Goal: Task Accomplishment & Management: Complete application form

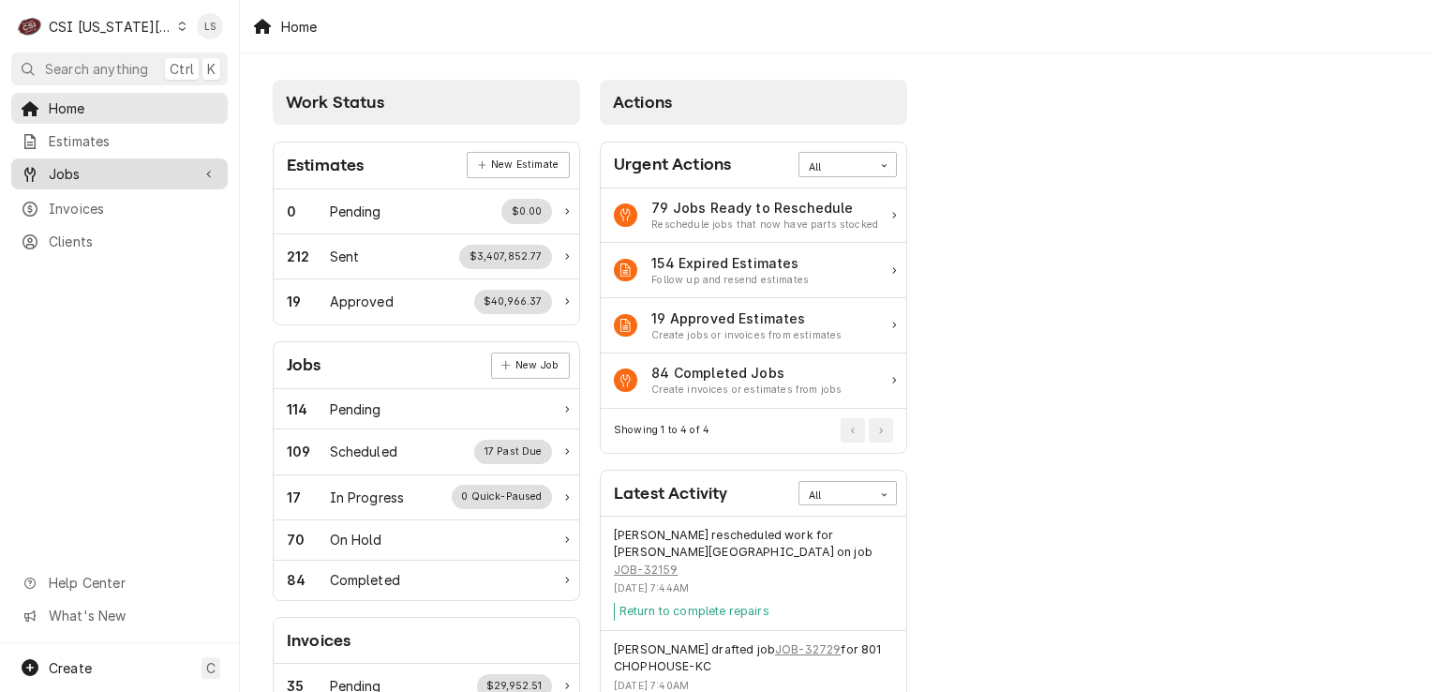
click at [69, 162] on div "Jobs" at bounding box center [119, 173] width 209 height 23
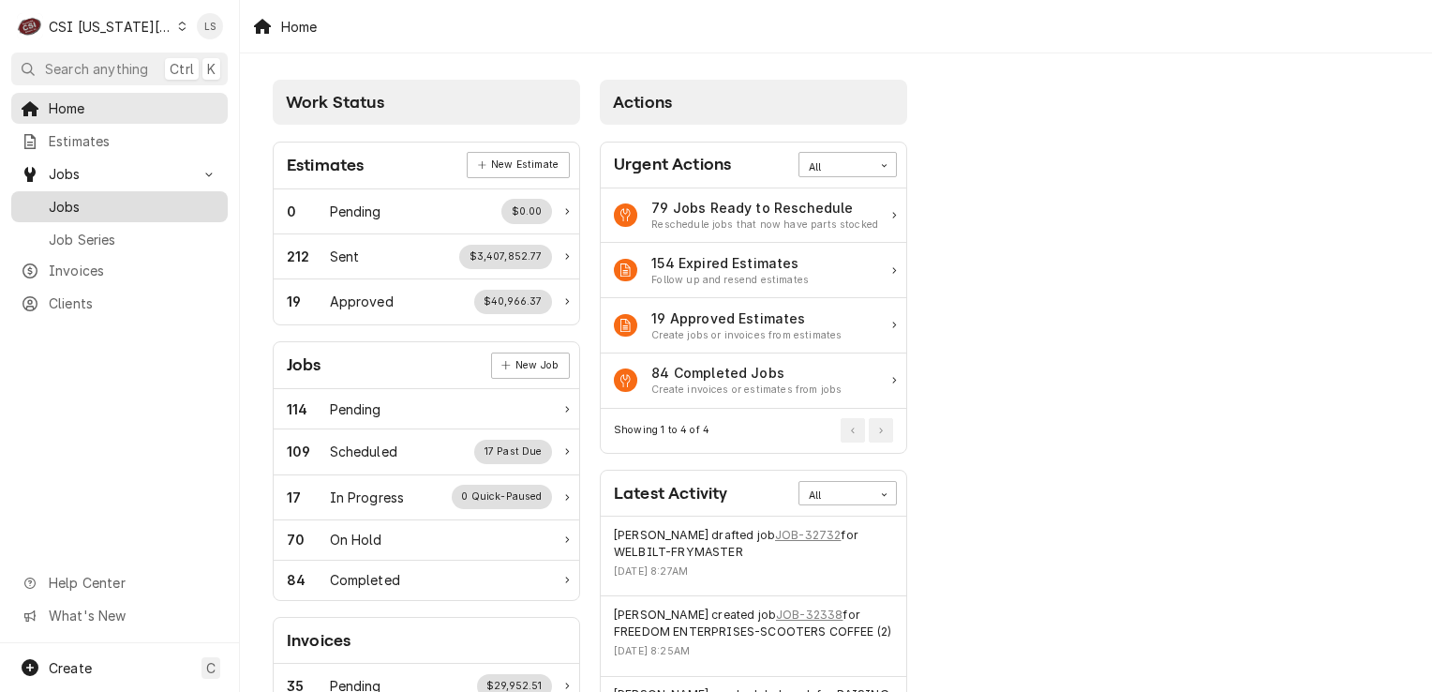
click at [69, 191] on link "Jobs" at bounding box center [119, 206] width 217 height 31
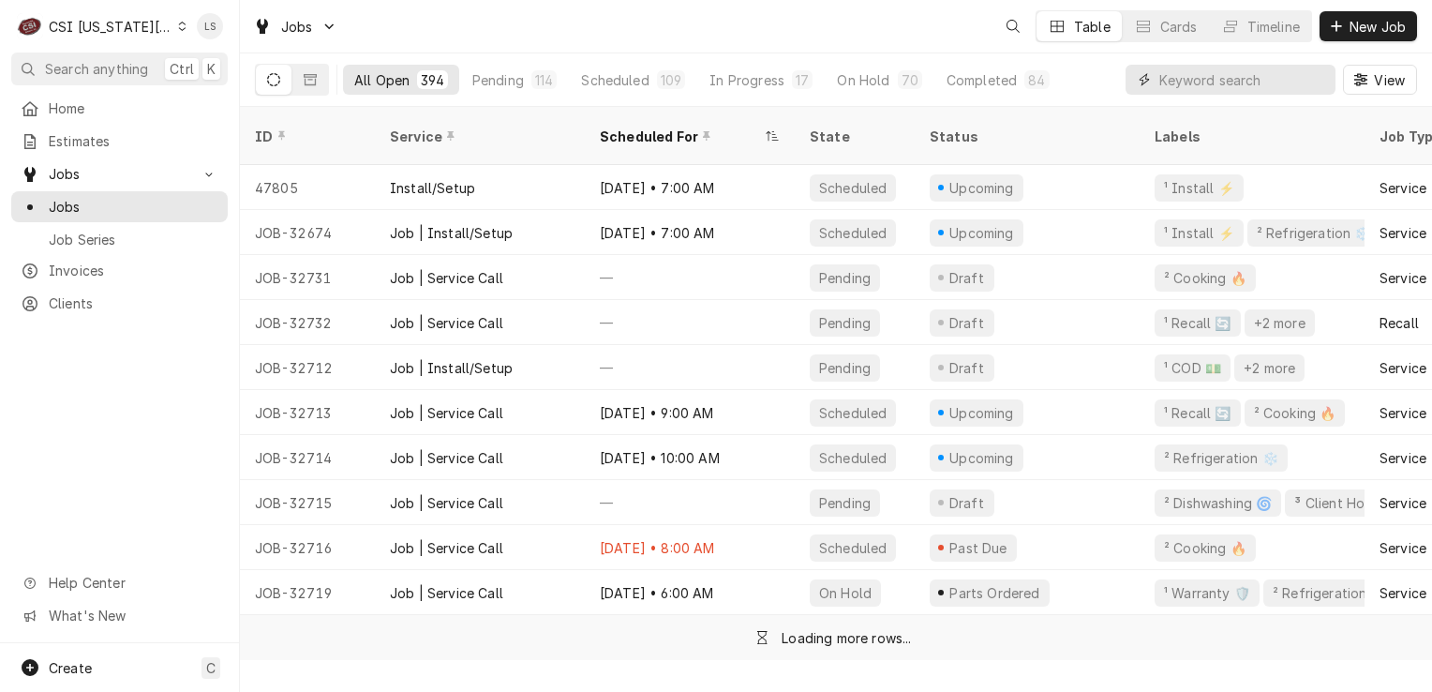
click at [1283, 82] on input "Dynamic Content Wrapper" at bounding box center [1242, 80] width 167 height 30
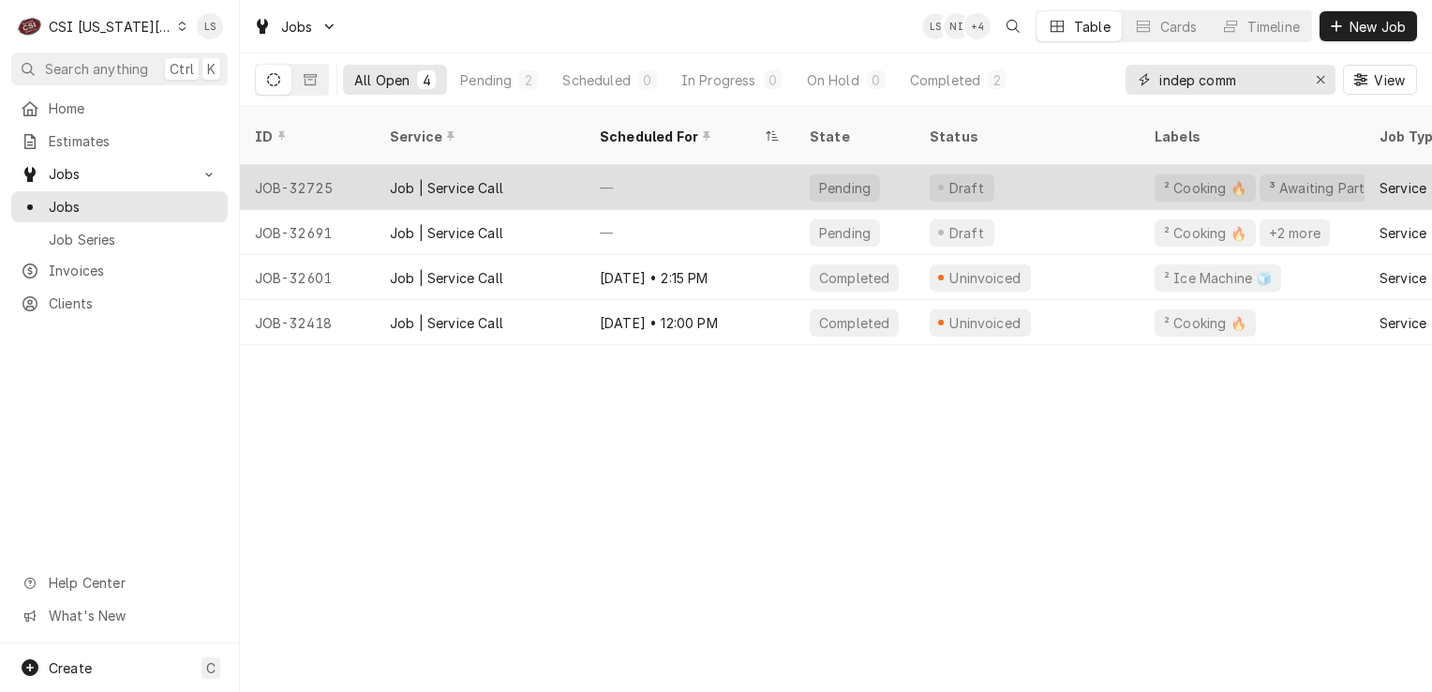
type input "indep comm"
click at [311, 167] on div "JOB-32725" at bounding box center [307, 187] width 135 height 45
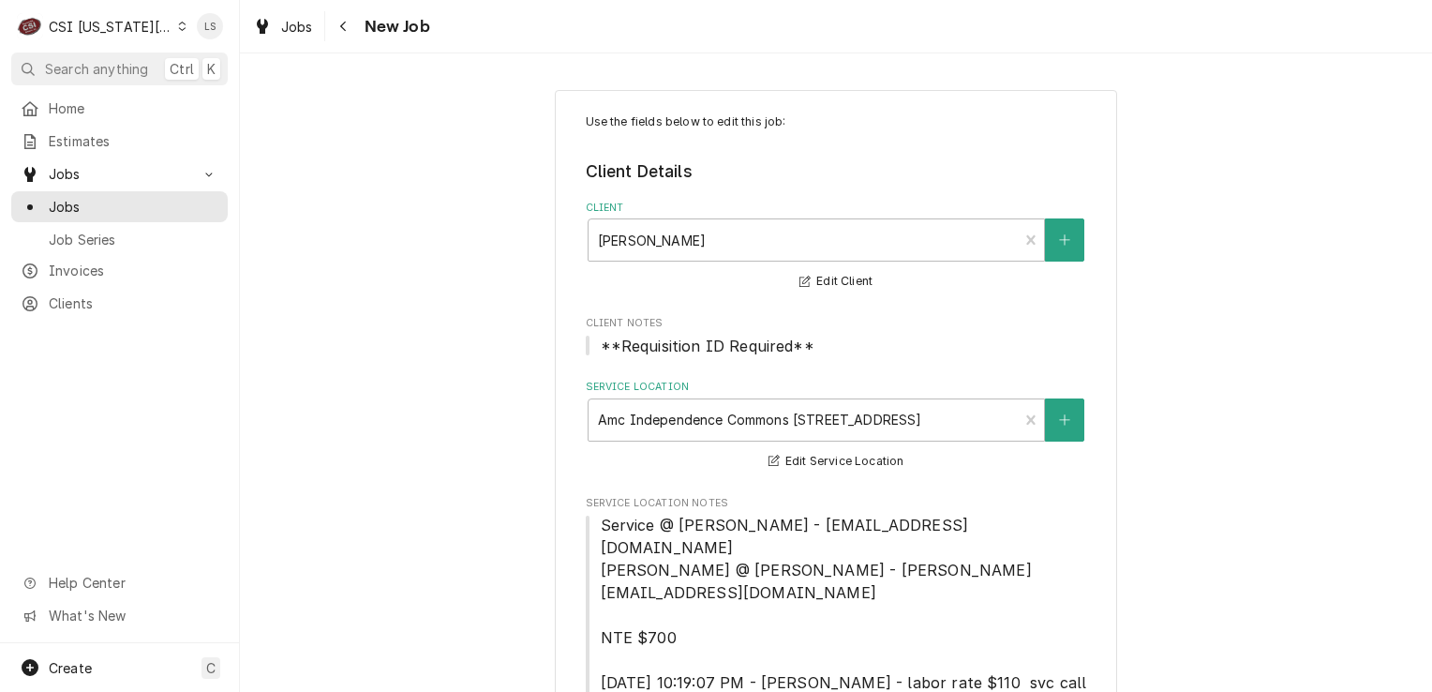
type textarea "x"
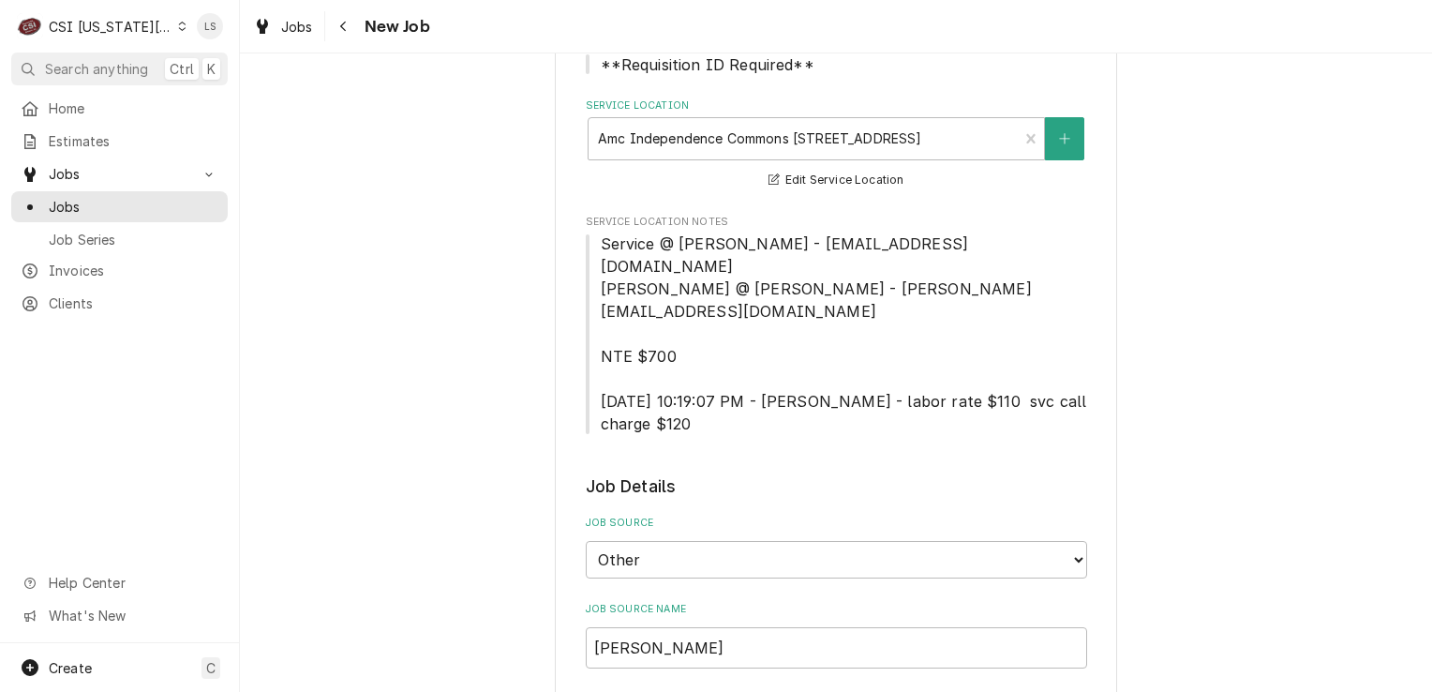
scroll to position [469, 0]
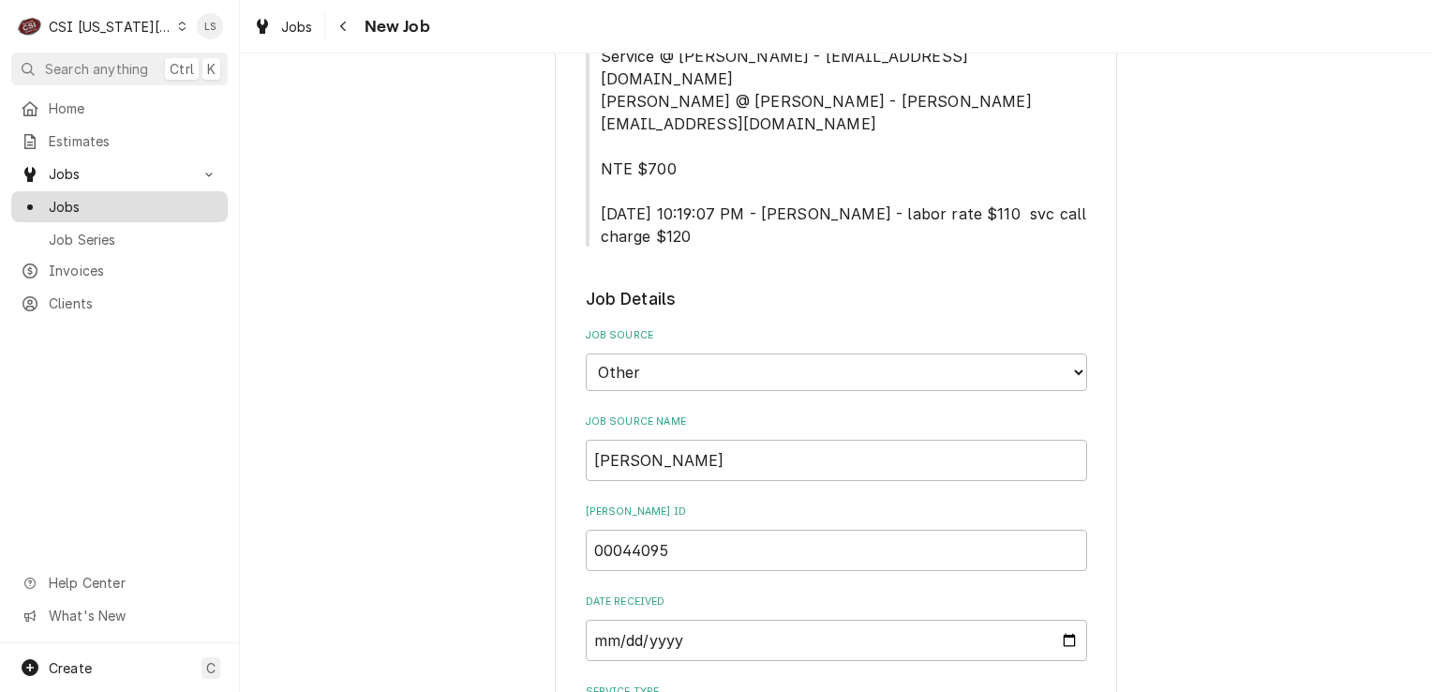
click at [145, 203] on span "Jobs" at bounding box center [134, 207] width 170 height 20
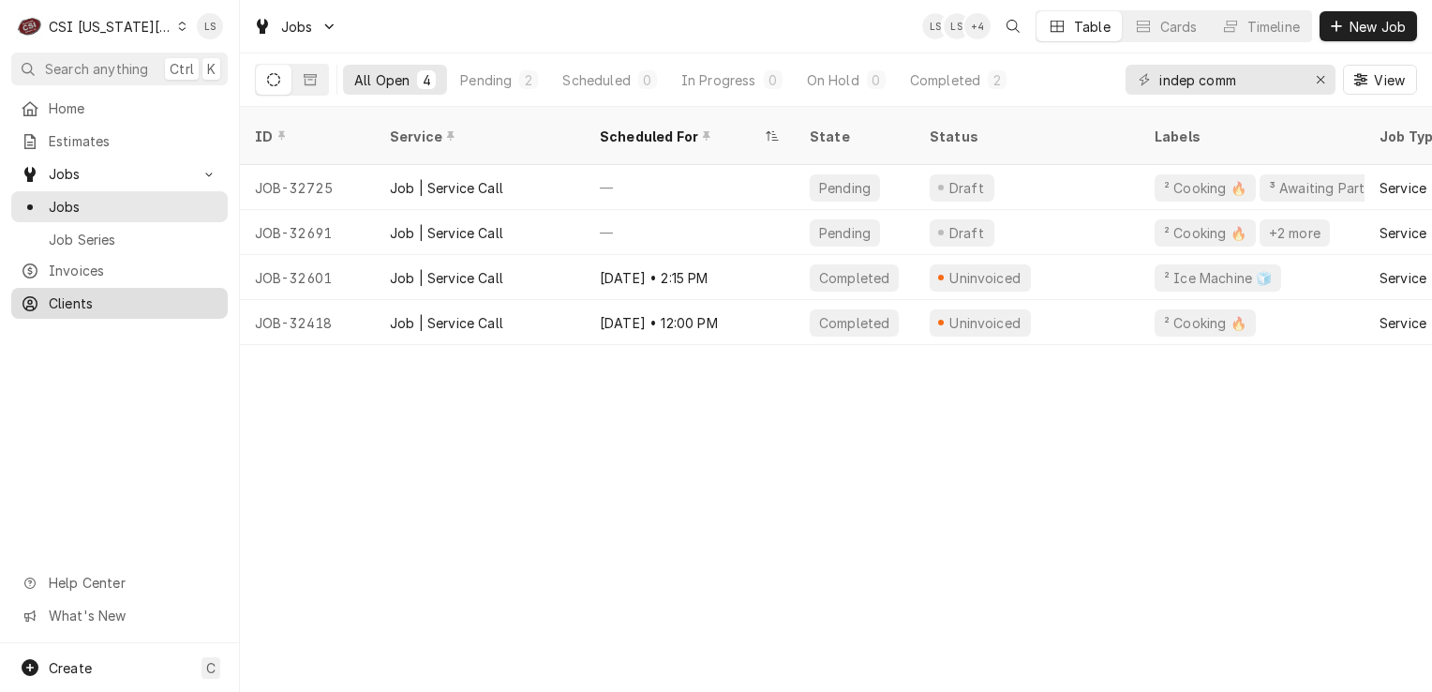
click at [133, 301] on span "Clients" at bounding box center [134, 303] width 170 height 20
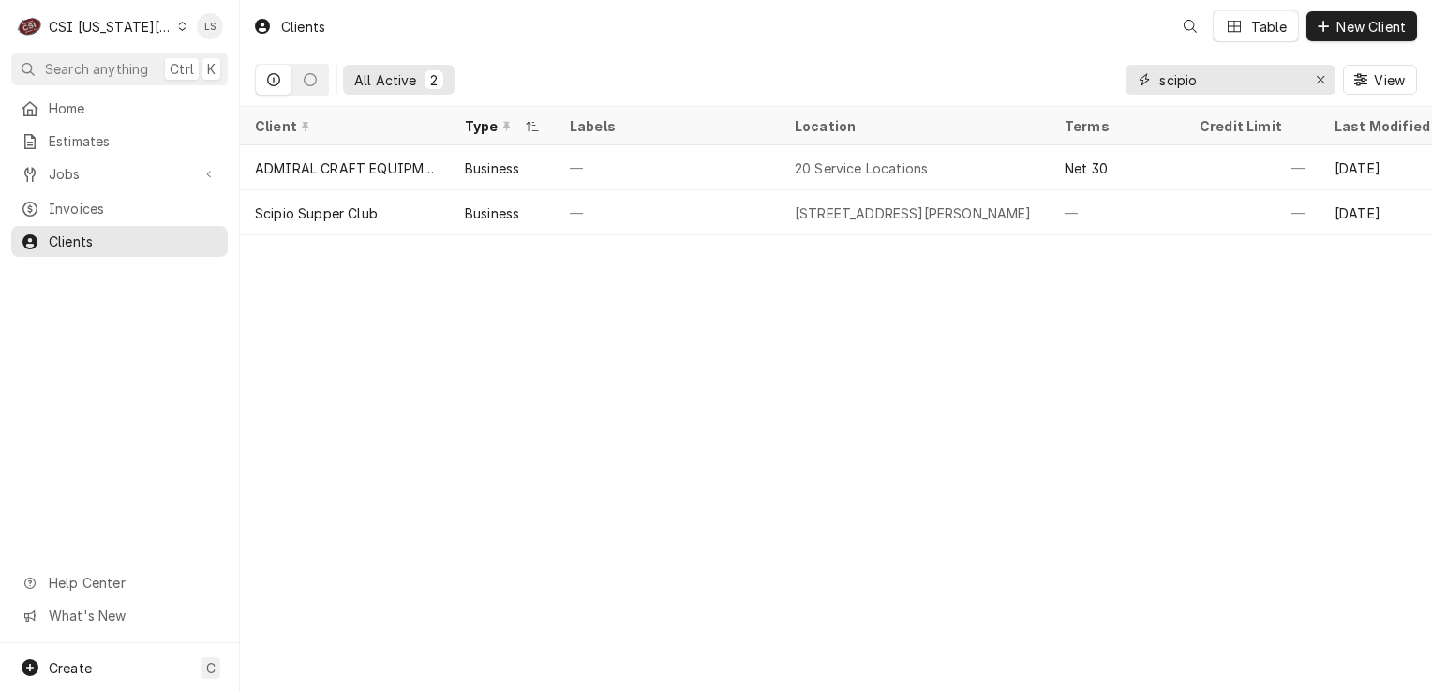
click at [1319, 78] on icon "Erase input" at bounding box center [1320, 79] width 7 height 7
type input "10455"
click at [1333, 81] on button "Erase input" at bounding box center [1321, 80] width 30 height 30
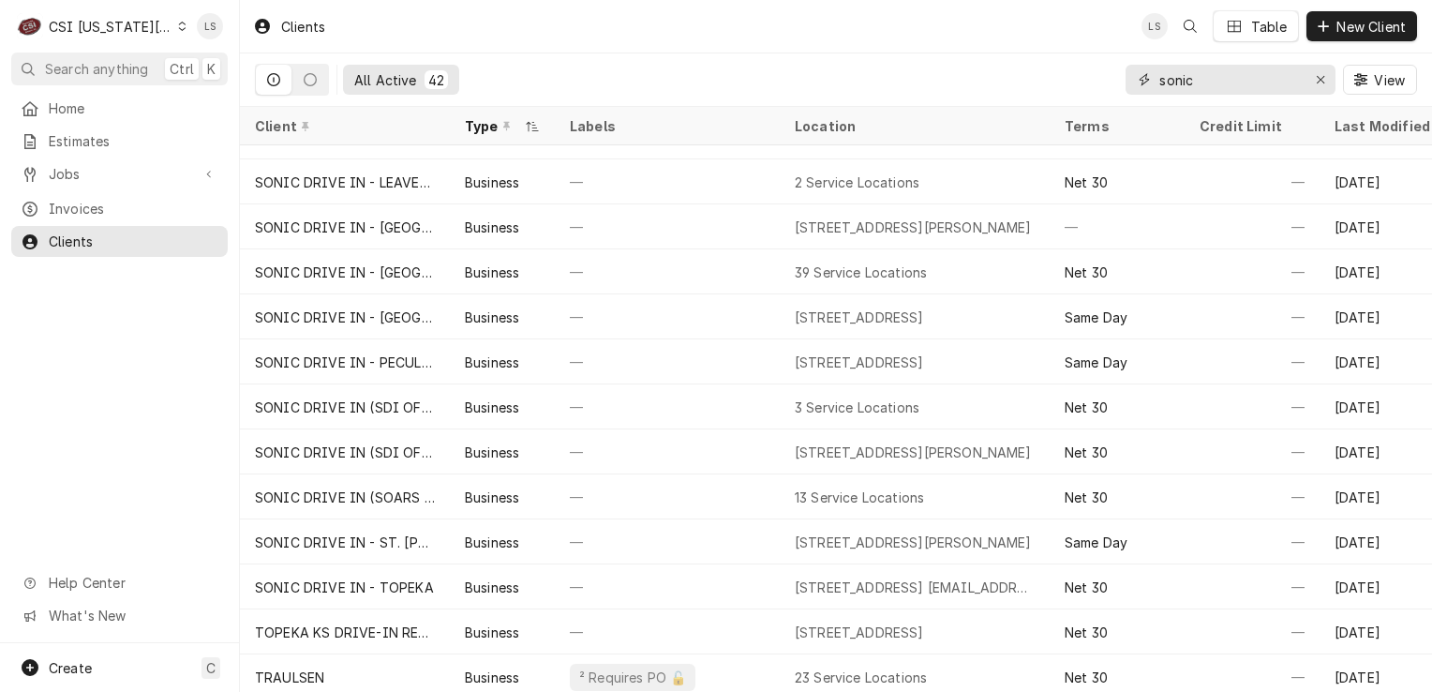
scroll to position [1308, 0]
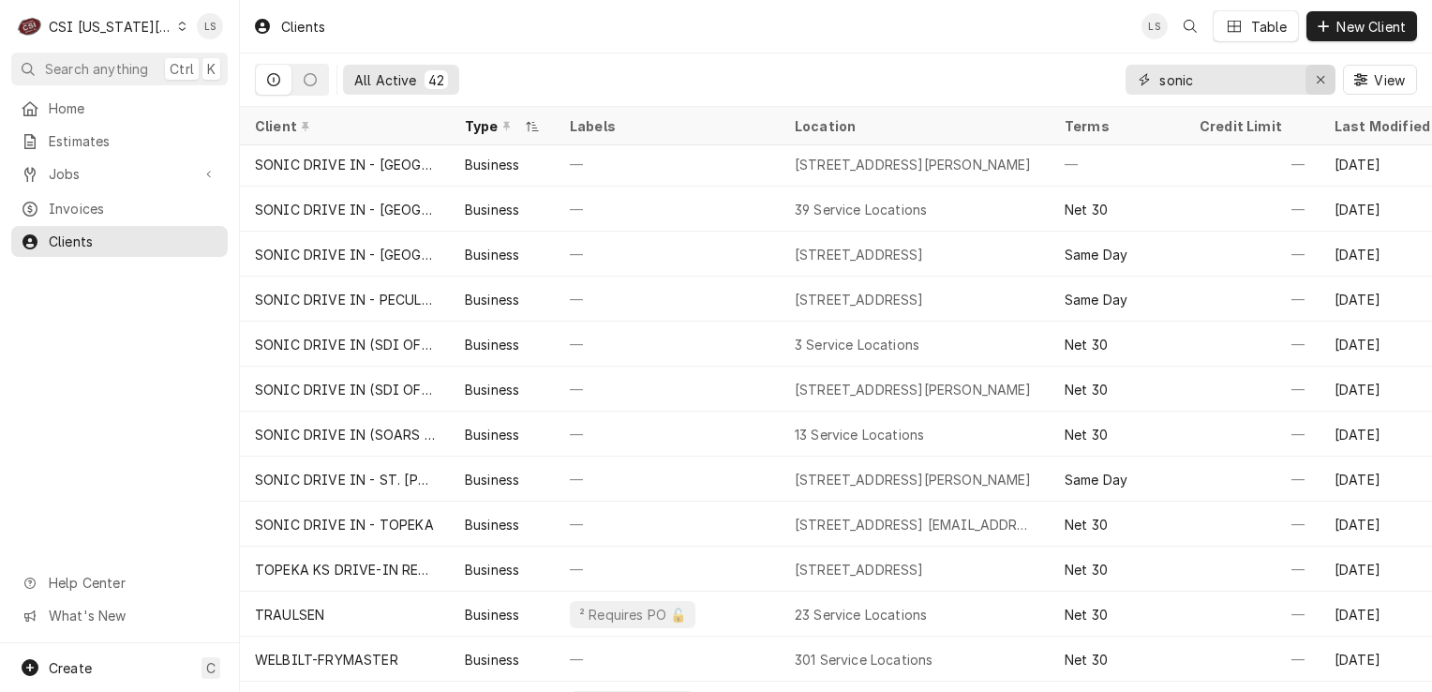
type input "sonic"
click at [1311, 83] on button "Erase input" at bounding box center [1321, 80] width 30 height 30
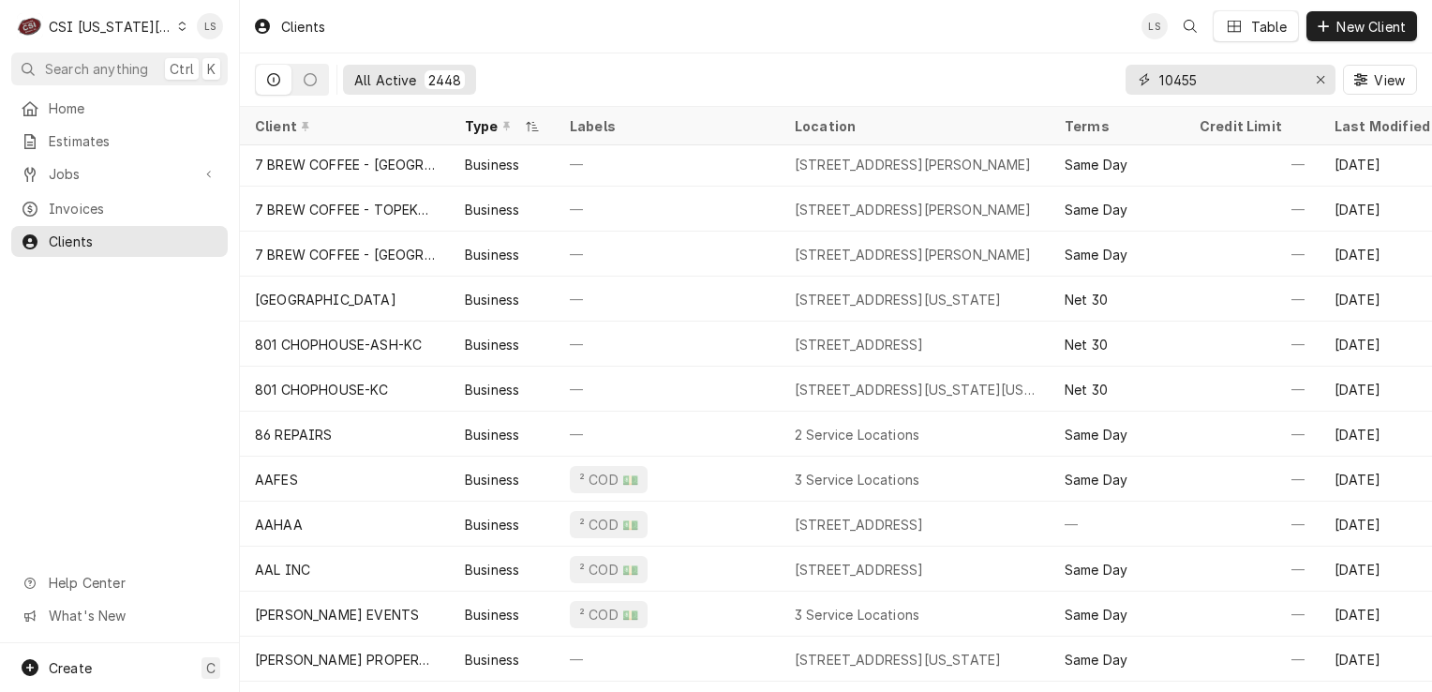
scroll to position [0, 0]
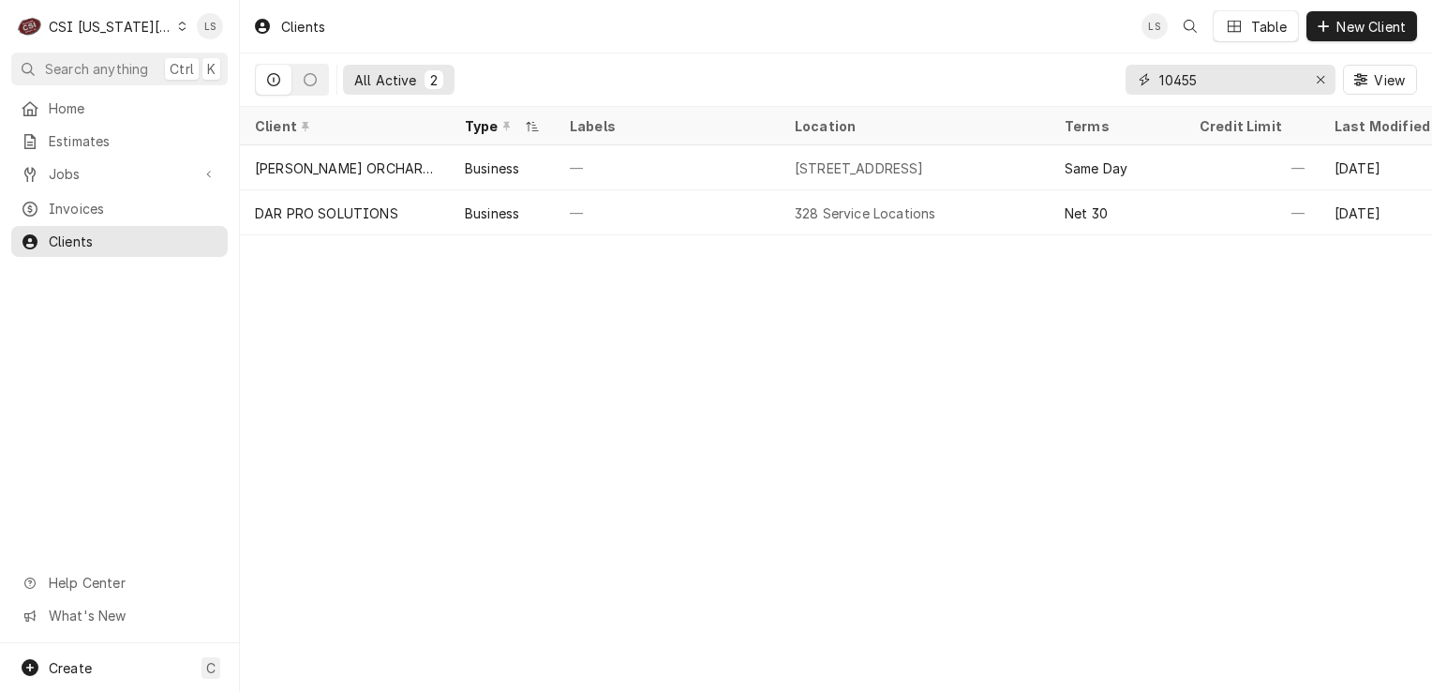
type input "10455"
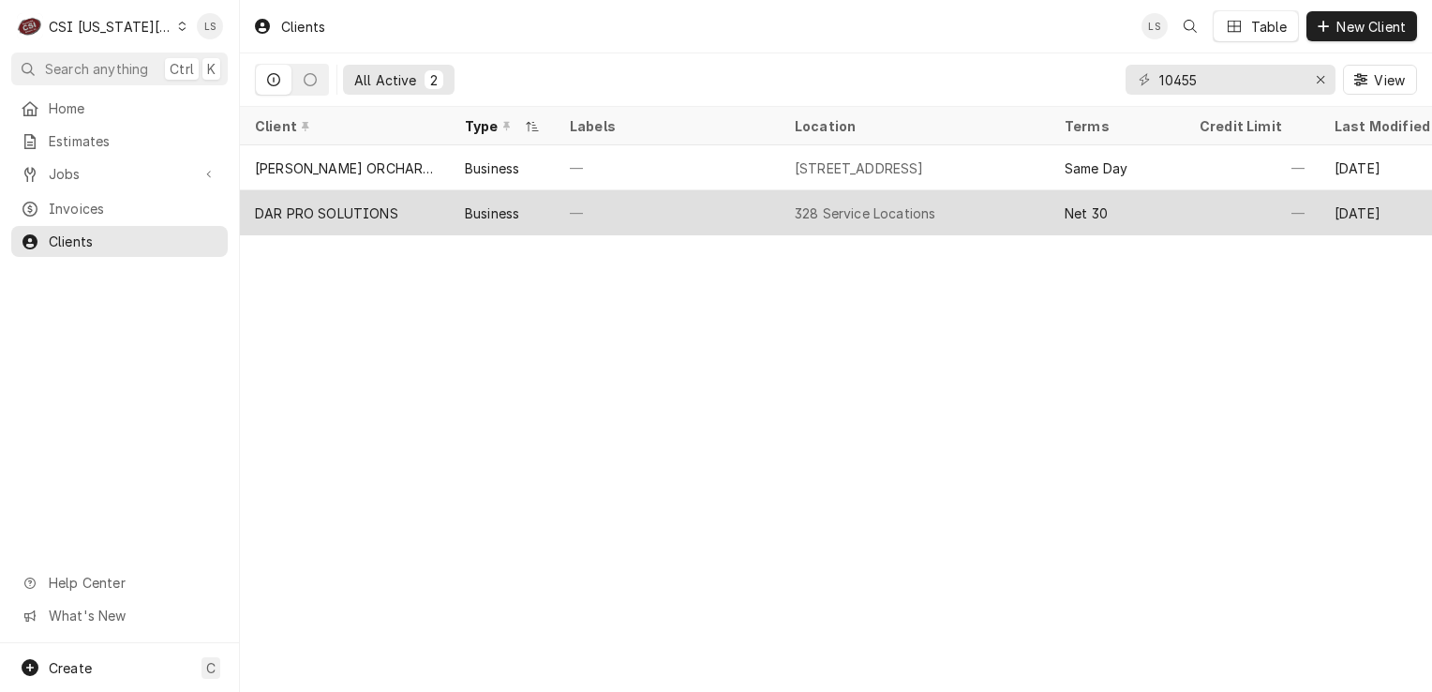
click at [332, 209] on div "DAR PRO SOLUTIONS" at bounding box center [326, 213] width 143 height 20
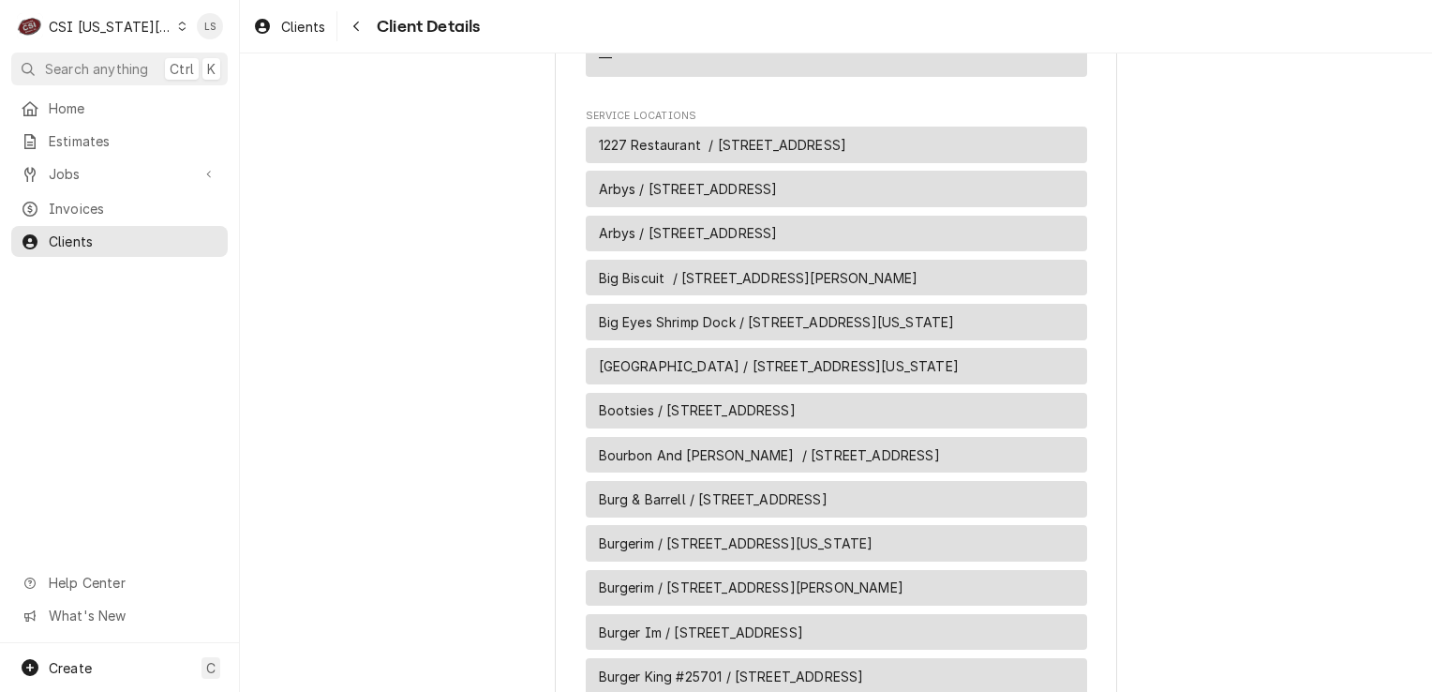
scroll to position [1687, 0]
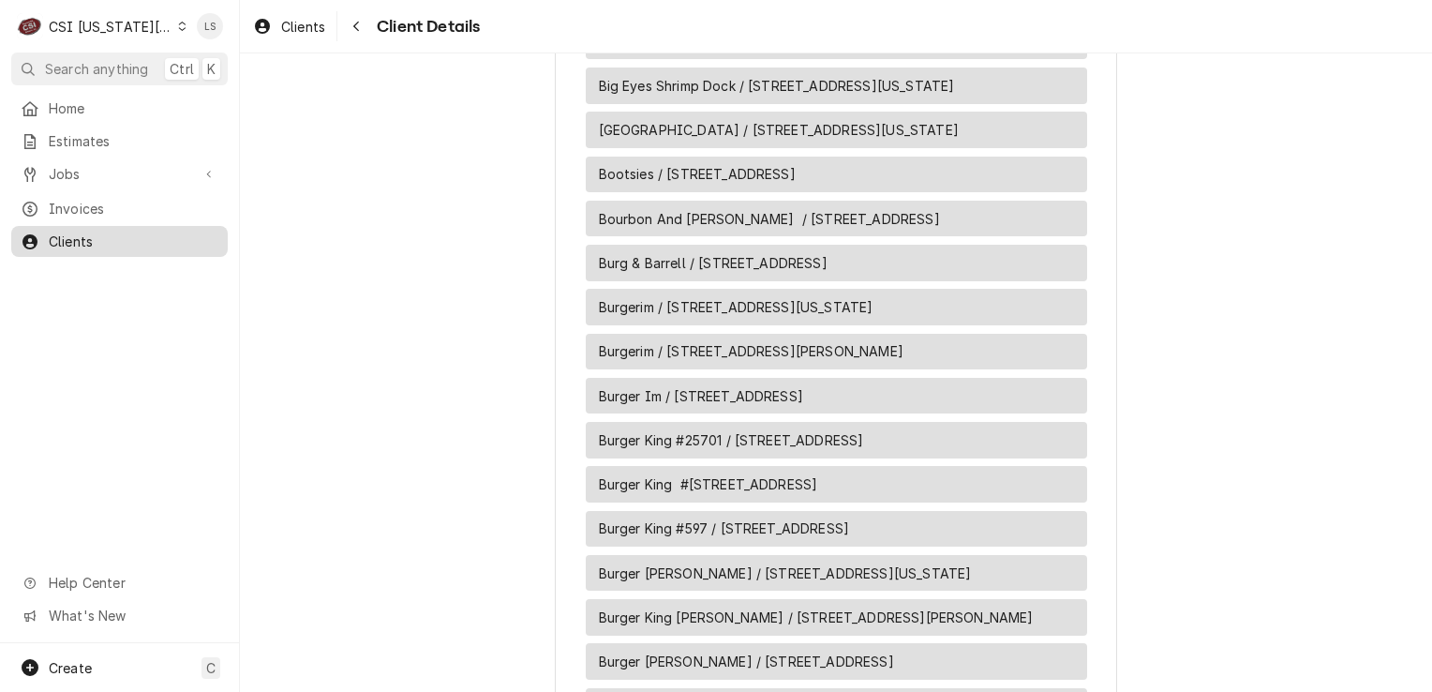
click at [115, 232] on span "Clients" at bounding box center [134, 242] width 170 height 20
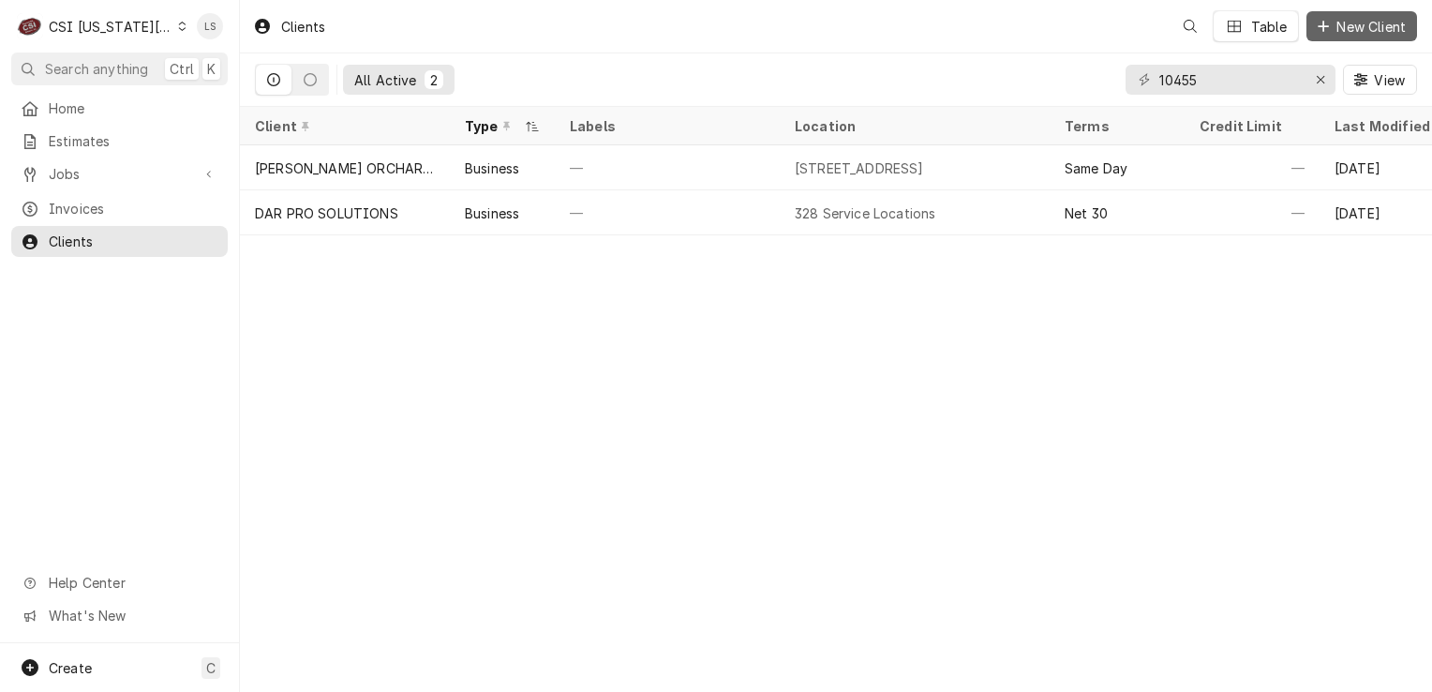
click at [1353, 32] on span "New Client" at bounding box center [1371, 27] width 77 height 20
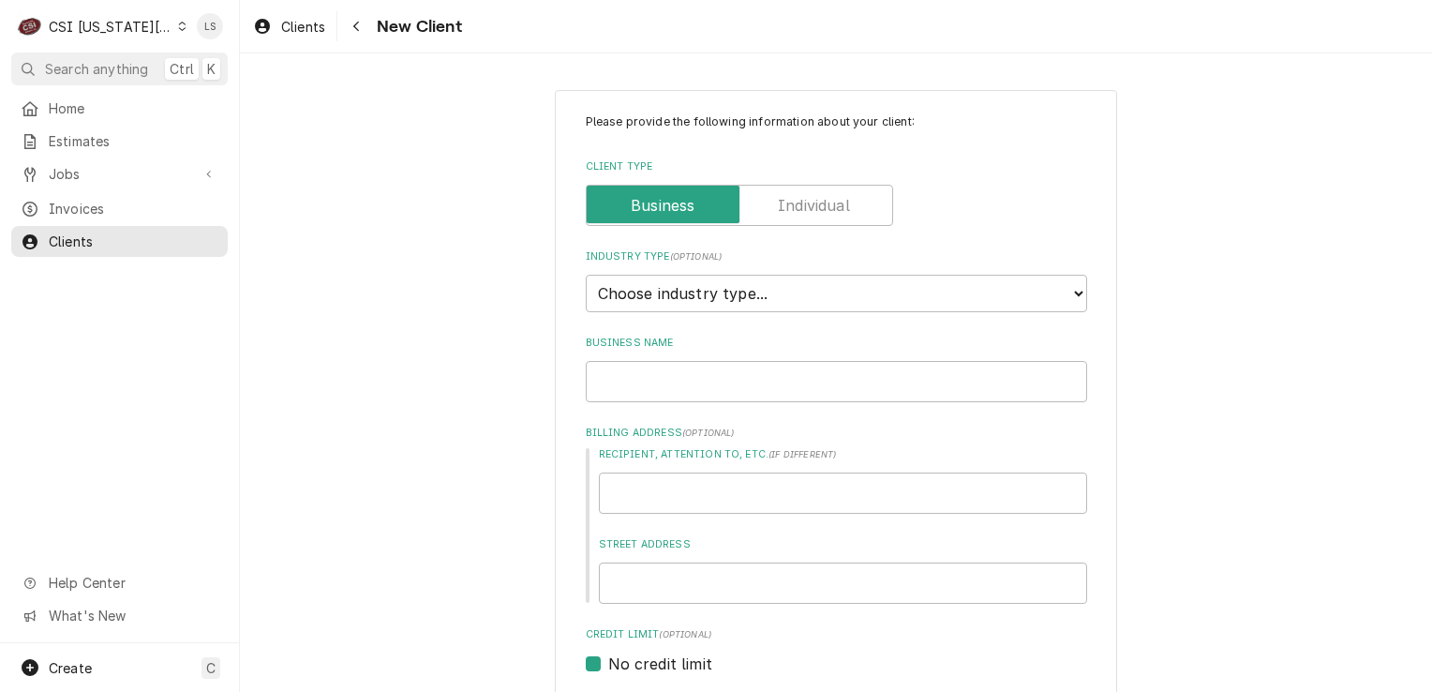
type textarea "x"
click at [695, 302] on select "Choose industry type... Residential Commercial Industrial Government" at bounding box center [836, 293] width 501 height 37
select select "2"
click at [586, 275] on select "Choose industry type... Residential Commercial Industrial Government" at bounding box center [836, 293] width 501 height 37
click at [630, 383] on input "Business Name" at bounding box center [836, 381] width 501 height 41
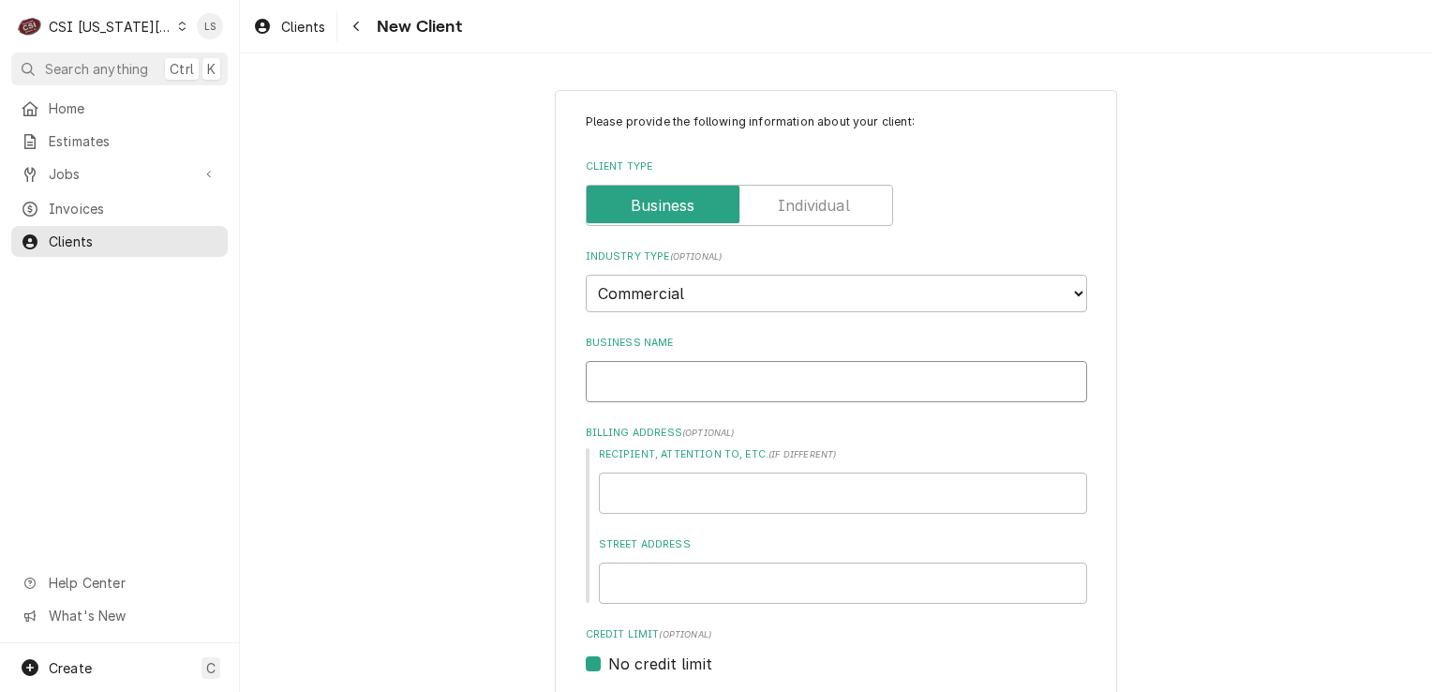
type textarea "x"
type input "S"
type textarea "x"
type input "So"
type textarea "x"
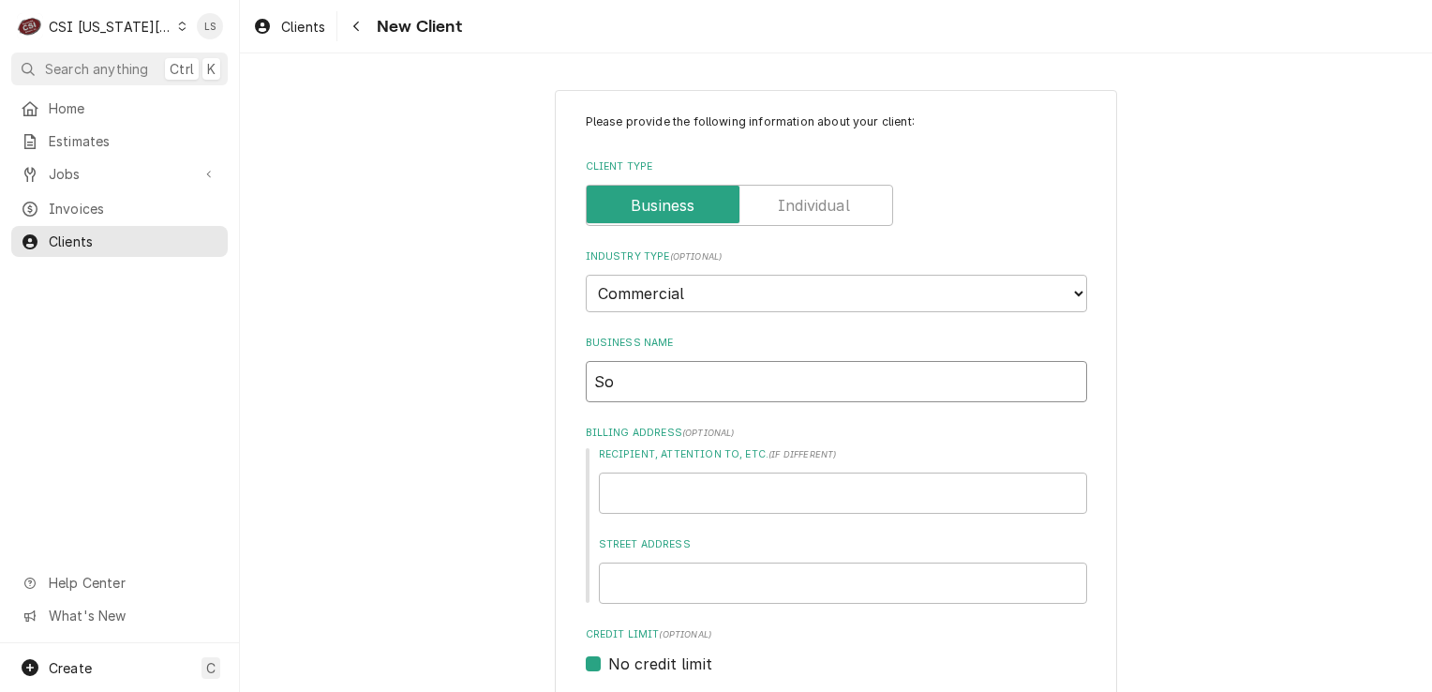
type input "Son"
type textarea "x"
type input "Sonic"
type textarea "x"
type input "Sonic"
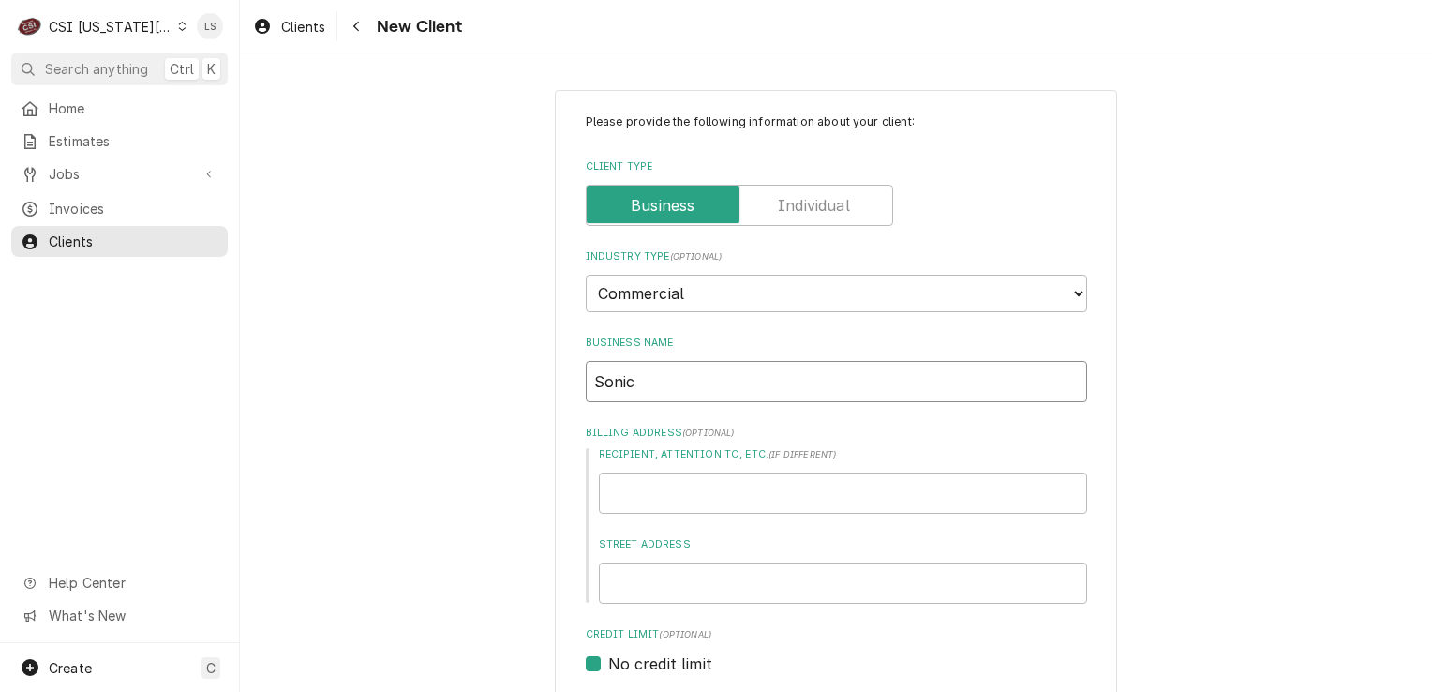
type textarea "x"
type input "Sonic #"
paste input "3427"
type textarea "x"
type input "Sonic # 3427"
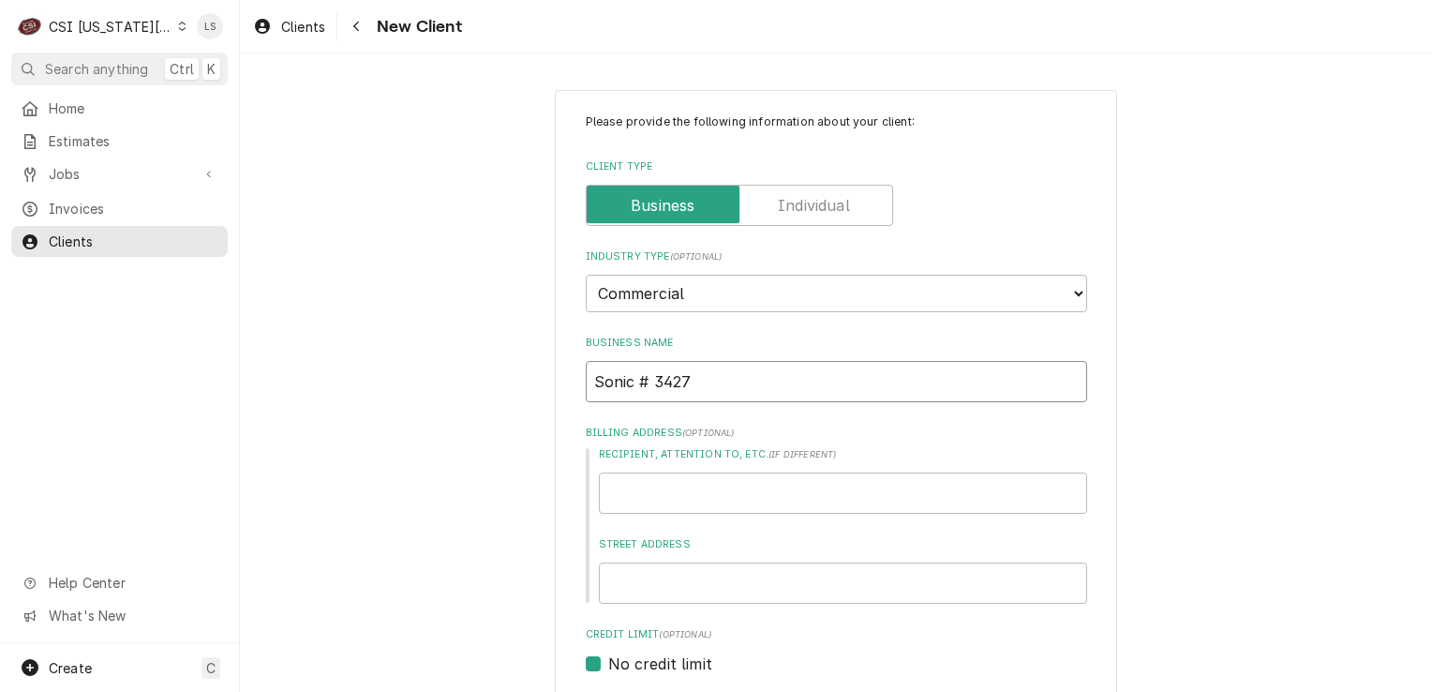
click at [645, 377] on input "Sonic # 3427" at bounding box center [836, 381] width 501 height 41
type textarea "x"
type input "Sonic #3427"
paste input "[STREET_ADDRESS]"
type textarea "x"
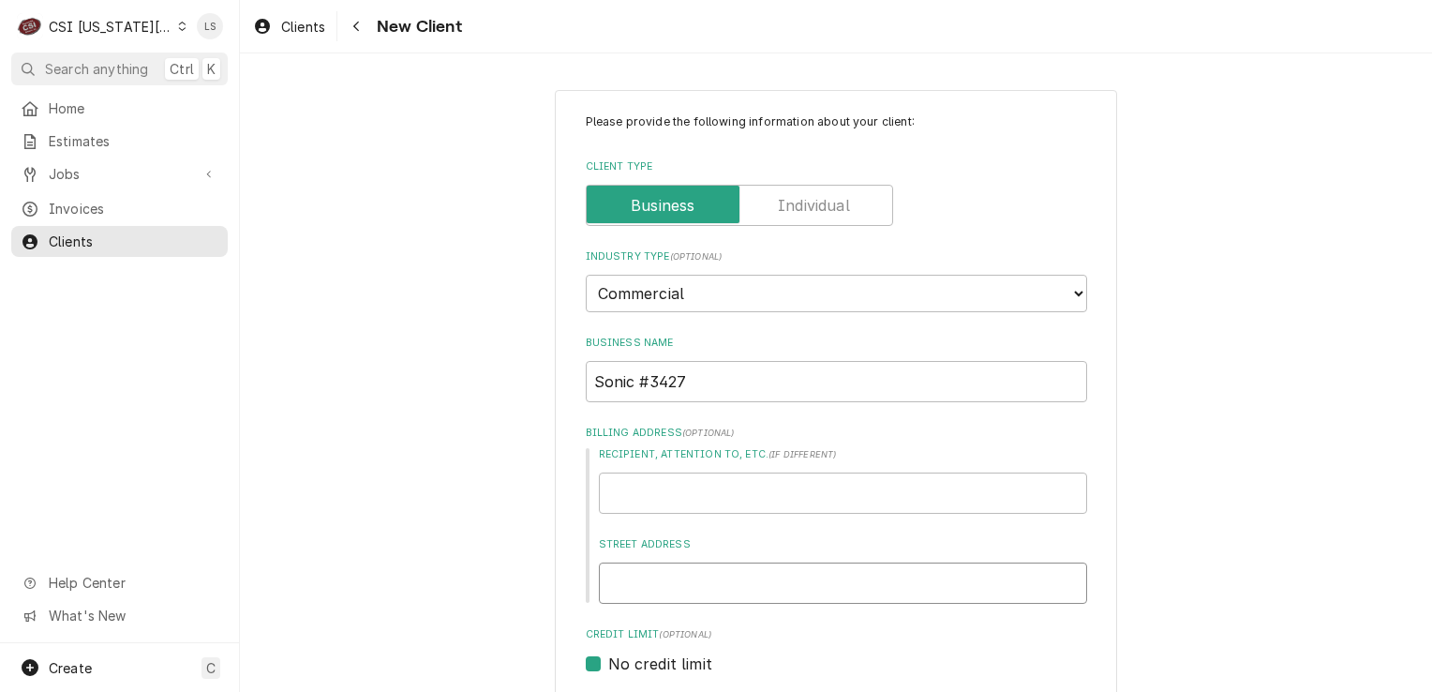
type input "[STREET_ADDRESS]"
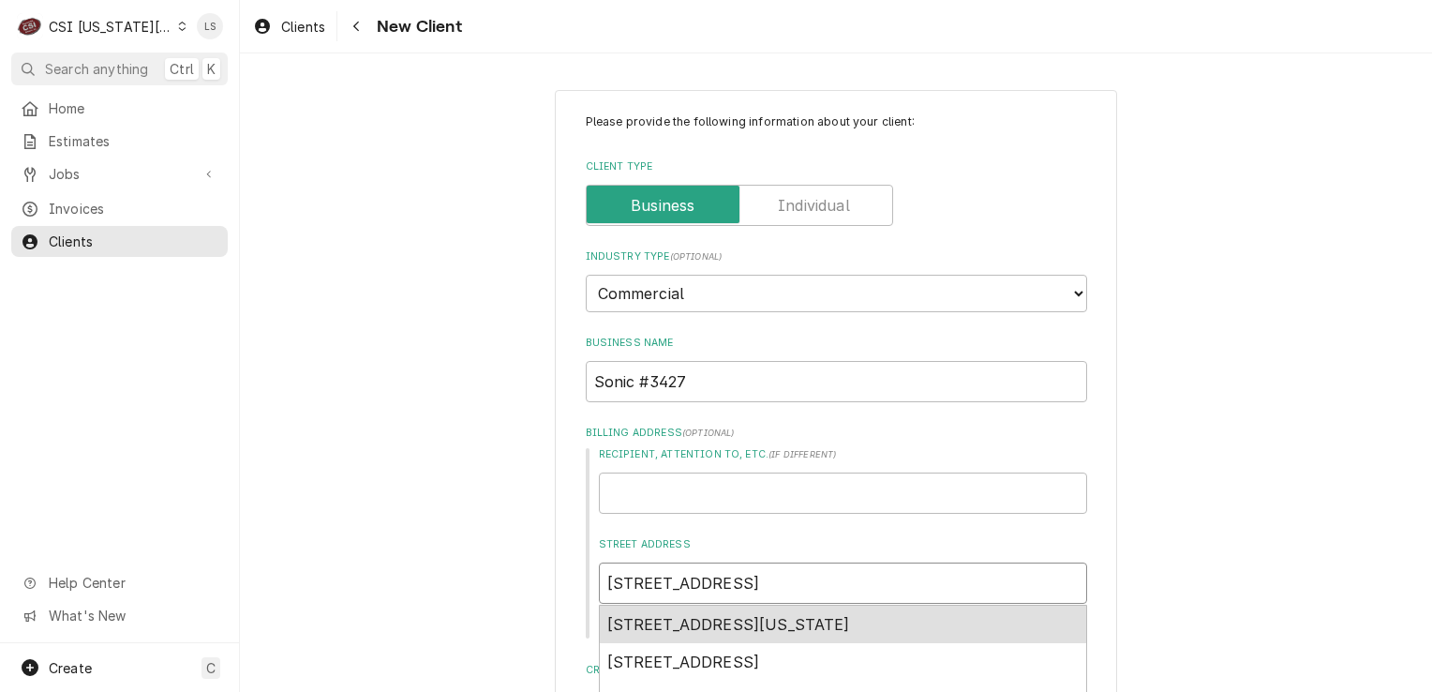
click at [801, 620] on span "[STREET_ADDRESS][US_STATE]" at bounding box center [728, 624] width 243 height 19
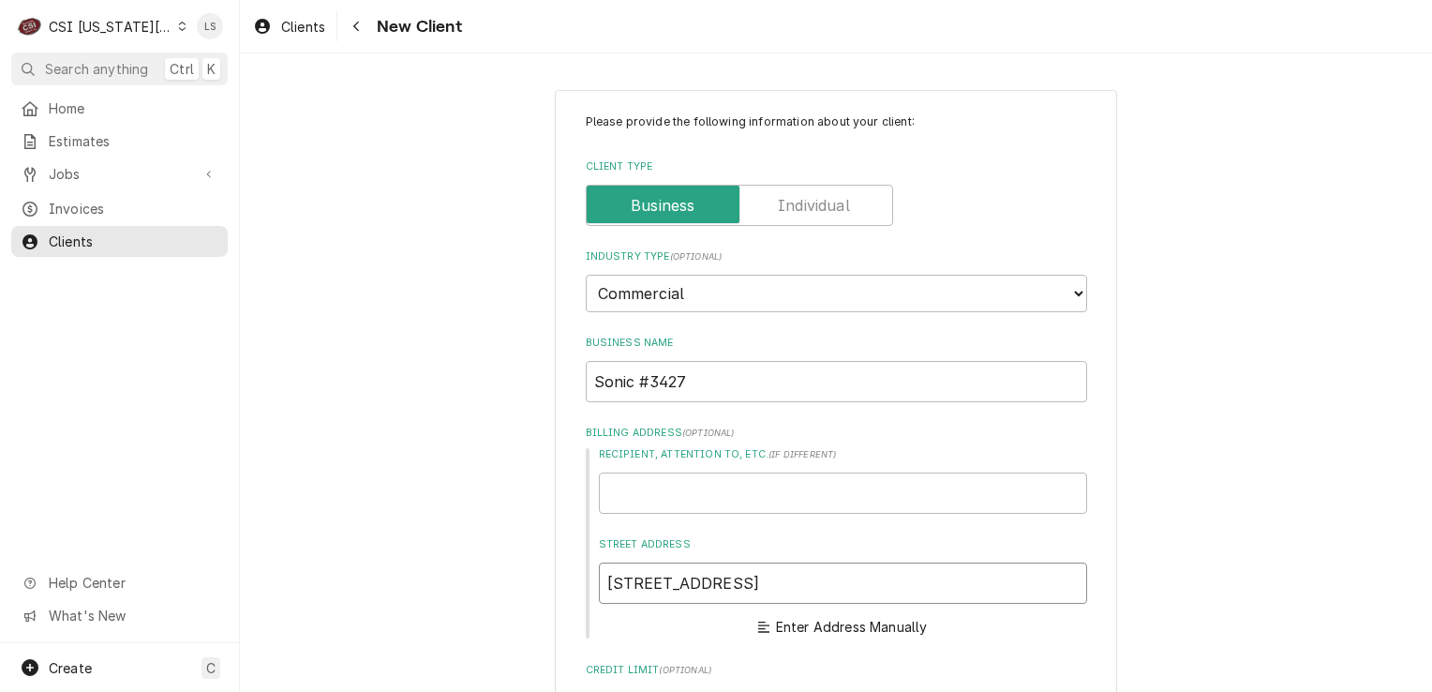
type textarea "x"
type input "[STREET_ADDRESS]"
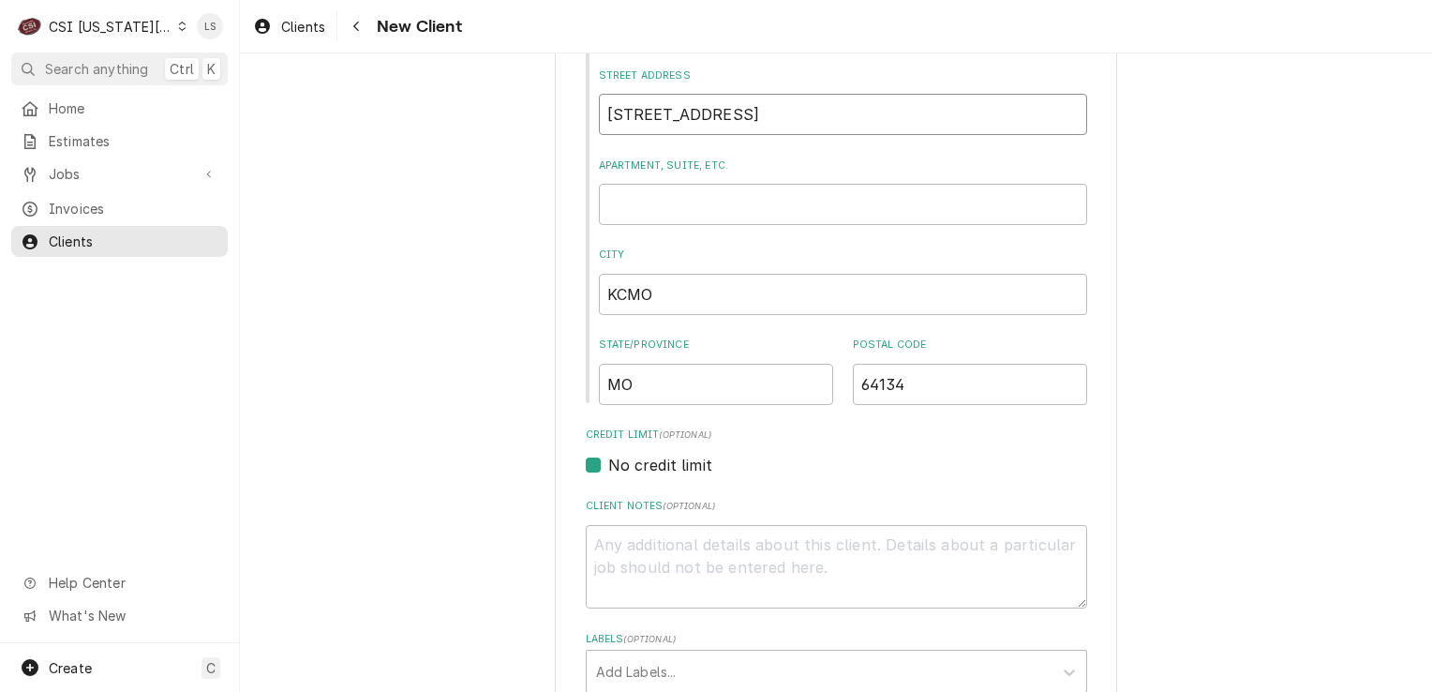
scroll to position [844, 0]
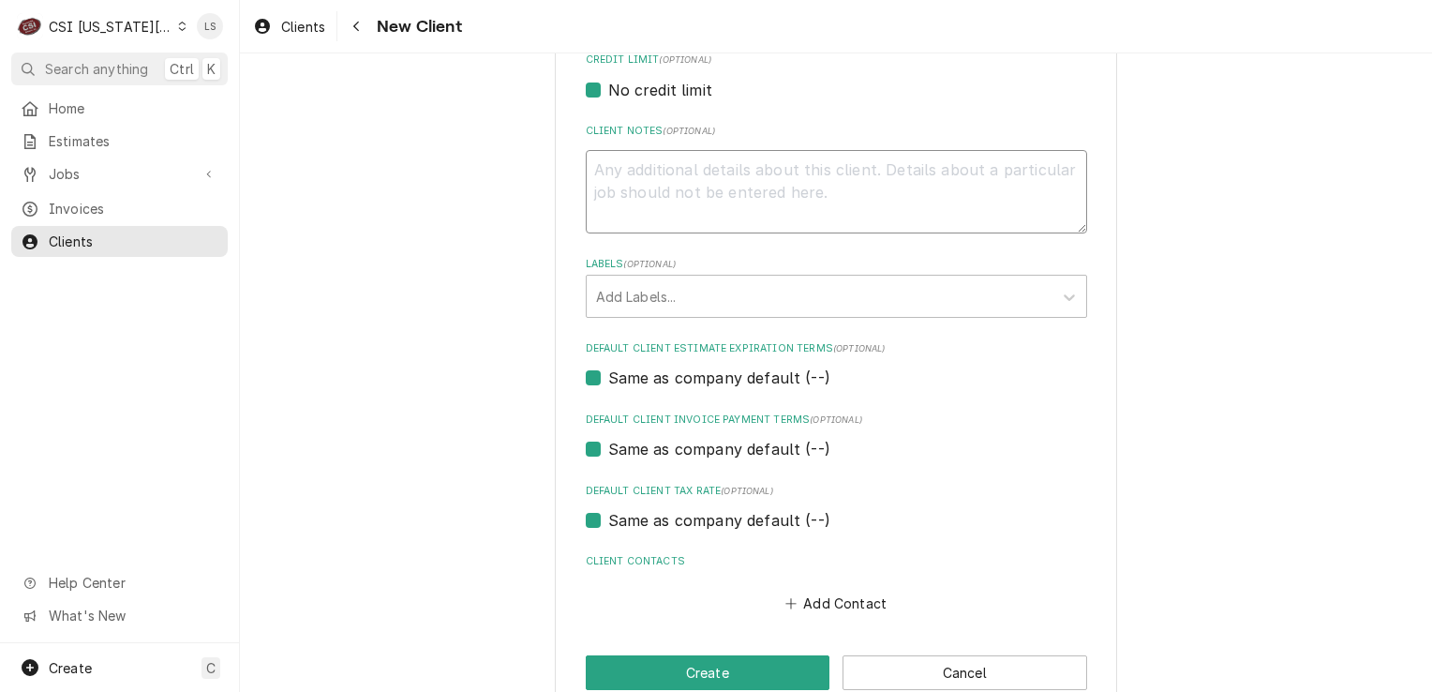
click at [699, 213] on textarea "Client Notes ( optional )" at bounding box center [836, 192] width 501 height 84
type textarea "x"
type textarea "*"
type textarea "x"
type textarea "**"
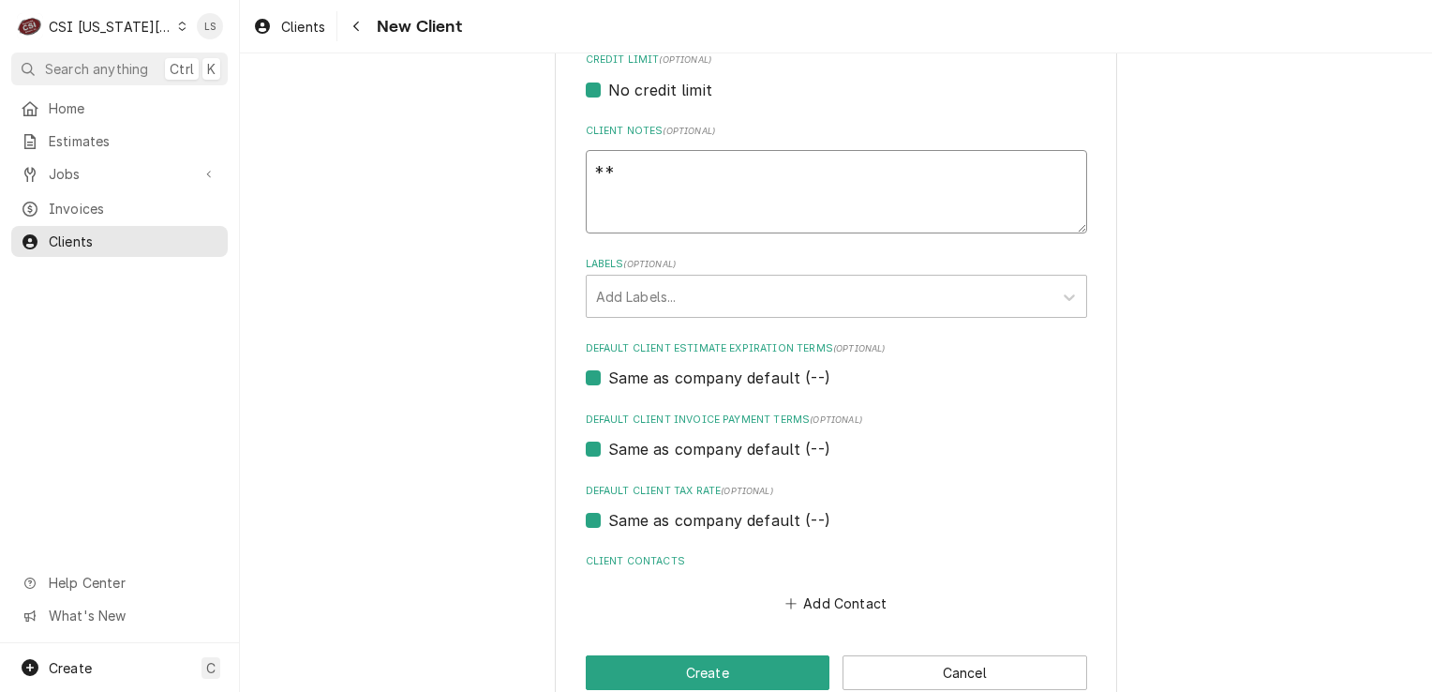
type textarea "x"
type textarea "**"
type textarea "x"
type textarea "** n"
type textarea "x"
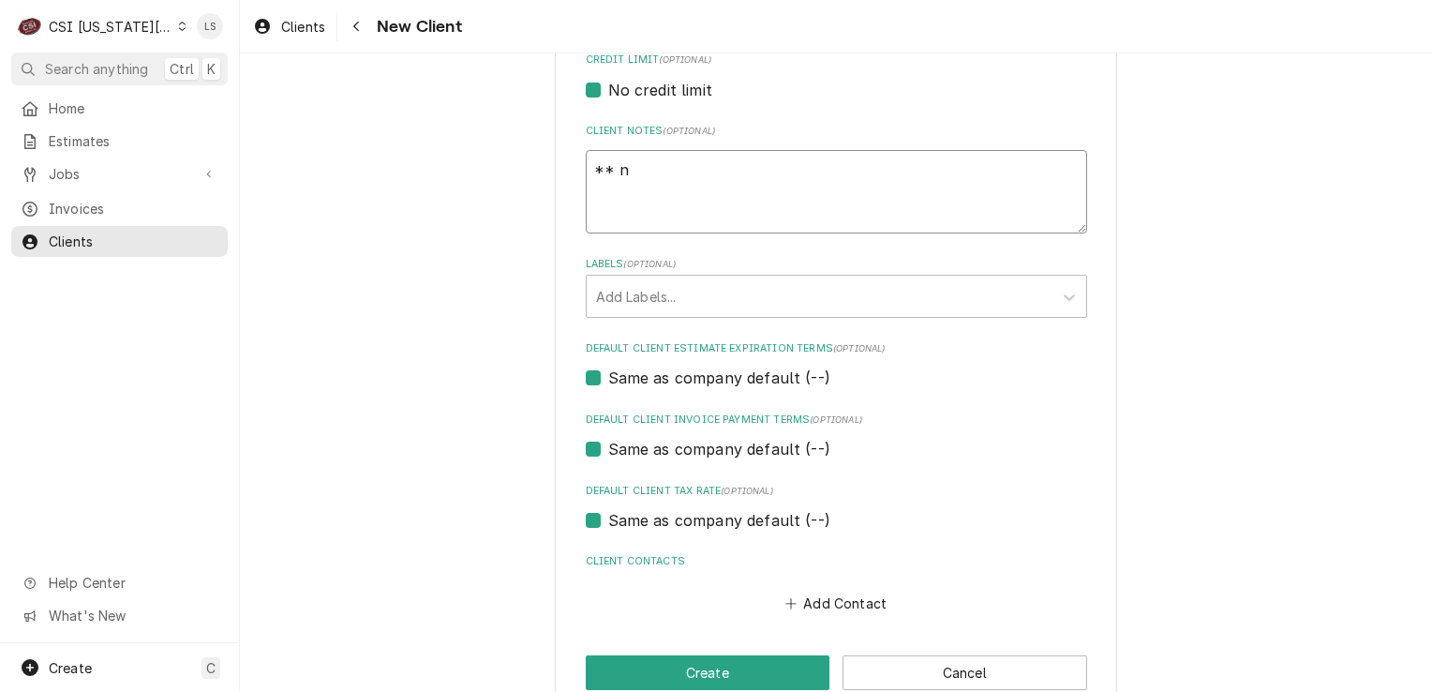
type textarea "** ne"
type textarea "x"
type textarea "** nee"
type textarea "x"
type textarea "** need"
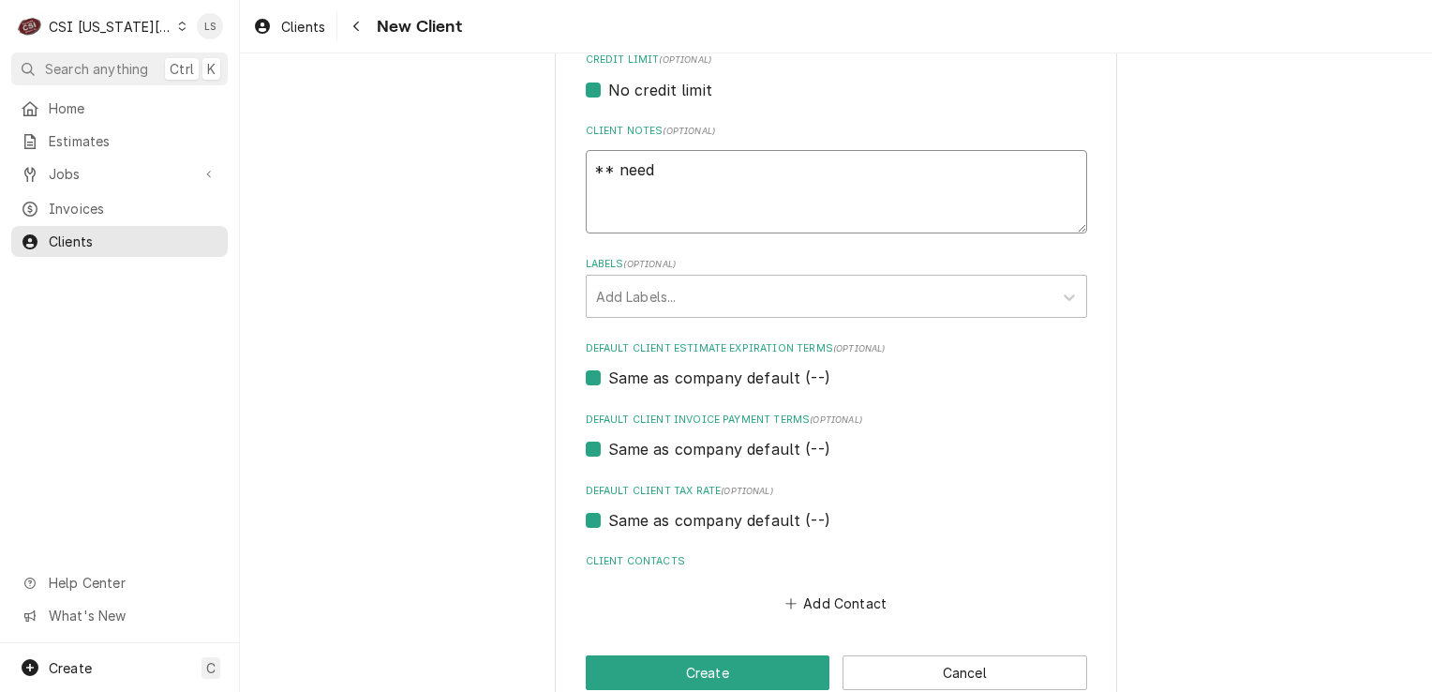
type textarea "x"
type textarea "** need"
type textarea "x"
type textarea "** need b"
type textarea "x"
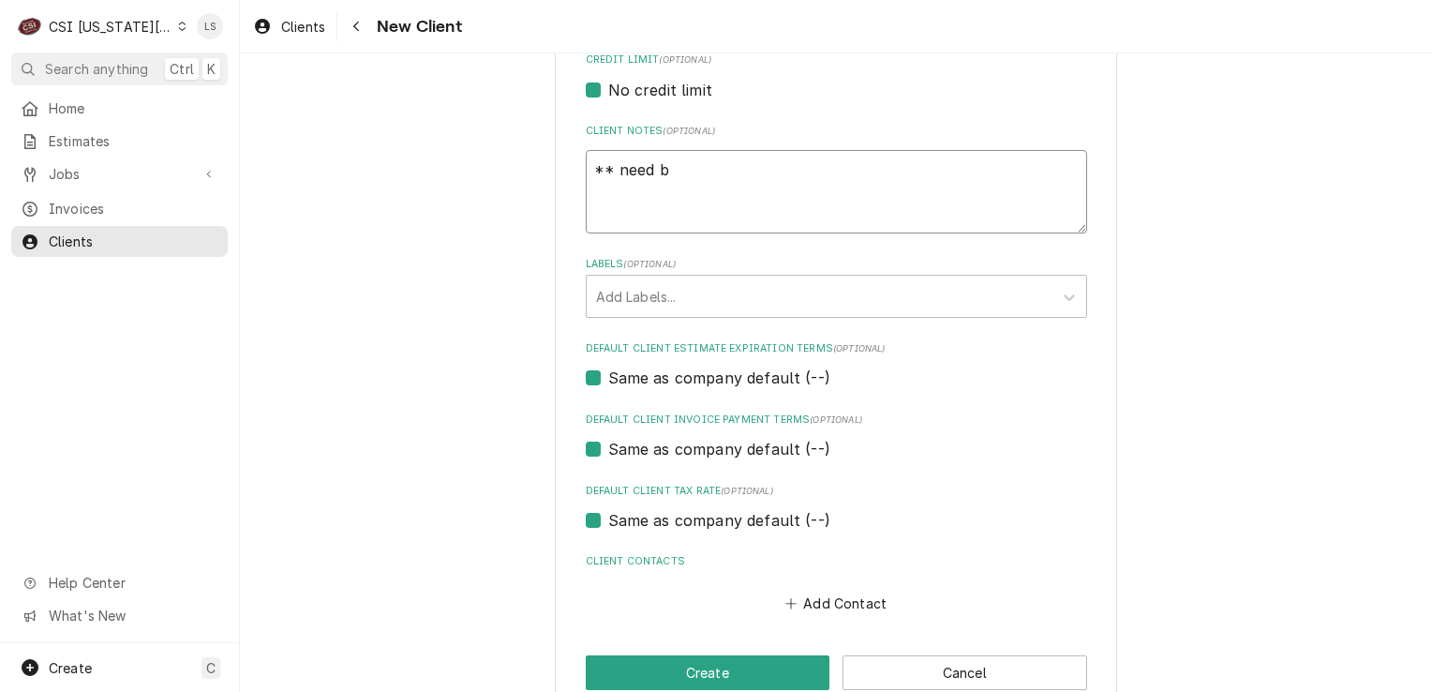
type textarea "** need bi"
type textarea "x"
type textarea "** need bil"
type textarea "x"
type textarea "** need bill"
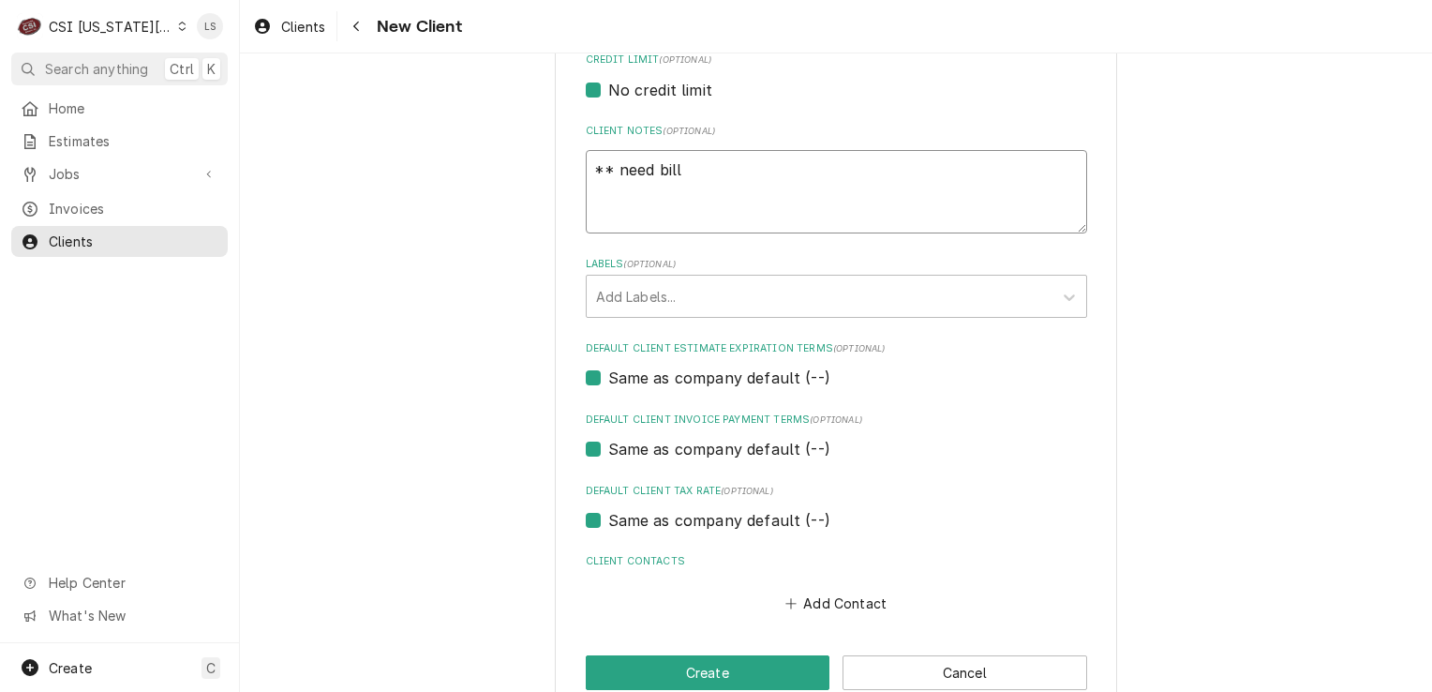
type textarea "x"
type textarea "** need billi"
type textarea "x"
type textarea "** need billin"
type textarea "x"
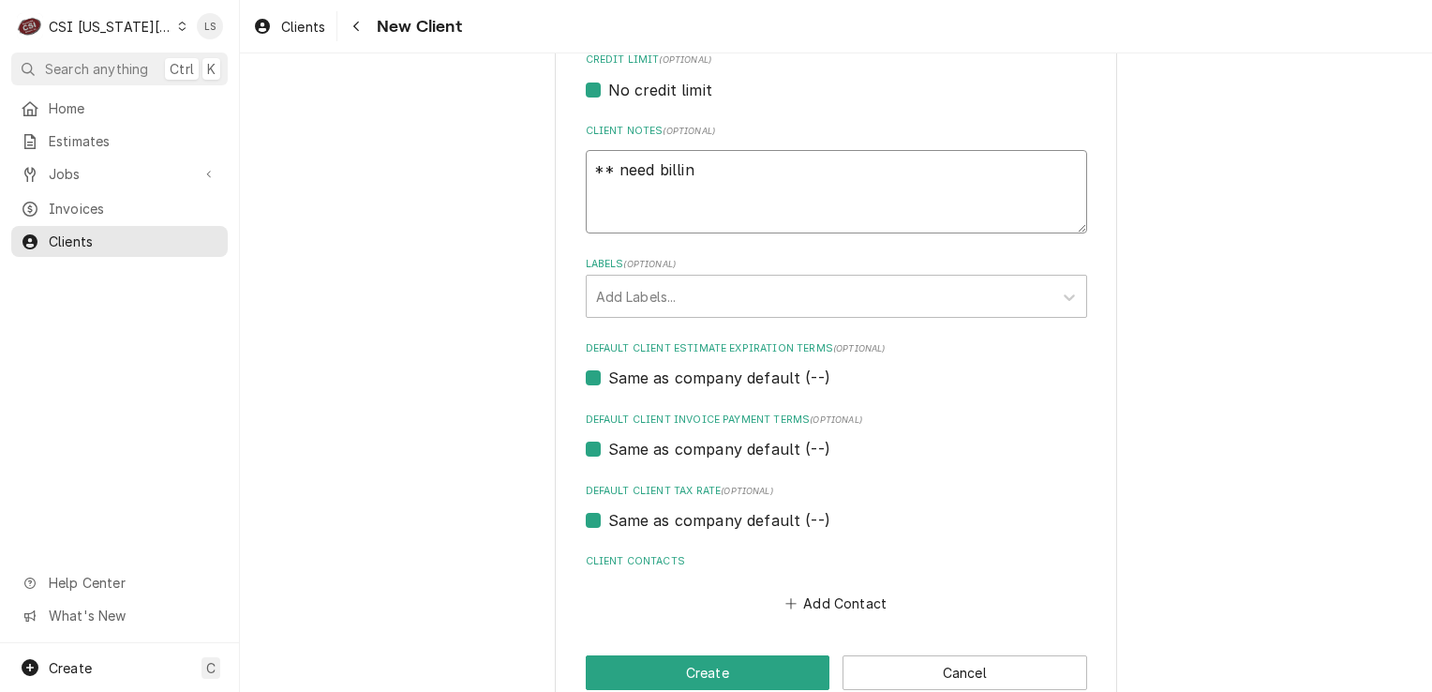
type textarea "** need billing"
type textarea "x"
type textarea "** need billing"
type textarea "x"
type textarea "** need billing i"
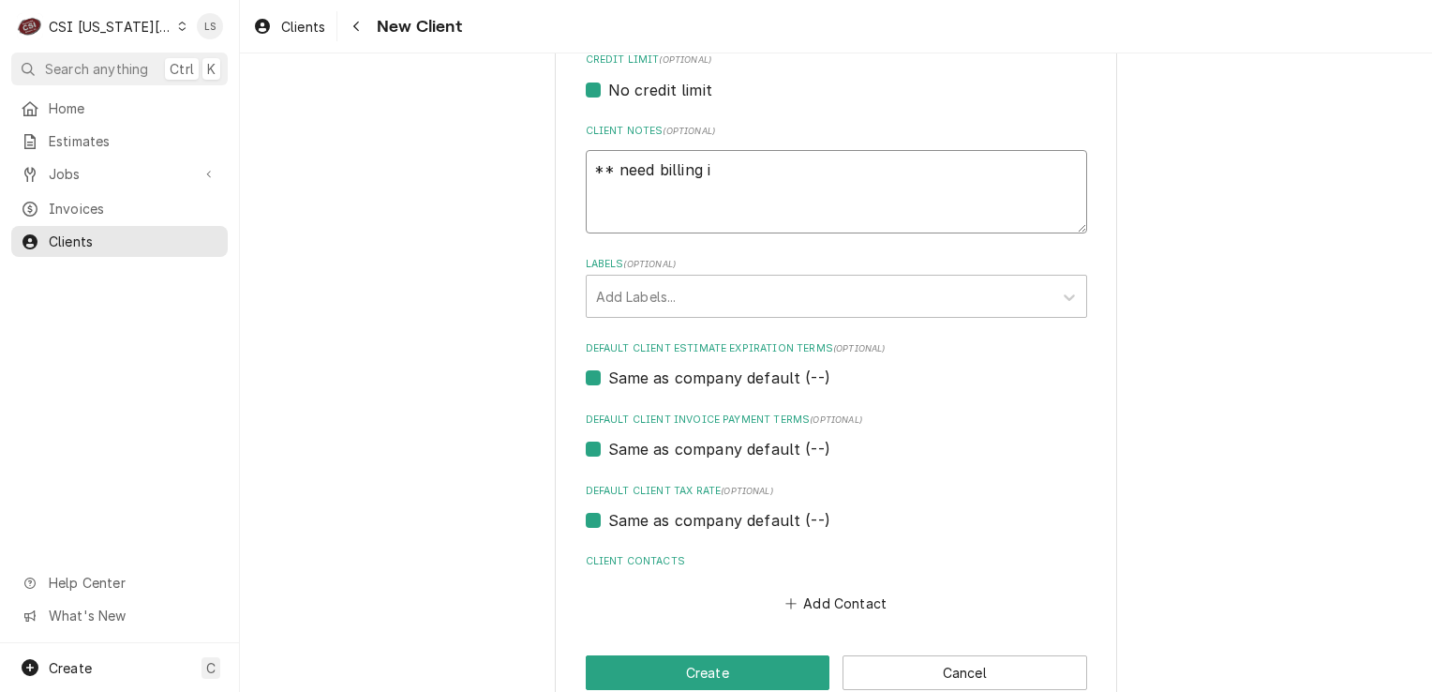
type textarea "x"
type textarea "** need billing in"
type textarea "x"
type textarea "** need billing inf"
type textarea "x"
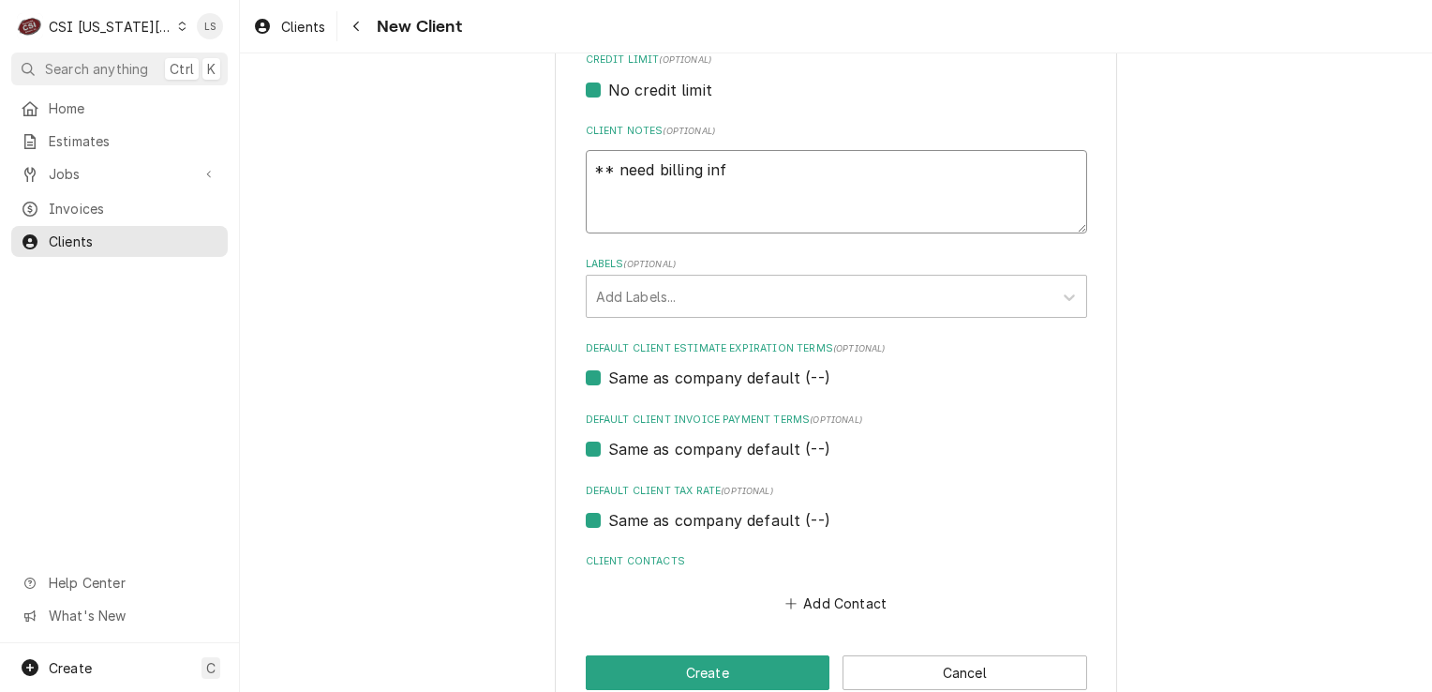
type textarea "** need billing info"
type textarea "x"
type textarea "** need billing info"
type textarea "x"
type textarea "** need billing info *"
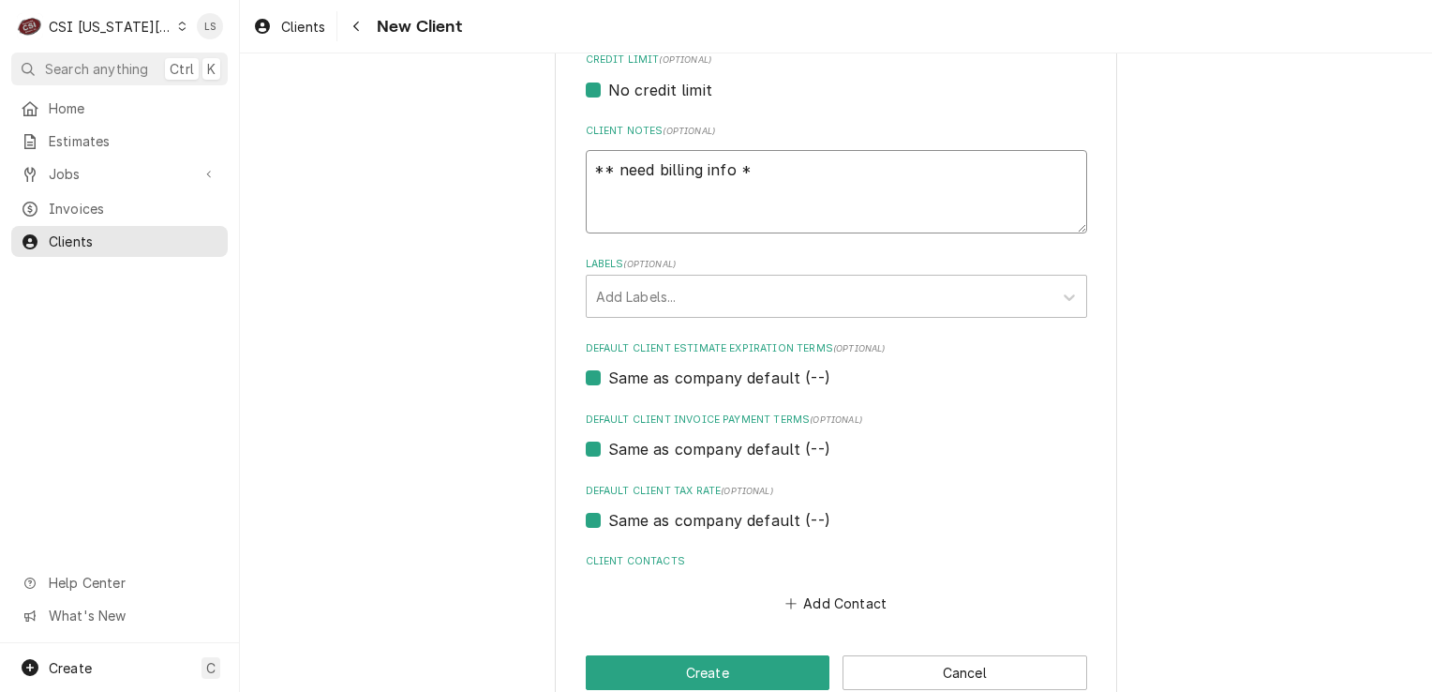
type textarea "x"
type textarea "** need billing info **"
click at [813, 594] on button "Add Contact" at bounding box center [836, 603] width 108 height 26
type textarea "x"
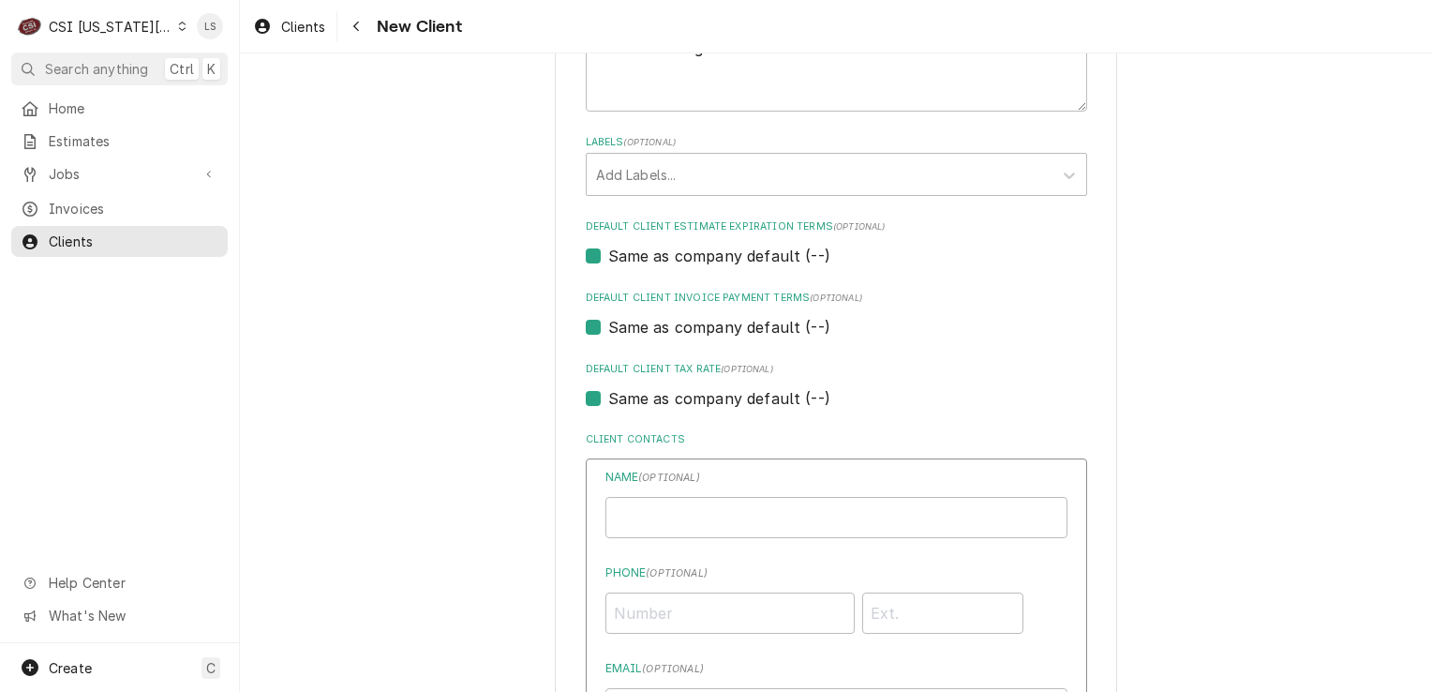
scroll to position [1031, 0]
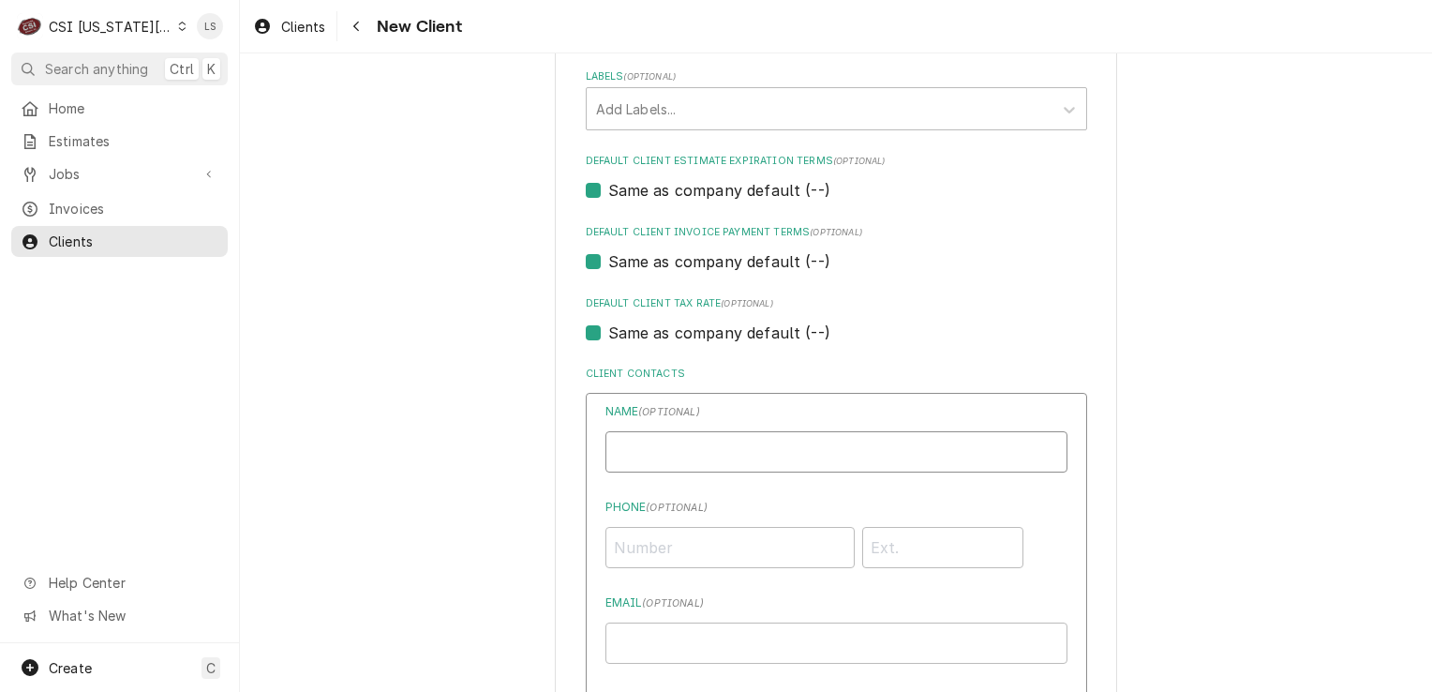
click at [671, 469] on input "Business Name" at bounding box center [836, 451] width 462 height 41
type input "Work"
paste input "(816) 761-1101"
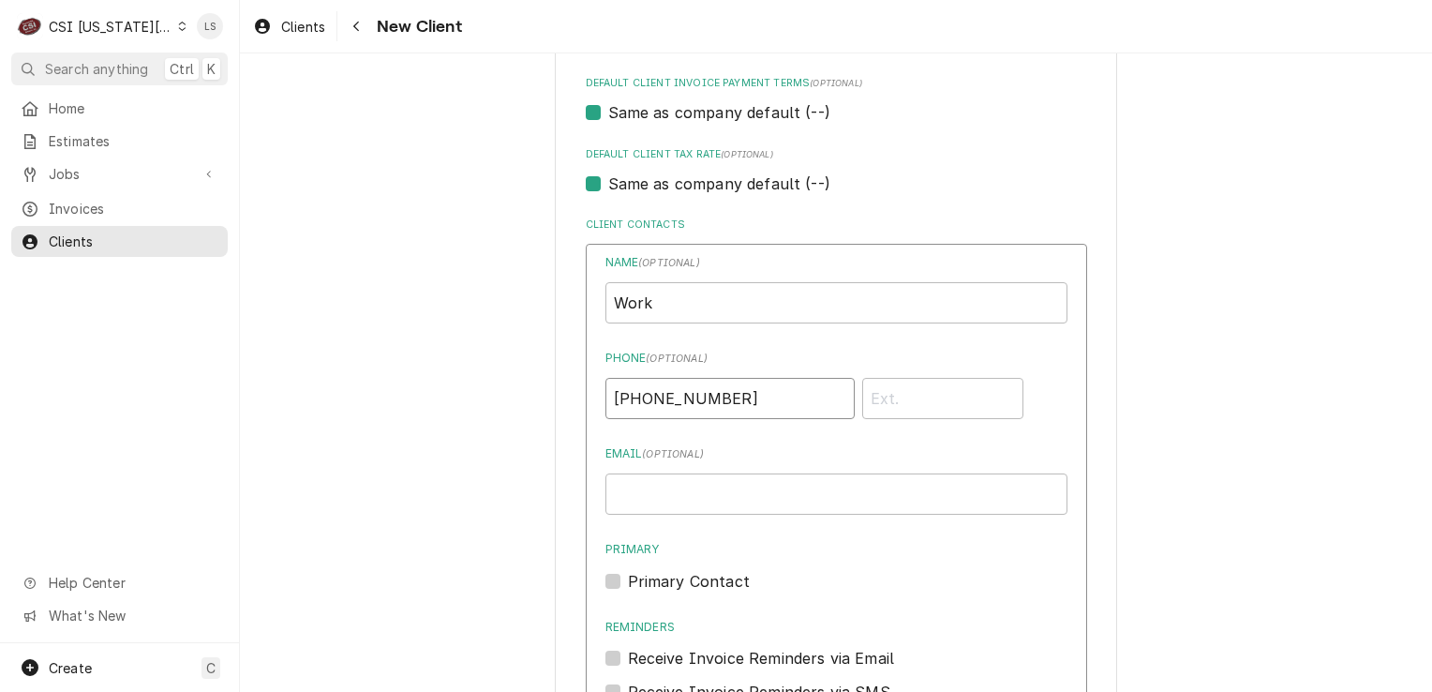
scroll to position [1406, 0]
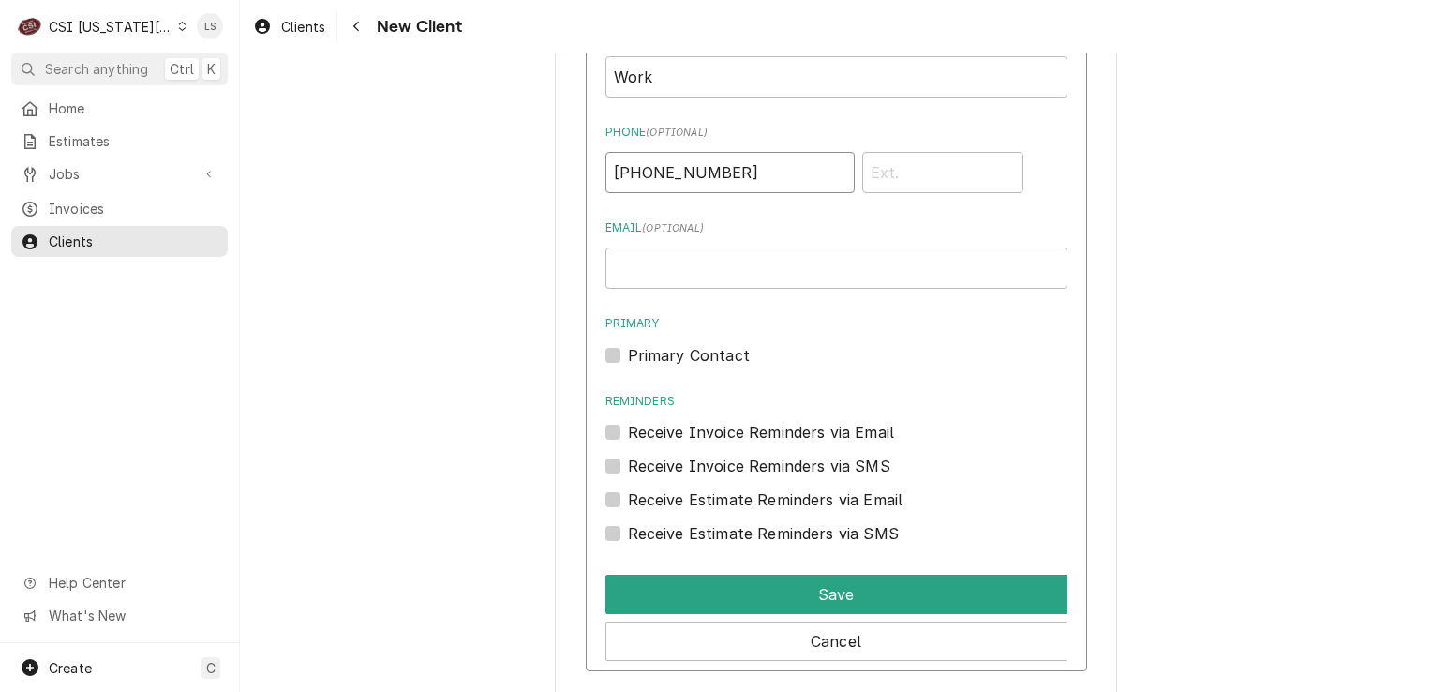
type input "(816) 761-1101"
click at [628, 354] on label "Primary Contact" at bounding box center [689, 355] width 122 height 22
click at [628, 354] on input "Primary" at bounding box center [859, 364] width 462 height 41
checkbox input "true"
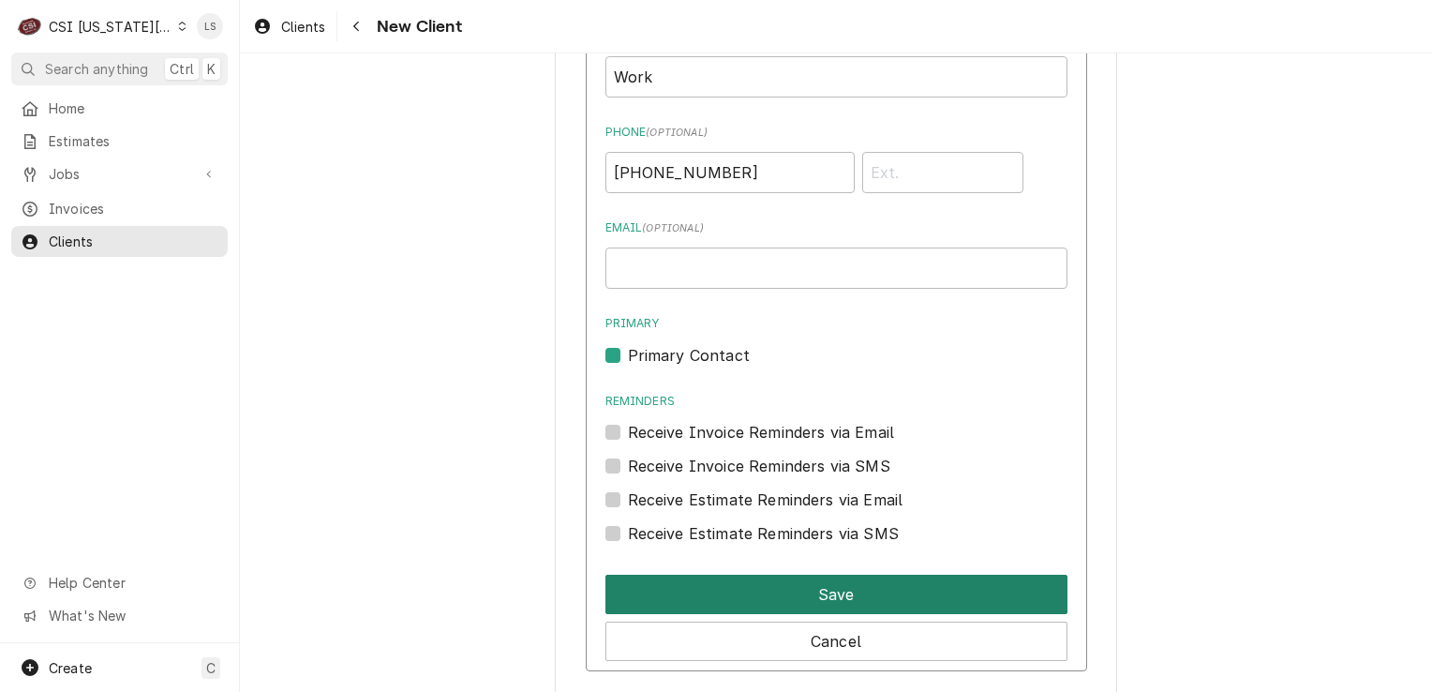
click at [733, 577] on button "Save" at bounding box center [836, 594] width 462 height 39
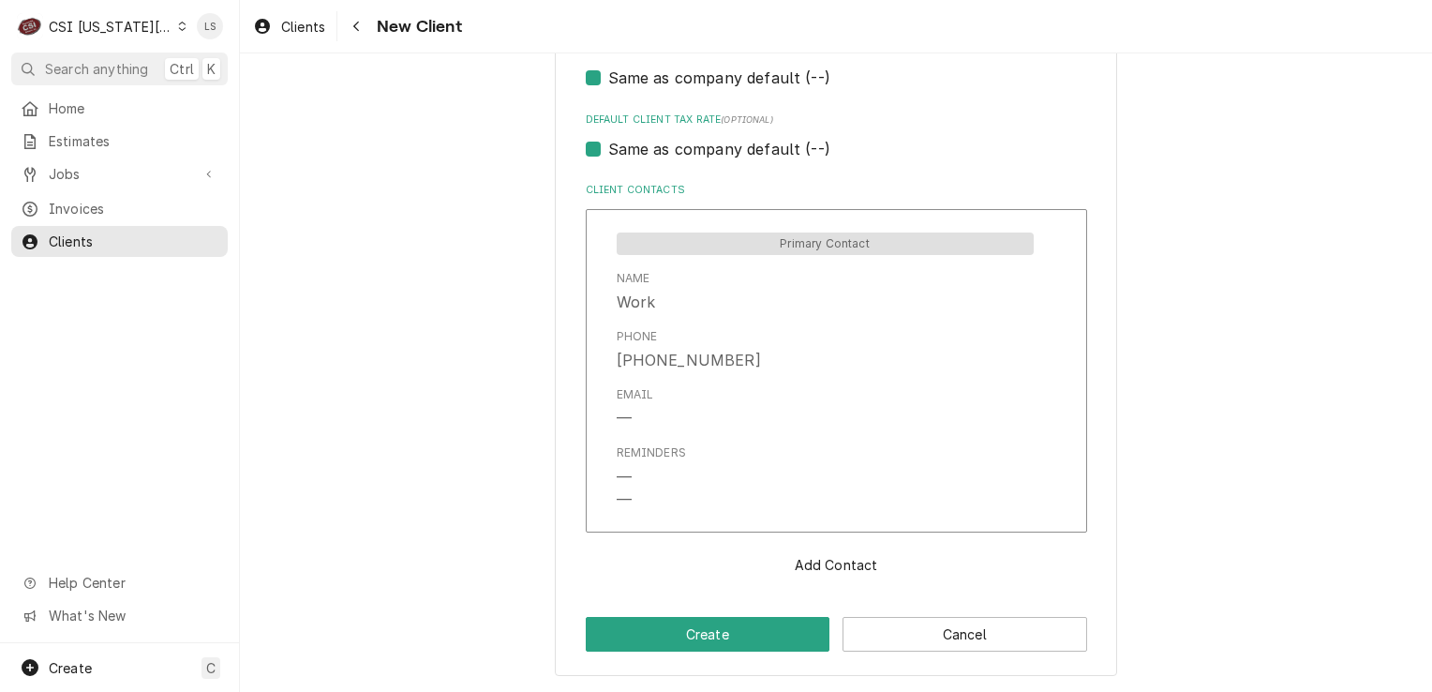
scroll to position [1211, 0]
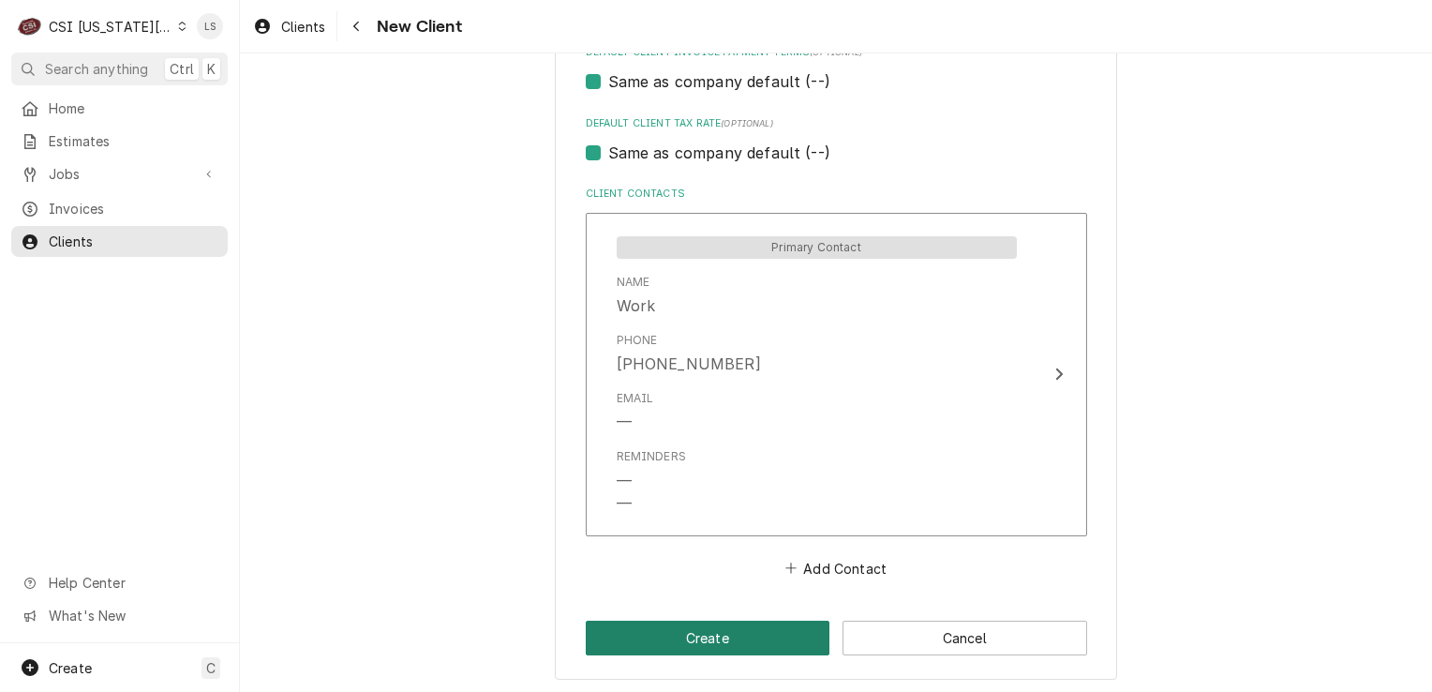
click at [723, 639] on button "Create" at bounding box center [708, 637] width 245 height 35
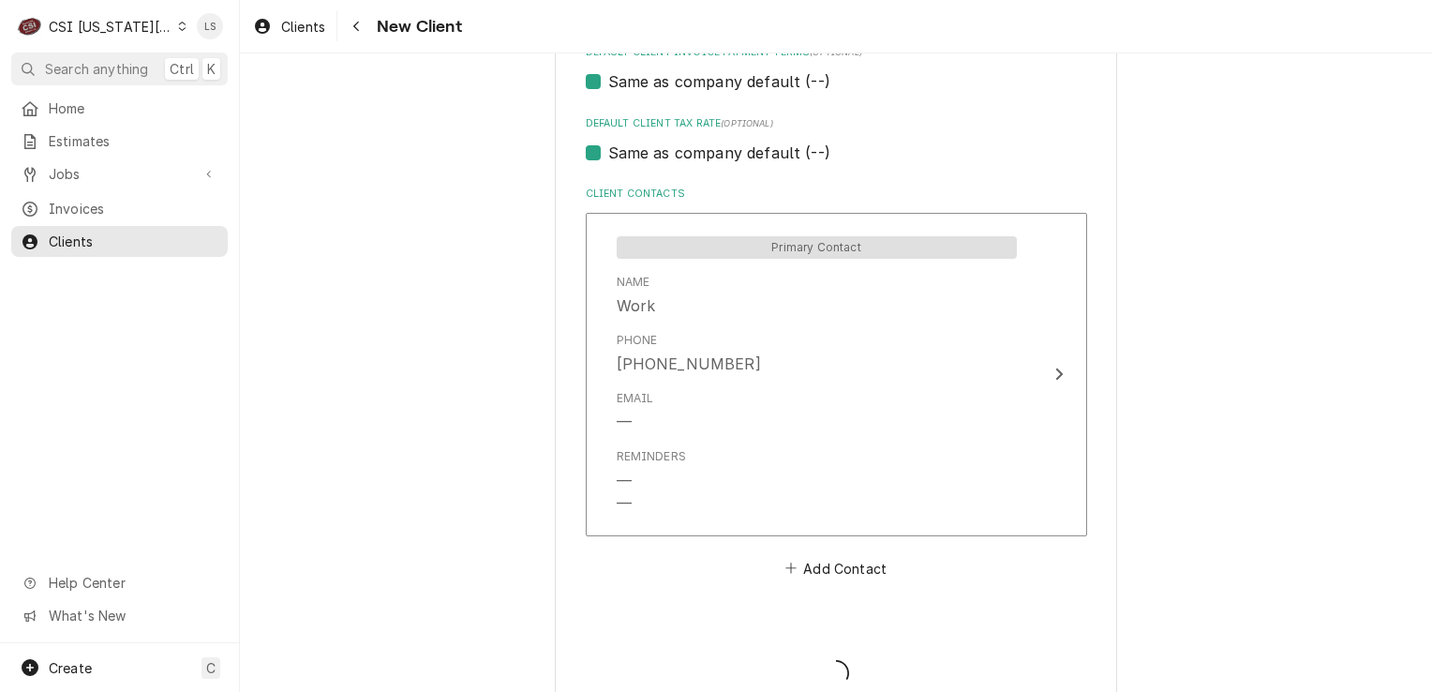
type textarea "x"
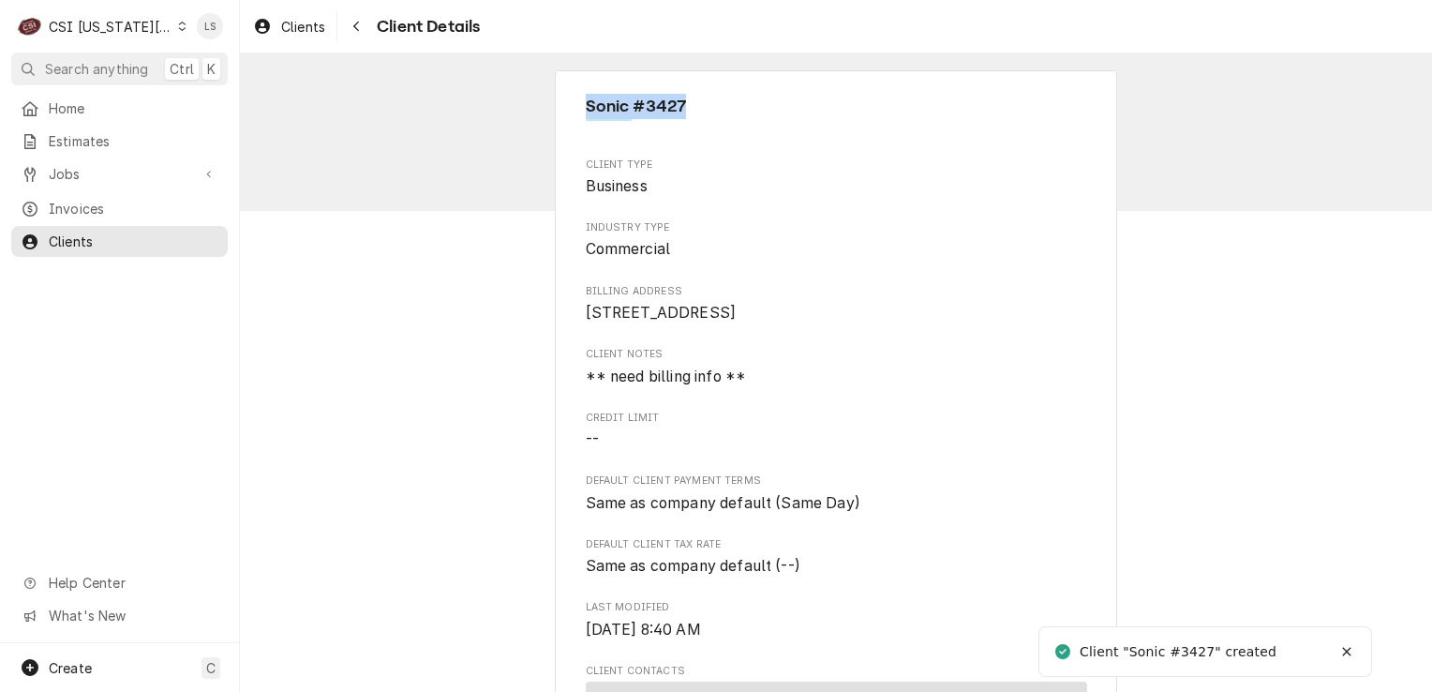
drag, startPoint x: 690, startPoint y: 111, endPoint x: 579, endPoint y: 102, distance: 110.9
click at [586, 102] on span "Sonic #3427" at bounding box center [836, 106] width 501 height 25
copy span "Sonic #3427"
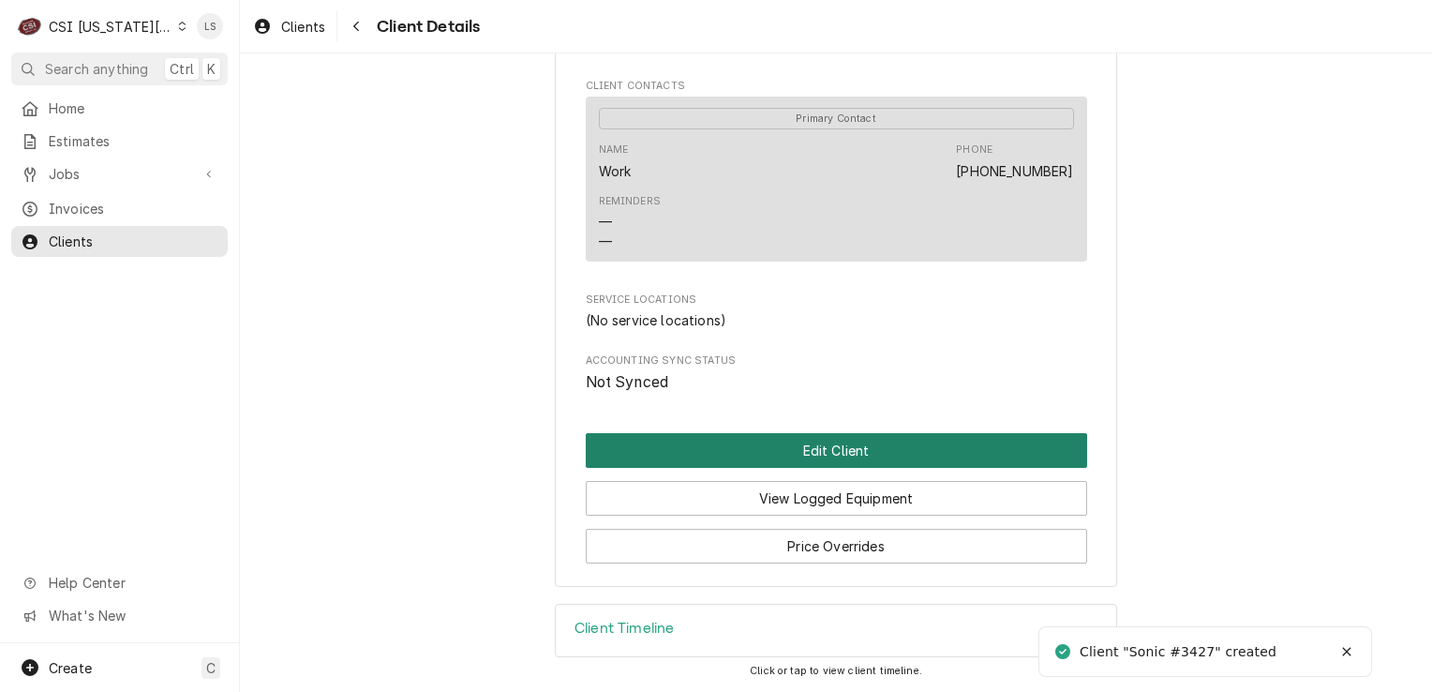
click at [770, 454] on button "Edit Client" at bounding box center [836, 450] width 501 height 35
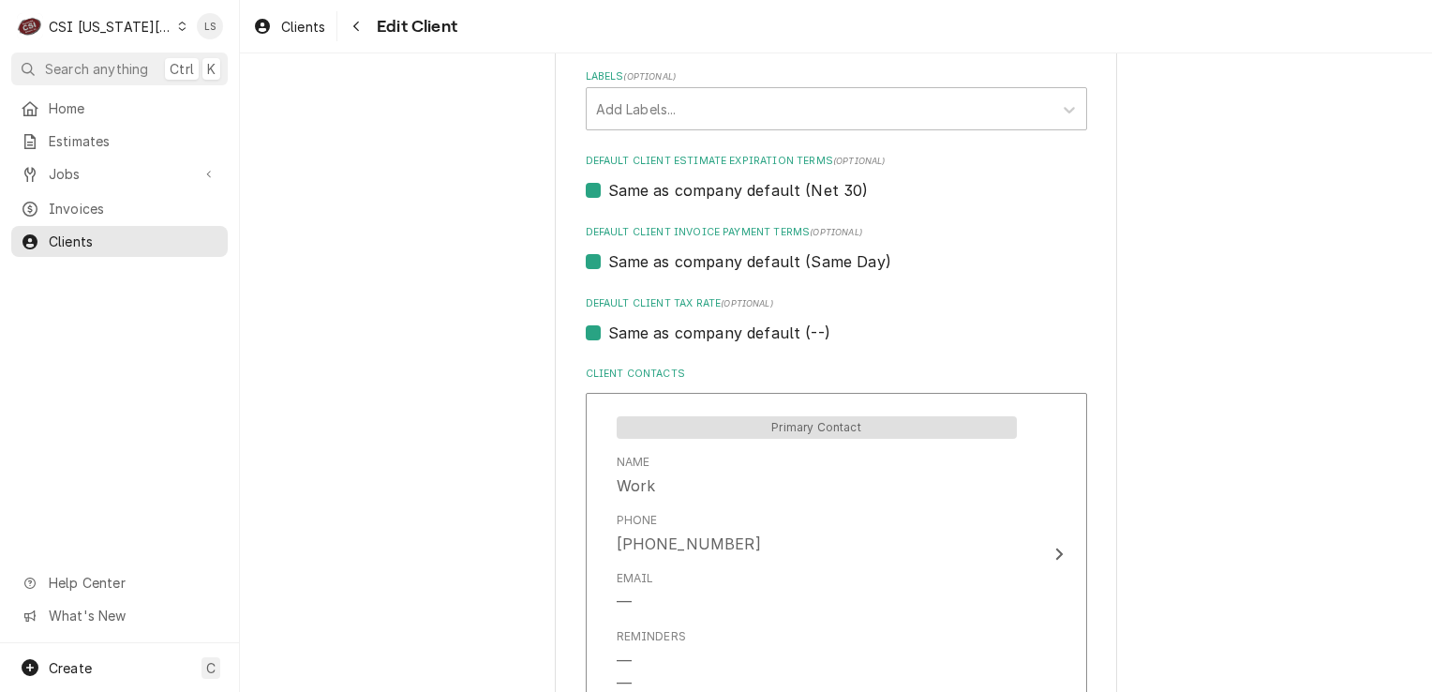
scroll to position [1295, 0]
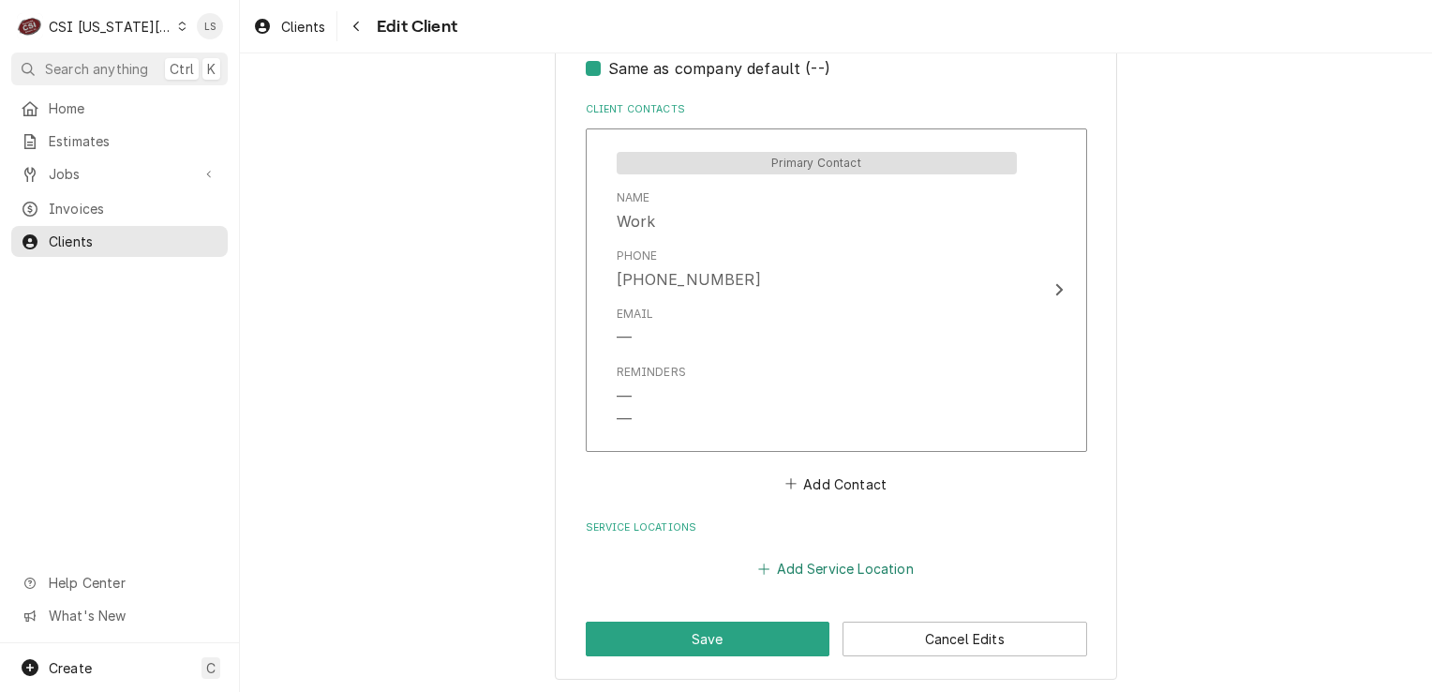
click at [795, 567] on button "Add Service Location" at bounding box center [835, 569] width 161 height 26
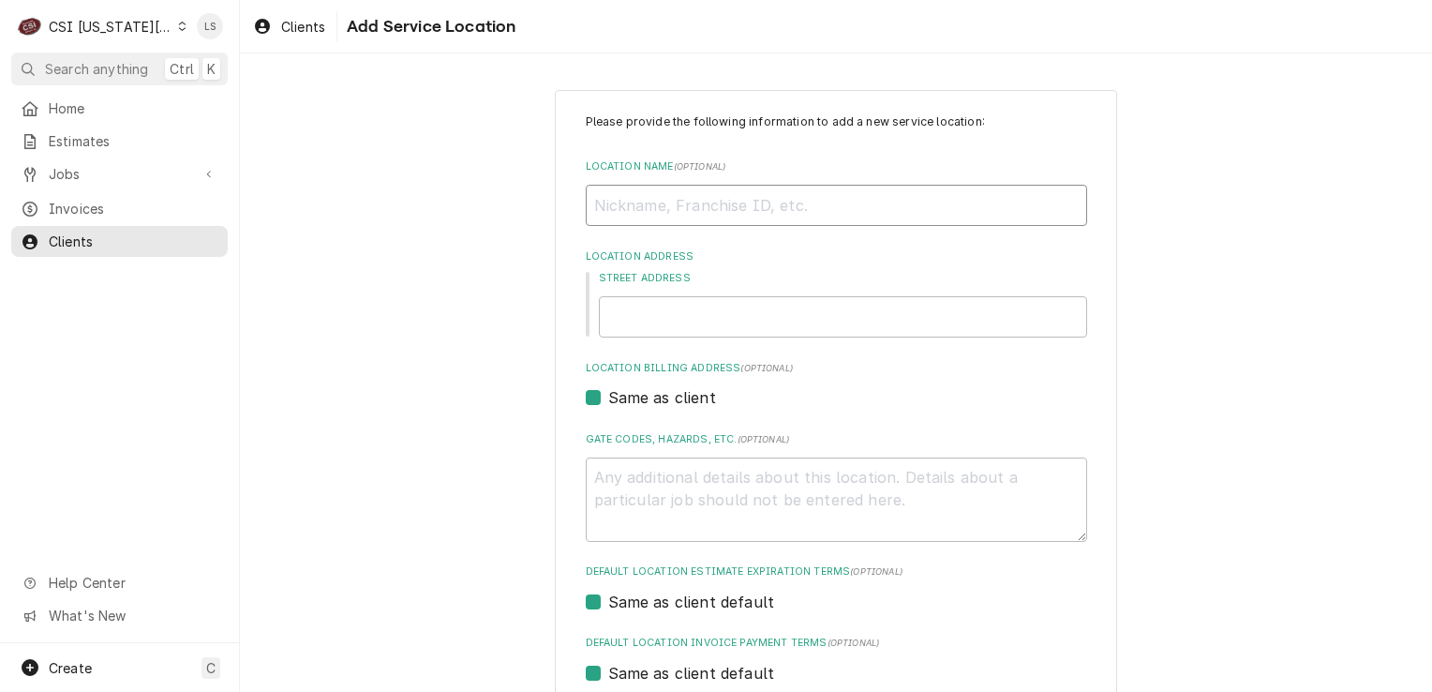
paste input "Sonic #3427"
type textarea "x"
type input "Sonic #3427"
paste input "10455 Blue Ridge Boulevard"
type textarea "x"
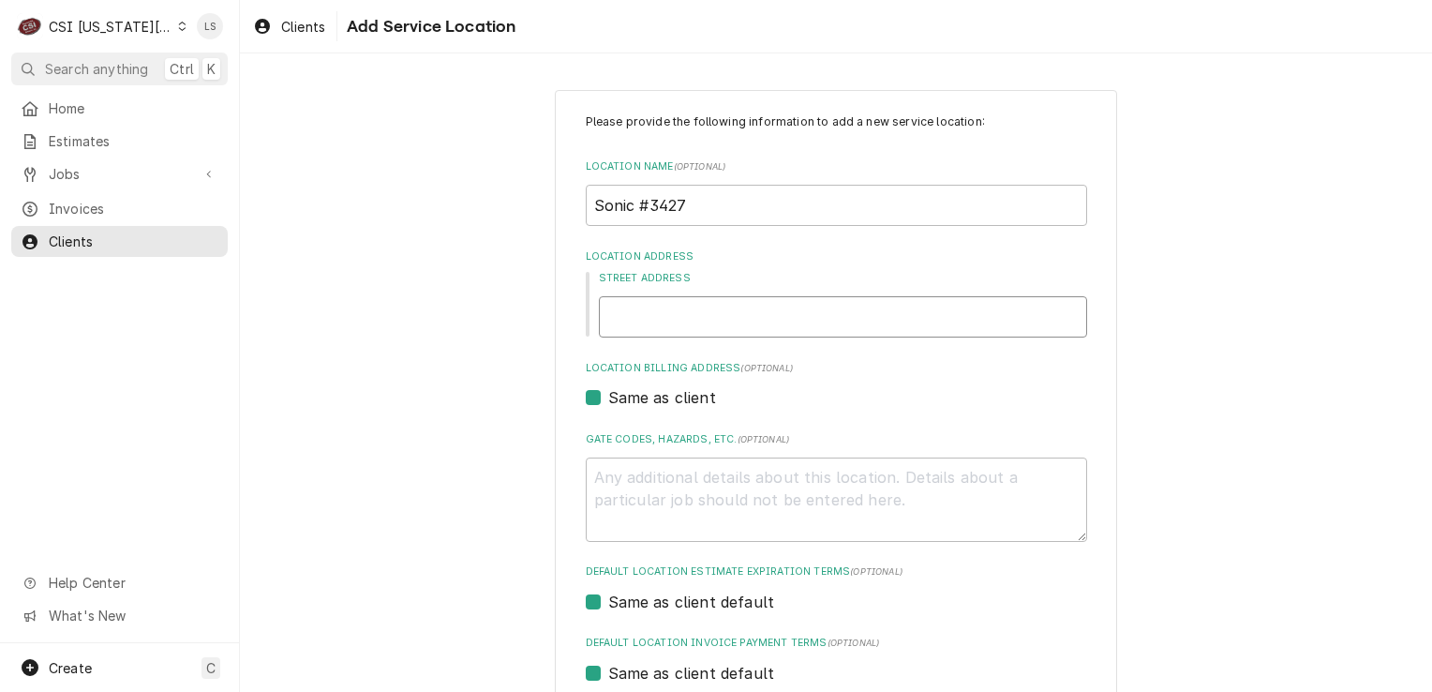
type input "10455 Blue Ridge Boulevard"
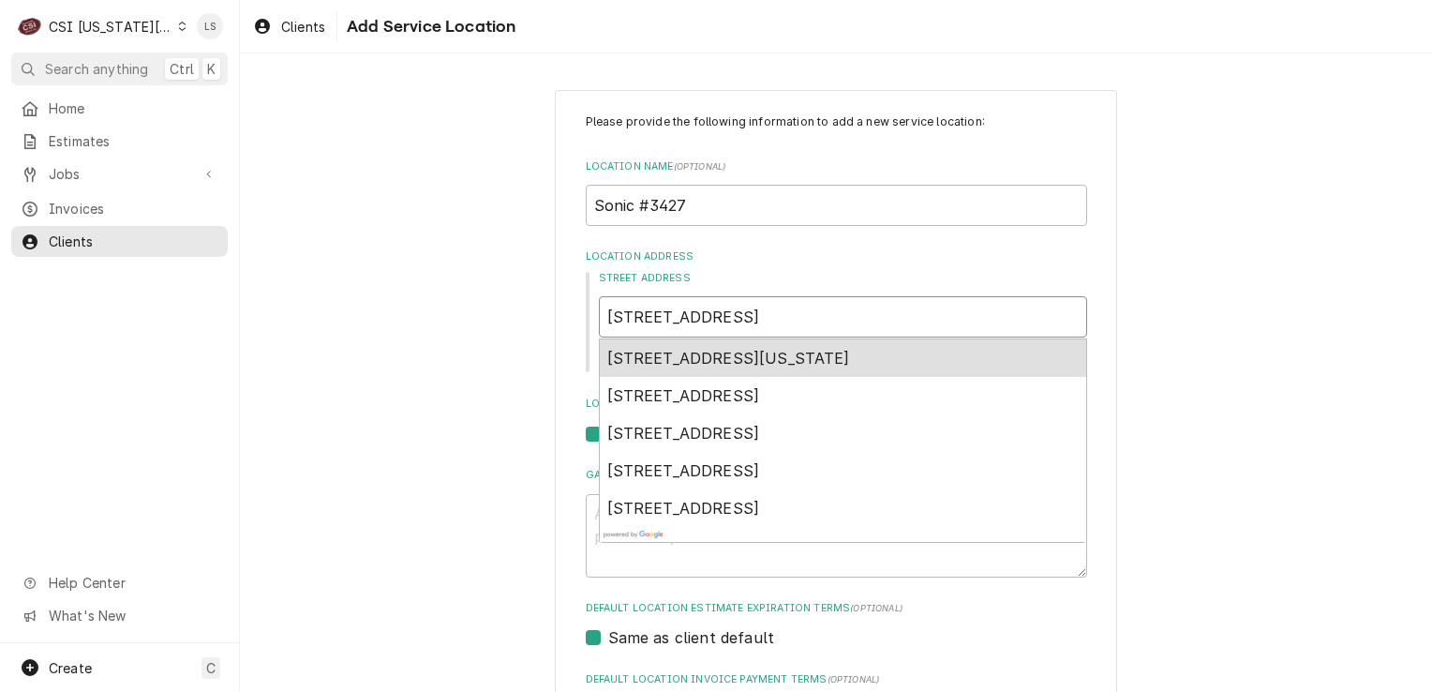
click at [825, 358] on span "10455 Blue Ridge Boulevard, Kansas City, MO, USA" at bounding box center [728, 358] width 243 height 19
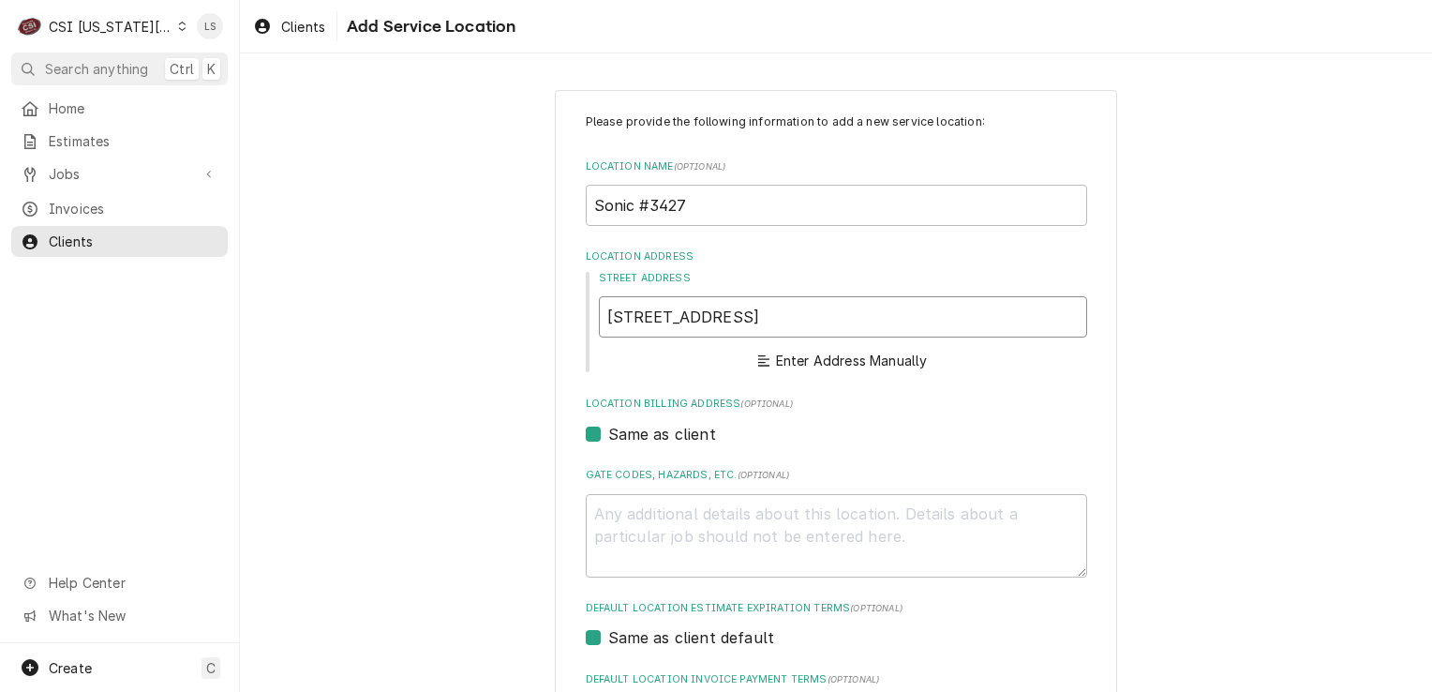
type textarea "x"
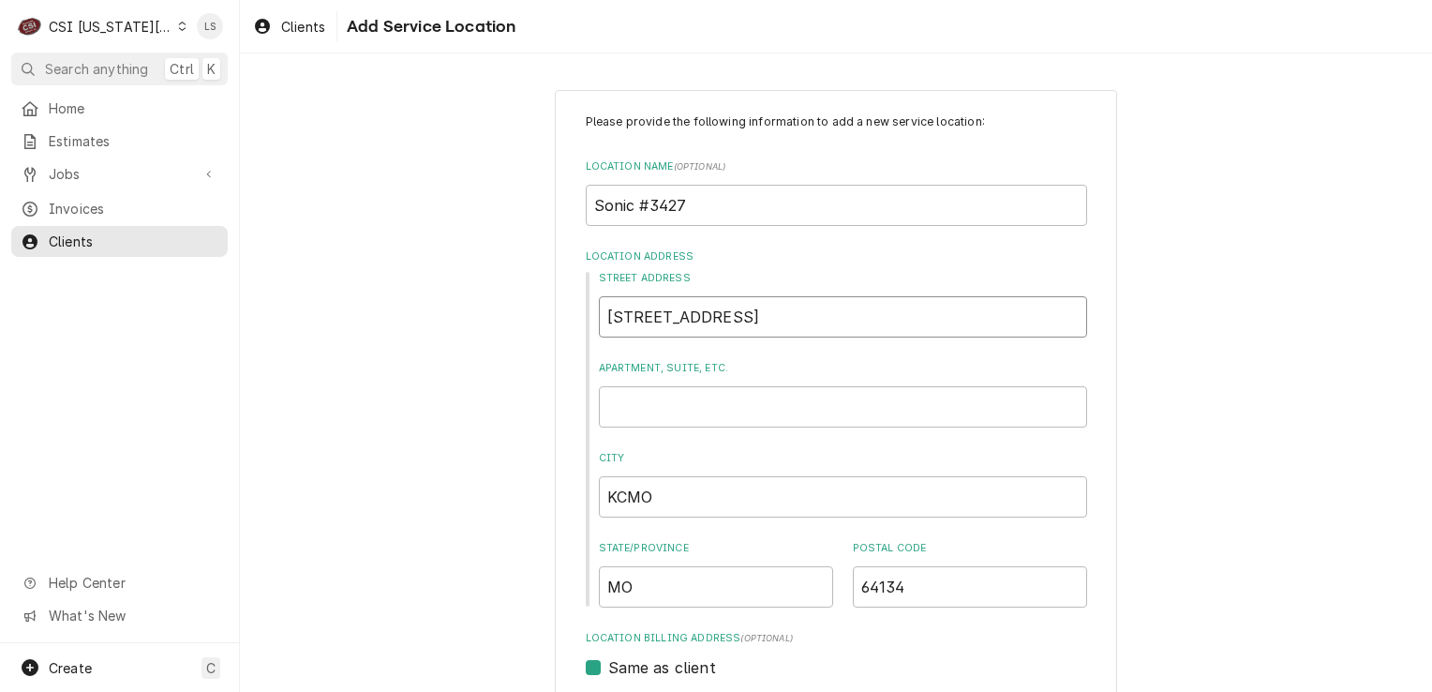
type input "10455 Blue Ridge Blvd"
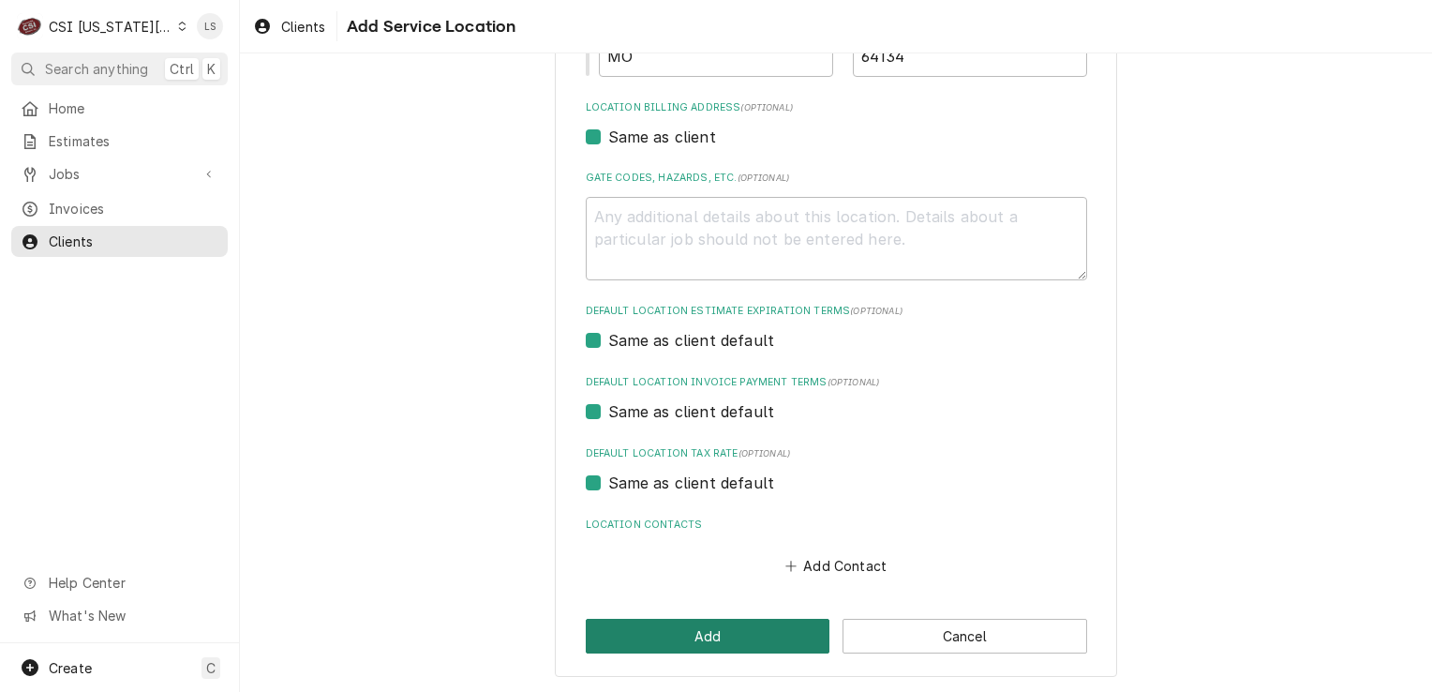
click at [736, 637] on button "Add" at bounding box center [708, 636] width 245 height 35
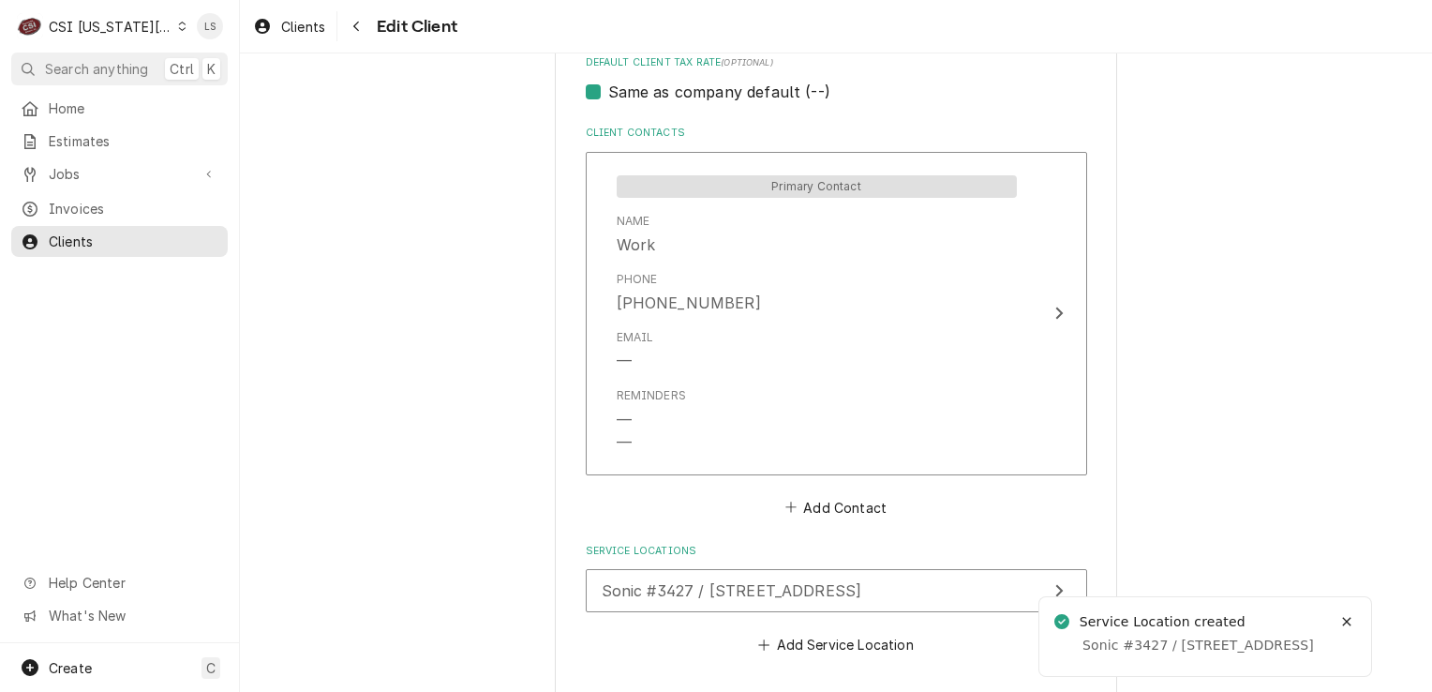
scroll to position [1348, 0]
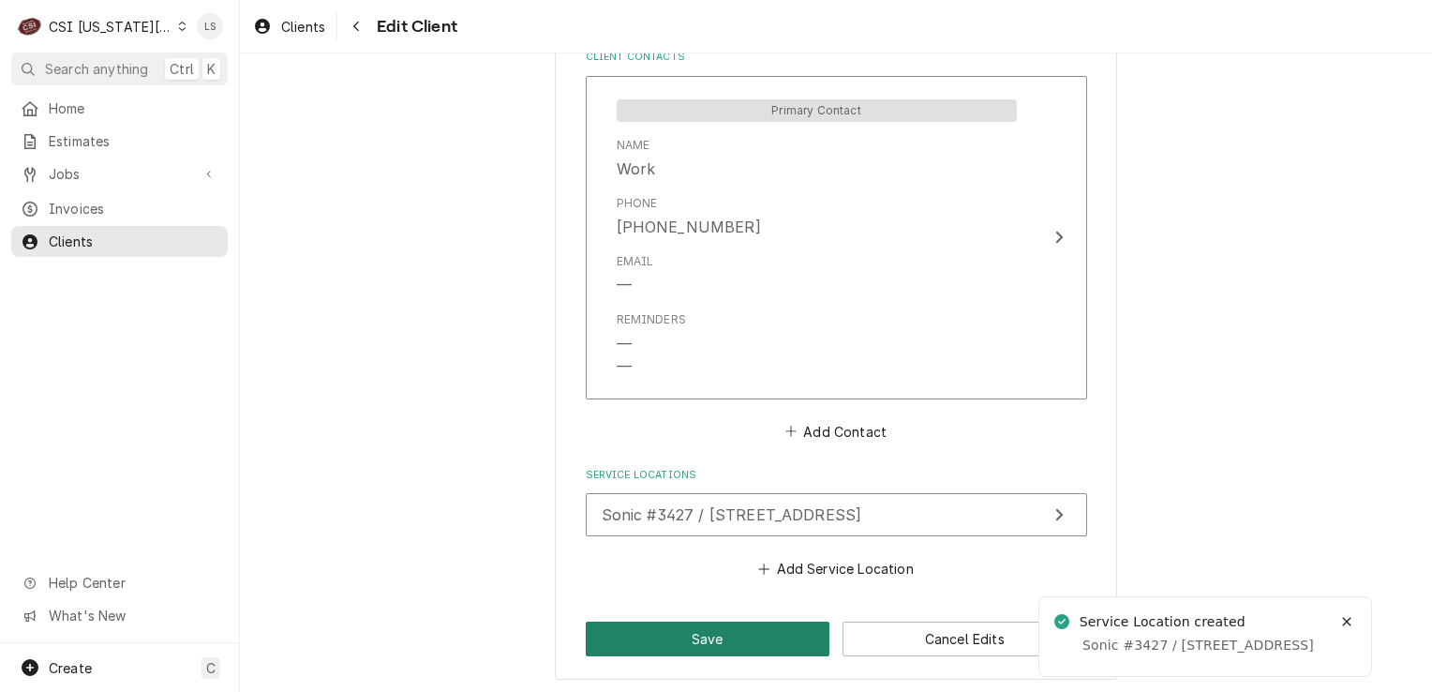
click at [694, 630] on button "Save" at bounding box center [708, 638] width 245 height 35
type textarea "x"
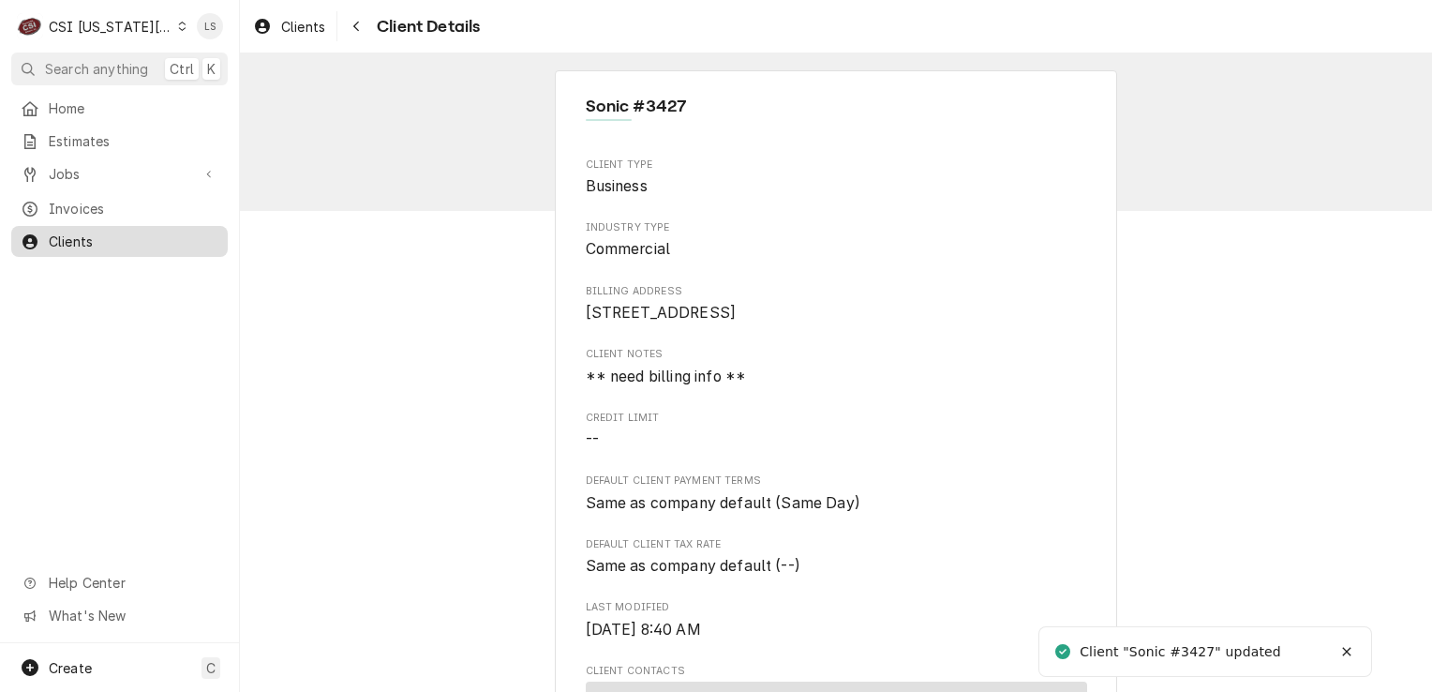
drag, startPoint x: 185, startPoint y: 227, endPoint x: 215, endPoint y: 223, distance: 30.2
click at [185, 232] on span "Clients" at bounding box center [134, 242] width 170 height 20
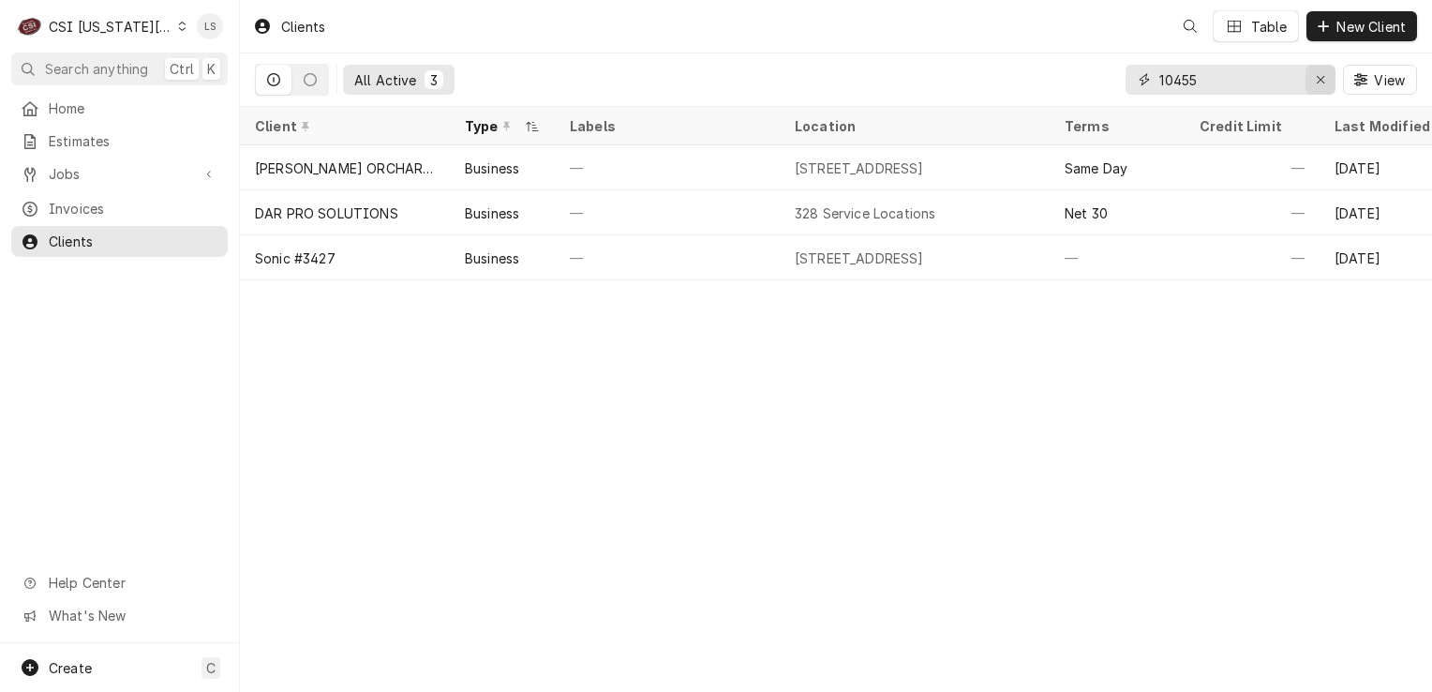
click at [1324, 85] on icon "Erase input" at bounding box center [1321, 79] width 10 height 13
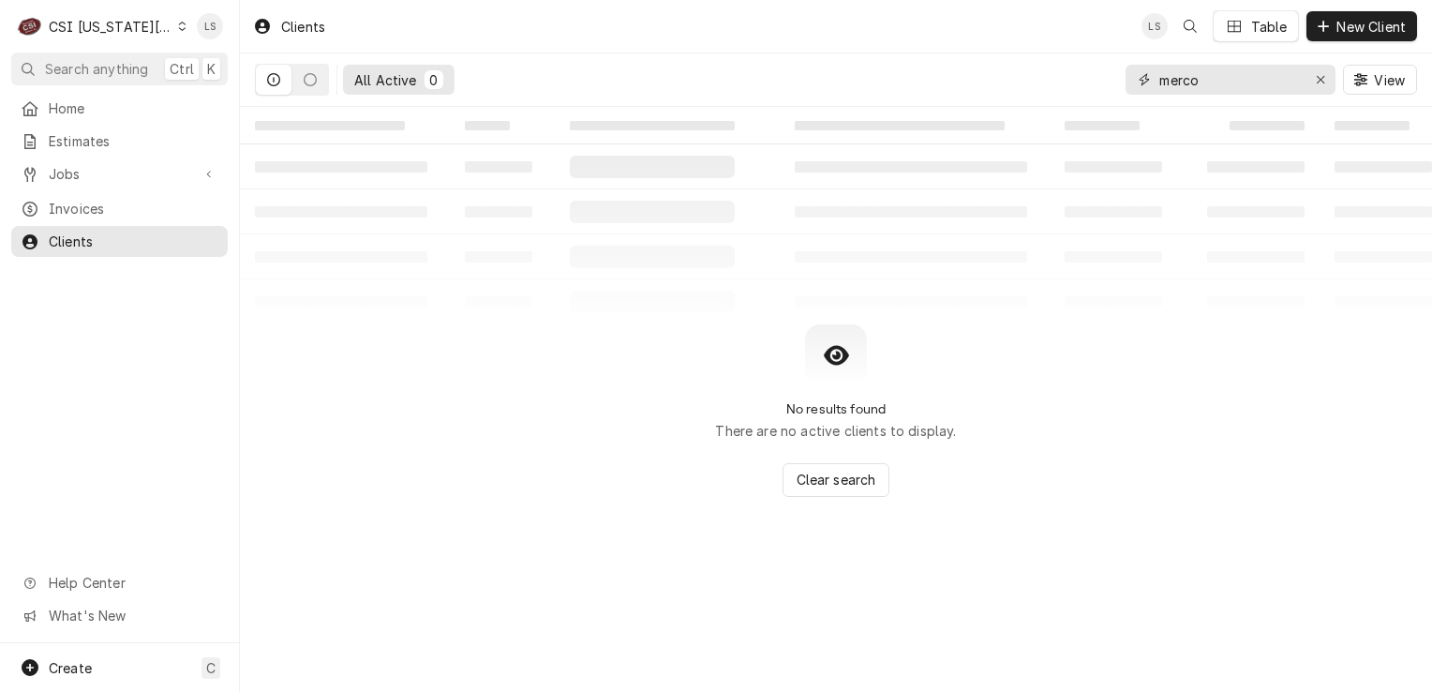
type input "merco"
click at [1324, 85] on icon "Erase input" at bounding box center [1321, 79] width 10 height 13
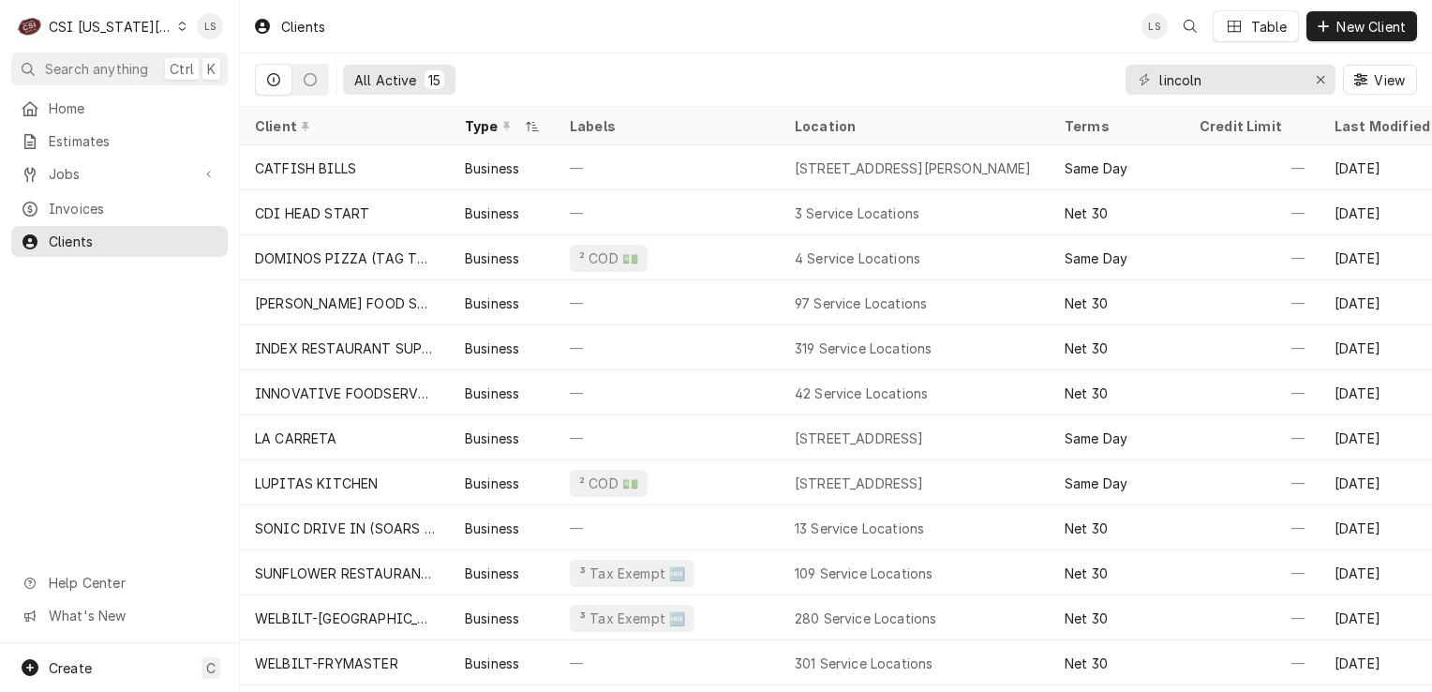
click at [1156, 77] on div "lincoln" at bounding box center [1231, 80] width 210 height 30
click at [1159, 77] on input "lincoln" at bounding box center [1229, 80] width 141 height 30
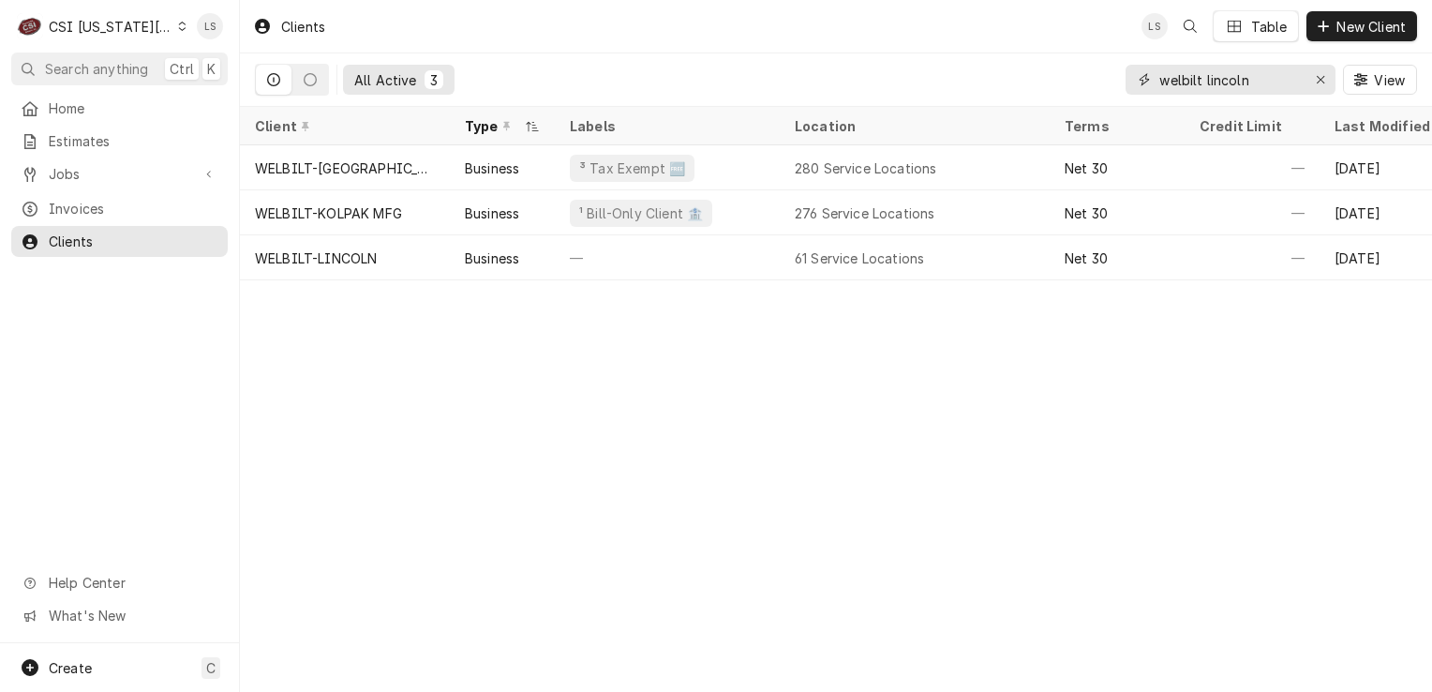
type input "welbilt lincoln"
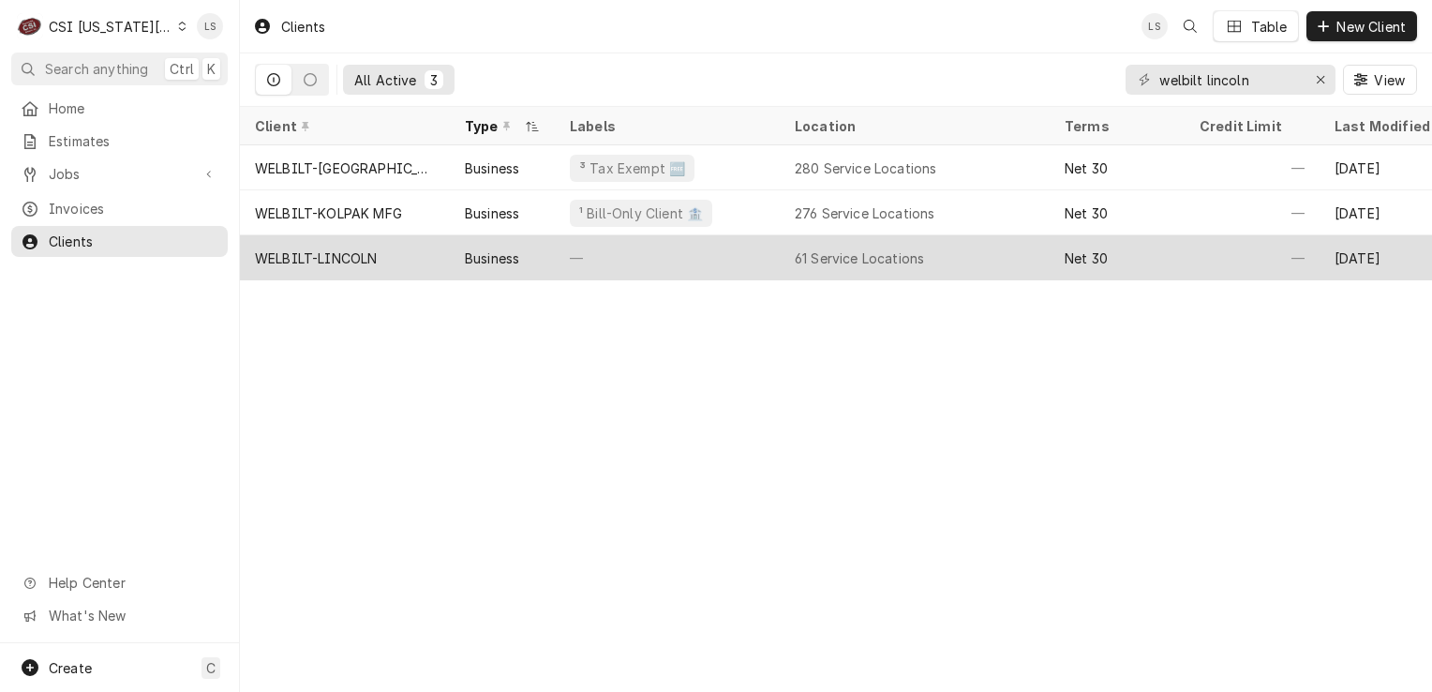
click at [339, 259] on div "WELBILT-LINCOLN" at bounding box center [316, 258] width 122 height 20
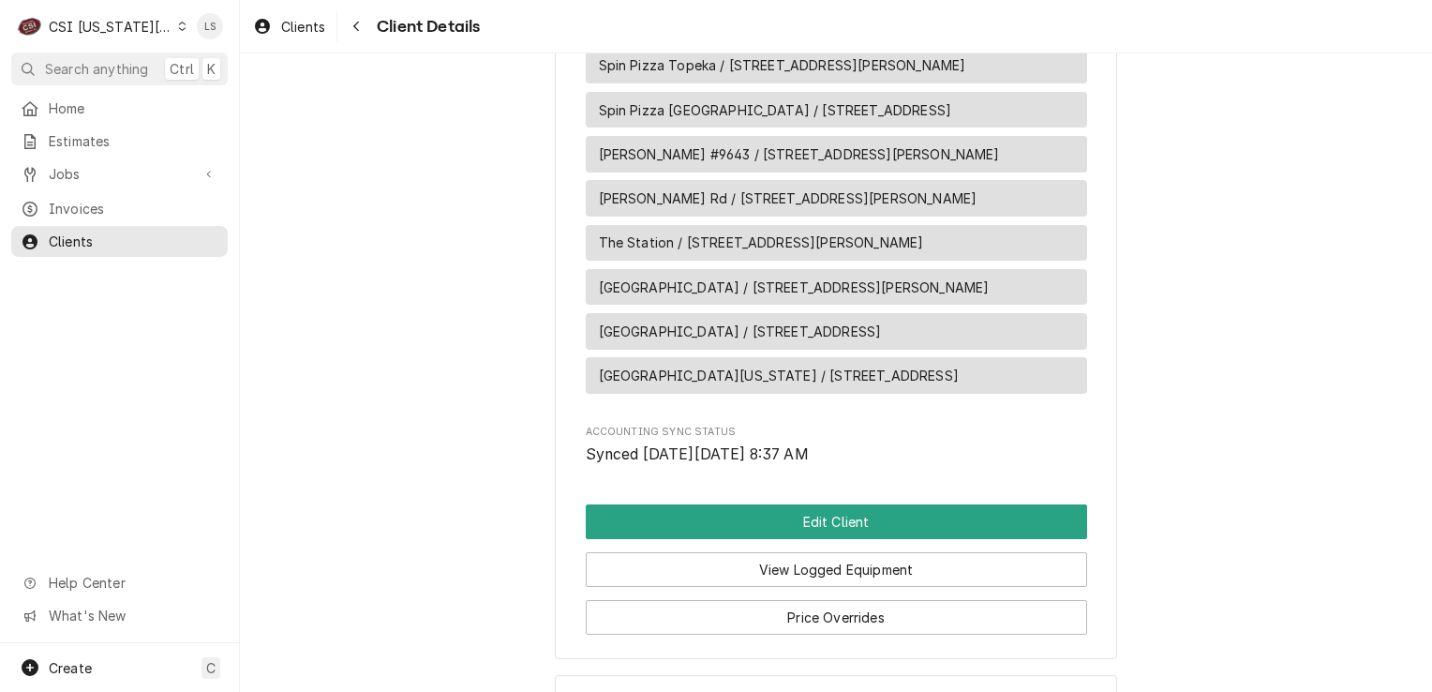
scroll to position [5190, 0]
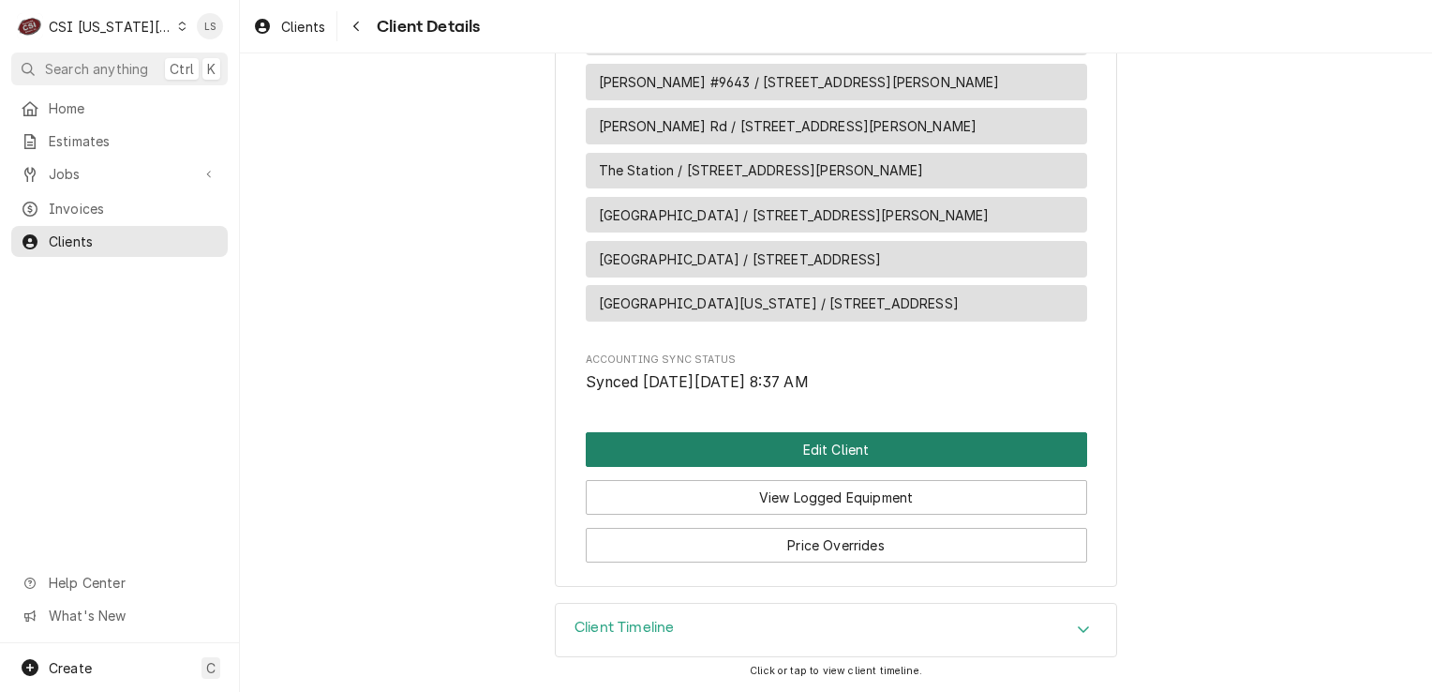
click at [867, 452] on button "Edit Client" at bounding box center [836, 449] width 501 height 35
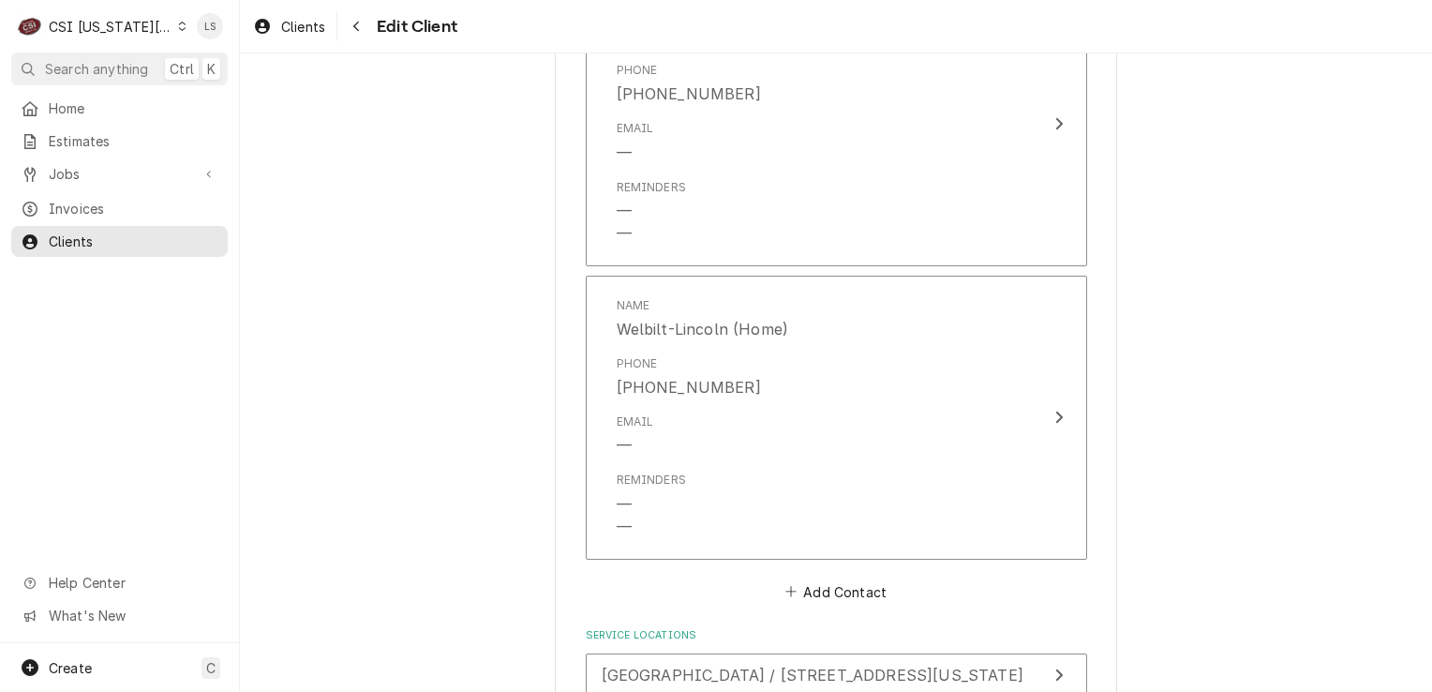
scroll to position [4677, 0]
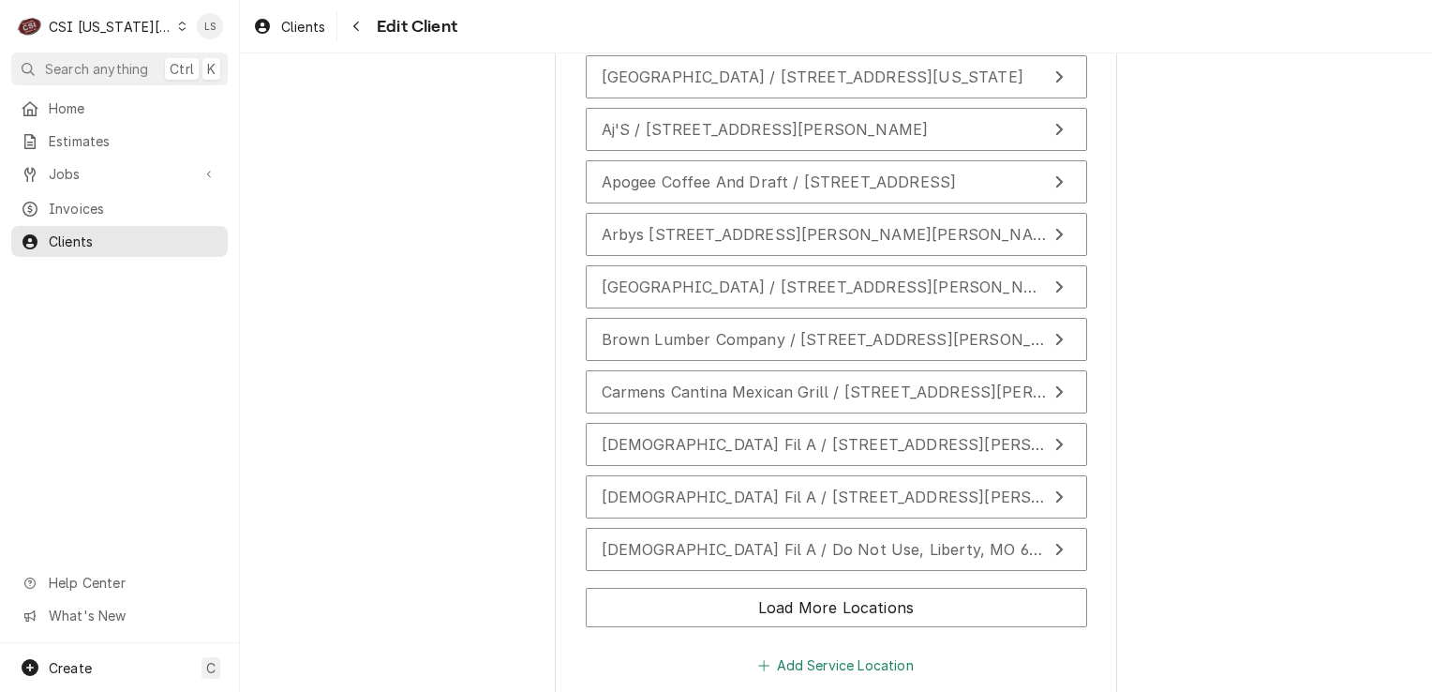
click at [844, 651] on button "Add Service Location" at bounding box center [835, 664] width 161 height 26
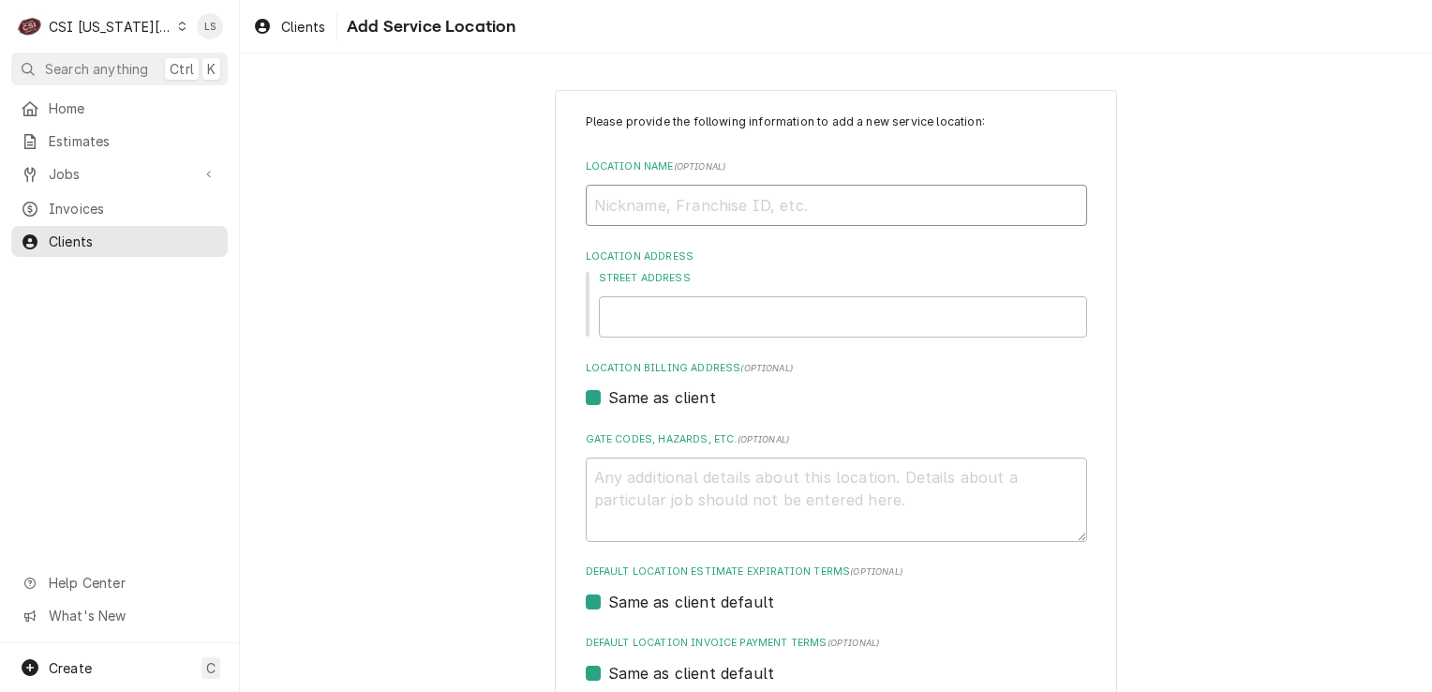
click at [765, 192] on input "Location Name ( optional )" at bounding box center [836, 205] width 501 height 41
type textarea "x"
type input "S"
type textarea "x"
type input "So"
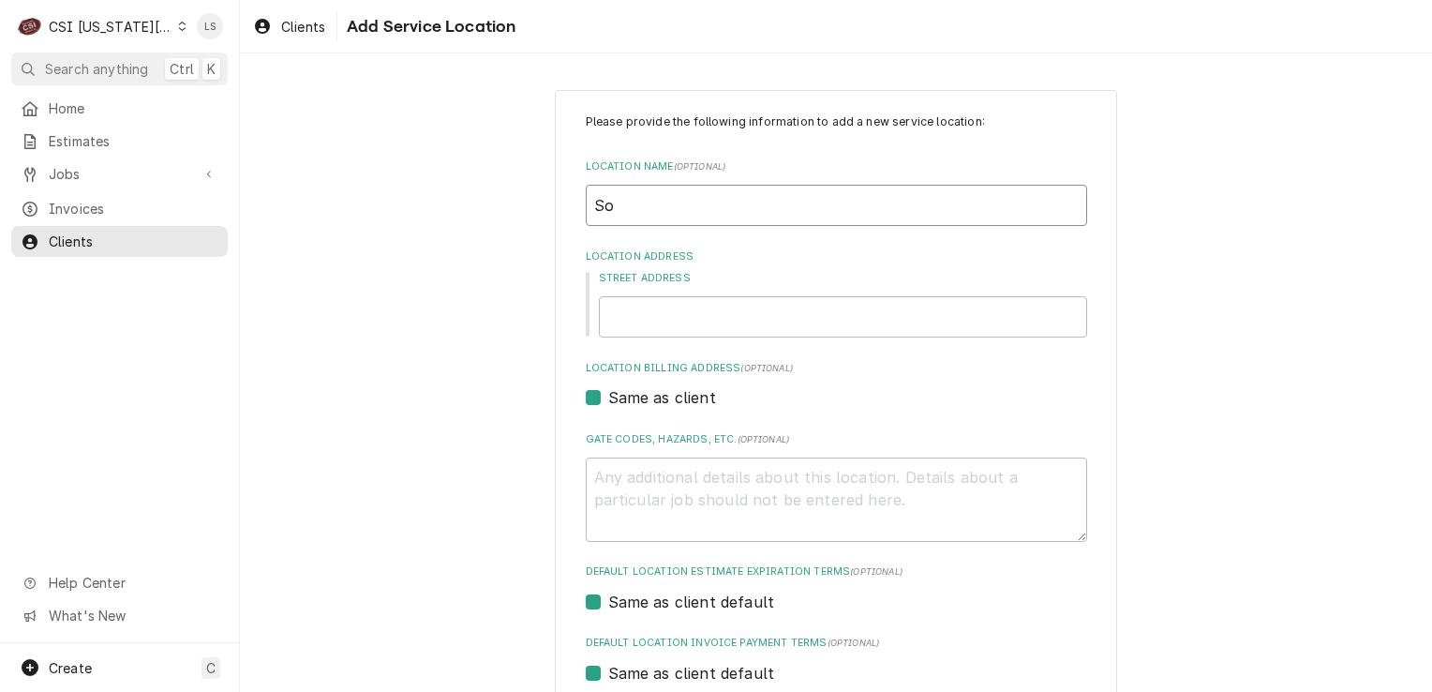
type textarea "x"
type input "Son"
type textarea "x"
type input "Soni"
type textarea "x"
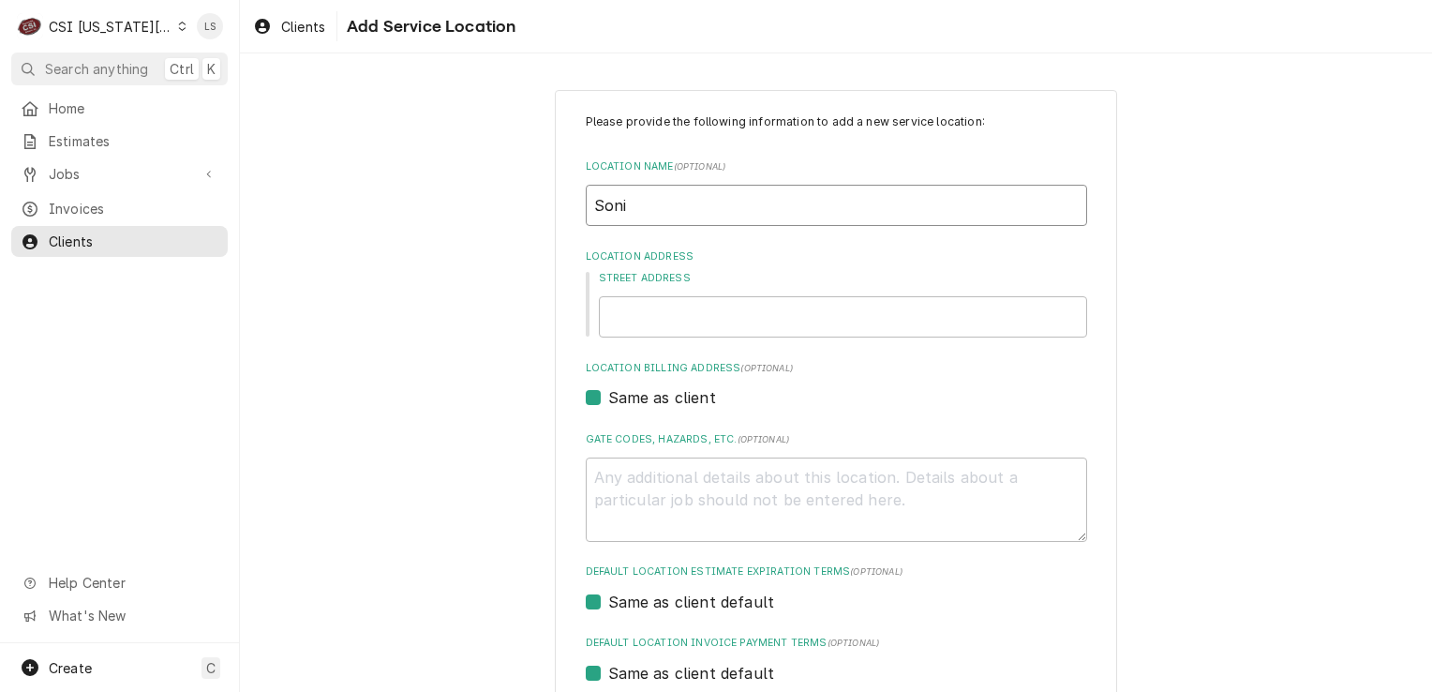
type input "Sonic"
type textarea "x"
type input "Sonic"
type textarea "x"
type input "Sonic #"
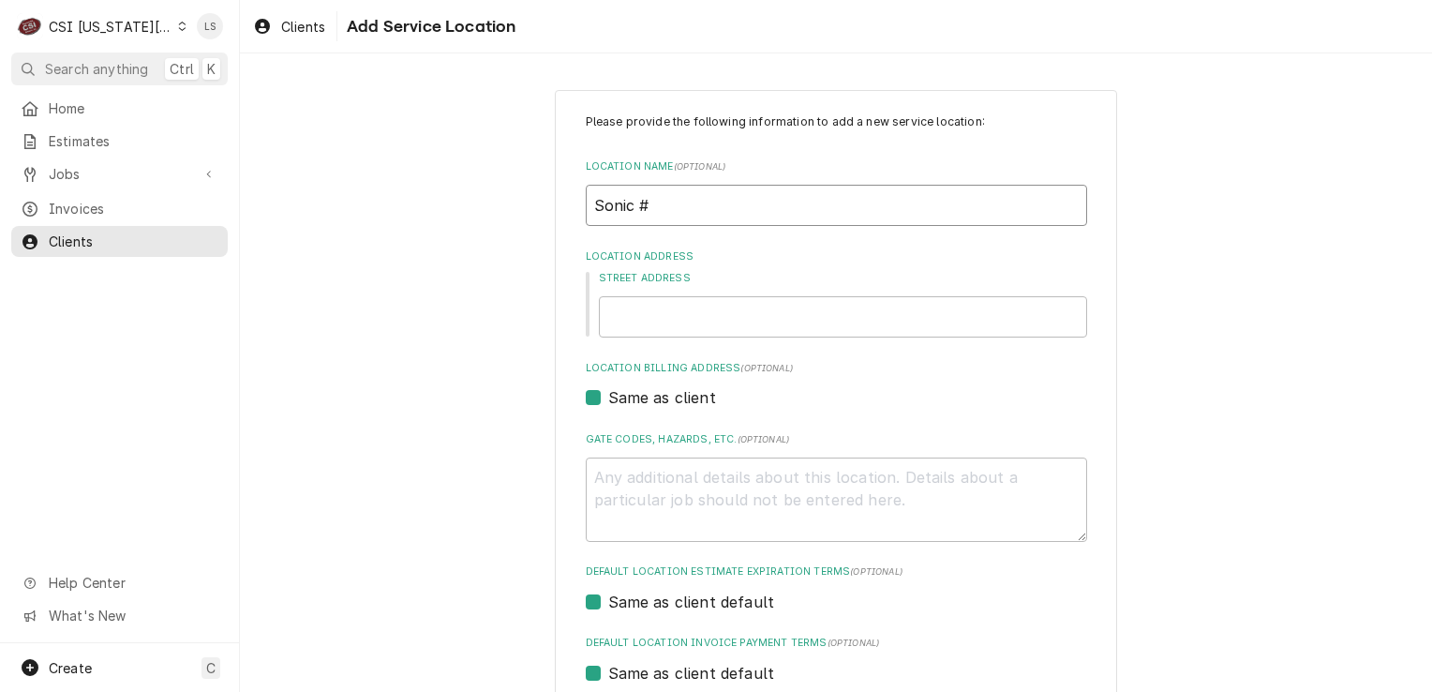
paste input "3427"
type textarea "x"
type input "Sonic #3427"
type input "10455 Blue Ridge Boulevard"
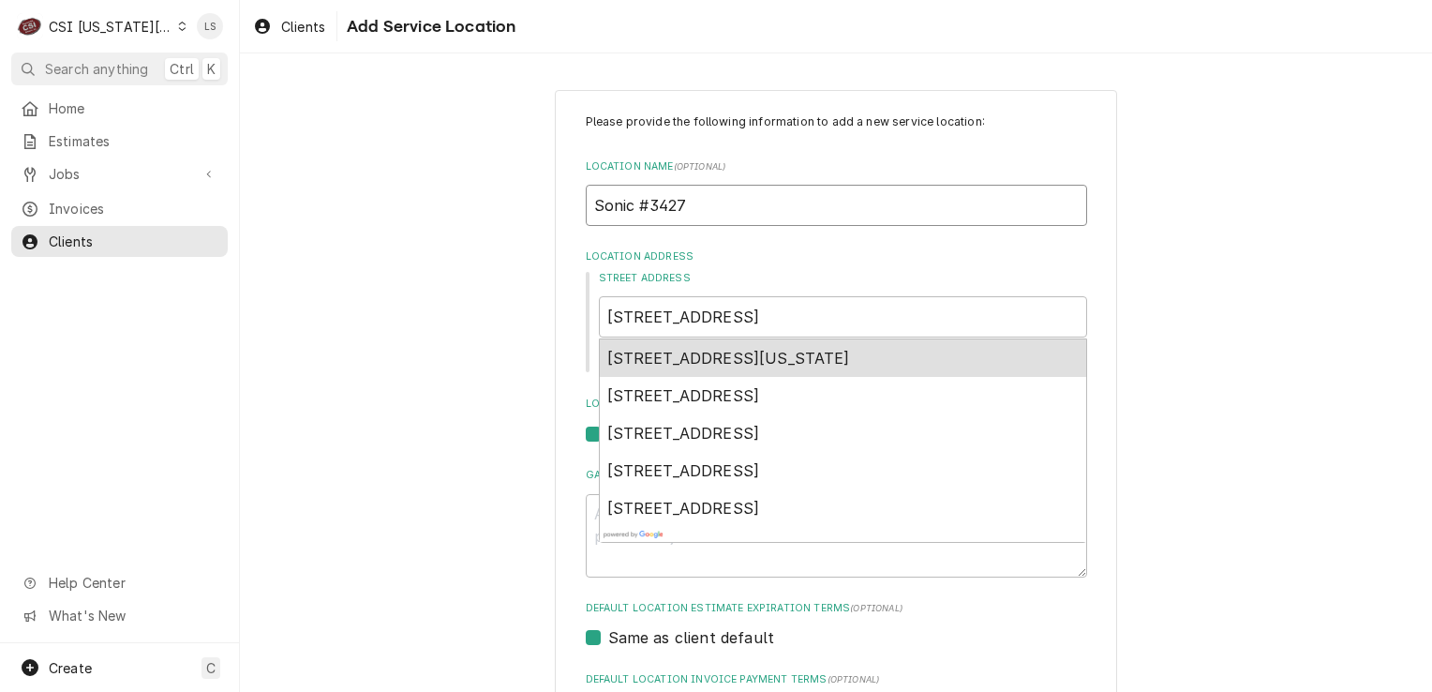
click at [803, 355] on span "10455 Blue Ridge Boulevard, Kansas City, MO, USA" at bounding box center [728, 358] width 243 height 19
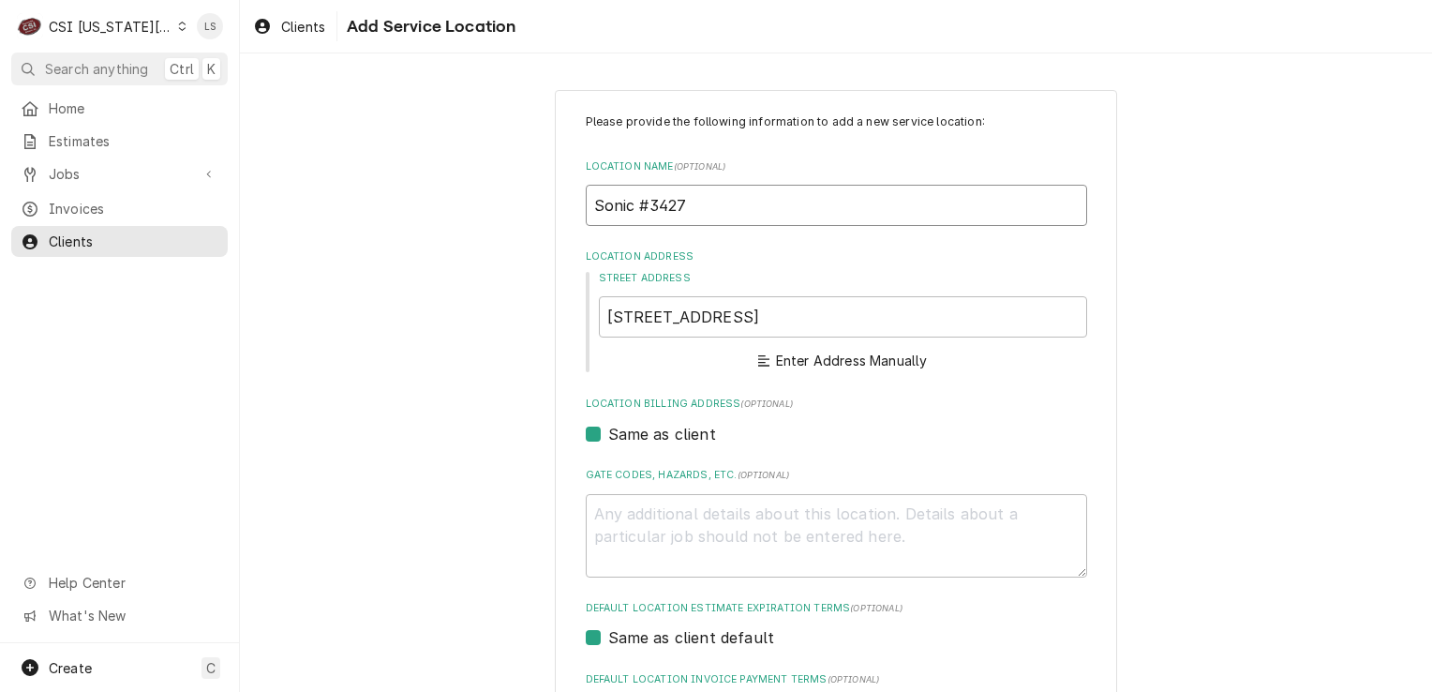
type textarea "x"
type input "10455 Blue Ridge Blvd"
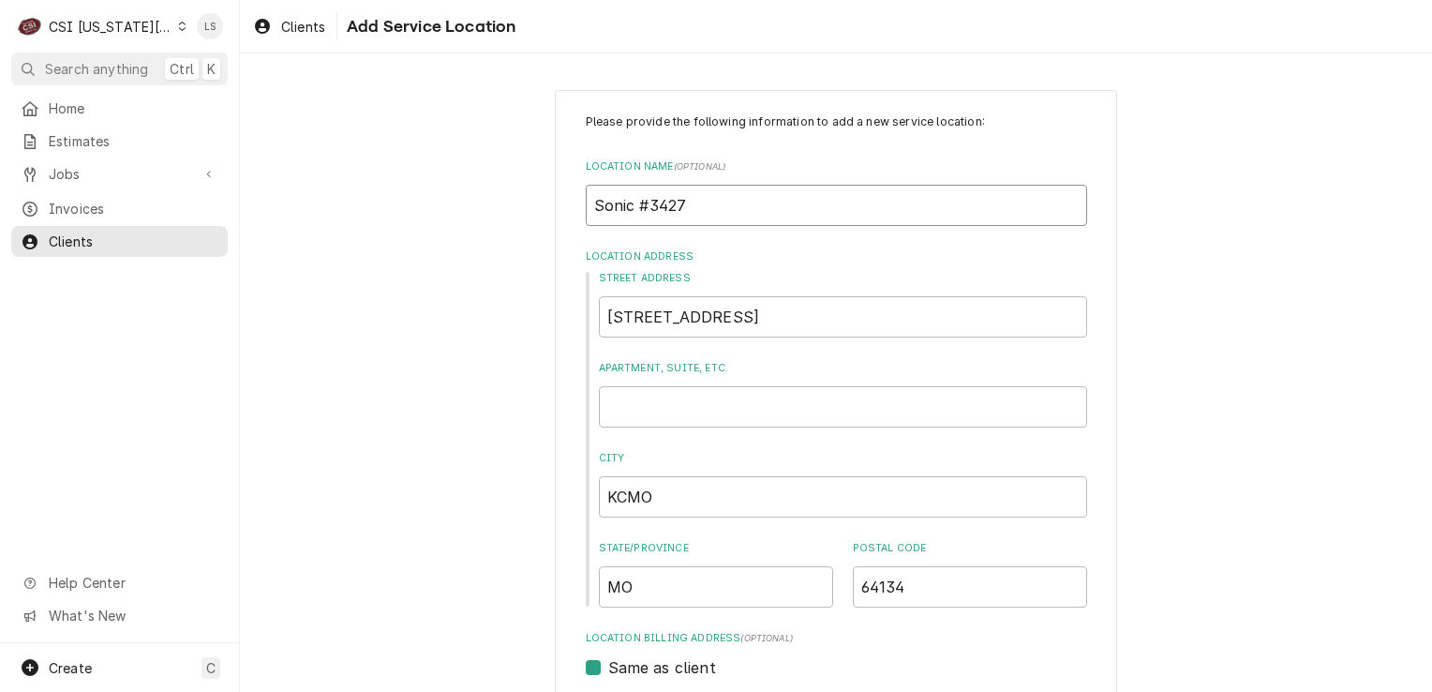
type input "Sonic #3427"
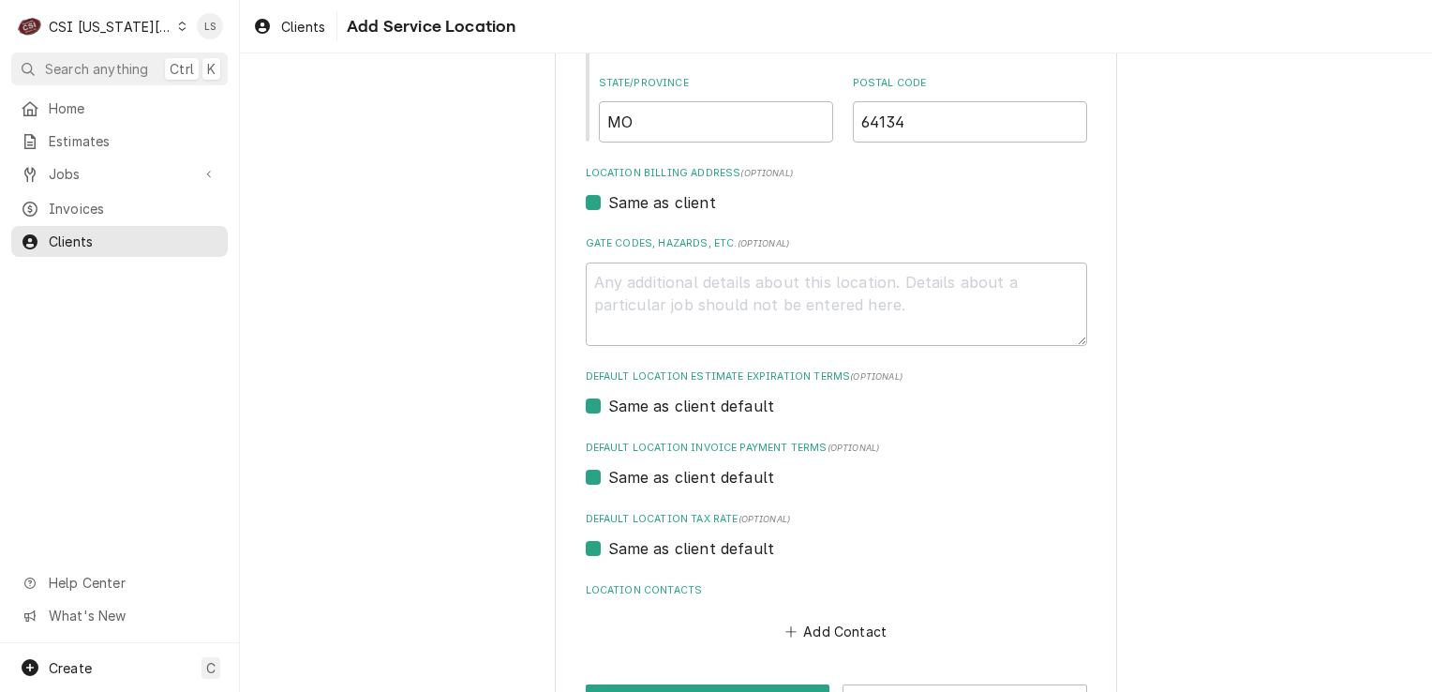
scroll to position [469, 0]
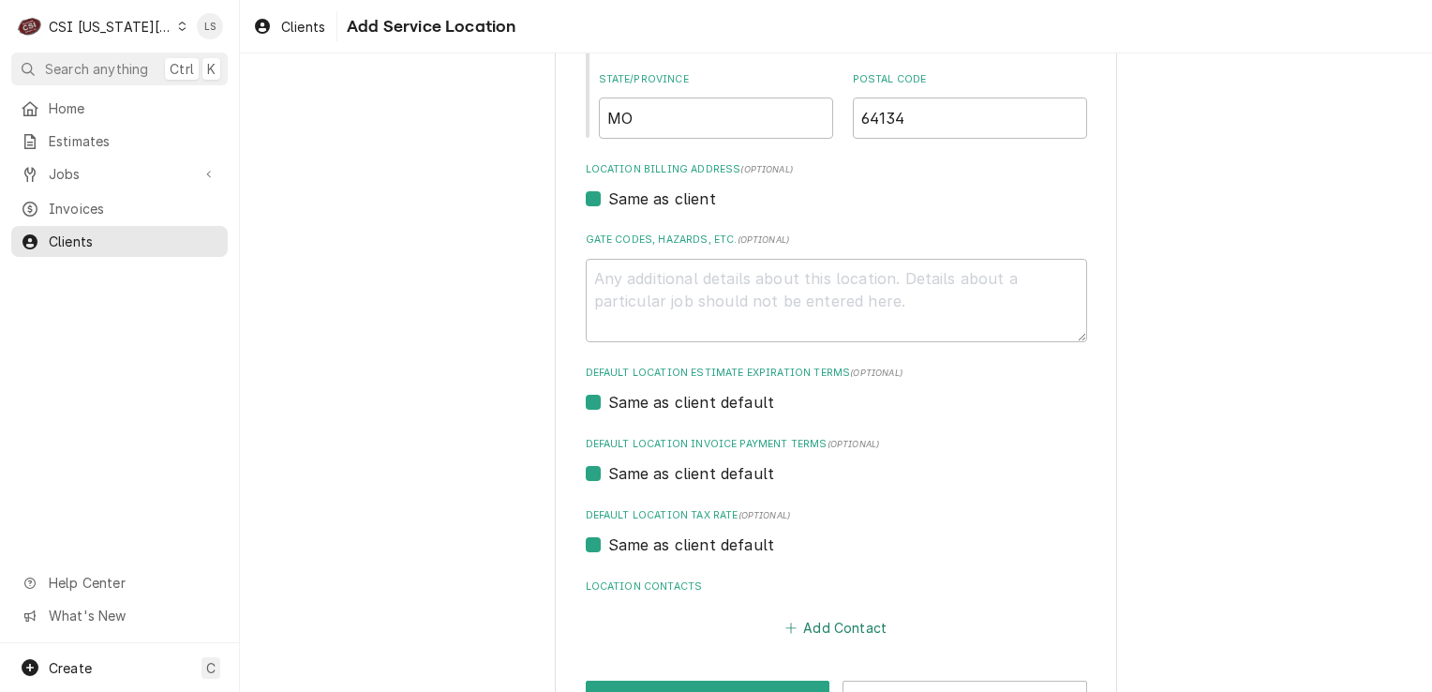
click at [827, 624] on button "Add Contact" at bounding box center [836, 628] width 108 height 26
type textarea "x"
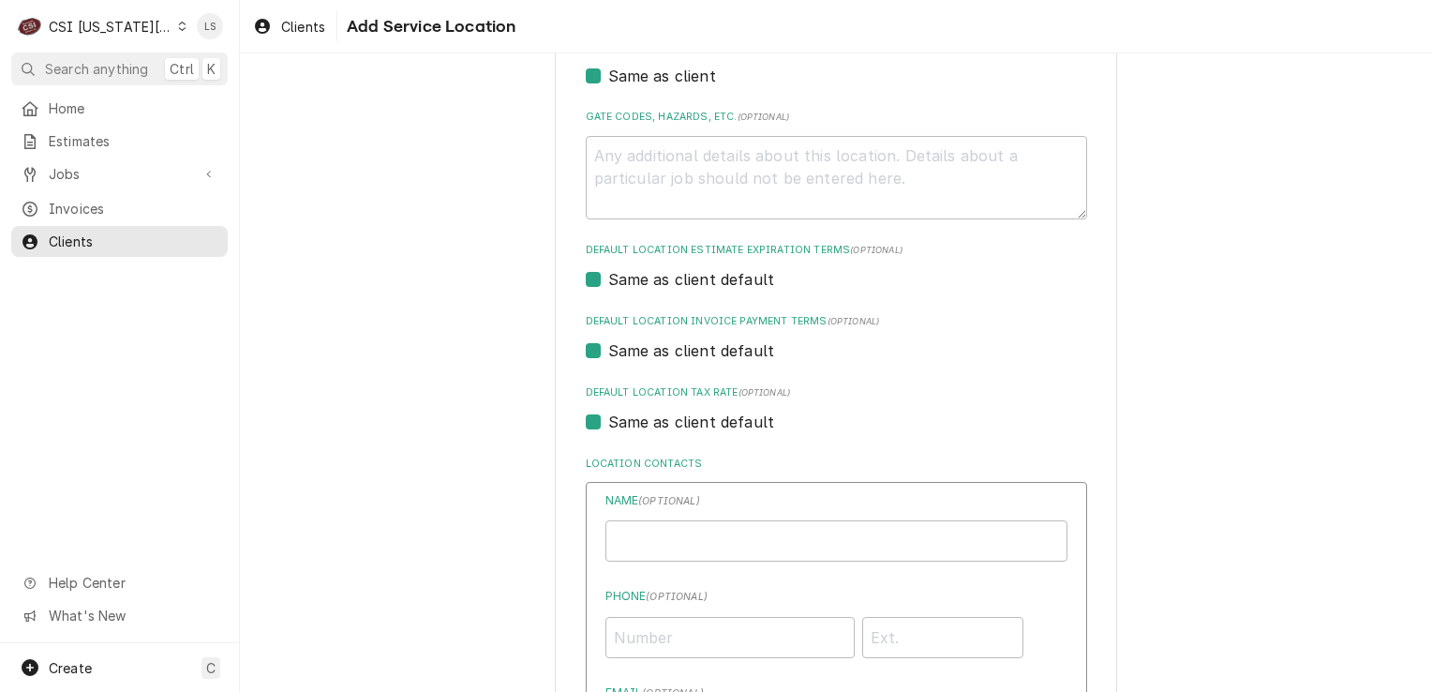
scroll to position [750, 0]
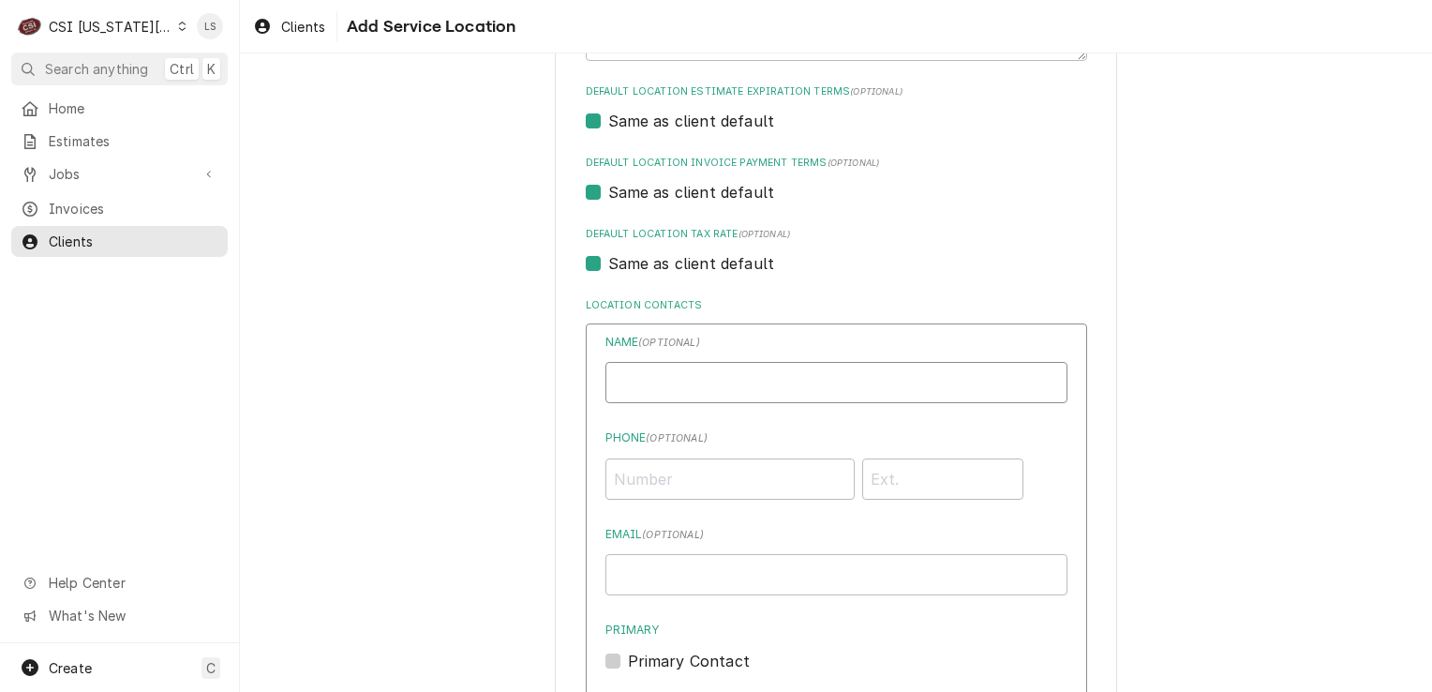
click at [649, 384] on input "Location Name ( optional )" at bounding box center [836, 382] width 462 height 41
type input "Work"
paste input "[PHONE_NUMBER]"
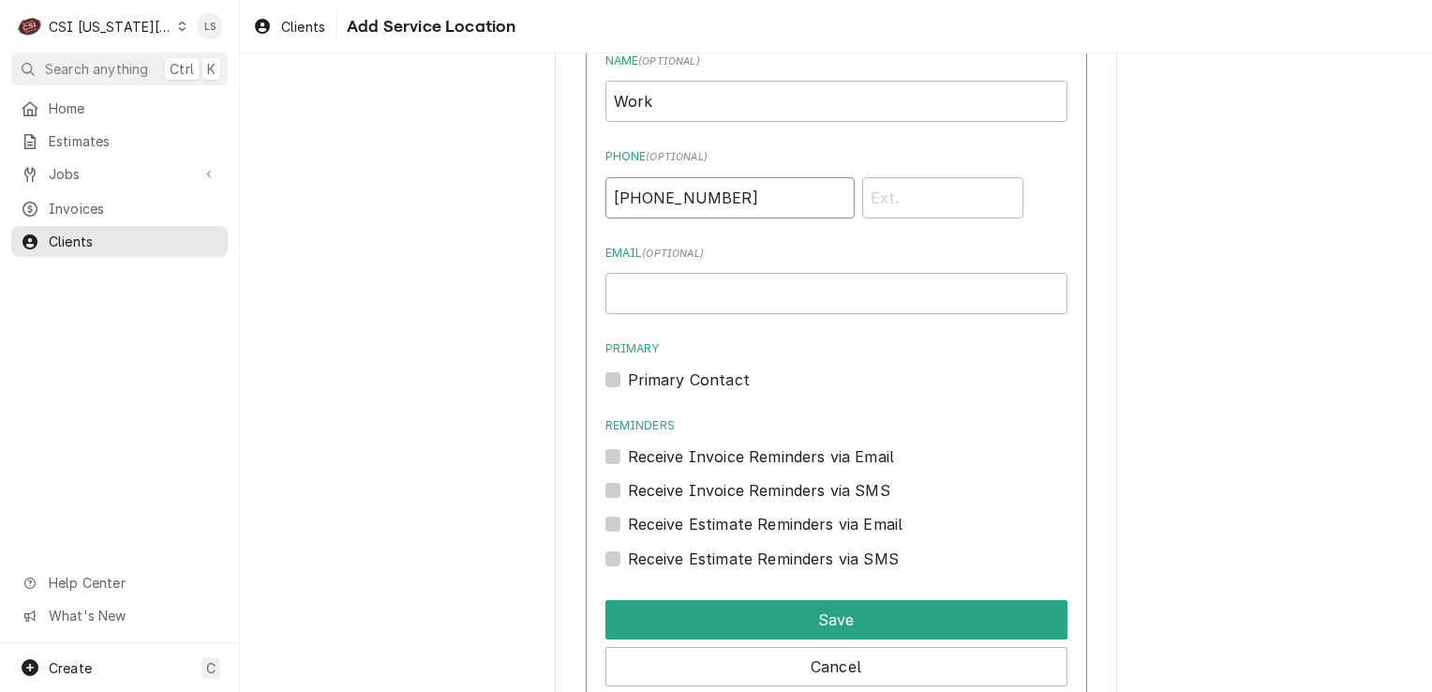
type input "[PHONE_NUMBER]"
click at [628, 381] on label "Primary Contact" at bounding box center [689, 379] width 122 height 22
click at [628, 381] on input "Primary" at bounding box center [859, 388] width 462 height 41
checkbox input "true"
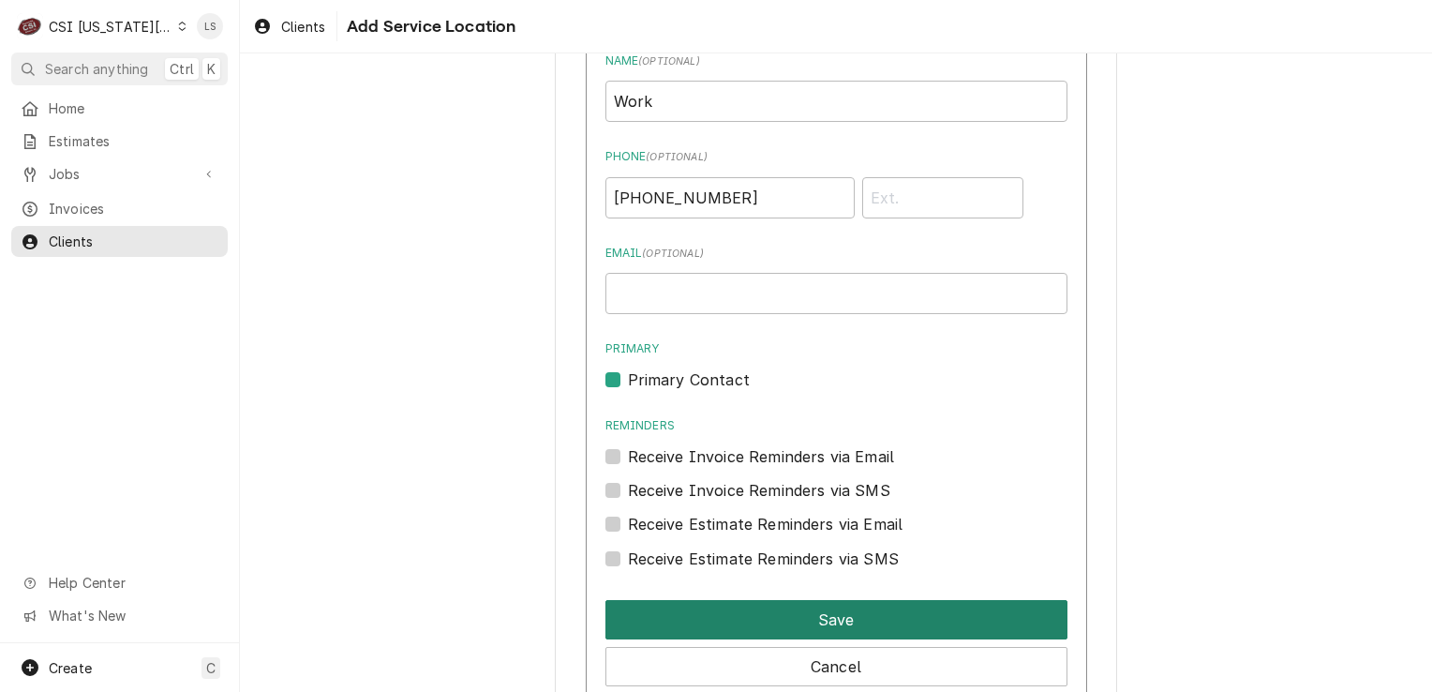
click at [844, 617] on button "Save" at bounding box center [836, 619] width 462 height 39
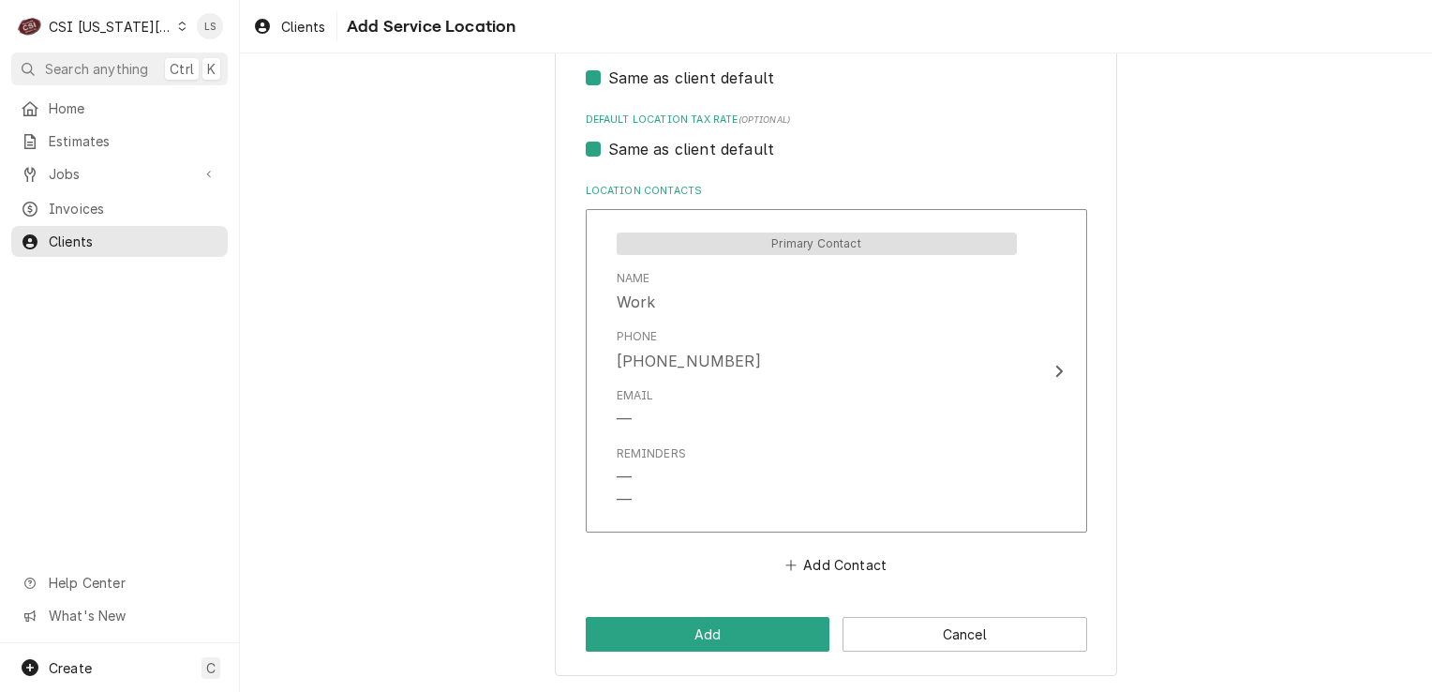
scroll to position [862, 0]
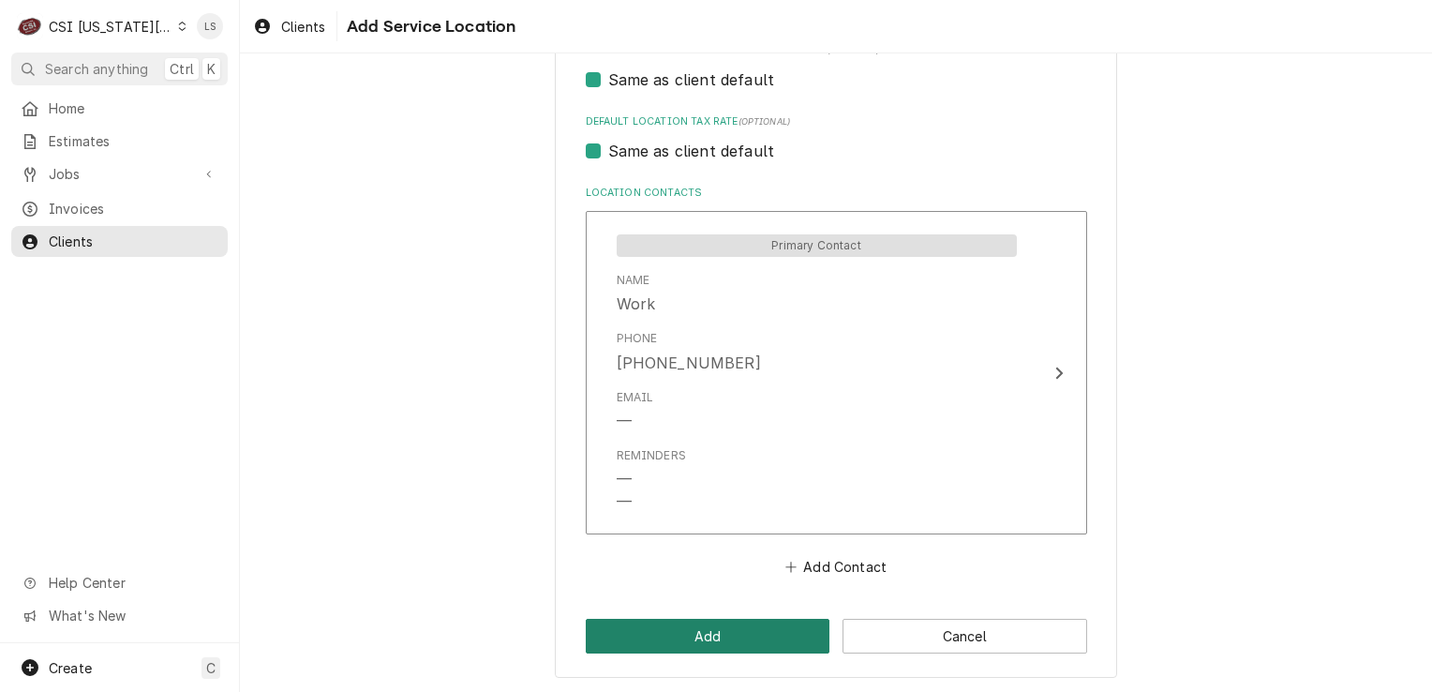
click at [745, 623] on button "Add" at bounding box center [708, 636] width 245 height 35
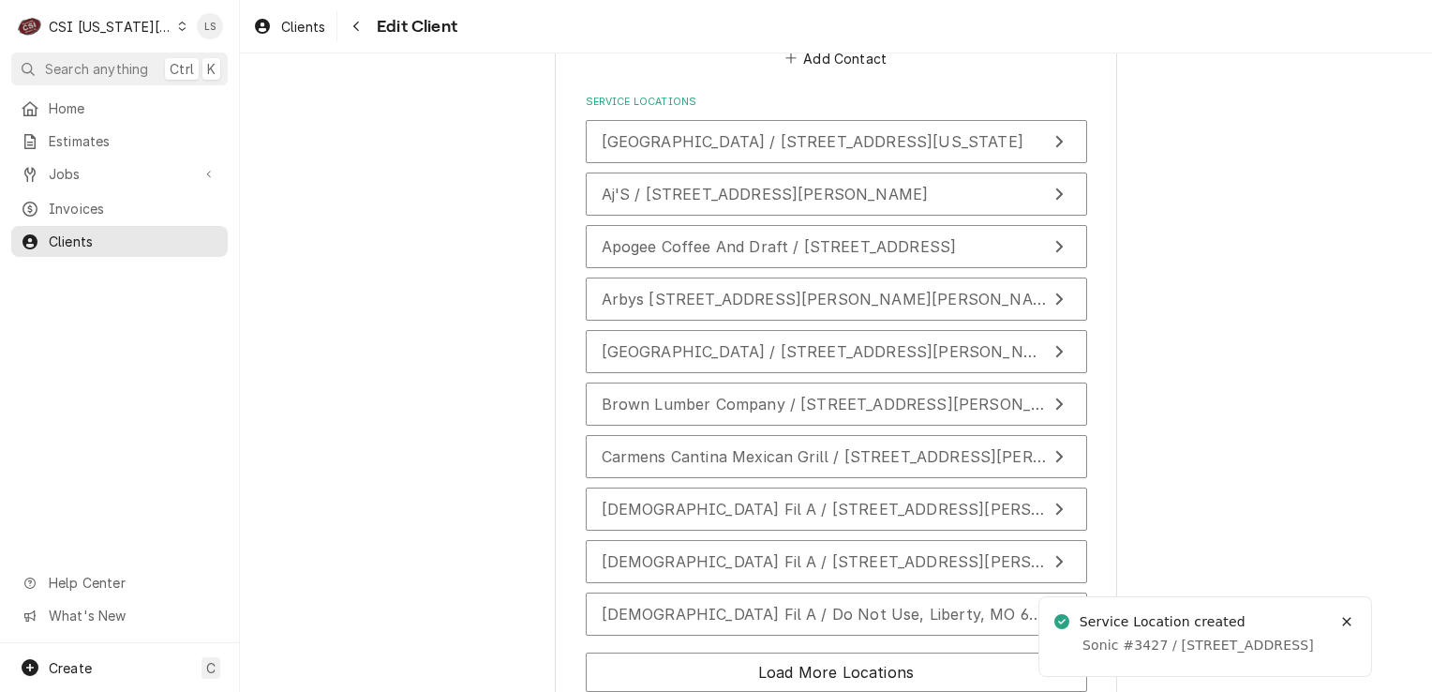
scroll to position [4677, 0]
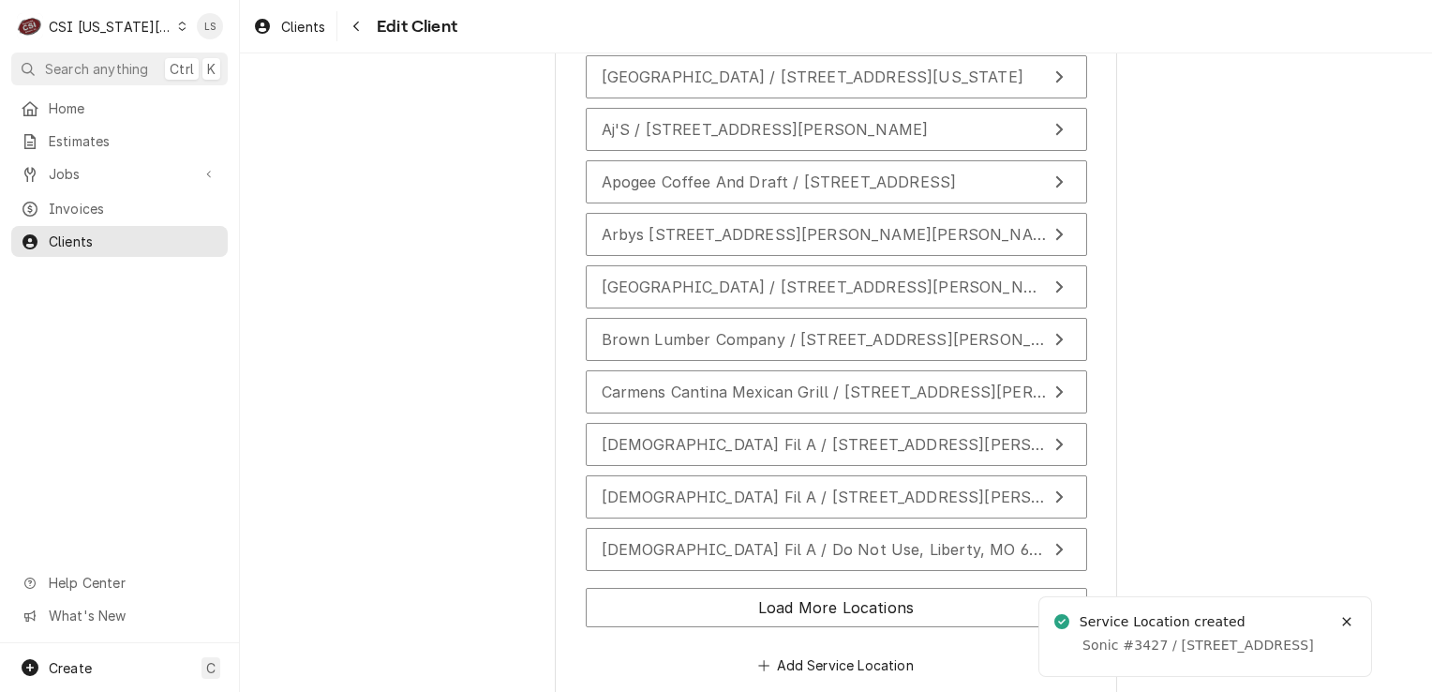
type textarea "x"
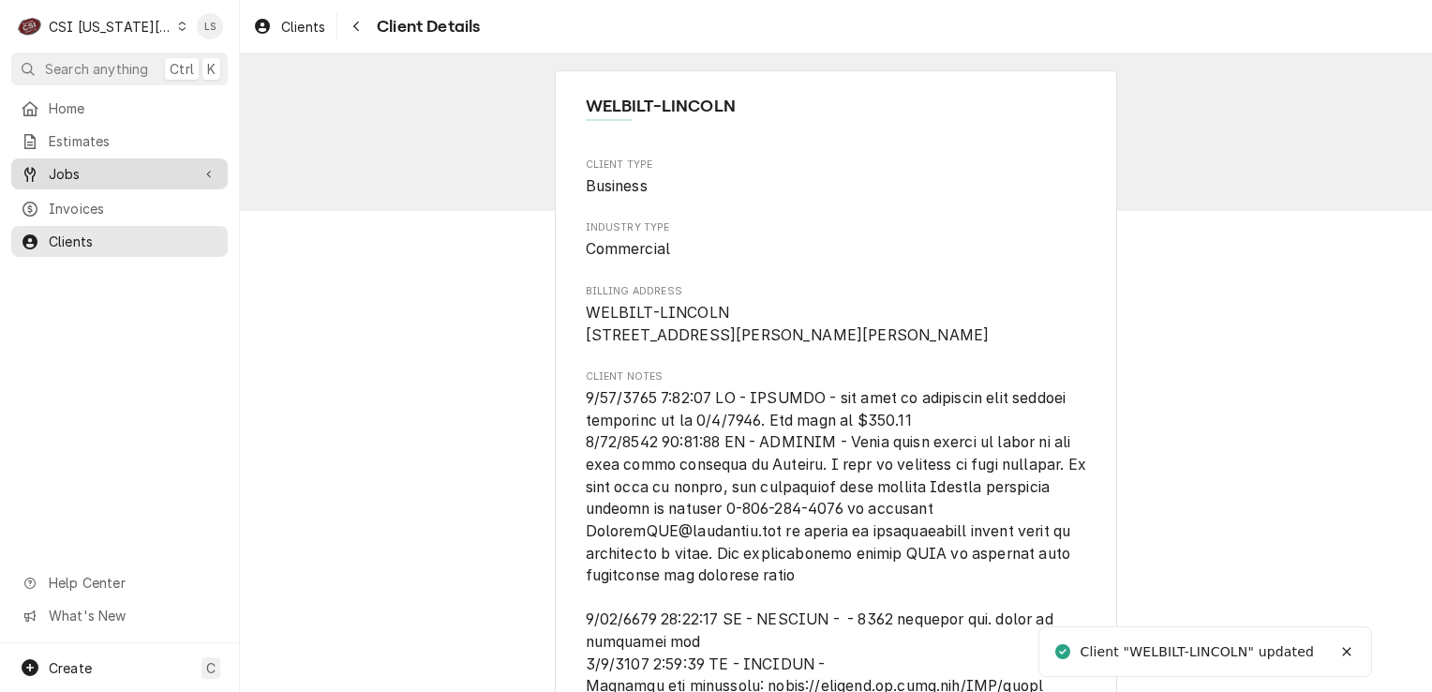
click at [112, 173] on span "Jobs" at bounding box center [120, 174] width 142 height 20
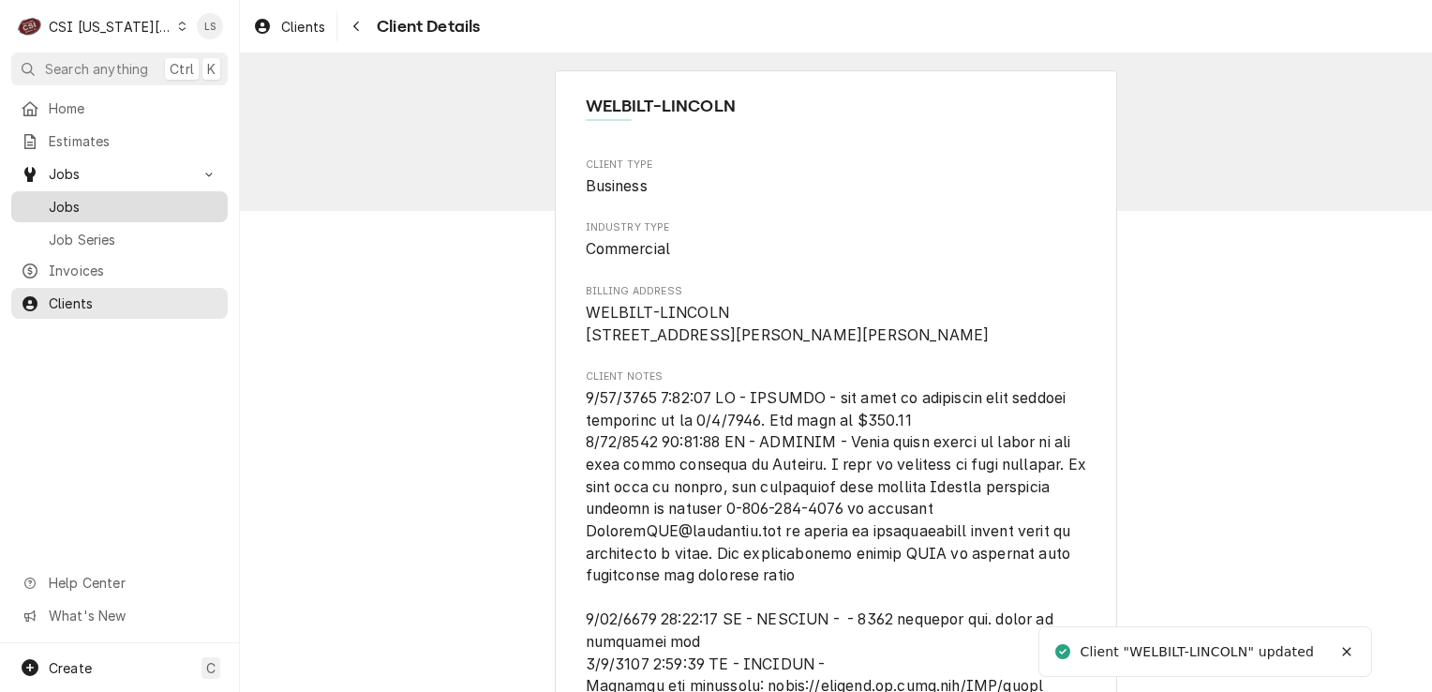
click at [103, 202] on span "Jobs" at bounding box center [134, 207] width 170 height 20
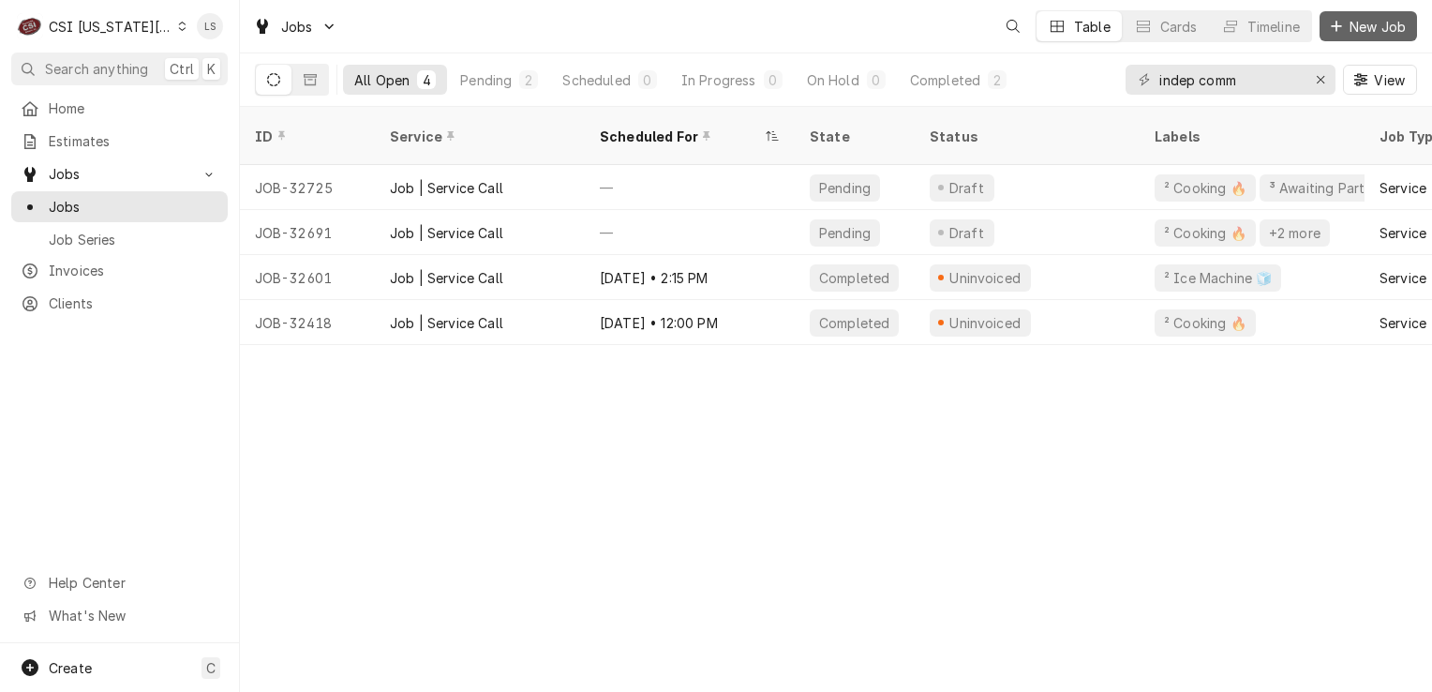
click at [1341, 32] on icon "Dynamic Content Wrapper" at bounding box center [1336, 26] width 11 height 13
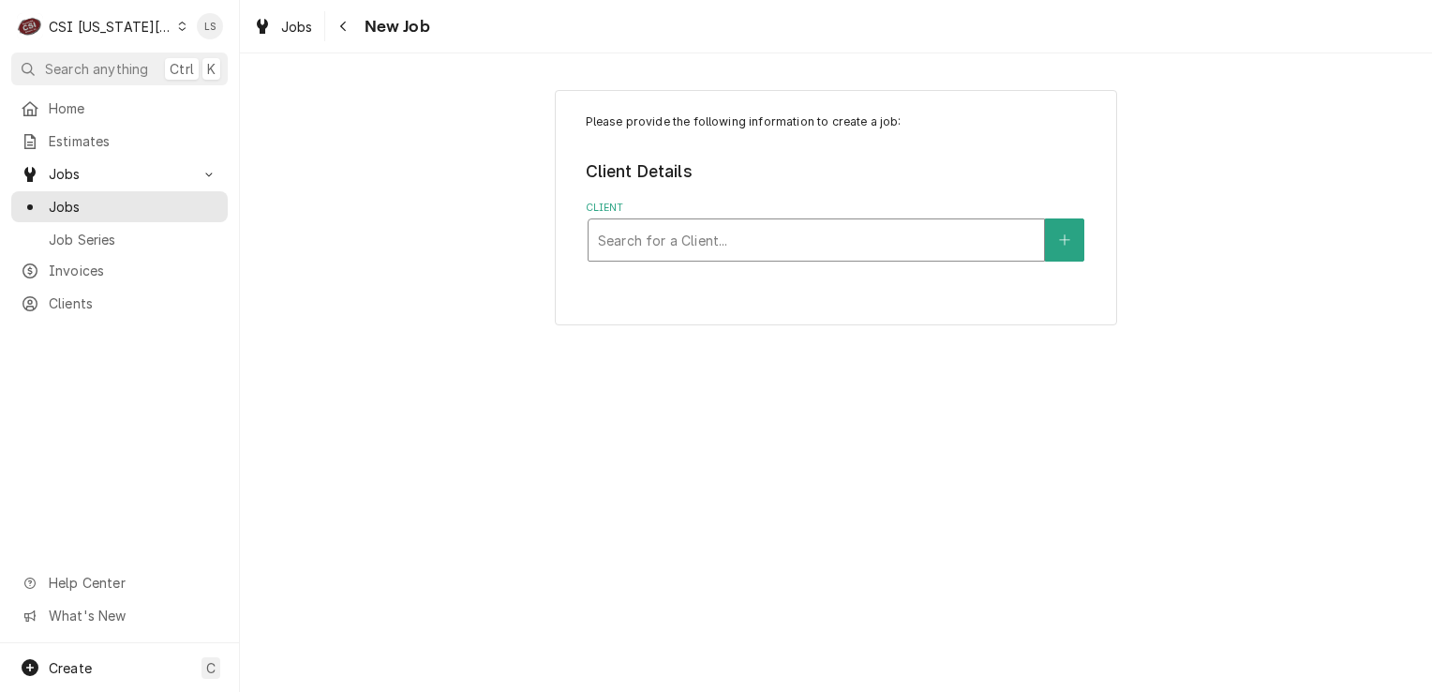
click at [639, 240] on div "Client" at bounding box center [816, 240] width 437 height 34
type input "welbilt lincoln"
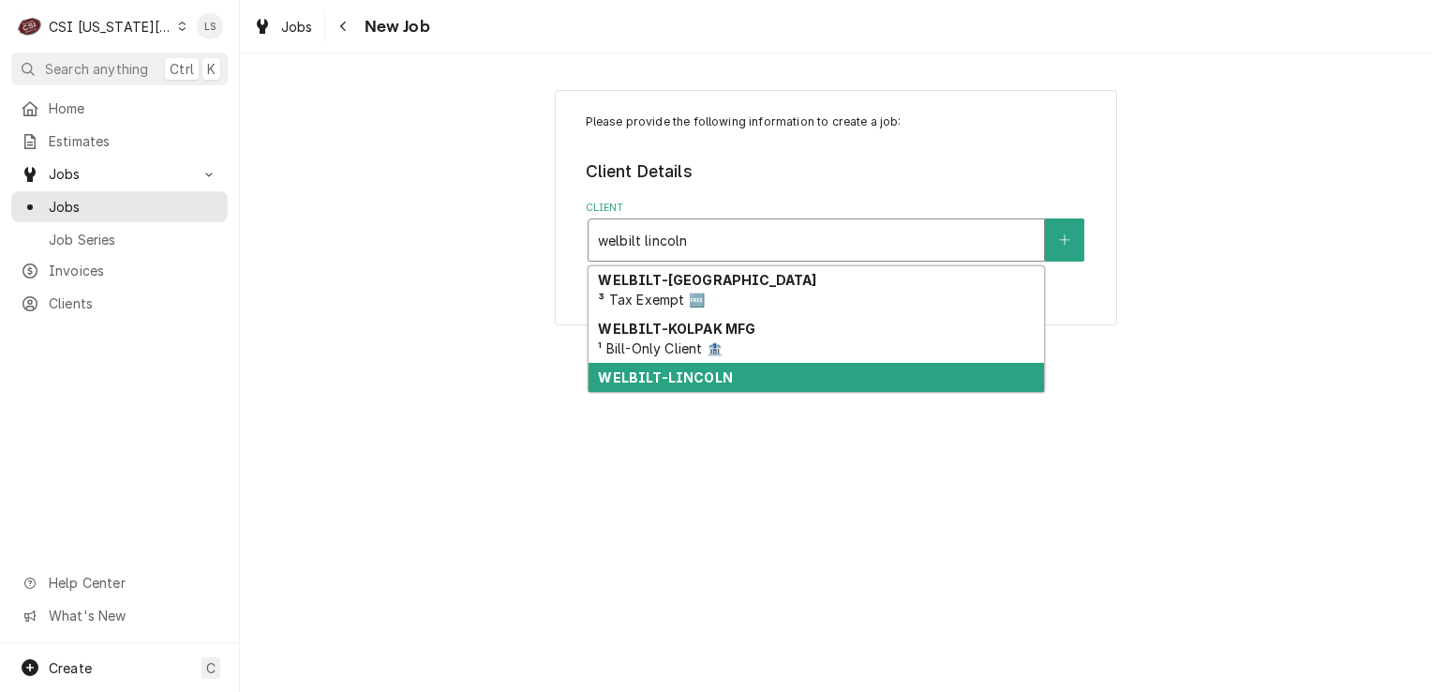
click at [692, 372] on strong "WELBILT-LINCOLN" at bounding box center [665, 377] width 134 height 16
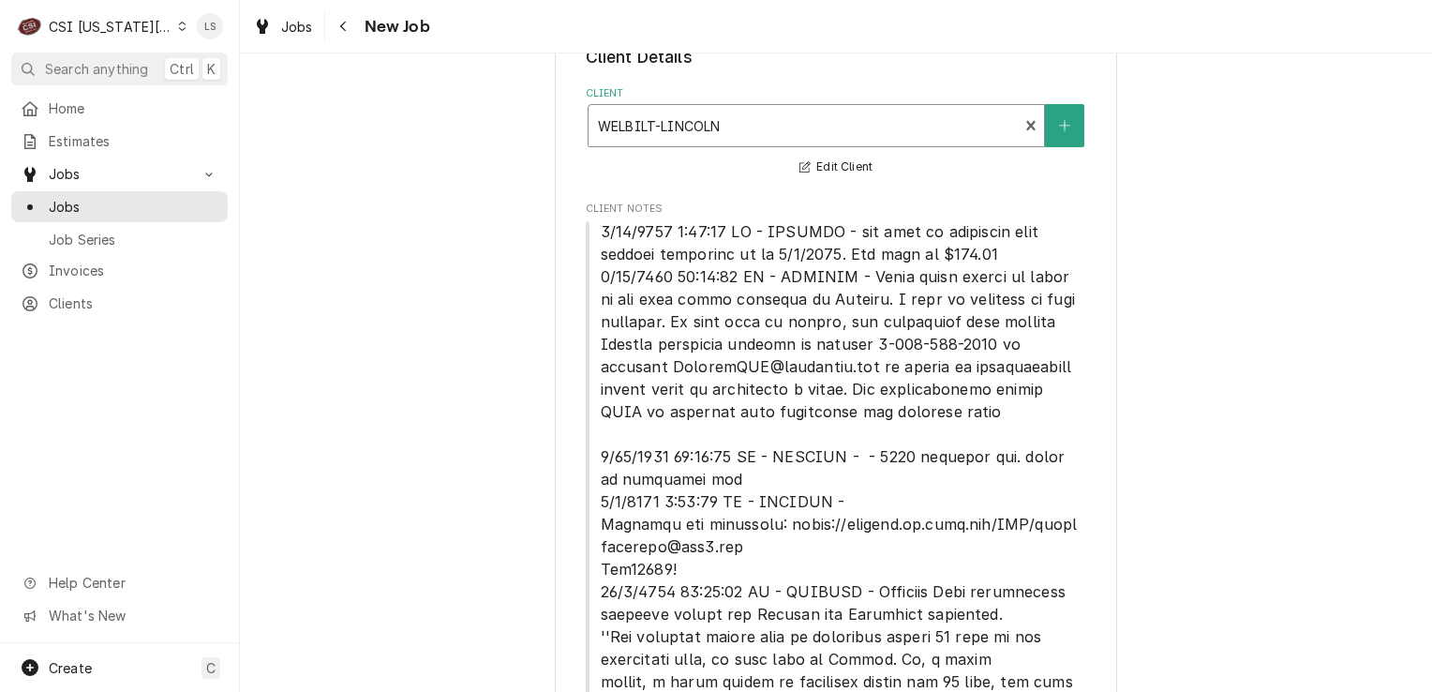
scroll to position [570, 0]
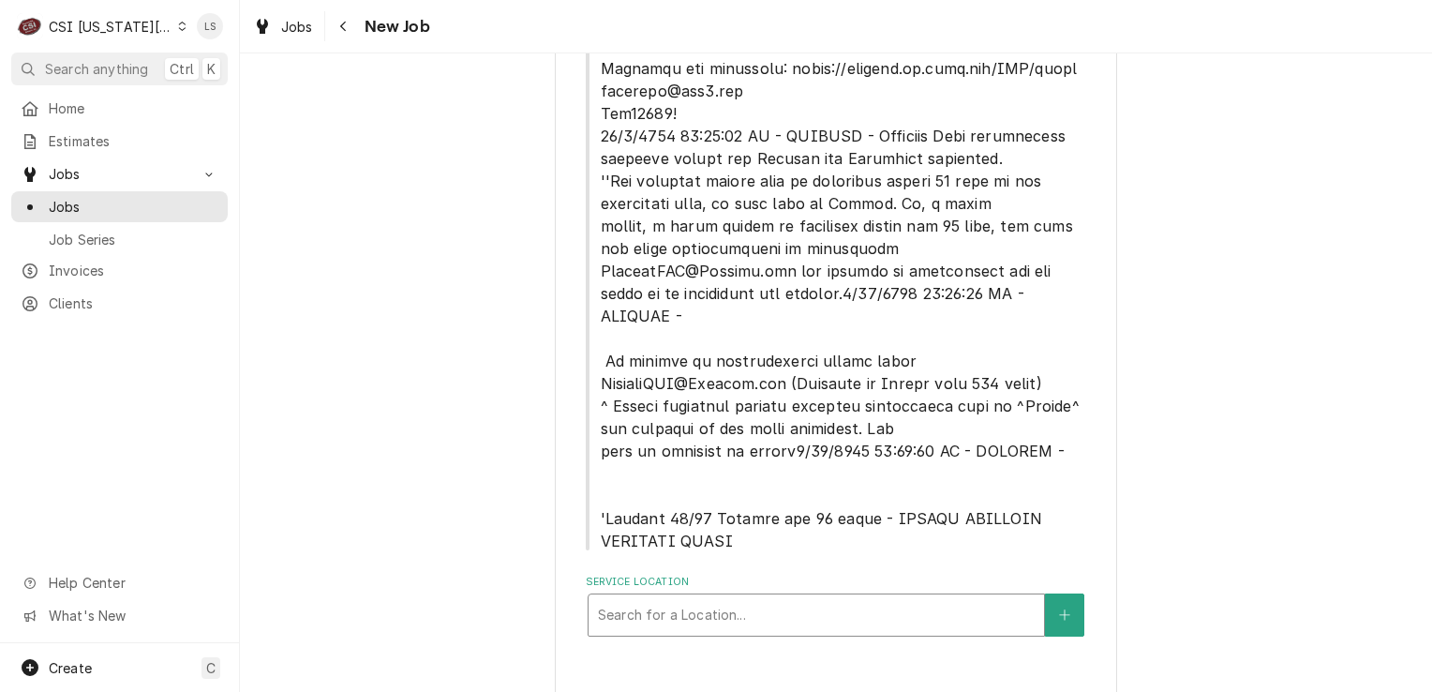
click at [774, 598] on div "Service Location" at bounding box center [816, 615] width 437 height 34
type input "10455"
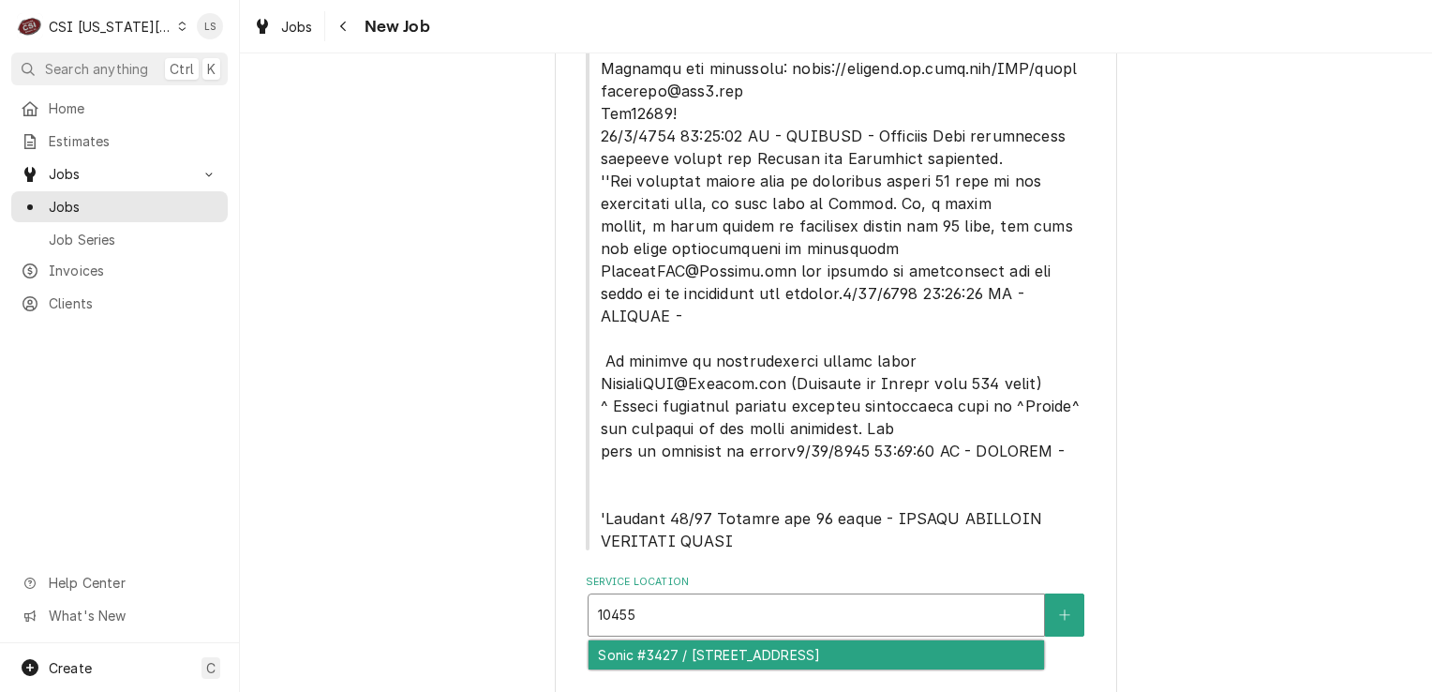
click at [815, 641] on div "Sonic #3427 / 10455 Blue Ridge Blvd, KCMO, MO 64134" at bounding box center [817, 654] width 456 height 29
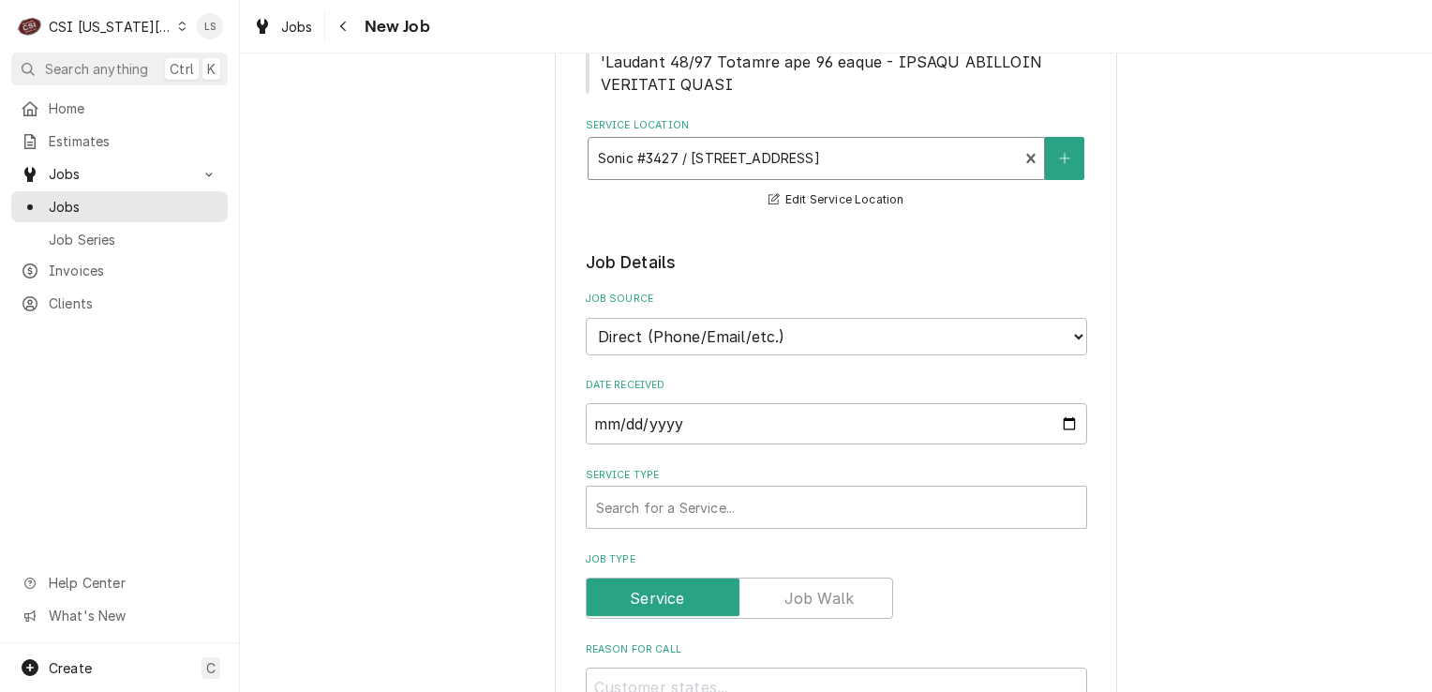
scroll to position [1039, 0]
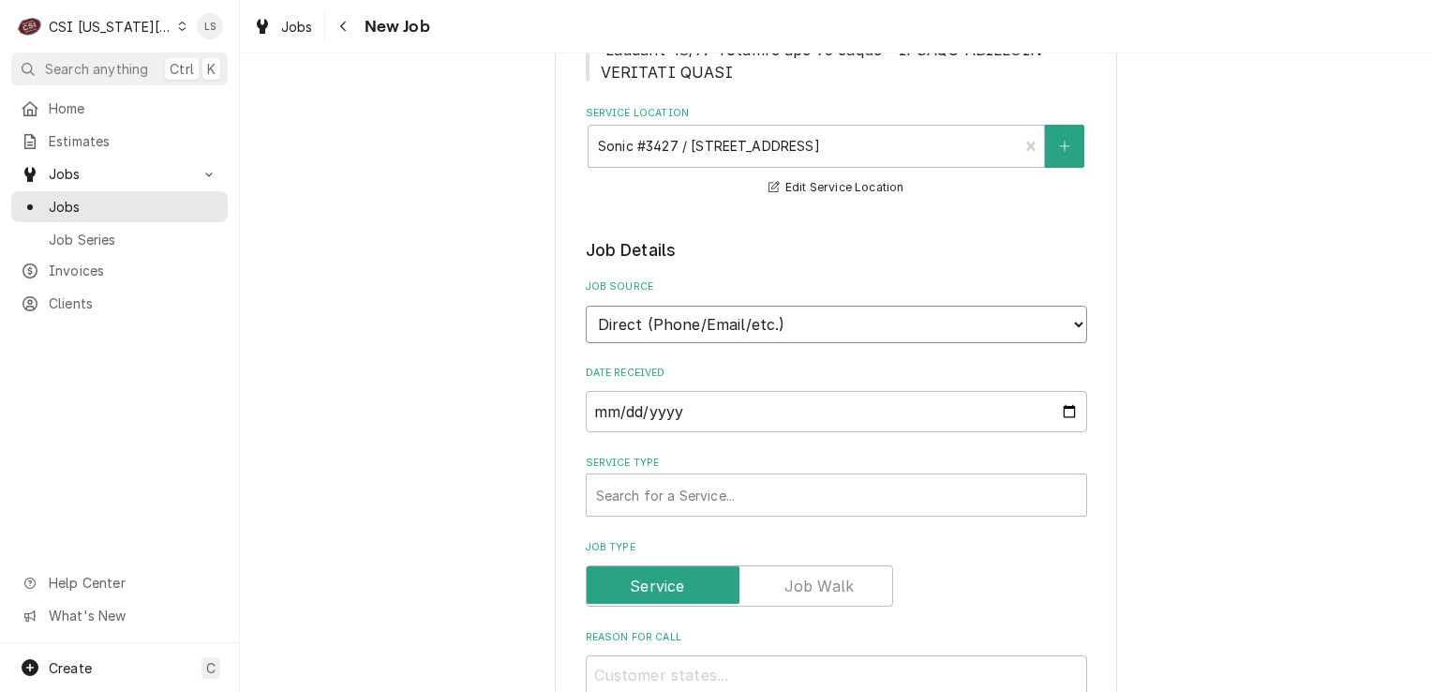
drag, startPoint x: 709, startPoint y: 298, endPoint x: 705, endPoint y: 317, distance: 19.1
click at [709, 306] on select "Direct (Phone/Email/etc.) Service Channel Corrigo Ecotrak Other" at bounding box center [836, 324] width 501 height 37
select select "100"
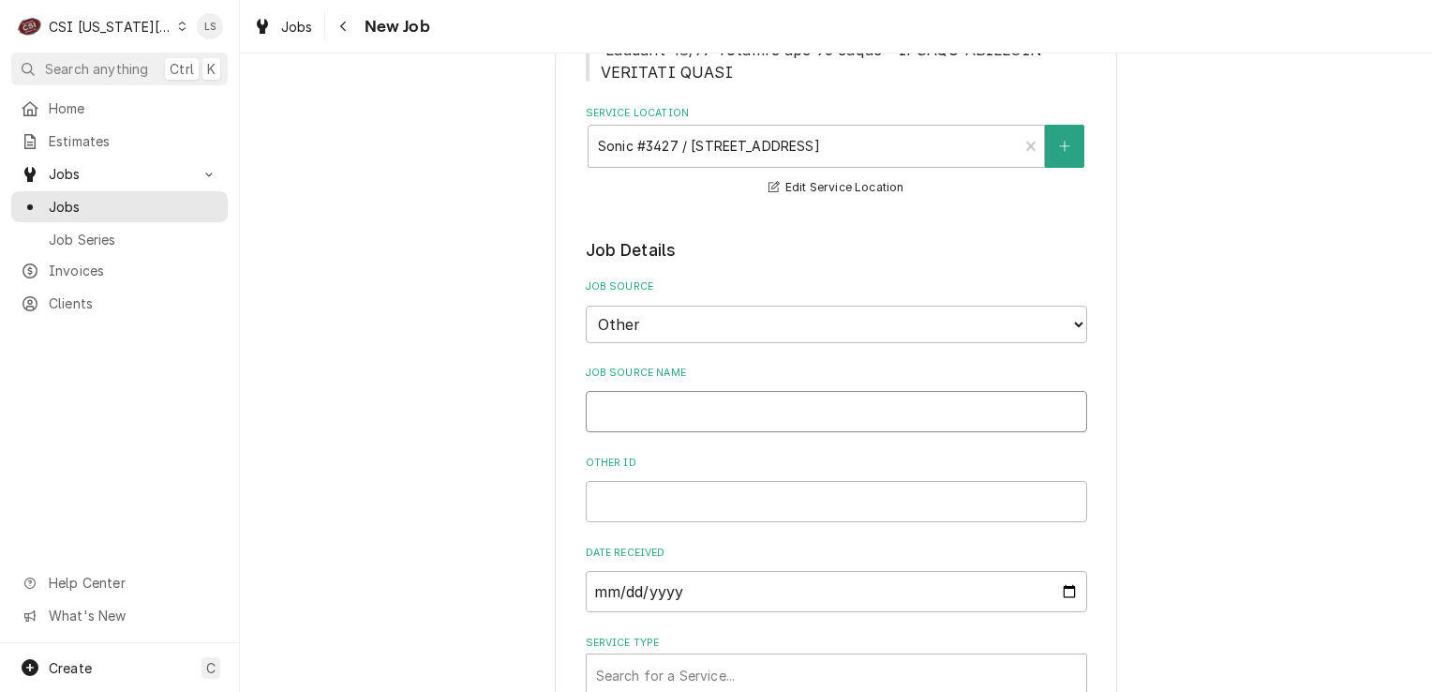
click at [634, 391] on input "Job Source Name" at bounding box center [836, 411] width 501 height 41
type textarea "x"
type input "M"
type textarea "x"
type input "Me"
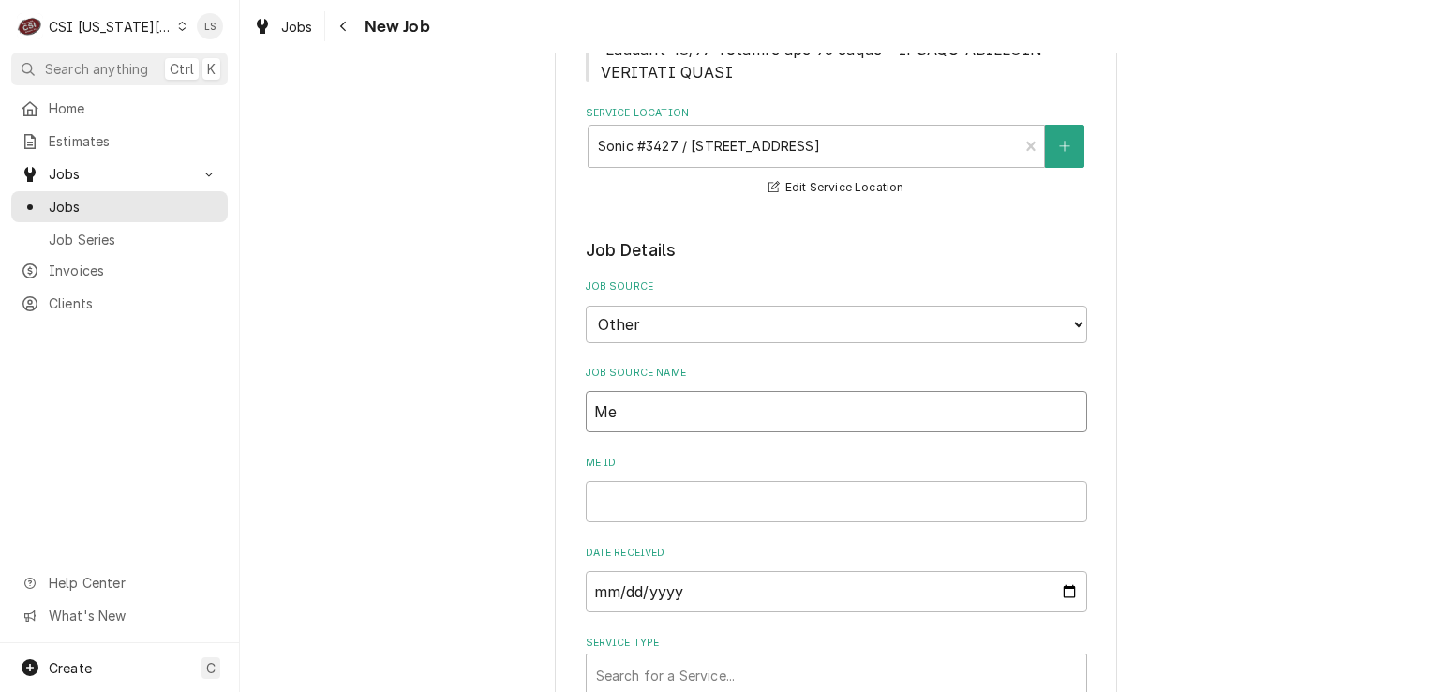
type textarea "x"
type input "Mer"
type textarea "x"
type input "Merc"
type textarea "x"
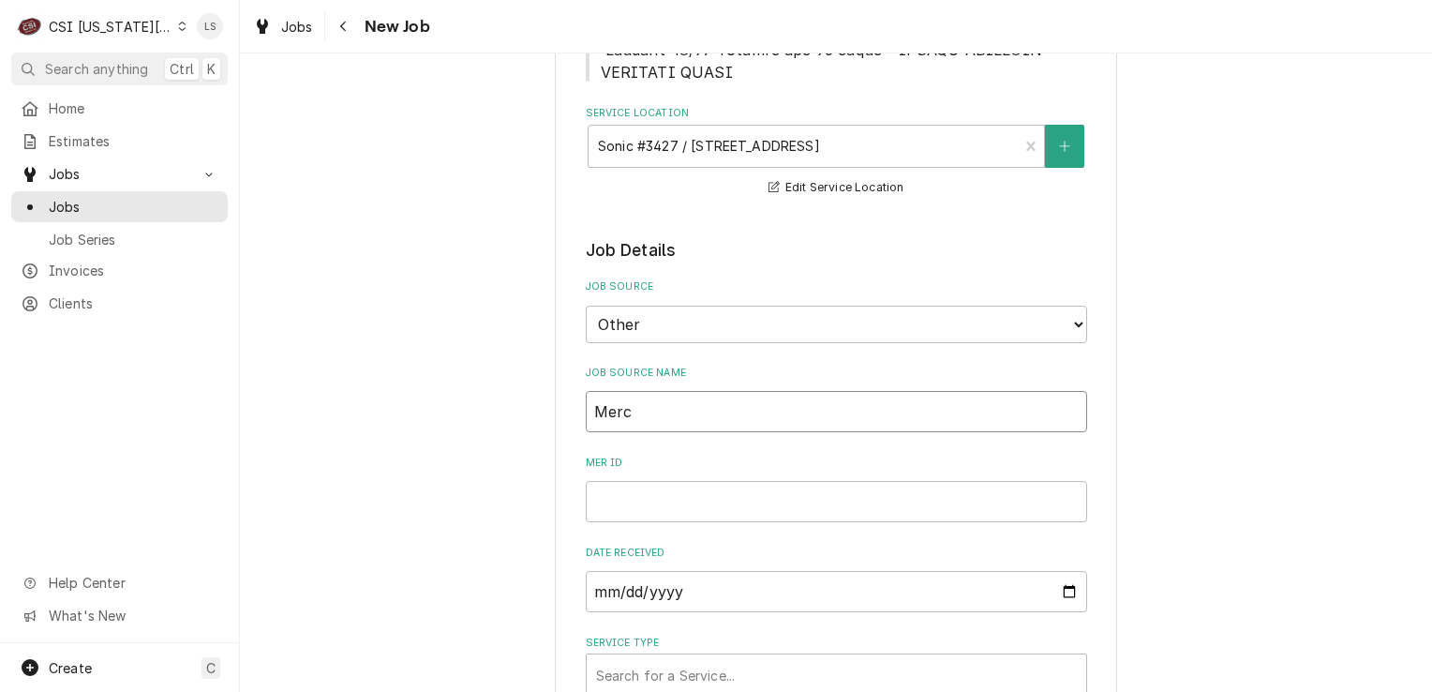
type input "Merco"
type textarea "x"
type input "Merco"
type textarea "x"
type input "Merco P"
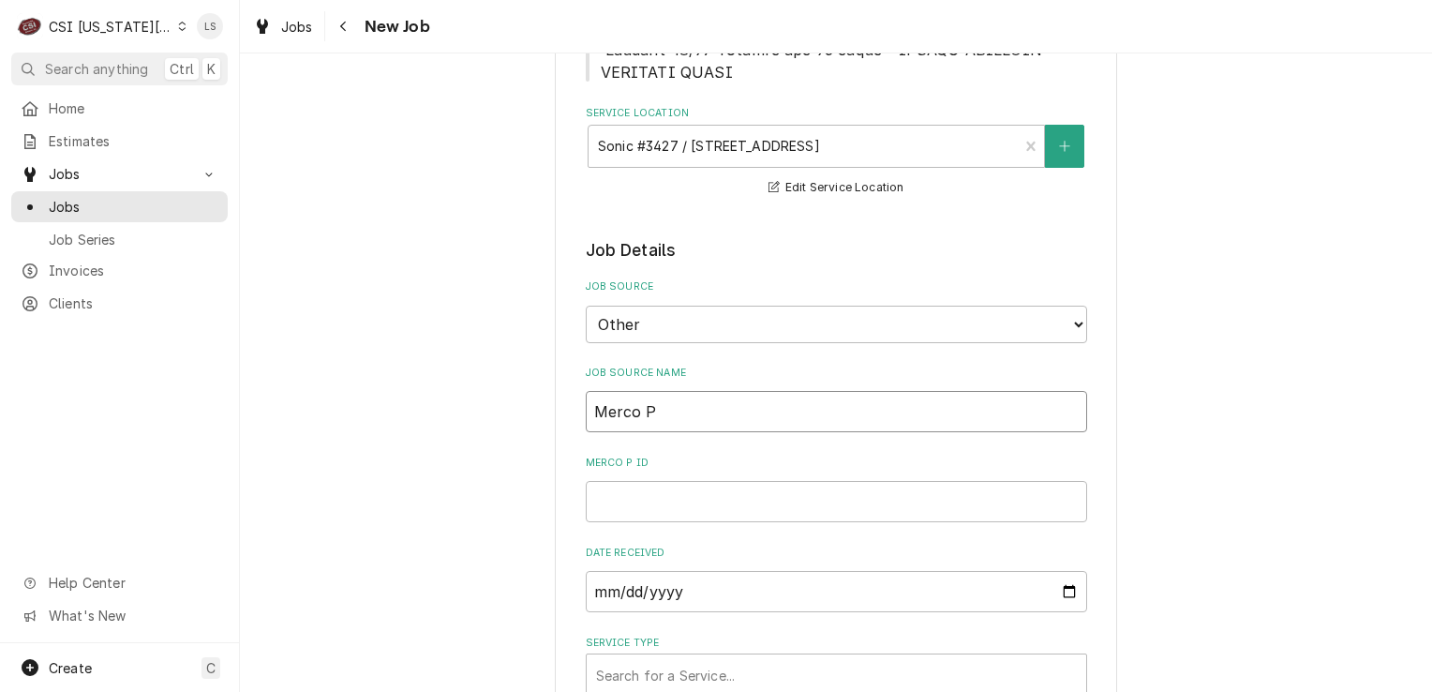
type textarea "x"
type input "Merco PO"
type textarea "x"
type input "Merco PO"
paste input "00931420-1"
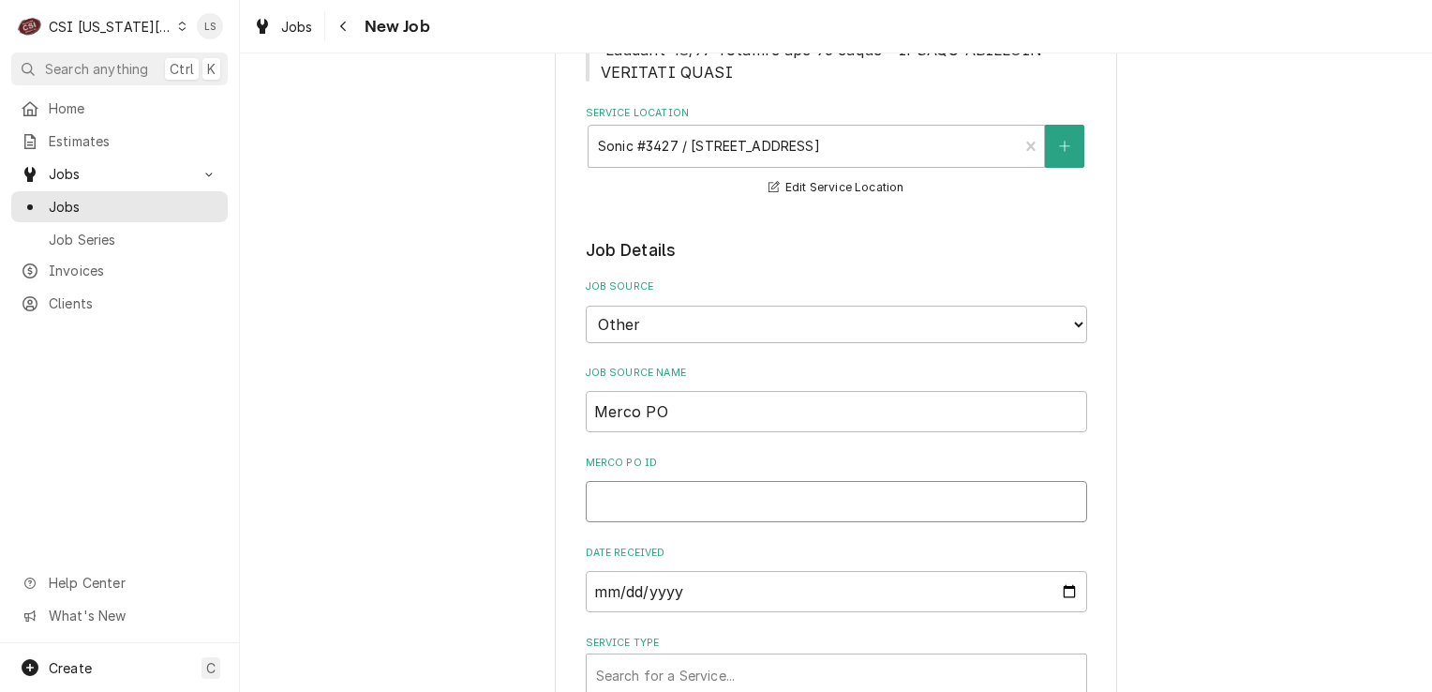
type textarea "x"
type input "00931420-1"
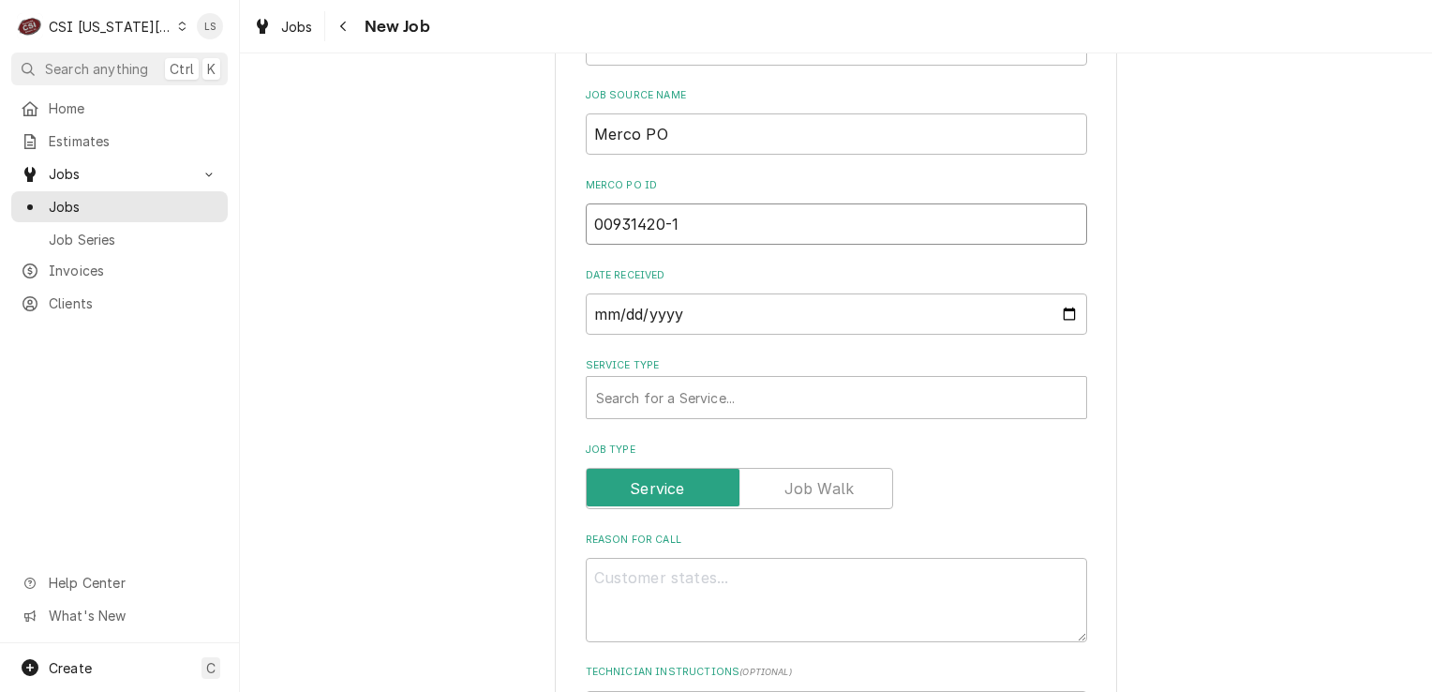
type textarea "x"
type input "00931420-1"
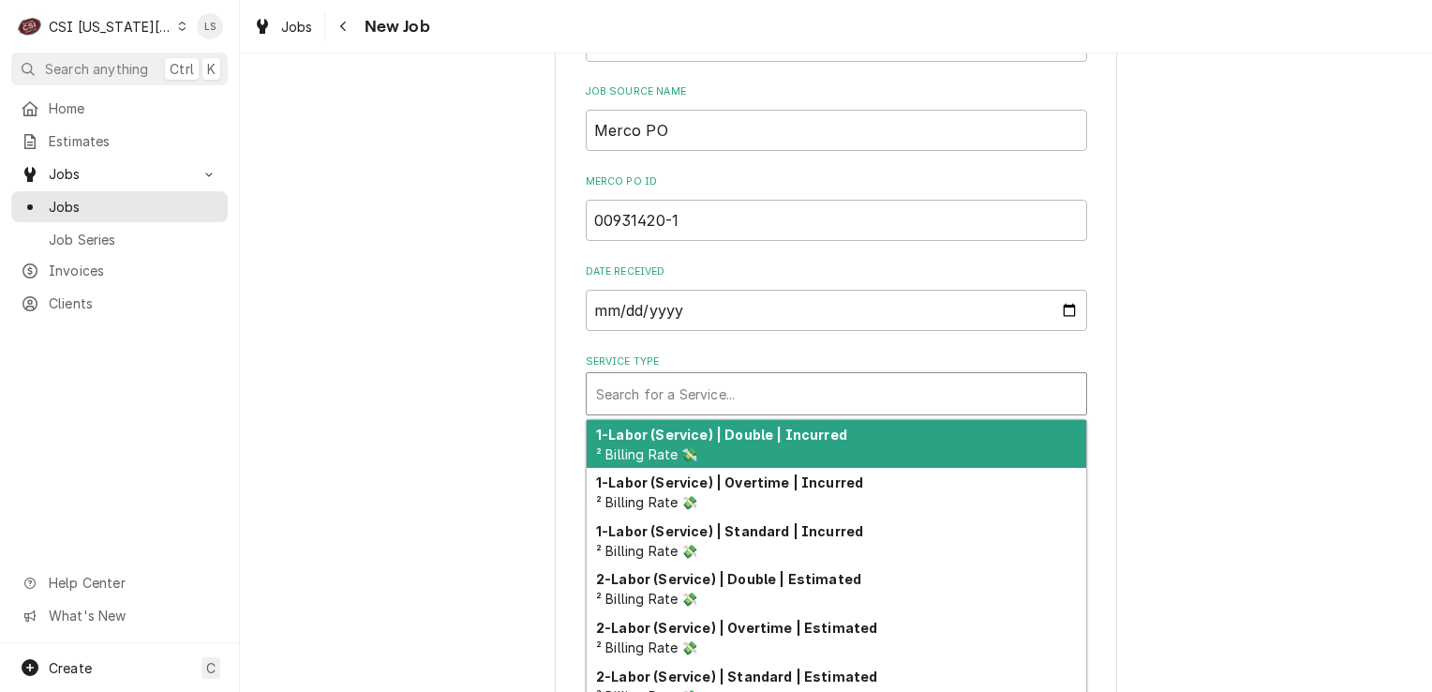
click at [656, 378] on div "Service Type" at bounding box center [836, 394] width 481 height 34
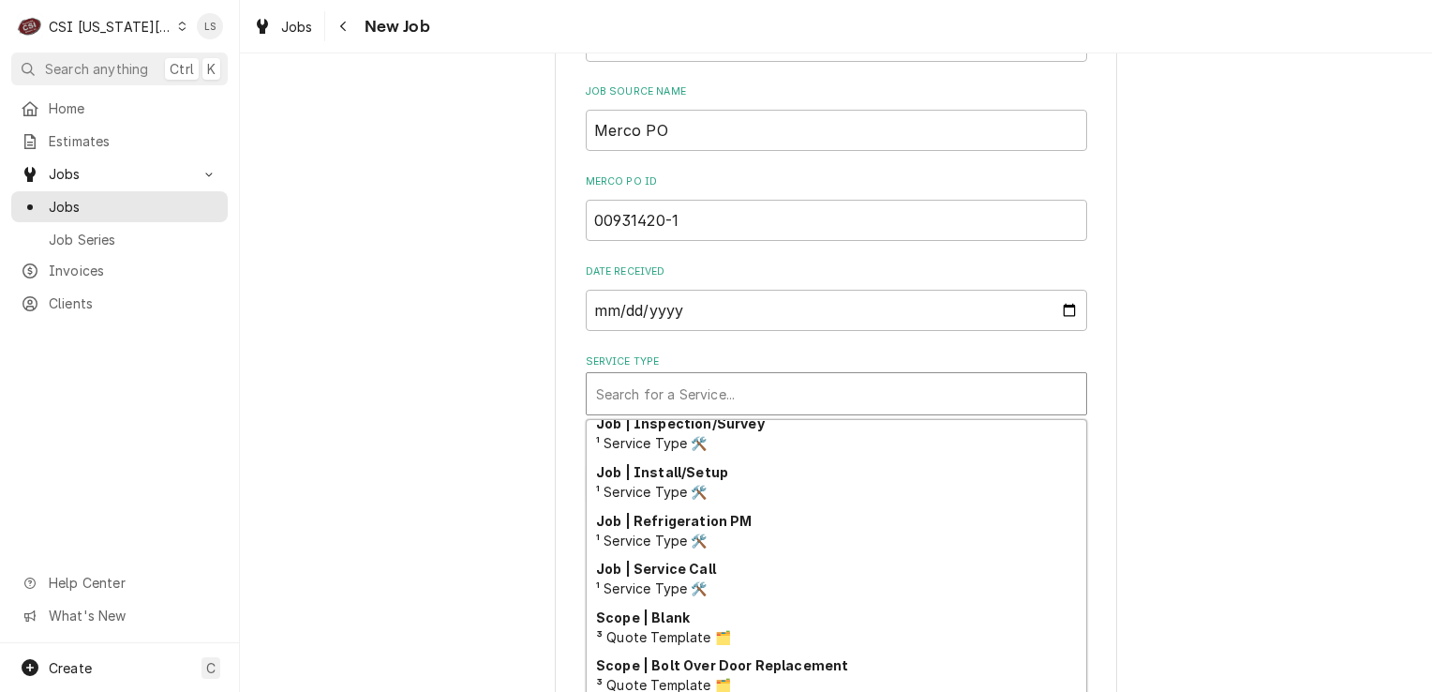
scroll to position [1155, 0]
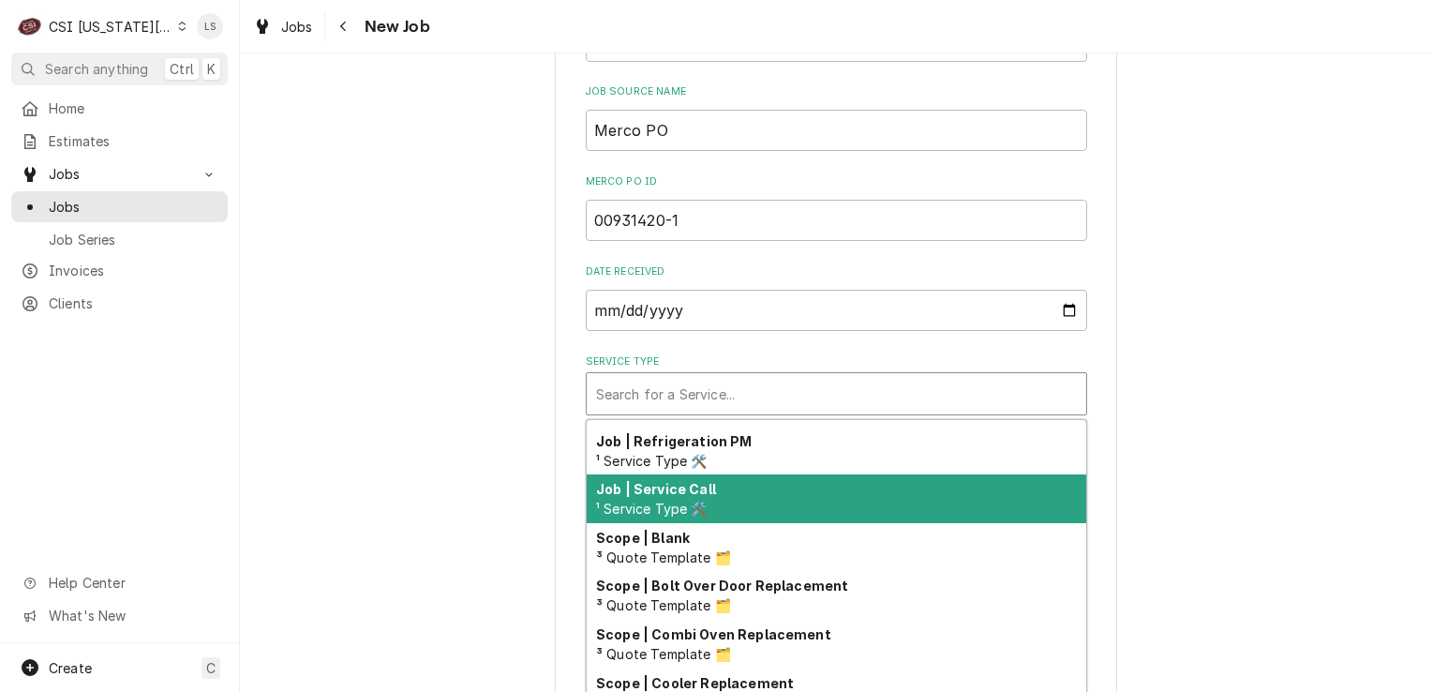
click at [659, 501] on span "¹ Service Type 🛠️" at bounding box center [652, 509] width 112 height 16
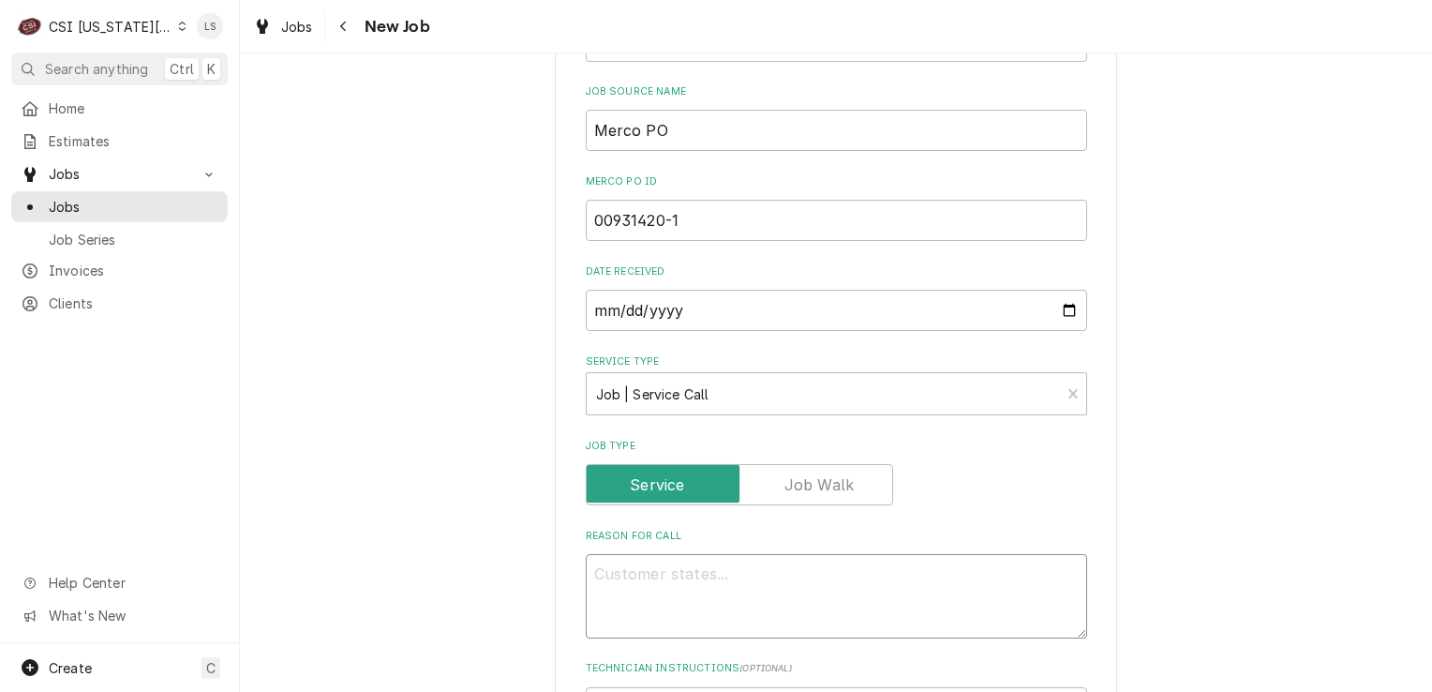
paste textarea "Type: Service Required On Site Date: 9/13/2025, 8:35 AM Required Completion Dat…"
type textarea "x"
type textarea "Type: Service Required On Site Date: 9/13/2025, 8:35 AM Required Completion Dat…"
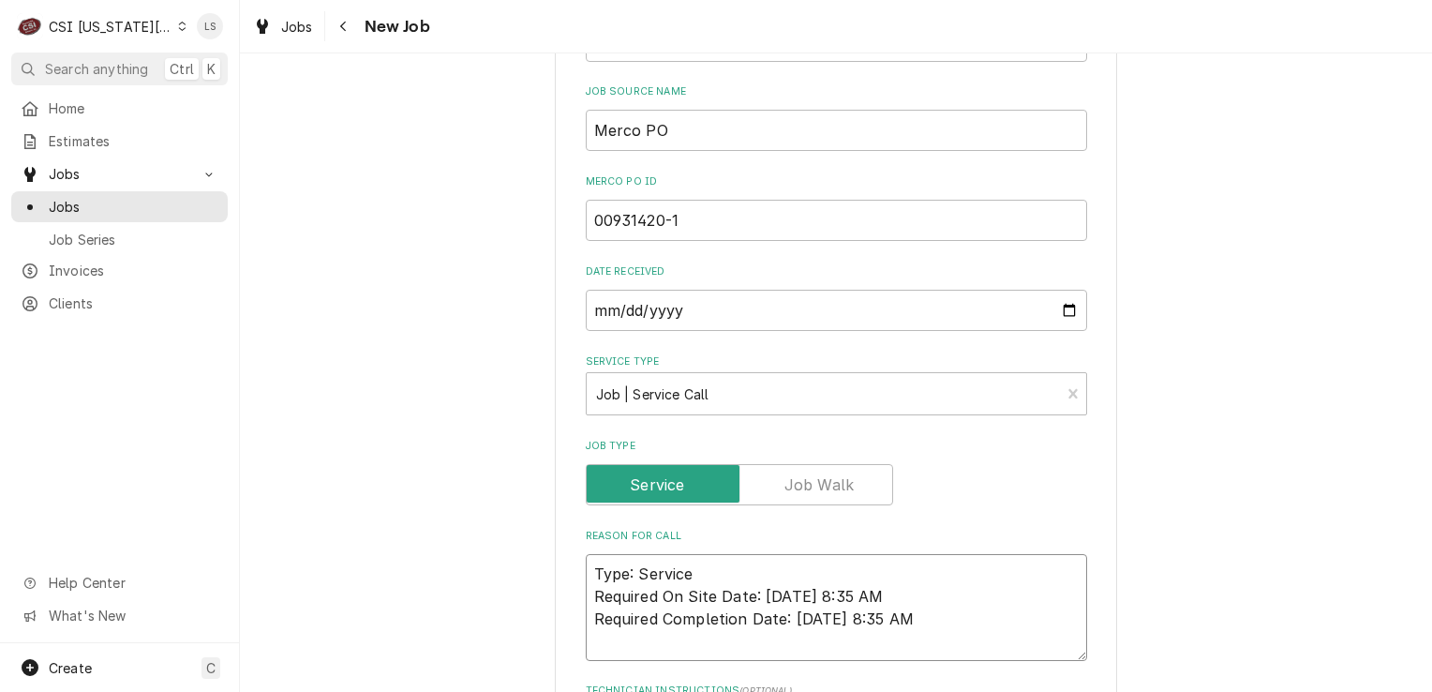
type textarea "x"
type textarea "Type: Service Required On Site Date: 9/13/2025, 8:35 AM Required Completion Dat…"
click at [586, 554] on textarea "Type: Service Required On Site Date: 9/13/2025, 8:35 AM Required Completion Dat…" at bounding box center [836, 596] width 501 height 84
type textarea "x"
type textarea "Type: Service Required On Site Date: 9/13/2025, 8:35 AM Required Completion Dat…"
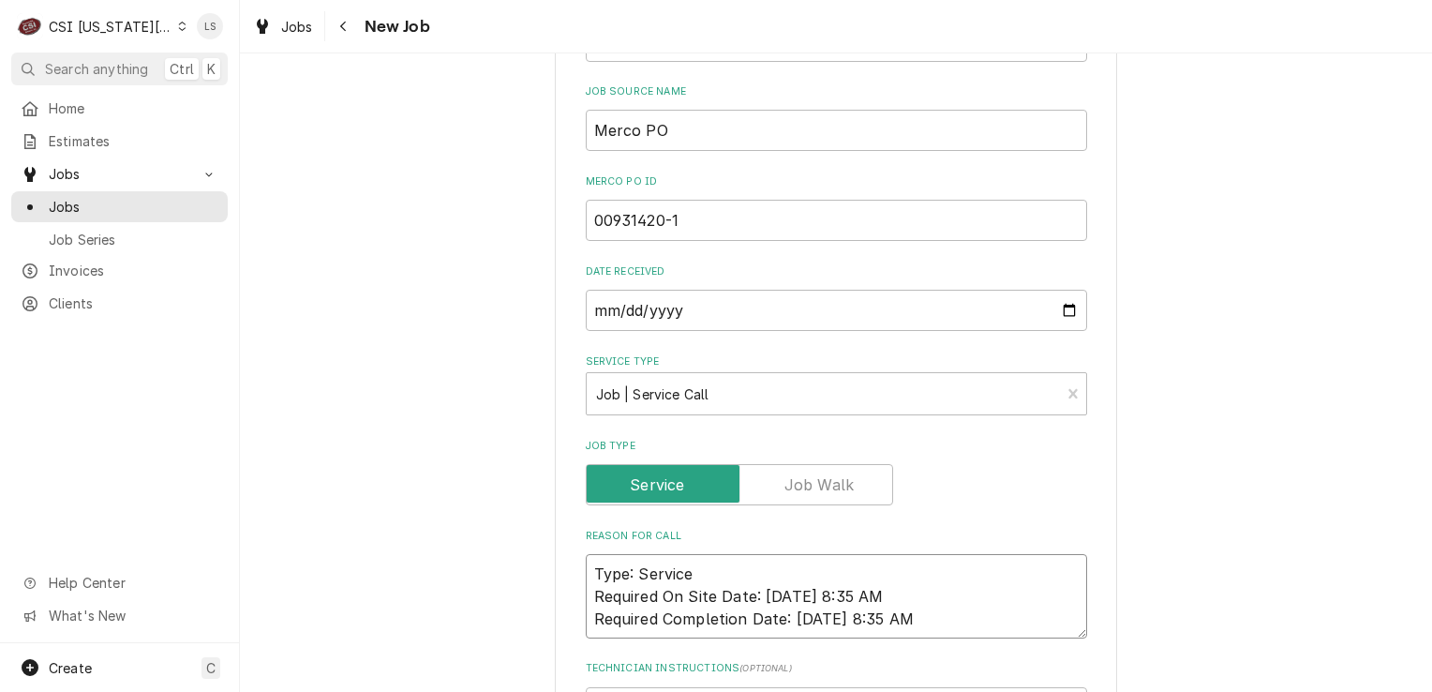
type textarea "x"
type textarea "Type: Service Required On Site Date: 9/13/2025, 8:35 AM Required Completion Dat…"
click at [586, 554] on textarea "Type: Service Required On Site Date: 9/13/2025, 8:35 AM Required Completion Dat…" at bounding box center [836, 618] width 501 height 129
type textarea "x"
type textarea "Type: Service Required On Site Date: 9/13/2025, 8:35 AM Required Completion Dat…"
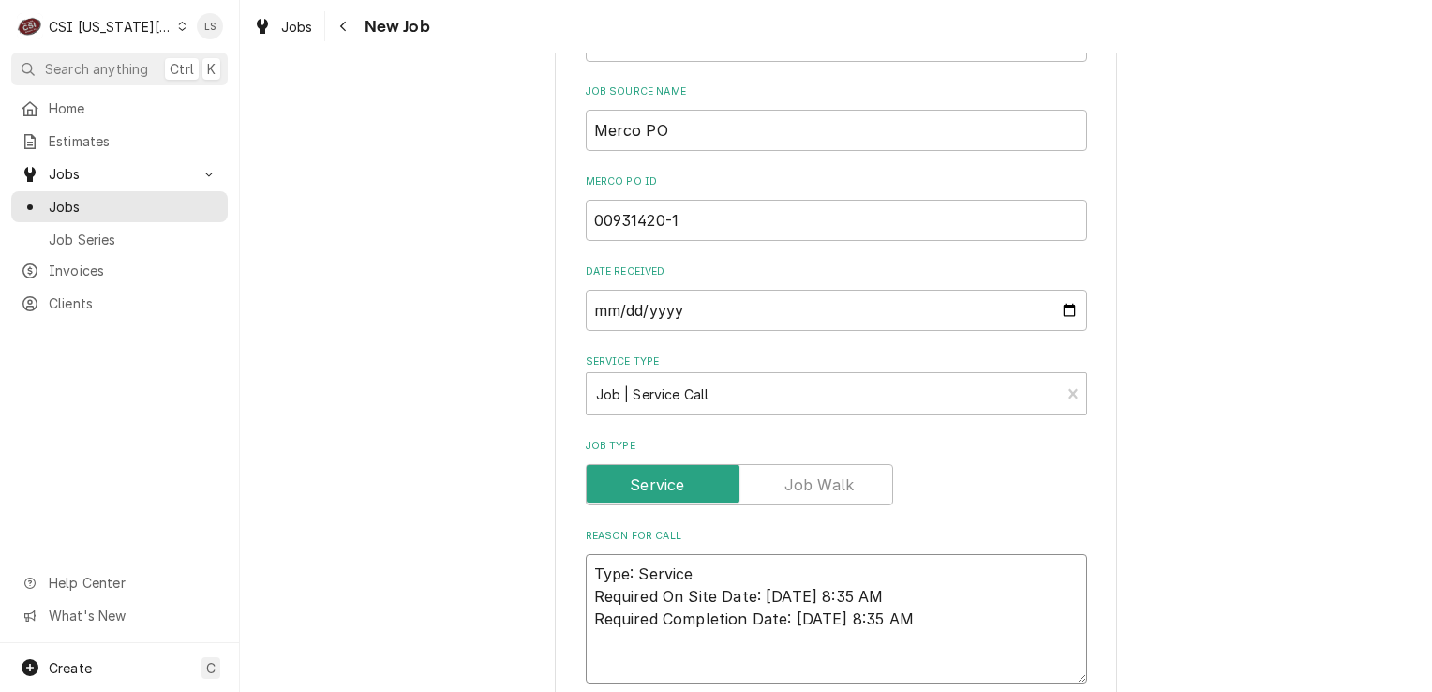
type textarea "x"
type textarea "H Type: Service Required On Site Date: 9/13/2025, 8:35 AM Required Completion D…"
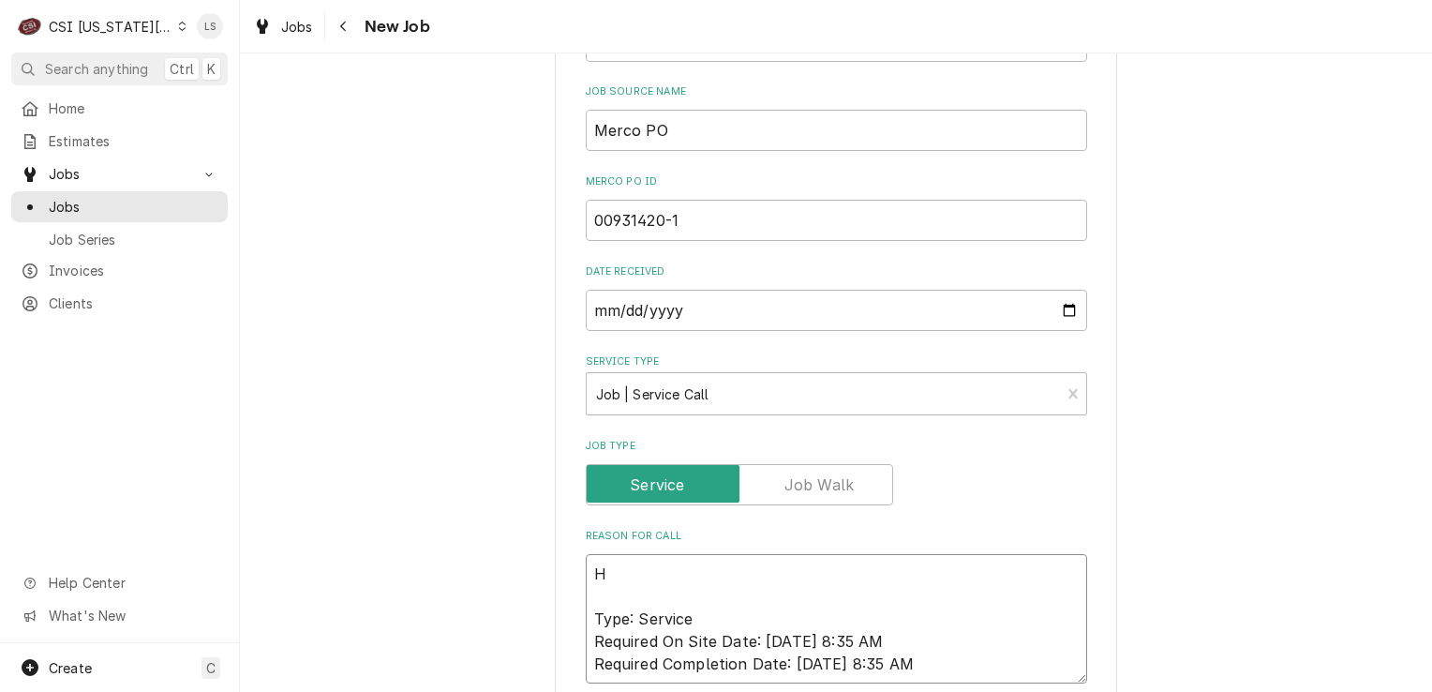
type textarea "x"
type textarea "Ho Type: Service Required On Site Date: 9/13/2025, 8:35 AM Required Completion …"
type textarea "x"
type textarea "Hold Type: Service Required On Site Date: 9/13/2025, 8:35 AM Required Completio…"
type textarea "x"
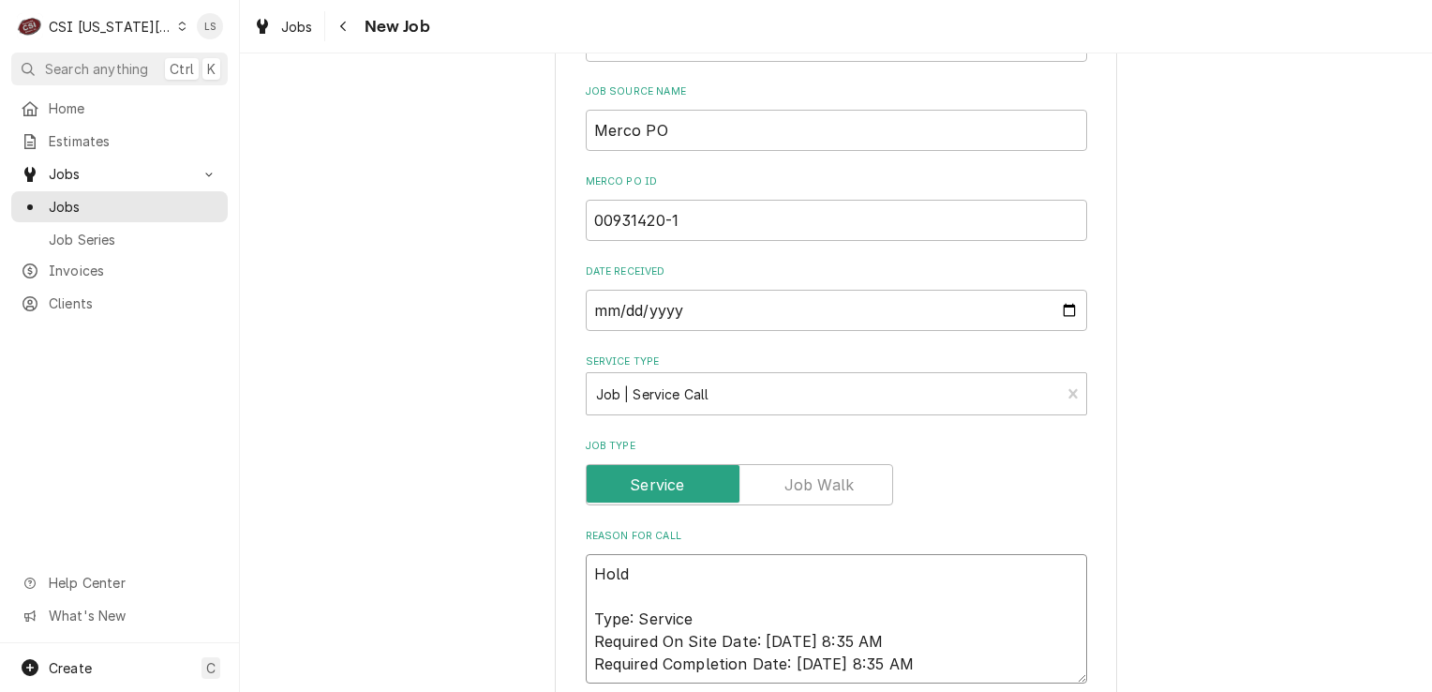
type textarea "Holdi Type: Service Required On Site Date: 9/13/2025, 8:35 AM Required Completi…"
type textarea "x"
type textarea "Holdin Type: Service Required On Site Date: 9/13/2025, 8:35 AM Required Complet…"
type textarea "x"
type textarea "Holding Type: Service Required On Site Date: 9/13/2025, 8:35 AM Required Comple…"
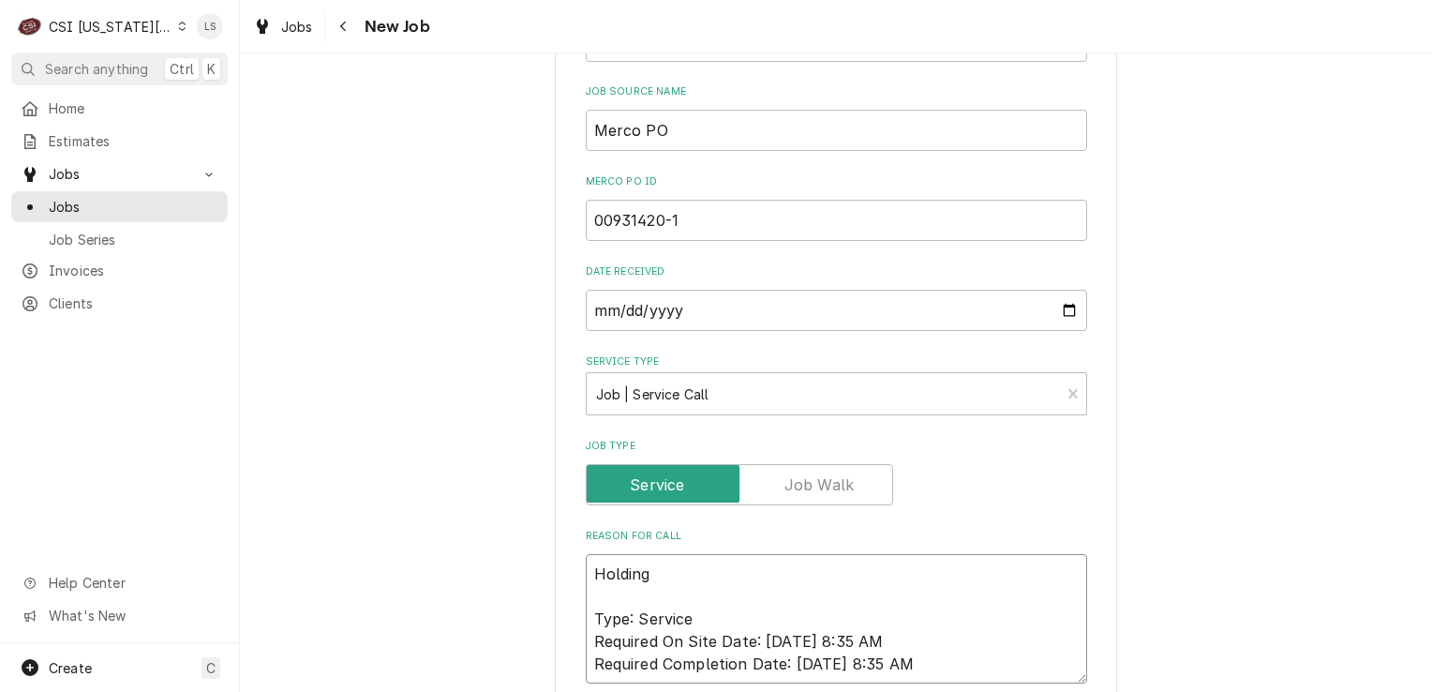
type textarea "x"
type textarea "Holding Type: Service Required On Site Date: 9/13/2025, 8:35 AM Required Comple…"
type textarea "x"
type textarea "Holding c Type: Service Required On Site Date: 9/13/2025, 8:35 AM Required Comp…"
type textarea "x"
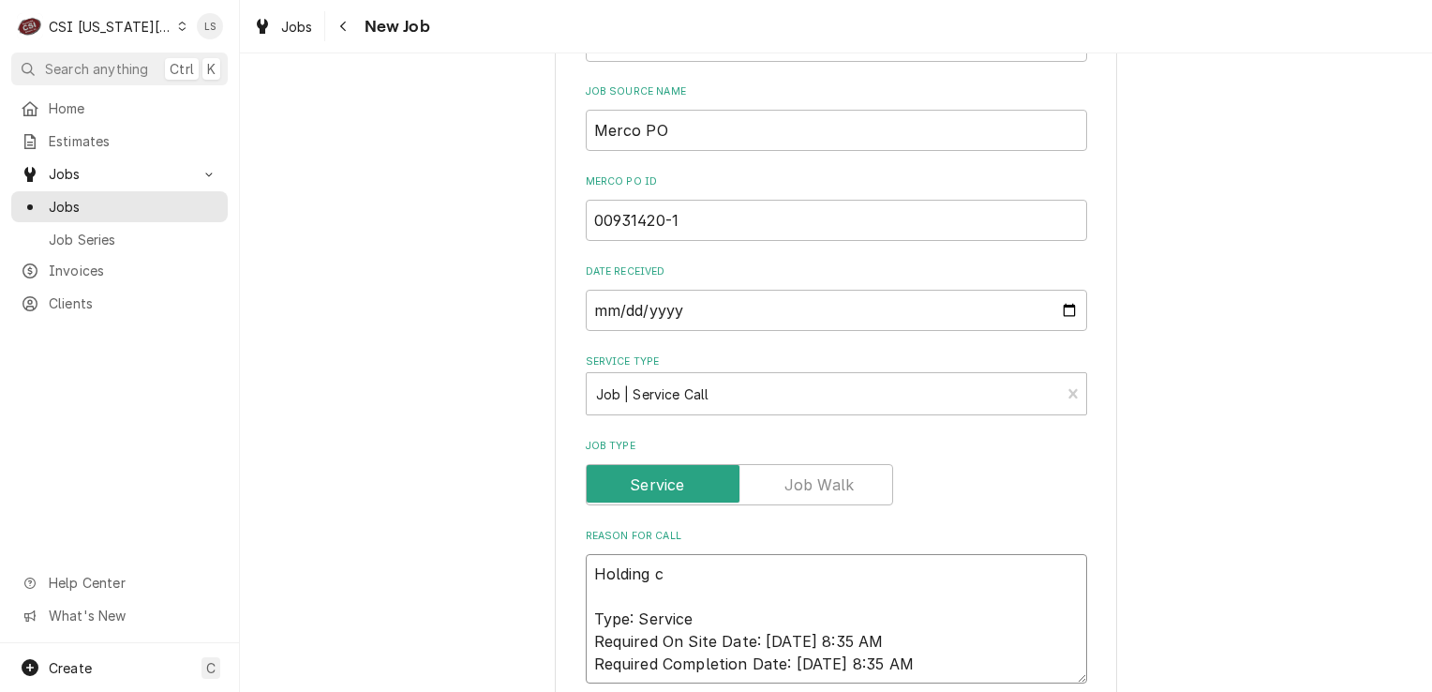
type textarea "Holding ca Type: Service Required On Site Date: 9/13/2025, 8:35 AM Required Com…"
type textarea "x"
type textarea "Holding cab Type: Service Required On Site Date: 9/13/2025, 8:35 AM Required Co…"
type textarea "x"
type textarea "Holding cabi Type: Service Required On Site Date: 9/13/2025, 8:35 AM Required C…"
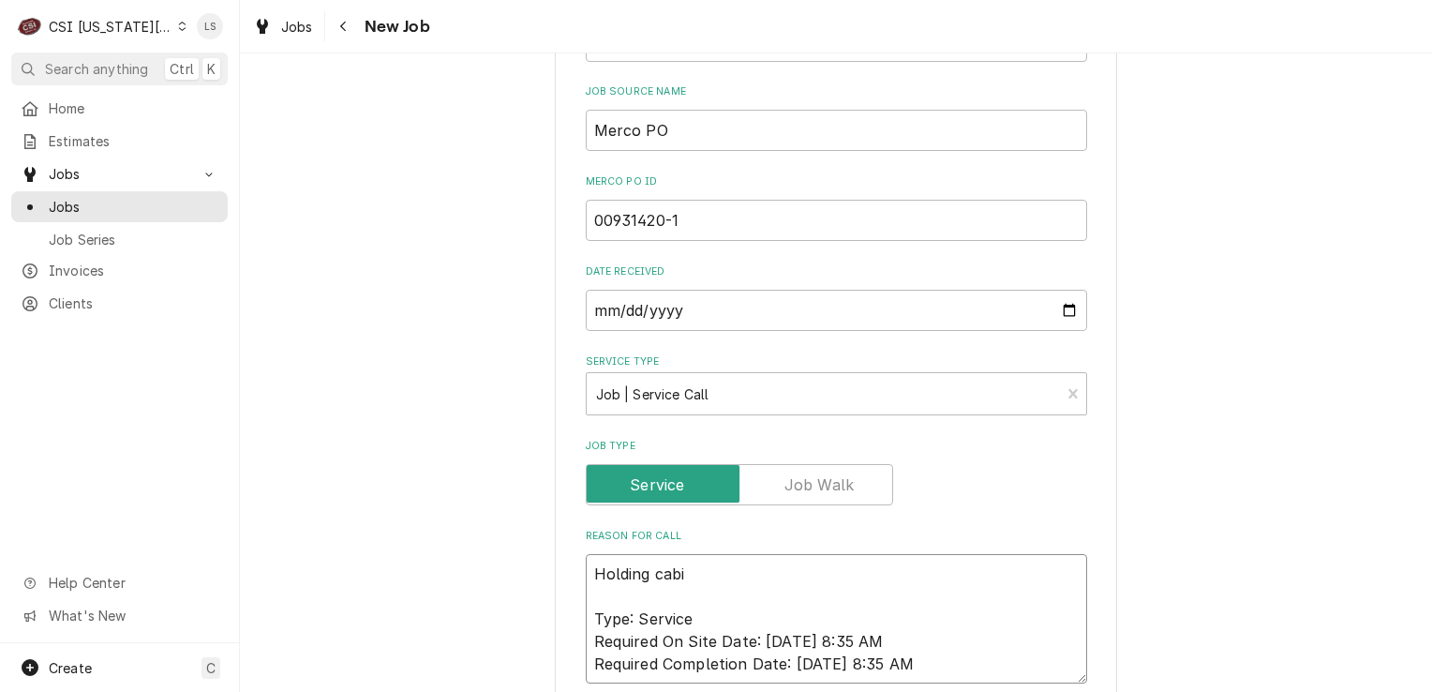
type textarea "x"
type textarea "Holding cabine Type: Service Required On Site Date: 9/13/2025, 8:35 AM Required…"
type textarea "x"
type textarea "Holding cabinet Type: Service Required On Site Date: 9/13/2025, 8:35 AM Require…"
type textarea "x"
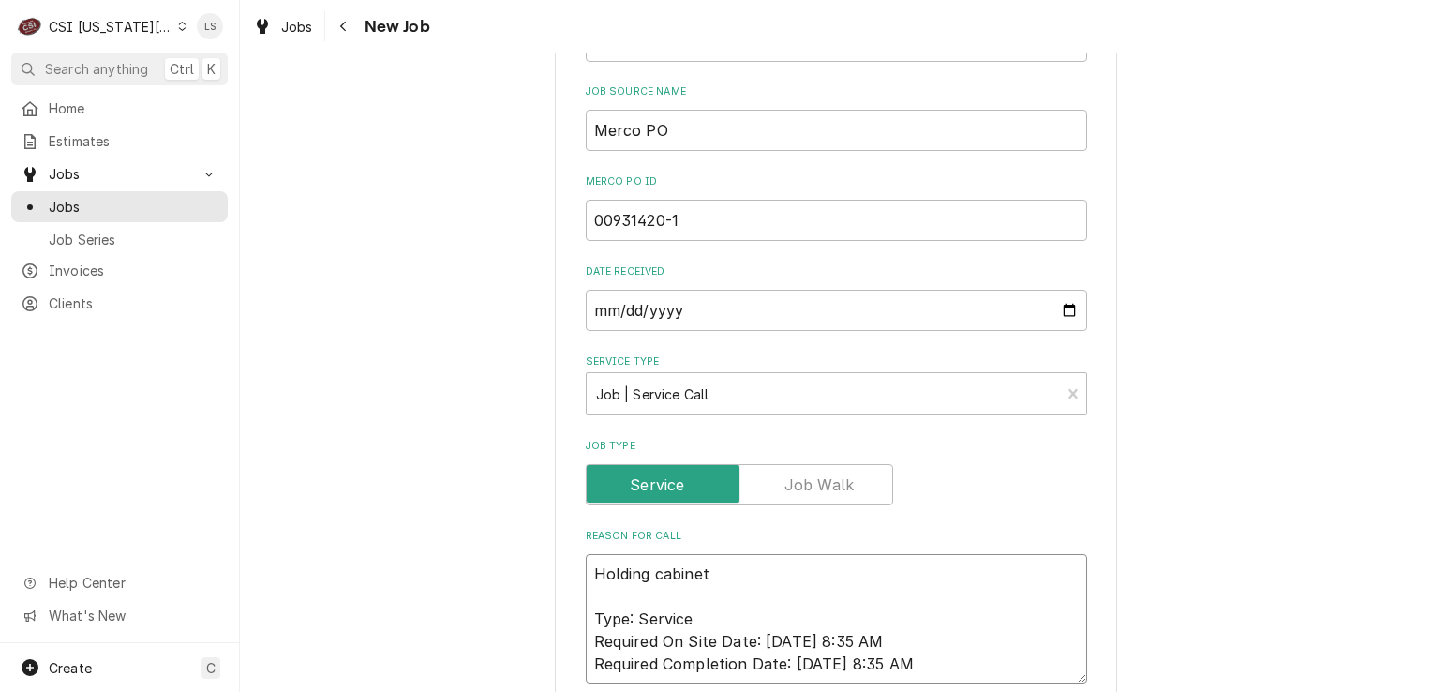
type textarea "Holding cabinet Type: Service Required On Site Date: 9/13/2025, 8:35 AM Require…"
type textarea "x"
type textarea "Holding cabinet - Type: Service Required On Site Date: 9/13/2025, 8:35 AM Requi…"
type textarea "x"
type textarea "Holding cabinet - Type: Service Required On Site Date: 9/13/2025, 8:35 AM Requi…"
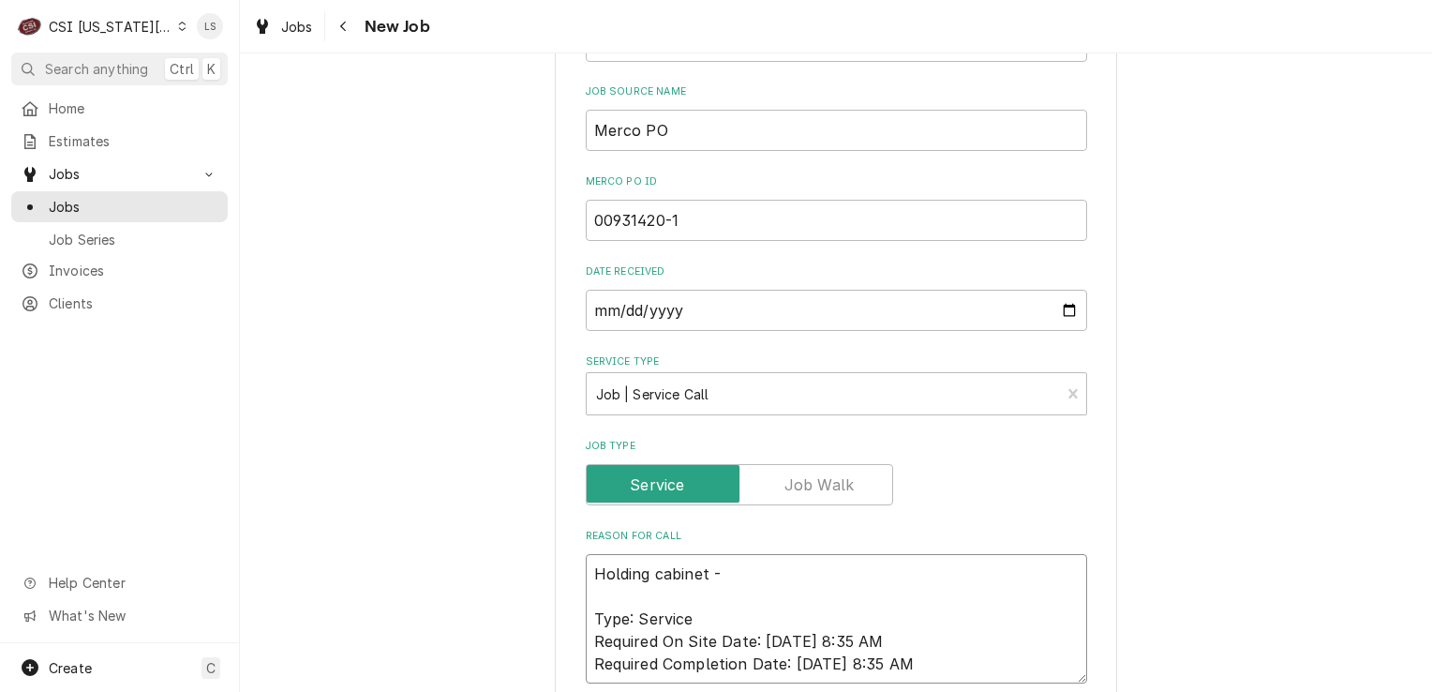
type textarea "x"
type textarea "Holding cabinet - Type: Service Required On Site Date: 9/13/2025, 8:35 AM Requi…"
paste textarea "Zone low temp"
type textarea "x"
type textarea "Holding cabinet - Zone low temp Type: Service Required On Site Date: 9/13/2025,…"
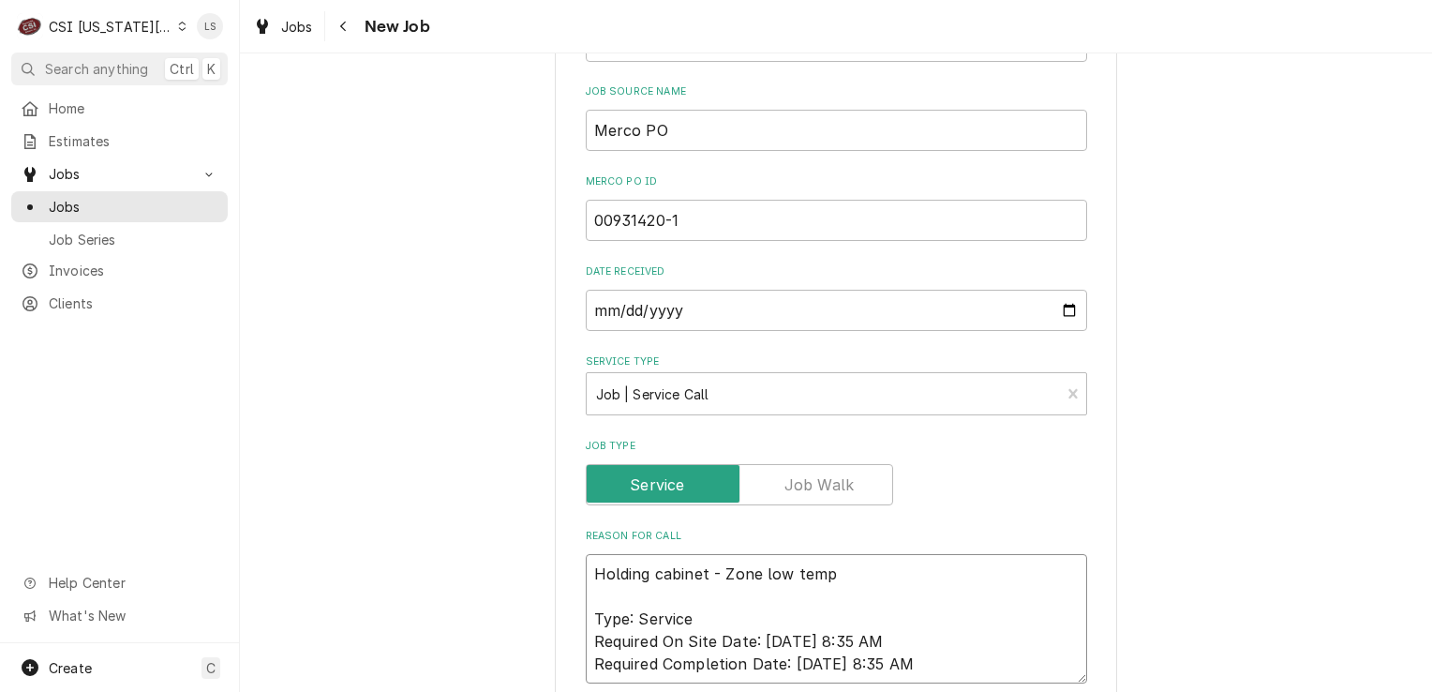
type textarea "x"
type textarea "Holding cabinet - Zone low temp Type: Service Required On Site Date: 9/13/2025,…"
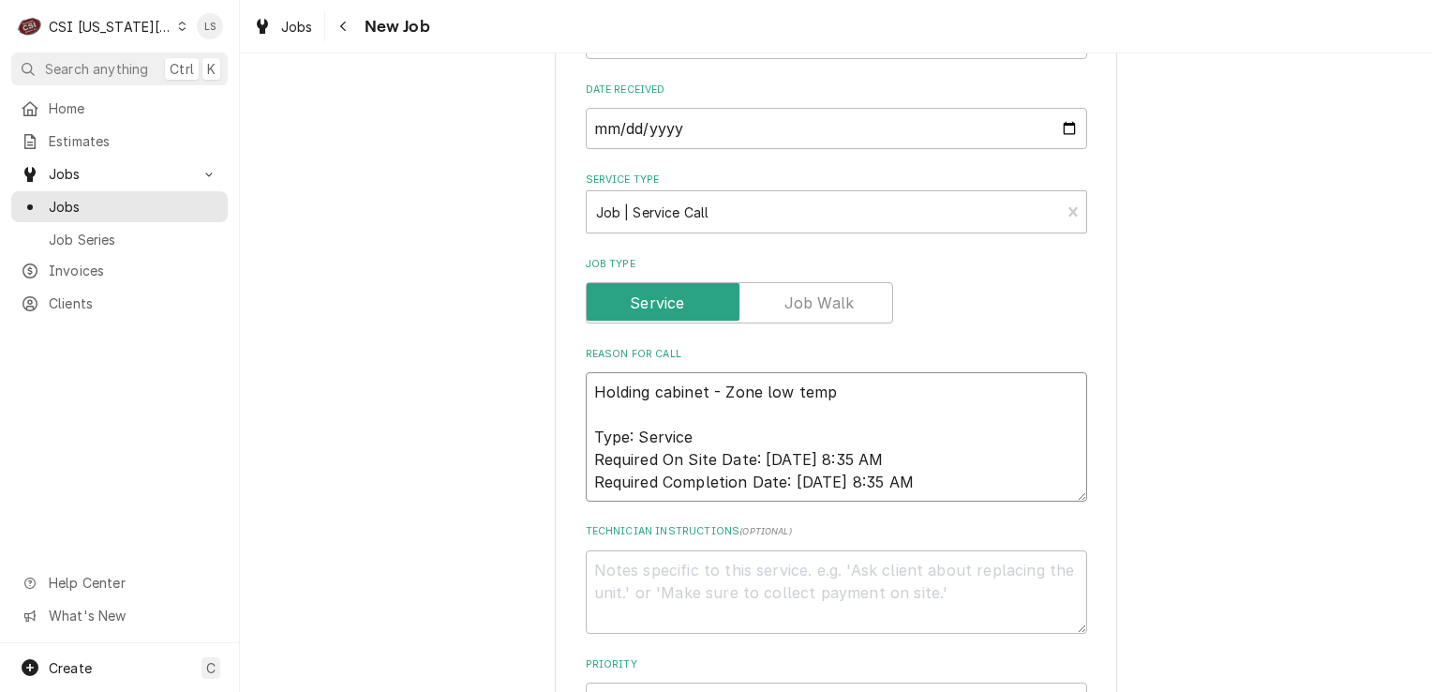
scroll to position [1695, 0]
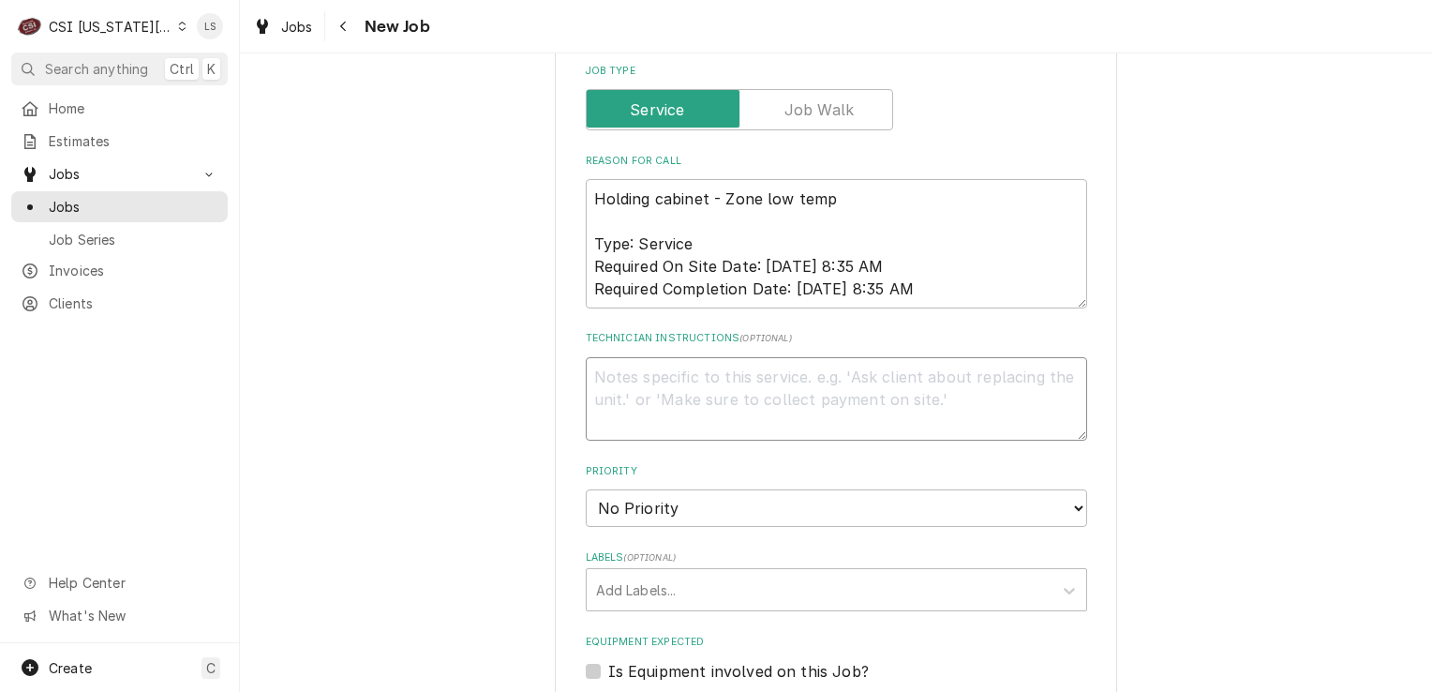
click at [664, 388] on textarea "Technician Instructions ( optional )" at bounding box center [836, 399] width 501 height 84
paste textarea "Entitlement: Unit Within Warranty Period Please have technician complete the el…"
type textarea "x"
type textarea "Entitlement: Unit Within Warranty Period Please have technician complete the el…"
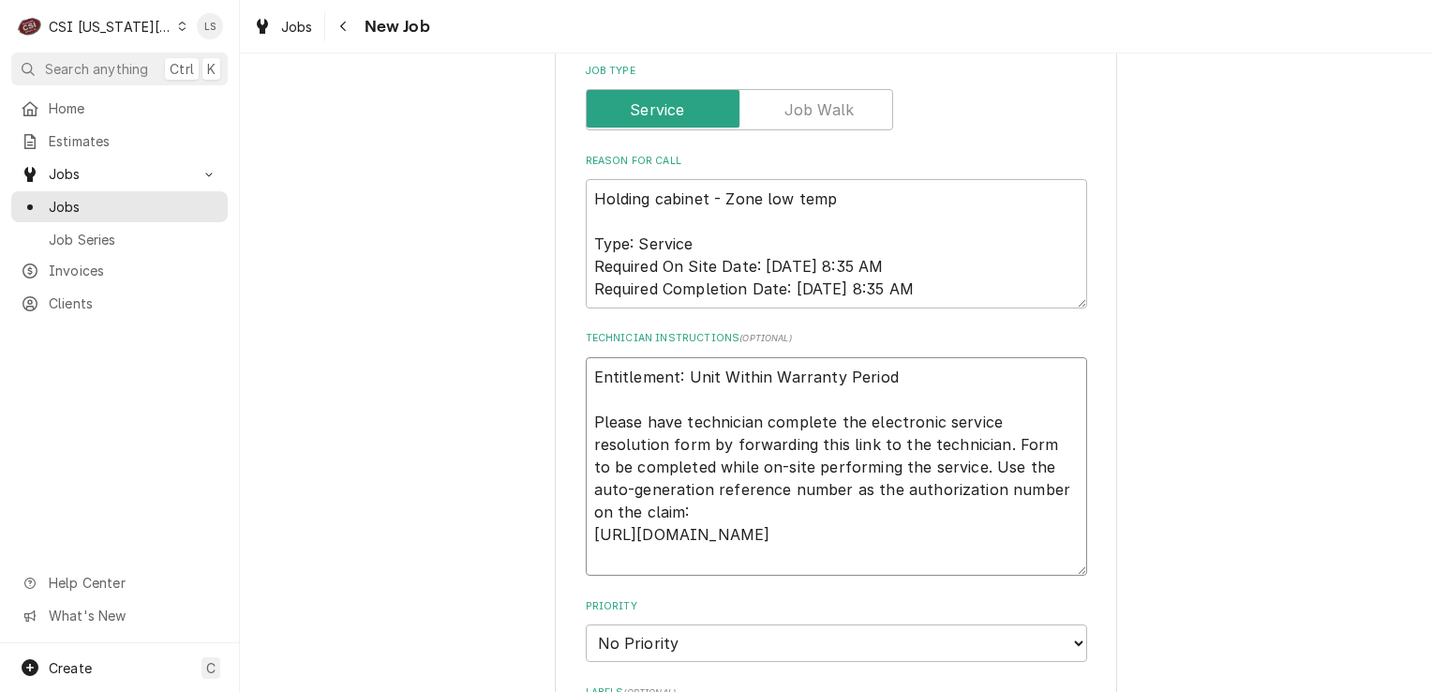
type textarea "x"
type textarea "Entitlement: Unit Within Warranty Period Please have technician complete the el…"
click at [586, 357] on textarea "Entitlement: Unit Within Warranty Period Please have technician complete the el…" at bounding box center [836, 455] width 501 height 197
type textarea "x"
type textarea "Entitlement: Unit Within Warranty Period Please have technician complete the el…"
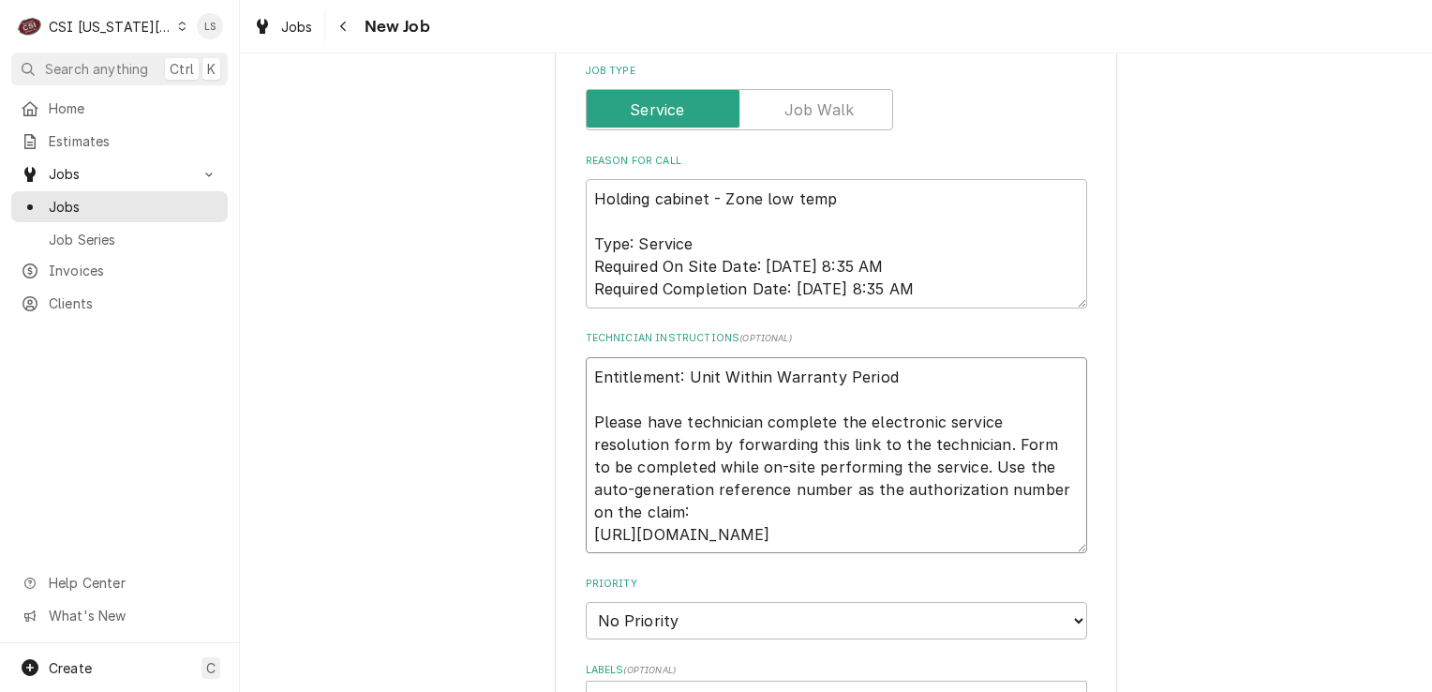
type textarea "x"
type textarea "Entitlement: Unit Within Warranty Period Please have technician complete the el…"
click at [590, 357] on textarea "Entitlement: Unit Within Warranty Period Please have technician complete the el…" at bounding box center [836, 478] width 501 height 242
type textarea "x"
type textarea "H Entitlement: Unit Within Warranty Period Please have technician complete the …"
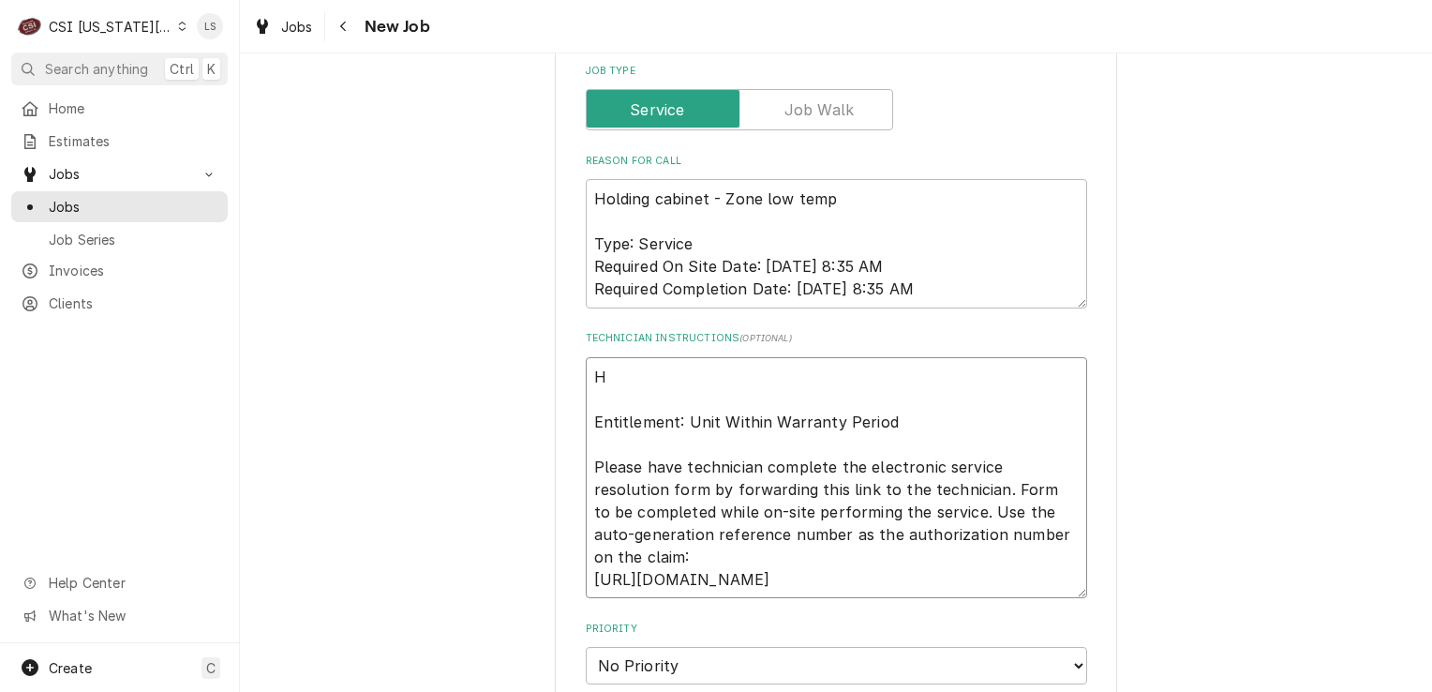
type textarea "x"
type textarea "HO Entitlement: Unit Within Warranty Period Please have technician complete the…"
type textarea "x"
type textarea "HOL Entitlement: Unit Within Warranty Period Please have technician complete th…"
type textarea "x"
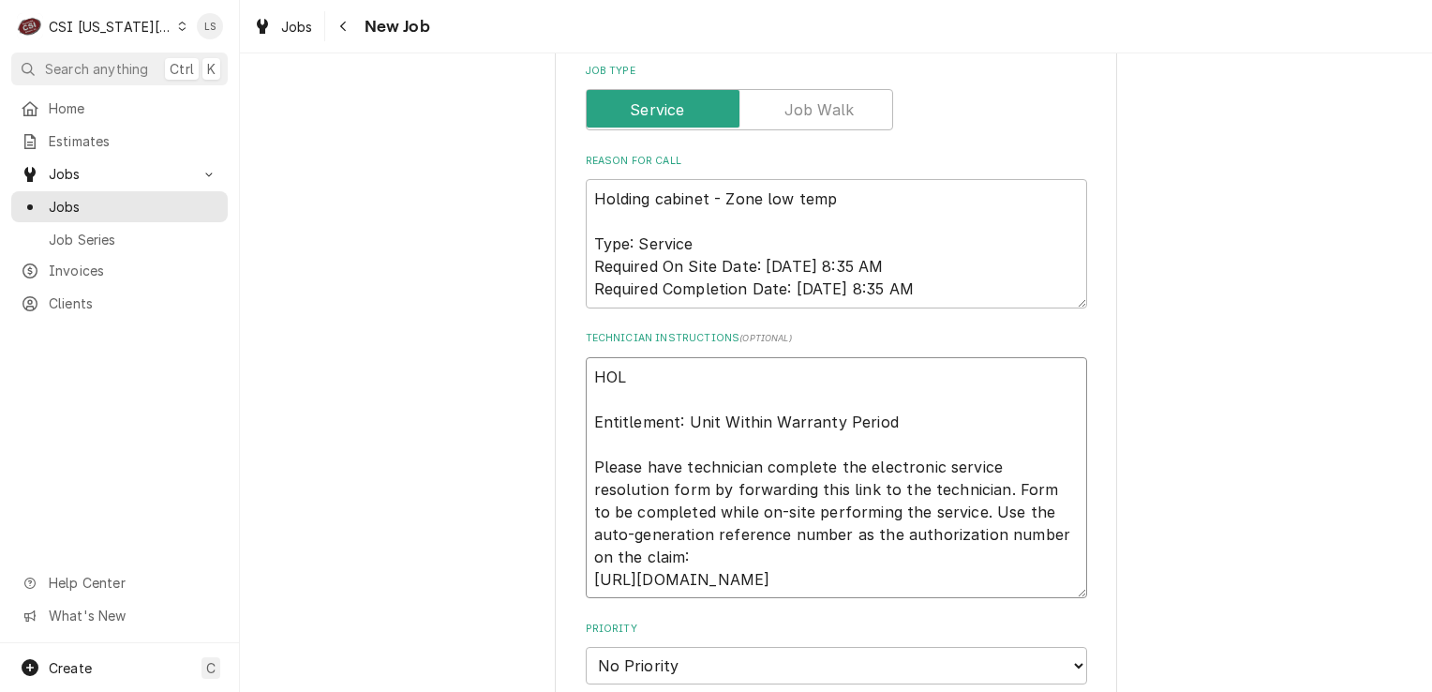
type textarea "HOLD Entitlement: Unit Within Warranty Period Please have technician complete t…"
type textarea "x"
type textarea "HOLD Entitlement: Unit Within Warranty Period Please have technician complete t…"
type textarea "x"
type textarea "HOLD - Entitlement: Unit Within Warranty Period Please have technician complete…"
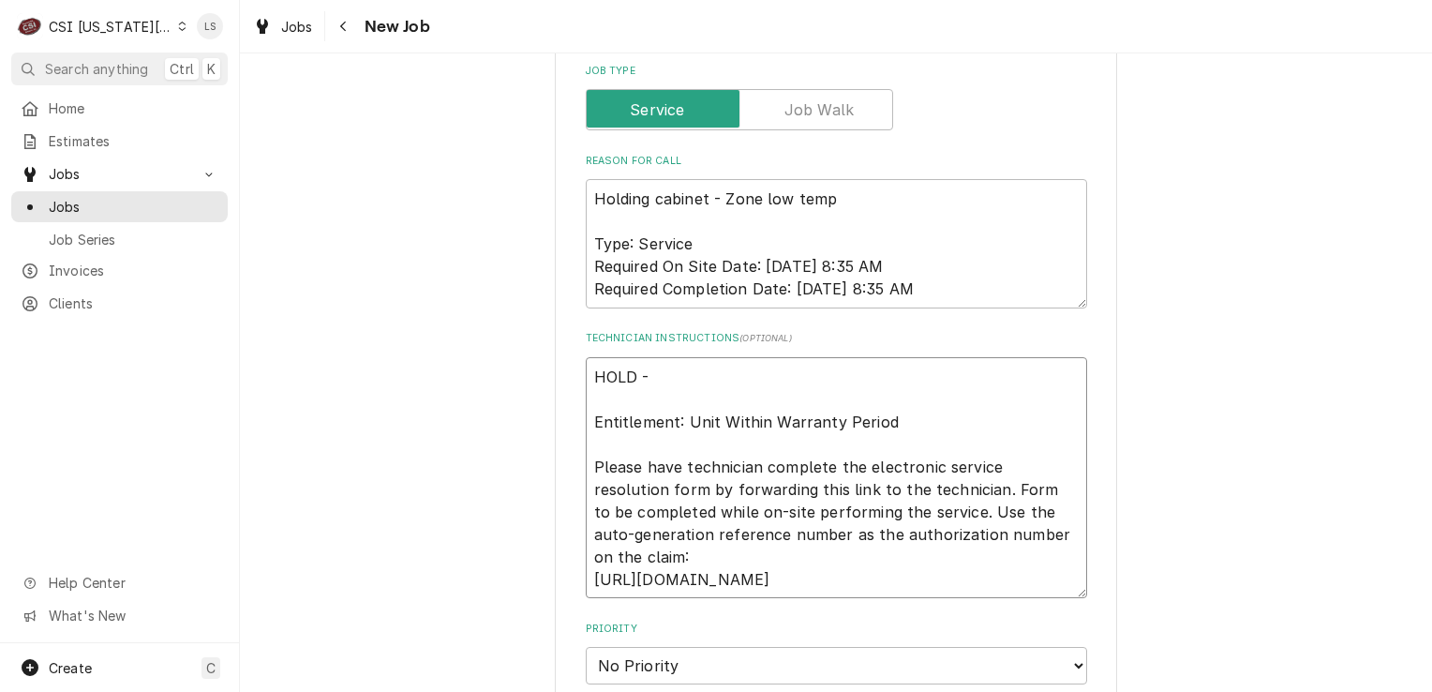
type textarea "x"
type textarea "HOLD - Entitlement: Unit Within Warranty Period Please have technician complete…"
type textarea "x"
type textarea "HOLD - n Entitlement: Unit Within Warranty Period Please have technician comple…"
type textarea "x"
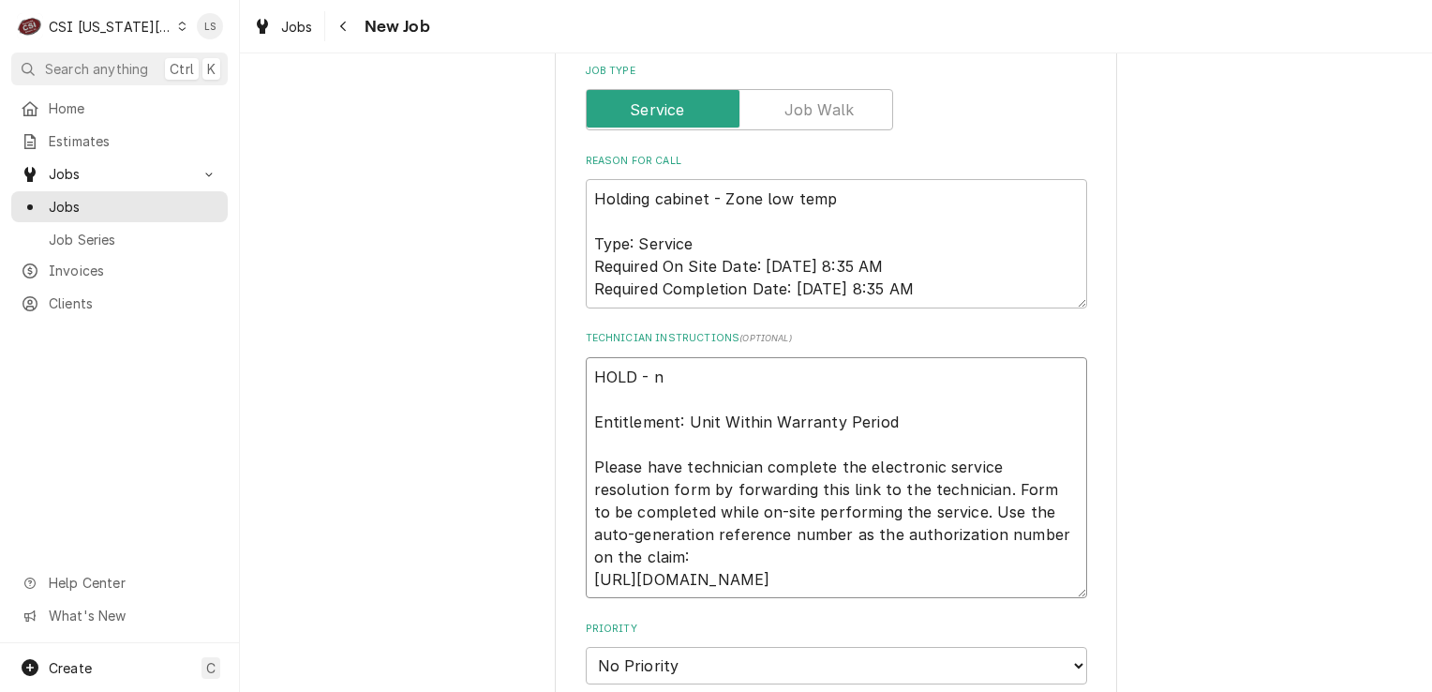
type textarea "HOLD - ne Entitlement: Unit Within Warranty Period Please have technician compl…"
type textarea "x"
type textarea "HOLD - nee Entitlement: Unit Within Warranty Period Please have technician comp…"
type textarea "x"
type textarea "HOLD - need Entitlement: Unit Within Warranty Period Please have technician com…"
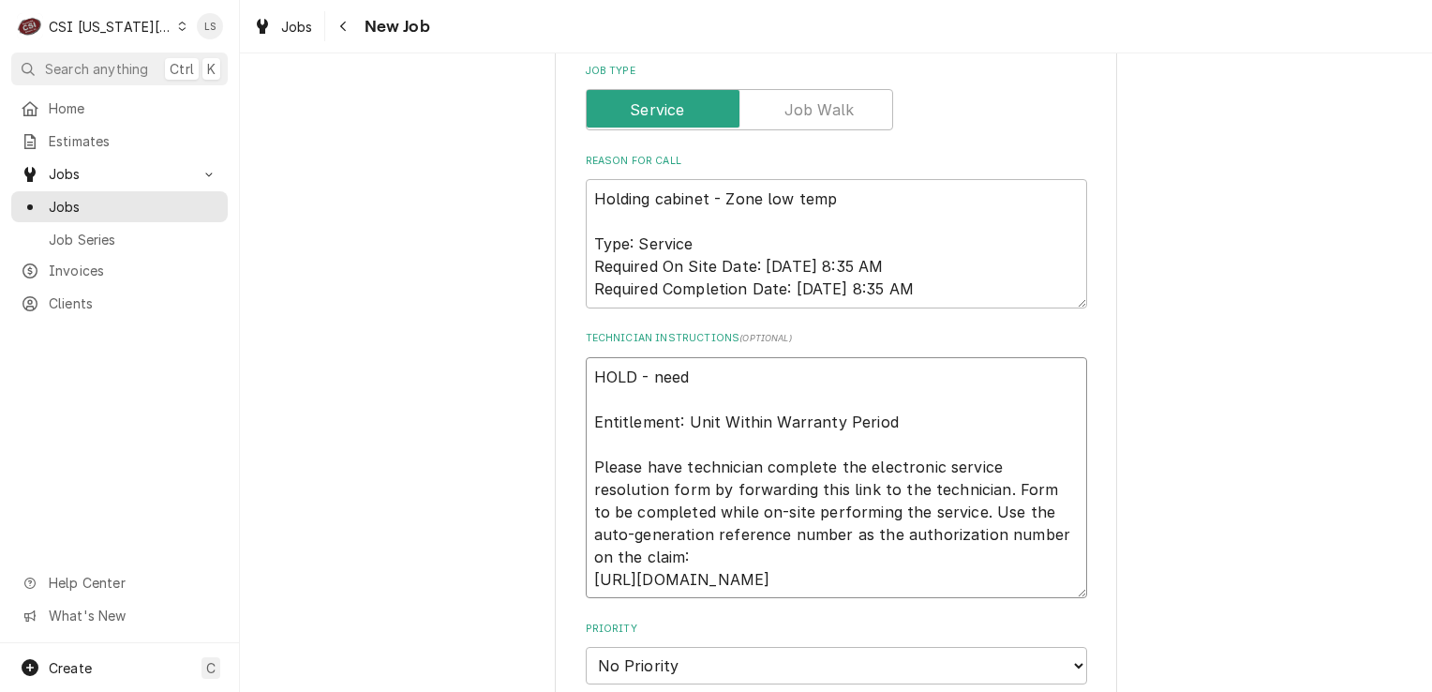
type textarea "x"
type textarea "HOLD - need Entitlement: Unit Within Warranty Period Please have technician com…"
type textarea "x"
type textarea "HOLD - need b Entitlement: Unit Within Warranty Period Please have technician c…"
type textarea "x"
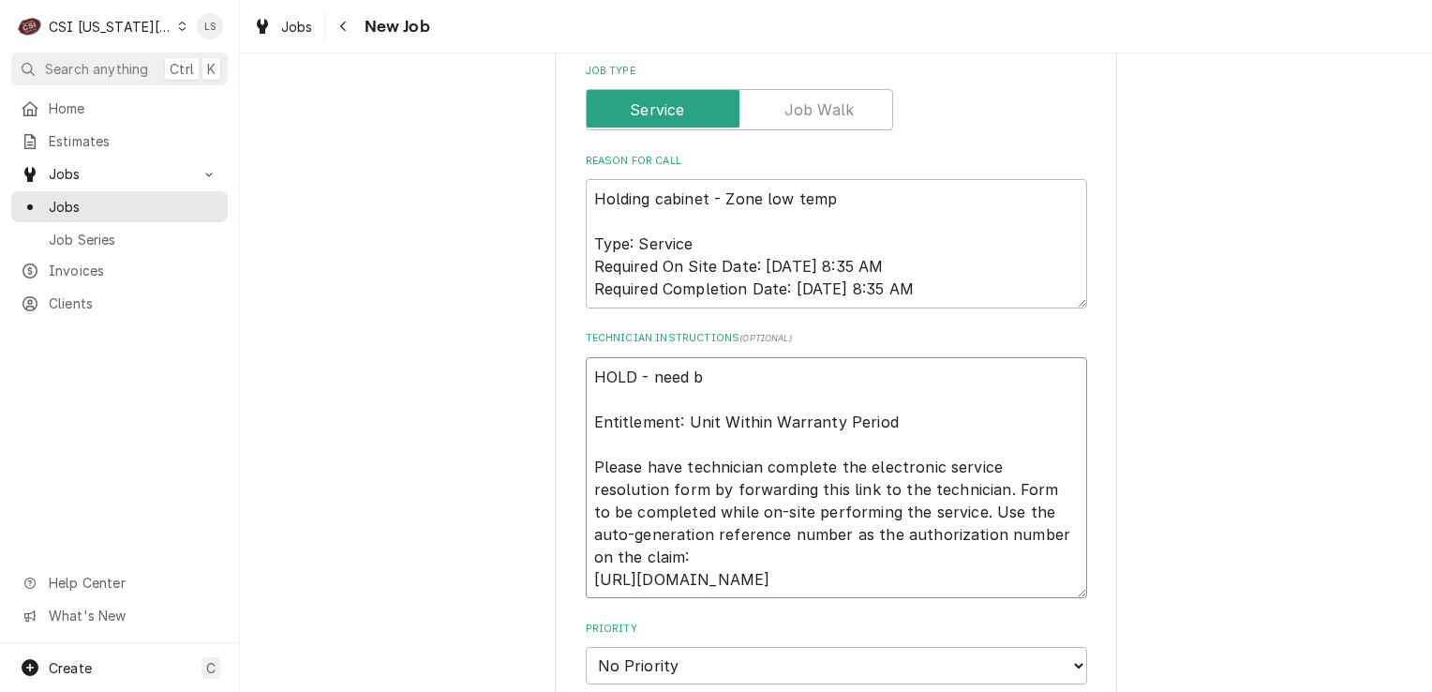
type textarea "HOLD - need bi Entitlement: Unit Within Warranty Period Please have technician …"
type textarea "x"
type textarea "HOLD - need bil Entitlement: Unit Within Warranty Period Please have technician…"
type textarea "x"
type textarea "HOLD - need bill Entitlement: Unit Within Warranty Period Please have technicia…"
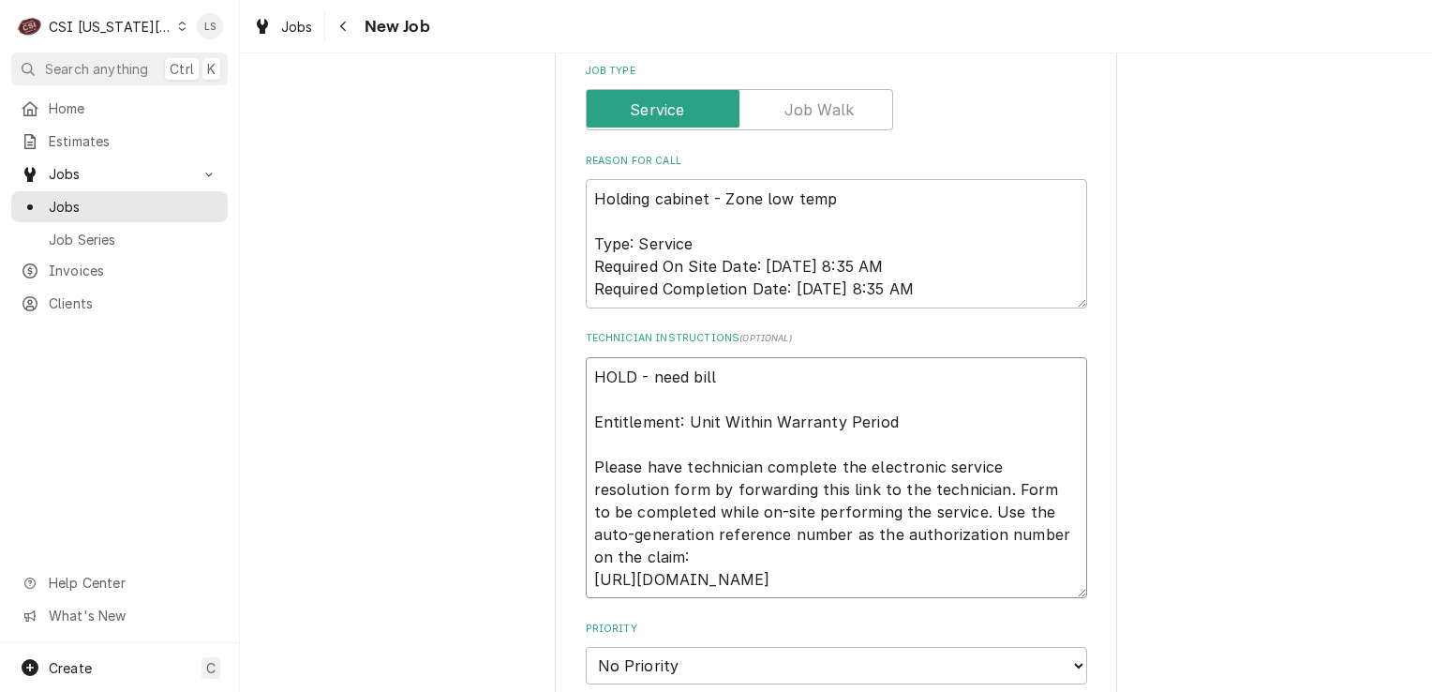
type textarea "x"
type textarea "HOLD - need billi Entitlement: Unit Within Warranty Period Please have technici…"
type textarea "x"
type textarea "HOLD - need billing Entitlement: Unit Within Warranty Period Please have techni…"
type textarea "x"
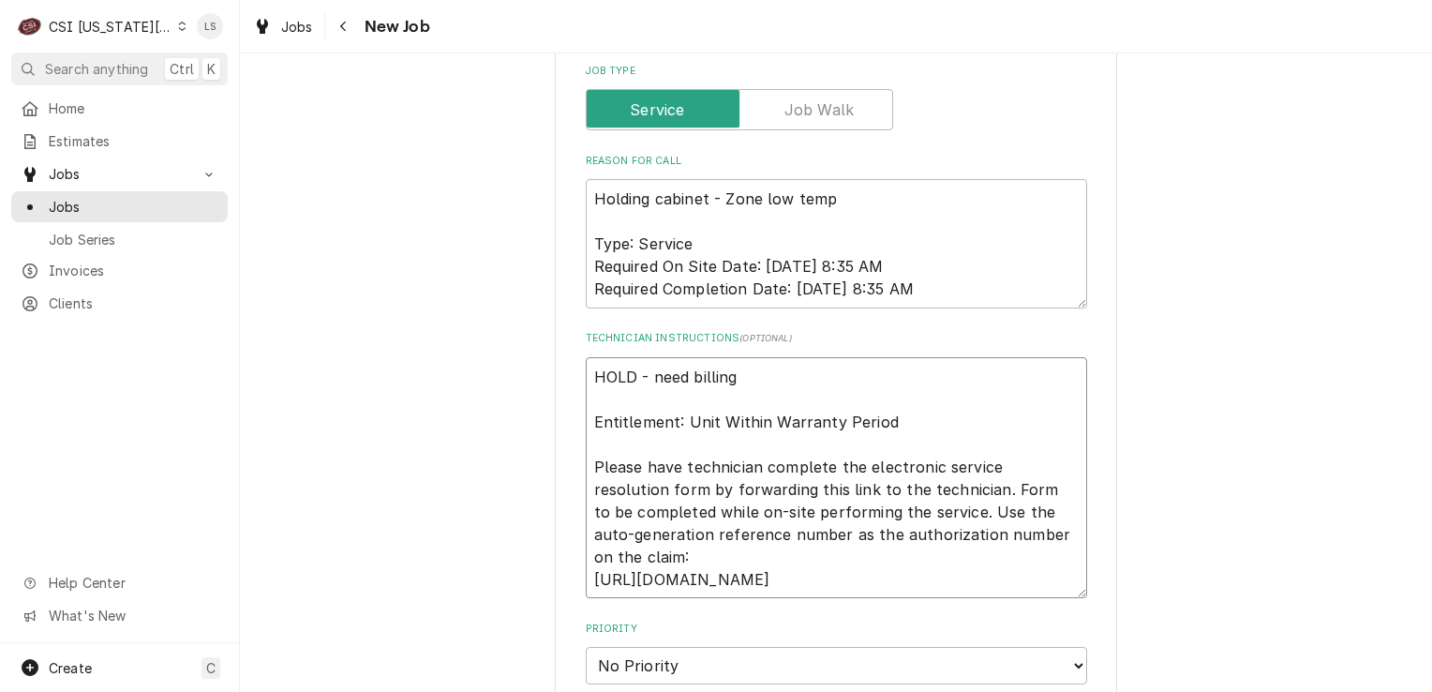
type textarea "HOLD - need billing Entitlement: Unit Within Warranty Period Please have techni…"
type textarea "x"
type textarea "HOLD - need billing in Entitlement: Unit Within Warranty Period Please have tec…"
type textarea "x"
type textarea "HOLD - need billing inf Entitlement: Unit Within Warranty Period Please have te…"
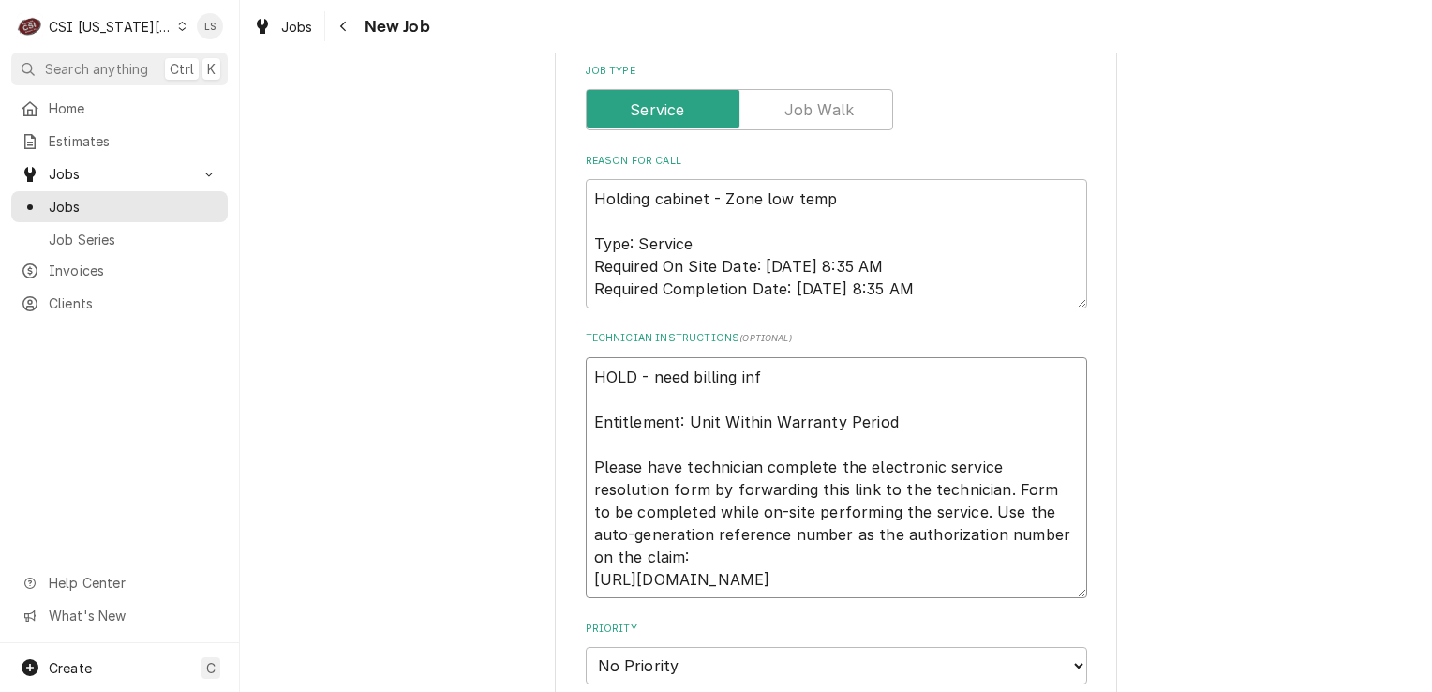
type textarea "x"
type textarea "HOLD - need billing info Entitlement: Unit Within Warranty Period Please have t…"
type textarea "x"
type textarea "HOLD - need billing info Entitlement: Unit Within Warranty Period Please have t…"
type textarea "x"
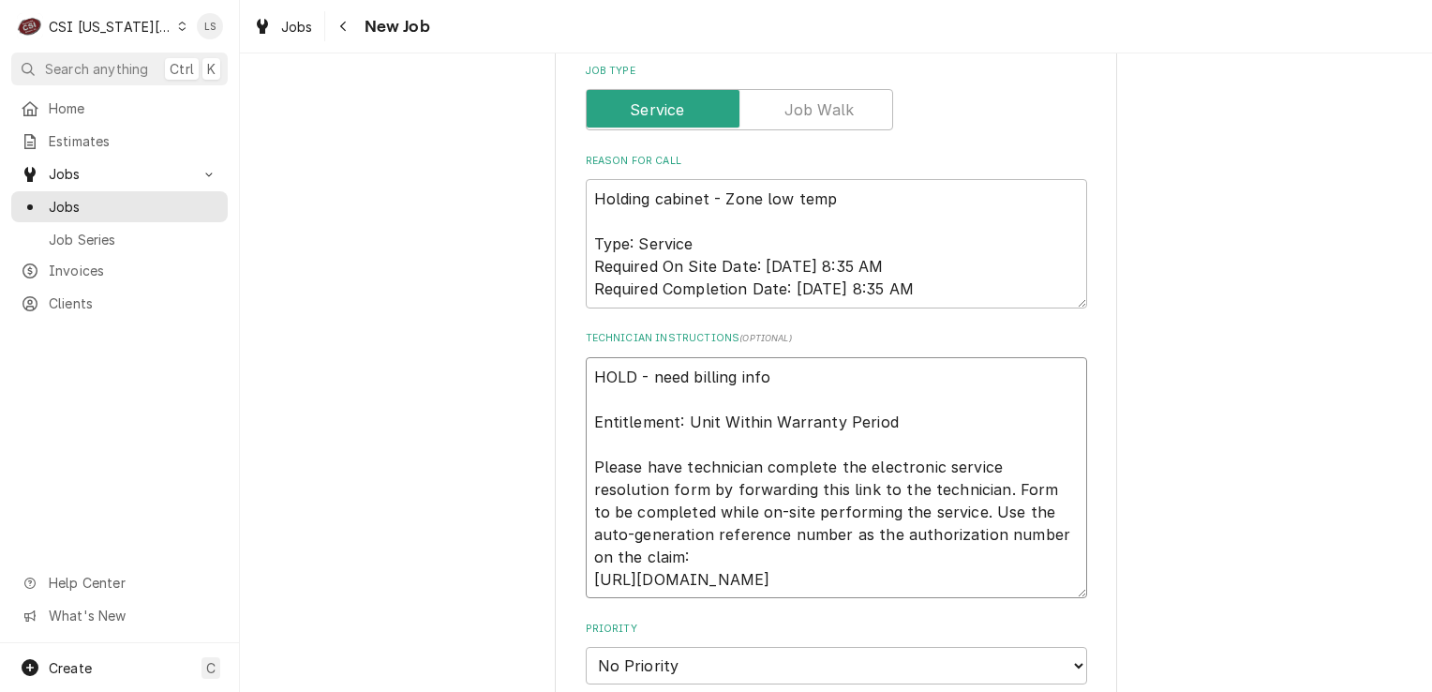
type textarea "HOLD - need billing info o Entitlement: Unit Within Warranty Period Please have…"
type textarea "x"
type textarea "HOLD - need billing info on Entitlement: Unit Within Warranty Period Please hav…"
type textarea "x"
type textarea "HOLD - need billing info on Entitlement: Unit Within Warranty Period Please hav…"
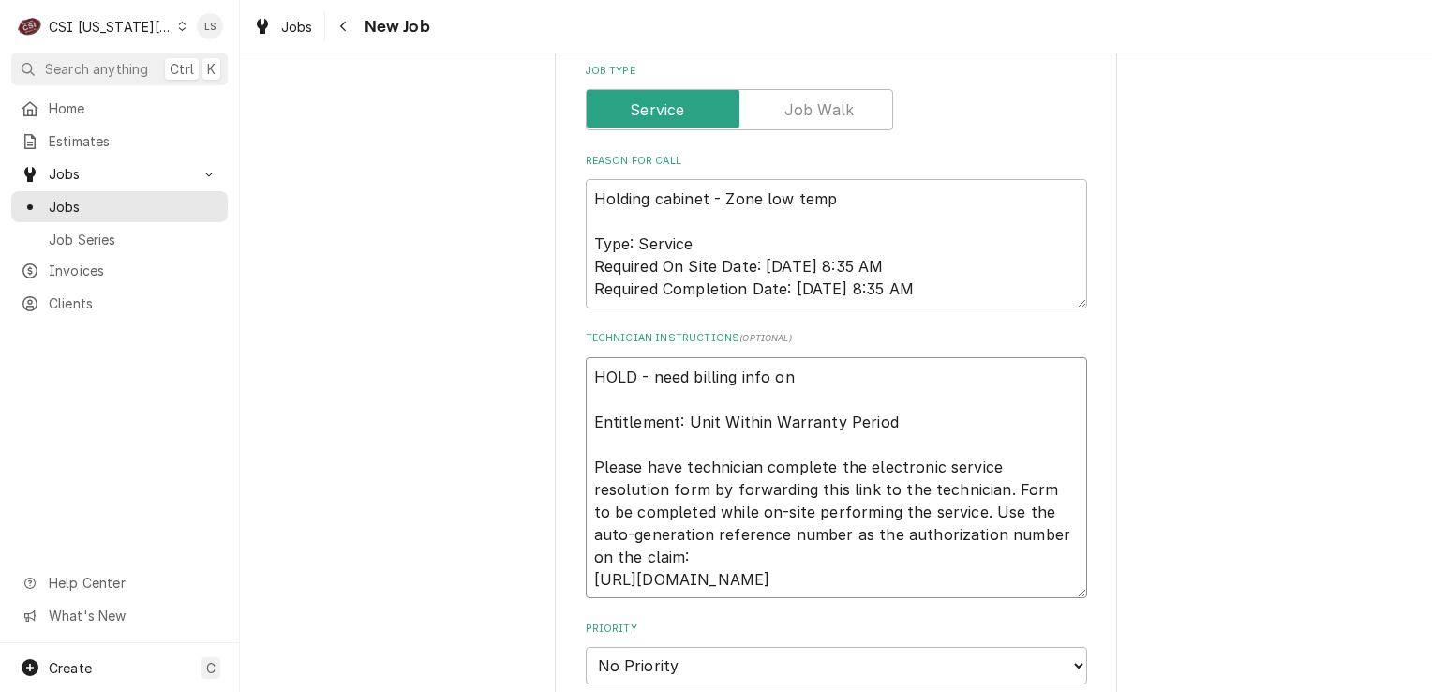
type textarea "x"
type textarea "HOLD - need billing info on c Entitlement: Unit Within Warranty Period Please h…"
type textarea "x"
type textarea "HOLD - need billing info on cu Entitlement: Unit Within Warranty Period Please …"
type textarea "x"
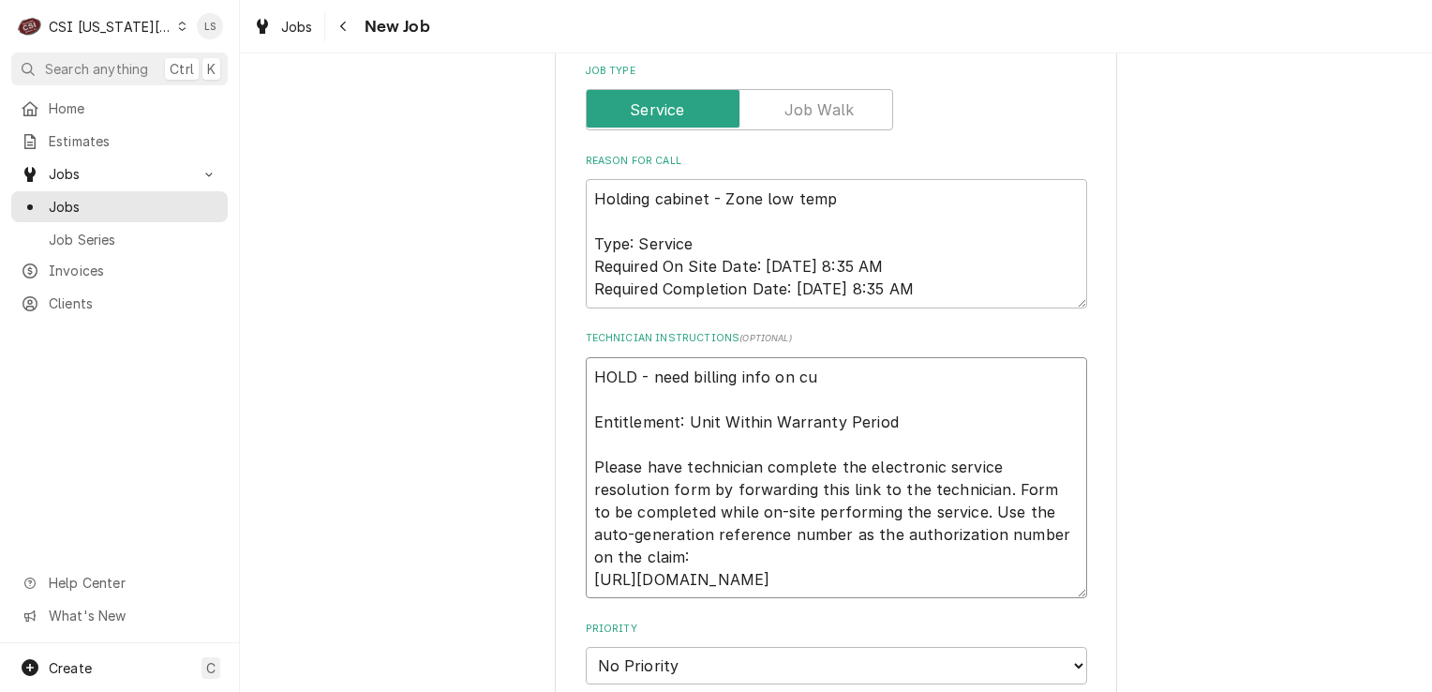
type textarea "HOLD - need billing info on cus Entitlement: Unit Within Warranty Period Please…"
type textarea "x"
type textarea "HOLD - need billing info on cust Entitlement: Unit Within Warranty Period Pleas…"
type textarea "x"
type textarea "HOLD - need billing info on custo Entitlement: Unit Within Warranty Period Plea…"
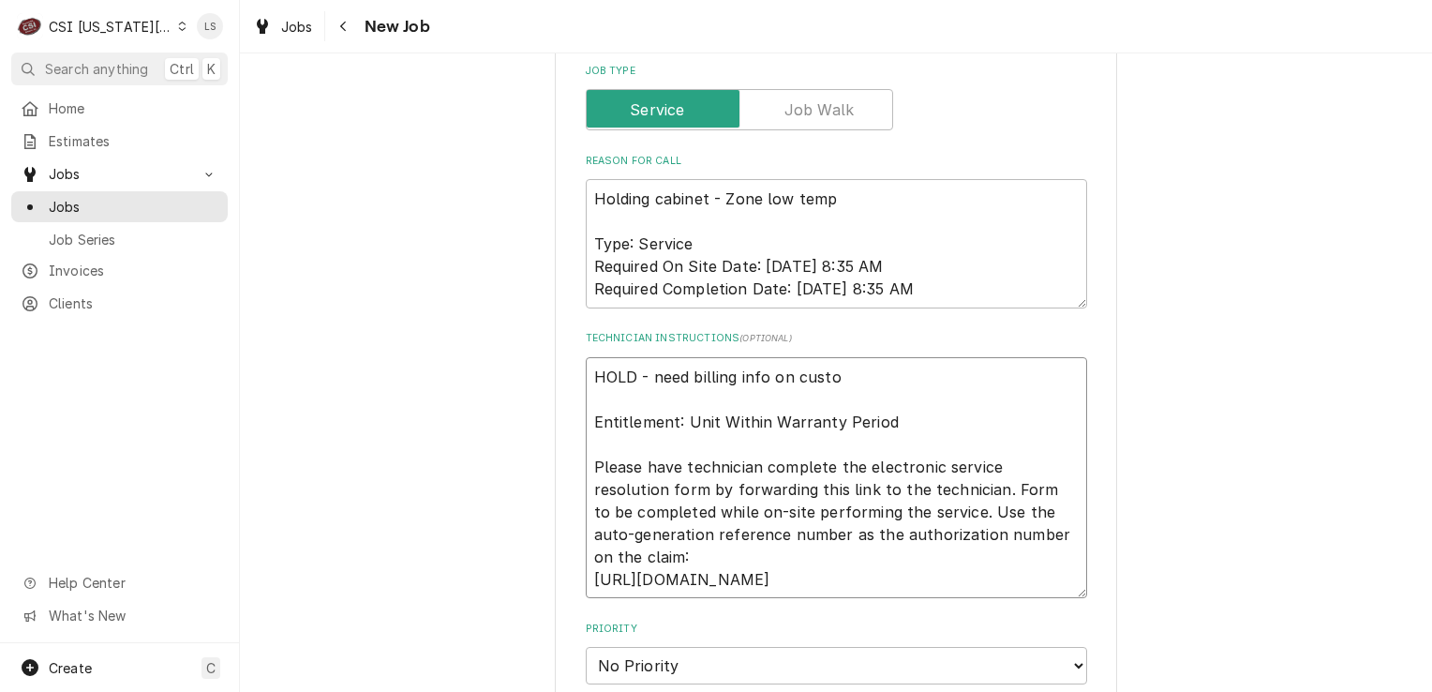
type textarea "x"
type textarea "HOLD - need billing info on custoe Entitlement: Unit Within Warranty Period Ple…"
type textarea "x"
type textarea "HOLD - need billing info on custoerm Entitlement: Unit Within Warranty Period P…"
type textarea "x"
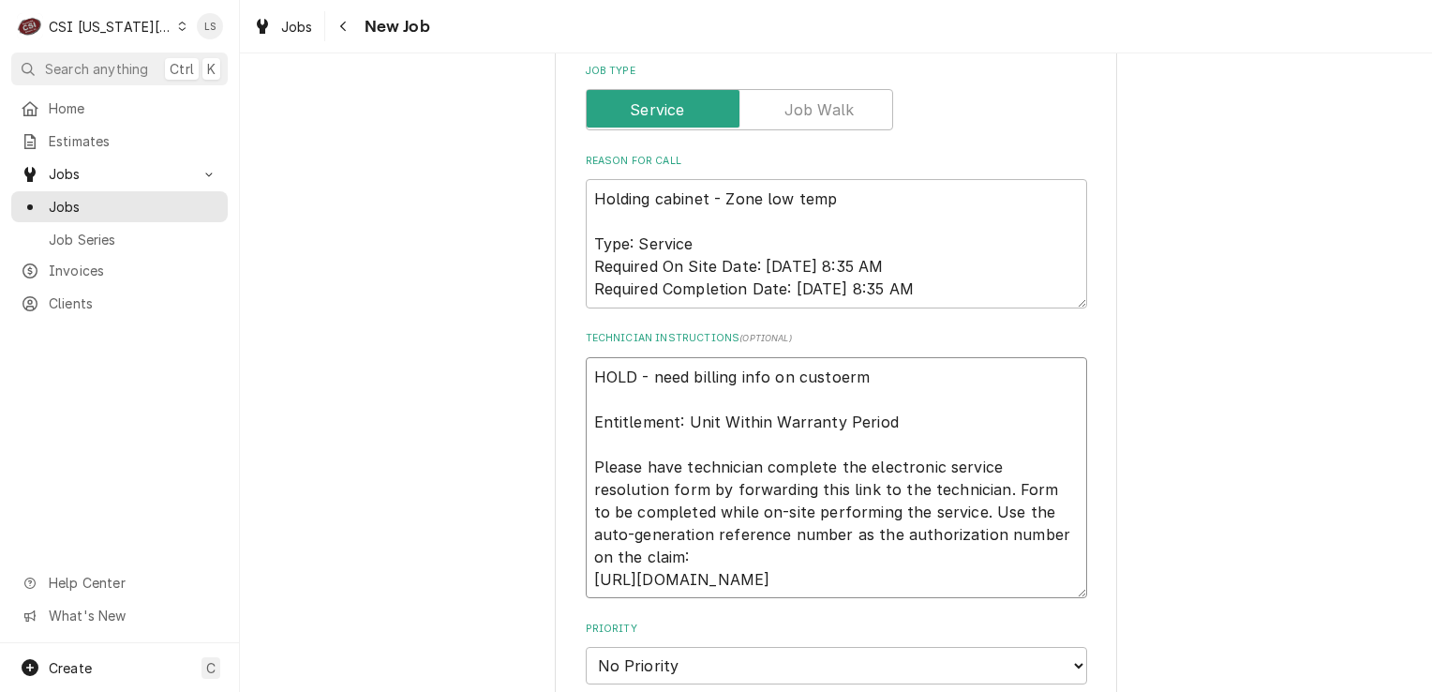
type textarea "HOLD - need billing info on custoerm' Entitlement: Unit Within Warranty Period …"
type textarea "x"
type textarea "HOLD - need billing info on custoerm Entitlement: Unit Within Warranty Period P…"
type textarea "x"
type textarea "HOLD - need billing info on custoer Entitlement: Unit Within Warranty Period Pl…"
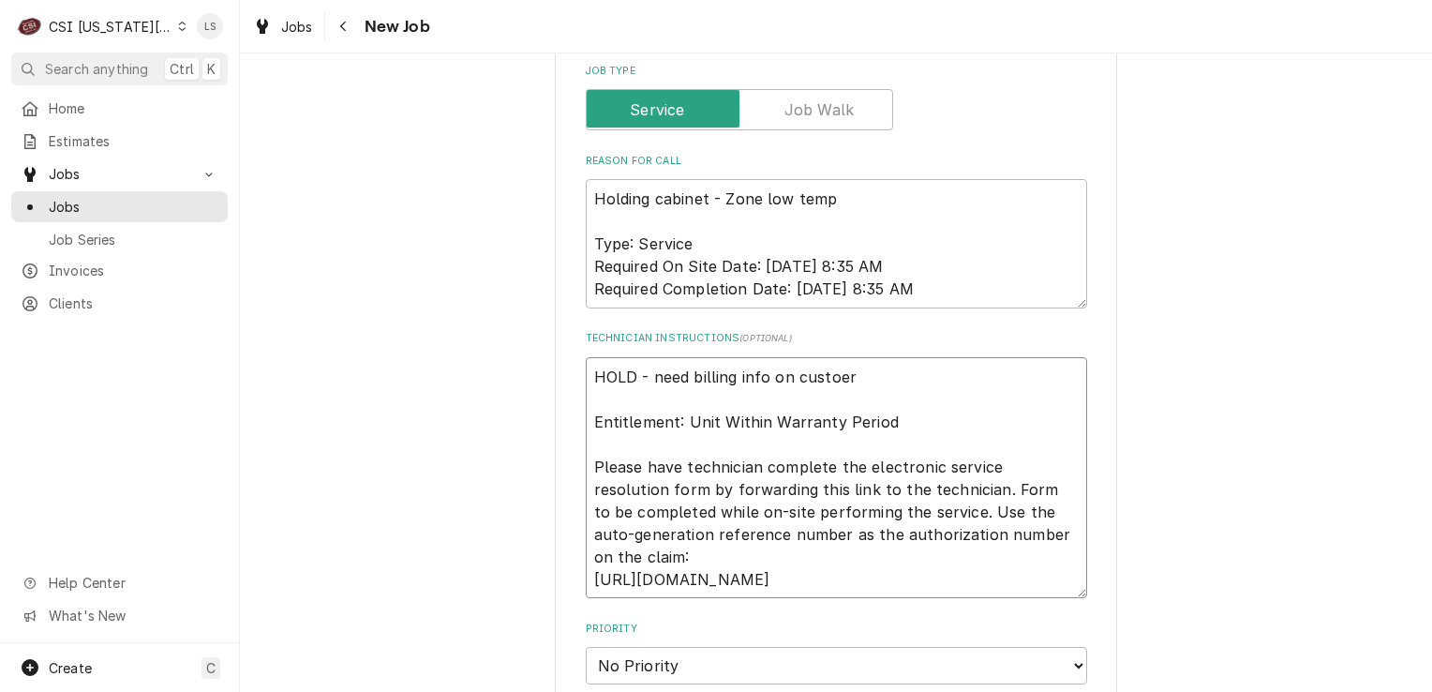
type textarea "x"
type textarea "HOLD - need billing info on custoe Entitlement: Unit Within Warranty Period Ple…"
type textarea "x"
type textarea "HOLD - need billing info on custo Entitlement: Unit Within Warranty Period Plea…"
type textarea "x"
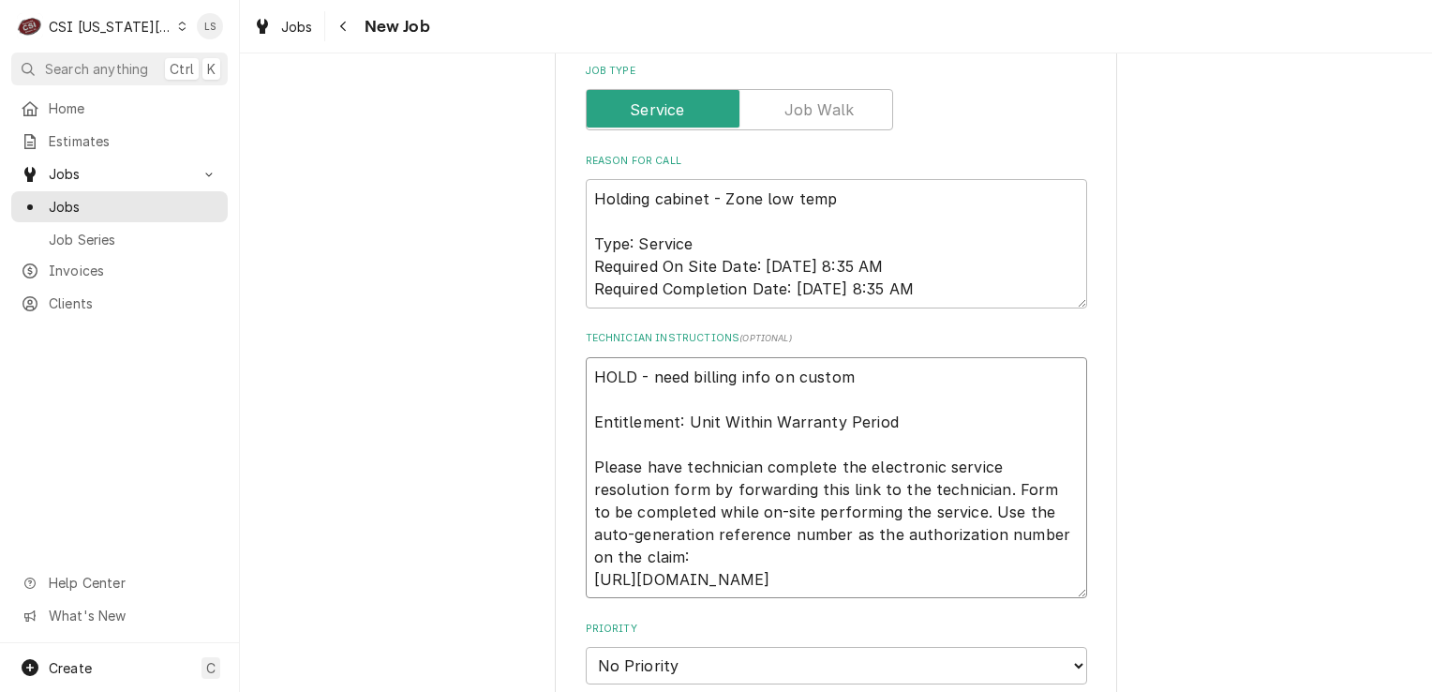
type textarea "HOLD - need billing info on custome Entitlement: Unit Within Warranty Period Pl…"
type textarea "x"
type textarea "HOLD - need billing info on customer Entitlement: Unit Within Warranty Period P…"
type textarea "x"
type textarea "HOLD - need billing info on customer' Entitlement: Unit Within Warranty Period …"
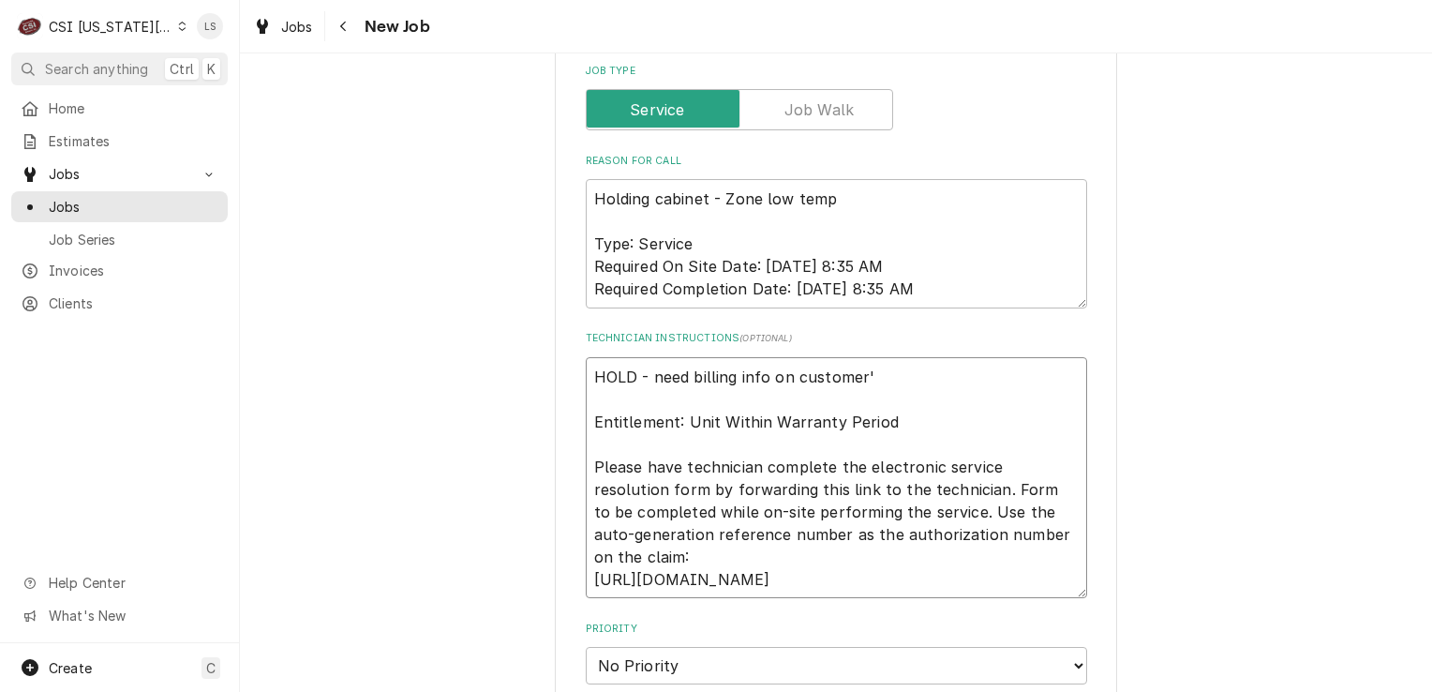
type textarea "x"
type textarea "HOLD - need billing info on customer's Entitlement: Unit Within Warranty Period…"
type textarea "x"
type textarea "HOLD - need billing info on customer's Entitlement: Unit Within Warranty Period…"
type textarea "x"
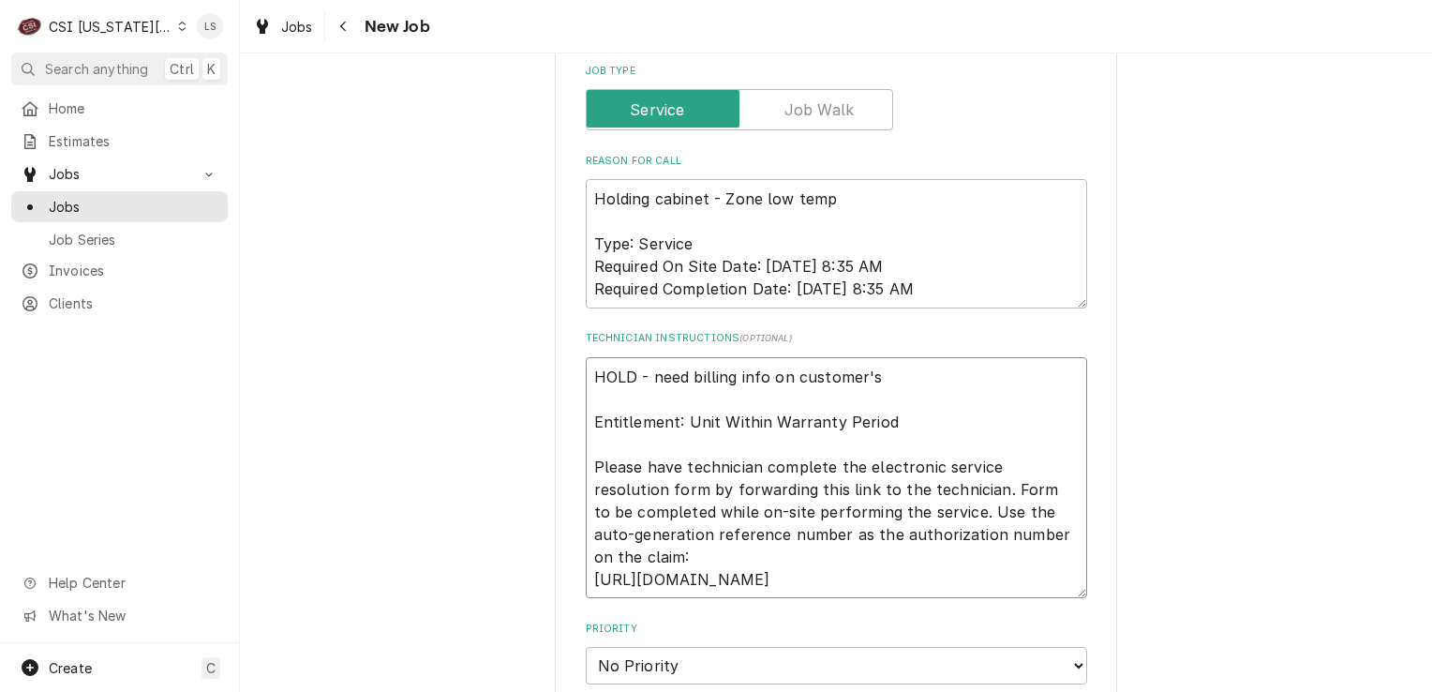
type textarea "HOLD - need billing info on customer's a Entitlement: Unit Within Warranty Peri…"
type textarea "x"
type textarea "HOLD - need billing info on customer's ac Entitlement: Unit Within Warranty Per…"
type textarea "x"
type textarea "HOLD - need billing info on customer's acc Entitlement: Unit Within Warranty Pe…"
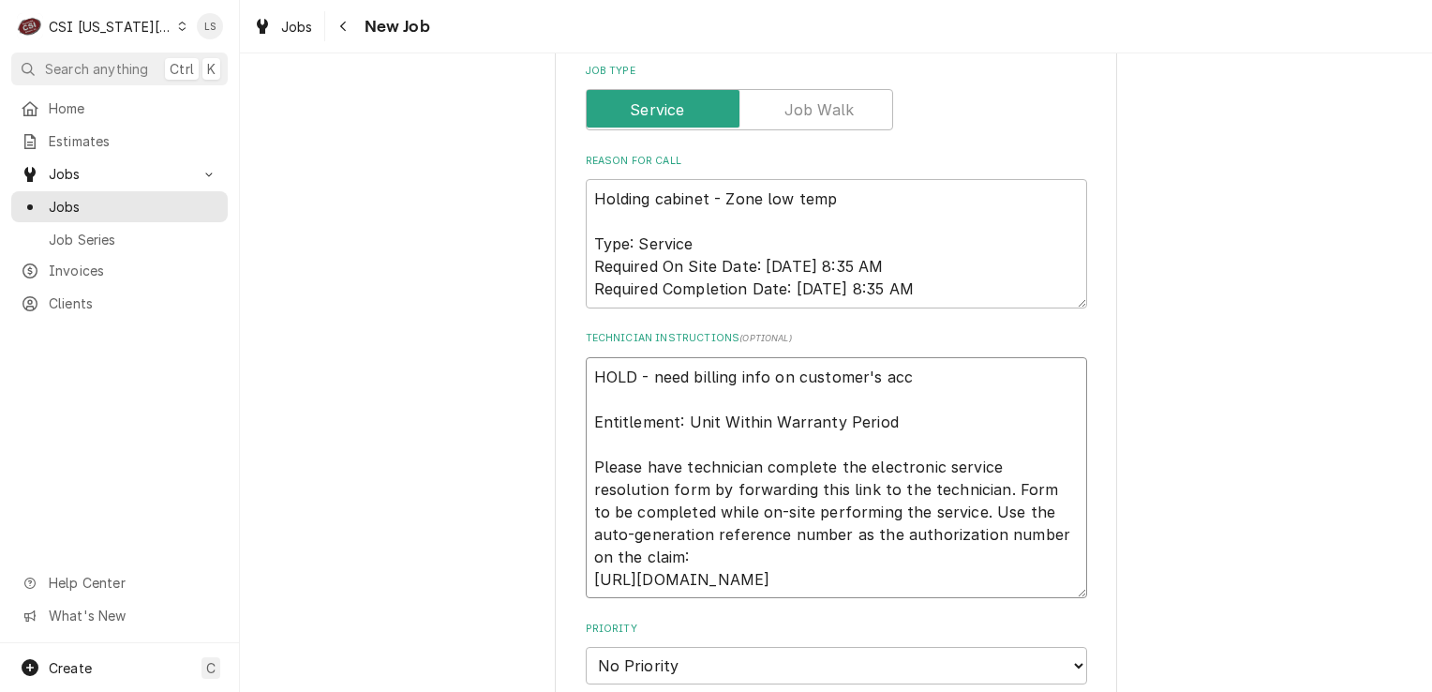
type textarea "x"
type textarea "HOLD - need billing info on customer's acco Entitlement: Unit Within Warranty P…"
type textarea "x"
type textarea "HOLD - need billing info on customer's accou Entitlement: Unit Within Warranty …"
type textarea "x"
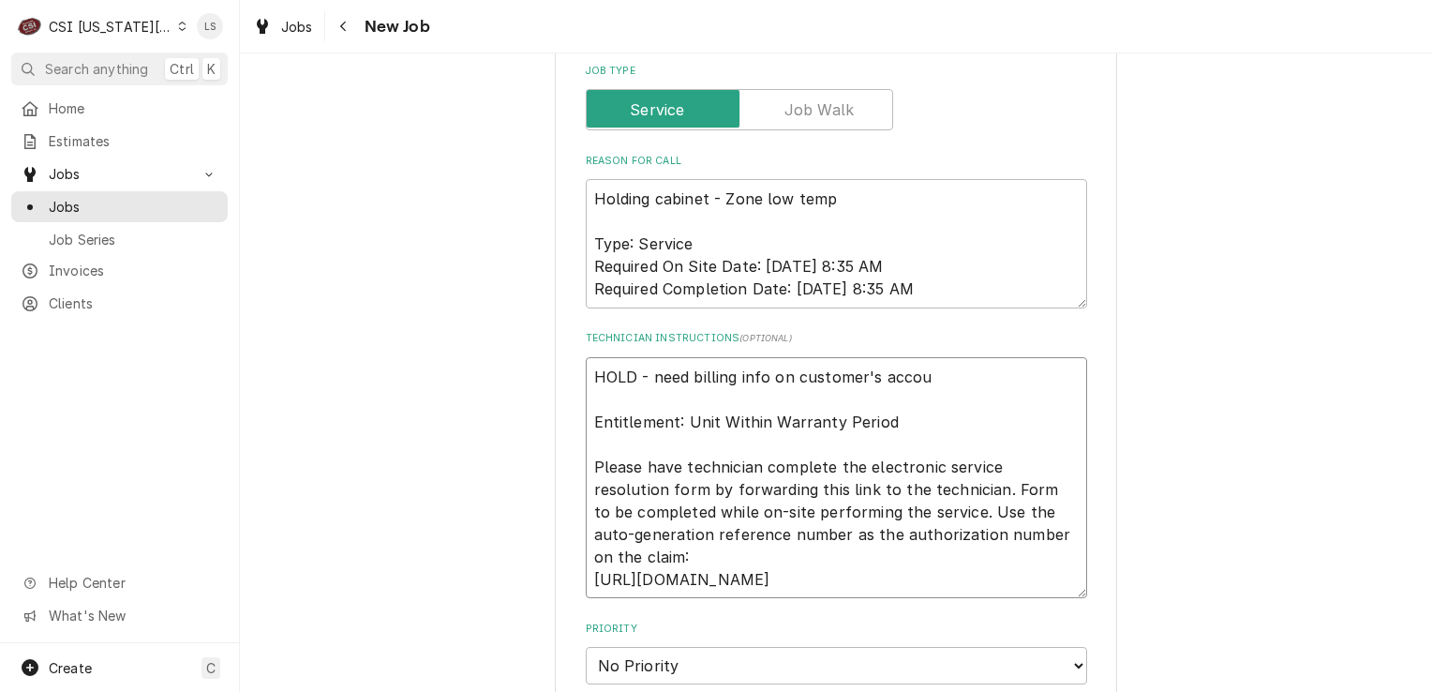
type textarea "HOLD - need billing info on customer's accoun Entitlement: Unit Within Warranty…"
type textarea "x"
type textarea "HOLD - need billing info on customer's account Entitlement: Unit Within Warrant…"
type textarea "x"
type textarea "HOLD - need billing info on customer's account Entitlement: Unit Within Warrant…"
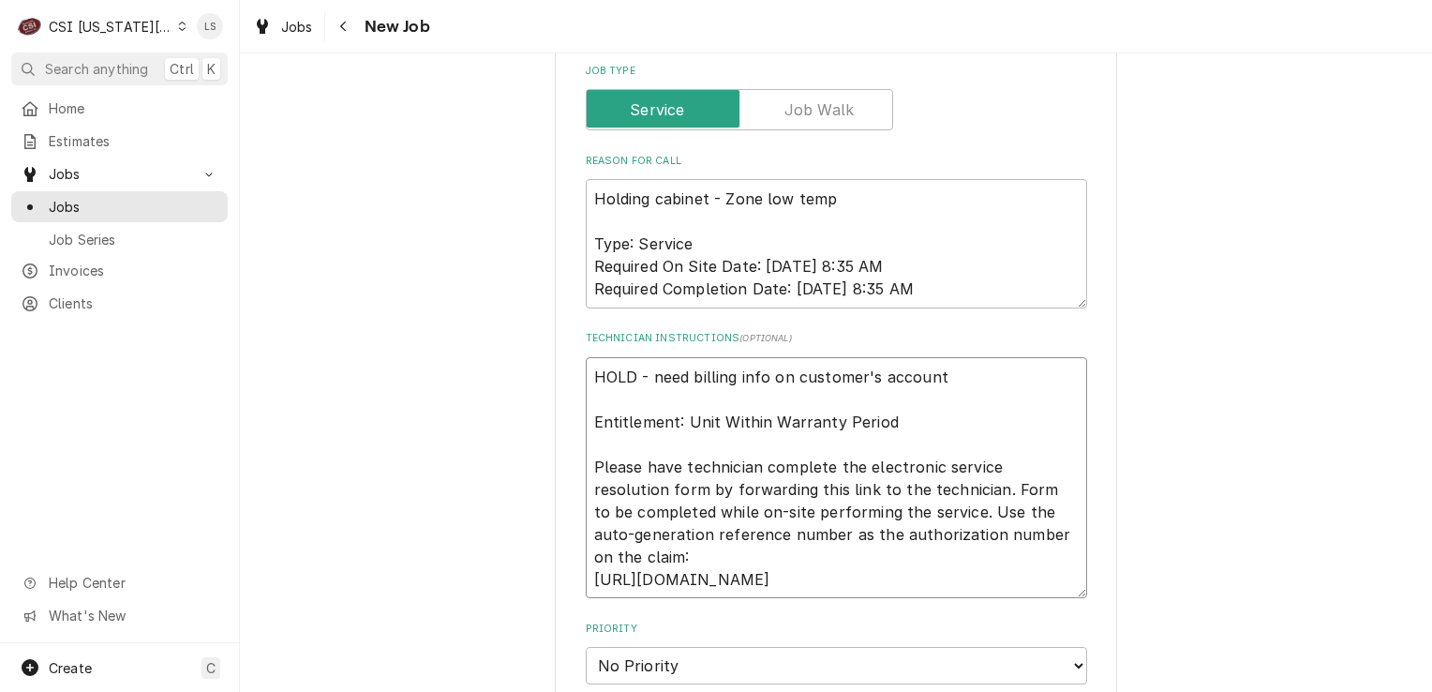
type textarea "x"
type textarea "HOLD - need billing info on customer's account - Entitlement: Unit Within Warra…"
type textarea "x"
type textarea "HOLD - need billing info on customer's account - Entitlement: Unit Within Warra…"
type textarea "x"
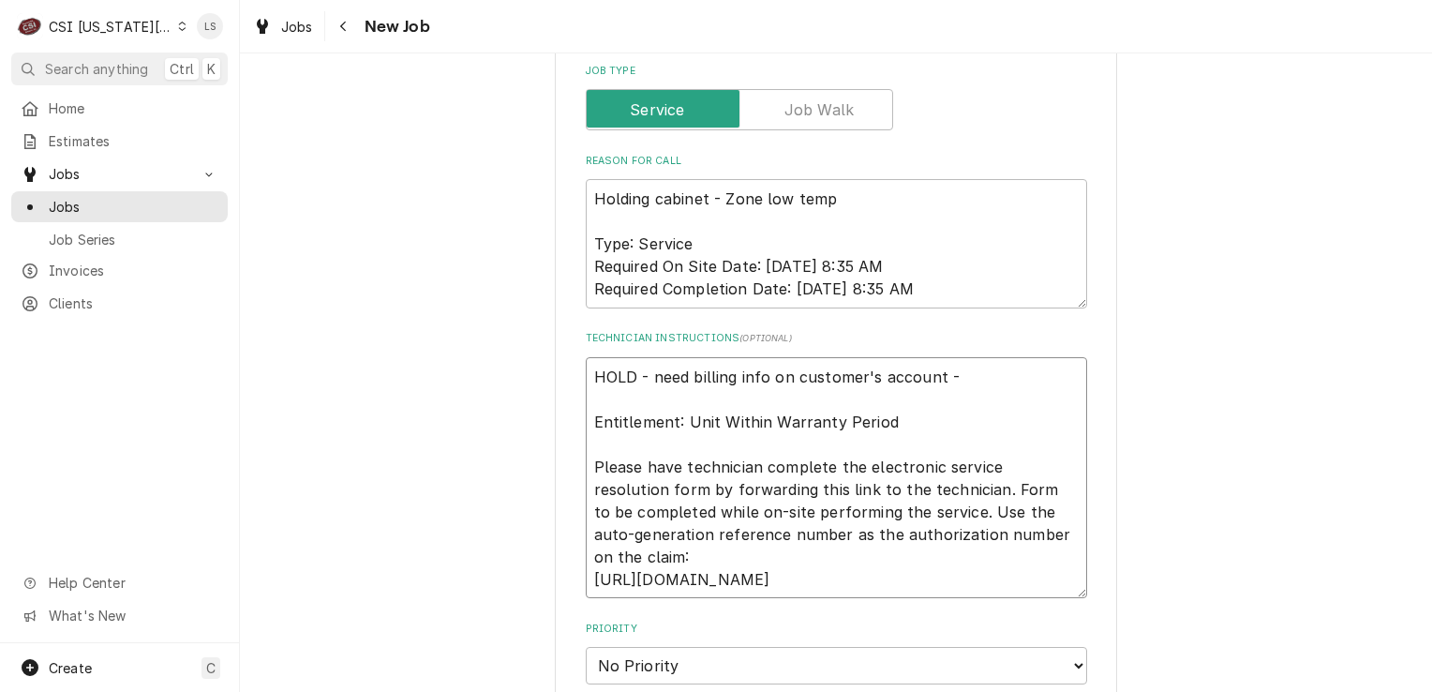
type textarea "HOLD - need billing info on customer's account - 9 Entitlement: Unit Within War…"
type textarea "x"
type textarea "HOLD - need billing info on customer's account - 9/ Entitlement: Unit Within Wa…"
type textarea "x"
type textarea "HOLD - need billing info on customer's account - 9/1 Entitlement: Unit Within W…"
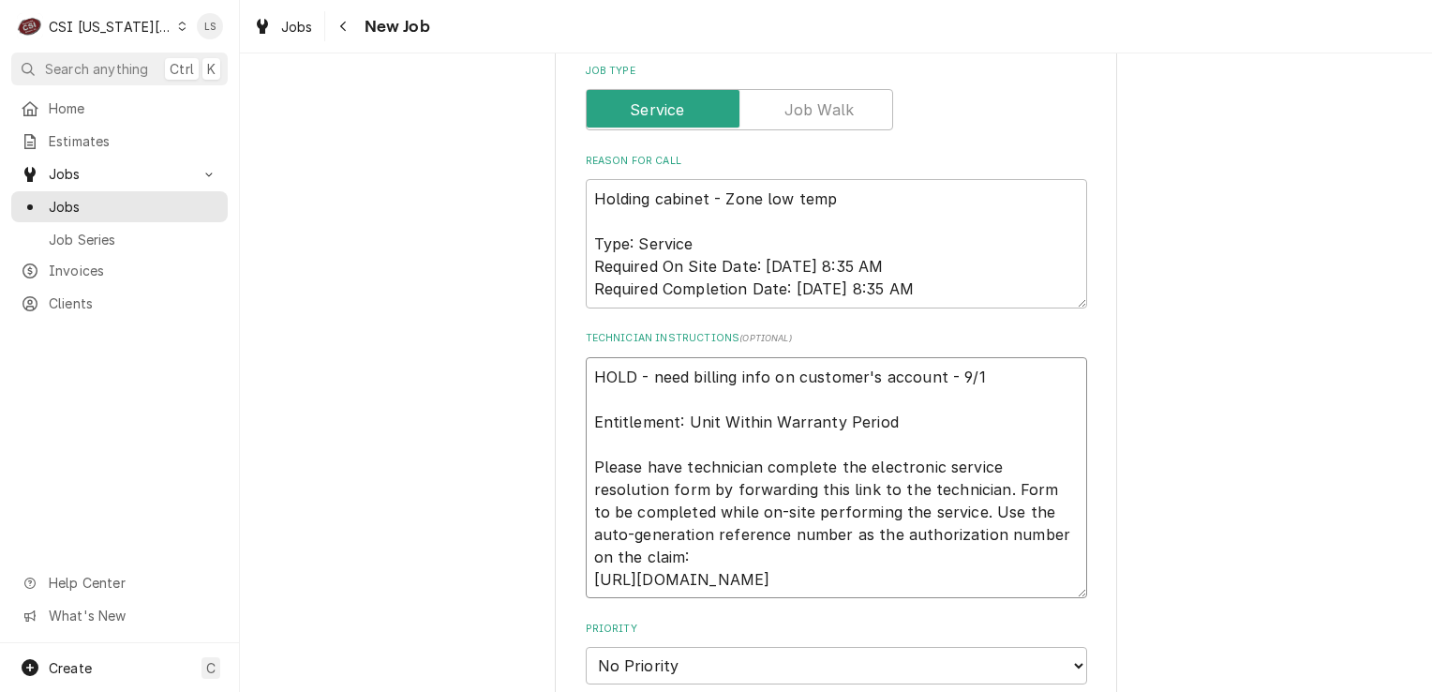
type textarea "x"
type textarea "HOLD - need billing info on customer's account - 9/12 Entitlement: Unit Within …"
type textarea "x"
type textarea "HOLD - need billing info on customer's account - 9/12 Entitlement: Unit Within …"
type textarea "x"
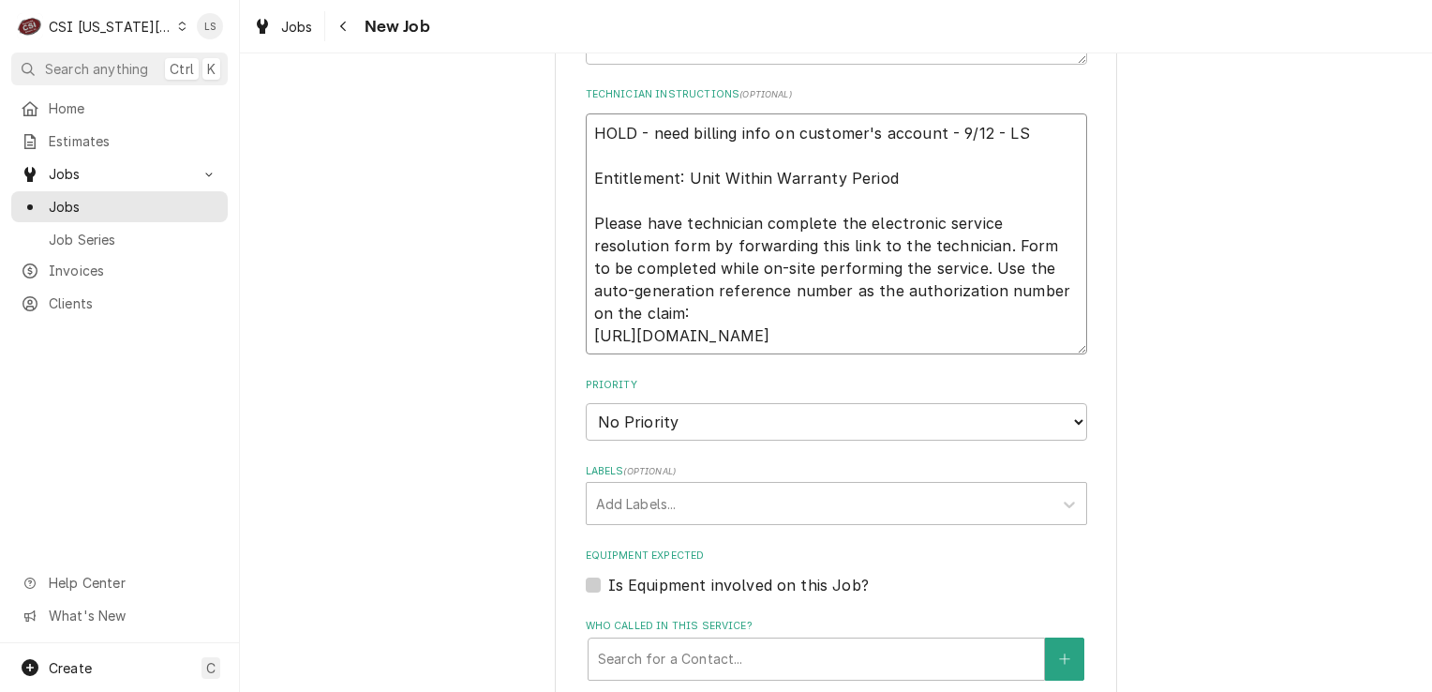
scroll to position [2257, 0]
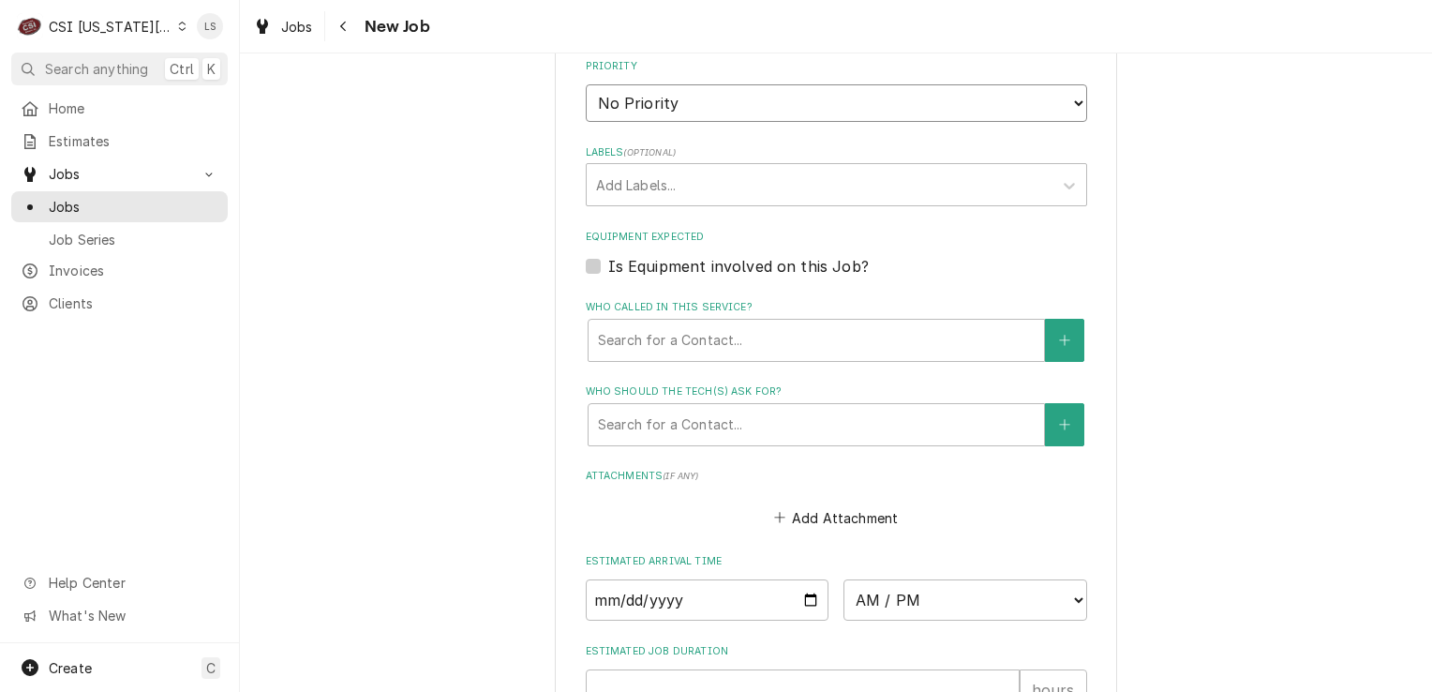
click at [615, 85] on select "No Priority Urgent High Medium Low" at bounding box center [836, 102] width 501 height 37
click at [586, 84] on select "No Priority Urgent High Medium Low" at bounding box center [836, 102] width 501 height 37
click at [621, 168] on div "Labels" at bounding box center [819, 185] width 447 height 34
click at [608, 255] on label "Is Equipment involved on this Job?" at bounding box center [738, 266] width 261 height 22
click at [608, 255] on input "Equipment Expected" at bounding box center [858, 275] width 501 height 41
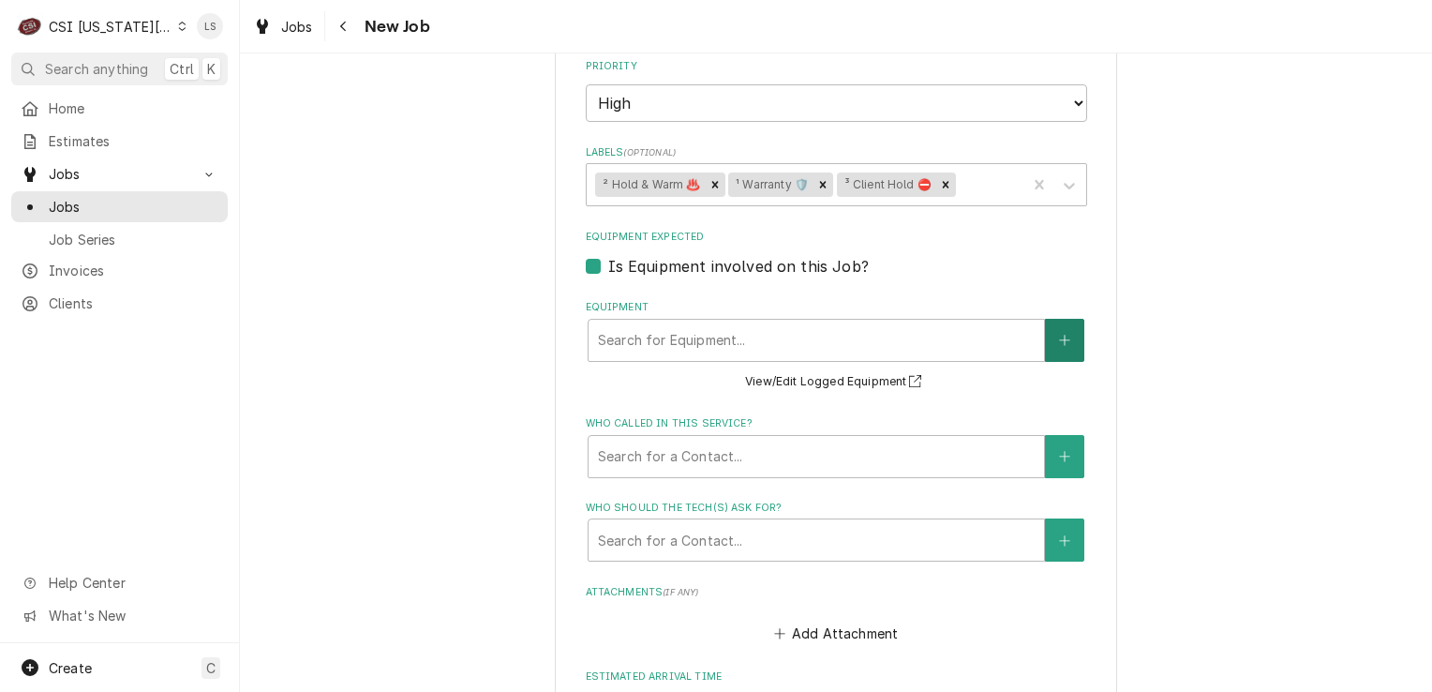
click at [1046, 319] on button "Equipment" at bounding box center [1064, 340] width 39 height 43
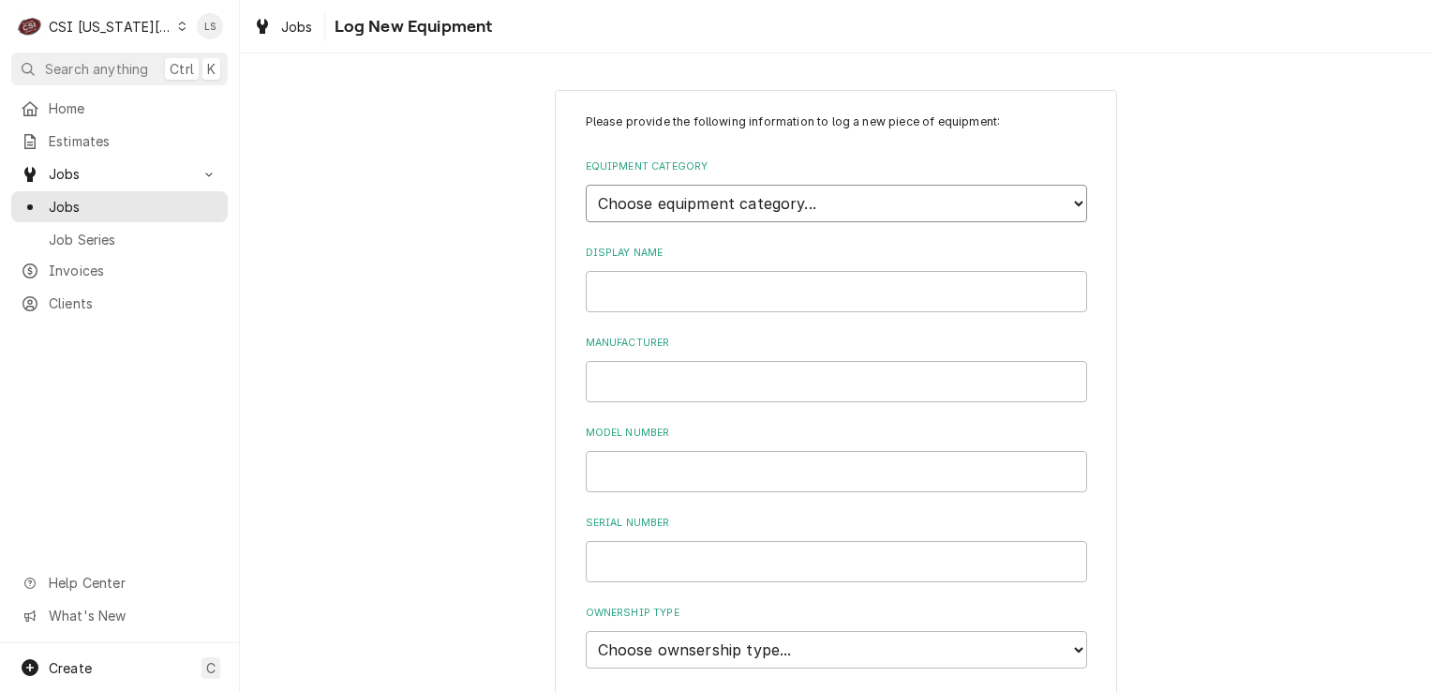
click at [690, 212] on select "Choose equipment category... Cooking Equipment Fryers Ice Machines Ovens and Ra…" at bounding box center [836, 203] width 501 height 37
click at [586, 185] on select "Choose equipment category... Cooking Equipment Fryers Ice Machines Ovens and Ra…" at bounding box center [836, 203] width 501 height 37
click at [639, 282] on select "Choose equipment type... Bun Warmer Dish and Tray Dispenser Display Cabinet Dra…" at bounding box center [836, 289] width 501 height 37
click at [586, 271] on select "Choose equipment type... Bun Warmer Dish and Tray Dispenser Display Cabinet Dra…" at bounding box center [836, 289] width 501 height 37
click at [674, 297] on select "Choose equipment type... Bun Warmer Dish and Tray Dispenser Display Cabinet Dra…" at bounding box center [836, 289] width 501 height 37
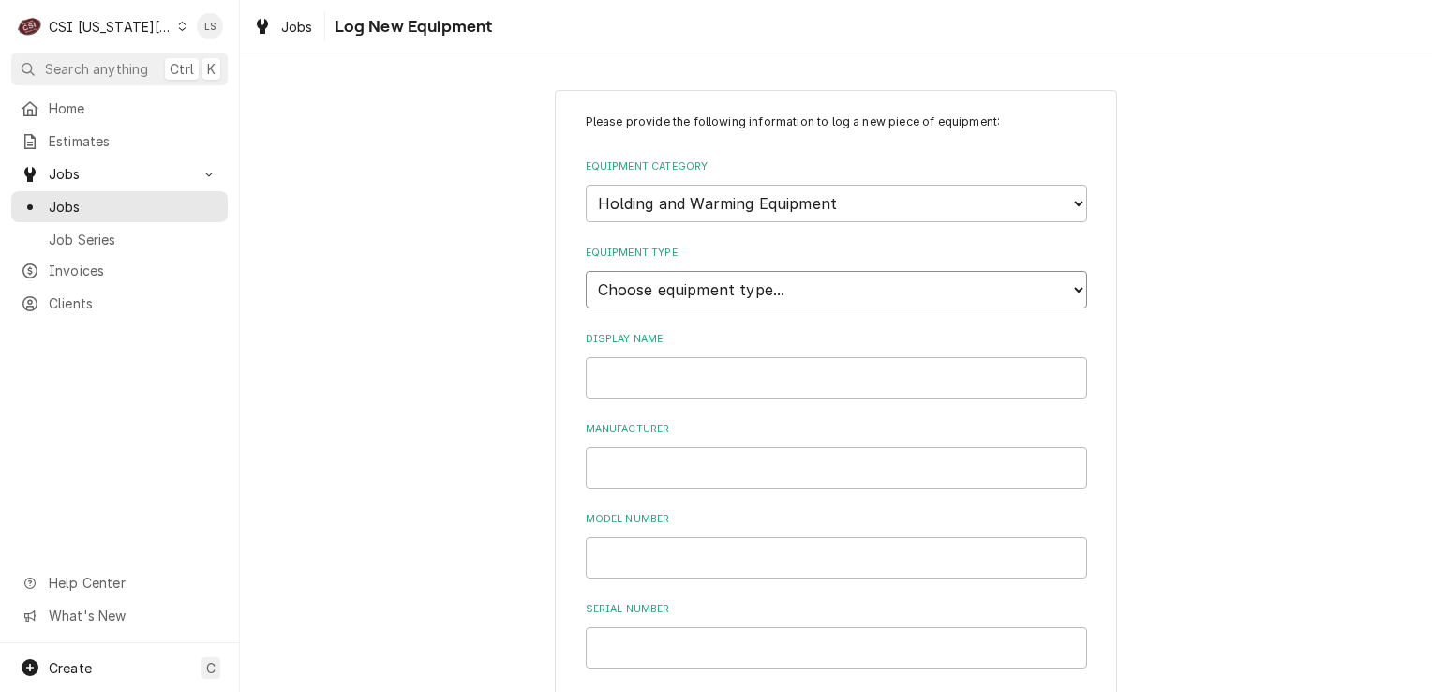
click at [586, 271] on select "Choose equipment type... Bun Warmer Dish and Tray Dispenser Display Cabinet Dra…" at bounding box center [836, 289] width 501 height 37
click at [623, 381] on input "Display Name" at bounding box center [836, 377] width 501 height 41
click at [815, 451] on input "Manufacturer" at bounding box center [836, 467] width 501 height 41
paste input "MHL24S00005"
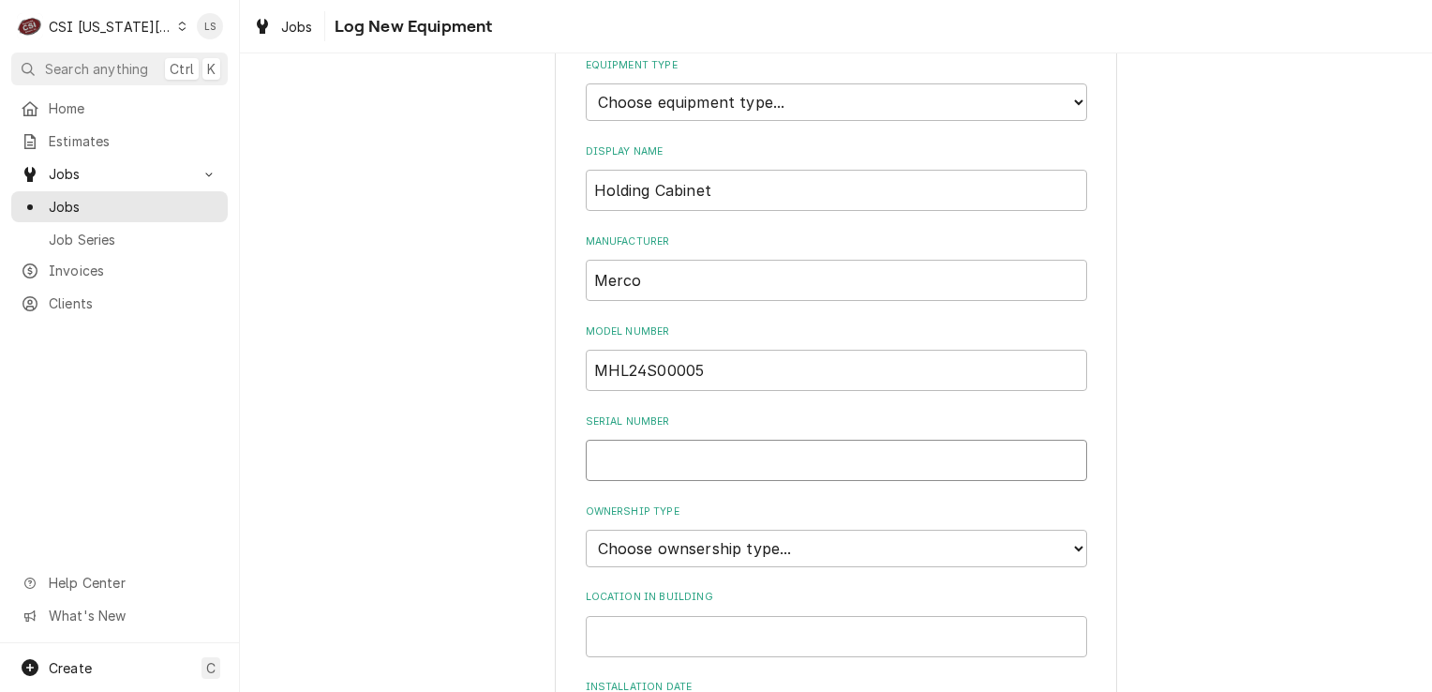
paste input "2404ES0297"
click at [665, 538] on select "Choose ownsership type... Unknown Owned Leased Rented" at bounding box center [836, 548] width 501 height 37
click at [586, 530] on select "Choose ownsership type... Unknown Owned Leased Rented" at bounding box center [836, 548] width 501 height 37
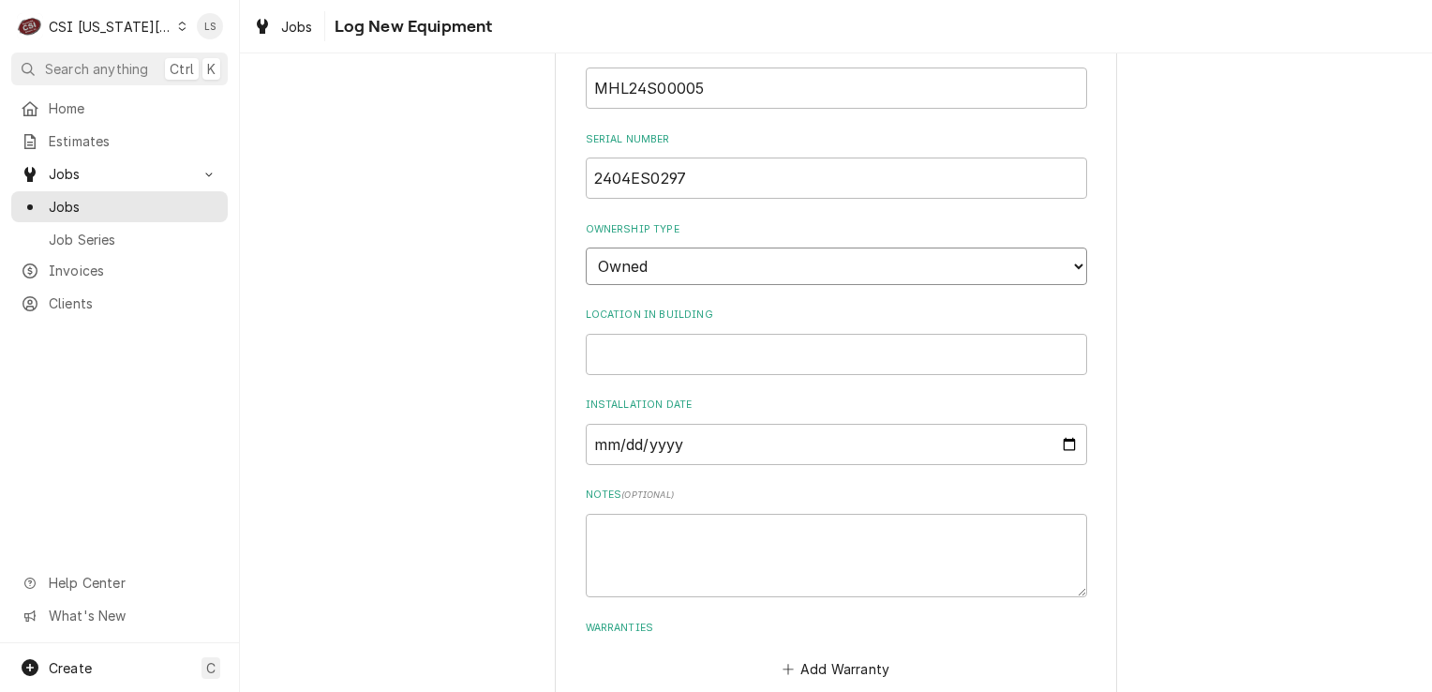
scroll to position [568, 0]
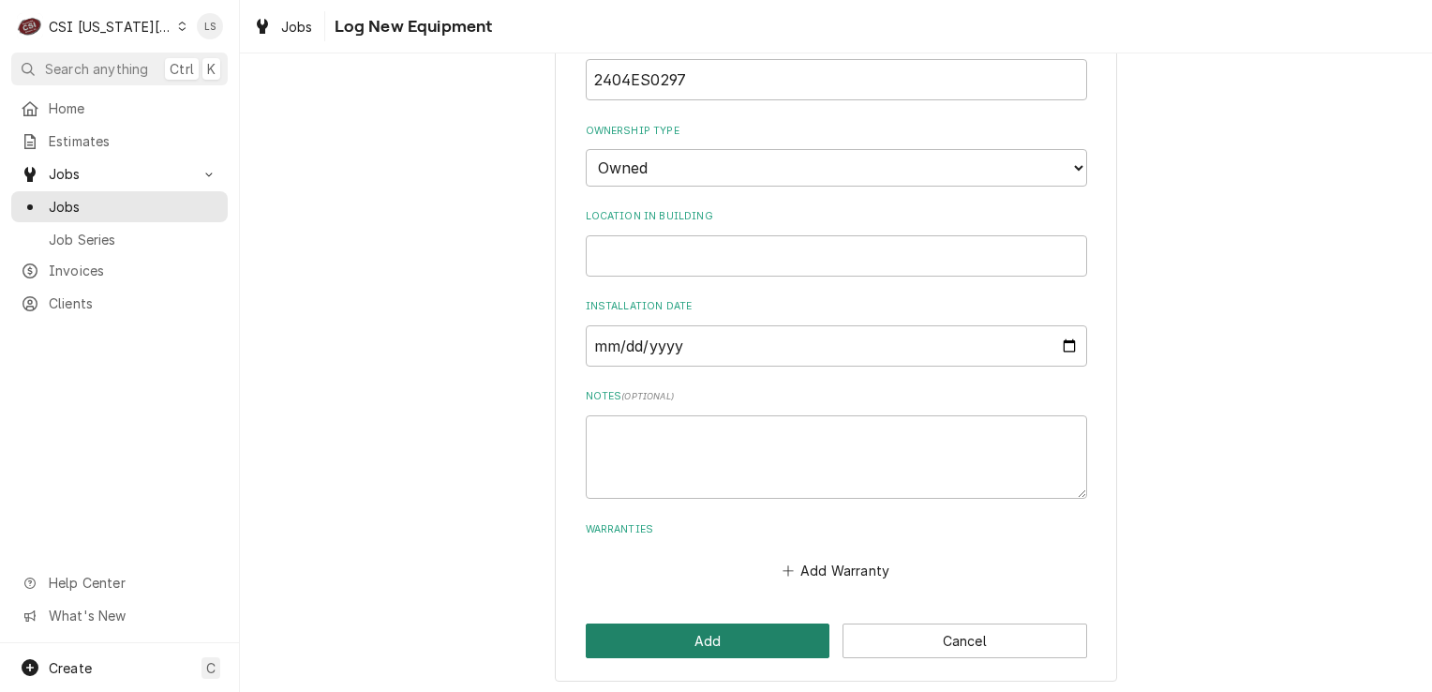
click at [686, 634] on button "Add" at bounding box center [708, 640] width 245 height 35
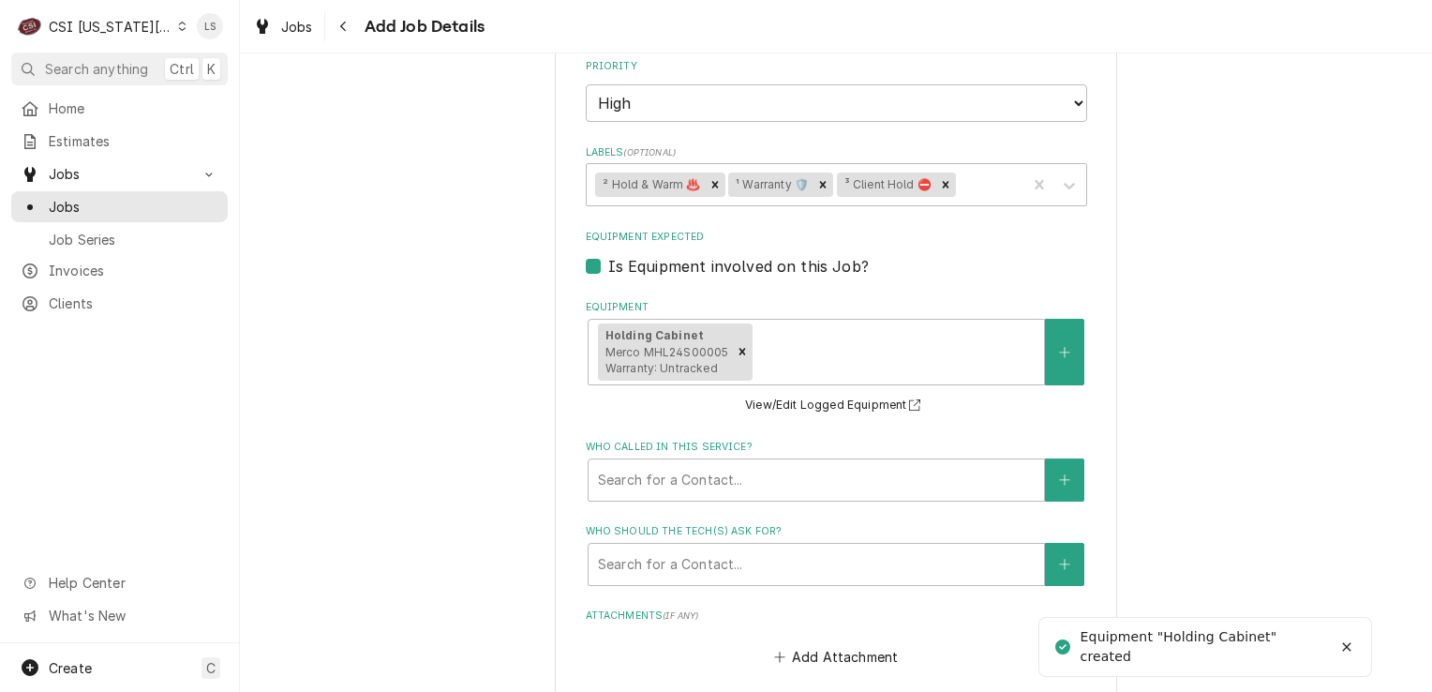
scroll to position [2351, 0]
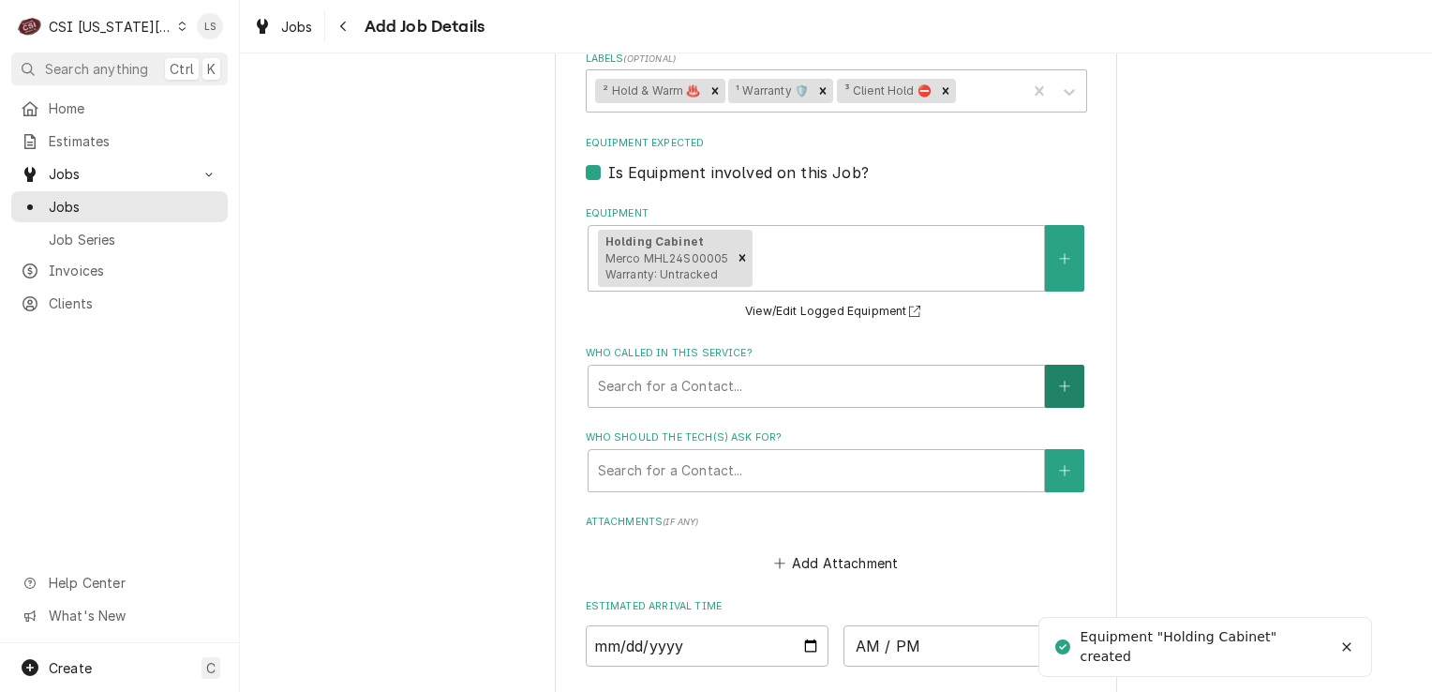
click at [1069, 368] on button "Who called in this service?" at bounding box center [1064, 386] width 39 height 43
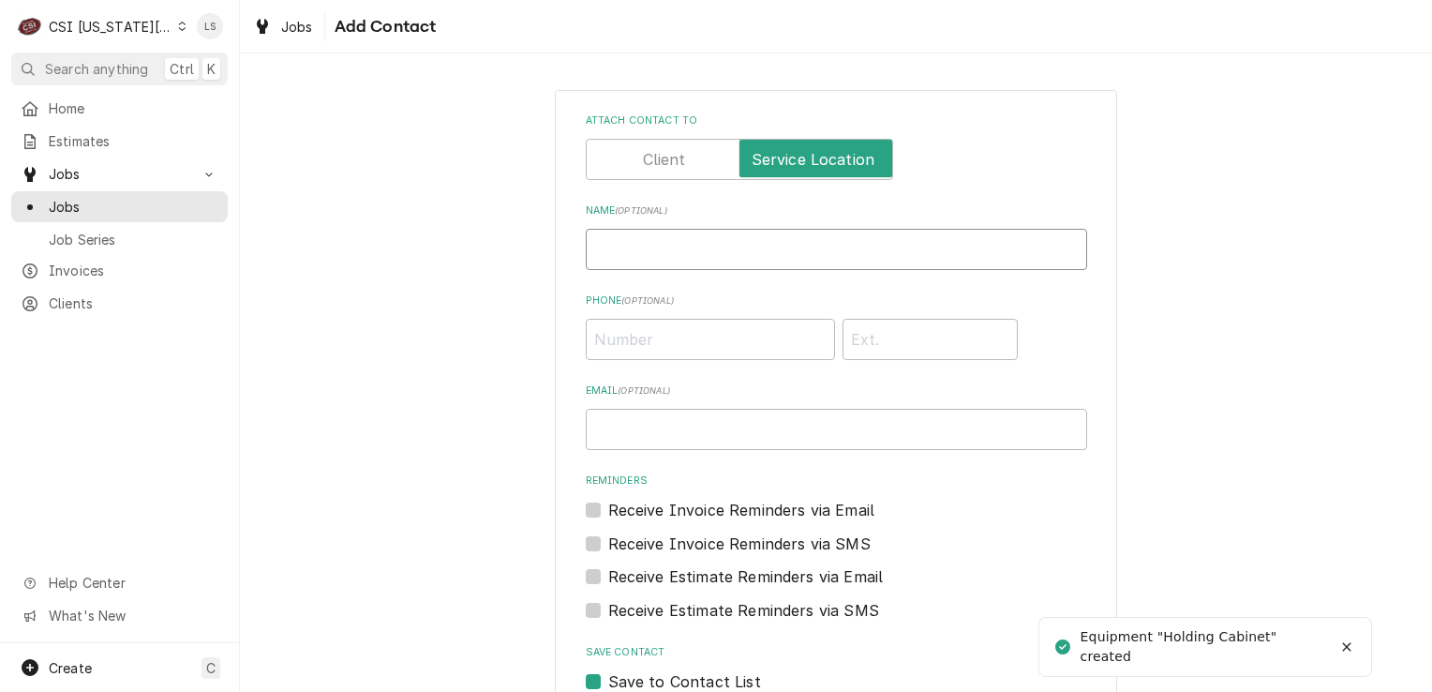
click at [738, 268] on input "Name ( optional )" at bounding box center [836, 249] width 501 height 41
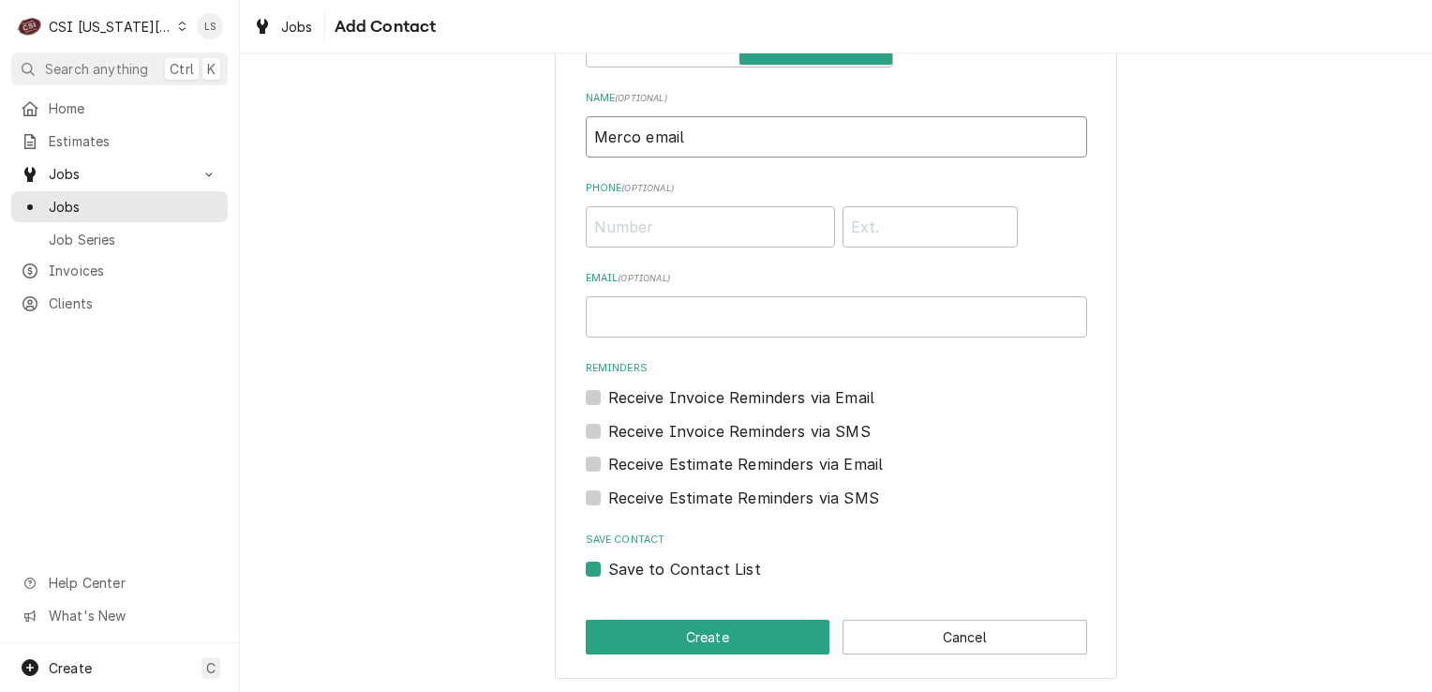
scroll to position [113, 0]
click at [608, 568] on label "Save to Contact List" at bounding box center [684, 568] width 153 height 22
click at [608, 568] on input "Save to Contact List" at bounding box center [858, 577] width 501 height 41
click at [604, 641] on button "Create" at bounding box center [708, 636] width 245 height 35
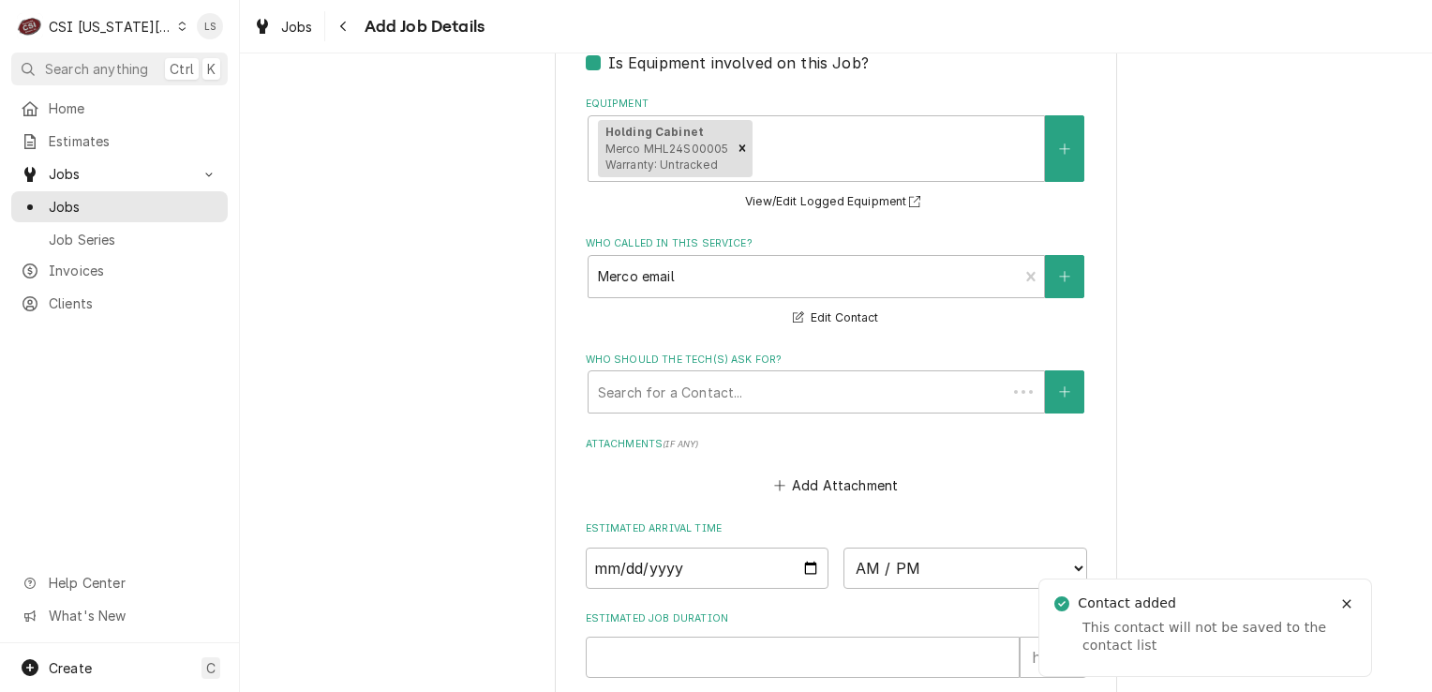
scroll to position [2538, 0]
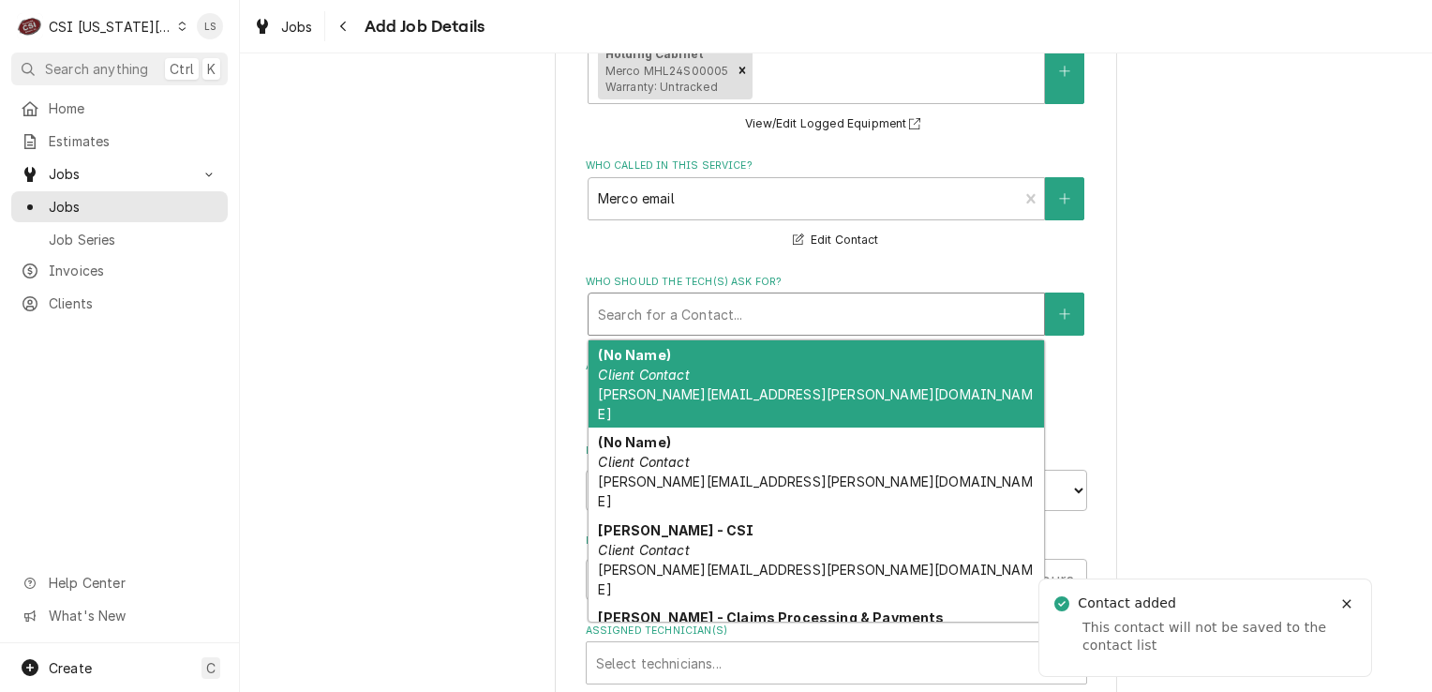
click at [627, 297] on div "Who should the tech(s) ask for?" at bounding box center [816, 314] width 437 height 34
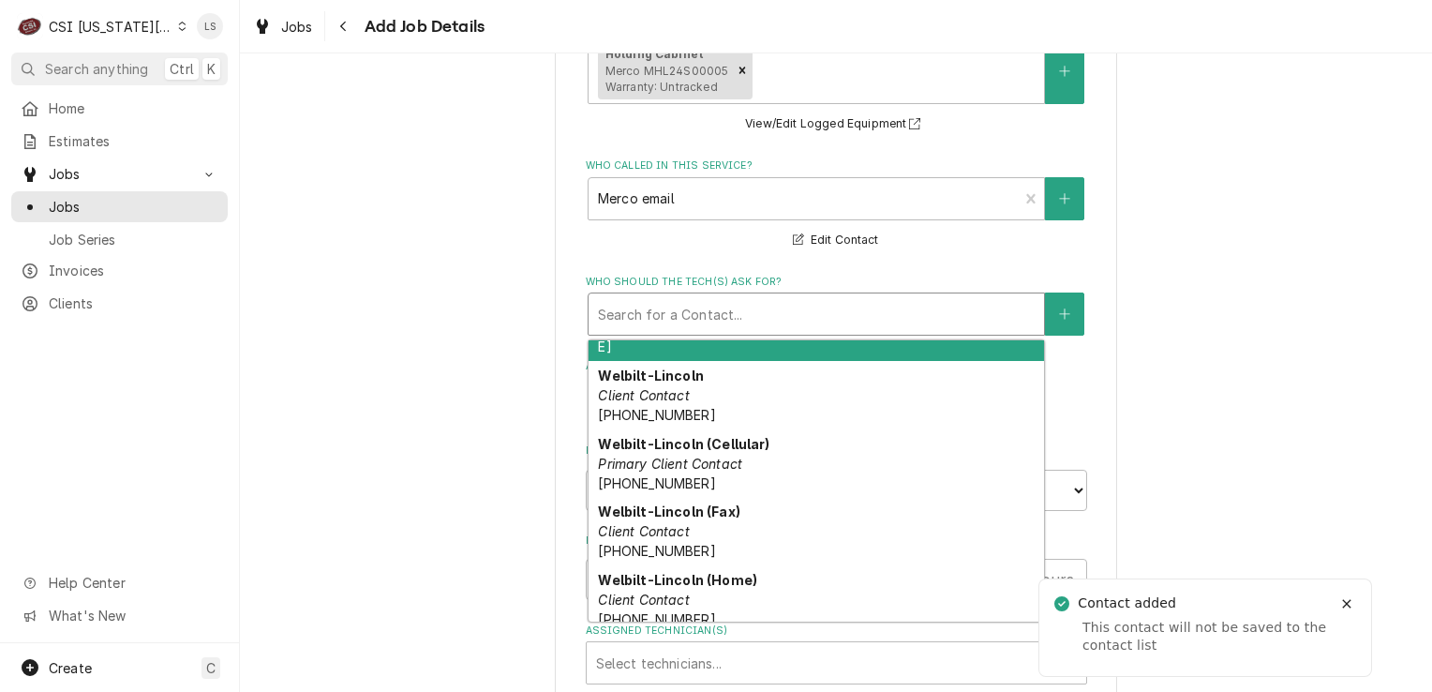
scroll to position [331, 0]
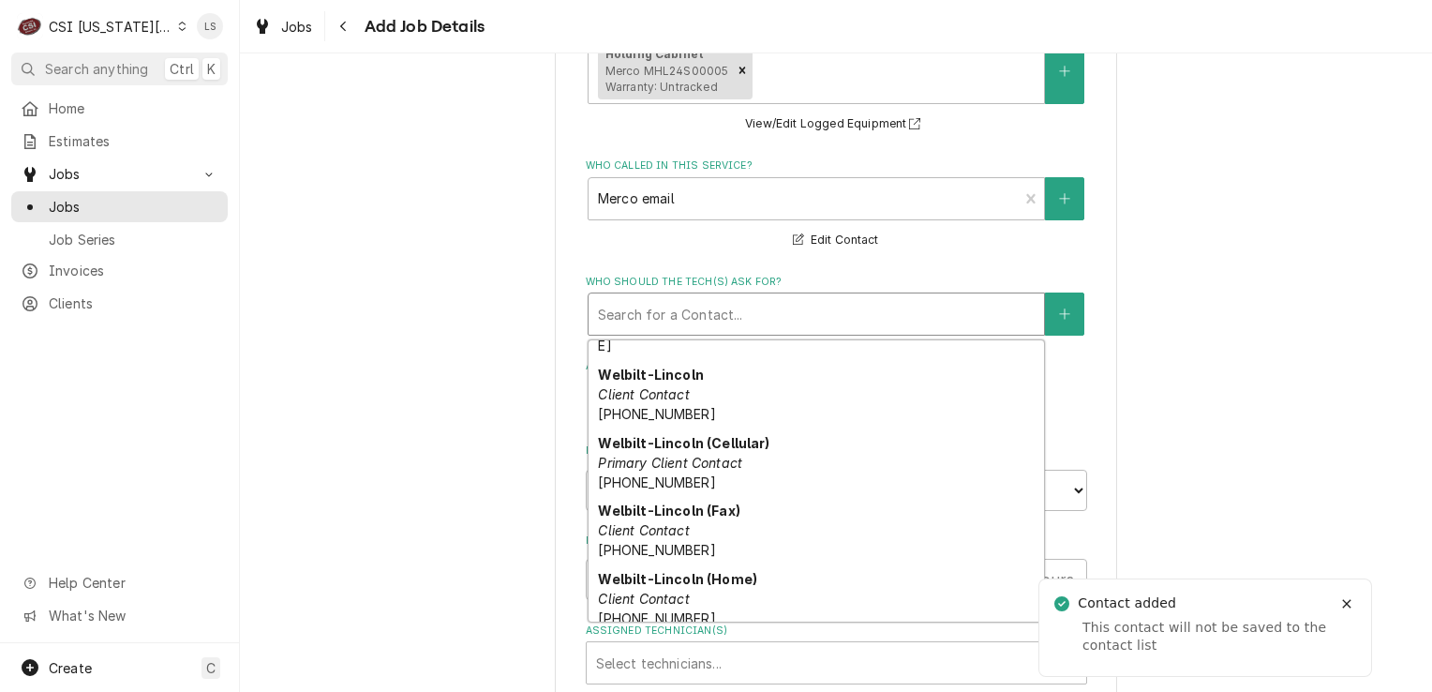
click at [629, 659] on em "Primary Location Contact" at bounding box center [679, 667] width 162 height 16
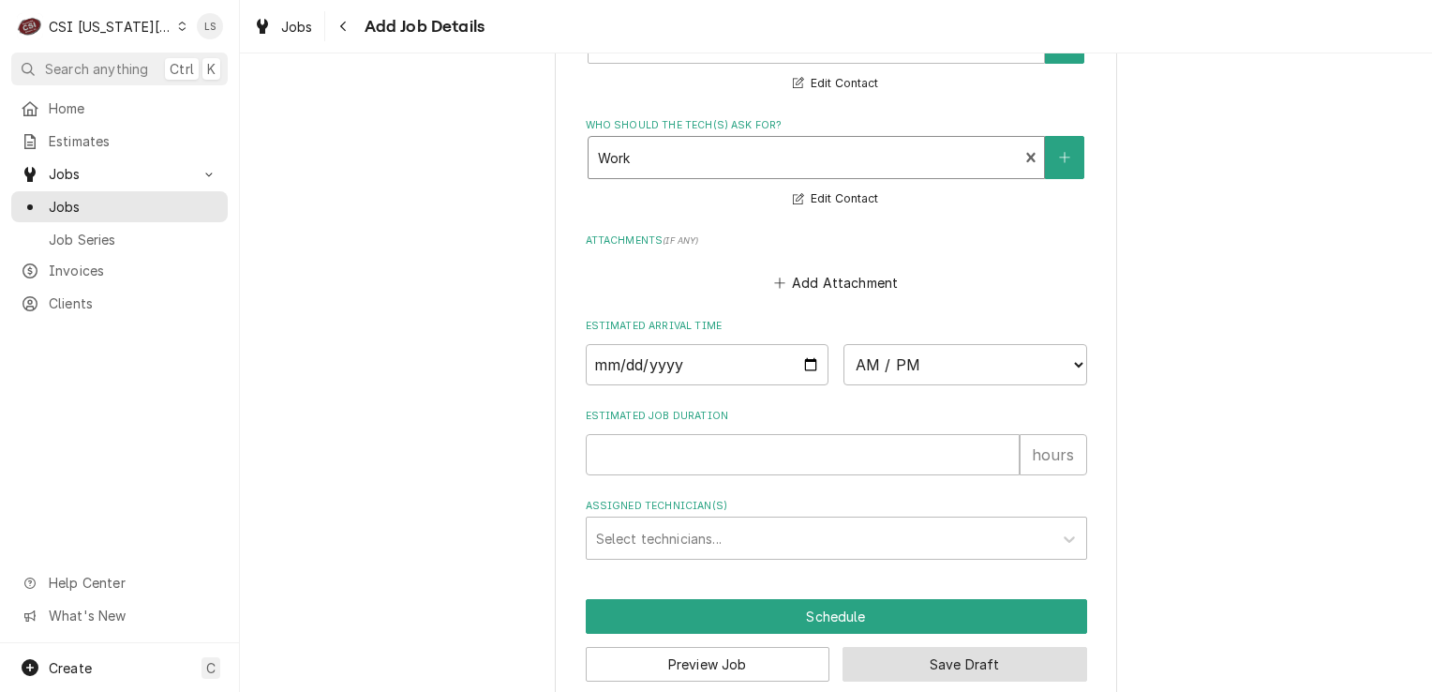
click at [971, 647] on button "Save Draft" at bounding box center [965, 664] width 245 height 35
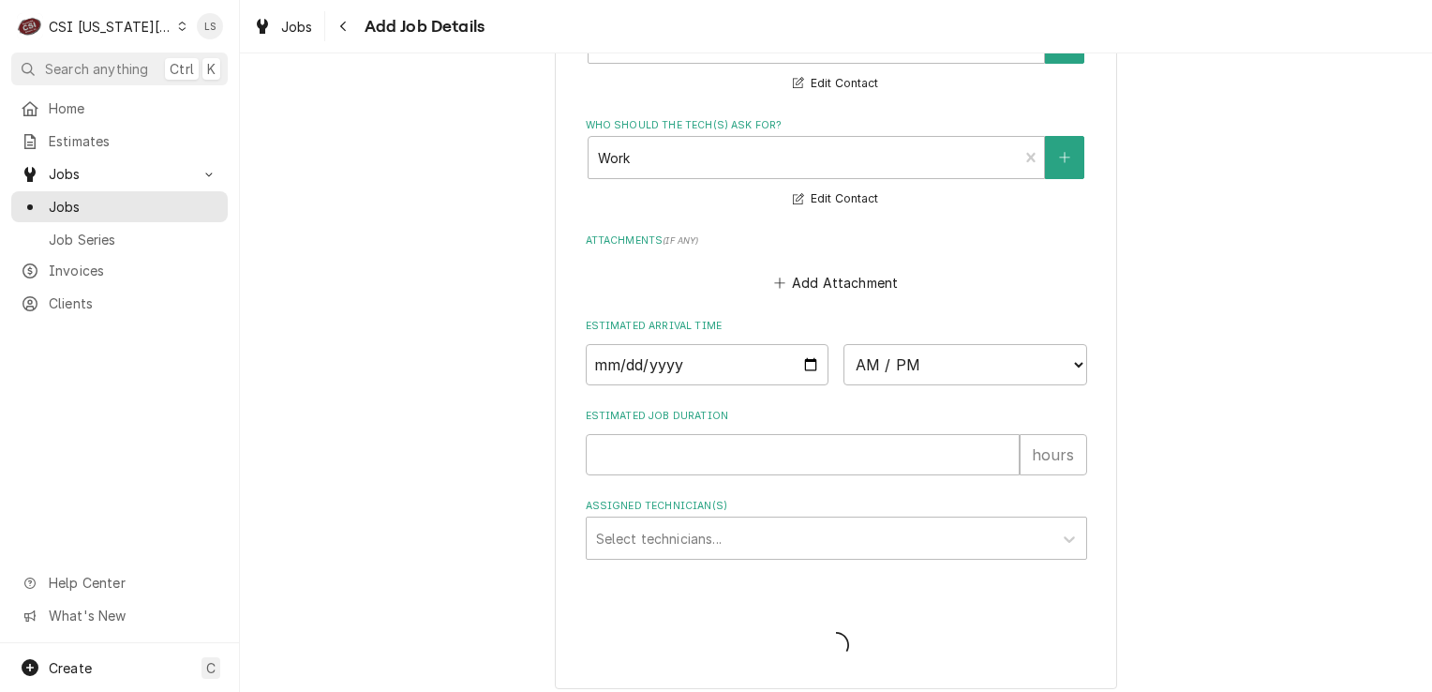
scroll to position [2678, 0]
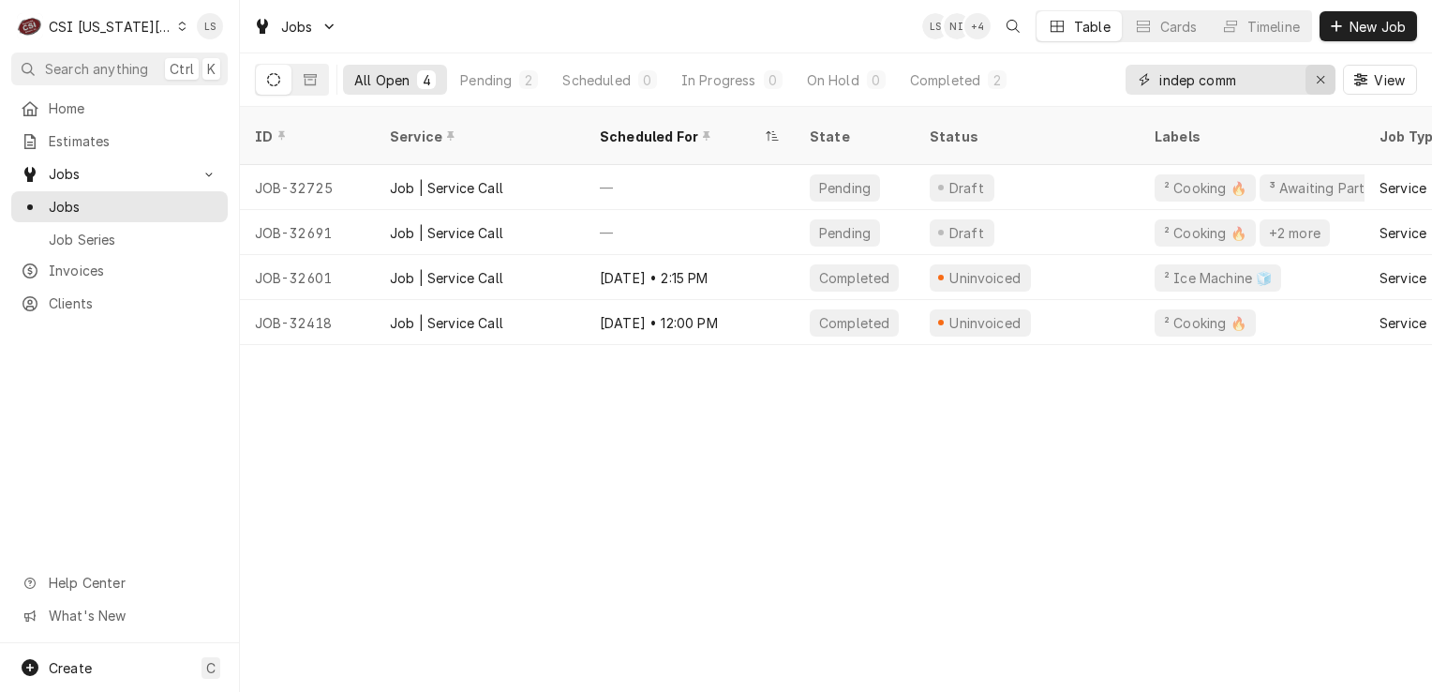
click at [1308, 83] on button "Erase input" at bounding box center [1321, 80] width 30 height 30
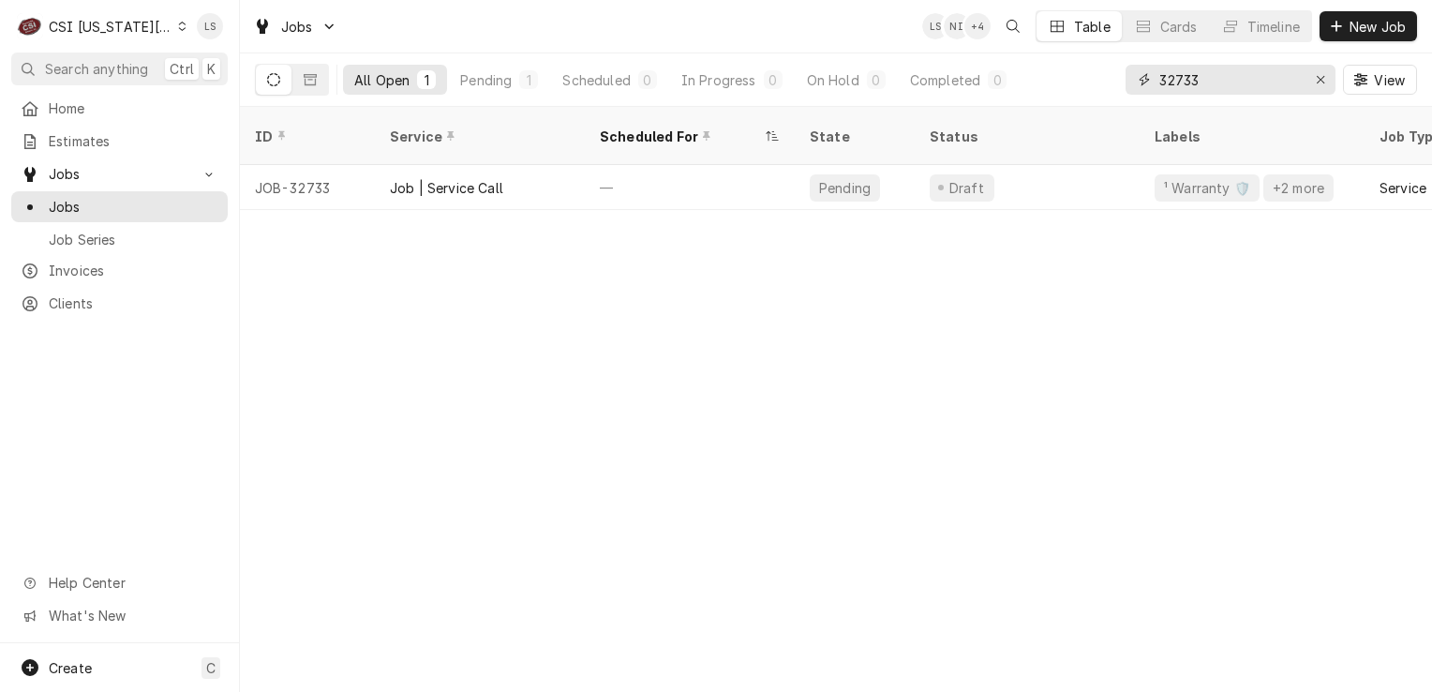
type input "32733"
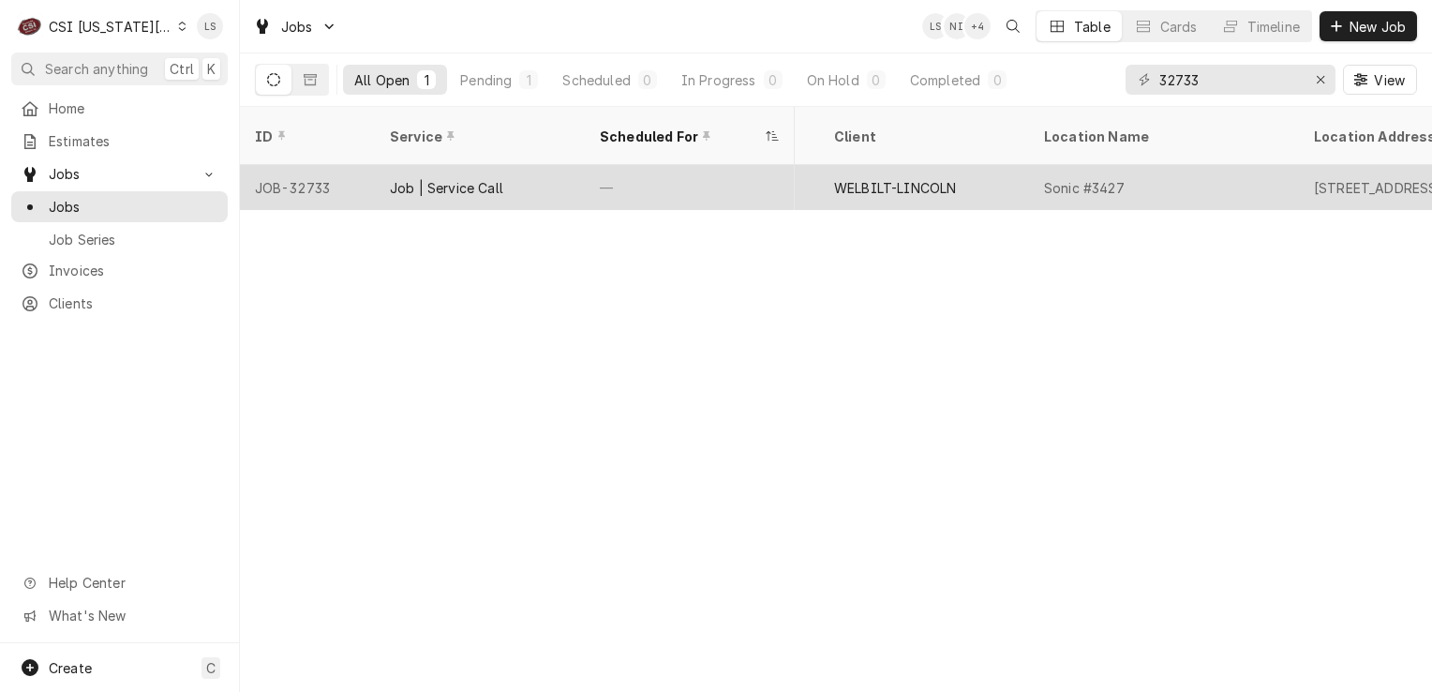
click at [321, 169] on div "JOB-32733" at bounding box center [307, 187] width 135 height 45
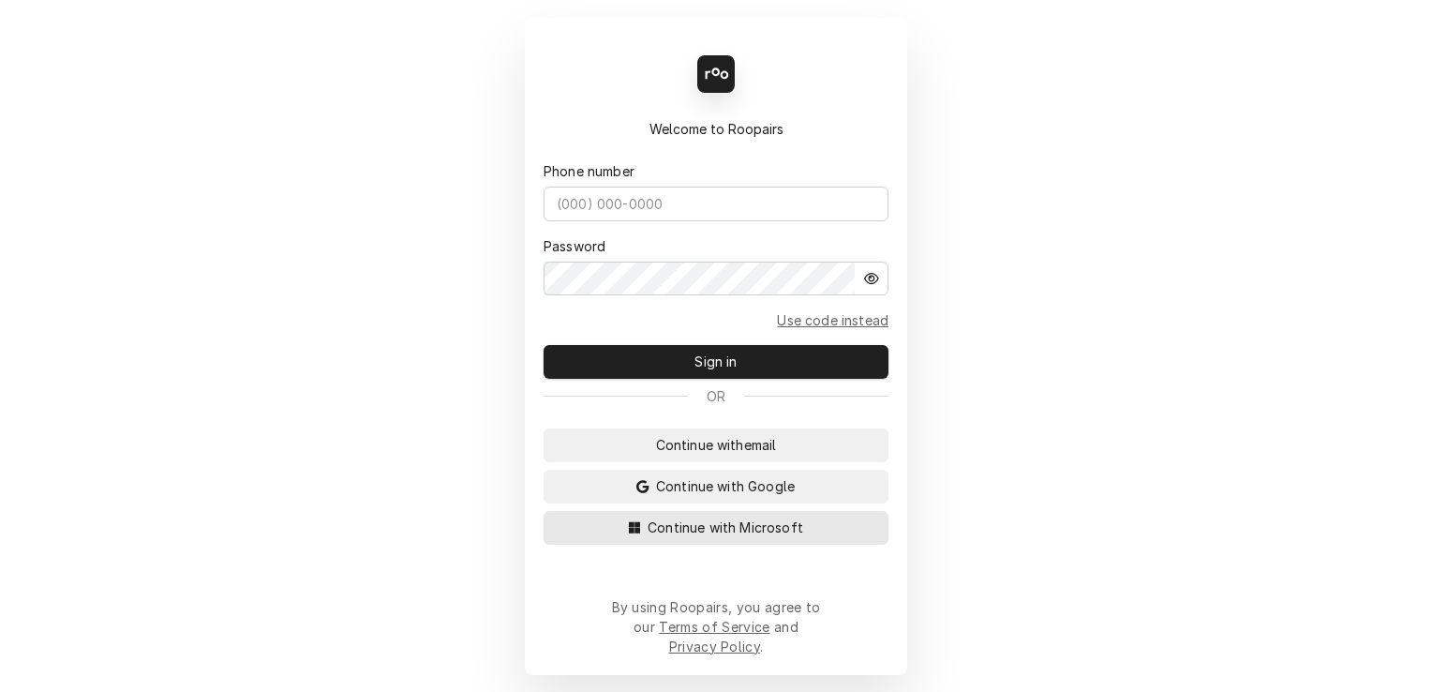
click at [781, 537] on span "Continue with Microsoft" at bounding box center [725, 527] width 163 height 20
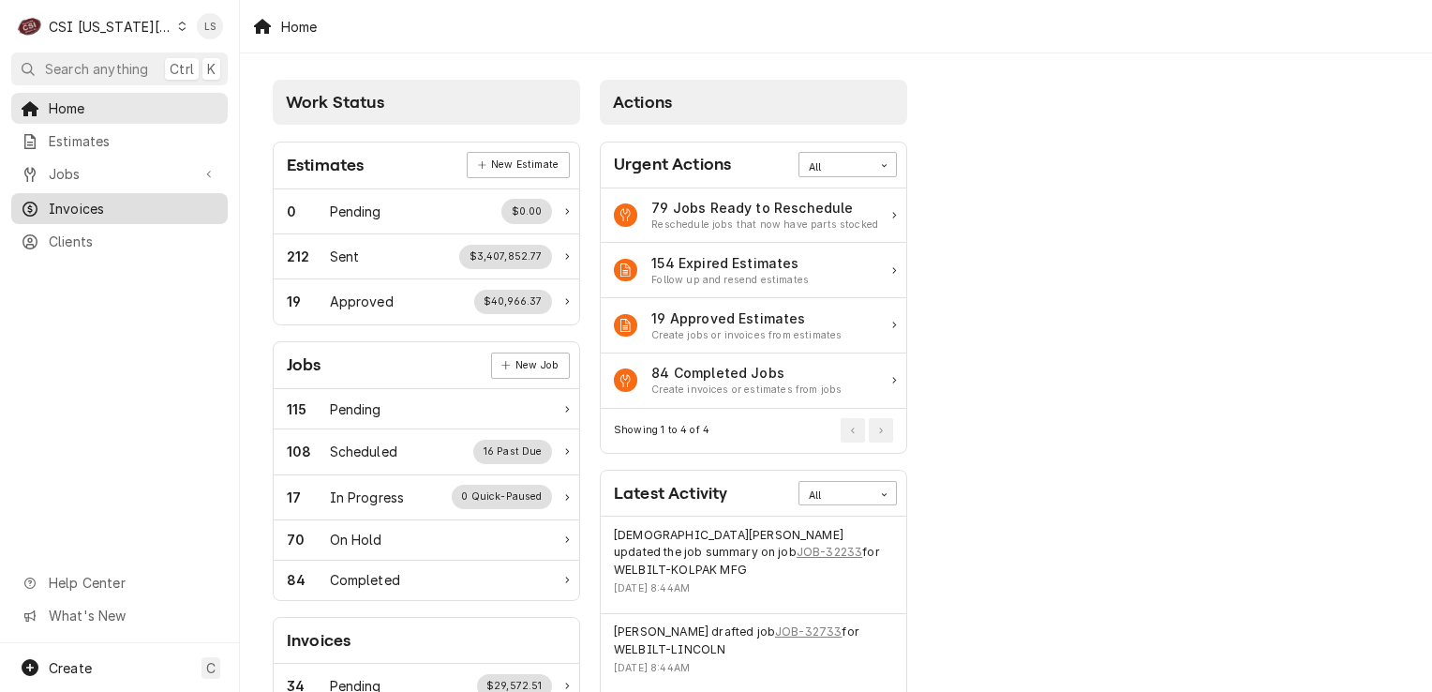
click at [49, 211] on span "Invoices" at bounding box center [134, 209] width 170 height 20
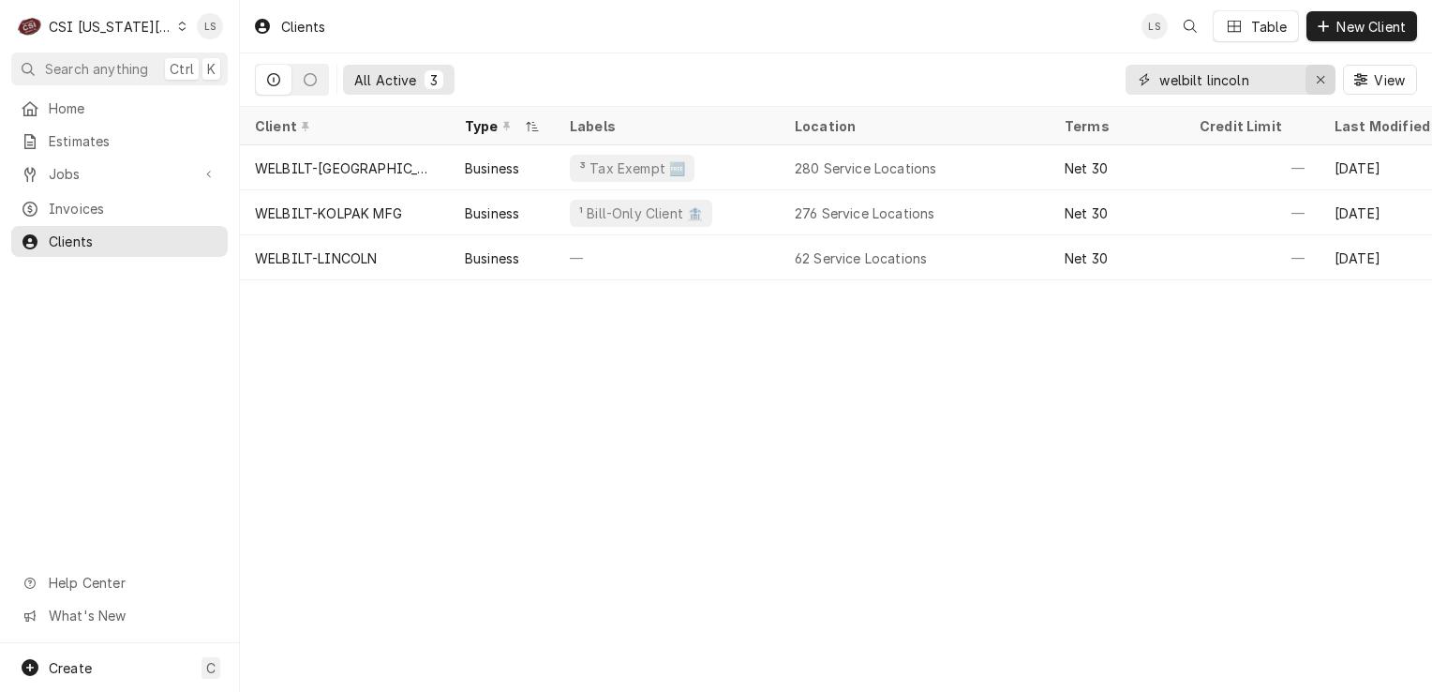
click at [1316, 84] on icon "Erase input" at bounding box center [1321, 79] width 10 height 13
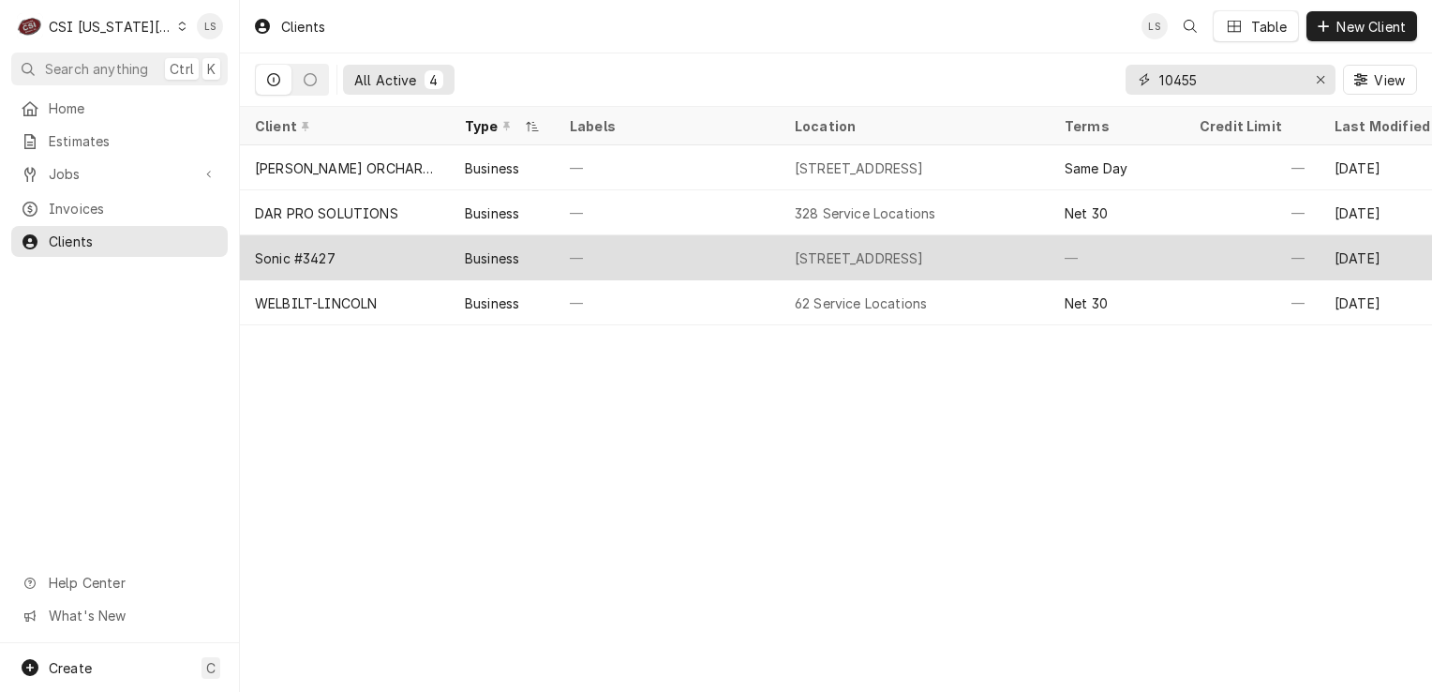
type input "10455"
click at [334, 256] on div "Sonic #3427" at bounding box center [295, 258] width 81 height 20
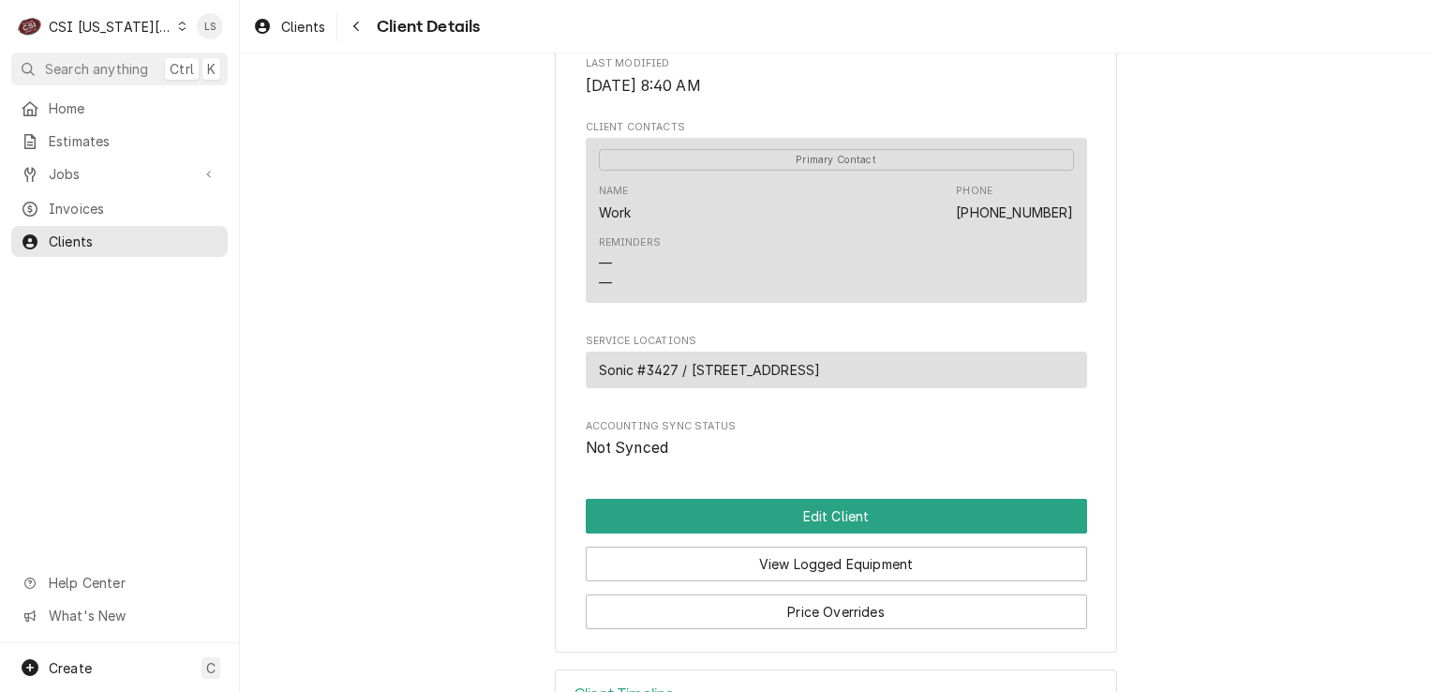
scroll to position [628, 0]
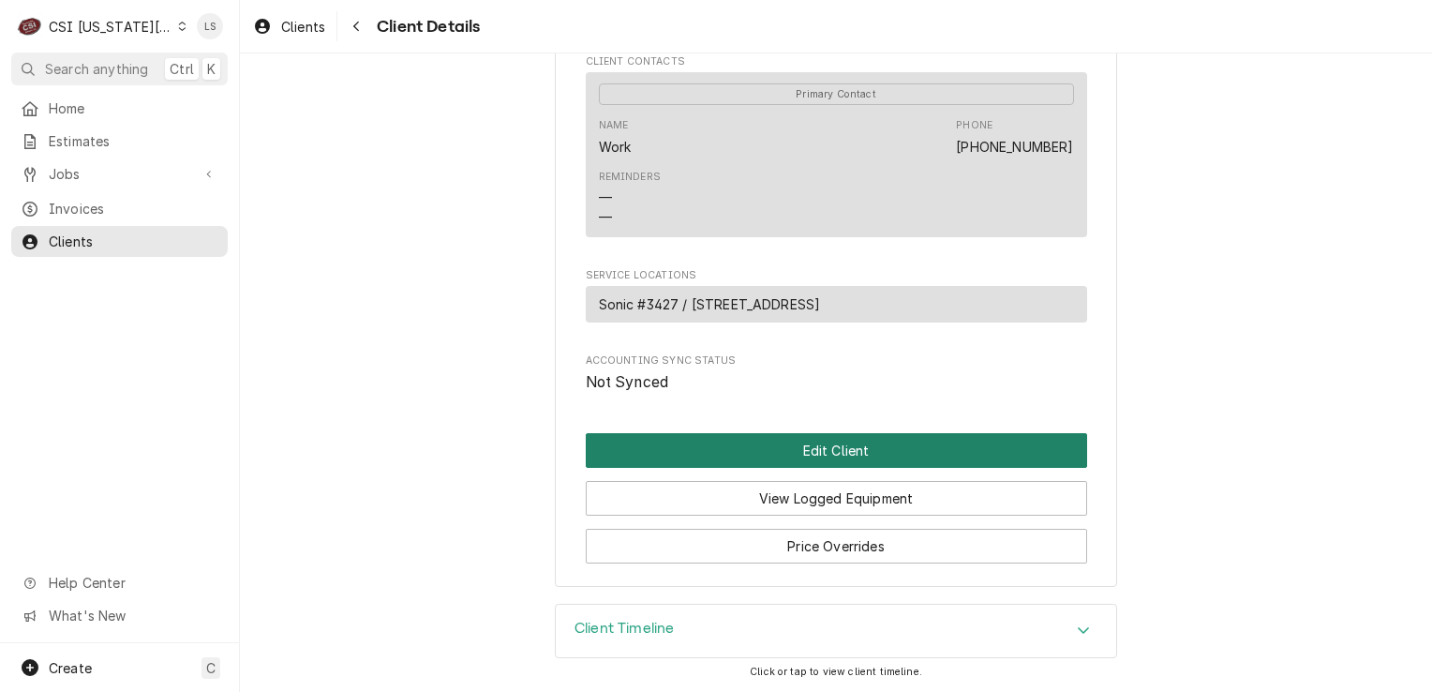
click at [783, 452] on button "Edit Client" at bounding box center [836, 450] width 501 height 35
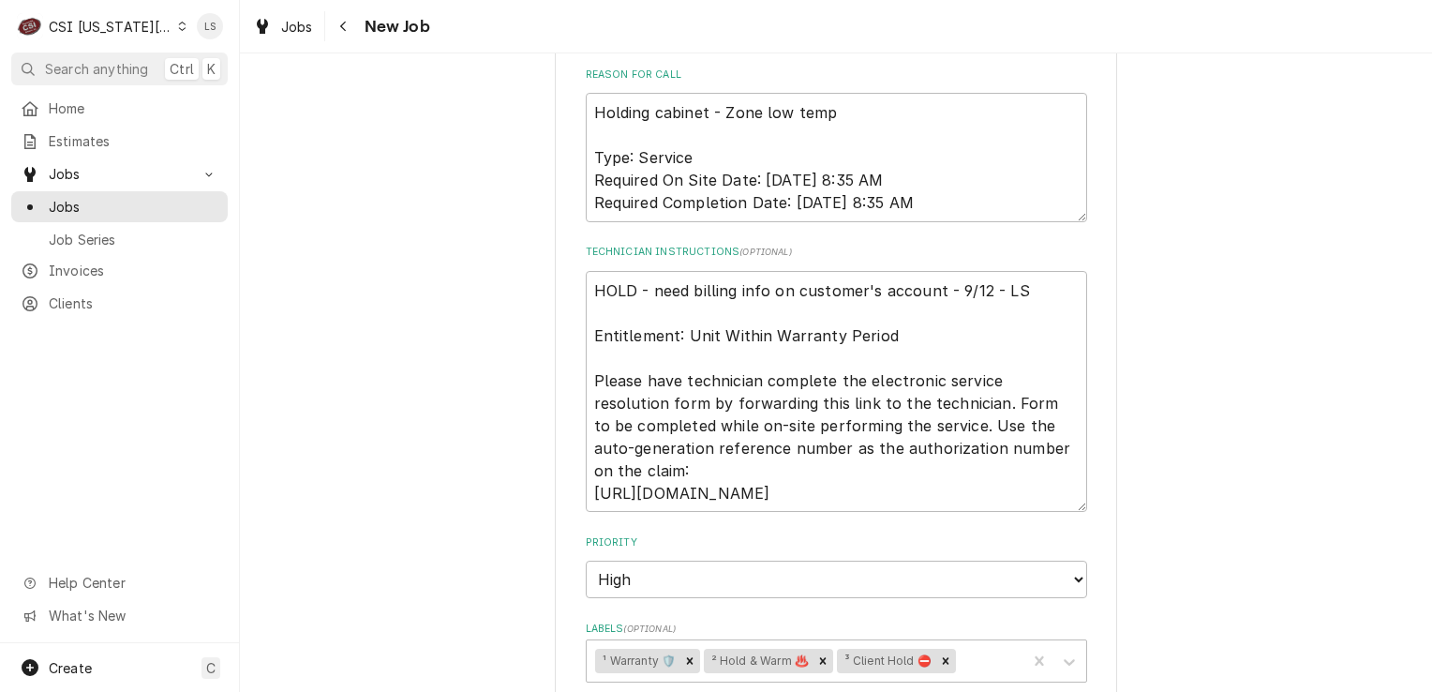
scroll to position [1687, 0]
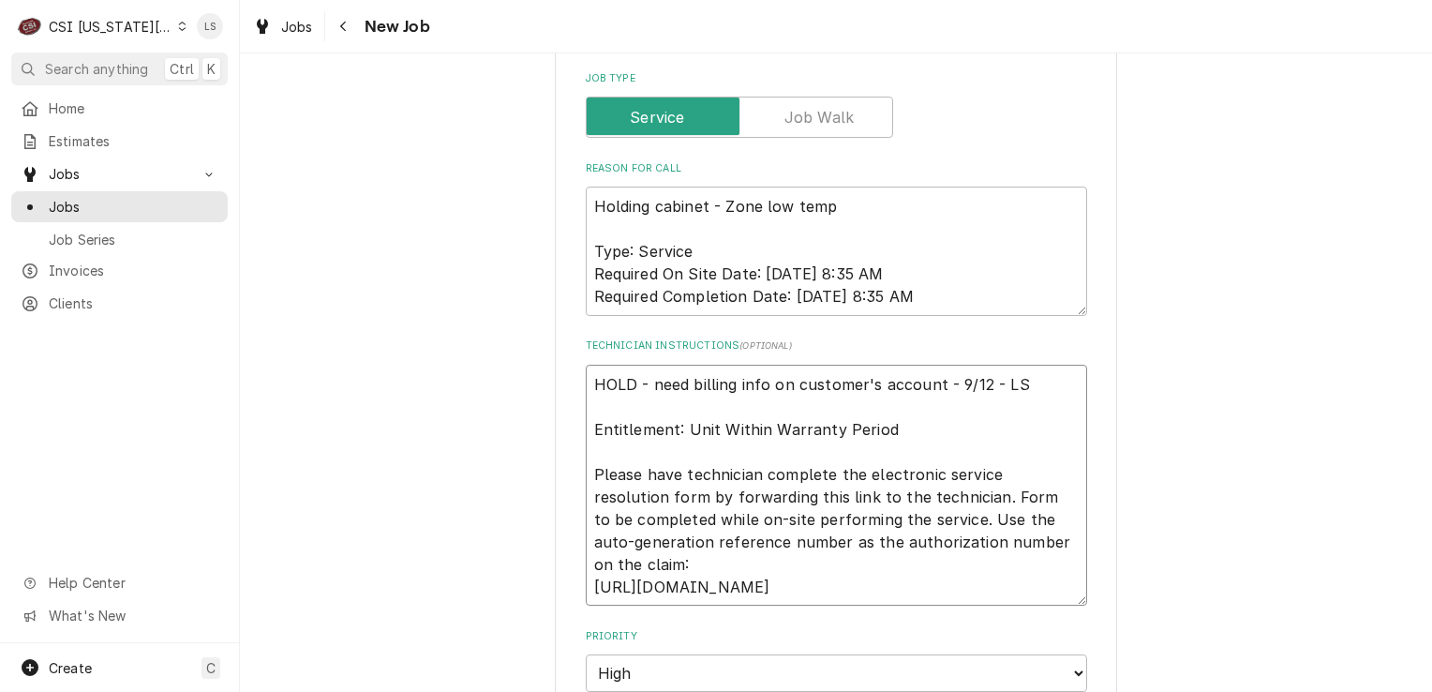
click at [590, 365] on textarea "HOLD - need billing info on customer's account - 9/12 - LS Entitlement: Unit Wi…" at bounding box center [836, 486] width 501 height 242
type textarea "x"
type textarea "HOLD - need billing info on customer's account - 9/12 - LS Entitlement: Unit Wi…"
type textarea "x"
type textarea "HOLD - need billing info on customer's account - 9/12 - LS Entitlement: Unit Wi…"
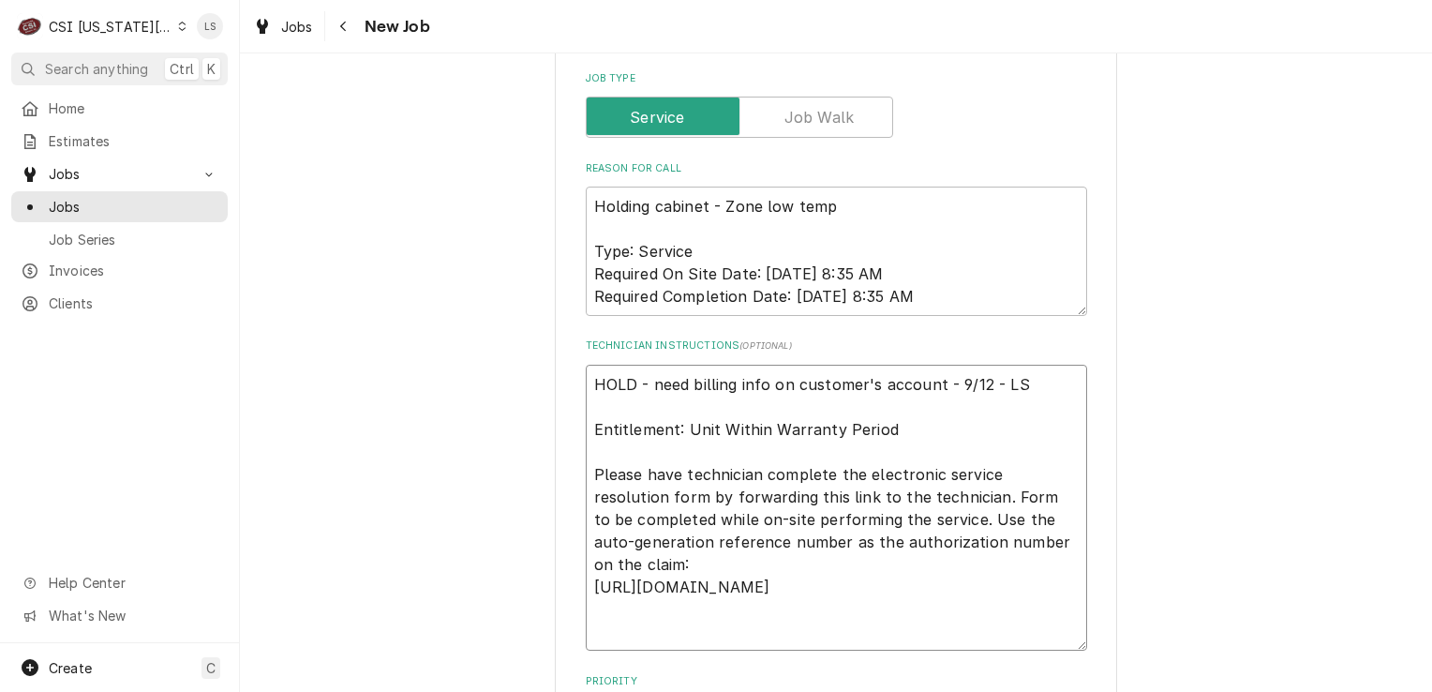
click at [590, 365] on textarea "HOLD - need billing info on customer's account - 9/12 - LS Entitlement: Unit Wi…" at bounding box center [836, 508] width 501 height 287
type textarea "x"
type textarea "G HOLD - need billing info on customer's account - 9/12 - LS Entitlement: Unit …"
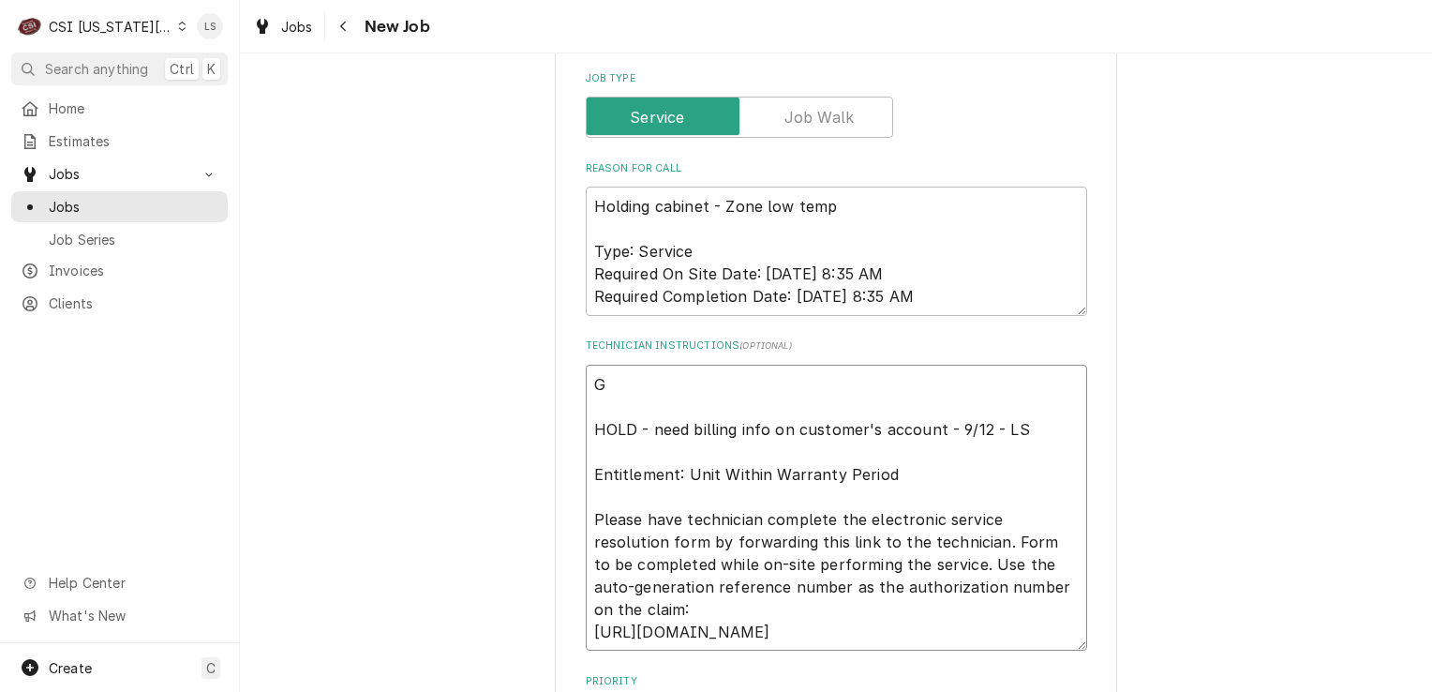
type textarea "x"
type textarea "GM HOLD - need billing info on customer's account - 9/12 - LS Entitlement: Unit…"
type textarea "x"
type textarea "GM HOLD - need billing info on customer's account - 9/12 - LS Entitlement: Unit…"
type textarea "x"
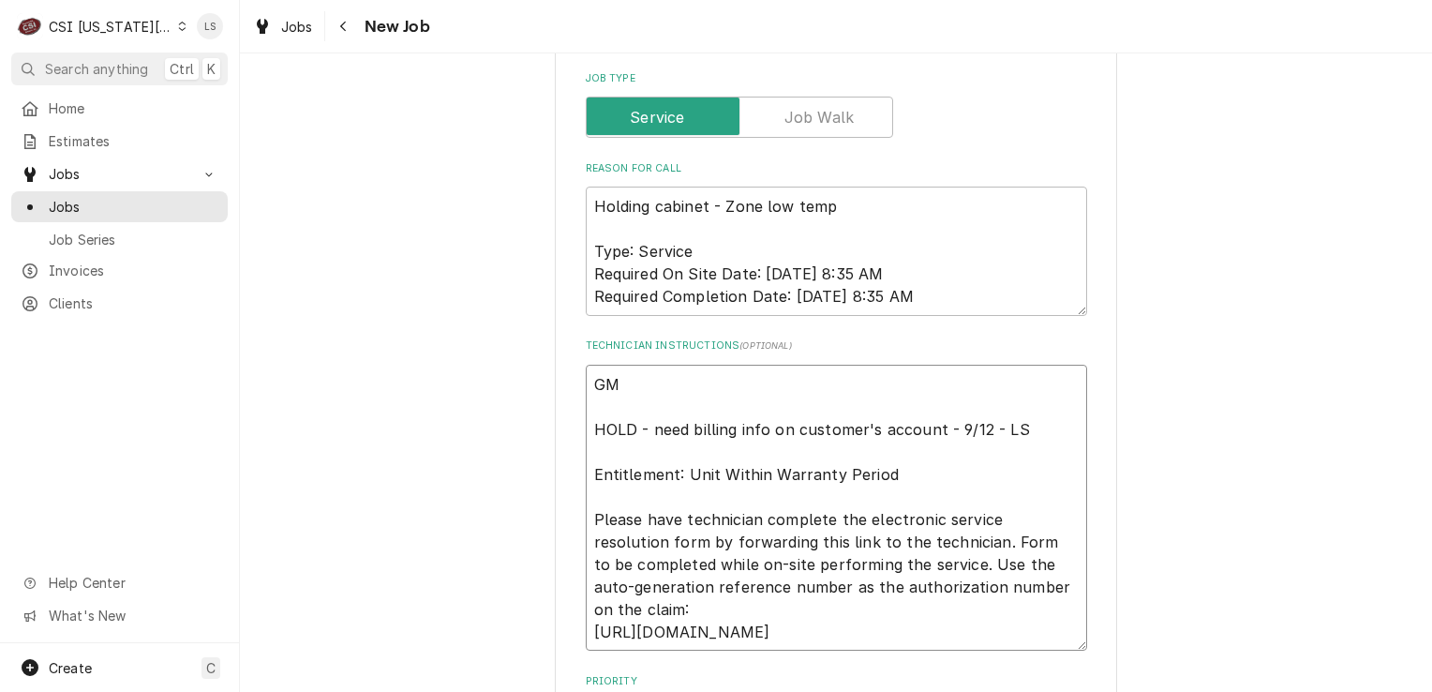
type textarea "GM HOLD - need billing info on customer's account - 9/12 - LS Entitlement: Unit…"
type textarea "x"
type textarea "G HOLD - need billing info on customer's account - 9/12 - LS Entitlement: Unit …"
type textarea "x"
type textarea "HOLD - need billing info on customer's account - 9/12 - LS Entitlement: Unit Wi…"
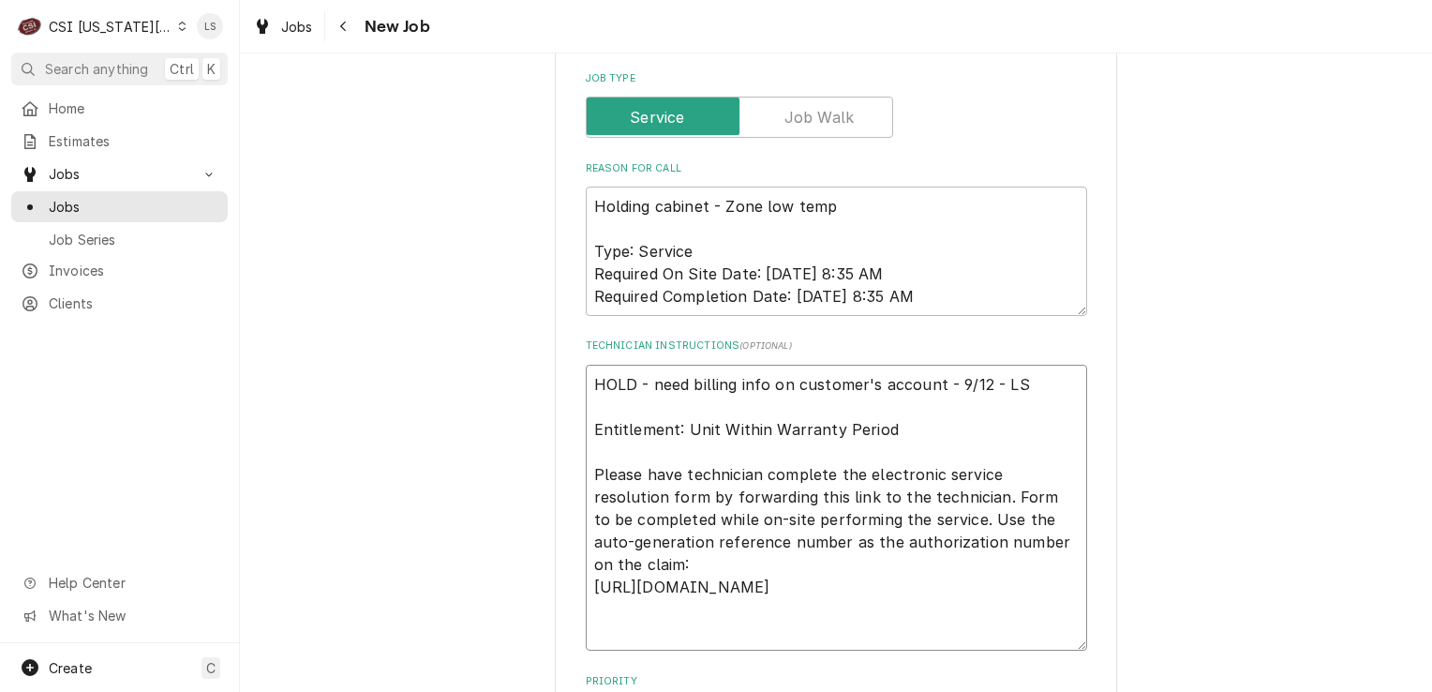
type textarea "x"
type textarea "A HOLD - need billing info on customer's account - 9/12 - LS Entitlement: Unit …"
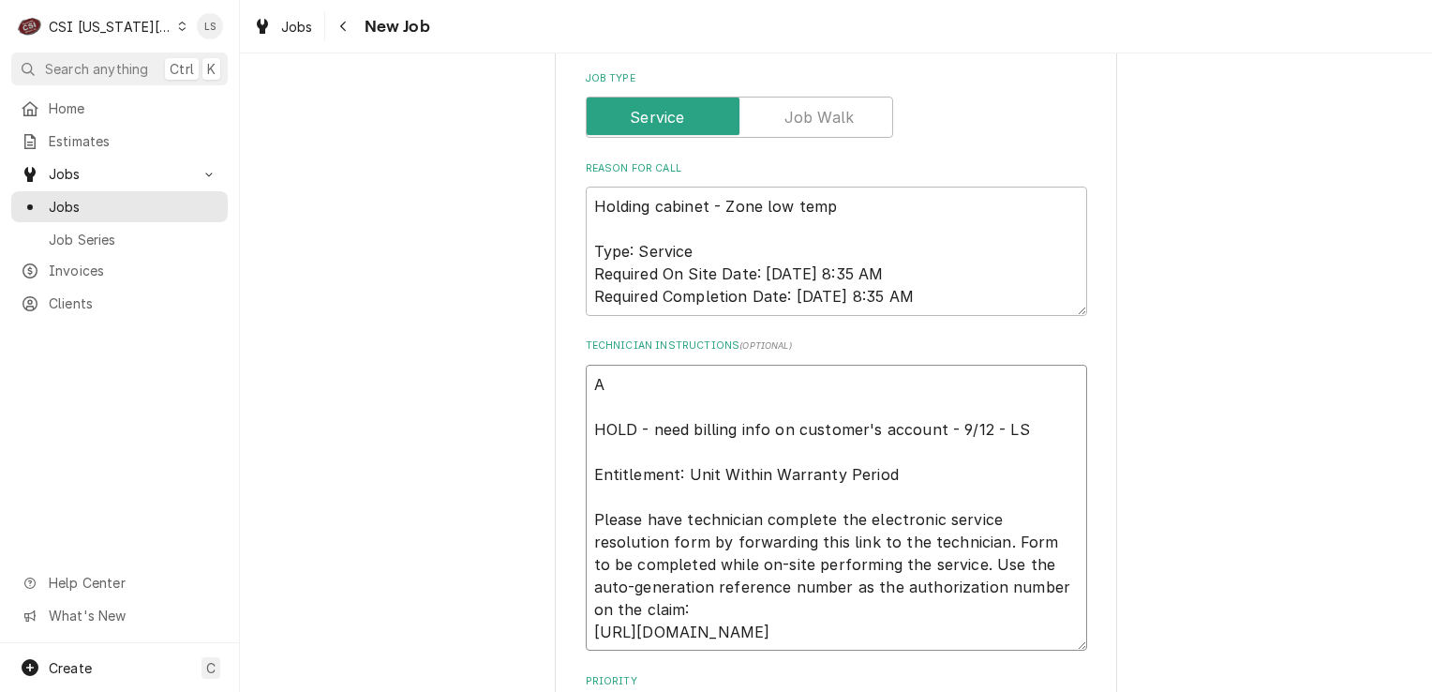
type textarea "x"
type textarea "As HOLD - need billing info on customer's account - 9/12 - LS Entitlement: Unit…"
type textarea "x"
type textarea "Ass HOLD - need billing info on customer's account - 9/12 - LS Entitlement: Uni…"
type textarea "x"
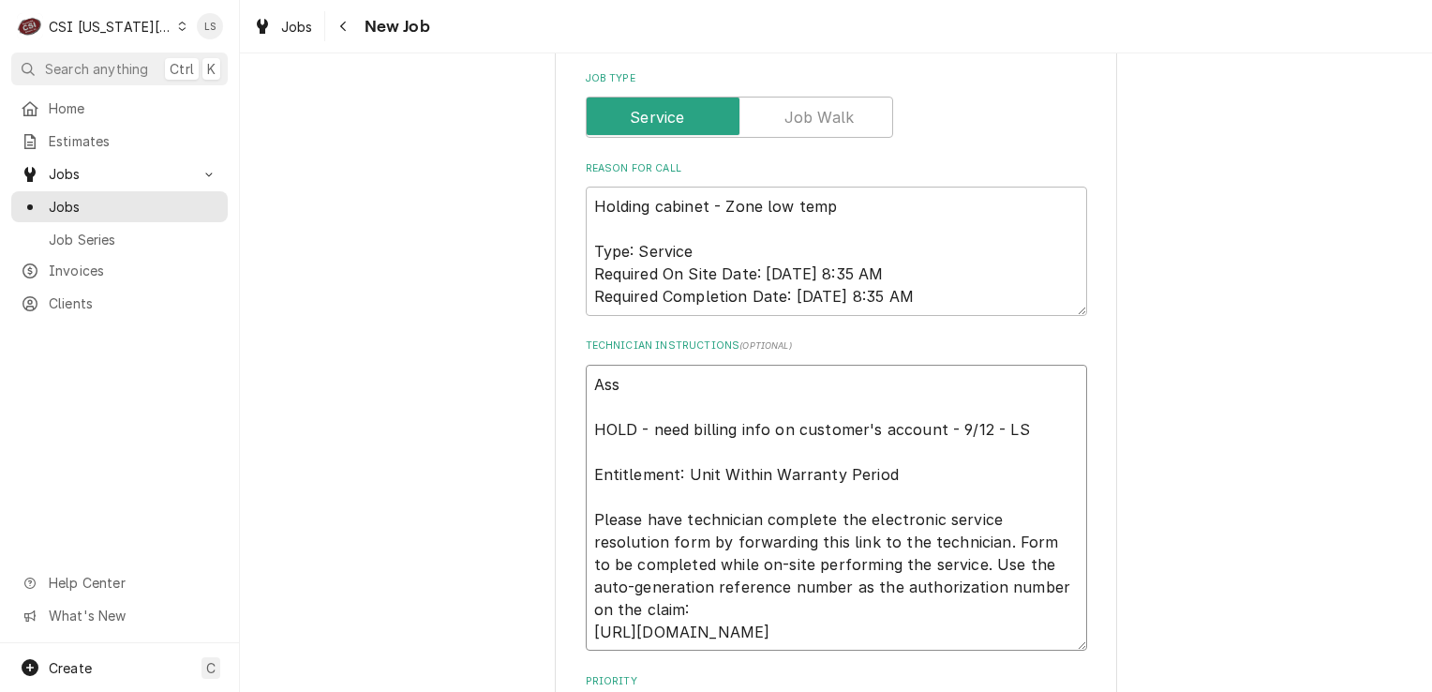
type textarea "Assi HOLD - need billing info on customer's account - 9/12 - LS Entitlement: Un…"
type textarea "x"
type textarea "Assis HOLD - need billing info on customer's account - 9/12 - LS Entitlement: U…"
type textarea "x"
type textarea "Assist HOLD - need billing info on customer's account - 9/12 - LS Entitlement: …"
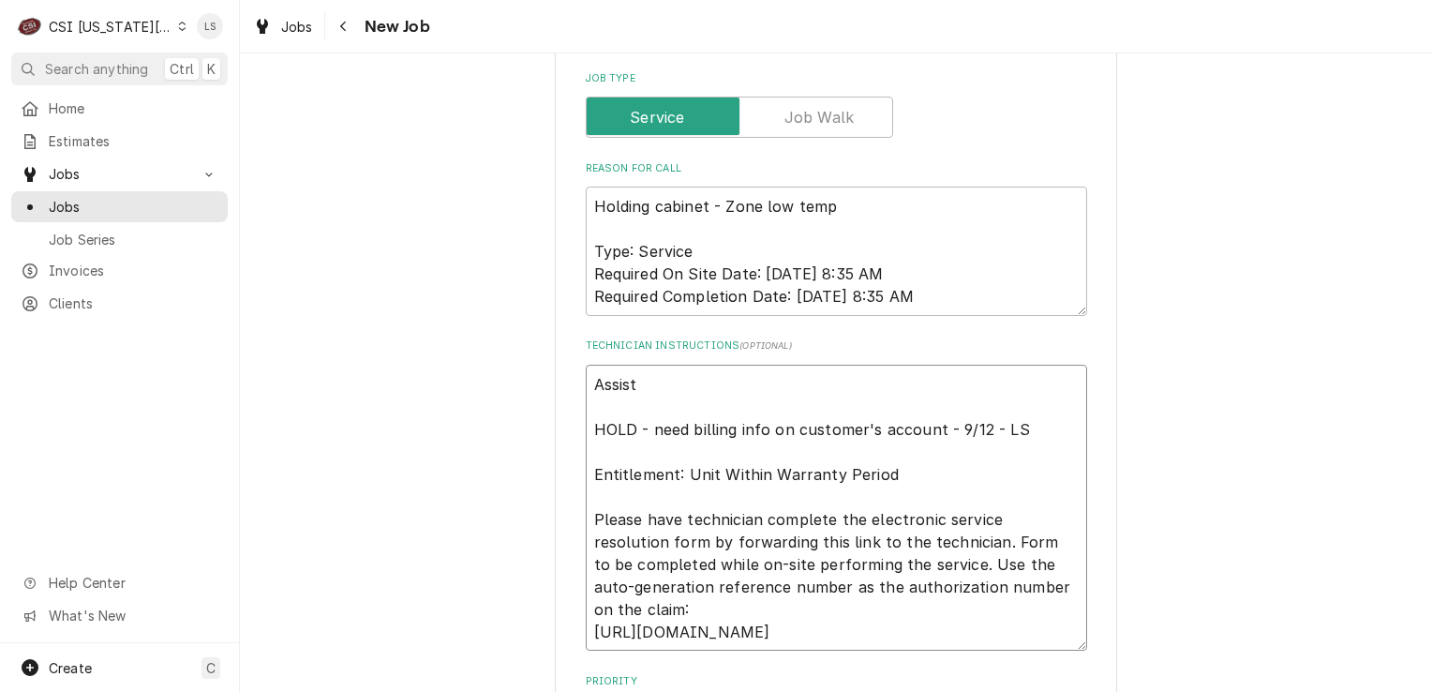
type textarea "x"
type textarea "Assistn HOLD - need billing info on customer's account - 9/12 - LS Entitlement:…"
type textarea "x"
type textarea "Assistna HOLD - need billing info on customer's account - 9/12 - LS Entitlement…"
type textarea "x"
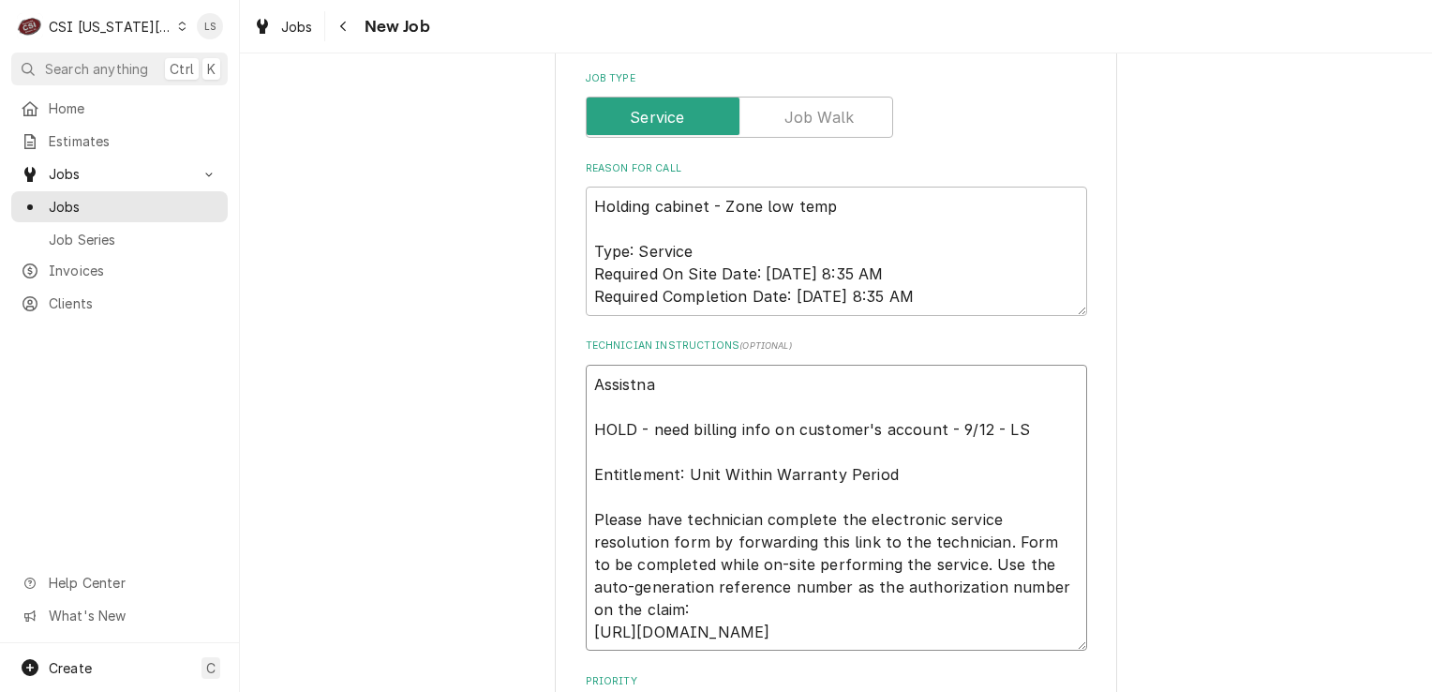
type textarea "Assistnat HOLD - need billing info on customer's account - 9/12 - LS Entitlemen…"
type textarea "x"
type textarea "Assistnat HOLD - need billing info on customer's account - 9/12 - LS Entitlemen…"
type textarea "x"
type textarea "Assistnat G HOLD - need billing info on customer's account - 9/12 - LS Entitlem…"
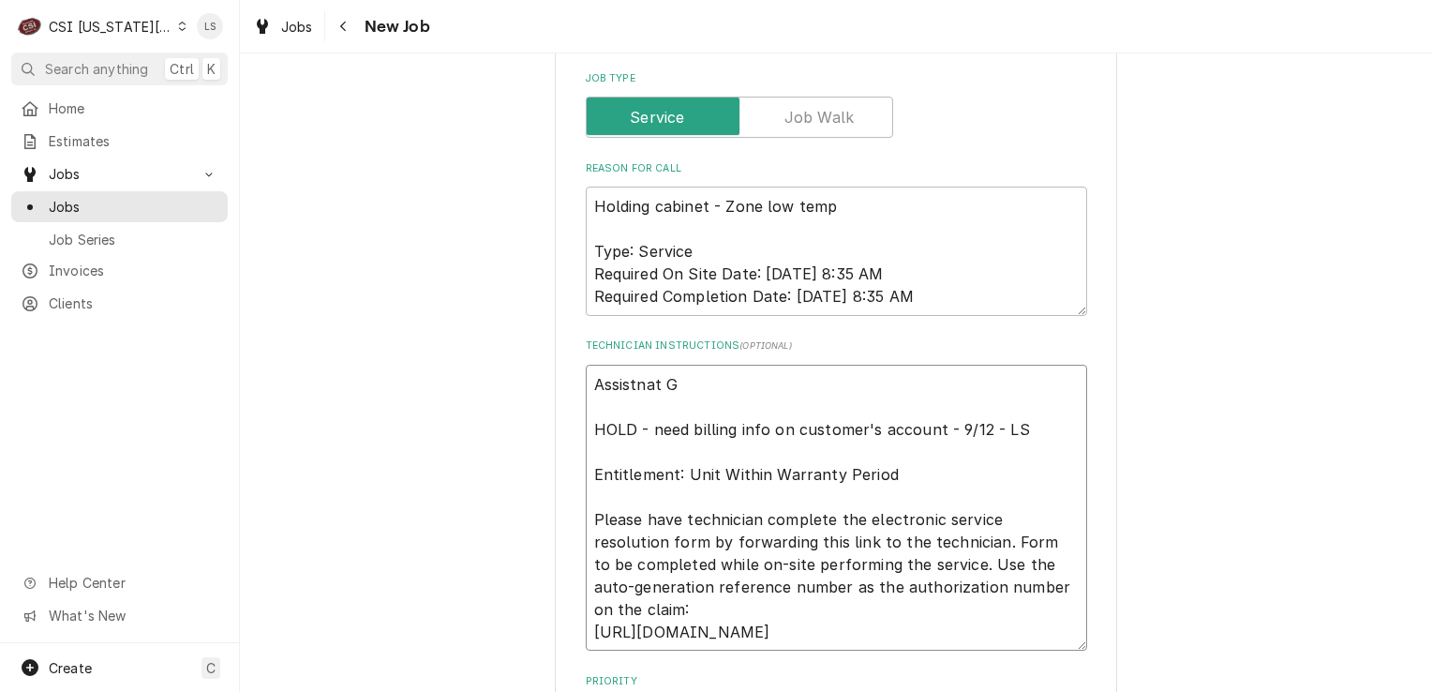
type textarea "x"
type textarea "Assistnat GM HOLD - need billing info on customer's account - 9/12 - LS Entitle…"
type textarea "x"
type textarea "Assistnat GM HOLD - need billing info on customer's account - 9/12 - LS Entitle…"
type textarea "x"
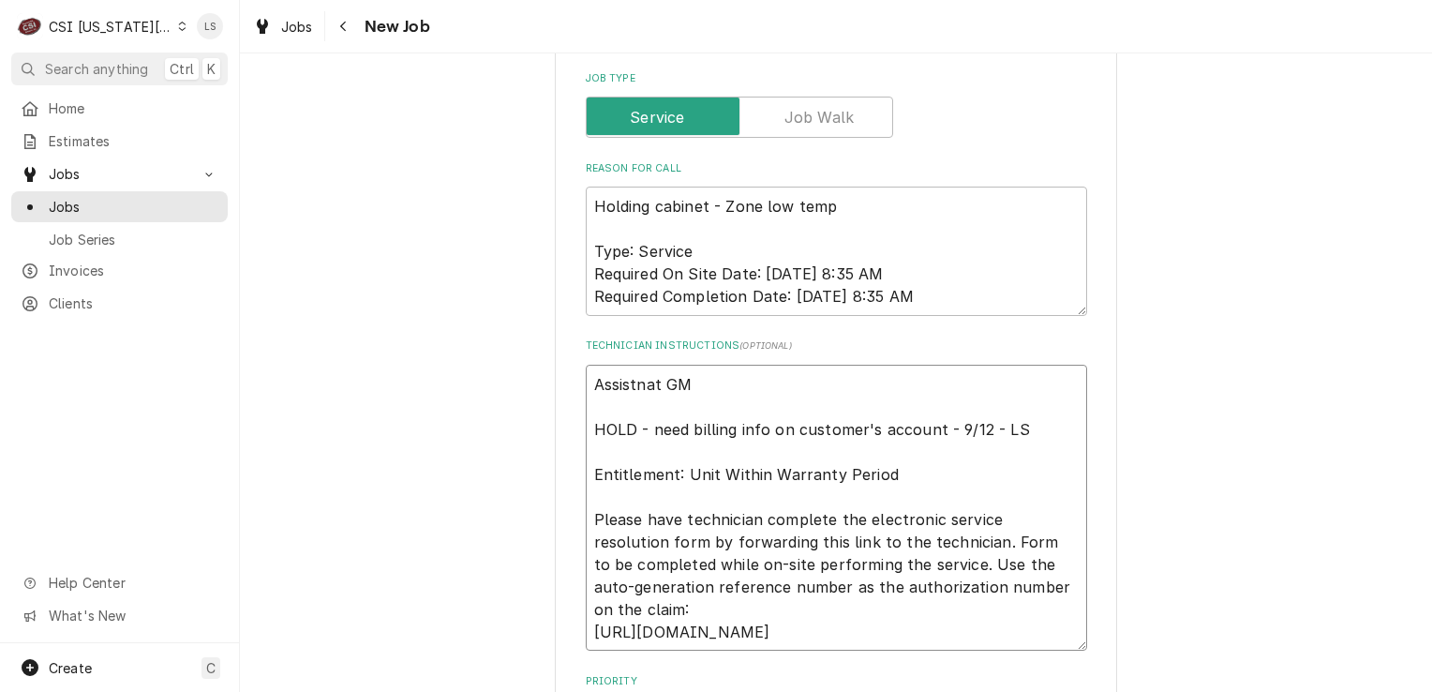
type textarea "Assistnat GM - HOLD - need billing info on customer's account - 9/12 - LS Entit…"
type textarea "x"
type textarea "Assistnat GM - HOLD - need billing info on customer's account - 9/12 - LS Entit…"
type textarea "x"
type textarea "Assistant GM - HOLD - need billing info on customer's account - 9/12 - LS Entit…"
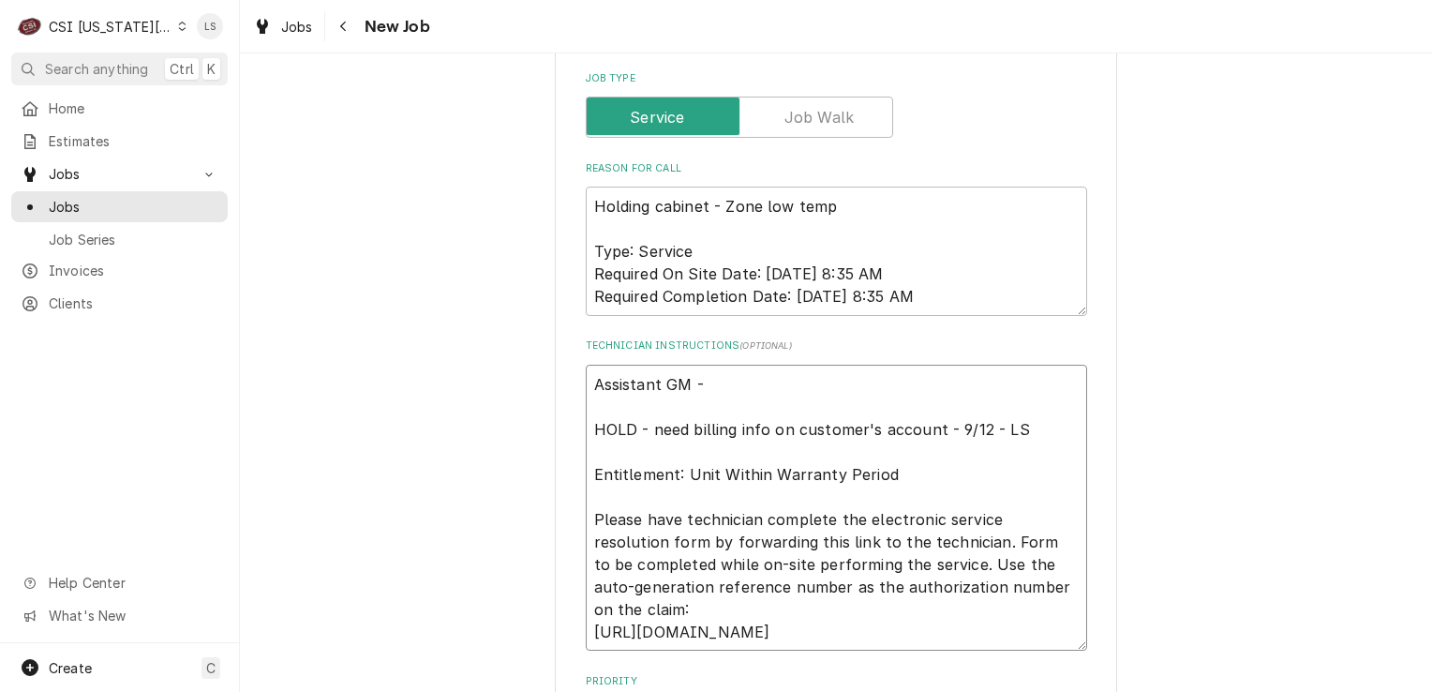
click at [740, 365] on textarea "Assistant GM - HOLD - need billing info on customer's account - 9/12 - LS Entit…" at bounding box center [836, 508] width 501 height 287
type textarea "x"
type textarea "Assistant GM - 6 HOLD - need billing info on customer's account - 9/12 - LS Ent…"
type textarea "x"
type textarea "Assistant GM - 66 HOLD - need billing info on customer's account - 9/12 - LS En…"
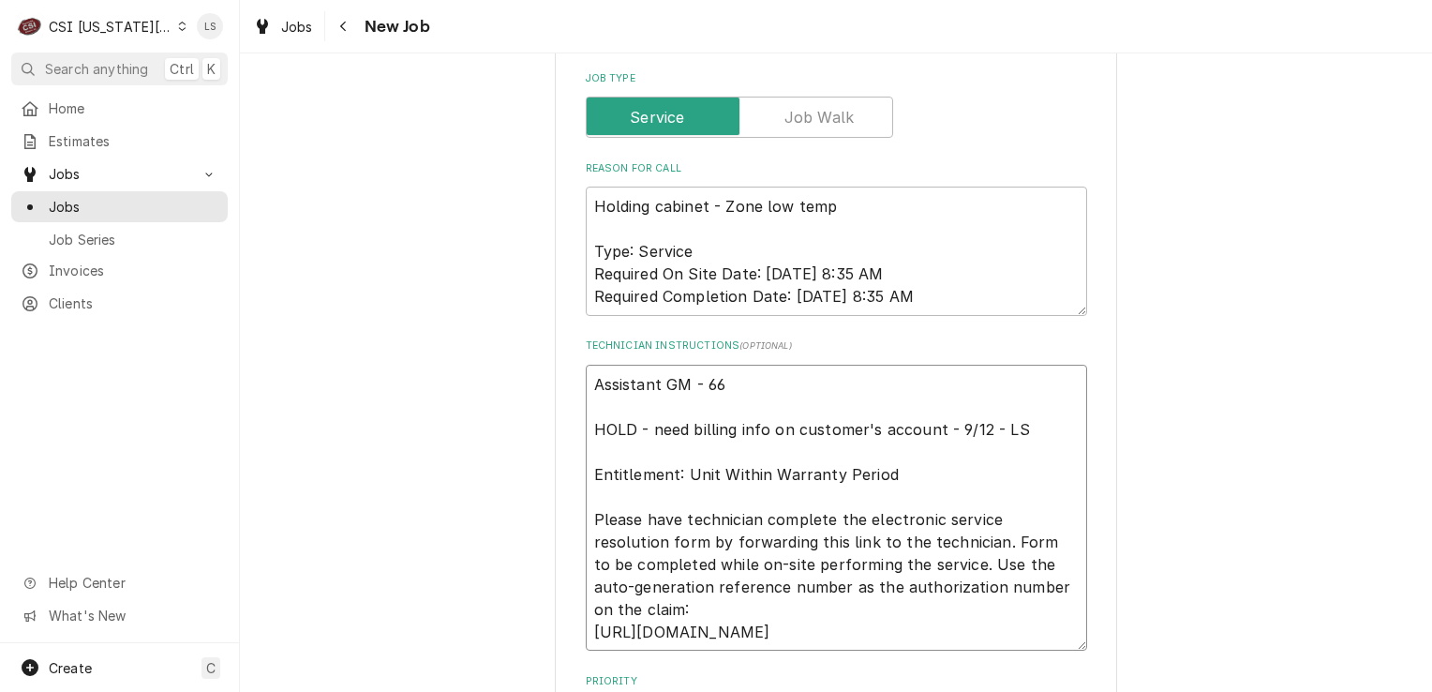
type textarea "x"
type textarea "Assistant GM - 660 HOLD - need billing info on customer's account - 9/12 - LS E…"
type textarea "x"
type textarea "Assistant GM - 660- HOLD - need billing info on customer's account - 9/12 - LS …"
type textarea "x"
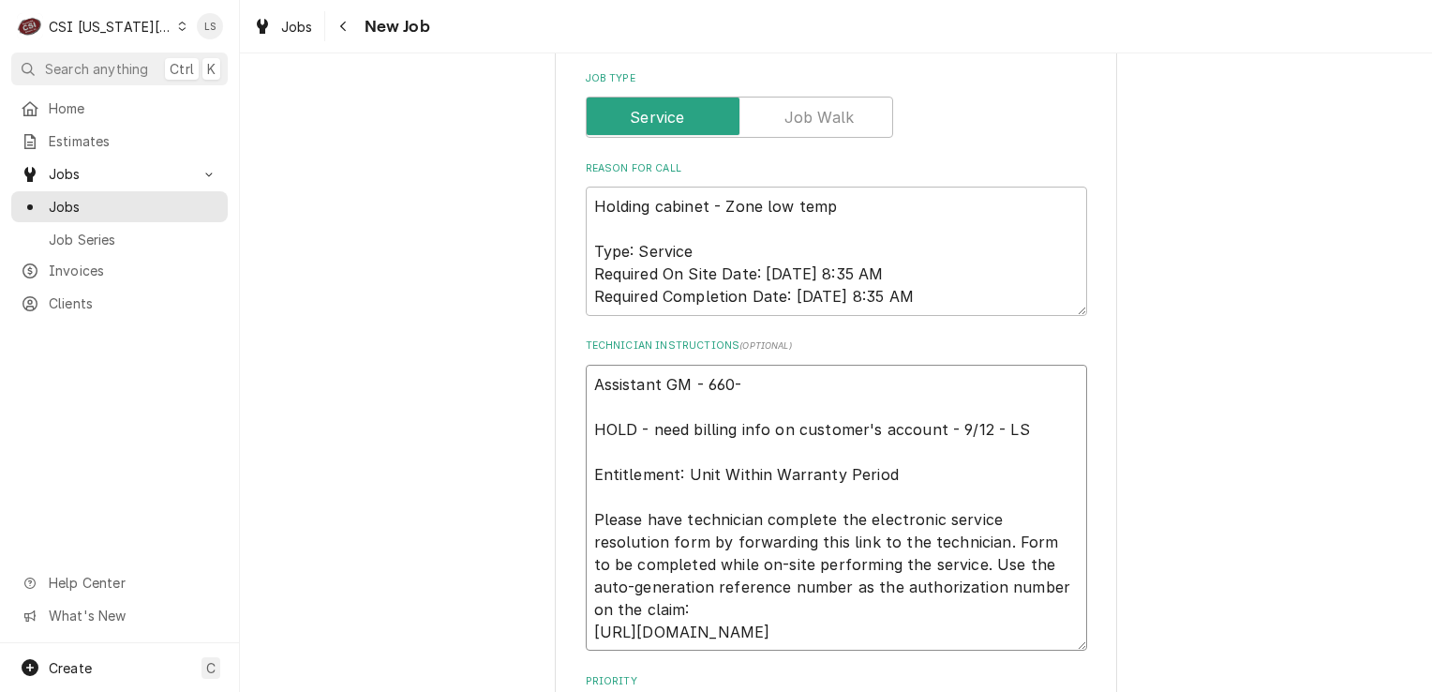
type textarea "Assistant GM - 660-3 HOLD - need billing info on customer's account - 9/12 - LS…"
type textarea "x"
type textarea "Assistant GM - 660-34 HOLD - need billing info on customer's account - 9/12 - L…"
type textarea "x"
type textarea "Assistant GM - 660-346 HOLD - need billing info on customer's account - 9/12 - …"
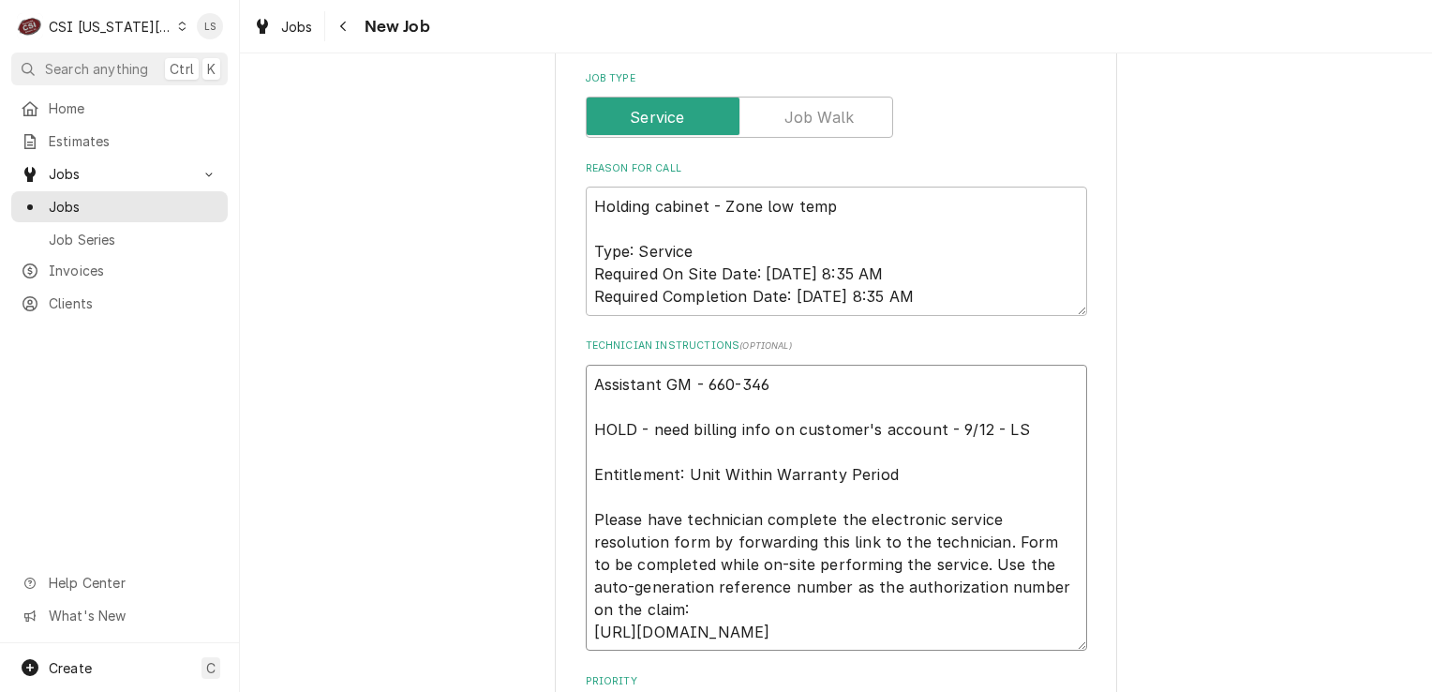
type textarea "x"
type textarea "Assistant GM - 660-346- HOLD - need billing info on customer's account - 9/12 -…"
type textarea "x"
type textarea "Assistant GM - 660-346-1 HOLD - need billing info on customer's account - 9/12 …"
type textarea "x"
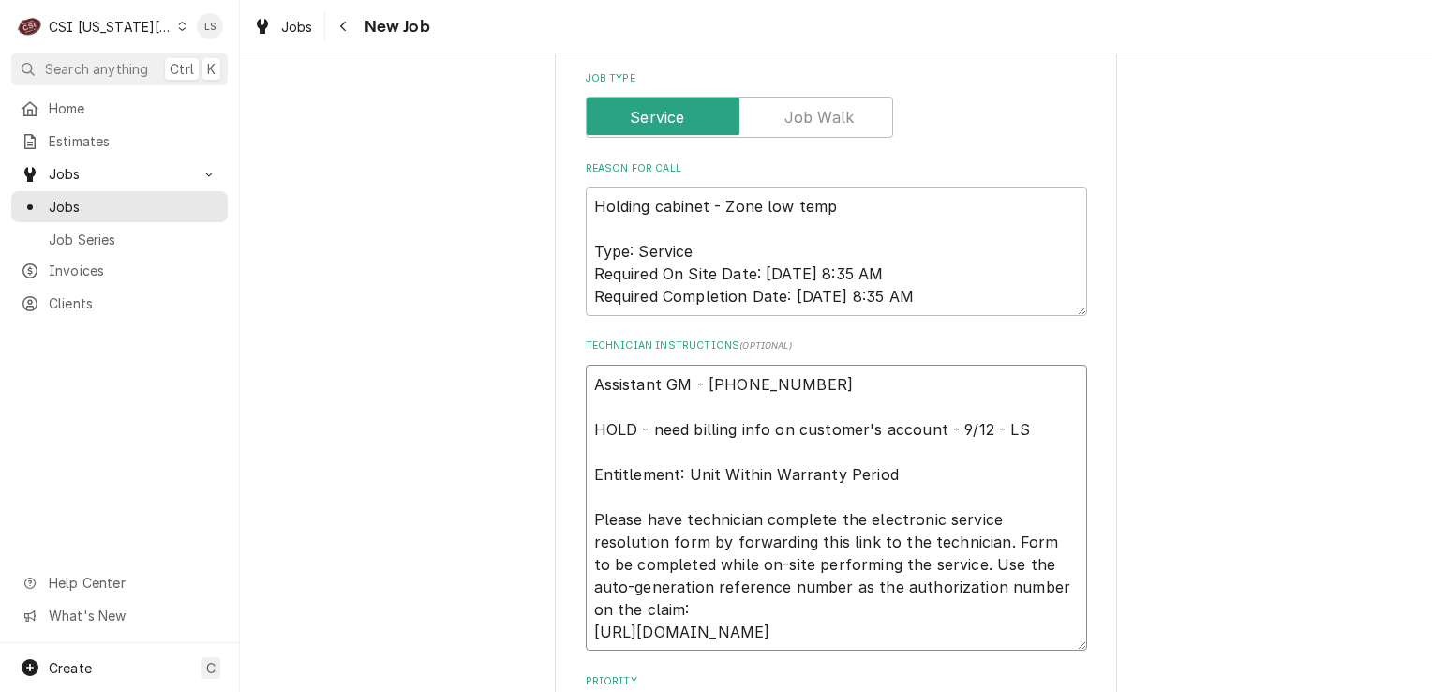
type textarea "Assistant GM - 660-346-13 HOLD - need billing info on customer's account - 9/12…"
type textarea "x"
type textarea "Assistant GM - 660-346-135 HOLD - need billing info on customer's account - 9/1…"
type textarea "x"
type textarea "Assistant GM - 660-346-1354 HOLD - need billing info on customer's account - 9/…"
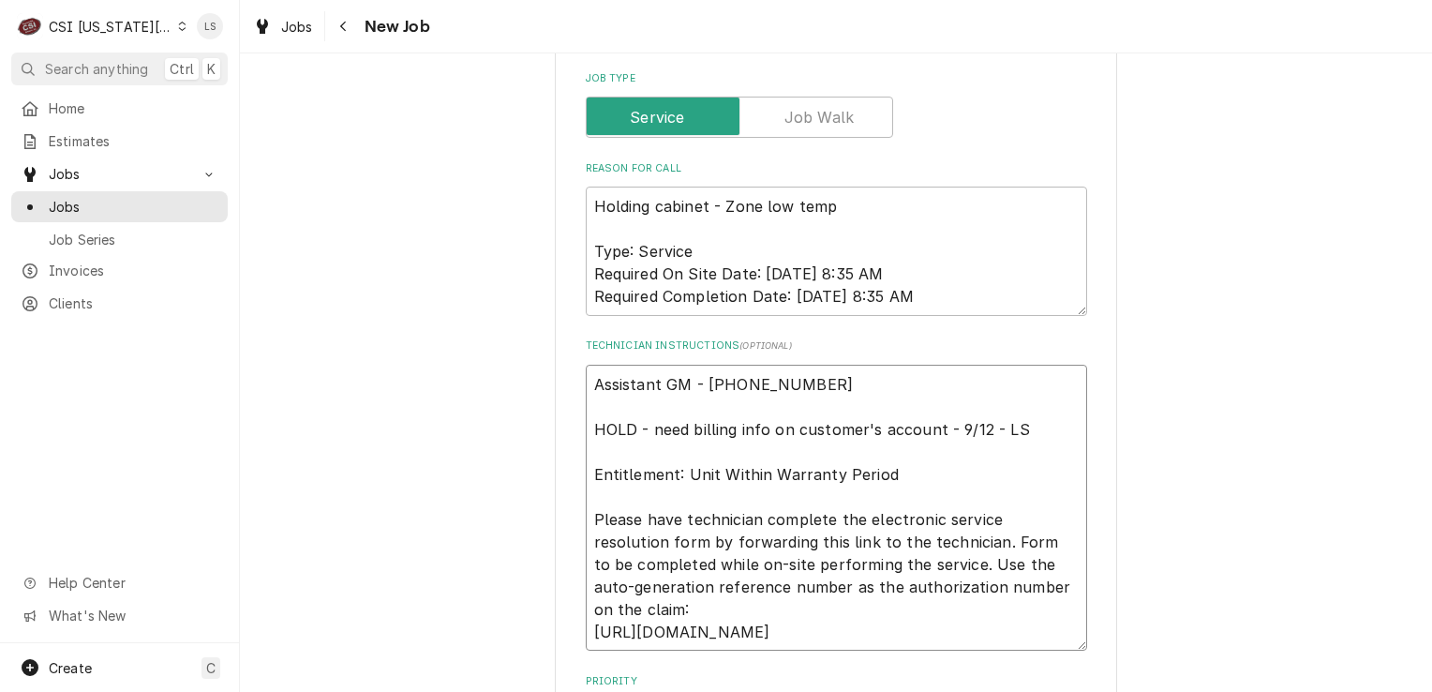
click at [592, 365] on textarea "Assistant GM - 660-346-1354 HOLD - need billing info on customer's account - 9/…" at bounding box center [836, 508] width 501 height 287
type textarea "x"
type textarea "ssistant GM - 660-346-1354 HOLD - need billing info on customer's account - 9/1…"
type textarea "x"
type textarea "assistant GM - 660-346-1354 HOLD - need billing info on customer's account - 9/…"
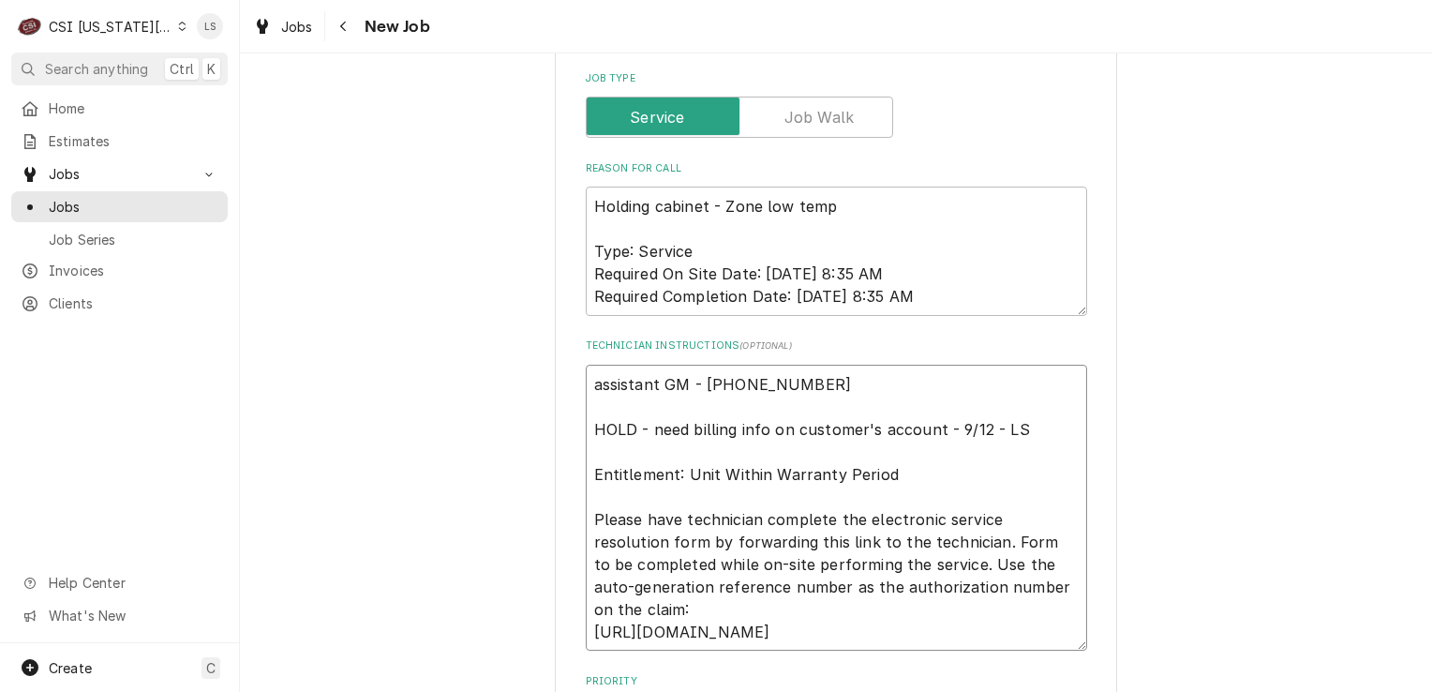
click at [587, 365] on textarea "assistant GM - 660-346-1354 HOLD - need billing info on customer's account - 9/…" at bounding box center [836, 508] width 501 height 287
type textarea "x"
type textarea "Aassistant GM - 660-346-1354 HOLD - need billing info on customer's account - 9…"
type textarea "x"
type textarea "Alassistant GM - 660-346-1354 HOLD - need billing info on customer's account - …"
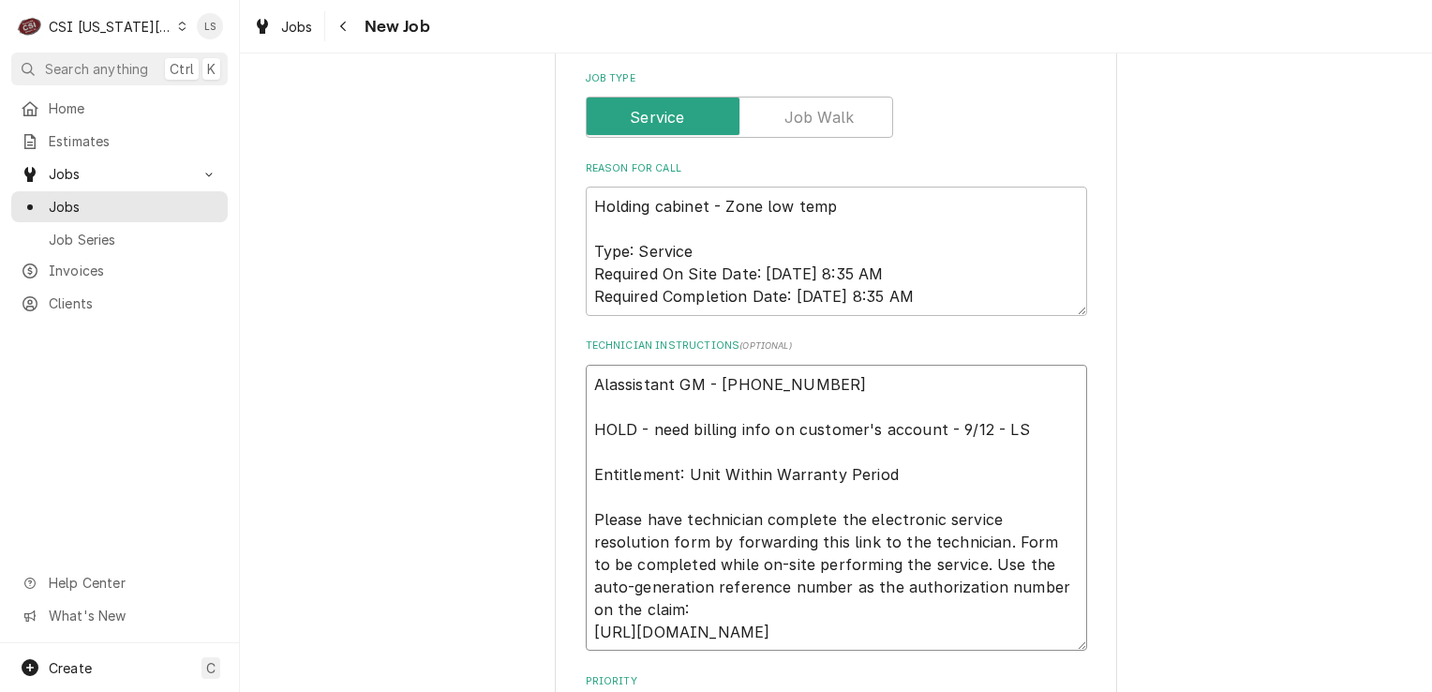
type textarea "x"
type textarea "Alyassistant GM - 660-346-1354 HOLD - need billing info on customer's account -…"
type textarea "x"
type textarea "Alysassistant GM - 660-346-1354 HOLD - need billing info on customer's account …"
type textarea "x"
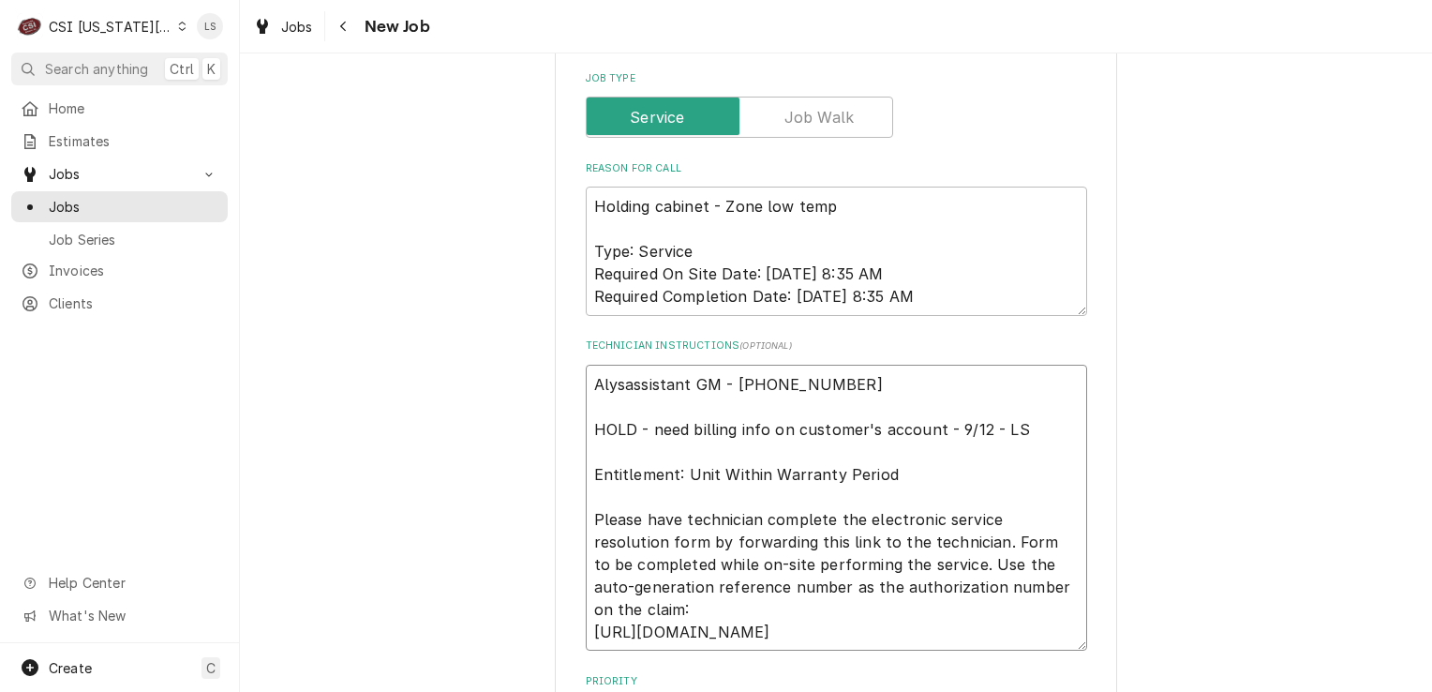
type textarea "Alyssassistant GM - 660-346-1354 HOLD - need billing info on customer's account…"
type textarea "x"
type textarea "Alyssa assistant GM - 660-346-1354 HOLD - need billing info on customer's accou…"
type textarea "x"
type textarea "Alyssa -assistant GM - 660-346-1354 HOLD - need billing info on customer's acco…"
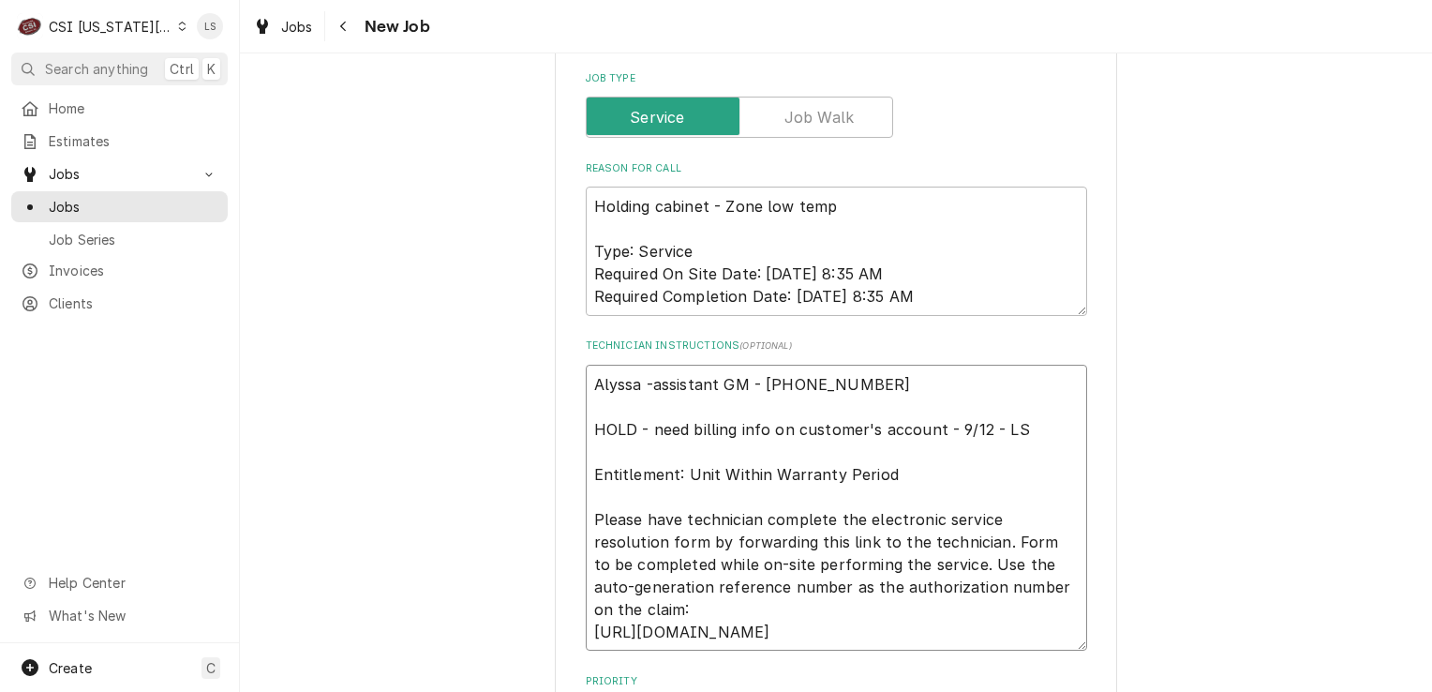
type textarea "x"
type textarea "Alyssa - assistant GM - 660-346-1354 HOLD - need billing info on customer's acc…"
click at [896, 365] on textarea "Alyssa - assistant GM - 660-346-1354 HOLD - need billing info on customer's acc…" at bounding box center [836, 508] width 501 height 287
type textarea "x"
type textarea "Alyssa - assistant GM - 660-346-1354 HOLD - need billing info on customer's acc…"
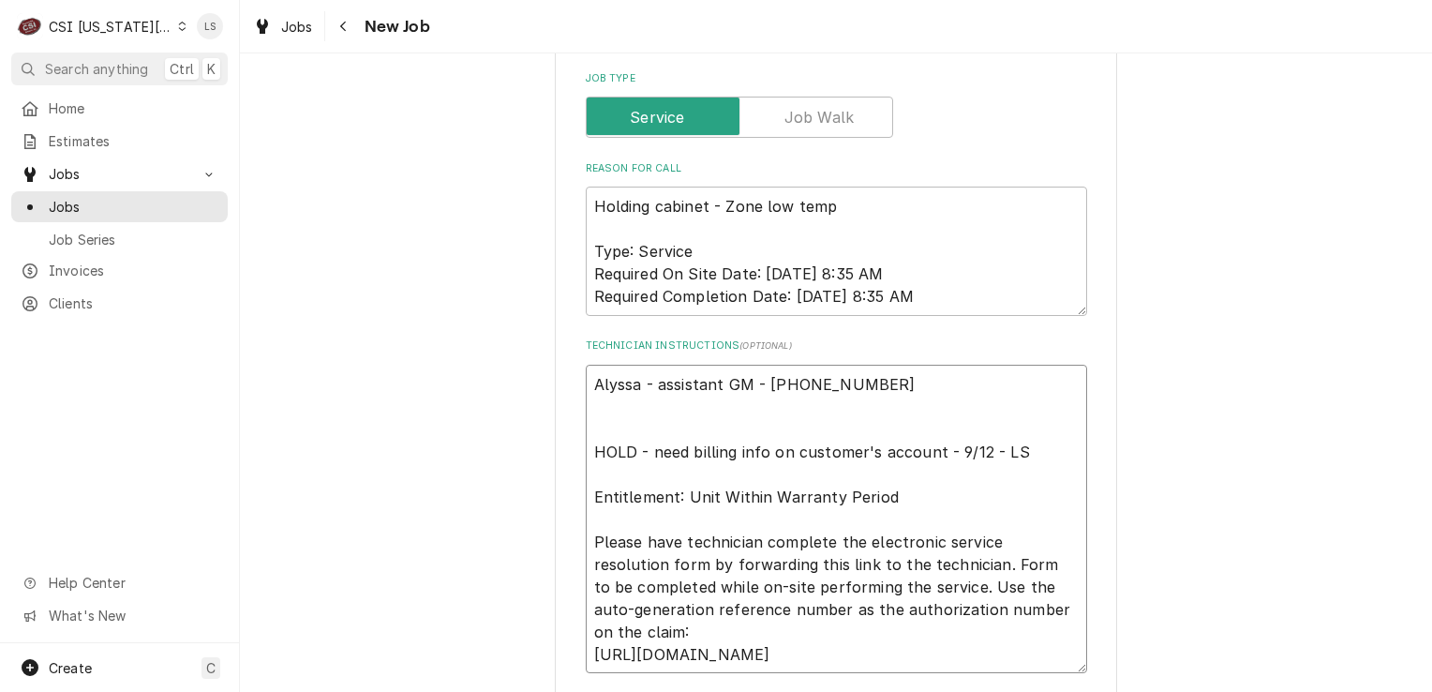
type textarea "x"
type textarea "Alyssa - assistant GM - 660-346-1354 A HOLD - need billing info on customer's a…"
type textarea "x"
type textarea "Alyssa - assistant GM - 660-346-1354 Am HOLD - need billing info on customer's …"
type textarea "x"
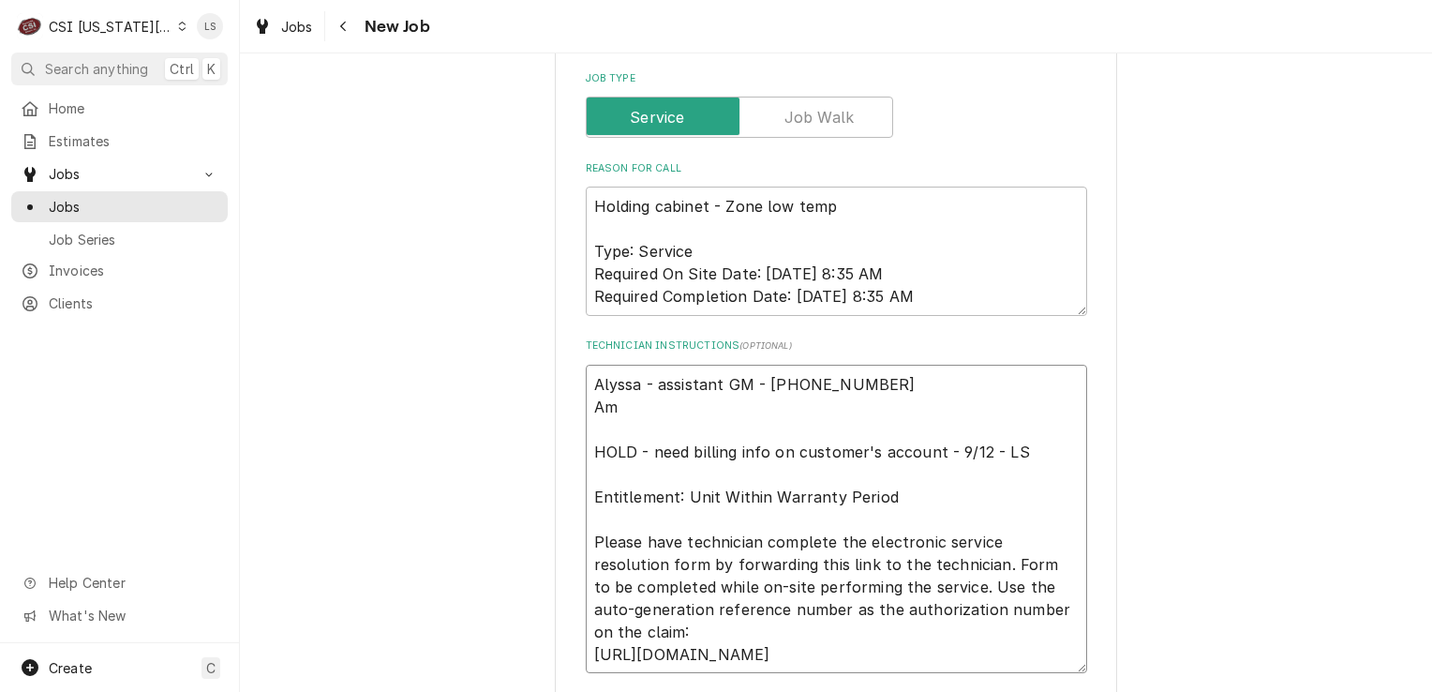
type textarea "Alyssa - assistant GM - 660-346-1354 Amy HOLD - need billing info on customer's…"
type textarea "x"
type textarea "Alyssa - assistant GM - 660-346-1354 Amy HOLD - need billing info on customer's…"
type textarea "x"
type textarea "Alyssa - assistant GM - 660-346-1354 Amy - HOLD - need billing info on customer…"
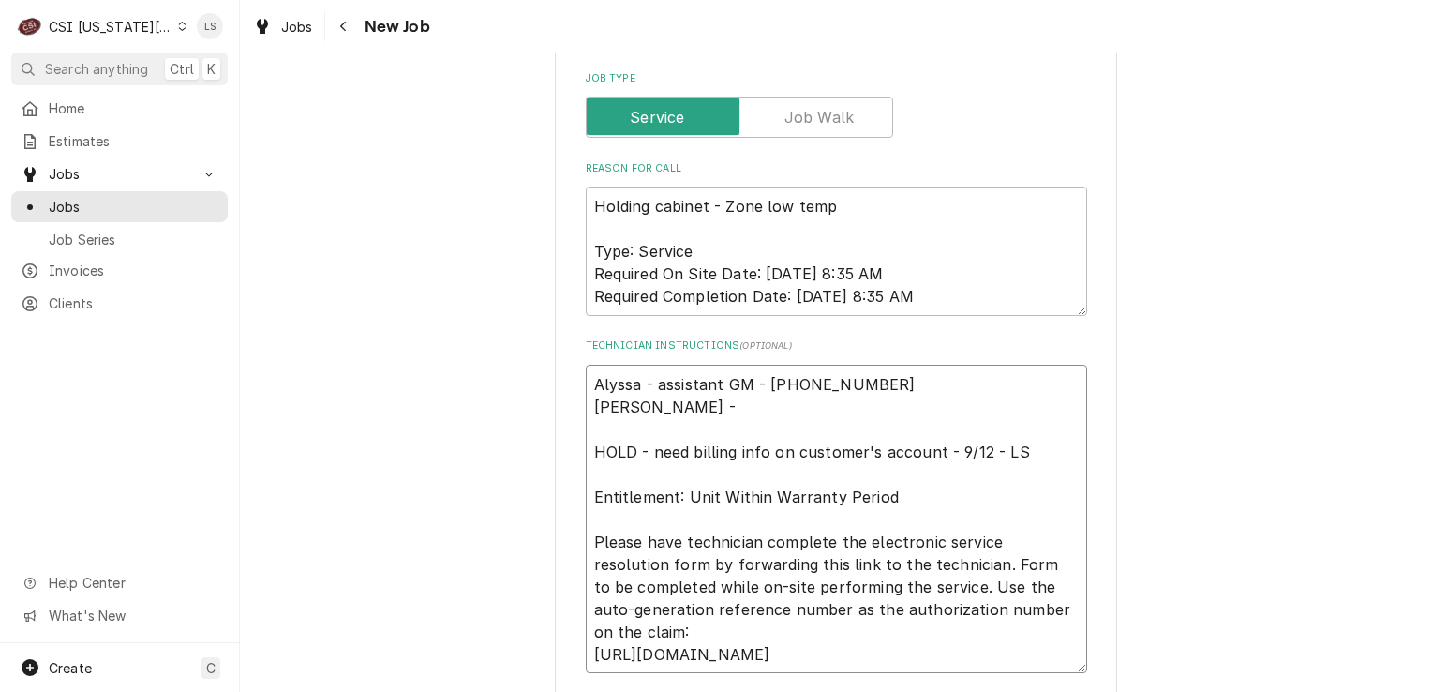
type textarea "x"
type textarea "Alyssa - assistant GM - 660-346-1354 Amy - HOLD - need billing info on customer…"
type textarea "x"
type textarea "Alyssa - assistant GM - 660-346-1354 Amy - G HOLD - need billing info on custom…"
type textarea "x"
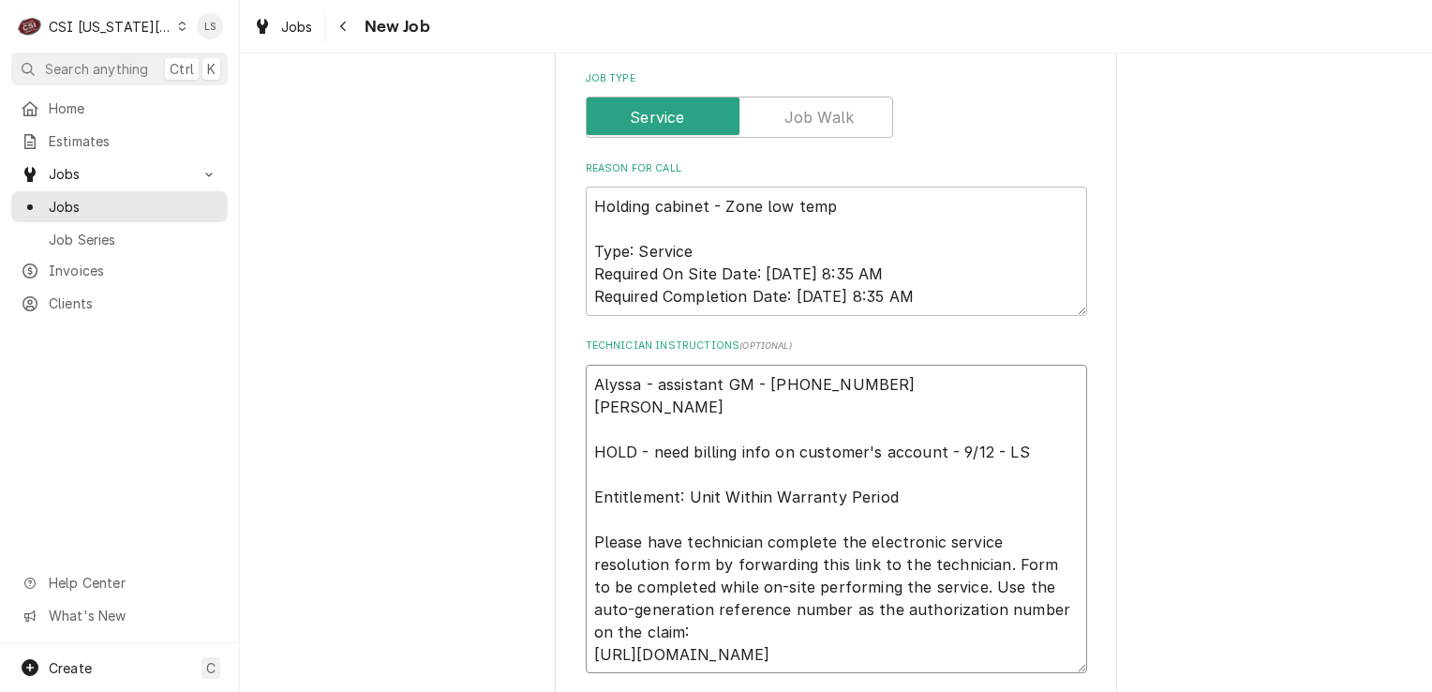
type textarea "Alyssa - assistant GM - 660-346-1354 Amy - GM HOLD - need billing info on custo…"
type textarea "x"
type textarea "Alyssa - assistant GM - 660-346-1354 Amy - GM HOLD - need billing info on custo…"
type textarea "x"
type textarea "Alyssa - assistant GM - 660-346-1354 Amy - GM - HOLD - need billing info on cus…"
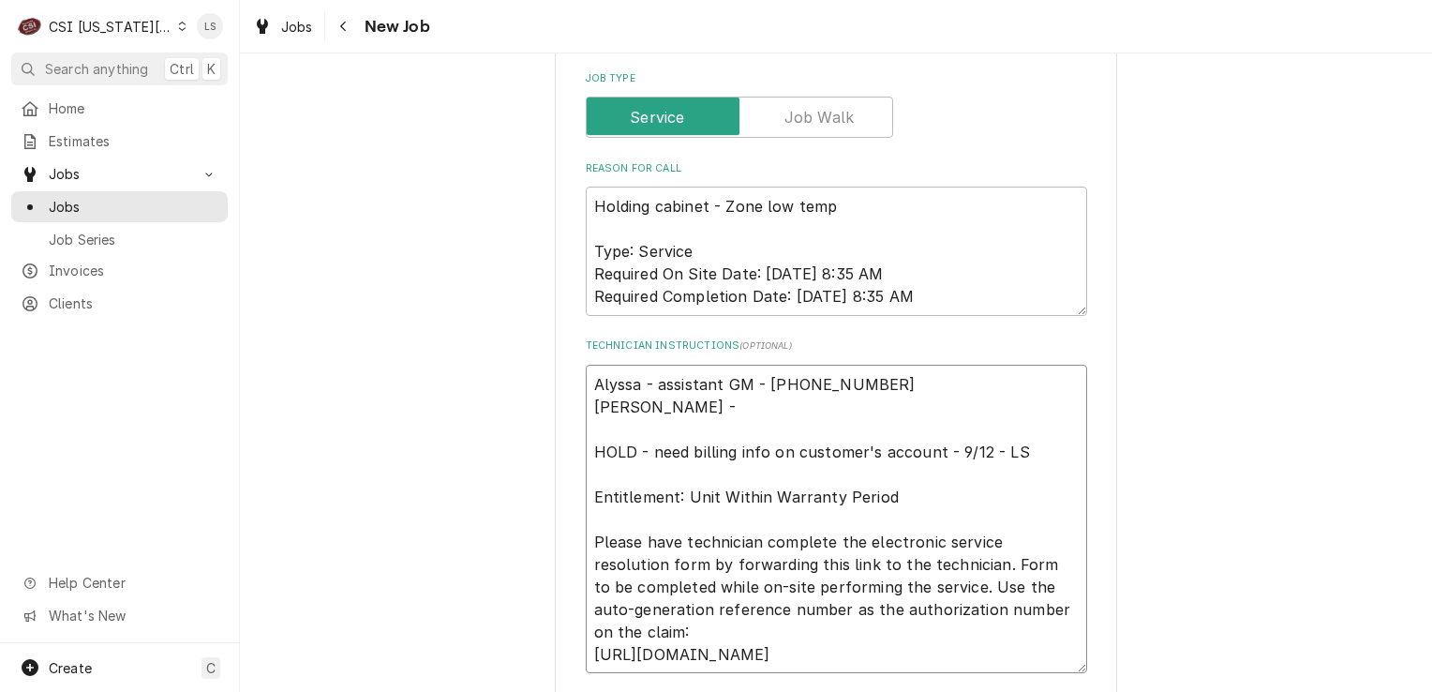
type textarea "x"
type textarea "Alyssa - assistant GM - 660-346-1354 Amy - GM - HOLD - need billing info on cus…"
type textarea "x"
type textarea "Alyssa - assistant GM - 660-346-1354 Amy - GM - 6 HOLD - need billing info on c…"
type textarea "x"
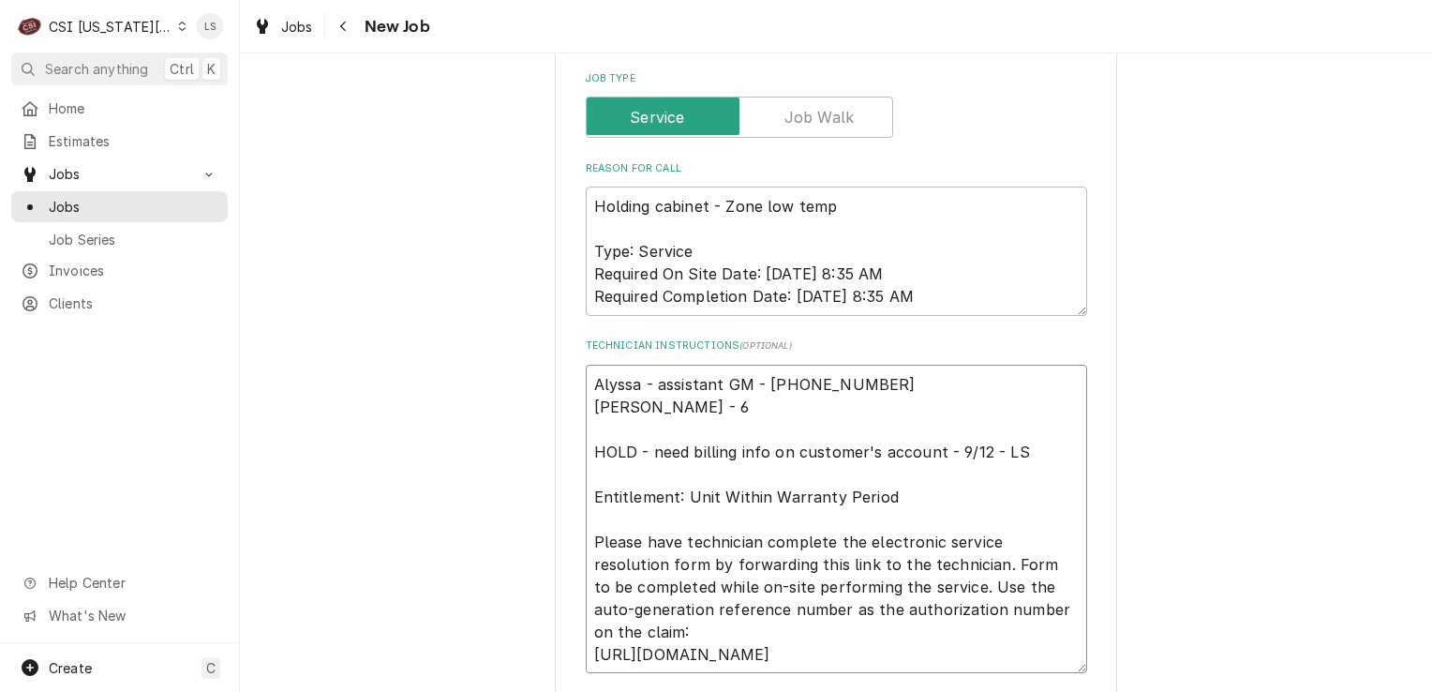
type textarea "Alyssa - assistant GM - 660-346-1354 Amy - GM - 66 HOLD - need billing info on …"
type textarea "x"
type textarea "Alyssa - assistant GM - 660-346-1354 Amy - GM - 660 HOLD - need billing info on…"
type textarea "x"
type textarea "Alyssa - assistant GM - 660-346-1354 Amy - GM - 660- HOLD - need billing info o…"
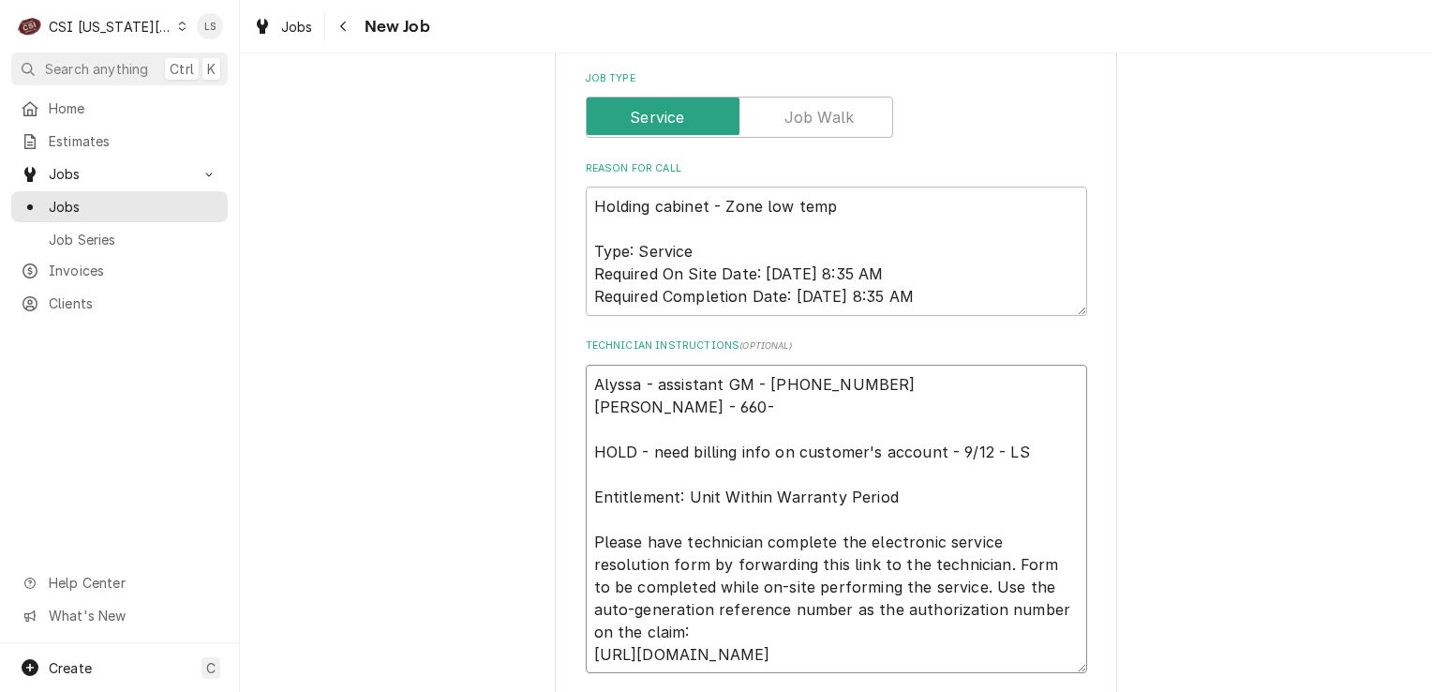
type textarea "x"
type textarea "Alyssa - assistant GM - 660-346-1354 Amy - GM - 660-3 HOLD - need billing info …"
type textarea "x"
type textarea "Alyssa - assistant GM - 660-346-1354 Amy - GM - 660-34 HOLD - need billing info…"
type textarea "x"
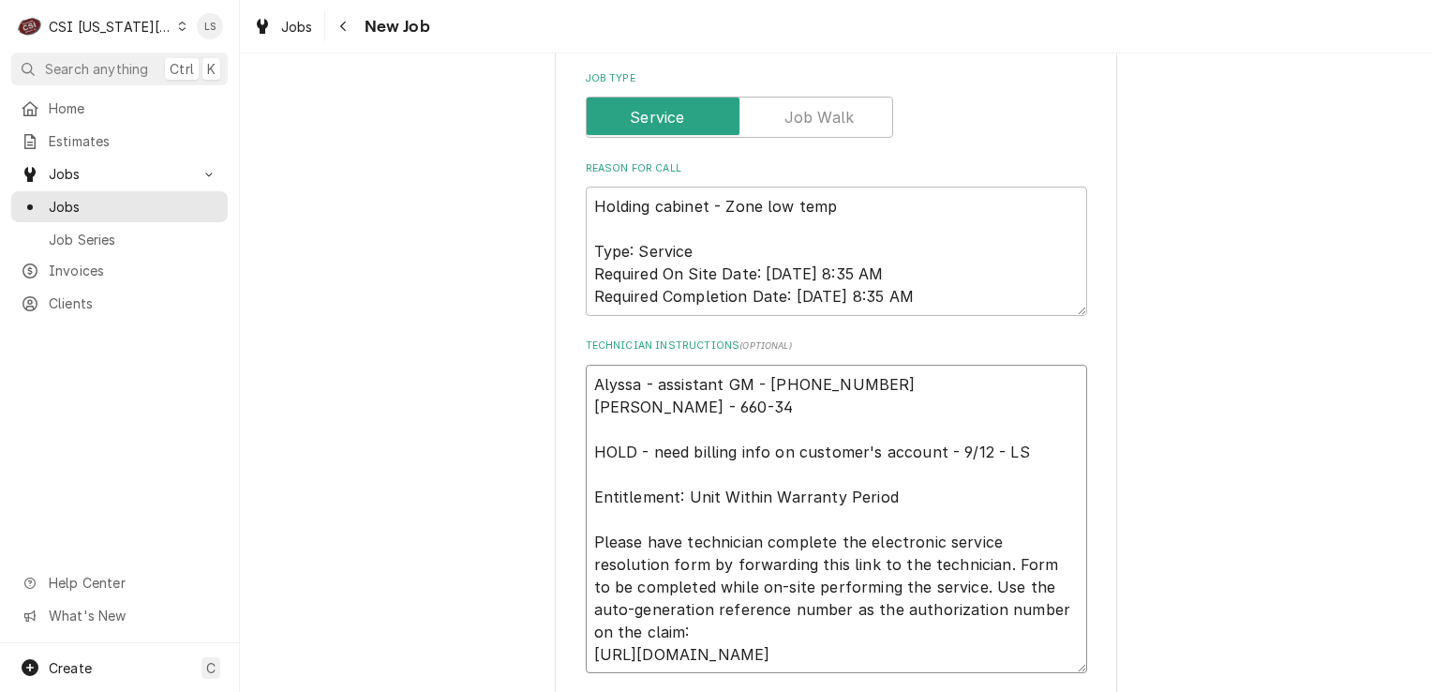
type textarea "Alyssa - assistant GM - 660-346-1354 Amy - GM - 660-342 HOLD - need billing inf…"
type textarea "x"
type textarea "Alyssa - assistant GM - 660-346-1354 Amy - GM - 660-342- HOLD - need billing in…"
type textarea "x"
type textarea "Alyssa - assistant GM - 660-346-1354 Amy - GM - 660-342-8 HOLD - need billing i…"
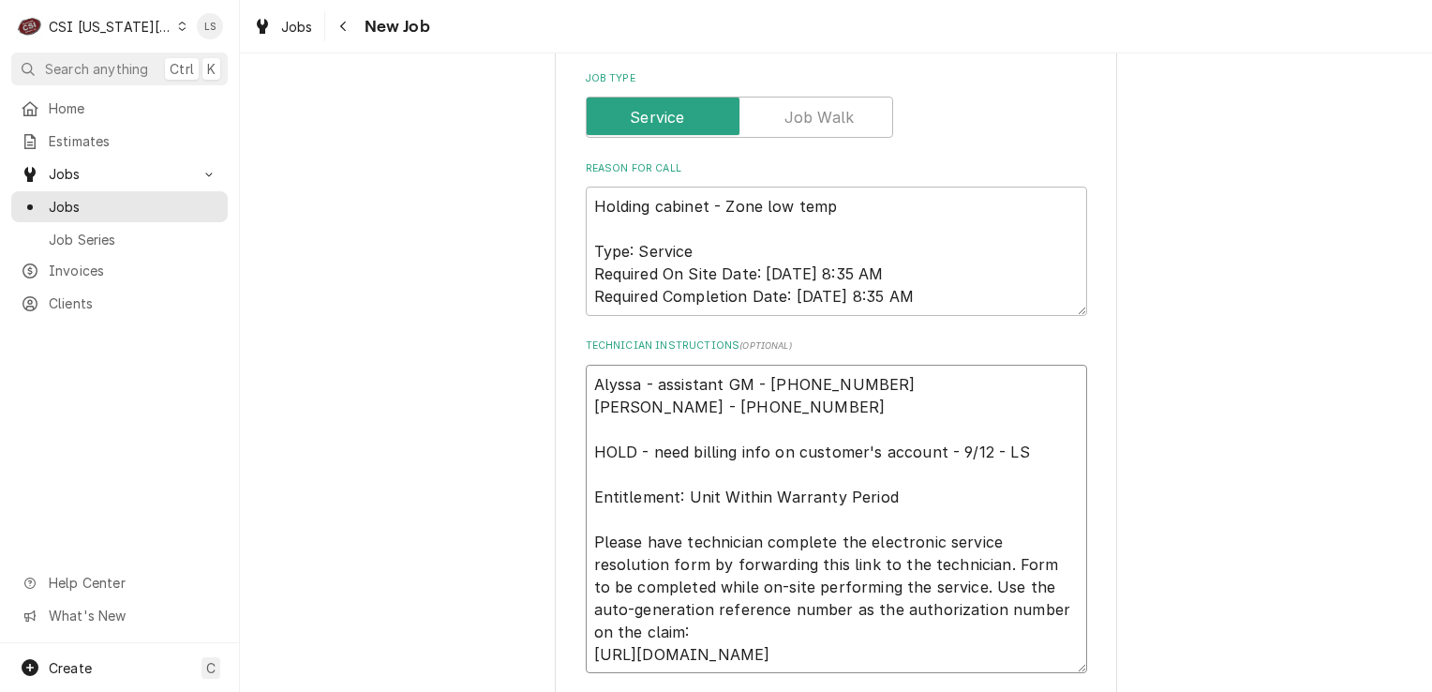
type textarea "x"
type textarea "Alyssa - assistant GM - 660-346-1354 Amy - GM - 660-342-87 HOLD - need billing …"
type textarea "x"
type textarea "Alyssa - assistant GM - 660-346-1354 Amy - GM - 660-342-874 HOLD - need billing…"
type textarea "x"
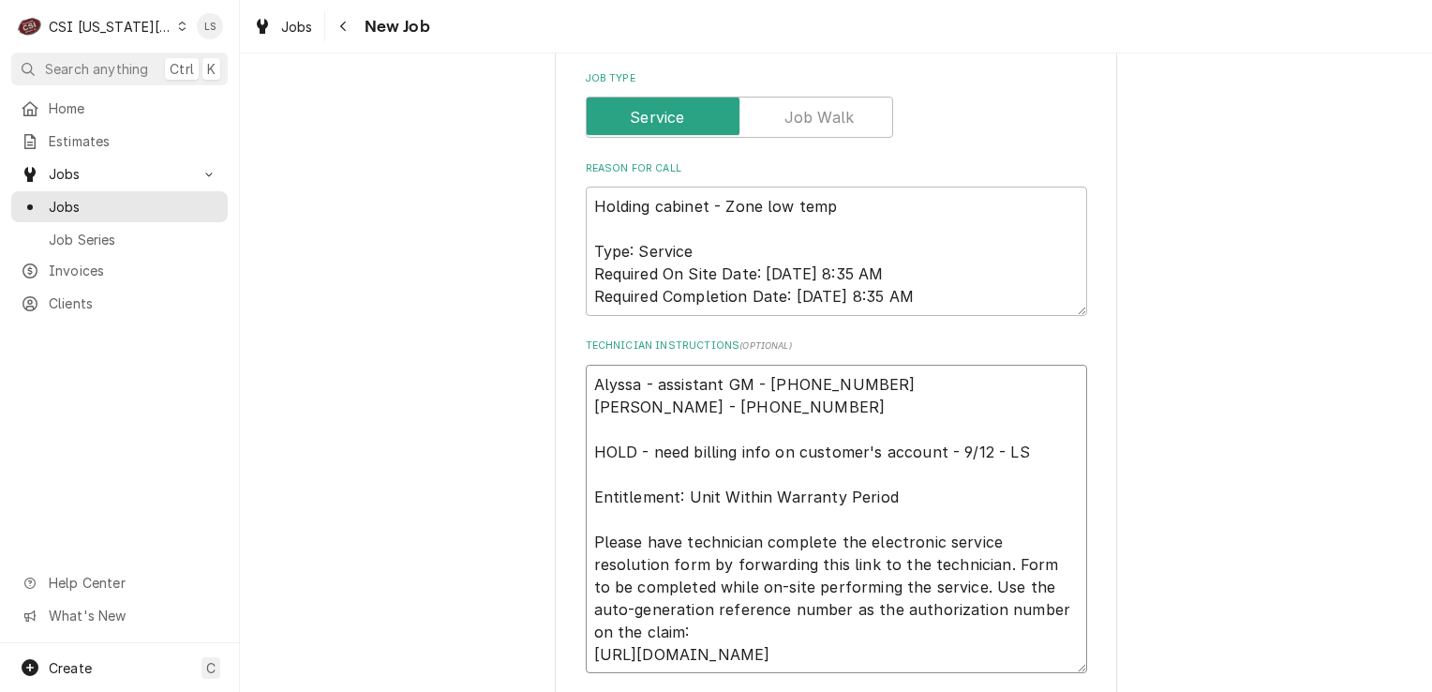
type textarea "Alyssa - assistant GM - 660-346-1354 Amy - GM - 660-342-8746 HOLD - need billin…"
click at [603, 408] on textarea "Alyssa - assistant GM - 660-346-1354 Amy - GM - 660-342-8746 HOLD - need billin…" at bounding box center [836, 519] width 501 height 309
type textarea "x"
type textarea "Alyssa - assistant GM - 660-346-1354 Amy - GM - 660-342-8746 HOLD - need billin…"
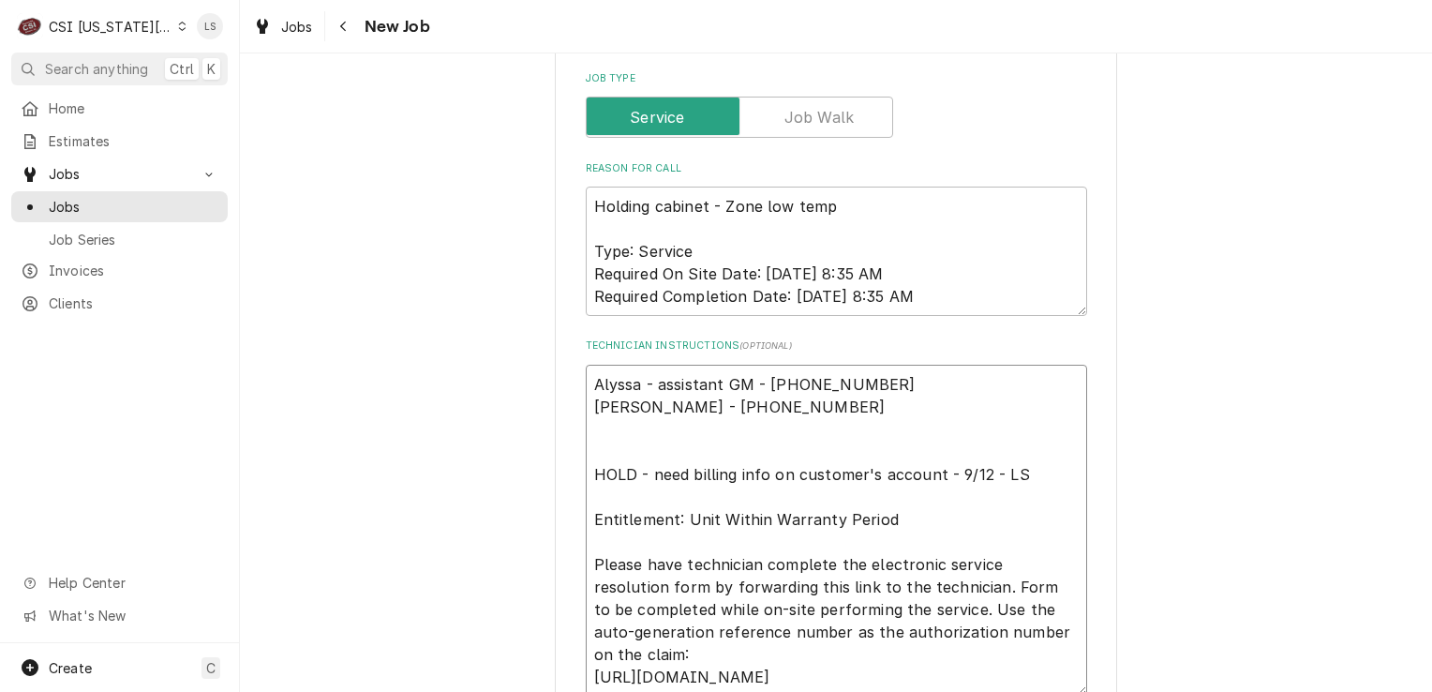
type textarea "x"
type textarea "Alyssa - assistant GM - 660-346-1354 Amy - GM - 660-342-8746 H HOLD - need bill…"
type textarea "x"
type textarea "Alyssa - assistant GM - 660-346-1354 Amy - GM - 660-342-8746 HO HOLD - need bil…"
type textarea "x"
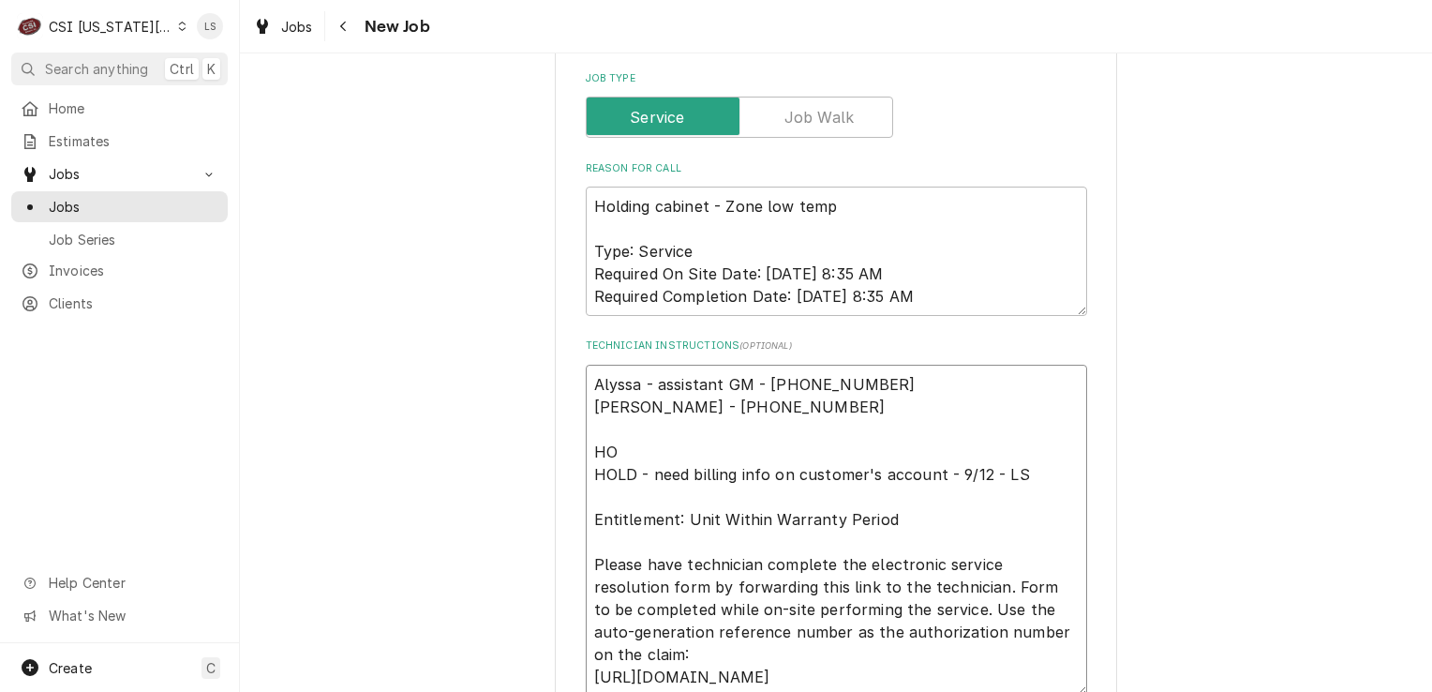
type textarea "Alyssa - assistant GM - 660-346-1354 Amy - GM - 660-342-8746 HOL HOLD - need bi…"
type textarea "x"
type textarea "Alyssa - assistant GM - 660-346-1354 Amy - GM - 660-342-8746 HOLD HOLD - need b…"
type textarea "x"
type textarea "Alyssa - assistant GM - 660-346-1354 Amy - GM - 660-342-8746 HOLD HOLD - need b…"
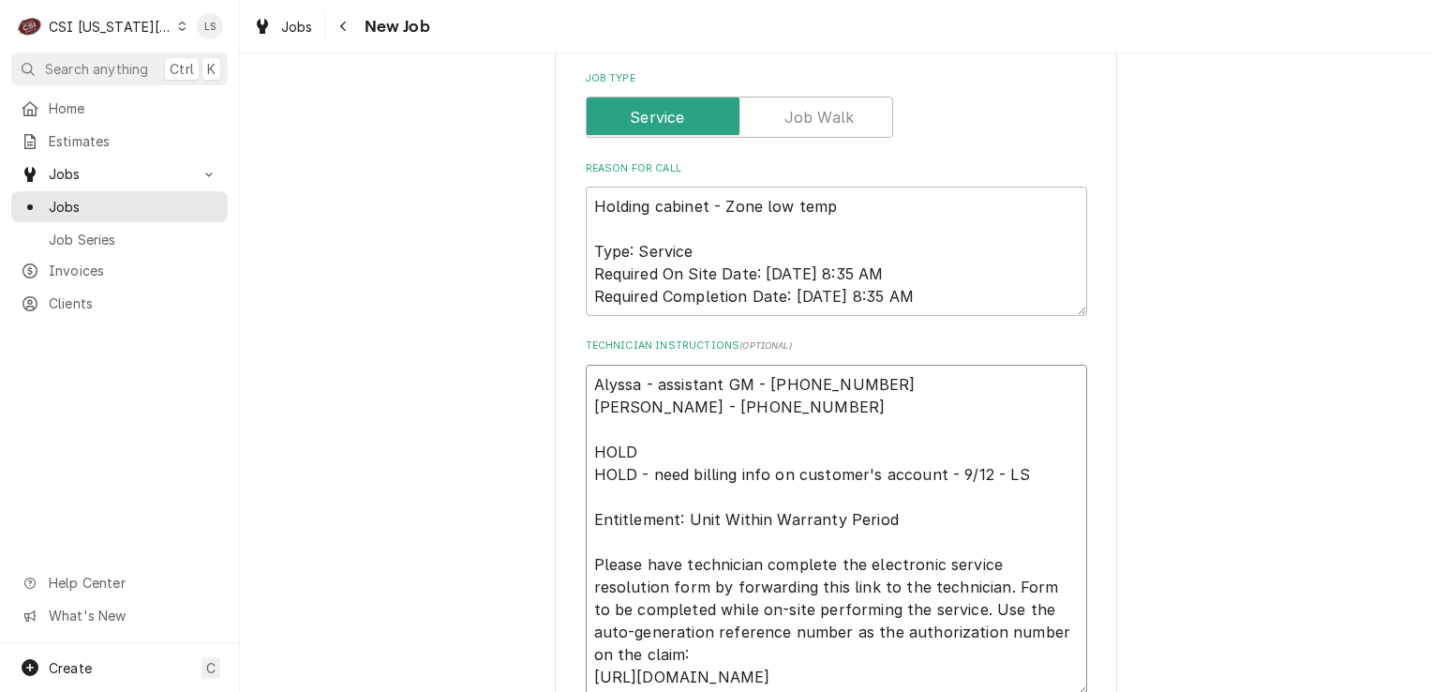
type textarea "x"
type textarea "Alyssa - assistant GM - 660-346-1354 Amy - GM - 660-342-8746 HOLD - HOLD - need…"
type textarea "x"
type textarea "Alyssa - assistant GM - 660-346-1354 Amy - GM - 660-342-8746 HOLD - HOLD - need…"
type textarea "x"
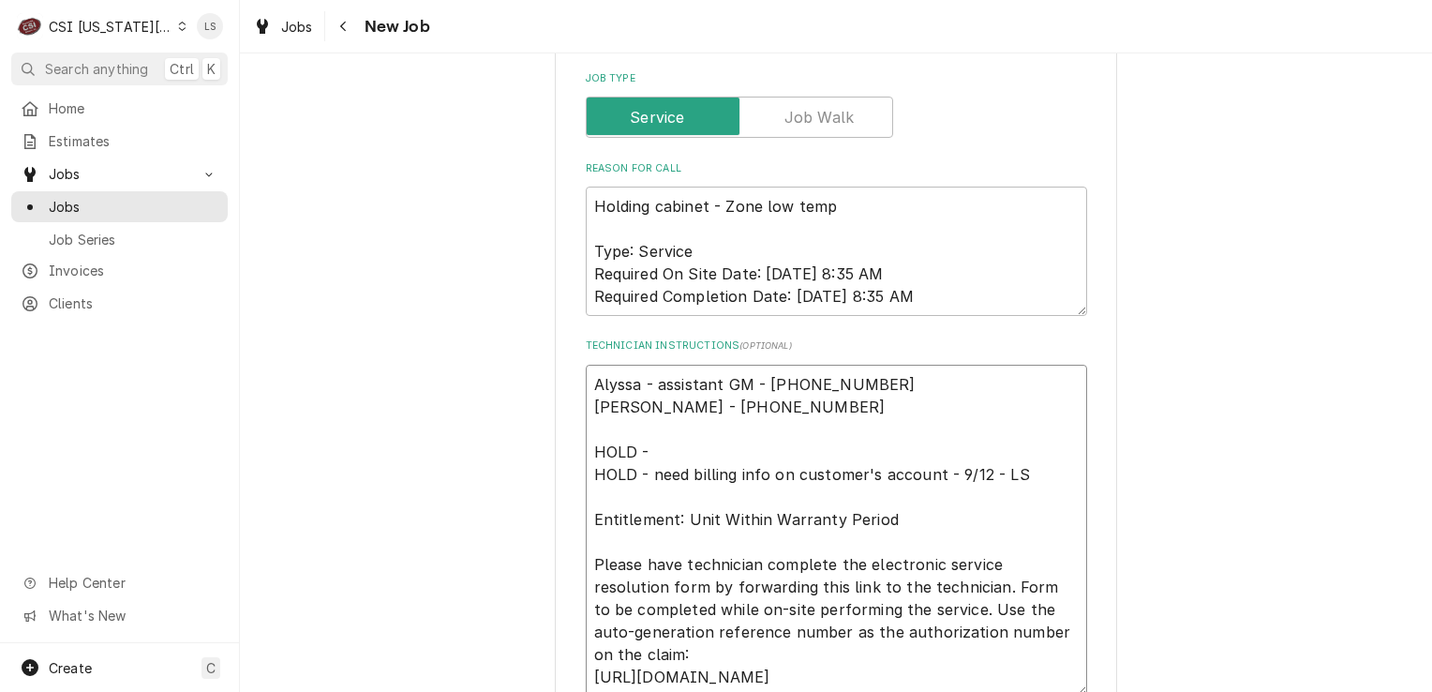
type textarea "Alyssa - assistant GM - 660-346-1354 Amy - GM - 660-342-8746 HOLD - Z HOLD - ne…"
type textarea "x"
type textarea "Alyssa - assistant GM - 660-346-1354 Amy - GM - 660-342-8746 HOLD - Za HOLD - n…"
type textarea "x"
type textarea "Alyssa - assistant GM - 660-346-1354 Amy - GM - 660-342-8746 HOLD - Zac HOLD - …"
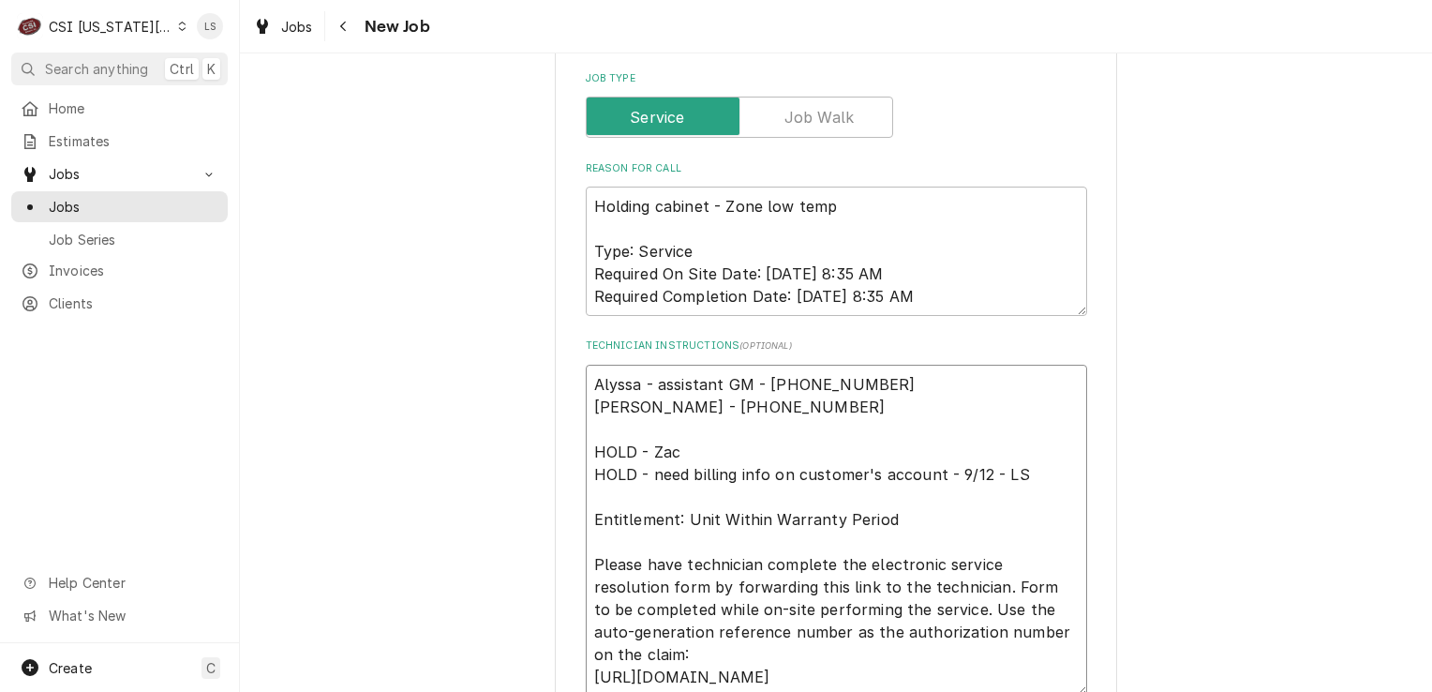
type textarea "x"
type textarea "Alyssa - assistant GM - 660-346-1354 Amy - GM - 660-342-8746 HOLD - Zach HOLD -…"
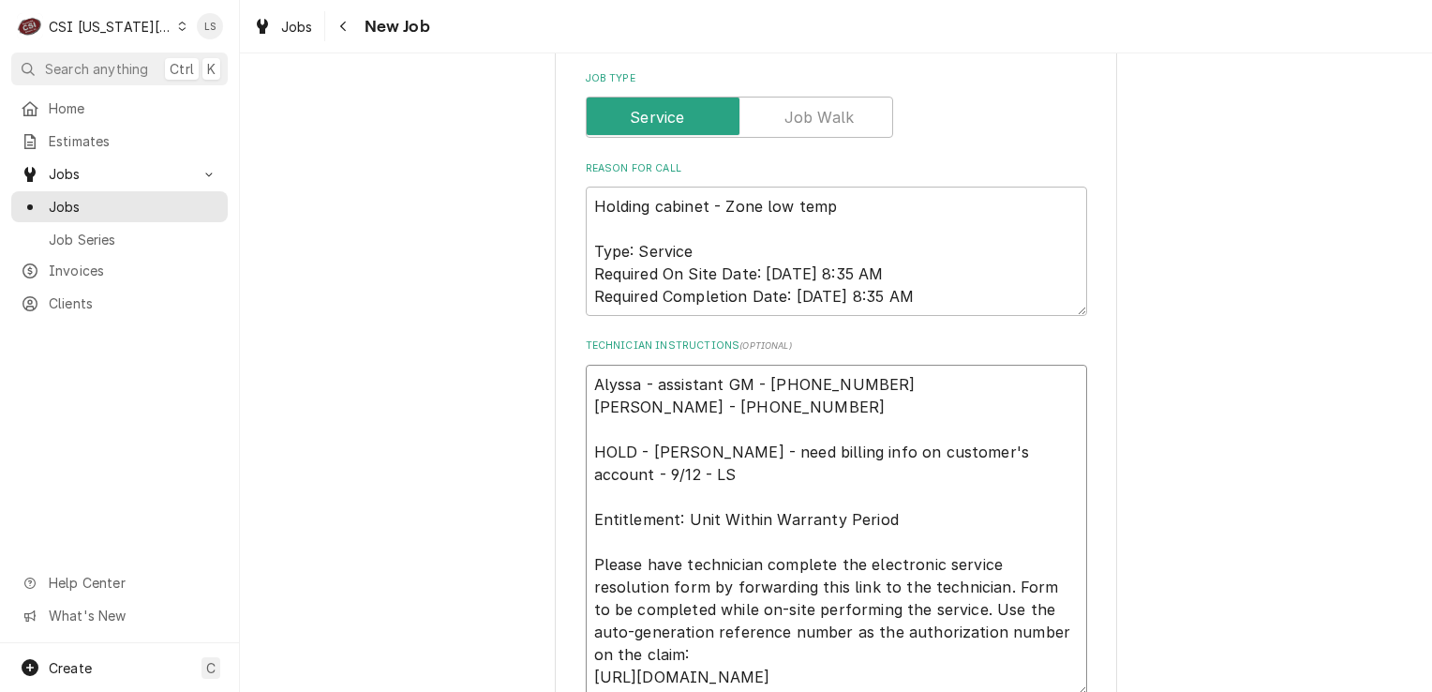
type textarea "x"
type textarea "Alyssa - assistant GM - 660-346-1354 Amy - GM - 660-342-8746 HOLD - Zach HOLD -…"
type textarea "x"
type textarea "Alyssa - assistant GM - 660-346-1354 Amy - GM - 660-342-8746 HOLD - Zach HOLD -…"
type textarea "x"
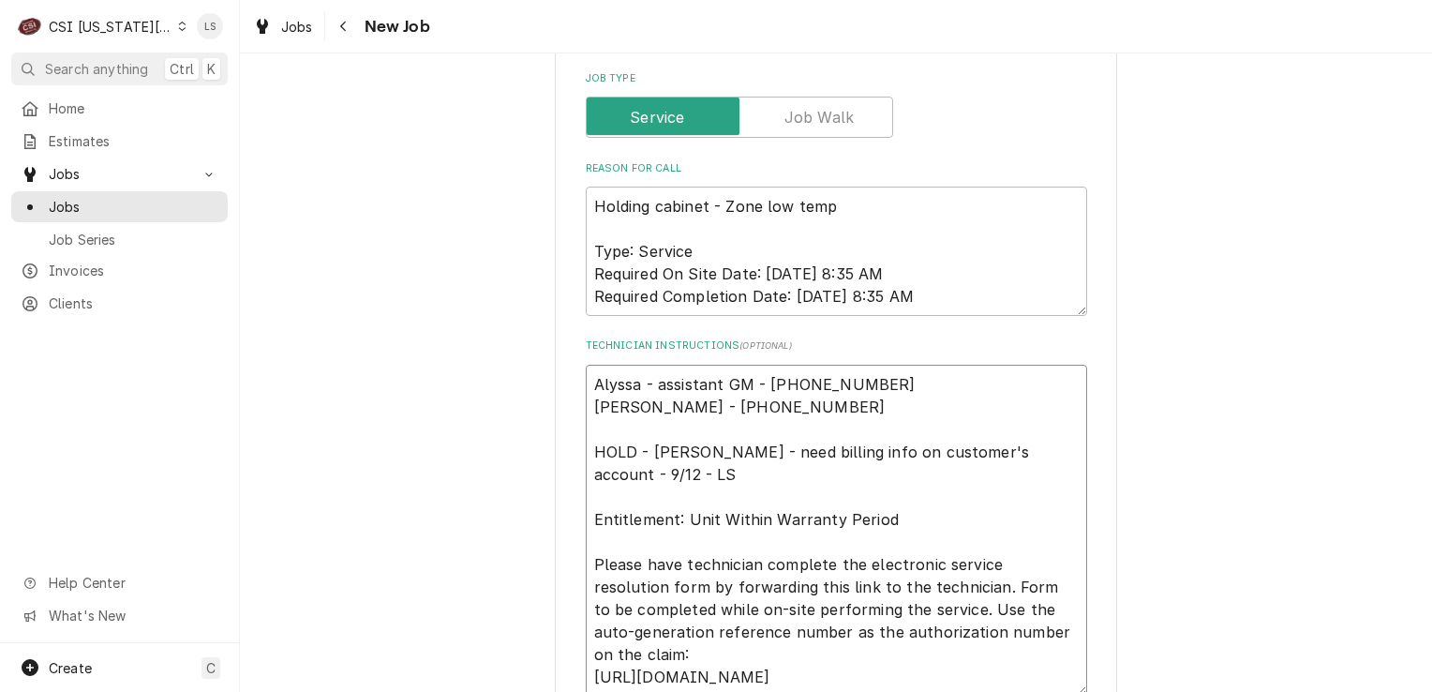
type textarea "Alyssa - assistant GM - 660-346-1354 Amy - GM - 660-342-8746 HOLD - Zac HOLD - …"
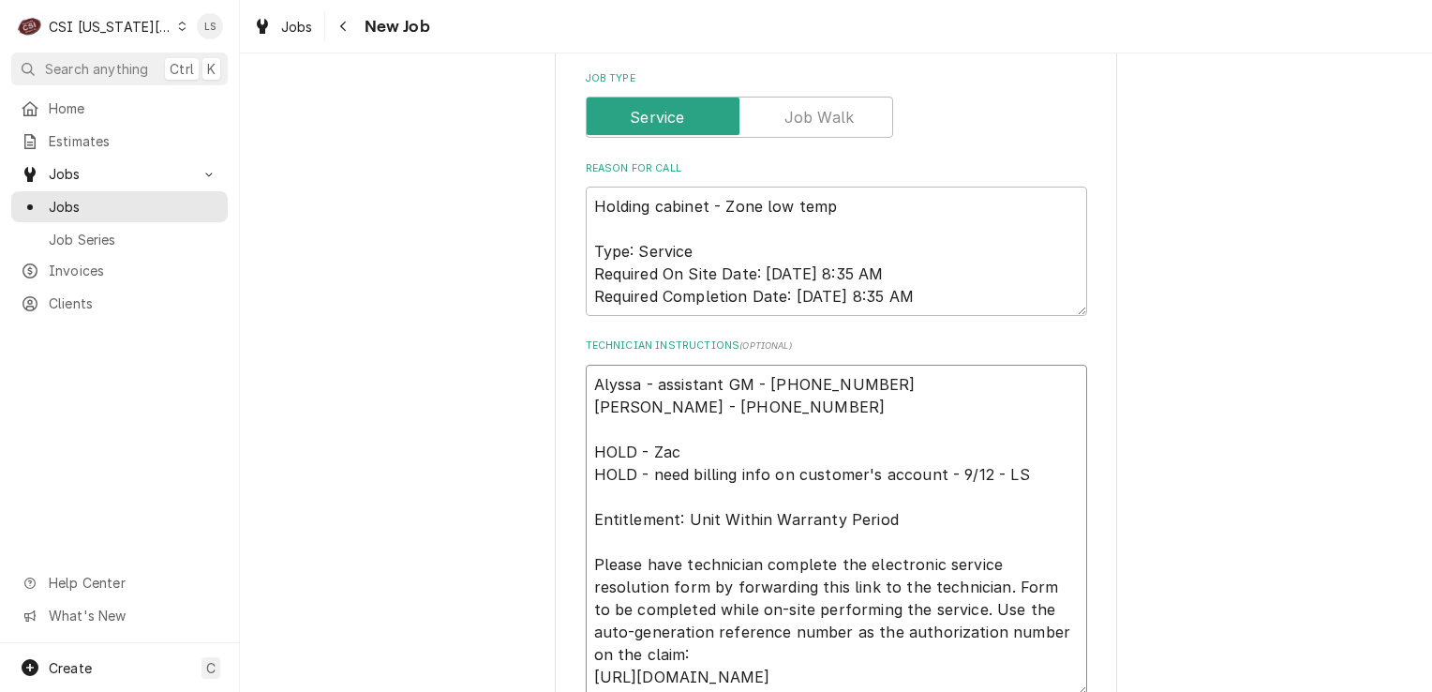
type textarea "x"
type textarea "Alyssa - assistant GM - 660-346-1354 Amy - GM - 660-342-8746 HOLD - Za HOLD - n…"
type textarea "x"
type textarea "Alyssa - assistant GM - 660-346-1354 Amy - GM - 660-342-8746 HOLD - Z HOLD - ne…"
type textarea "x"
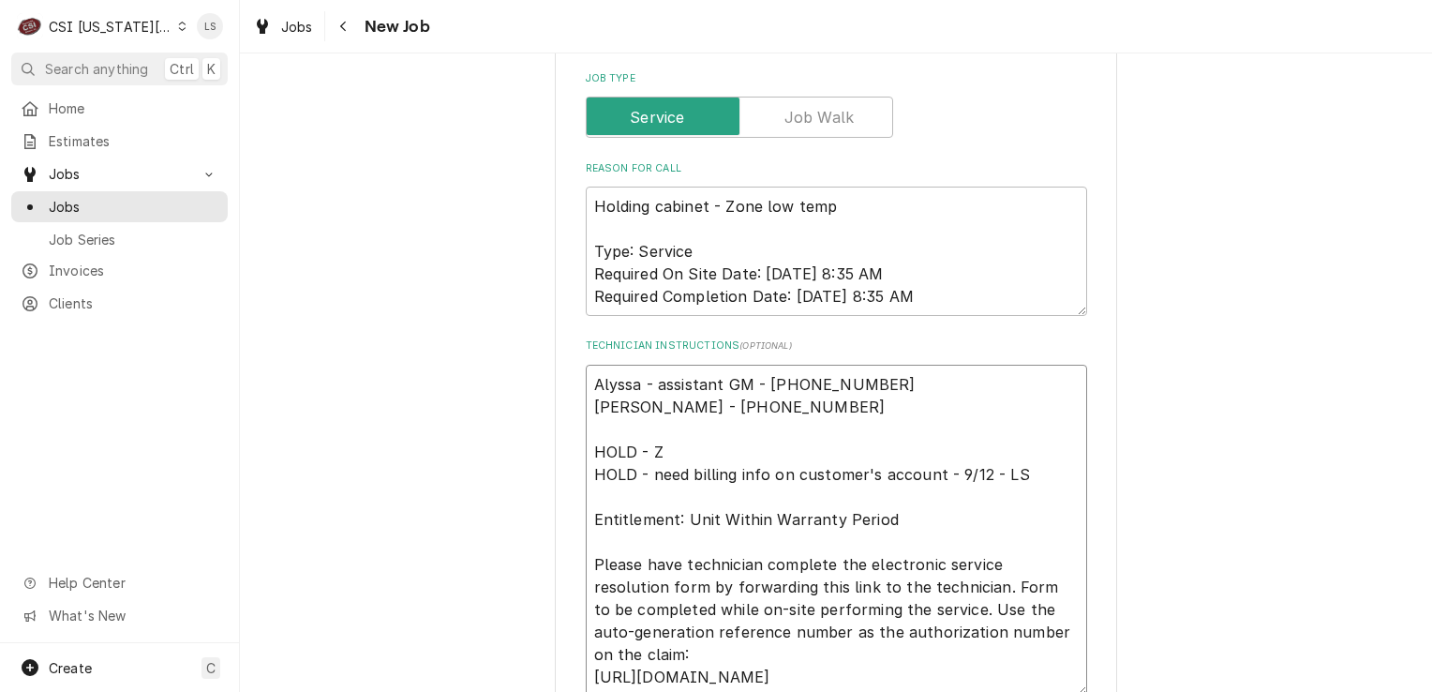
type textarea "Alyssa - assistant GM - 660-346-1354 Amy - GM - 660-342-8746 HOLD - HOLD - need…"
type textarea "x"
type textarea "Alyssa - assistant GM - 660-346-1354 Amy - GM - 660-342-8746 HOLD - S HOLD - ne…"
type textarea "x"
type textarea "Alyssa - assistant GM - 660-346-1354 Amy - GM - 660-342-8746 HOLD - Sp HOLD - n…"
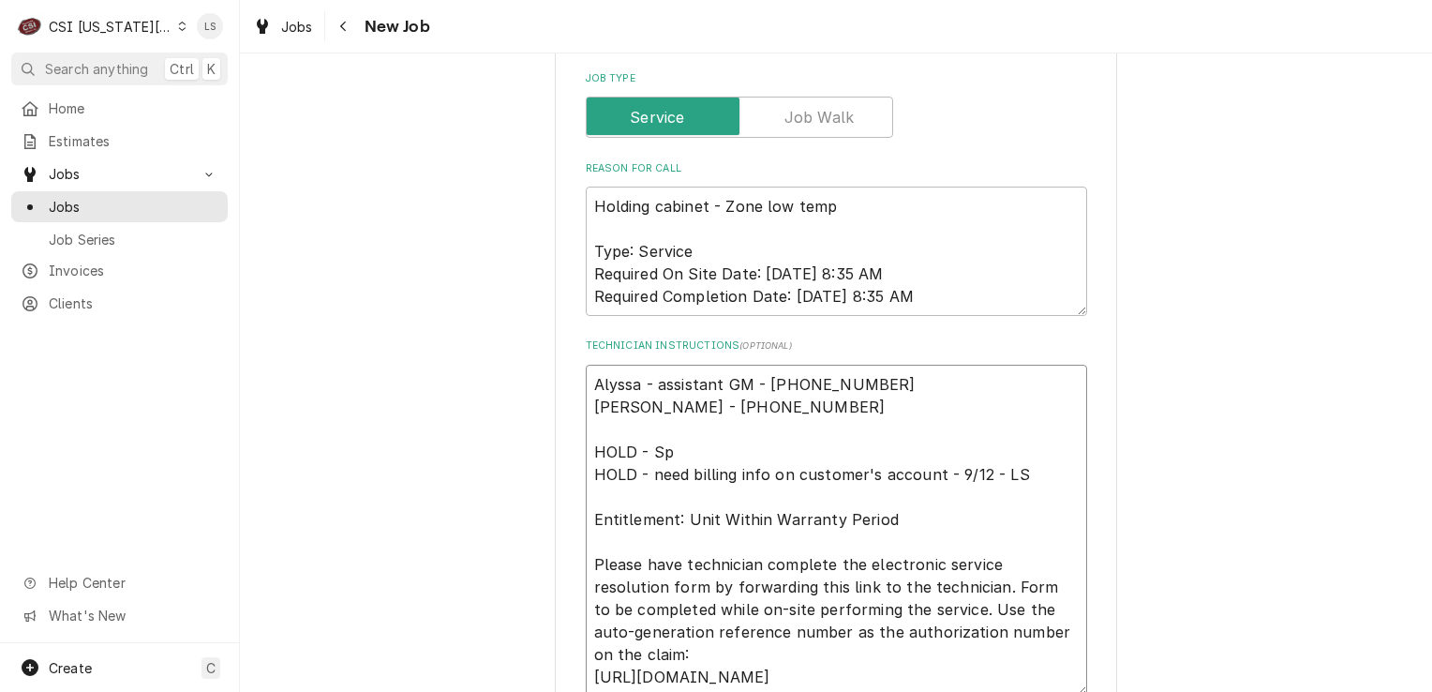
type textarea "x"
type textarea "Alyssa - assistant GM - 660-346-1354 Amy - GM - 660-342-8746 HOLD - Spo HOLD - …"
type textarea "x"
type textarea "Alyssa - assistant GM - 660-346-1354 Amy - GM - 660-342-8746 HOLD - Spoke HOLD …"
type textarea "x"
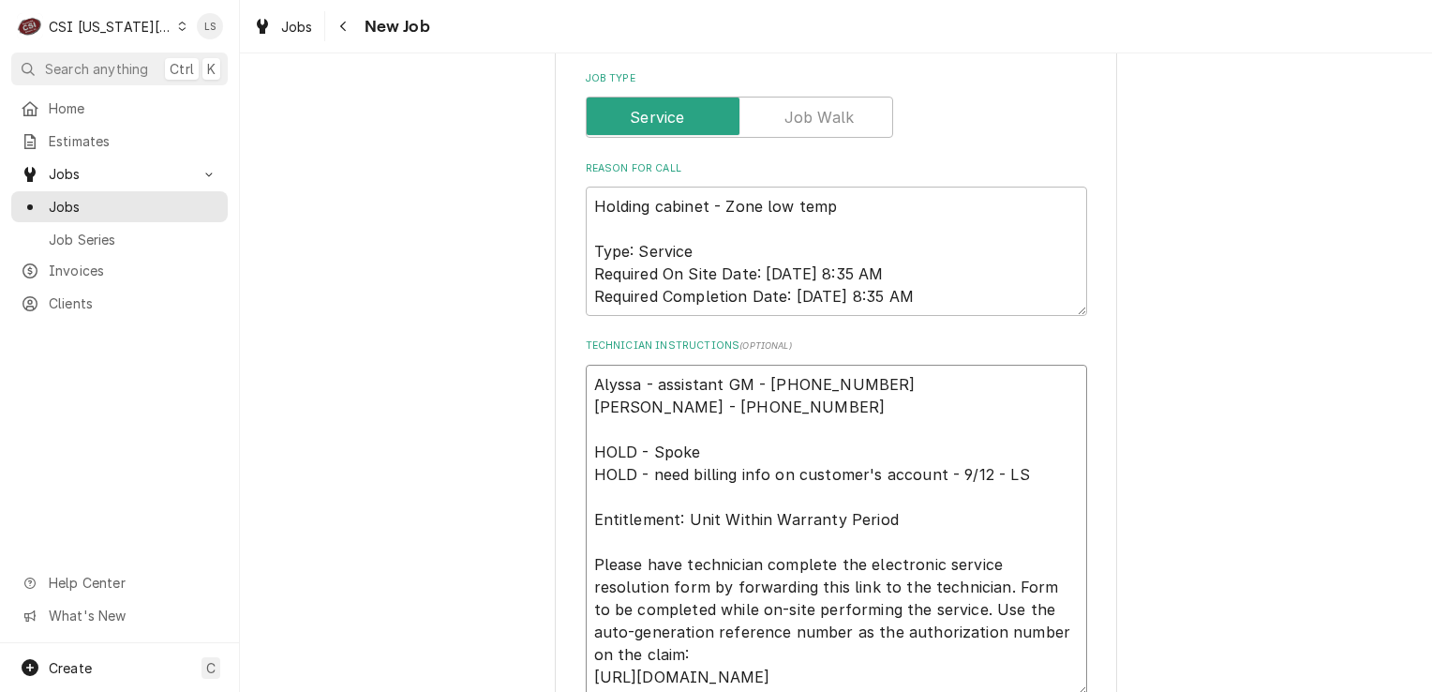
type textarea "Alyssa - assistant GM - 660-346-1354 Amy - GM - 660-342-8746 HOLD - Spoke HOLD …"
type textarea "x"
type textarea "Alyssa - assistant GM - 660-346-1354 Amy - GM - 660-342-8746 HOLD - Spoke to HO…"
type textarea "x"
type textarea "Alyssa - assistant GM - 660-346-1354 Amy - GM - 660-342-8746 HOLD - Spoke to HO…"
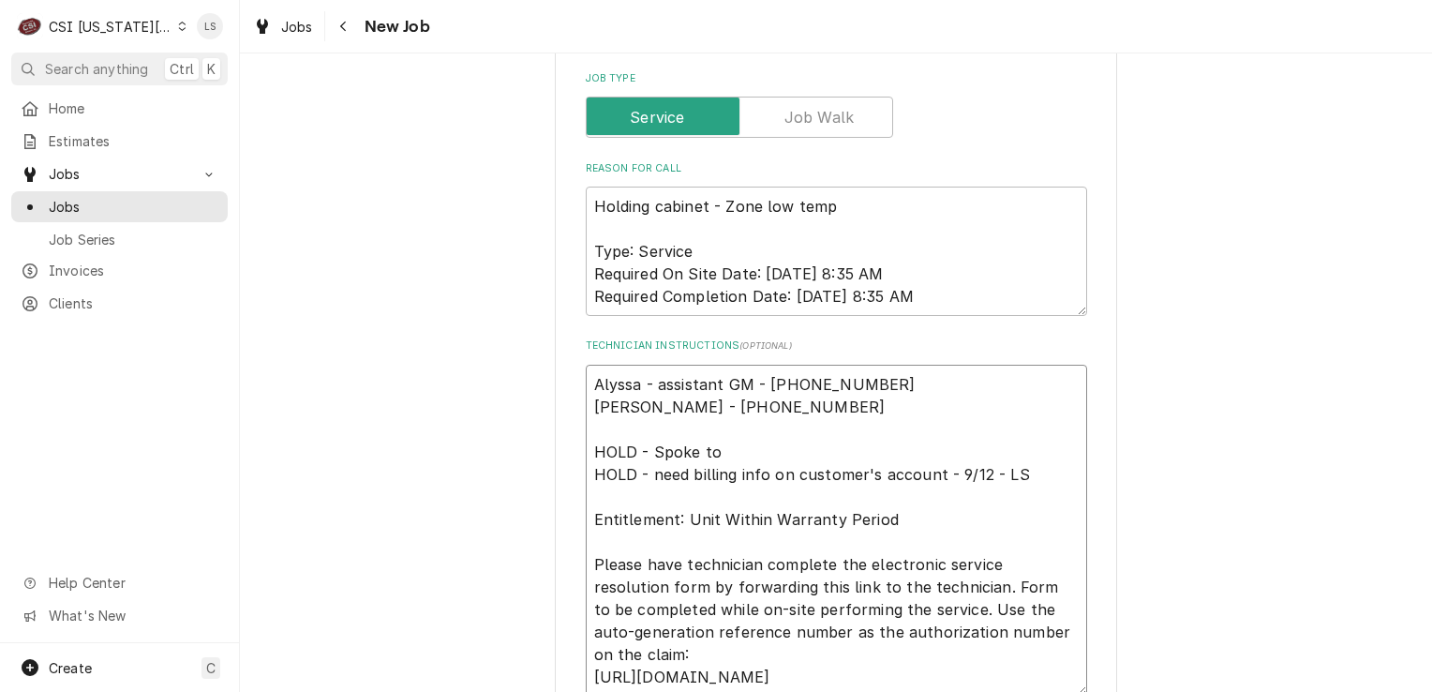
type textarea "x"
type textarea "Alyssa - assistant GM - 660-346-1354 Amy - GM - 660-342-8746 HOLD - Spoke to Z …"
type textarea "x"
type textarea "Alyssa - assistant GM - 660-346-1354 Amy - GM - 660-342-8746 HOLD - Spoke to Za…"
type textarea "x"
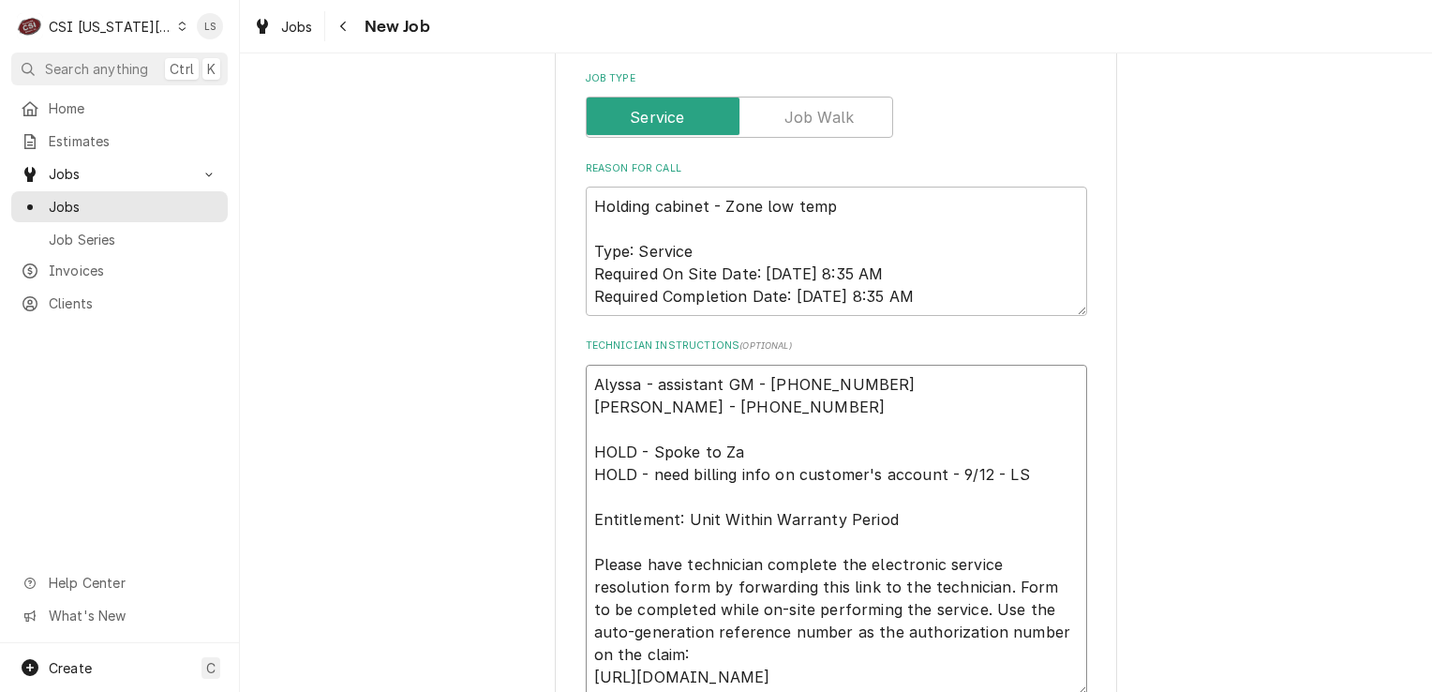
type textarea "Alyssa - assistant GM - 660-346-1354 Amy - GM - 660-342-8746 HOLD - Spoke to Za…"
type textarea "x"
type textarea "Alyssa - assistant GM - 660-346-1354 Amy - GM - 660-342-8746 HOLD - Spoke to Za…"
type textarea "x"
type textarea "Alyssa - assistant GM - 660-346-1354 Amy - GM - 660-342-8746 HOLD - Spoke to Za…"
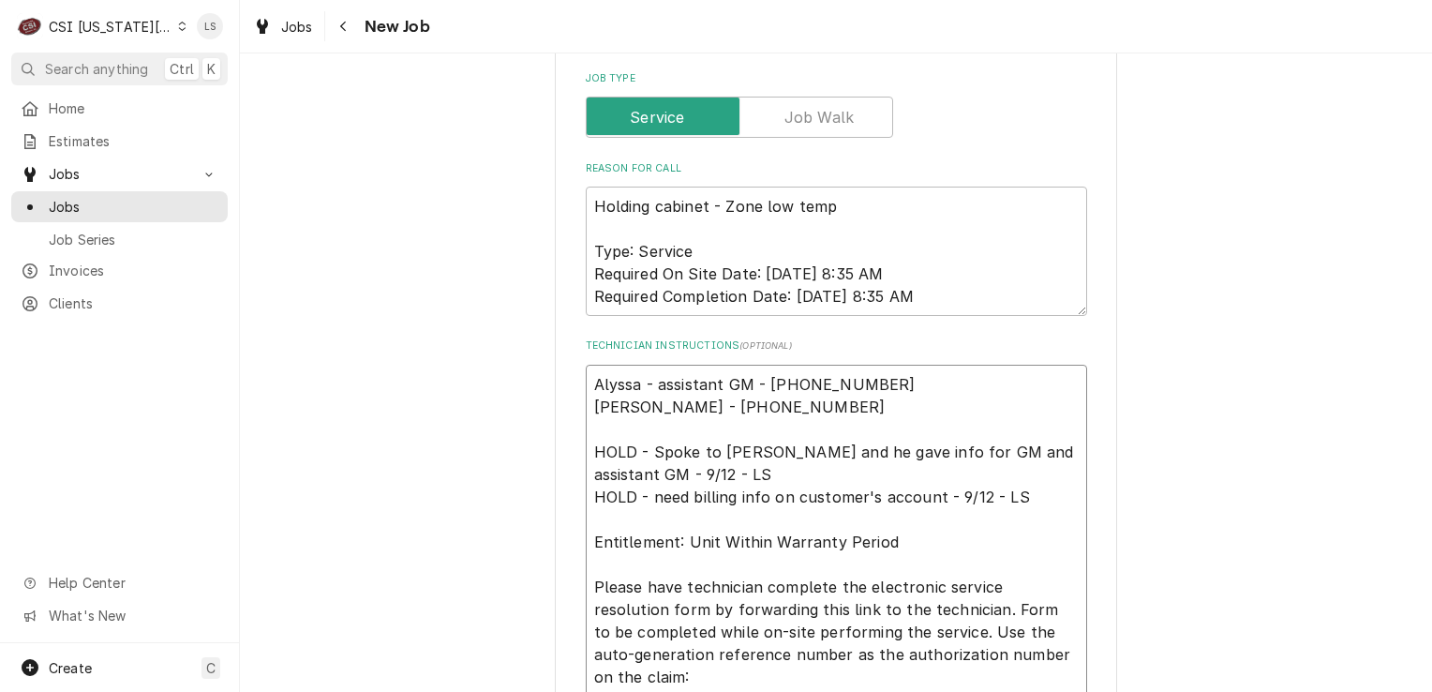
drag, startPoint x: 754, startPoint y: 367, endPoint x: 555, endPoint y: 358, distance: 198.9
click at [555, 358] on div "Use the fields below to edit this job: Client Details Client WELBILT-LINCOLN Ed…" at bounding box center [836, 107] width 562 height 3408
click at [760, 382] on textarea "Alyssa - assistant GM - 660-346-1354 Amy - GM - 660-342-8746 HOLD - Spoke to Za…" at bounding box center [836, 542] width 501 height 354
drag, startPoint x: 776, startPoint y: 381, endPoint x: 581, endPoint y: 357, distance: 196.4
click at [574, 355] on div "Use the fields below to edit this job: Client Details Client WELBILT-LINCOLN Ed…" at bounding box center [836, 107] width 562 height 3408
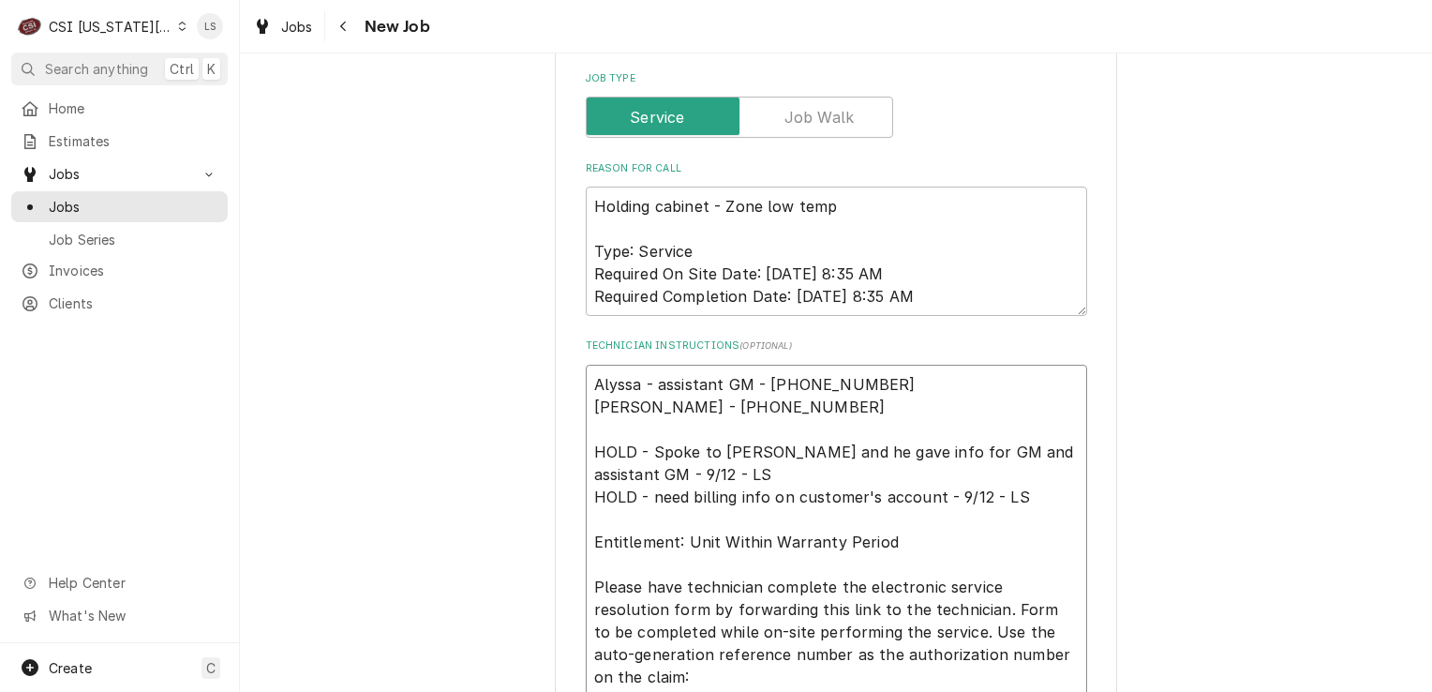
click at [1020, 476] on textarea "Alyssa - assistant GM - 660-346-1354 Amy - GM - 660-342-8746 HOLD - Spoke to Za…" at bounding box center [836, 542] width 501 height 354
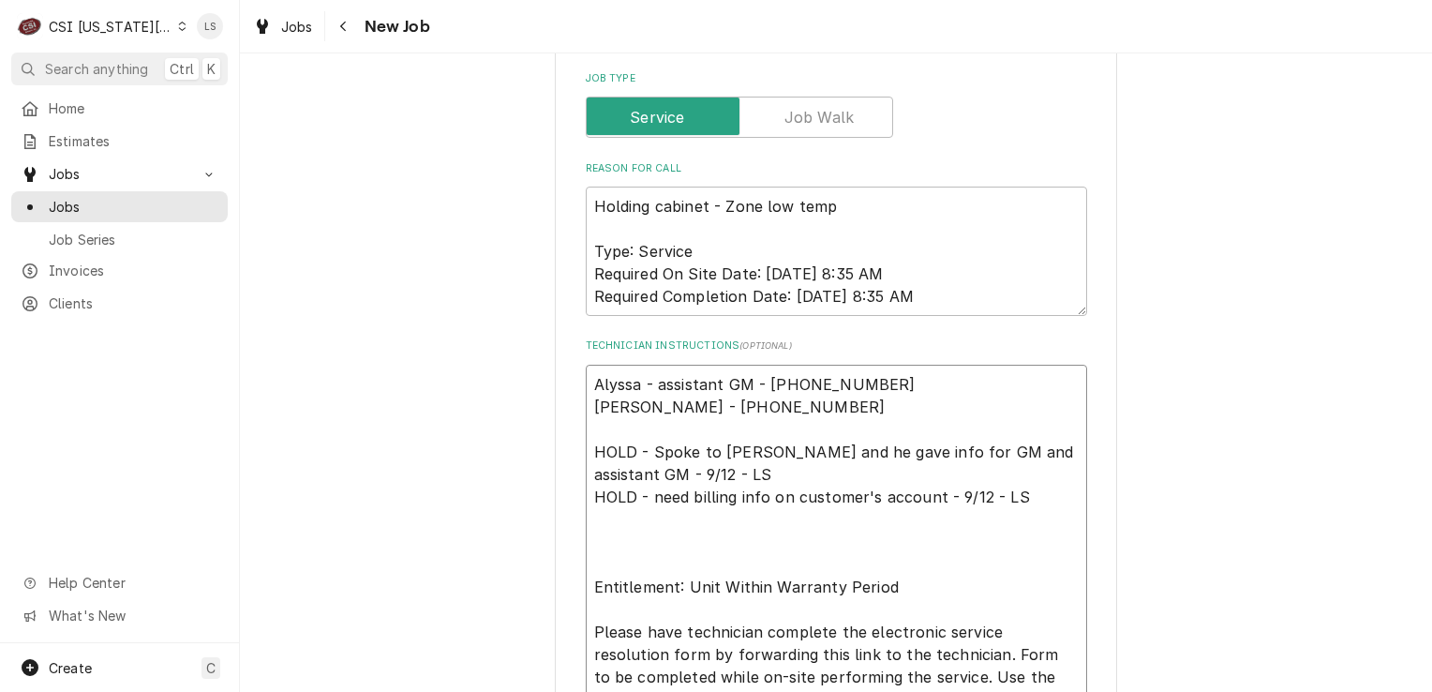
paste textarea "Alyssa - assistant GM - 660-346-1354 Amy - GM - 660-342-8746"
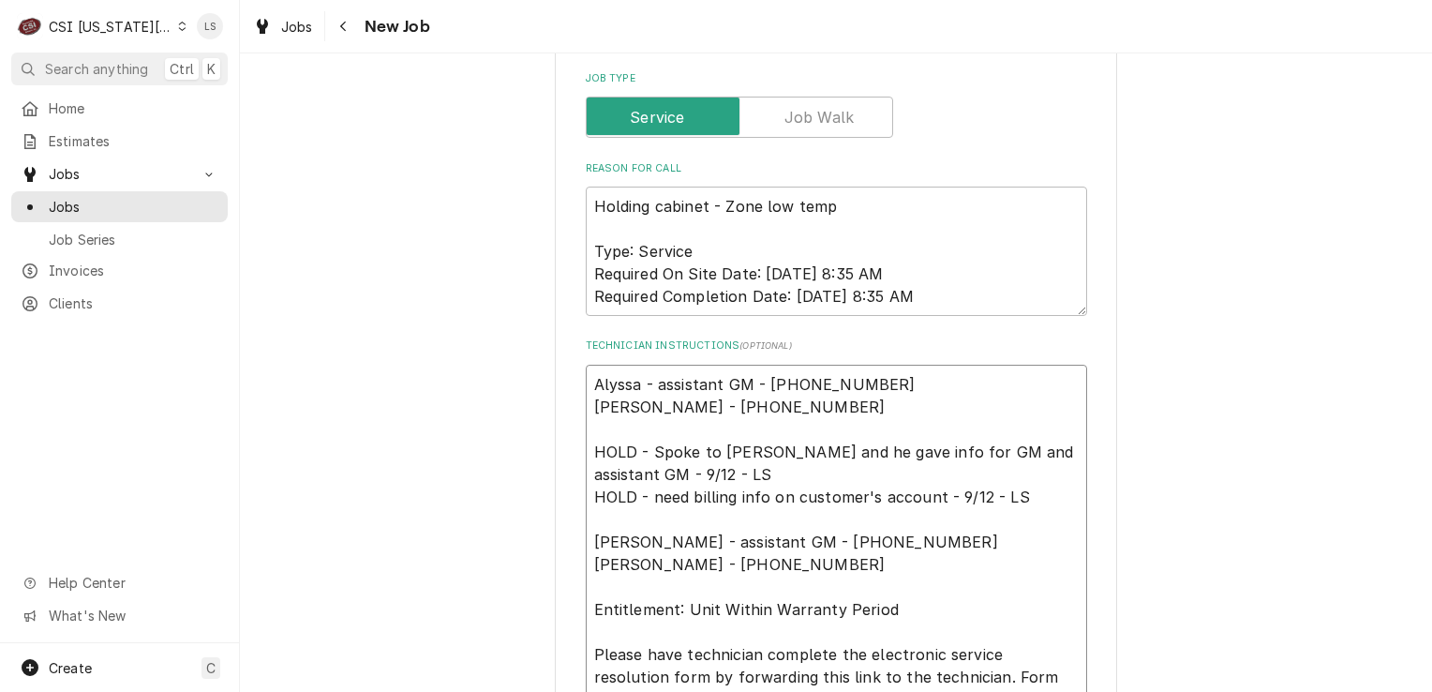
drag, startPoint x: 795, startPoint y: 386, endPoint x: 526, endPoint y: 352, distance: 271.1
click at [526, 352] on div "Use the fields below to edit this job: Client Details Client WELBILT-LINCOLN Ed…" at bounding box center [836, 140] width 1192 height 3508
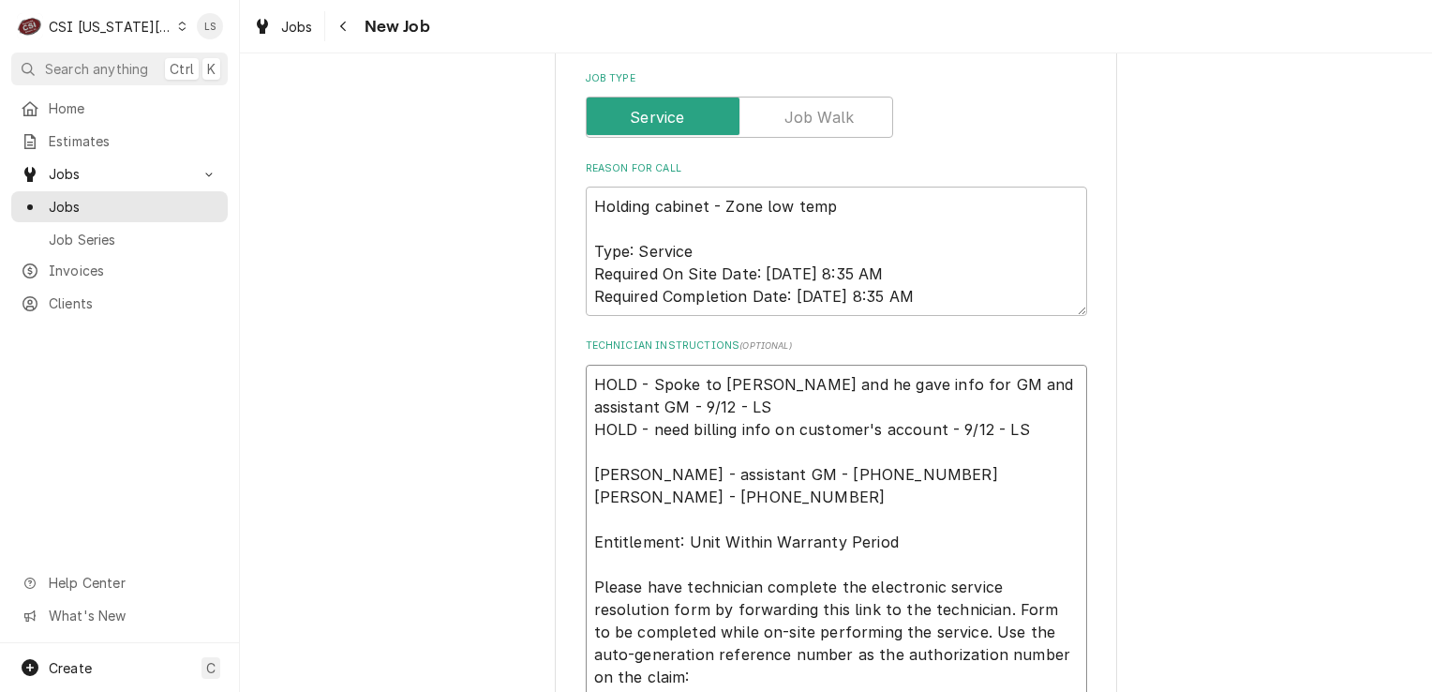
click at [586, 399] on textarea "HOLD - Spoke to Zach and he gave info for GM and assistant GM - 9/12 - LS HOLD …" at bounding box center [836, 564] width 501 height 399
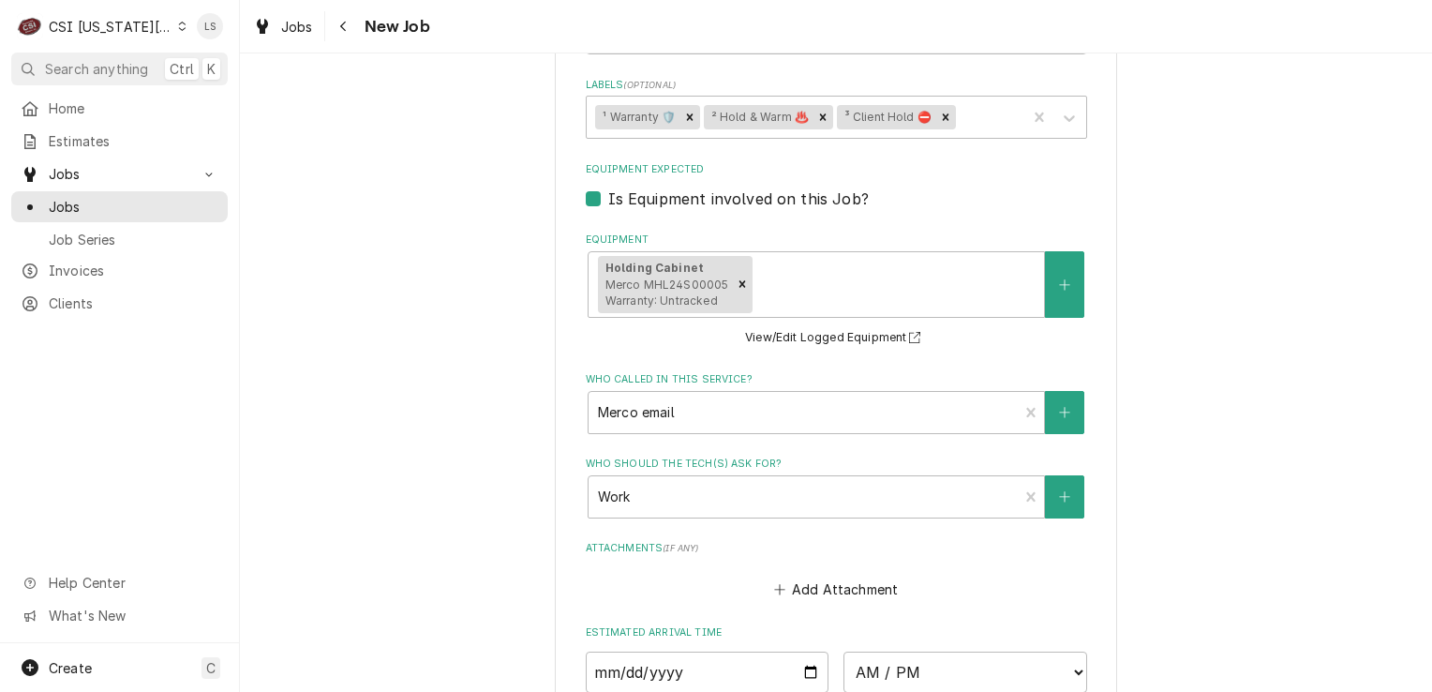
scroll to position [2791, 0]
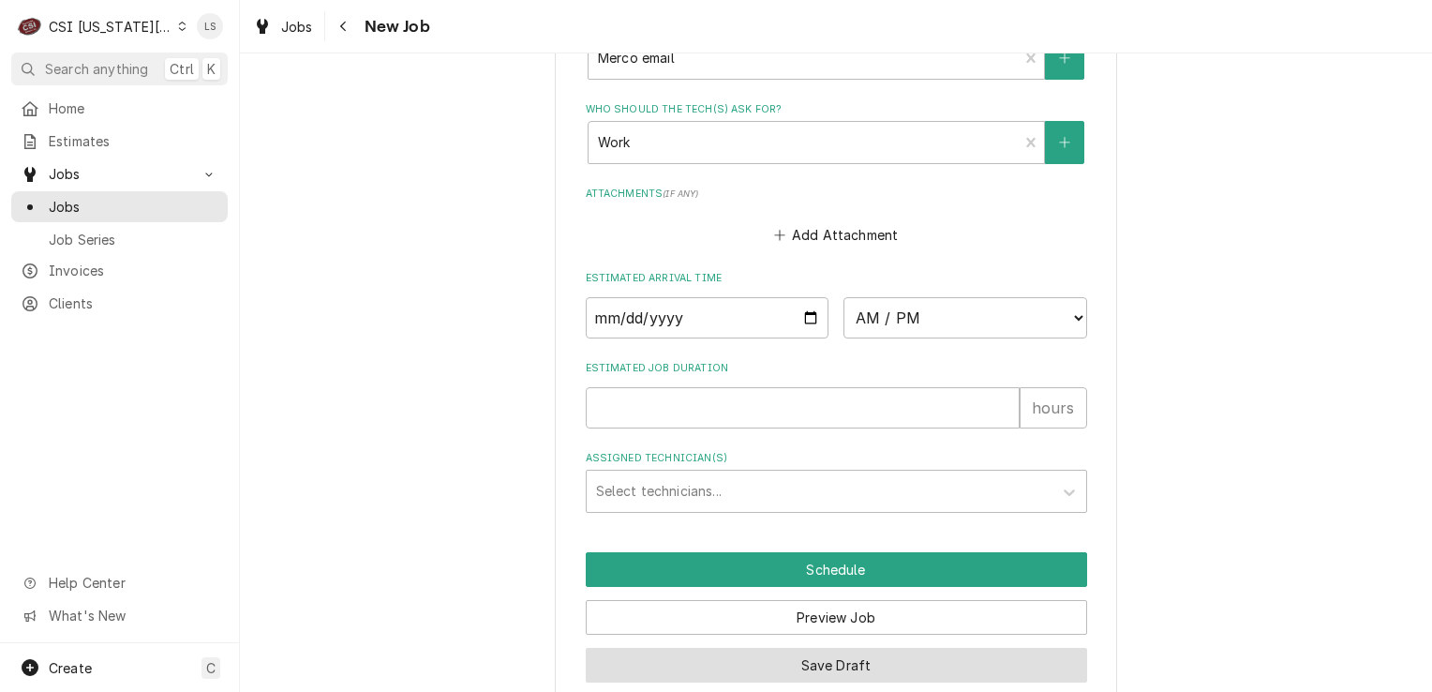
click at [825, 648] on button "Save Draft" at bounding box center [836, 665] width 501 height 35
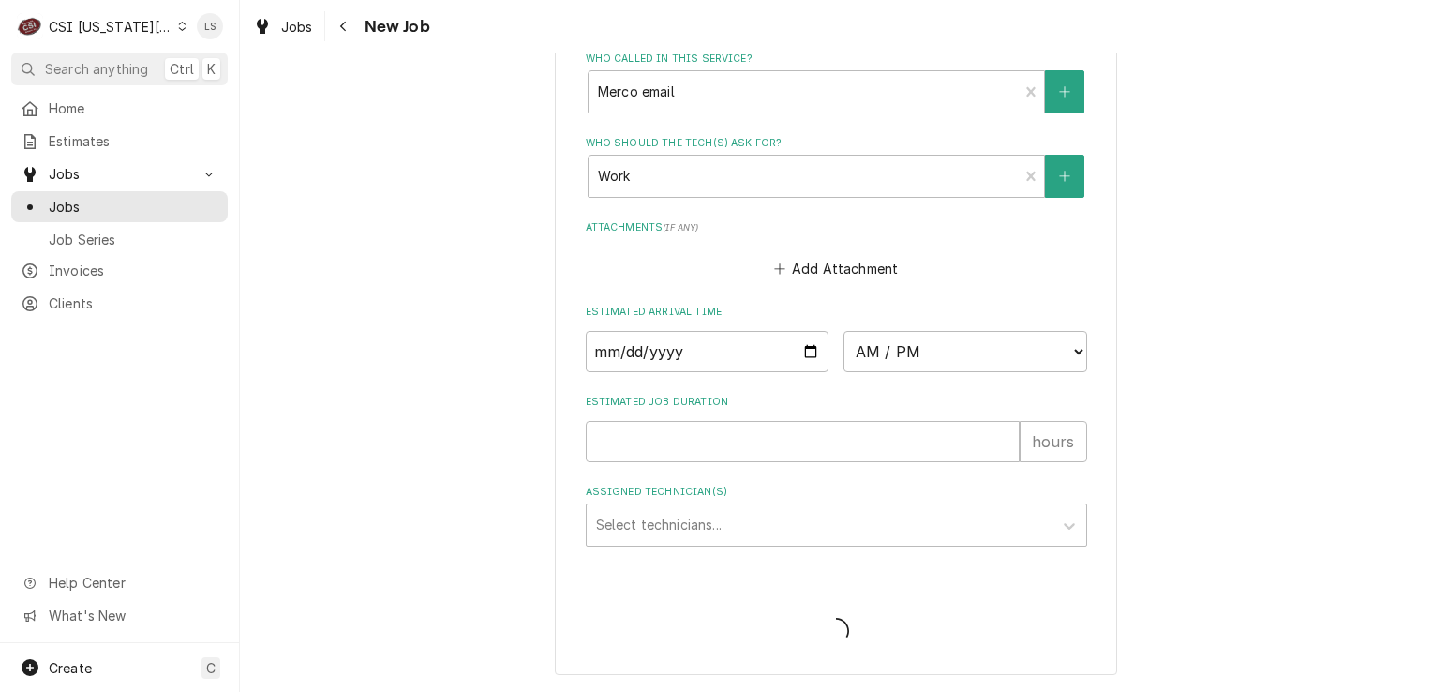
scroll to position [2728, 0]
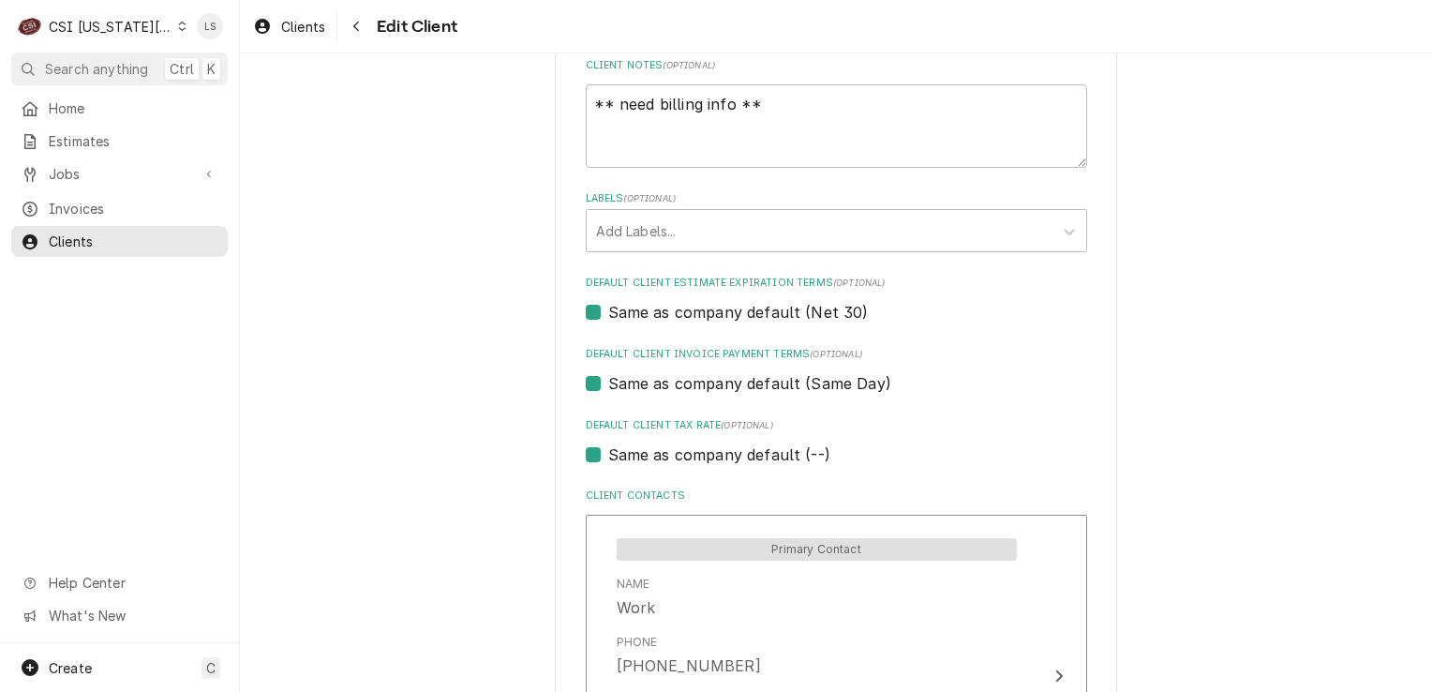
scroll to position [1348, 0]
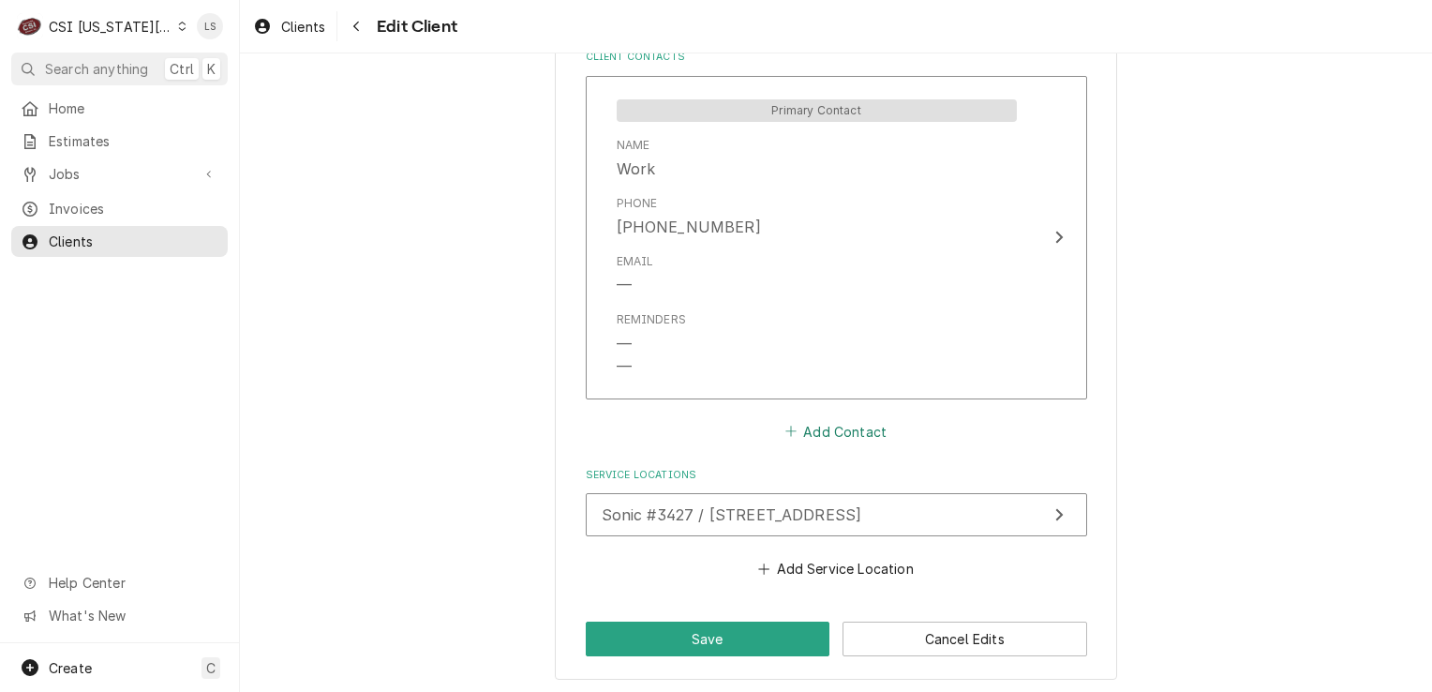
click at [824, 433] on button "Add Contact" at bounding box center [836, 431] width 108 height 26
type textarea "x"
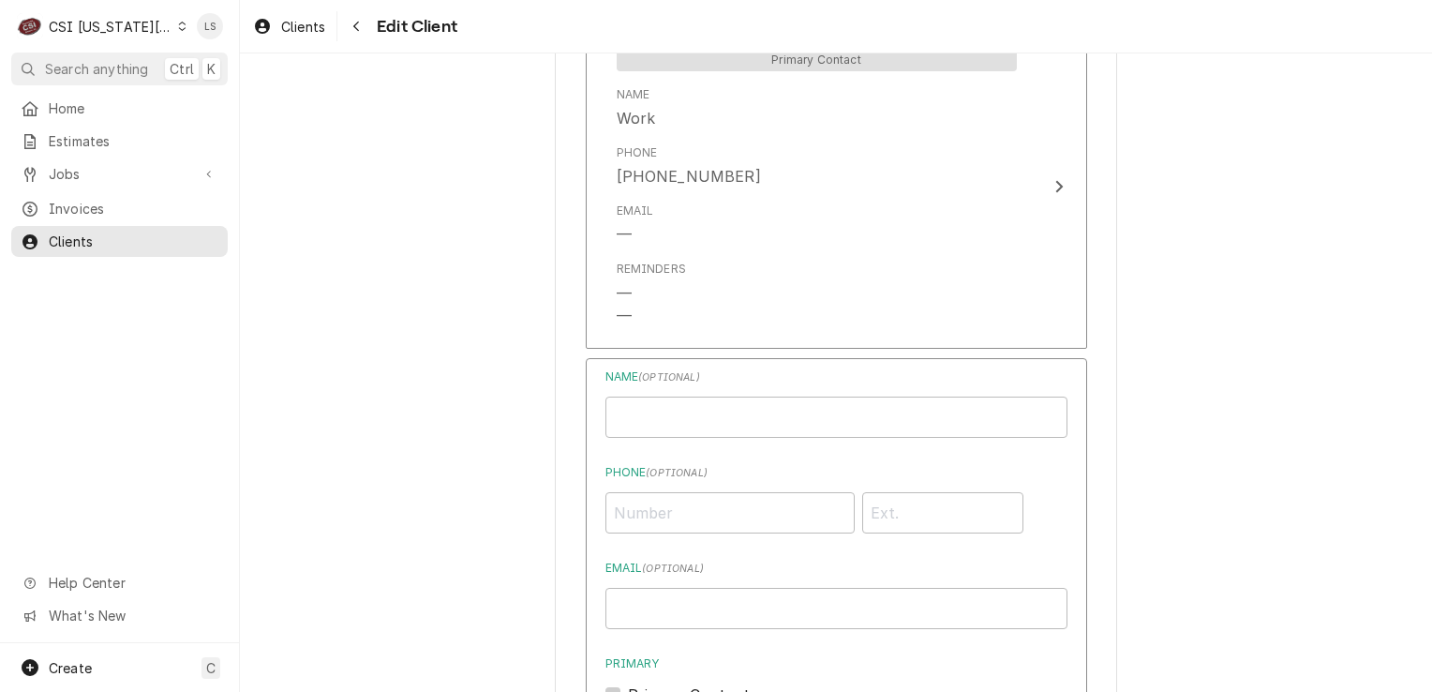
scroll to position [1442, 0]
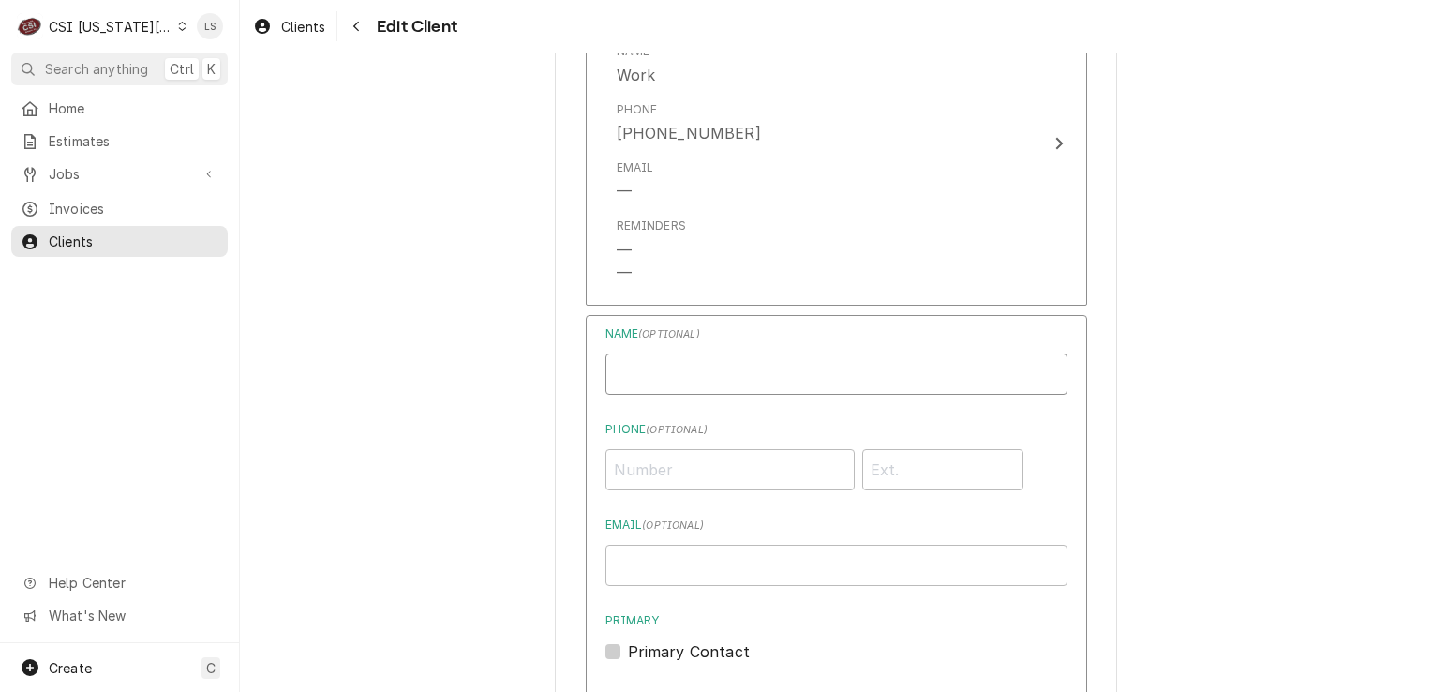
click at [675, 363] on input "Business Name" at bounding box center [836, 373] width 462 height 41
type input "Alyssa - Assistant GM"
paste input "[PHONE_NUMBER]"
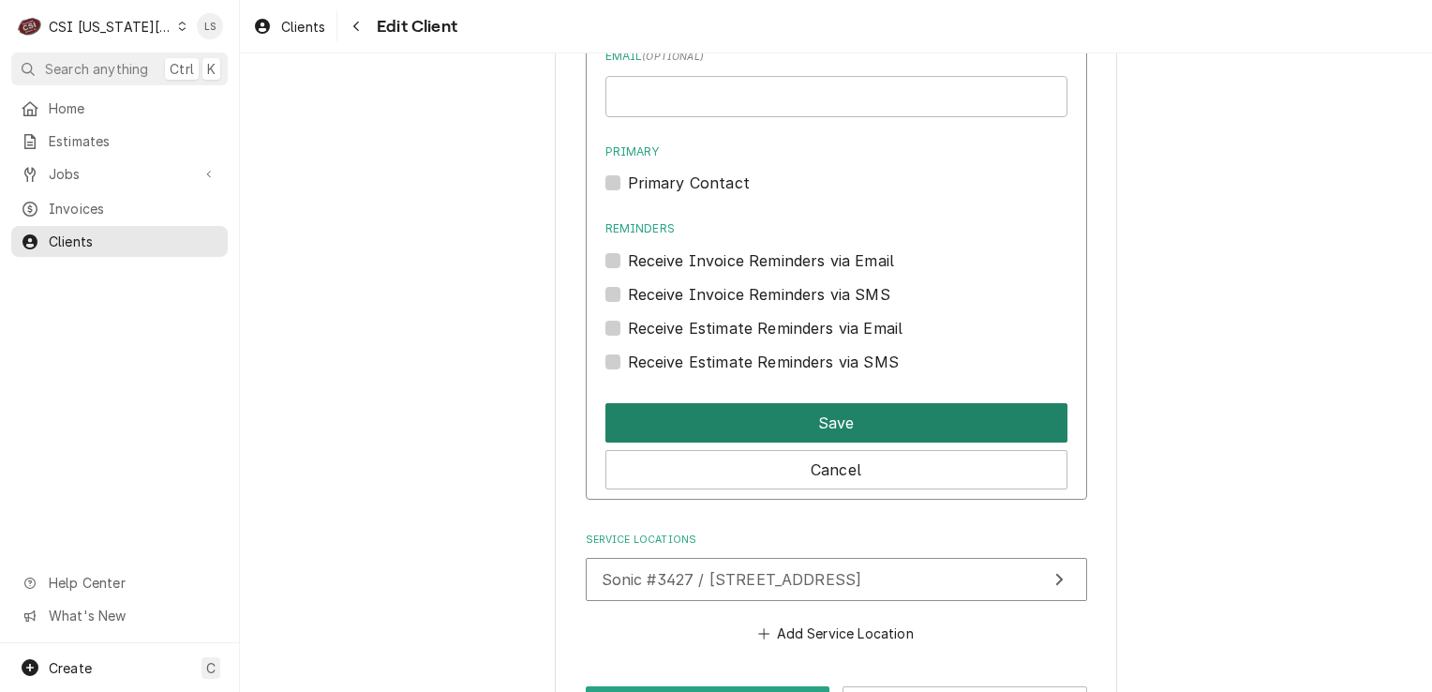
type input "[PHONE_NUMBER]"
click at [817, 407] on button "Save" at bounding box center [836, 422] width 462 height 39
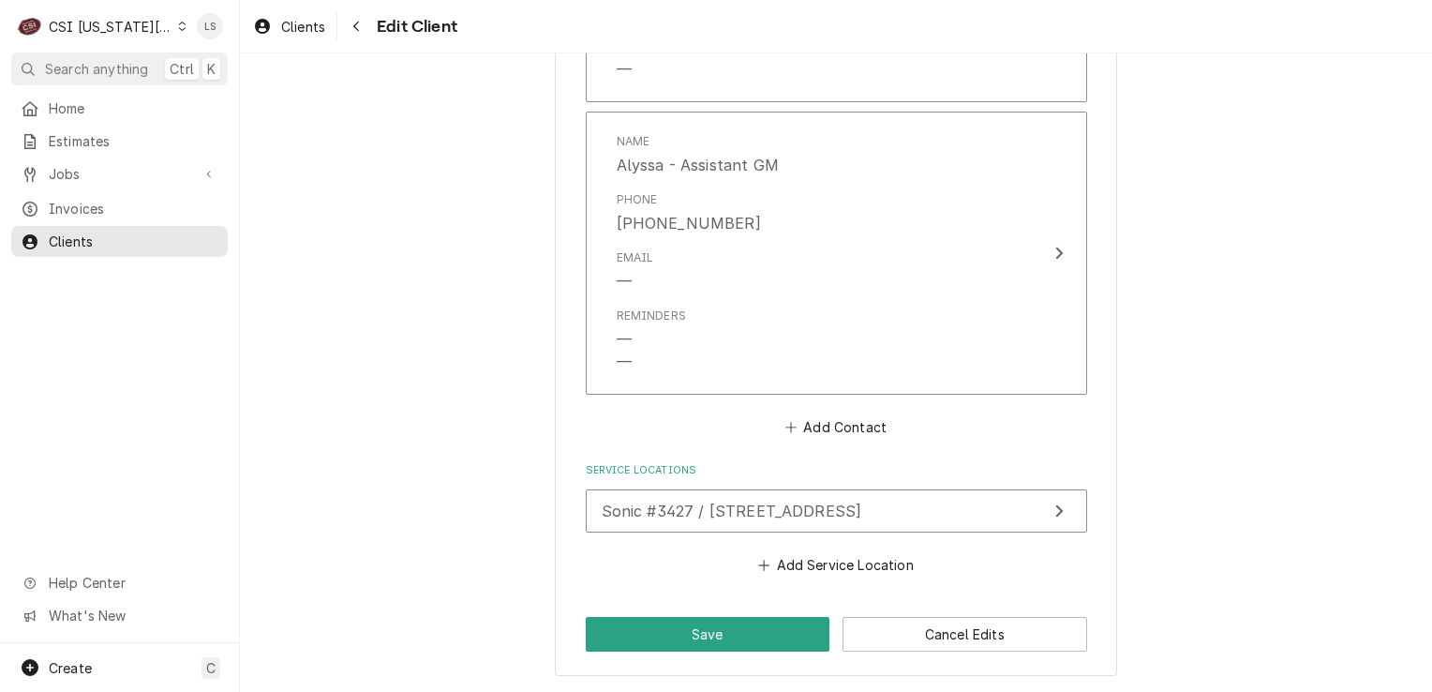
scroll to position [1640, 0]
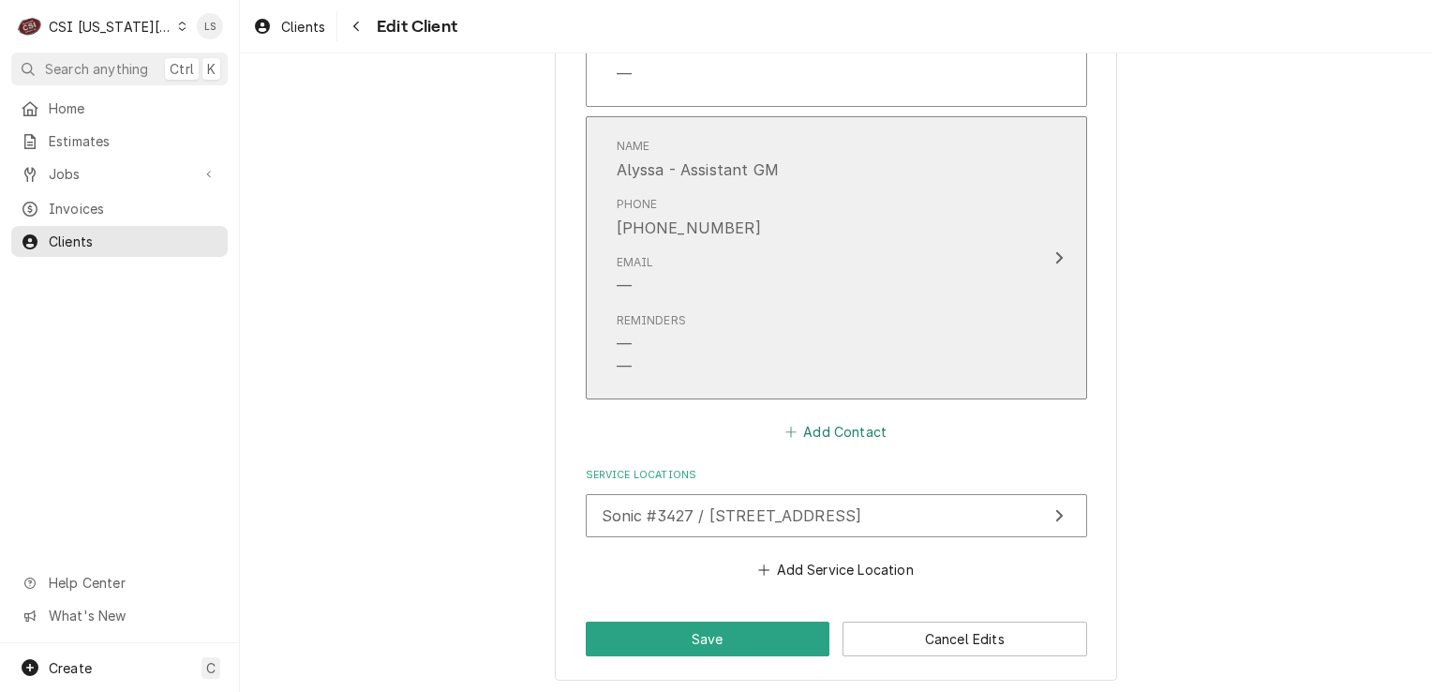
click at [817, 432] on button "Add Contact" at bounding box center [836, 432] width 108 height 26
type textarea "x"
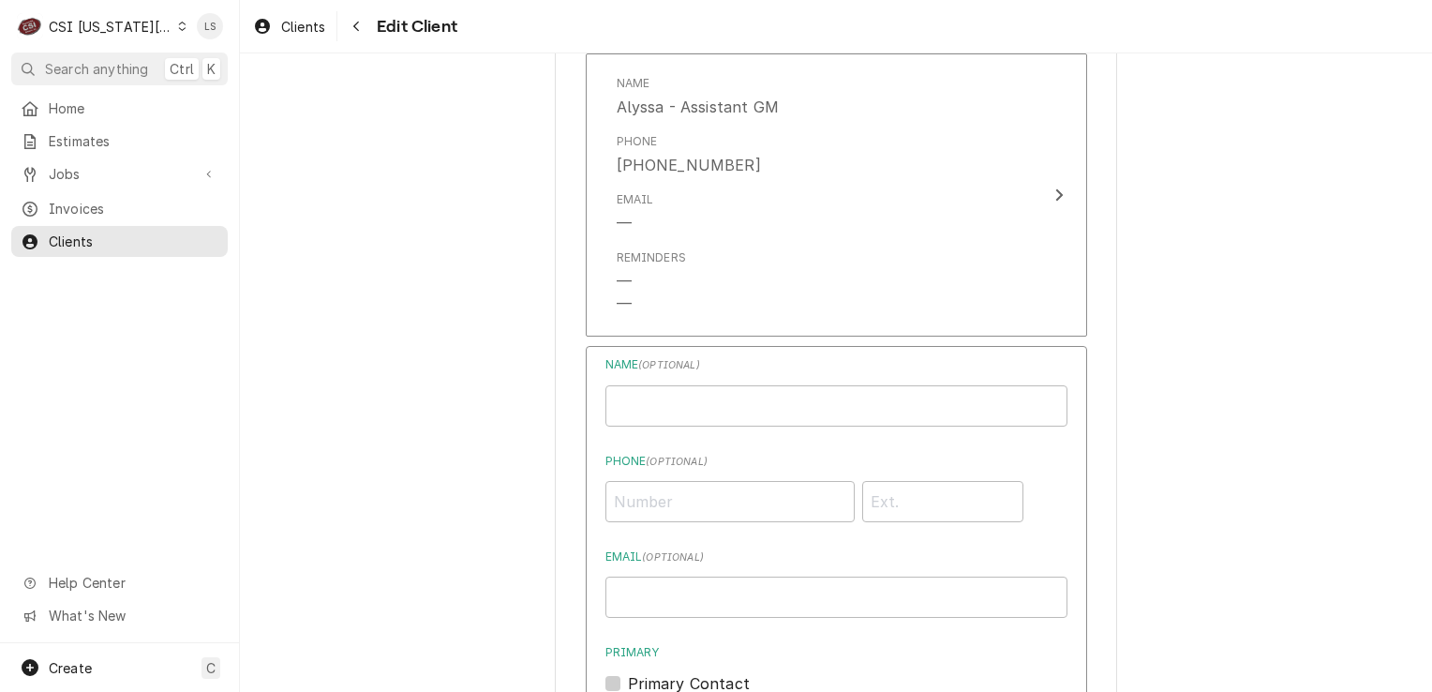
scroll to position [1734, 0]
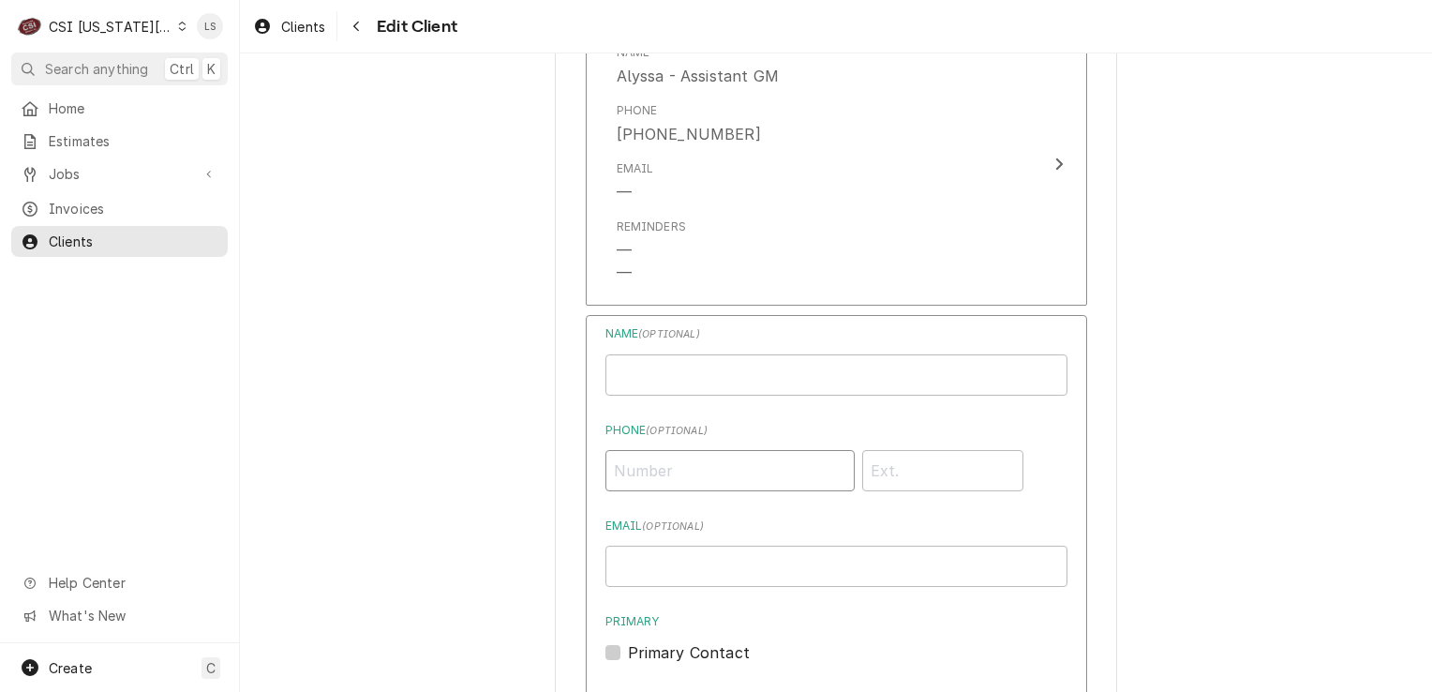
click at [660, 460] on input "Phone ( optional )" at bounding box center [729, 470] width 249 height 41
click at [607, 366] on input "Business Name" at bounding box center [836, 374] width 462 height 41
type input "[PERSON_NAME]"
paste input "[PHONE_NUMBER]"
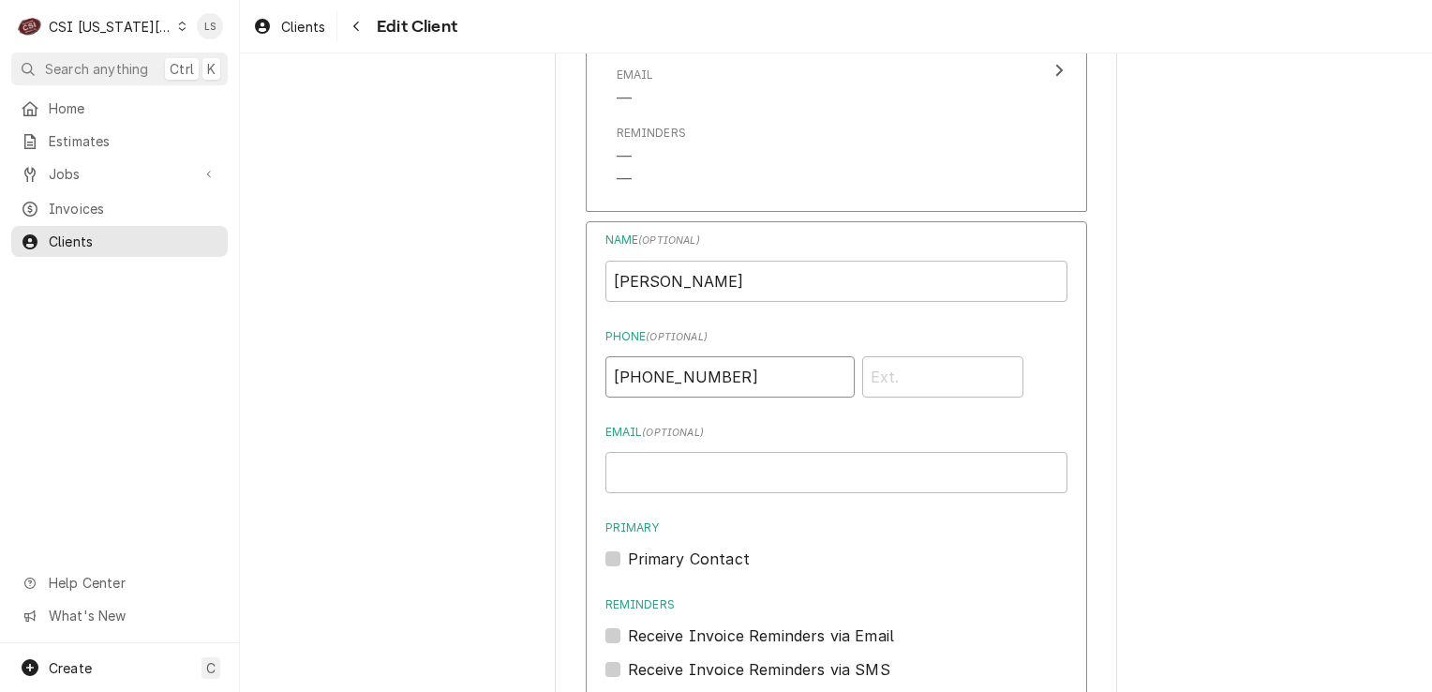
scroll to position [1921, 0]
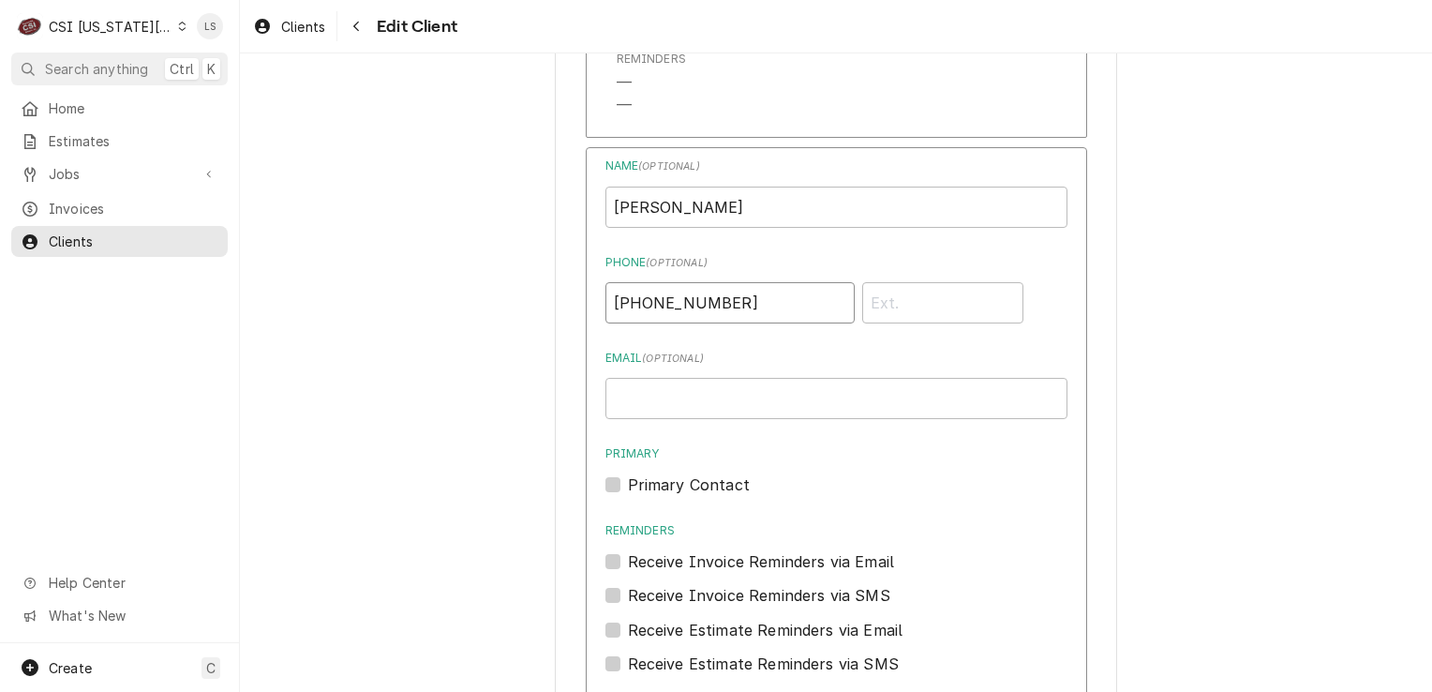
type input "[PHONE_NUMBER]"
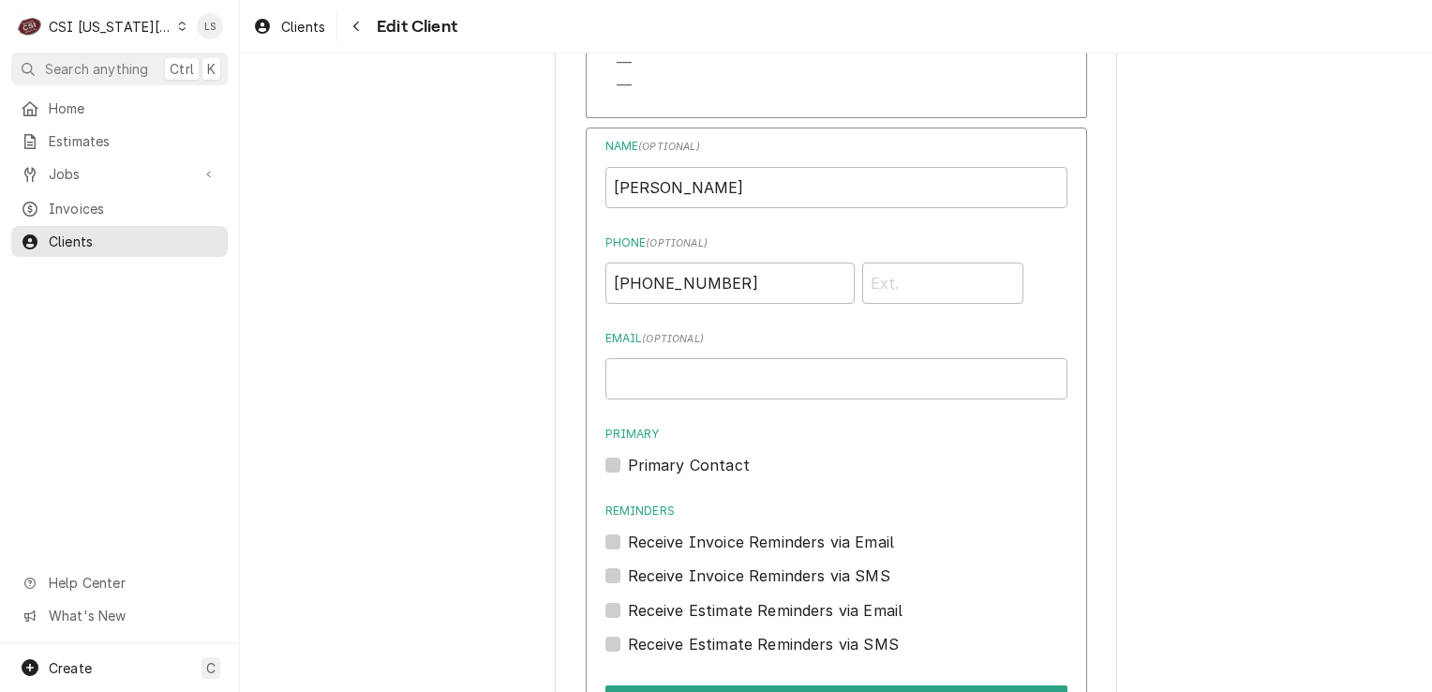
click at [607, 564] on div "Name ( optional ) [PERSON_NAME] Phone ( optional ) [PHONE_NUMBER] Email ( optio…" at bounding box center [836, 396] width 462 height 517
click at [628, 460] on label "Primary Contact" at bounding box center [689, 465] width 122 height 22
click at [628, 460] on input "Primary" at bounding box center [859, 474] width 462 height 41
checkbox input "true"
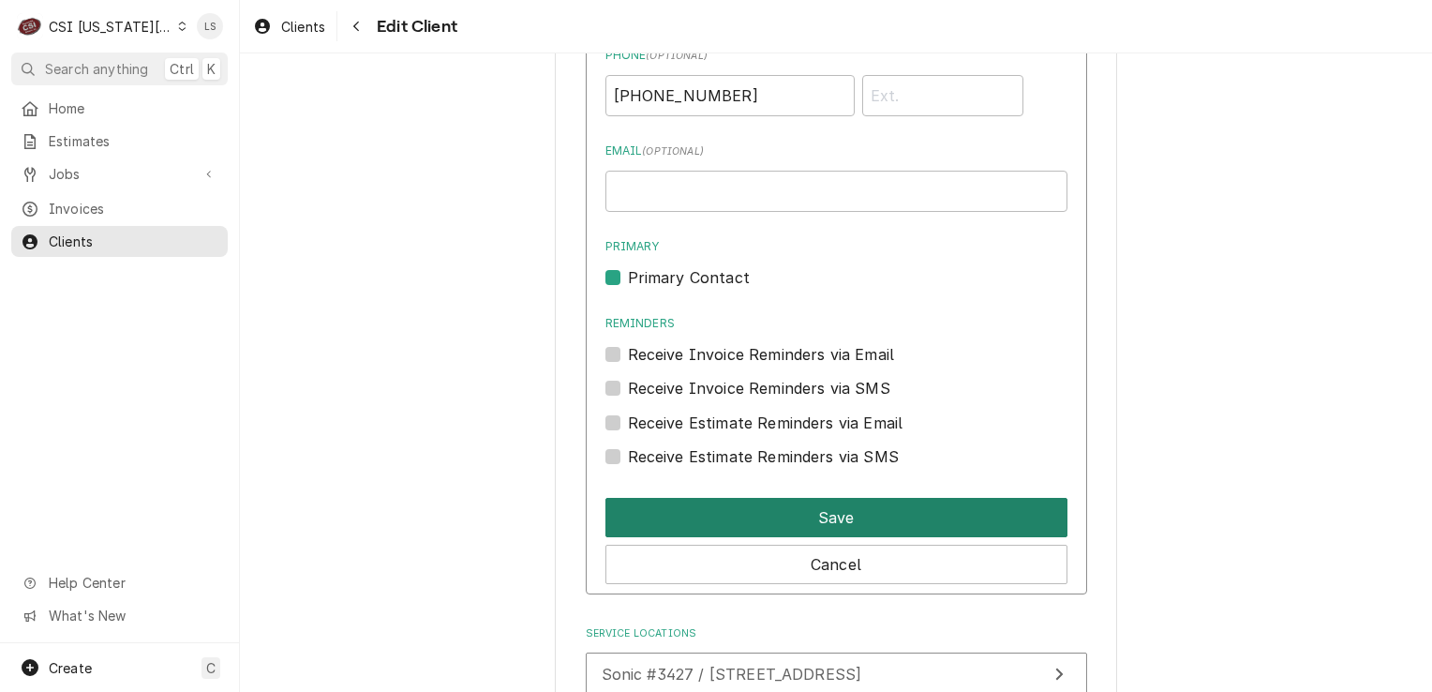
click at [808, 510] on button "Save" at bounding box center [836, 517] width 462 height 39
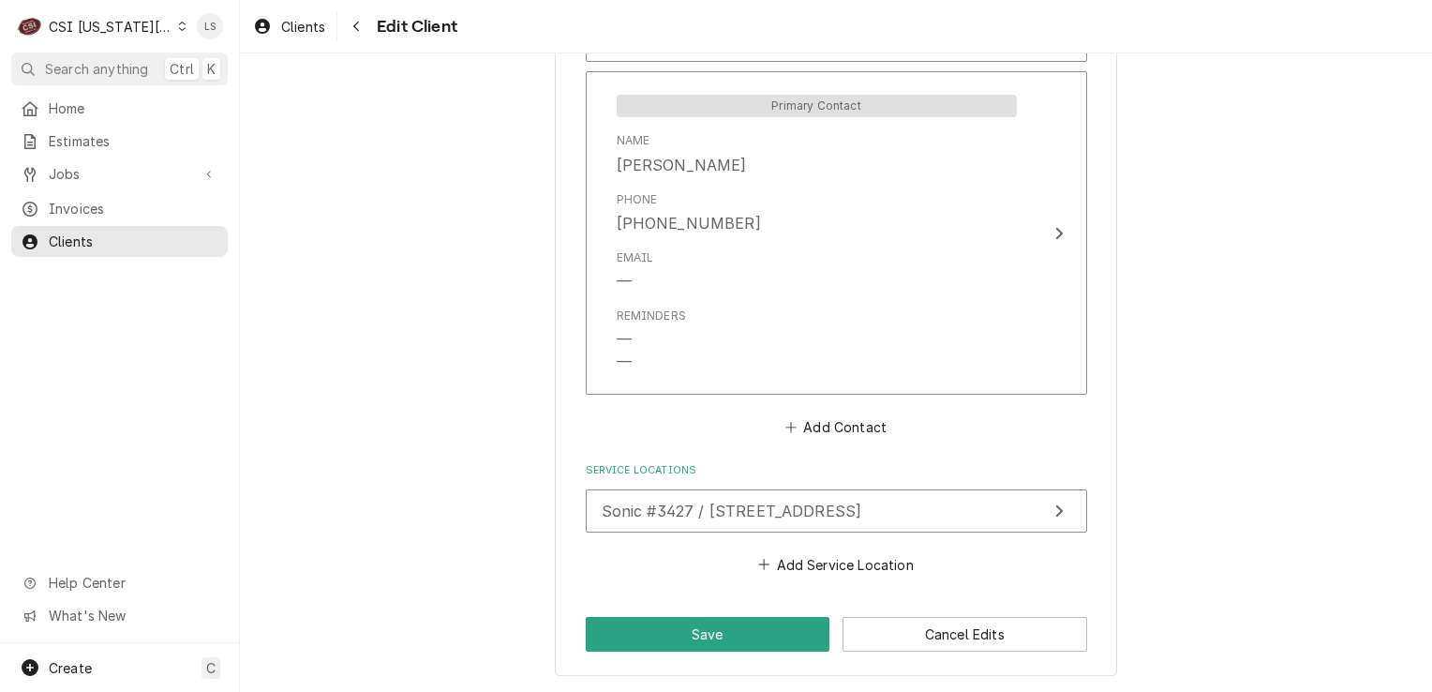
scroll to position [1934, 0]
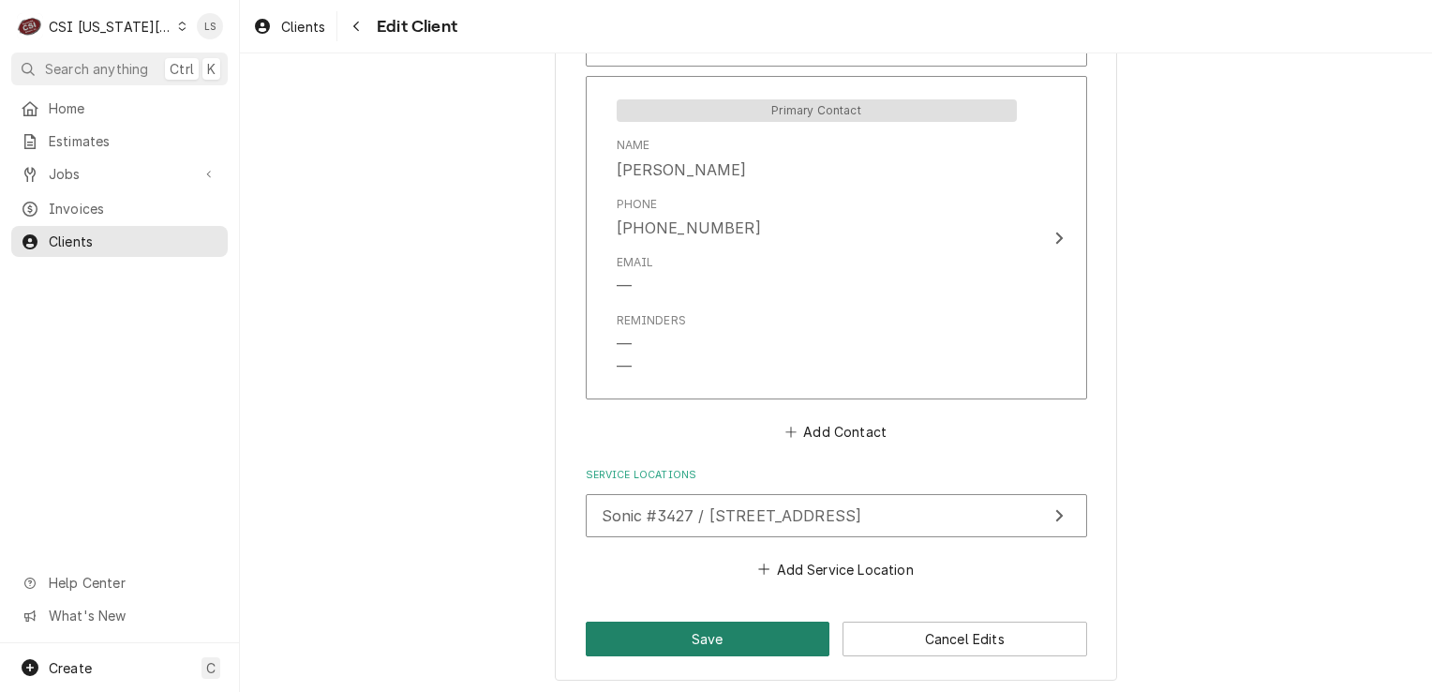
click at [620, 621] on button "Save" at bounding box center [708, 638] width 245 height 35
type textarea "x"
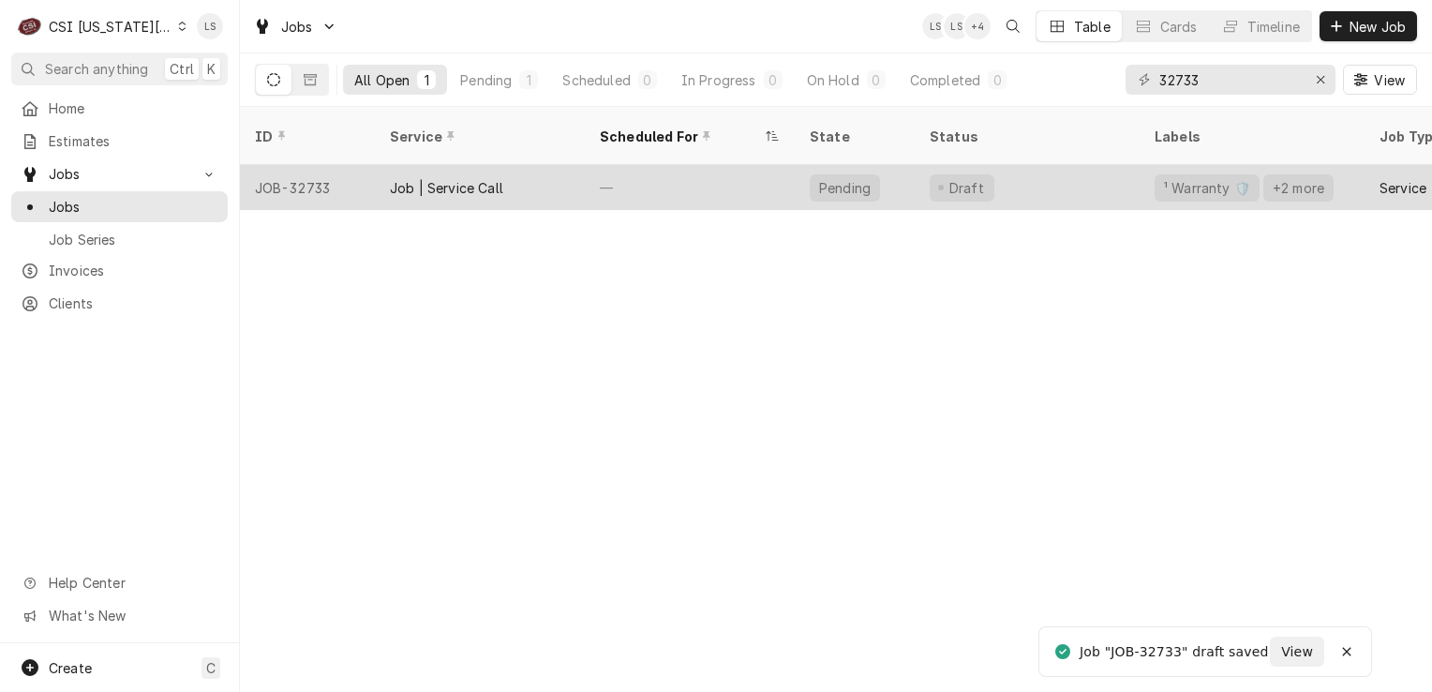
click at [304, 174] on div "JOB-32733" at bounding box center [307, 187] width 135 height 45
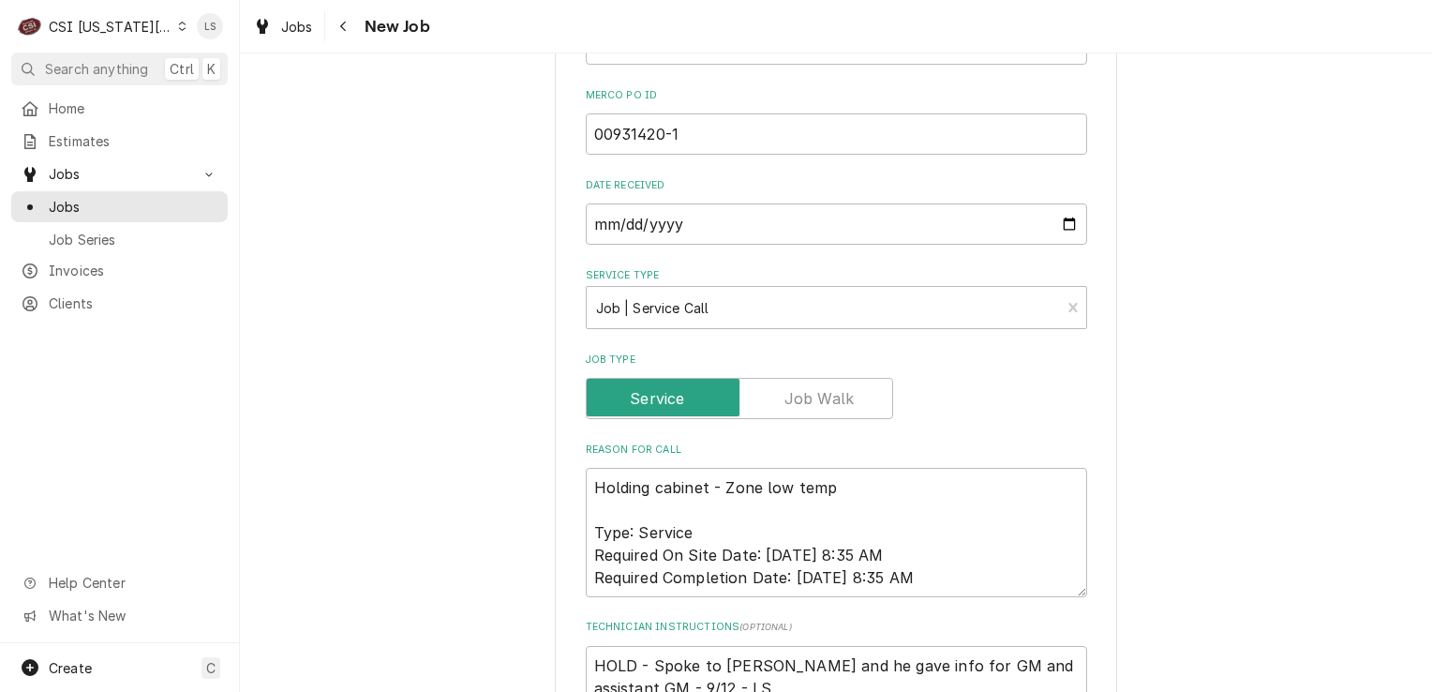
scroll to position [1781, 0]
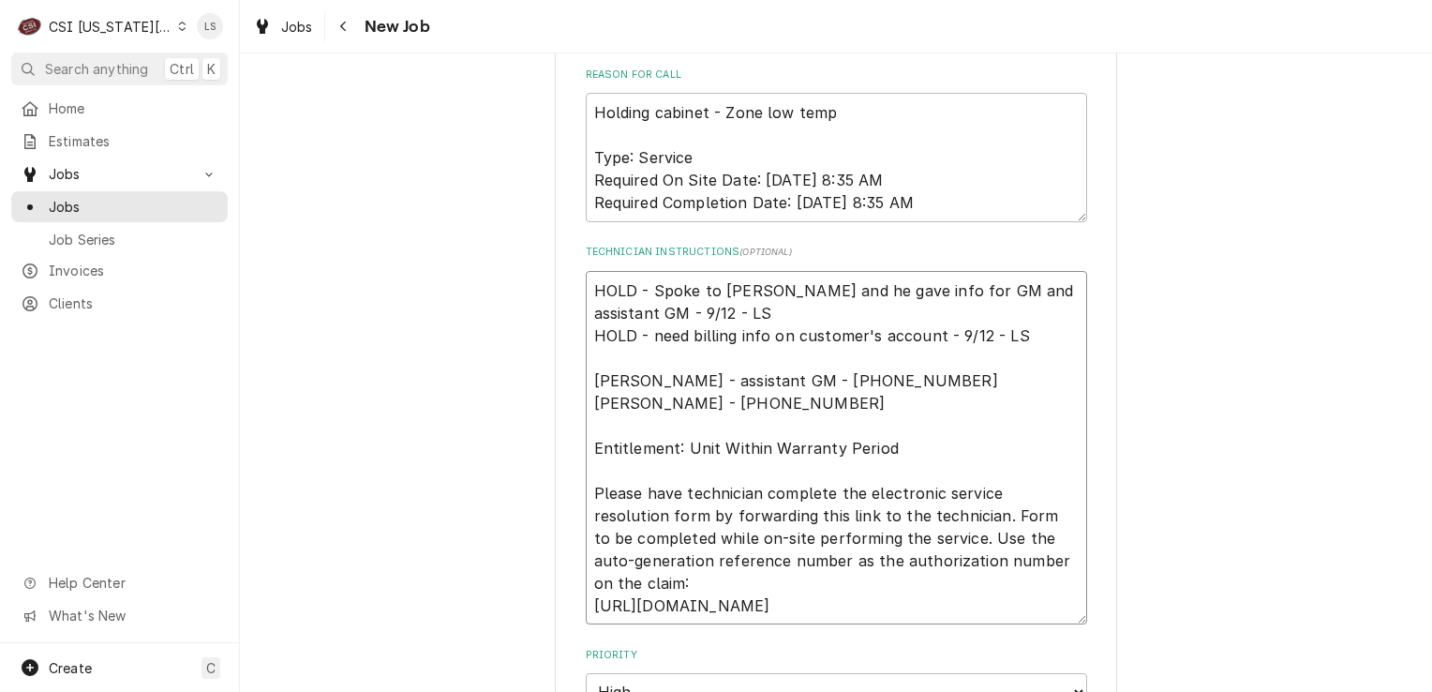
drag, startPoint x: 867, startPoint y: 364, endPoint x: 761, endPoint y: 351, distance: 106.7
click at [761, 351] on textarea "HOLD - Spoke to [PERSON_NAME] and he gave info for GM and assistant GM - 9/12 -…" at bounding box center [836, 448] width 501 height 354
drag, startPoint x: 778, startPoint y: 381, endPoint x: 679, endPoint y: 377, distance: 99.4
click at [679, 377] on textarea "HOLD - Spoke to [PERSON_NAME] and he gave info for GM and assistant GM - 9/12 -…" at bounding box center [836, 448] width 501 height 354
click at [820, 362] on textarea "HOLD - Spoke to [PERSON_NAME] and he gave info for GM and assistant GM - 9/12 -…" at bounding box center [836, 448] width 501 height 354
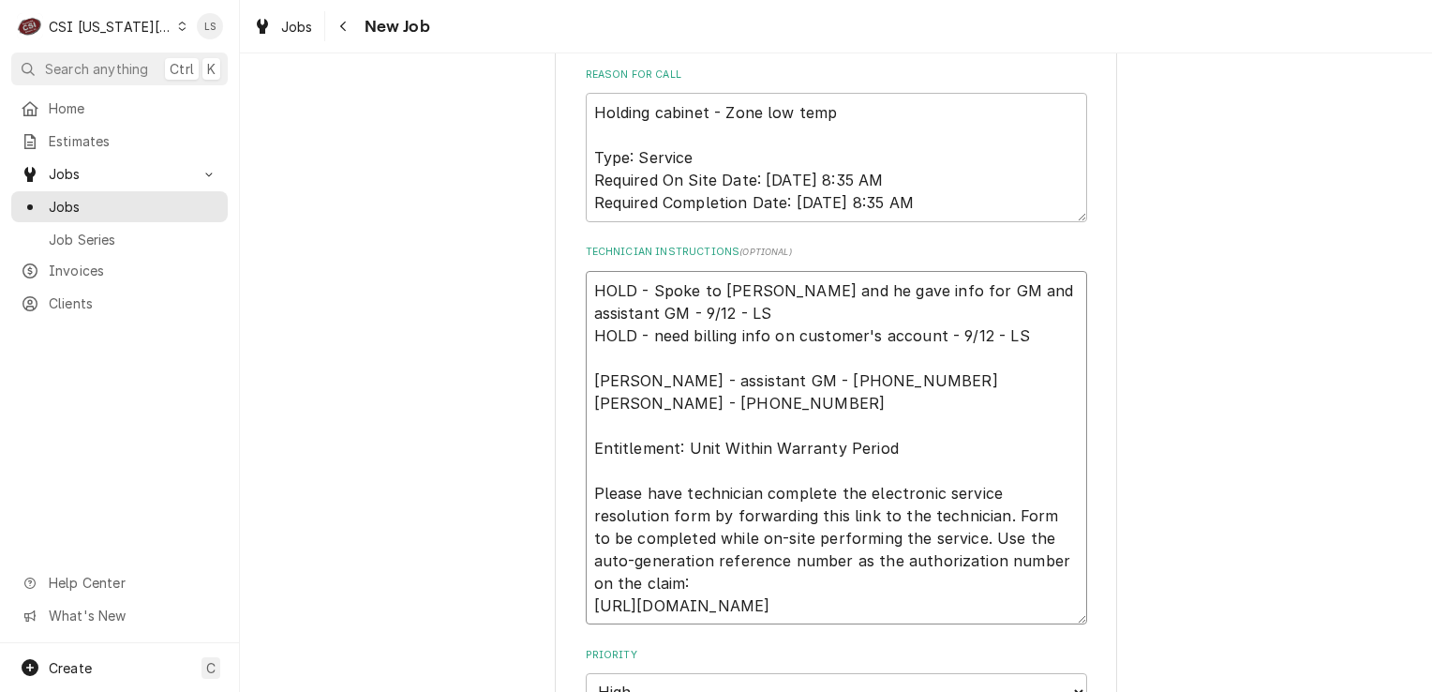
click at [589, 271] on textarea "HOLD - Spoke to [PERSON_NAME] and he gave info for GM and assistant GM - 9/12 -…" at bounding box center [836, 448] width 501 height 354
type textarea "x"
type textarea "HOLD - Spoke to [PERSON_NAME] and he gave info for GM and assistant GM - 9/12 -…"
click at [589, 271] on textarea "HOLD - Spoke to [PERSON_NAME] and he gave info for GM and assistant GM - 9/12 -…" at bounding box center [836, 459] width 501 height 377
type textarea "x"
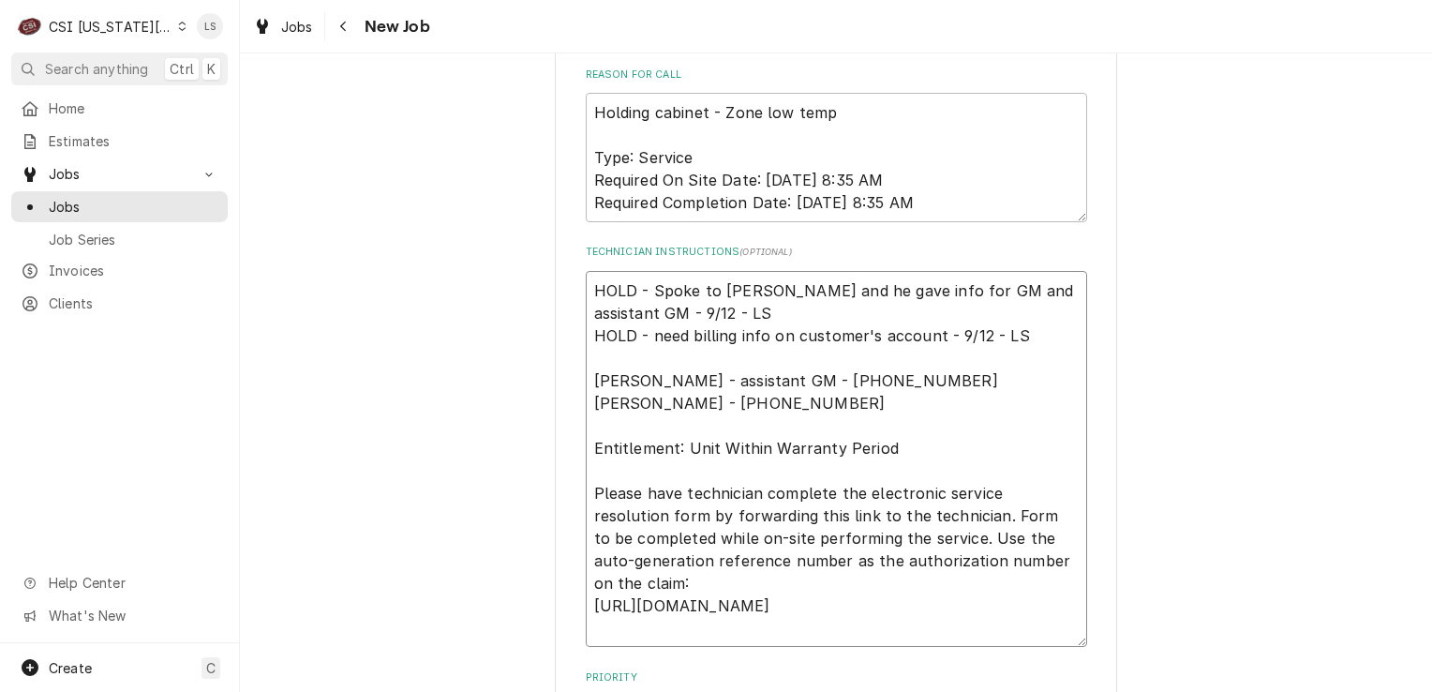
type textarea "HOLD - Spoke to [PERSON_NAME] and he gave info for GM and assistant GM - 9/12 -…"
type textarea "x"
type textarea "H HOLD - Spoke to [PERSON_NAME] and he gave info for GM and assistant GM - 9/12…"
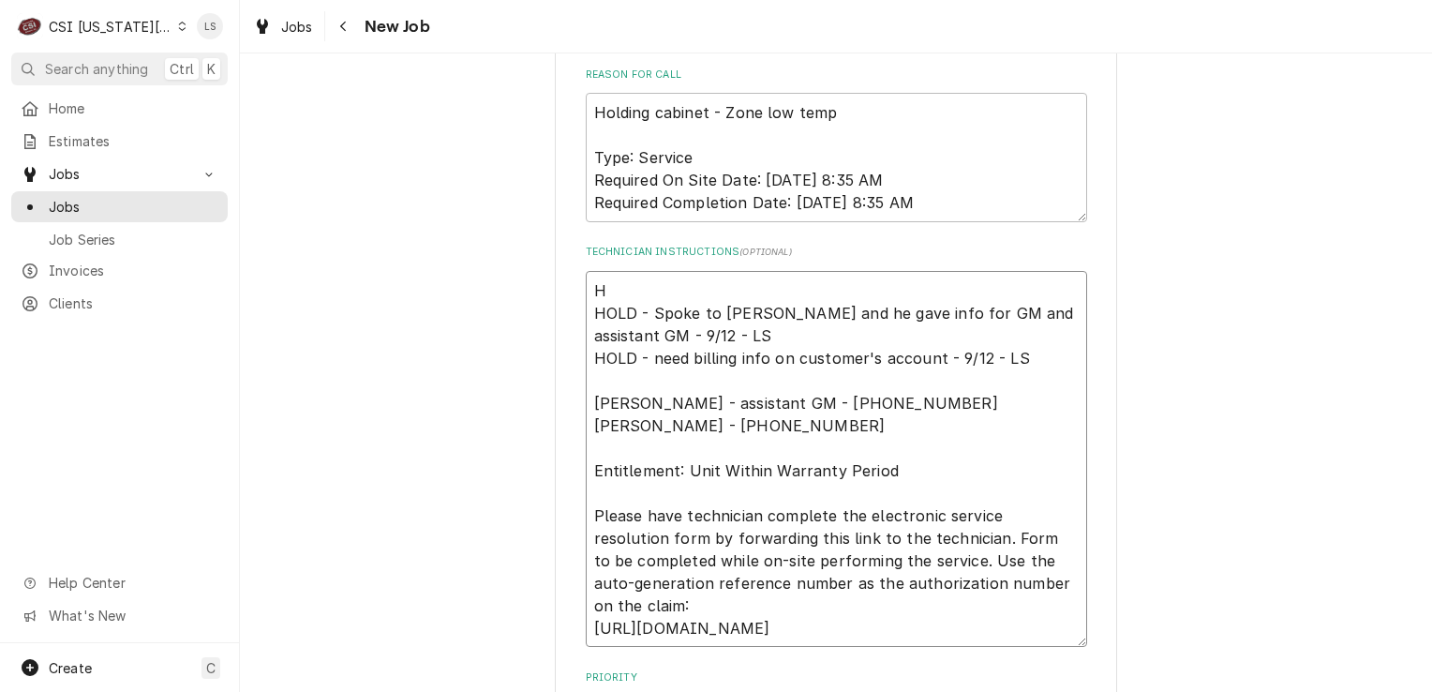
type textarea "x"
type textarea "HO HOLD - Spoke to [PERSON_NAME] and he gave info for GM and assistant GM - 9/1…"
type textarea "x"
type textarea "HOL HOLD - Spoke to [PERSON_NAME] and he gave info for GM and assistant GM - 9/…"
type textarea "x"
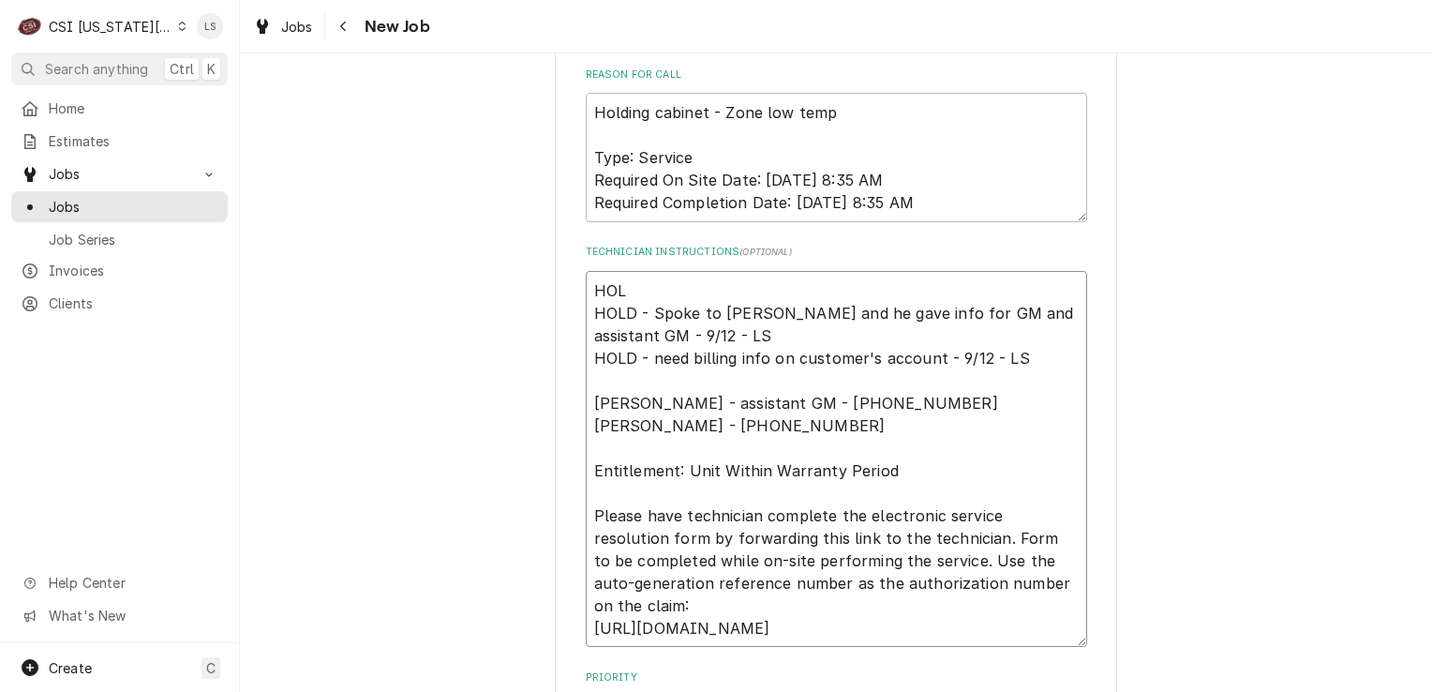
type textarea "HOLD HOLD - Spoke to [PERSON_NAME] and he gave info for GM and assistant GM - 9…"
type textarea "x"
type textarea "HOLD HOLD - Spoke to [PERSON_NAME] and he gave info for GM and assistant GM - 9…"
type textarea "x"
type textarea "HOLD - HOLD - Spoke to [PERSON_NAME] and he gave info for GM and assistant GM -…"
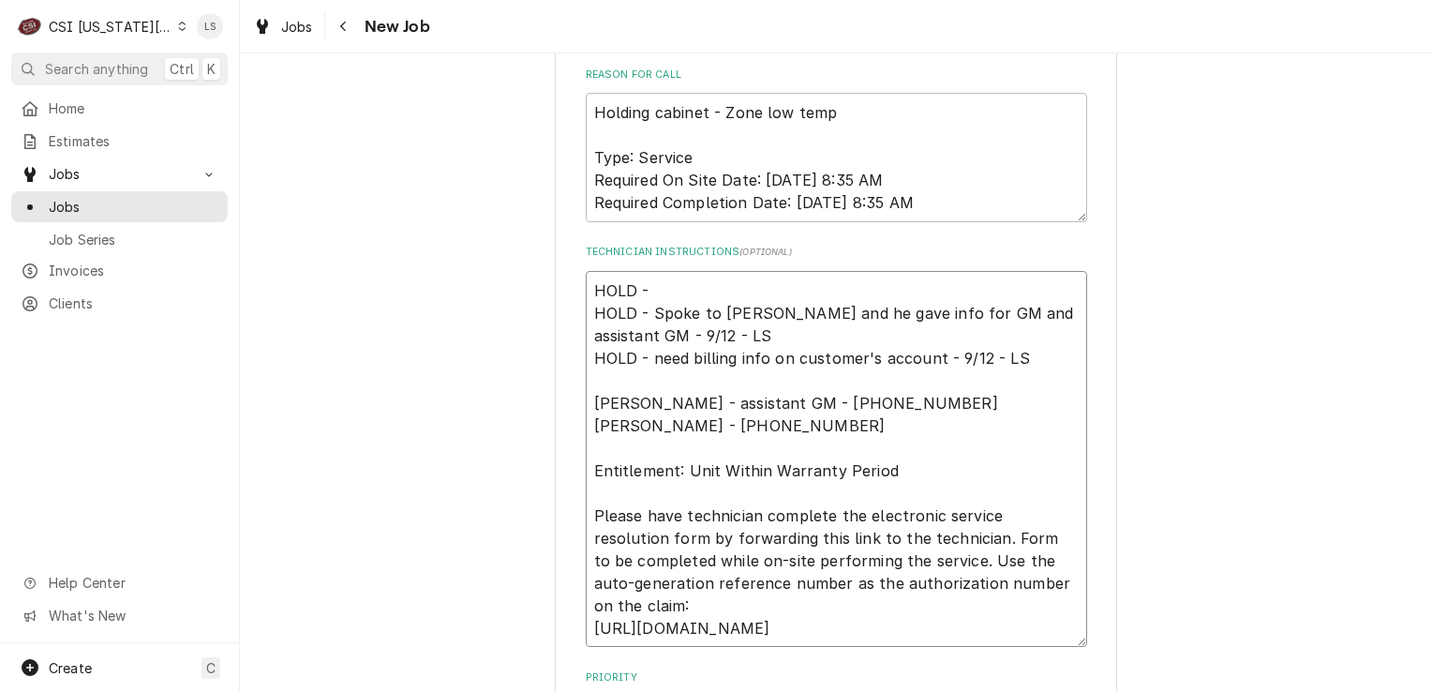
type textarea "x"
type textarea "HOLD - HOLD - Spoke to [PERSON_NAME] and he gave info for GM and assistant GM -…"
type textarea "x"
type textarea "HOLD - l HOLD - Spoke to [PERSON_NAME] and he gave info for GM and assistant GM…"
type textarea "x"
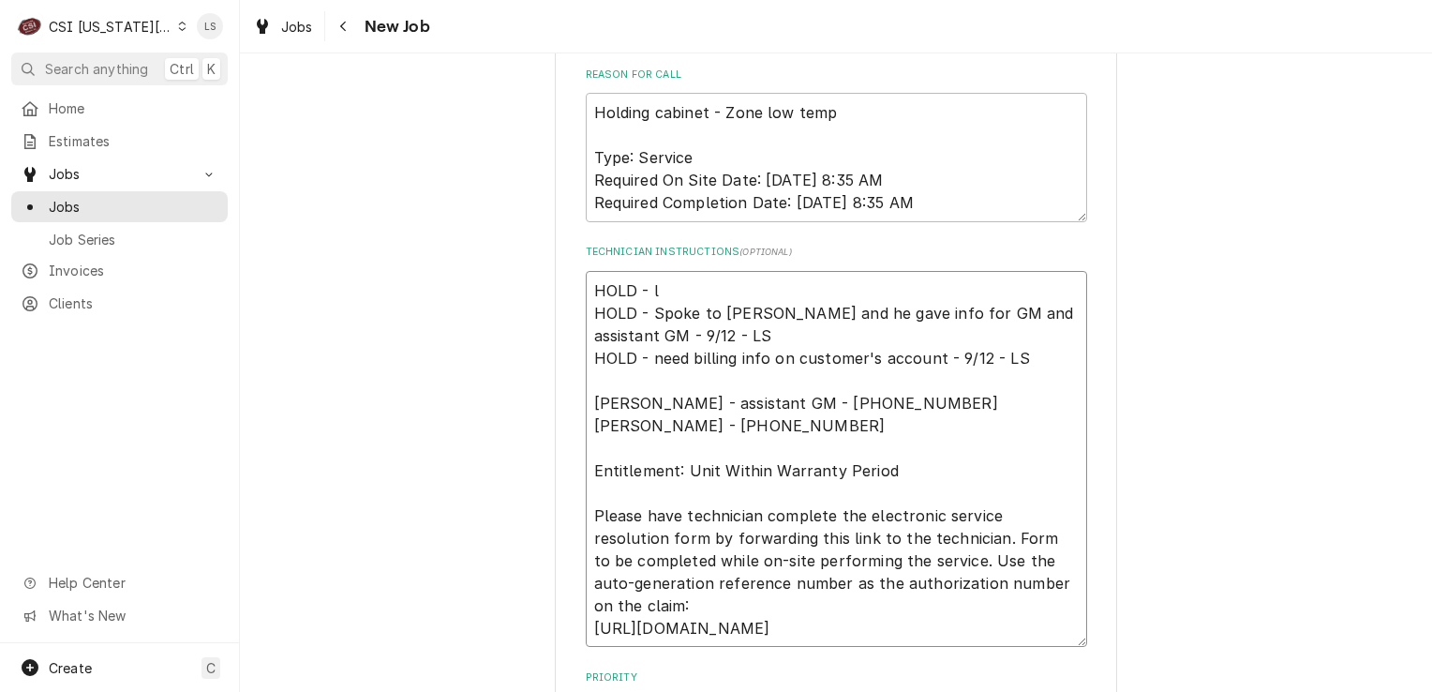
type textarea "HOLD - le HOLD - Spoke to [PERSON_NAME] and he gave info for GM and assistant G…"
type textarea "x"
type textarea "HOLD - lef HOLD - Spoke to [PERSON_NAME] and he gave info for GM and assistant …"
type textarea "x"
type textarea "HOLD - left HOLD - Spoke to [PERSON_NAME] and he gave info for GM and assistant…"
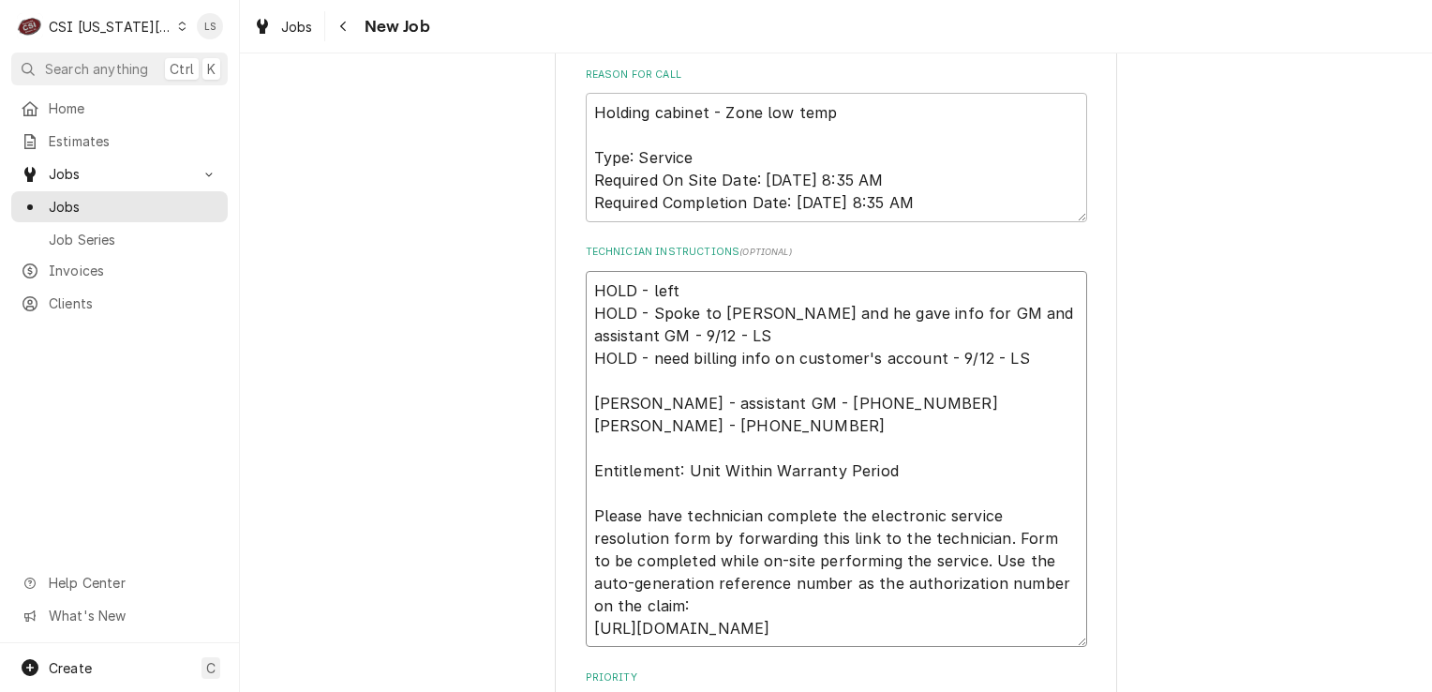
type textarea "x"
type textarea "HOLD - left HOLD - Spoke to [PERSON_NAME] and he gave info for GM and assistant…"
type textarea "x"
type textarea "HOLD - left a HOLD - Spoke to [PERSON_NAME] and he gave info for GM and assista…"
type textarea "x"
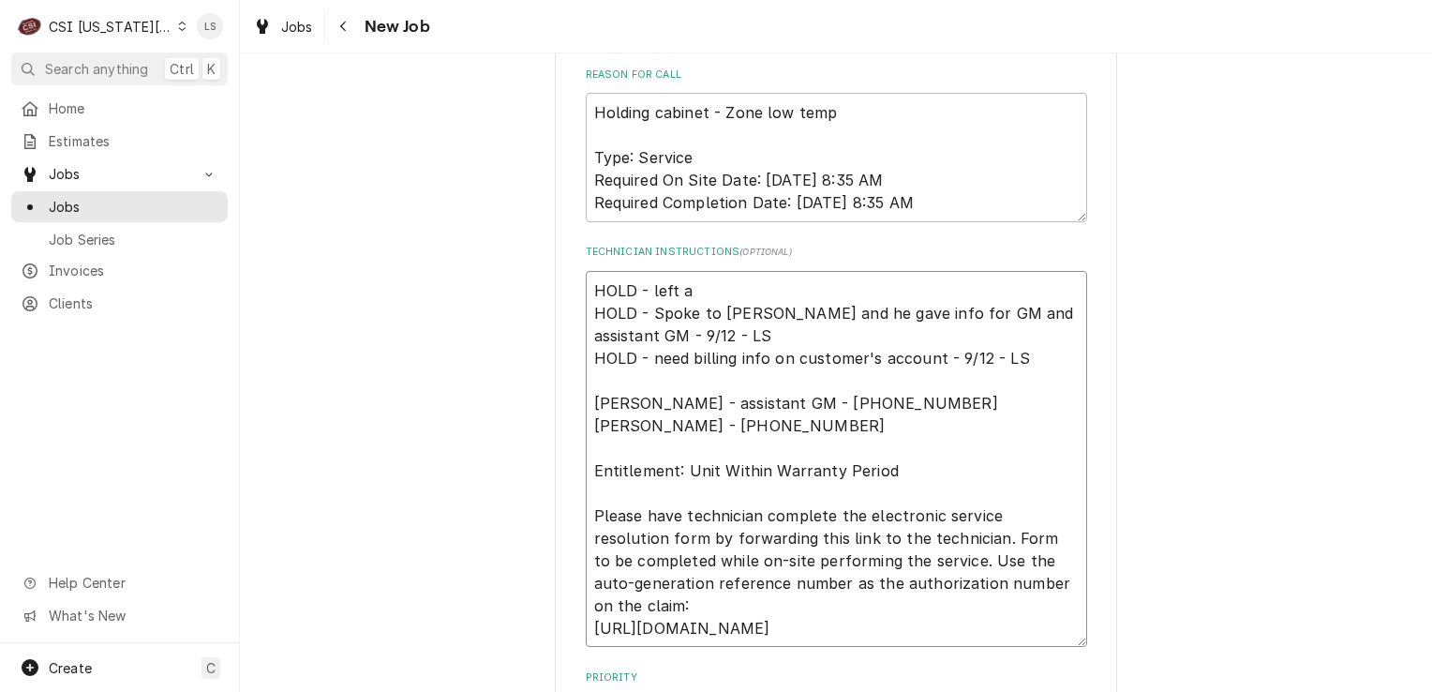
type textarea "HOLD - left a HOLD - Spoke to [PERSON_NAME] and he gave info for GM and assista…"
type textarea "x"
type textarea "HOLD - left a v HOLD - Spoke to [PERSON_NAME] and he gave info for GM and assis…"
type textarea "x"
type textarea "HOLD - left a vm HOLD - Spoke to [PERSON_NAME] and he gave info for GM and assi…"
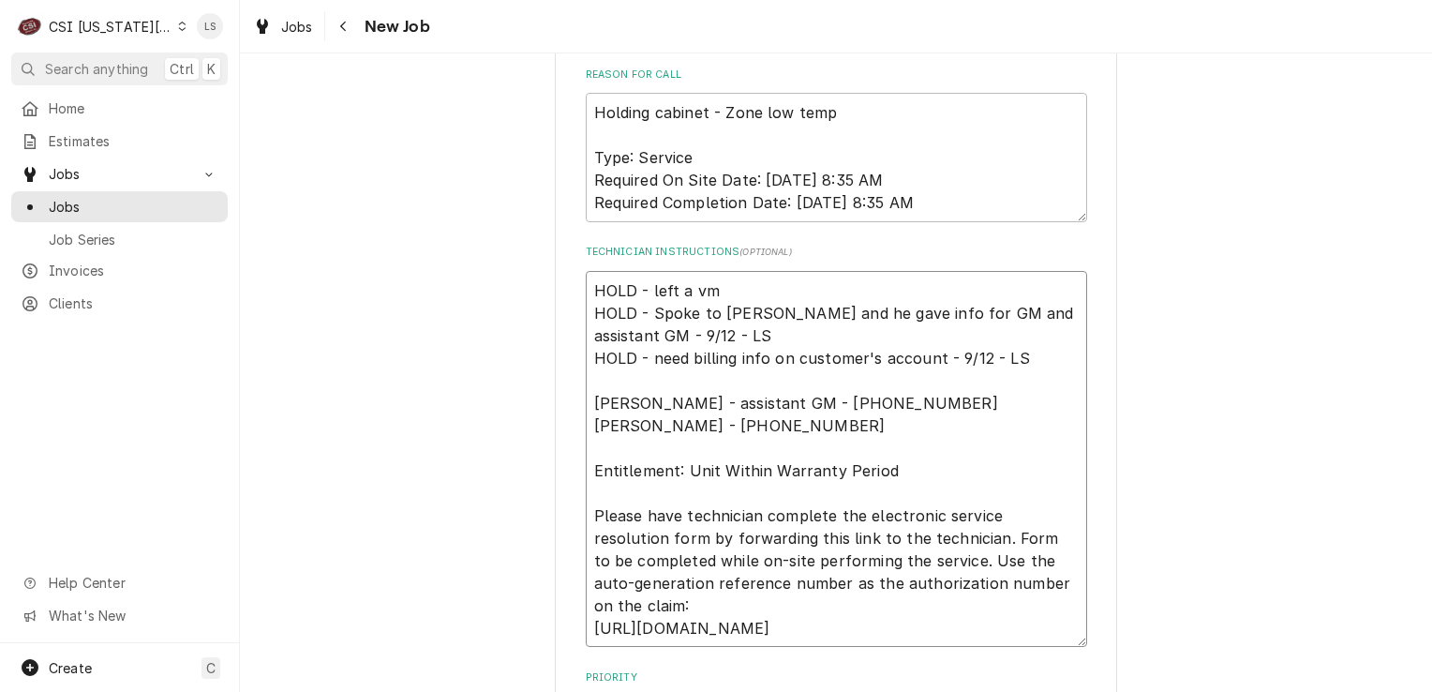
type textarea "x"
type textarea "HOLD - left a vm HOLD - Spoke to [PERSON_NAME] and he gave info for GM and assi…"
type textarea "x"
type textarea "HOLD - left a vm f HOLD - Spoke to [PERSON_NAME] and he gave info for GM and as…"
type textarea "x"
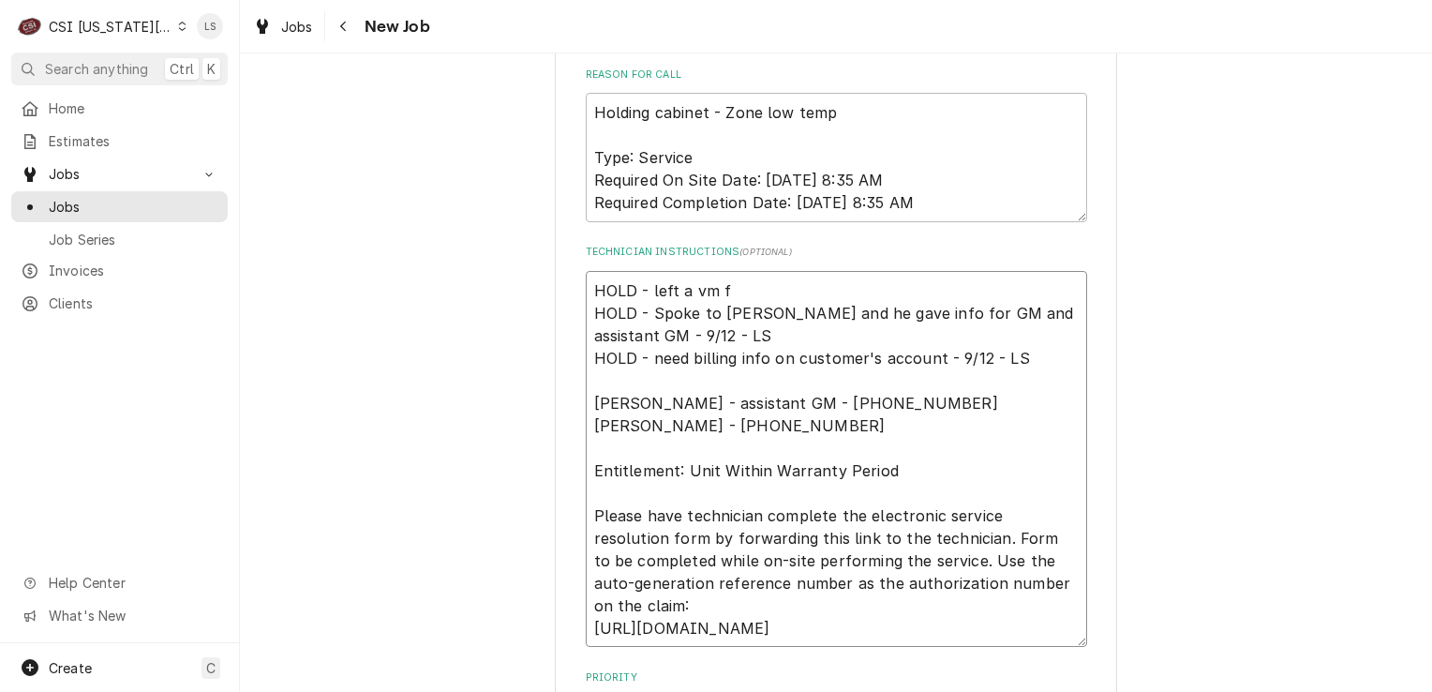
type textarea "HOLD - left a vm fo HOLD - Spoke to [PERSON_NAME] and he gave info for GM and a…"
type textarea "x"
type textarea "HOLD - left a vm for HOLD - Spoke to [PERSON_NAME] and he gave info for GM and …"
type textarea "x"
type textarea "HOLD - left a vm for HOLD - Spoke to [PERSON_NAME] and he gave info for GM and …"
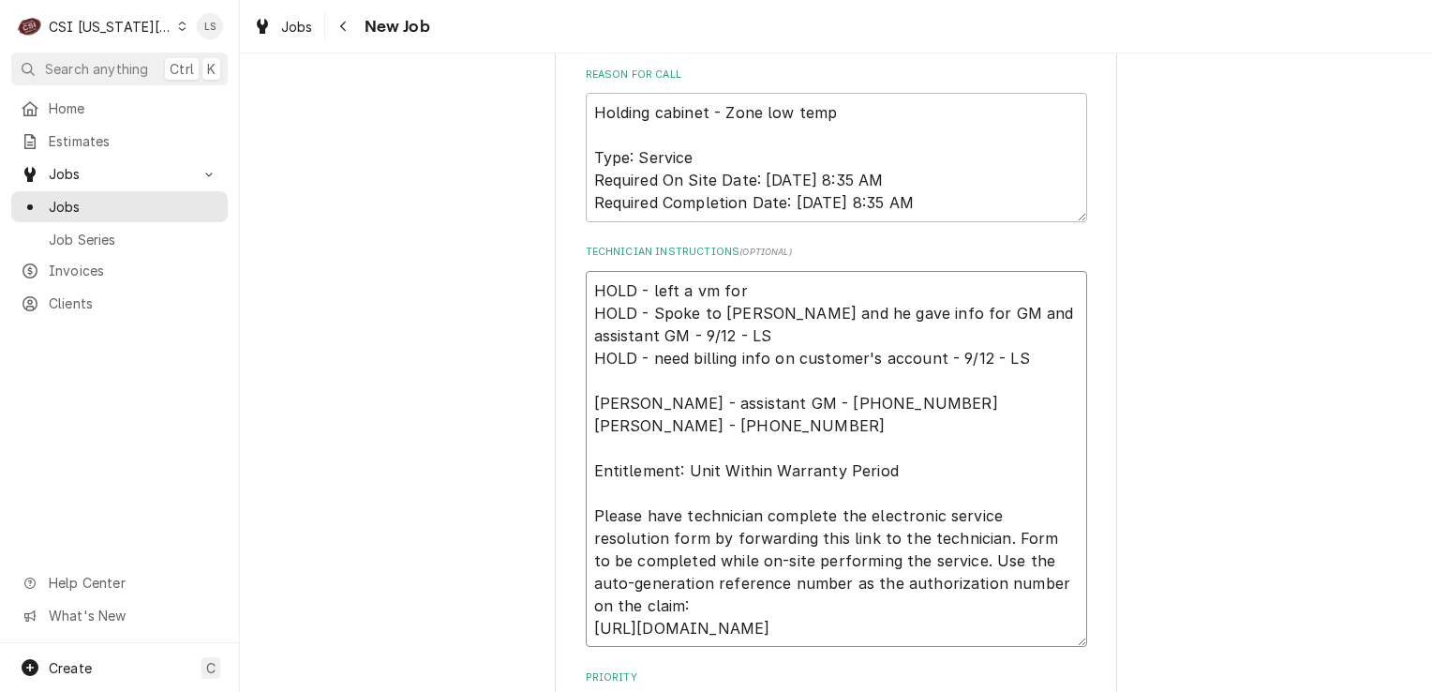
type textarea "x"
type textarea "HOLD - left a vm for A HOLD - Spoke to [PERSON_NAME] and he gave info for GM an…"
type textarea "x"
type textarea "HOLD - left a vm for Am HOLD - Spoke to [PERSON_NAME] and he gave info for GM a…"
type textarea "x"
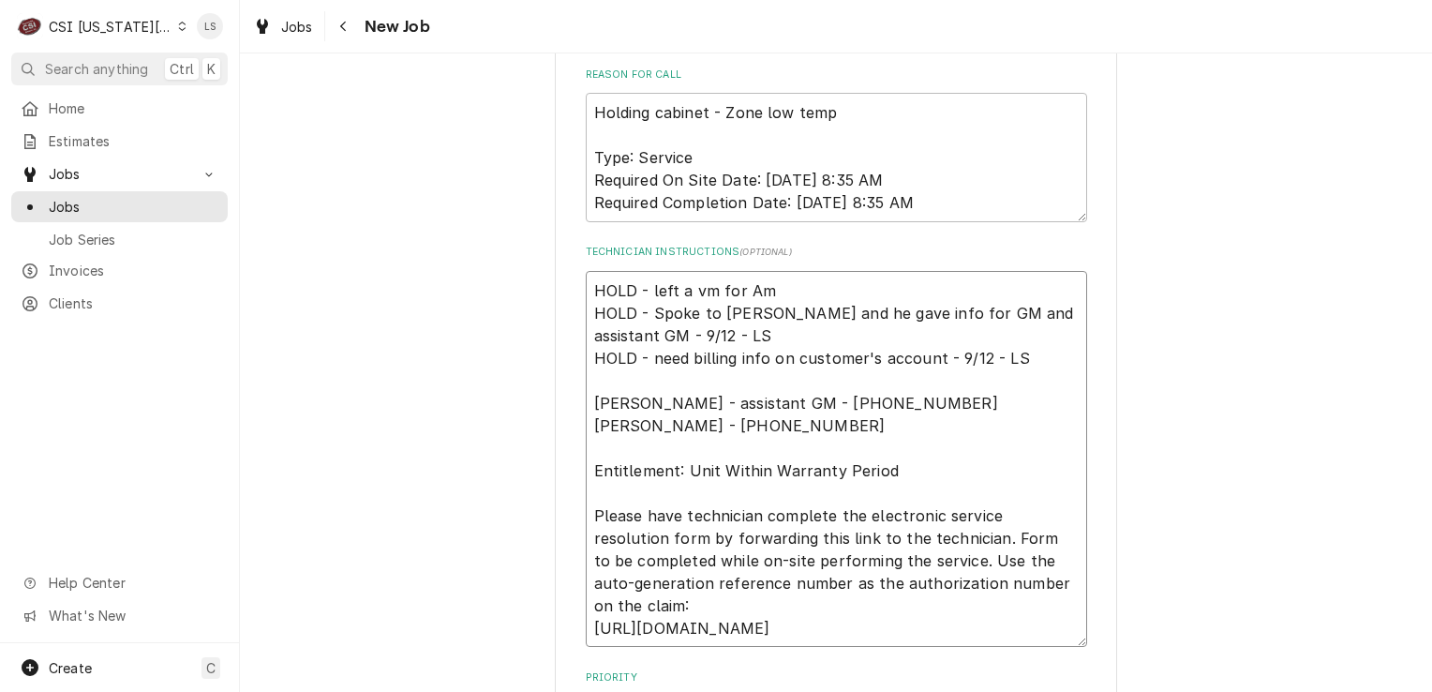
type textarea "HOLD - left a vm for [PERSON_NAME] HOLD - Spoke to [PERSON_NAME] and he gave in…"
type textarea "x"
type textarea "HOLD - left a vm for [PERSON_NAME] HOLD - Spoke to [PERSON_NAME] and he gave in…"
type textarea "x"
type textarea "HOLD - left a vm for [PERSON_NAME] t HOLD - Spoke to [PERSON_NAME] and he gave …"
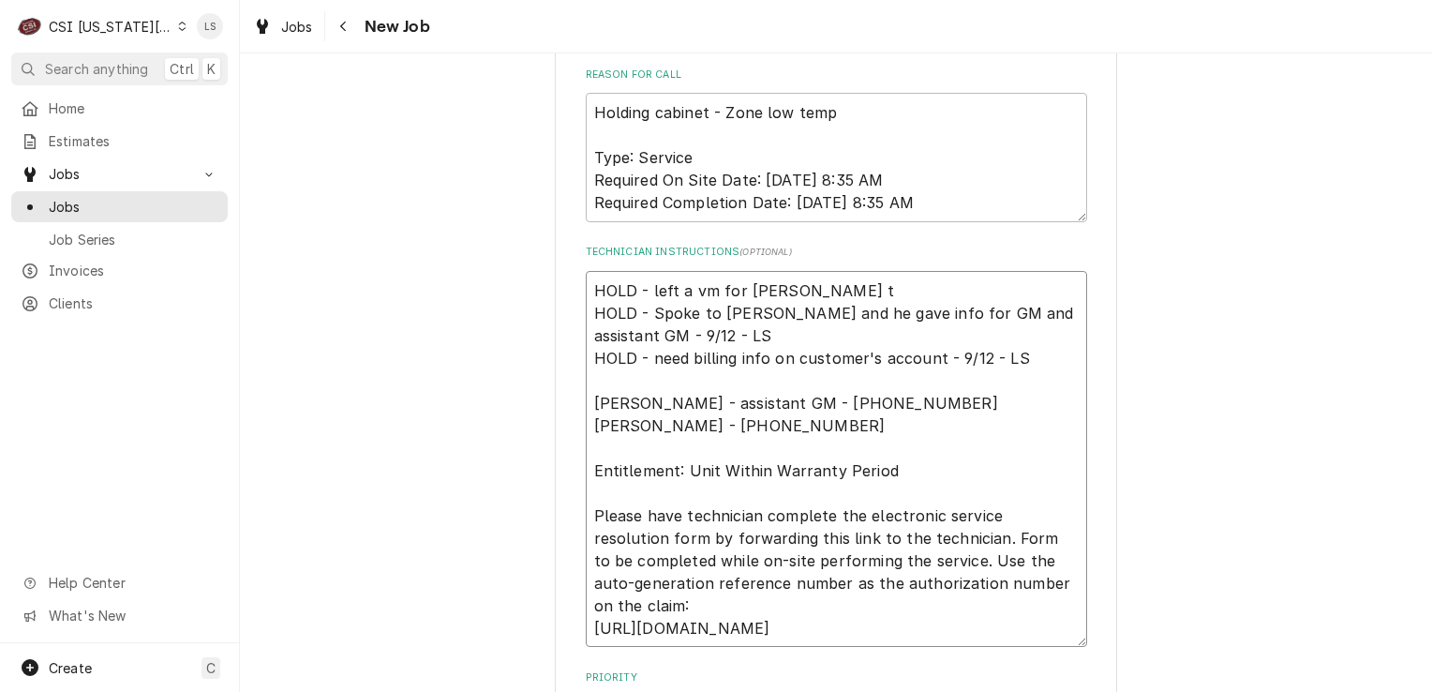
type textarea "x"
type textarea "HOLD - left a vm for [PERSON_NAME] to HOLD - Spoke to [PERSON_NAME] and he gave…"
type textarea "x"
type textarea "HOLD - left a vm for [PERSON_NAME] to HOLD - Spoke to [PERSON_NAME] and he gave…"
type textarea "x"
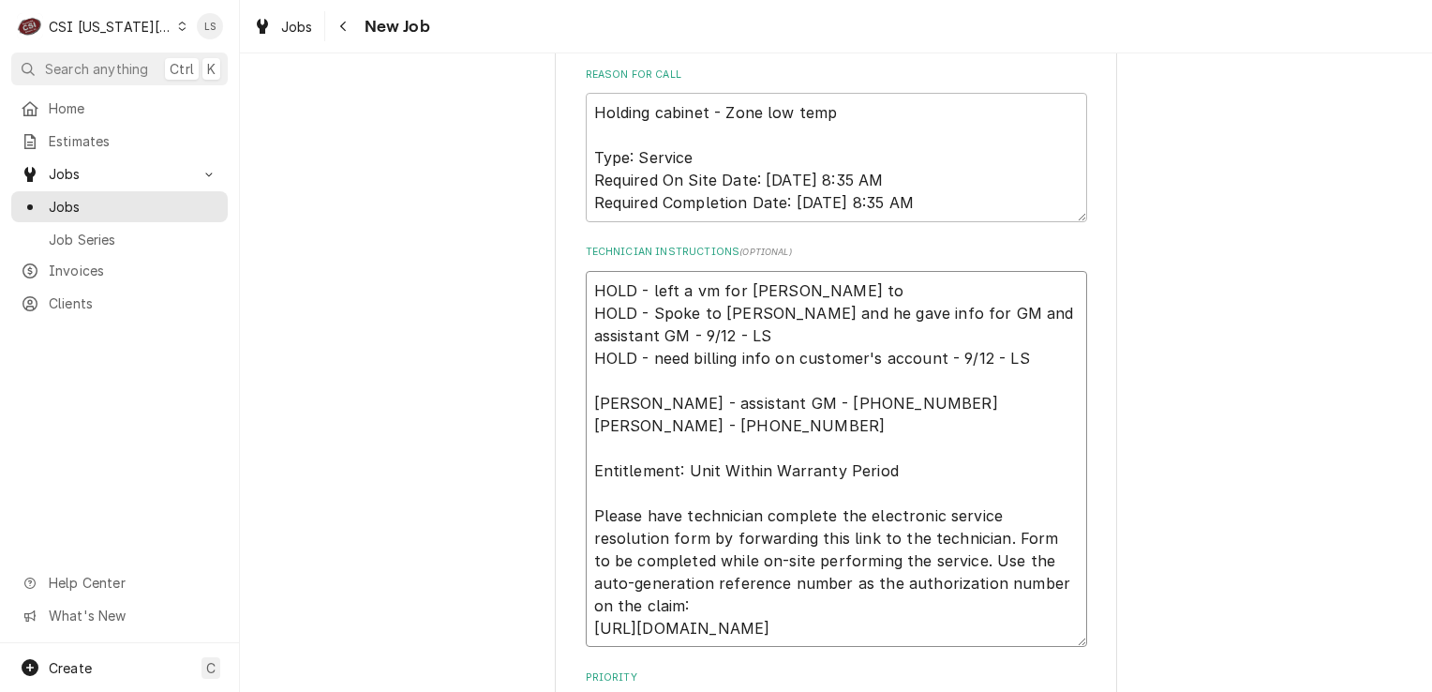
type textarea "HOLD - left a vm for [PERSON_NAME] to c HOLD - Spoke to [PERSON_NAME] and he ga…"
type textarea "x"
type textarea "HOLD - left a vm for [PERSON_NAME] to cb HOLD - Spoke to [PERSON_NAME] and he g…"
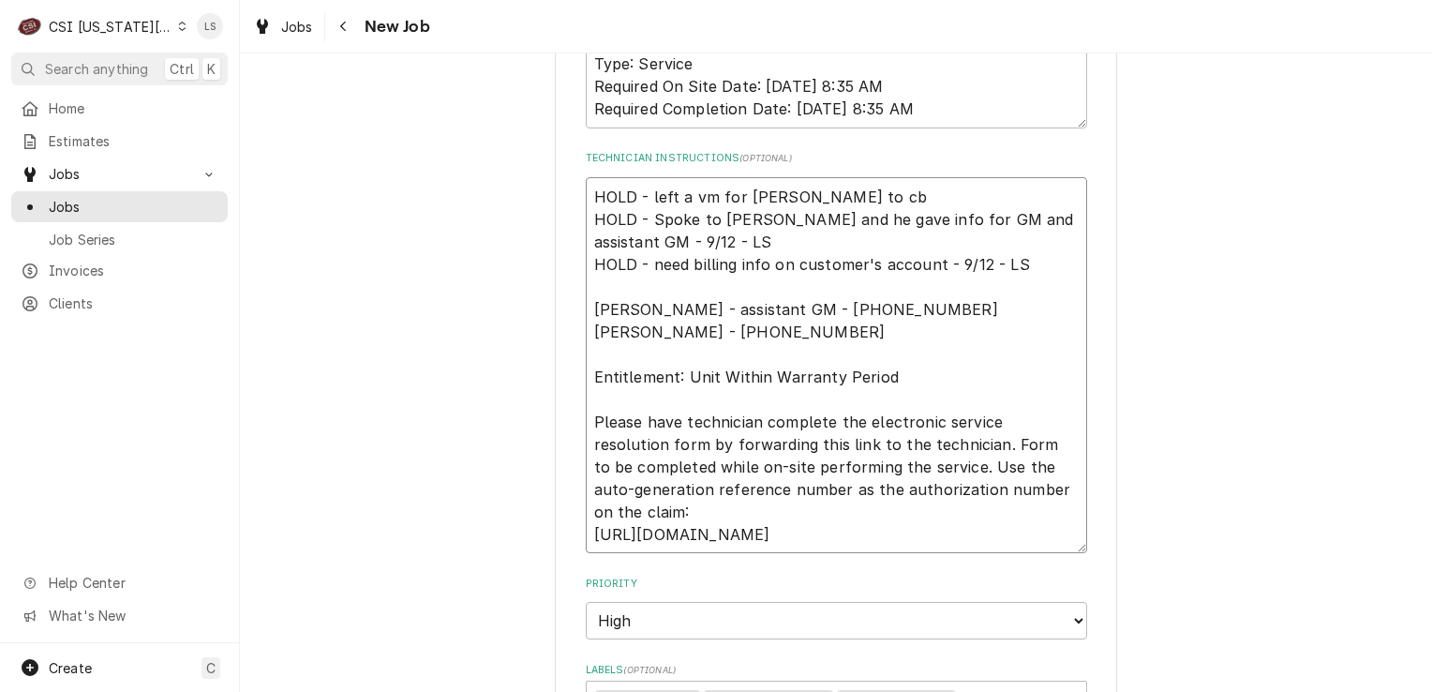
scroll to position [1875, 0]
type textarea "x"
type textarea "HOLD - left a vm for [PERSON_NAME] to cb HOLD - Spoke to [PERSON_NAME] and he g…"
type textarea "x"
type textarea "HOLD - left a vm for [PERSON_NAME] to cb ab HOLD - Spoke to [PERSON_NAME] and h…"
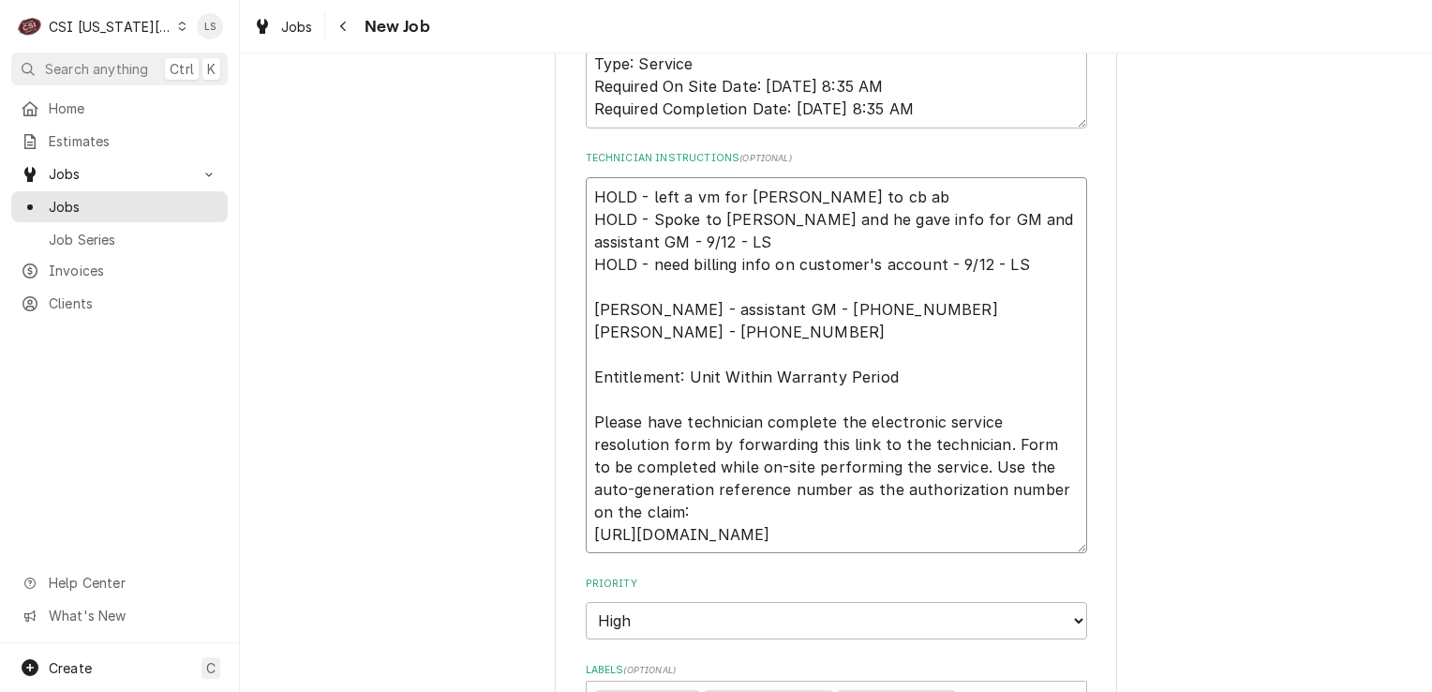
type textarea "x"
type textarea "HOLD - left a vm for [PERSON_NAME] to cb abo HOLD - Spoke to [PERSON_NAME] and …"
type textarea "x"
type textarea "HOLD - left a vm for [PERSON_NAME] to cb abou HOLD - Spoke to [PERSON_NAME] and…"
type textarea "x"
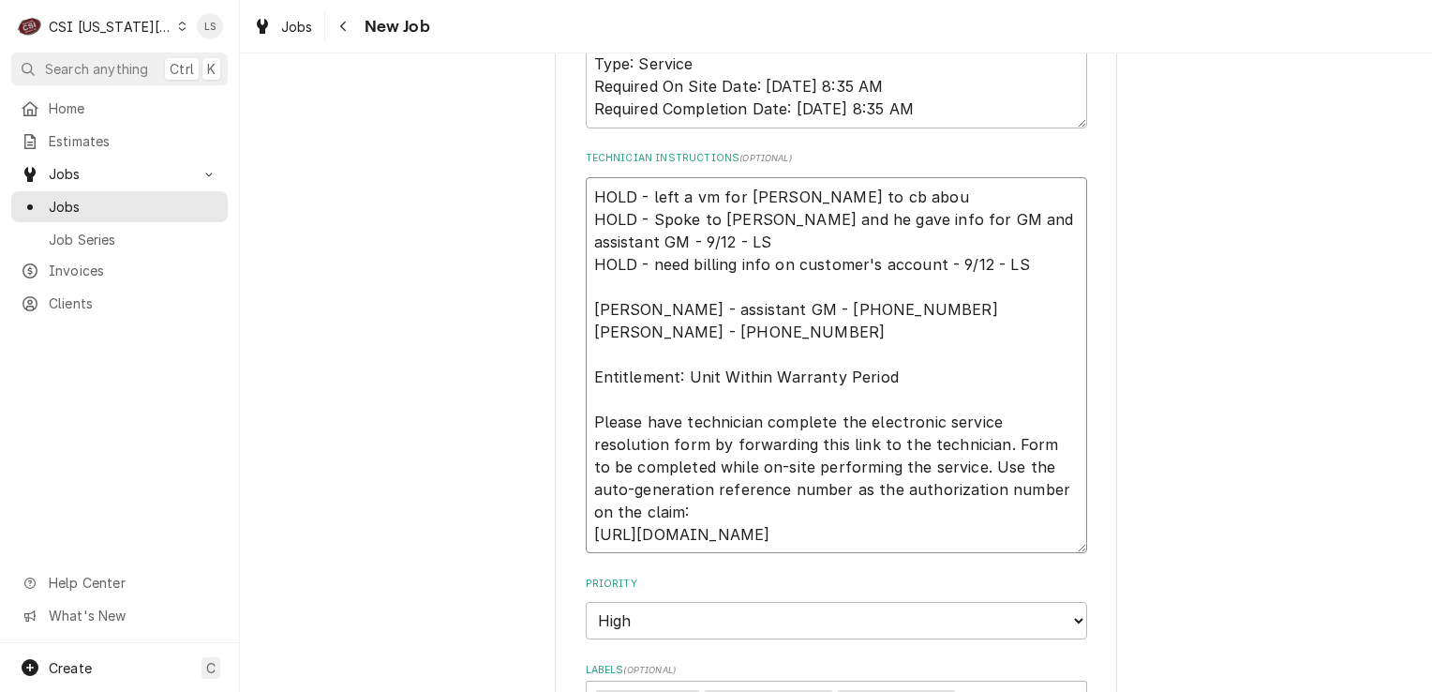
type textarea "HOLD - left a vm for [PERSON_NAME] to cb about HOLD - Spoke to [PERSON_NAME] an…"
type textarea "x"
type textarea "HOLD - left a vm for [PERSON_NAME] to cb about HOLD - Spoke to [PERSON_NAME] an…"
type textarea "x"
type textarea "HOLD - left a vm for [PERSON_NAME] to cb about b HOLD - Spoke to [PERSON_NAME] …"
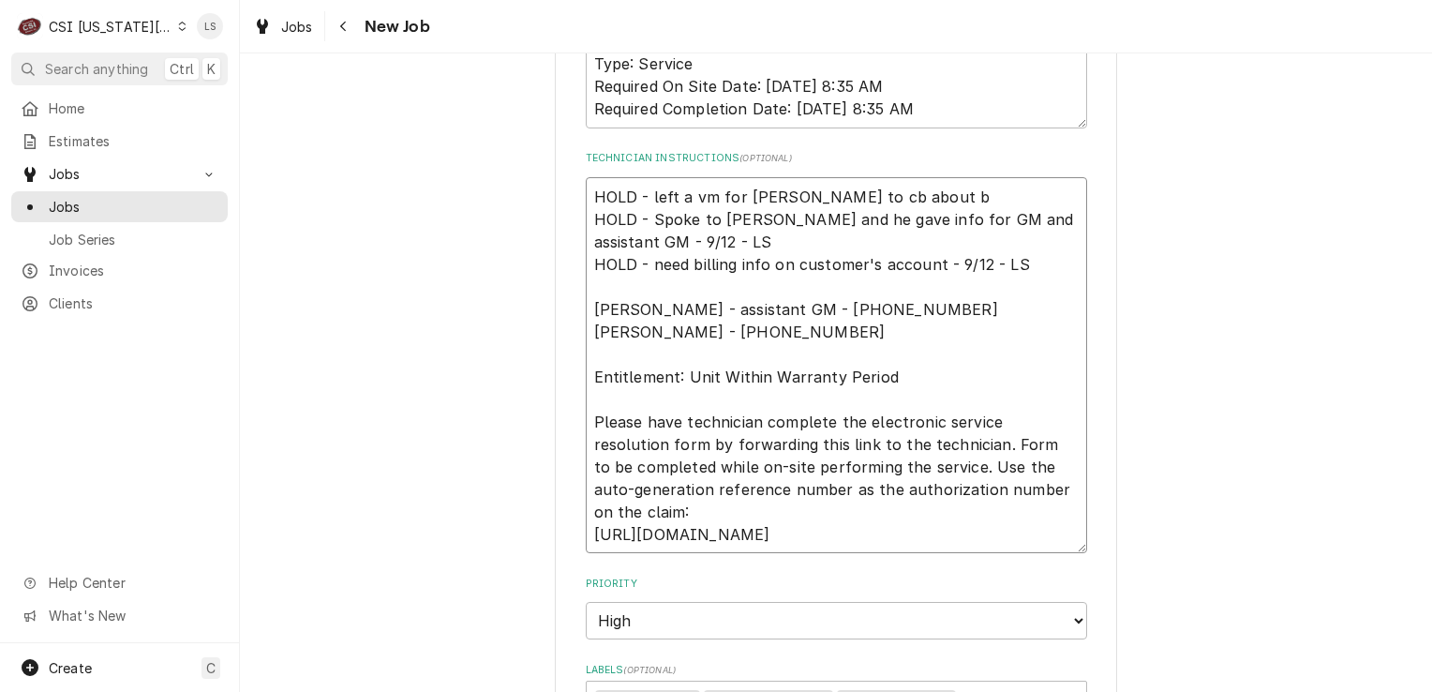
type textarea "x"
type textarea "HOLD - left a vm for [PERSON_NAME] to cb about bi HOLD - Spoke to [PERSON_NAME]…"
type textarea "x"
type textarea "HOLD - left a vm for [PERSON_NAME] to cb about bil HOLD - Spoke to [PERSON_NAME…"
type textarea "x"
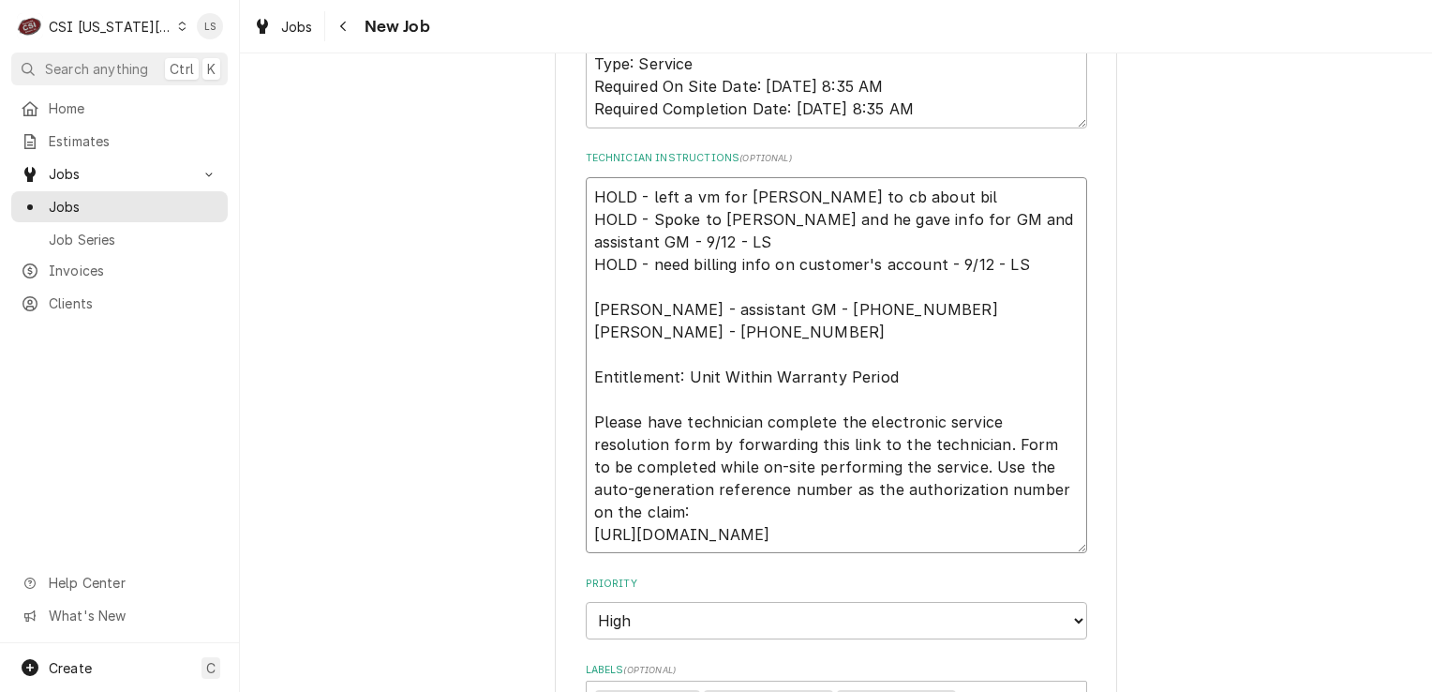
type textarea "HOLD - left a vm for [PERSON_NAME] to cb about bill HOLD - Spoke to [PERSON_NAM…"
type textarea "x"
type textarea "HOLD - left a vm for [PERSON_NAME] to cb about billi HOLD - Spoke to [PERSON_NA…"
type textarea "x"
type textarea "HOLD - left a vm for [PERSON_NAME] to cb about billin HOLD - Spoke to [PERSON_N…"
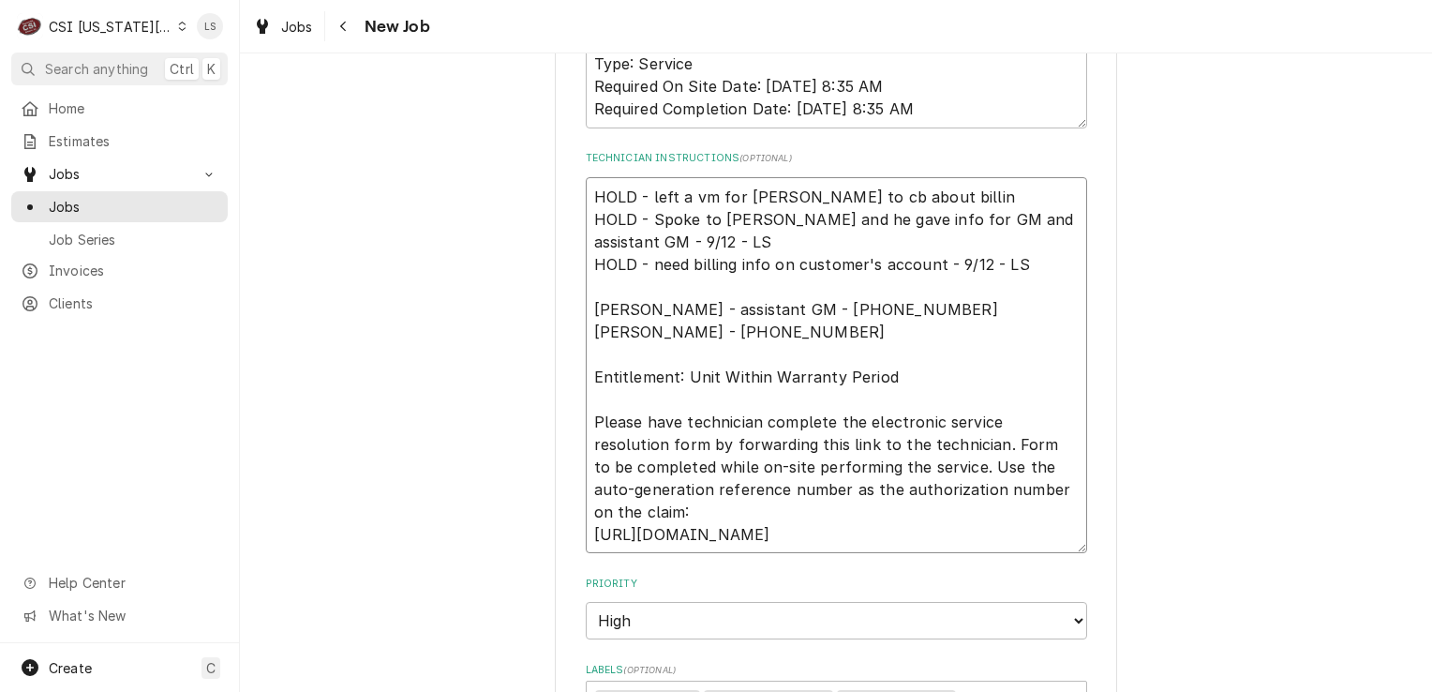
type textarea "x"
type textarea "HOLD - left a vm for [PERSON_NAME] to cb about billing HOLD - Spoke to [PERSON_…"
type textarea "x"
type textarea "HOLD - left a vm for [PERSON_NAME] to cb about billing HOLD - Spoke to [PERSON_…"
type textarea "x"
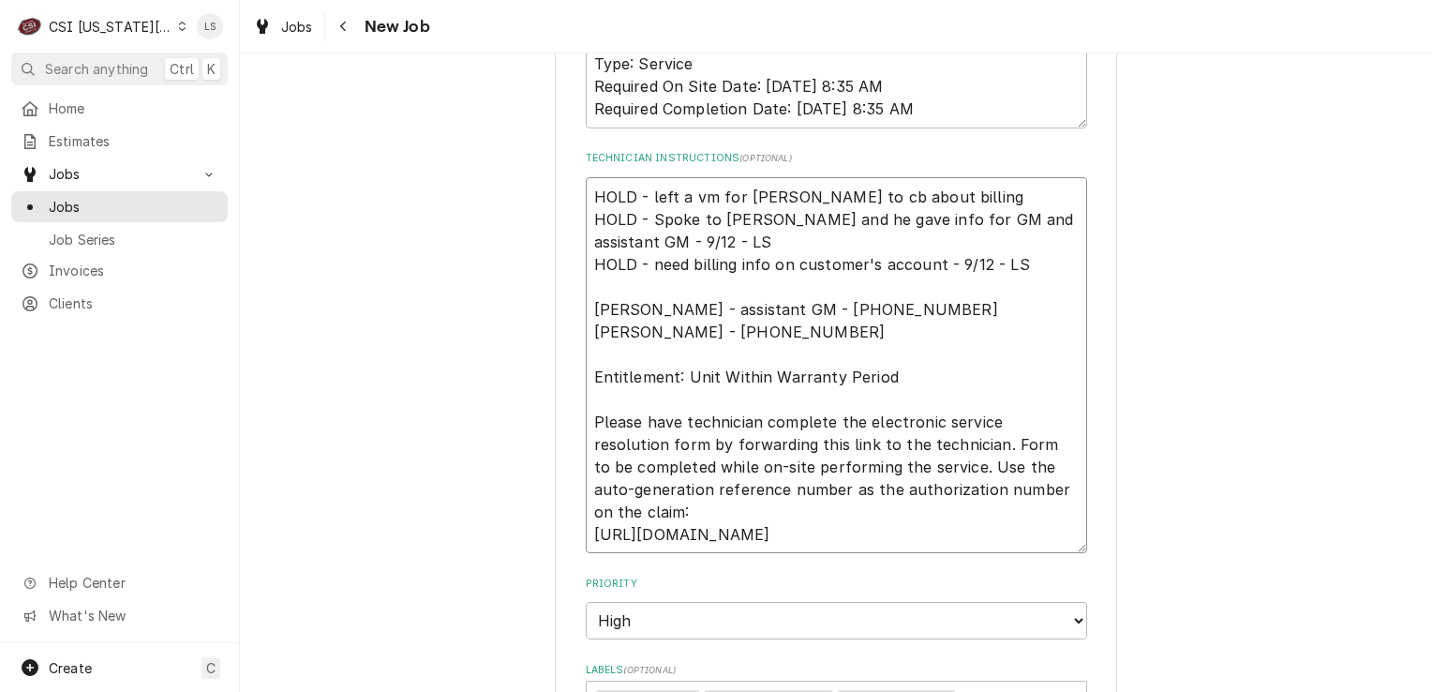
type textarea "HOLD - left a vm for [PERSON_NAME] to cb about billing i HOLD - Spoke to [PERSO…"
type textarea "x"
type textarea "HOLD - left a vm for [PERSON_NAME] to cb about billing in HOLD - Spoke to [PERS…"
type textarea "x"
type textarea "HOLD - left a vm for [PERSON_NAME] to cb about billing inf HOLD - Spoke to [PER…"
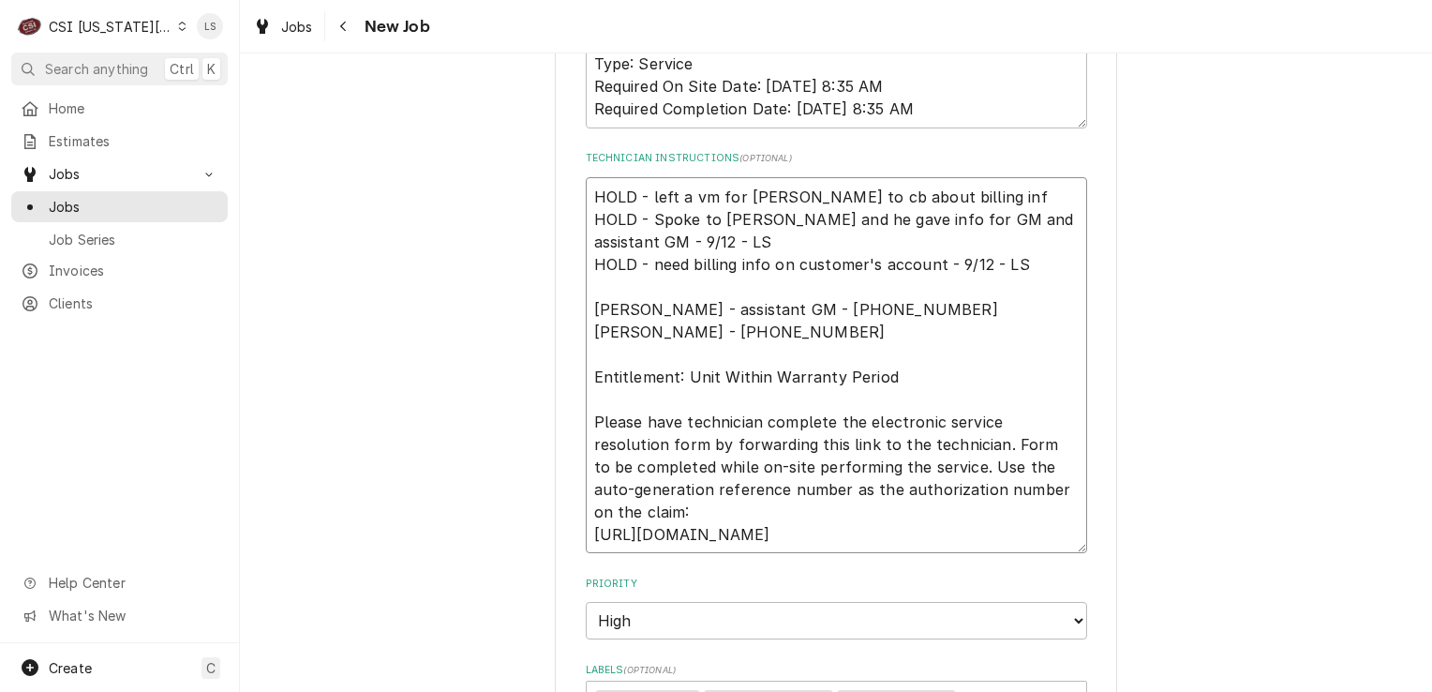
type textarea "x"
type textarea "HOLD - left a vm for [PERSON_NAME] to cb about billing info HOLD - Spoke to [PE…"
type textarea "x"
type textarea "HOLD - left a vm for [PERSON_NAME] to cb about billing info HOLD - Spoke to [PE…"
type textarea "x"
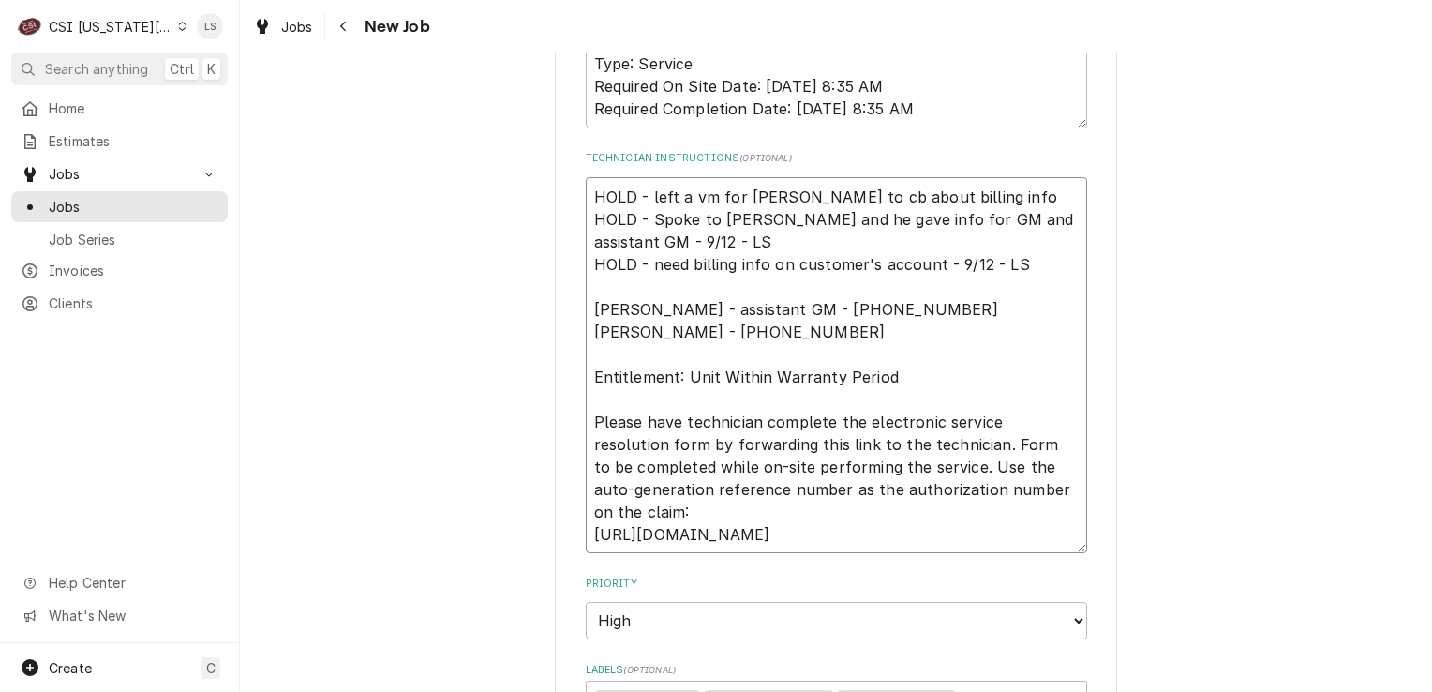
type textarea "HOLD - left a vm for [PERSON_NAME] to cb about billing info - HOLD - Spoke to […"
type textarea "x"
type textarea "HOLD - left a vm for [PERSON_NAME] to cb about billing info - HOLD - Spoke to […"
type textarea "x"
type textarea "HOLD - left a vm for [PERSON_NAME] to cb about billing info - 9 HOLD - Spoke to…"
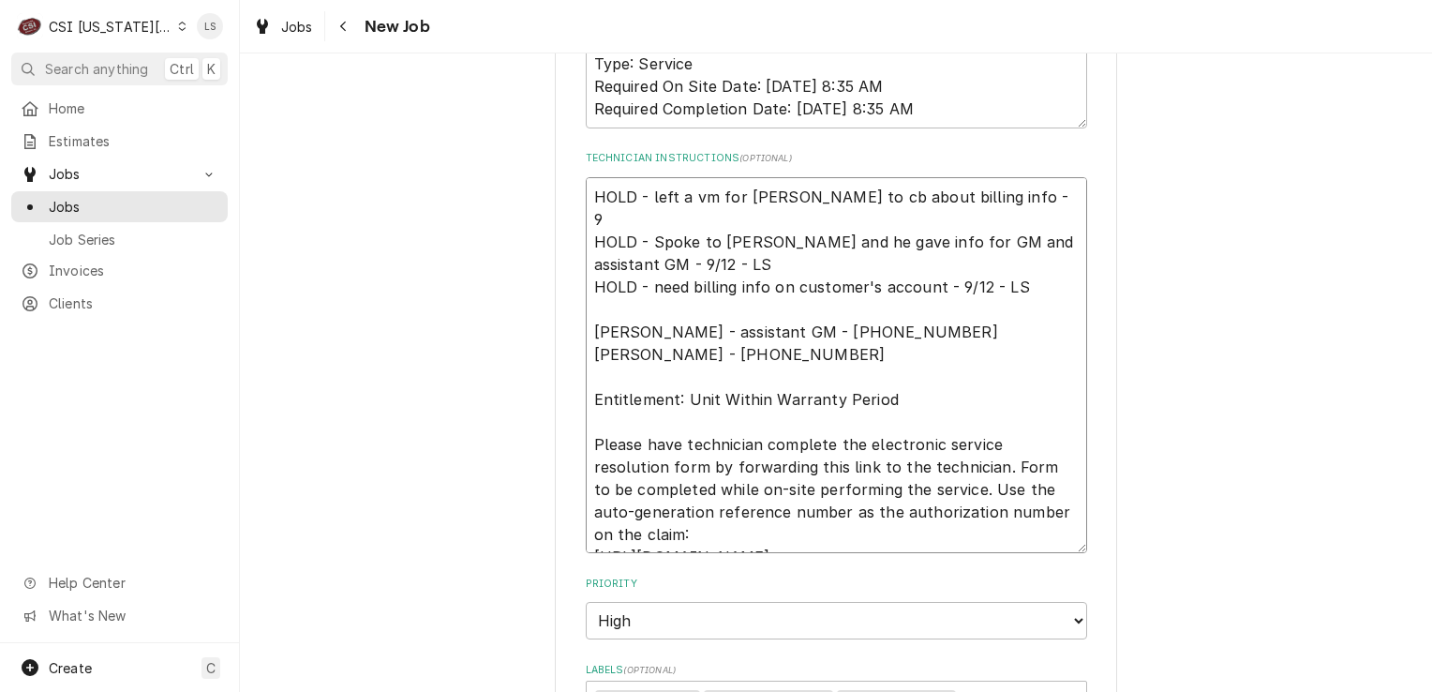
type textarea "x"
type textarea "HOLD - left a vm for [PERSON_NAME] to cb about billing info - 9/ HOLD - Spoke t…"
type textarea "x"
type textarea "HOLD - left a vm for [PERSON_NAME] to cb about billing info - 9/1 HOLD - Spoke …"
type textarea "x"
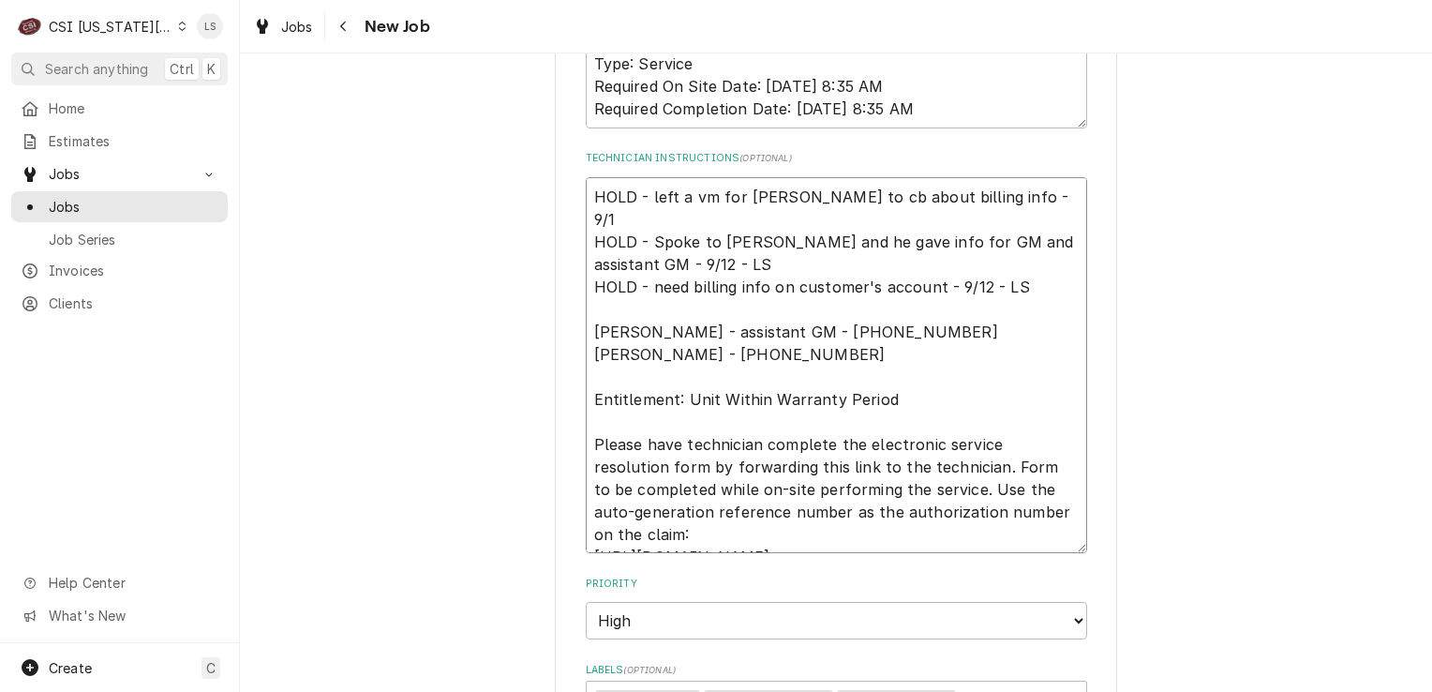
type textarea "HOLD - left a vm for [PERSON_NAME] to cb about billing info - 9/12 HOLD - Spoke…"
type textarea "x"
type textarea "HOLD - left a vm for Amy to cb about billing info - 9/12 HOLD - Spoke to Zach a…"
type textarea "x"
type textarea "HOLD - left a vm for Amy to cb about billing info - 9/12 - HOLD - Spoke to Zach…"
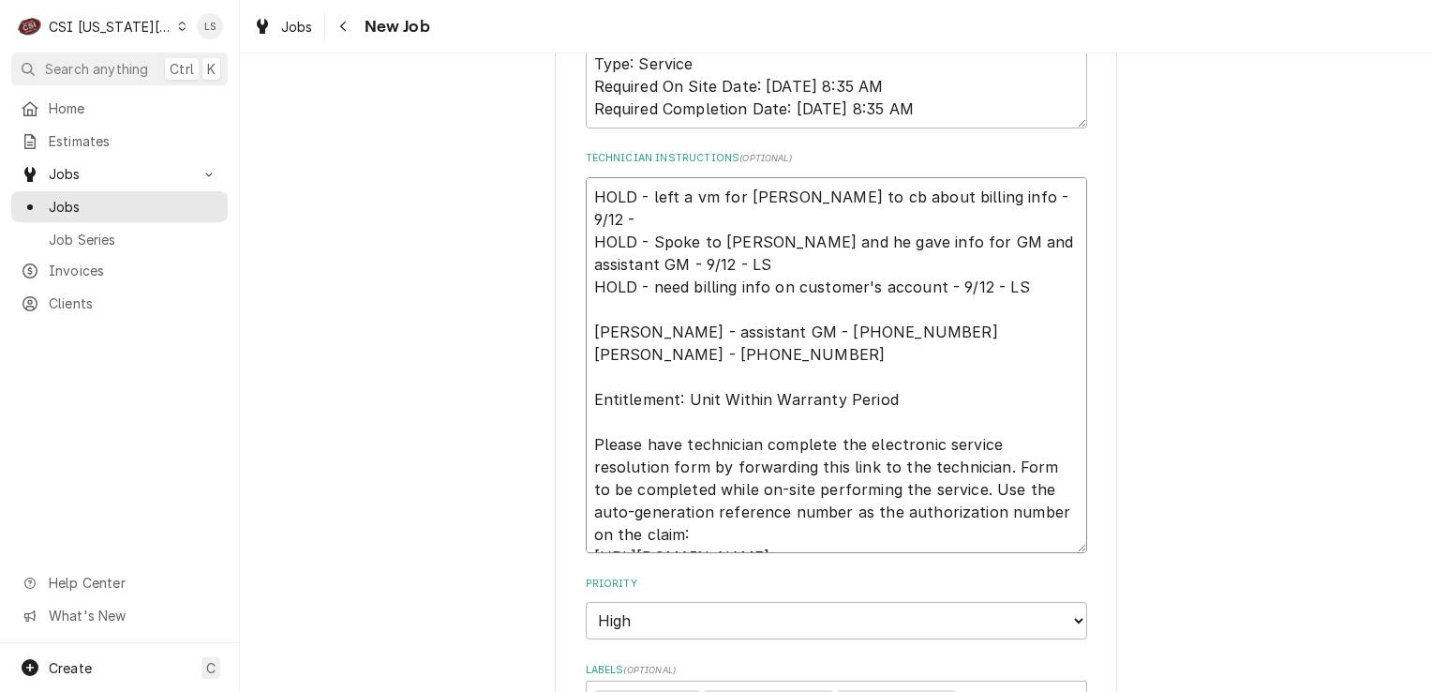
type textarea "x"
type textarea "HOLD - left a vm for Amy to cb about billing info - 9/12 - HOLD - Spoke to Zach…"
type textarea "x"
type textarea "HOLD - left a vm for Amy to cb about billing info - 9/12 - L HOLD - Spoke to Za…"
type textarea "x"
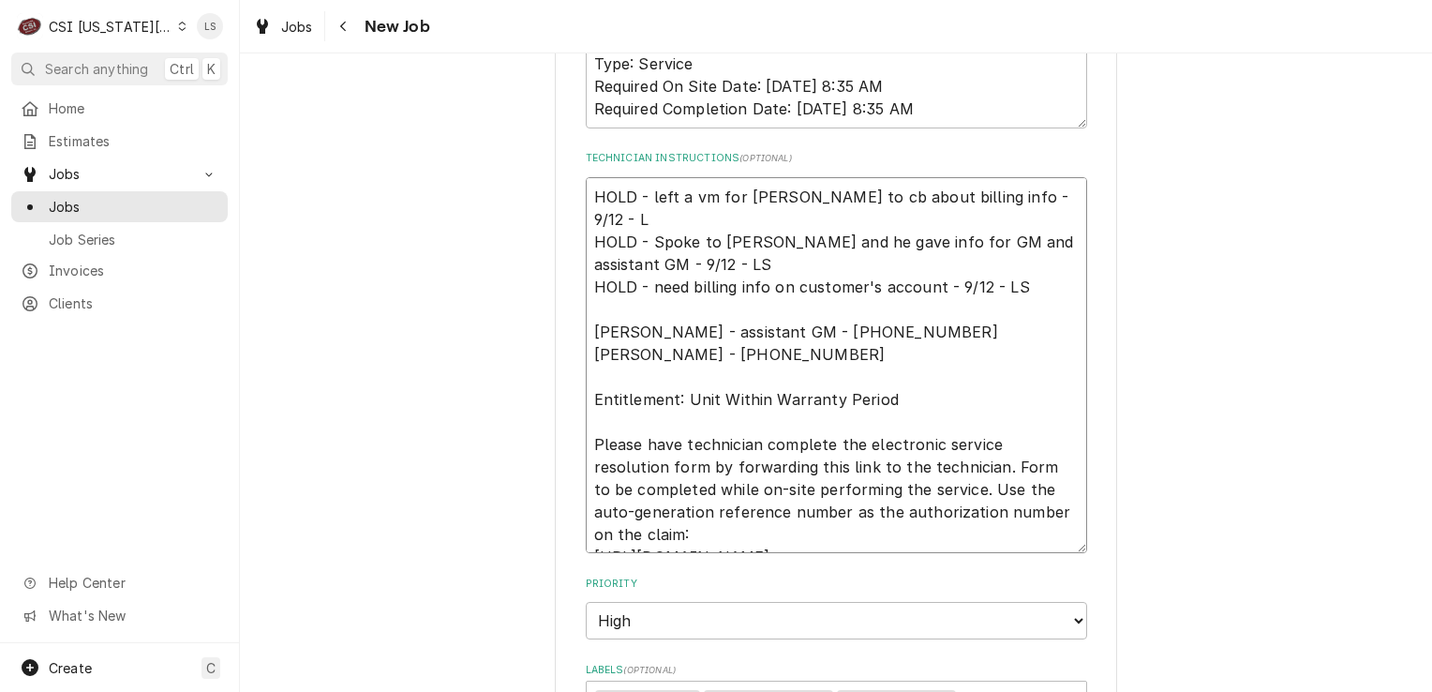
type textarea "HOLD - left a vm for Amy to cb about billing info - 9/12 - LS HOLD - Spoke to Z…"
type textarea "x"
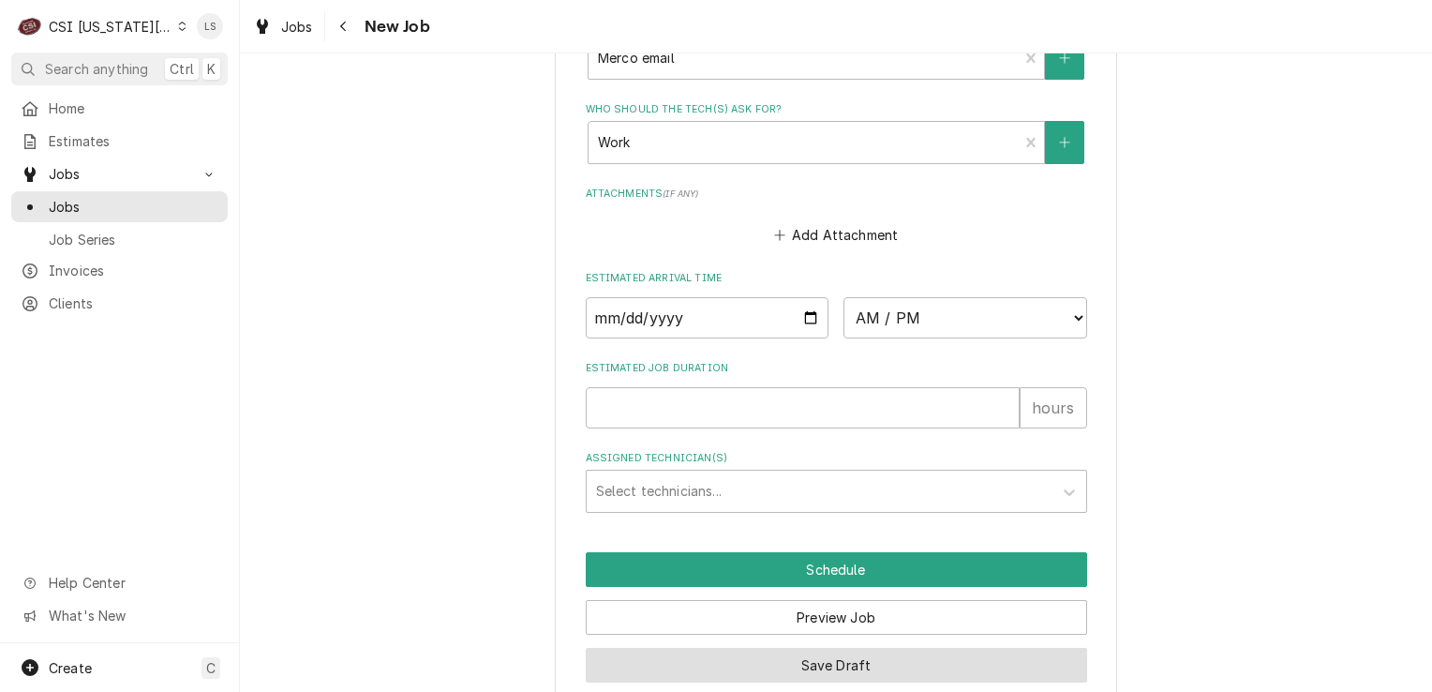
type textarea "HOLD - left a vm for Amy to cb about billing info - 9/12 - LS HOLD - Spoke to Z…"
click at [765, 648] on button "Save Draft" at bounding box center [836, 665] width 501 height 35
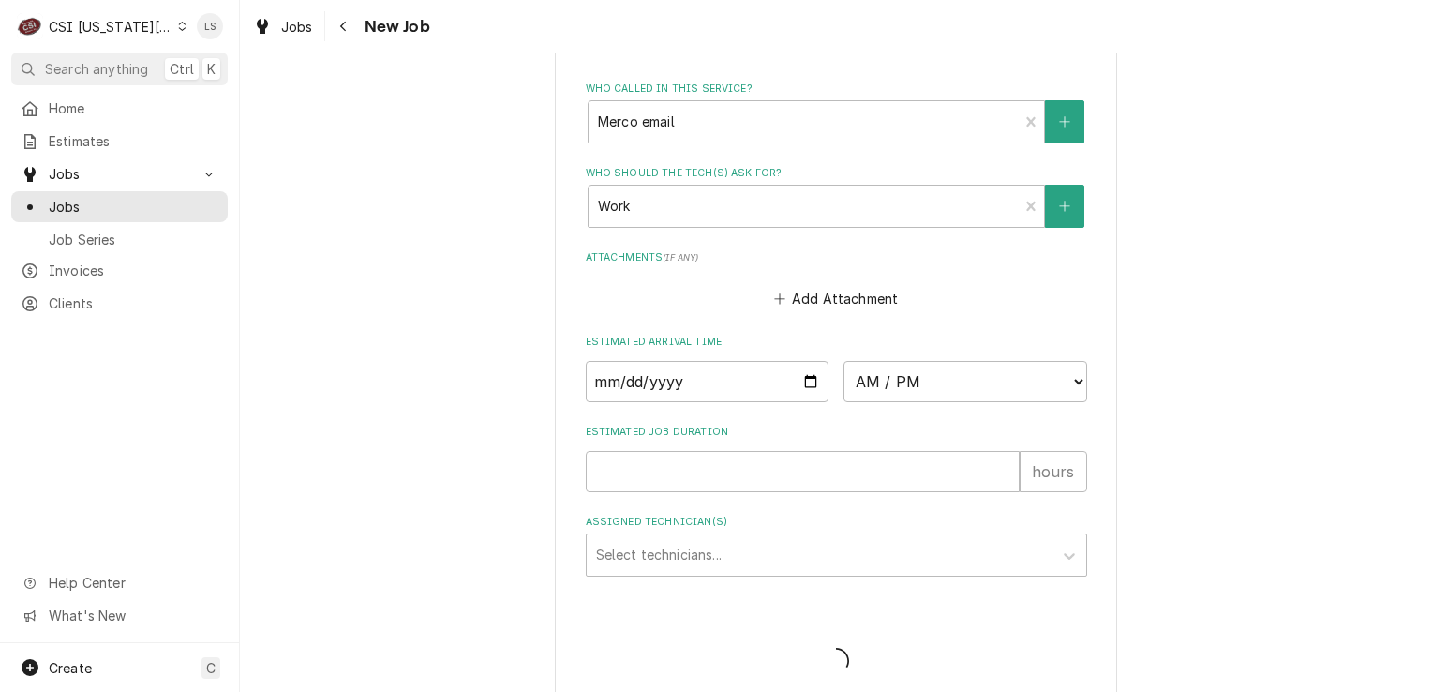
type textarea "x"
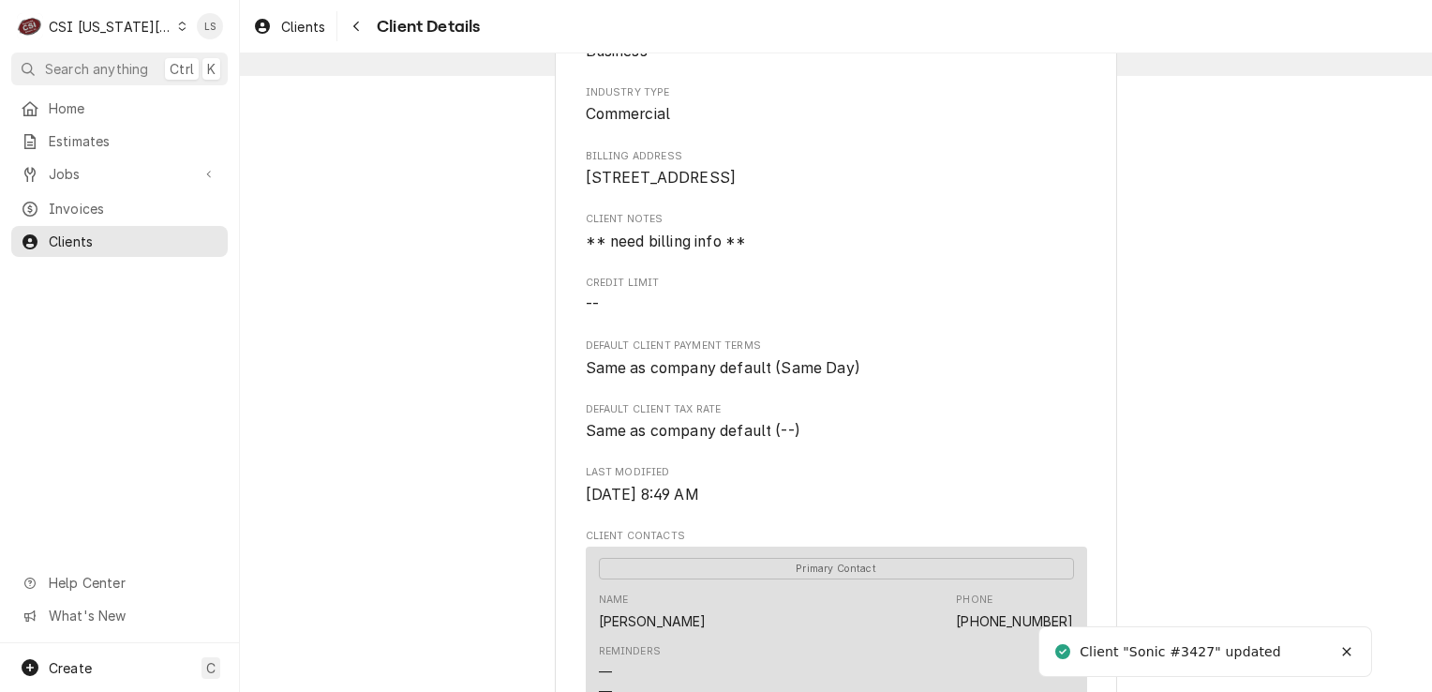
scroll to position [562, 0]
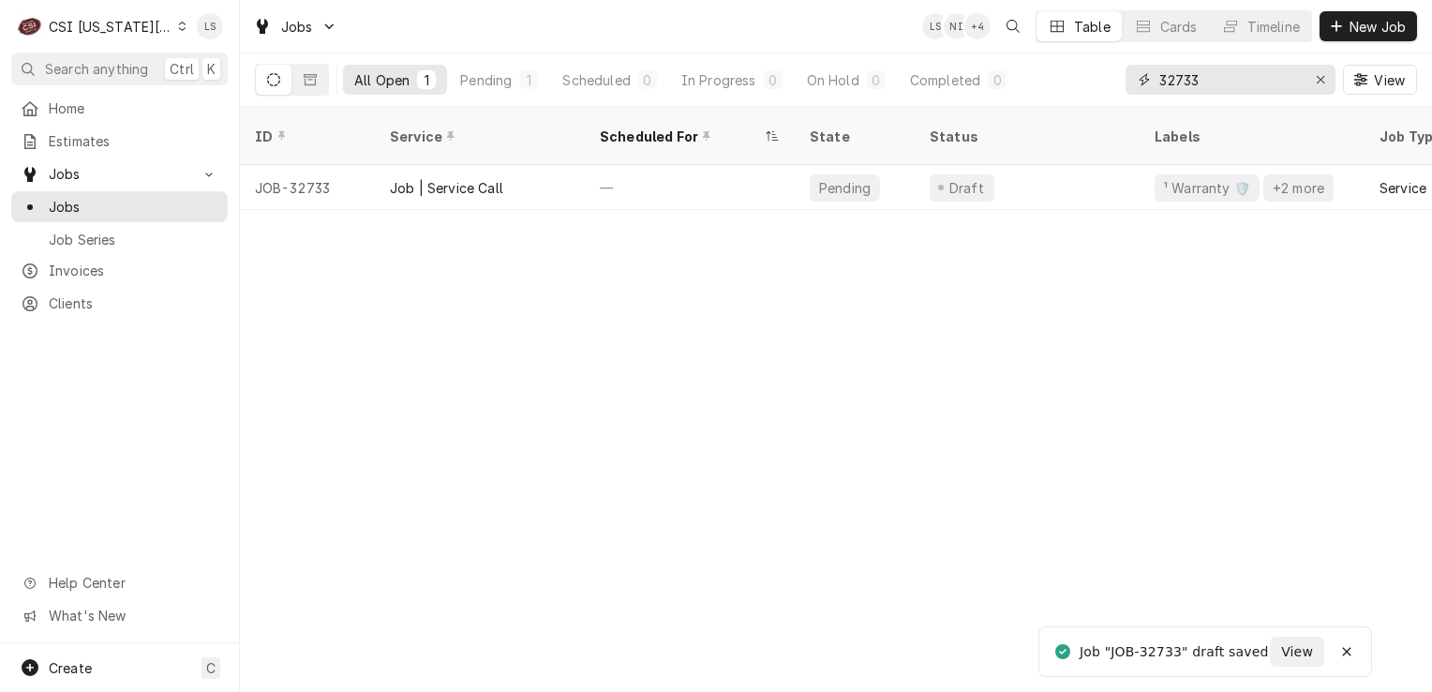
click at [1327, 76] on div "Erase input" at bounding box center [1320, 79] width 19 height 19
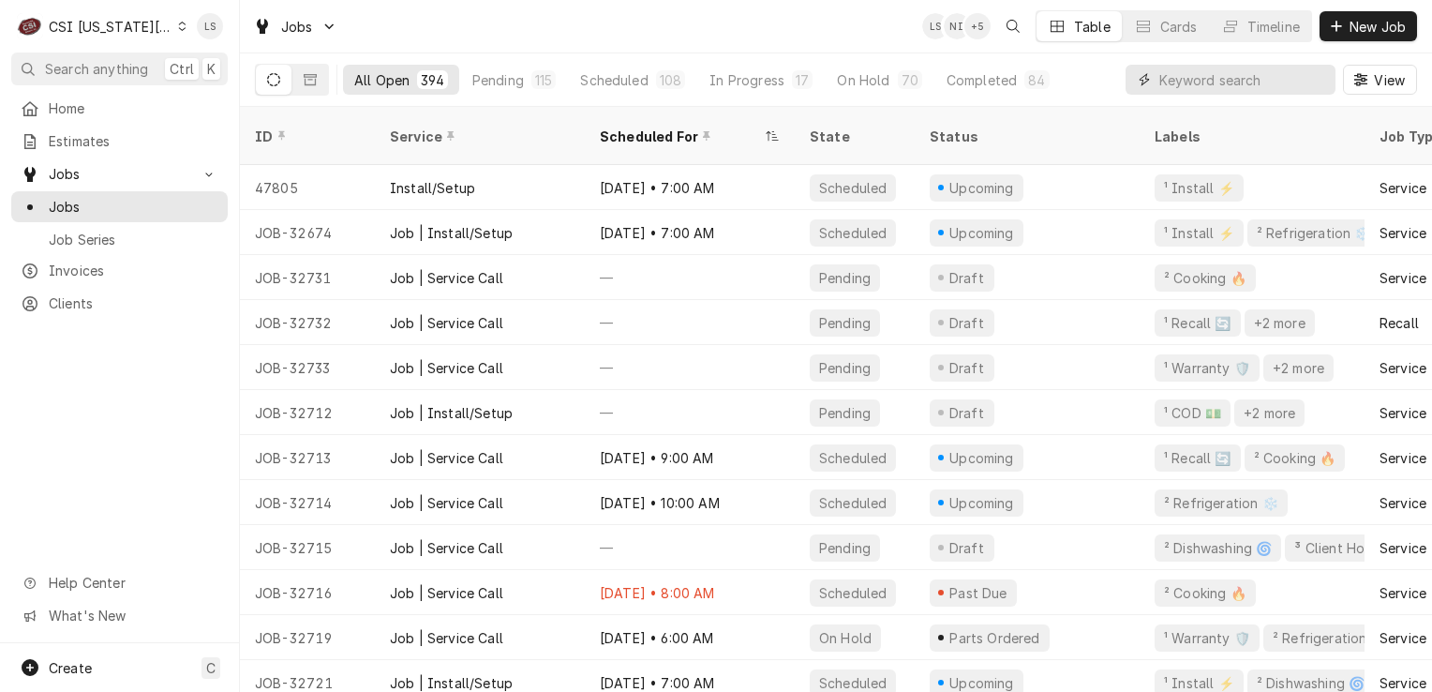
click at [1279, 81] on input "Dynamic Content Wrapper" at bounding box center [1242, 80] width 167 height 30
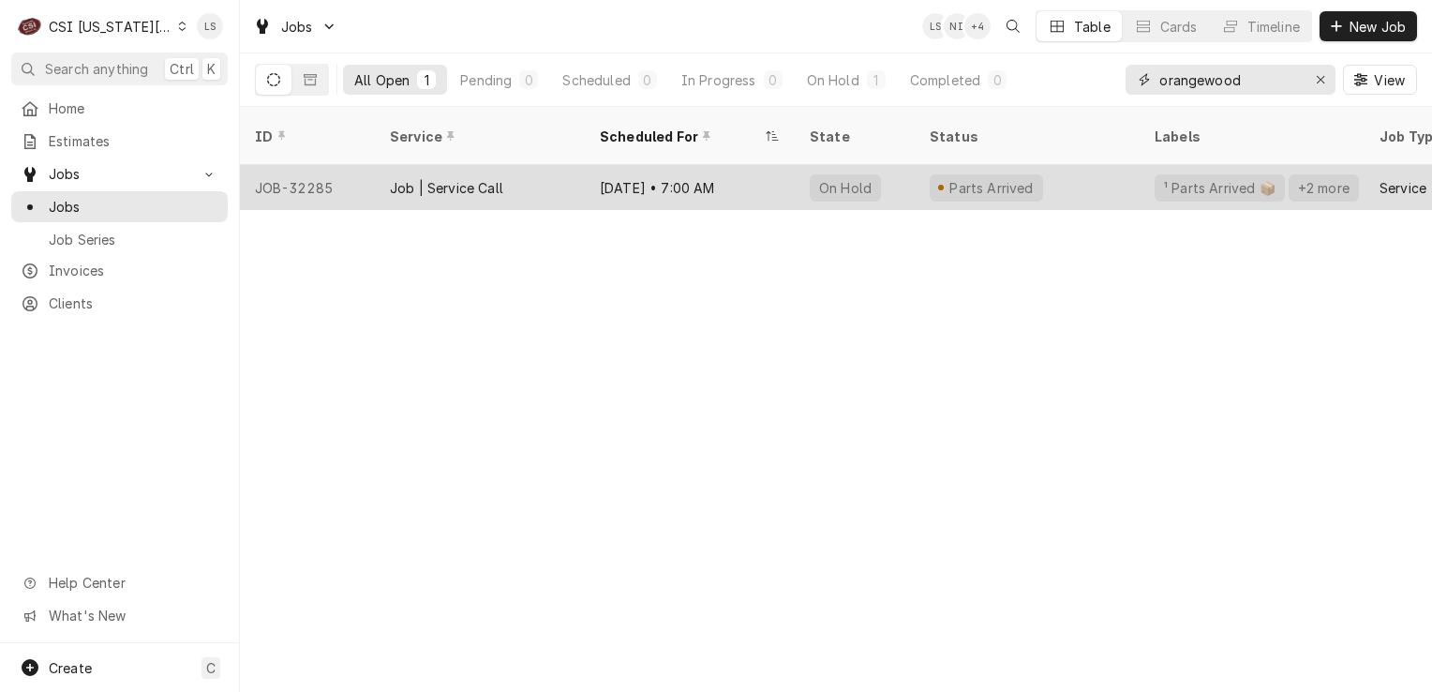
type input "orangewood"
click at [306, 172] on div "JOB-32285" at bounding box center [307, 187] width 135 height 45
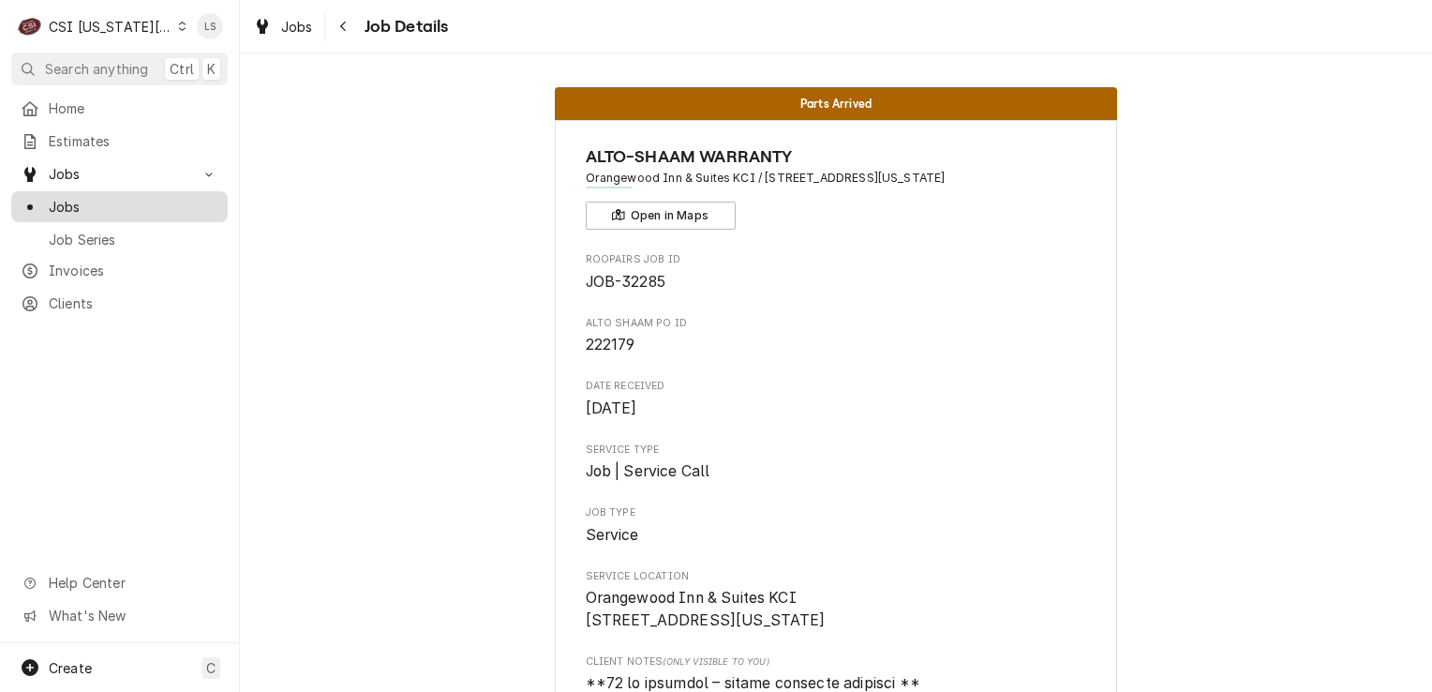
click at [138, 197] on span "Jobs" at bounding box center [134, 207] width 170 height 20
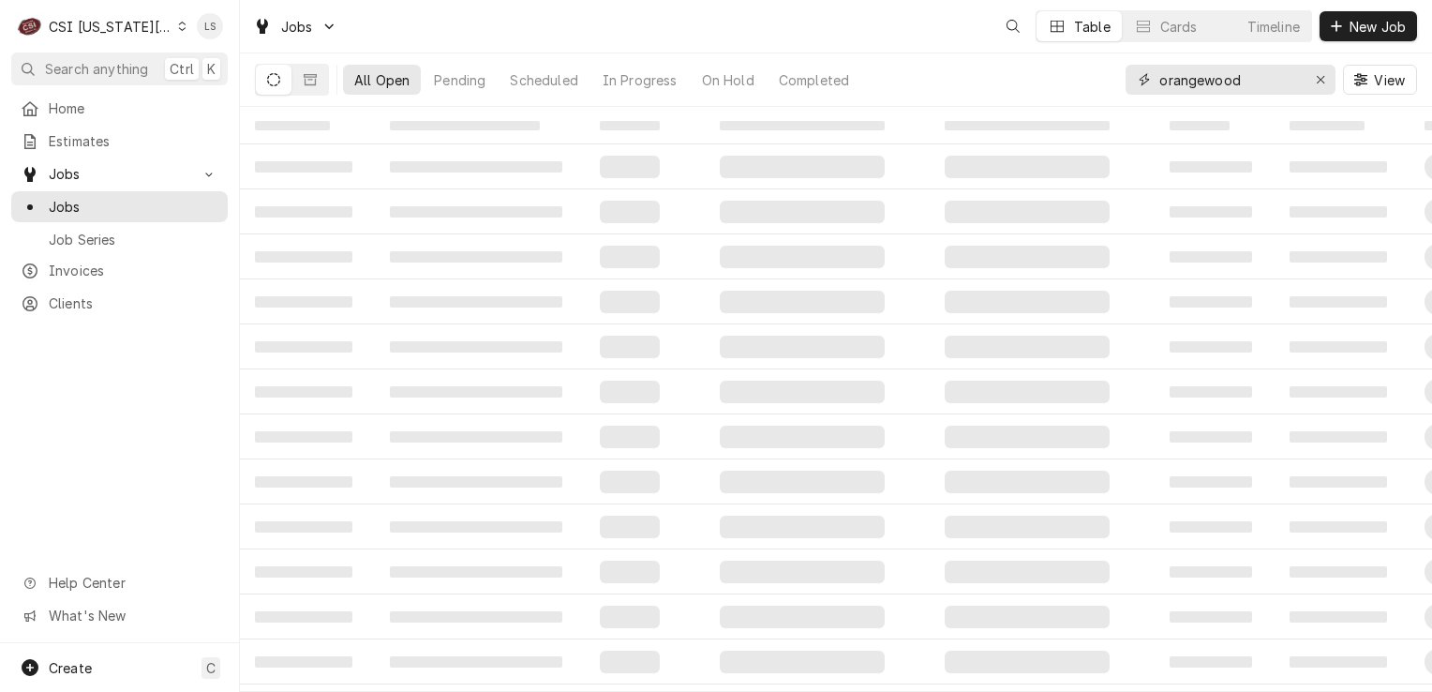
click at [1323, 84] on icon "Erase input" at bounding box center [1321, 79] width 10 height 13
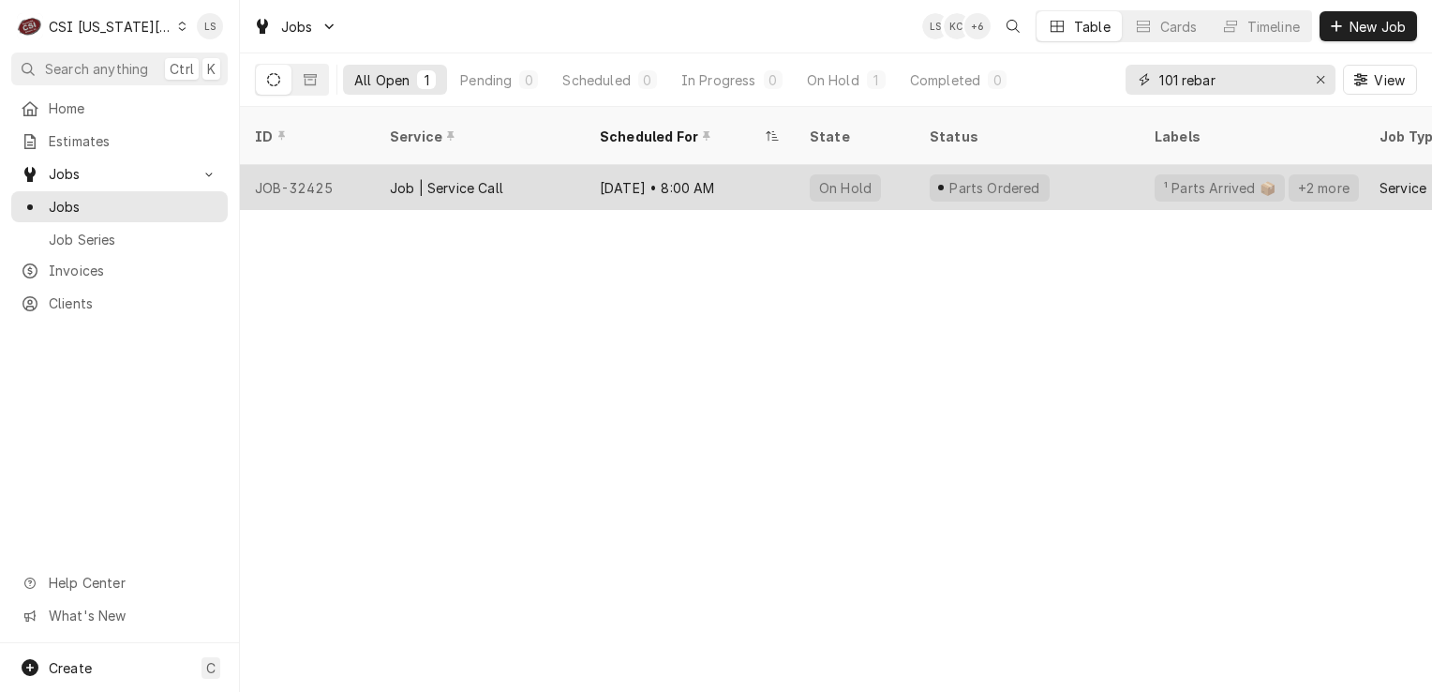
type input "101 rebar"
click at [297, 171] on div "JOB-32425" at bounding box center [307, 187] width 135 height 45
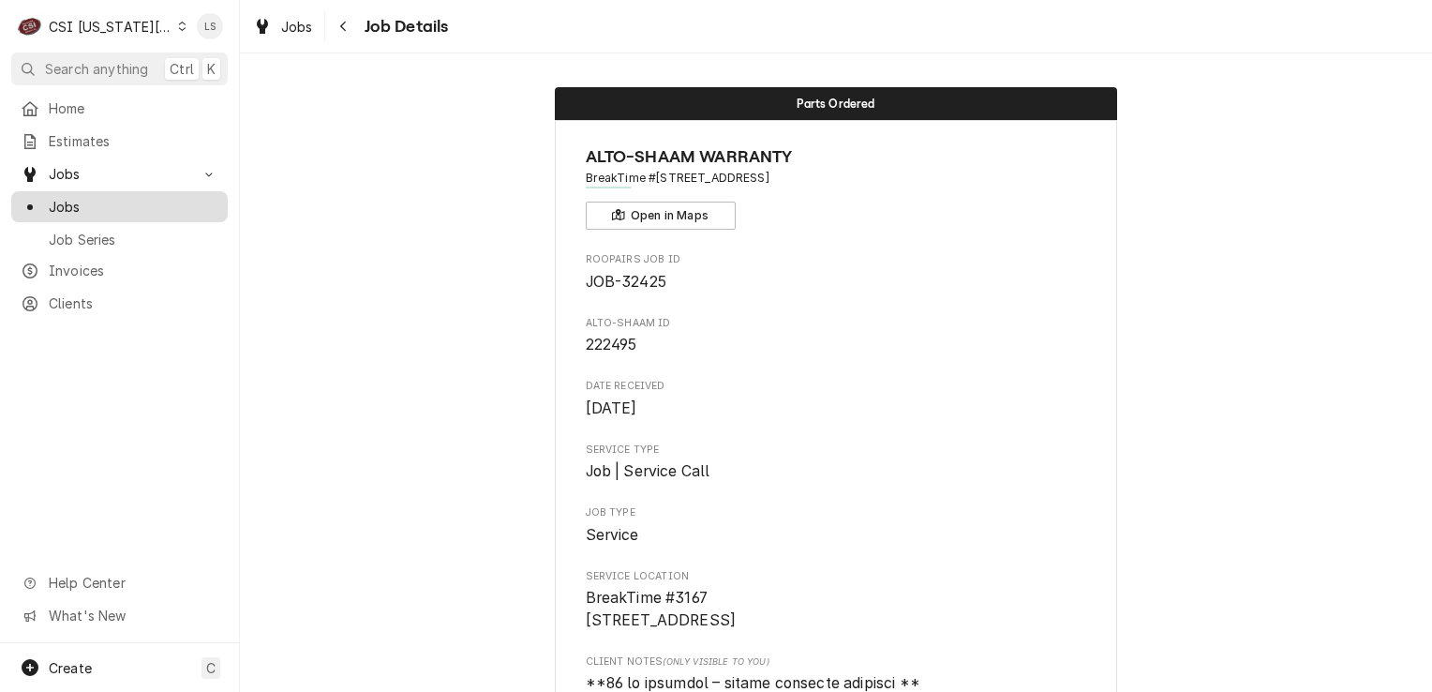
click at [99, 208] on span "Jobs" at bounding box center [134, 207] width 170 height 20
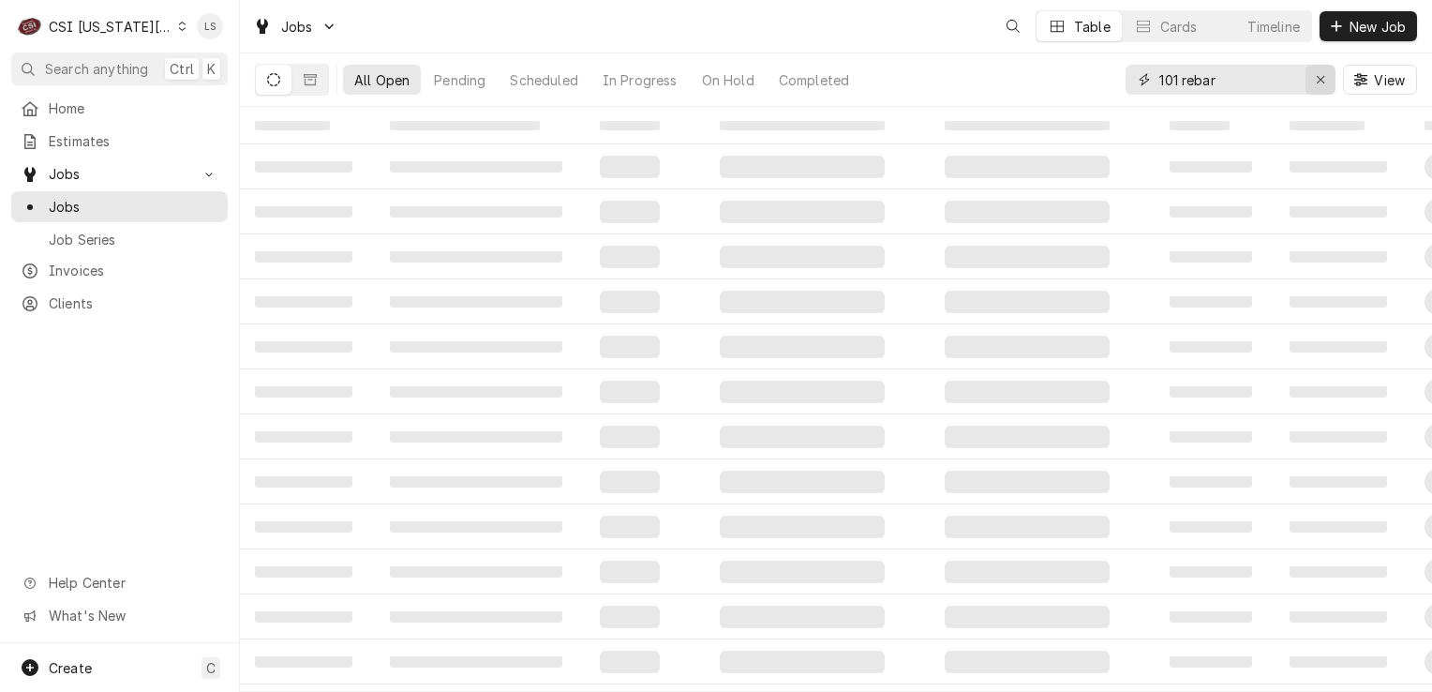
drag, startPoint x: 1318, startPoint y: 83, endPoint x: 1252, endPoint y: 96, distance: 66.7
click at [1313, 83] on div "Erase input" at bounding box center [1320, 79] width 19 height 19
type input "4"
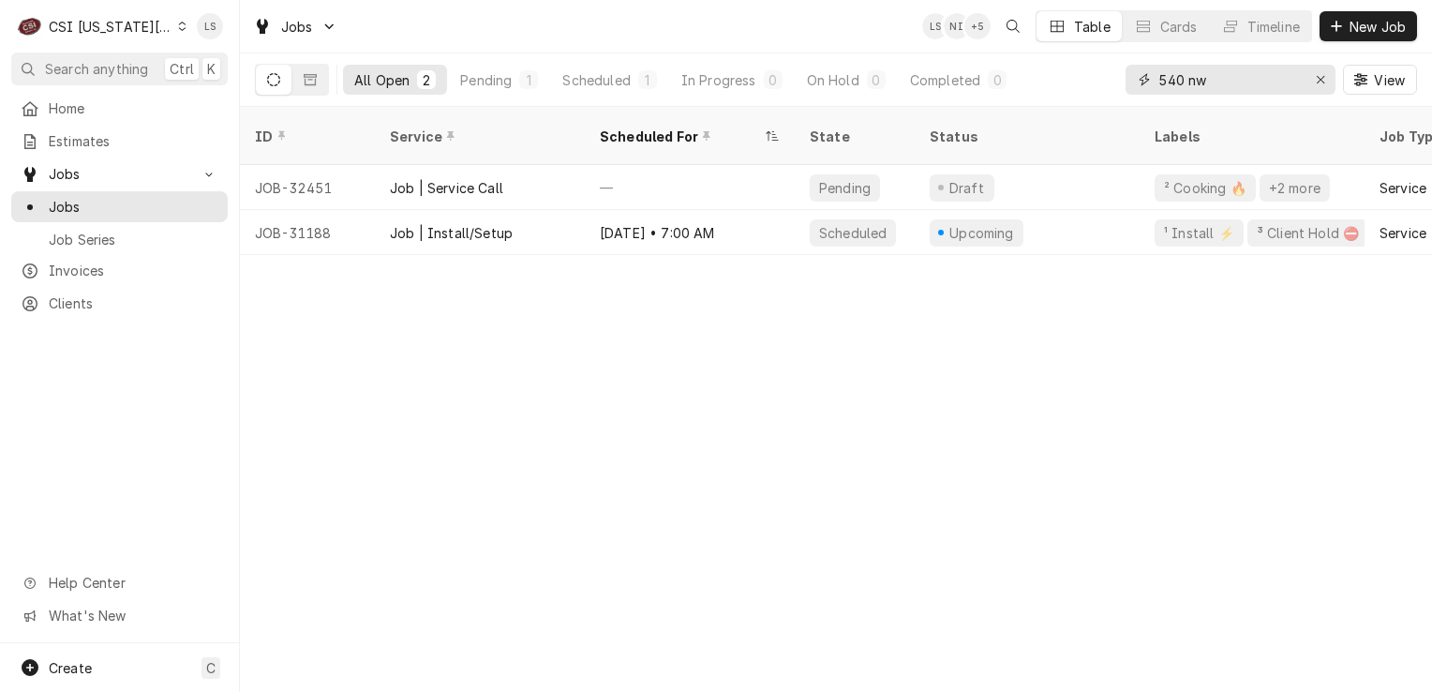
type input "540 nw"
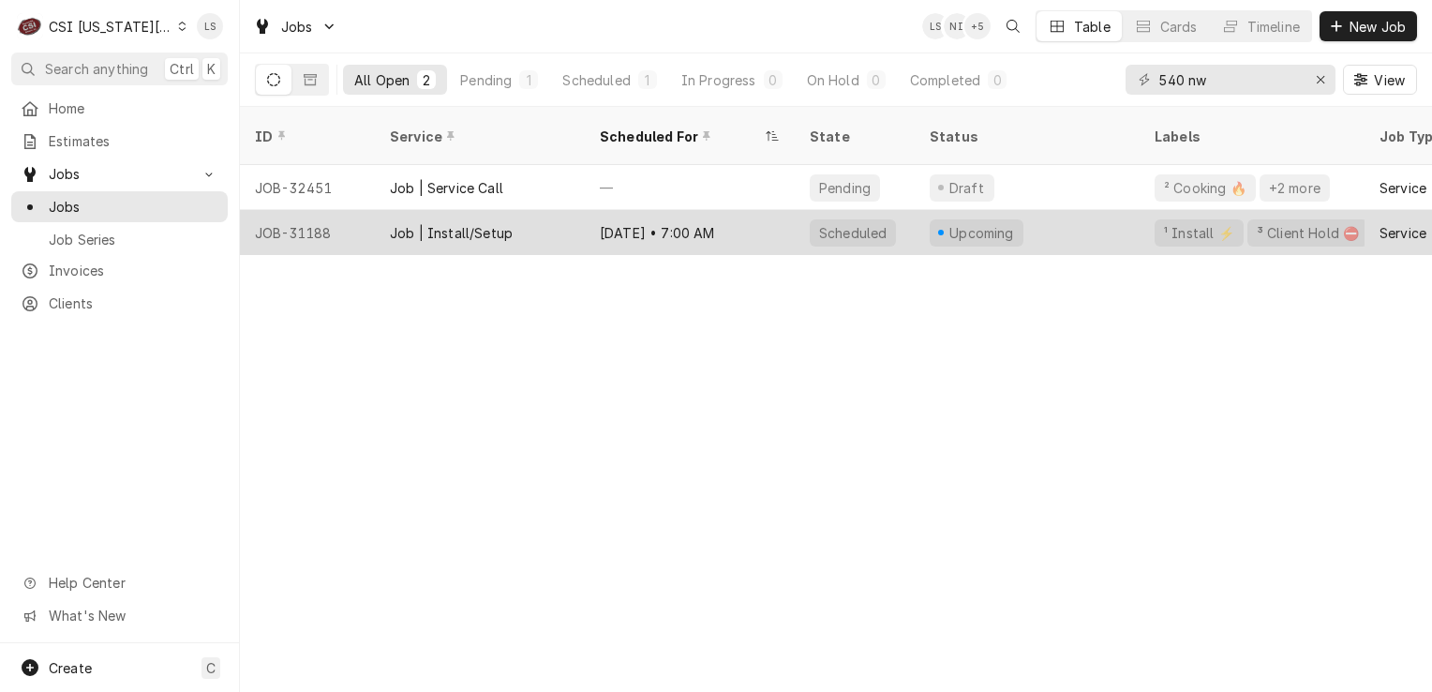
click at [322, 212] on div "JOB-31188" at bounding box center [307, 232] width 135 height 45
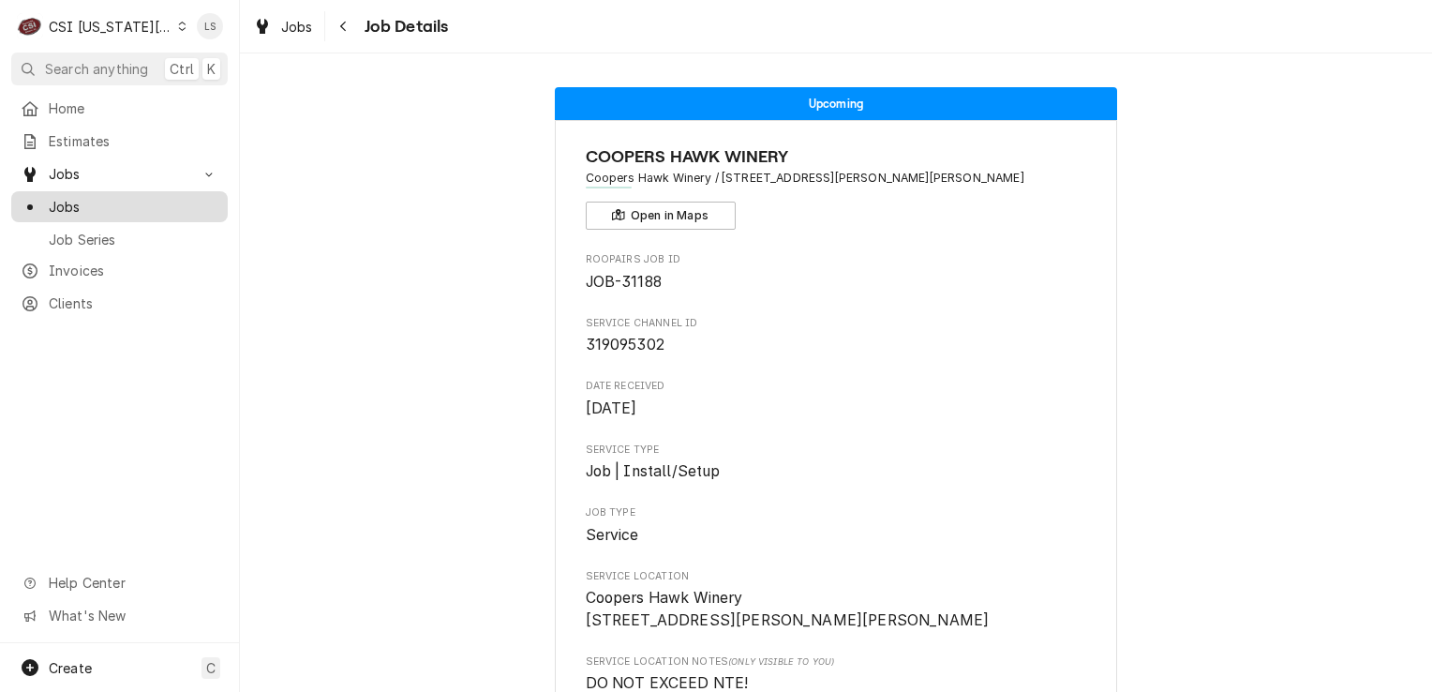
click at [120, 208] on span "Jobs" at bounding box center [134, 207] width 170 height 20
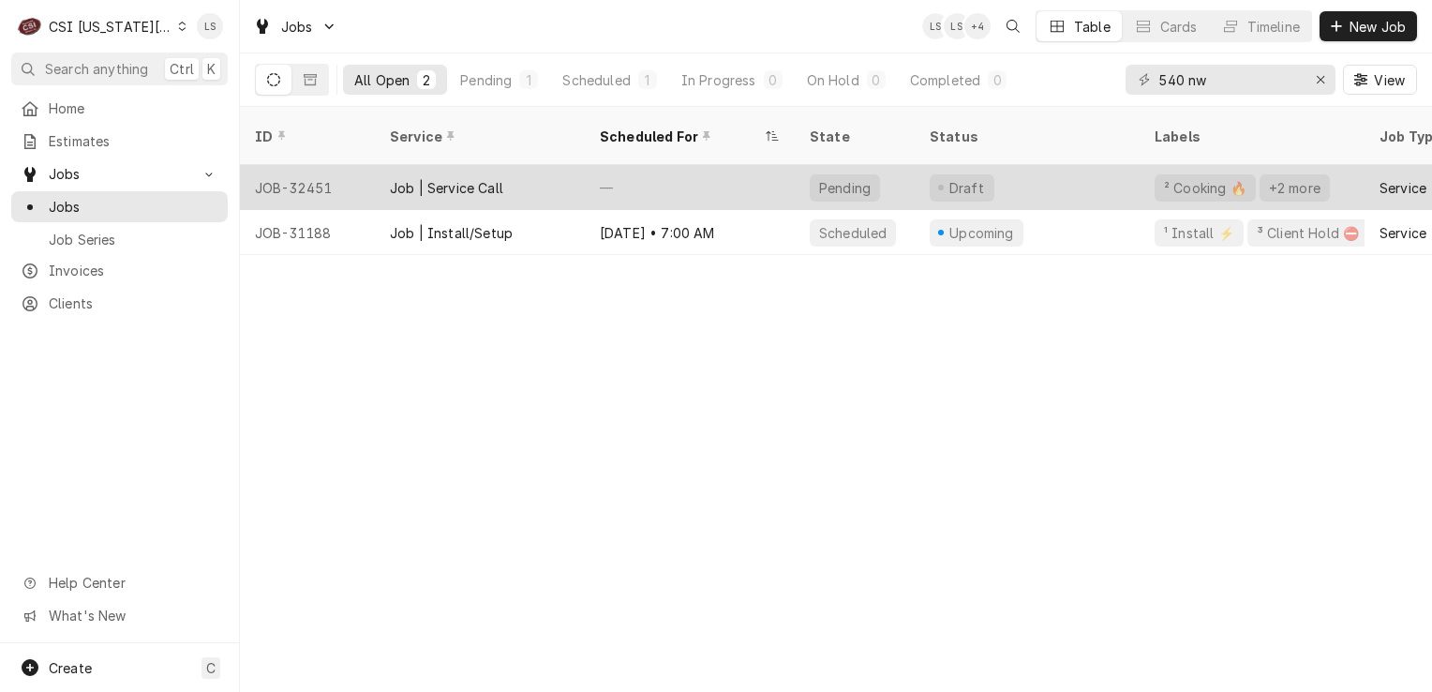
click at [318, 169] on div "JOB-32451" at bounding box center [307, 187] width 135 height 45
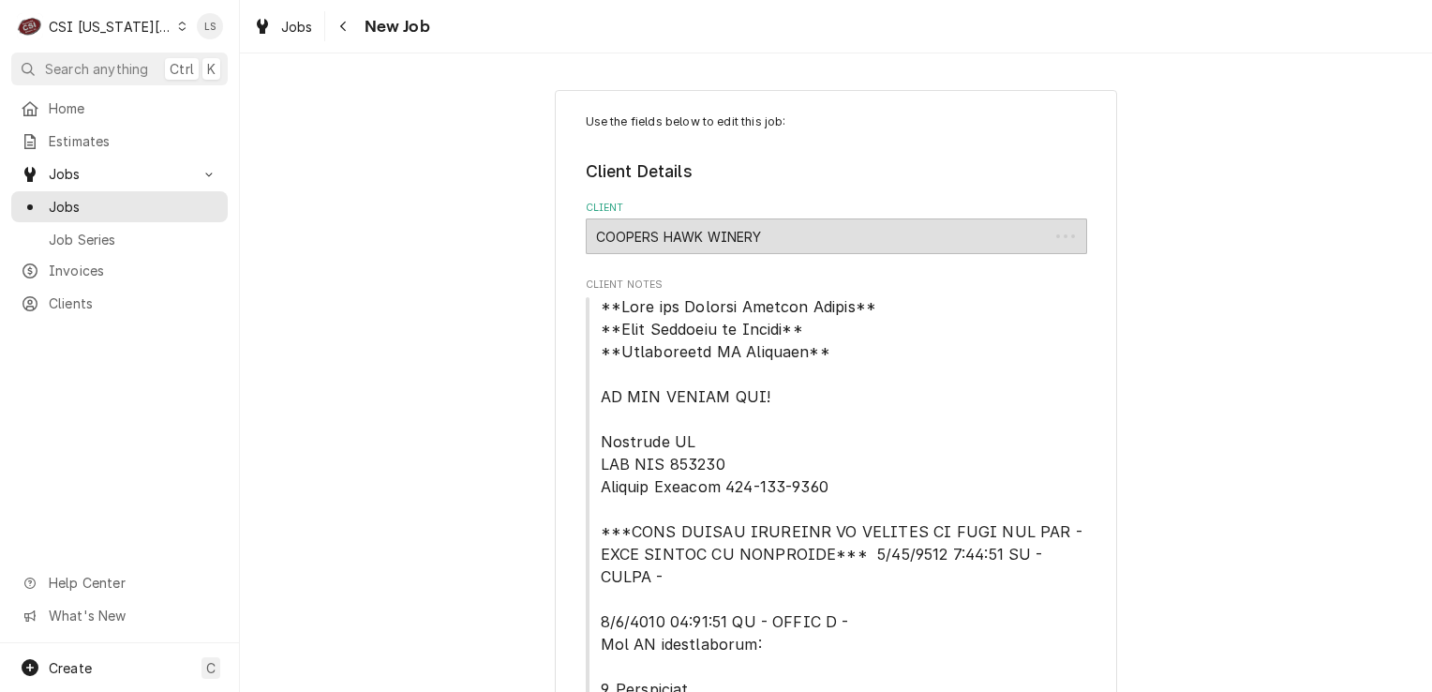
type textarea "x"
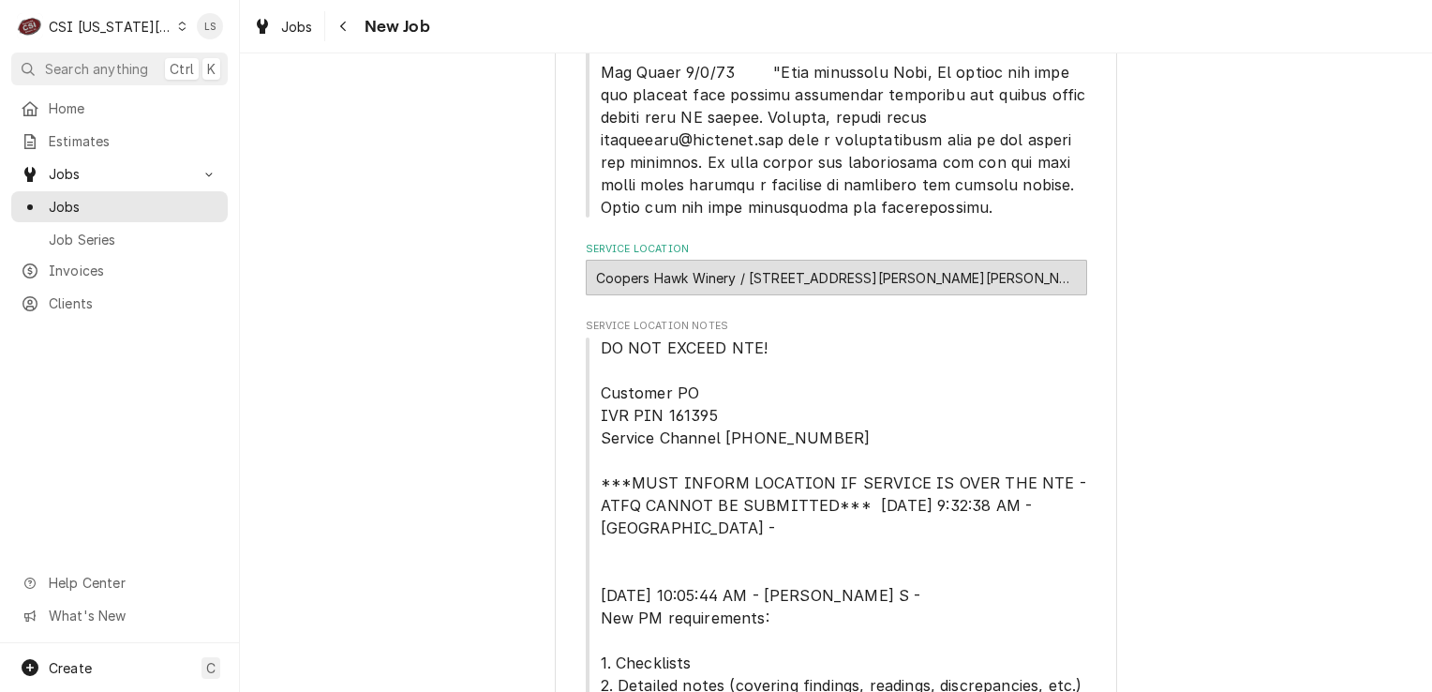
scroll to position [750, 0]
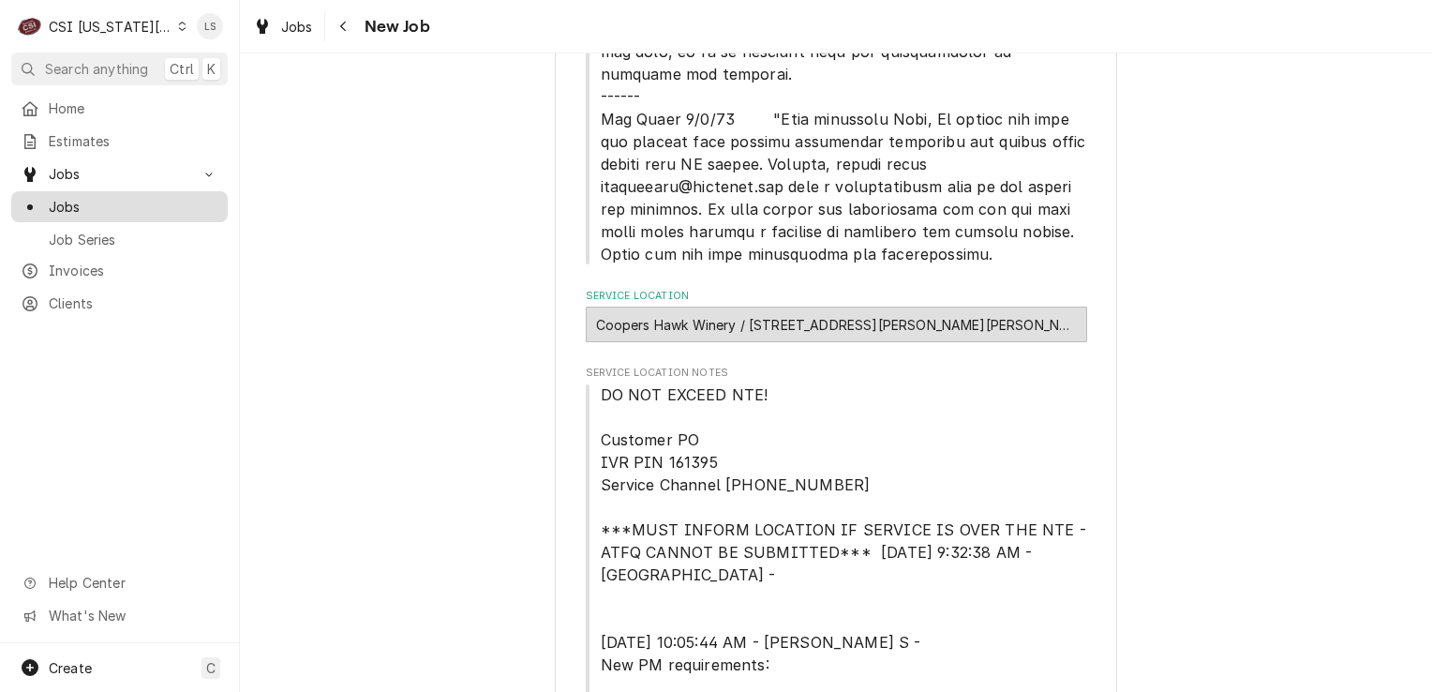
click at [121, 204] on span "Jobs" at bounding box center [134, 207] width 170 height 20
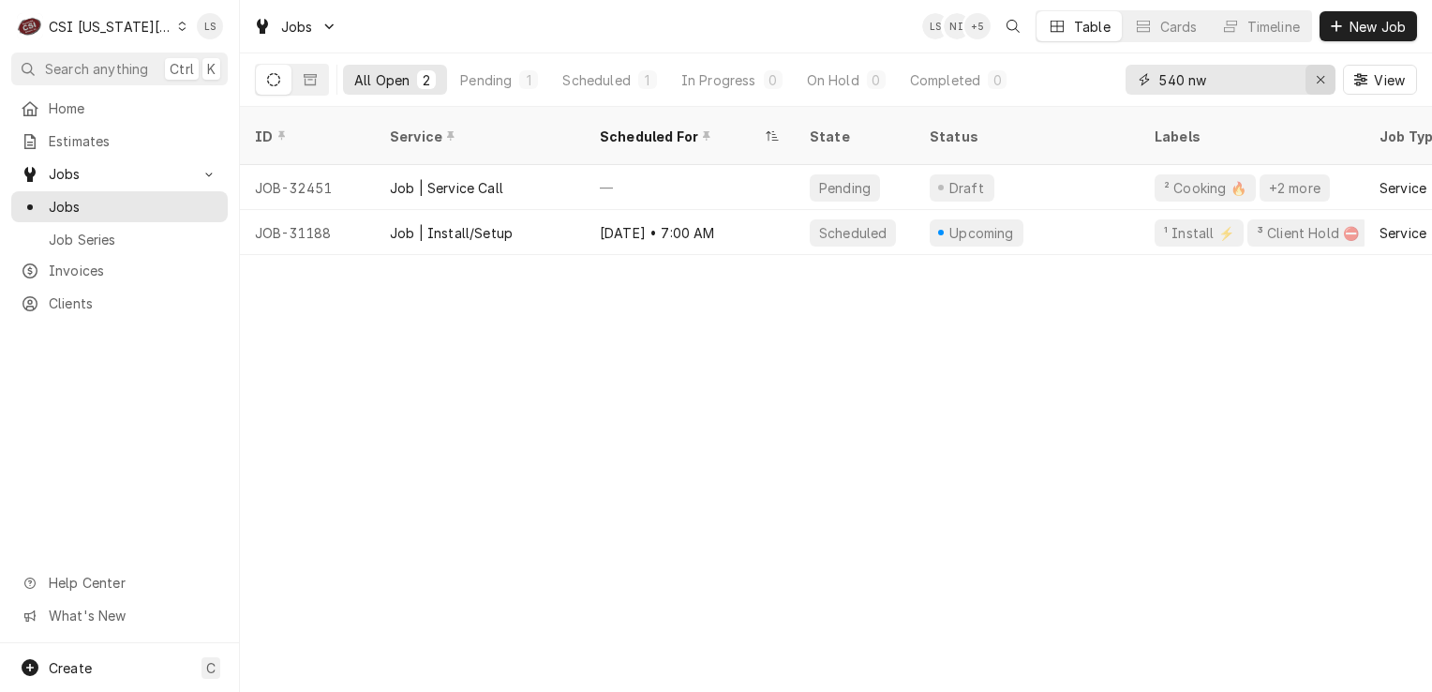
click at [1326, 80] on div "Erase input" at bounding box center [1320, 79] width 19 height 19
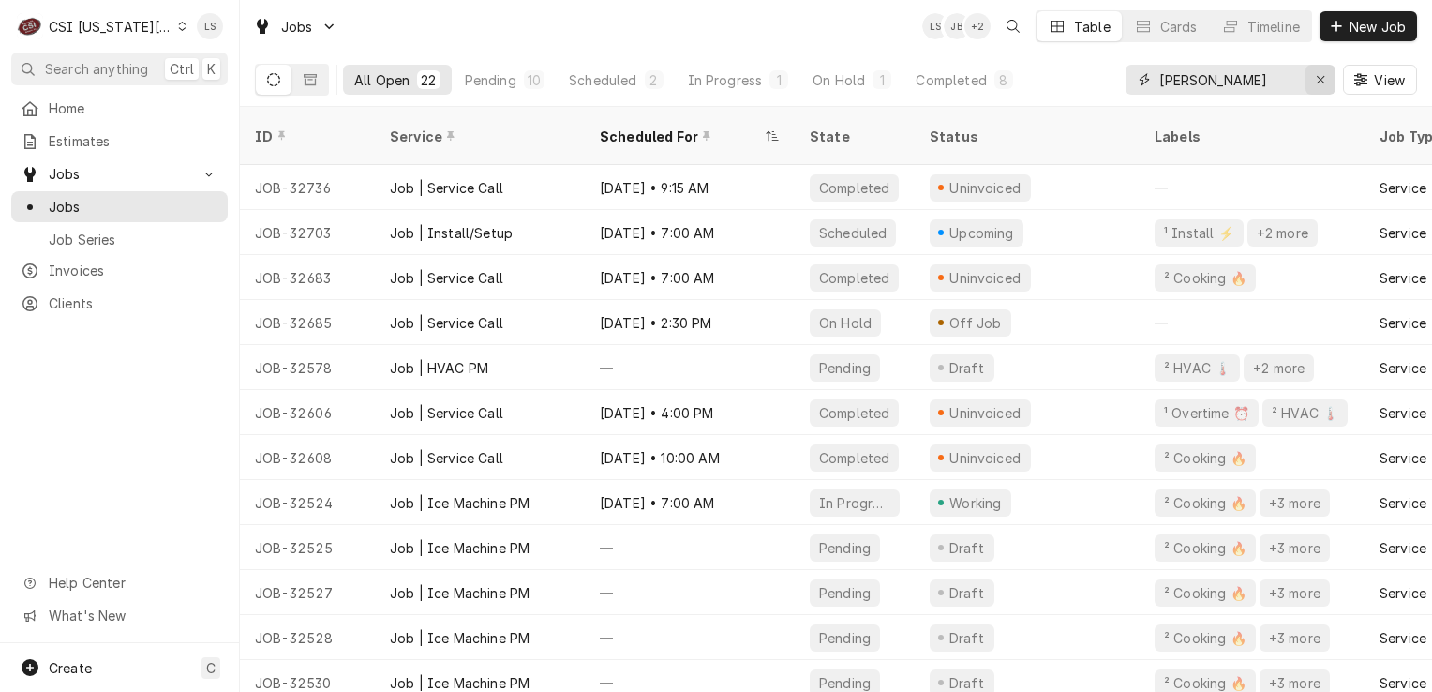
type input "culver"
click at [1319, 81] on icon "Erase input" at bounding box center [1320, 79] width 7 height 7
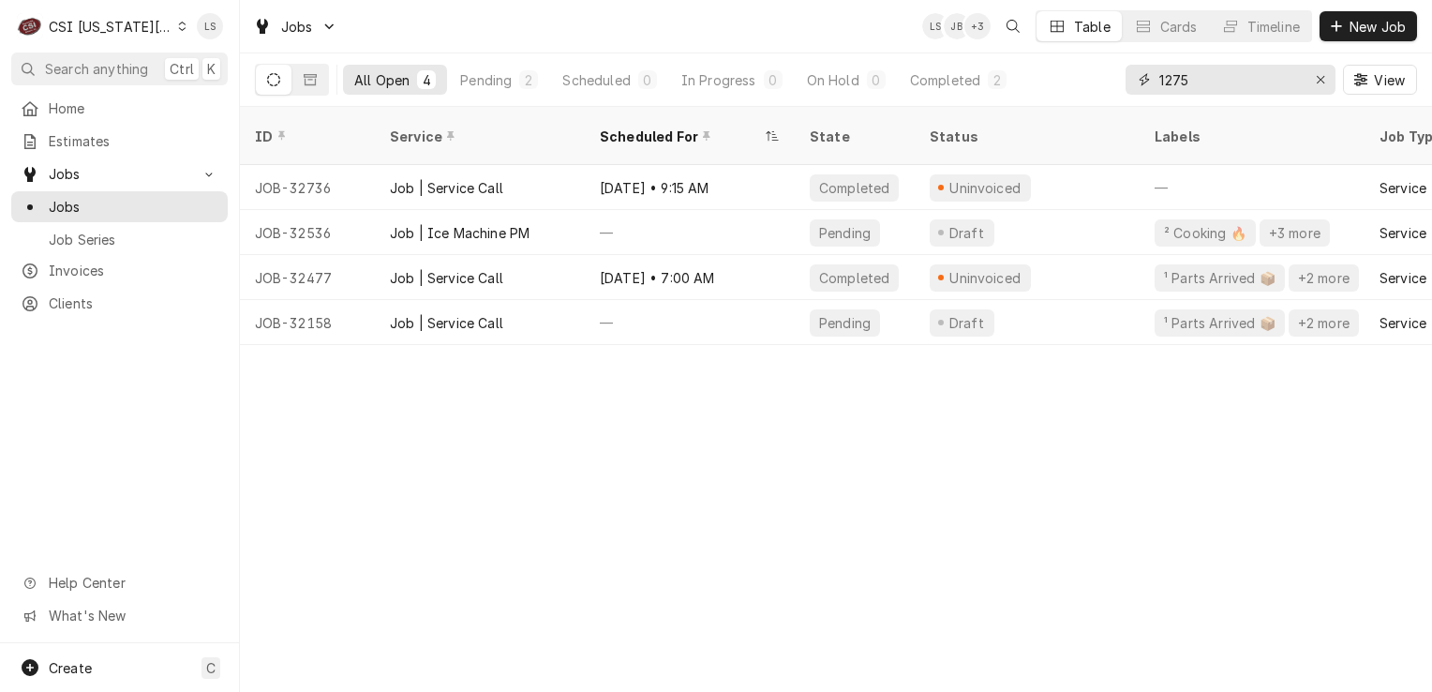
type input "1275"
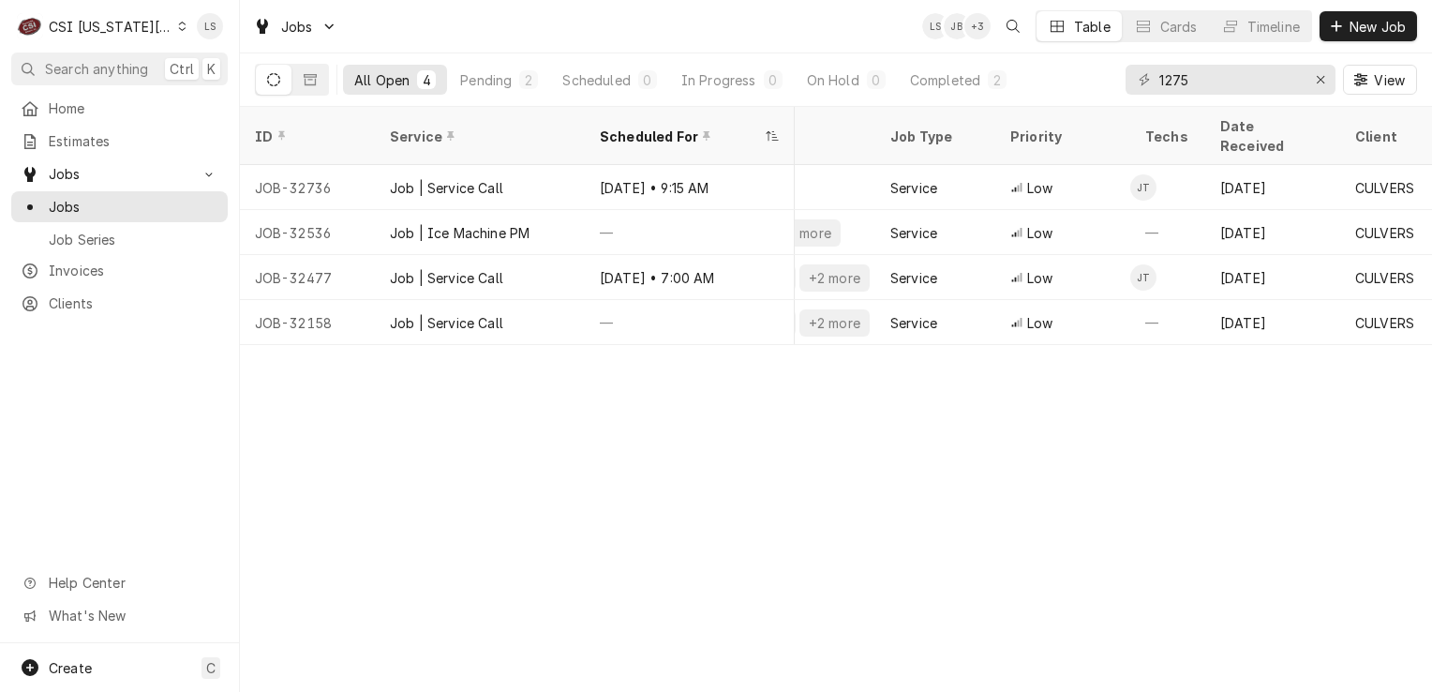
scroll to position [0, 461]
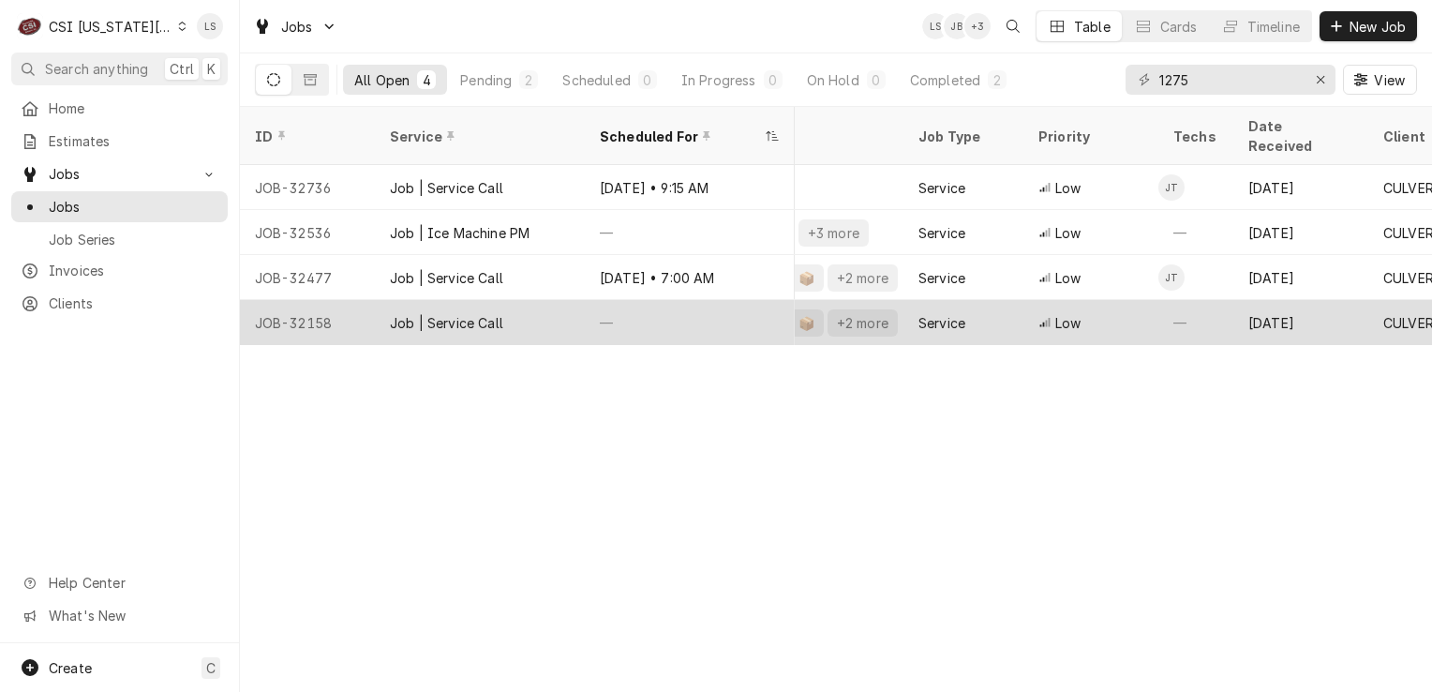
click at [310, 300] on div "JOB-32158" at bounding box center [307, 322] width 135 height 45
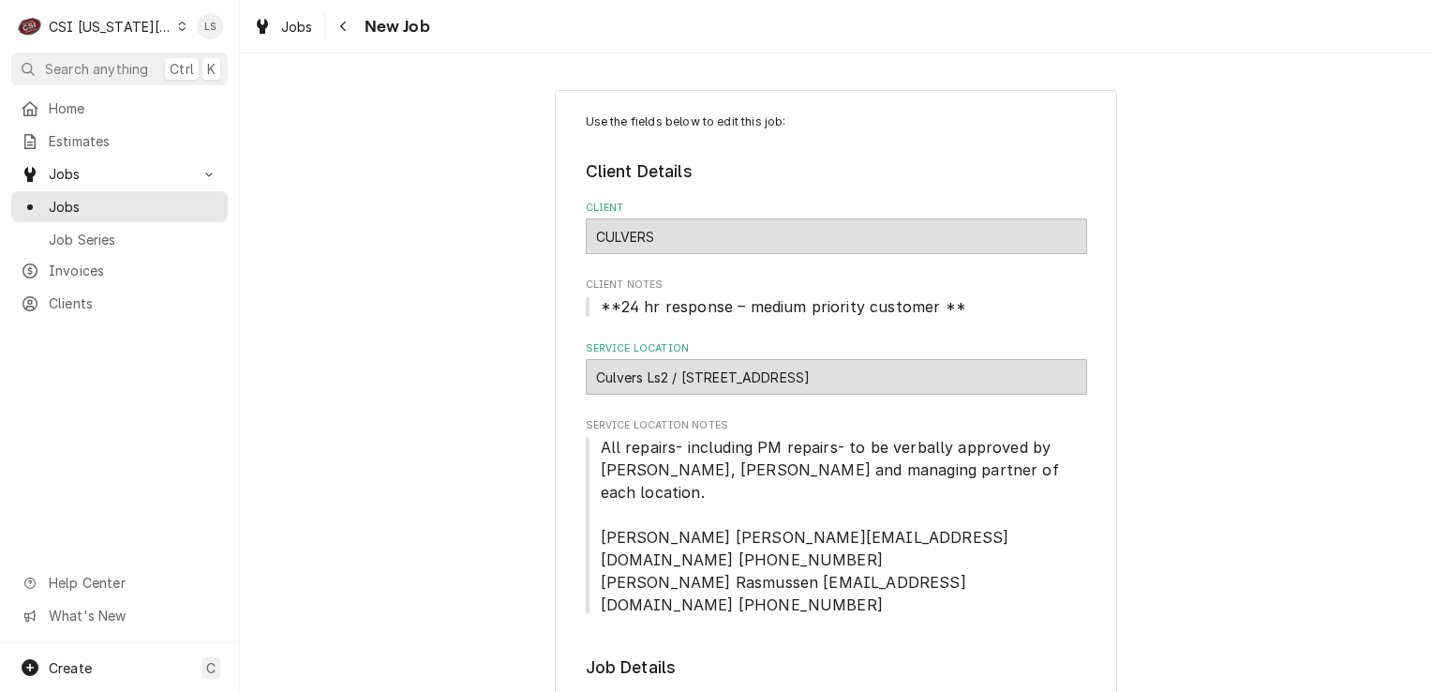
type textarea "x"
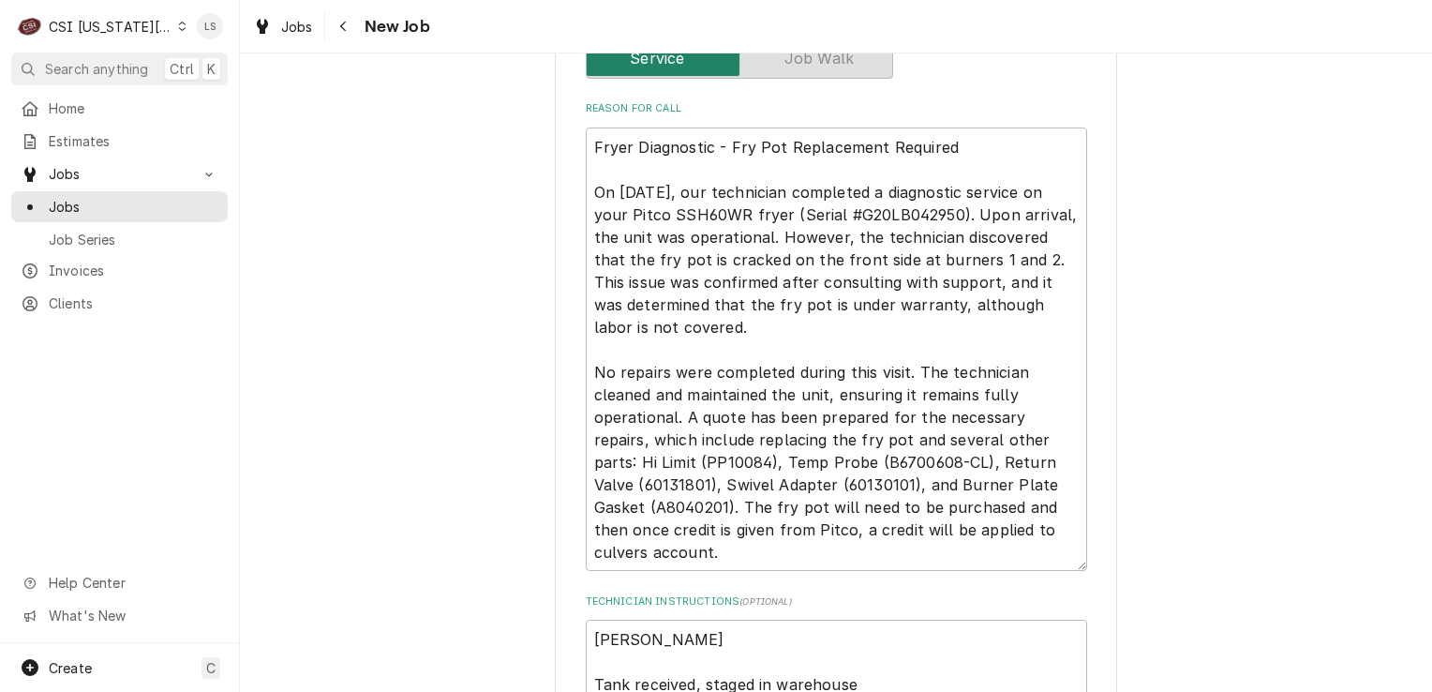
scroll to position [1312, 0]
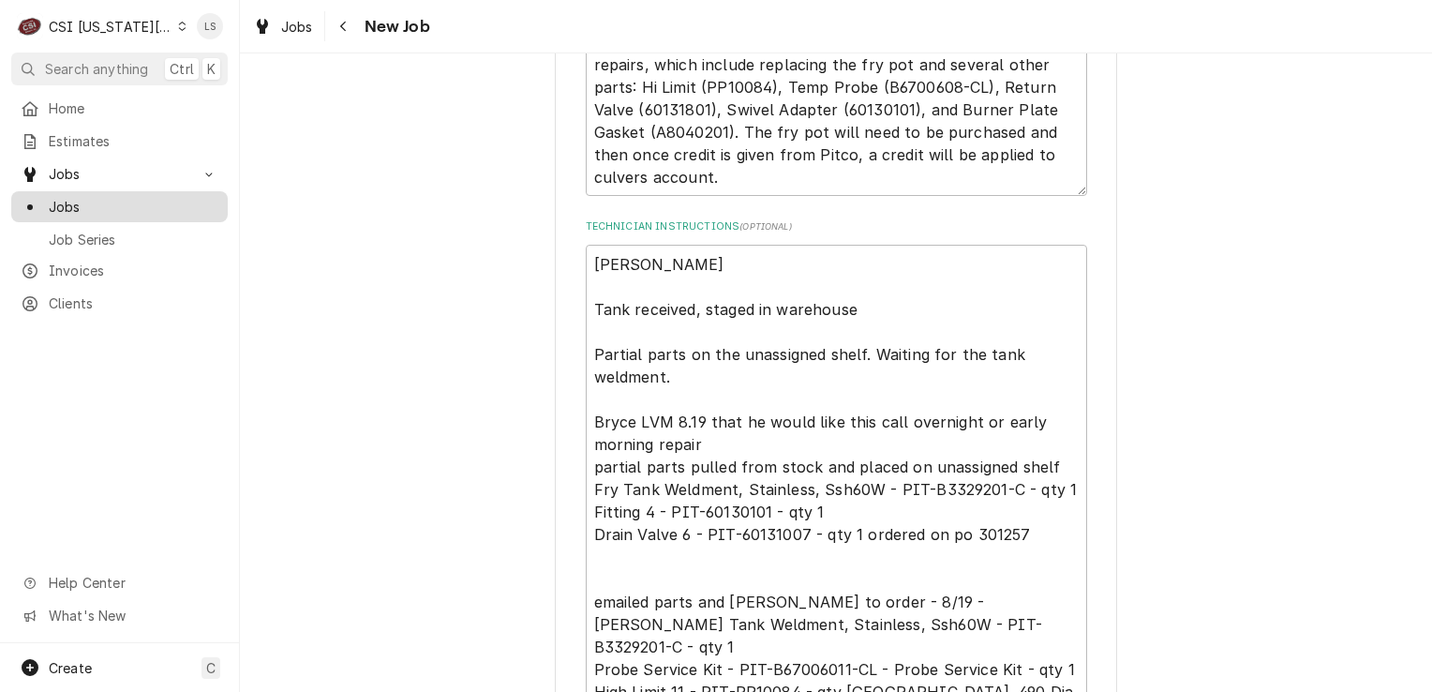
click at [131, 199] on span "Jobs" at bounding box center [134, 207] width 170 height 20
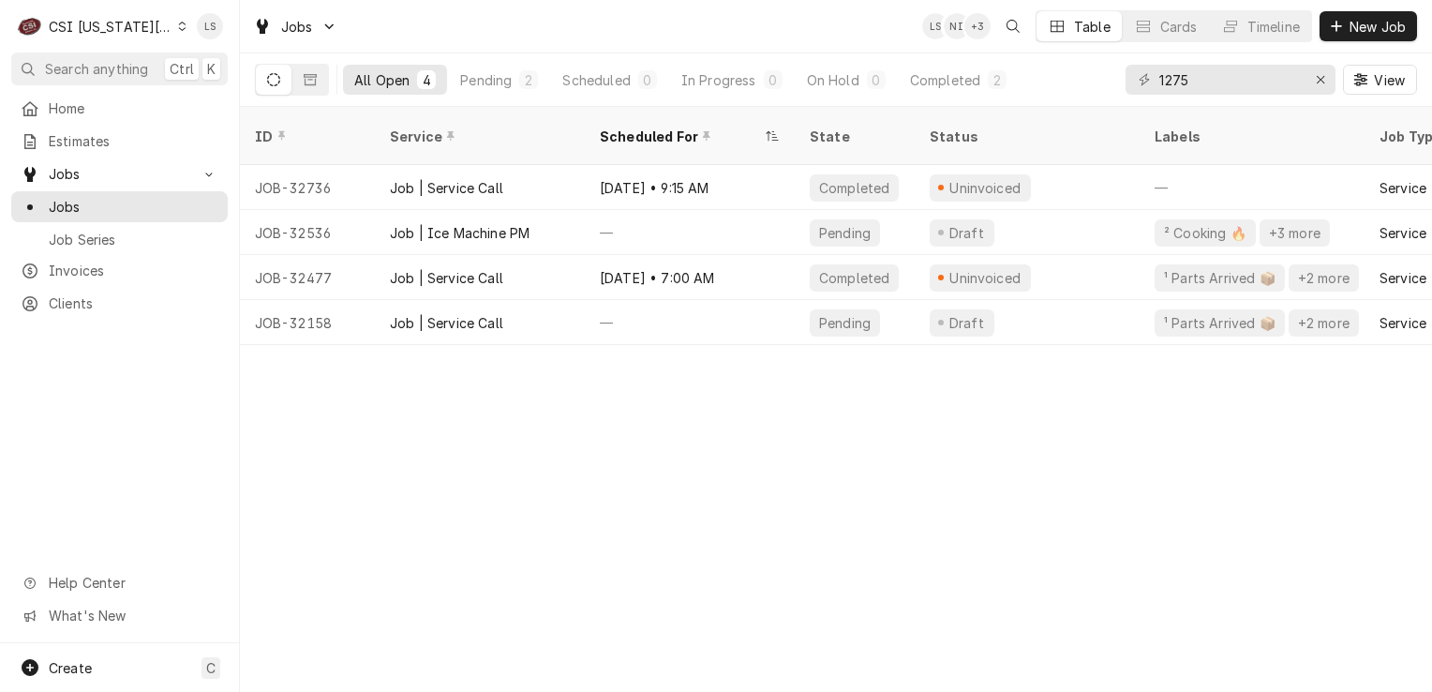
click at [1260, 380] on div "ID Service Scheduled For State Status Labels Job Type Priority Techs Date Recei…" at bounding box center [836, 399] width 1192 height 585
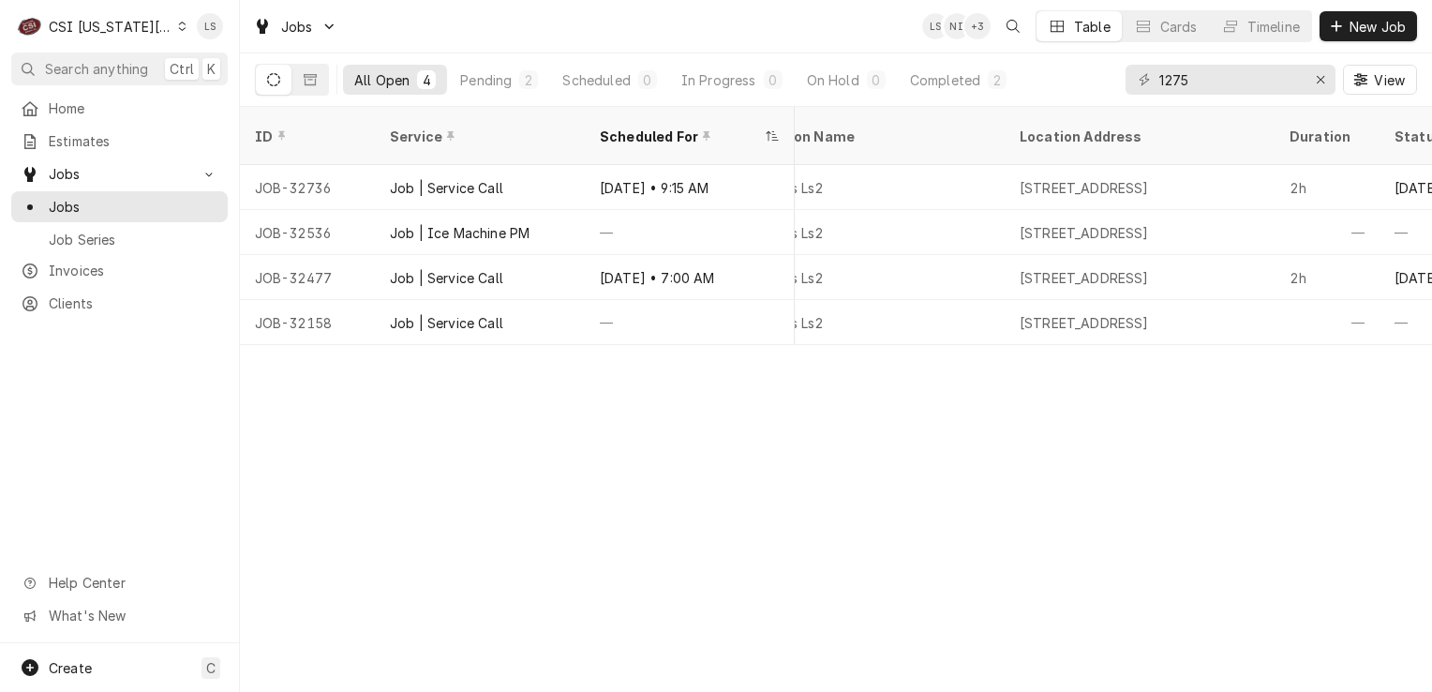
scroll to position [0, 1311]
drag, startPoint x: 125, startPoint y: 302, endPoint x: 194, endPoint y: 295, distance: 69.7
click at [125, 302] on span "Clients" at bounding box center [134, 303] width 170 height 20
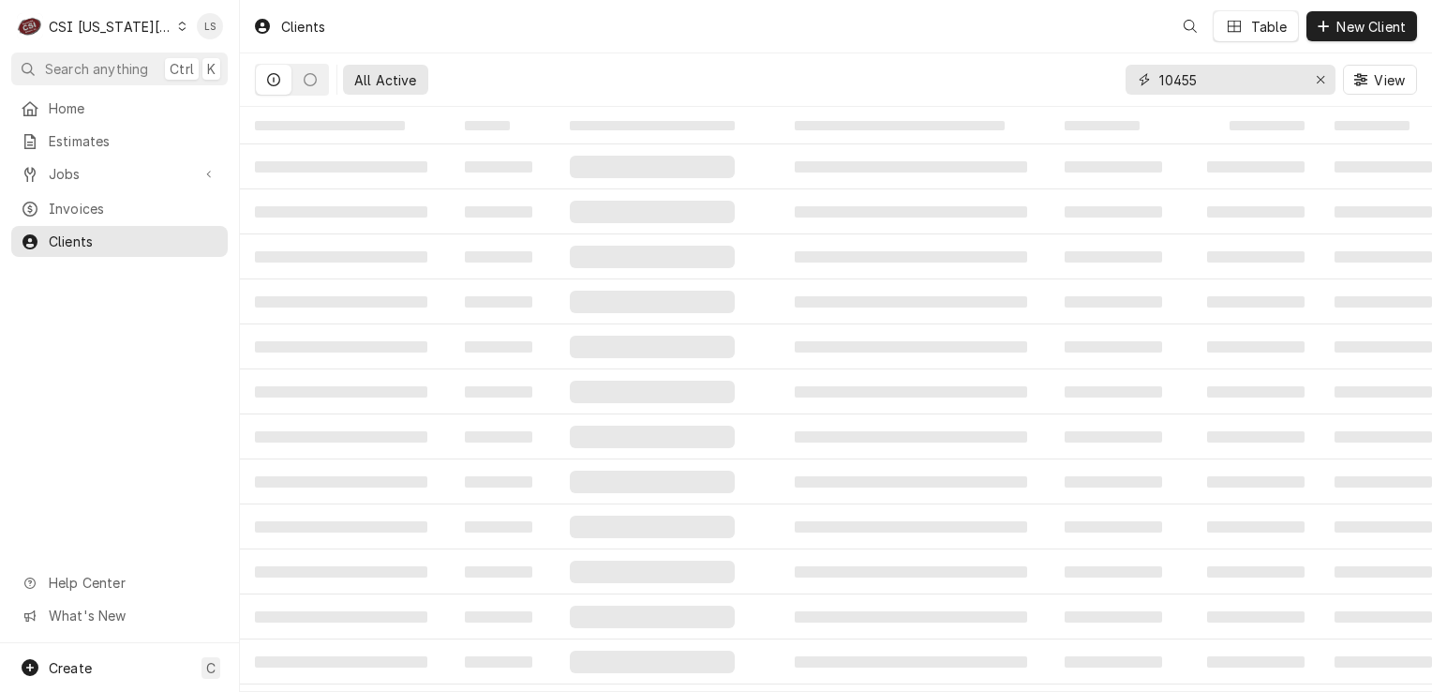
click at [1323, 76] on icon "Erase input" at bounding box center [1321, 79] width 10 height 13
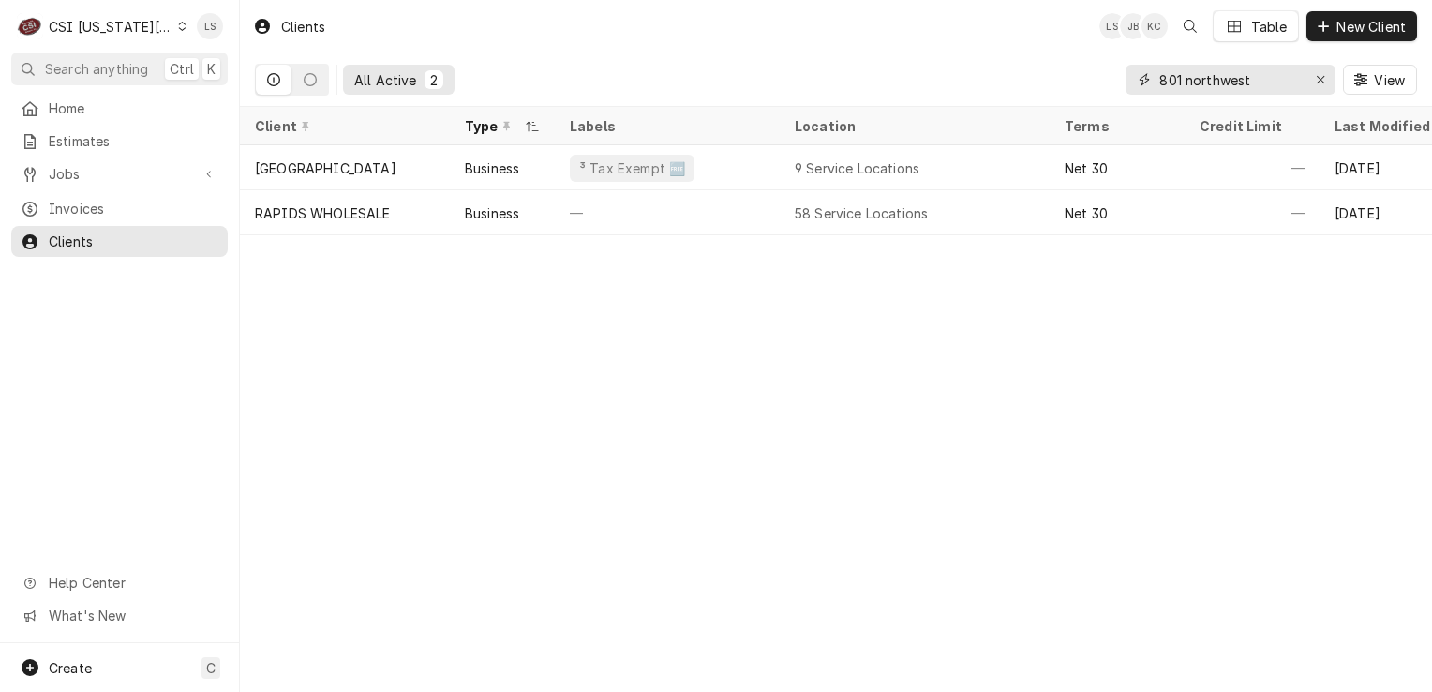
type input "801 northwest"
click at [1314, 81] on div "Erase input" at bounding box center [1320, 79] width 19 height 19
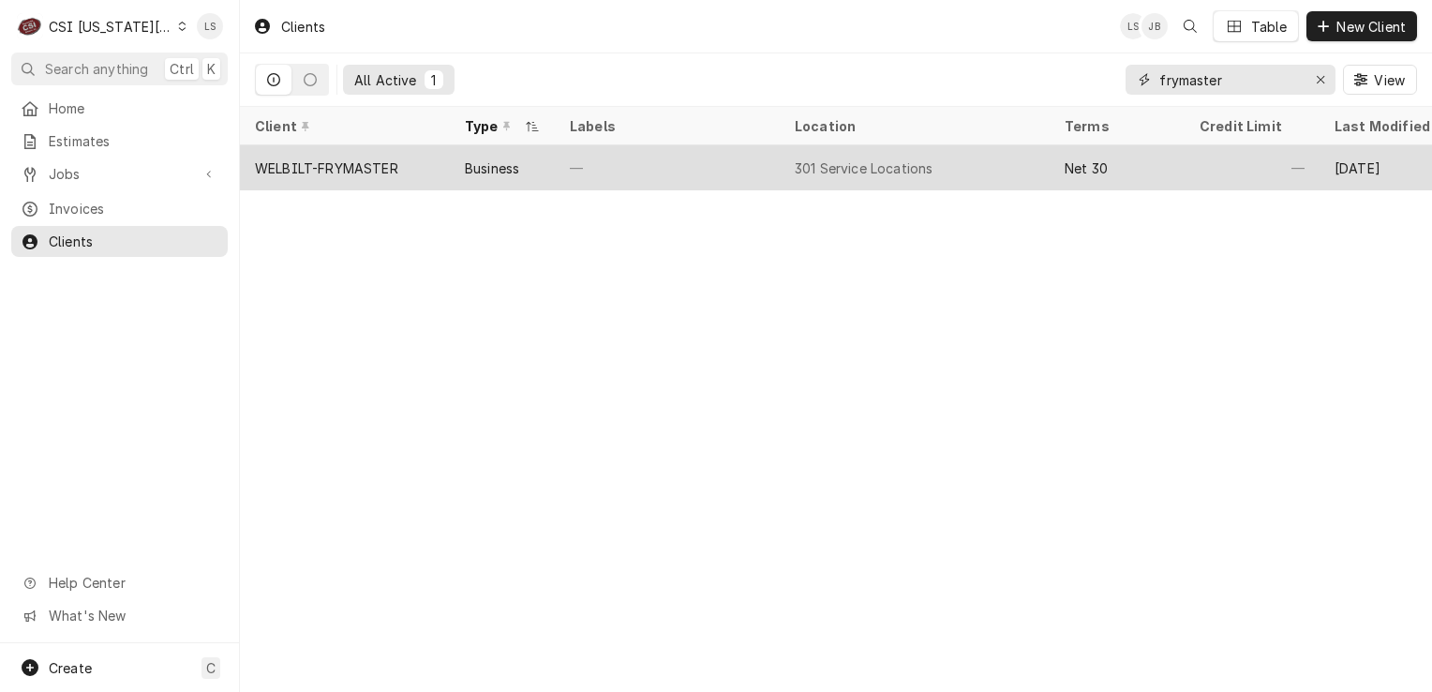
type input "frymaster"
click at [367, 172] on div "WELBILT-FRYMASTER" at bounding box center [326, 168] width 143 height 20
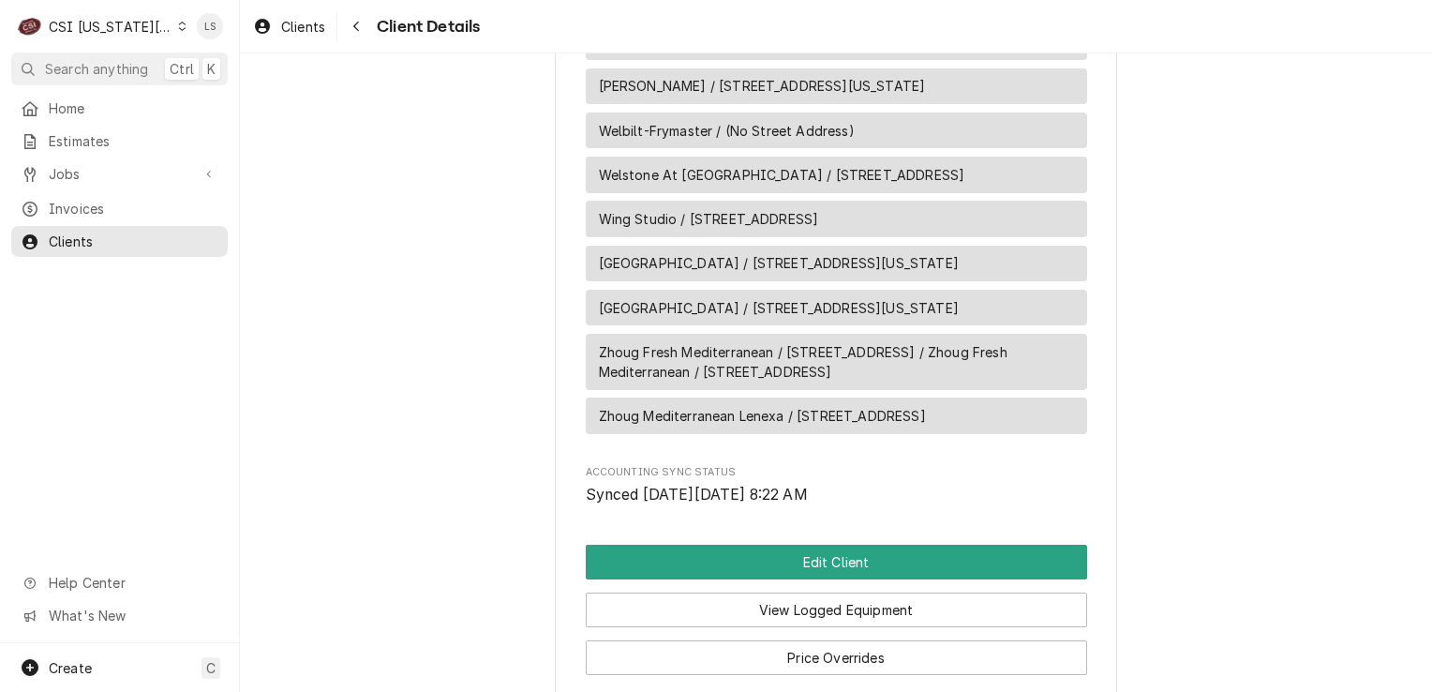
scroll to position [16256, 0]
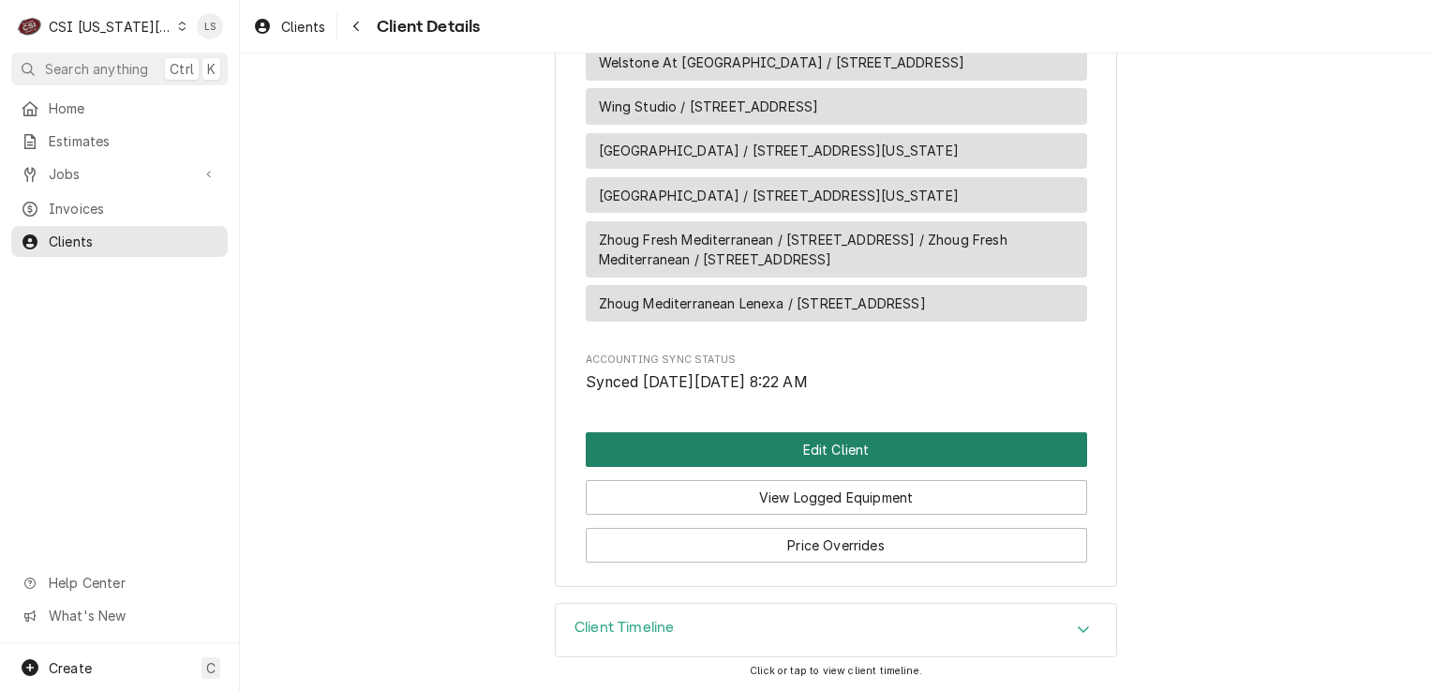
click at [878, 456] on button "Edit Client" at bounding box center [836, 449] width 501 height 35
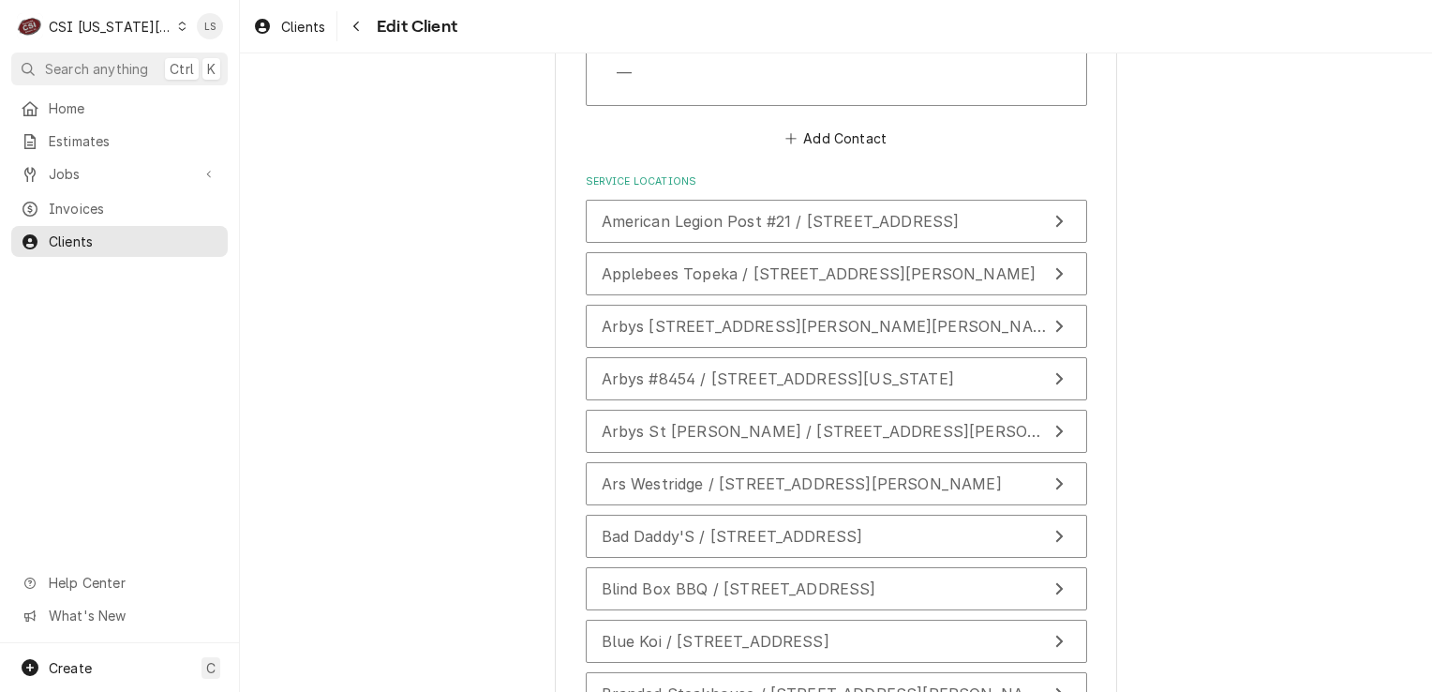
scroll to position [4204, 0]
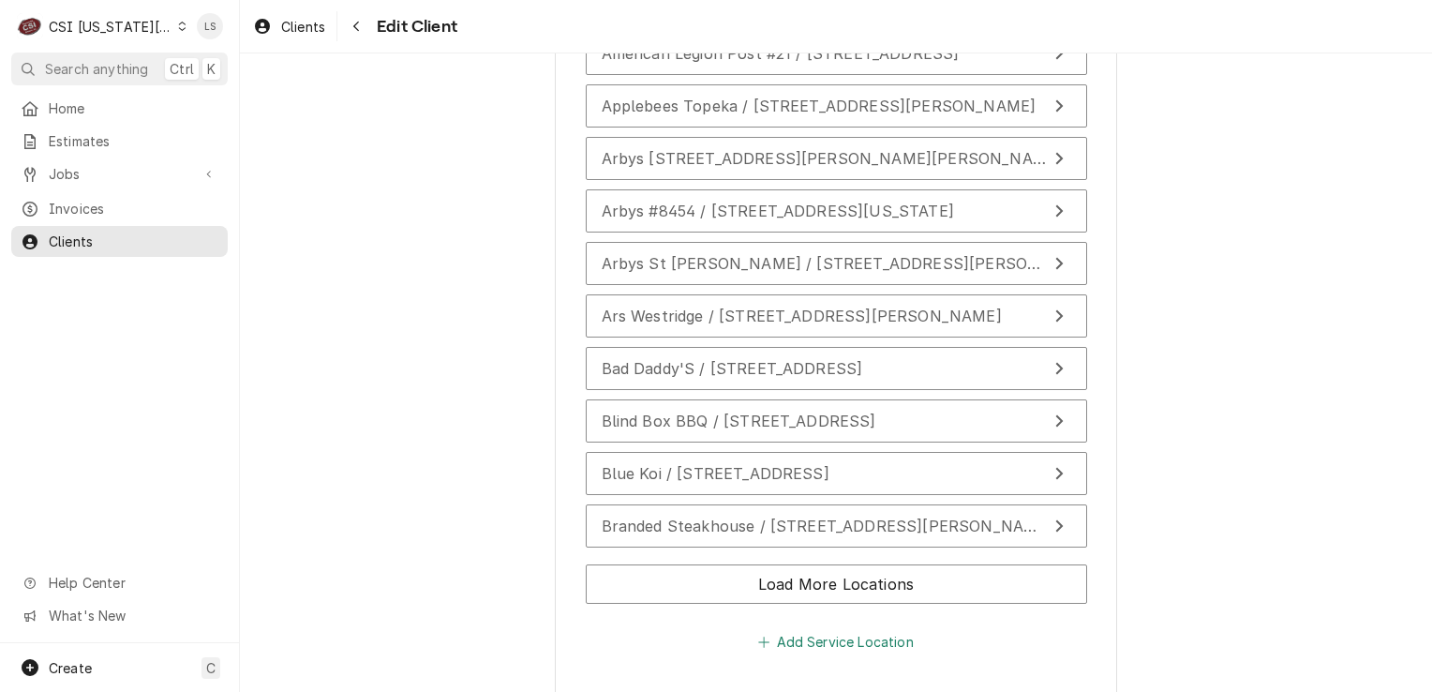
click at [822, 629] on button "Add Service Location" at bounding box center [835, 642] width 161 height 26
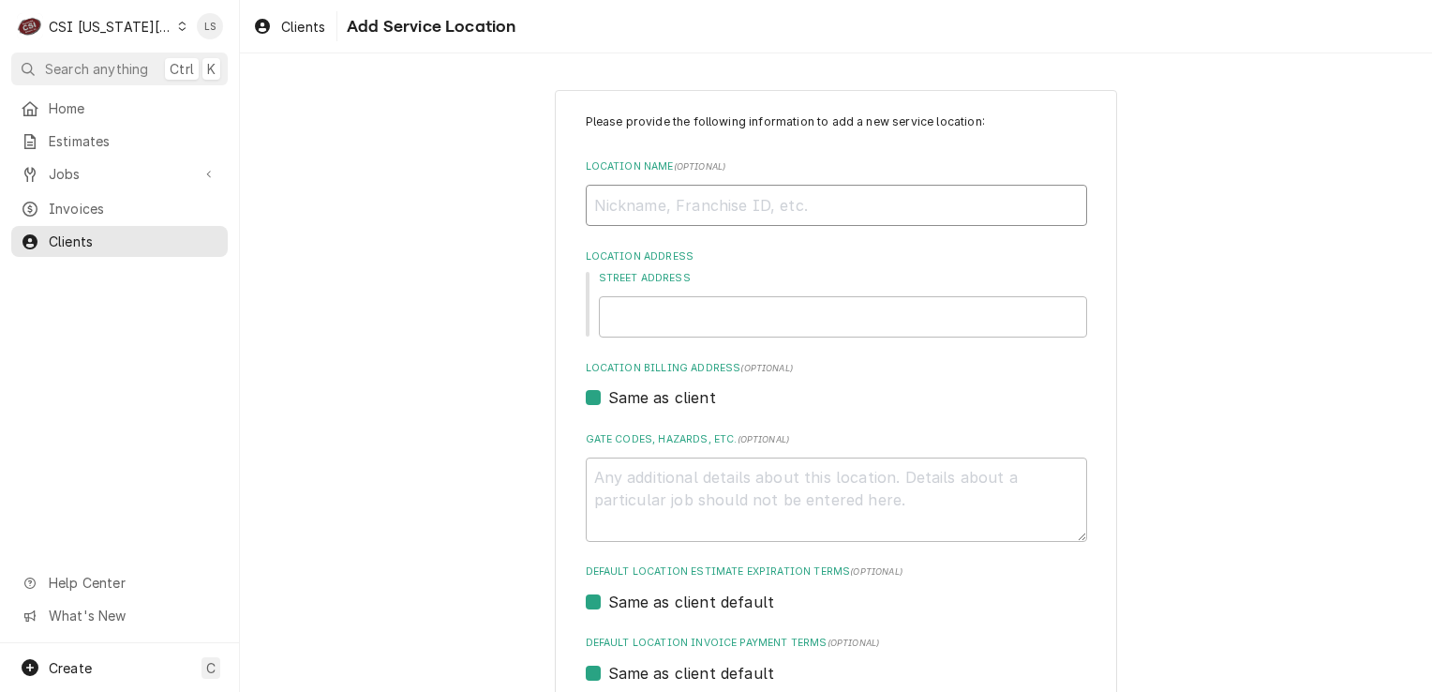
click at [586, 215] on input "Location Name ( optional )" at bounding box center [836, 205] width 501 height 41
type textarea "x"
type input "P"
type textarea "x"
type input "Pan"
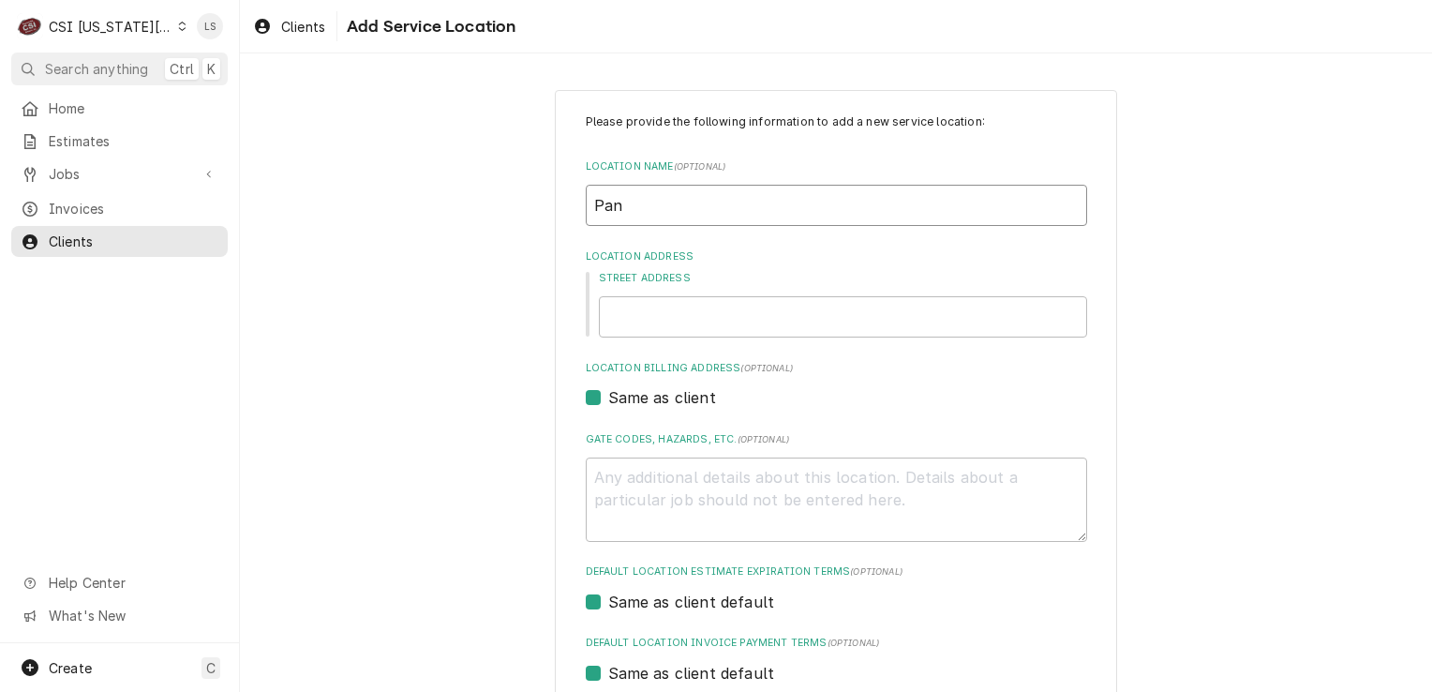
type textarea "x"
type input "Pand"
type textarea "x"
type input "Pand"
type textarea "x"
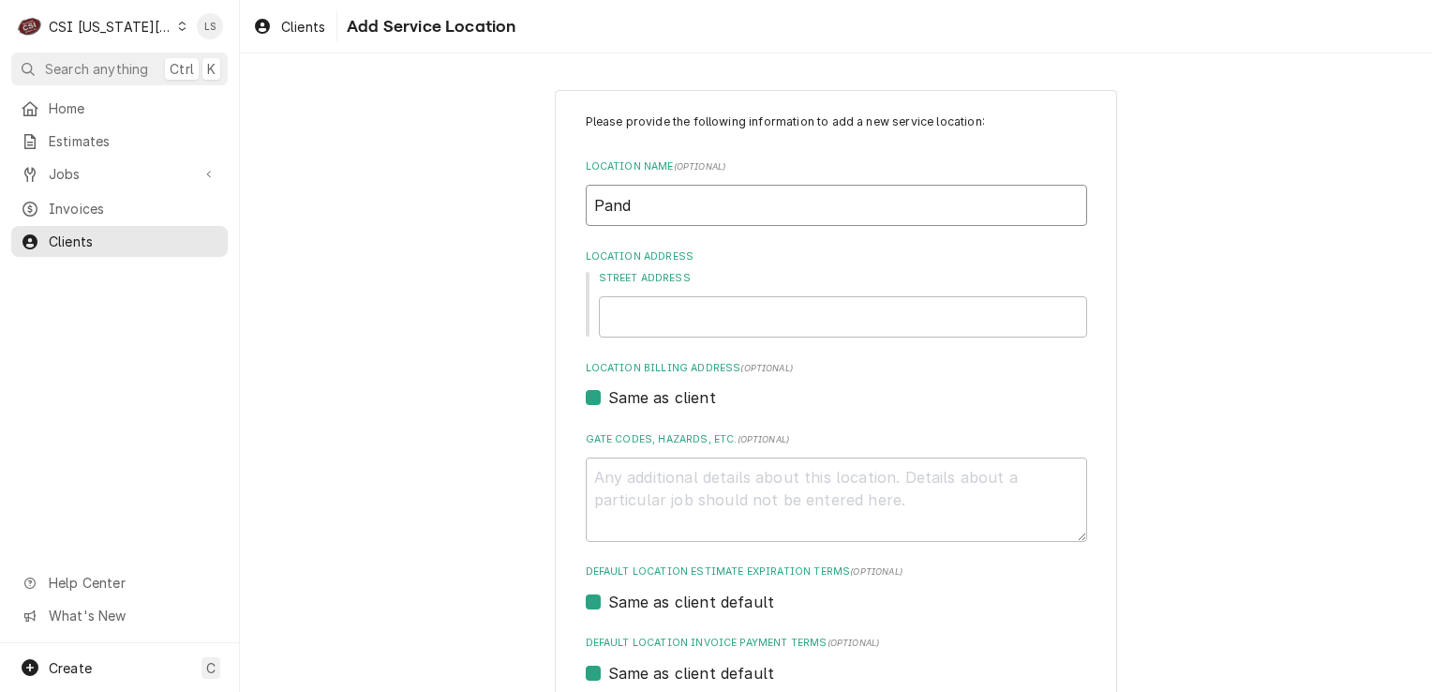
type input "Pand"
type textarea "x"
type input "Panda"
type textarea "x"
type input "Panda"
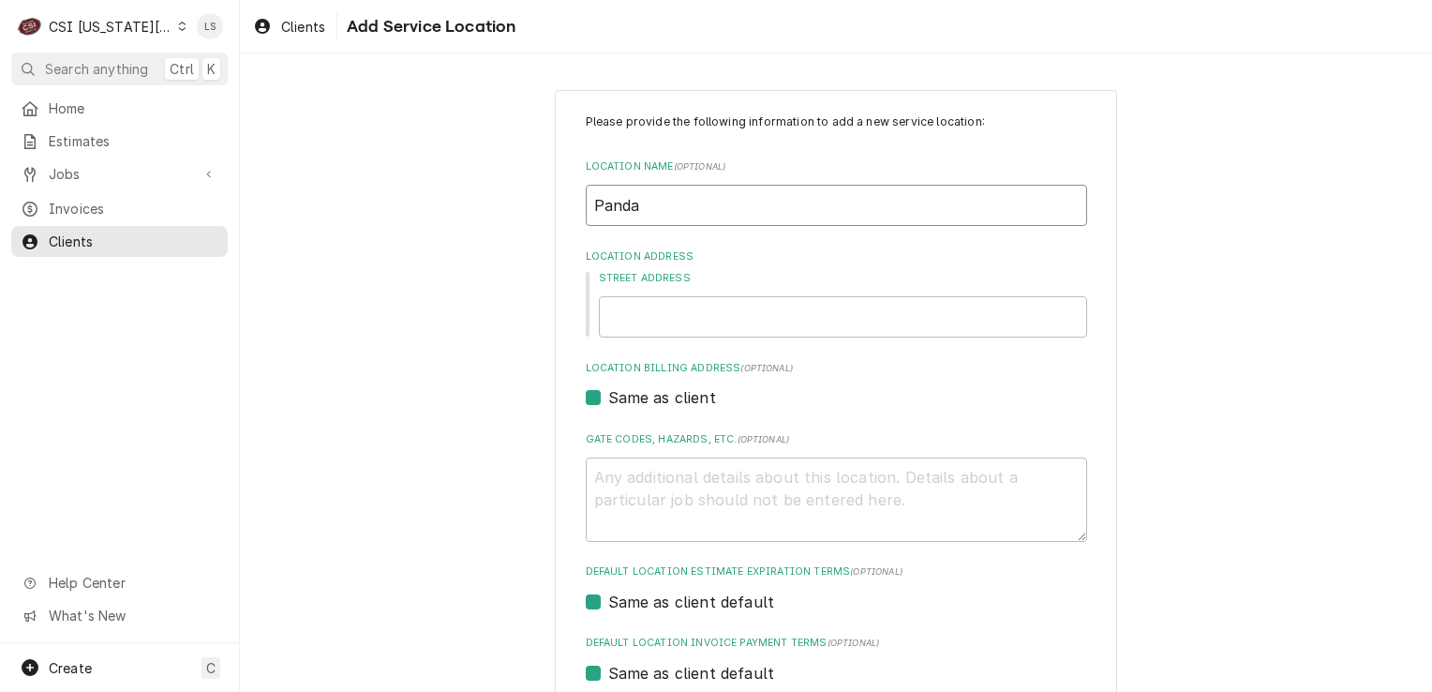
type textarea "x"
type input "Panda E"
type textarea "x"
type input "Panda Ex"
type textarea "x"
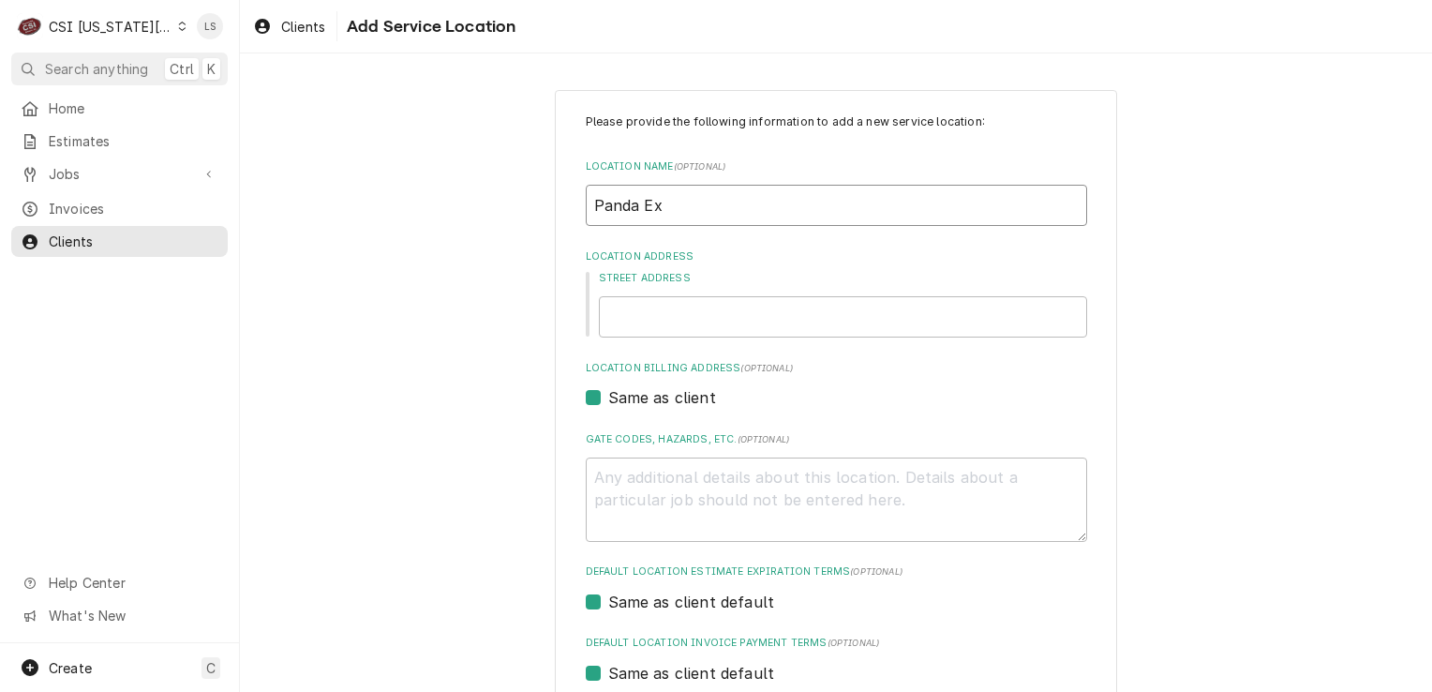
type input "Panda Exp"
type textarea "x"
type input "Panda Expr"
type textarea "x"
type input "Panda Expre"
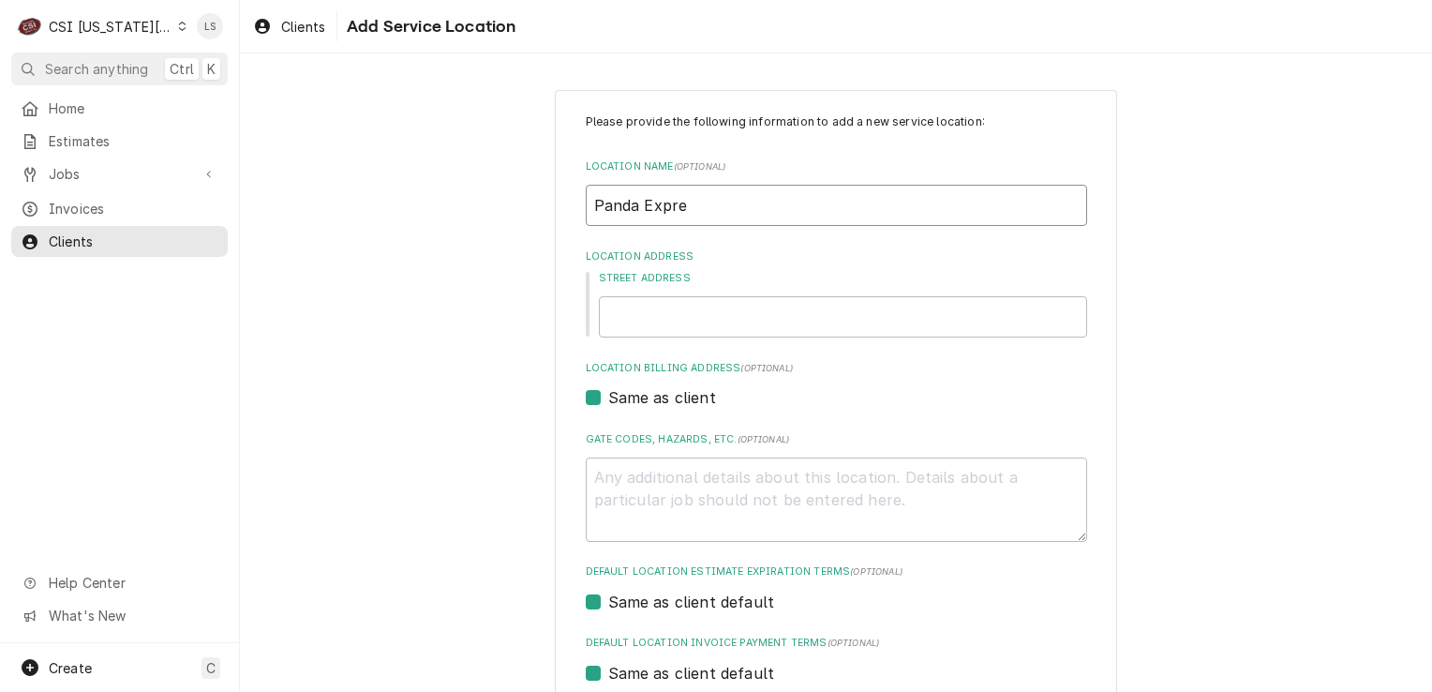
type textarea "x"
type input "Panda Expres"
type textarea "x"
type input "Panda Express"
type textarea "x"
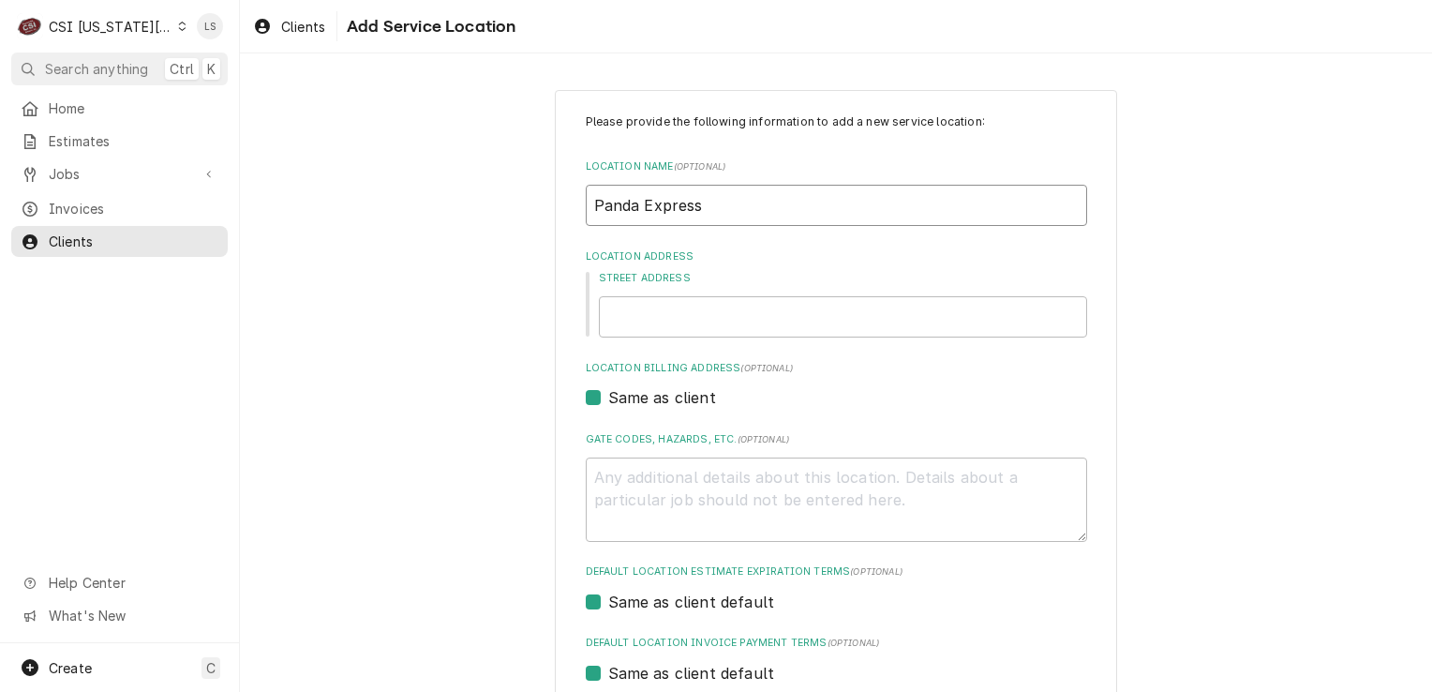
type input "Panda Express"
type textarea "x"
type input "Panda Express -"
type textarea "x"
type input "Panda Express -"
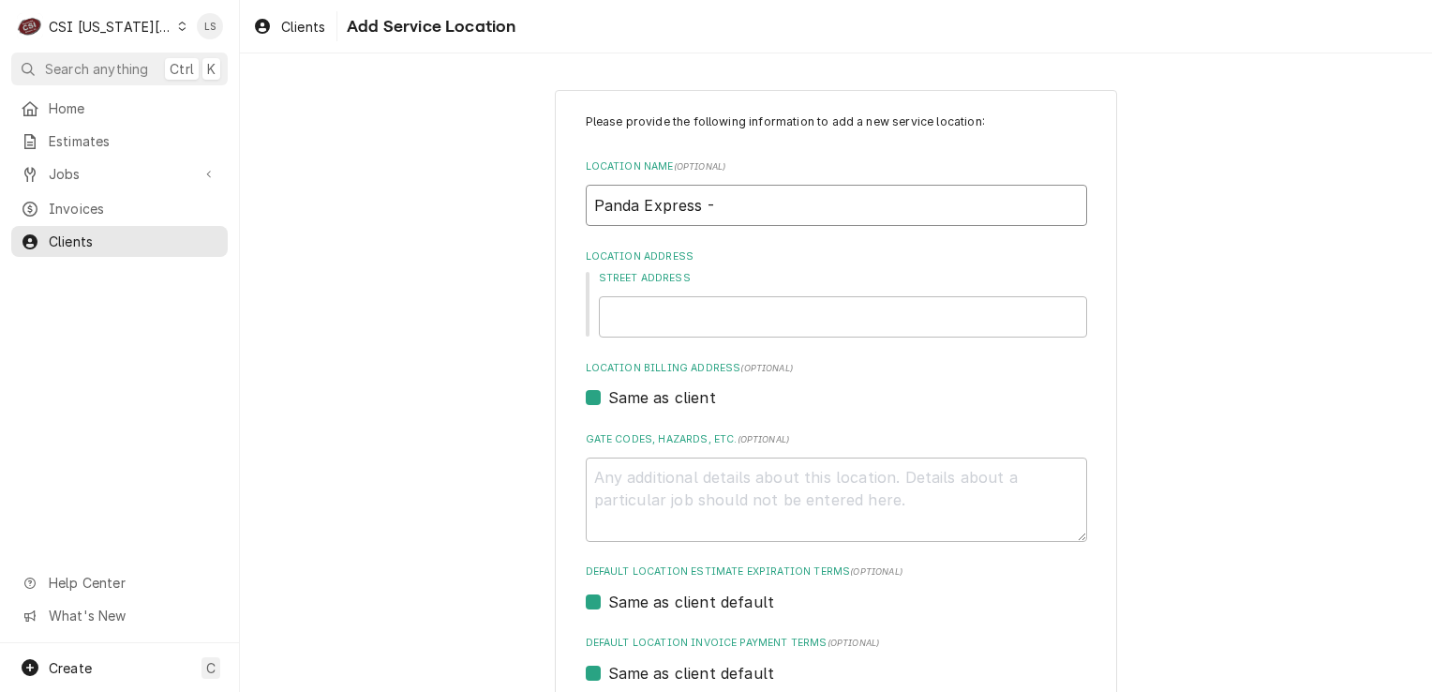
type textarea "x"
type input "Panda Express -"
type textarea "x"
type input "Panda Express"
type textarea "x"
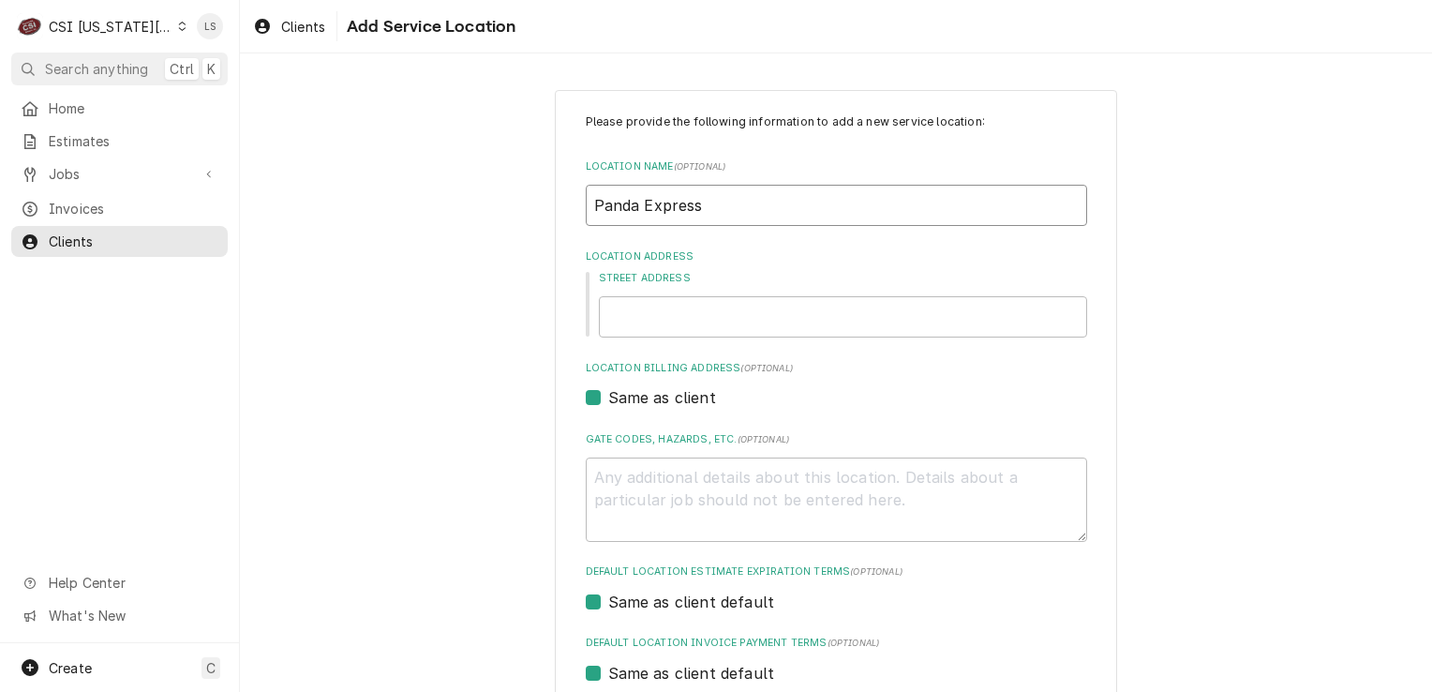
type input "Panda Express N"
type textarea "x"
type input "Panda Express No"
type textarea "x"
type input "Panda Express Not"
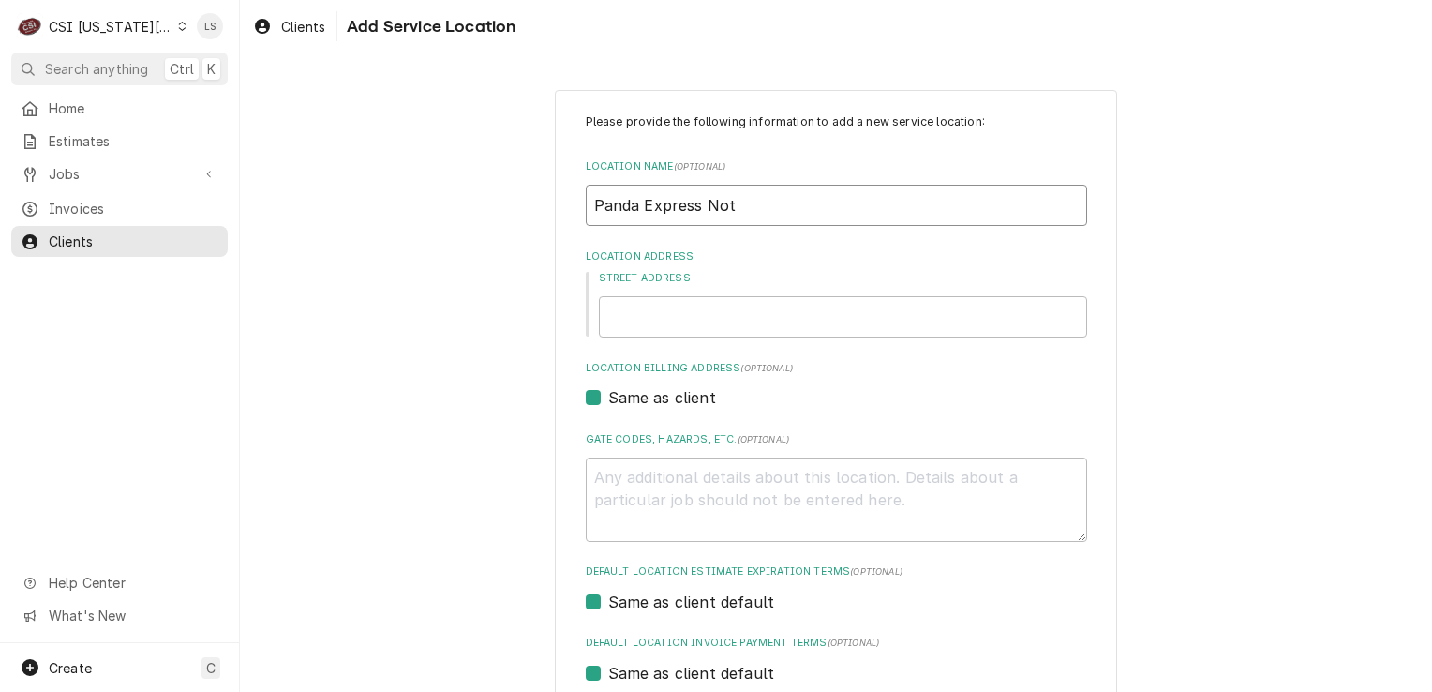
type textarea "x"
type input "Panda Express Noth"
type textarea "x"
type input "Panda Express Not"
type textarea "x"
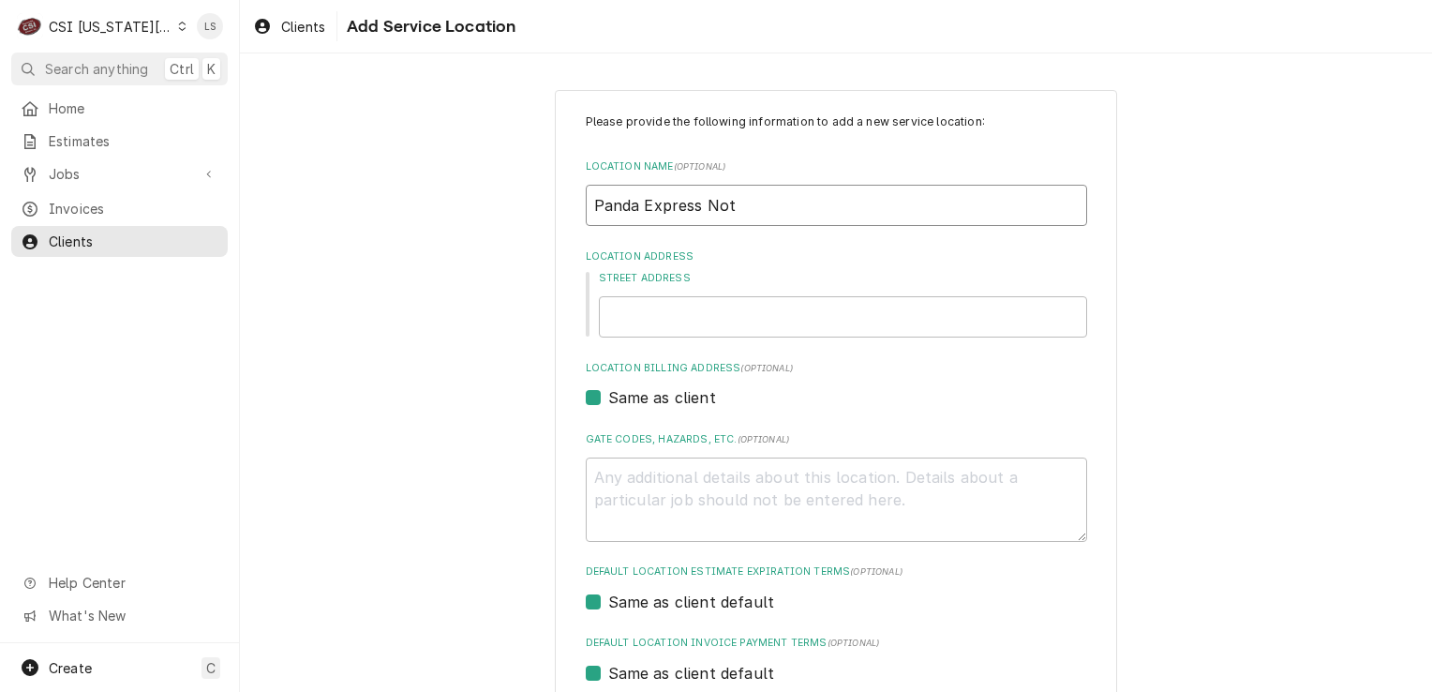
type input "Panda Express No"
type textarea "x"
type input "Panda Express Nor"
type textarea "x"
type input "Panda Express Nort"
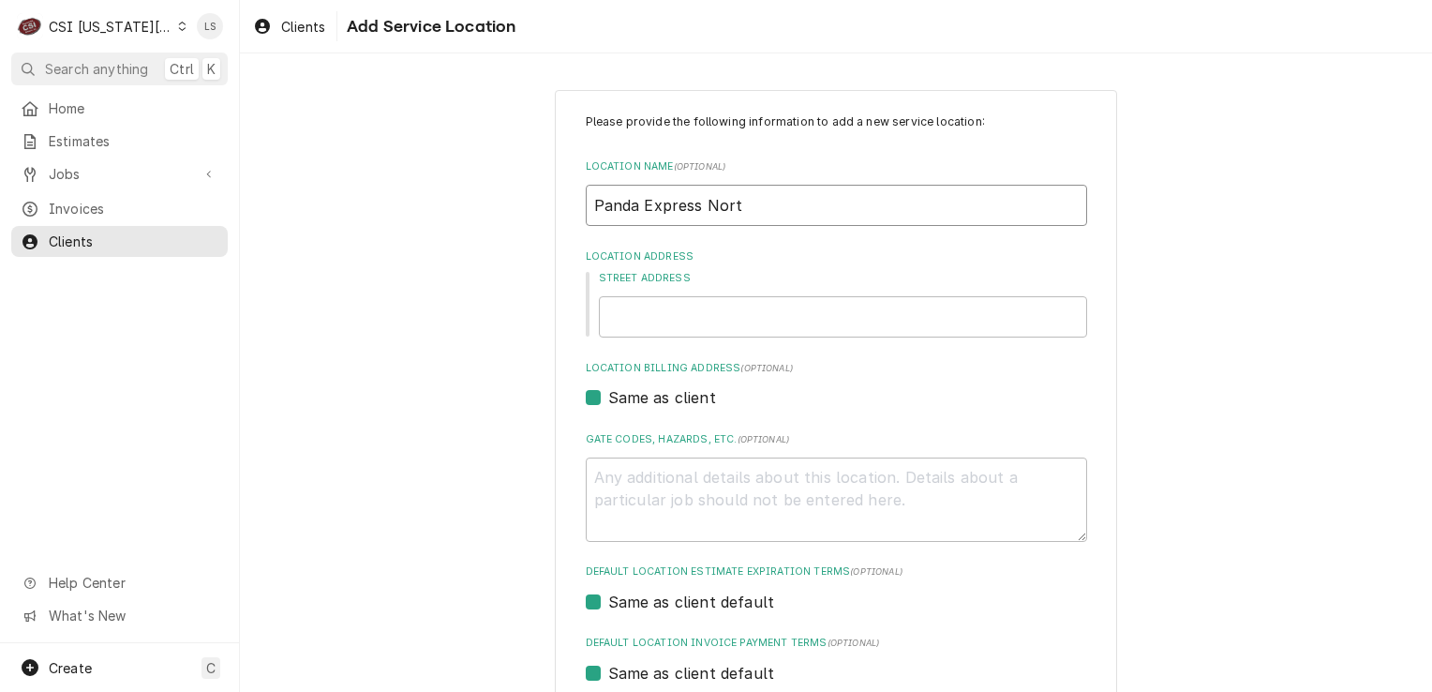
type textarea "x"
type input "Panda Express North"
type textarea "x"
type input "Panda Express Northw"
type textarea "x"
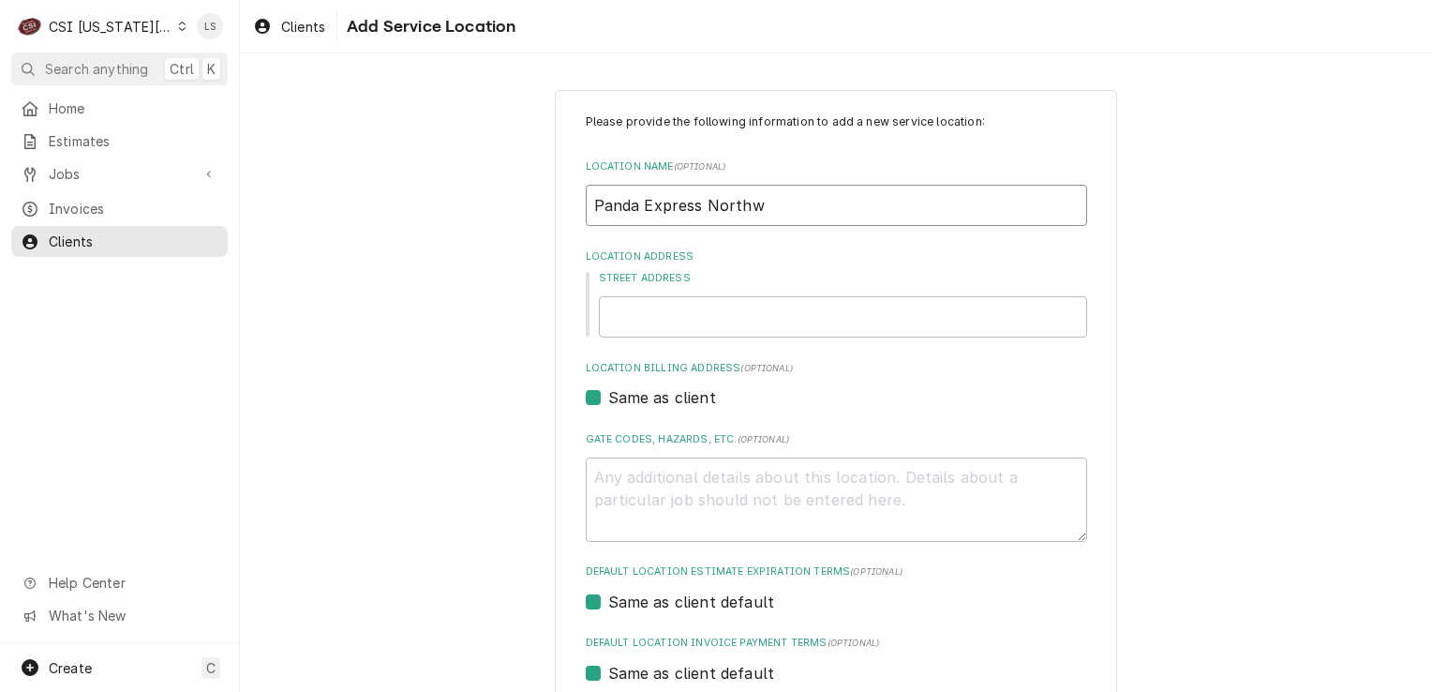
type input "Panda Express Northwe"
type textarea "x"
type input "Panda Express Northwest"
type textarea "x"
type input "Panda Express Northwest"
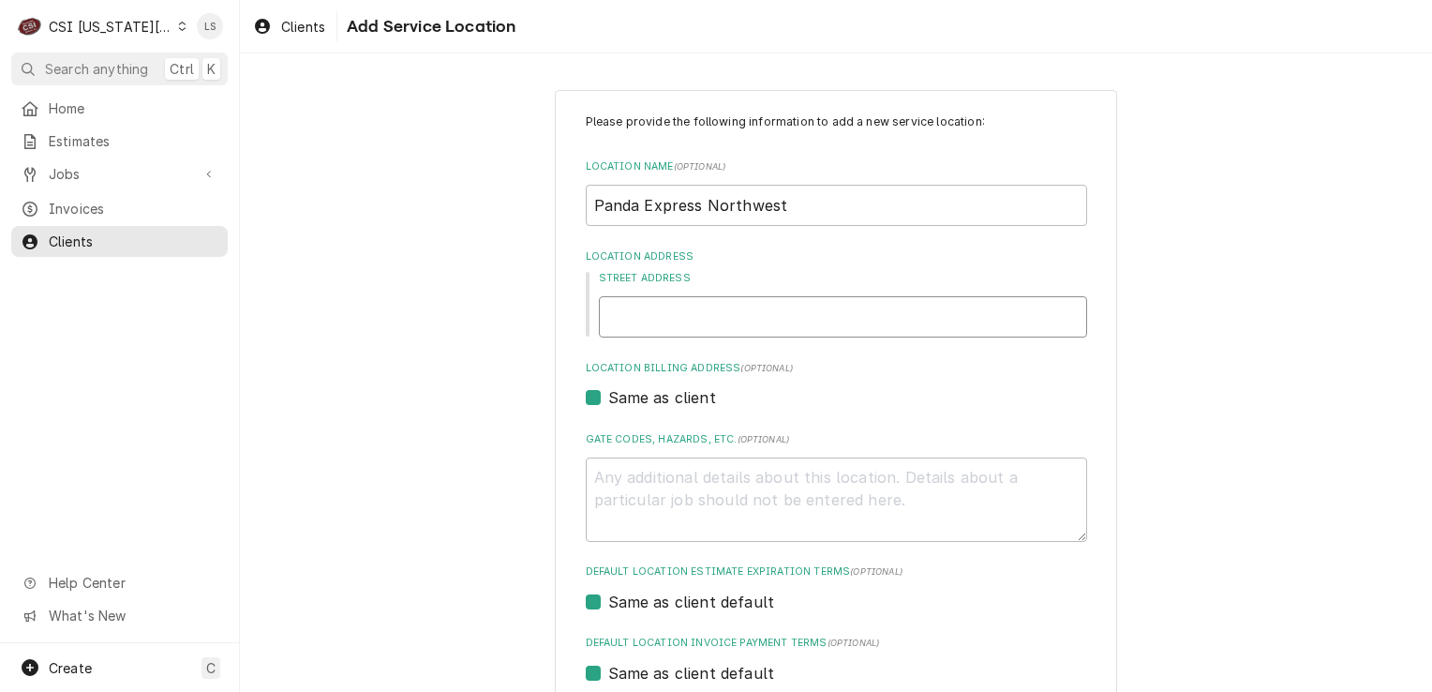
paste input "801 Northwest 25th Street"
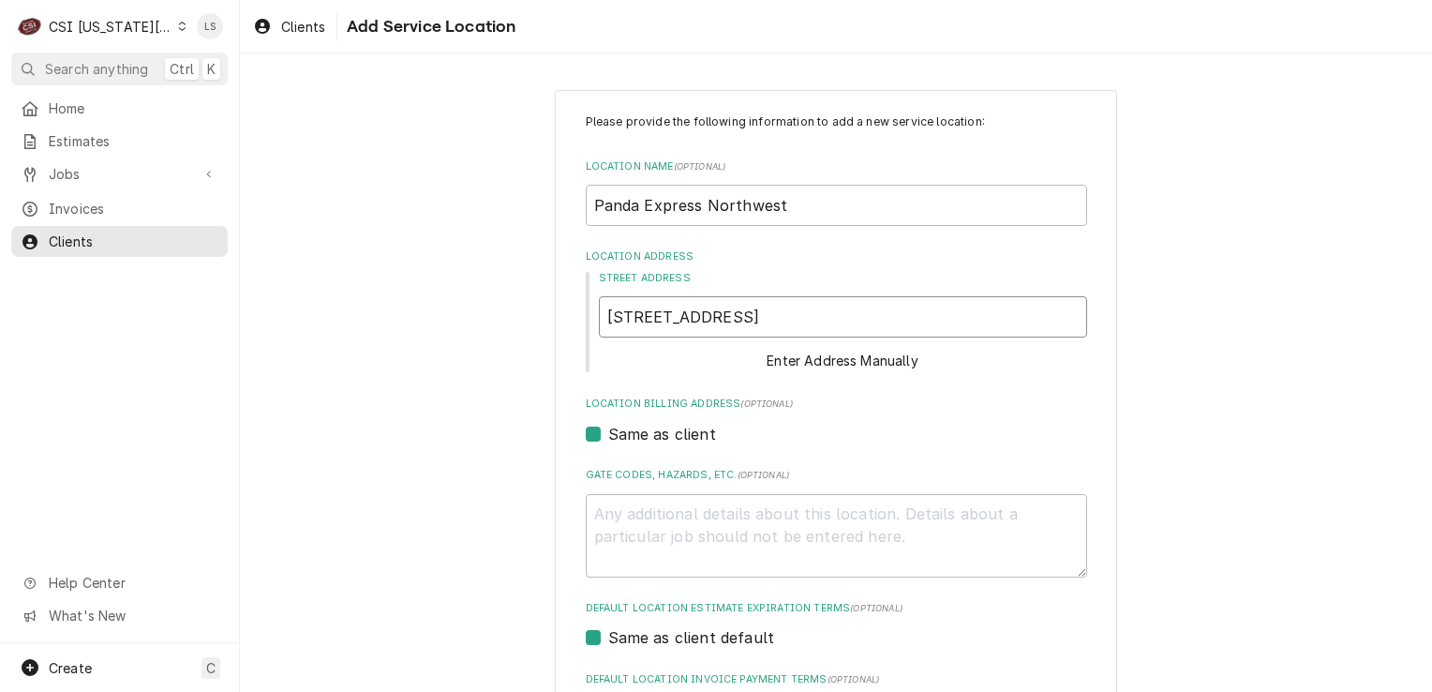
type textarea "x"
type input "801 Northwest 25th Street"
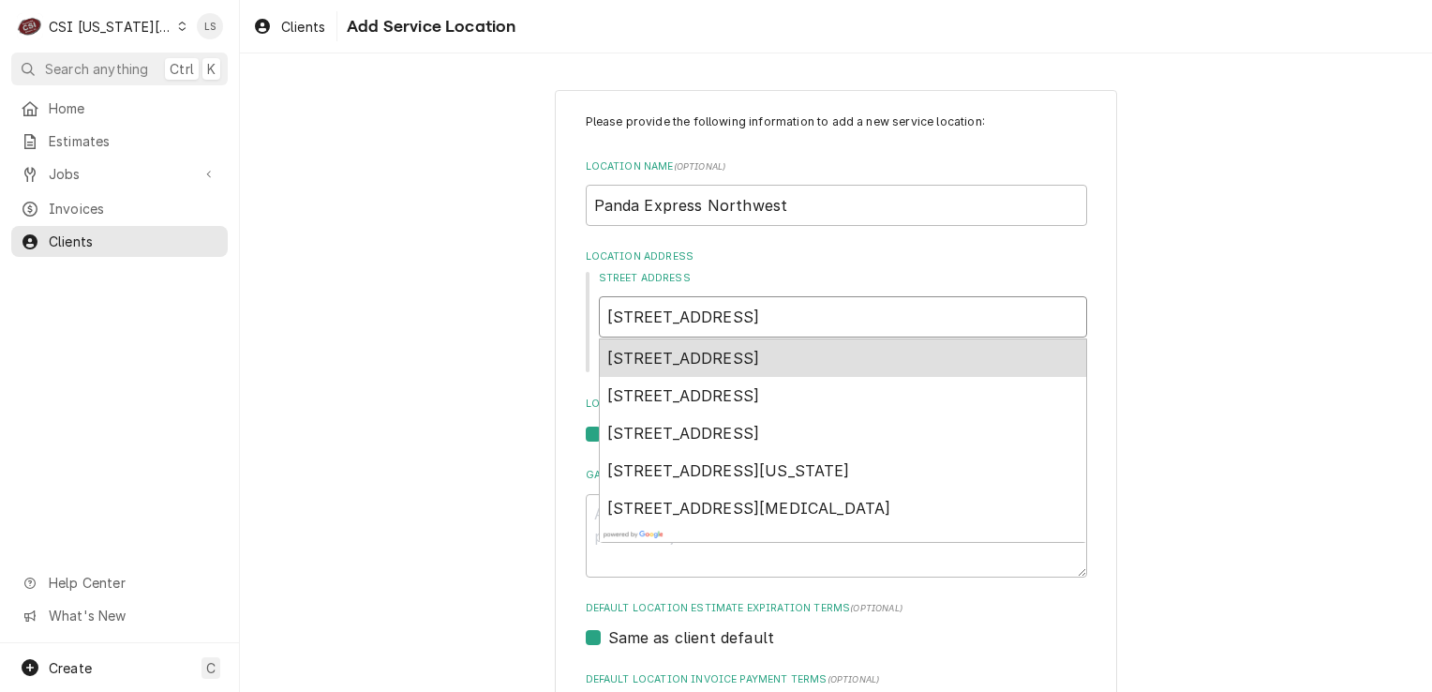
click at [810, 343] on div "801 Northwest 25th Street, Topeka, KS, USA" at bounding box center [843, 357] width 486 height 37
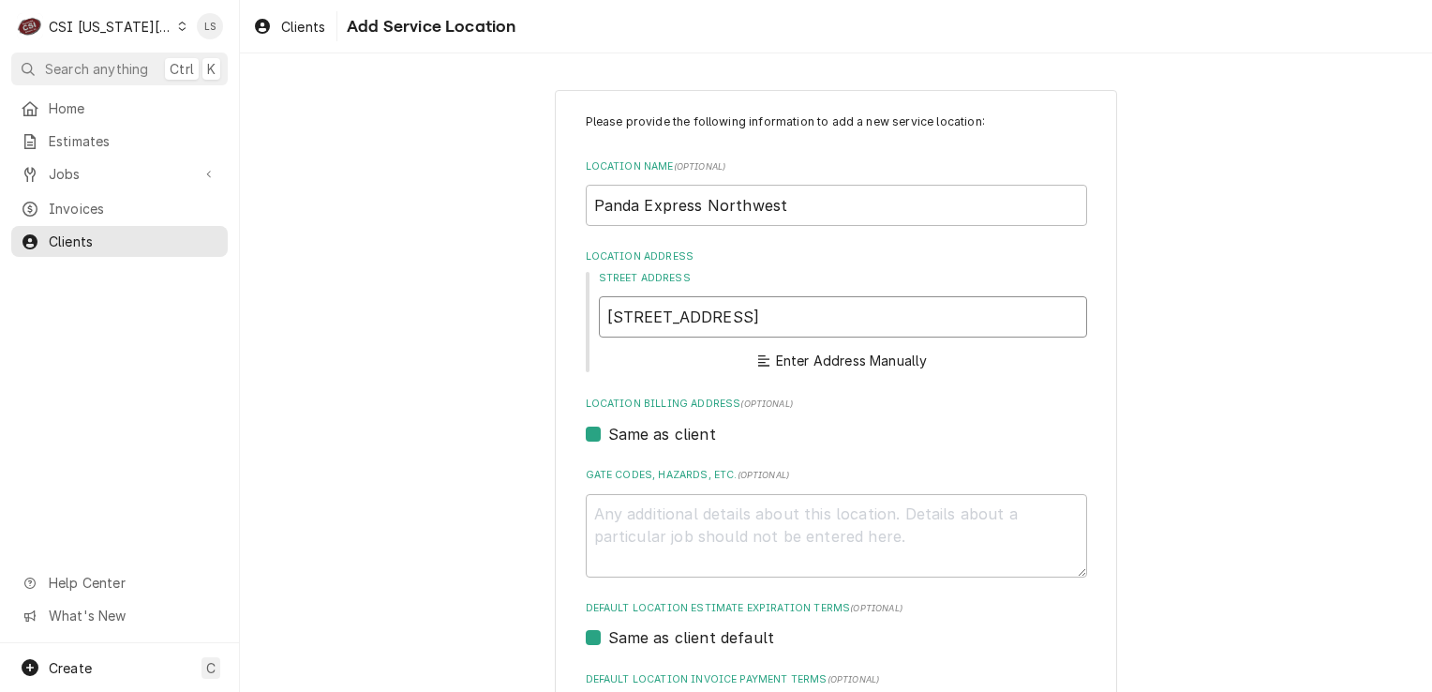
type textarea "x"
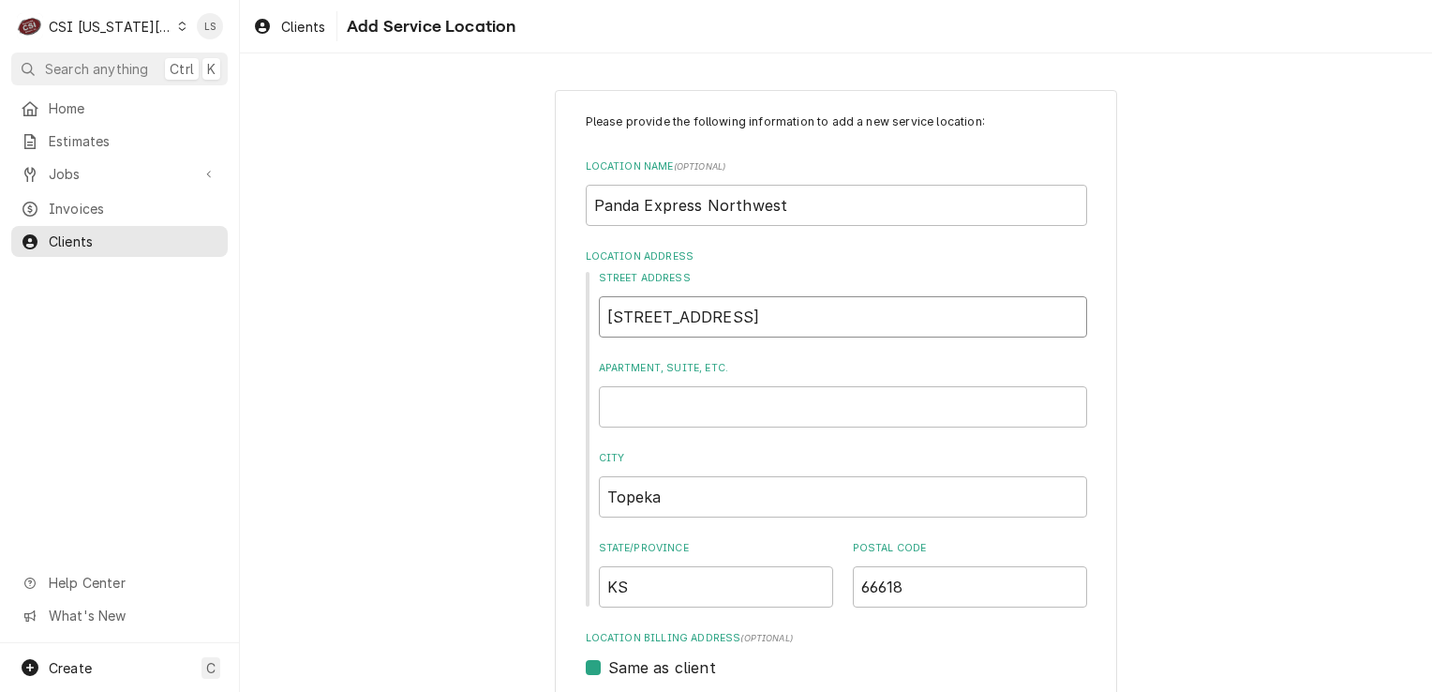
type input "801 NW 25th St"
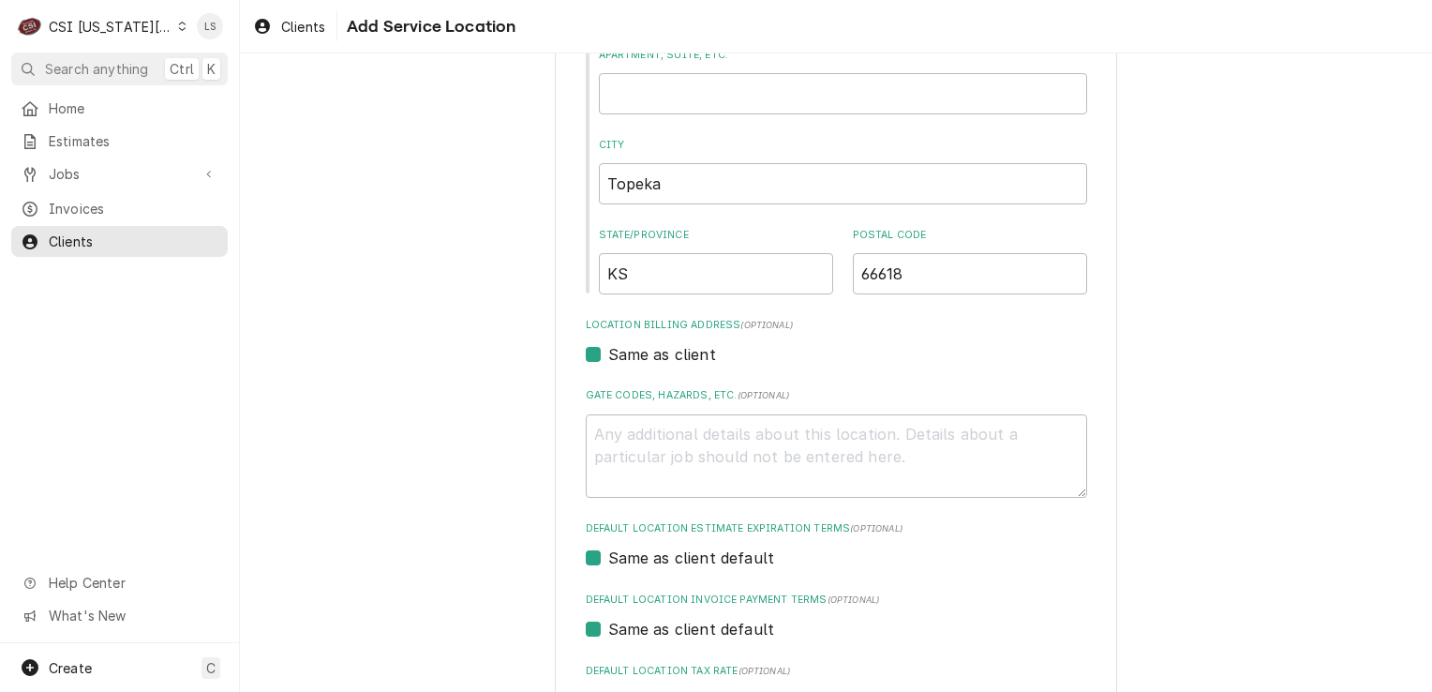
scroll to position [531, 0]
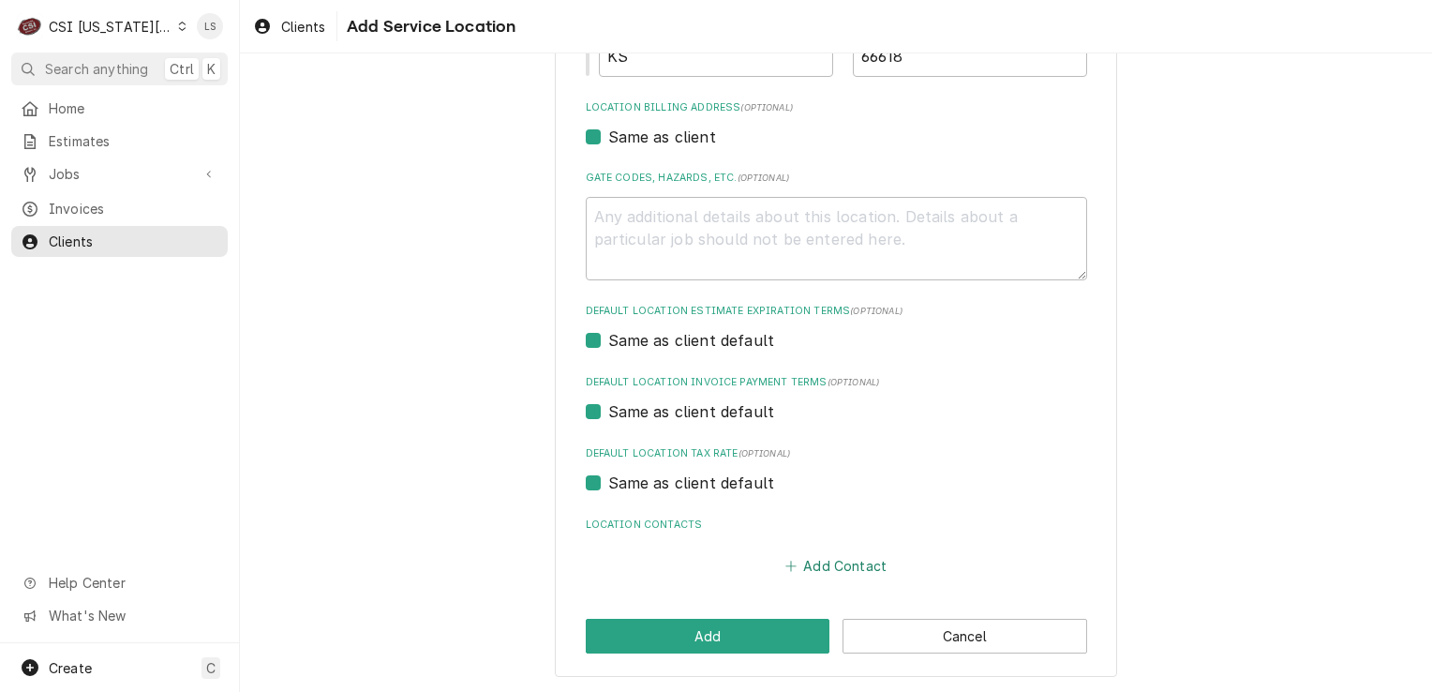
click at [801, 566] on button "Add Contact" at bounding box center [836, 566] width 108 height 26
type textarea "x"
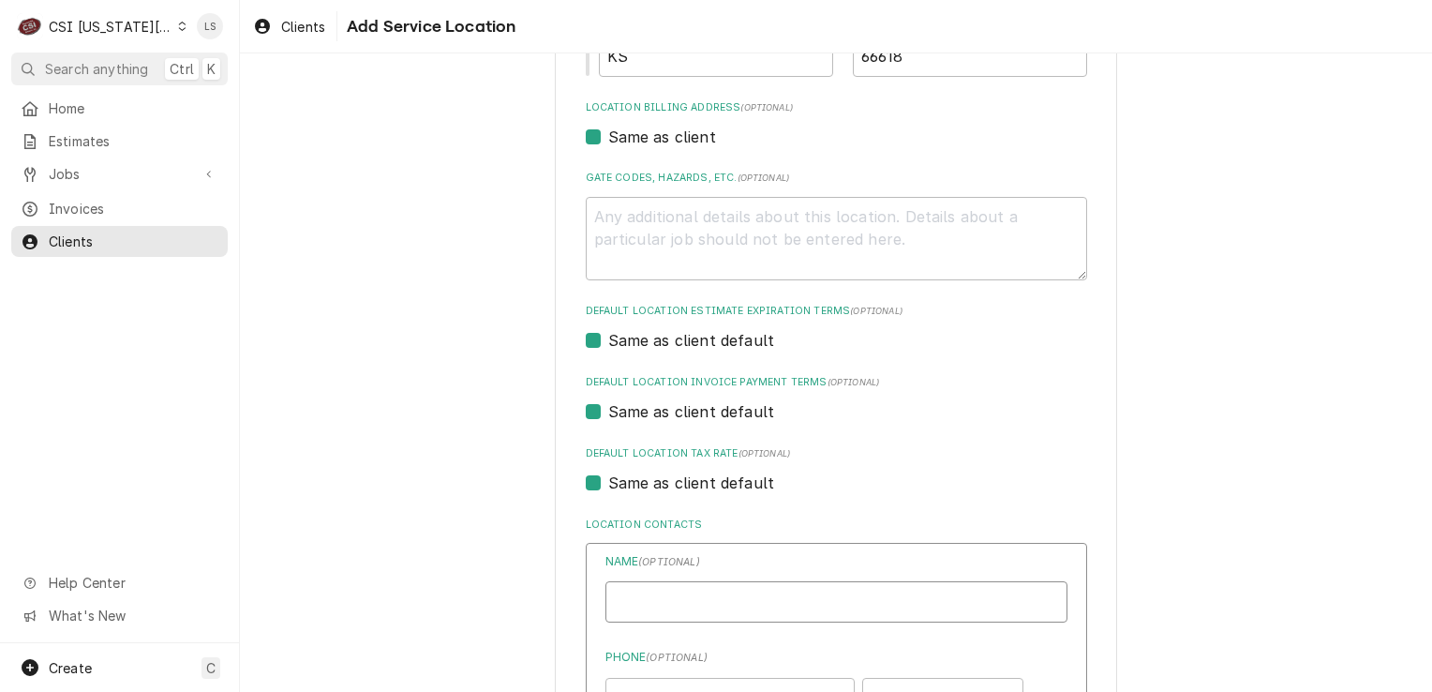
paste input "Tom Ogden"
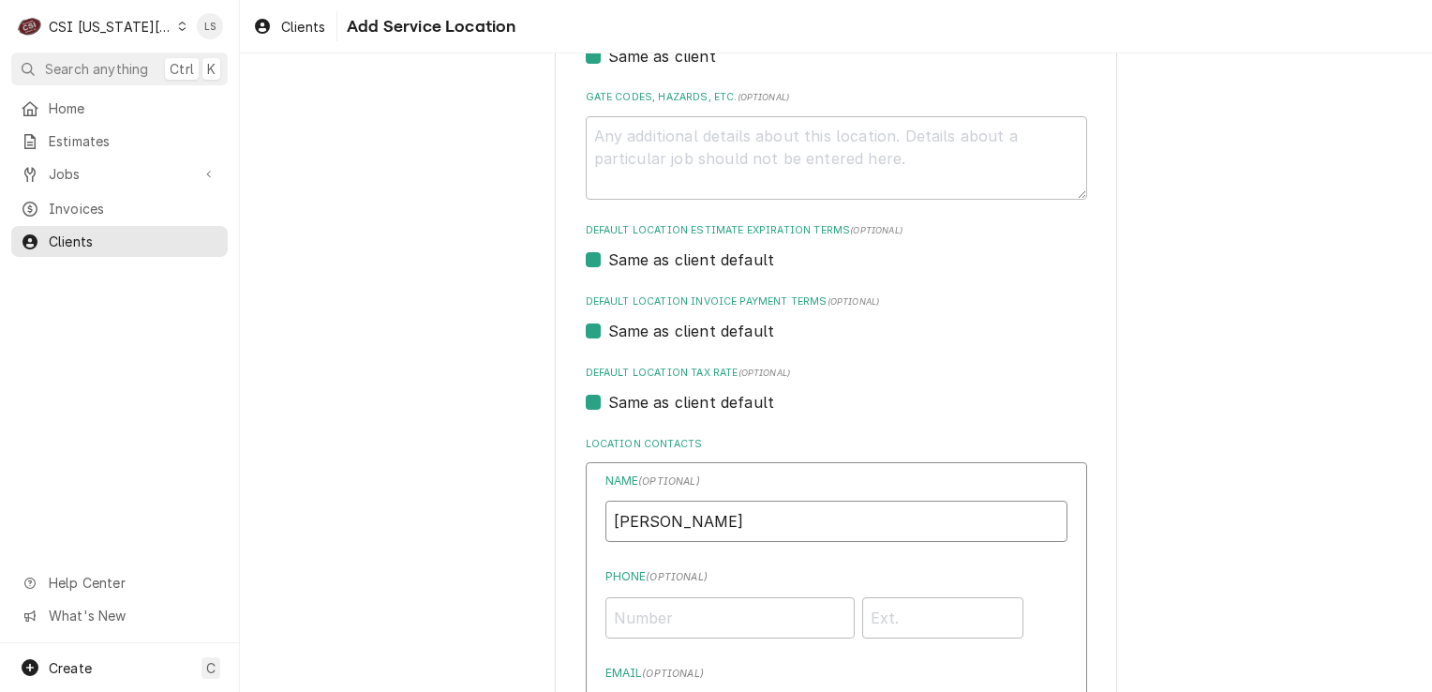
scroll to position [718, 0]
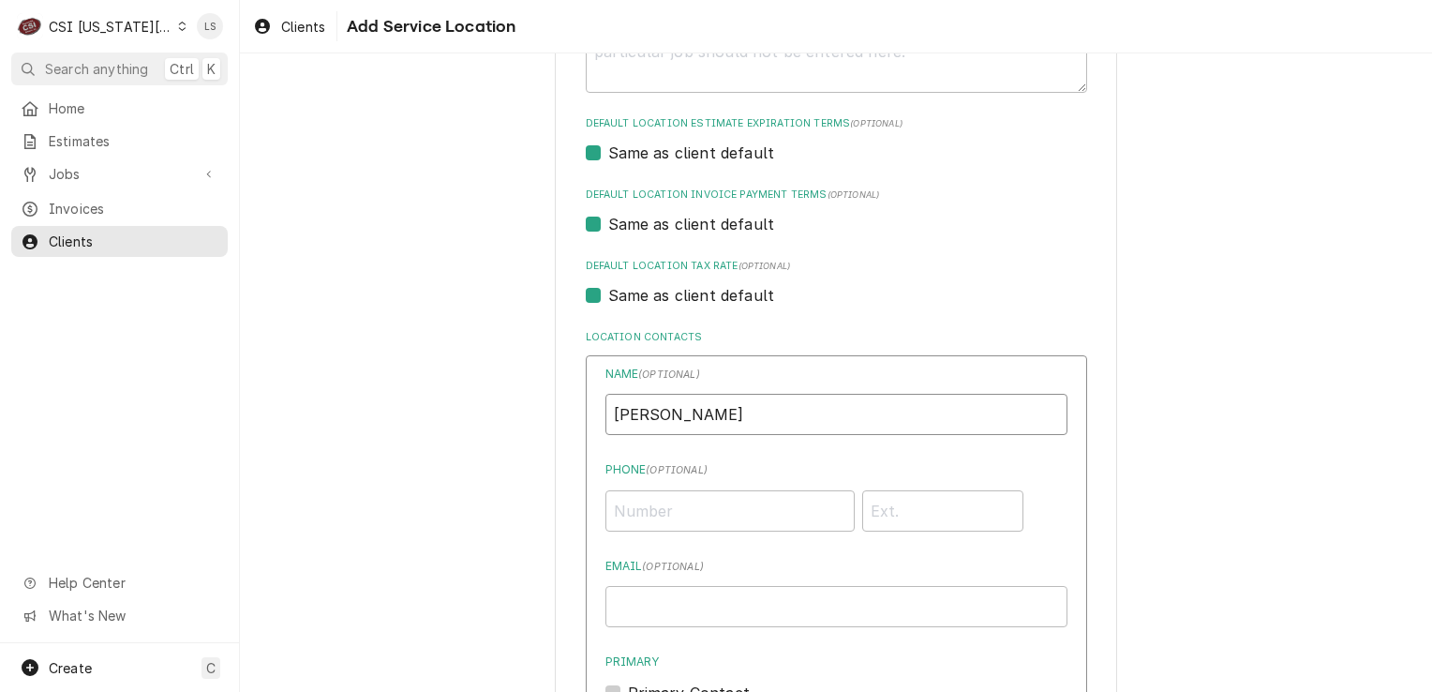
type input "Tom Ogden"
paste input "(913) 488-9909"
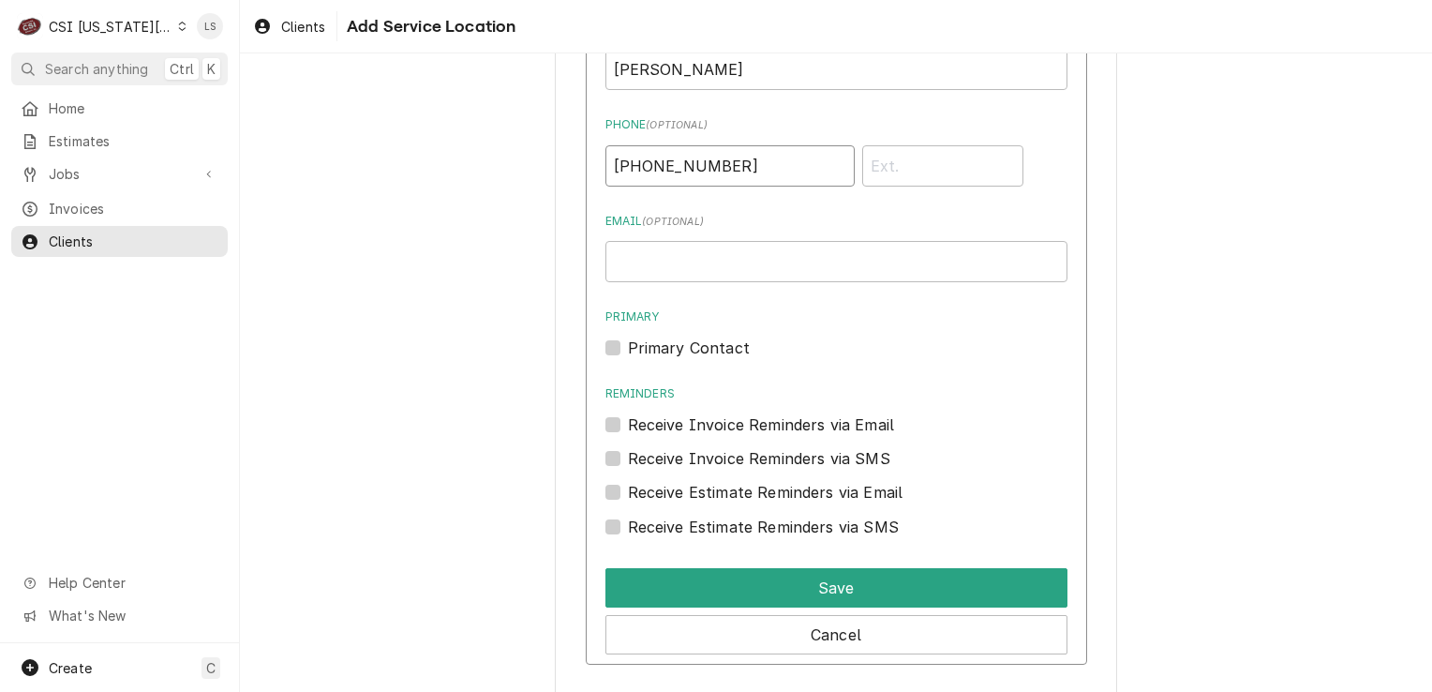
scroll to position [1093, 0]
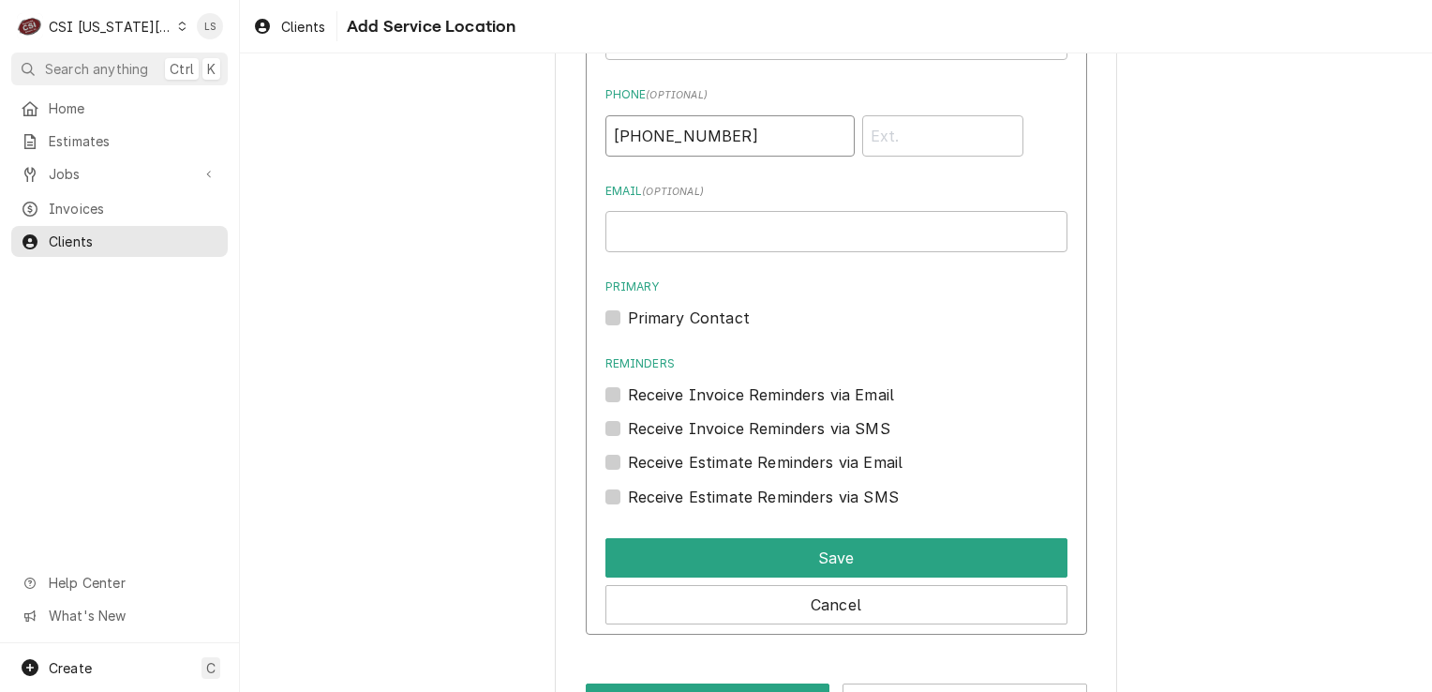
type input "(913) 488-9909"
click at [600, 321] on div "Name ( optional ) Tom Ogden Phone ( optional ) (913) 488-9909 Email ( optional …" at bounding box center [836, 307] width 501 height 654
click at [628, 318] on label "Primary Contact" at bounding box center [689, 317] width 122 height 22
click at [628, 318] on input "Primary" at bounding box center [859, 326] width 462 height 41
checkbox input "true"
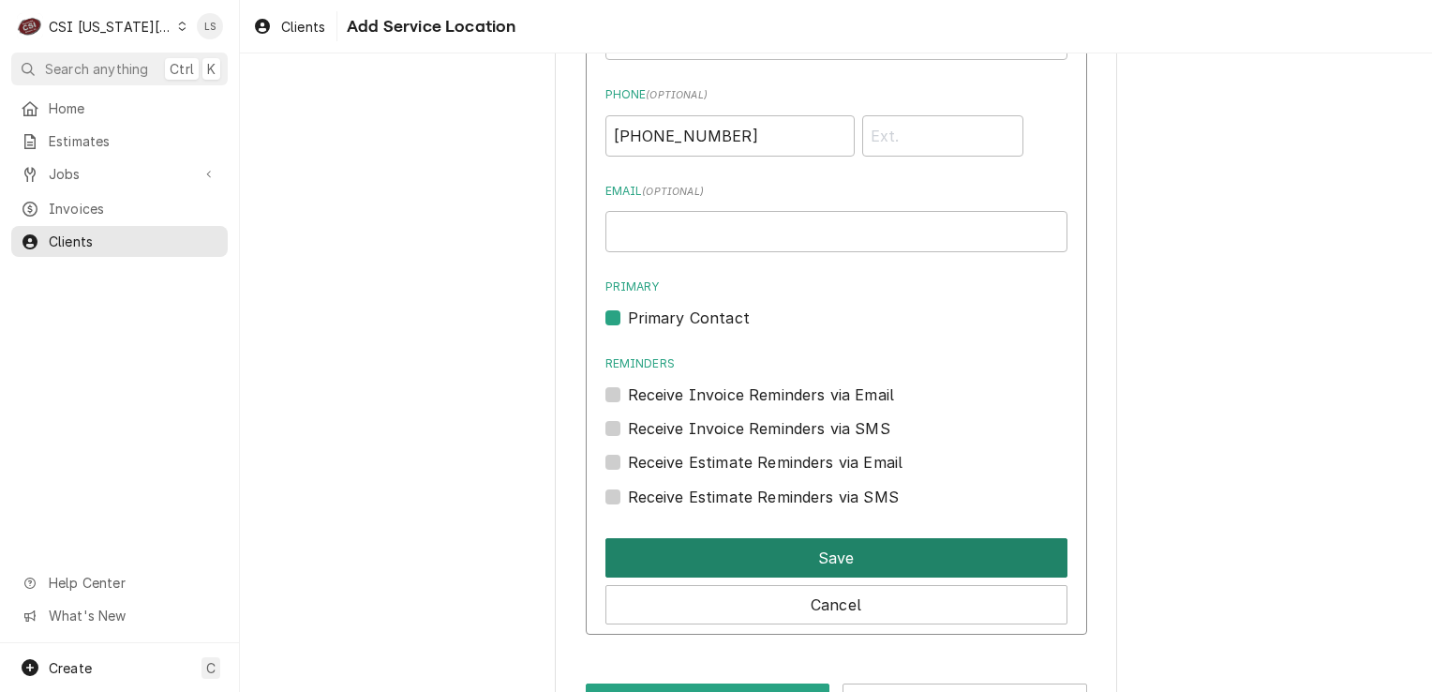
click at [800, 555] on button "Save" at bounding box center [836, 557] width 462 height 39
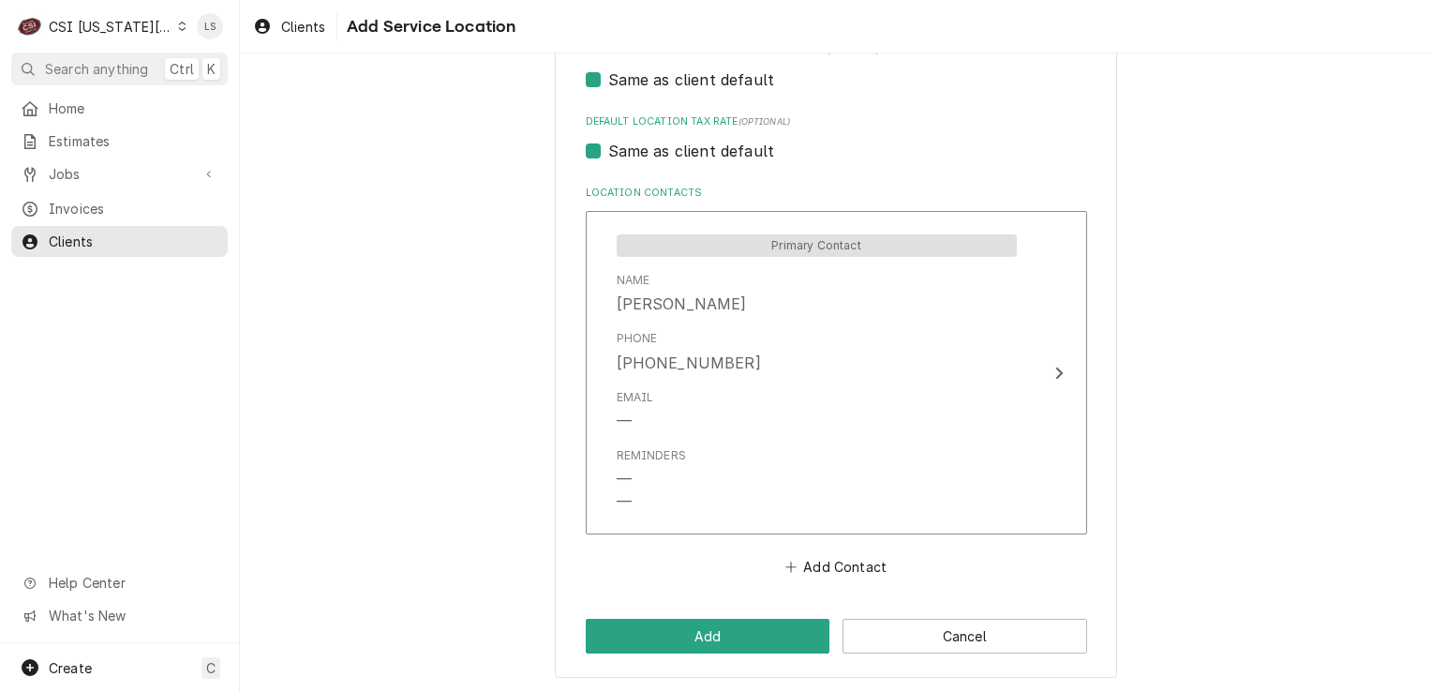
click at [675, 630] on button "Add" at bounding box center [708, 636] width 245 height 35
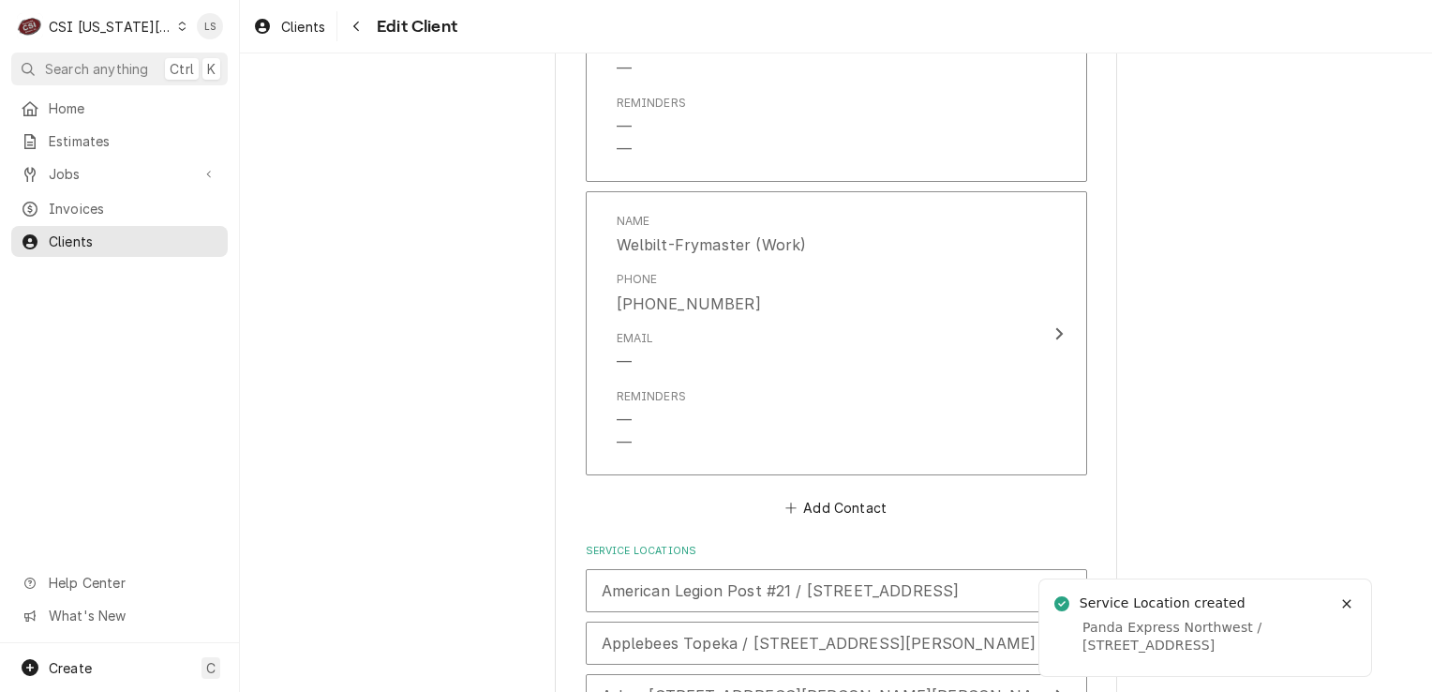
scroll to position [4204, 0]
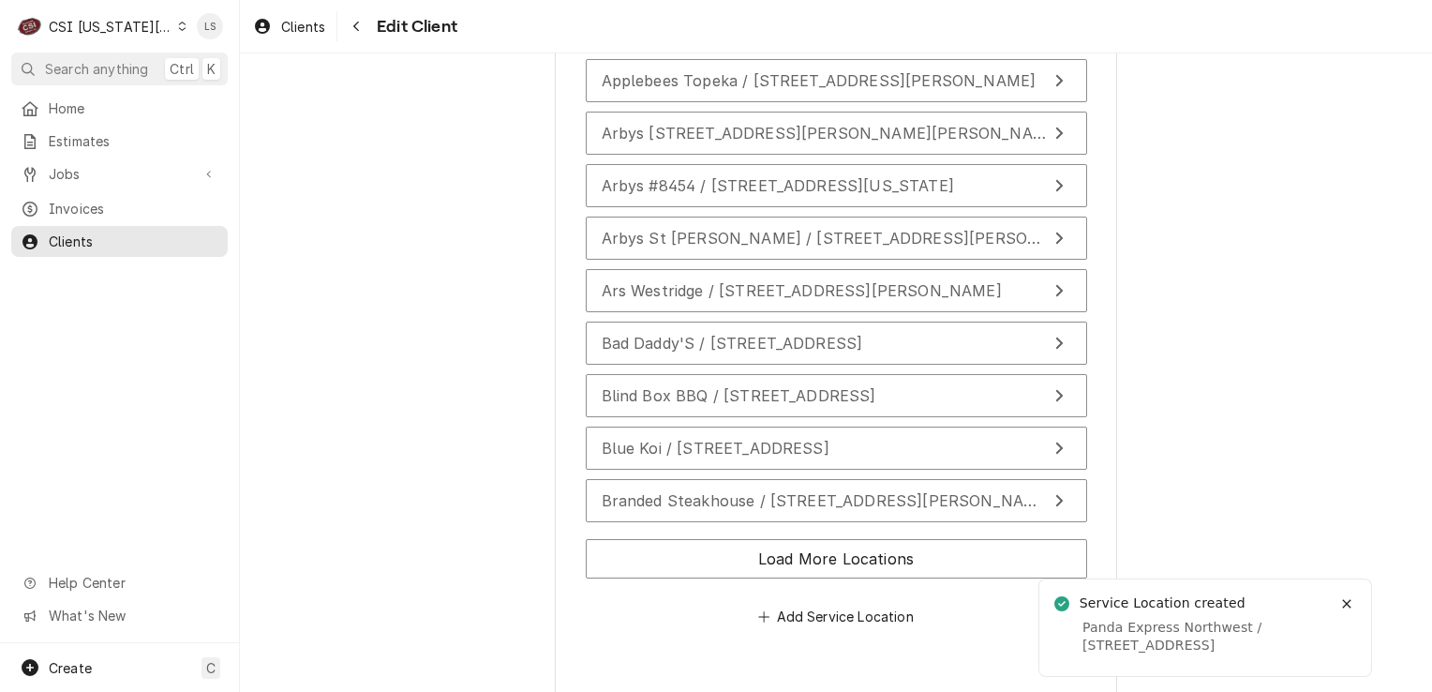
scroll to position [4242, 0]
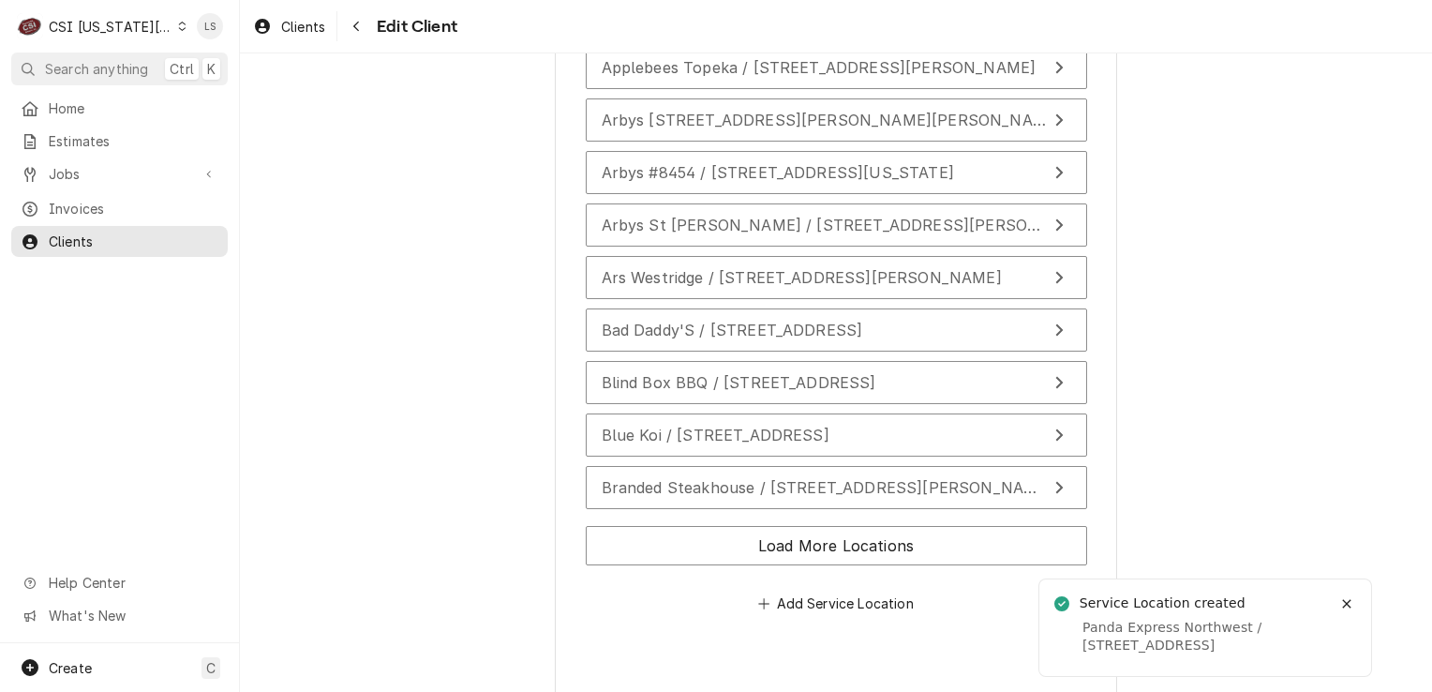
type textarea "x"
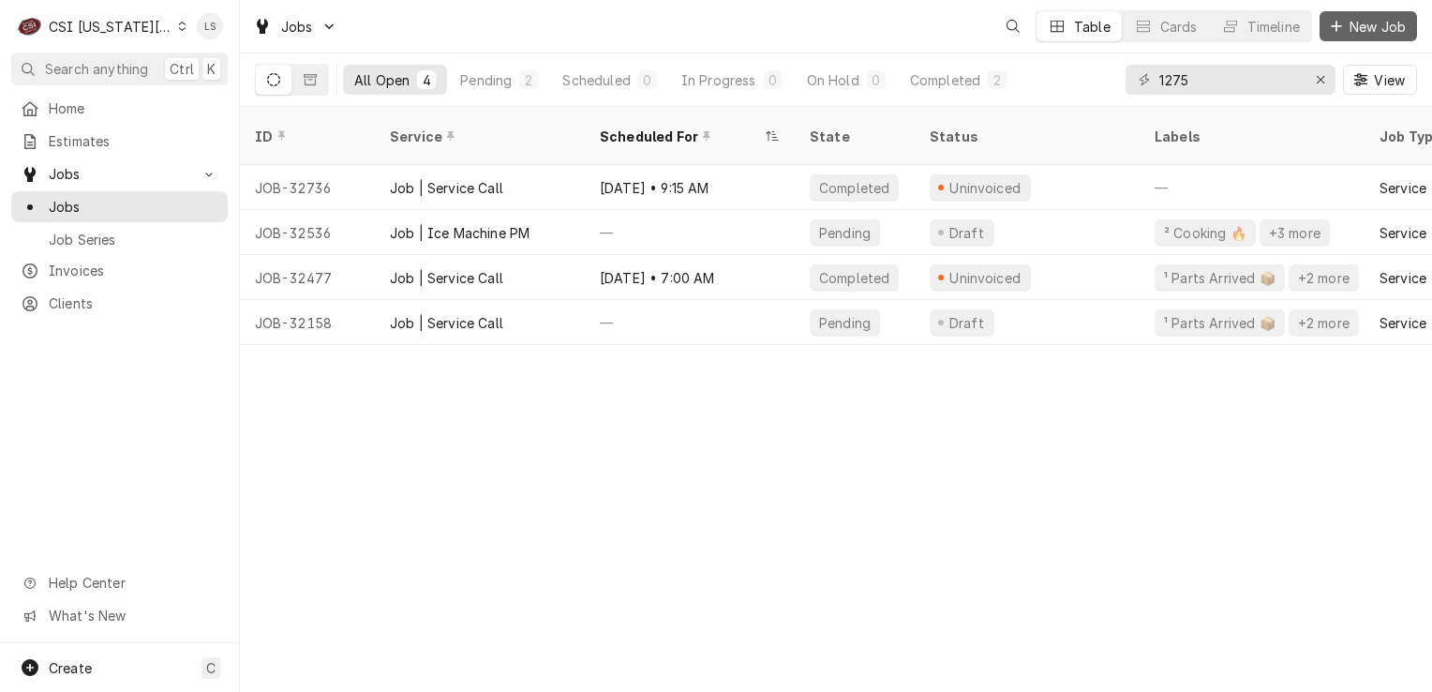
click at [1361, 28] on span "New Job" at bounding box center [1378, 27] width 64 height 20
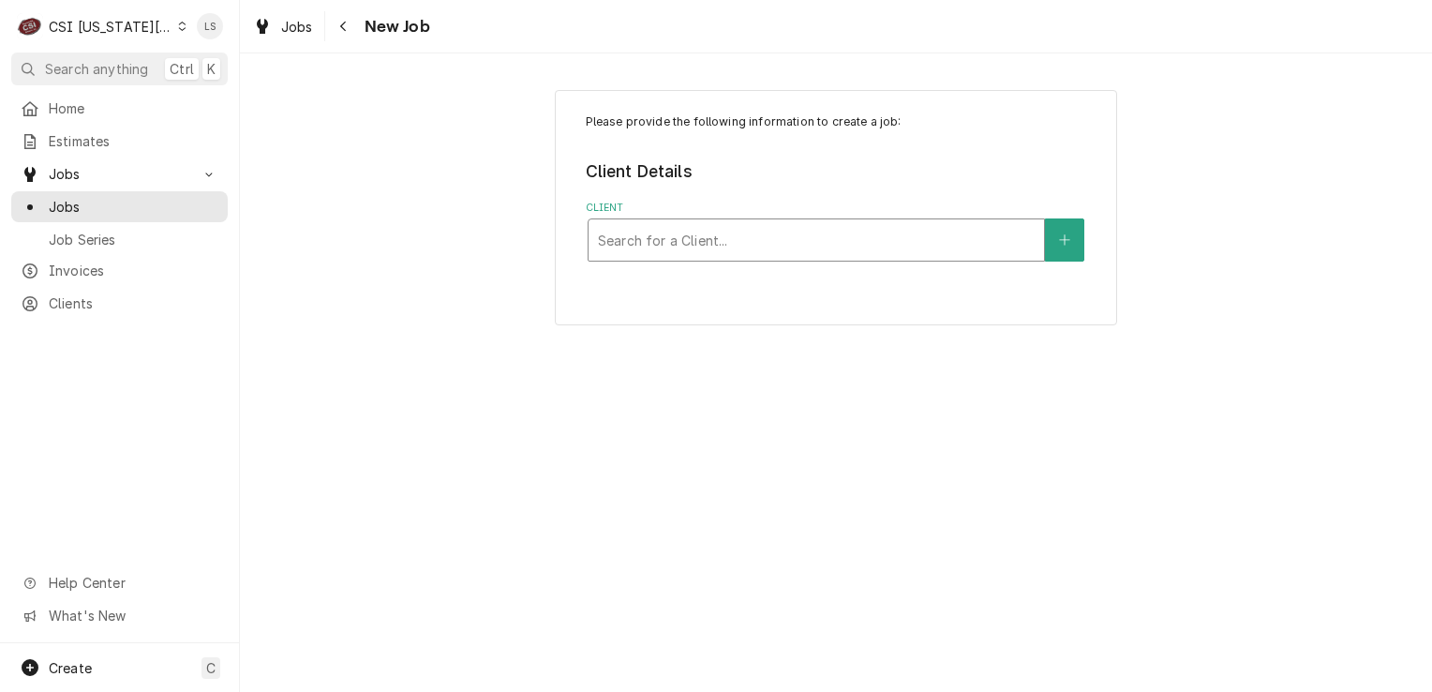
click at [737, 246] on div "Client" at bounding box center [816, 240] width 437 height 34
type input "frymaster"
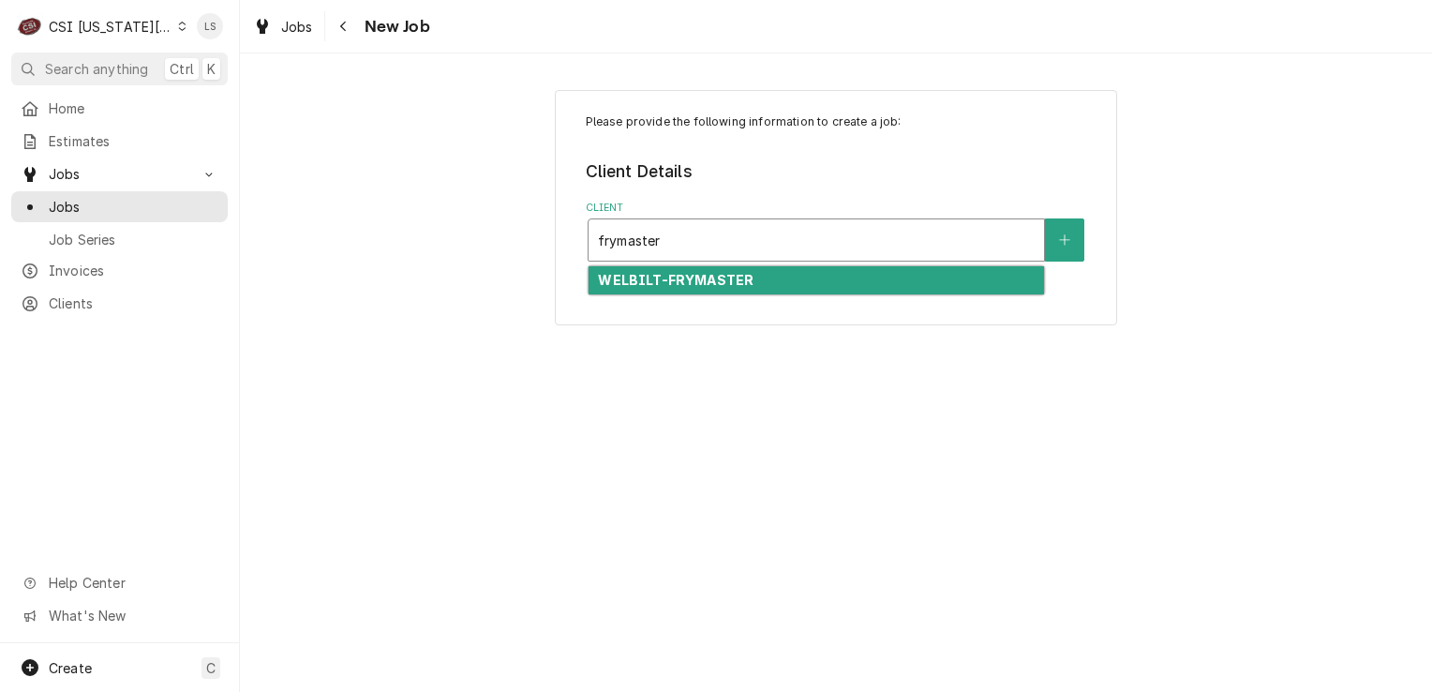
click at [725, 279] on strong "WELBILT-FRYMASTER" at bounding box center [676, 280] width 156 height 16
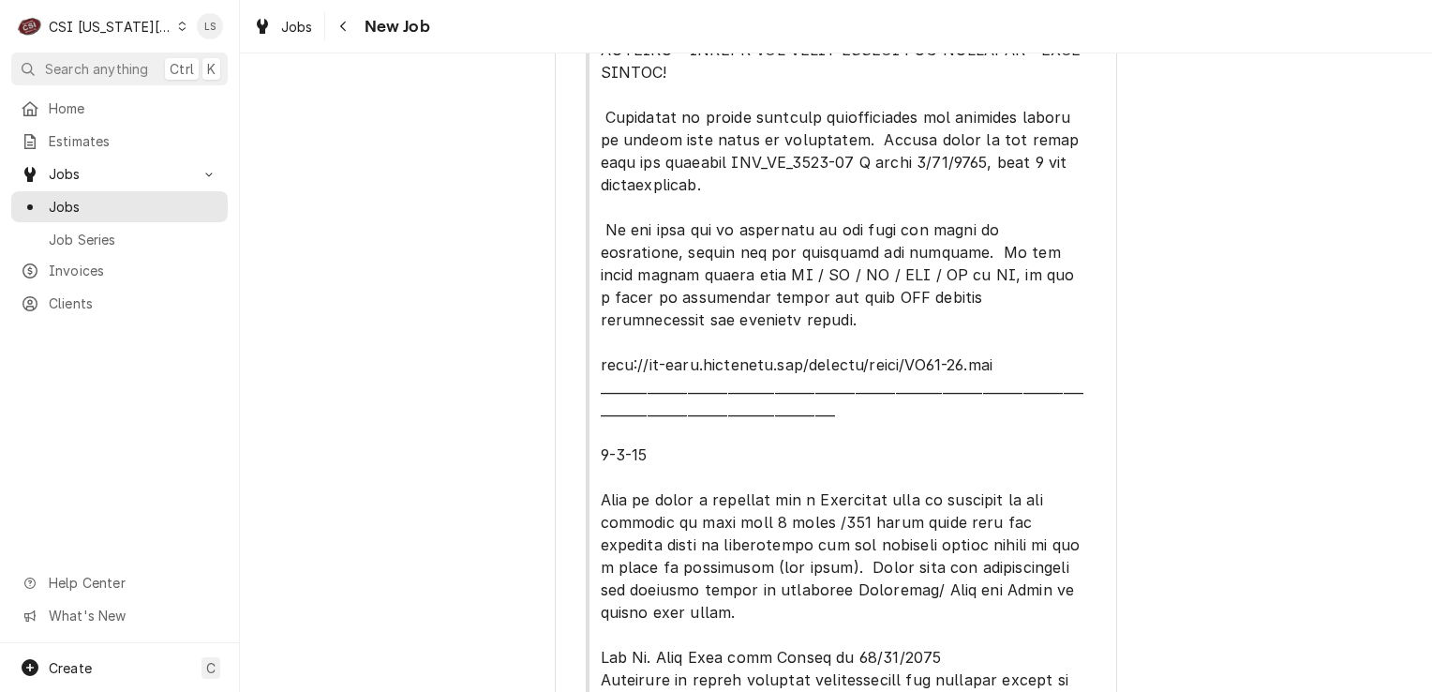
scroll to position [682, 0]
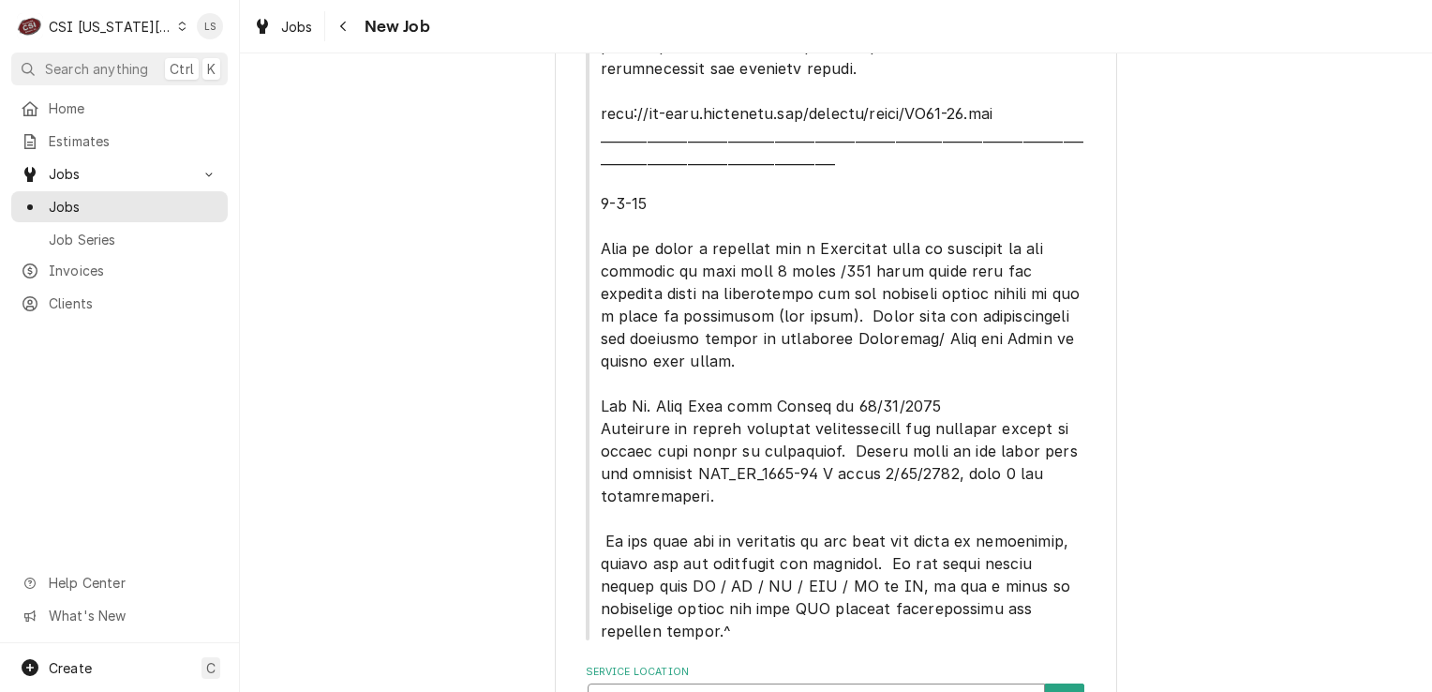
click at [788, 688] on div "Service Location" at bounding box center [816, 705] width 437 height 34
type input "panda ex"
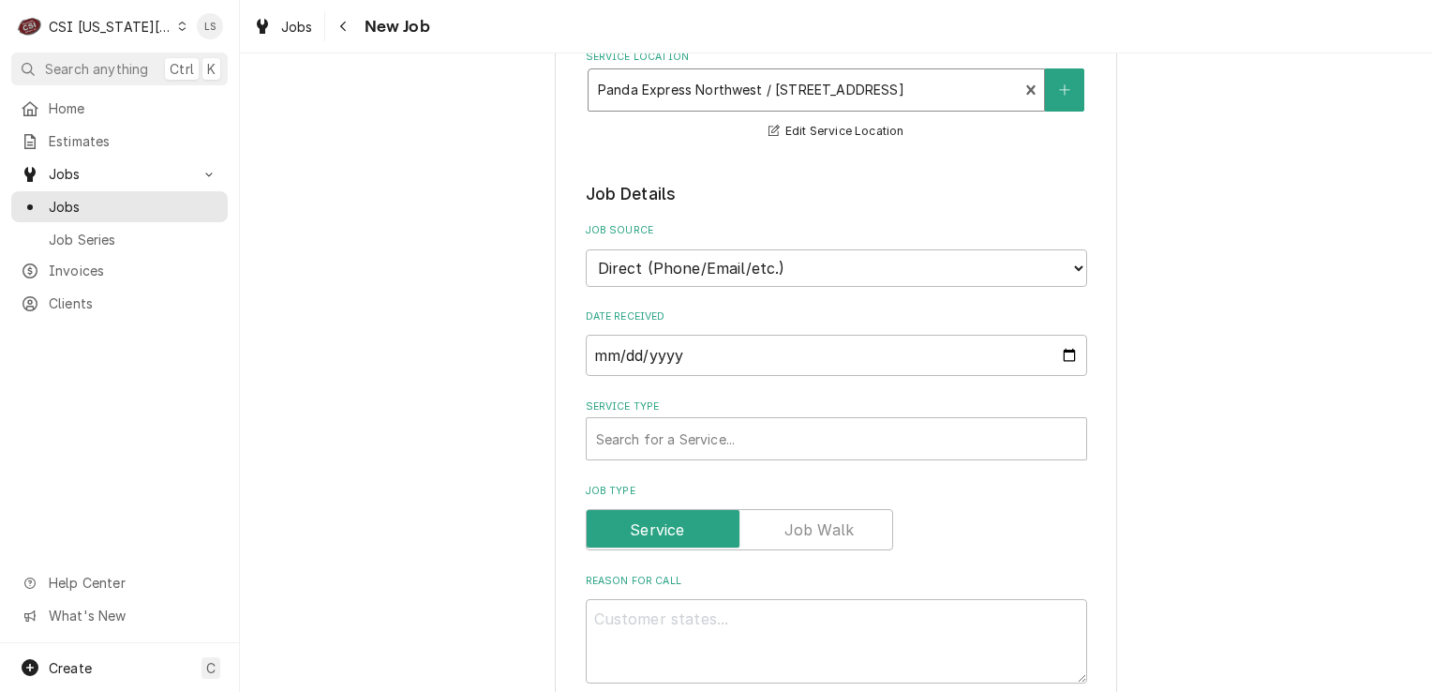
scroll to position [1338, 0]
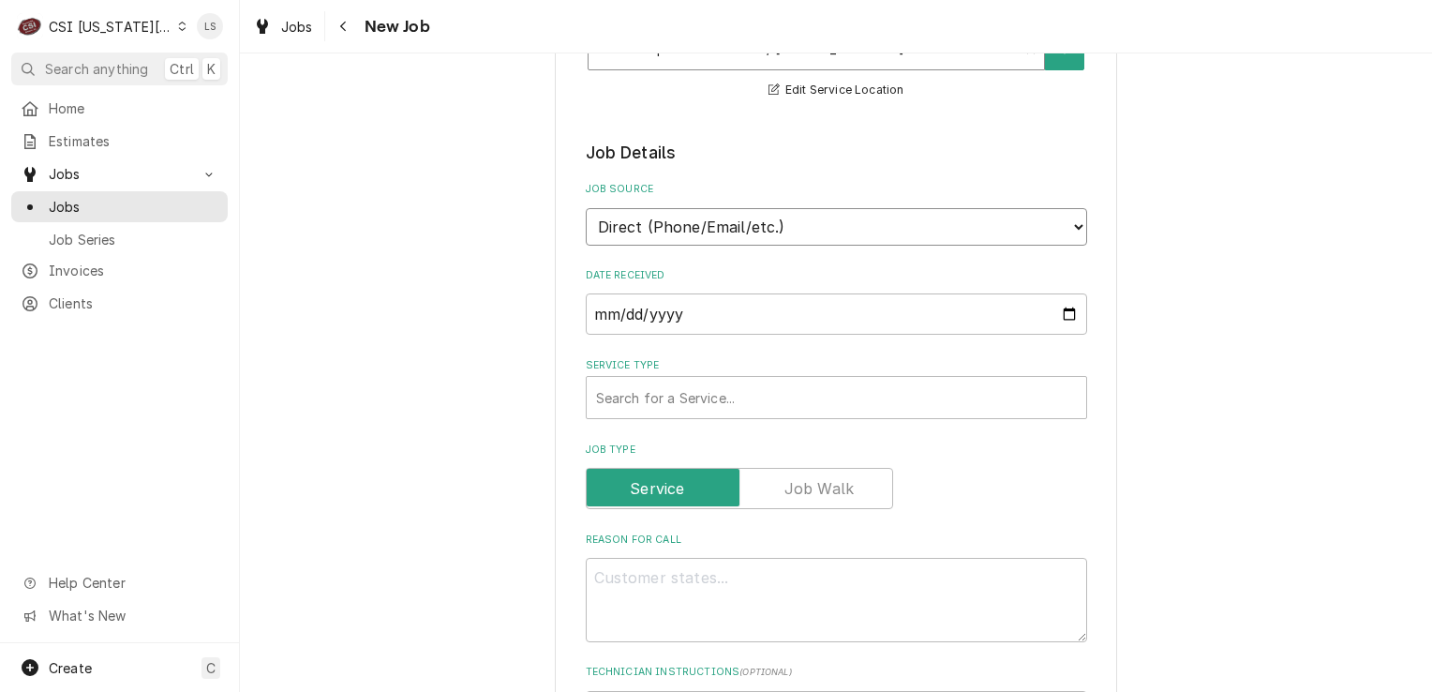
click at [691, 208] on select "Direct (Phone/Email/etc.) Service Channel Corrigo Ecotrak Other" at bounding box center [836, 226] width 501 height 37
select select "100"
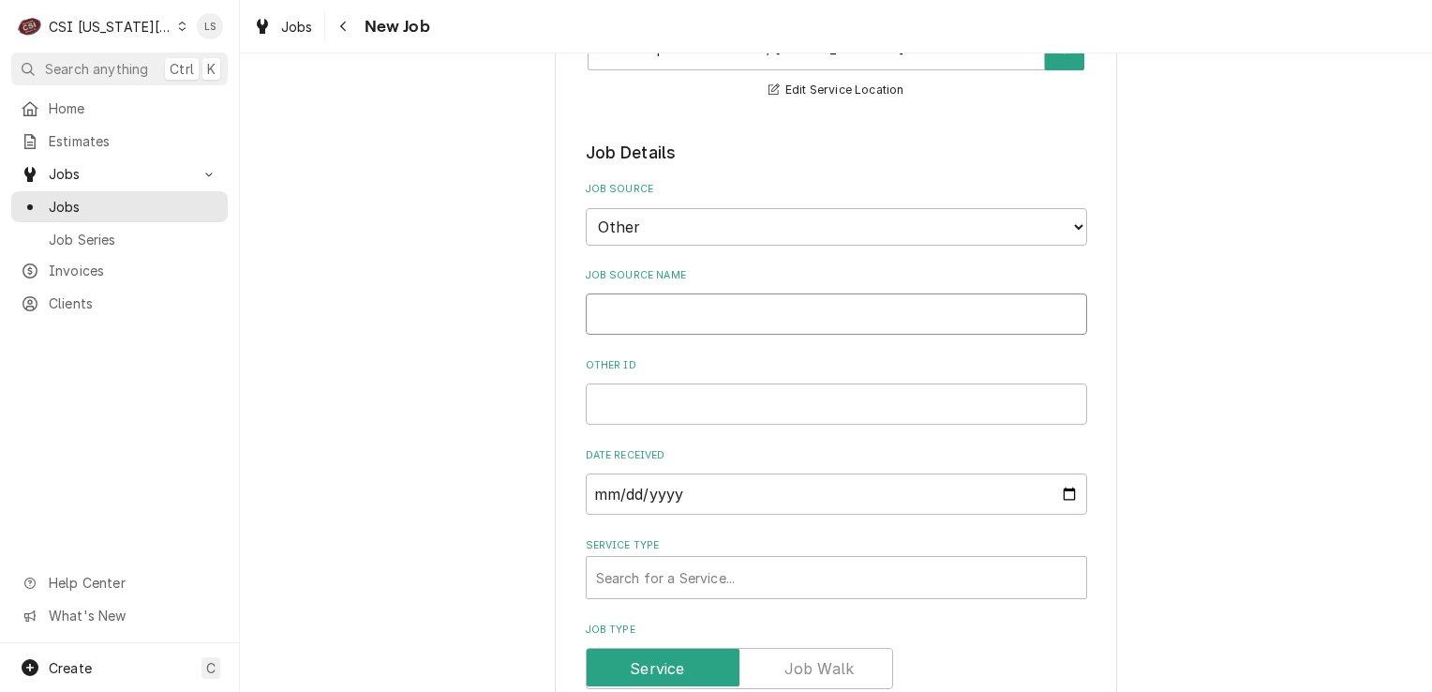
click at [622, 293] on input "Job Source Name" at bounding box center [836, 313] width 501 height 41
type textarea "x"
type input "F"
type textarea "x"
type input "Fr"
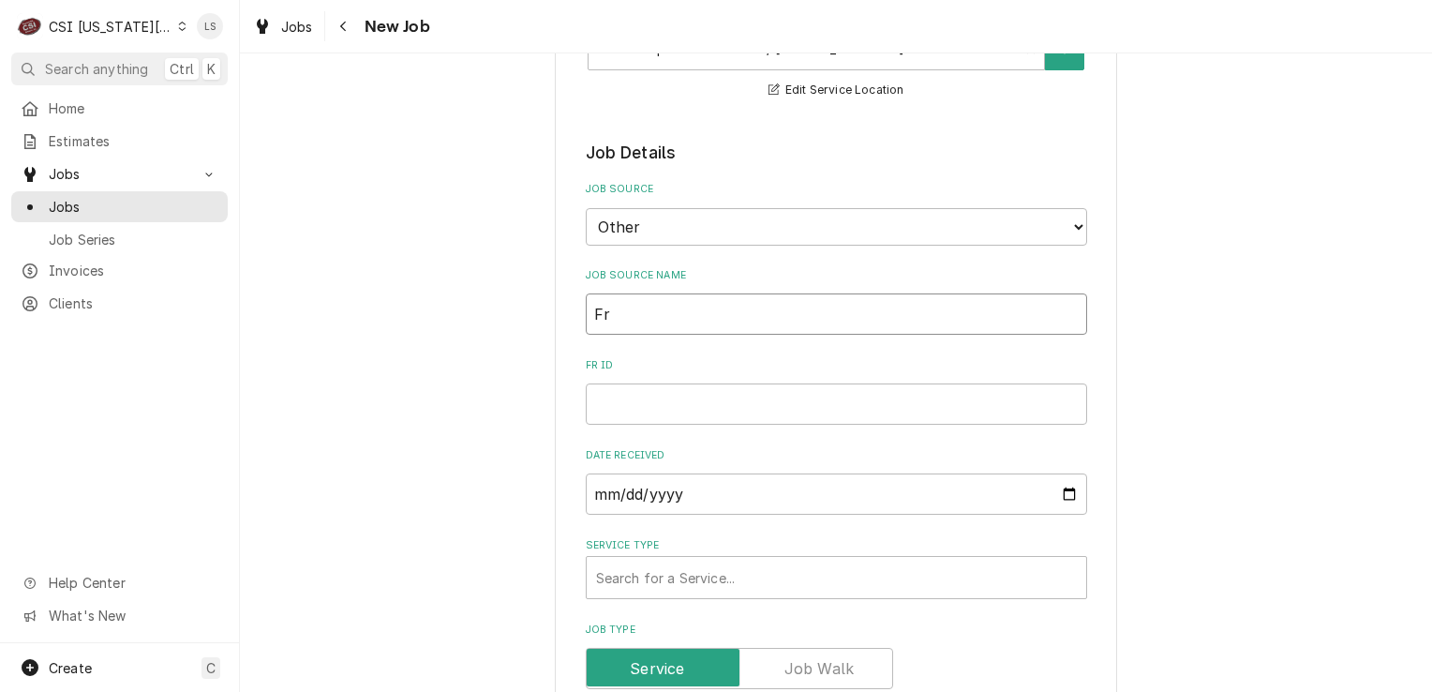
type textarea "x"
type input "Fry"
type textarea "x"
type input "Frym"
type textarea "x"
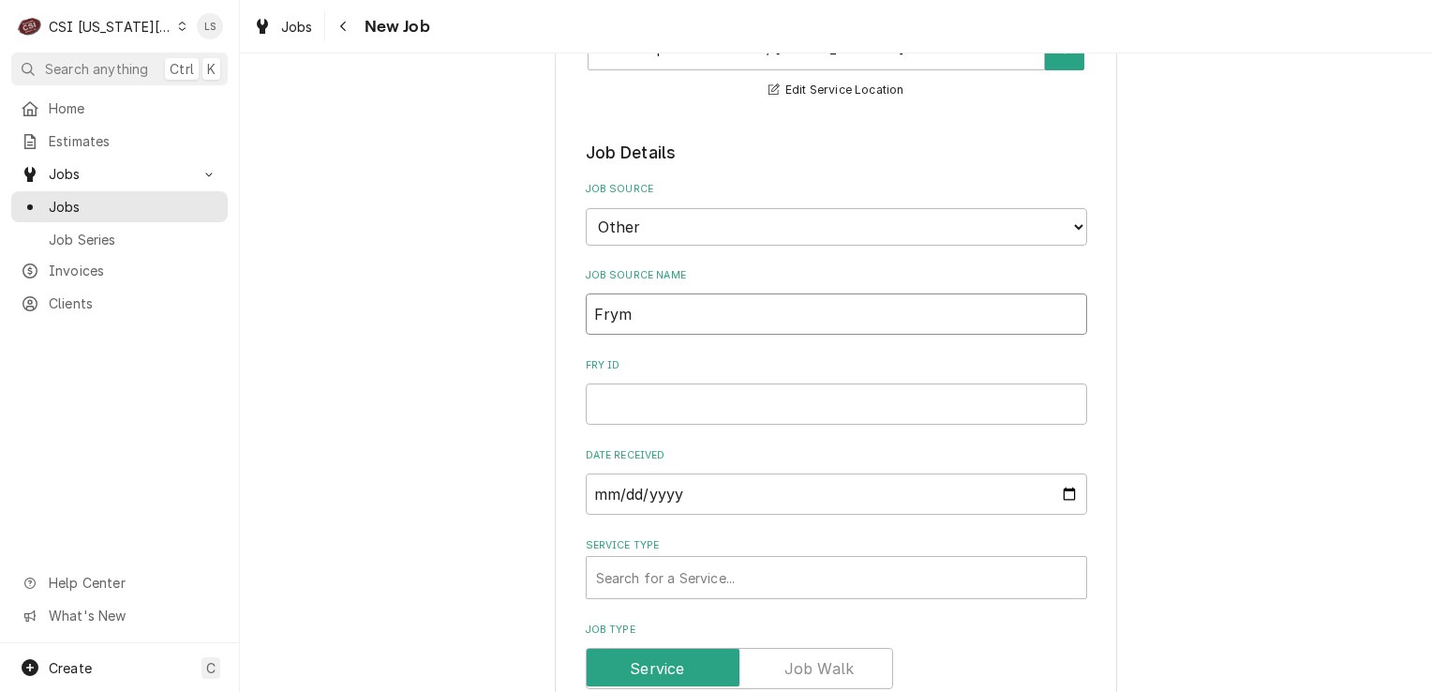
type input "Fryma"
type textarea "x"
type input "Frymas"
type textarea "x"
type input "Frymast"
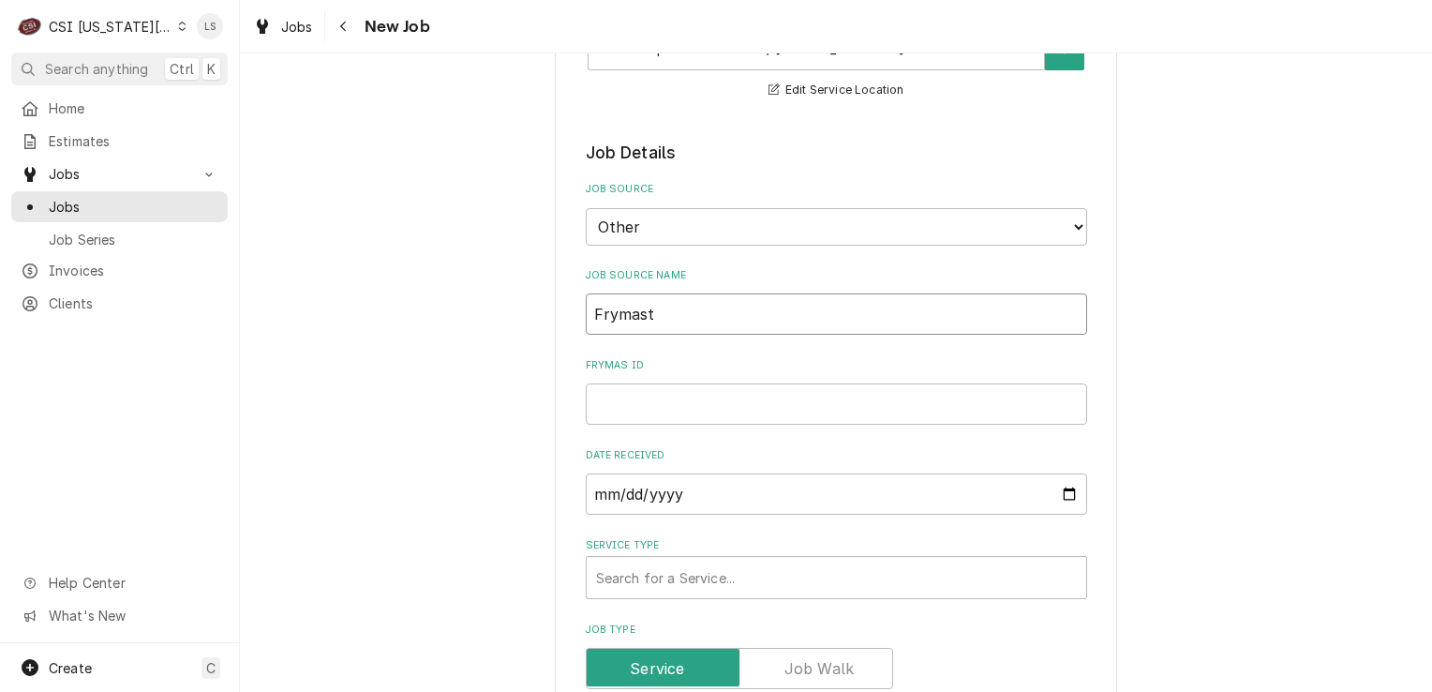
type textarea "x"
type input "Frymaste"
type textarea "x"
type input "Frymaster"
type textarea "x"
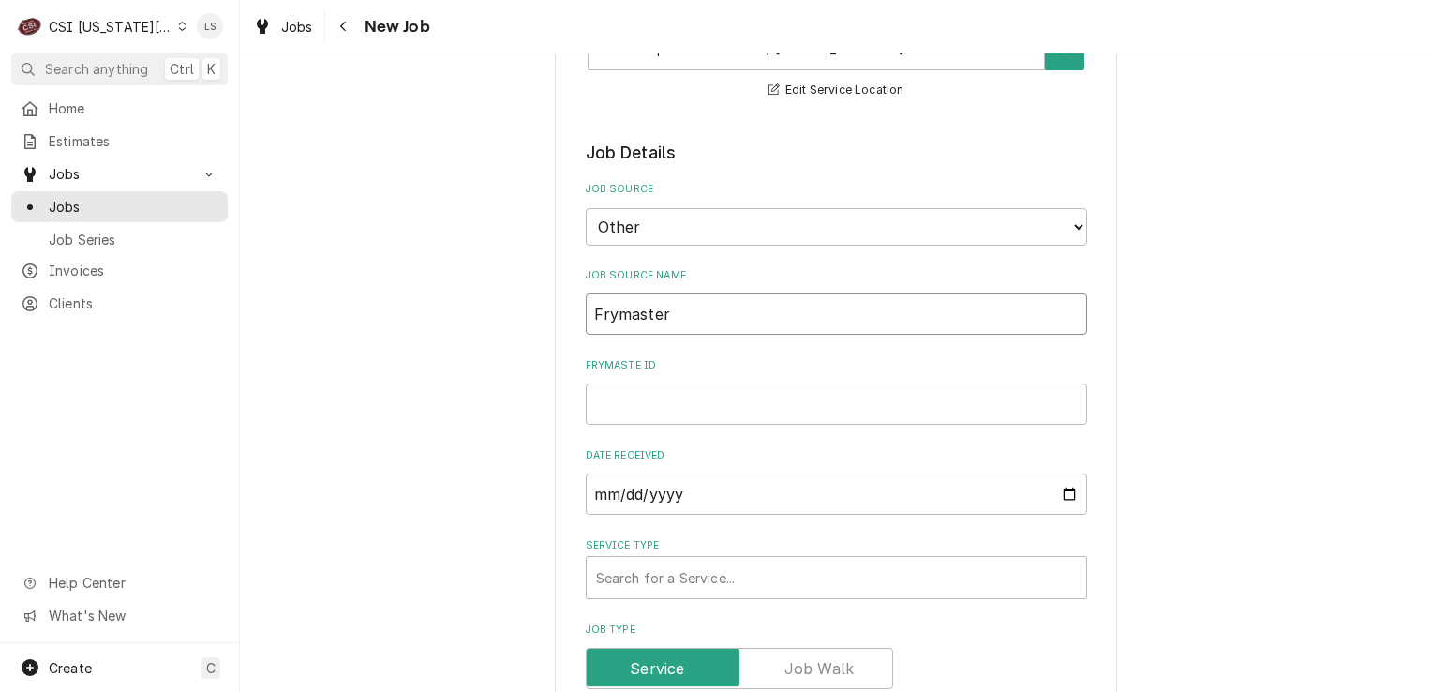
type input "Frymaster"
type textarea "x"
type input "Frymaster P"
type textarea "x"
type input "Frymaster [PERSON_NAME]"
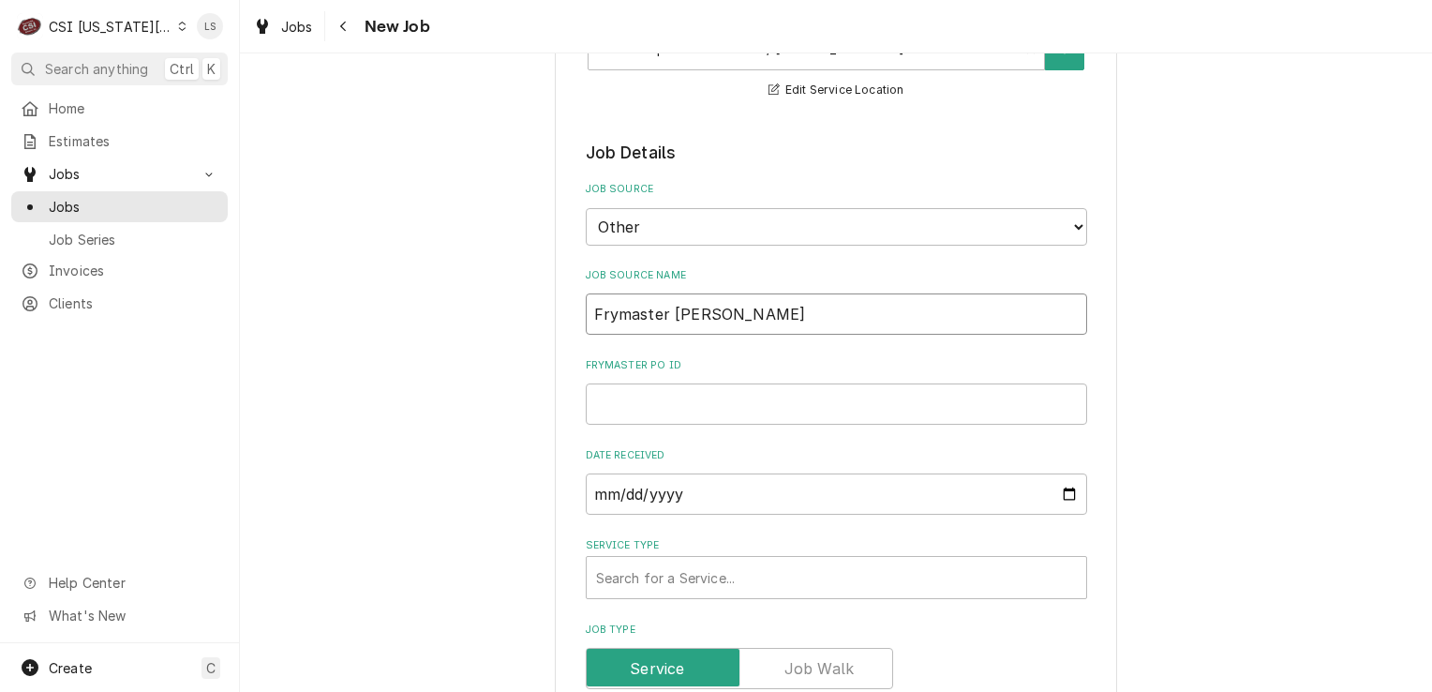
type textarea "x"
type input "Frymaster [PERSON_NAME]"
paste input "CA313843"
type textarea "x"
type input "CA313843"
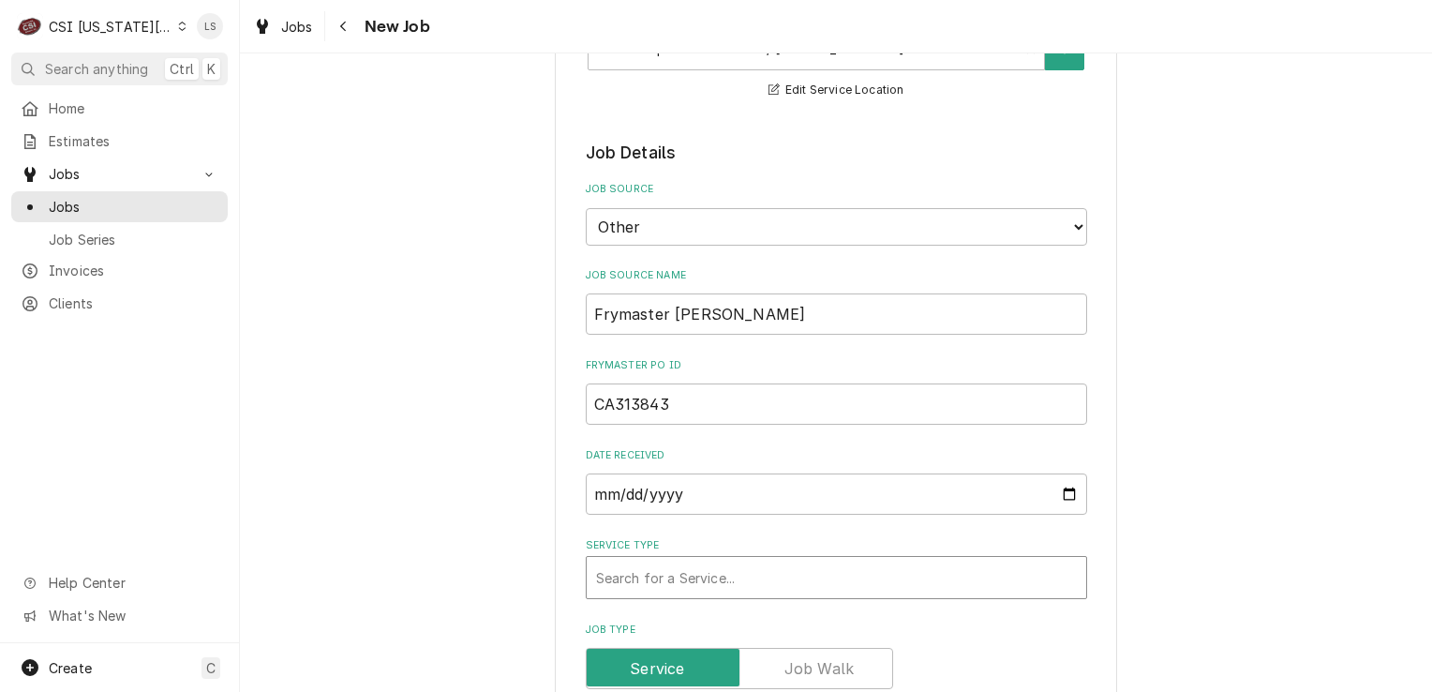
click at [678, 560] on div "Service Type" at bounding box center [836, 577] width 481 height 34
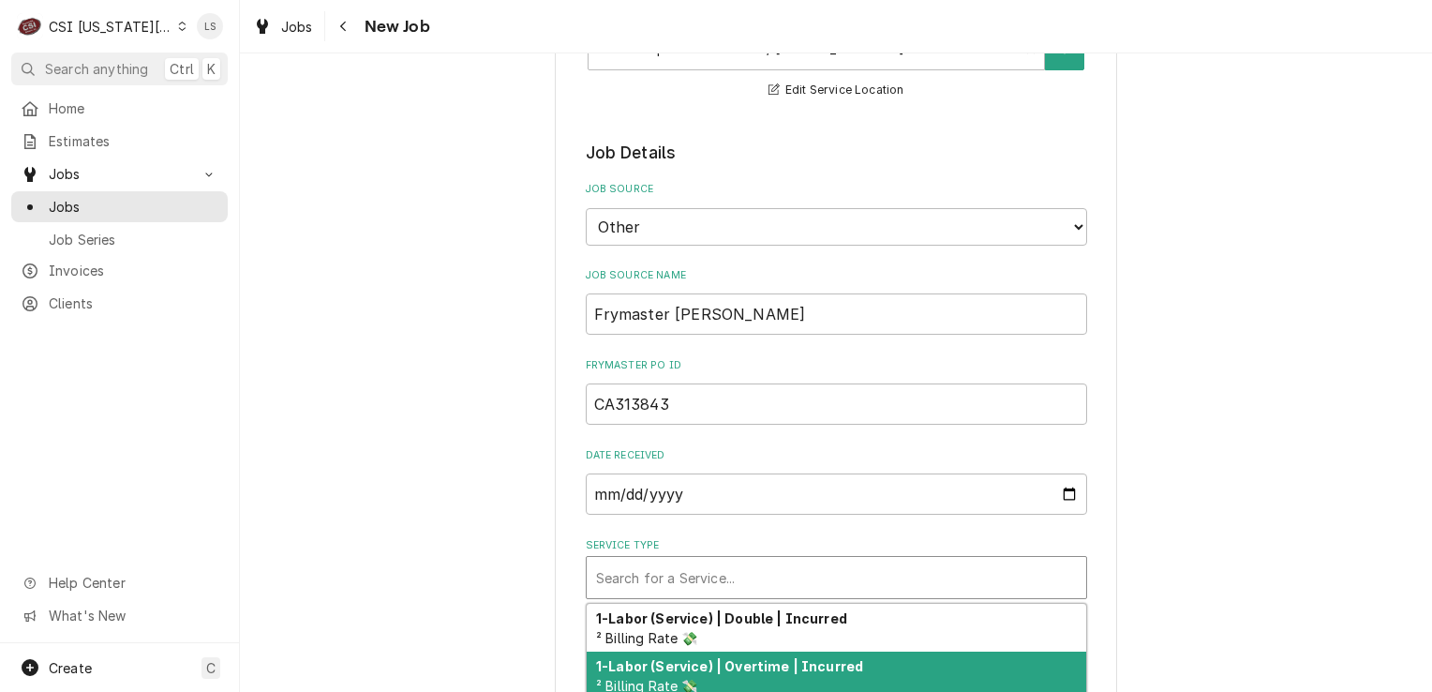
type textarea "x"
type input "s"
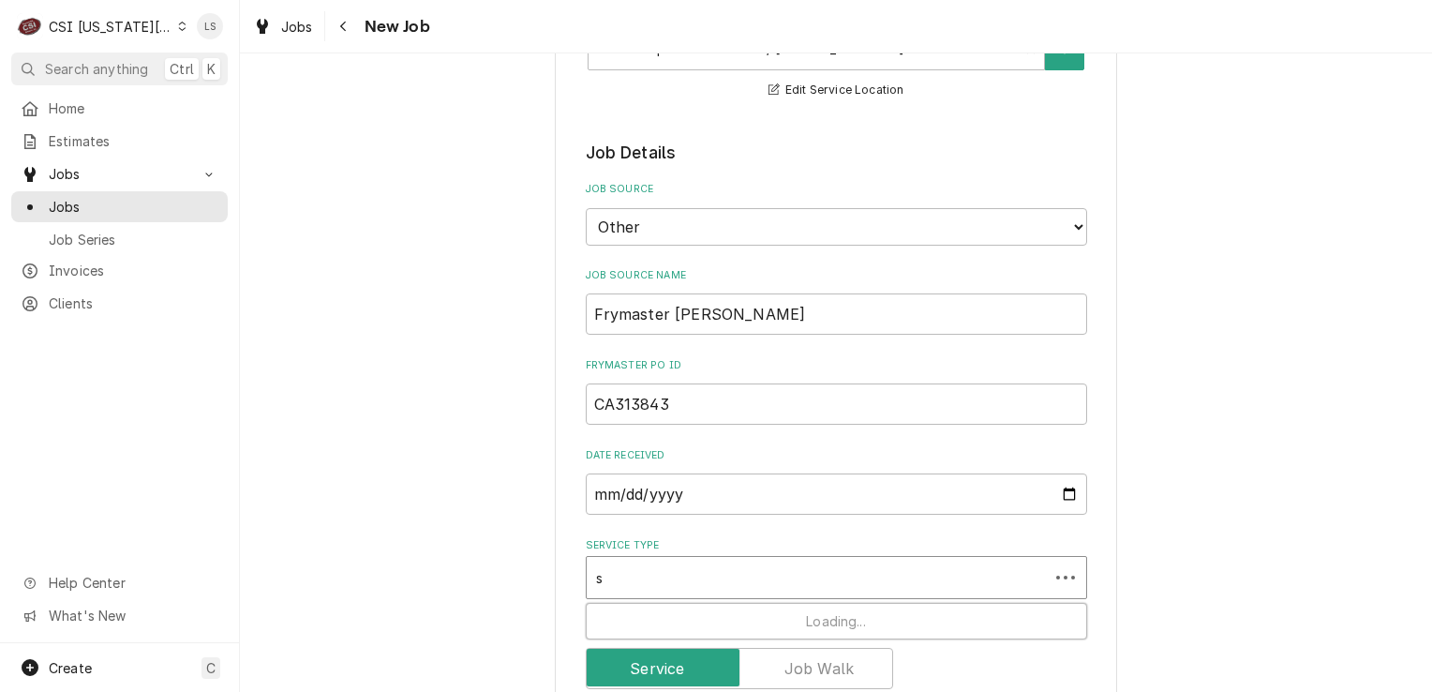
type textarea "x"
type input "st"
type textarea "x"
type input "sta"
type textarea "x"
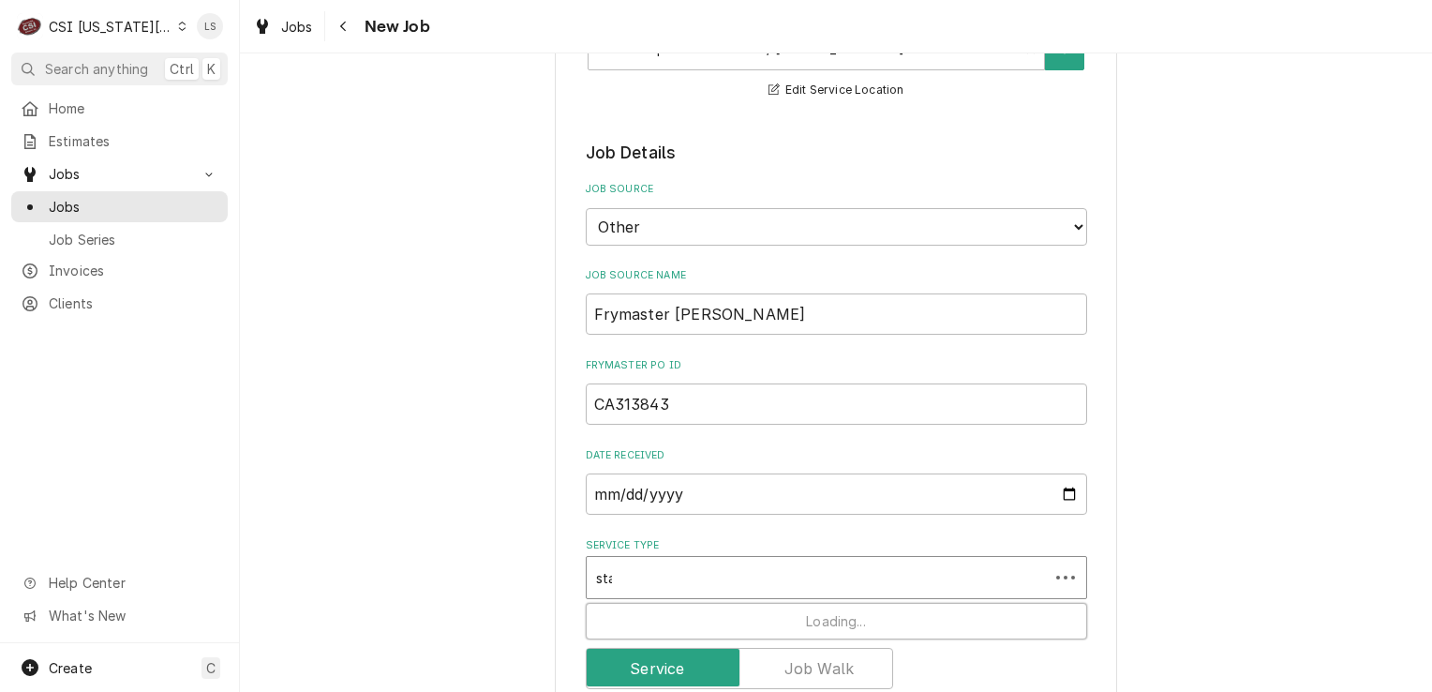
type input "star"
type textarea "x"
type input "start"
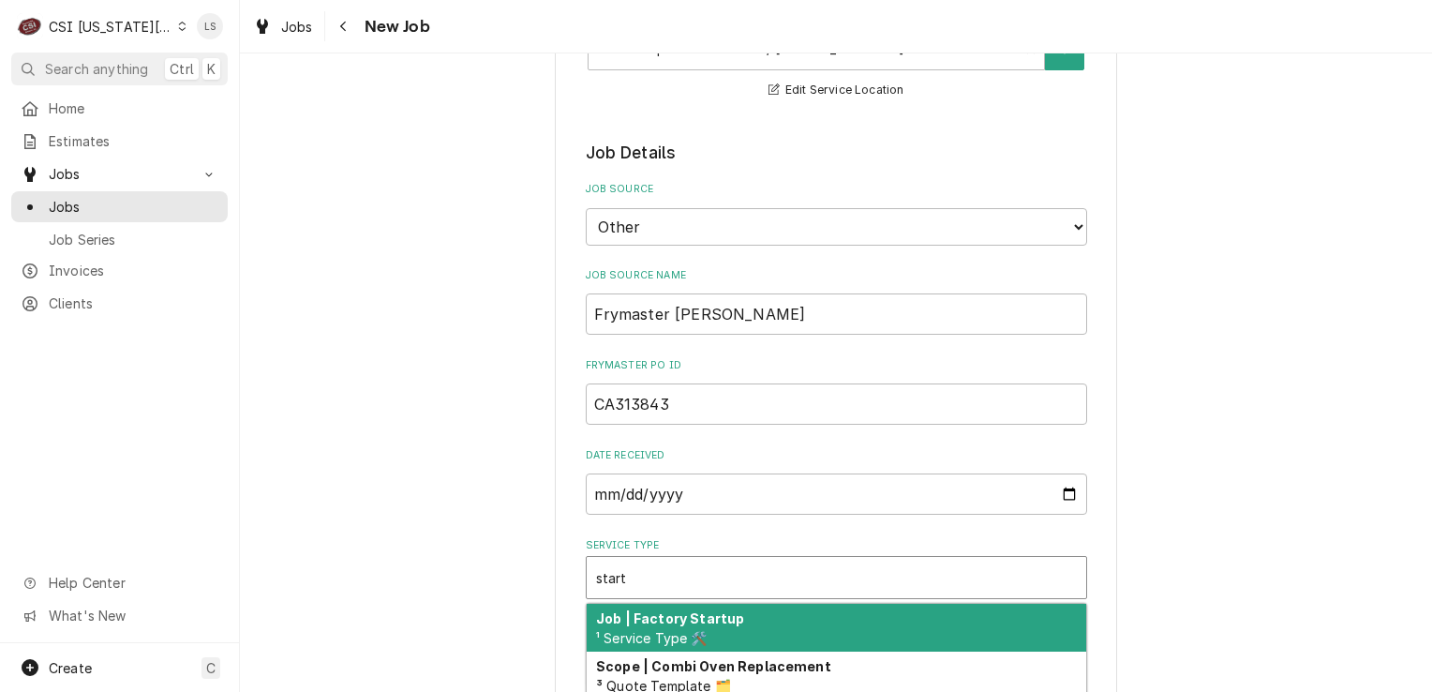
click at [710, 604] on div "Job | Factory Startup ¹ Service Type 🛠️" at bounding box center [837, 628] width 500 height 49
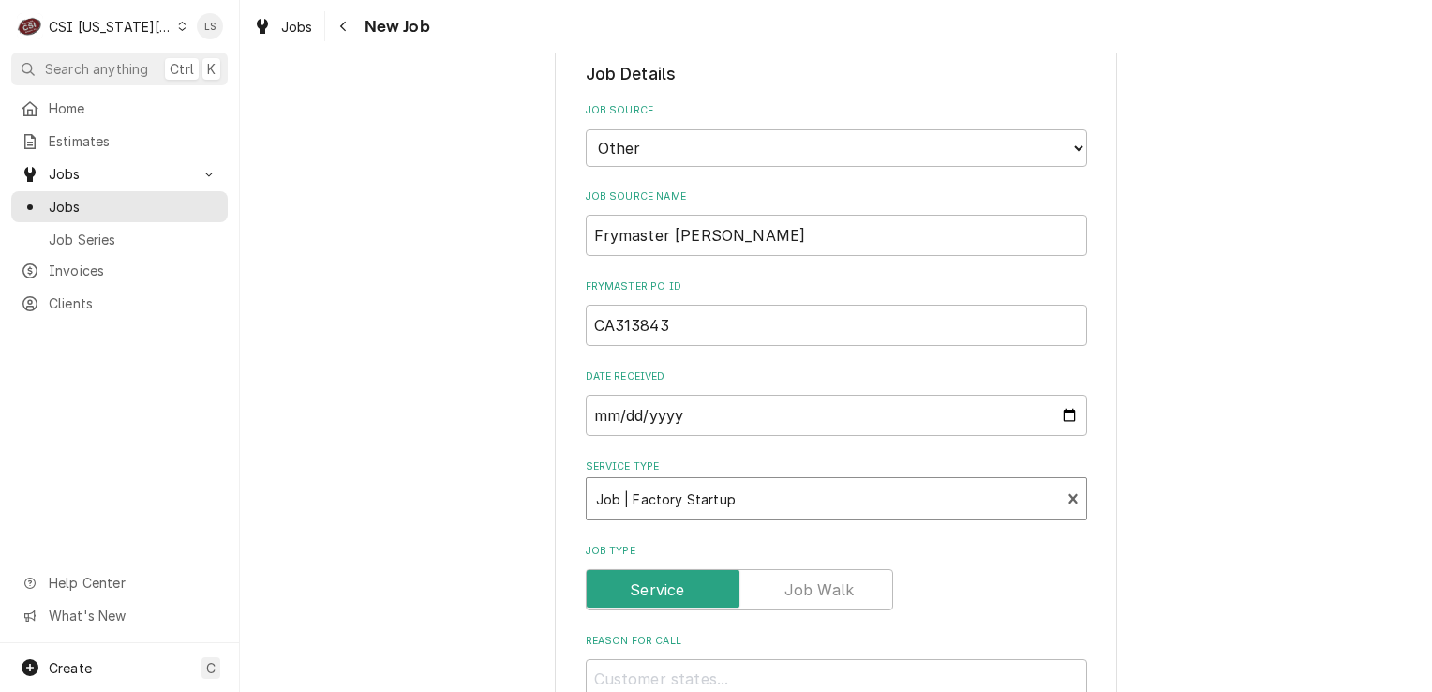
scroll to position [1620, 0]
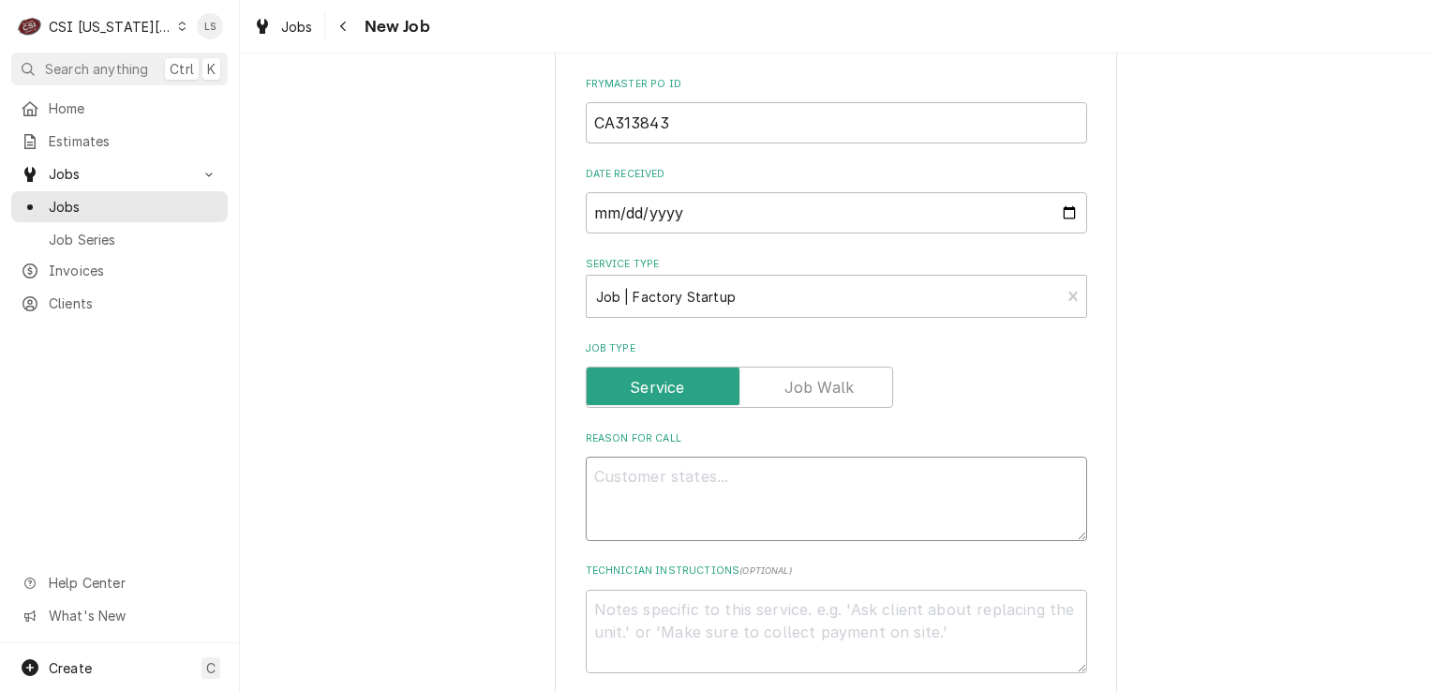
paste textarea "Type: Startup Rise Work Authorization: CA313843 Required Completion Date: 9/22/…"
type textarea "x"
type textarea "Type: Startup Rise Work Authorization: CA313843 Required Completion Date: 9/22/…"
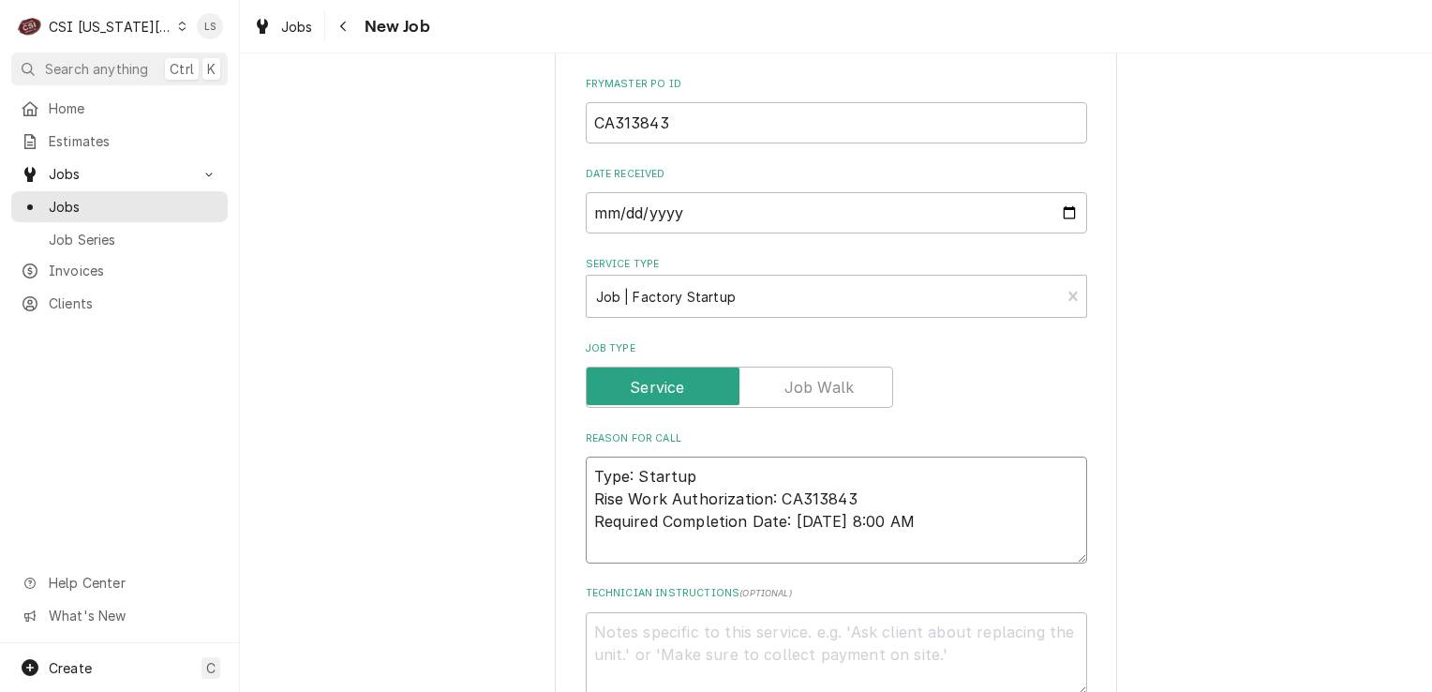
scroll to position [1995, 0]
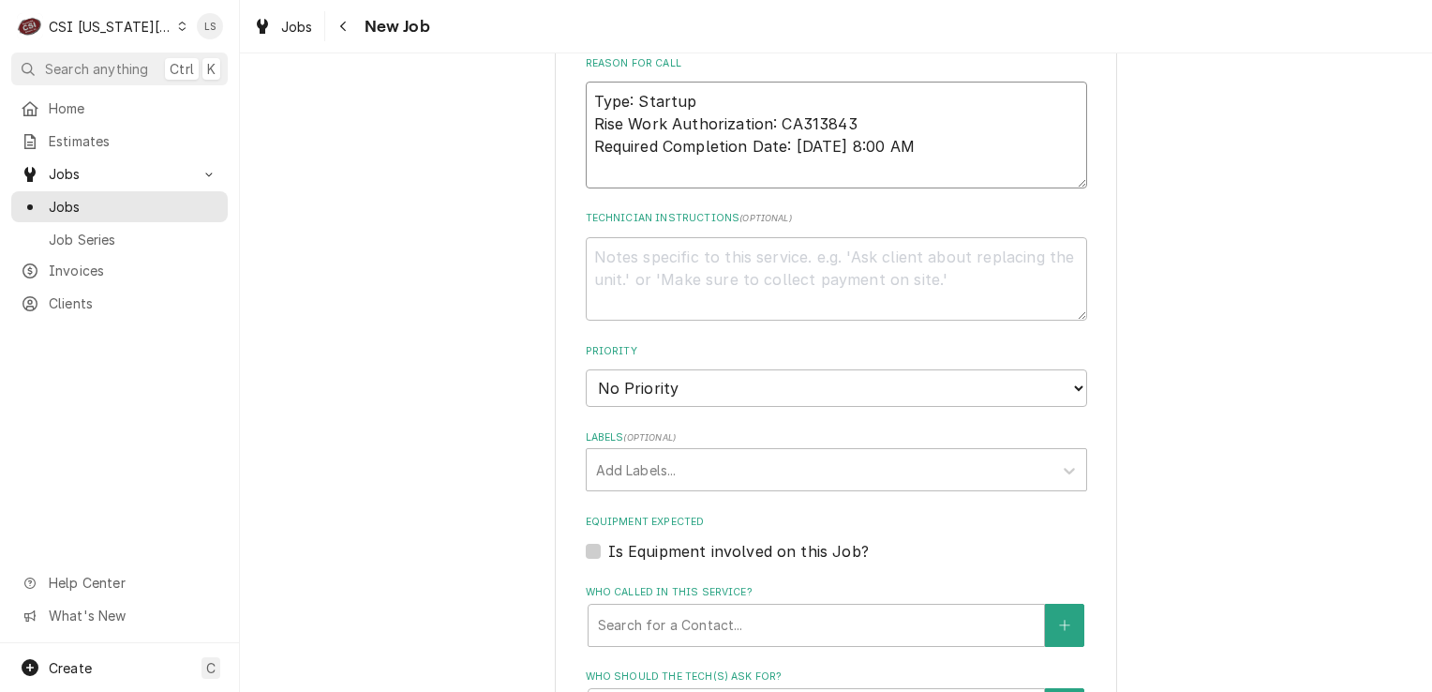
type textarea "x"
type textarea "Type: Startup Rise Work Authorization: CA313843 Required Completion Date: 9/22/…"
type textarea "x"
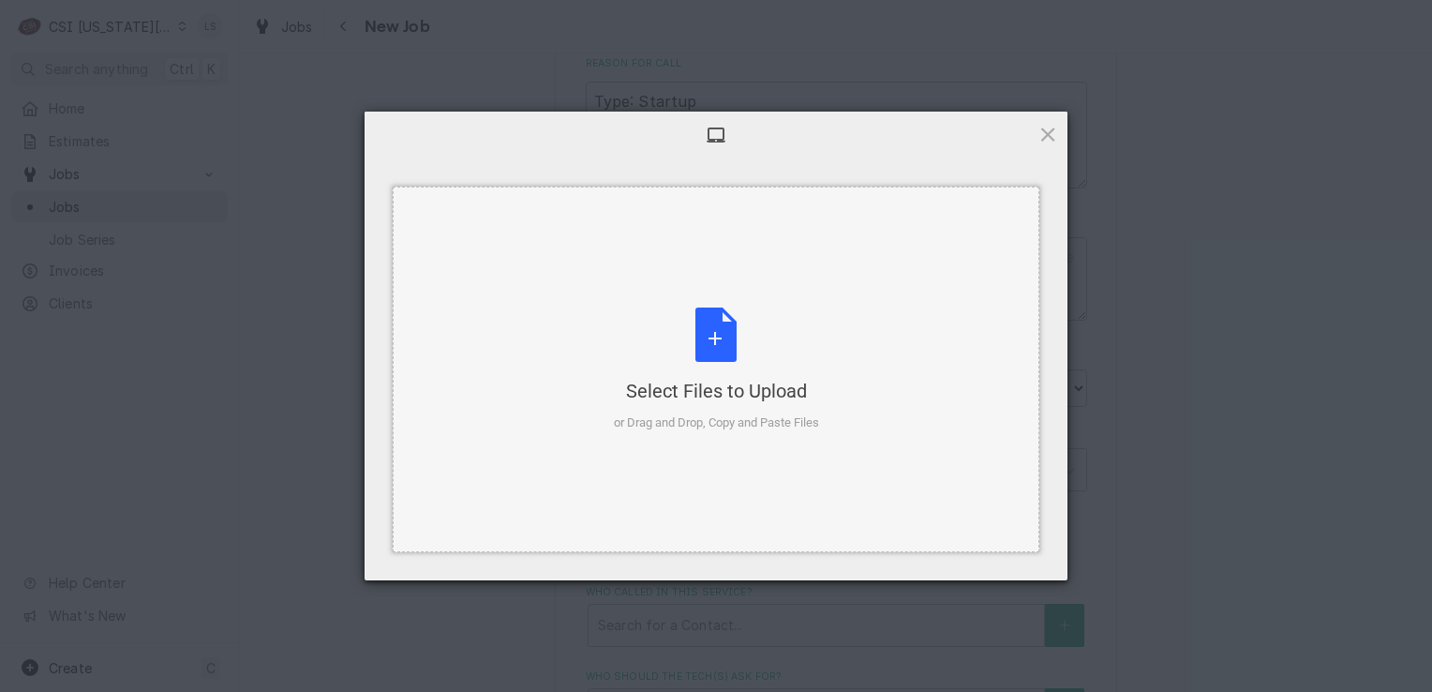
click at [723, 362] on div "Select Files to Upload or Drag and Drop, Copy and Paste Files" at bounding box center [716, 369] width 205 height 125
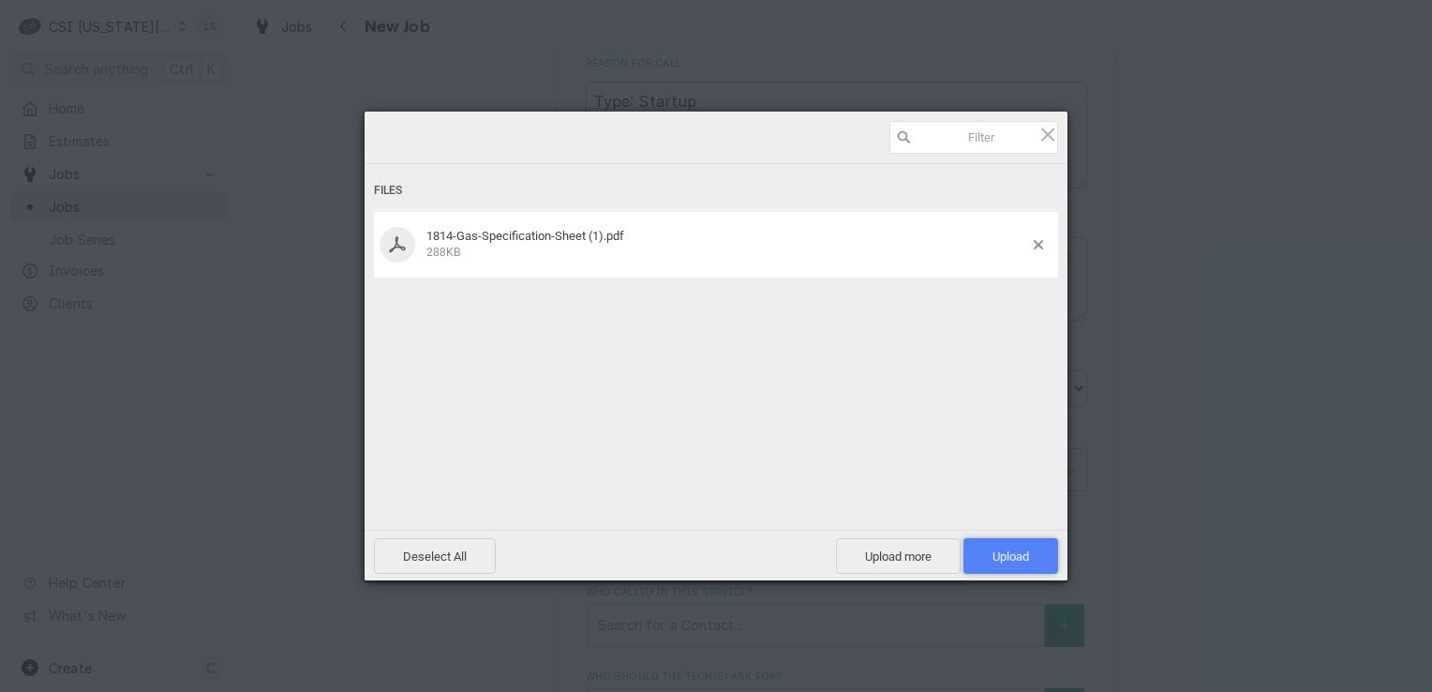
click at [1003, 560] on span "Upload 1" at bounding box center [1011, 556] width 37 height 14
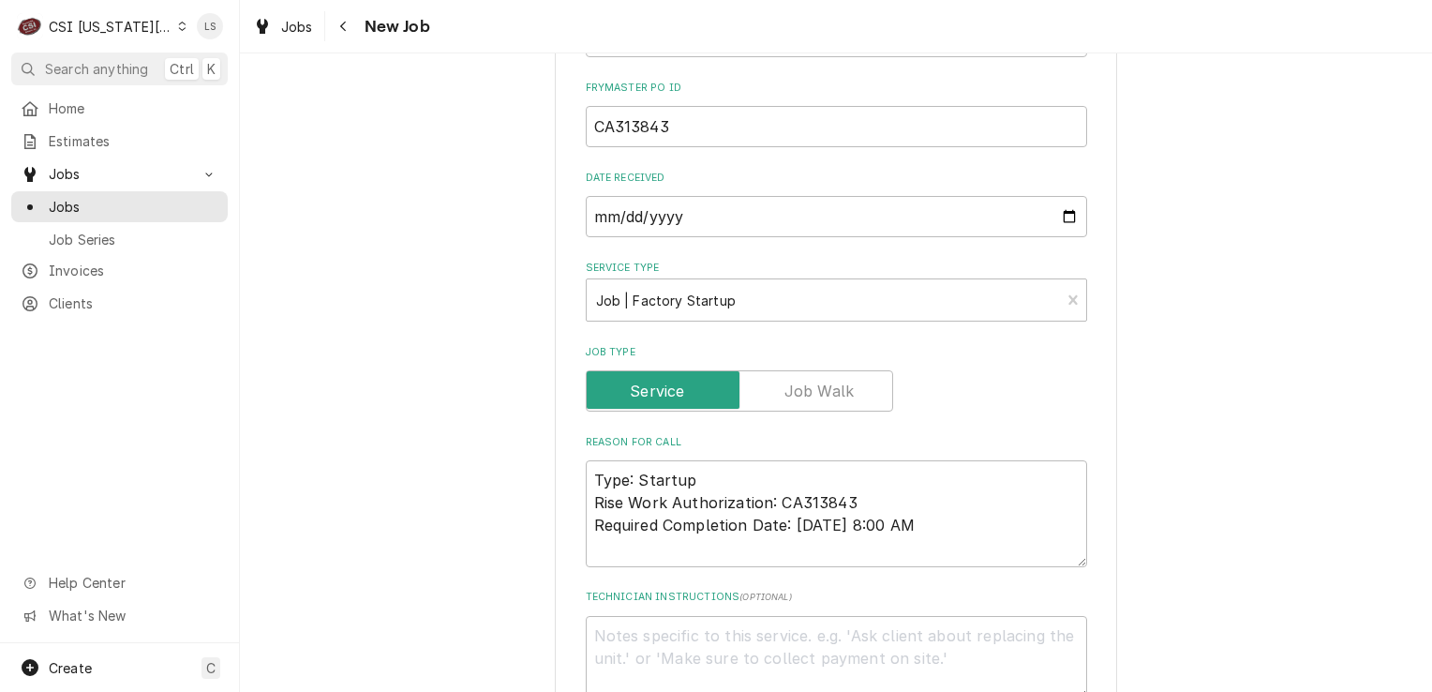
scroll to position [1713, 0]
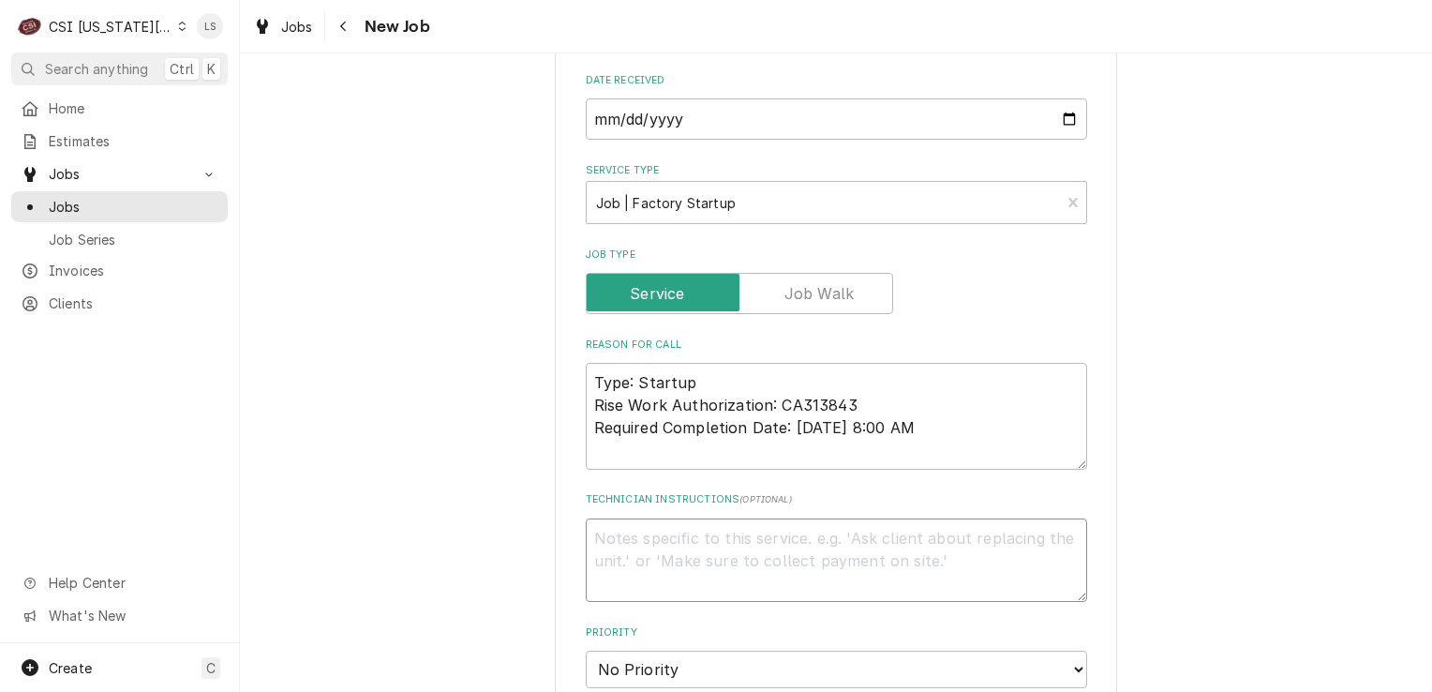
paste textarea "Fault Description: ADDITIONAL TRAVEL APPROVED Additional Dispatch Notes: • Frym…"
type textarea "x"
type textarea "Fault Description: ADDITIONAL TRAVEL APPROVED Additional Dispatch Notes: • Frym…"
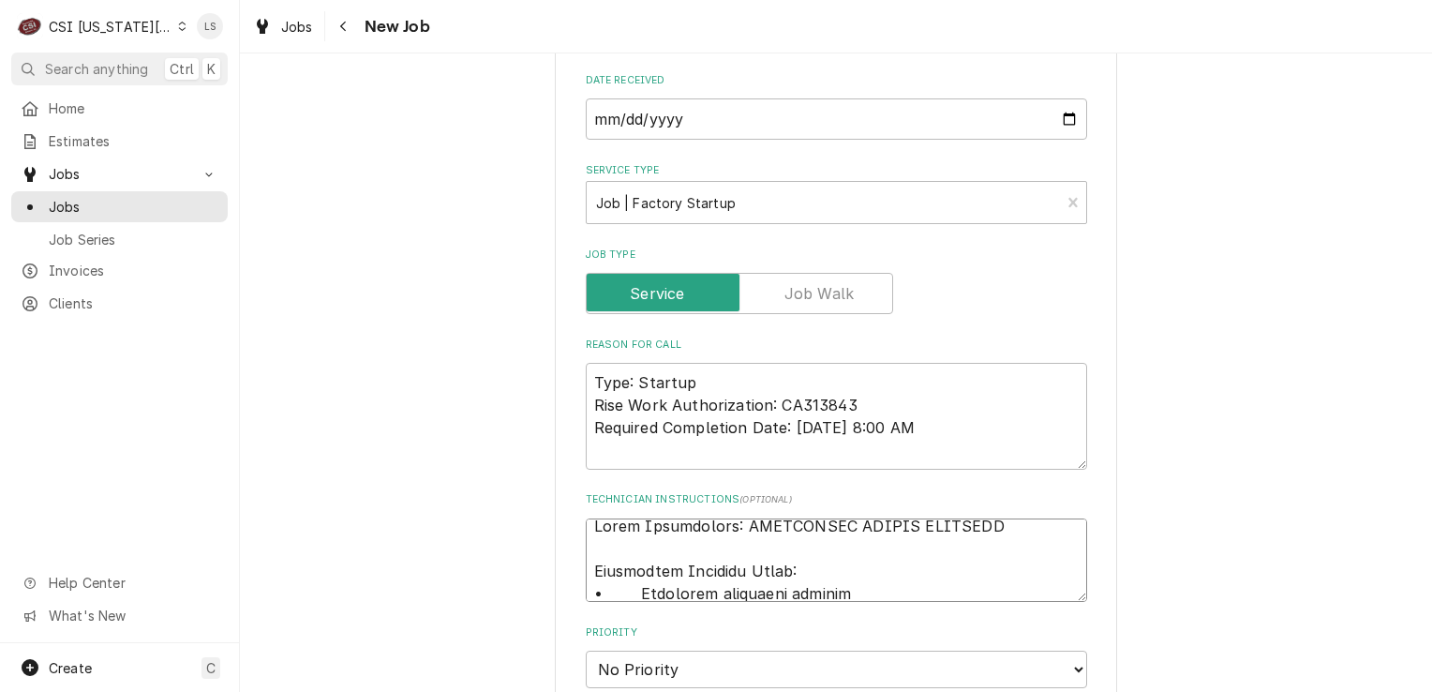
scroll to position [2205, 0]
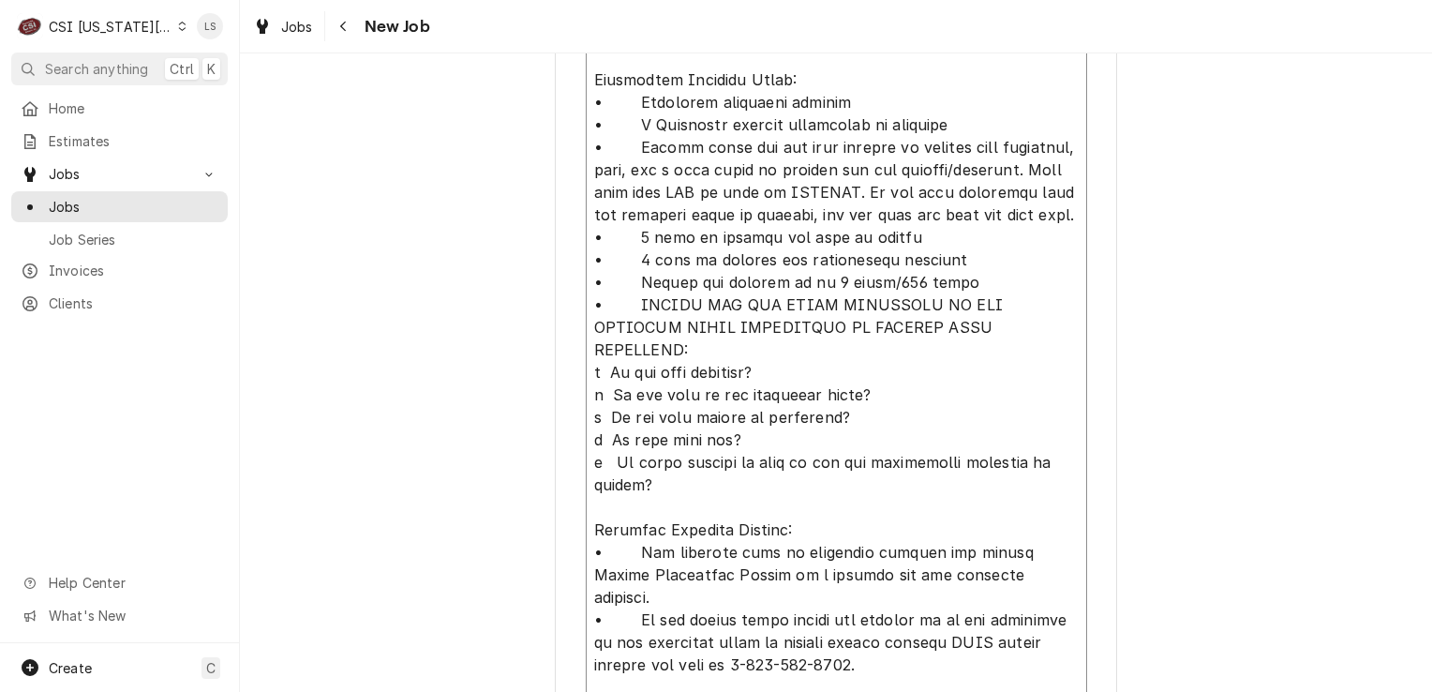
type textarea "x"
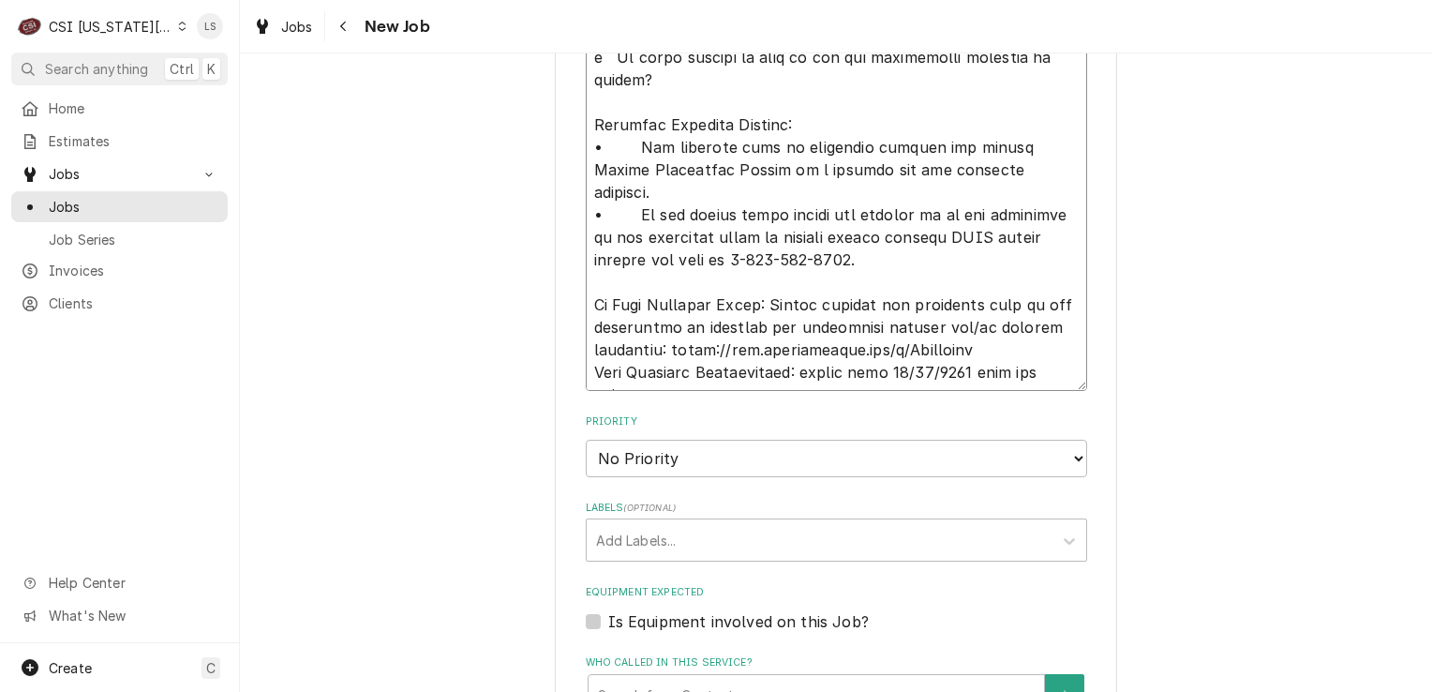
scroll to position [2767, 0]
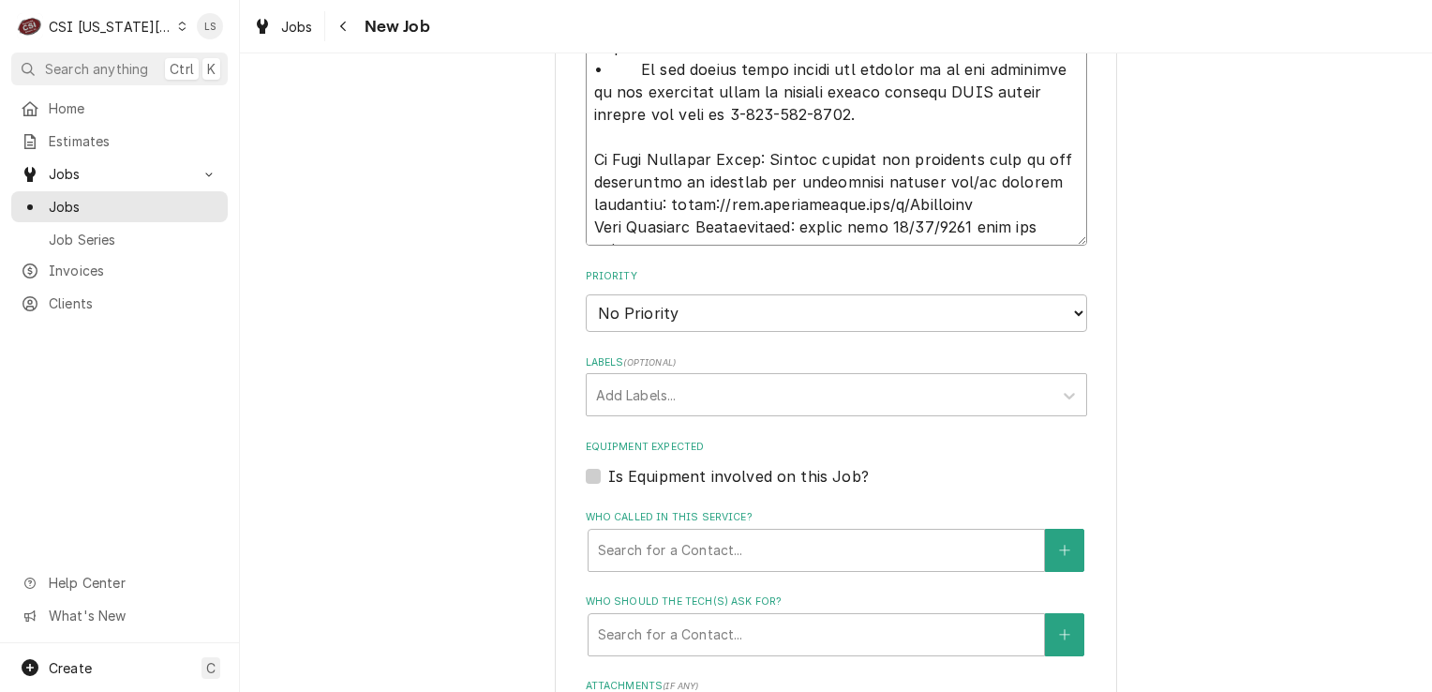
type textarea "Fault Description: ADDITIONAL TRAVEL APPROVED Additional Dispatch Notes: • Frym…"
drag, startPoint x: 597, startPoint y: 196, endPoint x: 599, endPoint y: 213, distance: 17.0
click at [597, 294] on select "No Priority Urgent High Medium Low" at bounding box center [836, 312] width 501 height 37
select select "4"
click at [586, 294] on select "No Priority Urgent High Medium Low" at bounding box center [836, 312] width 501 height 37
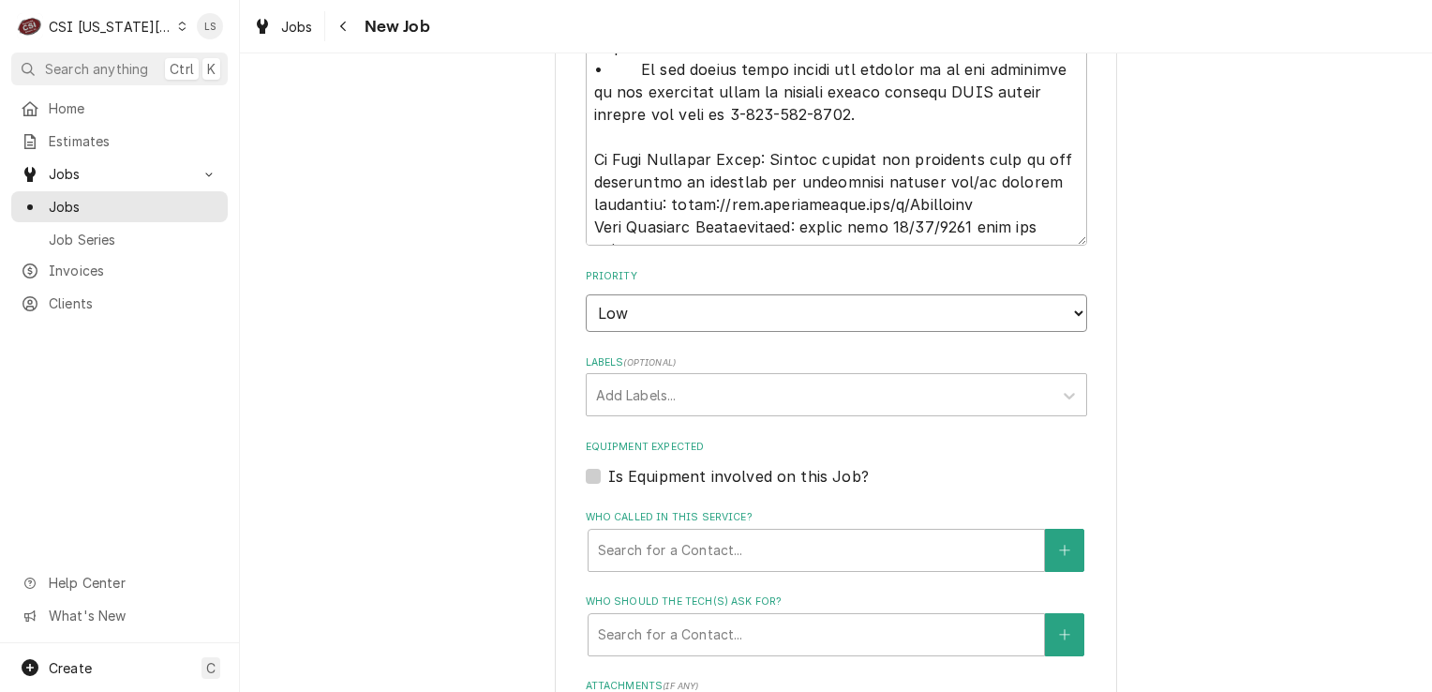
type textarea "x"
click at [612, 378] on div "Labels" at bounding box center [819, 395] width 447 height 34
type input "s"
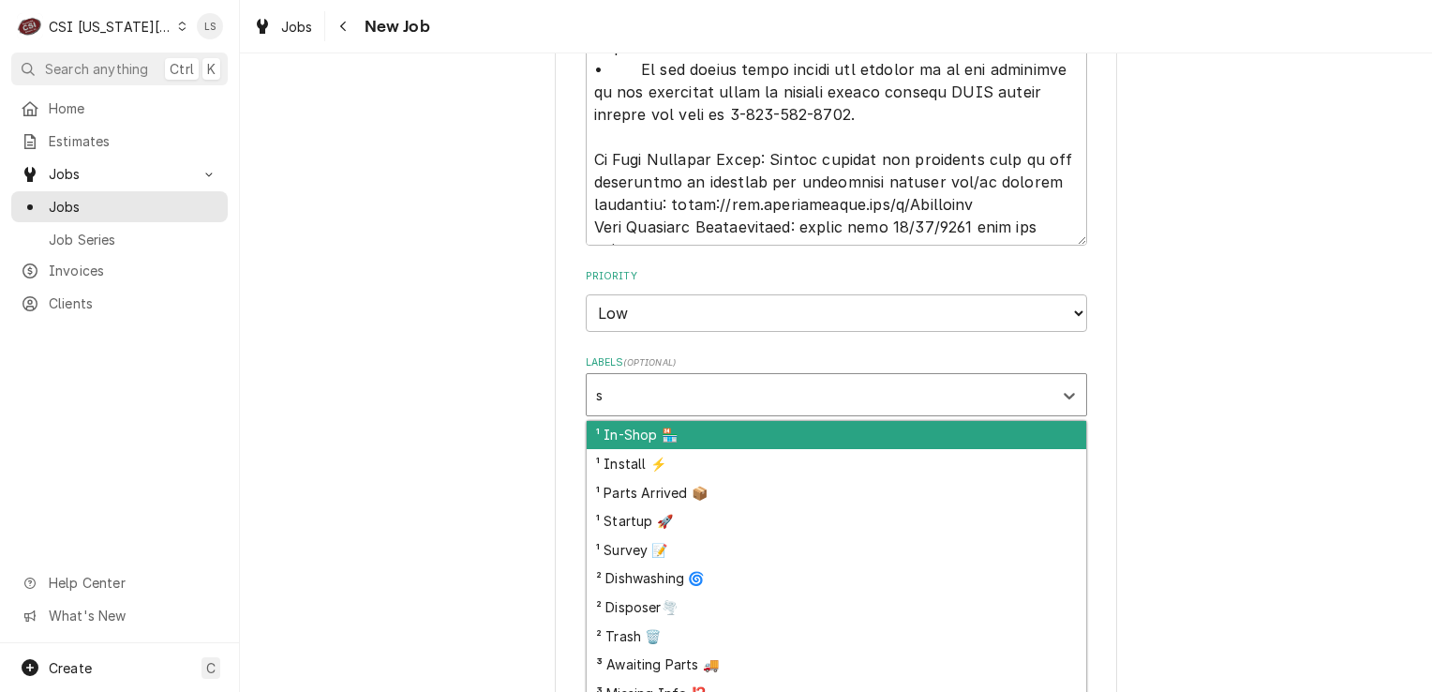
type textarea "x"
type input "st"
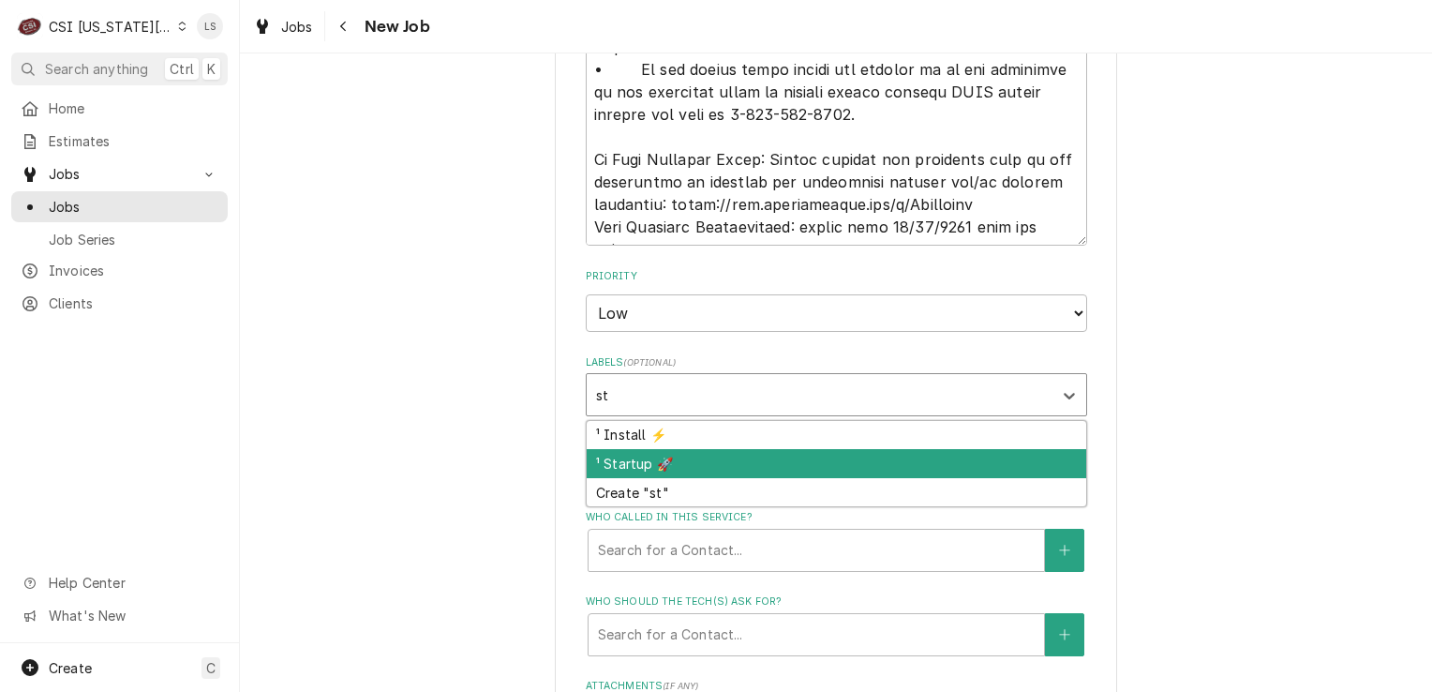
type textarea "x"
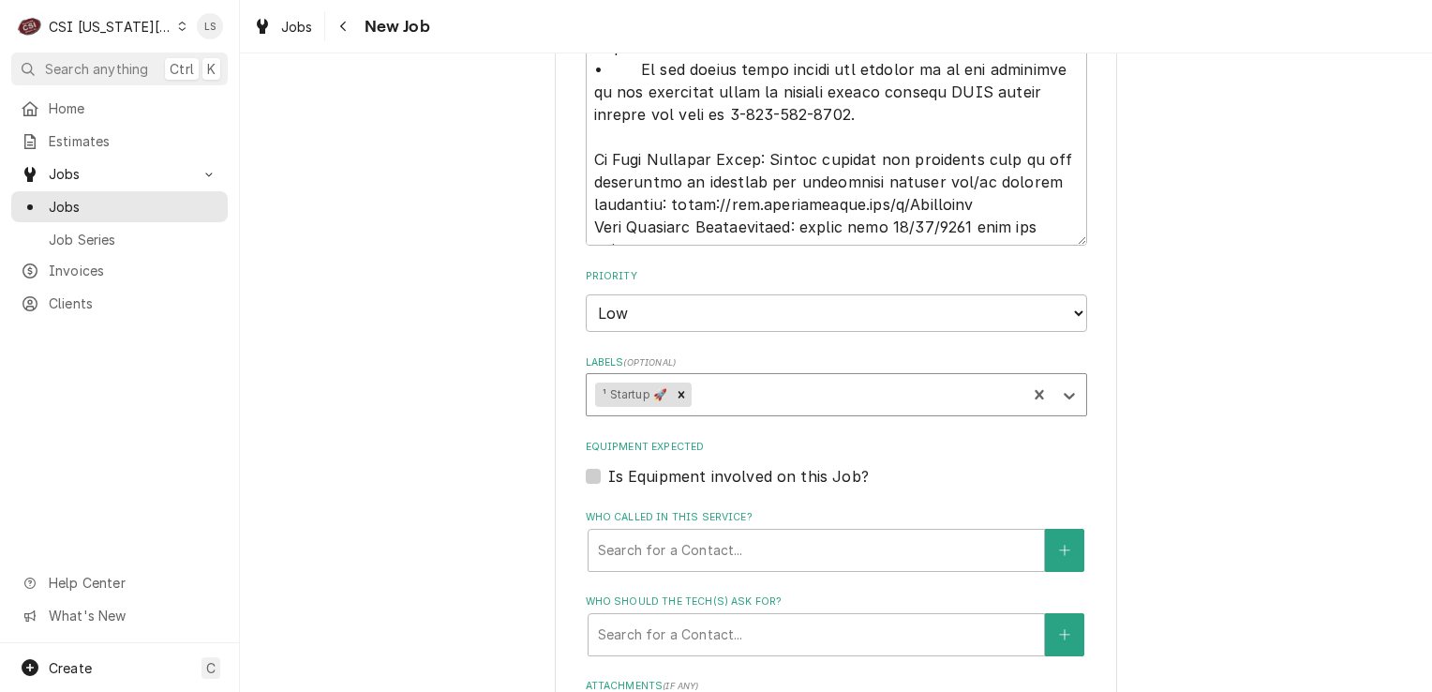
type textarea "x"
click at [608, 465] on label "Is Equipment involved on this Job?" at bounding box center [738, 476] width 261 height 22
click at [608, 465] on input "Equipment Expected" at bounding box center [858, 485] width 501 height 41
checkbox input "true"
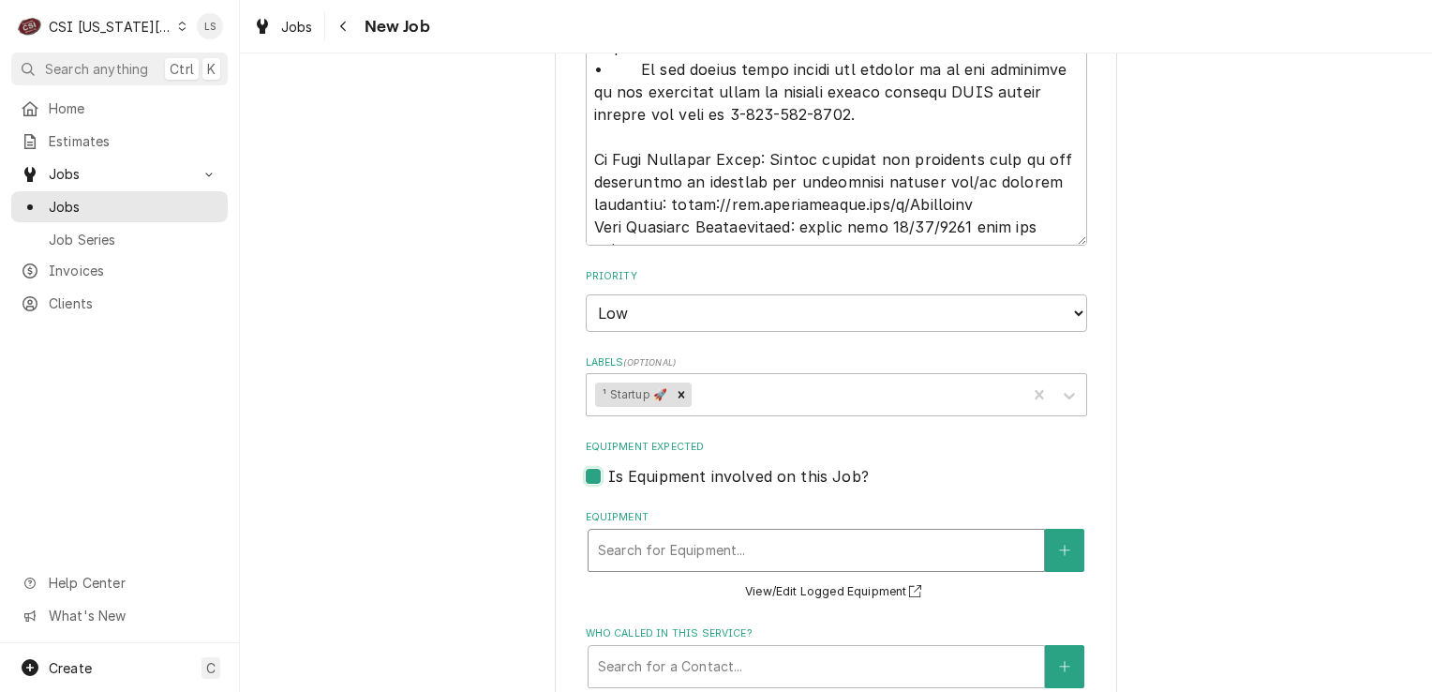
type textarea "x"
click at [1045, 529] on button "Equipment" at bounding box center [1064, 550] width 39 height 43
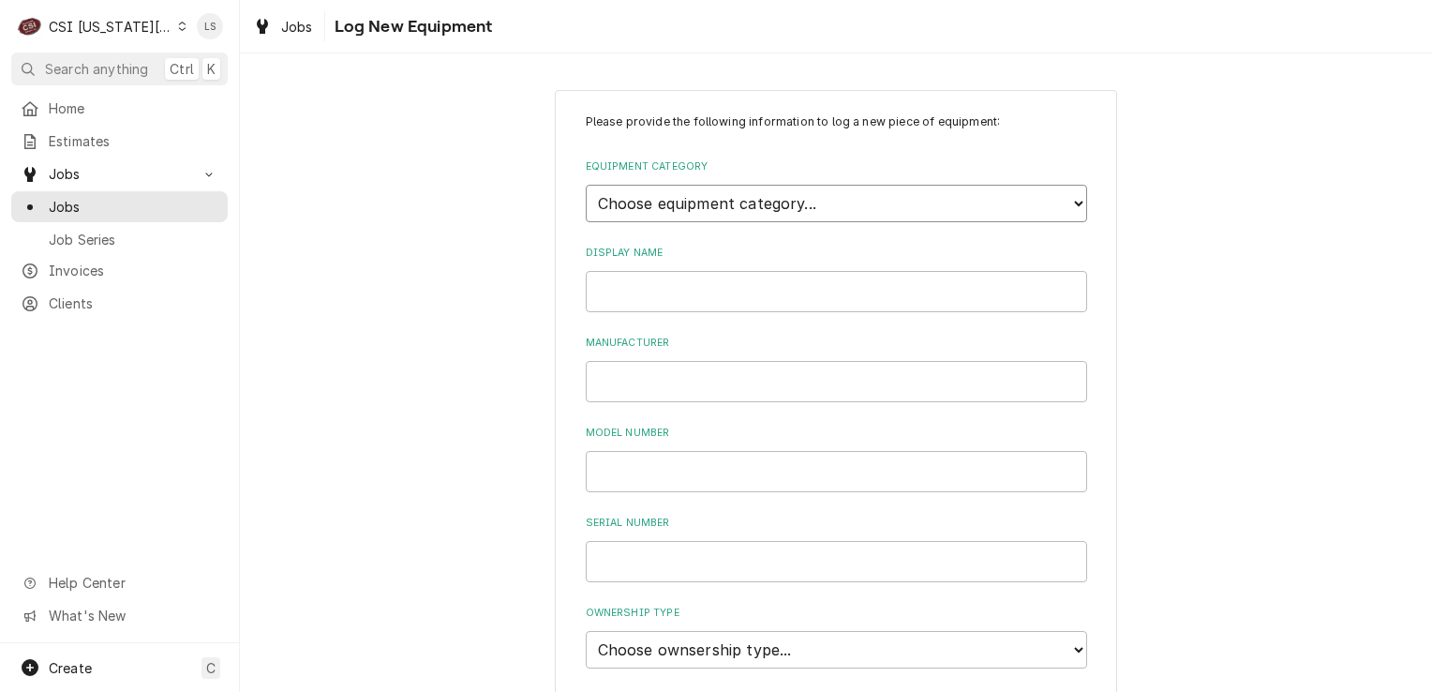
click at [740, 204] on select "Choose equipment category... Cooking Equipment Fryers Ice Machines Ovens and Ra…" at bounding box center [836, 203] width 501 height 37
select select "2"
click at [586, 185] on select "Choose equipment category... Cooking Equipment Fryers Ice Machines Ovens and Ra…" at bounding box center [836, 203] width 501 height 37
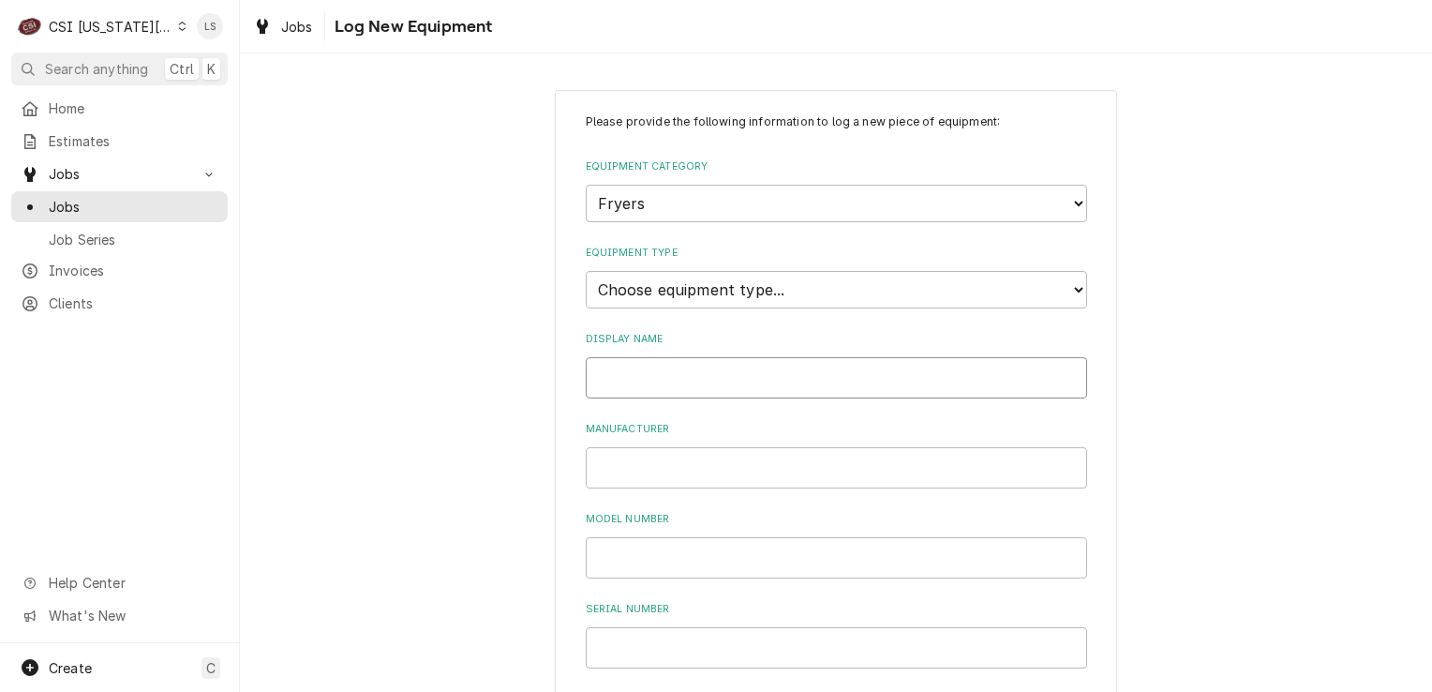
click at [634, 366] on input "Display Name" at bounding box center [836, 377] width 501 height 41
type input "Fryer #1"
click at [635, 459] on input "Manufacturer" at bounding box center [836, 467] width 501 height 41
type input "Frymaster"
paste input "21814NF00261"
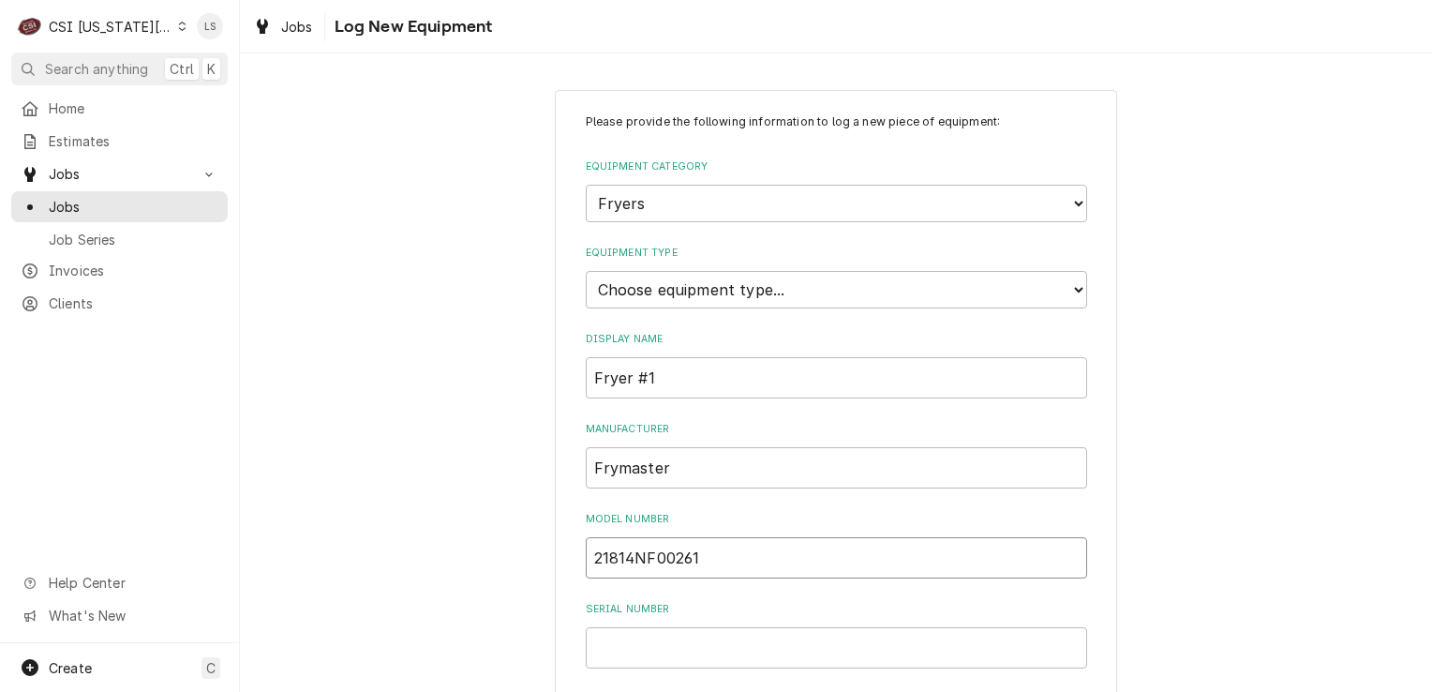
type input "21814NF00261"
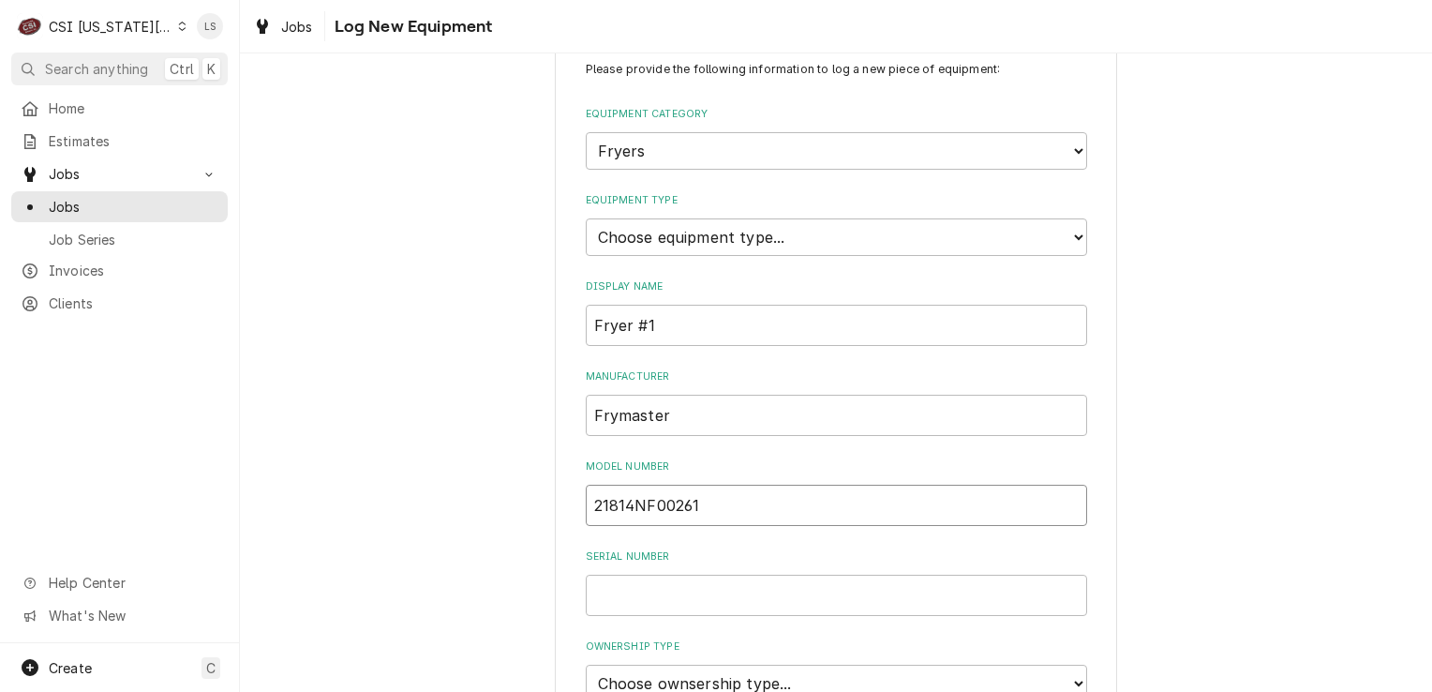
scroll to position [187, 0]
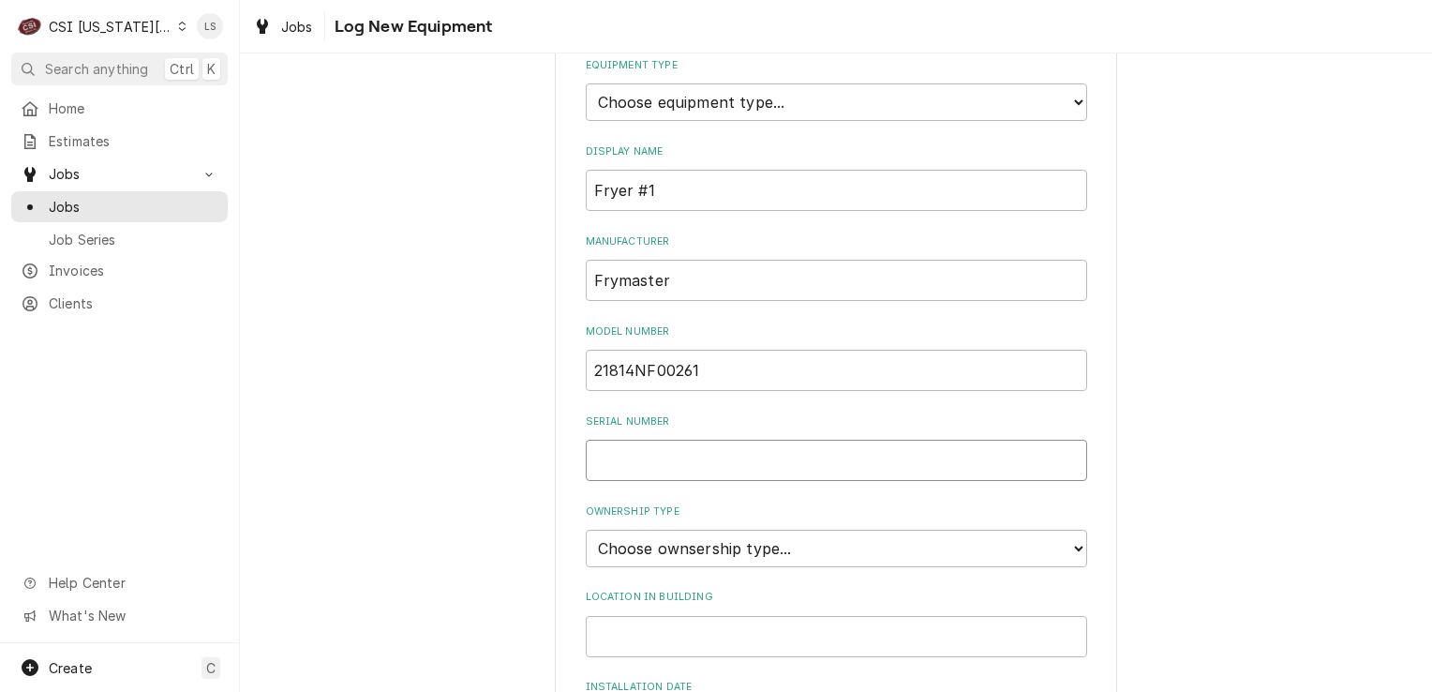
paste input "2507PS0043"
type input "2507PS0043"
drag, startPoint x: 700, startPoint y: 546, endPoint x: 680, endPoint y: 554, distance: 21.4
click at [699, 546] on select "Choose ownsership type... Unknown Owned Leased Rented" at bounding box center [836, 548] width 501 height 37
select select "1"
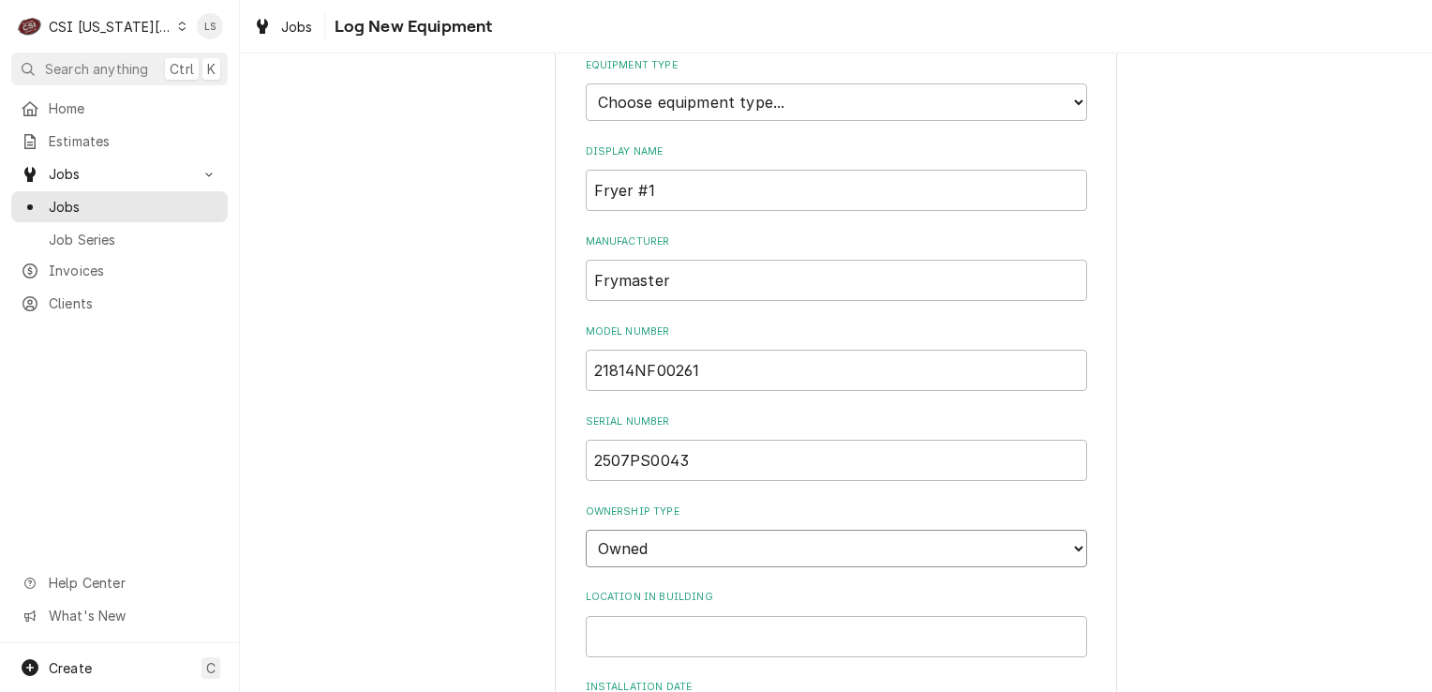
click at [586, 530] on select "Choose ownsership type... Unknown Owned Leased Rented" at bounding box center [836, 548] width 501 height 37
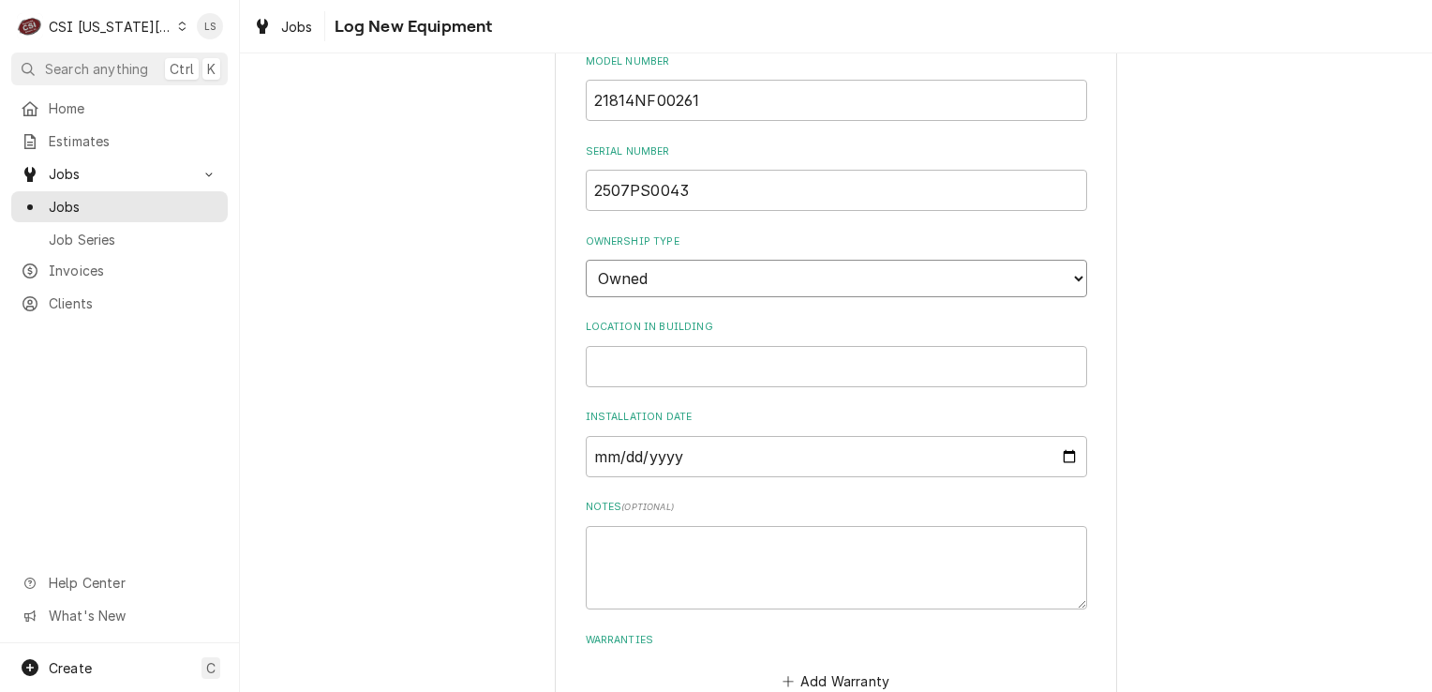
scroll to position [568, 0]
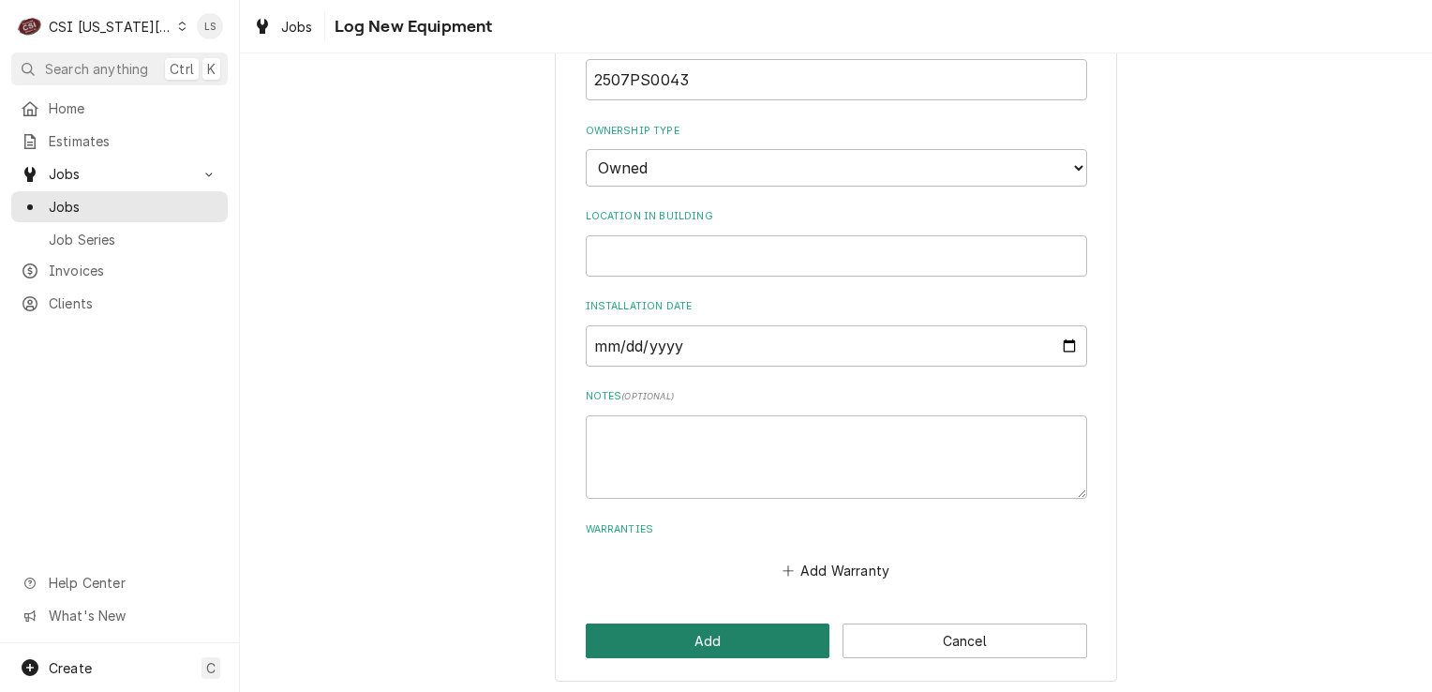
click at [720, 643] on button "Add" at bounding box center [708, 640] width 245 height 35
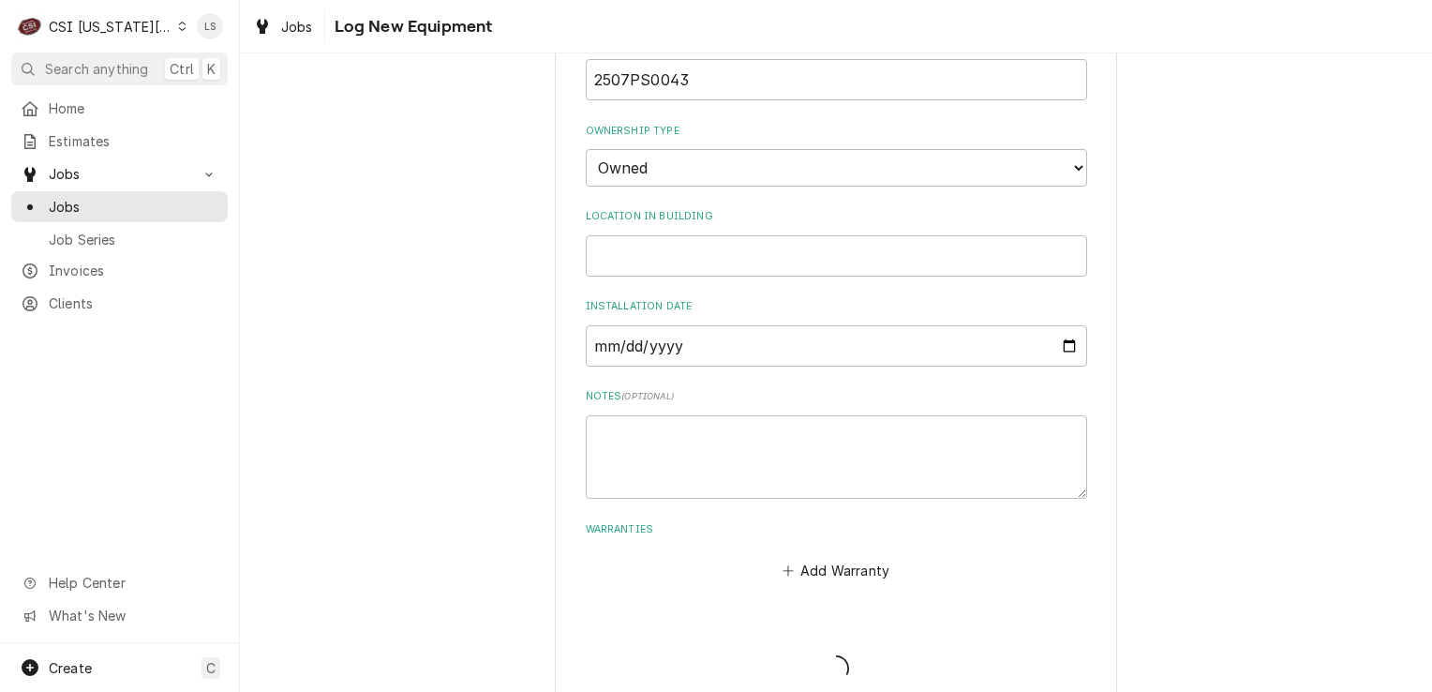
scroll to position [2767, 0]
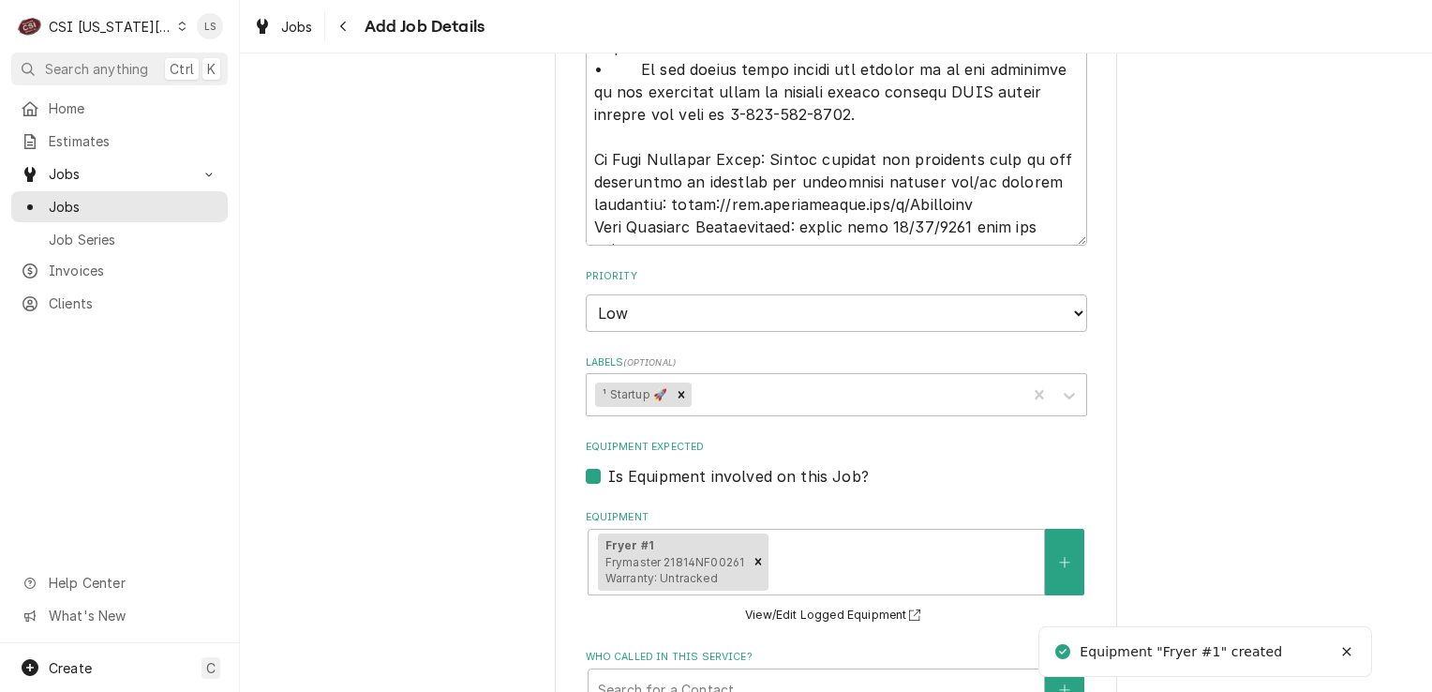
type textarea "x"
click at [1069, 529] on button "Equipment" at bounding box center [1064, 562] width 39 height 67
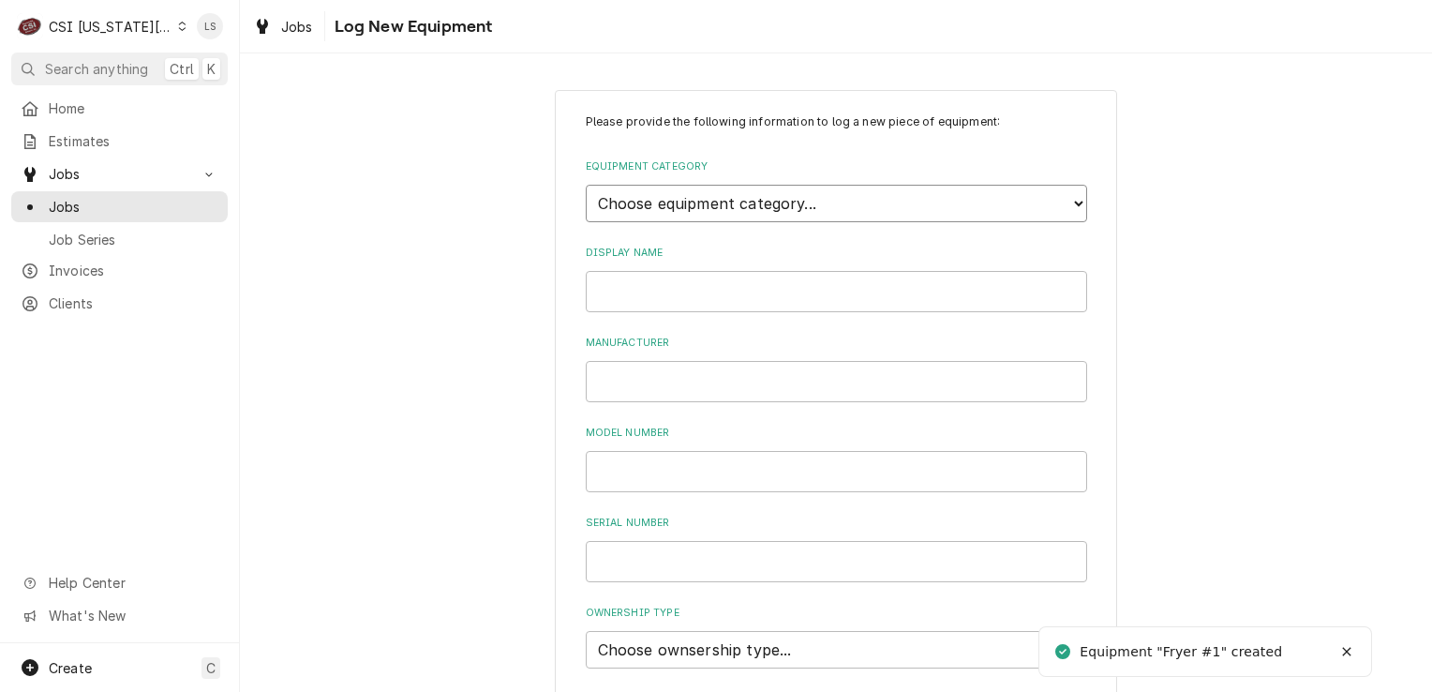
click at [670, 202] on select "Choose equipment category... Cooking Equipment Fryers Ice Machines Ovens and Ra…" at bounding box center [836, 203] width 501 height 37
select select "2"
click at [586, 185] on select "Choose equipment category... Cooking Equipment Fryers Ice Machines Ovens and Ra…" at bounding box center [836, 203] width 501 height 37
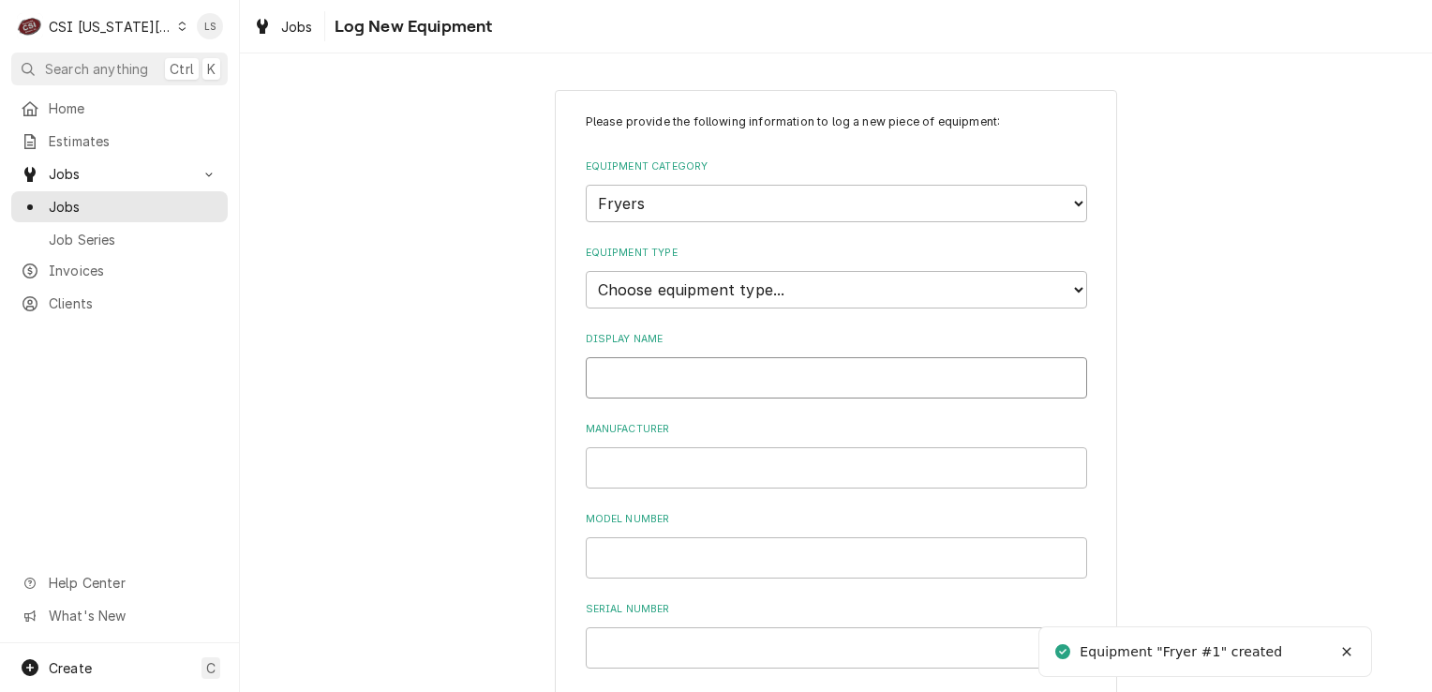
click at [613, 367] on input "Display Name" at bounding box center [836, 377] width 501 height 41
type input "Fryer #2"
click at [632, 478] on input "Manufacturer" at bounding box center [836, 467] width 501 height 41
type input "Frymaster"
paste input "21814NF00261"
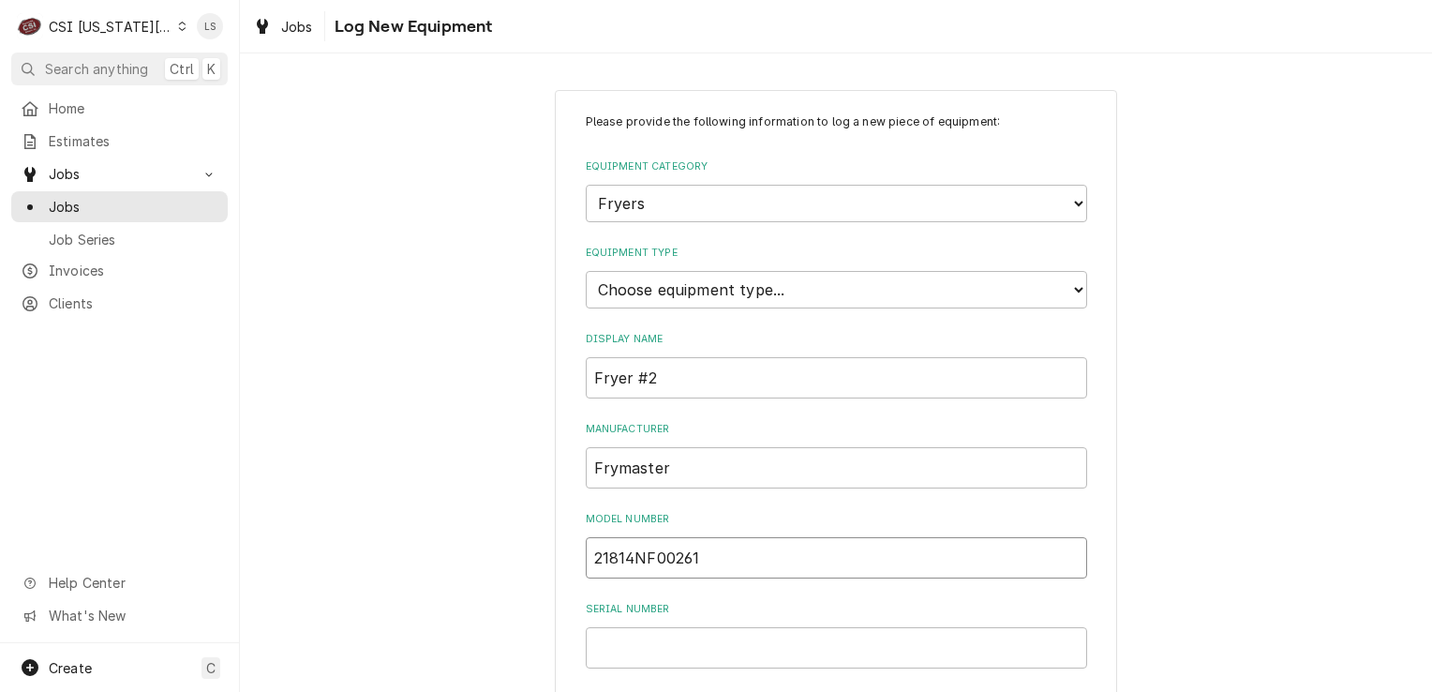
type input "21814NF00261"
paste input "2507PS0044"
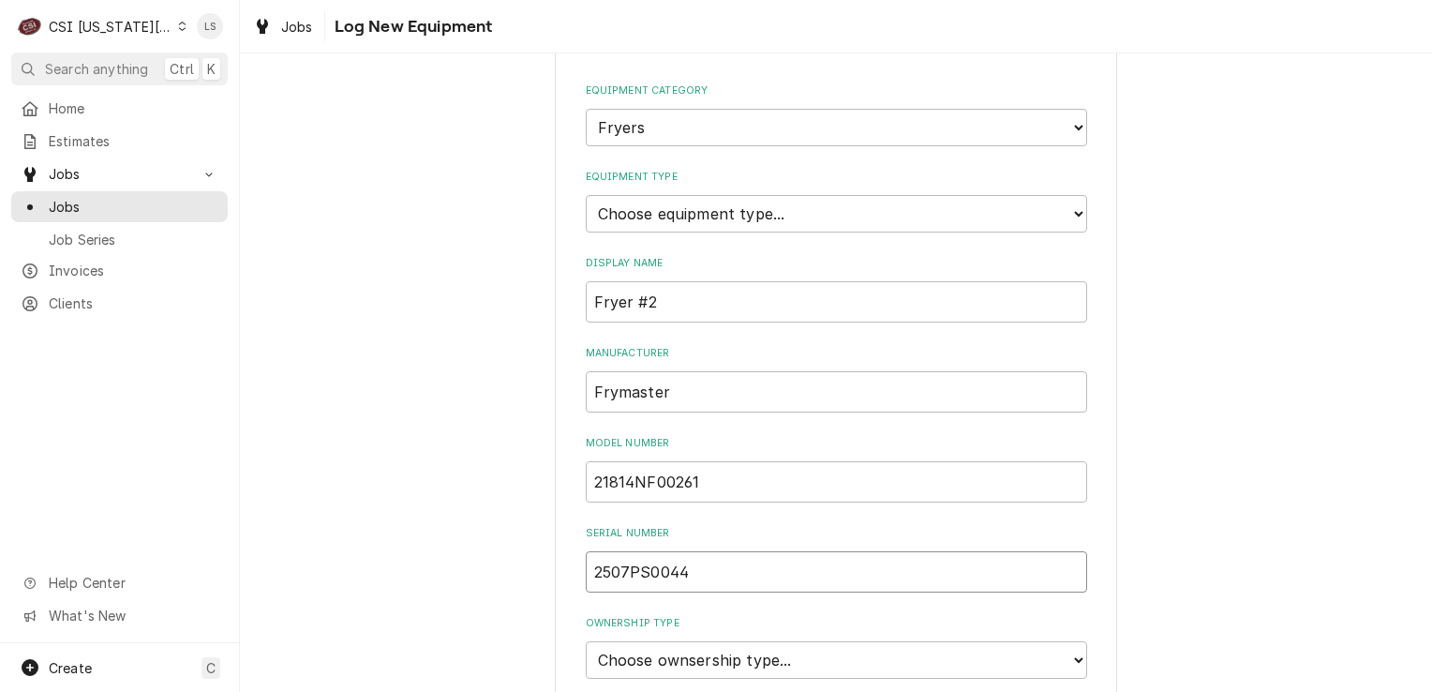
scroll to position [187, 0]
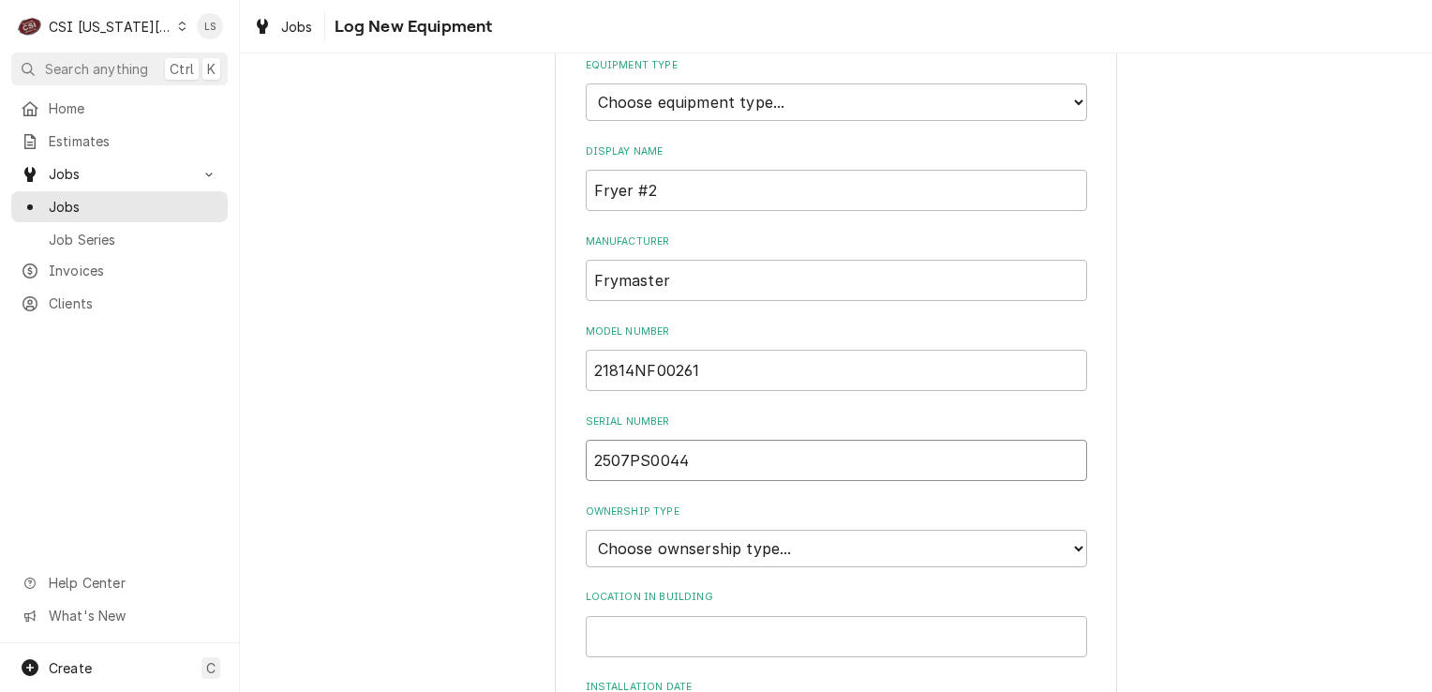
click at [592, 460] on input "2507PS0044" at bounding box center [836, 460] width 501 height 41
type input "2507PS0044"
click at [624, 540] on select "Choose ownsership type... Unknown Owned Leased Rented" at bounding box center [836, 548] width 501 height 37
select select "1"
click at [586, 530] on select "Choose ownsership type... Unknown Owned Leased Rented" at bounding box center [836, 548] width 501 height 37
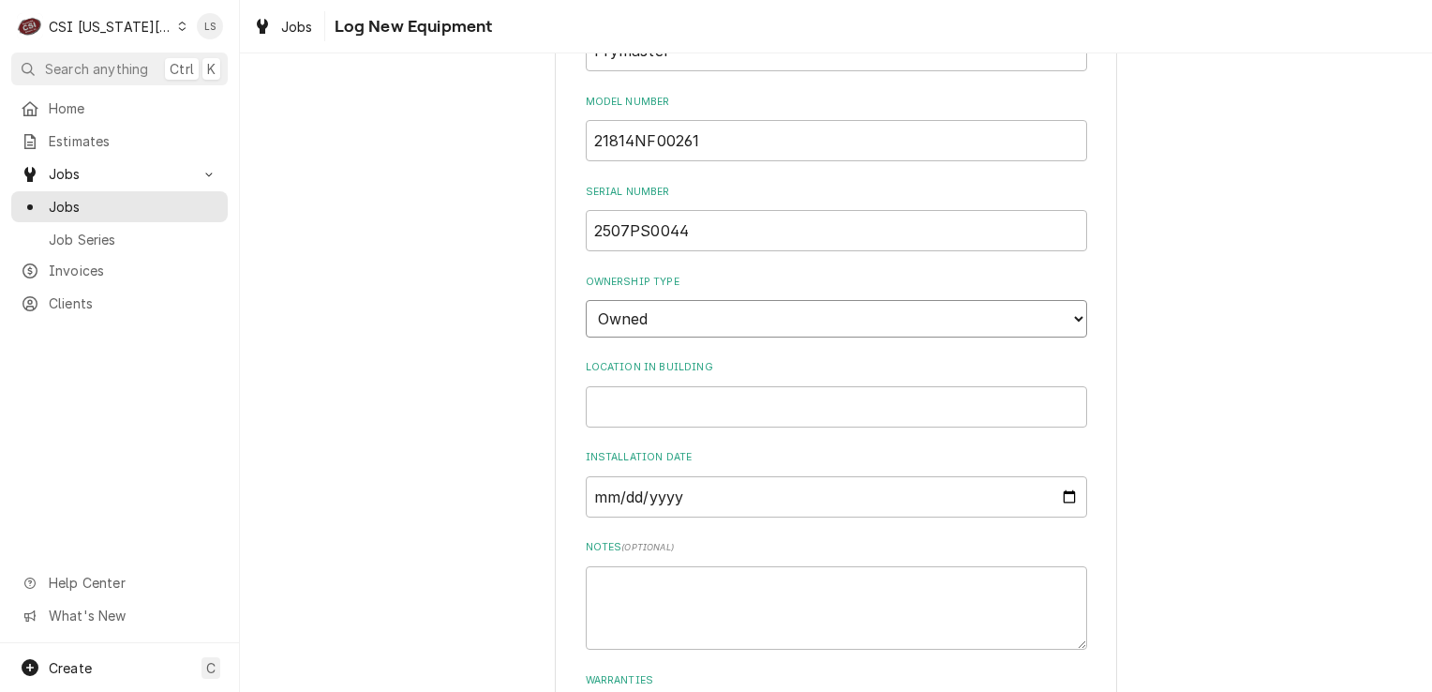
scroll to position [568, 0]
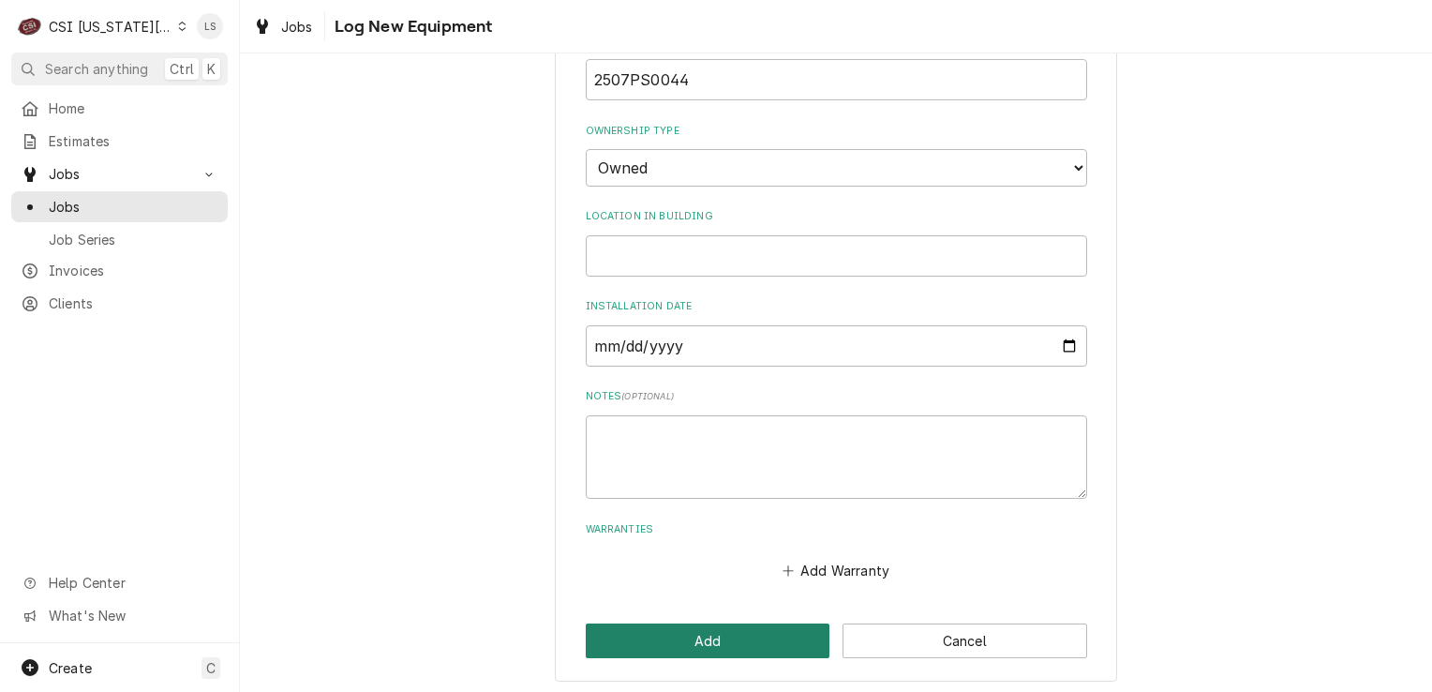
click at [688, 643] on button "Add" at bounding box center [708, 640] width 245 height 35
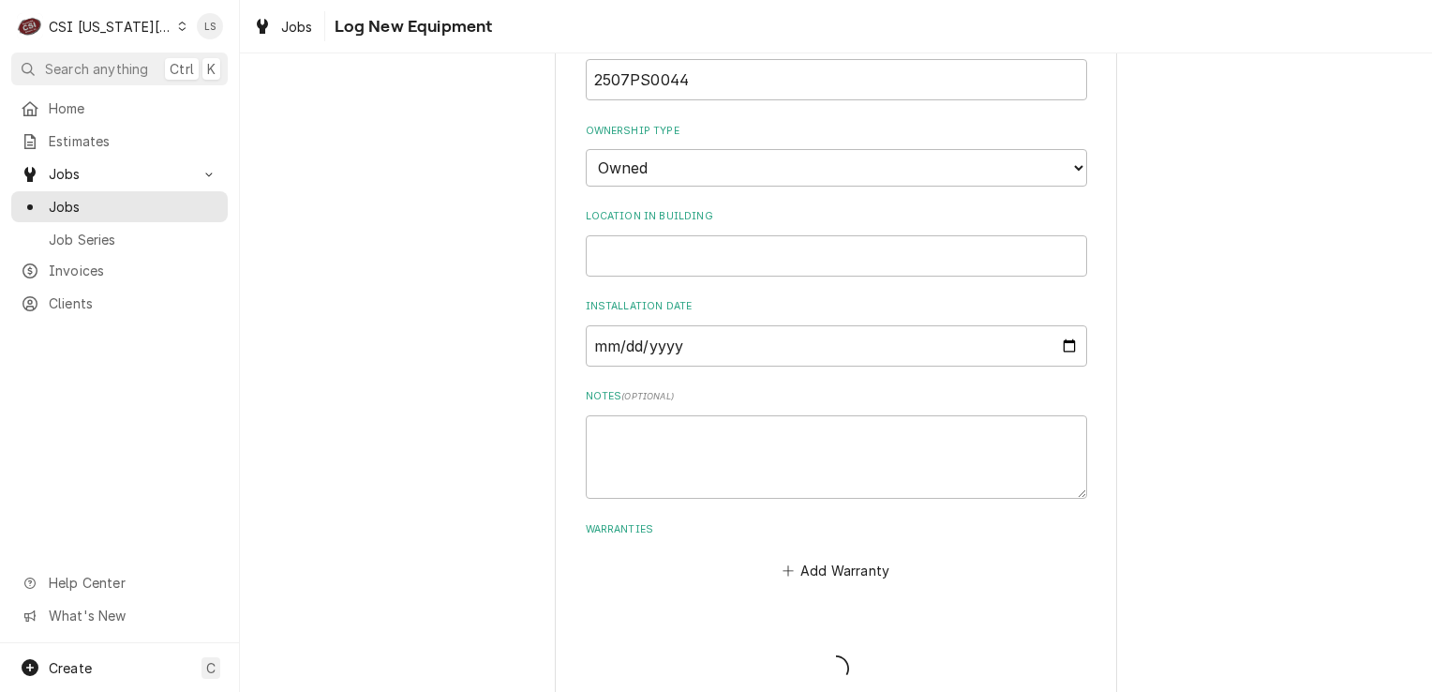
scroll to position [2767, 0]
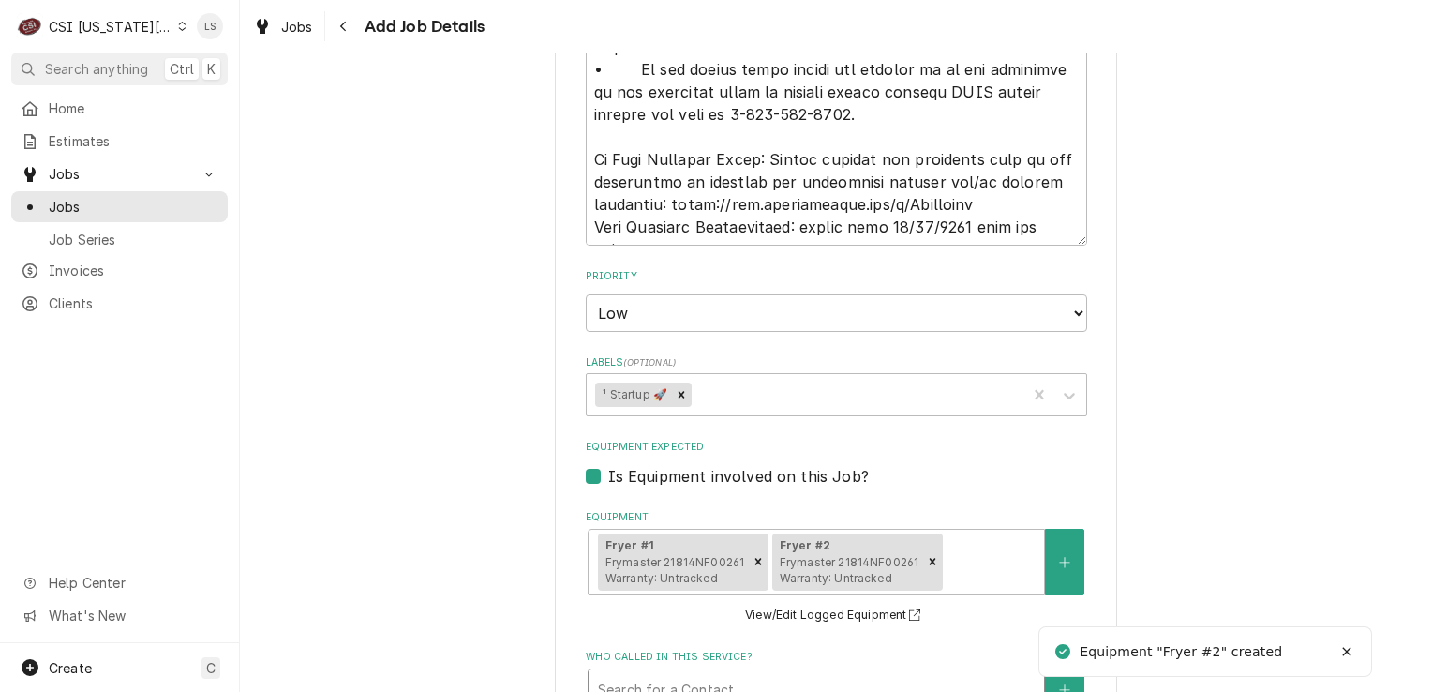
type textarea "x"
click at [1052, 529] on button "Equipment" at bounding box center [1064, 562] width 39 height 67
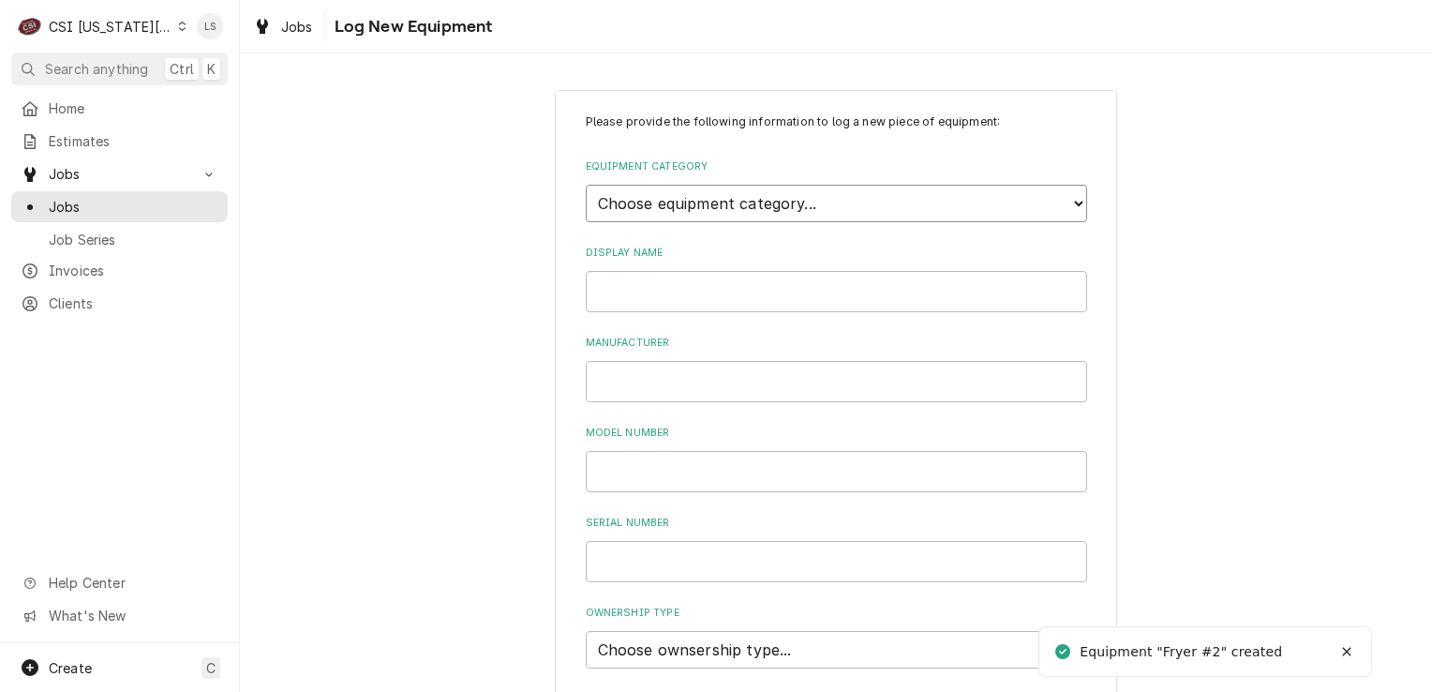
click at [673, 205] on select "Choose equipment category... Cooking Equipment Fryers Ice Machines Ovens and Ra…" at bounding box center [836, 203] width 501 height 37
click at [586, 185] on select "Choose equipment category... Cooking Equipment Fryers Ice Machines Ovens and Ra…" at bounding box center [836, 203] width 501 height 37
drag, startPoint x: 652, startPoint y: 192, endPoint x: 641, endPoint y: 212, distance: 22.7
click at [652, 192] on select "Choose equipment category... Cooking Equipment Fryers Ice Machines Ovens and Ra…" at bounding box center [836, 203] width 501 height 37
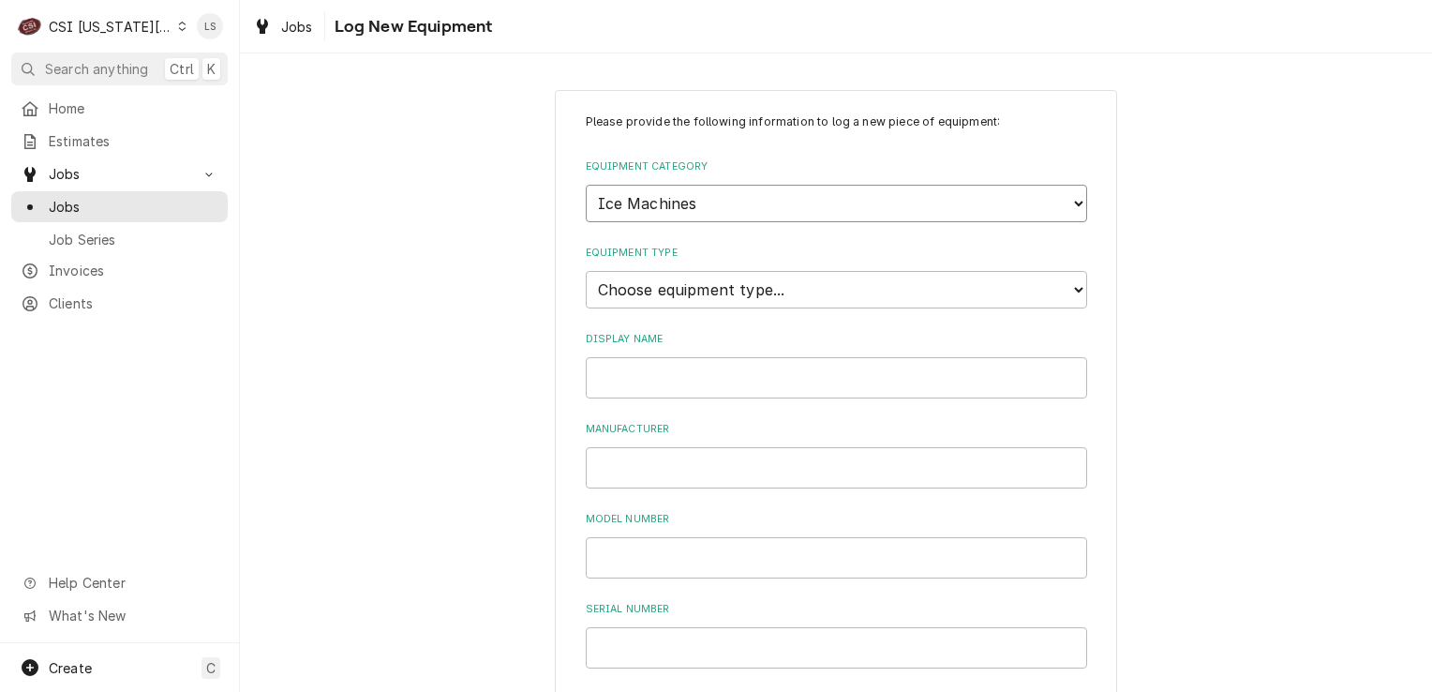
select select "2"
click at [586, 185] on select "Choose equipment category... Cooking Equipment Fryers Ice Machines Ovens and Ra…" at bounding box center [836, 203] width 501 height 37
click at [607, 377] on input "Display Name" at bounding box center [836, 377] width 501 height 41
type input "Fryer #3"
click at [631, 466] on input "Manufacturer" at bounding box center [836, 467] width 501 height 41
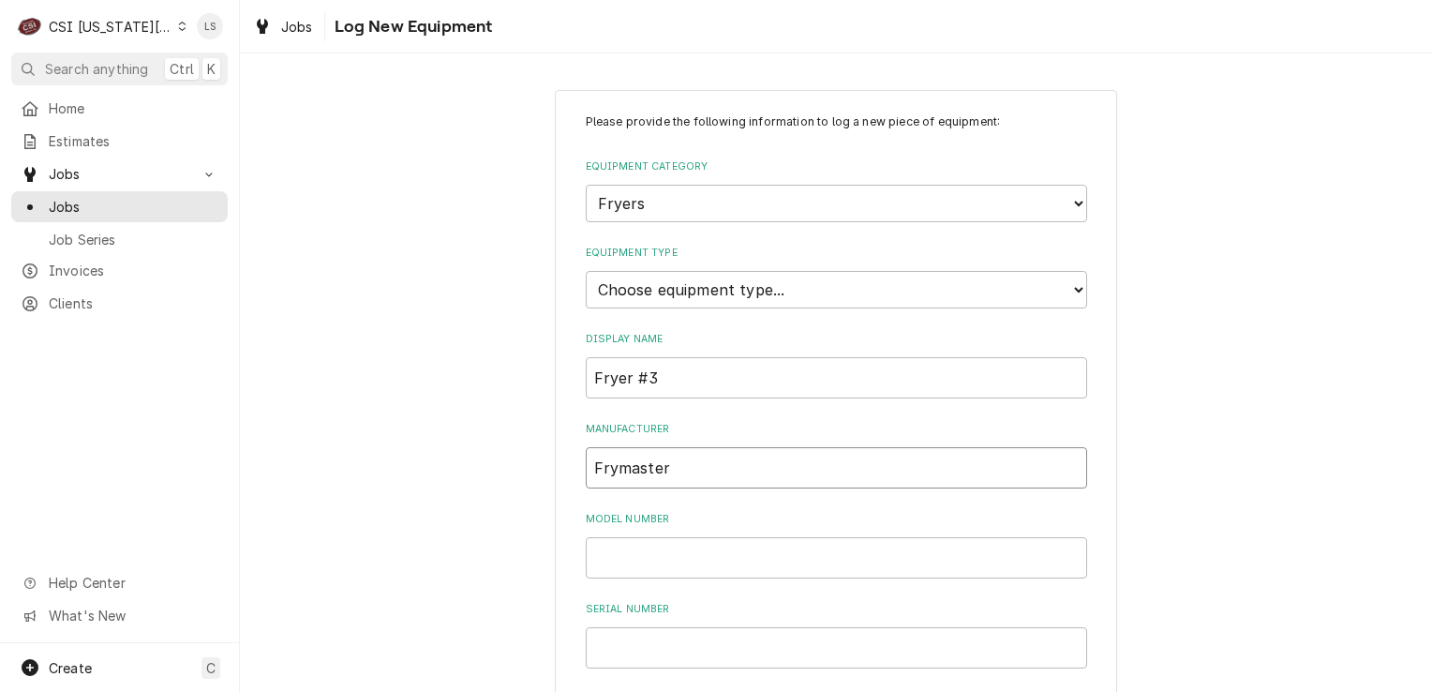
type input "Frymaster"
paste input "21814NF00261"
type input "21814NF00261"
paste input "2507PS0045"
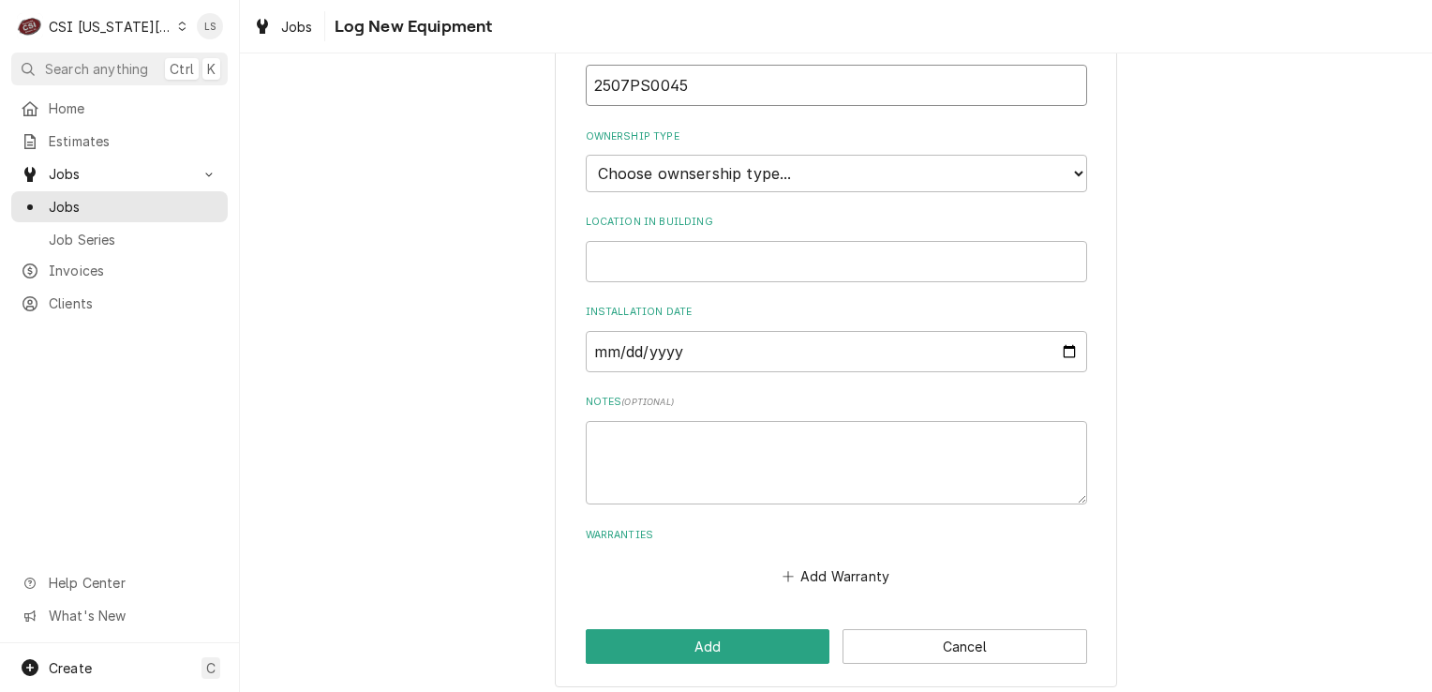
type input "2507PS0045"
drag, startPoint x: 637, startPoint y: 173, endPoint x: 637, endPoint y: 189, distance: 15.9
click at [637, 173] on select "Choose ownsership type... Unknown Owned Leased Rented" at bounding box center [836, 173] width 501 height 37
click at [586, 155] on select "Choose ownsership type... Unknown Owned Leased Rented" at bounding box center [836, 173] width 501 height 37
drag, startPoint x: 622, startPoint y: 172, endPoint x: 622, endPoint y: 188, distance: 16.9
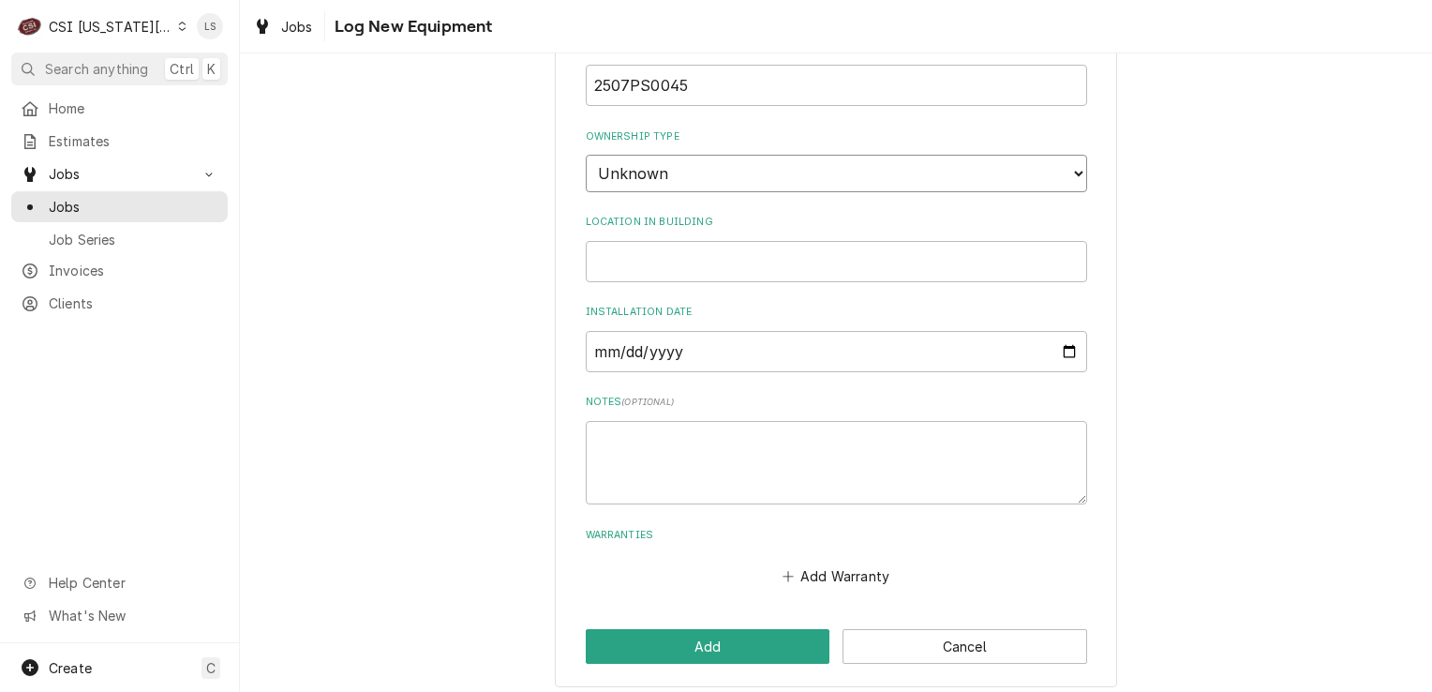
click at [622, 173] on select "Choose ownsership type... Unknown Owned Leased Rented" at bounding box center [836, 173] width 501 height 37
select select "1"
click at [586, 155] on select "Choose ownsership type... Unknown Owned Leased Rented" at bounding box center [836, 173] width 501 height 37
click at [706, 636] on button "Add" at bounding box center [708, 646] width 245 height 35
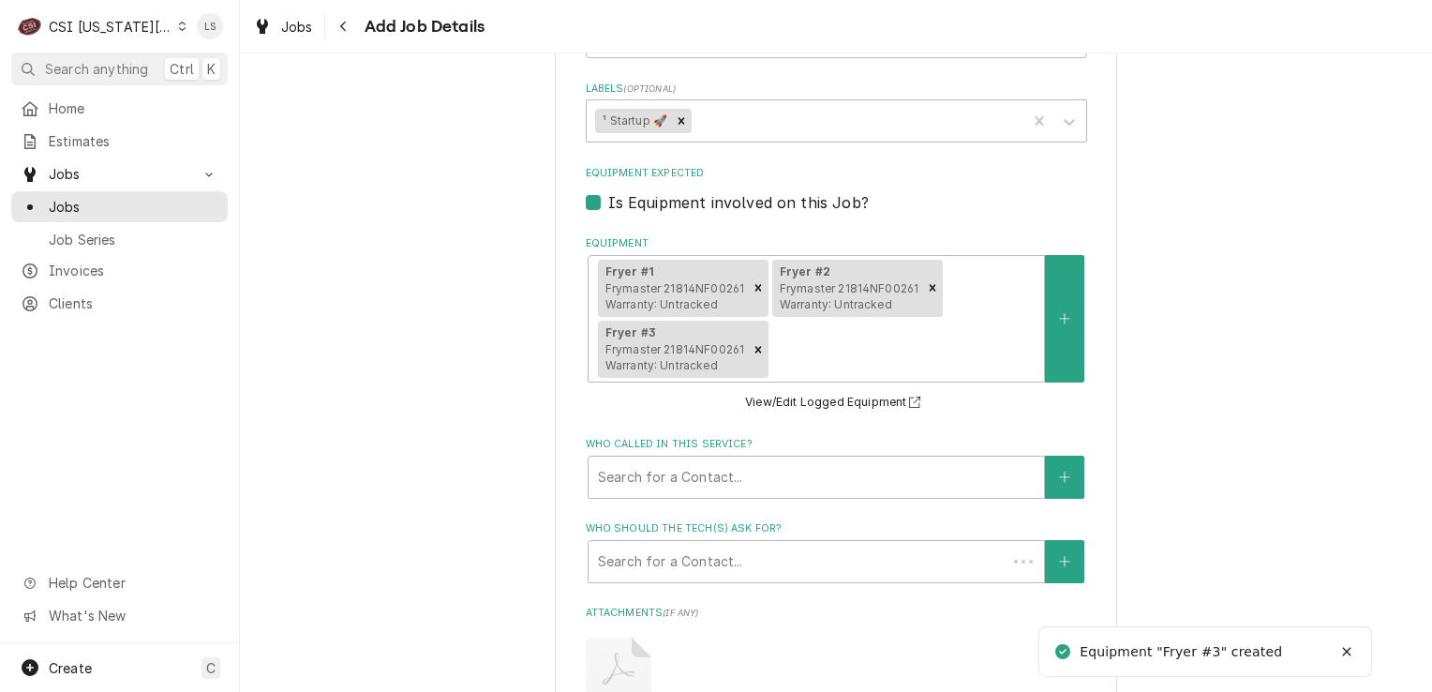
scroll to position [3048, 0]
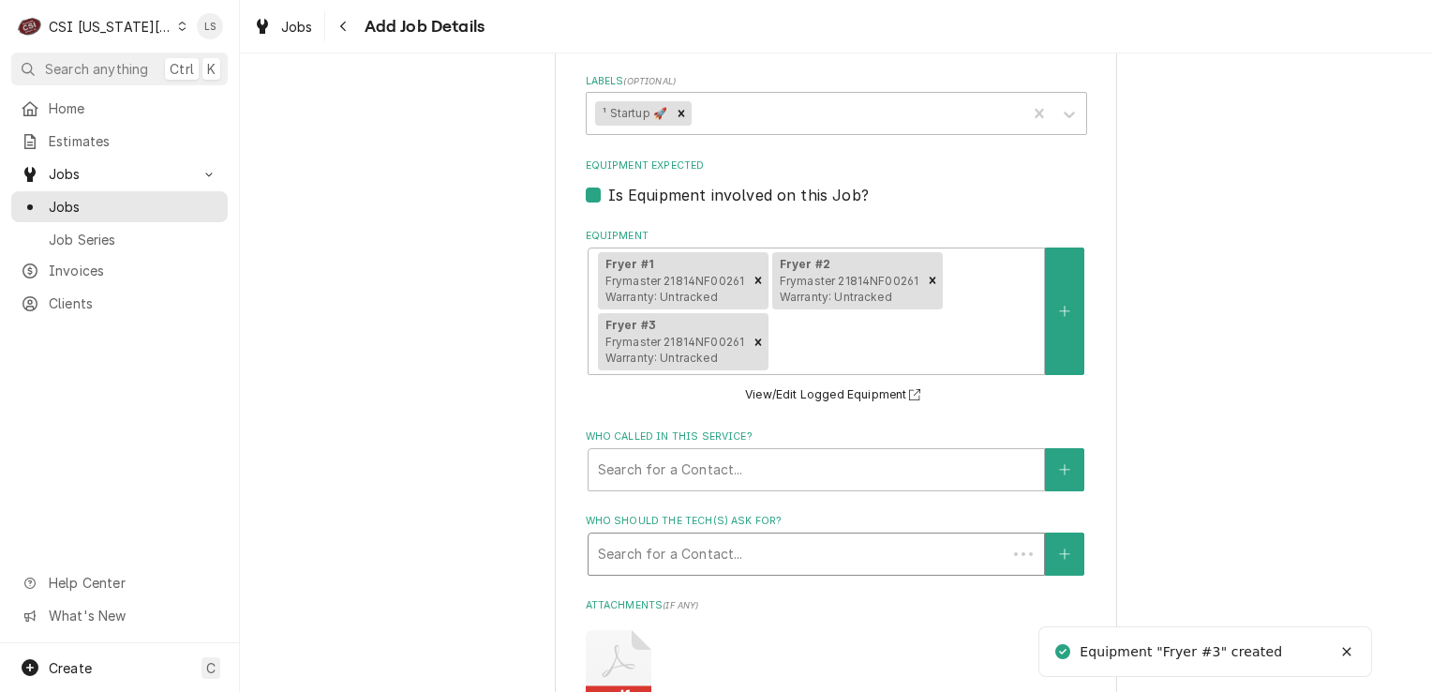
type textarea "x"
click at [1032, 449] on div "Search for a Contact..." at bounding box center [817, 469] width 456 height 41
click at [1049, 448] on button "Who called in this service?" at bounding box center [1064, 469] width 39 height 43
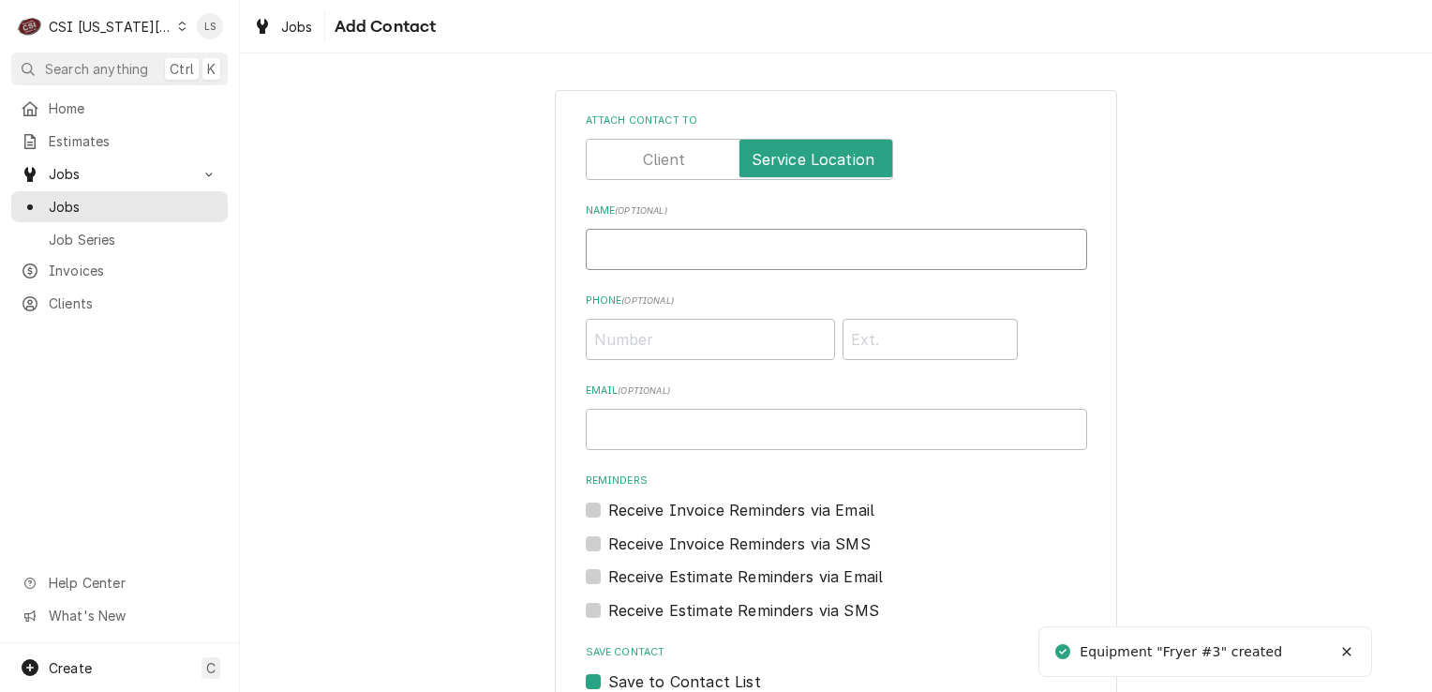
click at [720, 266] on input "Name ( optional )" at bounding box center [836, 249] width 501 height 41
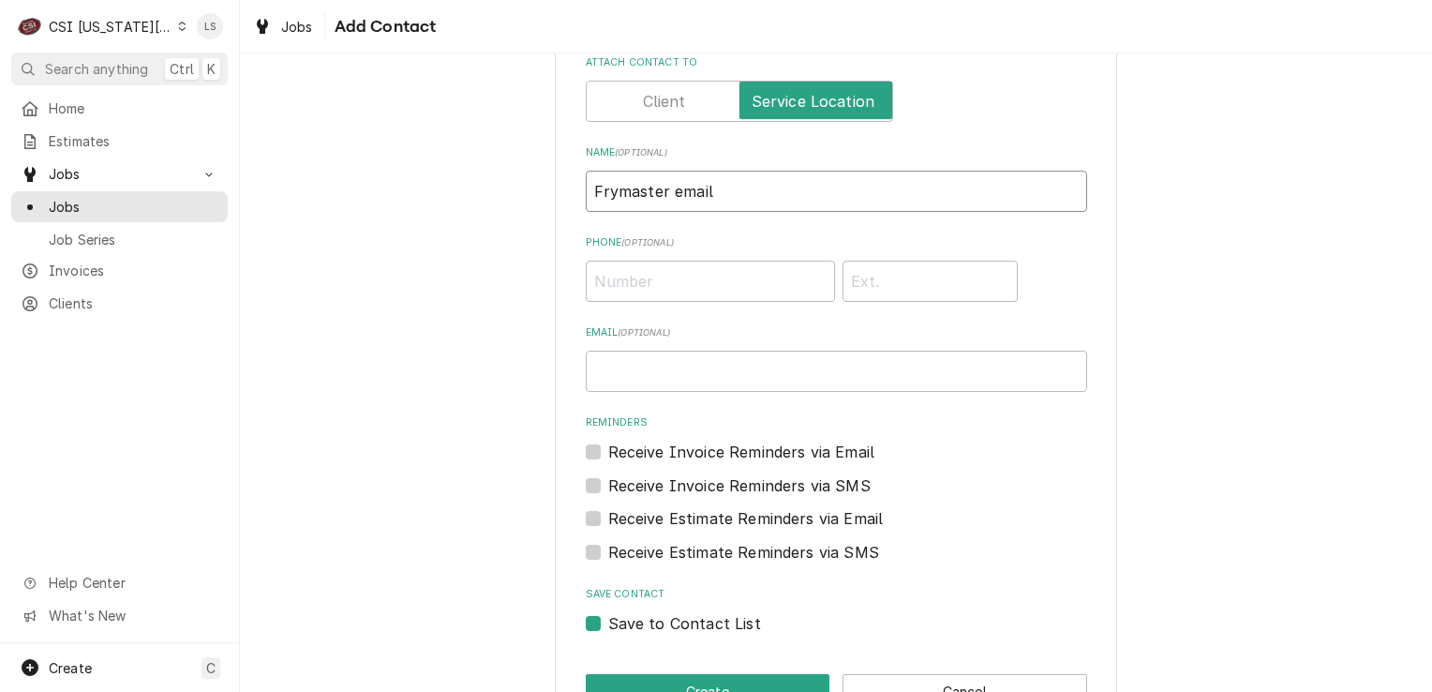
scroll to position [113, 0]
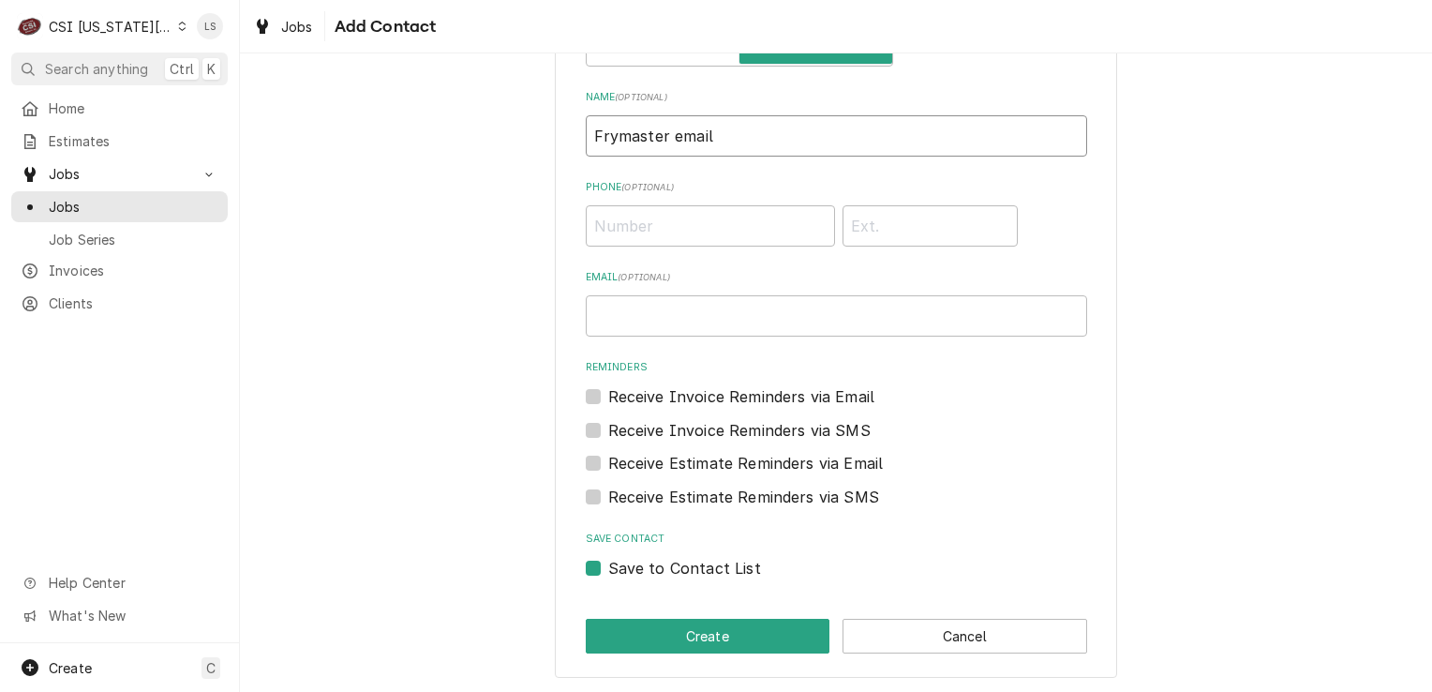
type input "Frymaster email"
click at [608, 568] on label "Save to Contact List" at bounding box center [684, 568] width 153 height 22
click at [608, 568] on input "Save to Contact List" at bounding box center [858, 577] width 501 height 41
checkbox input "false"
click at [620, 637] on button "Create" at bounding box center [708, 636] width 245 height 35
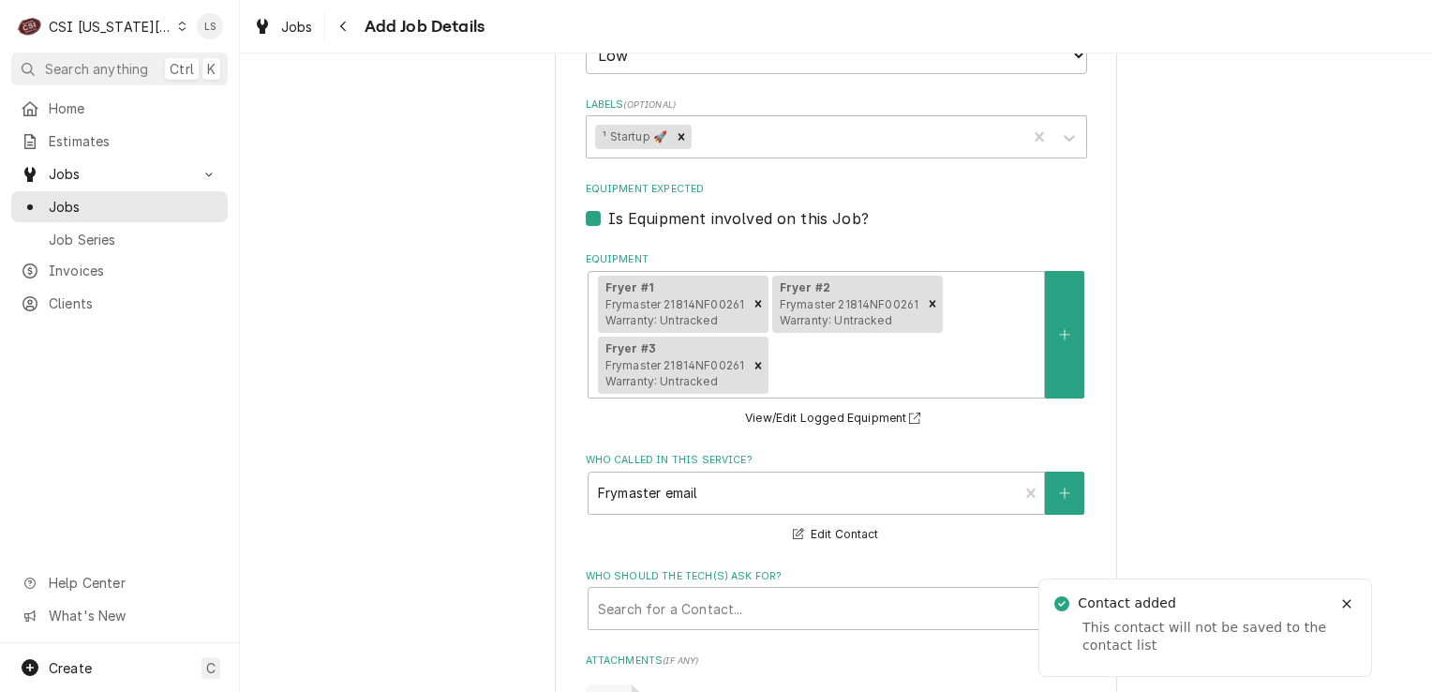
scroll to position [3212, 0]
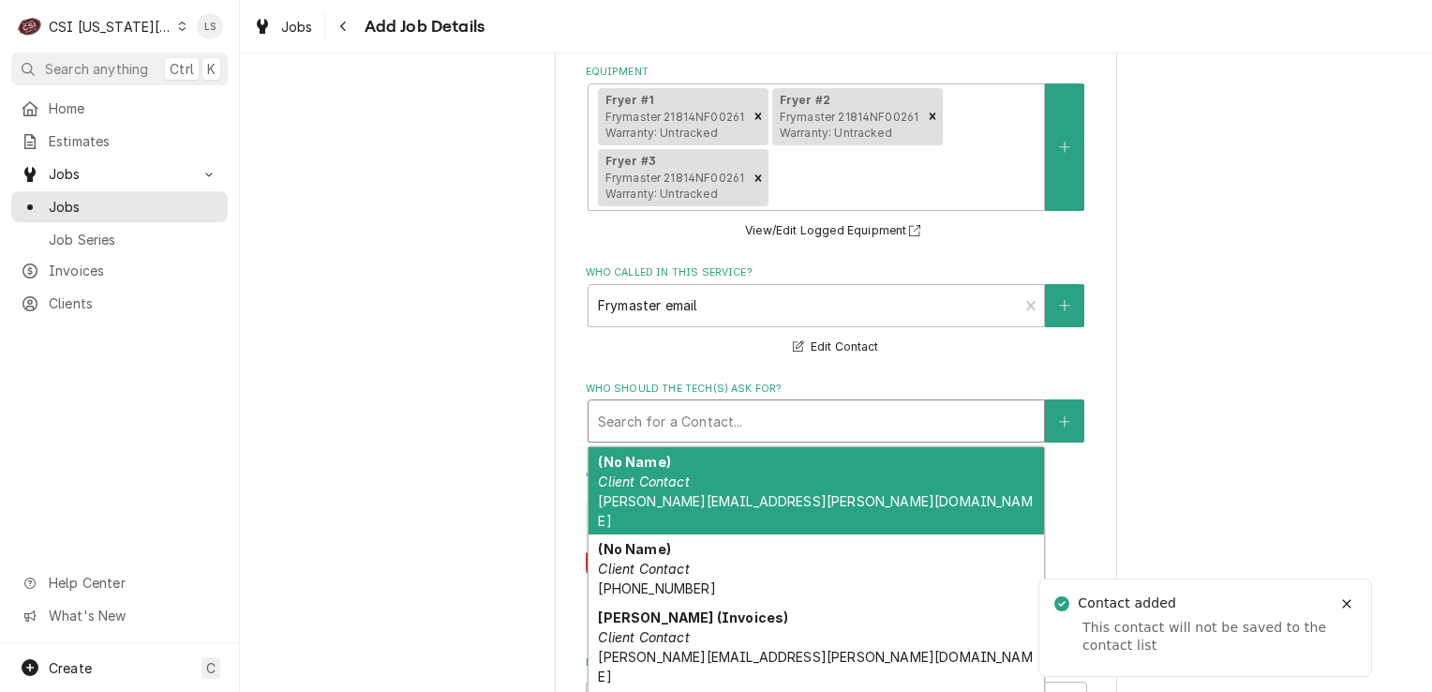
click at [652, 404] on div "Who should the tech(s) ask for?" at bounding box center [816, 421] width 437 height 34
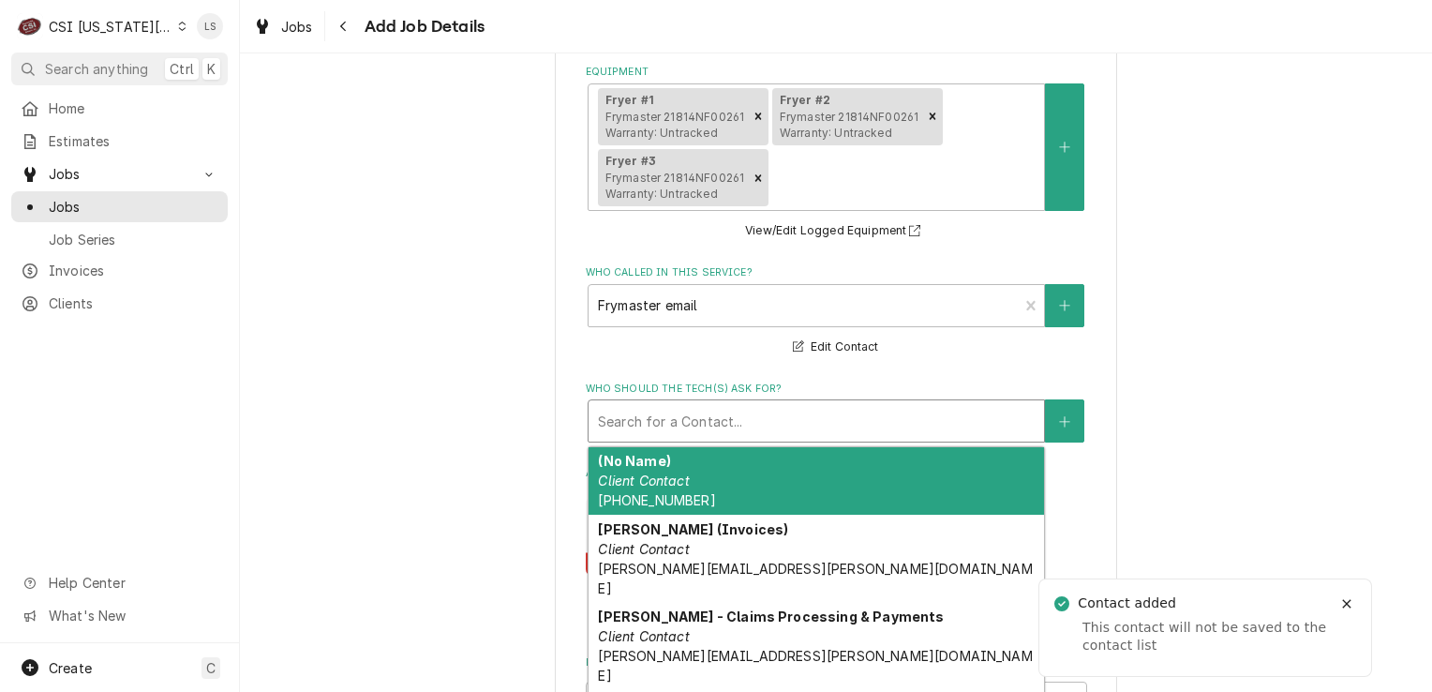
scroll to position [187, 0]
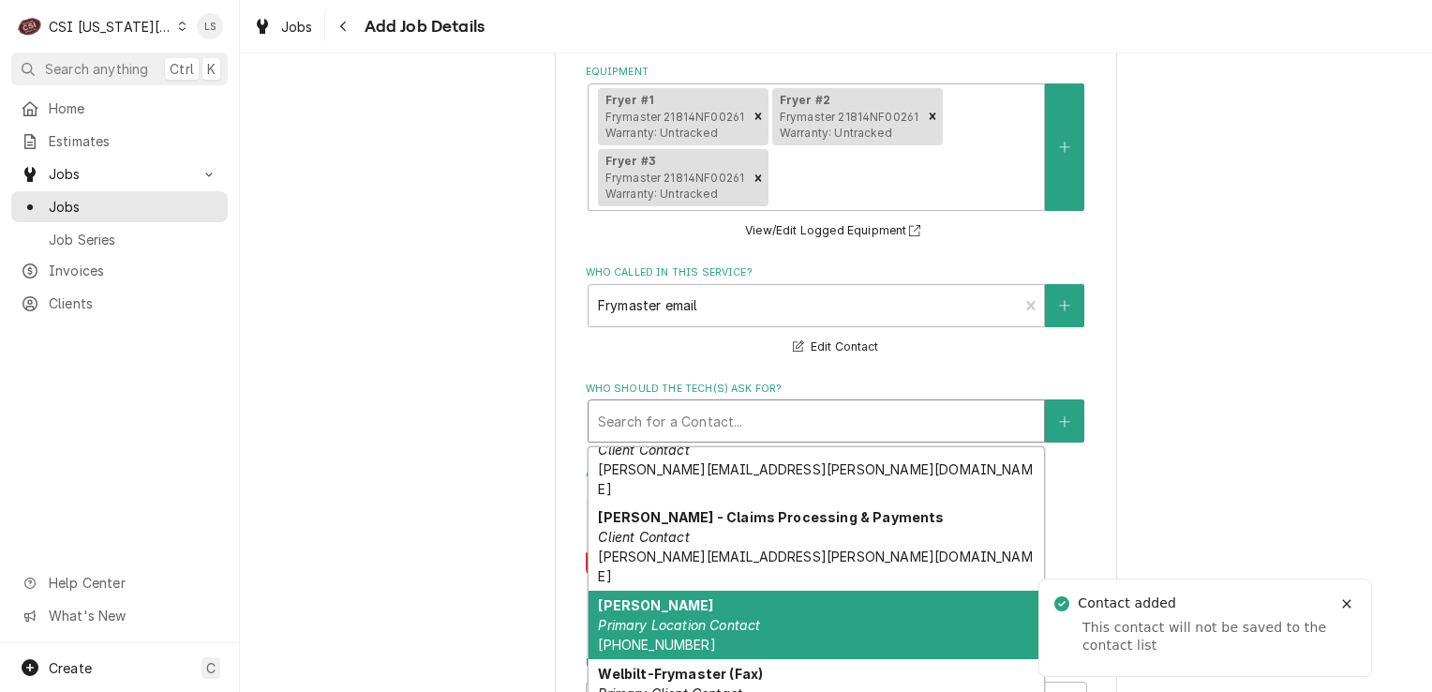
click at [684, 617] on em "Primary Location Contact" at bounding box center [679, 625] width 162 height 16
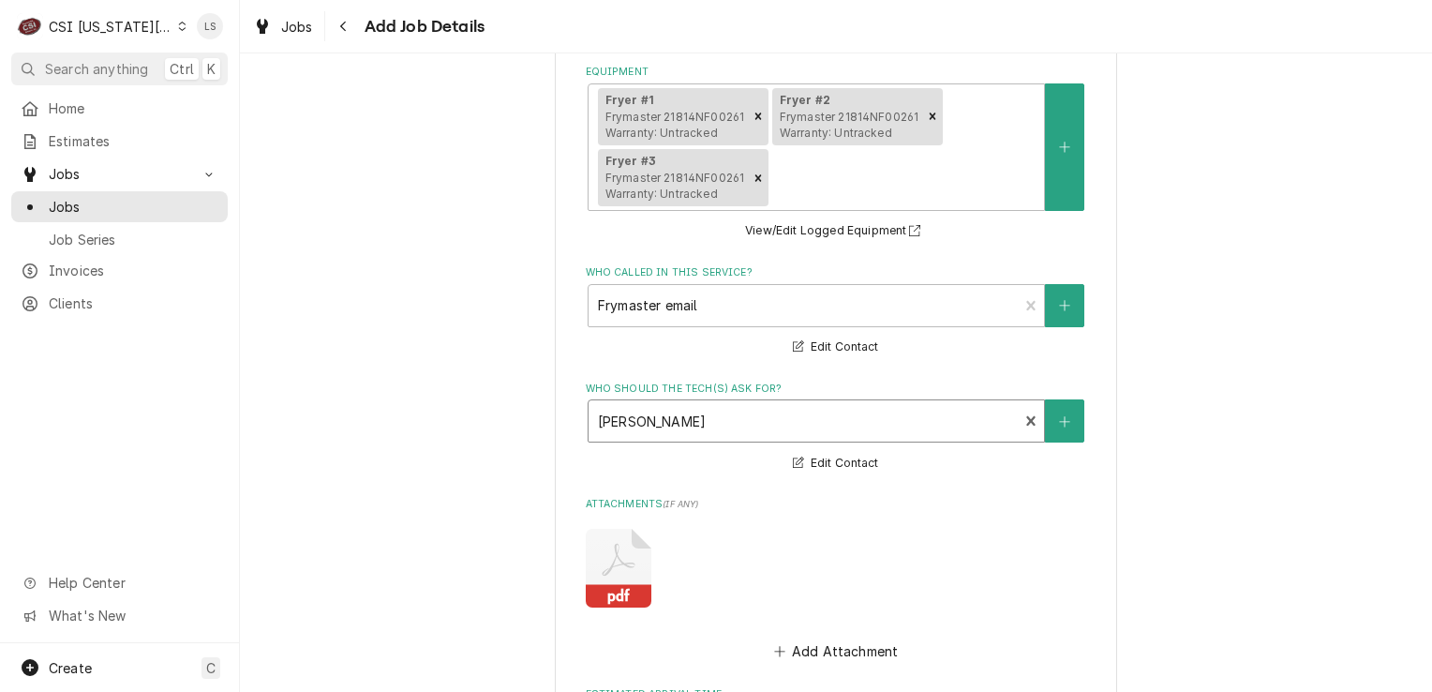
scroll to position [3490, 0]
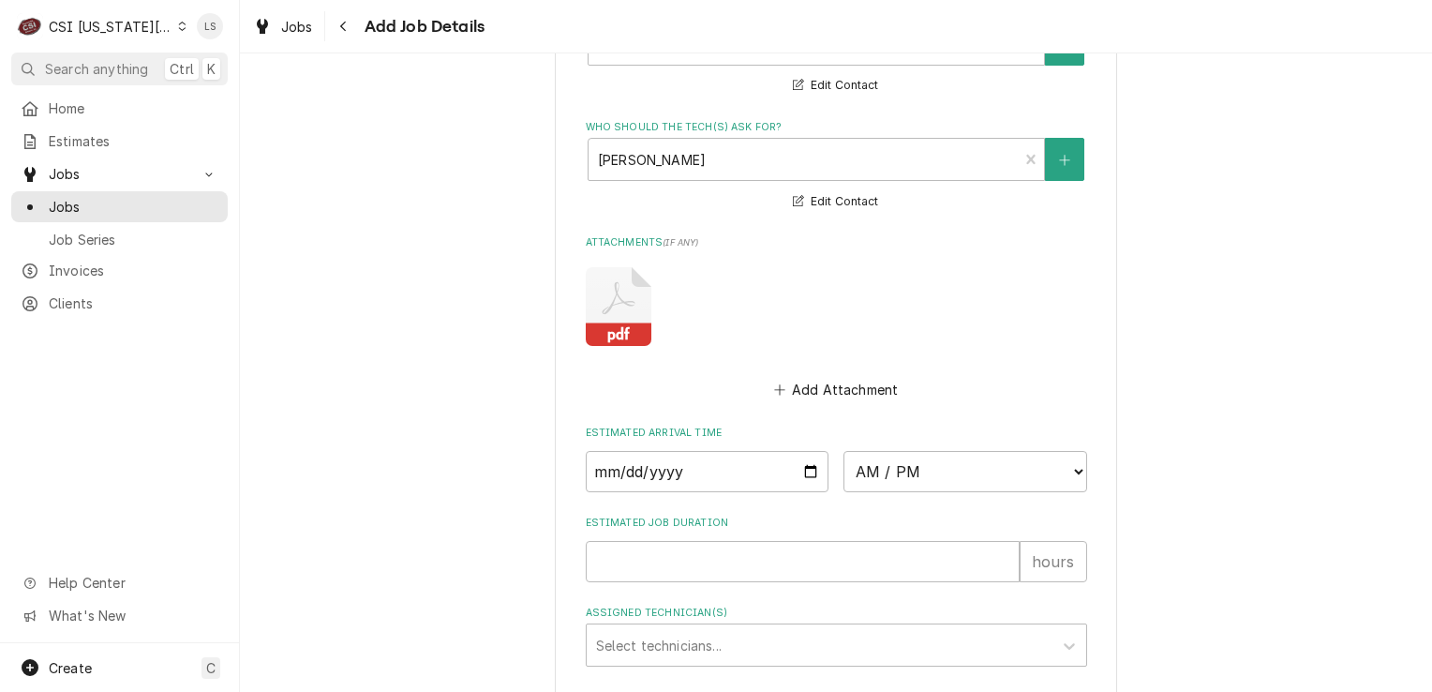
type textarea "x"
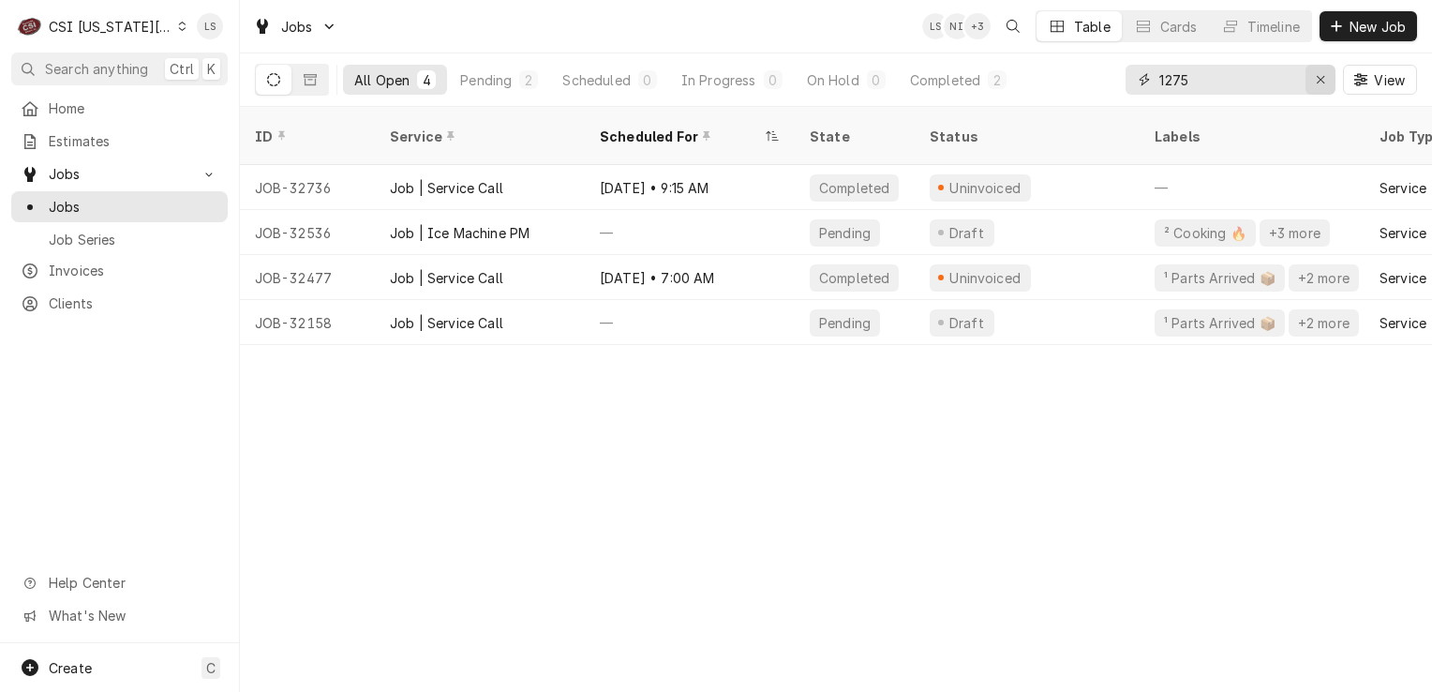
click at [1319, 81] on icon "Erase input" at bounding box center [1320, 79] width 7 height 7
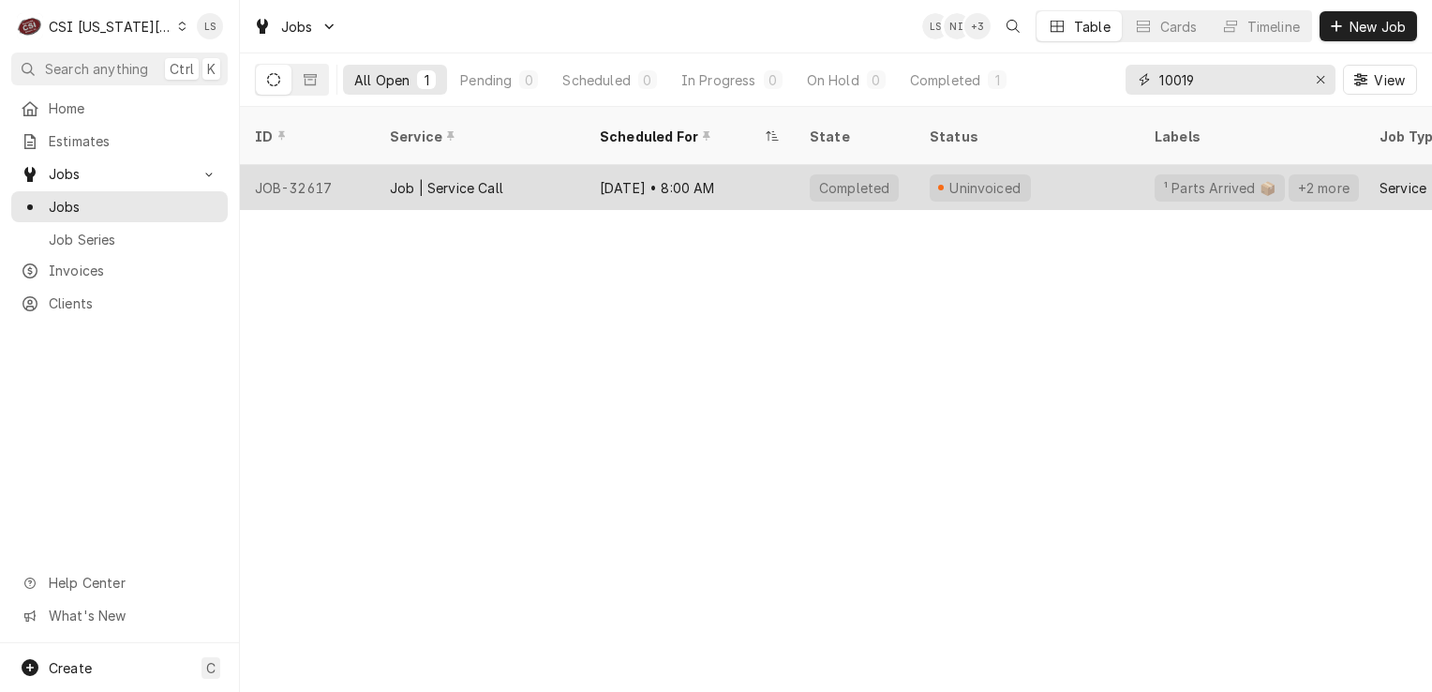
type input "10019"
click at [294, 167] on div "JOB-32617" at bounding box center [307, 187] width 135 height 45
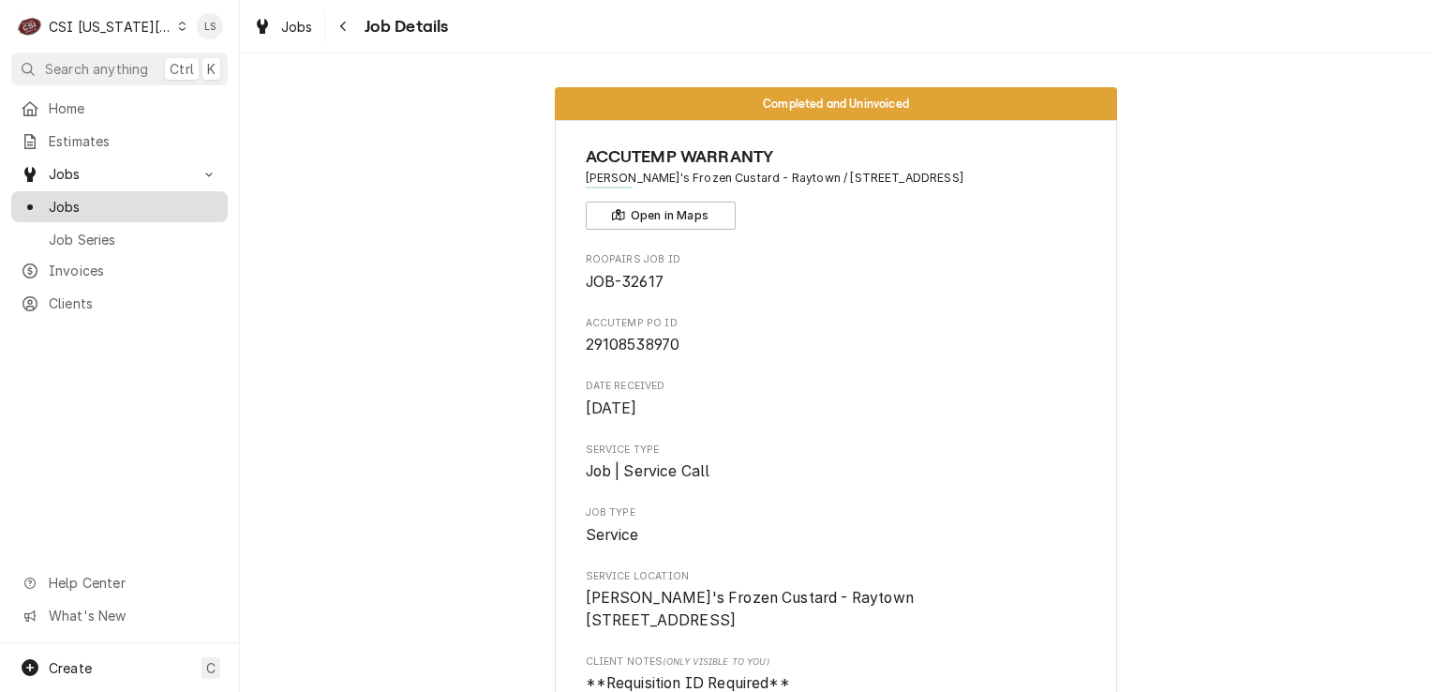
click at [118, 197] on span "Jobs" at bounding box center [134, 207] width 170 height 20
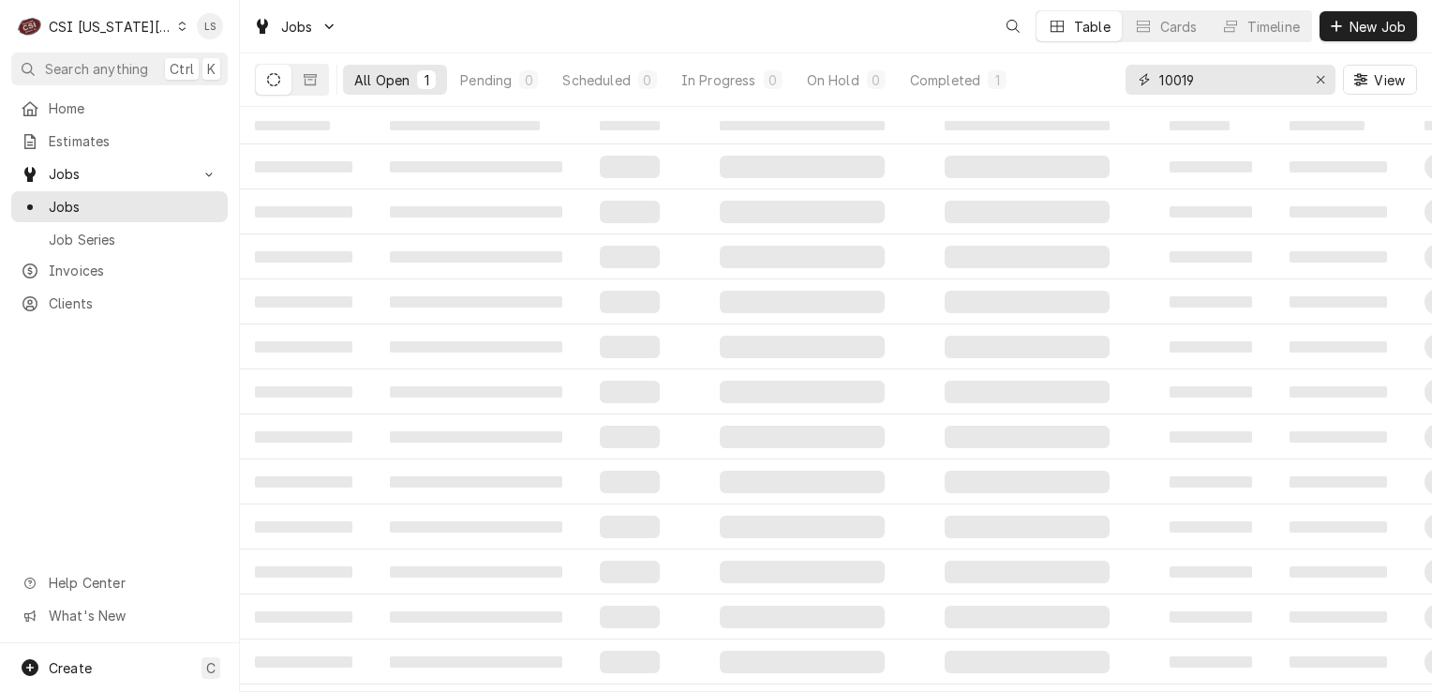
drag, startPoint x: 1320, startPoint y: 84, endPoint x: 1278, endPoint y: 83, distance: 41.3
click at [1307, 83] on button "Erase input" at bounding box center [1321, 80] width 30 height 30
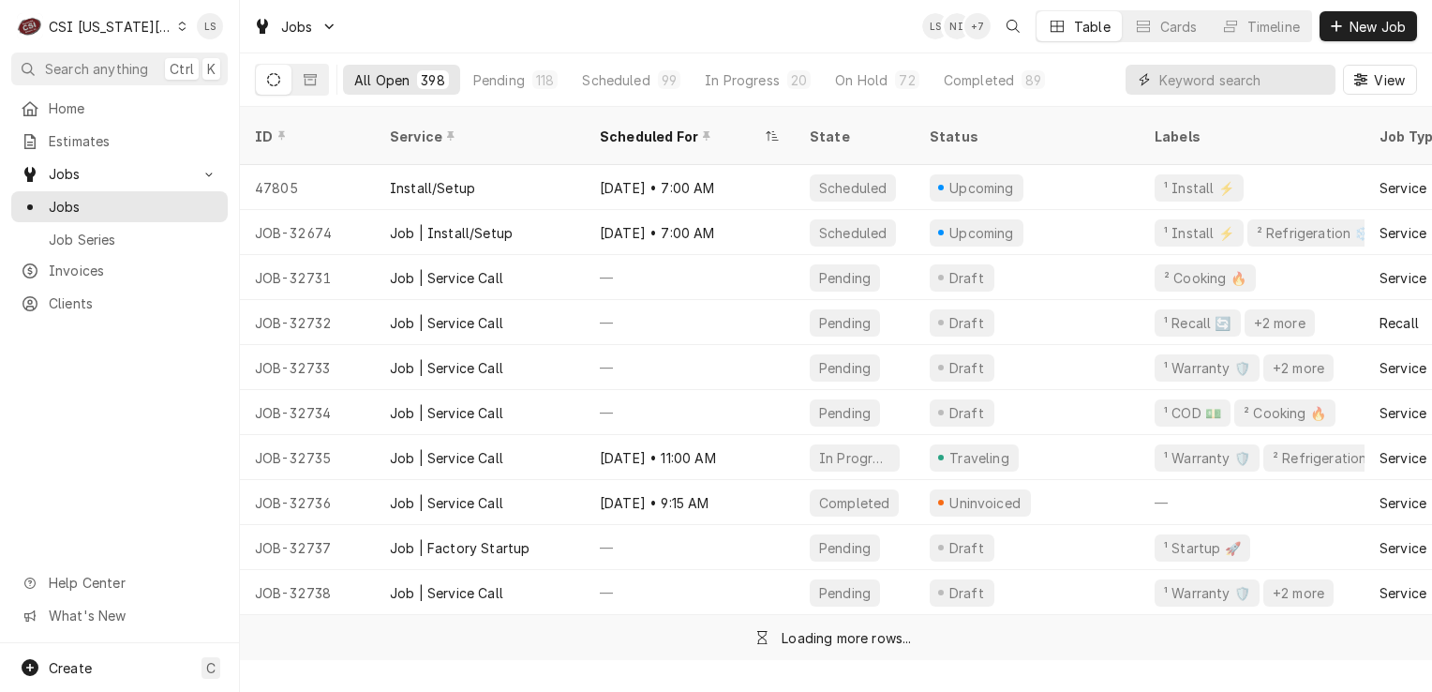
paste input "32158"
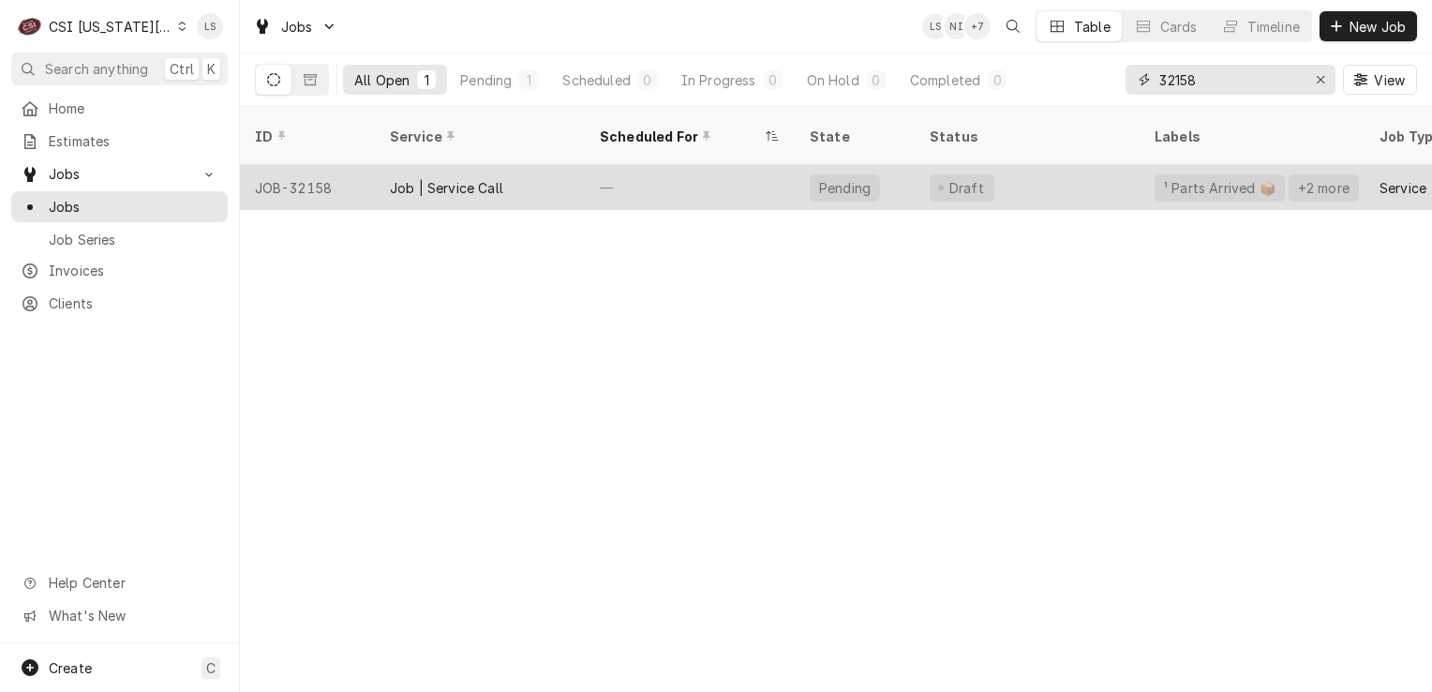
type input "32158"
click at [276, 171] on div "JOB-32158" at bounding box center [307, 187] width 135 height 45
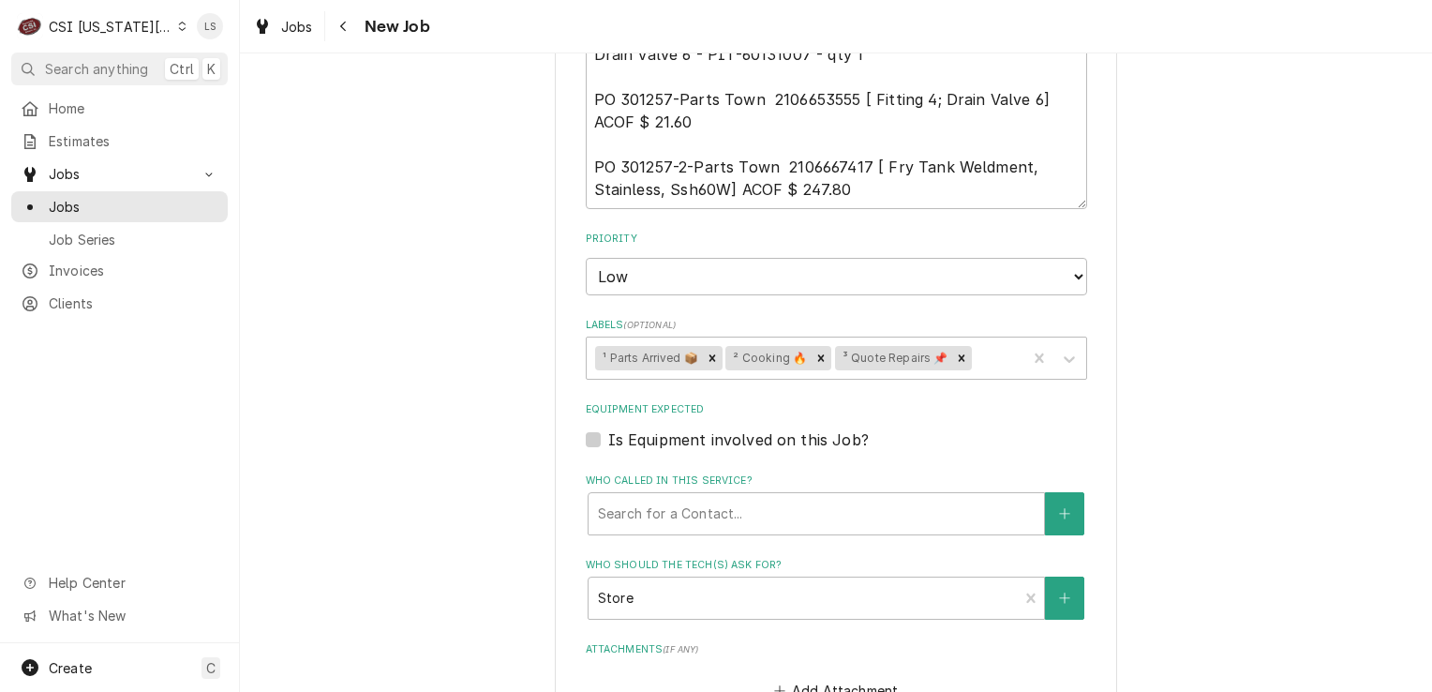
scroll to position [2249, 0]
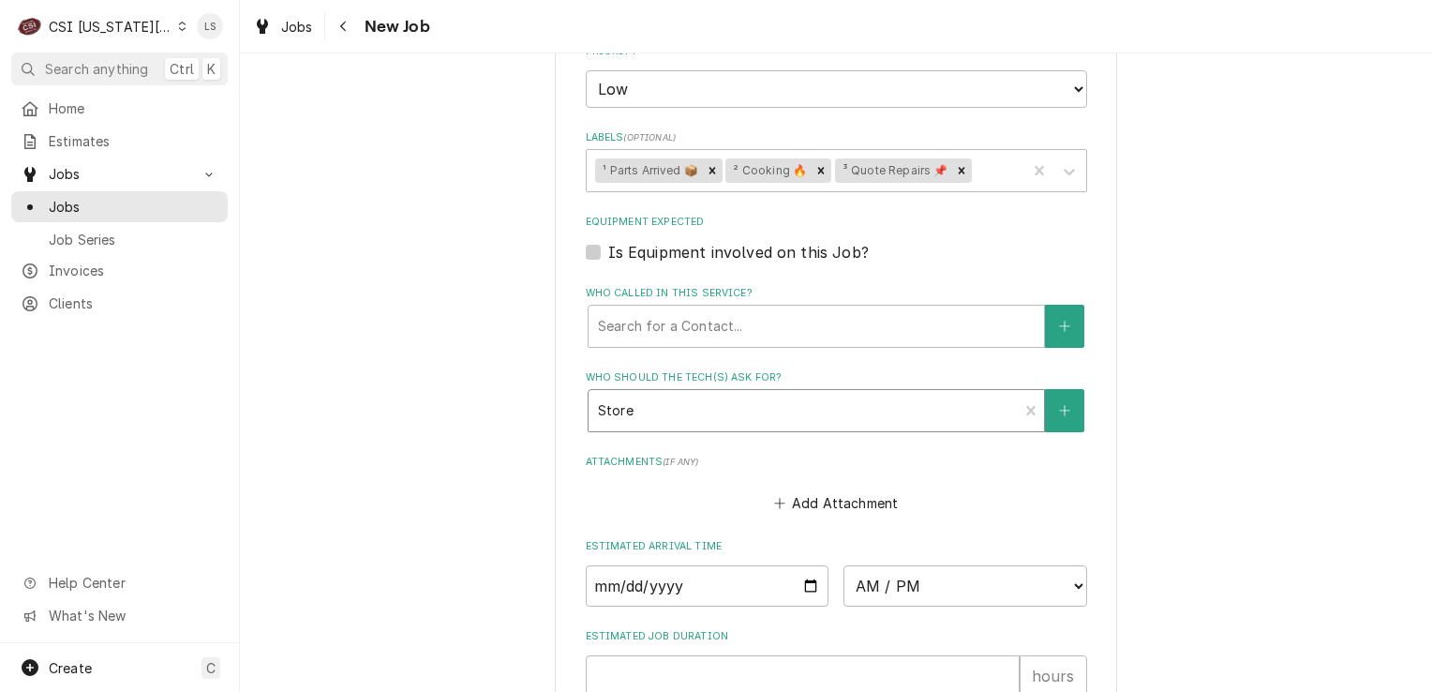
click at [679, 394] on div "Who should the tech(s) ask for?" at bounding box center [803, 411] width 411 height 34
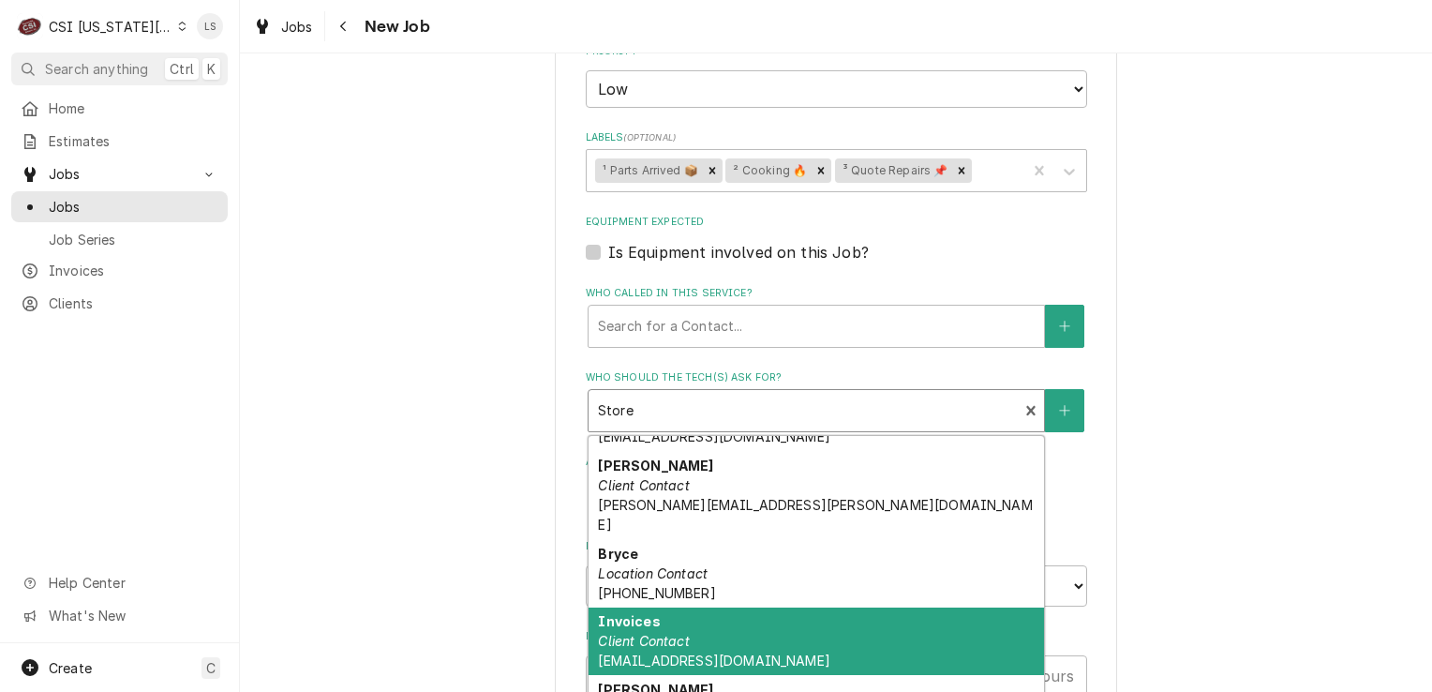
scroll to position [215, 0]
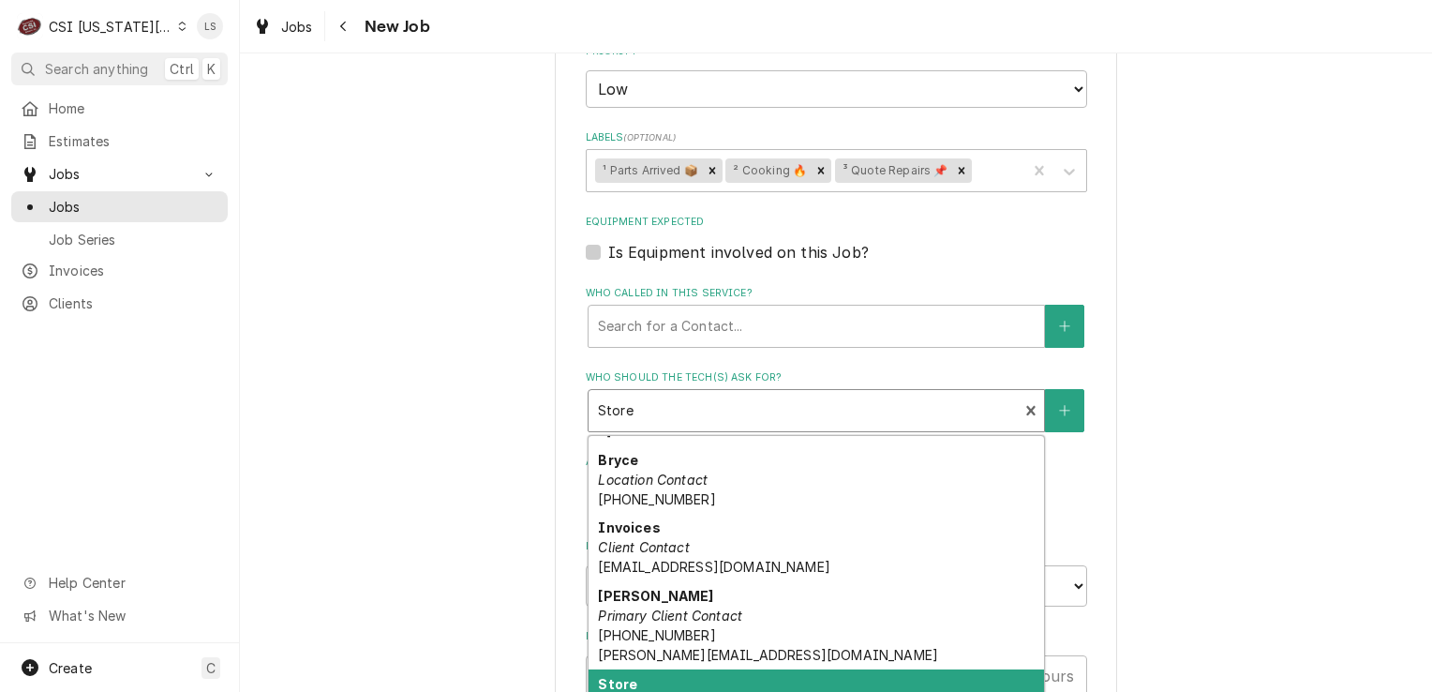
click at [670, 691] on em "Primary Location Contact" at bounding box center [679, 703] width 162 height 16
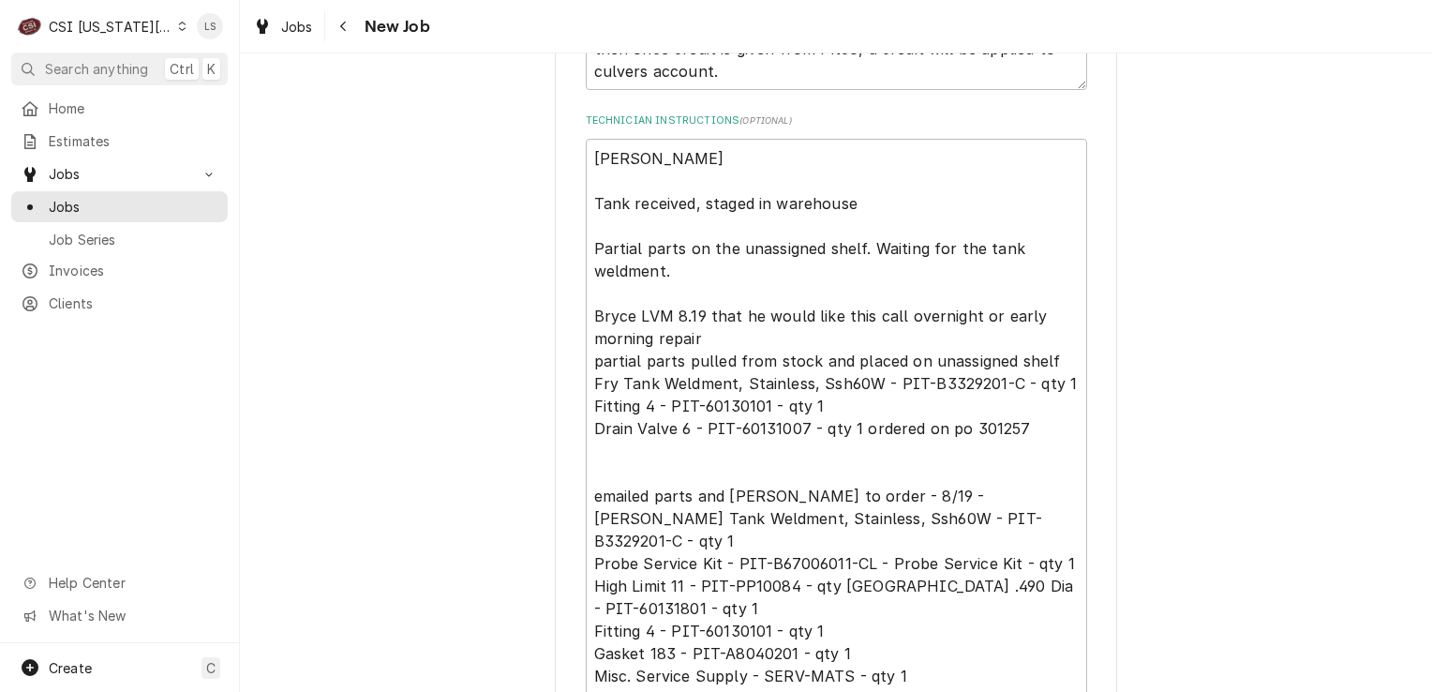
scroll to position [1500, 0]
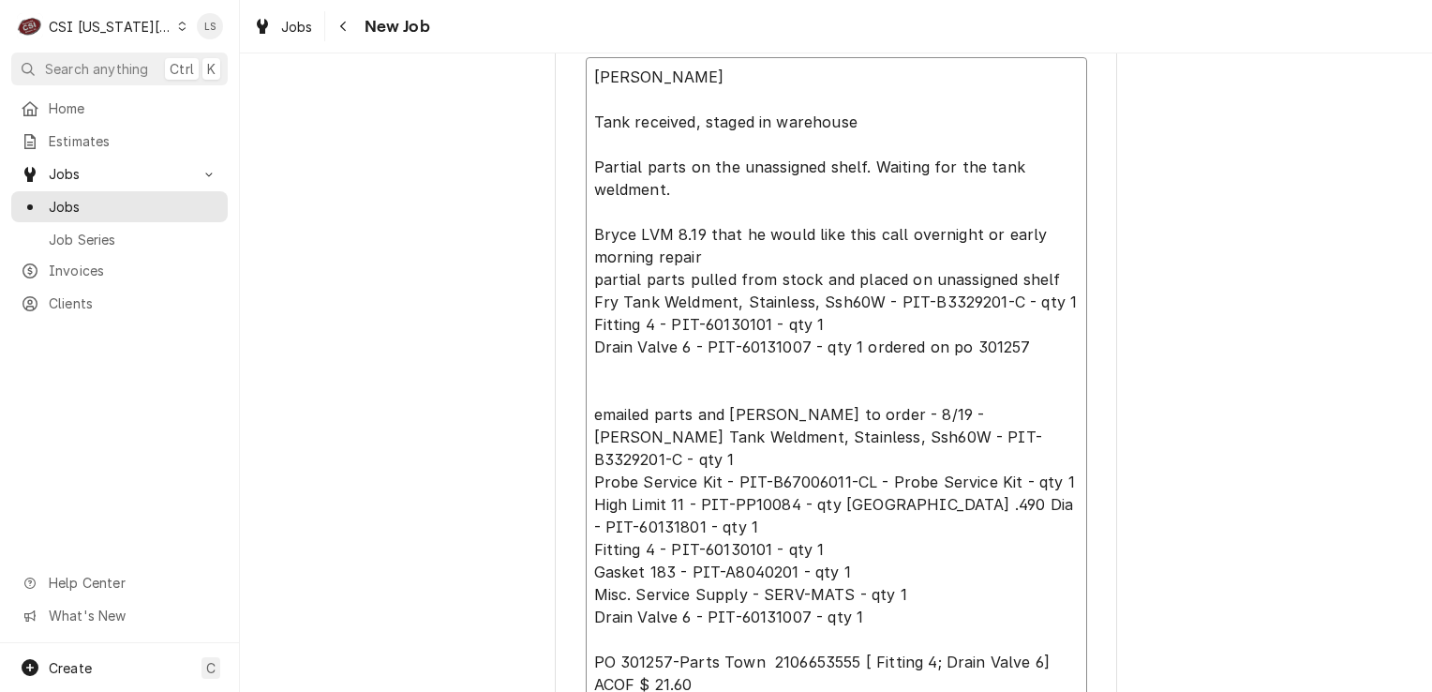
click at [586, 364] on textarea "[PERSON_NAME] Tank received, staged in warehouse Partial parts on the unassigne…" at bounding box center [836, 414] width 501 height 714
type textarea "x"
type textarea "[PERSON_NAME] Tank received, staged in warehouse Partial parts on the unassigne…"
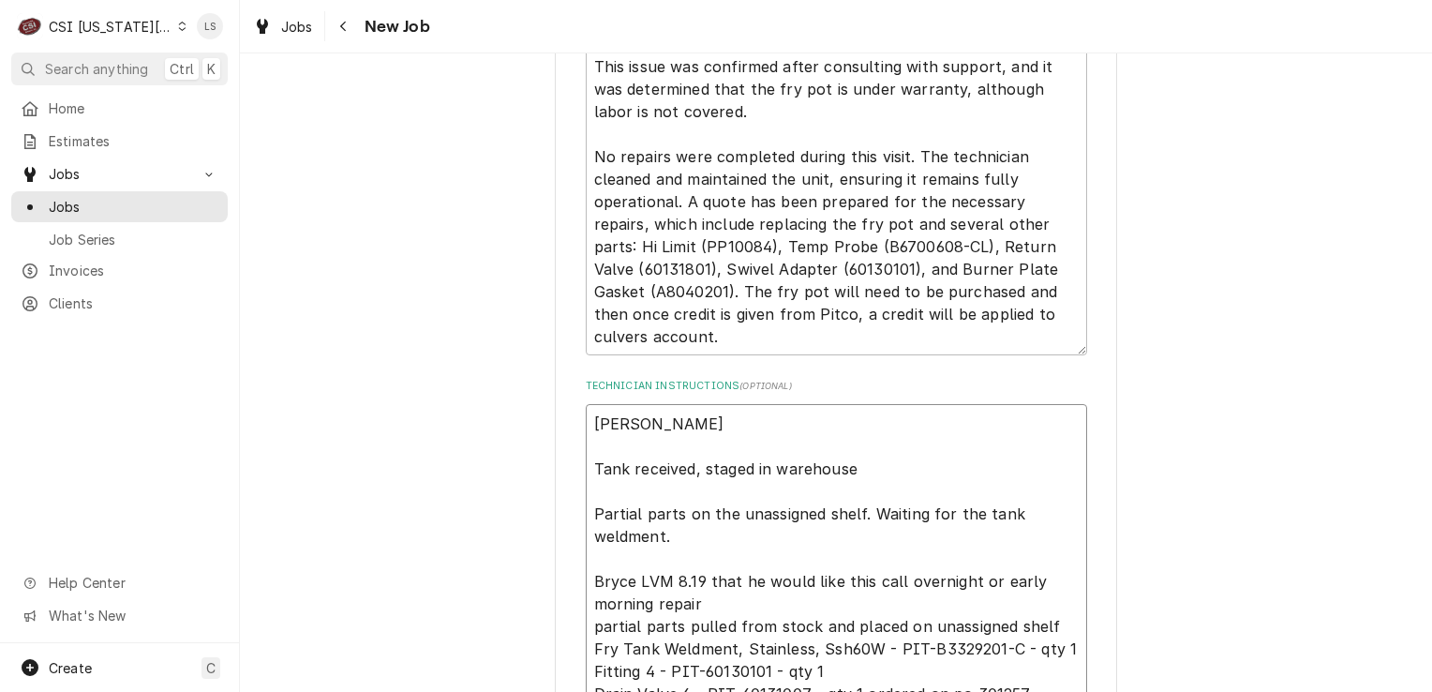
scroll to position [1125, 0]
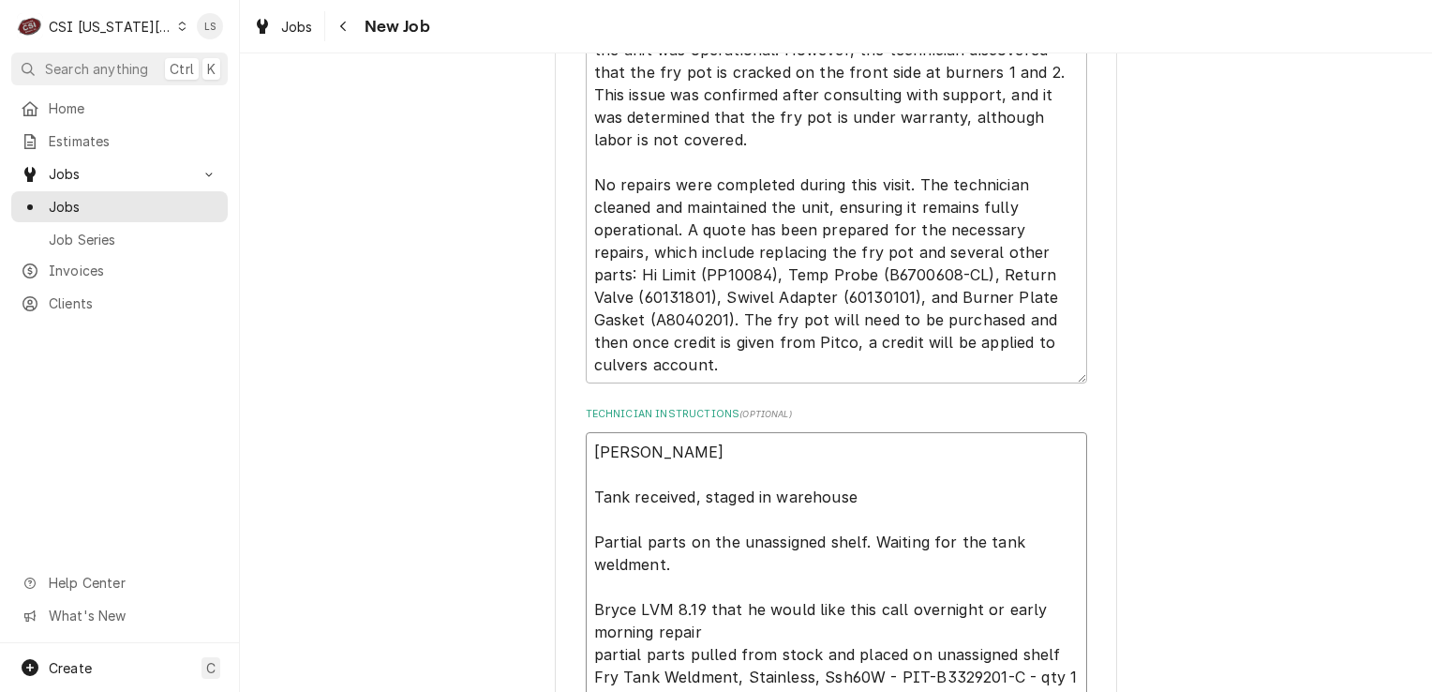
type textarea "x"
type textarea "[PERSON_NAME] Tank received, staged in warehouse Partial parts on the unassigne…"
type textarea "x"
type textarea "[PERSON_NAME] Tank received, staged in warehouse Partial parts on the unassigne…"
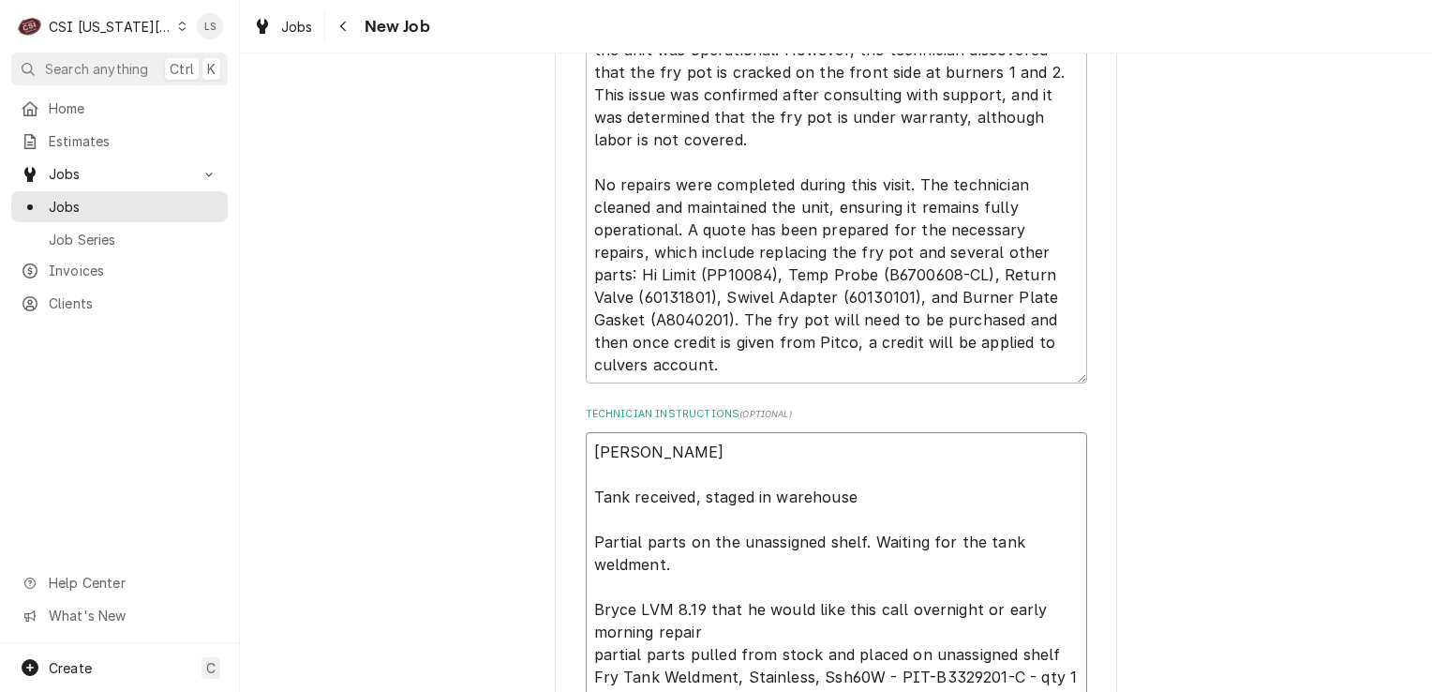
type textarea "x"
type textarea "[PERSON_NAME] Tank received, staged in warehouse Partial parts on the unassigne…"
click at [114, 197] on span "Jobs" at bounding box center [134, 207] width 170 height 20
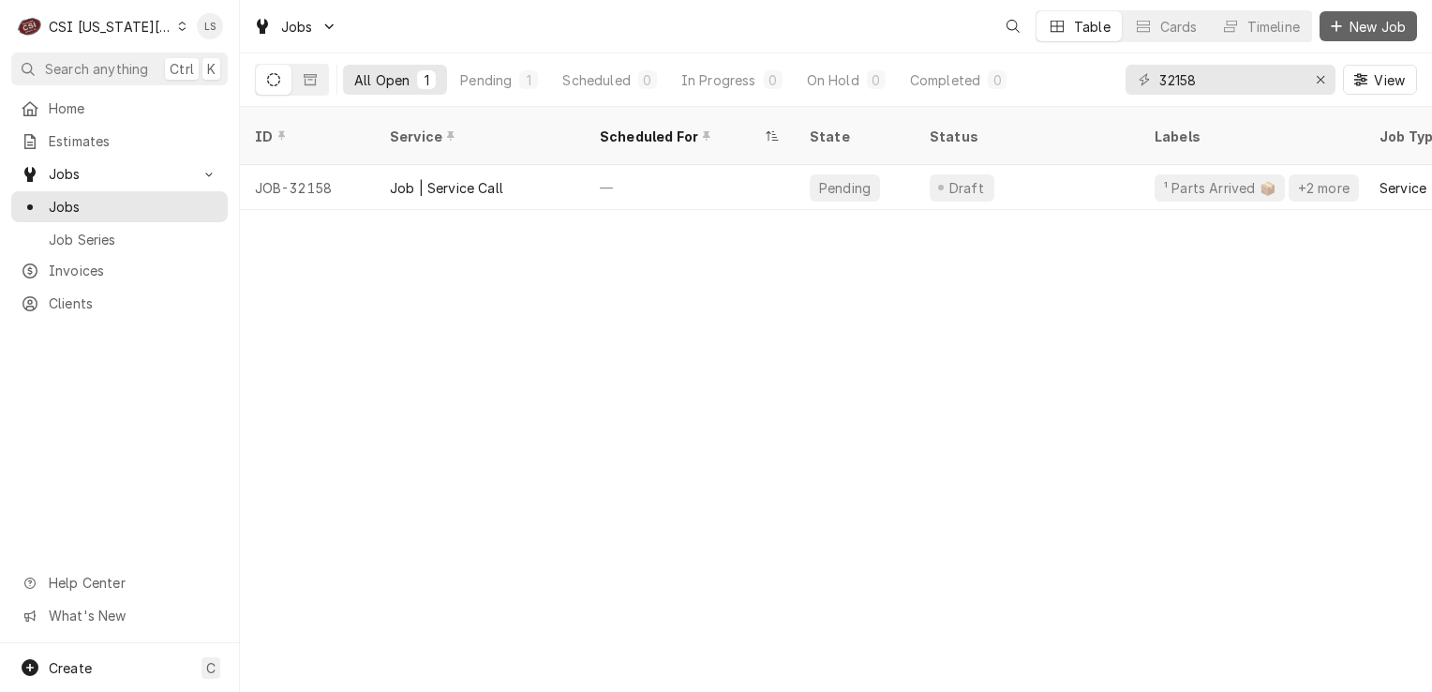
click at [1346, 38] on button "New Job" at bounding box center [1368, 26] width 97 height 30
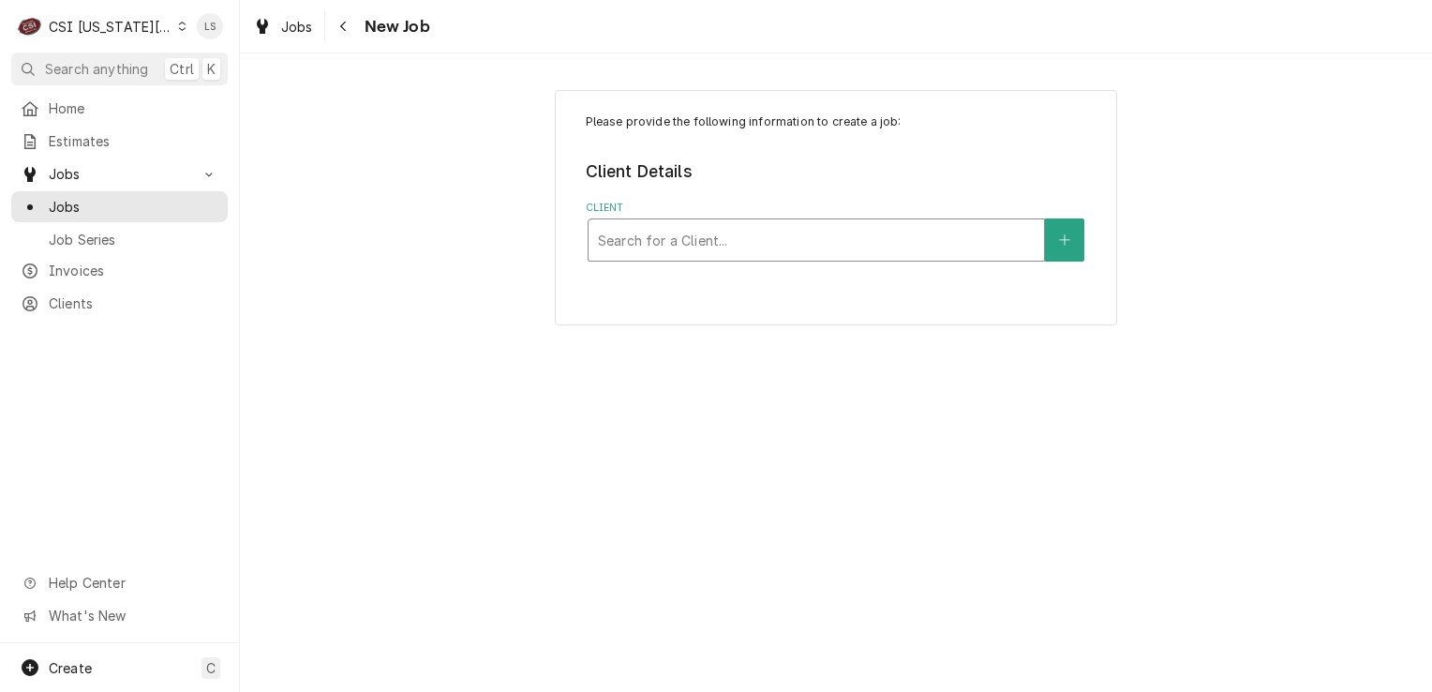
click at [666, 246] on div "Client" at bounding box center [816, 240] width 437 height 34
type input "[PERSON_NAME]"
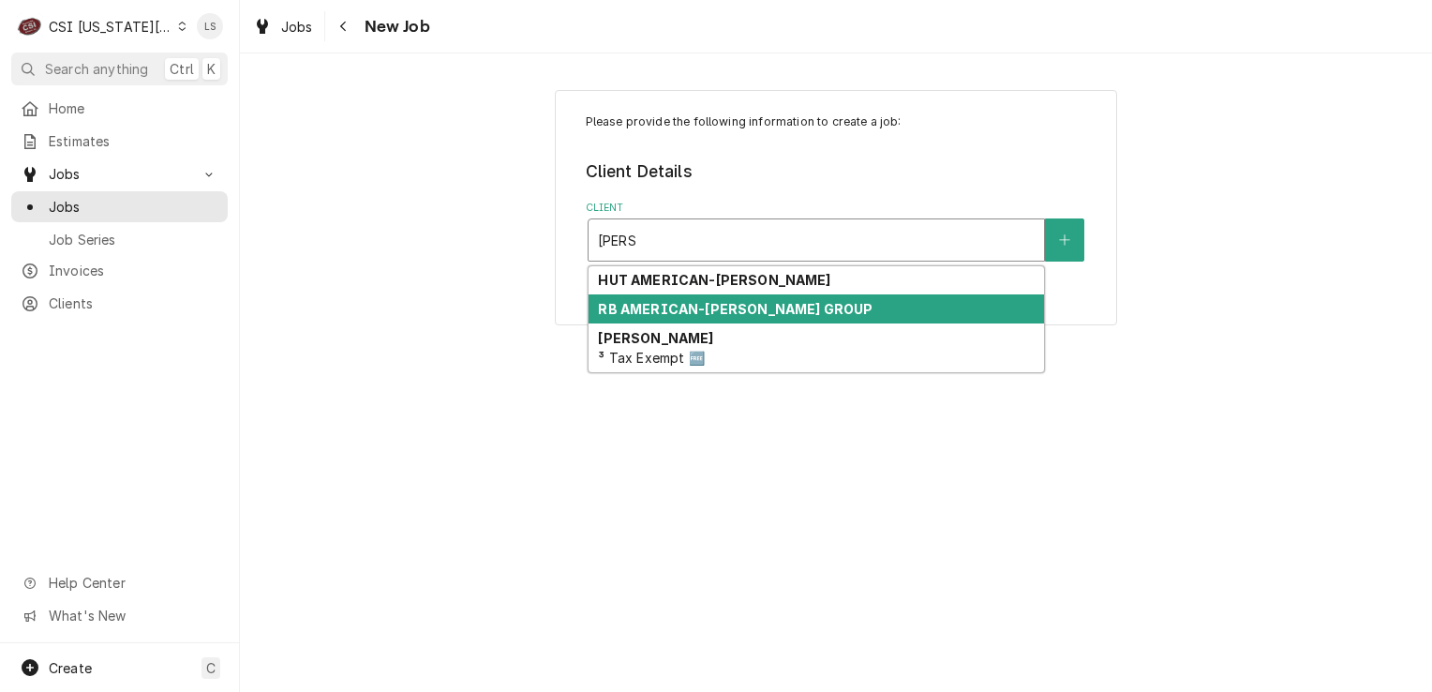
click at [652, 307] on strong "RB AMERICAN-[PERSON_NAME] GROUP" at bounding box center [735, 309] width 275 height 16
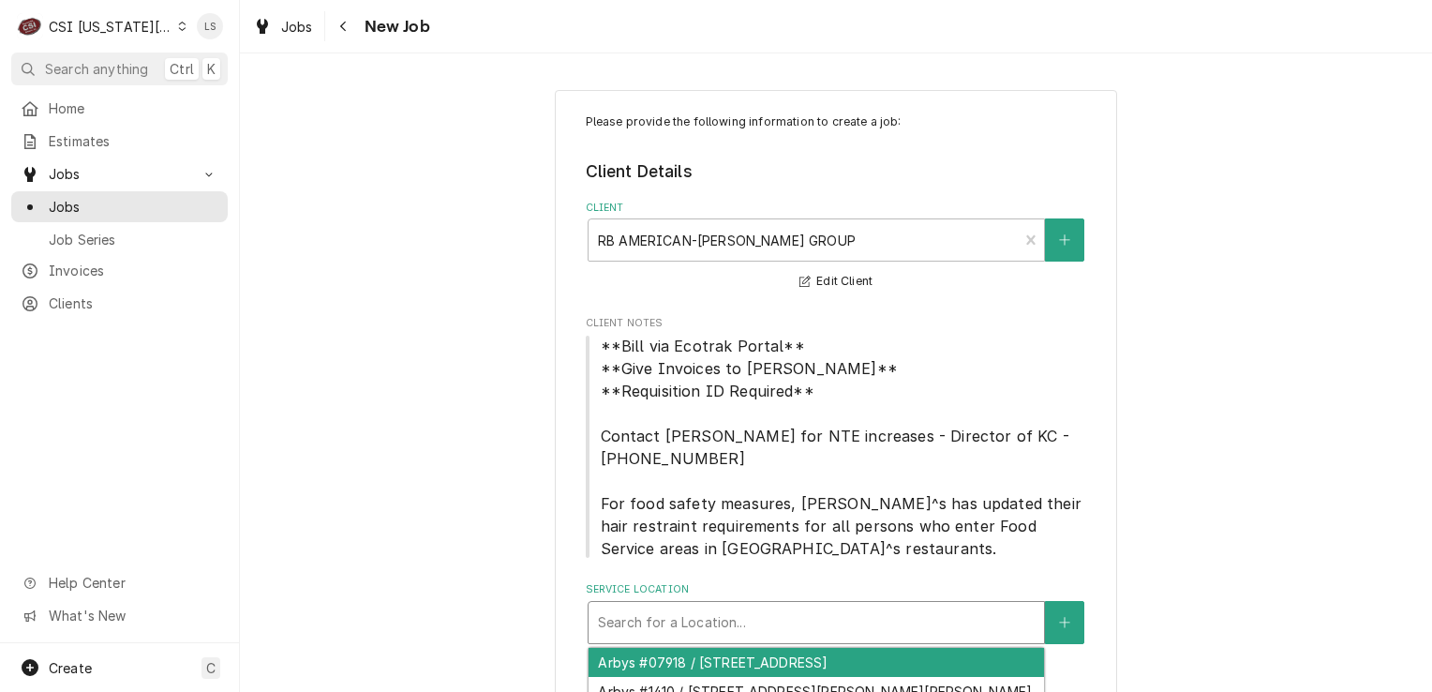
click at [848, 618] on div "Service Location" at bounding box center [816, 622] width 437 height 34
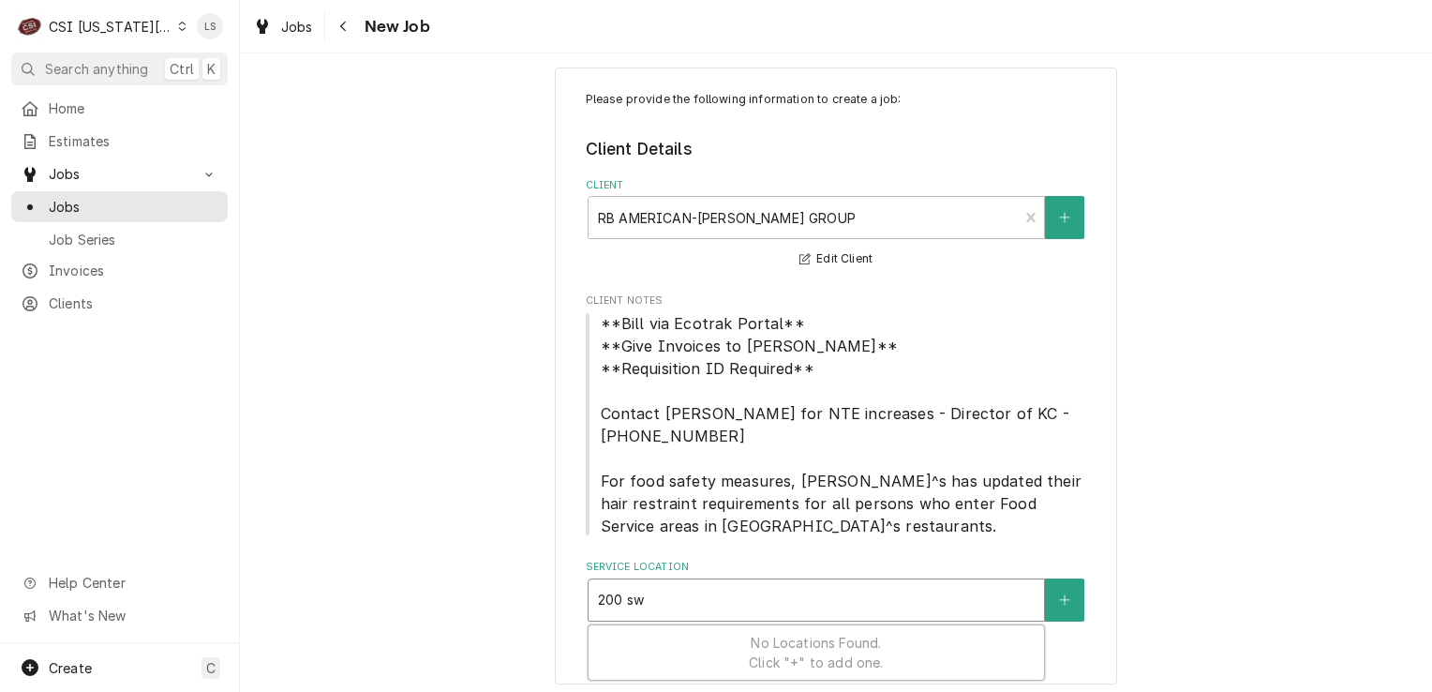
scroll to position [30, 0]
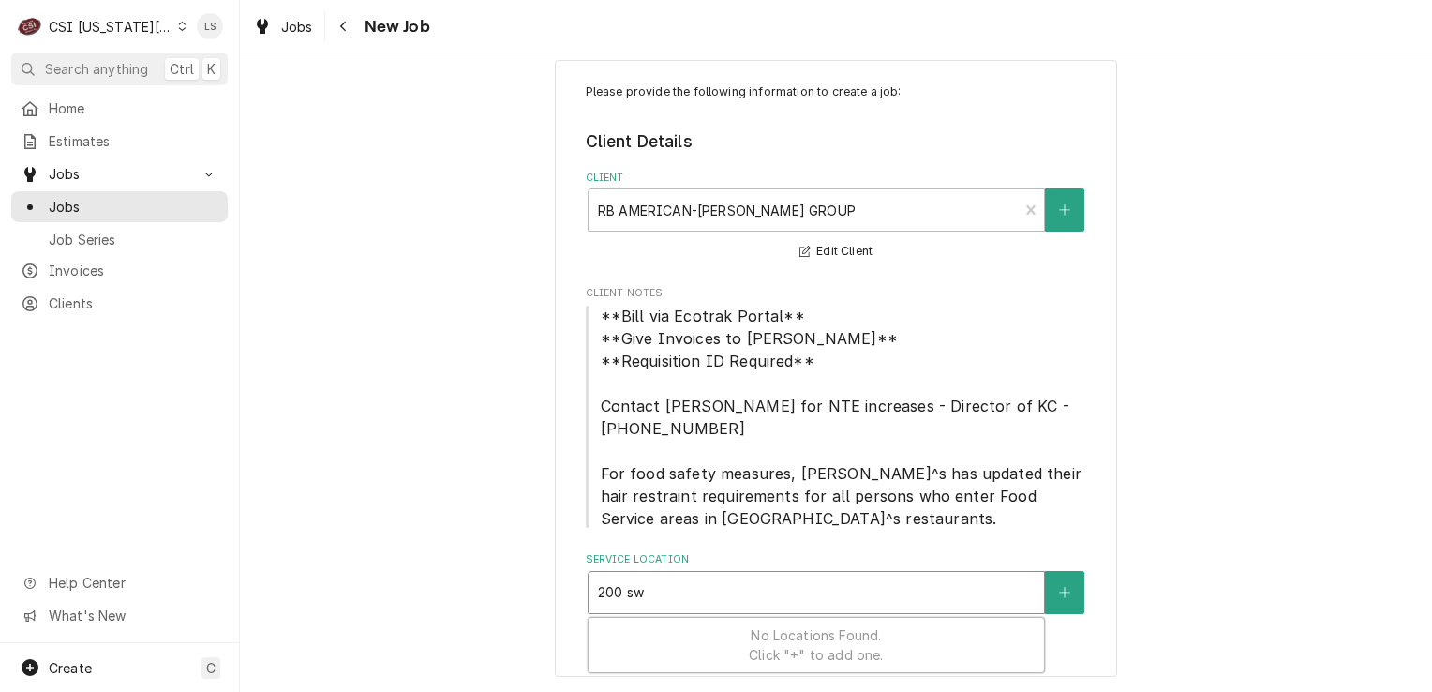
type input "200 s"
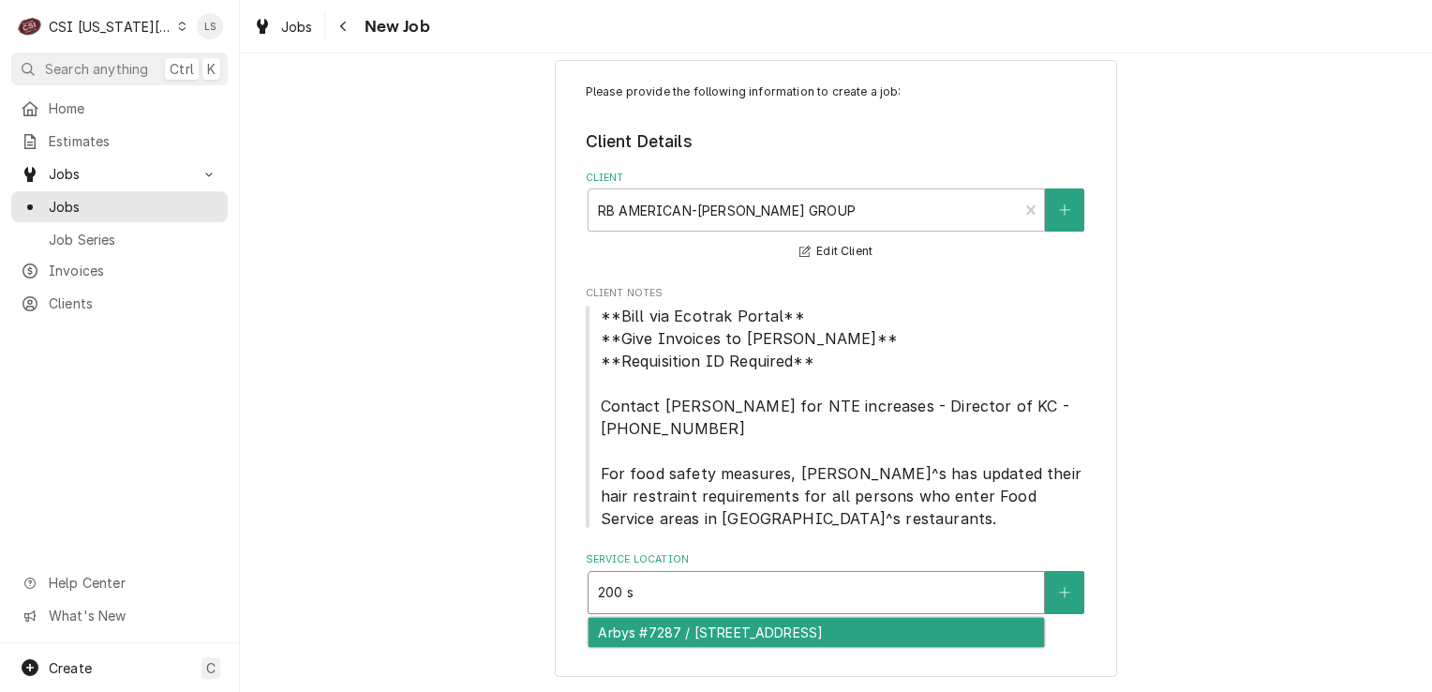
click at [844, 620] on div "Arbys #7287 / [STREET_ADDRESS]" at bounding box center [817, 632] width 456 height 29
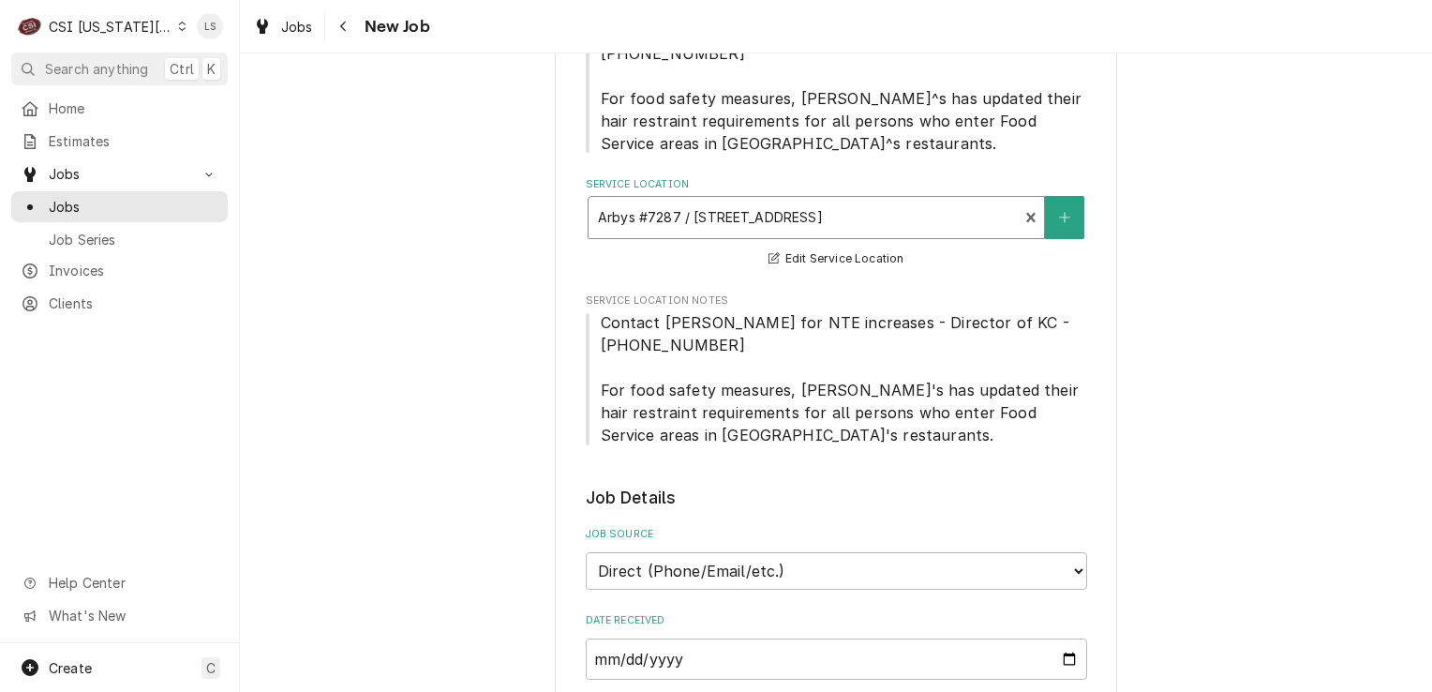
scroll to position [592, 0]
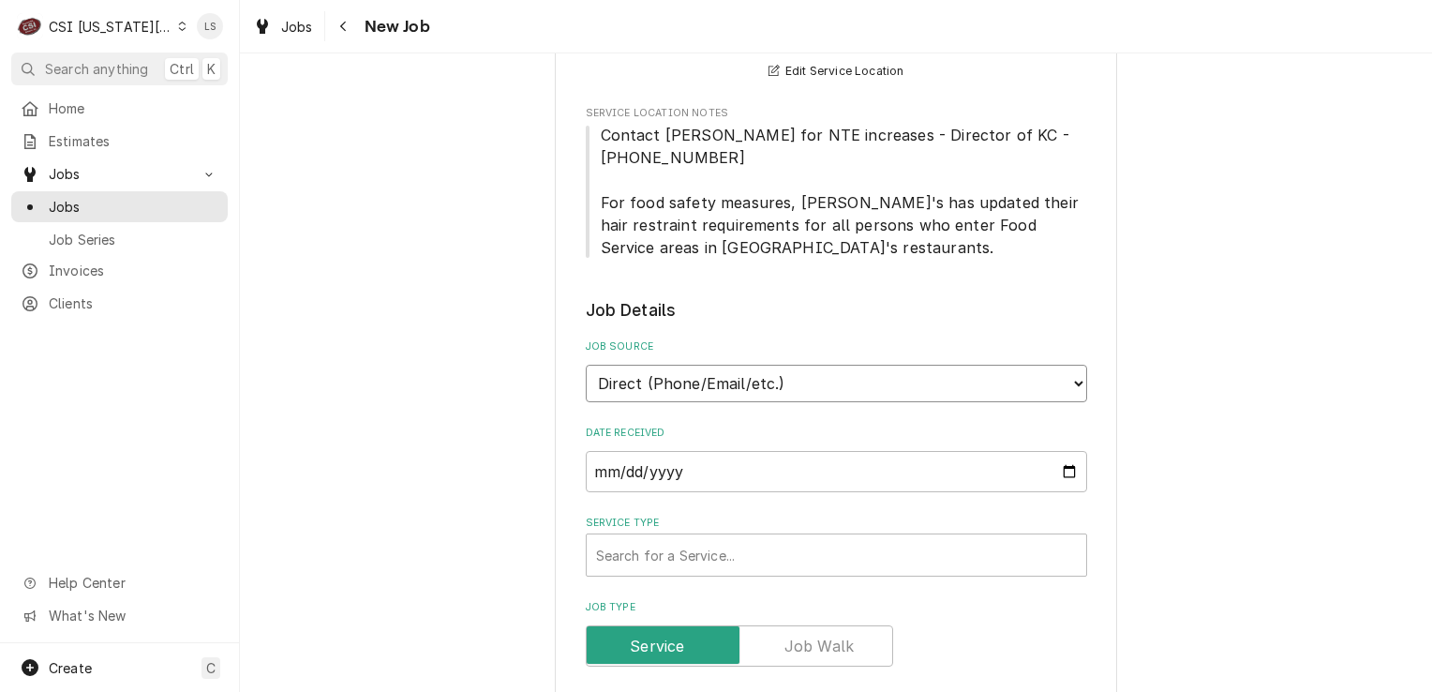
click at [635, 375] on select "Direct (Phone/Email/etc.) Service Channel Corrigo Ecotrak Other" at bounding box center [836, 383] width 501 height 37
select select "3"
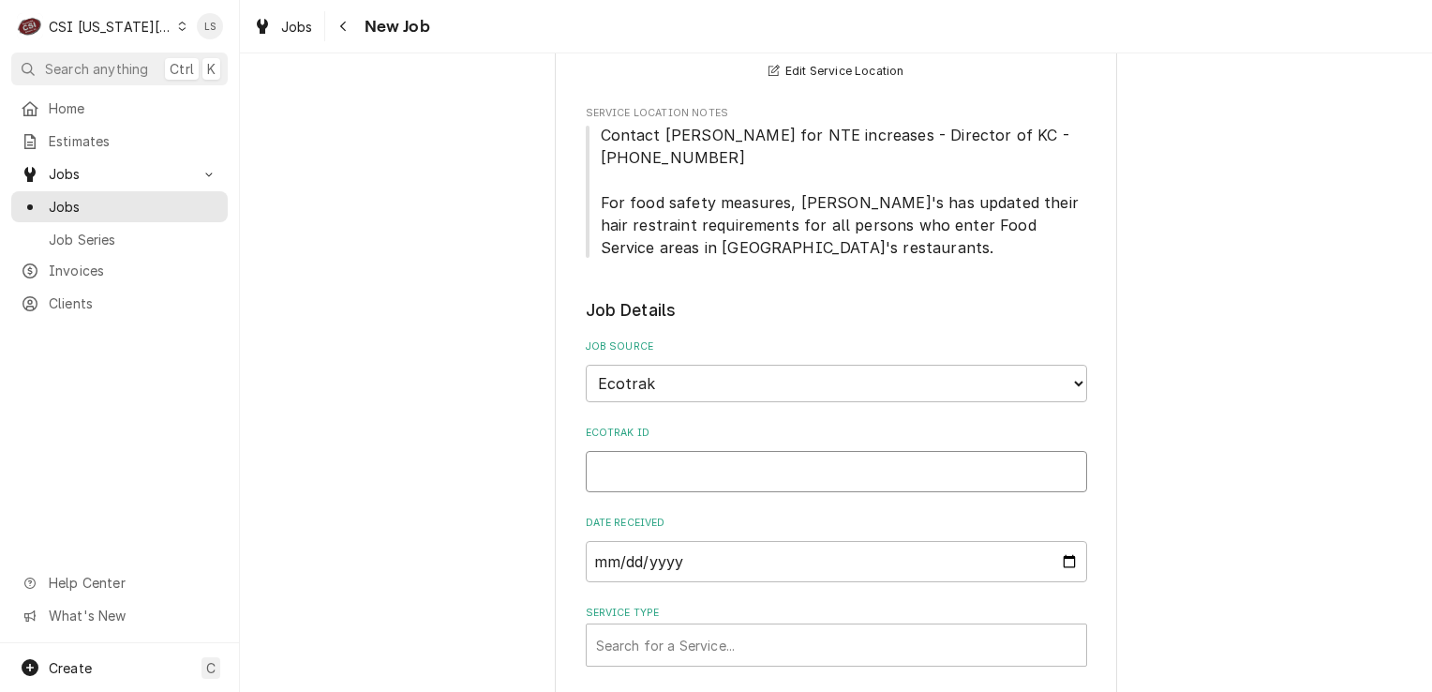
click at [616, 484] on input "Ecotrak ID" at bounding box center [836, 471] width 501 height 41
paste input "3894721"
type textarea "x"
type input "3894721"
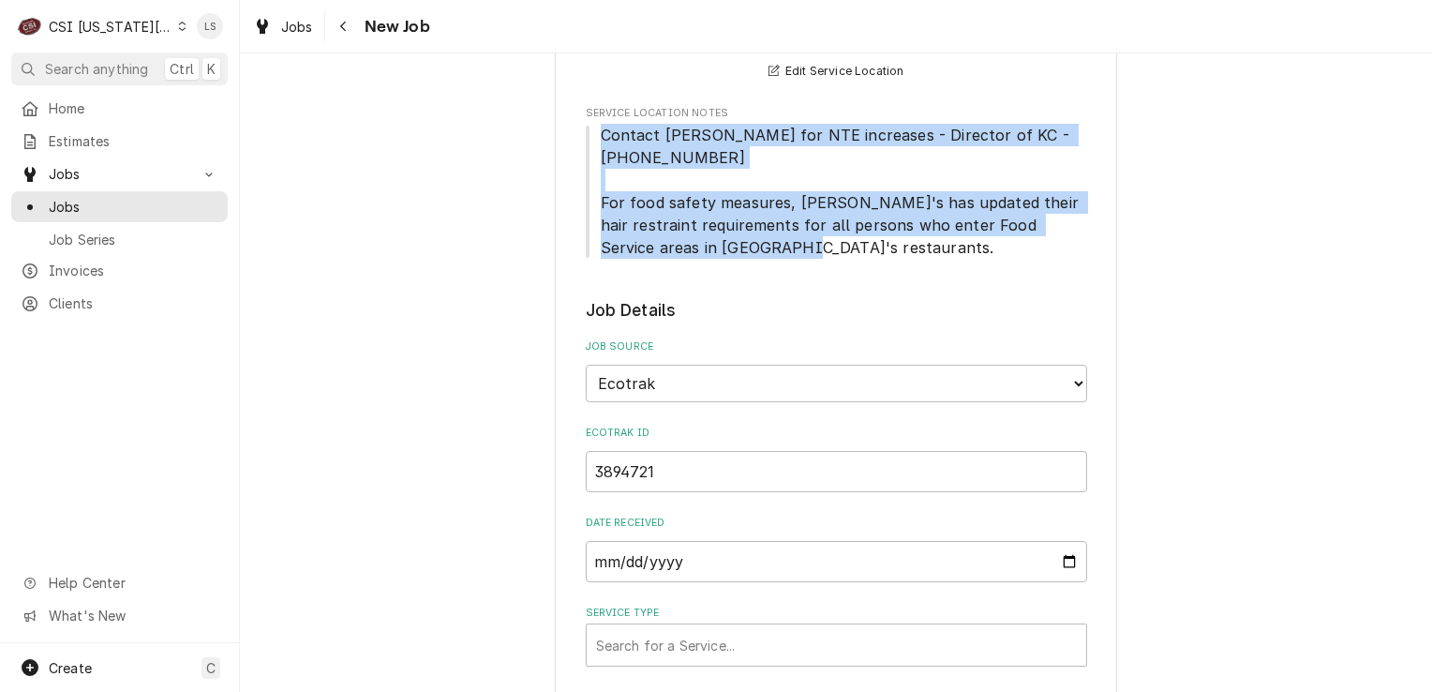
drag, startPoint x: 620, startPoint y: 193, endPoint x: 581, endPoint y: 133, distance: 71.2
click at [586, 133] on span "Contact [PERSON_NAME] for NTE increases - Director of KC - [PHONE_NUMBER] For f…" at bounding box center [836, 191] width 501 height 135
copy span "Contact [PERSON_NAME] for NTE increases - Director of KC - [PHONE_NUMBER] For f…"
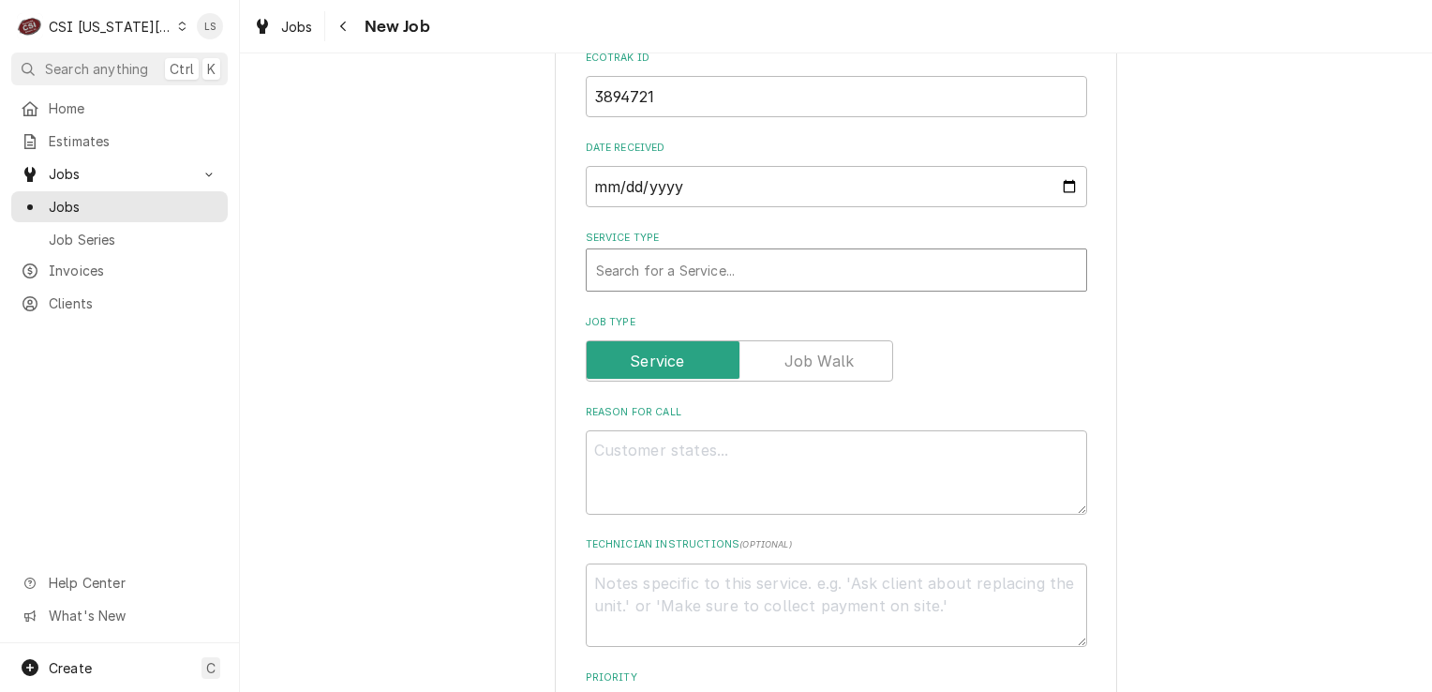
click at [651, 260] on div "Service Type" at bounding box center [836, 270] width 481 height 34
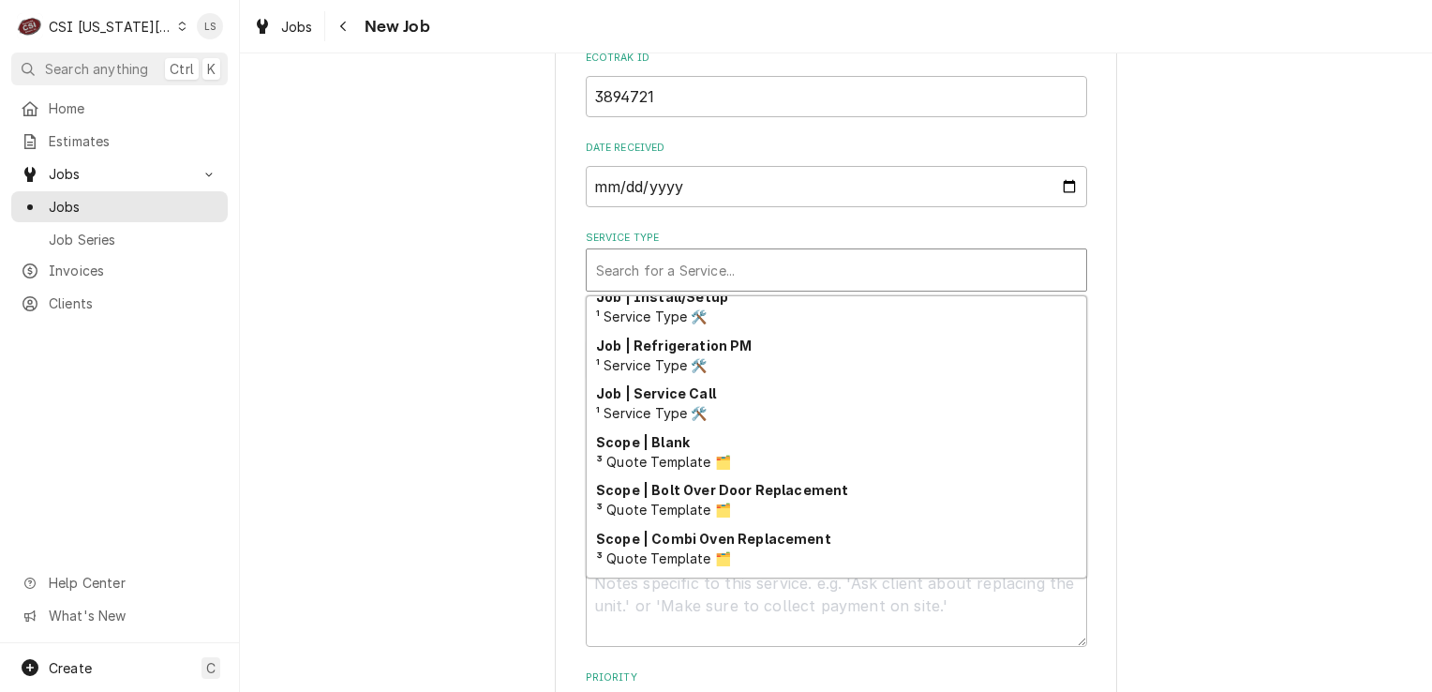
scroll to position [1170, 0]
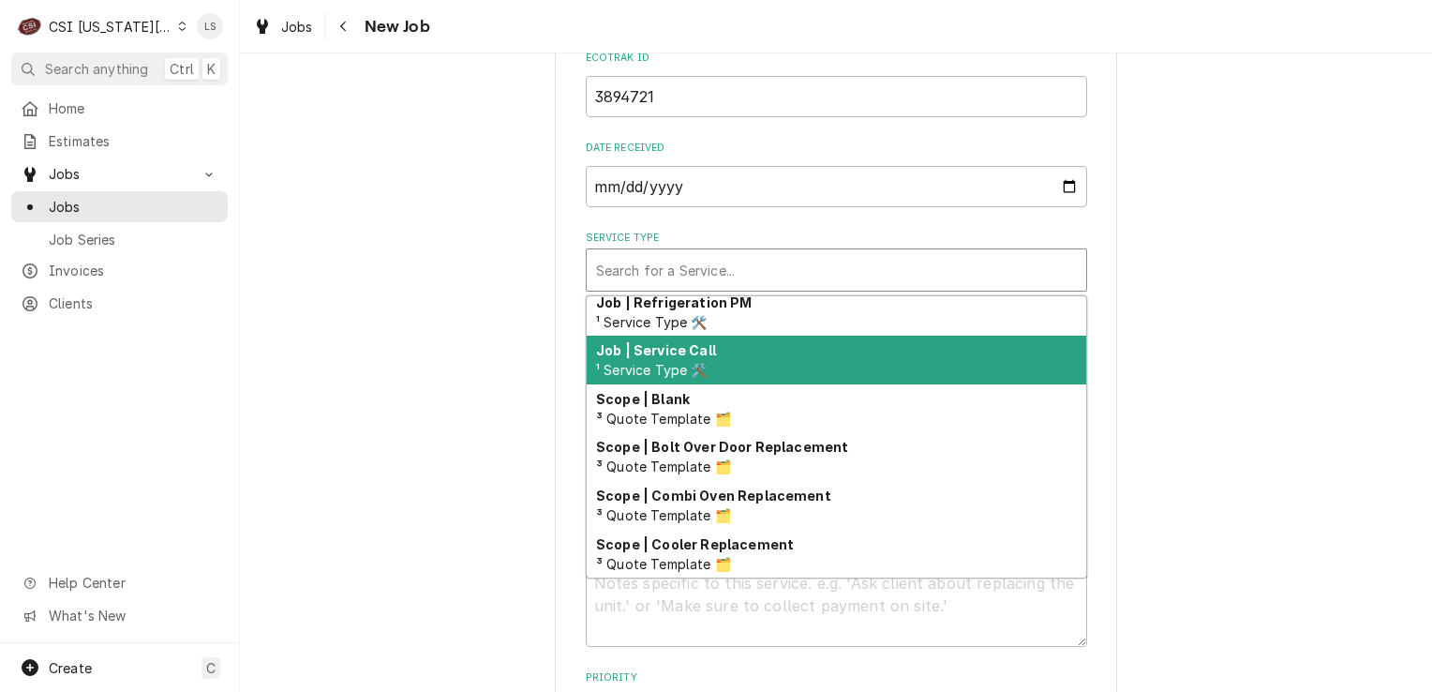
click at [680, 362] on span "¹ Service Type 🛠️" at bounding box center [652, 370] width 112 height 16
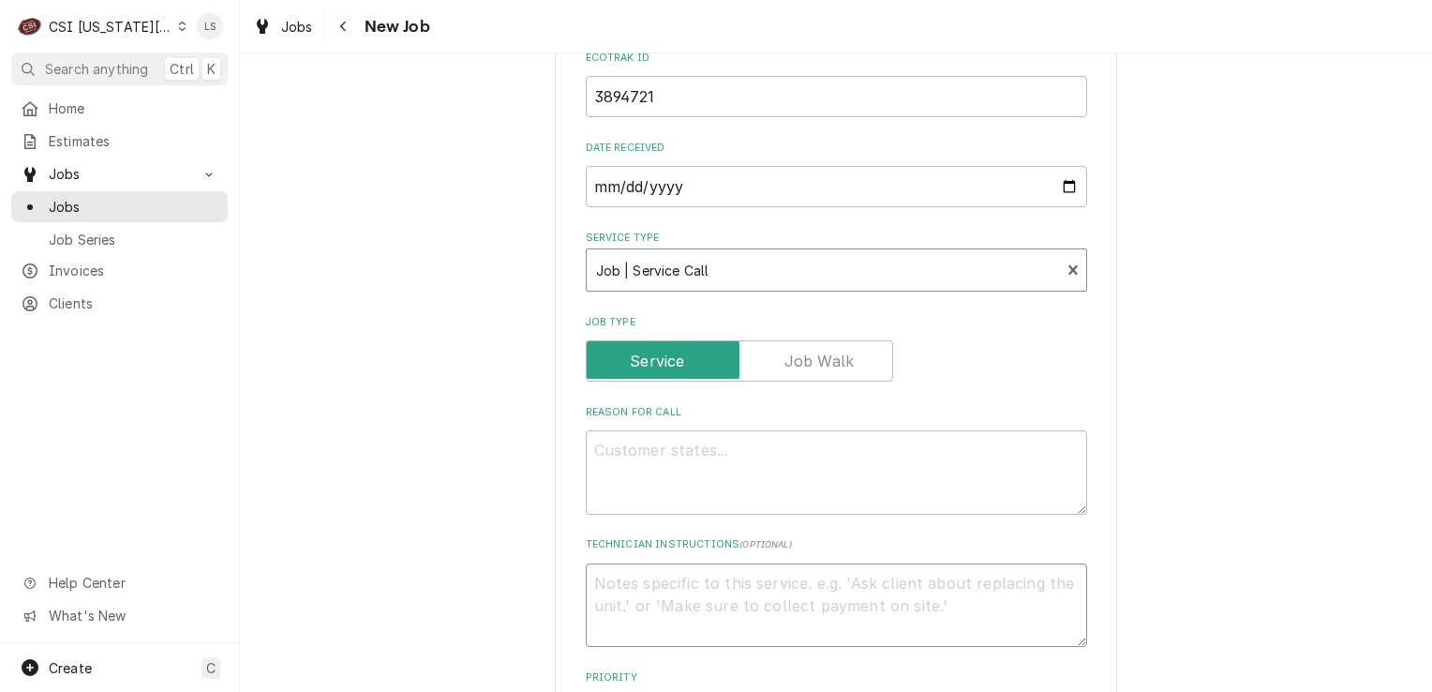
click at [699, 602] on textarea "Technician Instructions ( optional )" at bounding box center [836, 605] width 501 height 84
paste textarea "Contact Brandon Johnson for NTE increases - Director of KC - 816-723-7062 For f…"
type textarea "x"
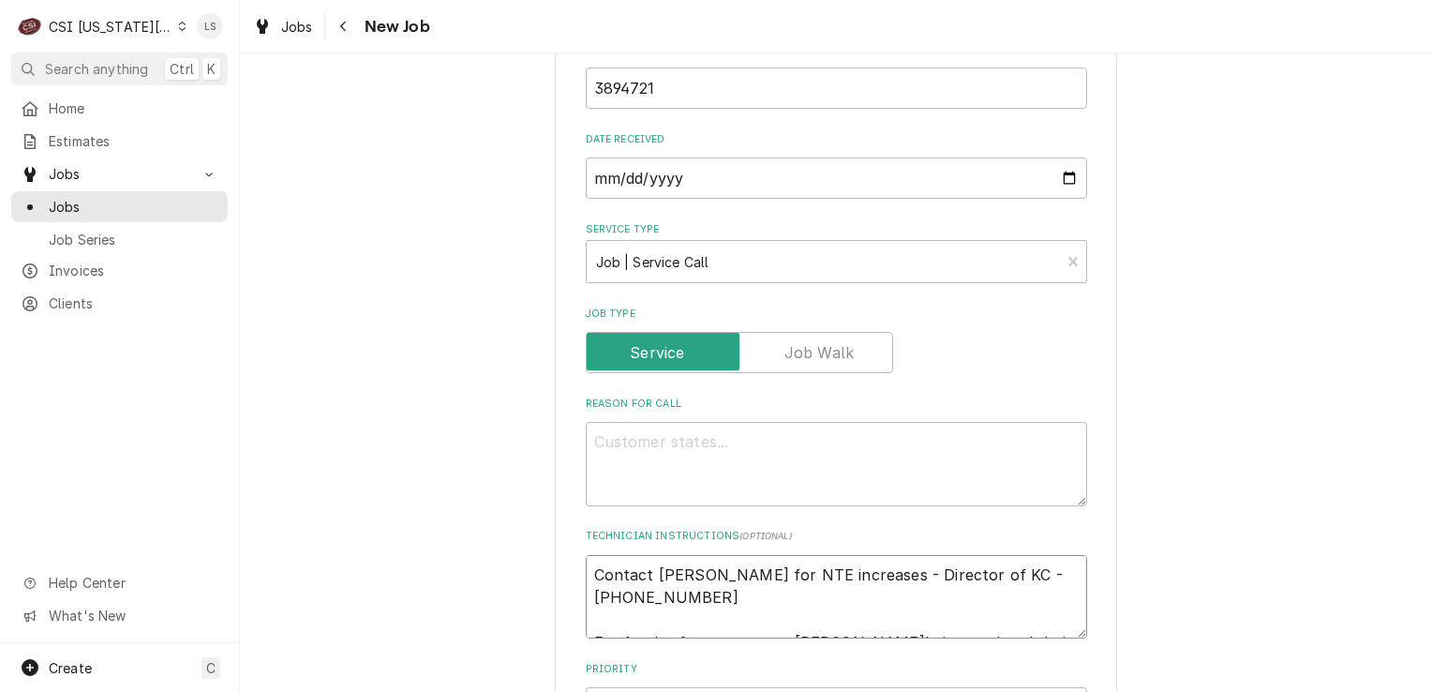
type textarea "Contact Brandon Johnson for NTE increases - Director of KC - 816-723-7062 For f…"
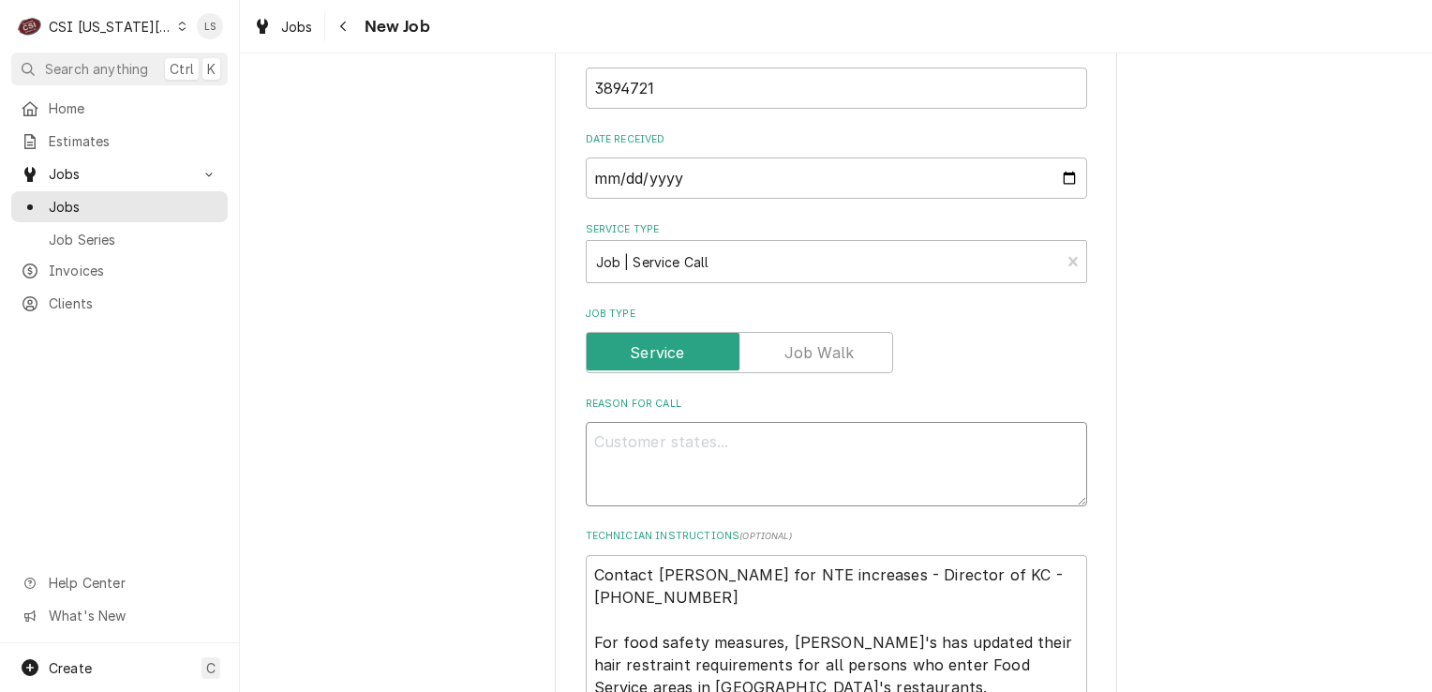
click at [668, 464] on textarea "Reason For Call" at bounding box center [836, 464] width 501 height 84
paste textarea "Tested the holding oven twice an hour apart and the temperature came to 130 deg…"
type textarea "x"
type textarea "Tested the holding oven twice an hour apart and the temperature came to 130 deg…"
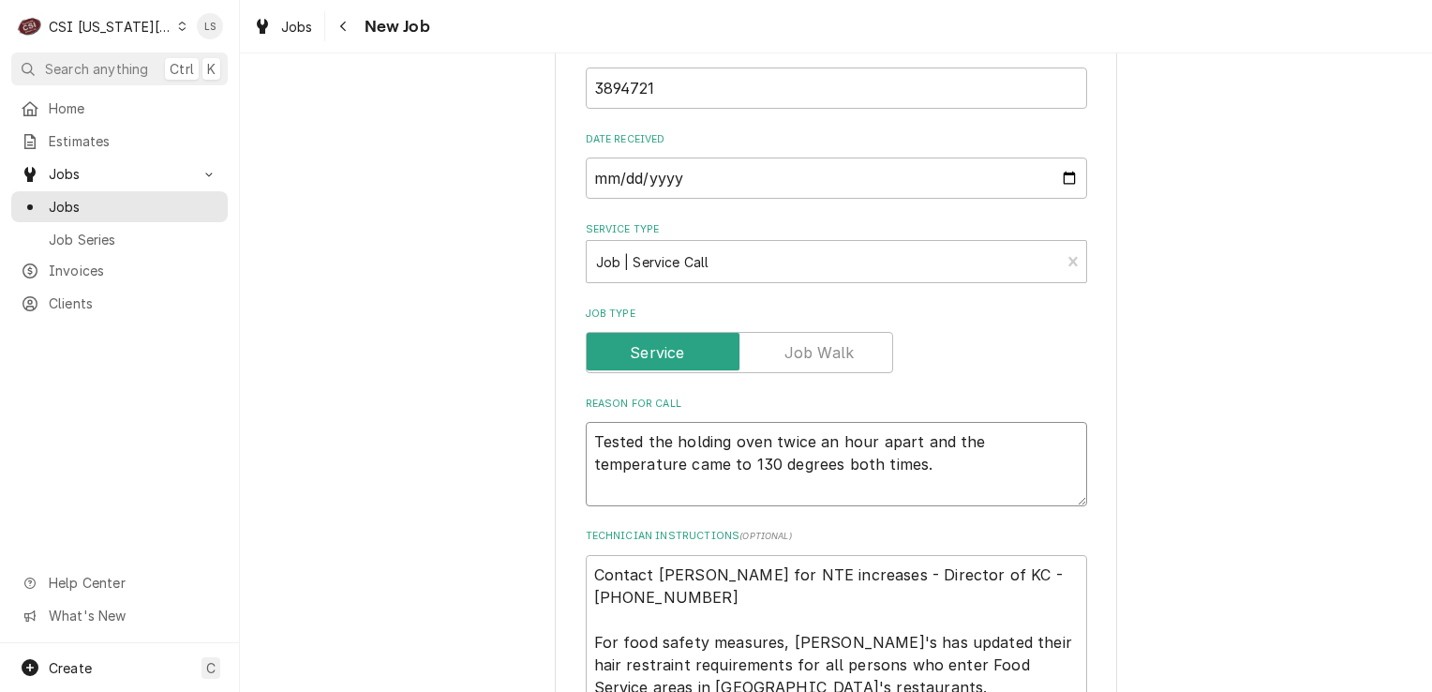
drag, startPoint x: 666, startPoint y: 433, endPoint x: 552, endPoint y: 433, distance: 114.3
click at [555, 433] on div "Please provide the following information to create a job: Client Details Client…" at bounding box center [836, 448] width 562 height 2669
type textarea "x"
type textarea "holding oven twice an hour apart and the temperature came to 130 degrees both t…"
type textarea "x"
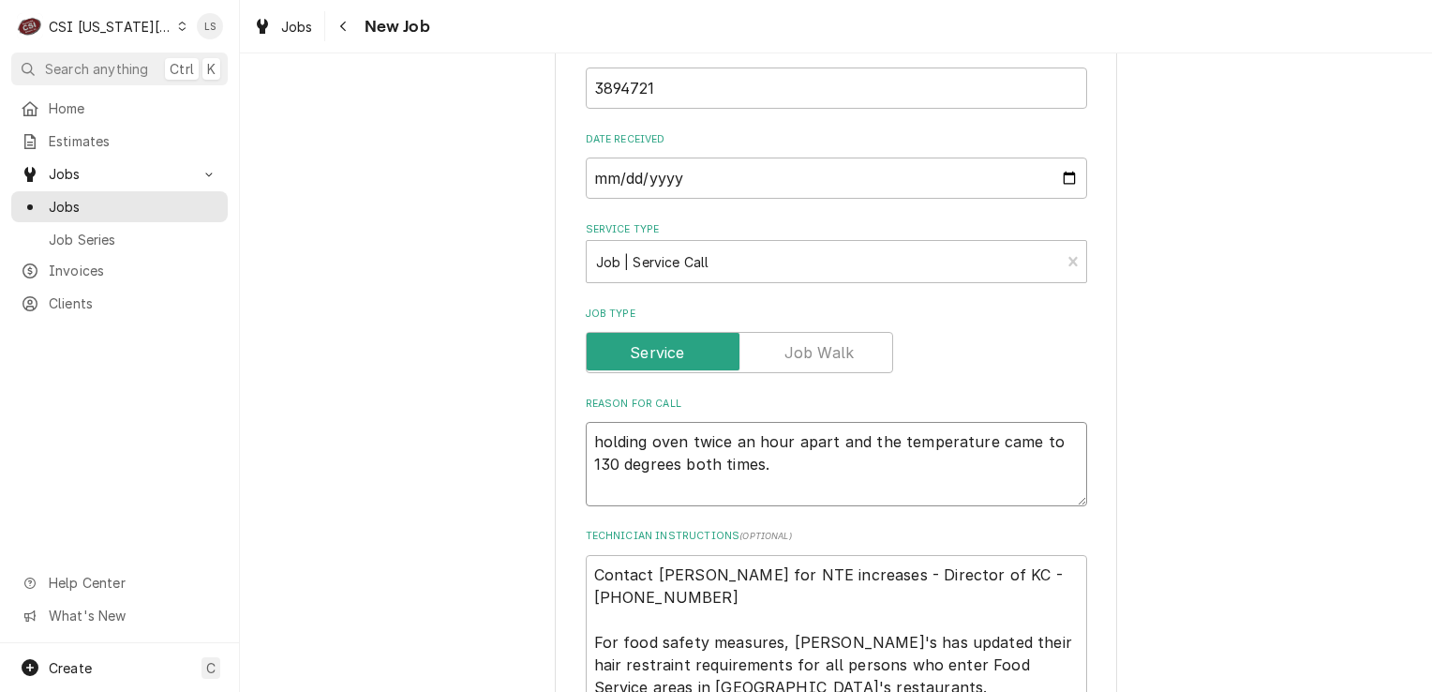
type textarea "olding oven twice an hour apart and the temperature came to 130 degrees both ti…"
type textarea "x"
type textarea "Holding oven twice an hour apart and the temperature came to 130 degrees both t…"
click at [686, 439] on textarea "Holding oven twice an hour apart and the temperature came to 130 degrees both t…" at bounding box center [836, 464] width 501 height 84
type textarea "x"
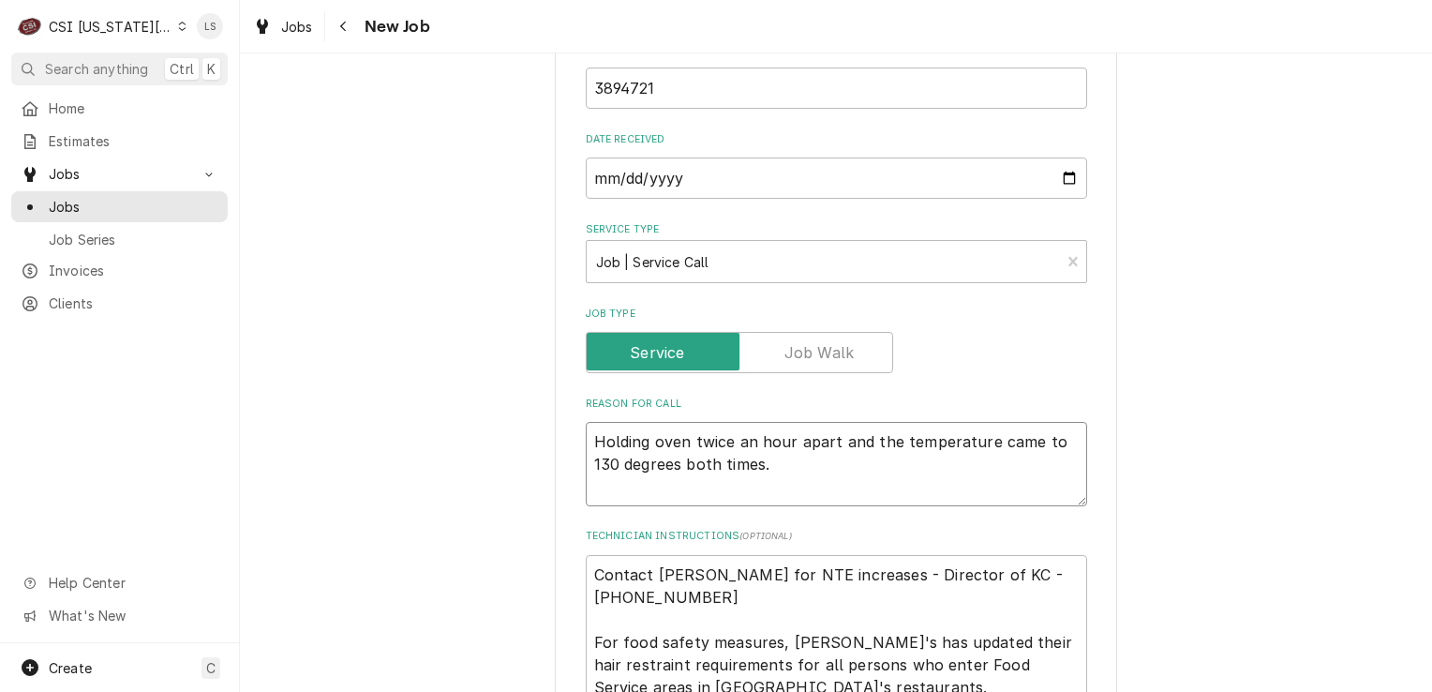
type textarea "Holding oven -twice an hour apart and the temperature came to 130 degrees both …"
type textarea "x"
type textarea "Holding oven - twice an hour apart and the temperature came to 130 degrees both…"
type textarea "x"
type textarea "Holding oven - ttwice an hour apart and the temperature came to 130 degrees bot…"
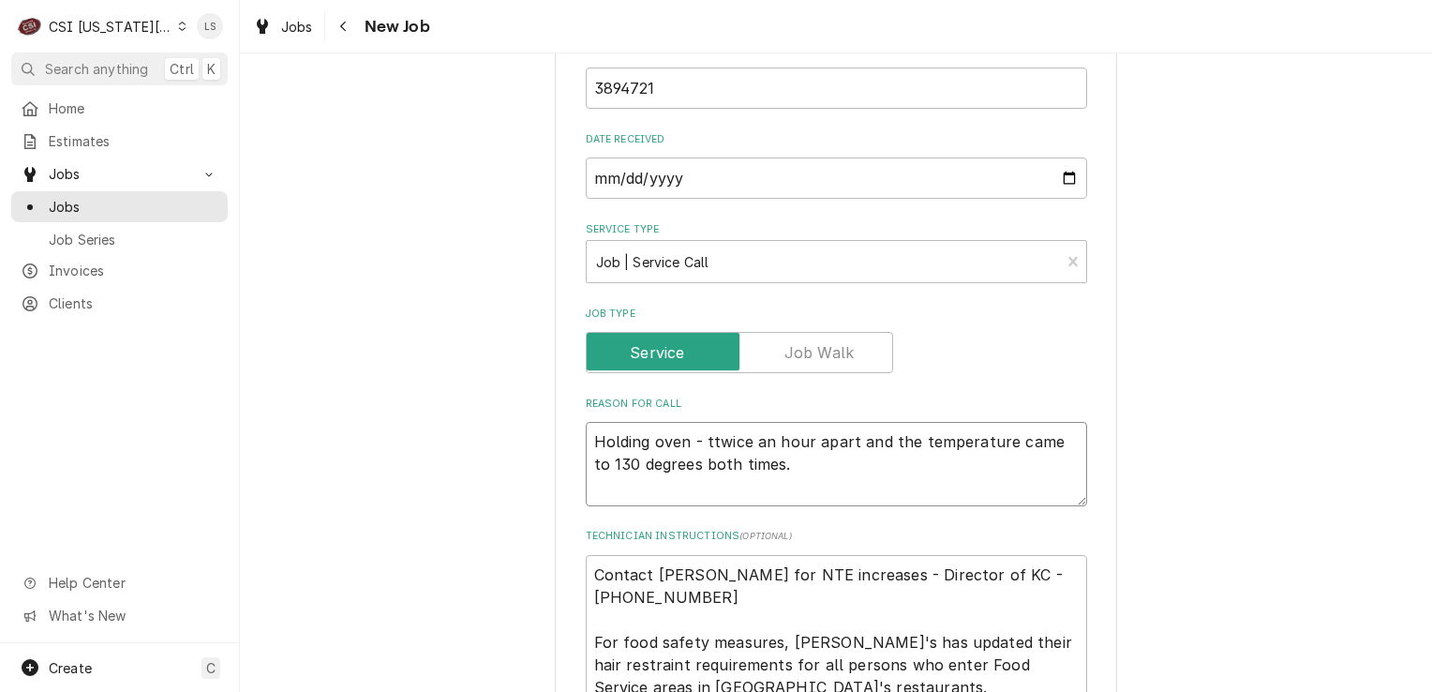
type textarea "x"
type textarea "Holding oven - tetwice an hour apart and the temperature came to 130 degrees bo…"
type textarea "x"
type textarea "Holding oven - testwice an hour apart and the temperature came to 130 degrees b…"
type textarea "x"
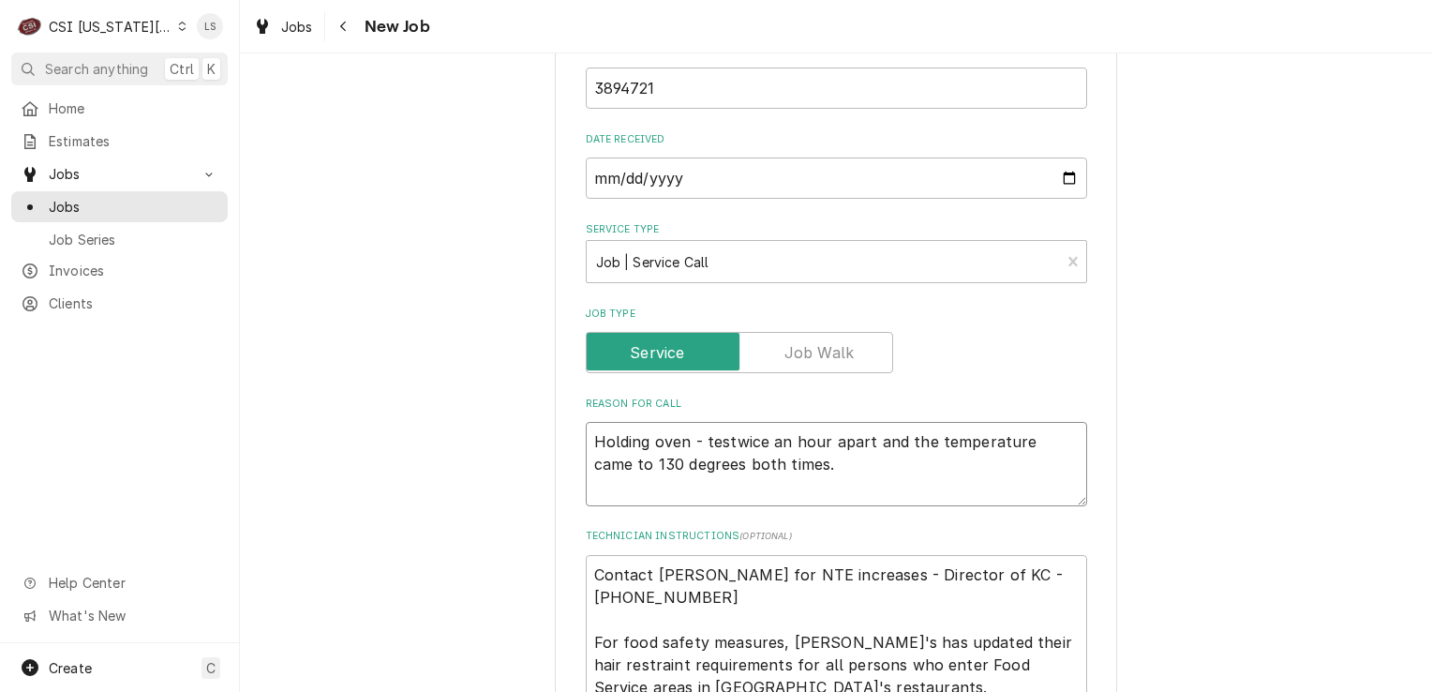
type textarea "Holding oven - testtwice an hour apart and the temperature came to 130 degrees …"
type textarea "x"
type textarea "Holding oven - testetwice an hour apart and the temperature came to 130 degrees…"
type textarea "x"
type textarea "Holding oven - testedtwice an hour apart and the temperature came to 130 degree…"
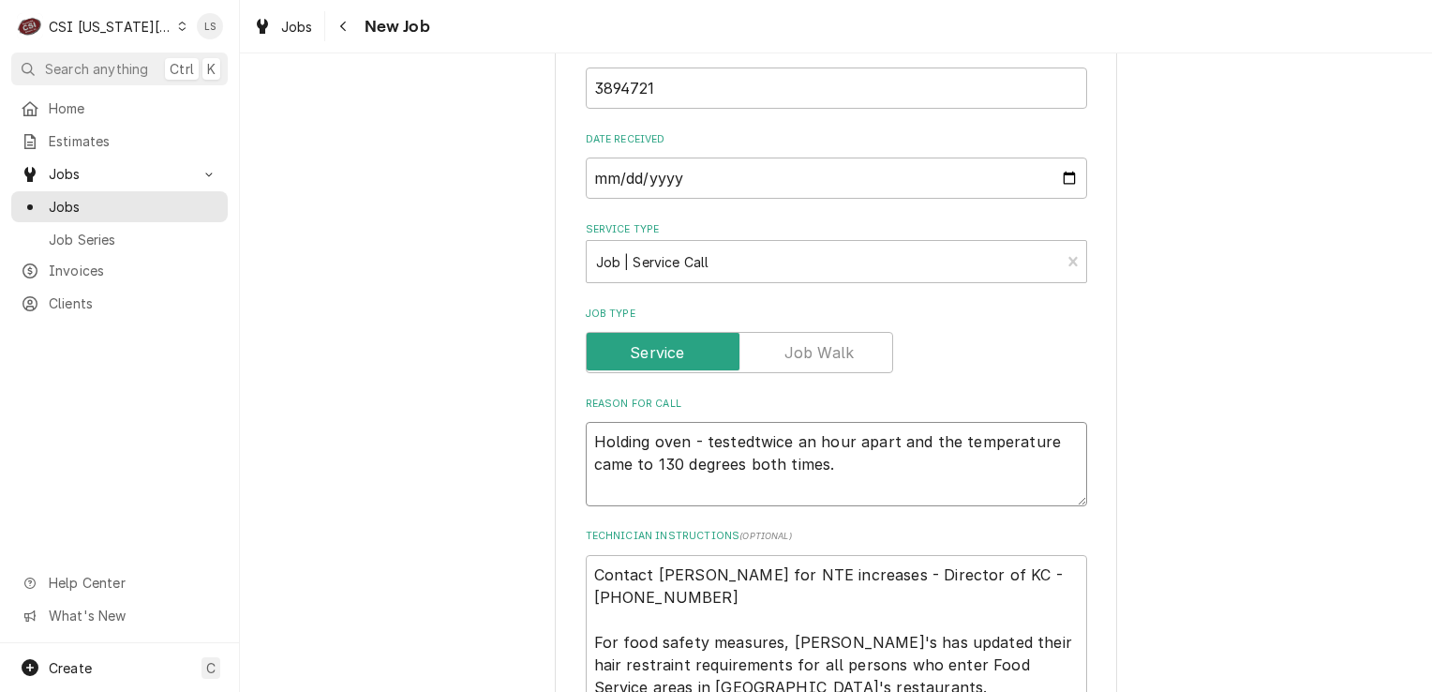
type textarea "x"
type textarea "Holding oven - tested twice an hour apart and the temperature came to 130 degre…"
type textarea "x"
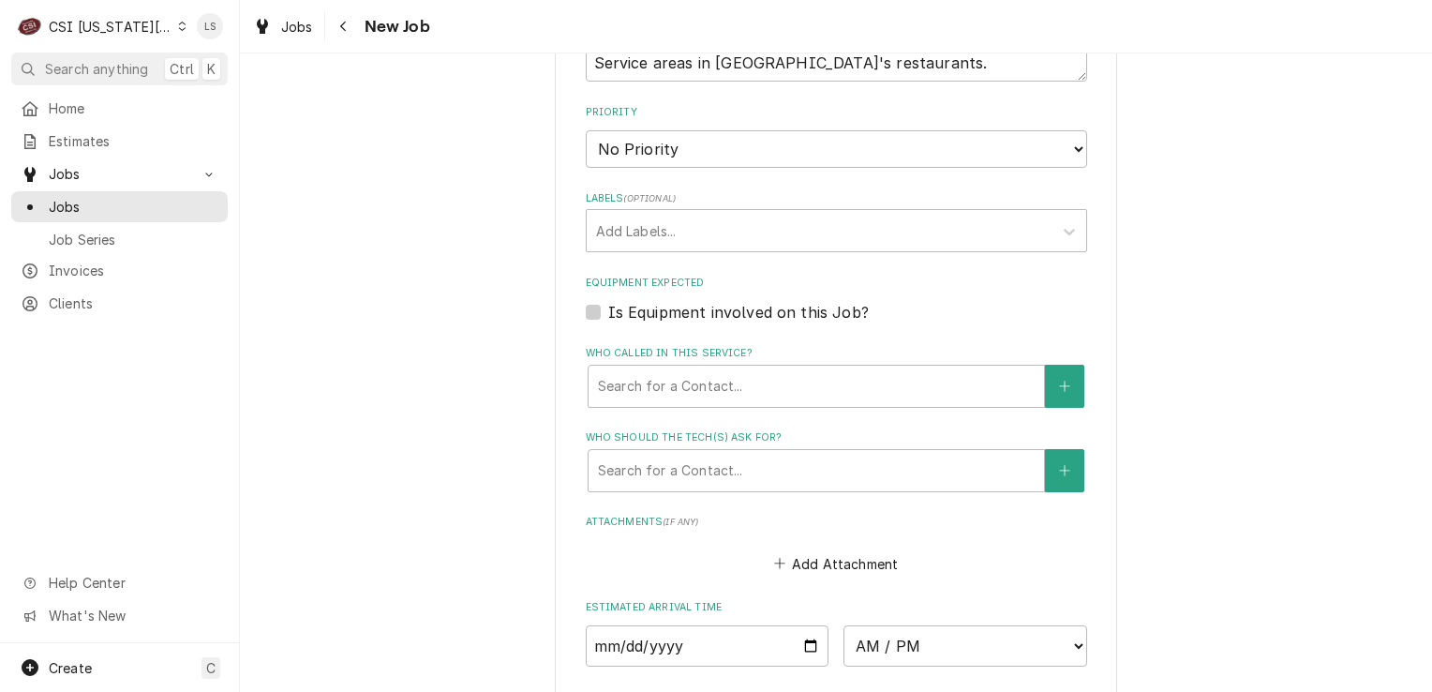
scroll to position [1632, 0]
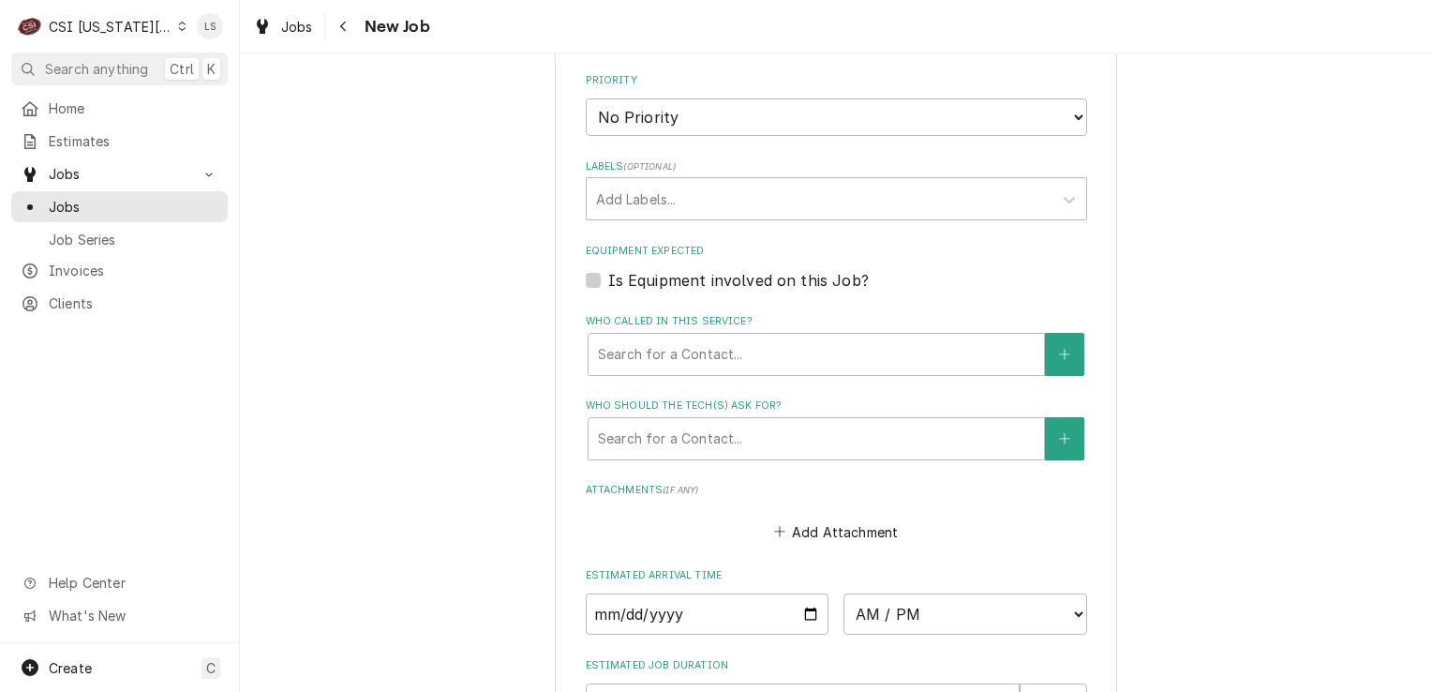
type textarea "Holding oven - tested twice an hour apart and the temperature came to 130 degre…"
drag, startPoint x: 619, startPoint y: 122, endPoint x: 618, endPoint y: 133, distance: 11.3
click at [619, 122] on select "No Priority Urgent High Medium Low" at bounding box center [836, 116] width 501 height 37
select select "2"
click at [586, 98] on select "No Priority Urgent High Medium Low" at bounding box center [836, 116] width 501 height 37
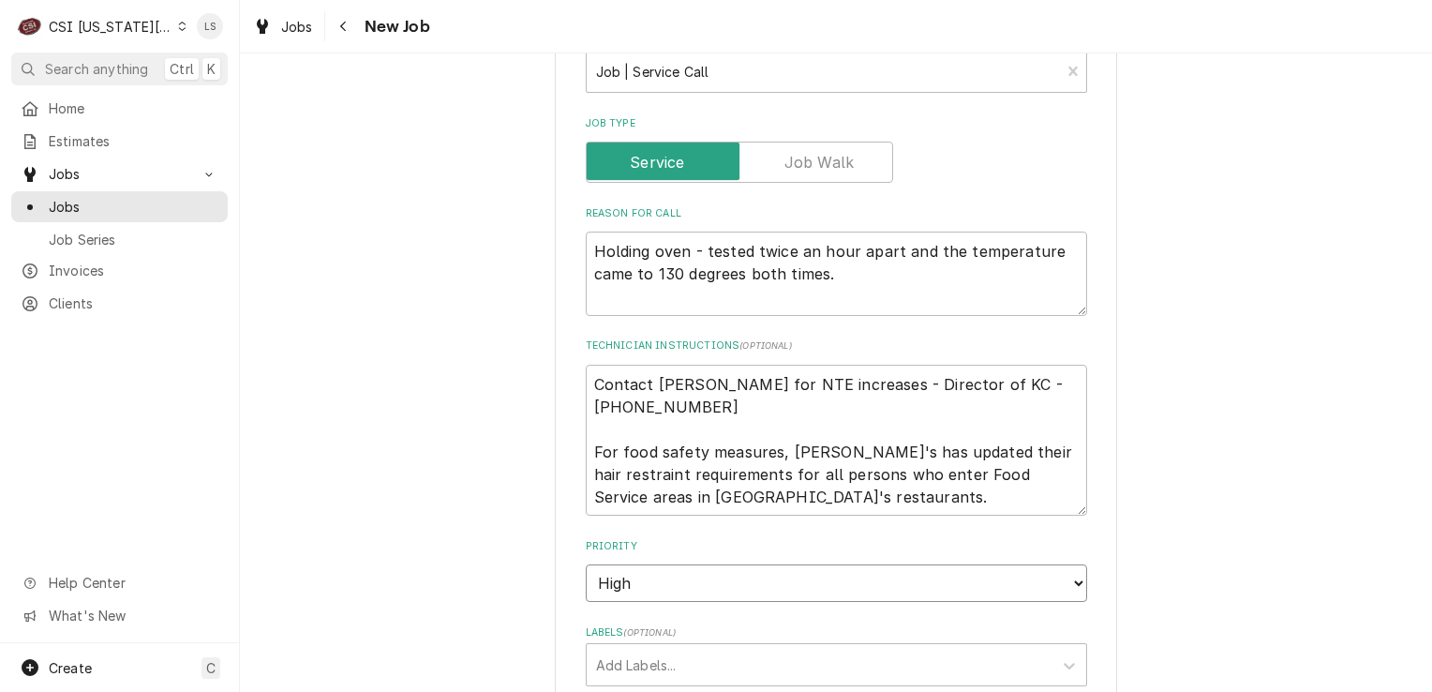
scroll to position [1163, 0]
click at [586, 377] on textarea "Contact Brandon Johnson for NTE increases - Director of KC - 816-723-7062 For f…" at bounding box center [836, 443] width 501 height 152
type textarea "x"
type textarea "Contact Brandon Johnson for NTE increases - Director of KC - 816-723-7062 For f…"
type textarea "x"
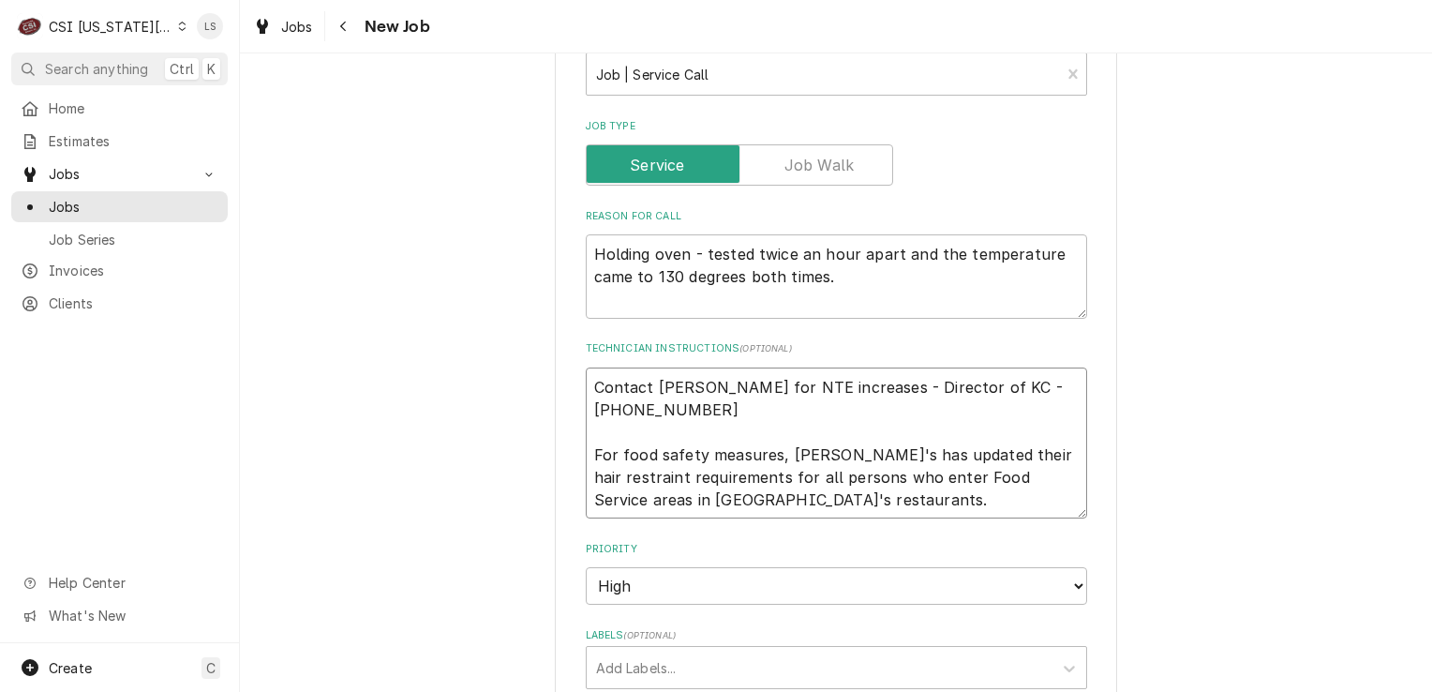
type textarea "Contact Brandon Johnson for NTE increases - Director of KC - 816-723-7062 For f…"
click at [586, 377] on textarea "Contact Brandon Johnson for NTE increases - Director of KC - 816-723-7062 For f…" at bounding box center [836, 465] width 501 height 197
type textarea "x"
type textarea "Contact Brandon Johnson for NTE increases - Director of KC - 816-723-7062 For f…"
type textarea "x"
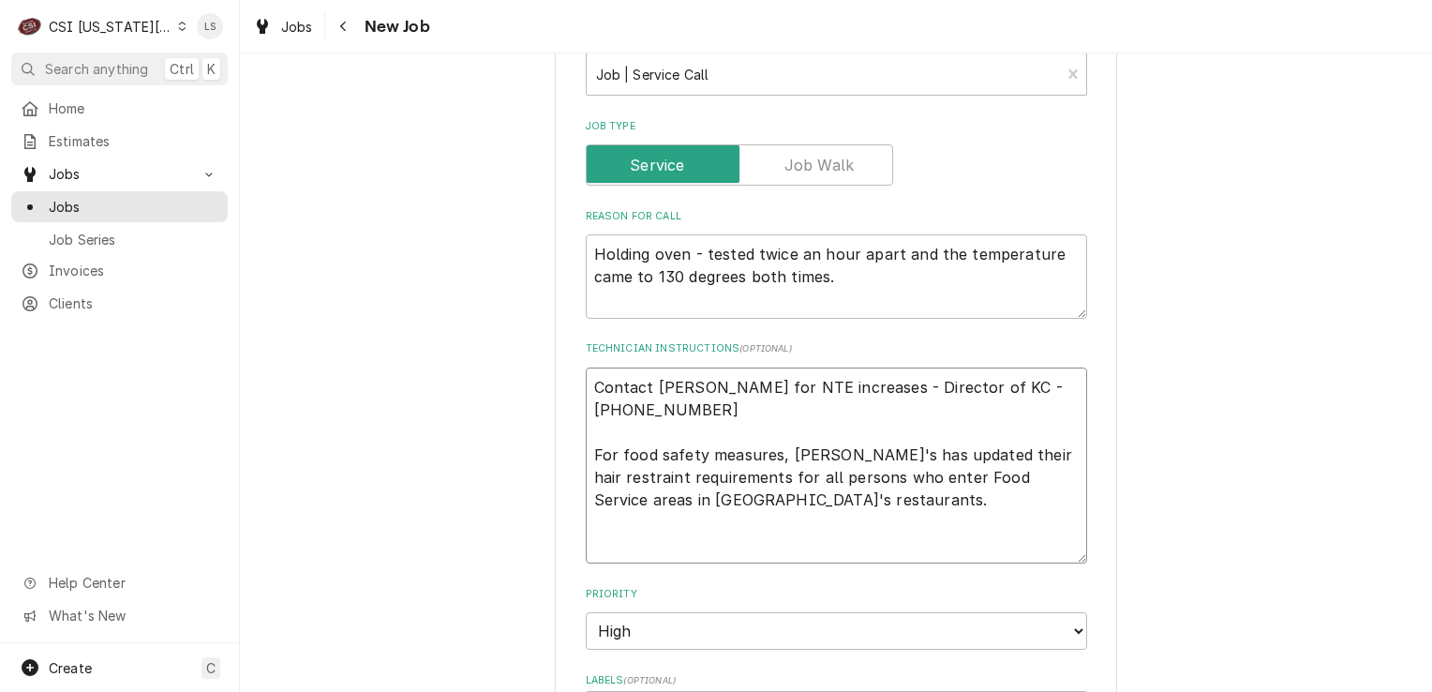
type textarea "N Contact Brandon Johnson for NTE increases - Director of KC - 816-723-7062 For…"
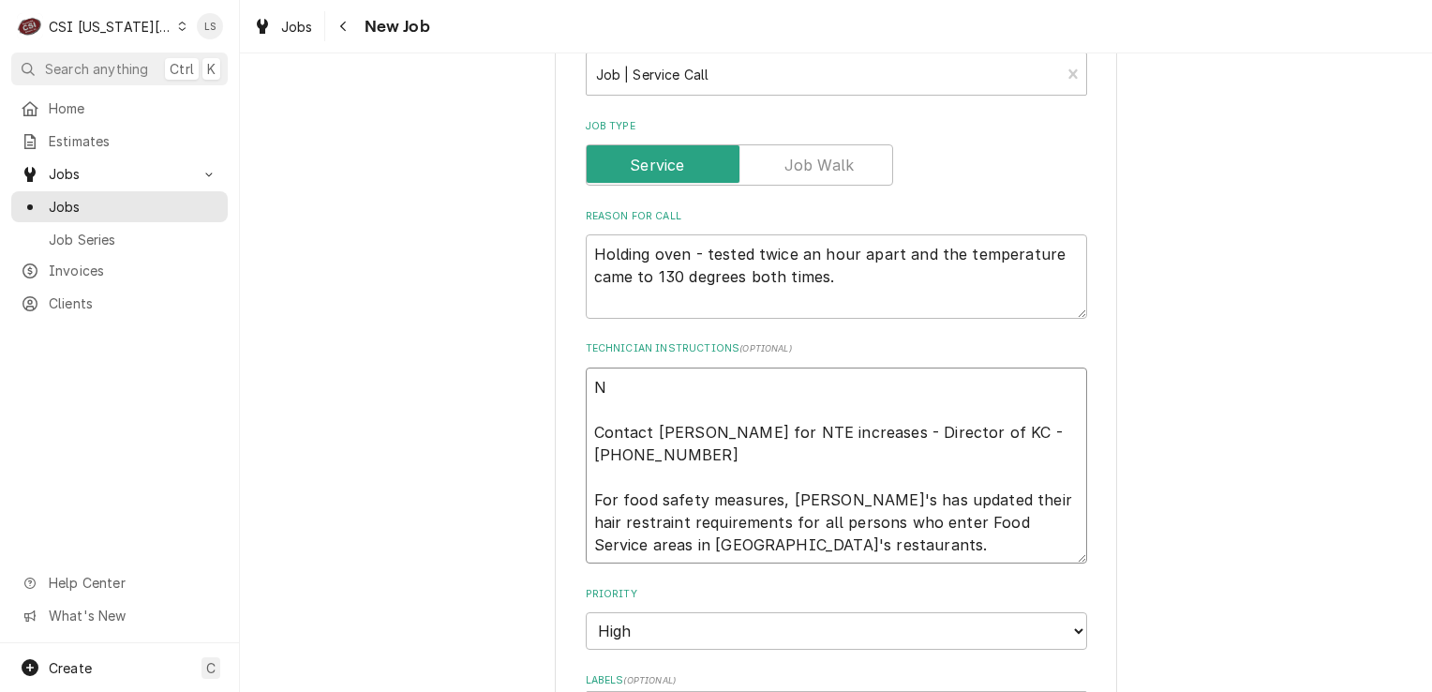
type textarea "x"
type textarea "NT Contact Brandon Johnson for NTE increases - Director of KC - 816-723-7062 Fo…"
type textarea "x"
type textarea "NTE Contact Brandon Johnson for NTE increases - Director of KC - 816-723-7062 F…"
type textarea "x"
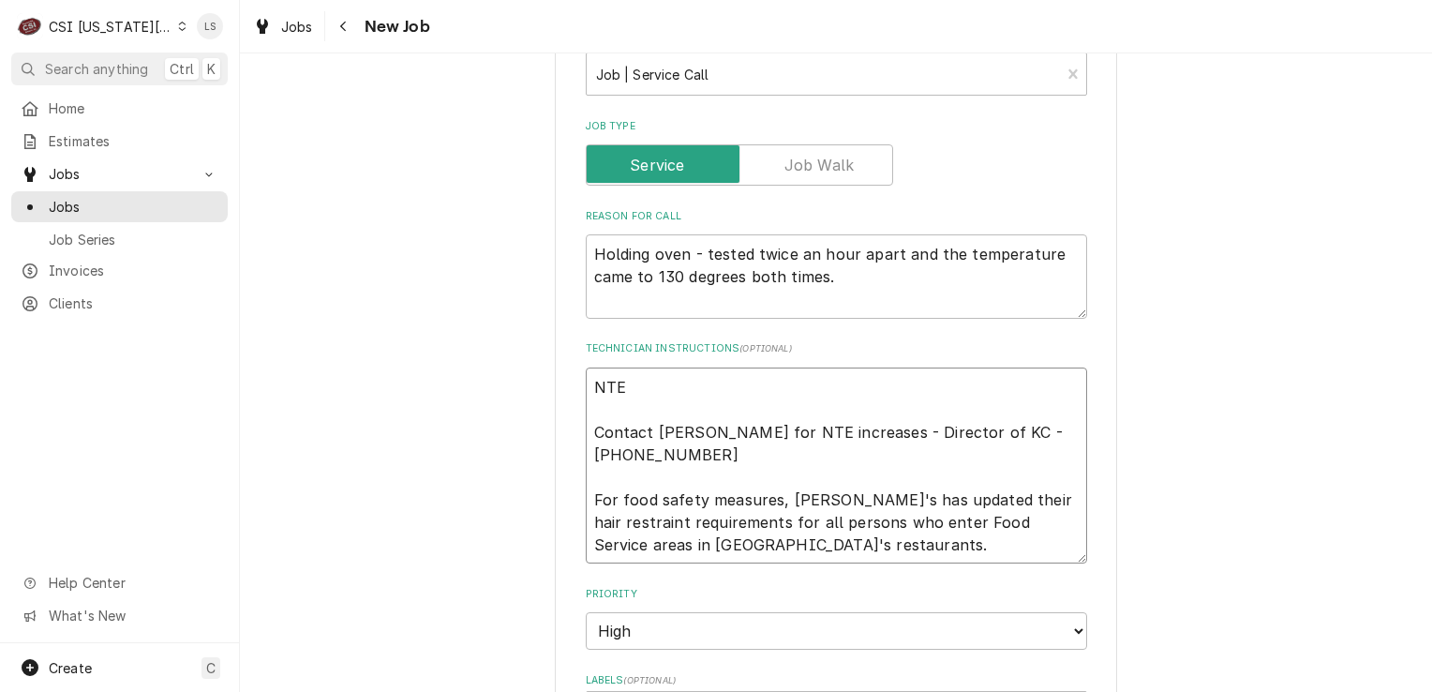
type textarea "NTE Contact Brandon Johnson for NTE increases - Director of KC - 816-723-7062 F…"
type textarea "x"
type textarea "NTE $ Contact Brandon Johnson for NTE increases - Director of KC - 816-723-7062…"
type textarea "x"
type textarea "NTE $4 Contact Brandon Johnson for NTE increases - Director of KC - 816-723-706…"
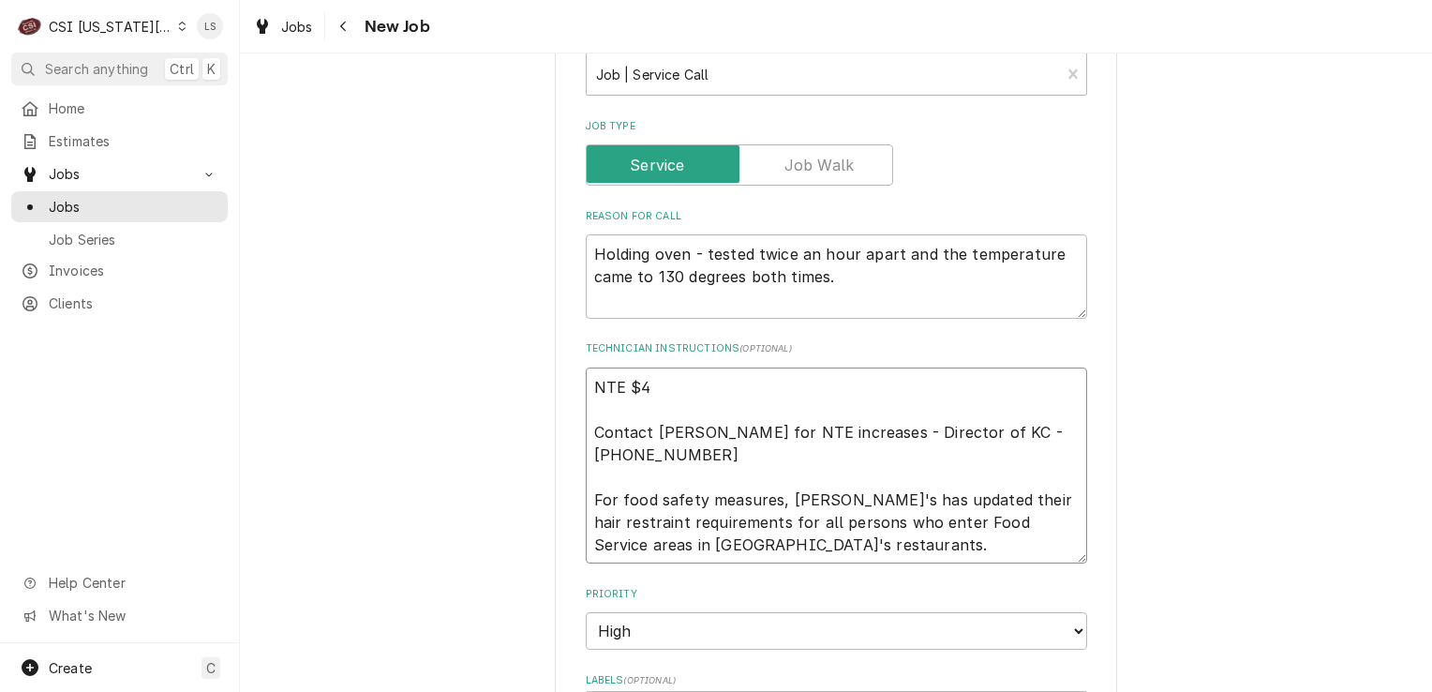
type textarea "x"
type textarea "NTE $45 Contact Brandon Johnson for NTE increases - Director of KC - 816-723-70…"
type textarea "x"
type textarea "NTE $450 Contact Brandon Johnson for NTE increases - Director of KC - 816-723-7…"
type textarea "x"
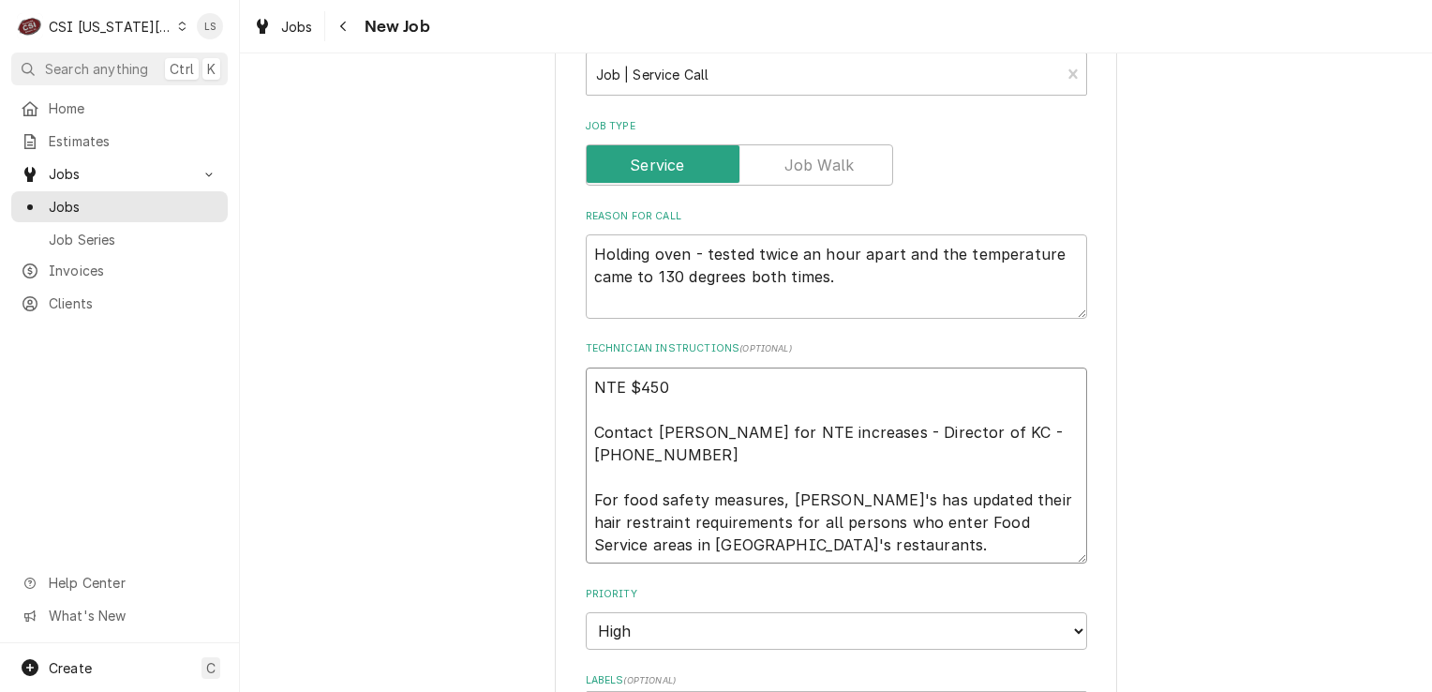
type textarea "NTE $450 Contact Brandon Johnson for NTE increases - Director of KC - 816-723-7…"
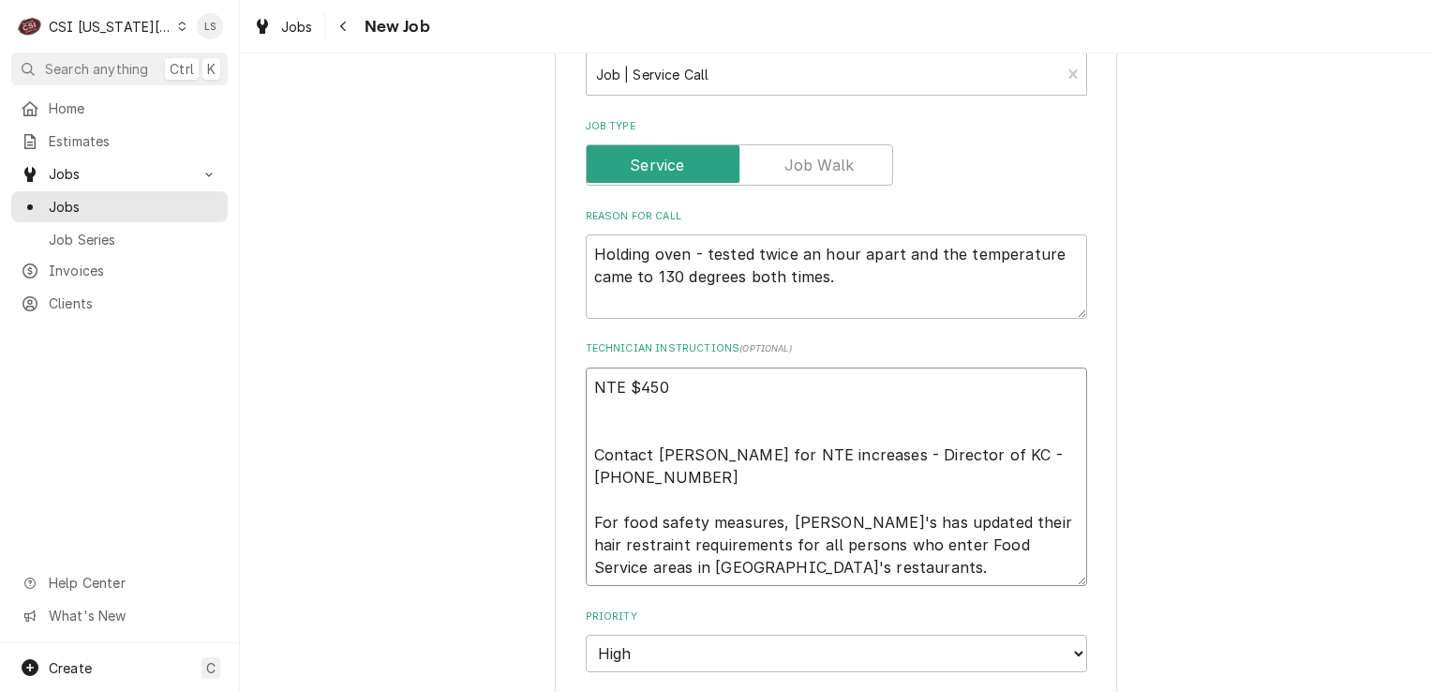
paste textarea "Priority: L4 - 48 Hours"
type textarea "x"
type textarea "NTE $450 Priority: L4 - 48 Hours Contact Brandon Johnson for NTE increases - Di…"
type textarea "x"
type textarea "NTE $450 Priority: L4 - 48 Hours Contact Brandon Johnson for NTE increases - Di…"
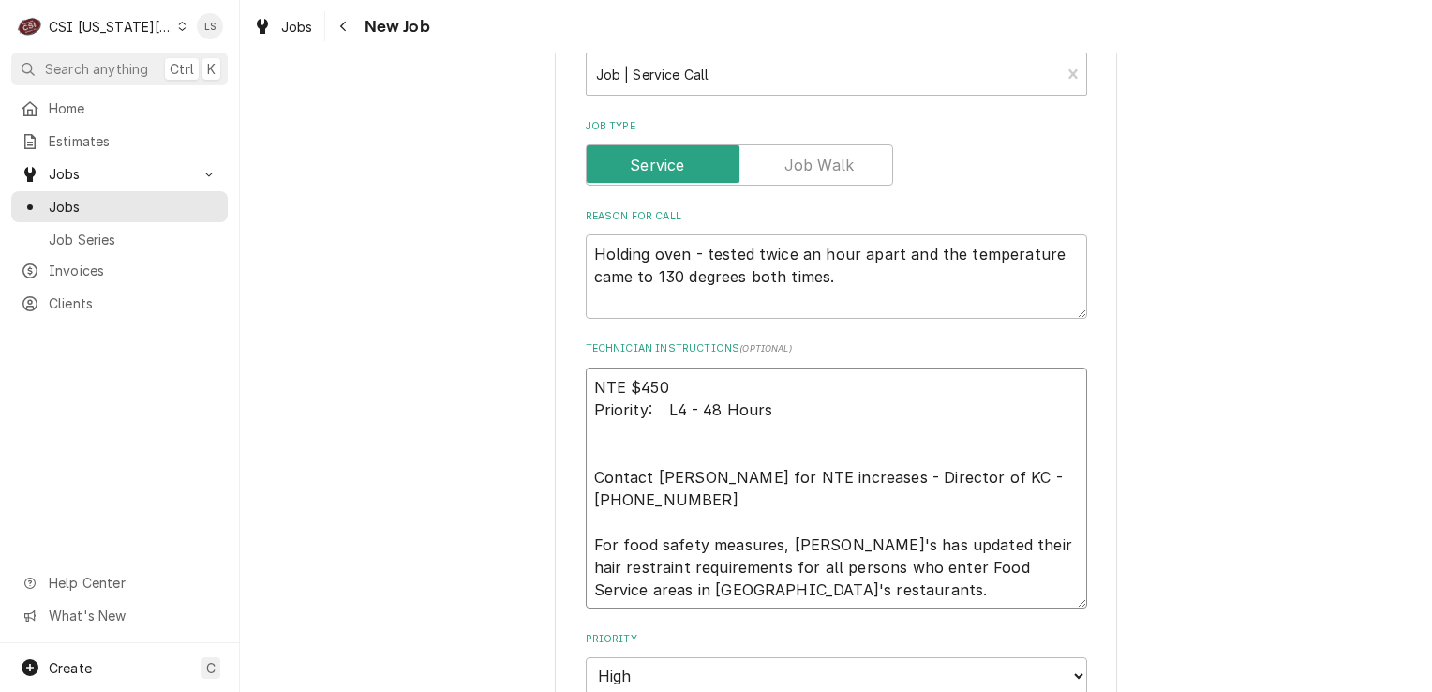
type textarea "x"
type textarea "NTE $450 Priority: L4 - 48 Hours Contact Brandon Johnson for NTE increases - Di…"
paste textarea "Overtime is NOT approved for this Work Order. Please Provide a Proposal if the …"
type textarea "x"
type textarea "NTE $450 Priority: L4 - 48 Hours Overtime is NOT approved for this Work Order. …"
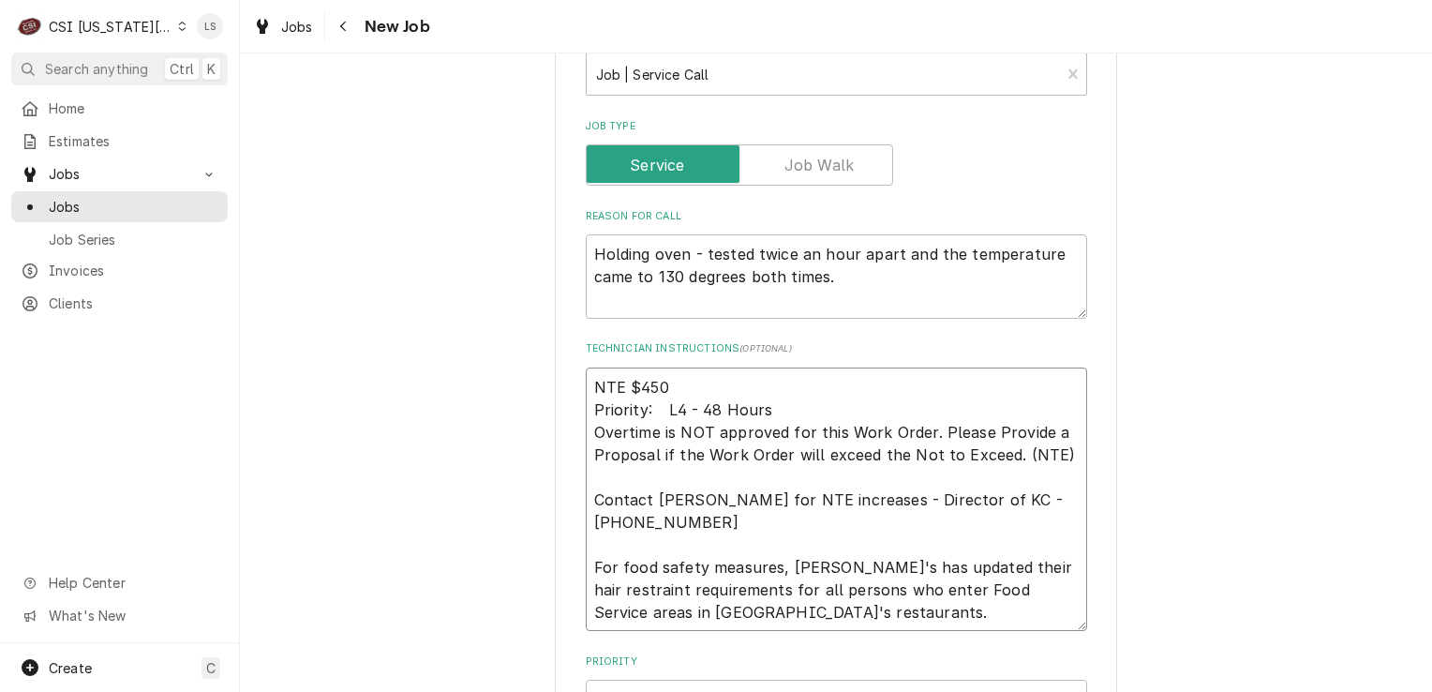
type textarea "x"
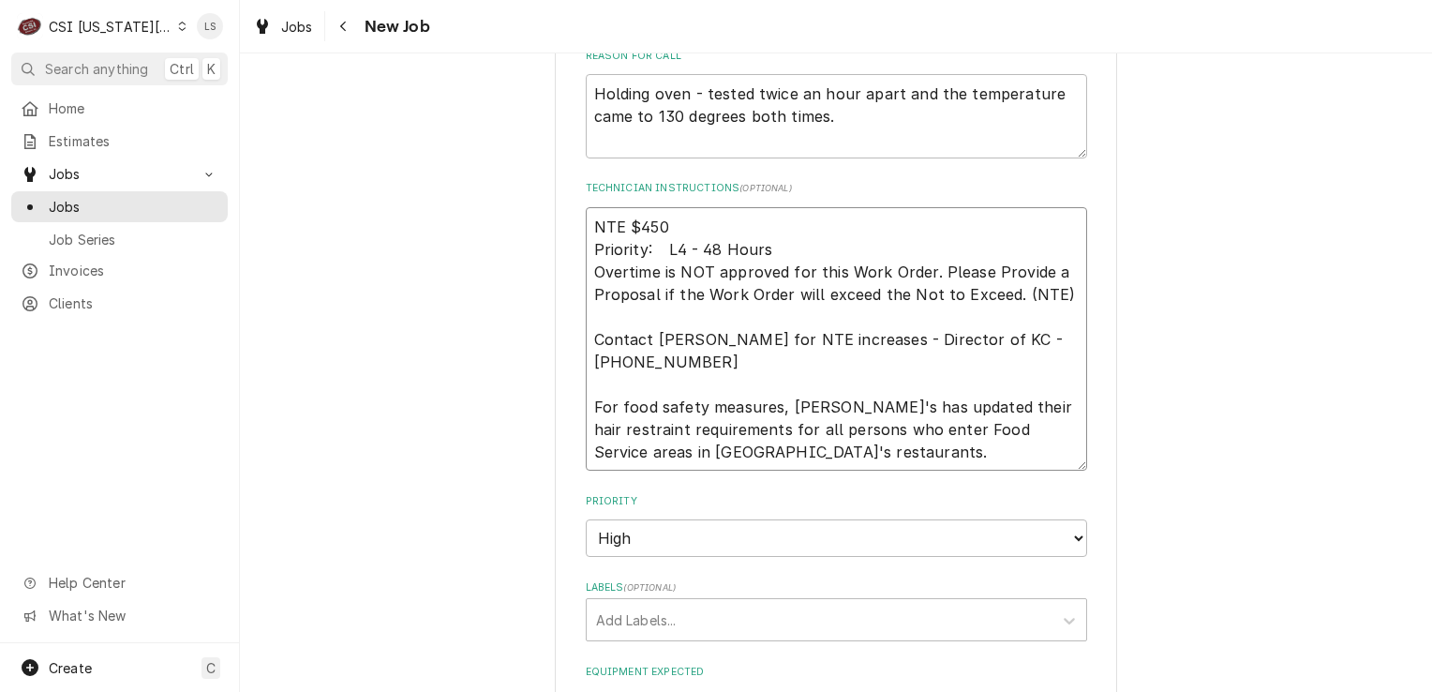
scroll to position [1632, 0]
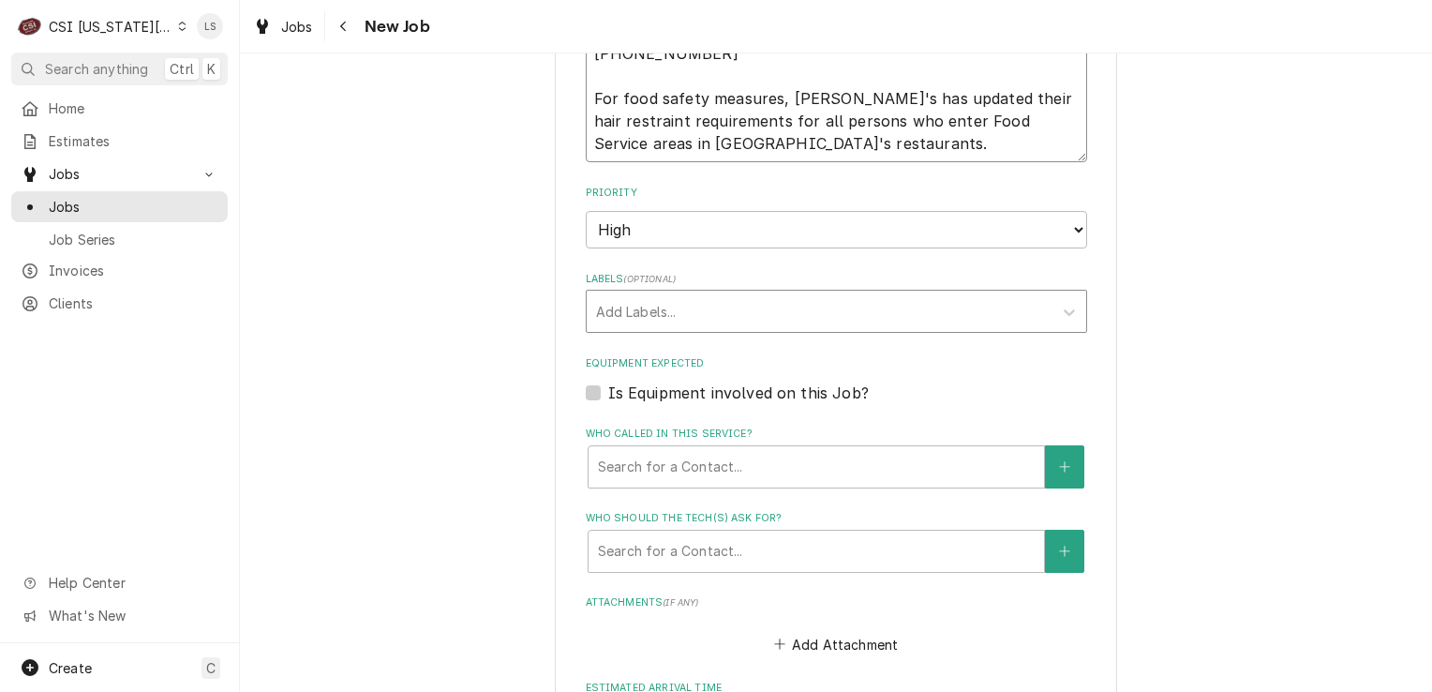
type textarea "NTE $450 Priority: L4 - 48 Hours Overtime is NOT approved for this Work Order. …"
click at [623, 296] on div "Labels" at bounding box center [819, 311] width 447 height 34
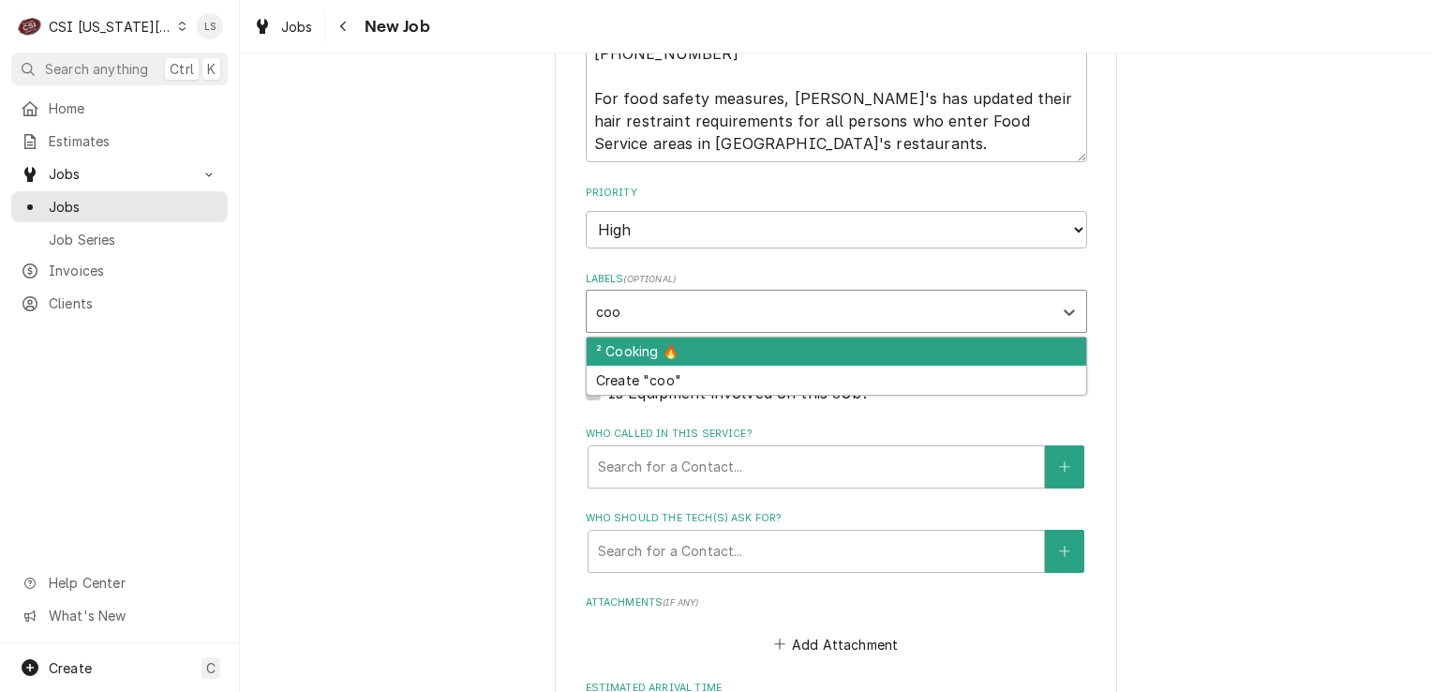
type input "cook"
type textarea "x"
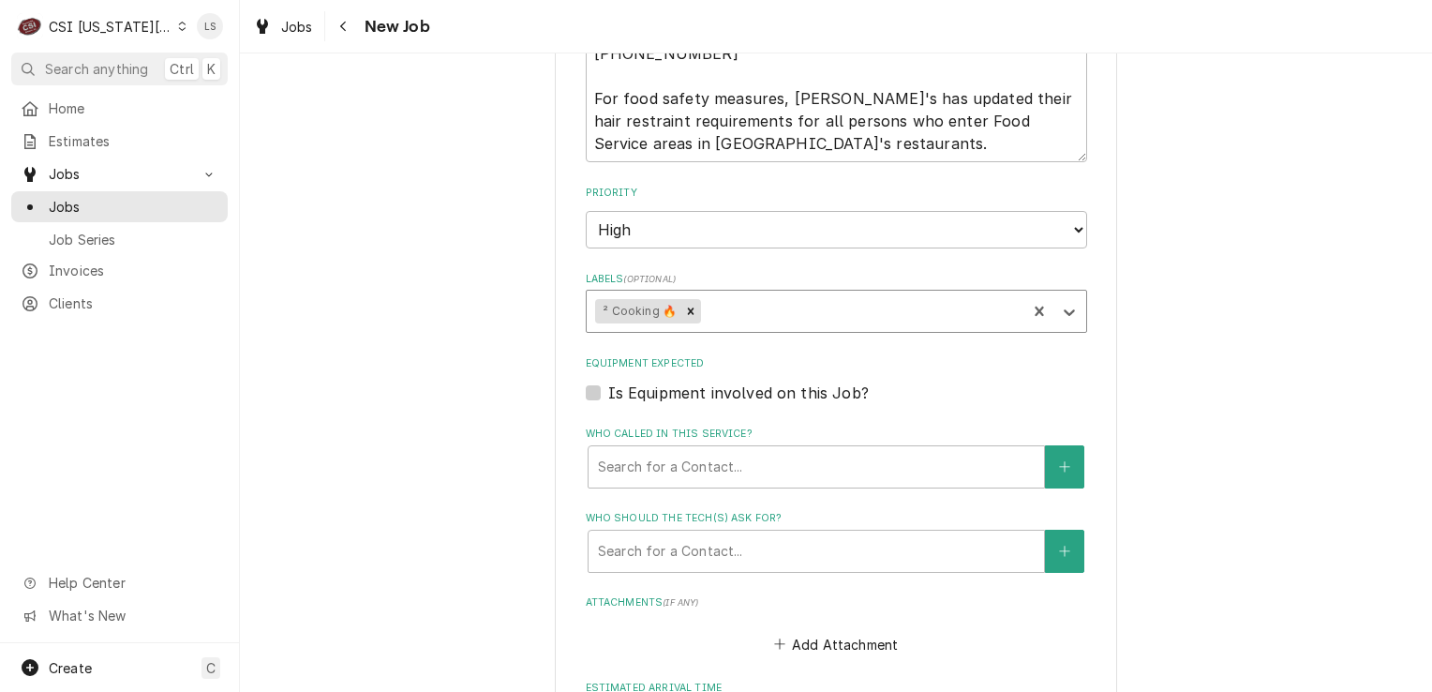
type textarea "x"
click at [608, 389] on label "Is Equipment involved on this Job?" at bounding box center [738, 392] width 261 height 22
click at [608, 389] on input "Equipment Expected" at bounding box center [858, 401] width 501 height 41
checkbox input "true"
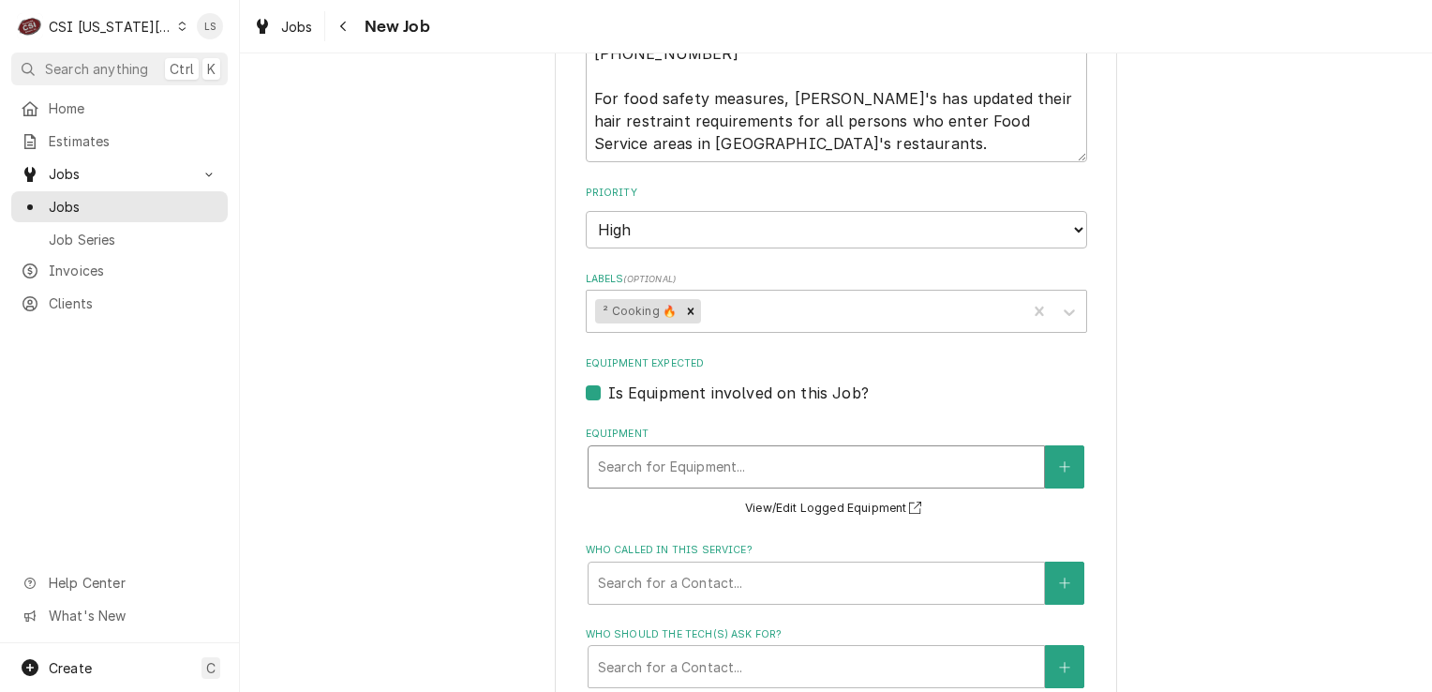
click at [744, 464] on div "Equipment" at bounding box center [816, 467] width 437 height 34
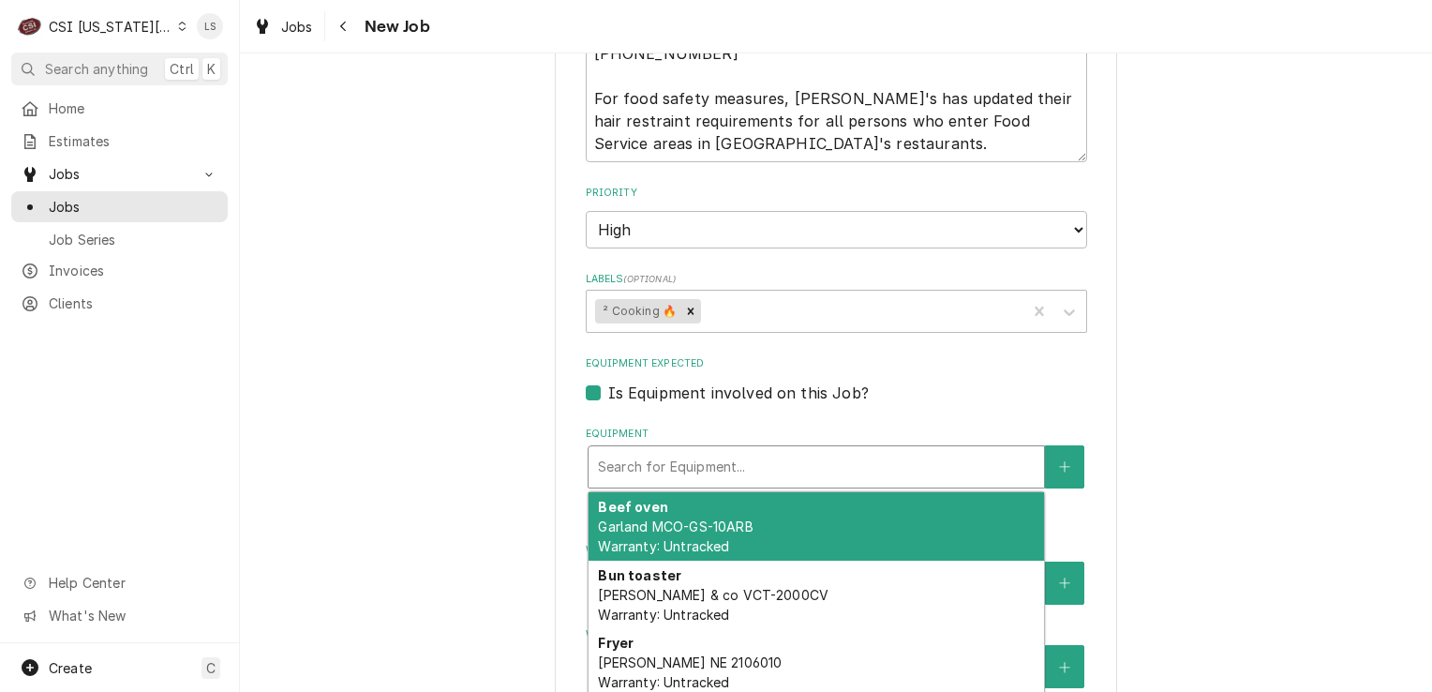
type textarea "x"
type input "w"
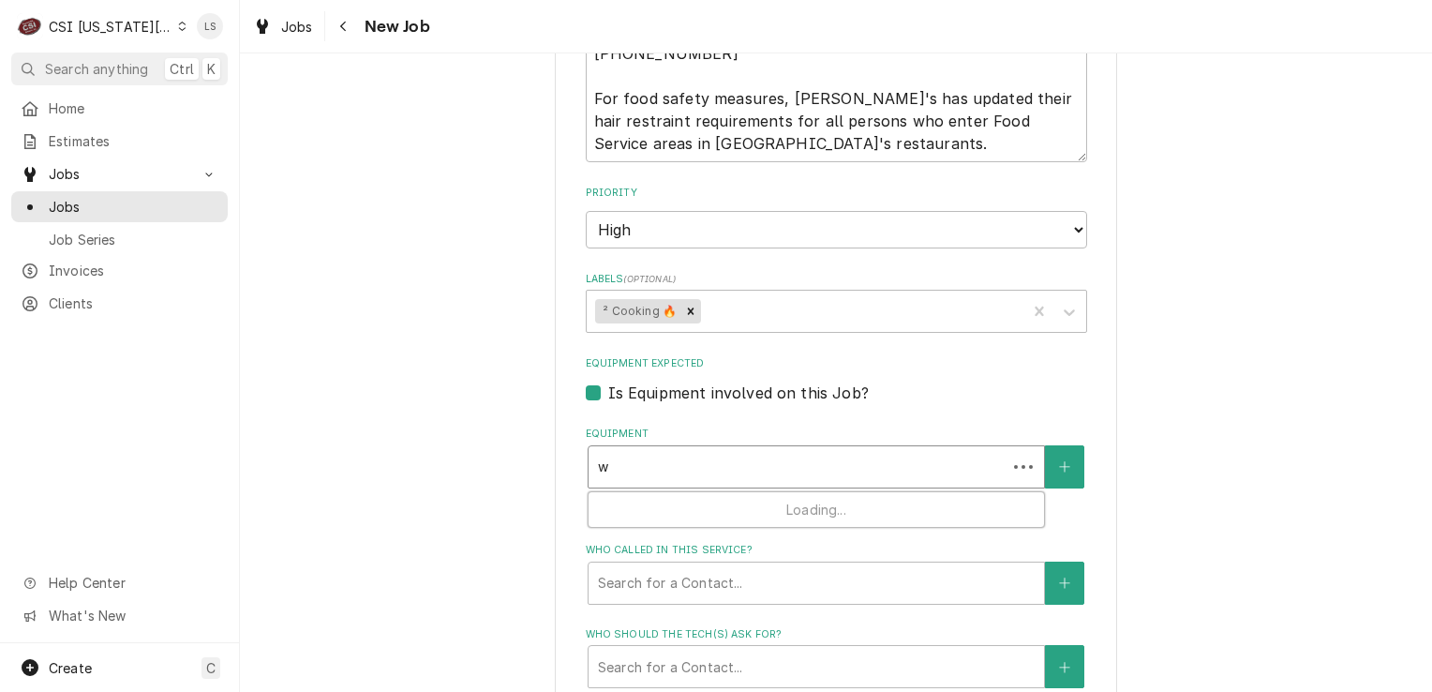
type textarea "x"
type input "wi"
type textarea "x"
type input "wit"
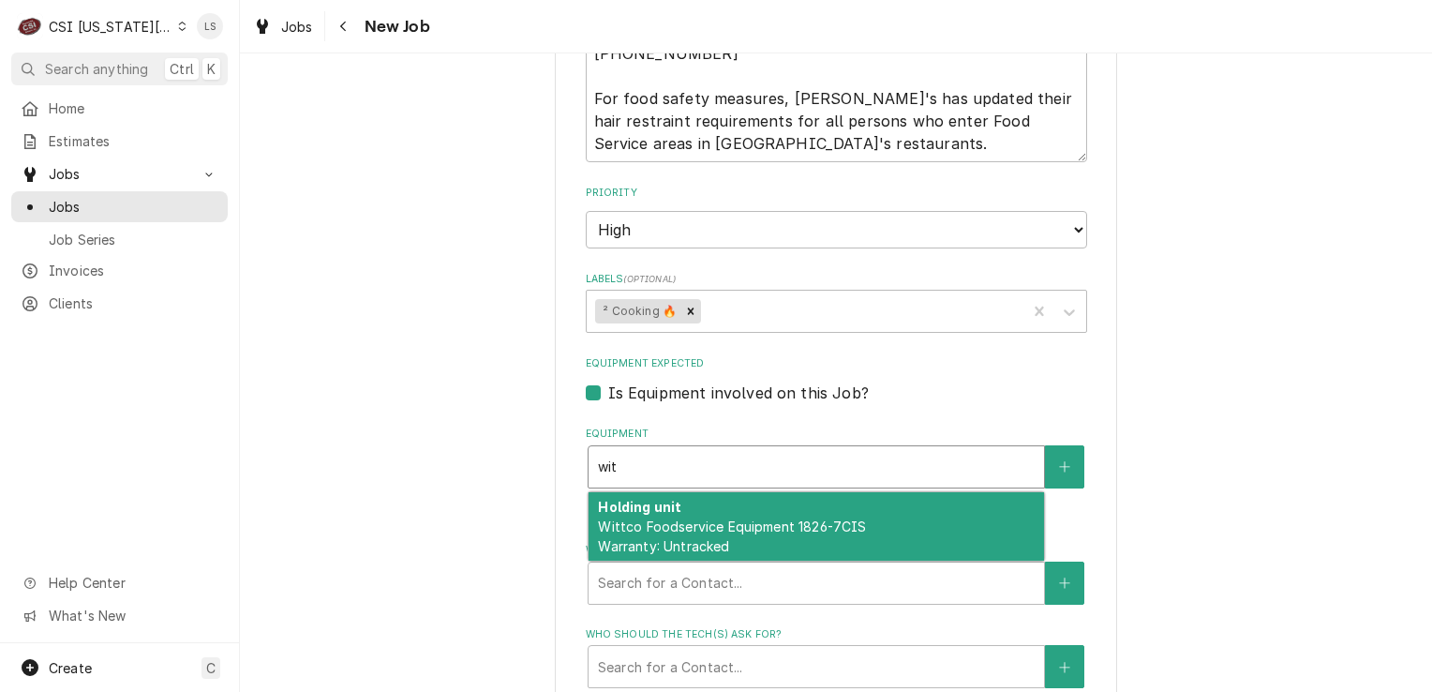
click at [740, 521] on span "Wittco Foodservice Equipment 1826-7CIS Warranty: Untracked" at bounding box center [732, 536] width 268 height 36
type textarea "x"
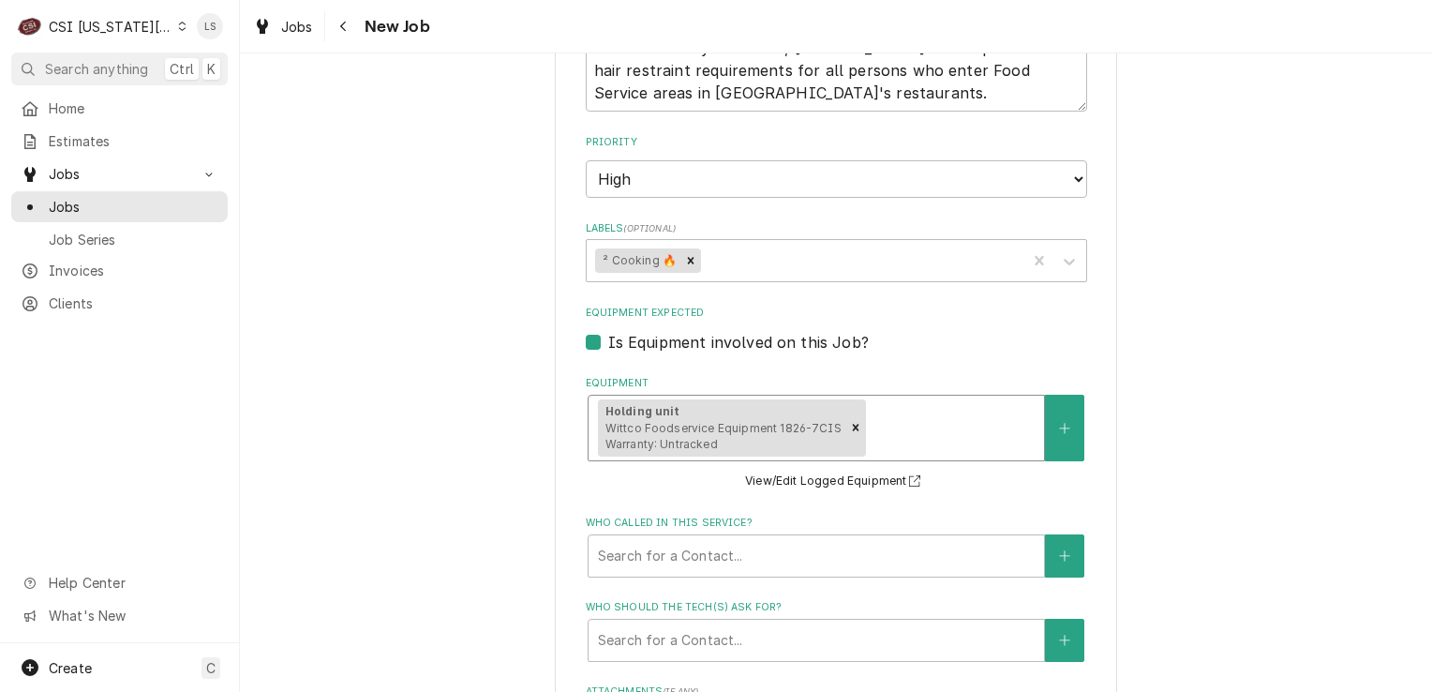
scroll to position [1726, 0]
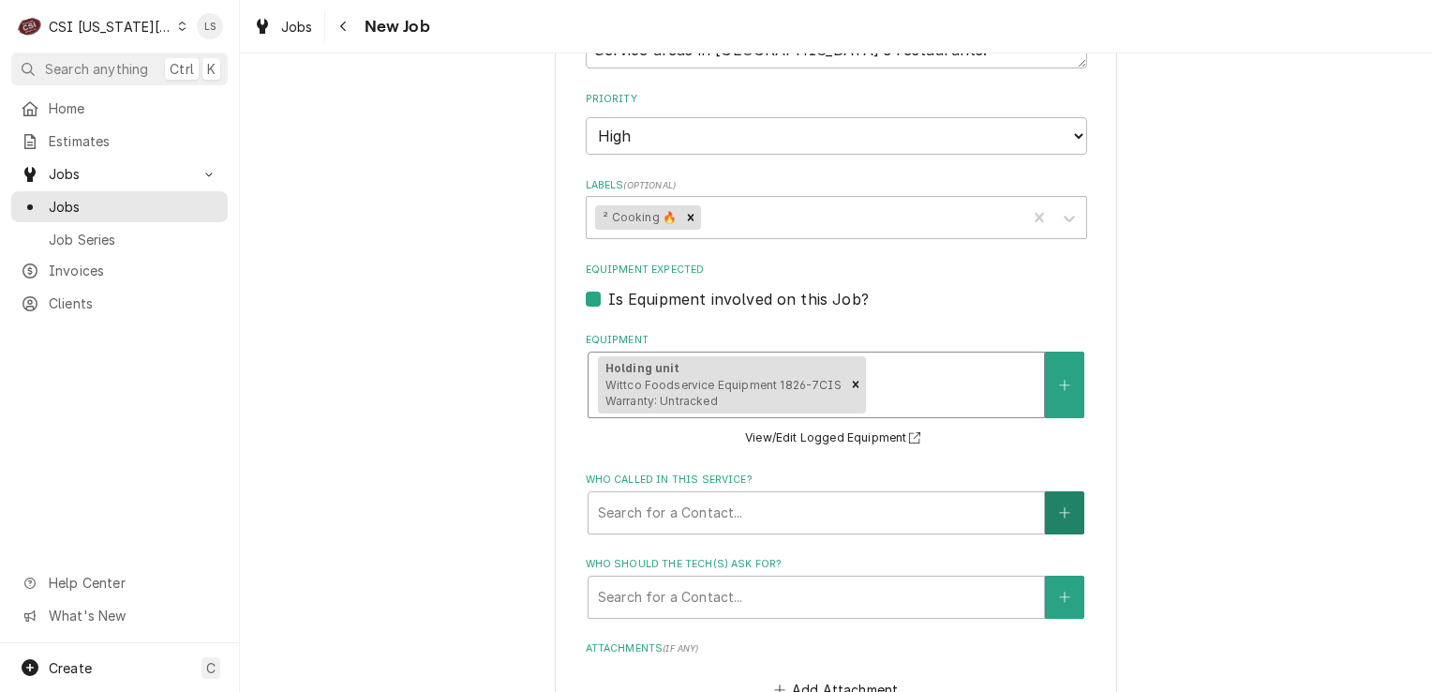
click at [1049, 512] on button "Who called in this service?" at bounding box center [1064, 512] width 39 height 43
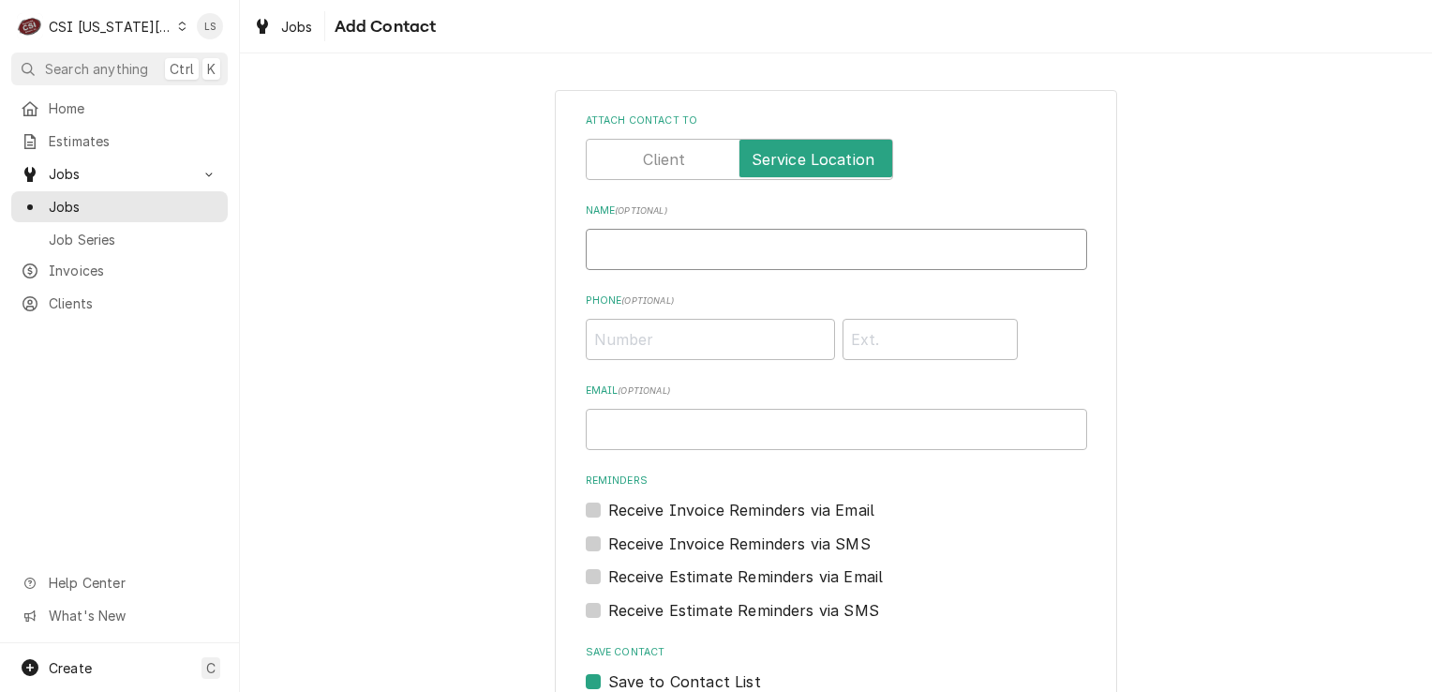
click at [586, 268] on input "Name ( optional )" at bounding box center [836, 249] width 501 height 41
type input "Ecotrak email"
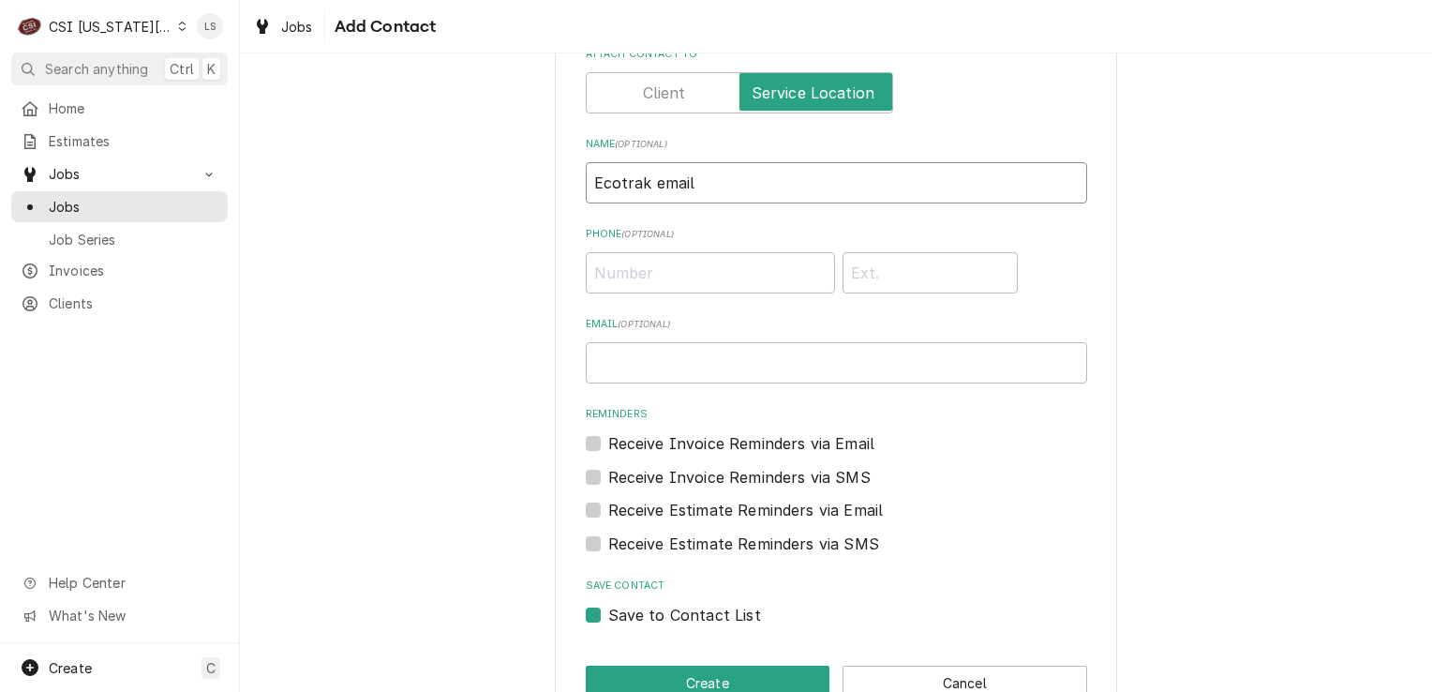
scroll to position [113, 0]
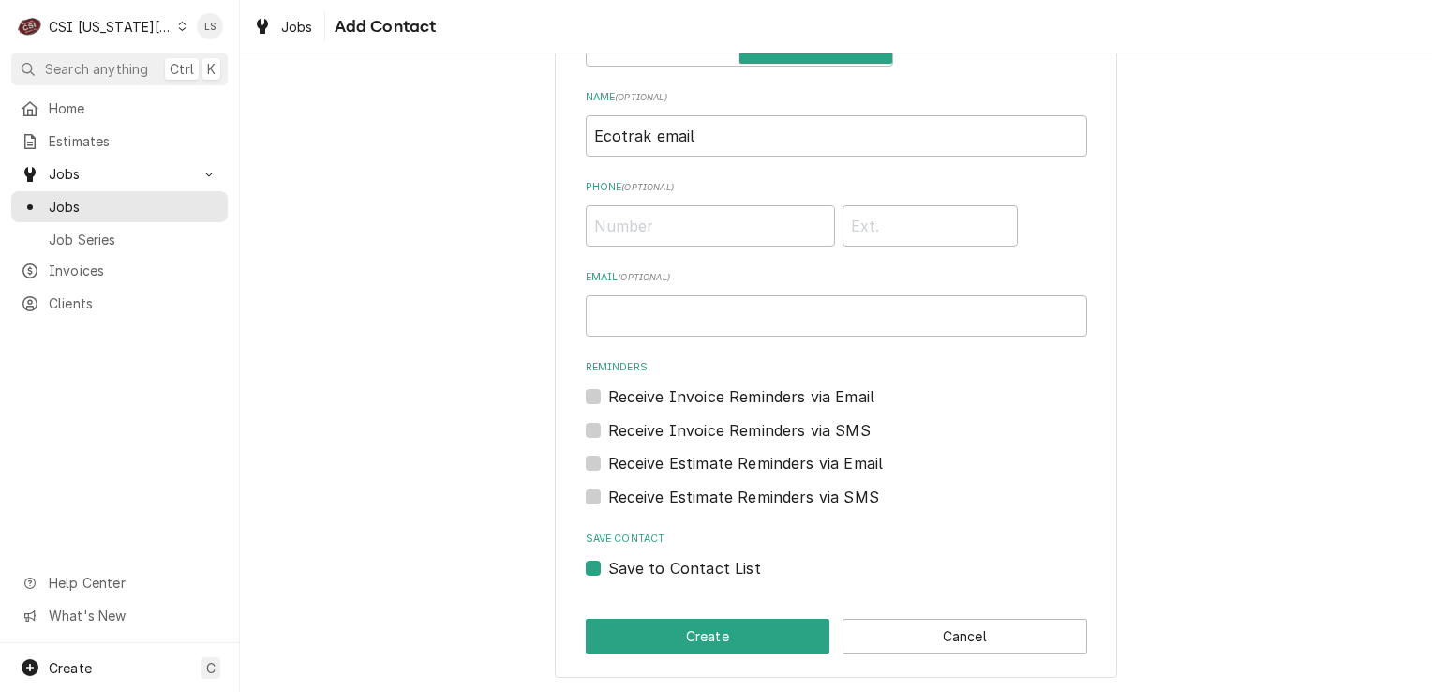
click at [608, 570] on label "Save to Contact List" at bounding box center [684, 568] width 153 height 22
click at [608, 570] on input "Save to Contact List" at bounding box center [858, 577] width 501 height 41
checkbox input "false"
click at [596, 621] on button "Create" at bounding box center [708, 636] width 245 height 35
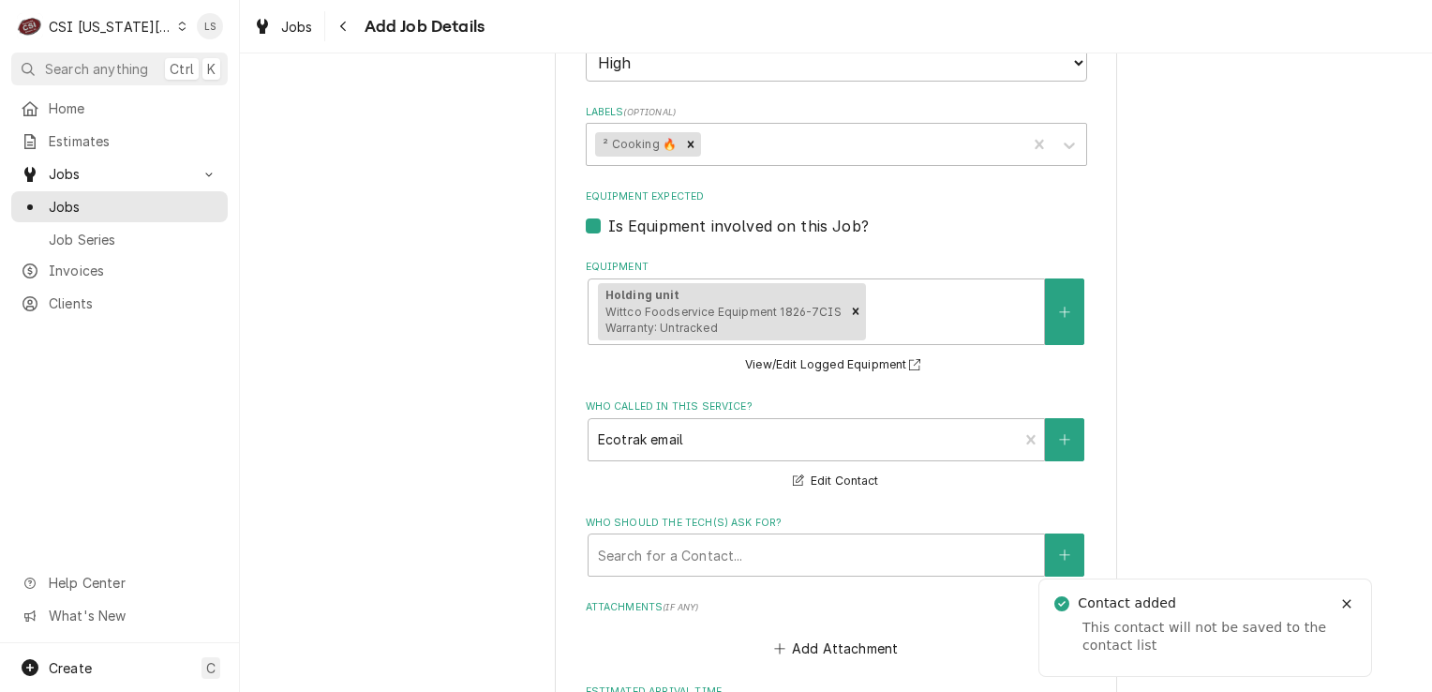
scroll to position [1913, 0]
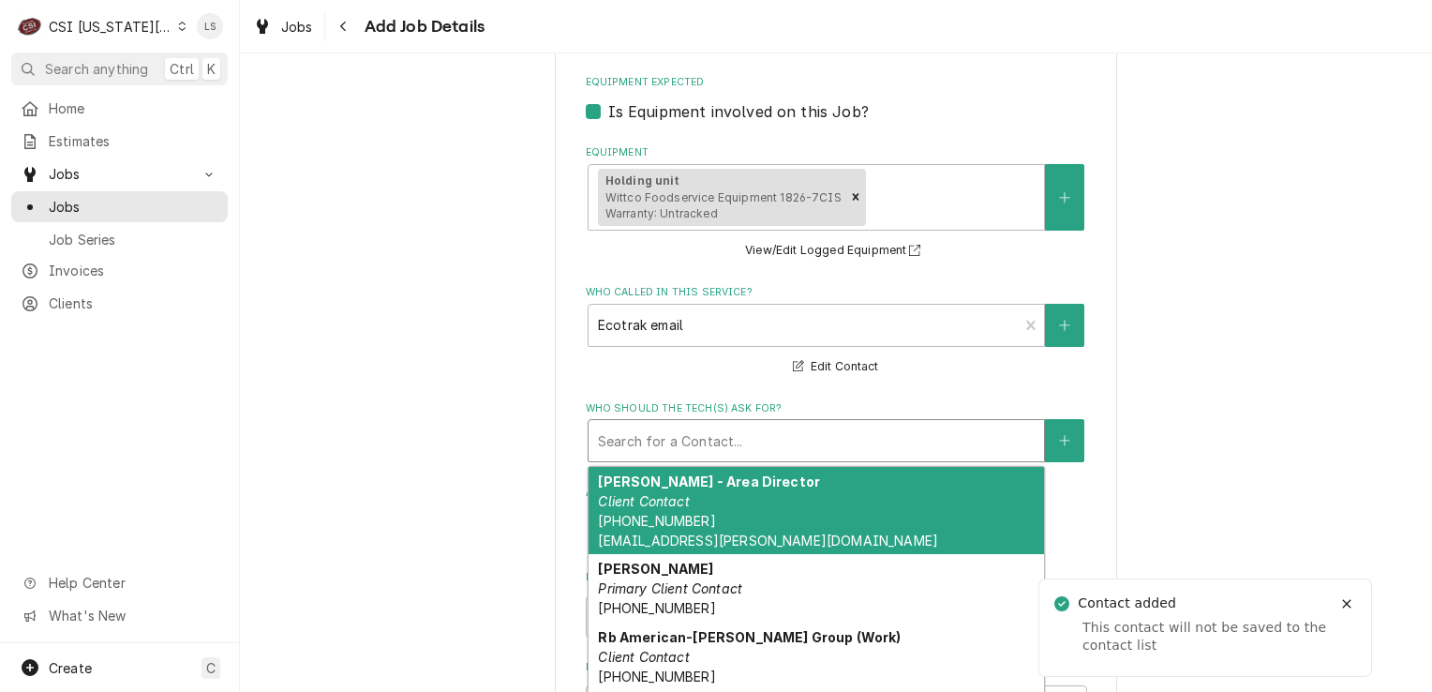
click at [683, 431] on div "Who should the tech(s) ask for?" at bounding box center [816, 441] width 437 height 34
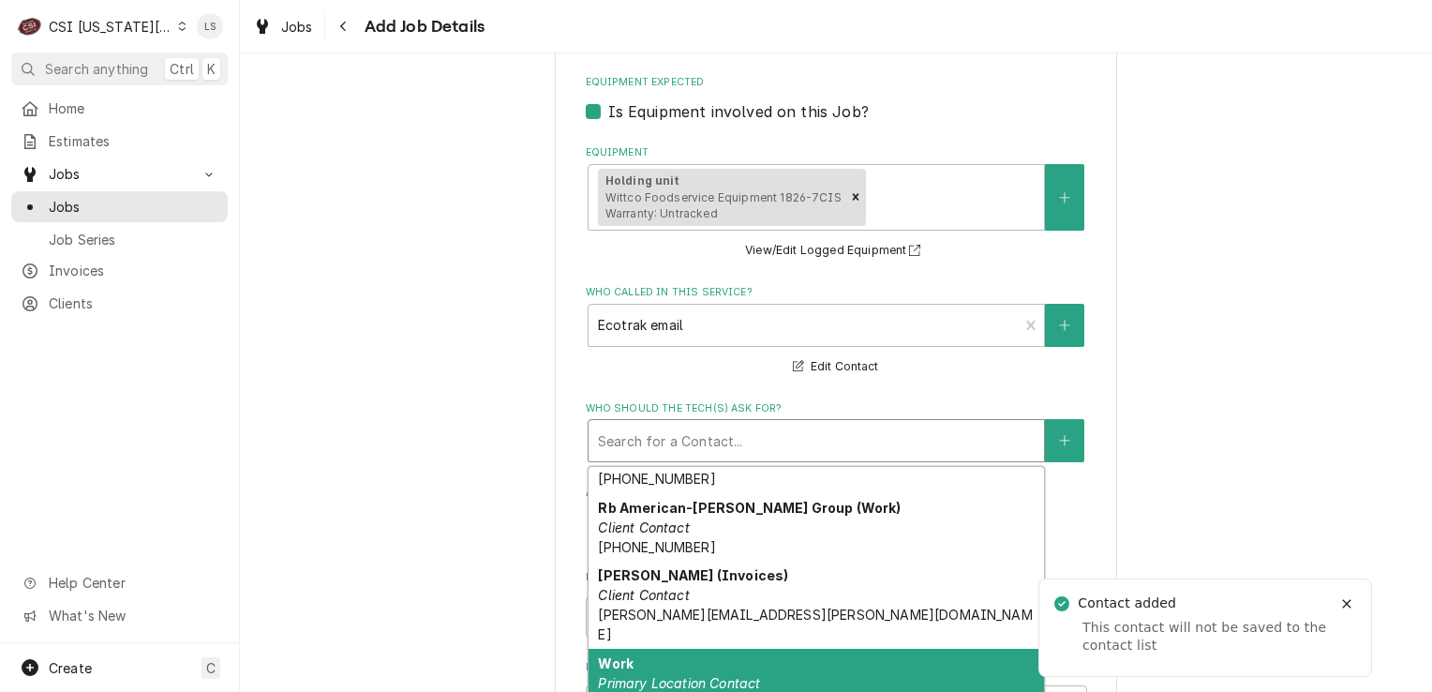
click at [704, 675] on em "Primary Location Contact" at bounding box center [679, 683] width 162 height 16
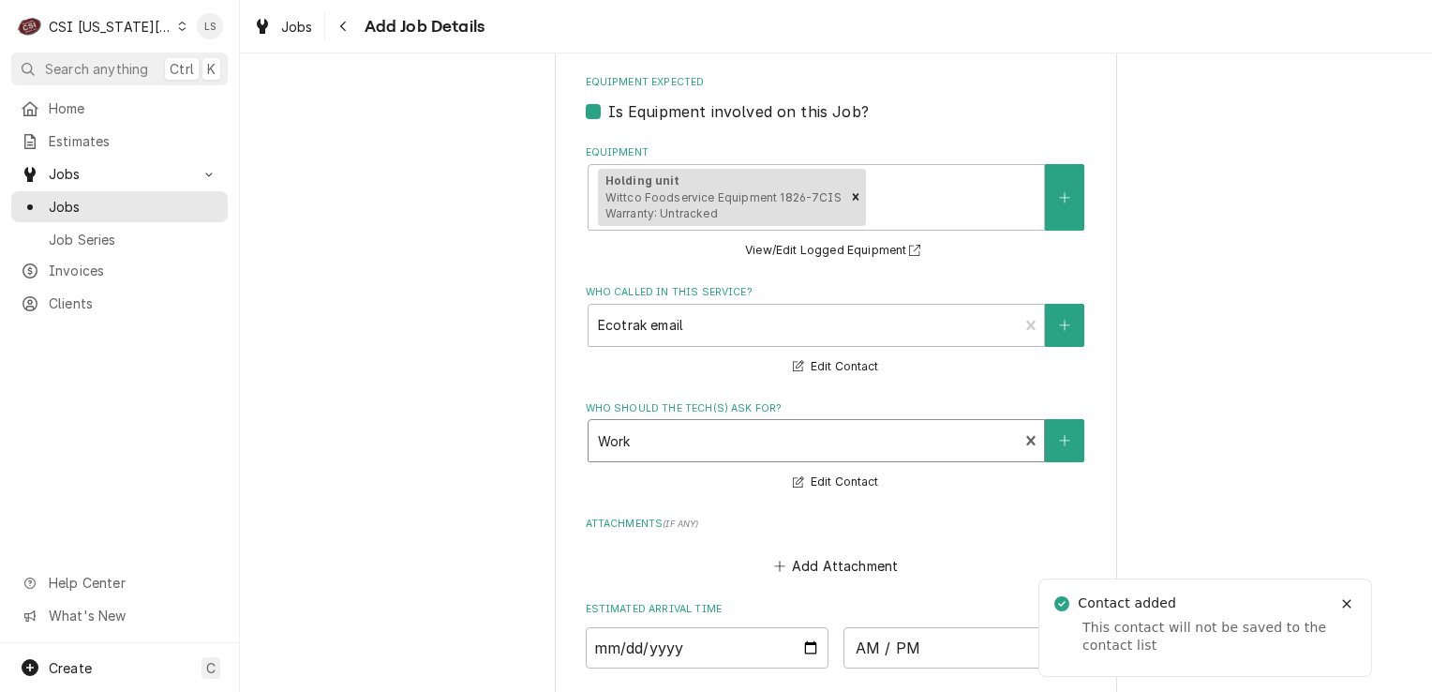
scroll to position [2390, 0]
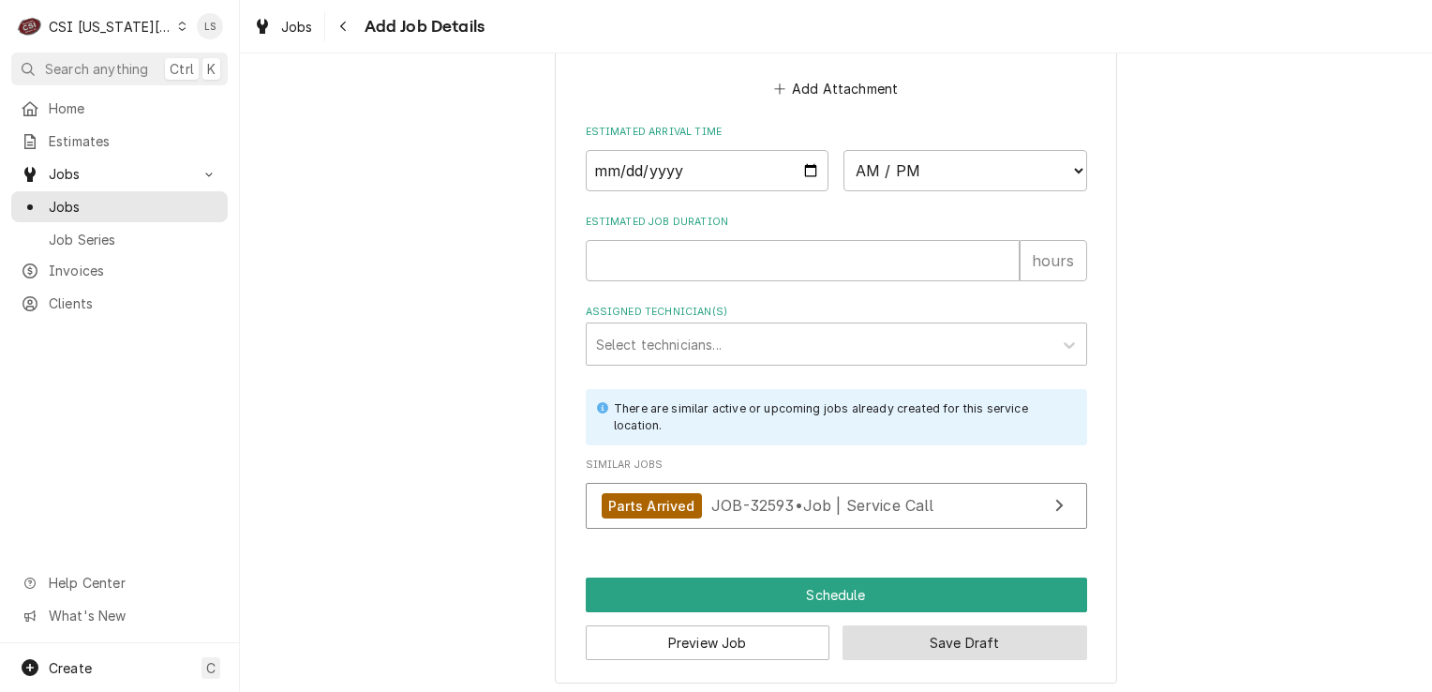
click at [977, 633] on button "Save Draft" at bounding box center [965, 642] width 245 height 35
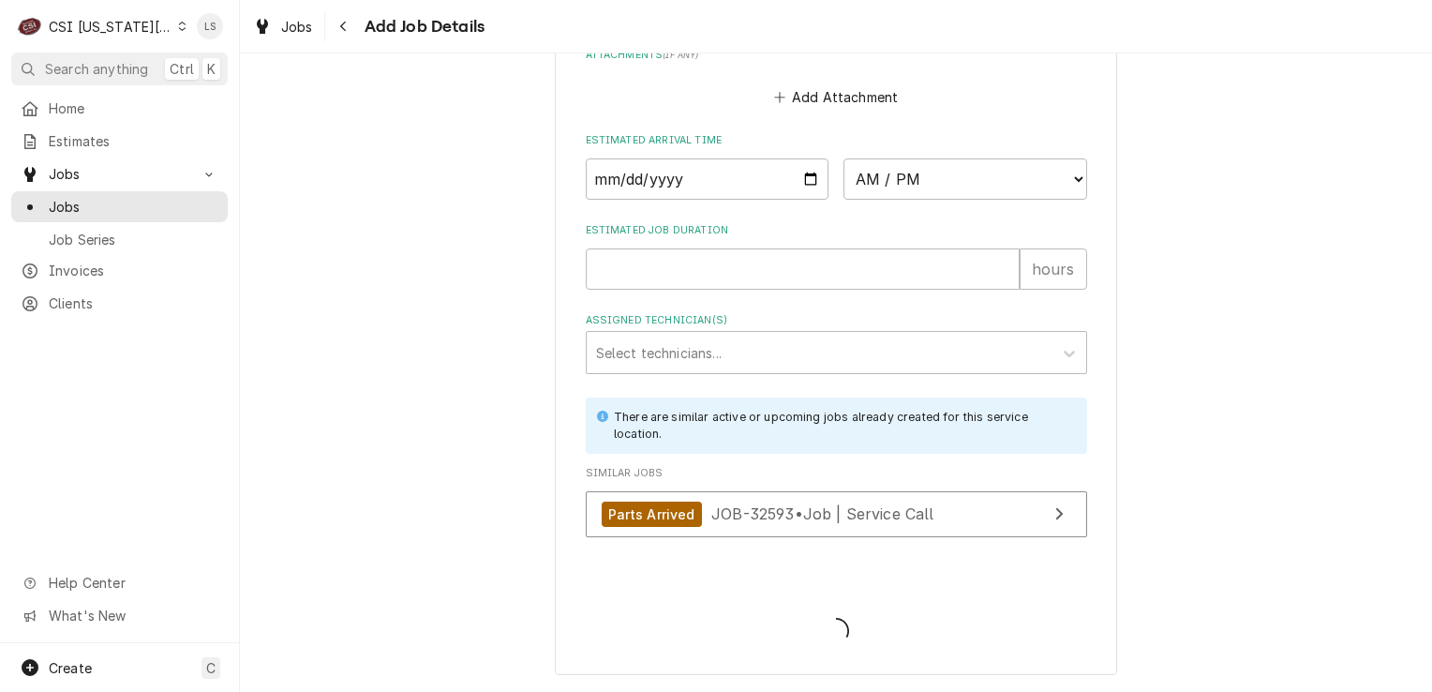
scroll to position [2373, 0]
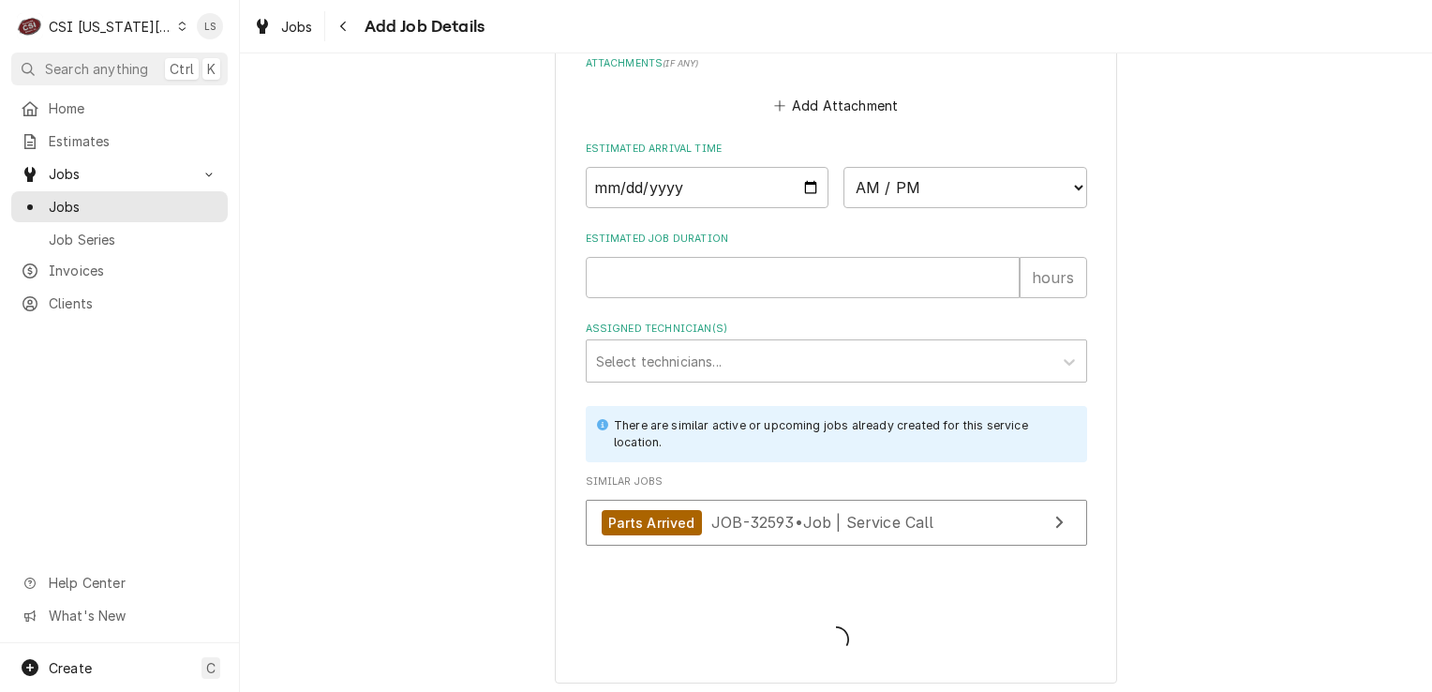
type textarea "x"
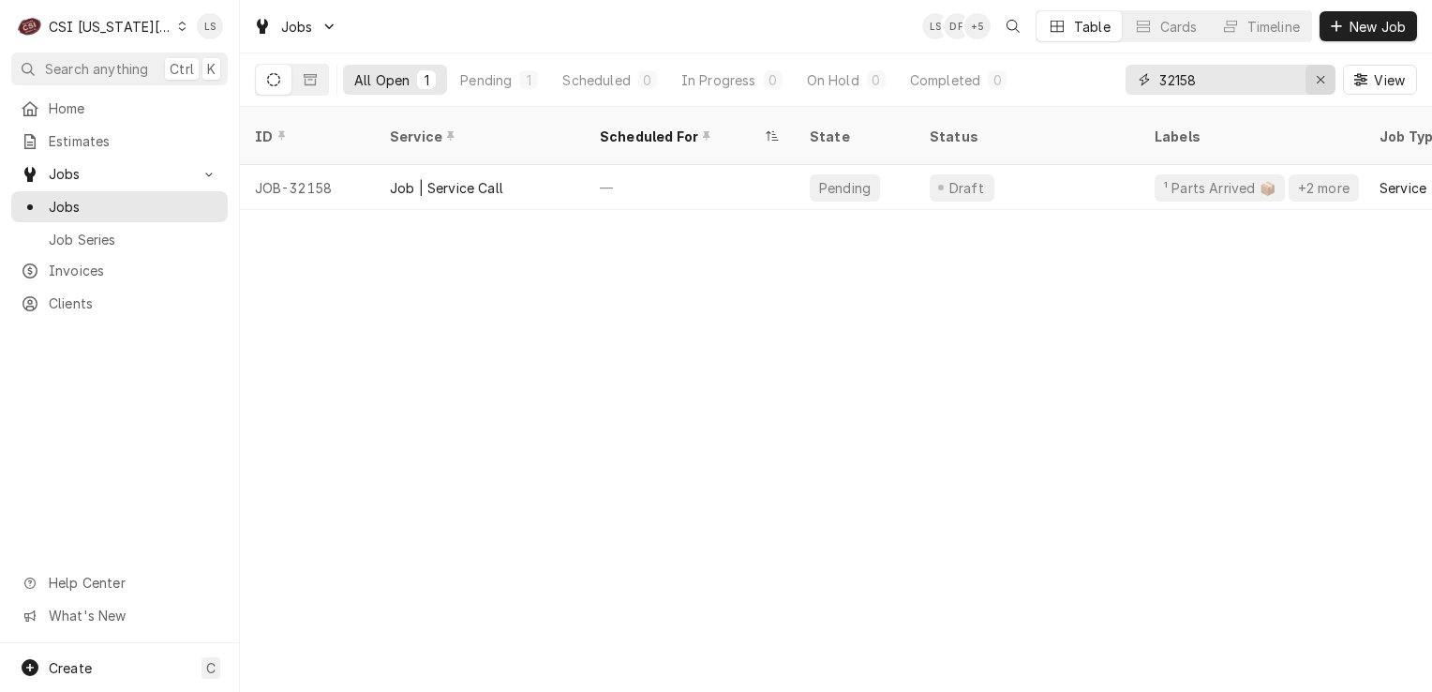
click at [1320, 76] on icon "Erase input" at bounding box center [1321, 79] width 10 height 13
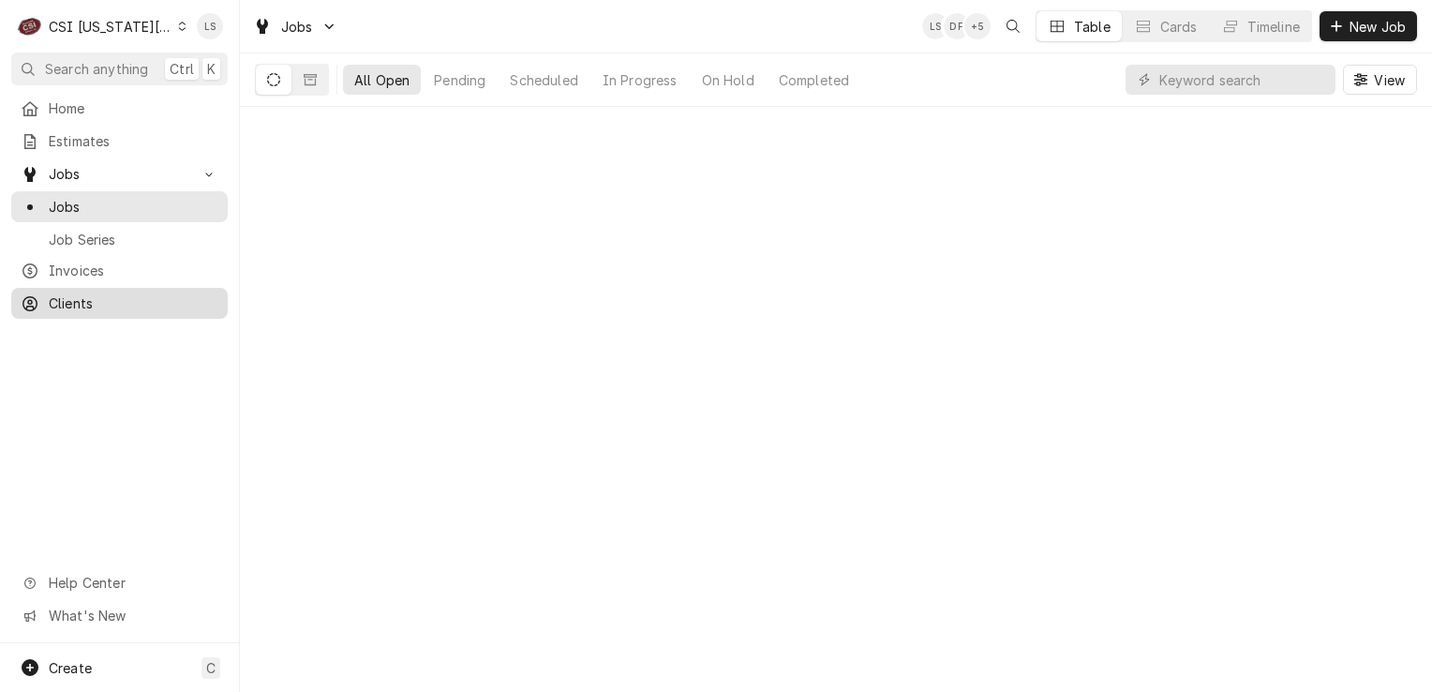
click at [136, 301] on span "Clients" at bounding box center [134, 303] width 170 height 20
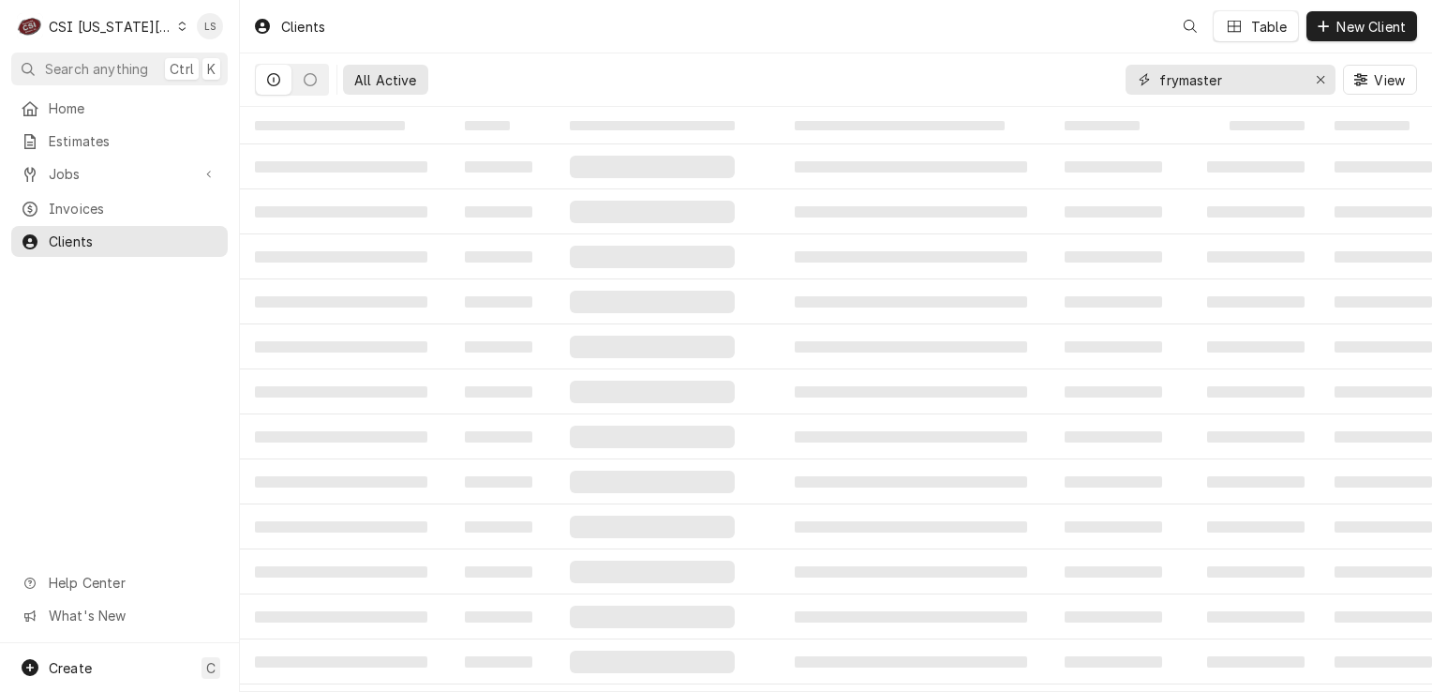
click at [1281, 78] on input "frymaster" at bounding box center [1229, 80] width 141 height 30
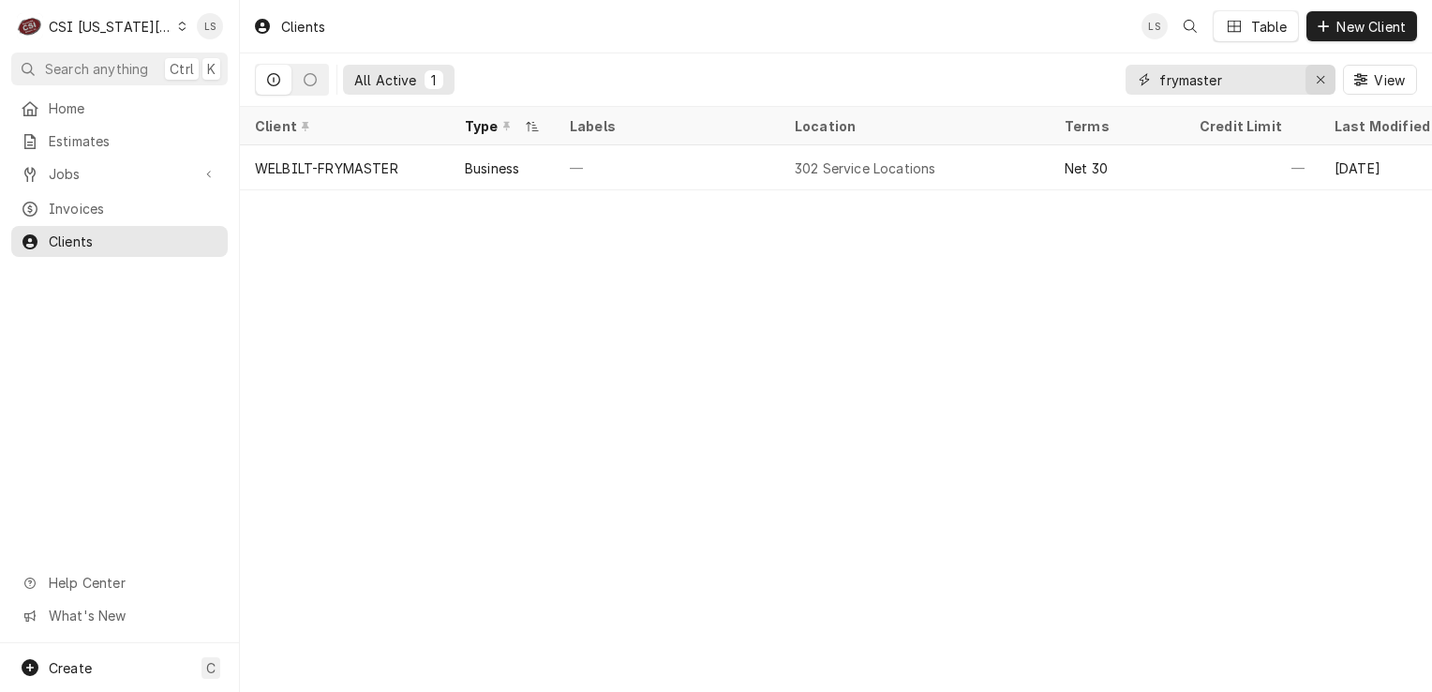
click at [1322, 84] on icon "Erase input" at bounding box center [1321, 79] width 10 height 13
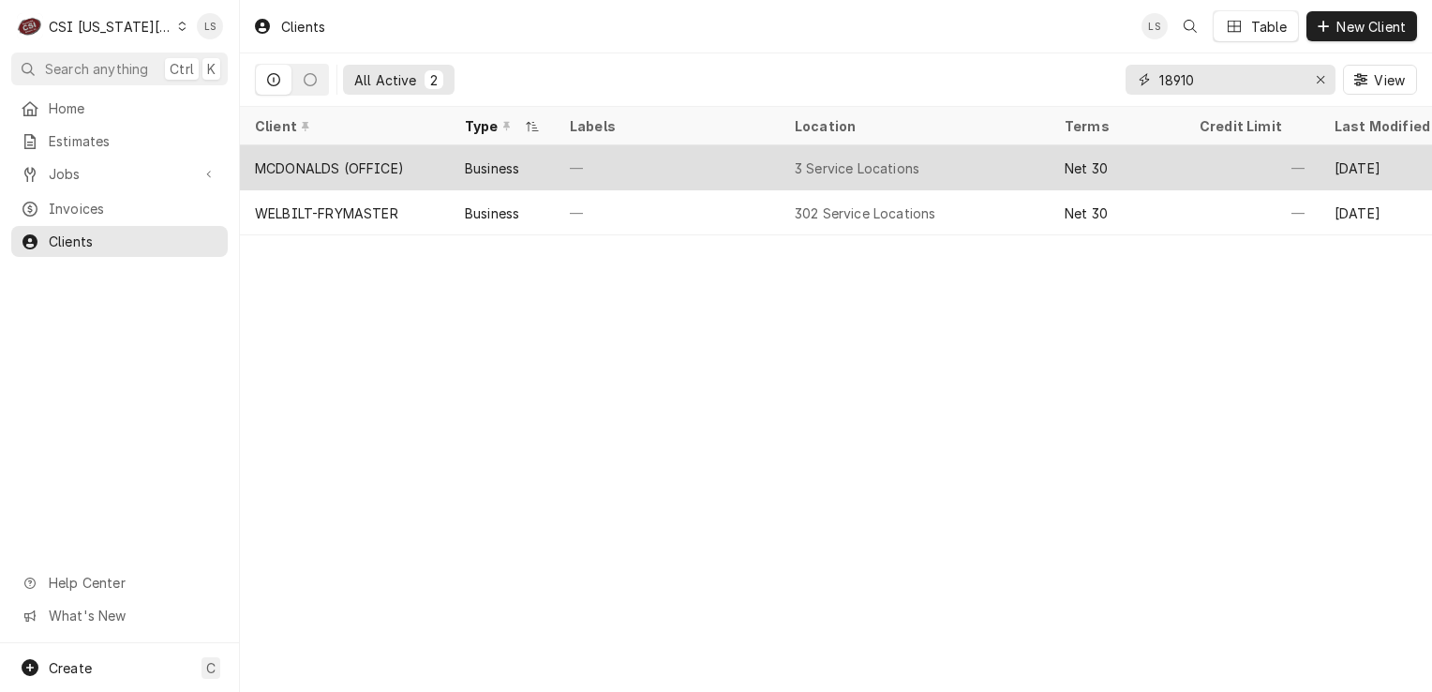
type input "18910"
click at [333, 160] on div "MCDONALDS (OFFICE)" at bounding box center [329, 168] width 149 height 20
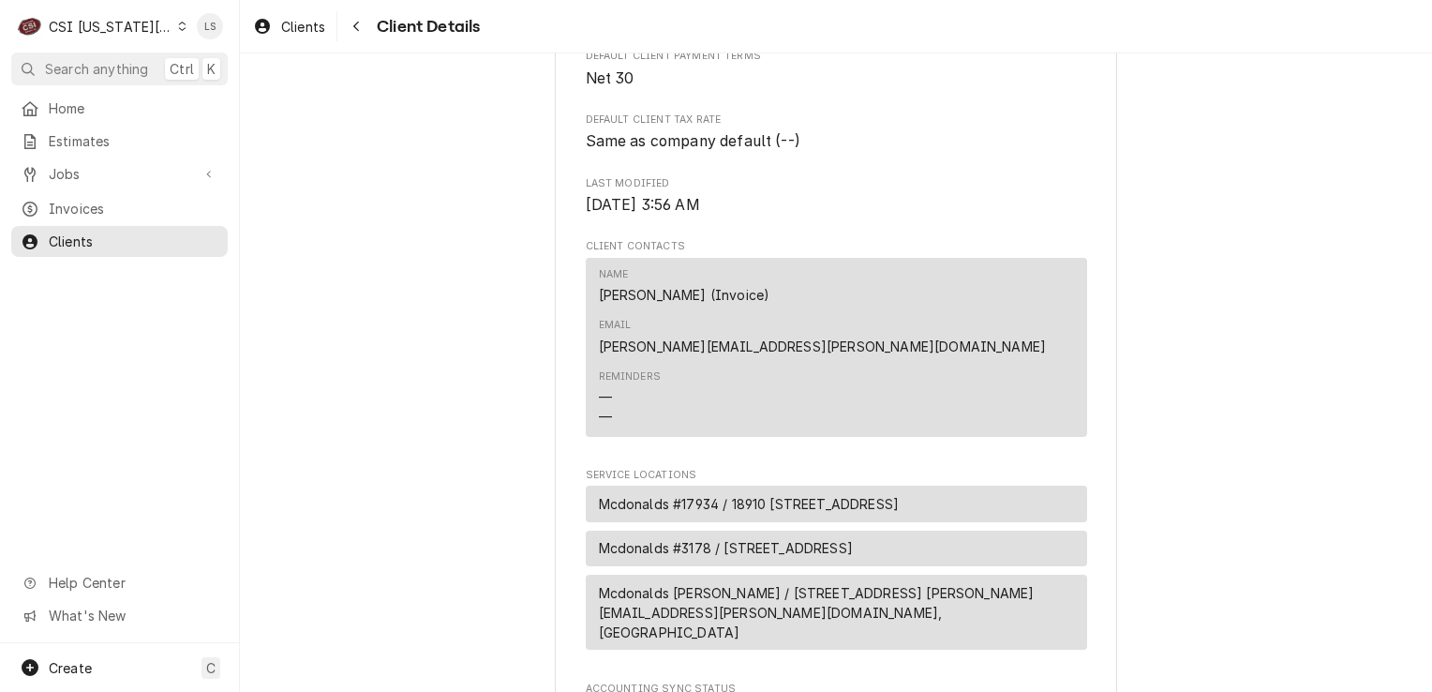
scroll to position [746, 0]
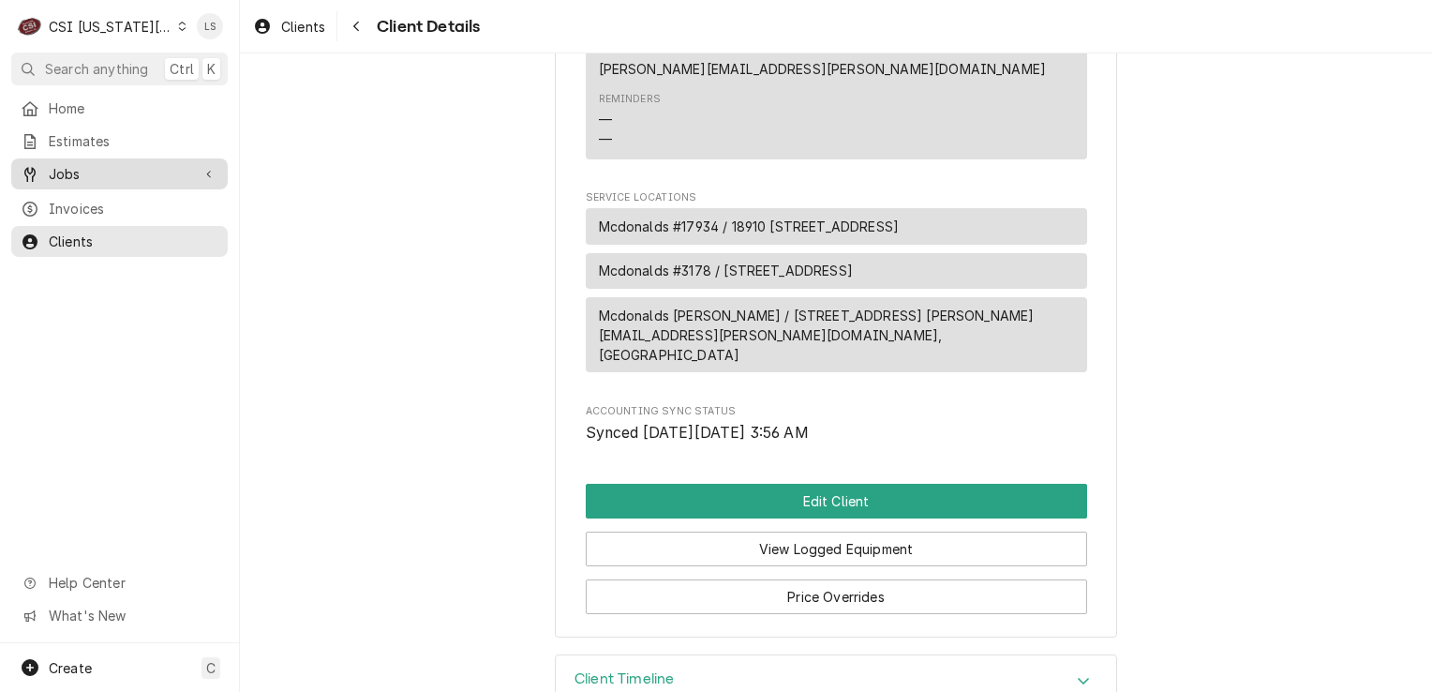
click at [135, 175] on span "Jobs" at bounding box center [120, 174] width 142 height 20
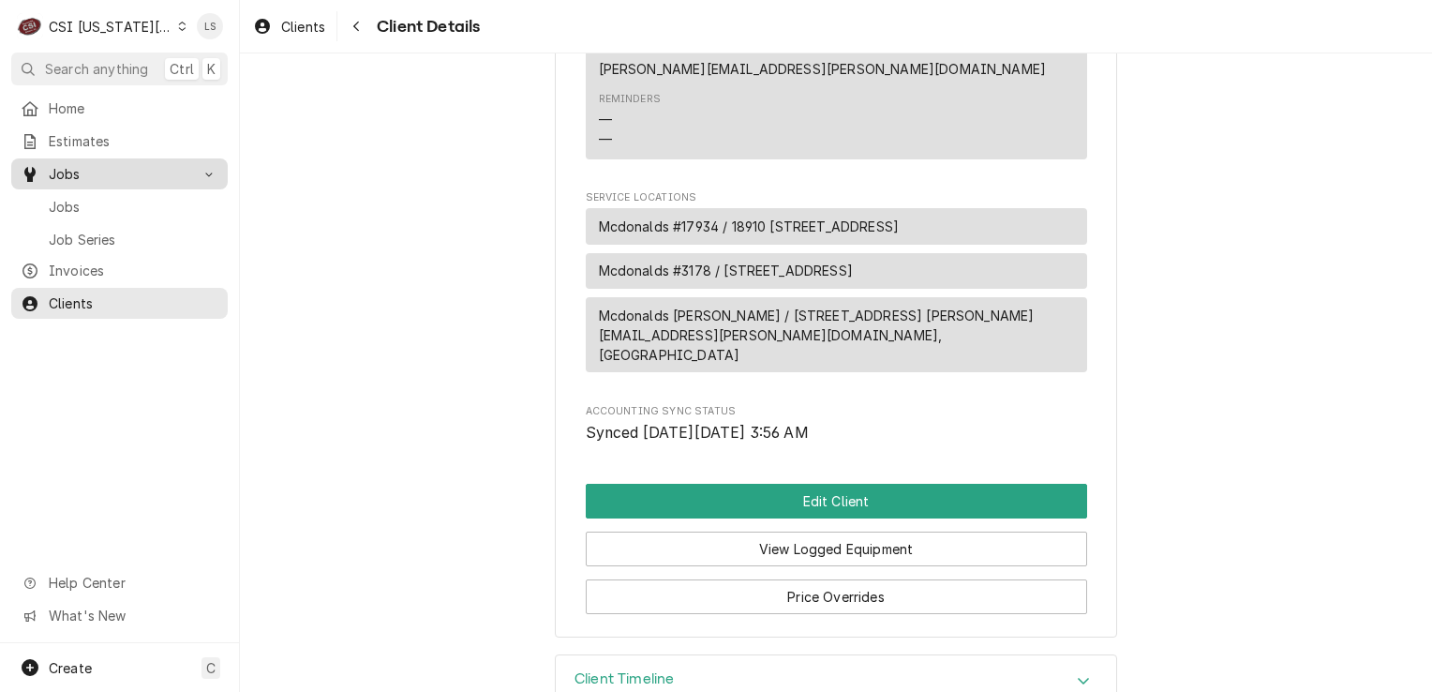
click at [135, 203] on span "Jobs" at bounding box center [134, 207] width 170 height 20
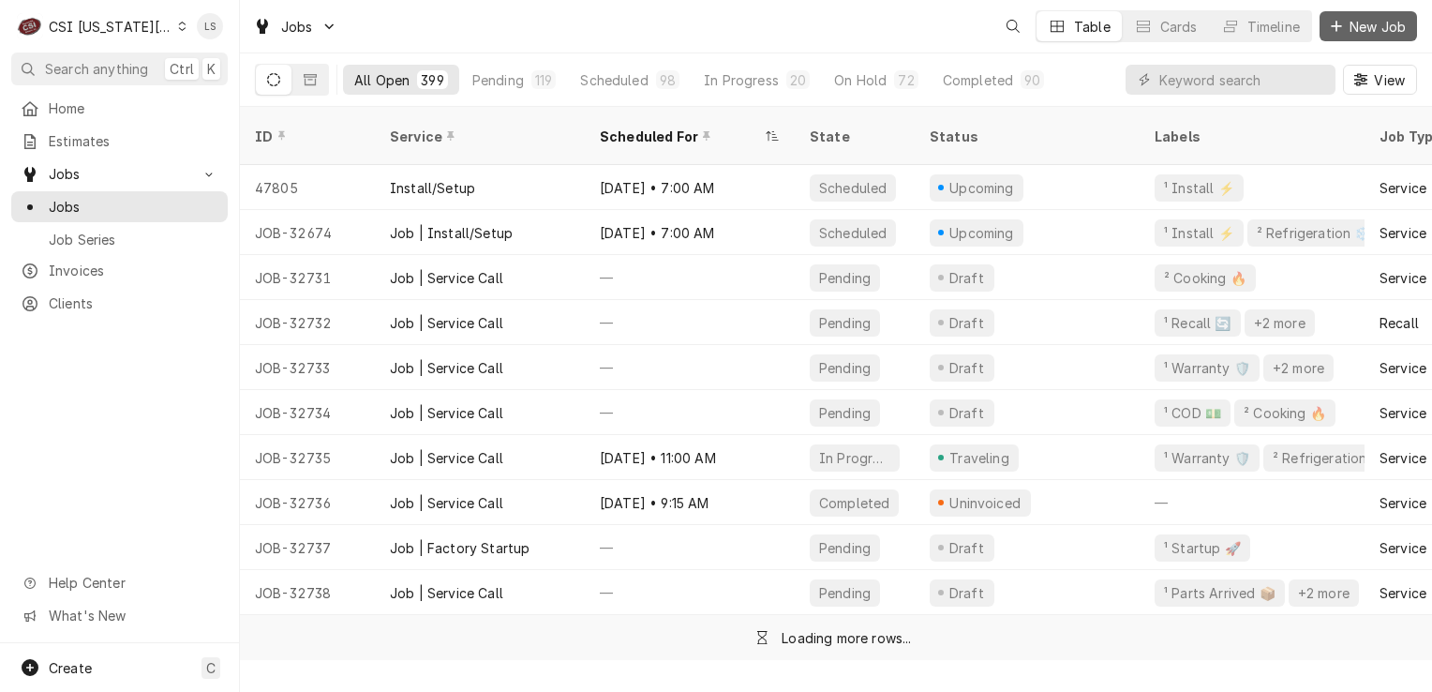
click at [1339, 22] on icon "Dynamic Content Wrapper" at bounding box center [1336, 26] width 11 height 13
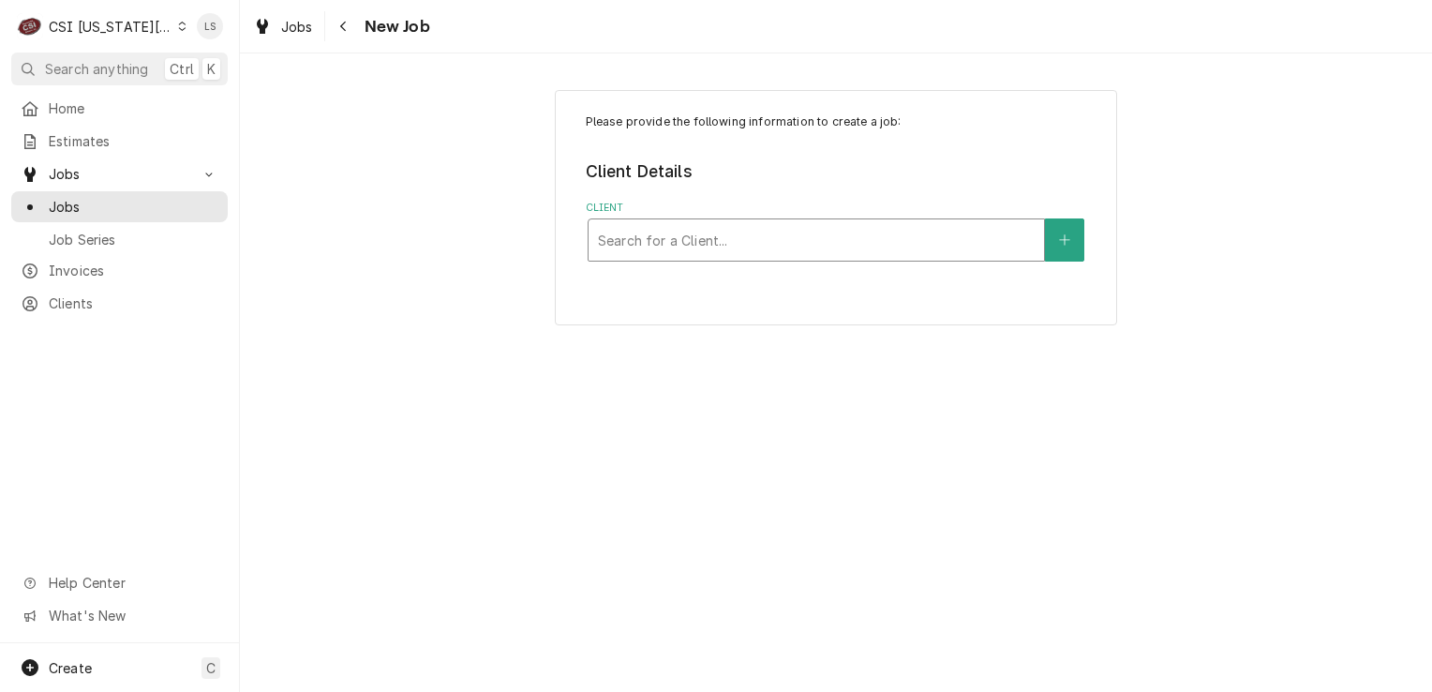
click at [672, 242] on div "Client" at bounding box center [816, 240] width 437 height 34
type input "frymaster"
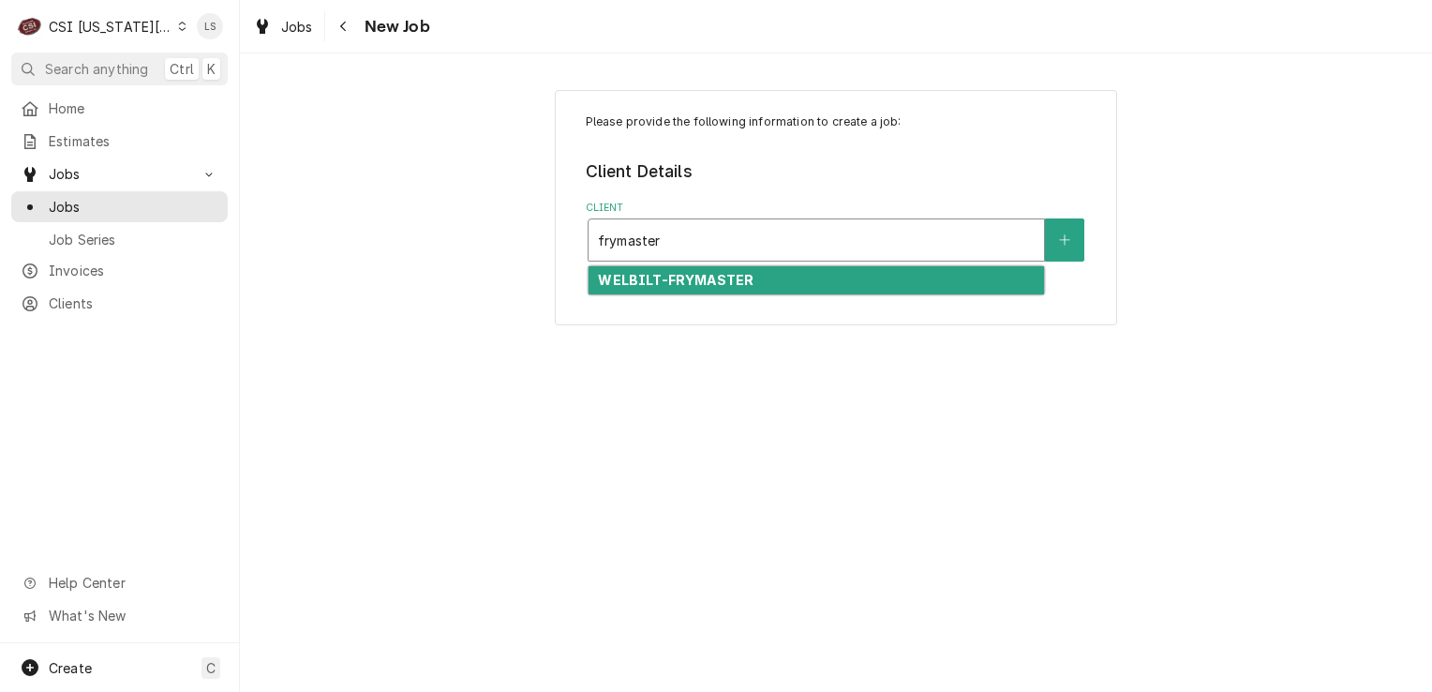
click at [684, 279] on strong "WELBILT-FRYMASTER" at bounding box center [676, 280] width 156 height 16
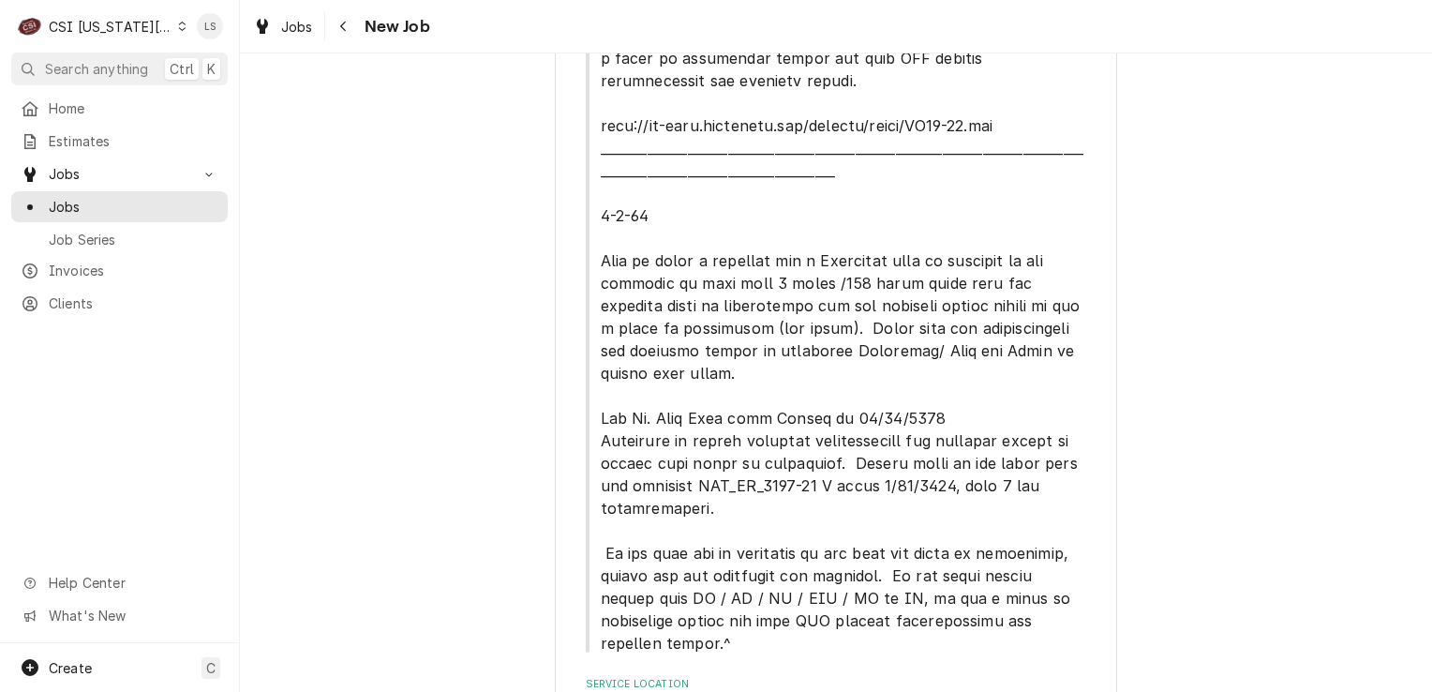
scroll to position [682, 0]
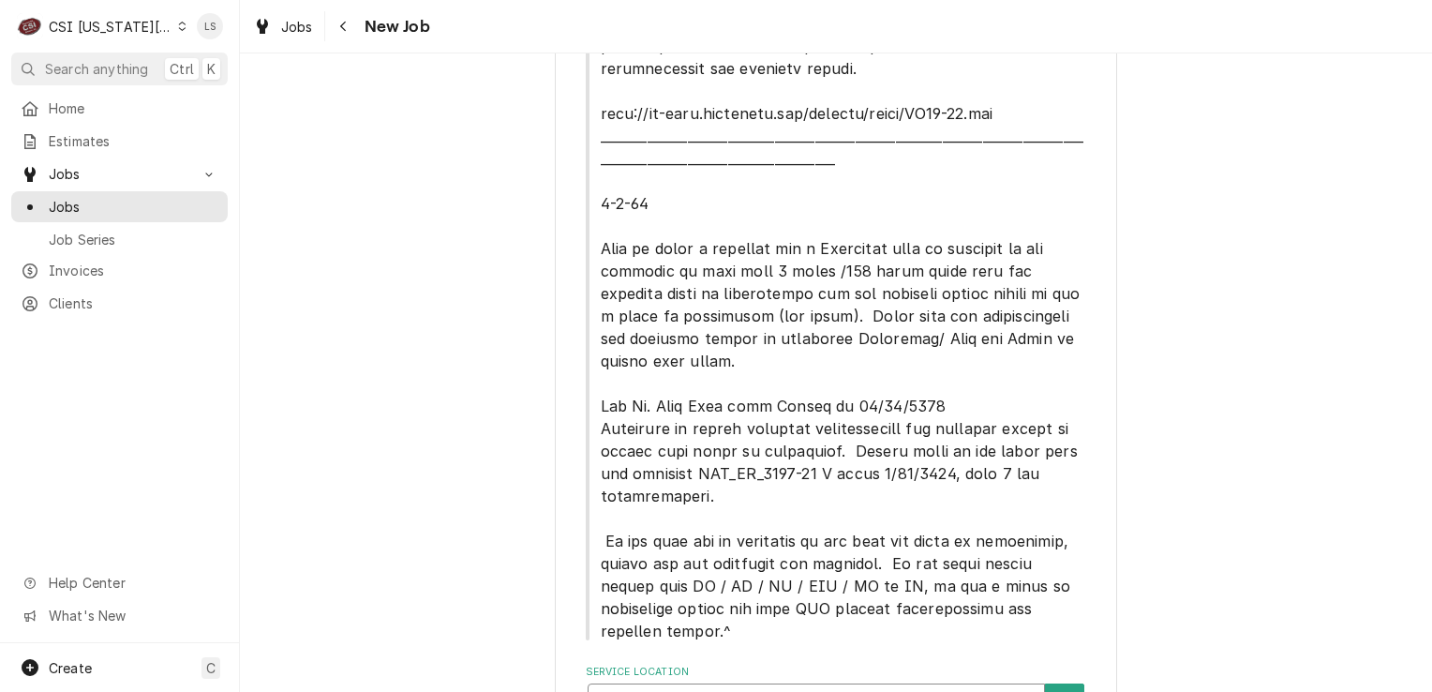
click at [773, 688] on div "Service Location" at bounding box center [816, 705] width 437 height 34
type input "18910"
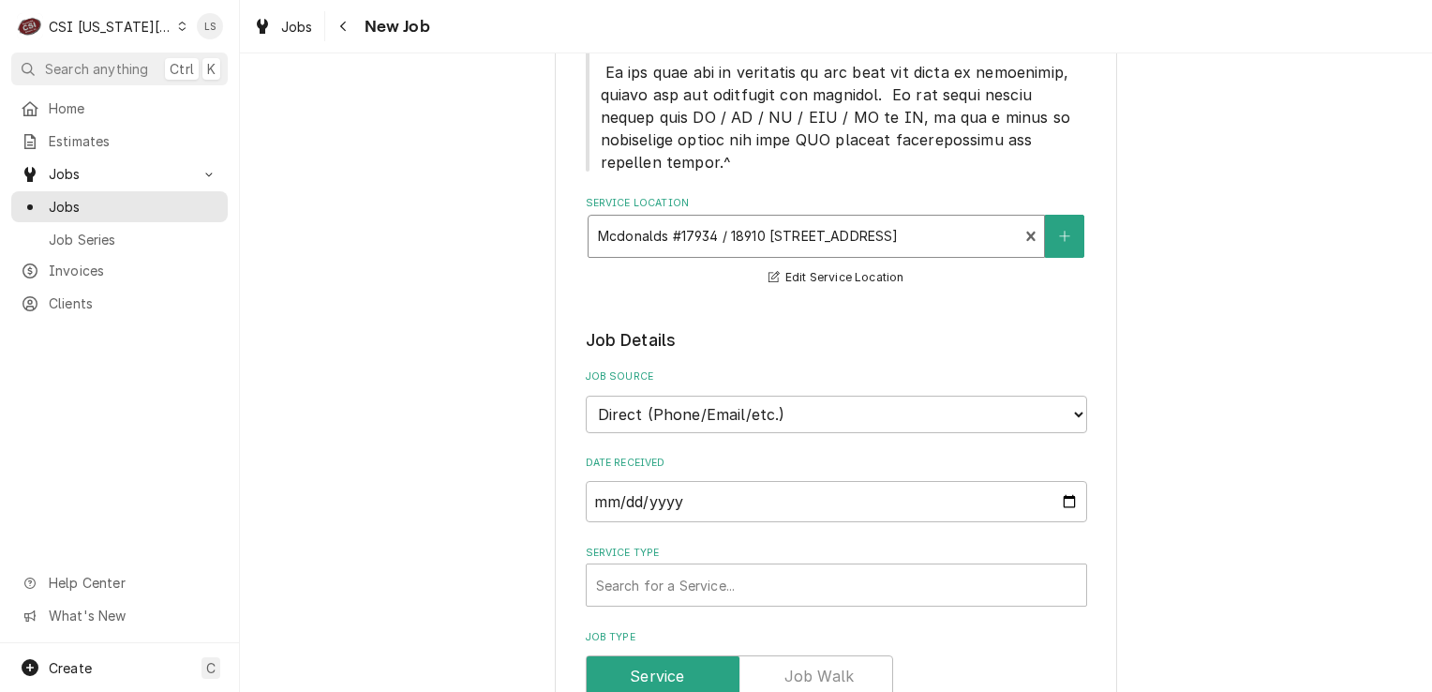
scroll to position [1245, 0]
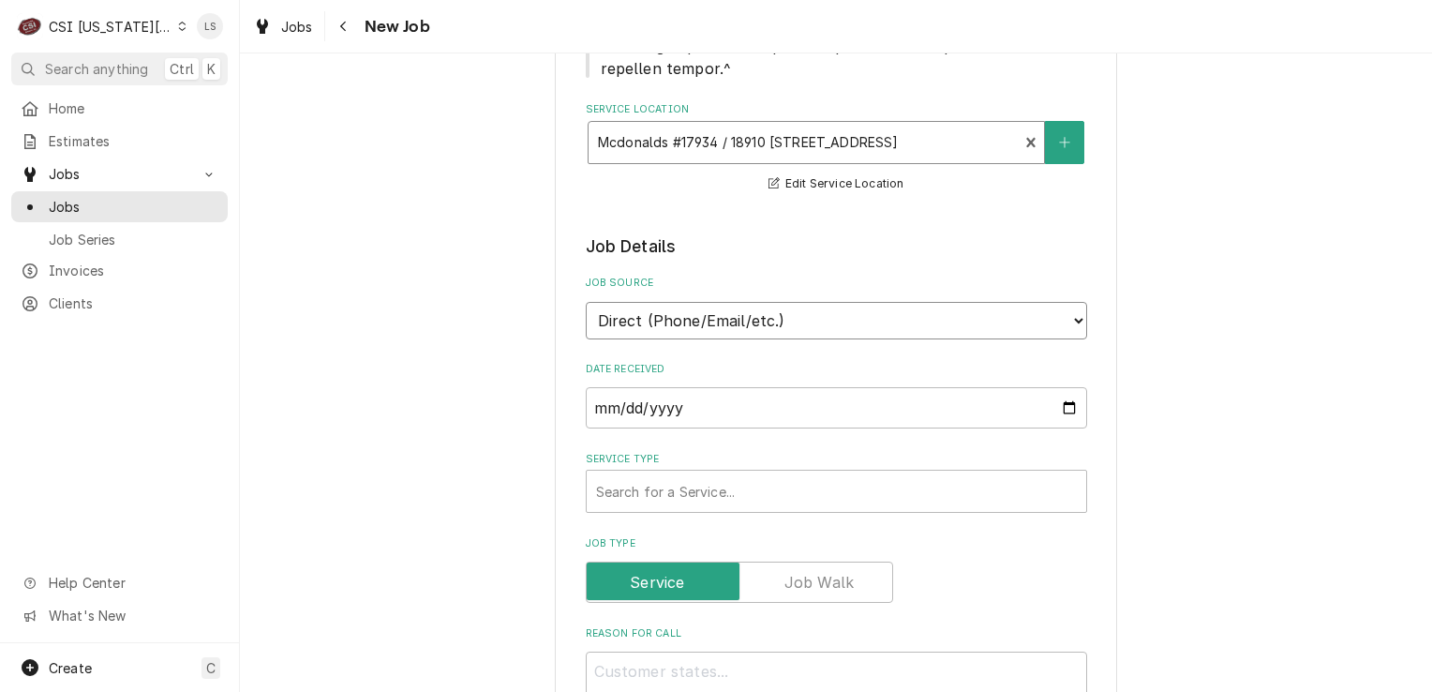
click at [621, 302] on select "Direct (Phone/Email/etc.) Service Channel Corrigo Ecotrak Other" at bounding box center [836, 320] width 501 height 37
select select "100"
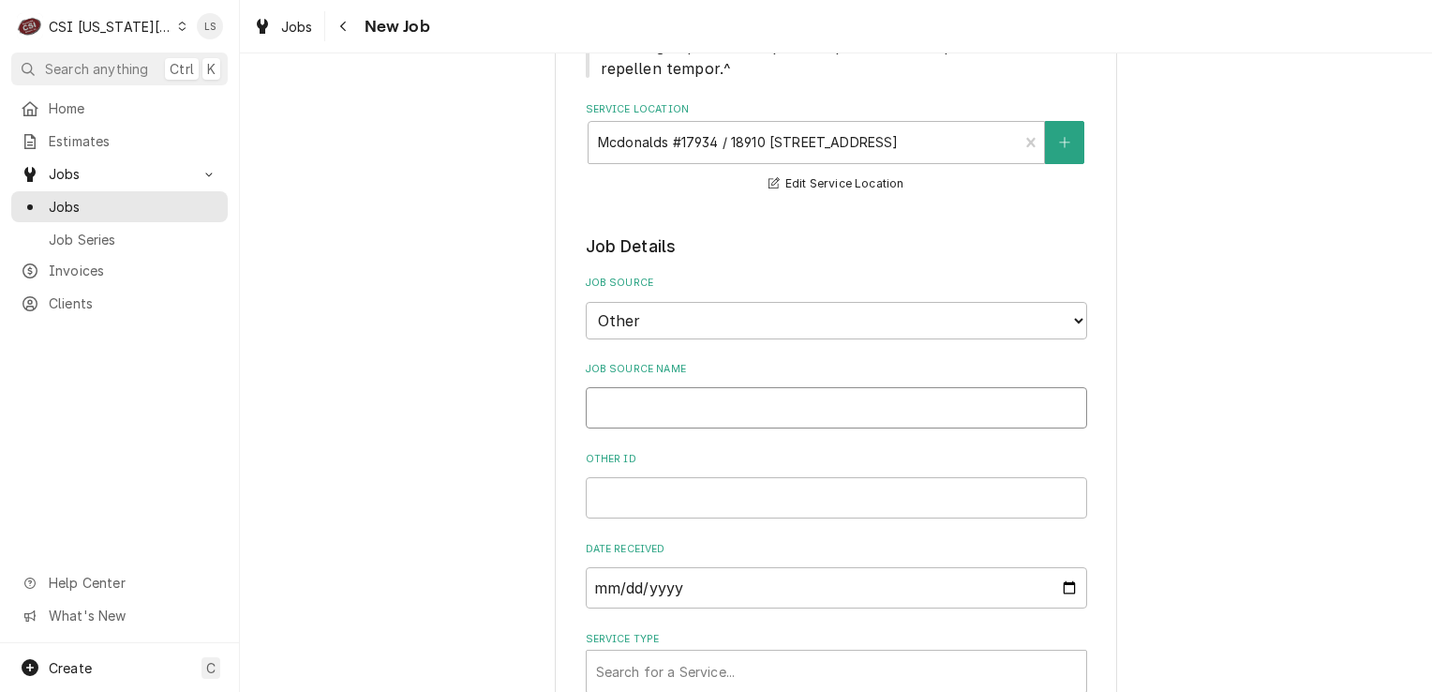
click at [619, 387] on input "Job Source Name" at bounding box center [836, 407] width 501 height 41
type textarea "x"
type input "P"
type textarea "x"
type input "Ph"
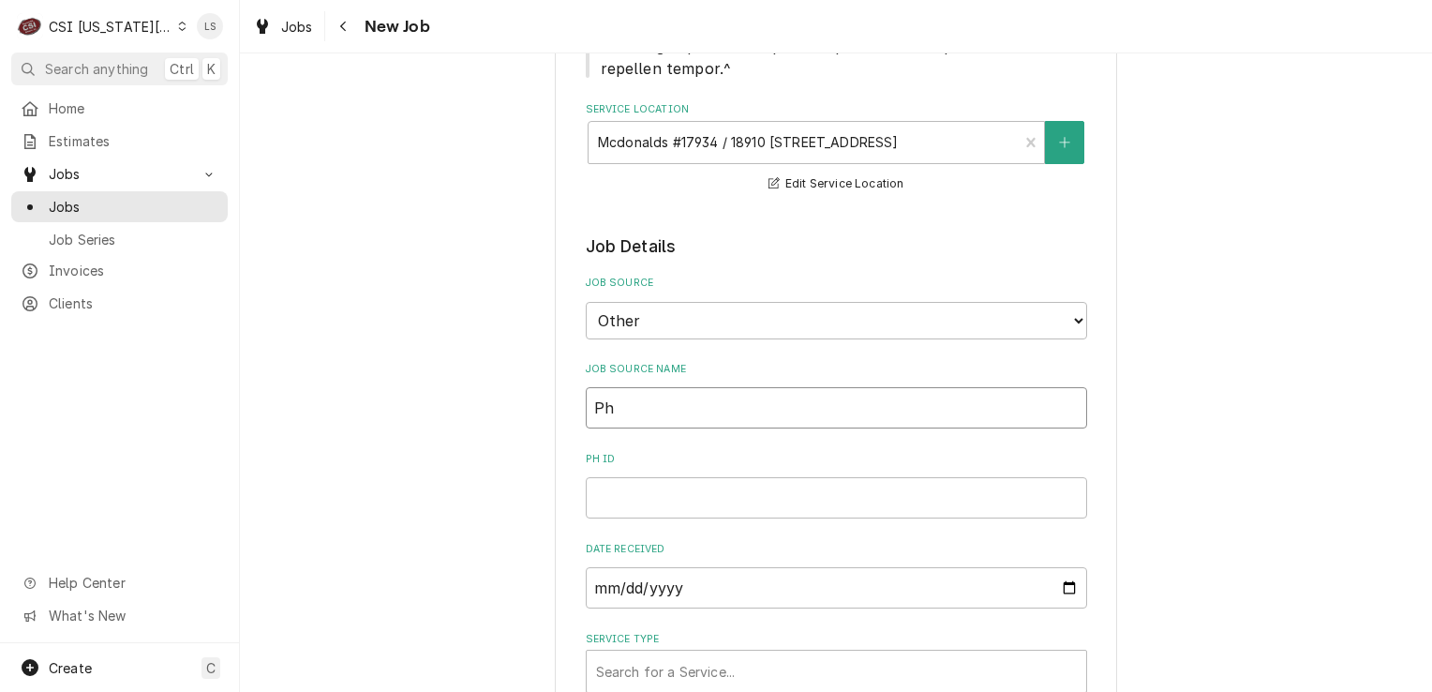
type textarea "x"
type input "Phi"
type textarea "x"
type input "Phil"
type textarea "x"
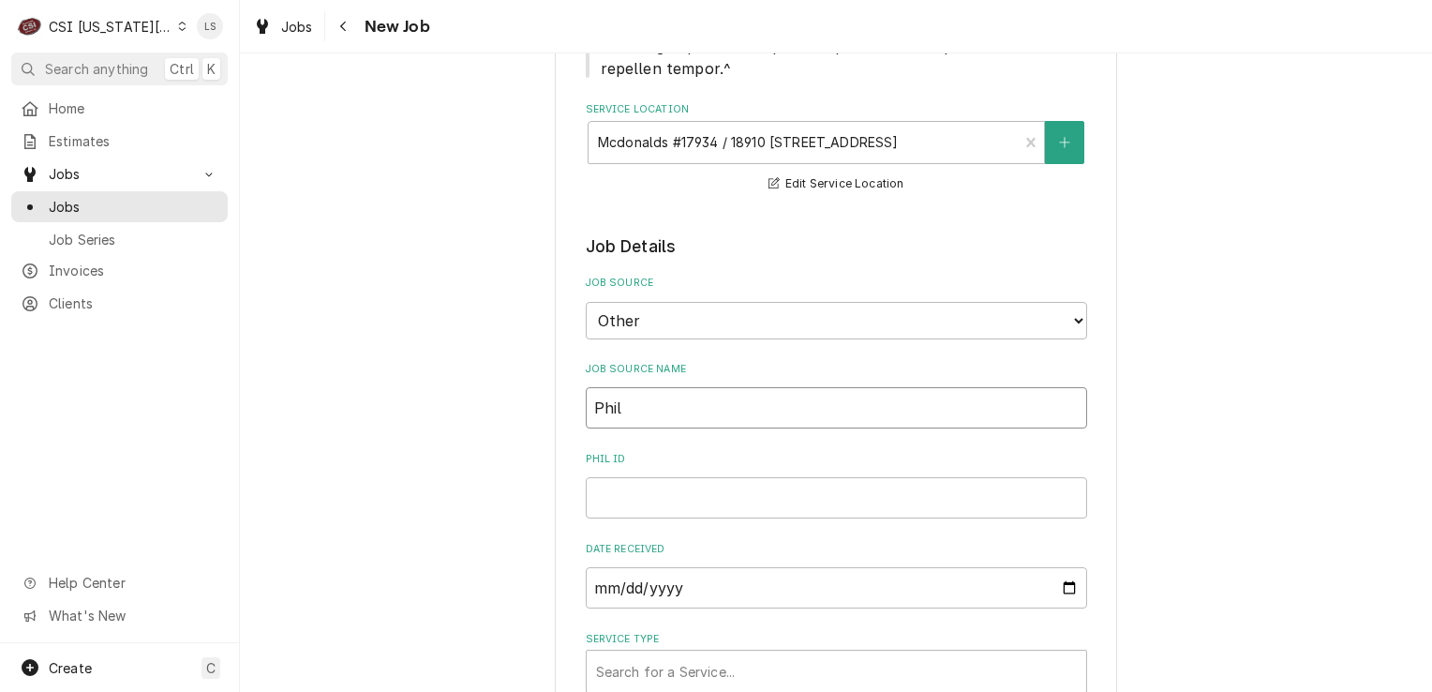
type input "Phili"
type textarea "x"
type input "Philip"
type textarea "x"
type input "Philip"
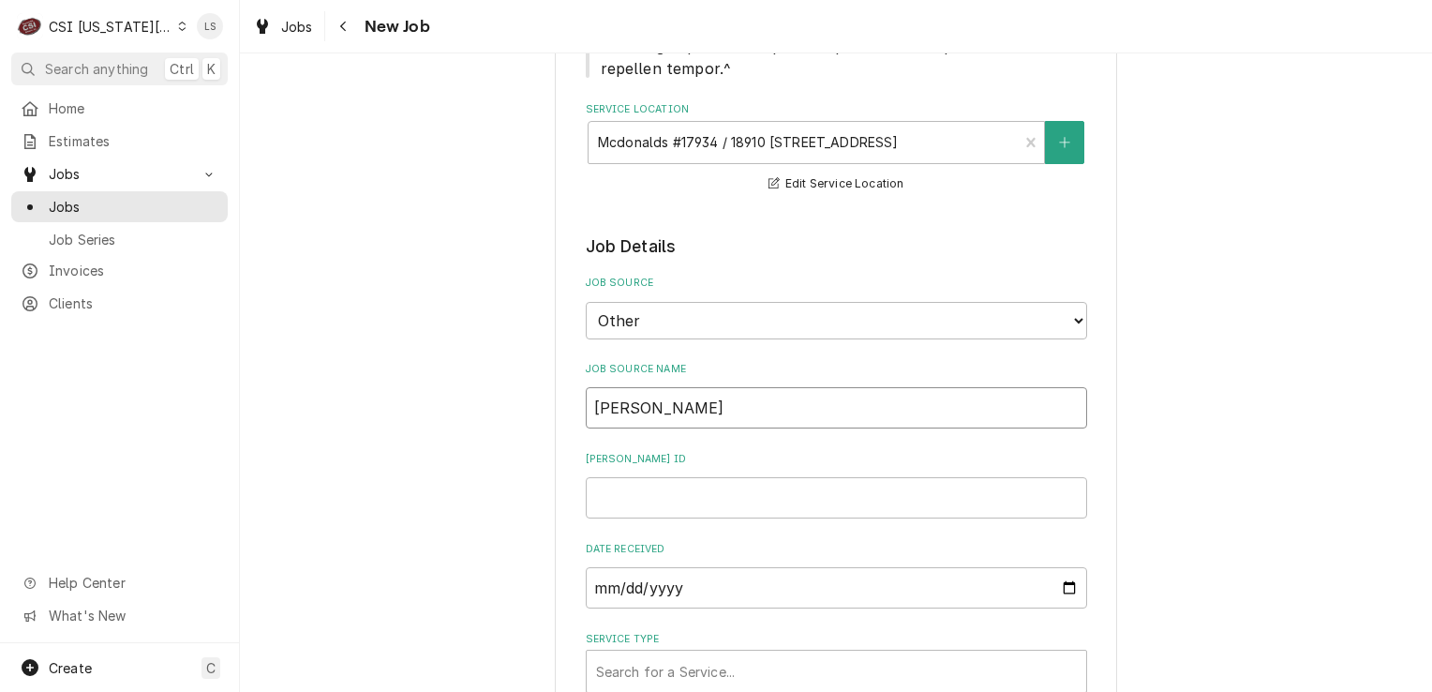
type textarea "x"
type input "Philip L"
type textarea "x"
type input "Philip Lu"
type textarea "x"
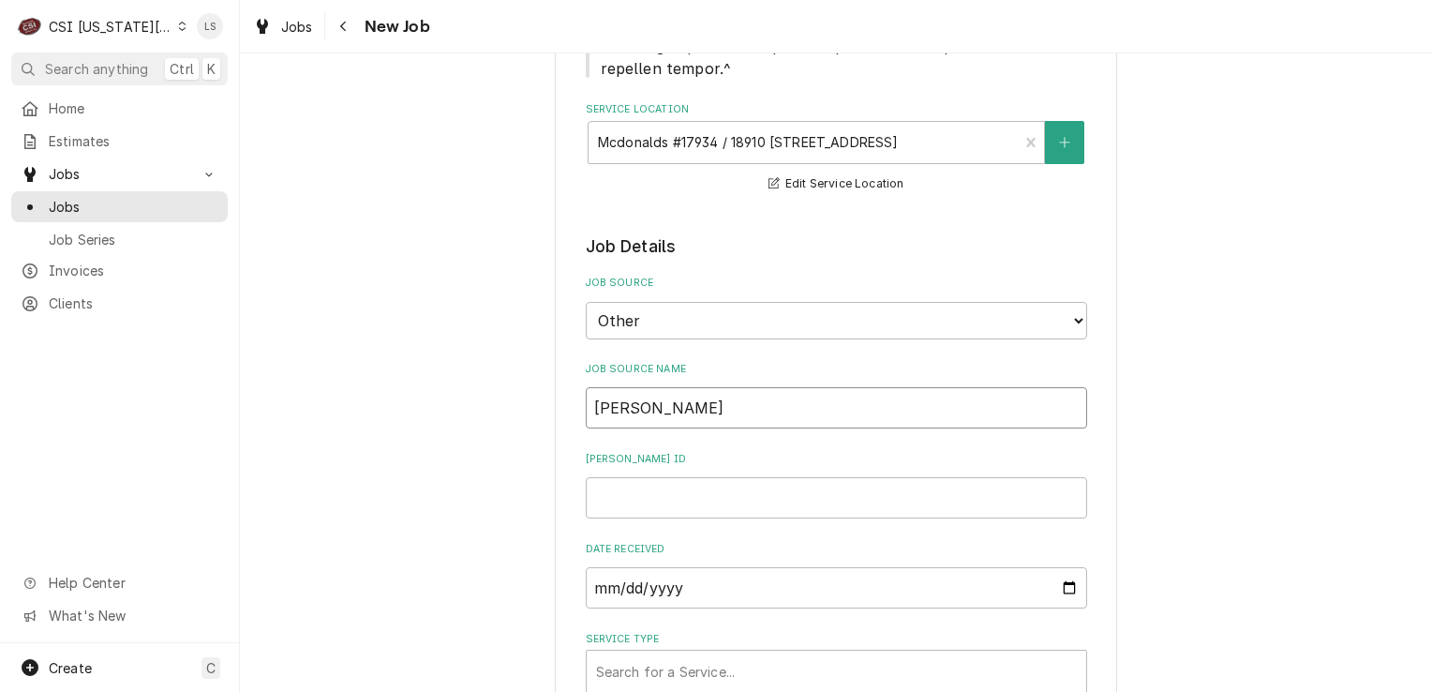
type input "Philip Luck"
type textarea "x"
type input "Philip Lucke"
type textarea "x"
type input "Philip Luckey"
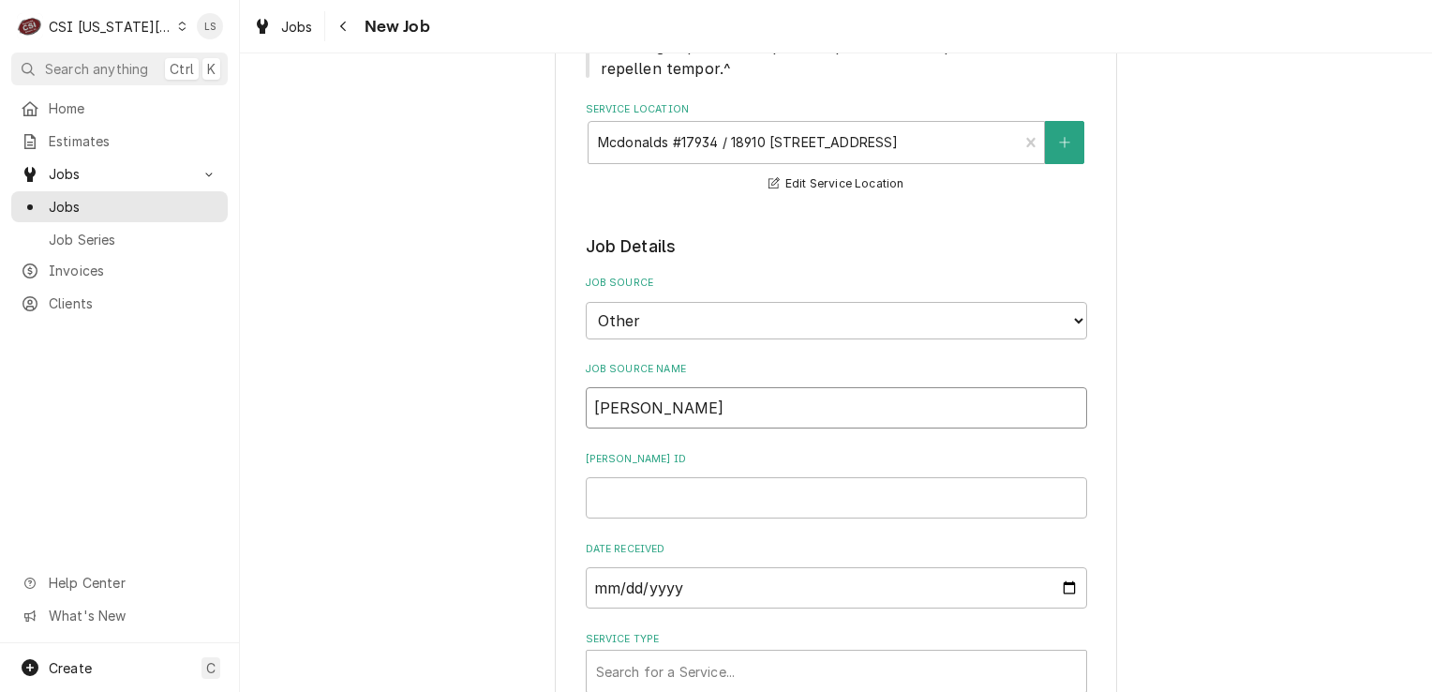
type textarea "x"
type input "Philip Luckey"
type textarea "x"
type input "Philip Luckey W/"
type textarea "x"
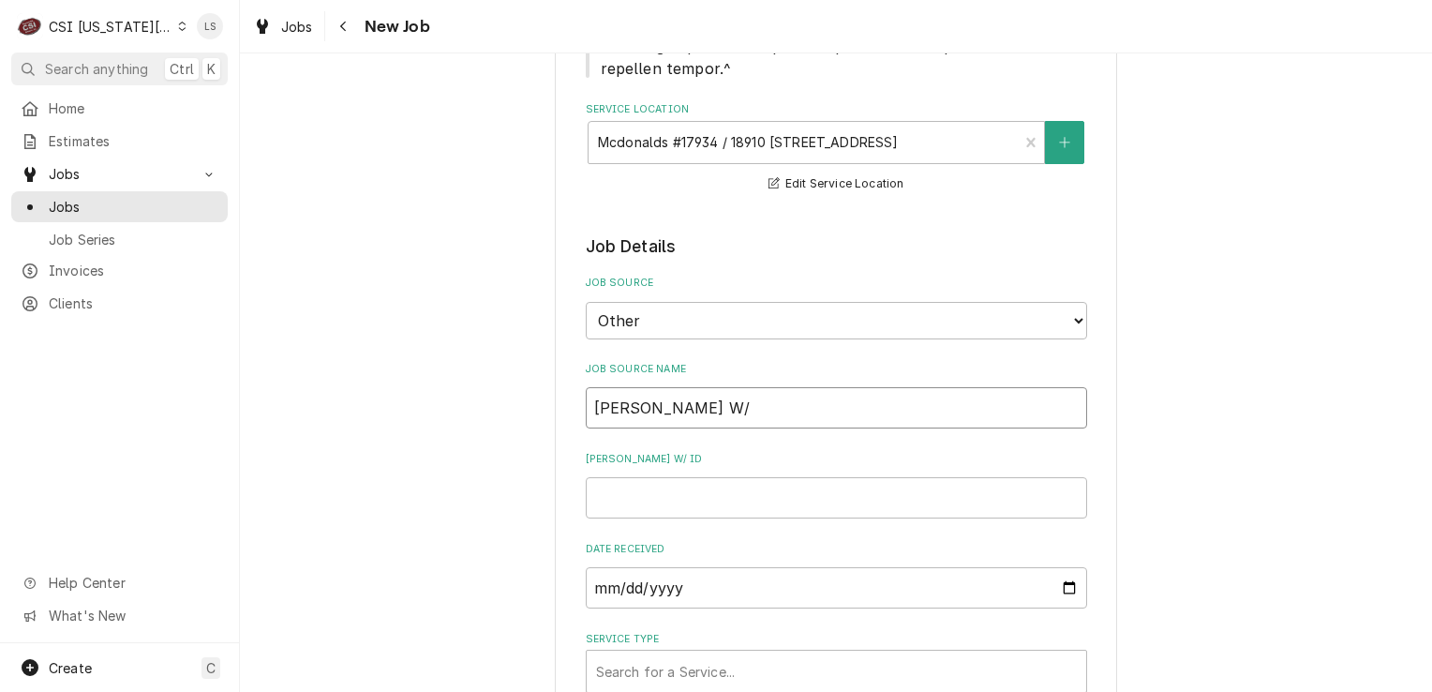
type input "Philip Luckey W/"
type textarea "x"
type input "Philip Luckey W/ F"
type textarea "x"
type input "Philip Luckey W/"
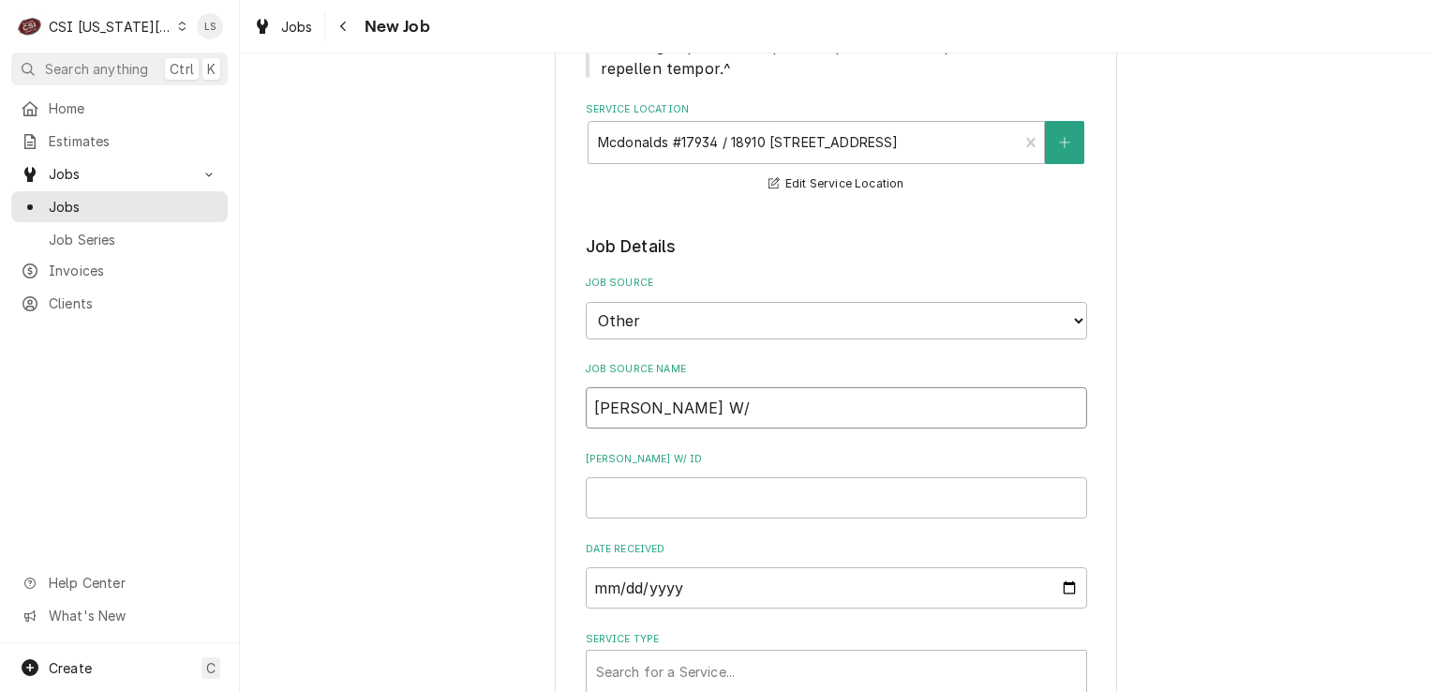
type textarea "x"
type input "Philip Luckey W/"
type textarea "x"
type input "Philip Luckey W"
type textarea "x"
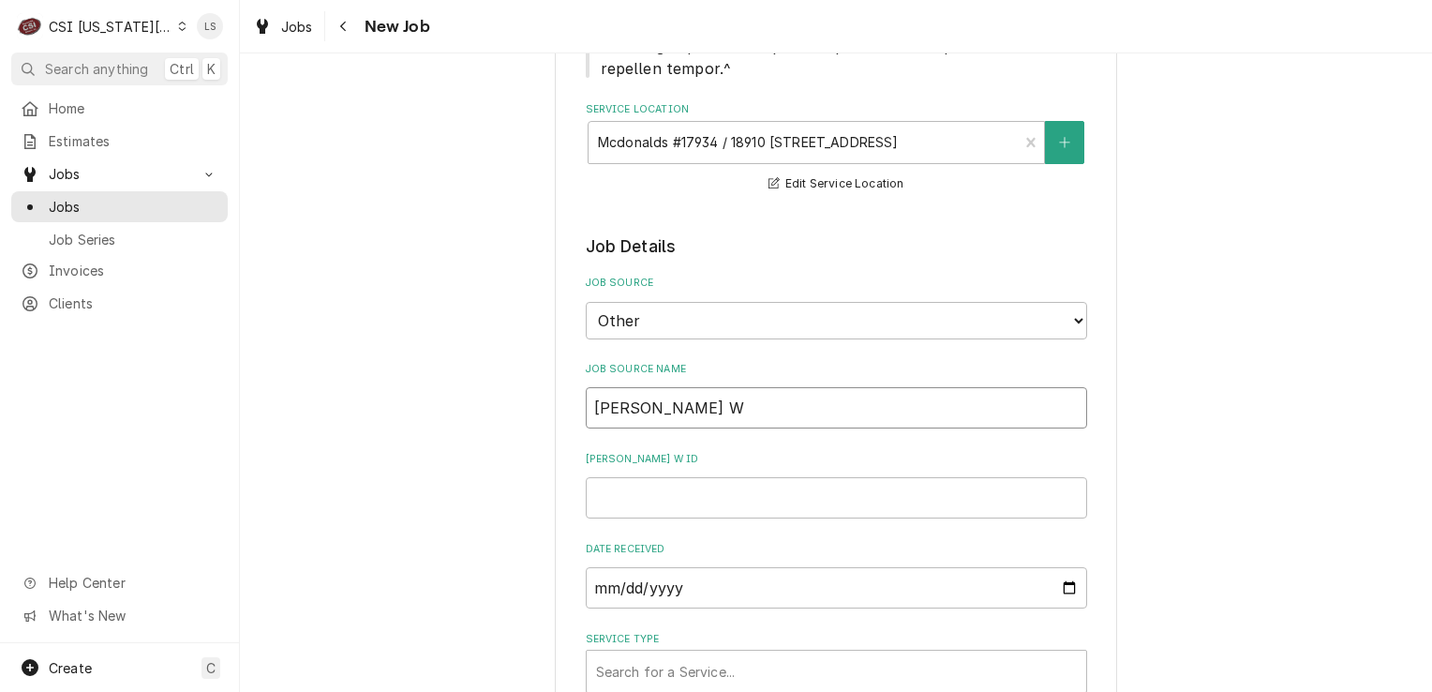
type input "Philip Luckey"
type textarea "x"
type input "Philip Luckey w"
type textarea "x"
type input "Philip Luckey w/"
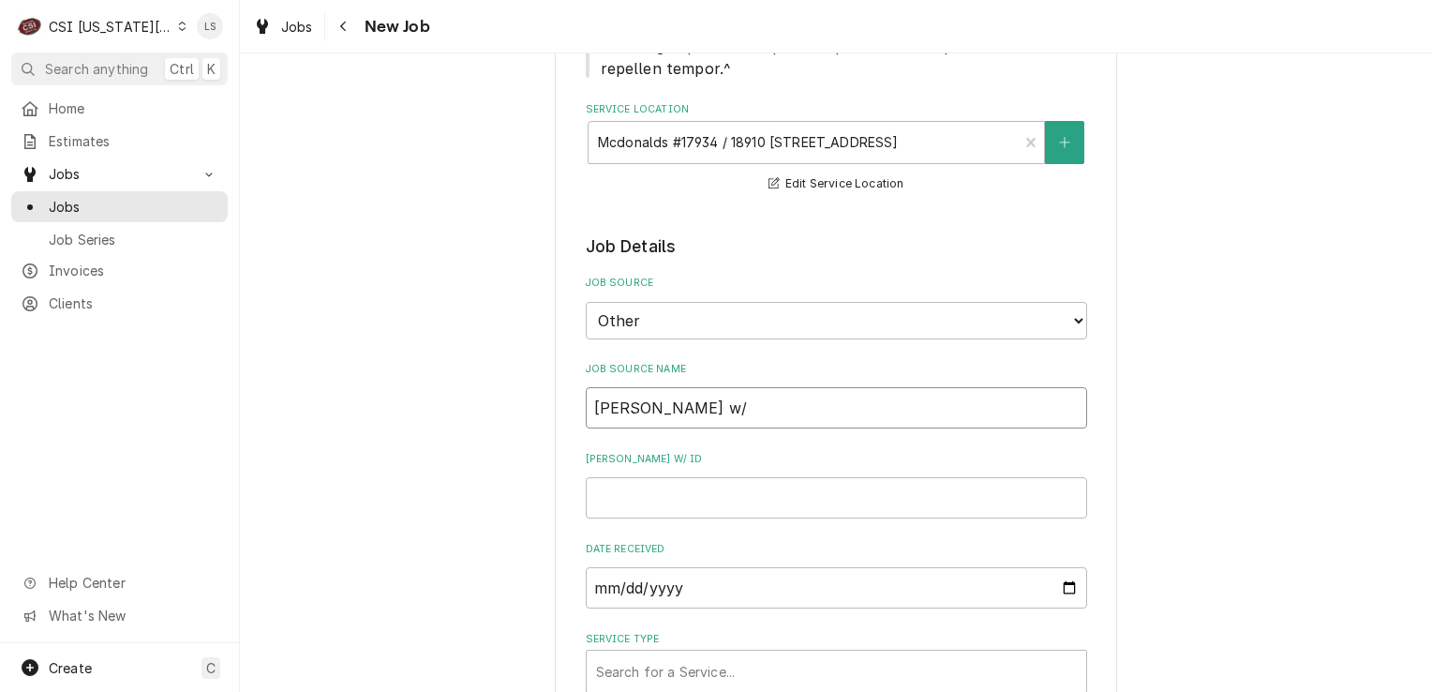
type textarea "x"
type input "Philip Luckey w/"
type textarea "x"
type input "Philip Luckey w/ F"
type textarea "x"
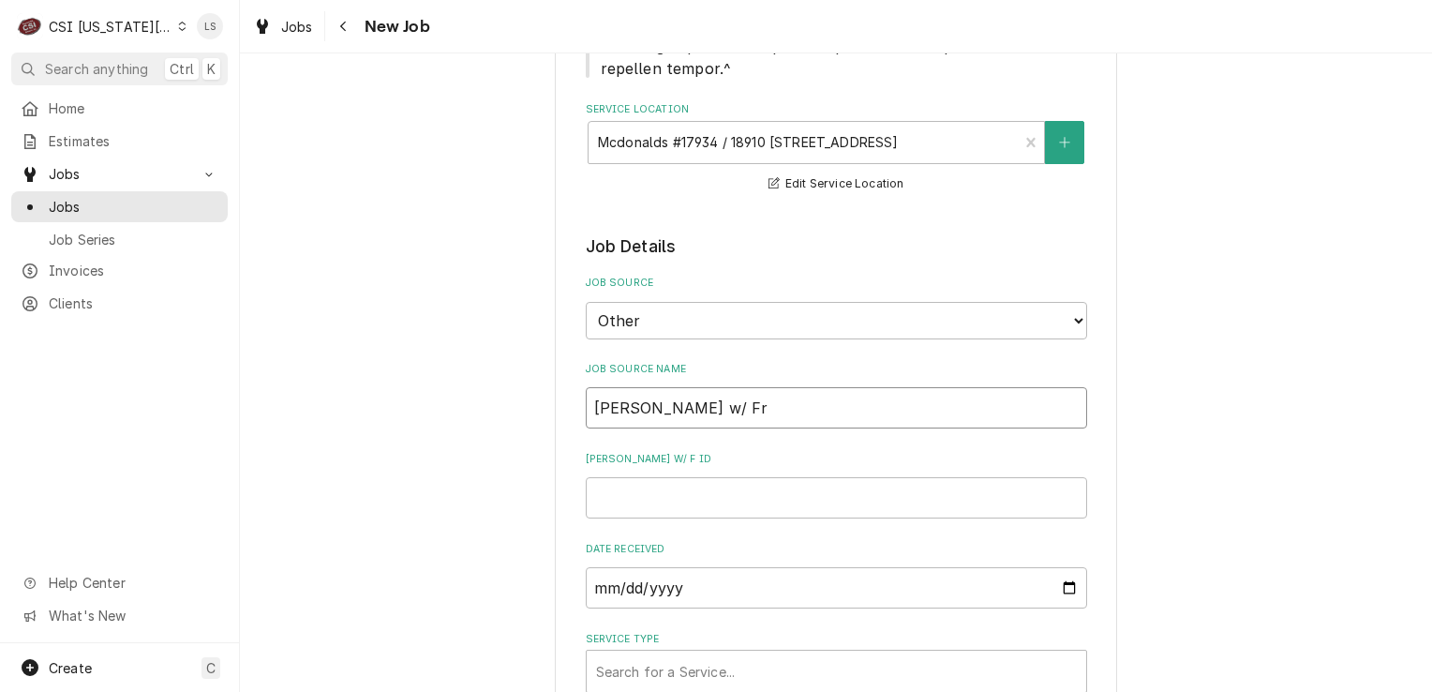
type input "Philip Luckey w/ Fry"
type textarea "x"
type input "Philip Luckey w/ Frym"
type textarea "x"
type input "Philip Luckey w/ Fryma"
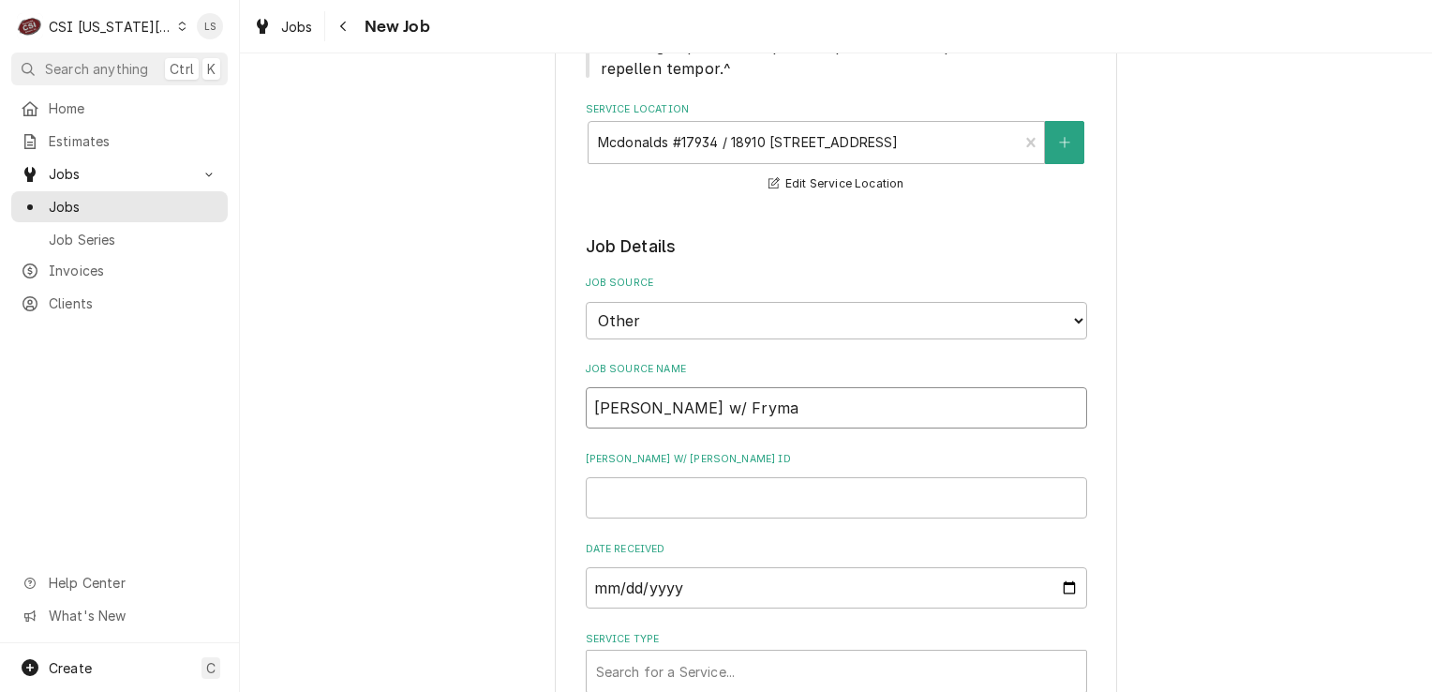
type textarea "x"
type input "Philip Luckey w/ Frymast"
type textarea "x"
type input "Philip Luckey w/ Frymaste"
type textarea "x"
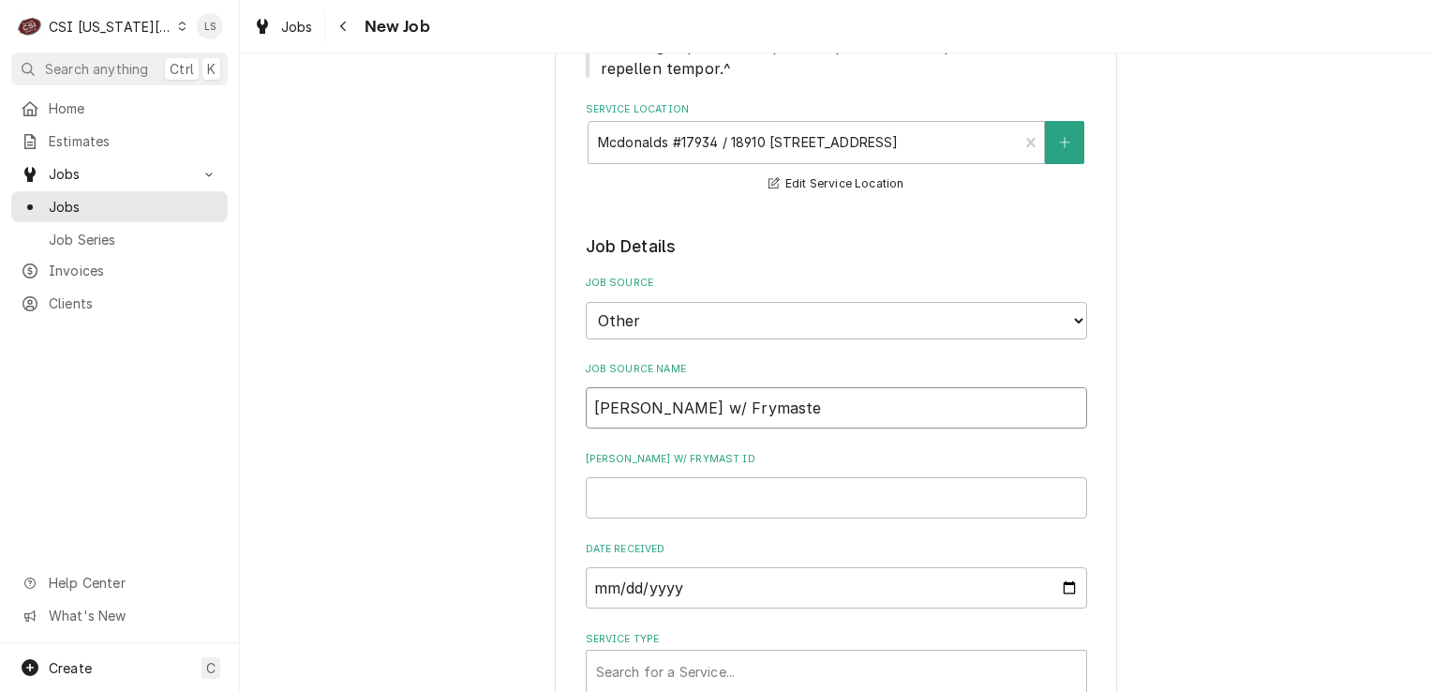
type input "Philip Luckey w/ Frymaster"
type textarea "x"
type input "Philip Luckey w/ Frymaster"
type textarea "x"
type input "[PERSON_NAME] w/ Frymaster"
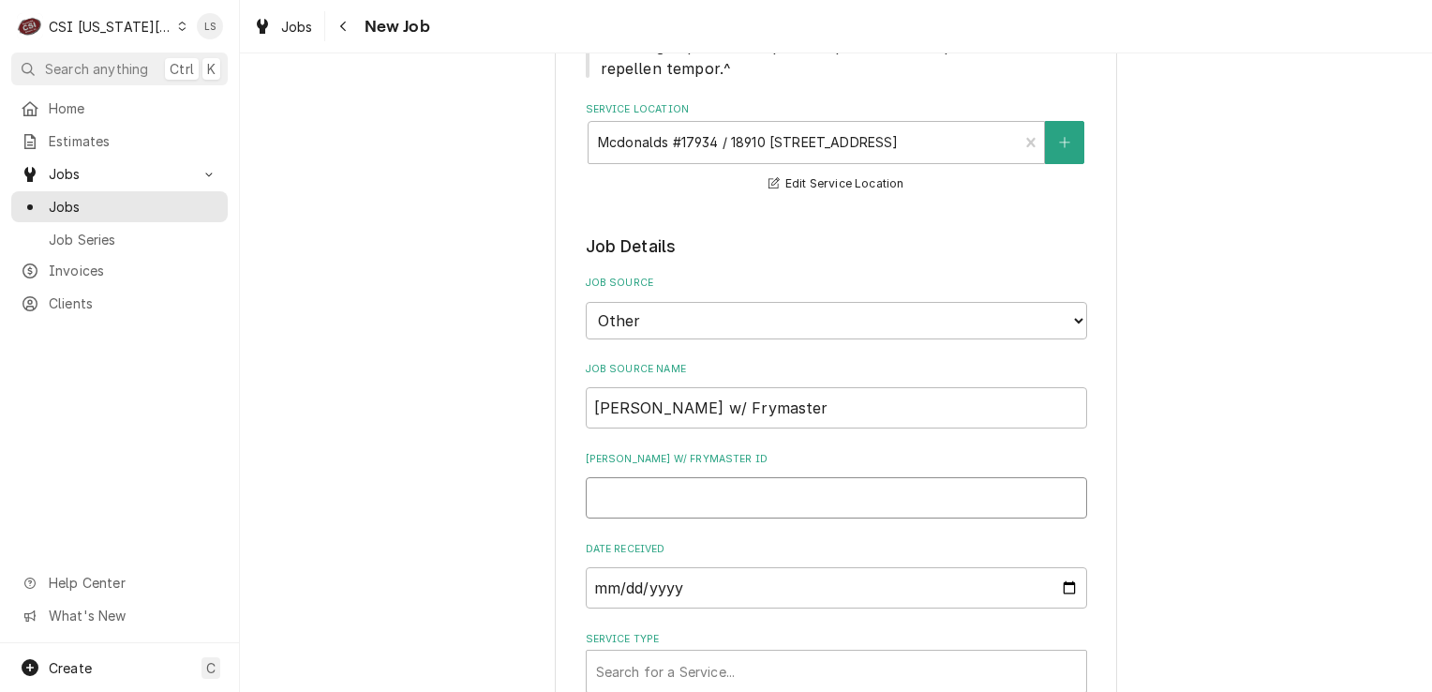
click at [769, 477] on input "Philip Luckey w/ Frymaster ID" at bounding box center [836, 497] width 501 height 41
type textarea "x"
type input "T"
type textarea "x"
type input "TB"
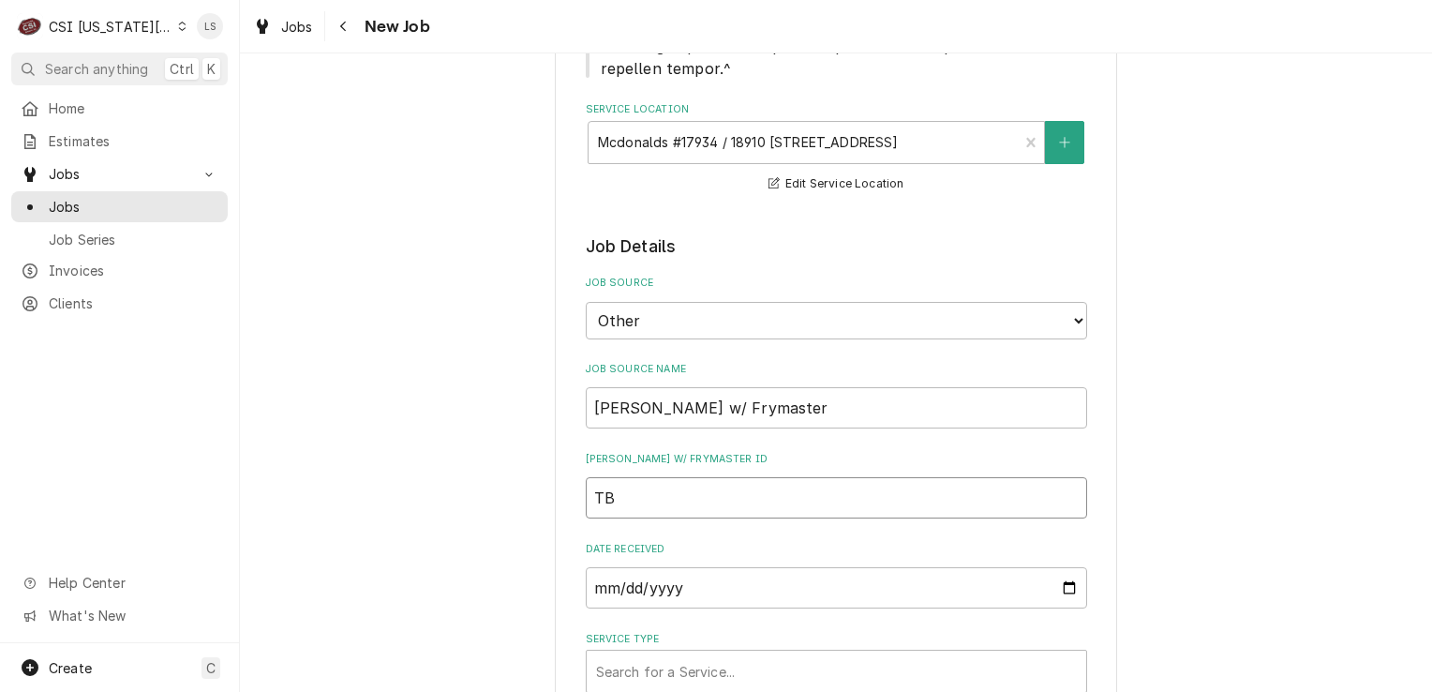
type textarea "x"
type input "TBD"
type textarea "x"
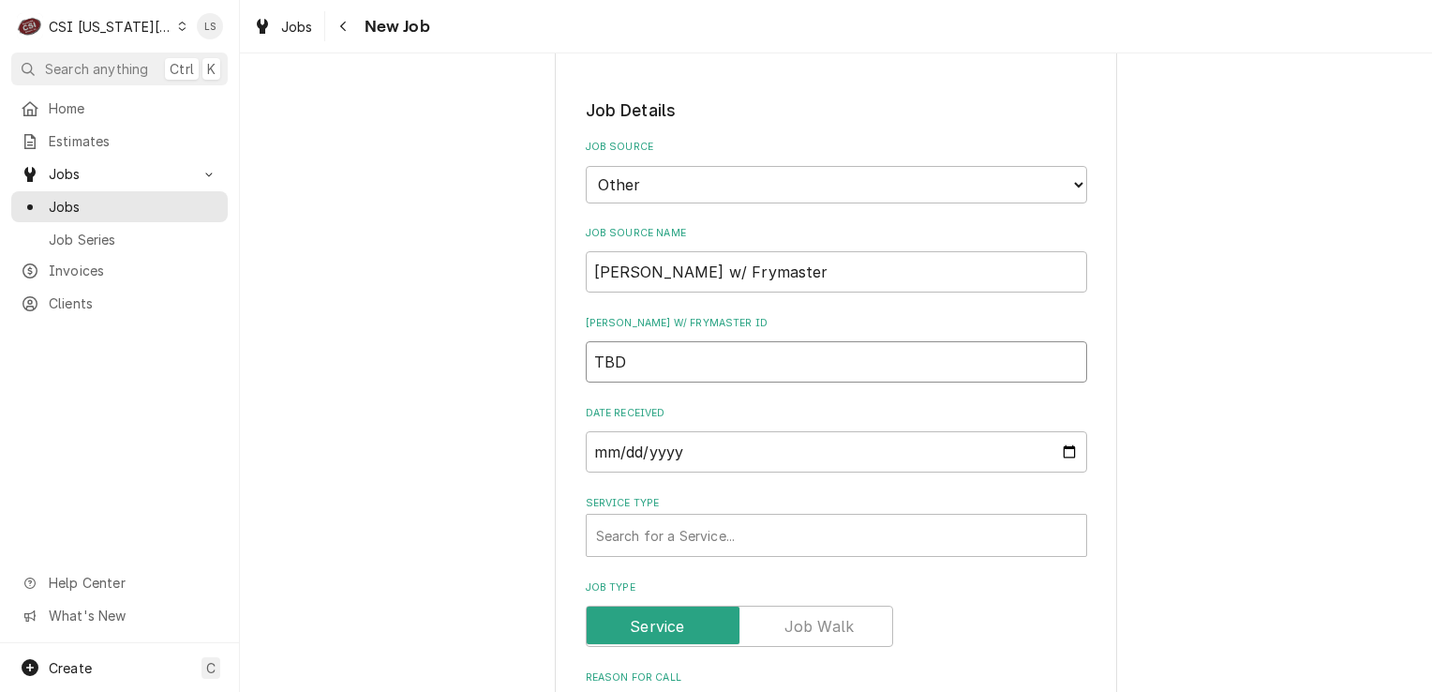
scroll to position [1526, 0]
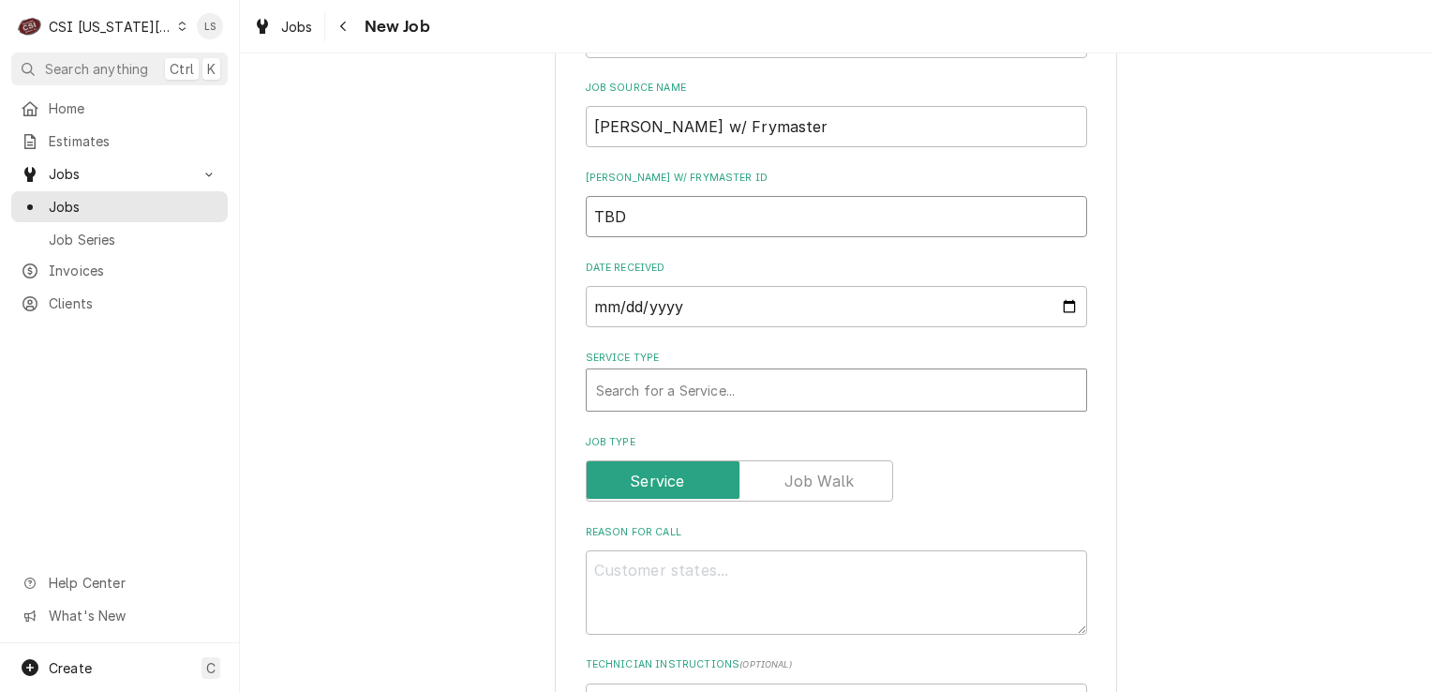
type input "TBD"
click at [690, 373] on div "Service Type" at bounding box center [836, 390] width 481 height 34
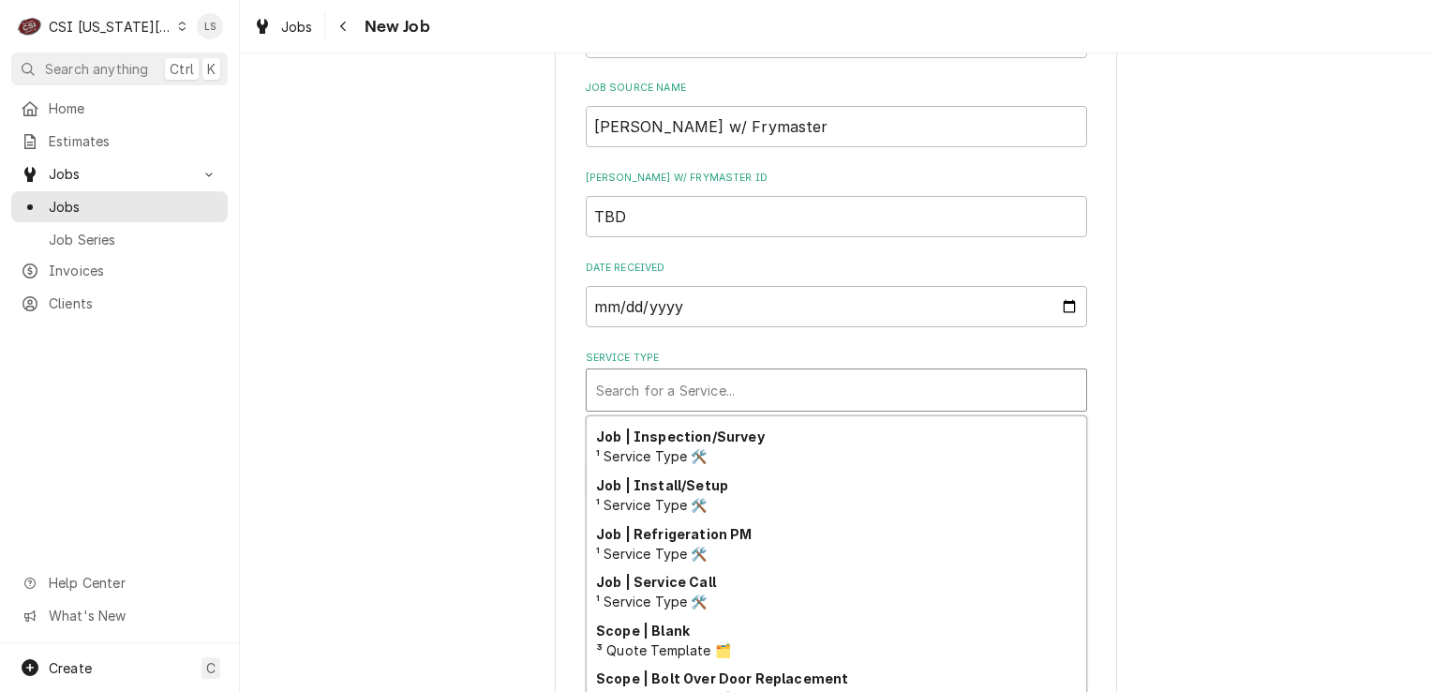
scroll to position [1061, 0]
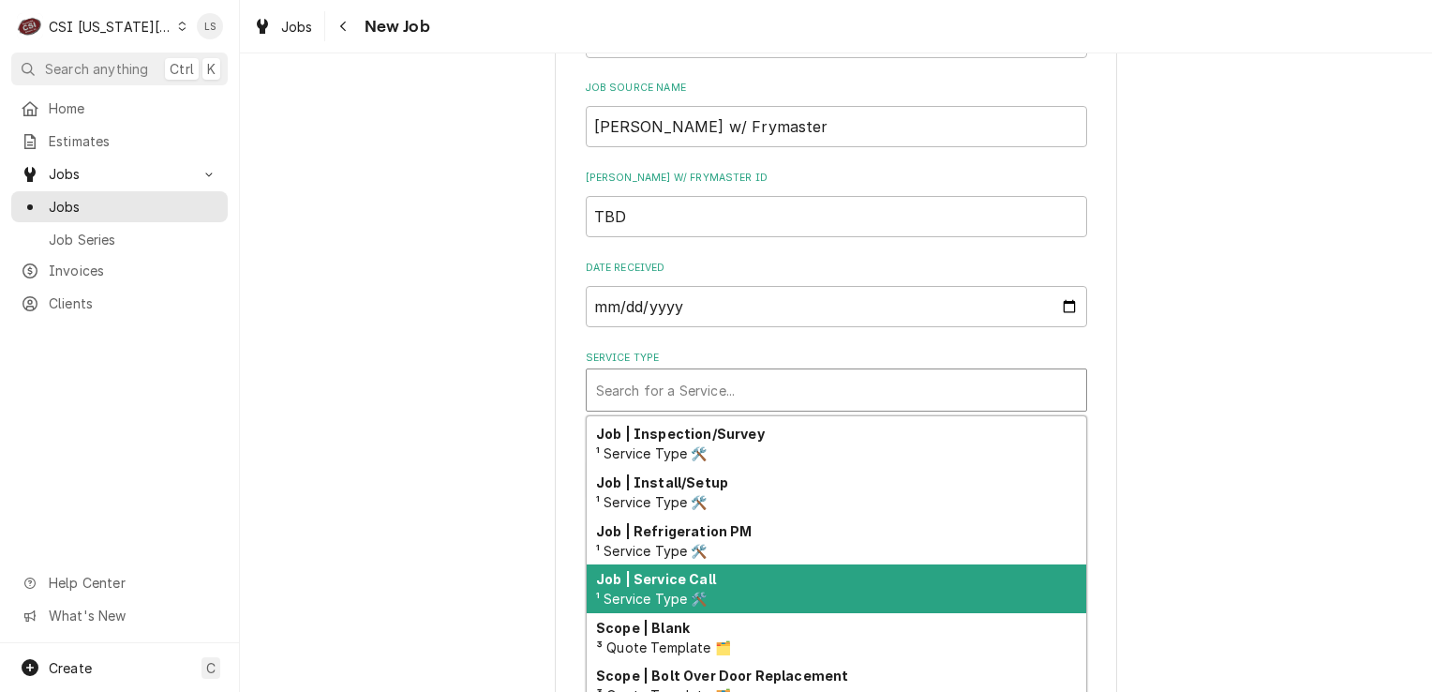
click at [689, 564] on div "Job | Service Call ¹ Service Type 🛠️" at bounding box center [837, 588] width 500 height 49
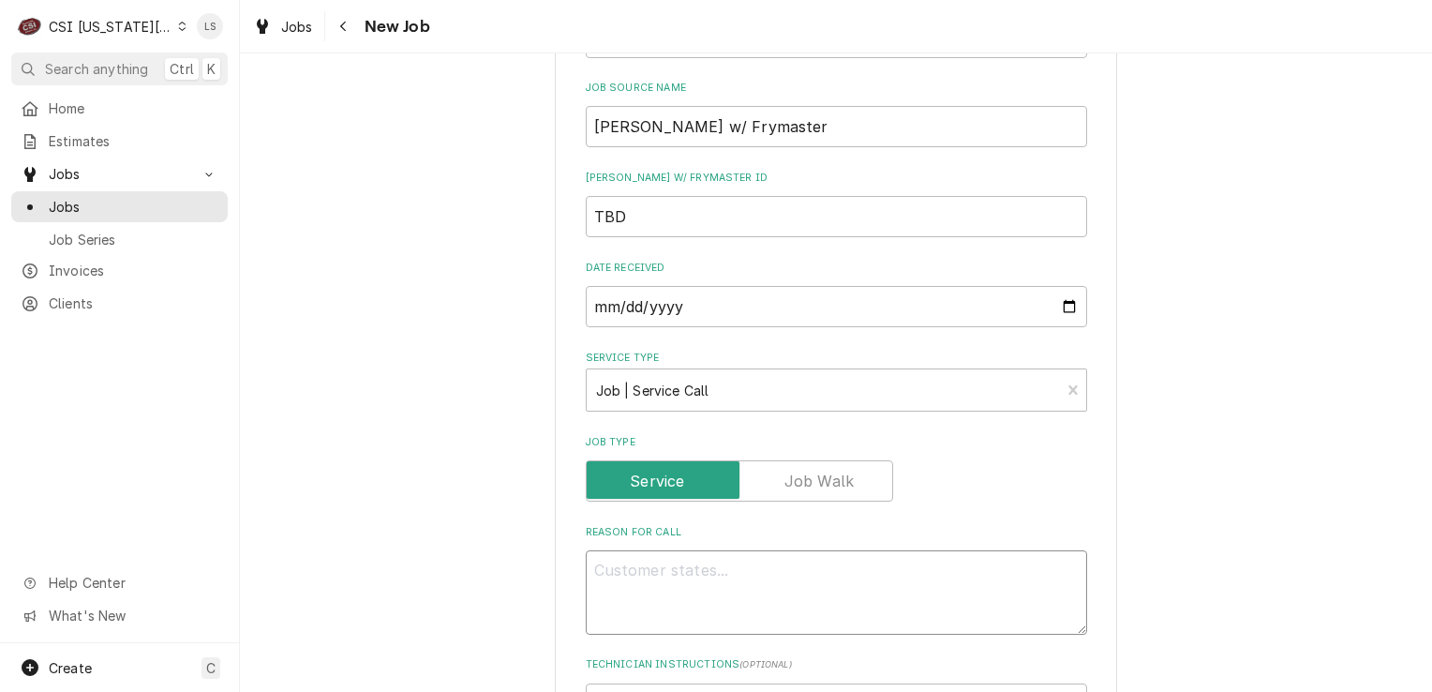
click at [676, 550] on textarea "Reason For Call" at bounding box center [836, 592] width 501 height 84
type textarea "x"
type textarea "F"
type textarea "x"
type textarea "Fry"
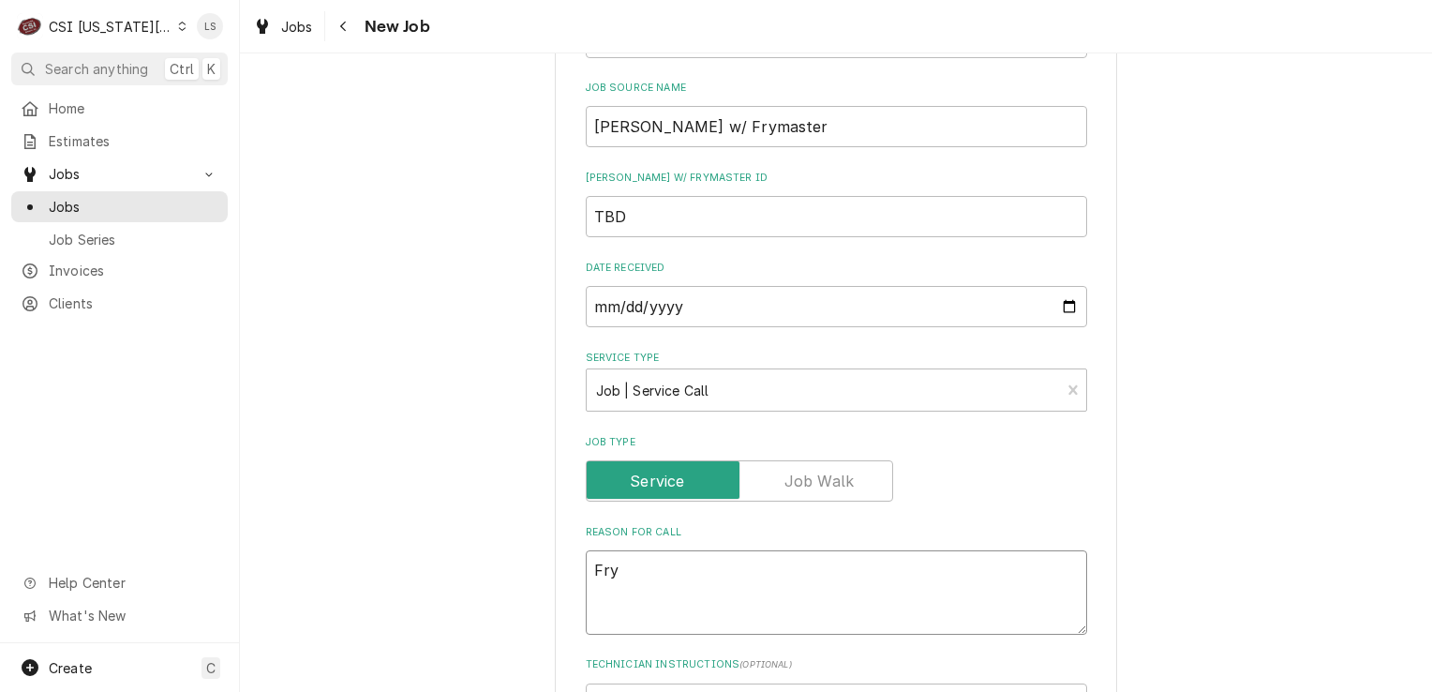
type textarea "x"
type textarea "Frye"
type textarea "x"
type textarea "Fryer"
type textarea "x"
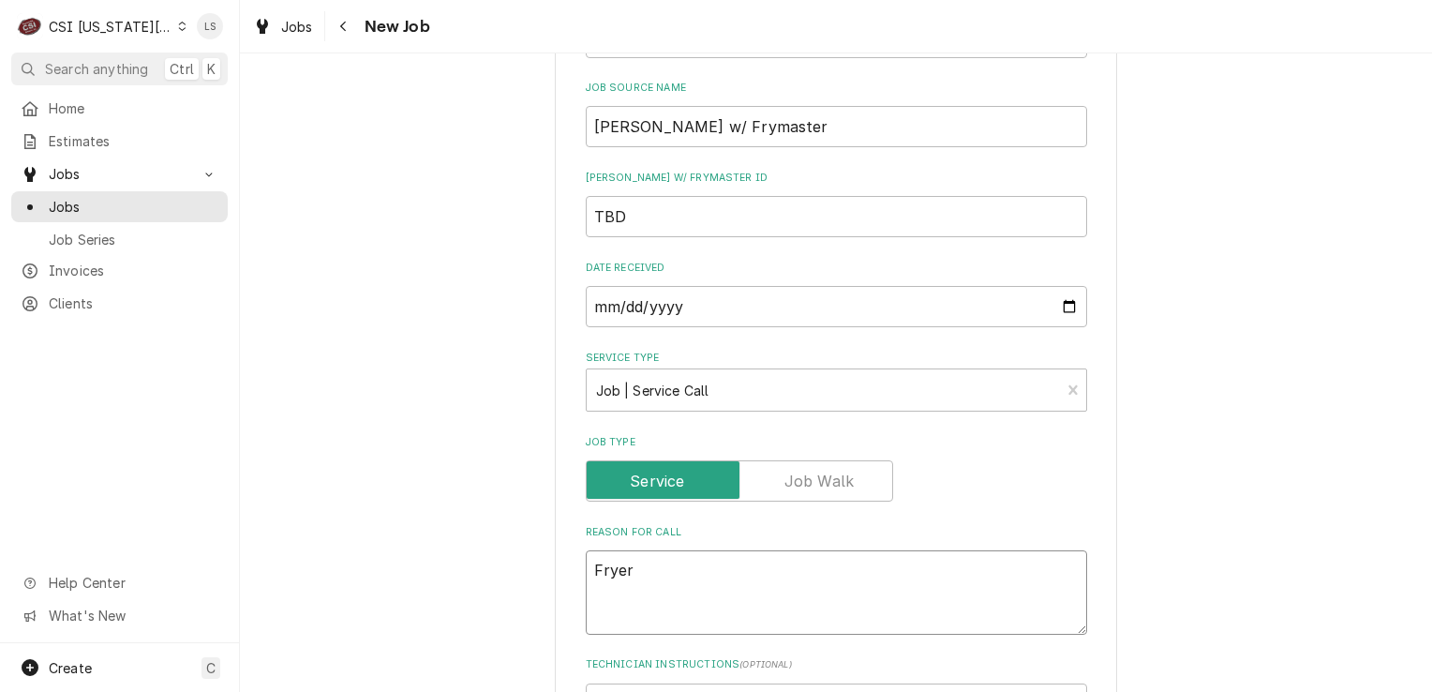
type textarea "Fryer"
type textarea "x"
type textarea "Fryer -"
type textarea "x"
type textarea "Fryer -"
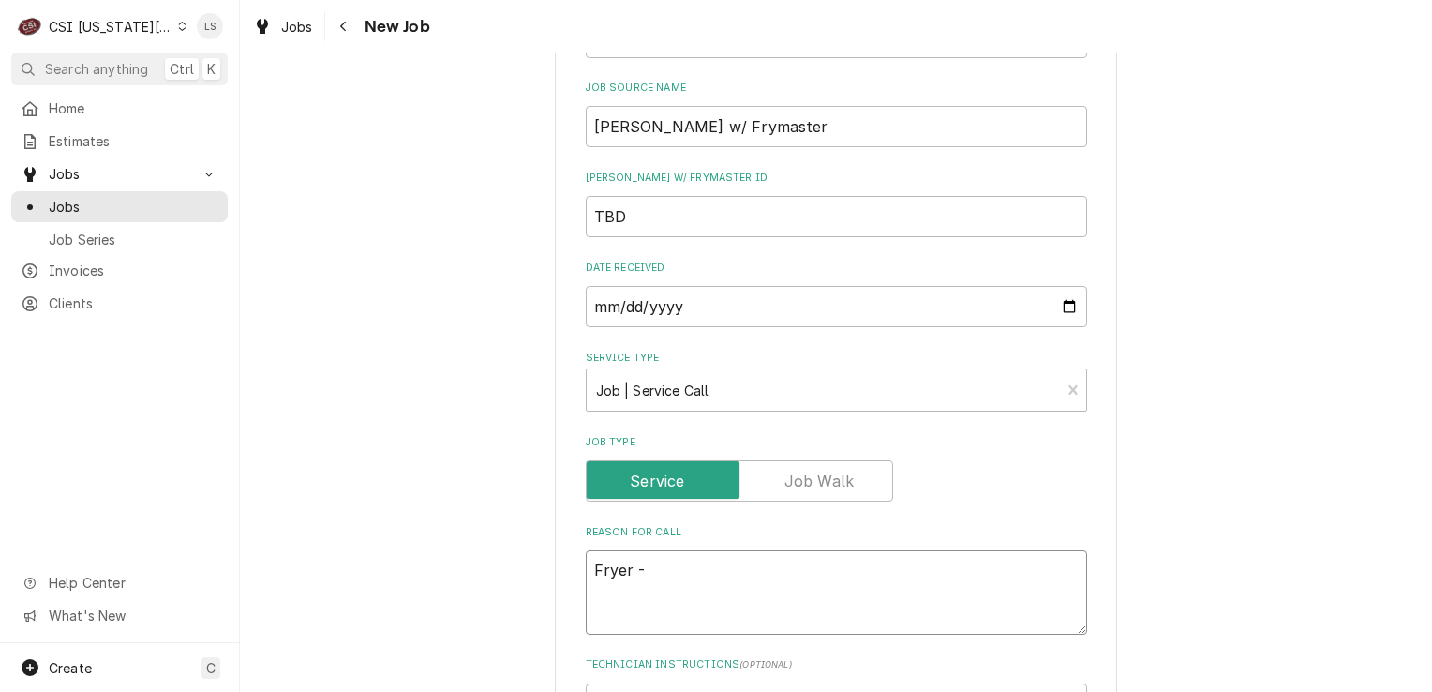
paste textarea "installing new test burners"
type textarea "x"
type textarea "Fryer - installing new test burners"
type textarea "x"
type textarea "Fryer - installing new test burners"
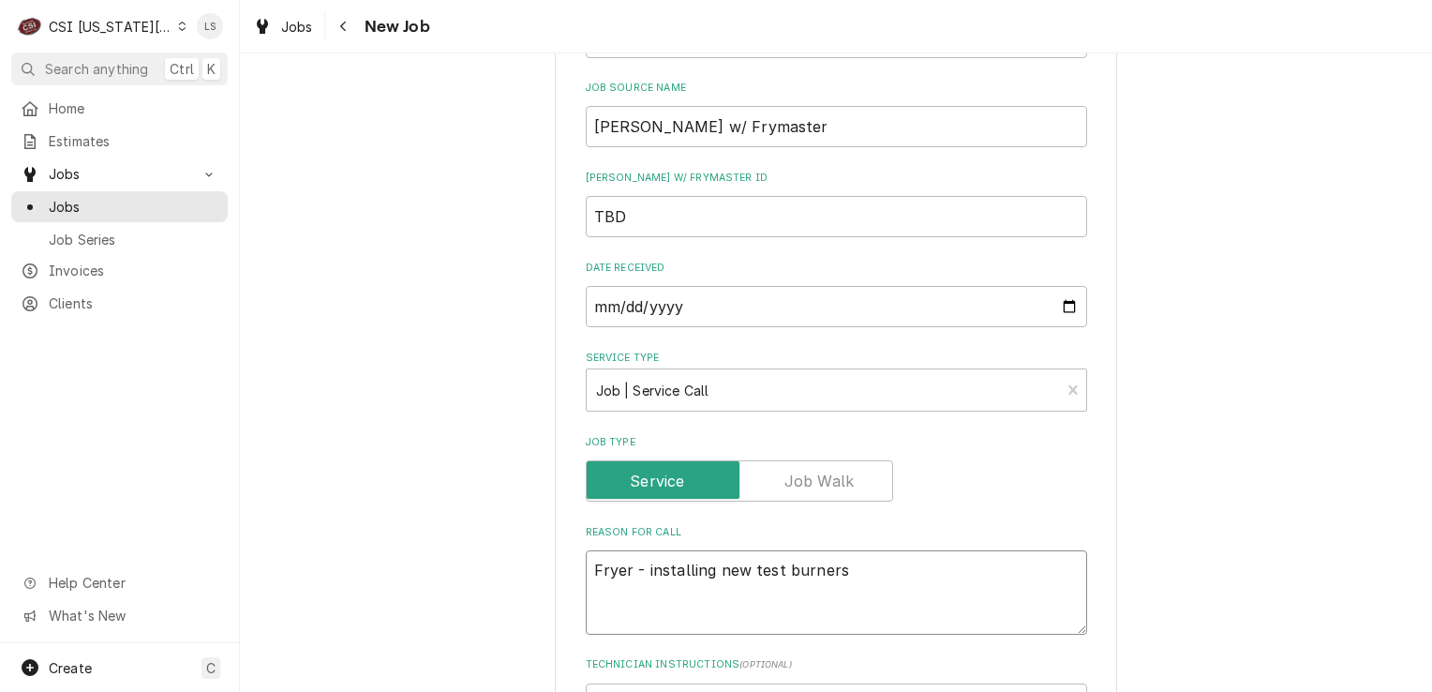
type textarea "x"
type textarea "Fryer - installing new test burners"
paste textarea "They have had some burner issues and this will resole them"
type textarea "x"
type textarea "Fryer - installing new test burners They have had some burner issues and this w…"
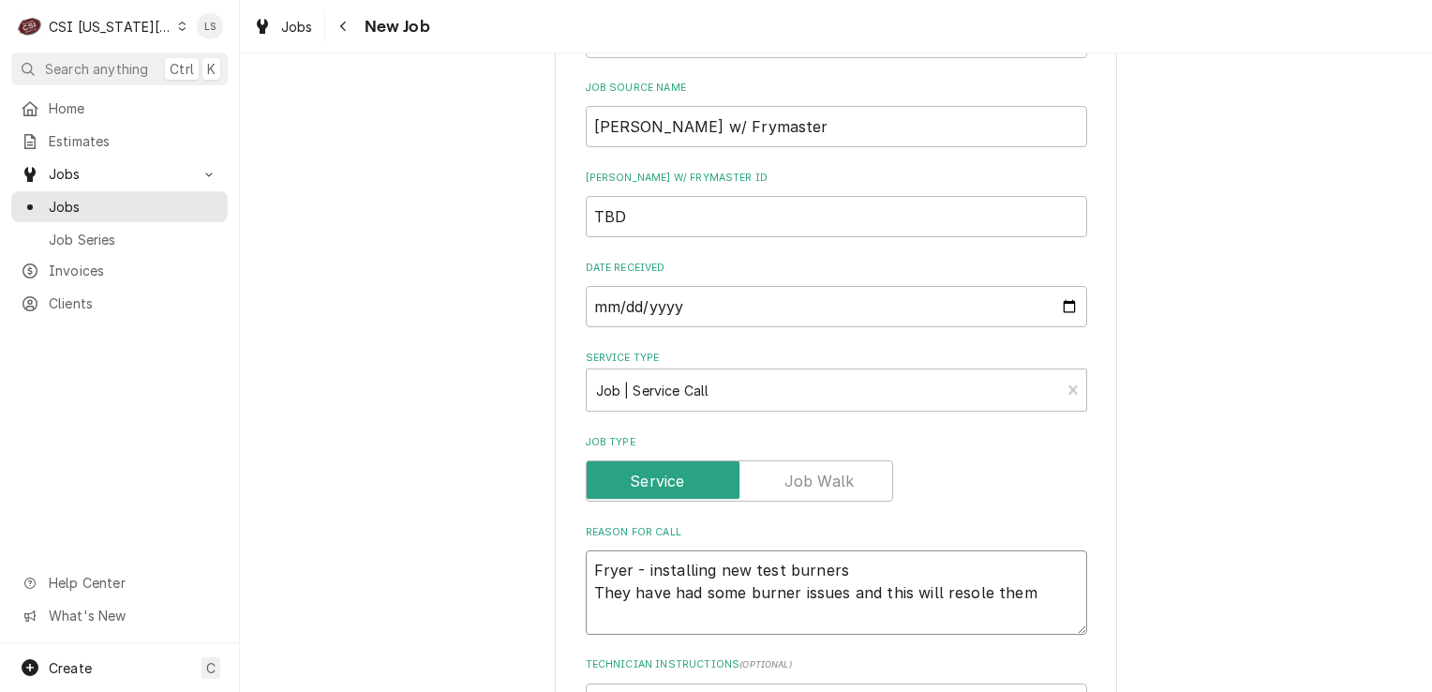
type textarea "x"
type textarea "Fryer - installing new test burners They have had some burner issues and this w…"
paste textarea "I would like a tech to assist me, and I expect it will take about 5 hours. I am…"
type textarea "x"
type textarea "I would like a tech to assist me, and I expect it will take about 5 hours. I am…"
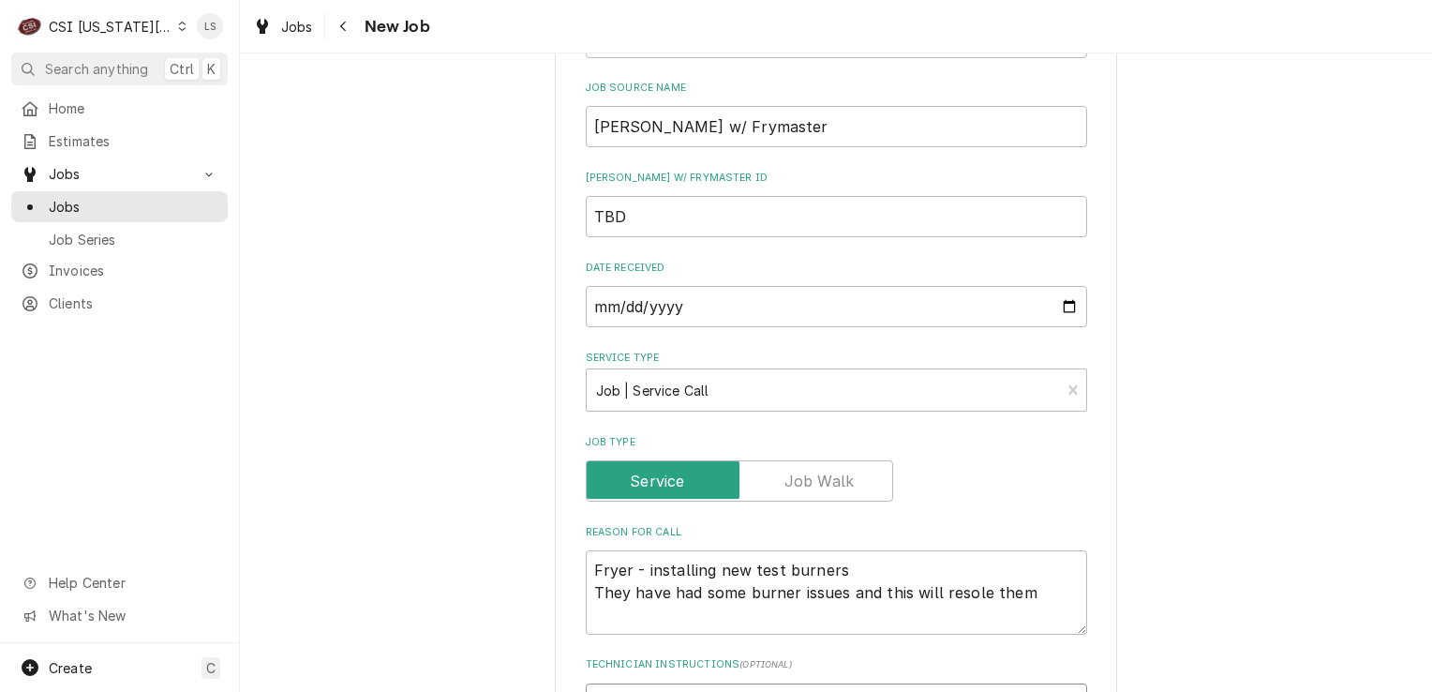
type textarea "x"
type textarea "I would like a tech to assist me, and I expect it will take about 5 hours. I am…"
type textarea "x"
type textarea "I would like a tech to assist me, and I expect it will take about 5 hours. I am…"
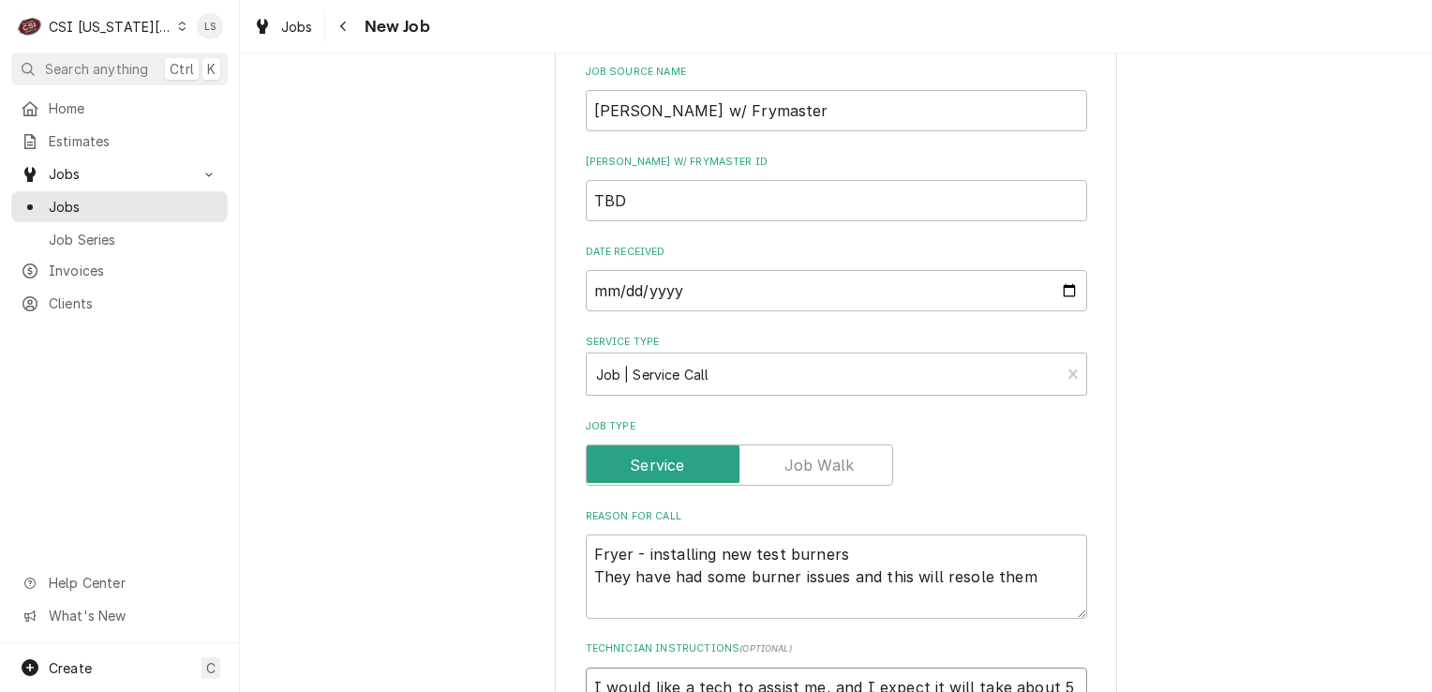
type textarea "x"
type textarea "I would like a tech to assist me, and I expect it will take about 5 hours. I am…"
type textarea "x"
type textarea "I would like a tech to assist me, and I expect it will take about 5 hours. I am…"
type textarea "x"
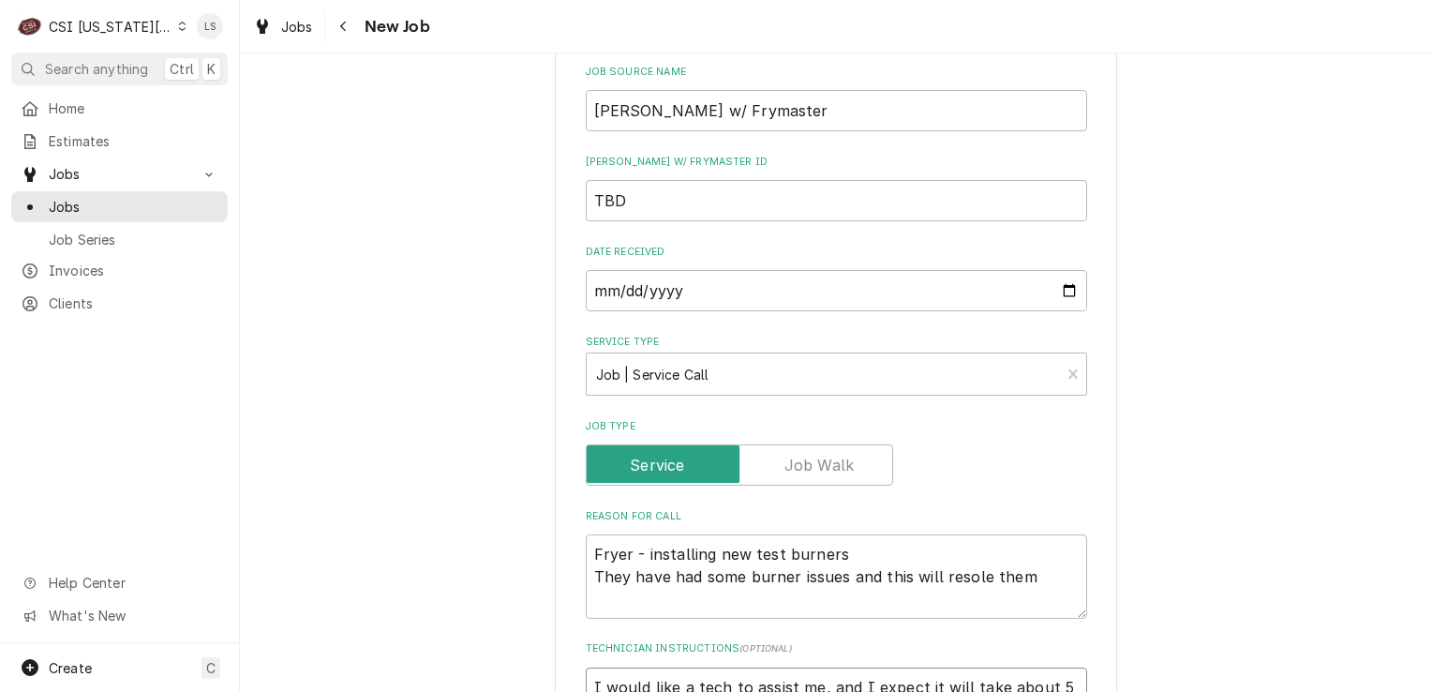
type textarea "I would like a tech to assist me, and I expect it will take about 5 hours. I am…"
type textarea "x"
type textarea "I would like a tech to assist me, and I expect it will take about 5 hours. I am…"
type textarea "x"
type textarea "I would like a tech to assist me, and I expect it will take about 5 hours. I am…"
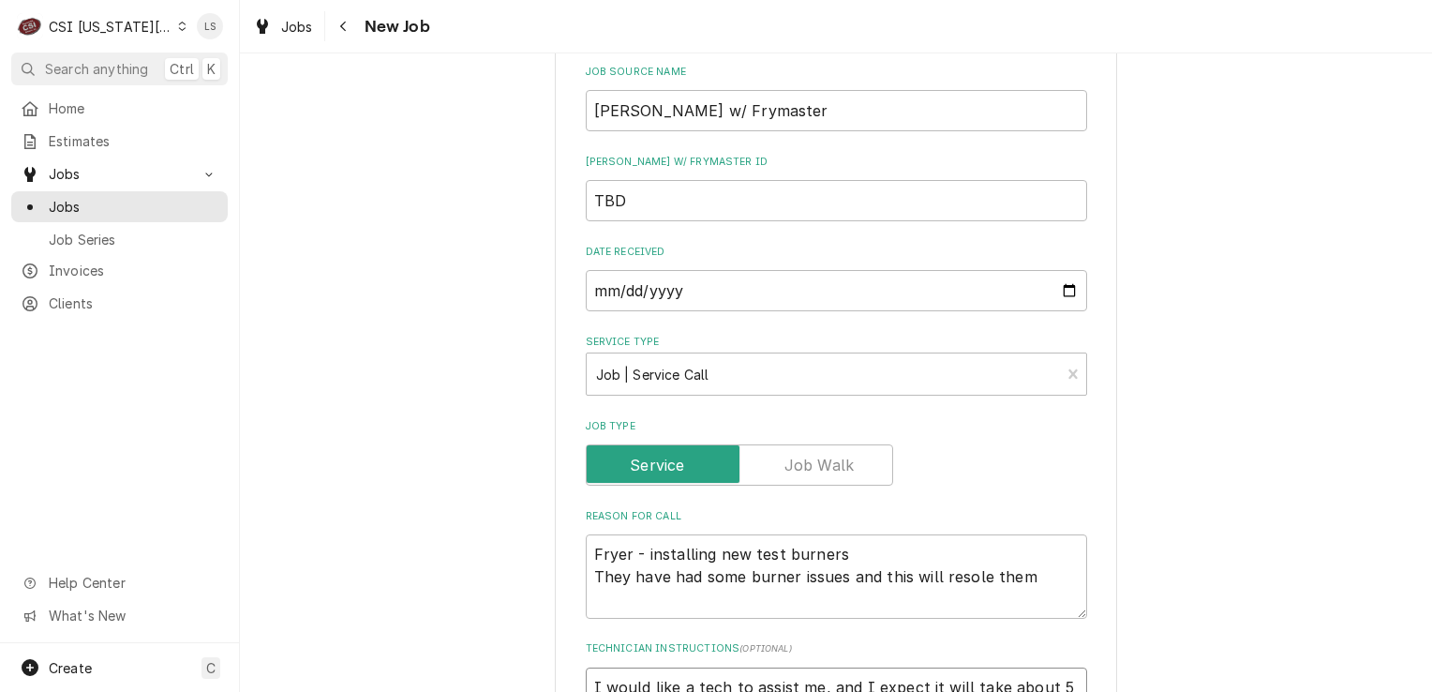
type textarea "x"
type textarea "I would like a tech to assist me, and I expect it will take about 5 hours. I am…"
type textarea "x"
type textarea "I would like a tech to assist me, and I expect it will take about 5 hours. I am…"
type textarea "x"
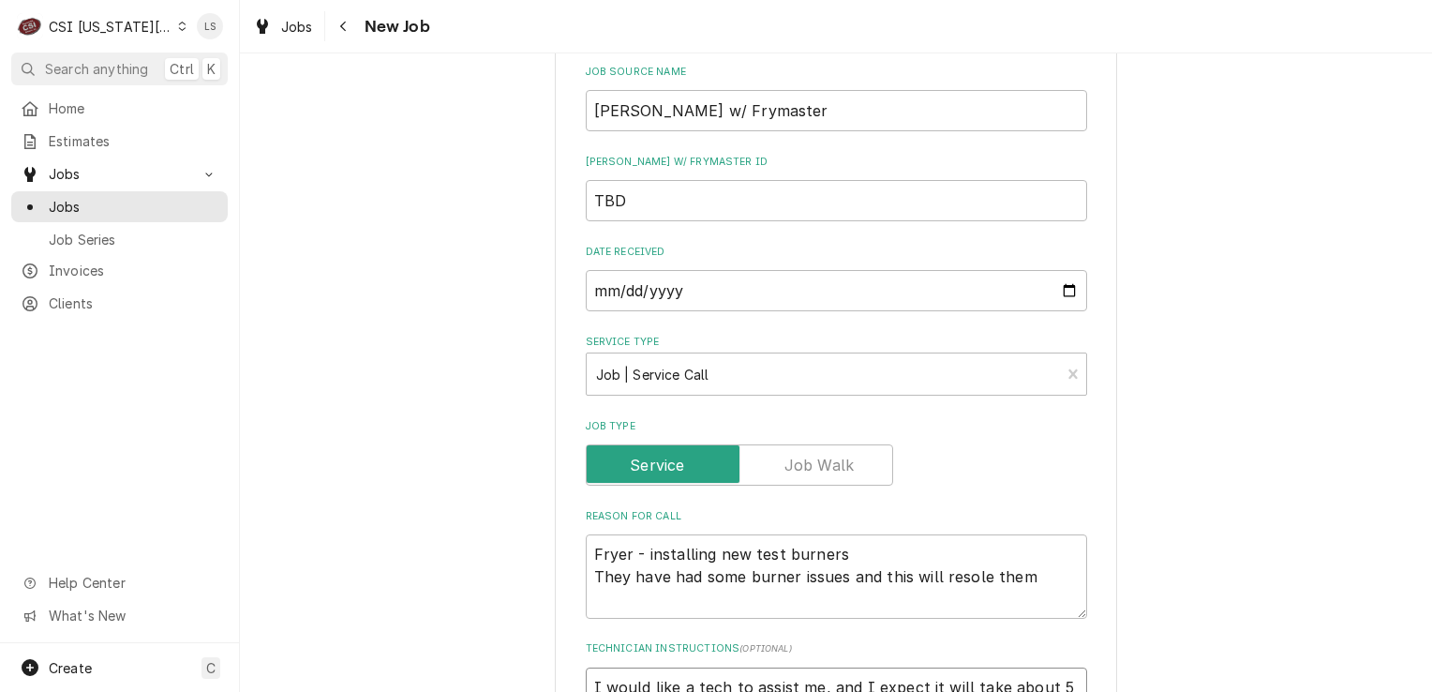
type textarea "I would like a tech to assist me, and I expect it will take about 5 hours. I am…"
type textarea "x"
type textarea "I would like a tech to assist me, and I expect it will take about 5 hours. I am…"
type textarea "x"
type textarea "I would like a tech to assist me, and I expect it will take about 5 hours. I am…"
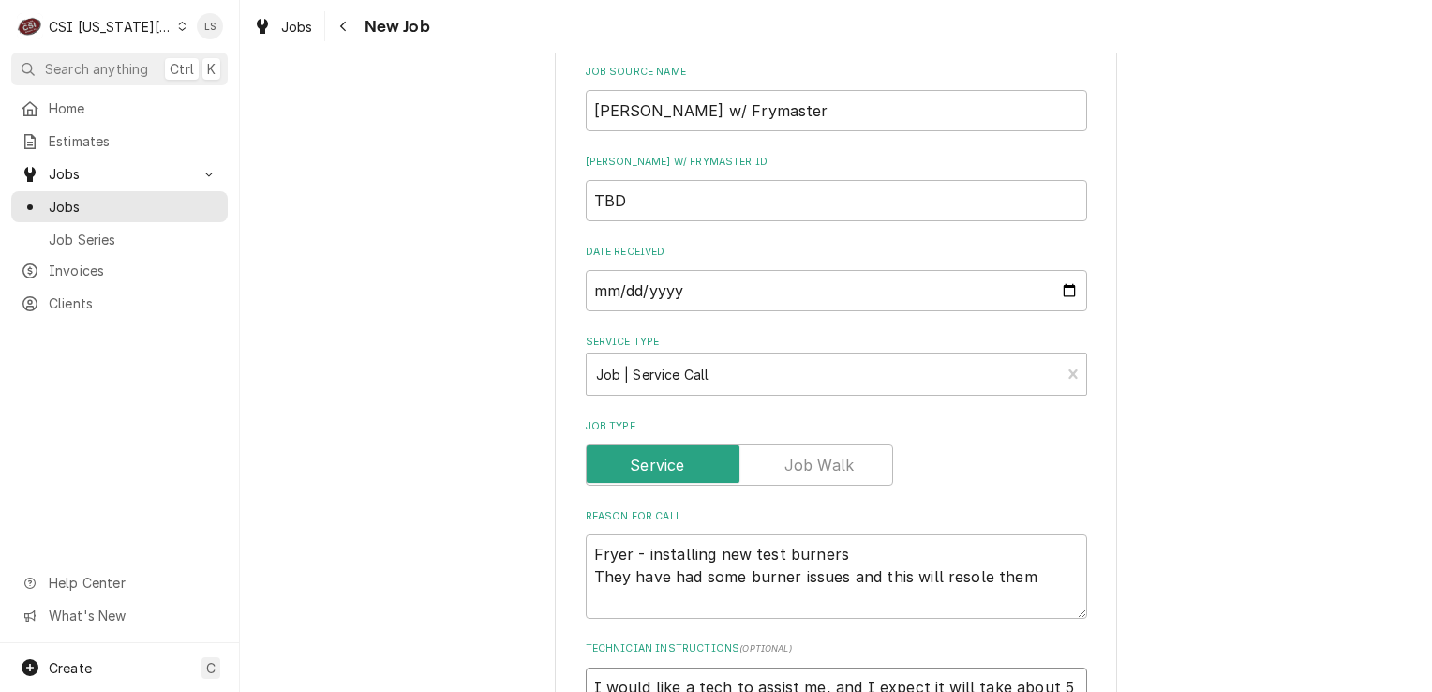
type textarea "x"
type textarea "I would like a tech to assist me, and I expect it will take about 5 hours. I am…"
type textarea "x"
type textarea "I would like a tech to assist me, and I expect it will take about 5 hours. I am…"
type textarea "x"
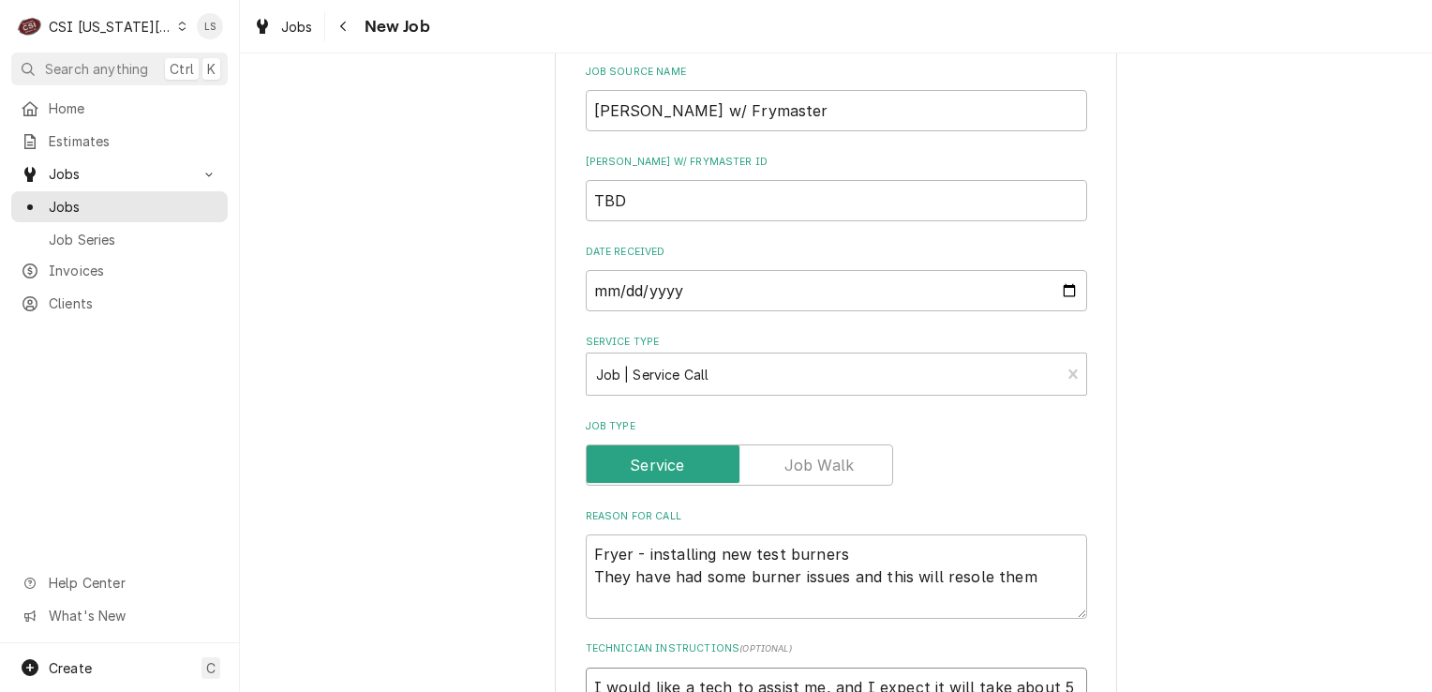
type textarea "I would like a tech to assist me, and I expect it will take about 5 hours. I am…"
type textarea "x"
type textarea "I would like a tech to assist me, and I expect it will take about 5 hours. I am…"
type textarea "x"
type textarea "I would like a tech to assist me, and I expect it will take about 5 hours. I am…"
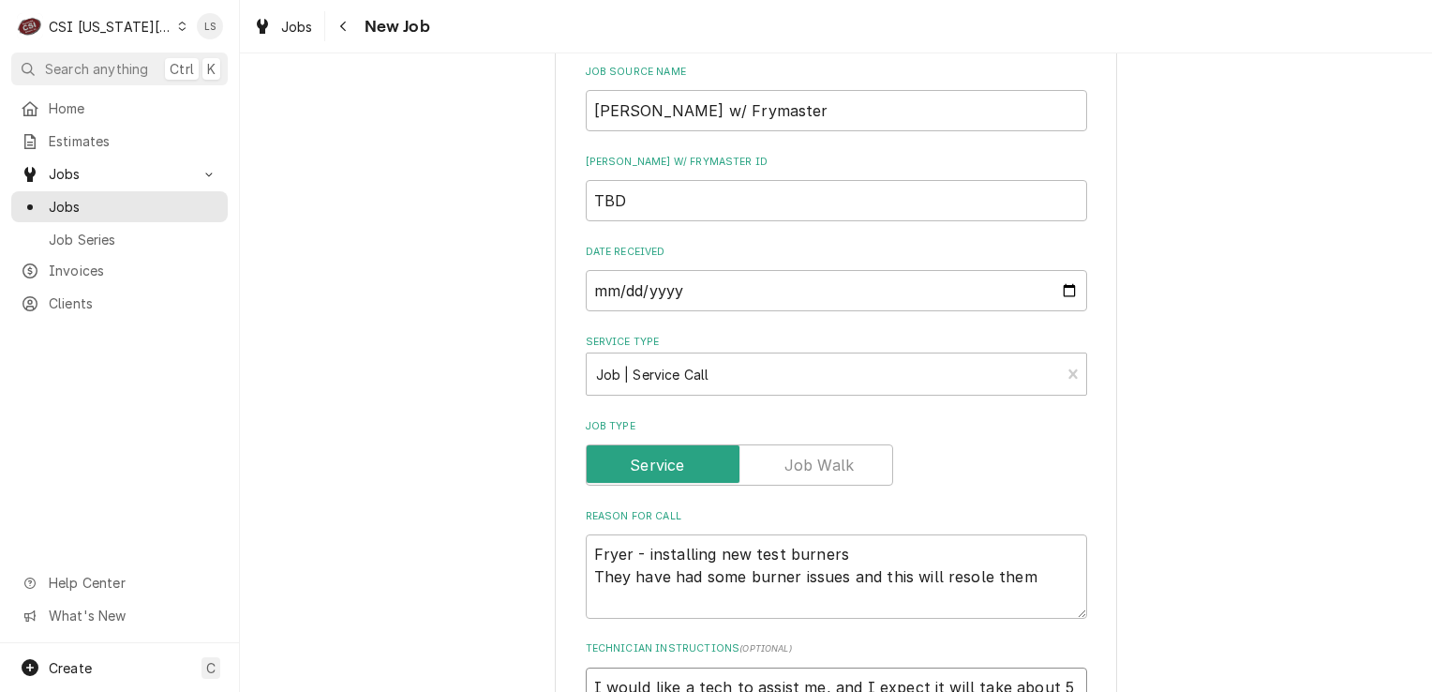
type textarea "x"
type textarea "I would like a tech to assist me, and I expect it will take about 5 hours. I am…"
paste textarea "318 347 6964"
type textarea "x"
type textarea "I would like a tech to assist me, and I expect it will take about 5 hours. I am…"
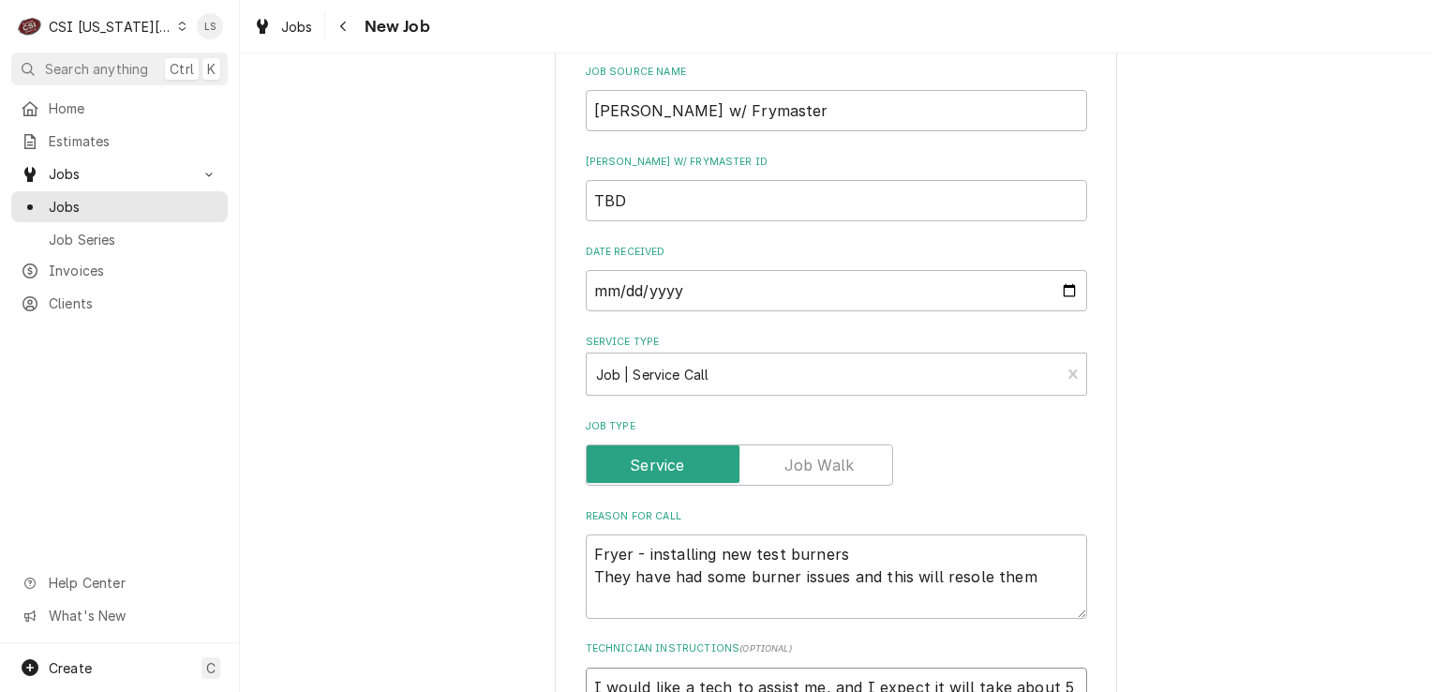
type textarea "x"
type textarea "I would like a tech to assist me, and I expect it will take about 5 hours. I am…"
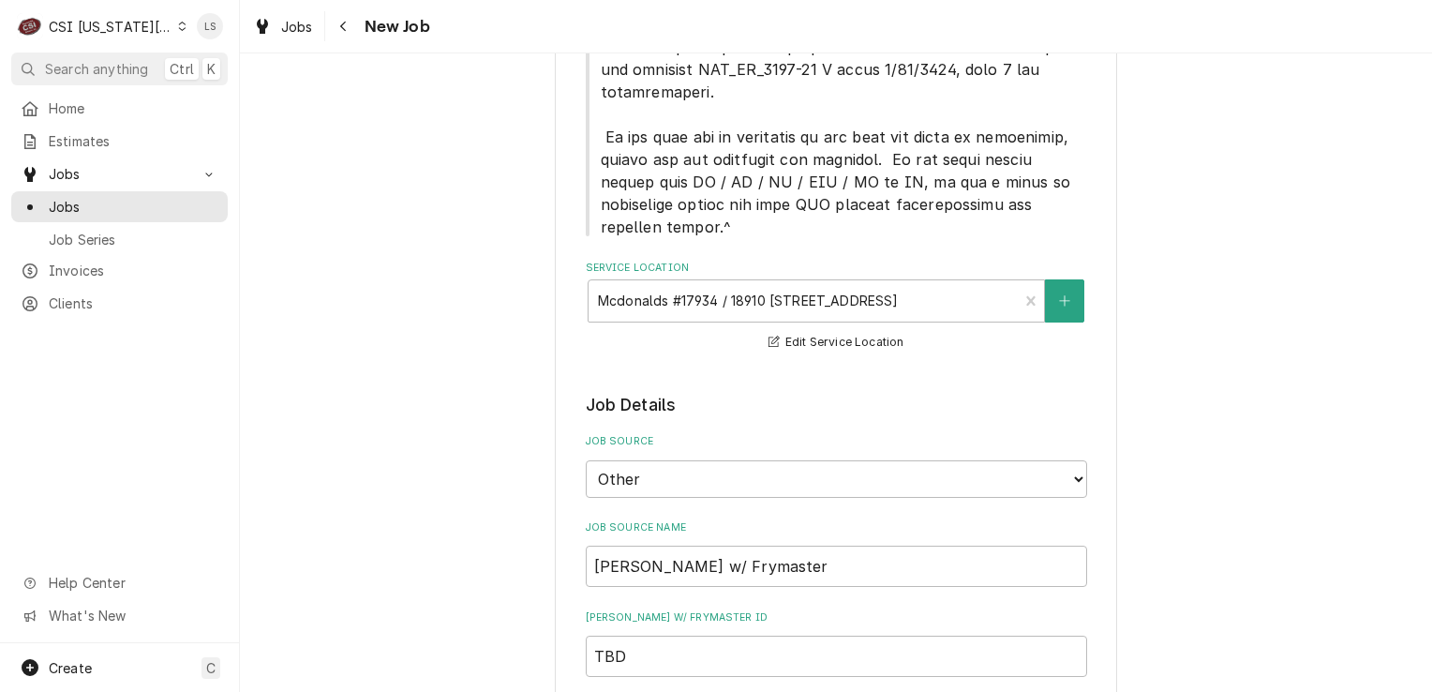
scroll to position [1167, 0]
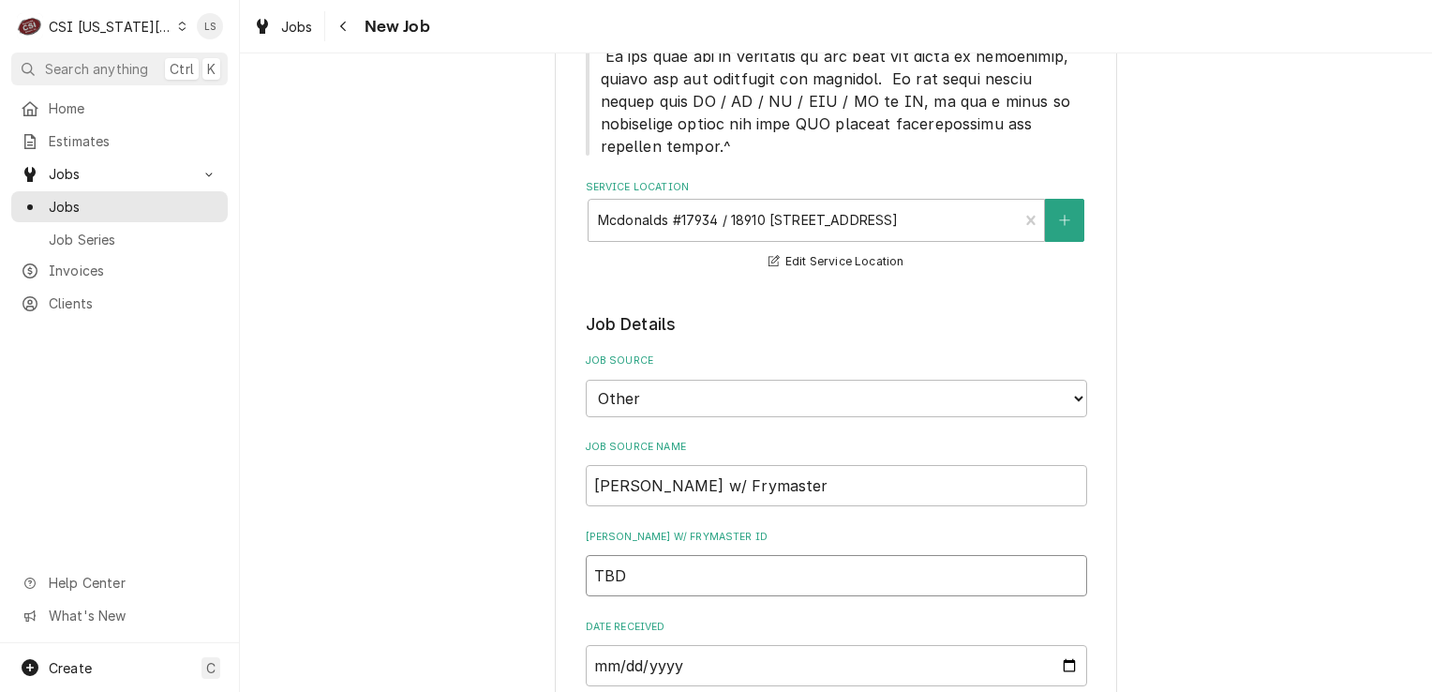
drag, startPoint x: 662, startPoint y: 453, endPoint x: 510, endPoint y: 440, distance: 152.4
click at [500, 440] on div "Please provide the following information to create a job: Client Details Client…" at bounding box center [836, 510] width 1192 height 3208
type textarea "x"
paste input "25240003S"
type textarea "x"
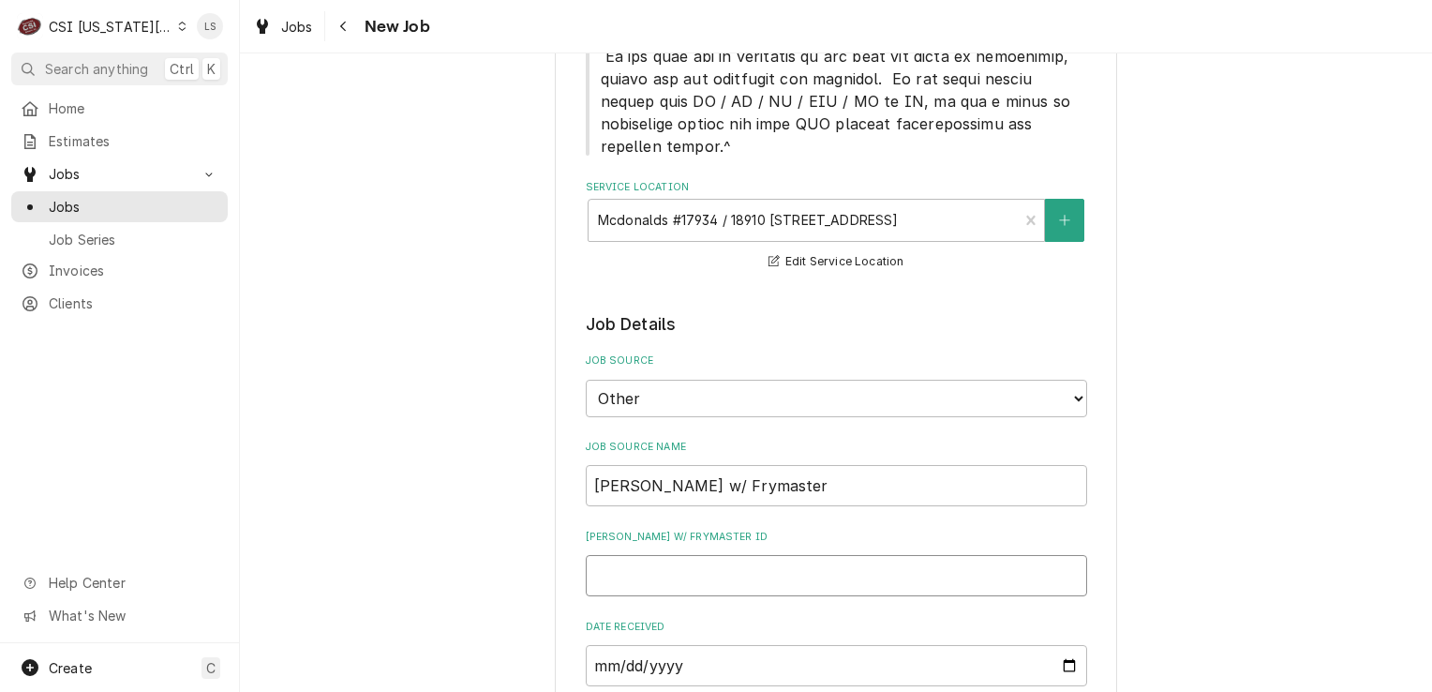
type input "25240003S"
type textarea "x"
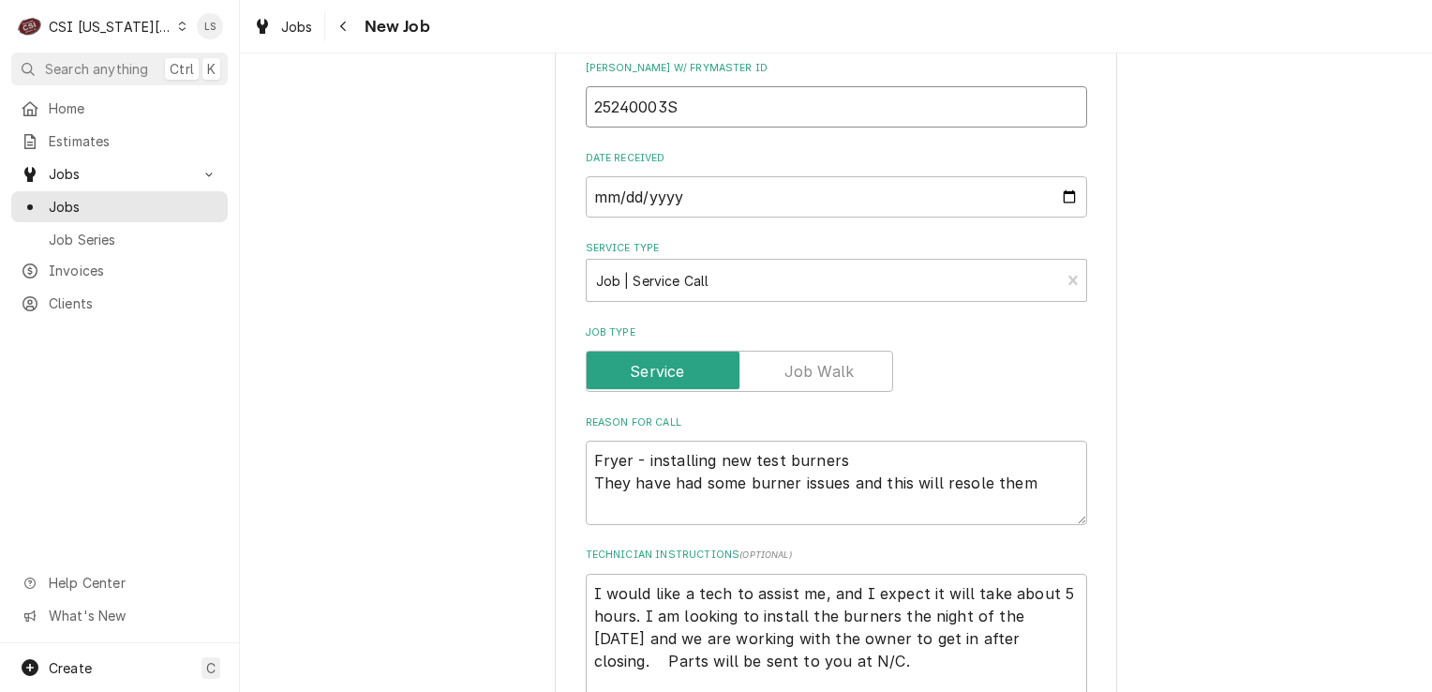
scroll to position [1917, 0]
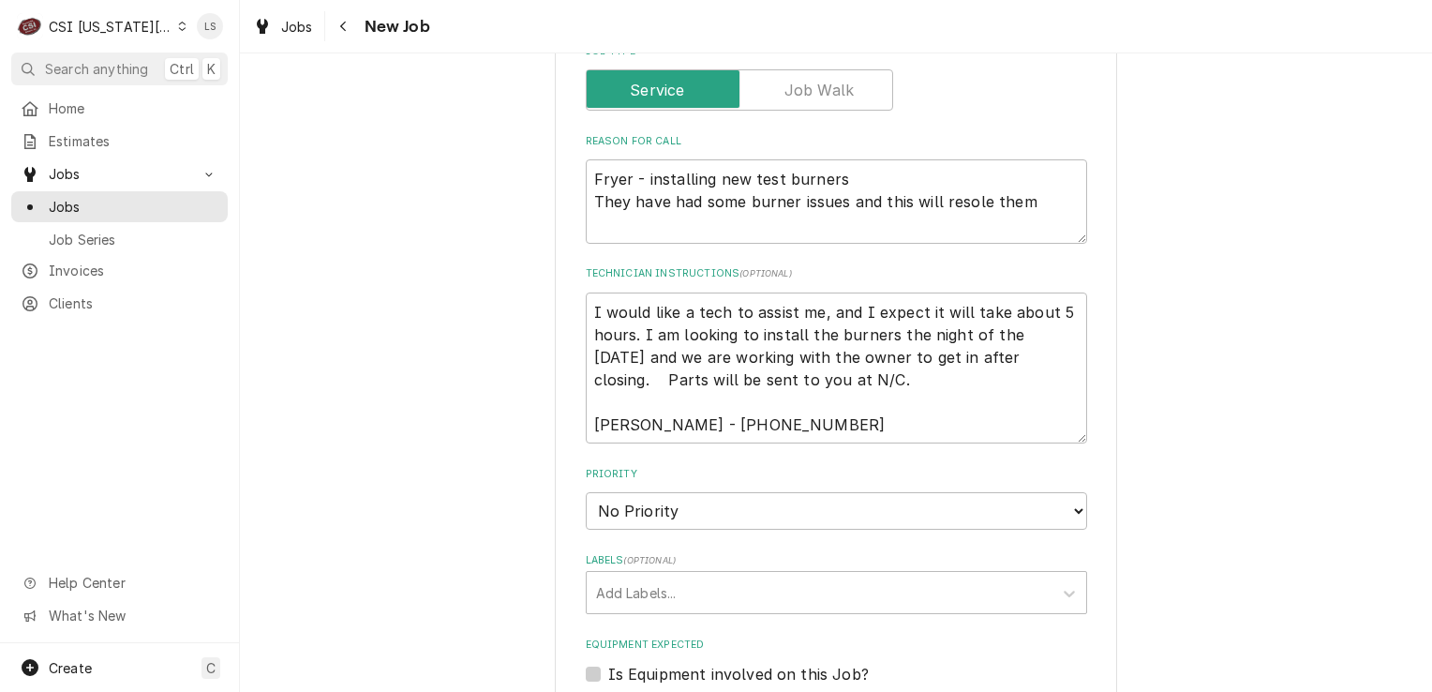
type input "25240003S"
click at [634, 492] on select "No Priority Urgent High Medium Low" at bounding box center [836, 510] width 501 height 37
select select "2"
click at [586, 492] on select "No Priority Urgent High Medium Low" at bounding box center [836, 510] width 501 height 37
click at [613, 575] on div "Labels" at bounding box center [819, 592] width 447 height 34
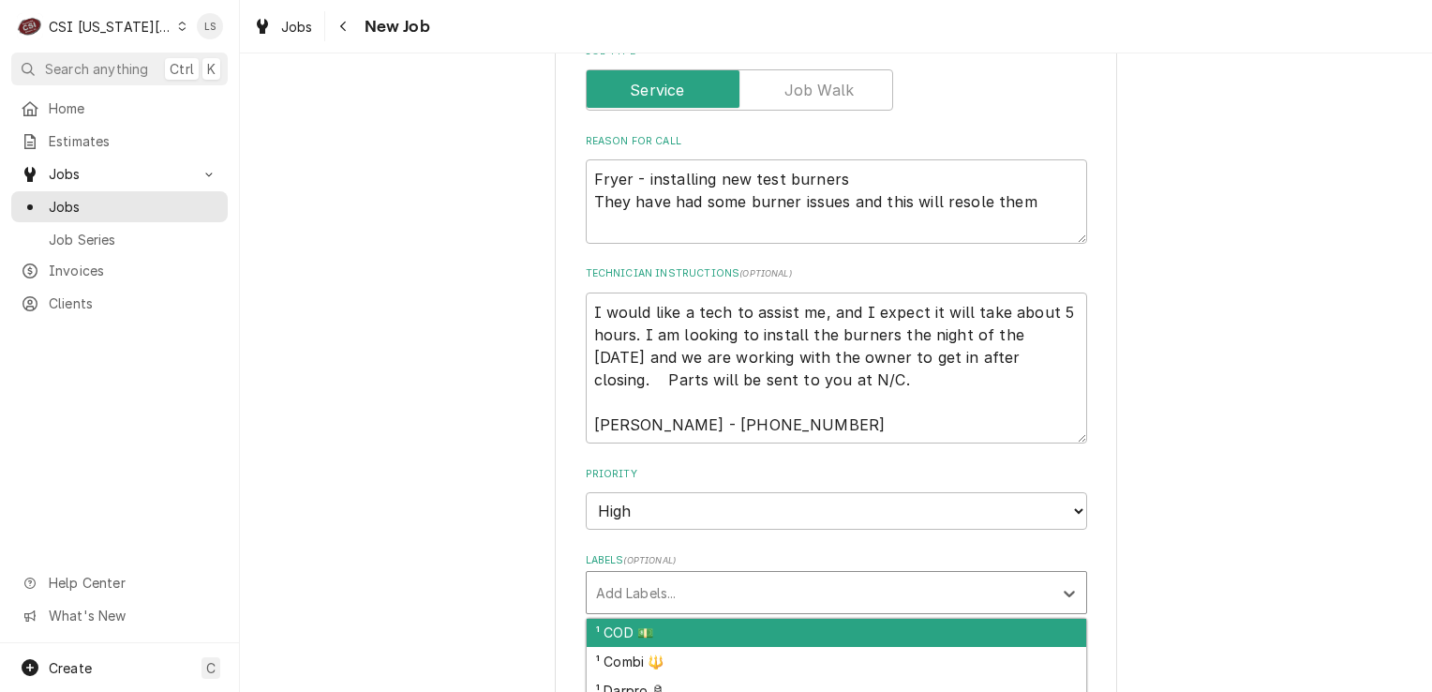
type textarea "x"
type input "cook"
type textarea "x"
type input "ov"
type textarea "x"
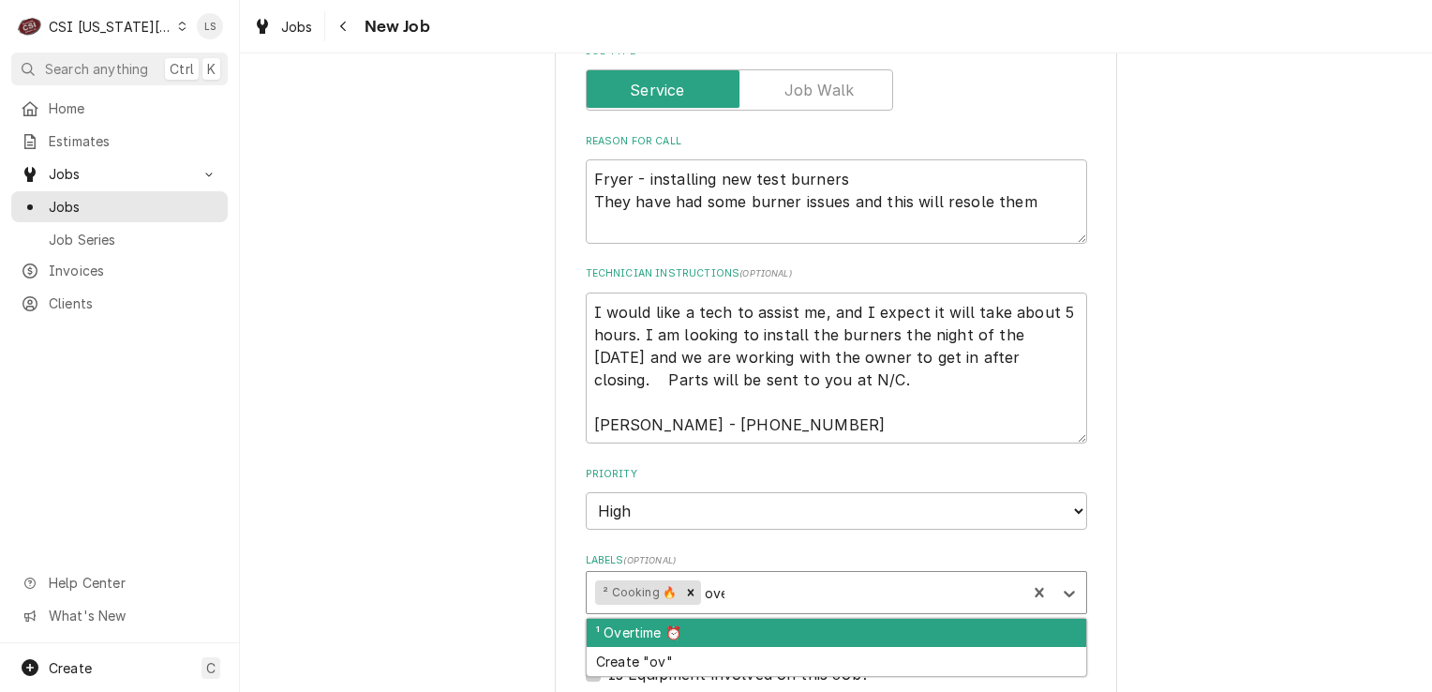
type input "over"
type textarea "x"
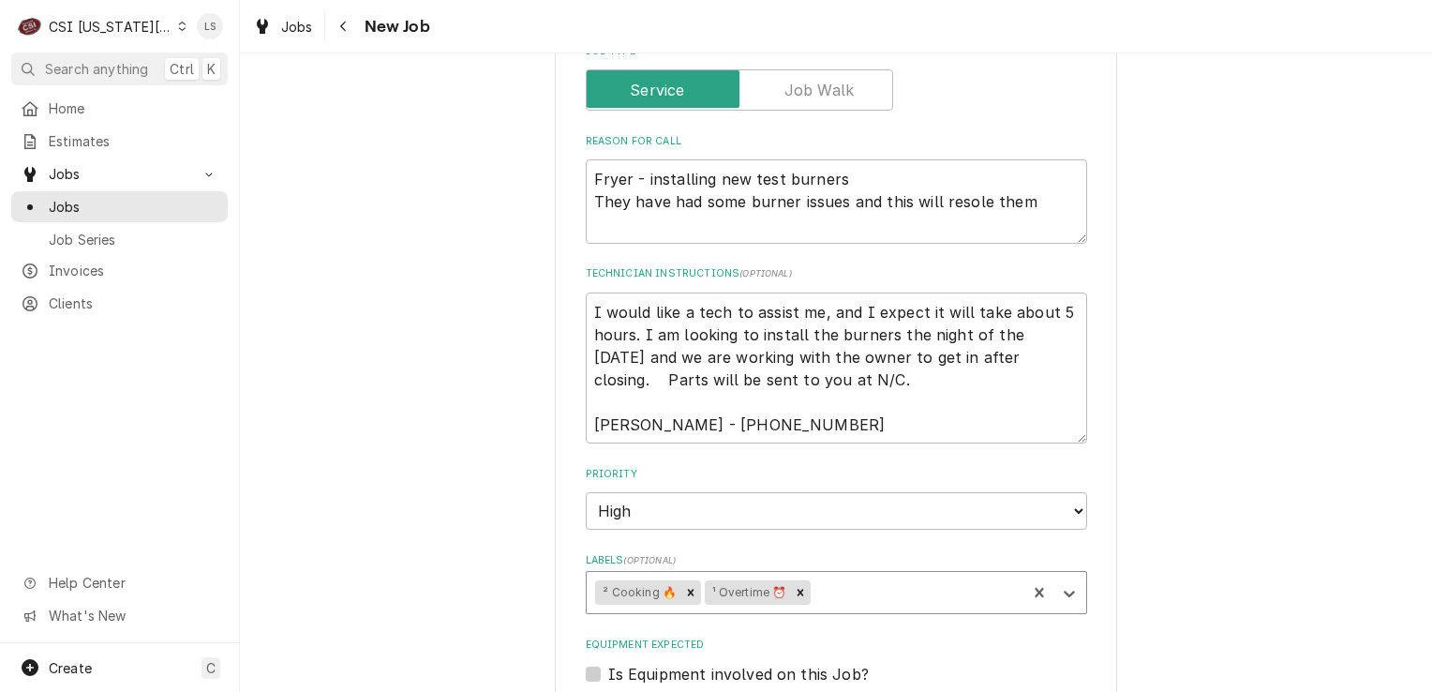
type textarea "x"
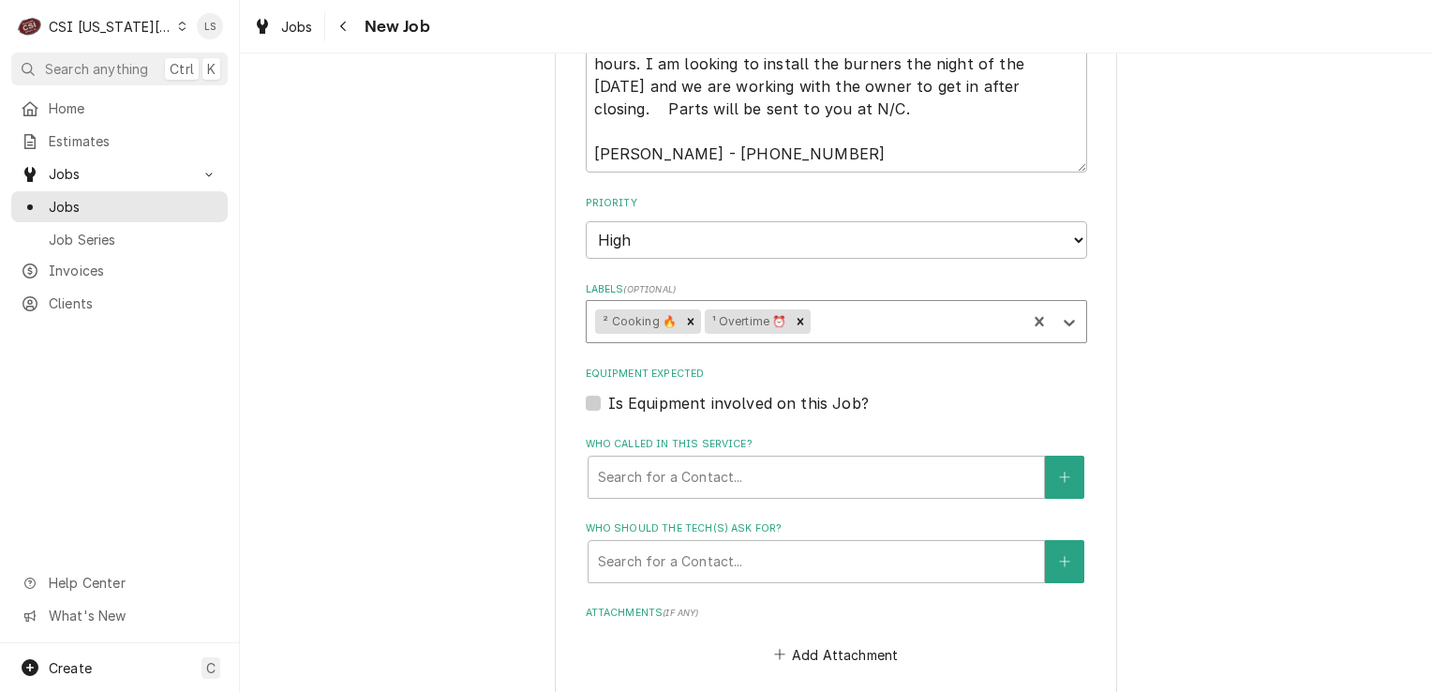
scroll to position [2198, 0]
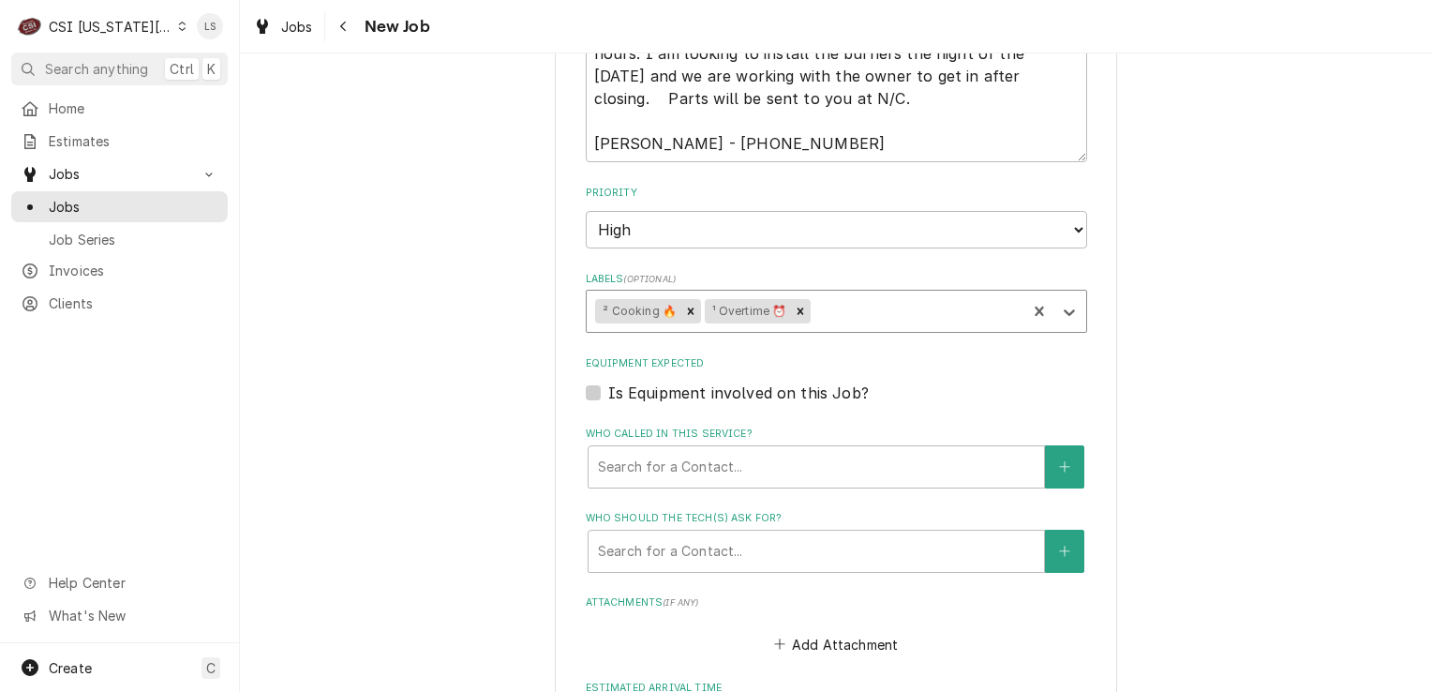
click at [608, 381] on label "Is Equipment involved on this Job?" at bounding box center [738, 392] width 261 height 22
click at [608, 381] on input "Equipment Expected" at bounding box center [858, 401] width 501 height 41
checkbox input "true"
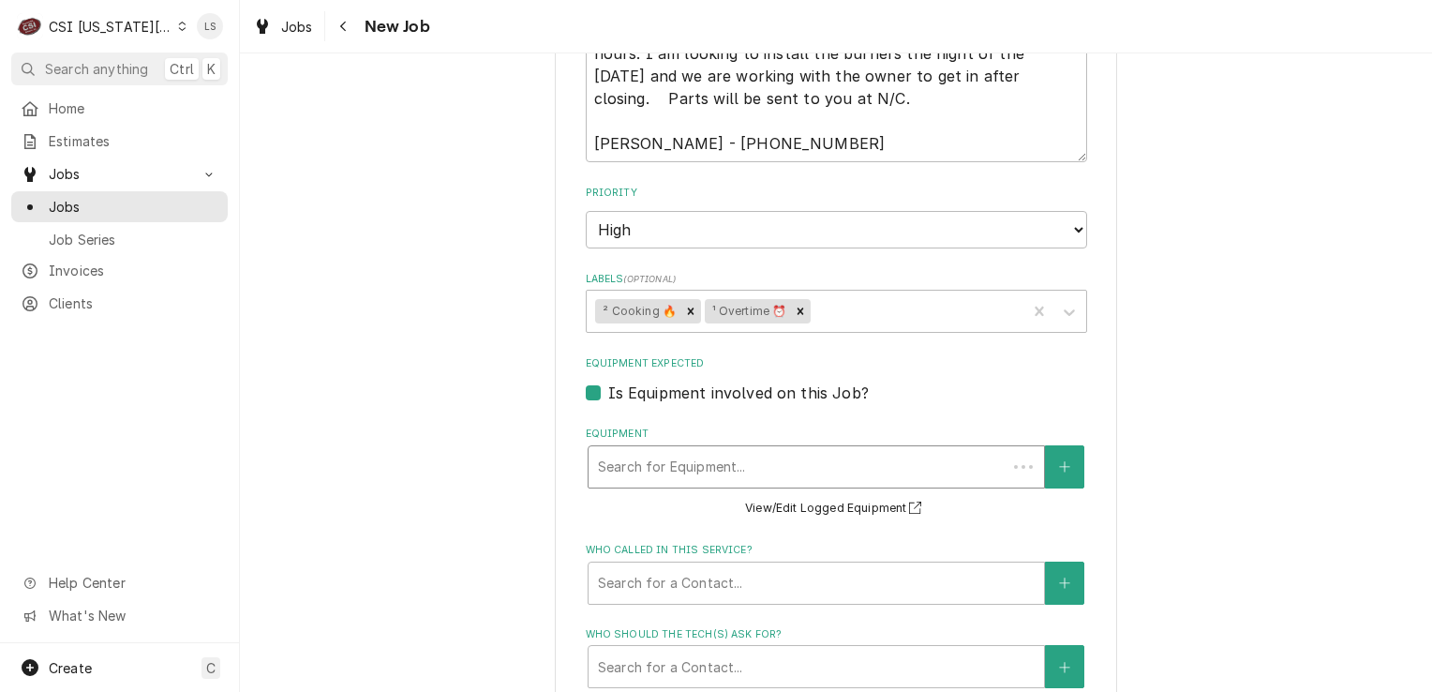
click at [694, 450] on div "Equipment" at bounding box center [797, 467] width 399 height 34
type textarea "x"
type input "2"
type textarea "x"
type input "24"
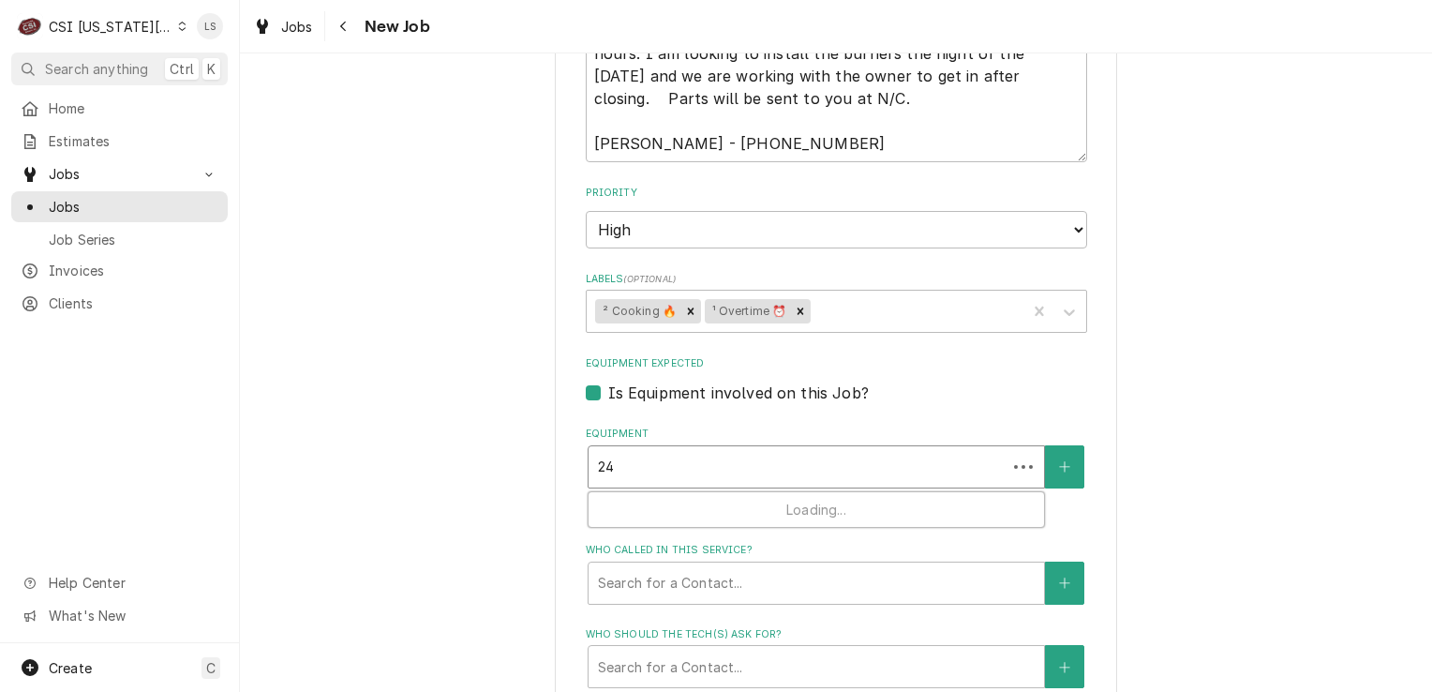
type textarea "x"
type input "241"
type textarea "x"
type input "2412"
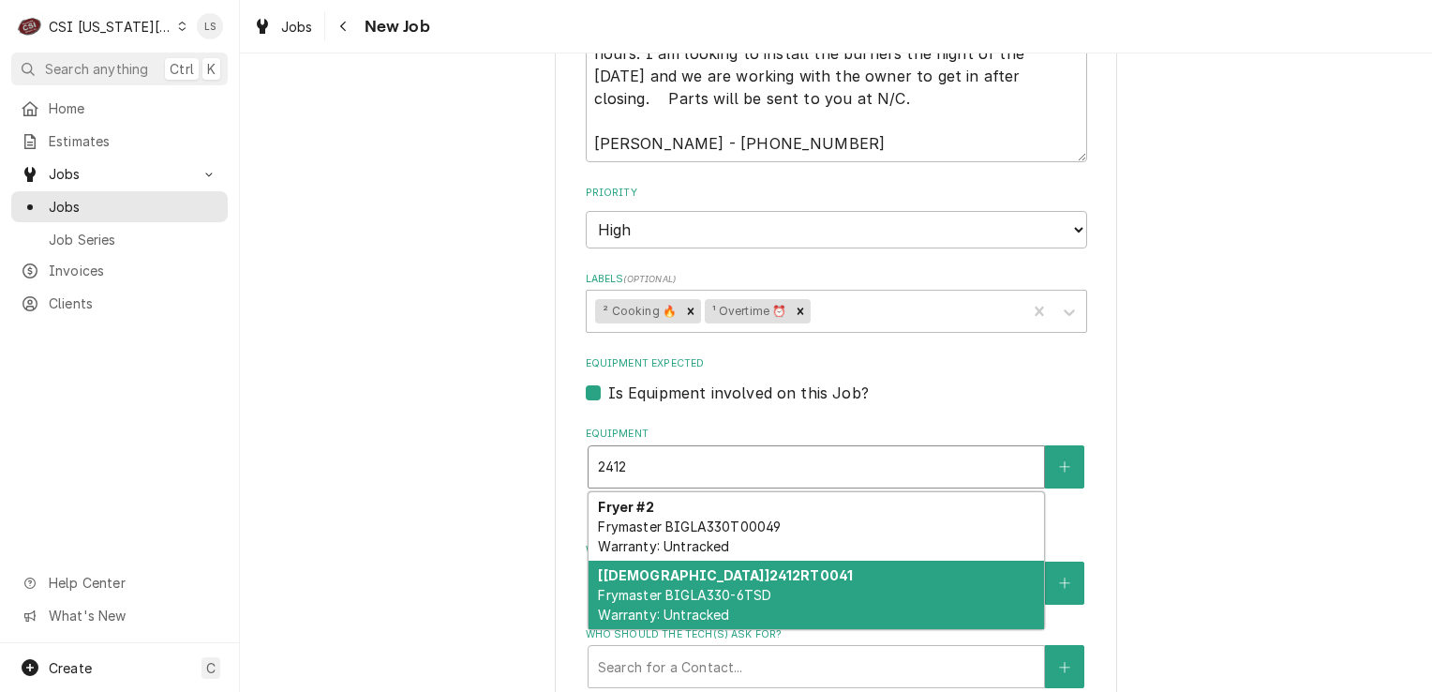
click at [784, 560] on div "[BOH] 2412RT0041 Frymaster BIGLA330-6TSD Warranty: Untracked" at bounding box center [817, 594] width 456 height 68
type textarea "x"
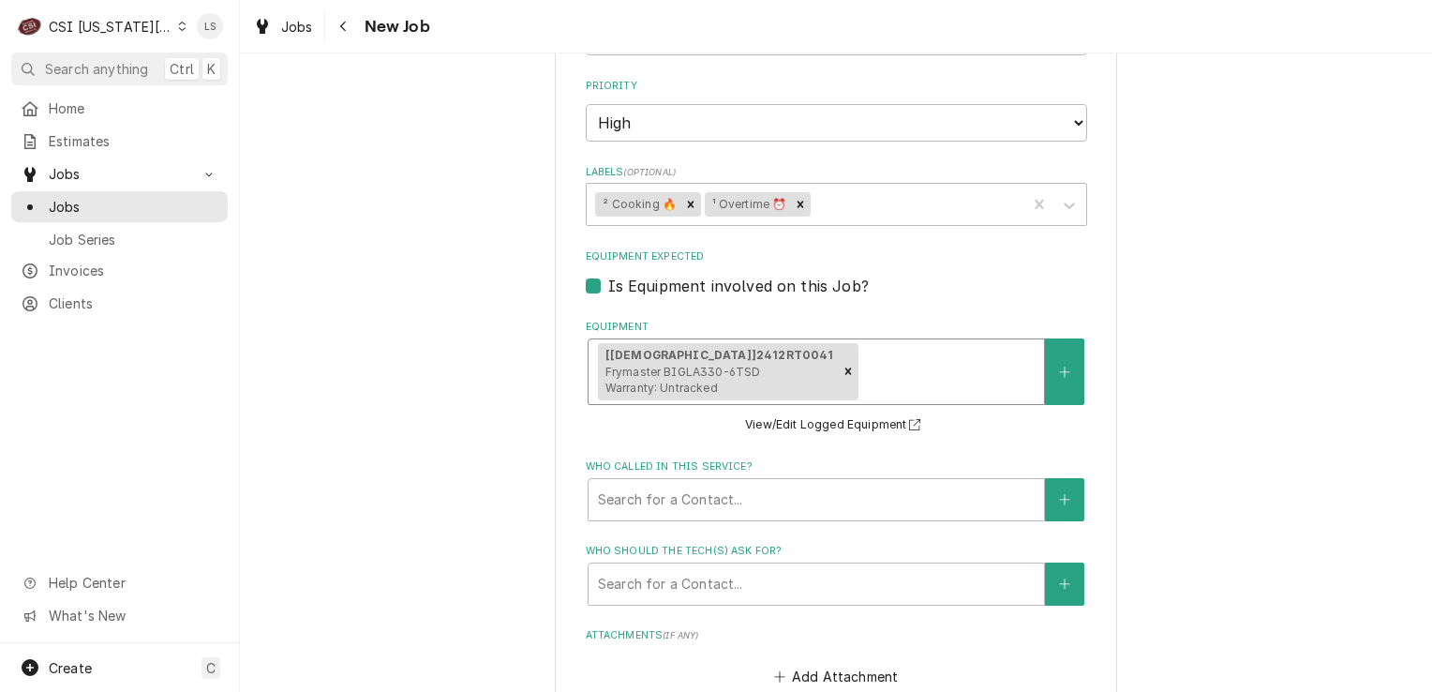
scroll to position [2385, 0]
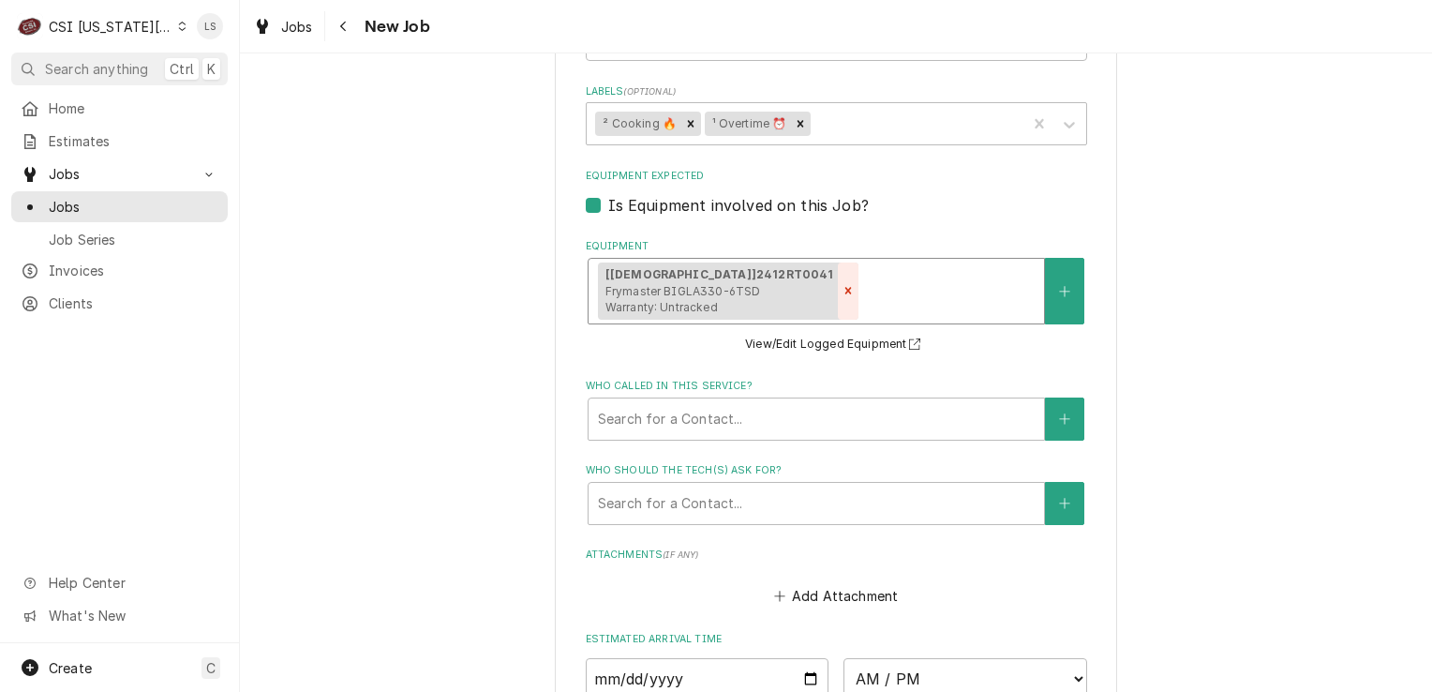
click at [838, 262] on div "Remove [object Object]" at bounding box center [848, 291] width 21 height 58
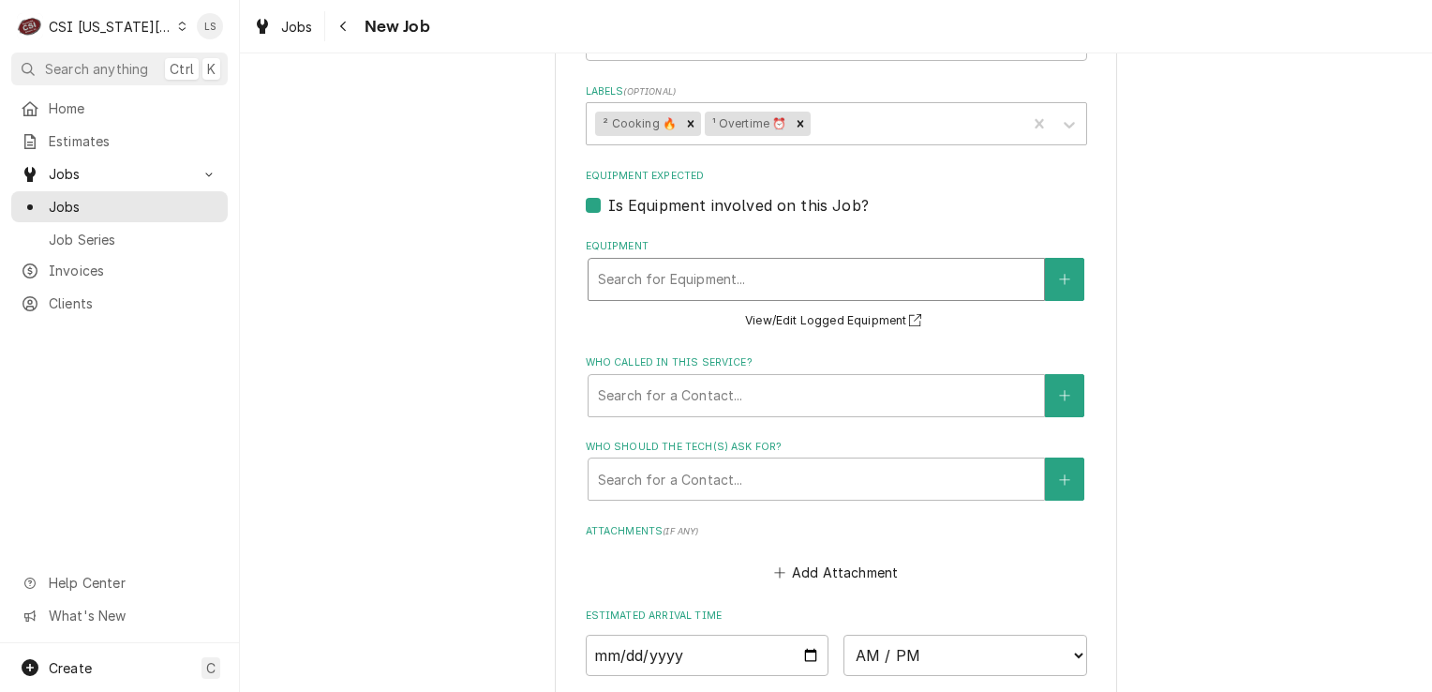
click at [661, 262] on div "Equipment" at bounding box center [816, 279] width 437 height 34
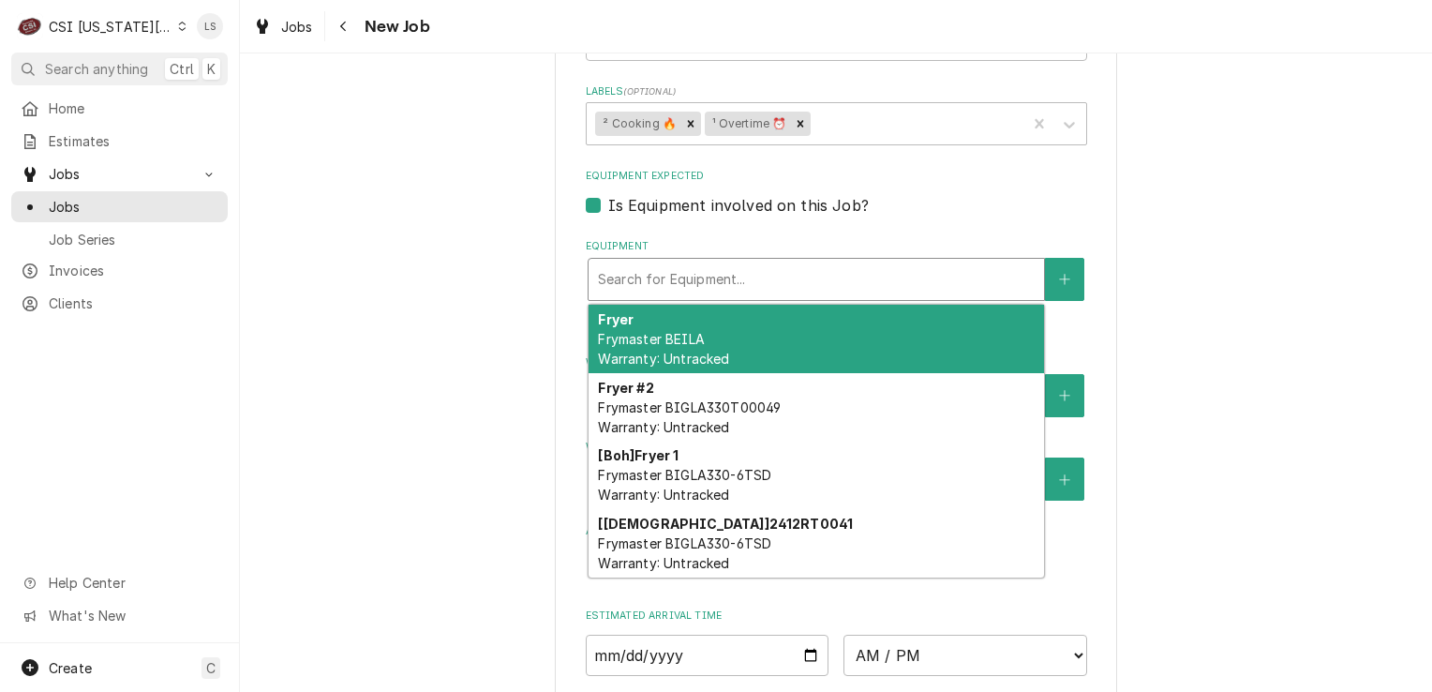
type textarea "x"
type input "f"
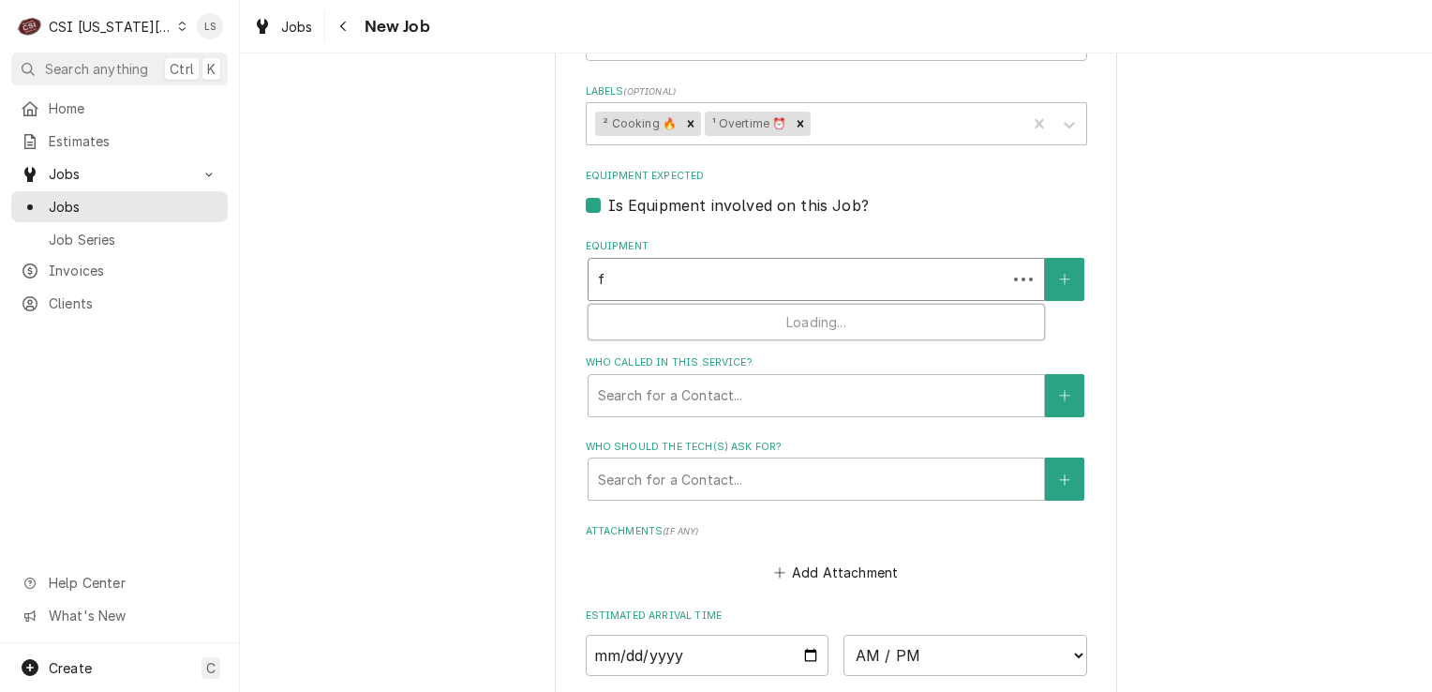
type textarea "x"
type input "fr"
type textarea "x"
type input "fry"
type textarea "x"
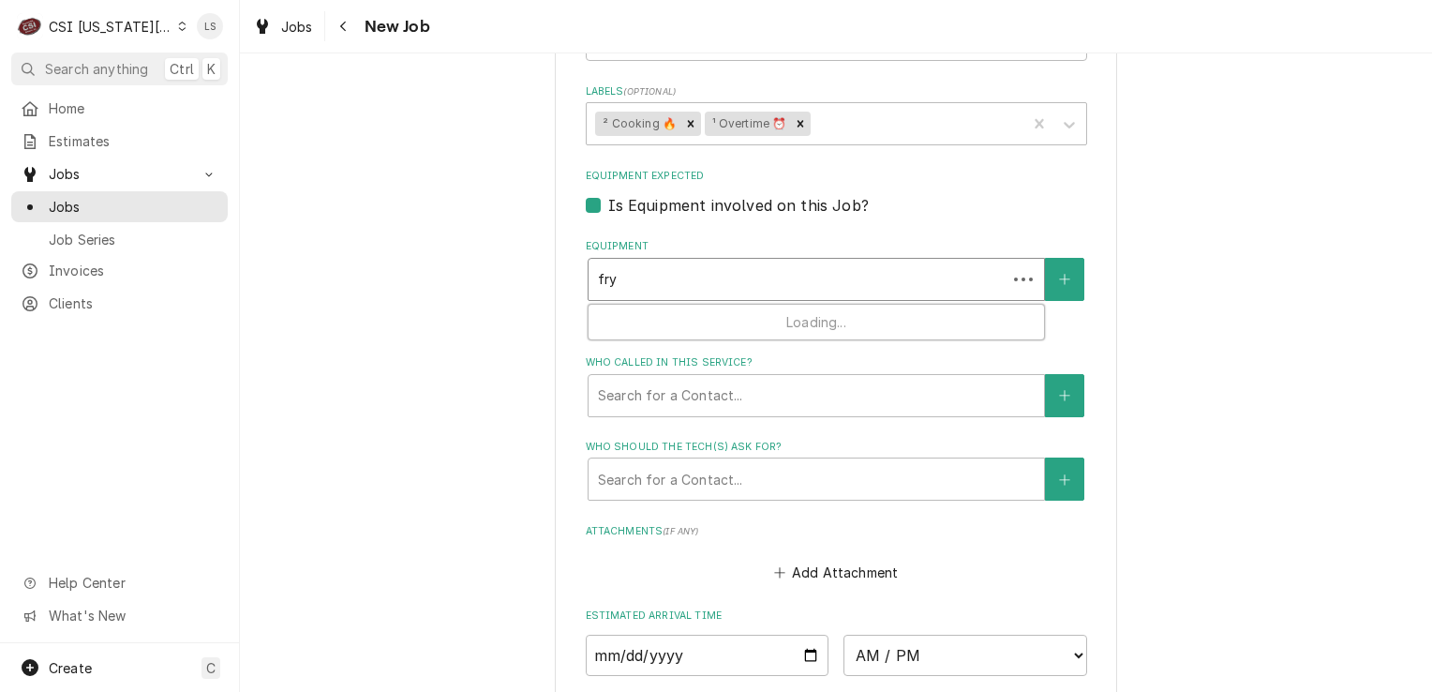
type input "frye"
type textarea "x"
type input "fryer"
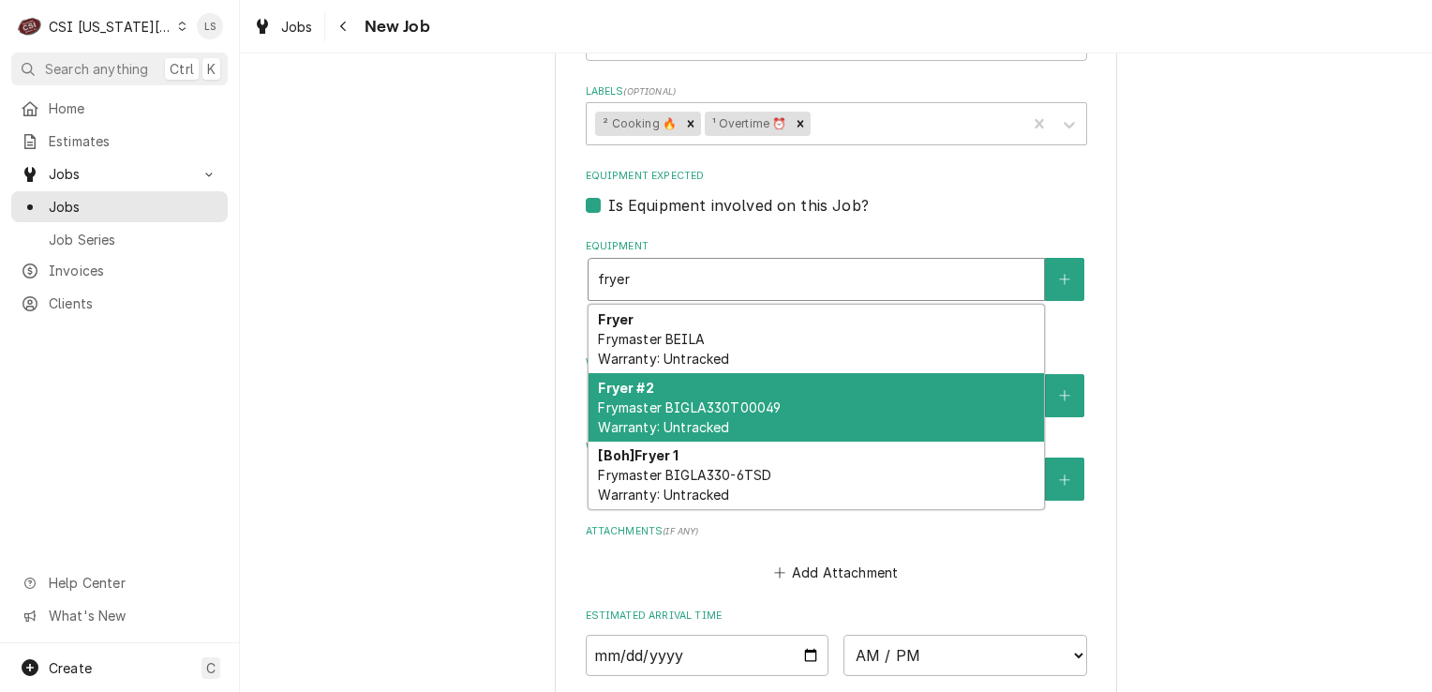
click at [719, 373] on div "Fryer #2 Frymaster BIGLA330T00049 Warranty: Untracked" at bounding box center [817, 407] width 456 height 68
type textarea "x"
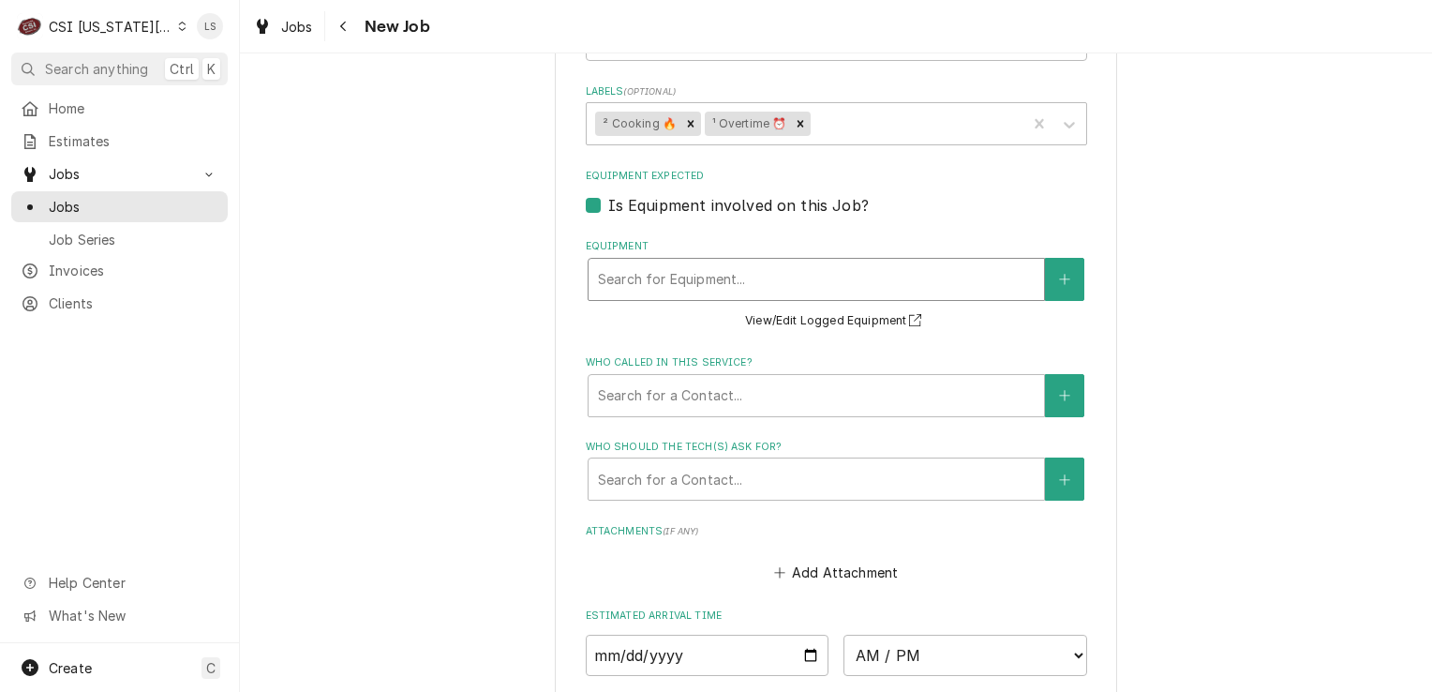
type textarea "x"
type input "b"
type textarea "x"
type input "bi"
type textarea "x"
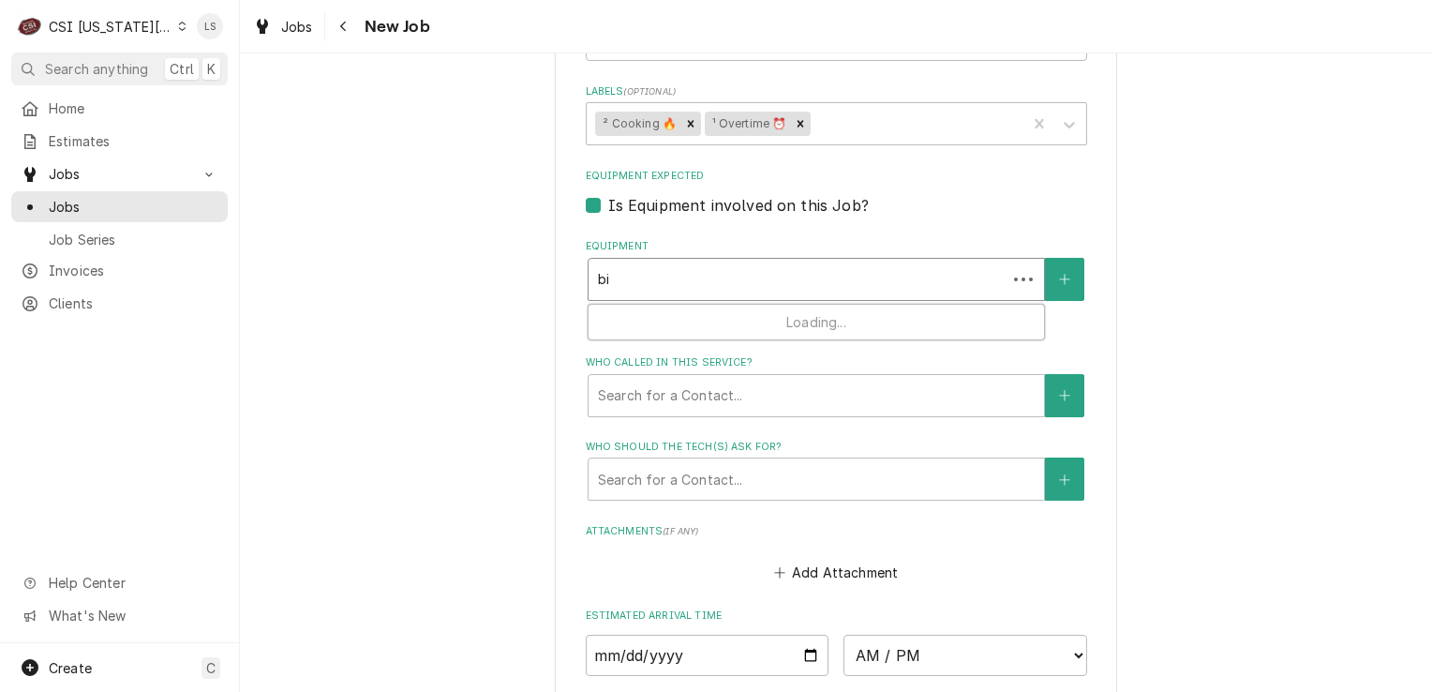
type input "big"
type textarea "x"
type input "bigl"
type textarea "x"
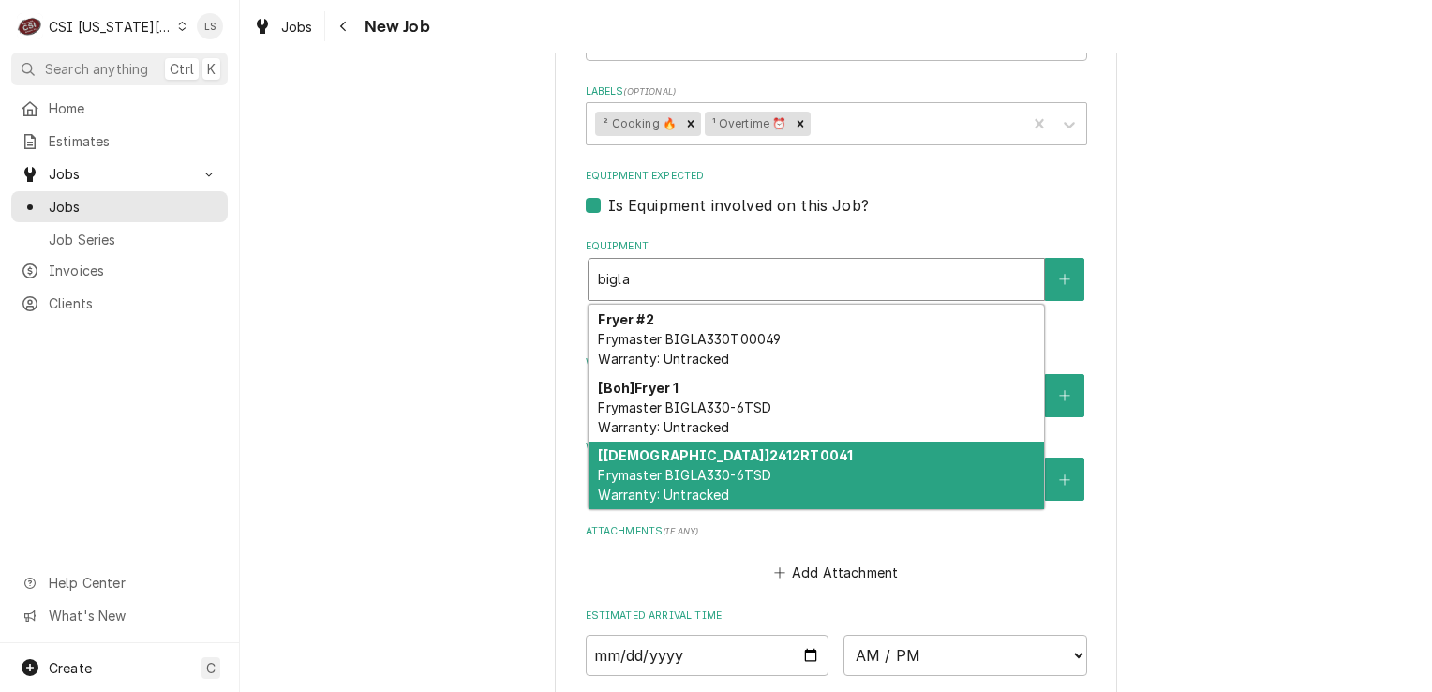
type input "bigla"
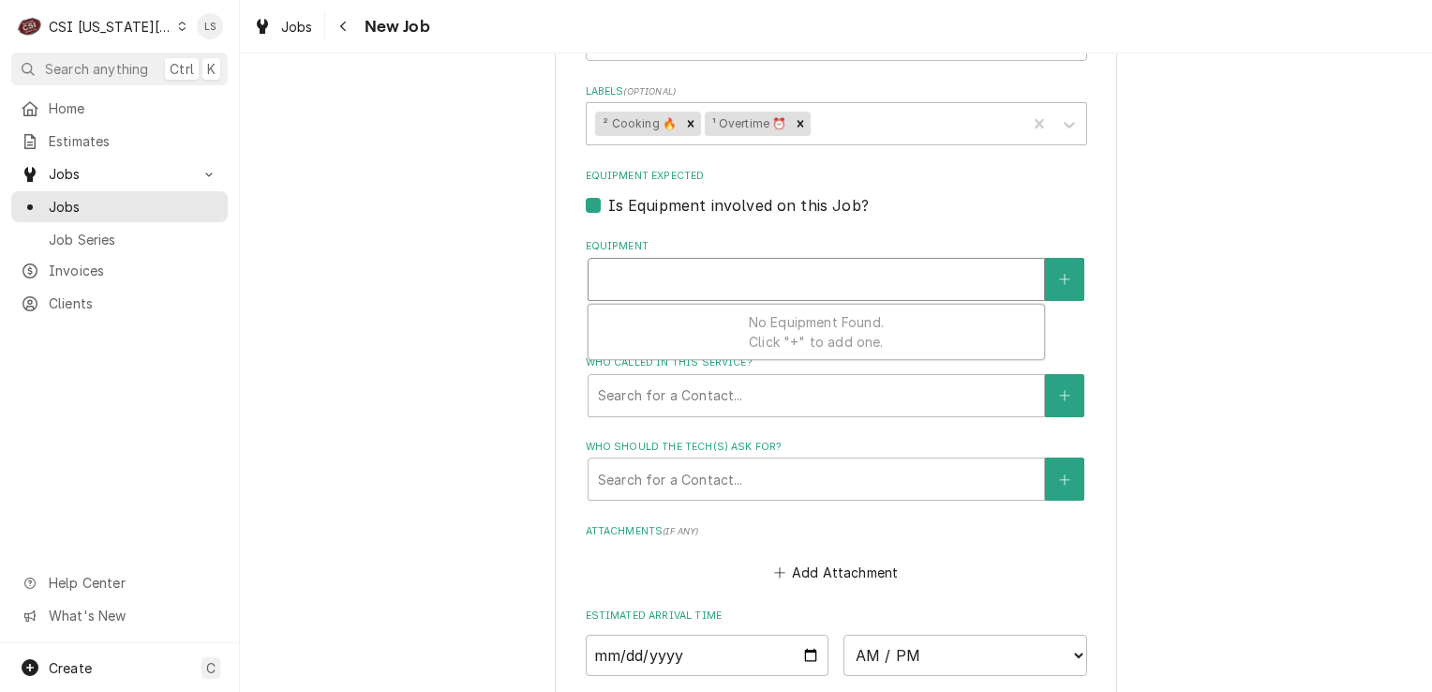
type textarea "x"
type input "b"
type textarea "x"
type input "big"
type textarea "x"
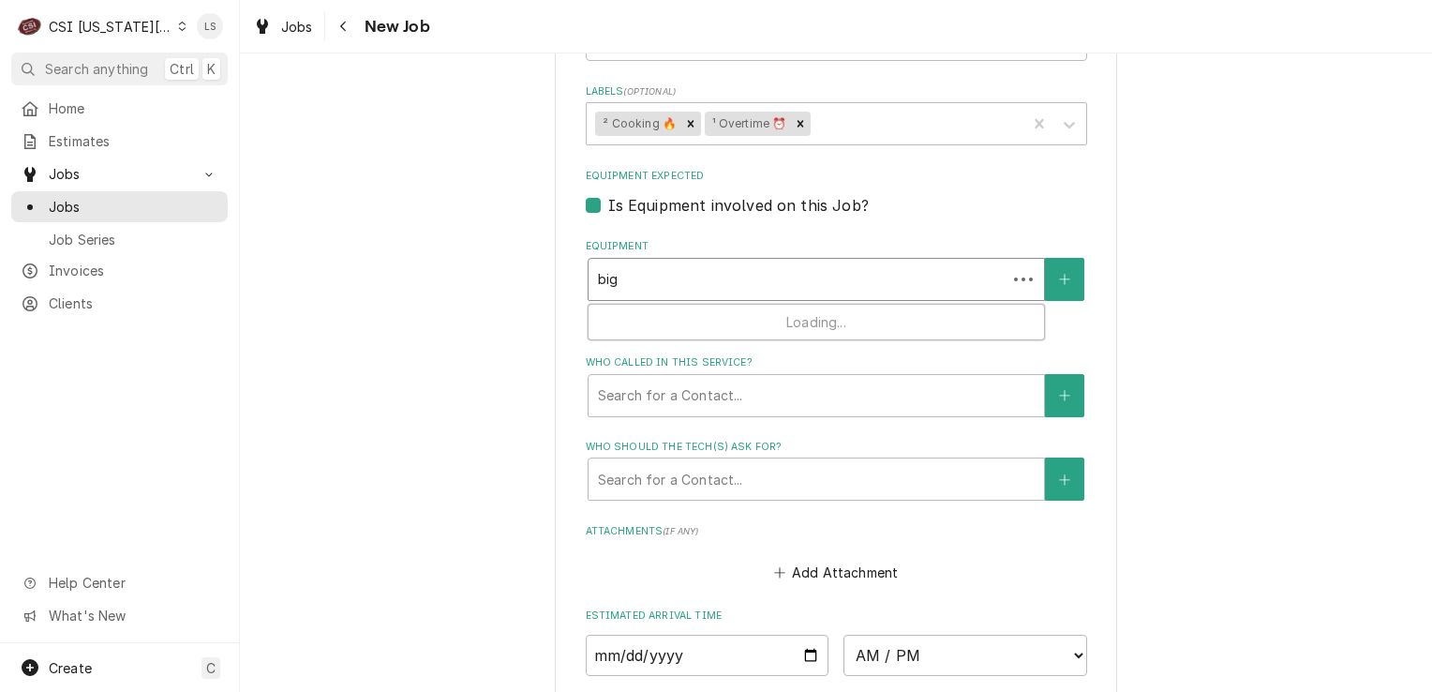
type input "bigl"
type textarea "x"
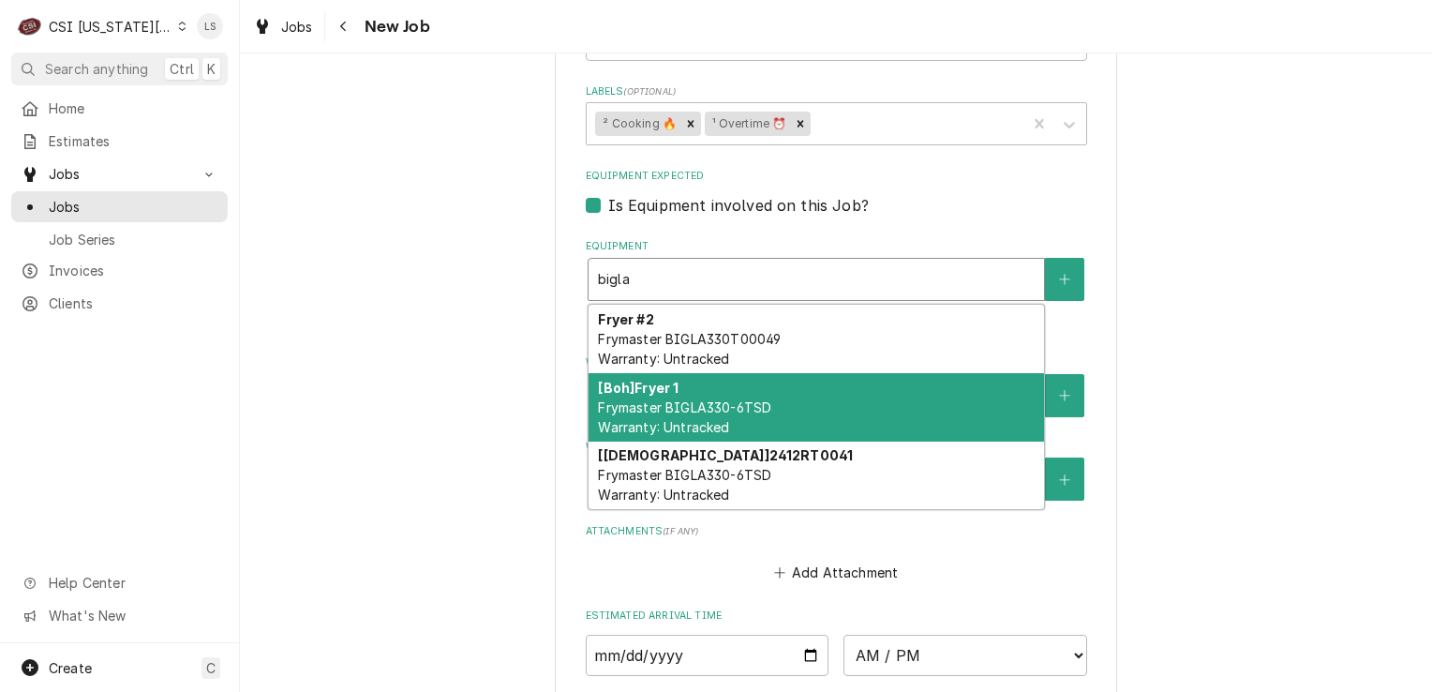
click at [752, 399] on span "Frymaster BIGLA330-6TSD Warranty: Untracked" at bounding box center [684, 417] width 173 height 36
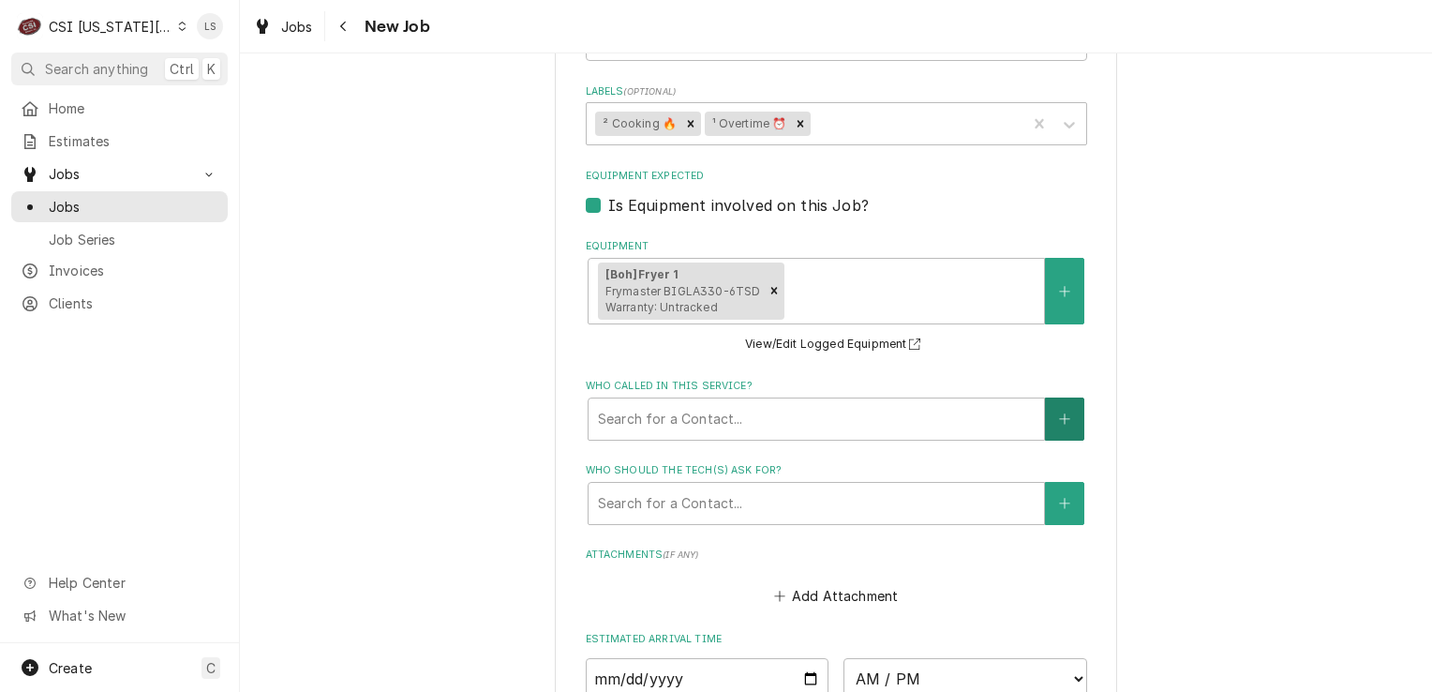
click at [1061, 397] on button "Who called in this service?" at bounding box center [1064, 418] width 39 height 43
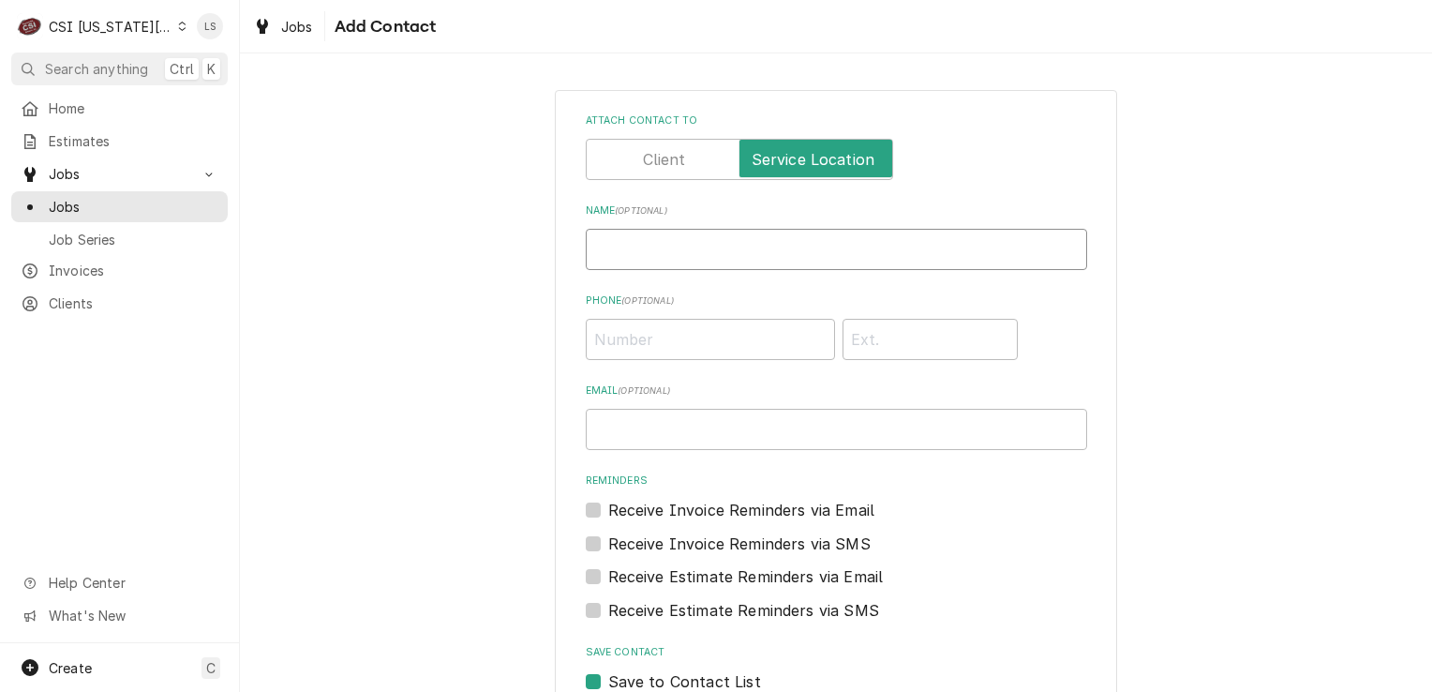
paste input "Philip C. Luckey"
paste input "(318) 347-6964"
paste input "philip.luckey@frymaster.com"
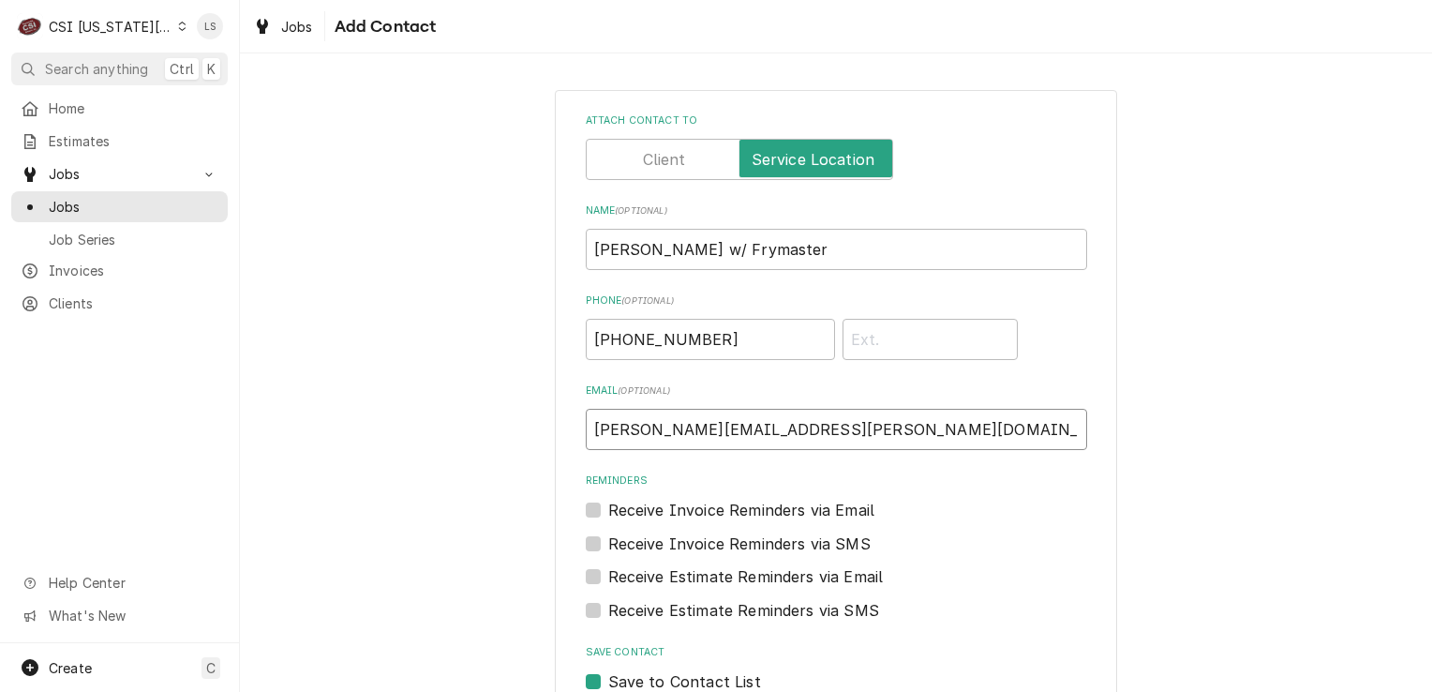
scroll to position [113, 0]
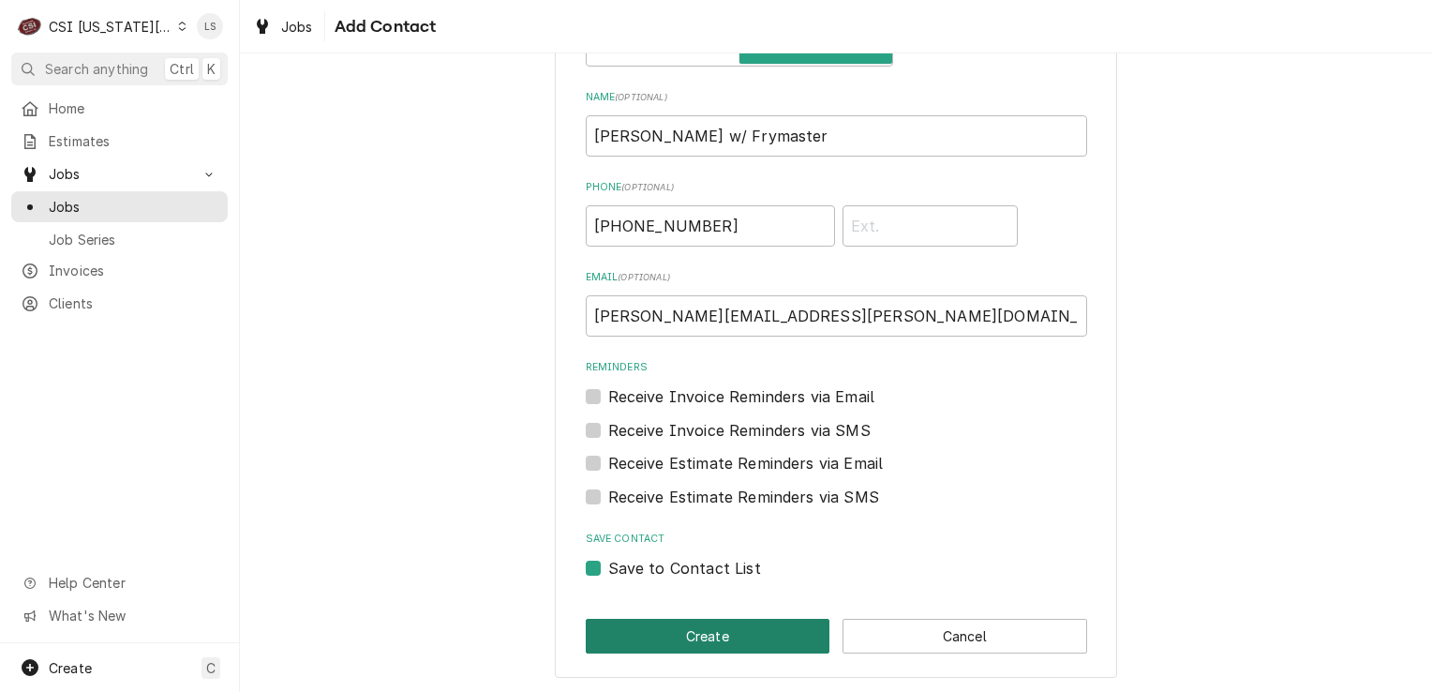
click at [679, 634] on button "Create" at bounding box center [708, 636] width 245 height 35
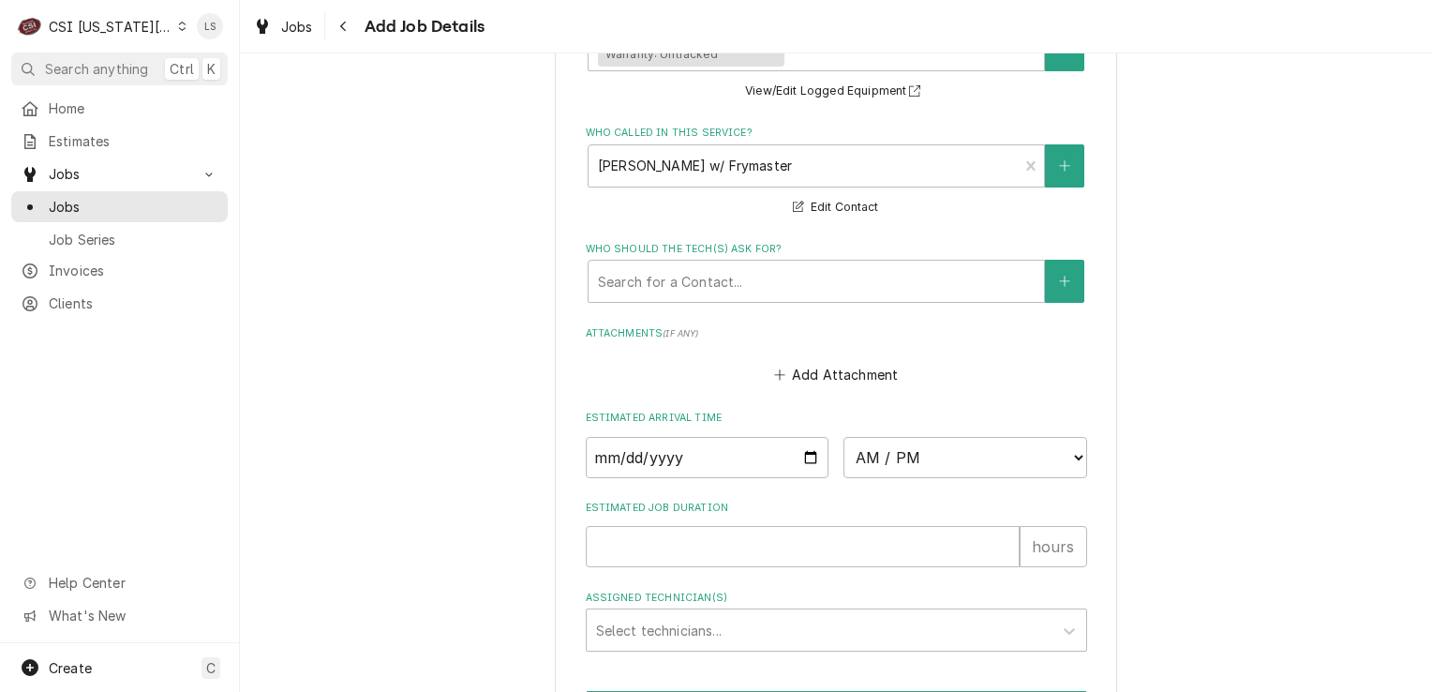
scroll to position [2640, 0]
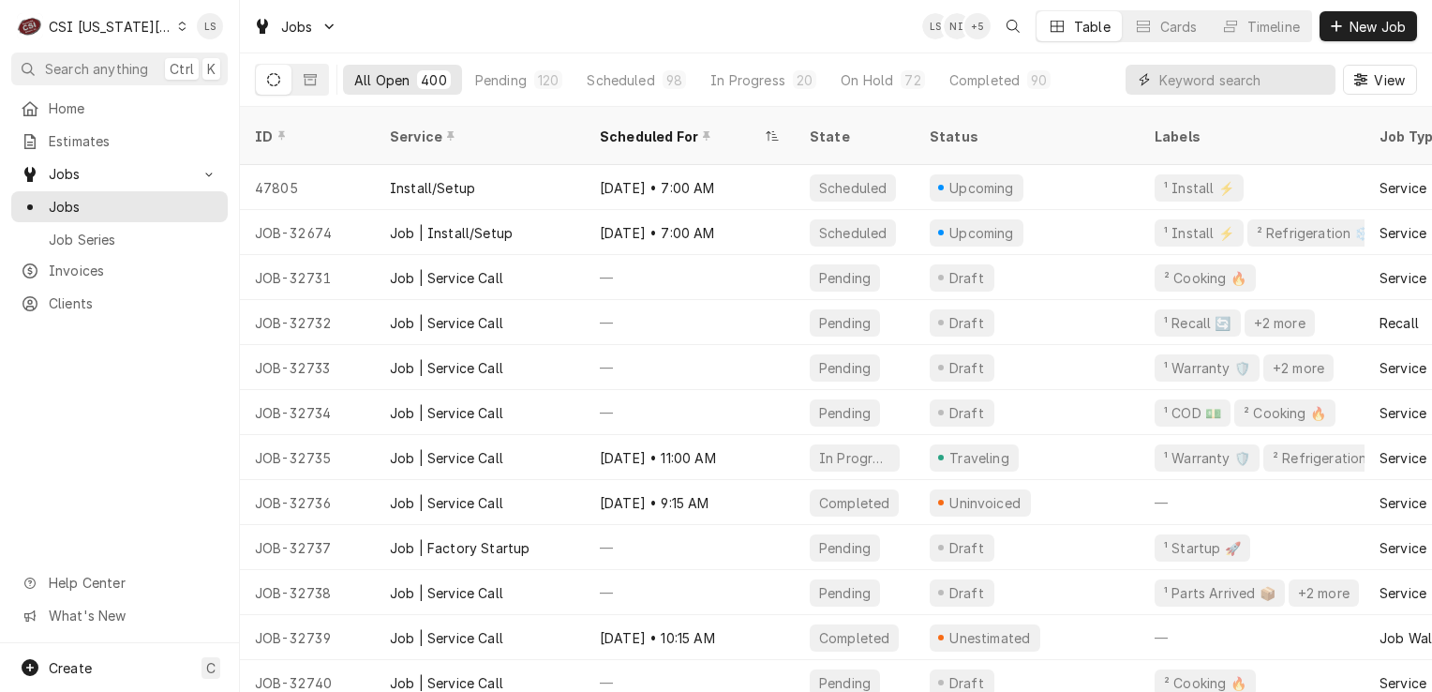
click at [1171, 75] on input "Dynamic Content Wrapper" at bounding box center [1242, 80] width 167 height 30
paste input "32617"
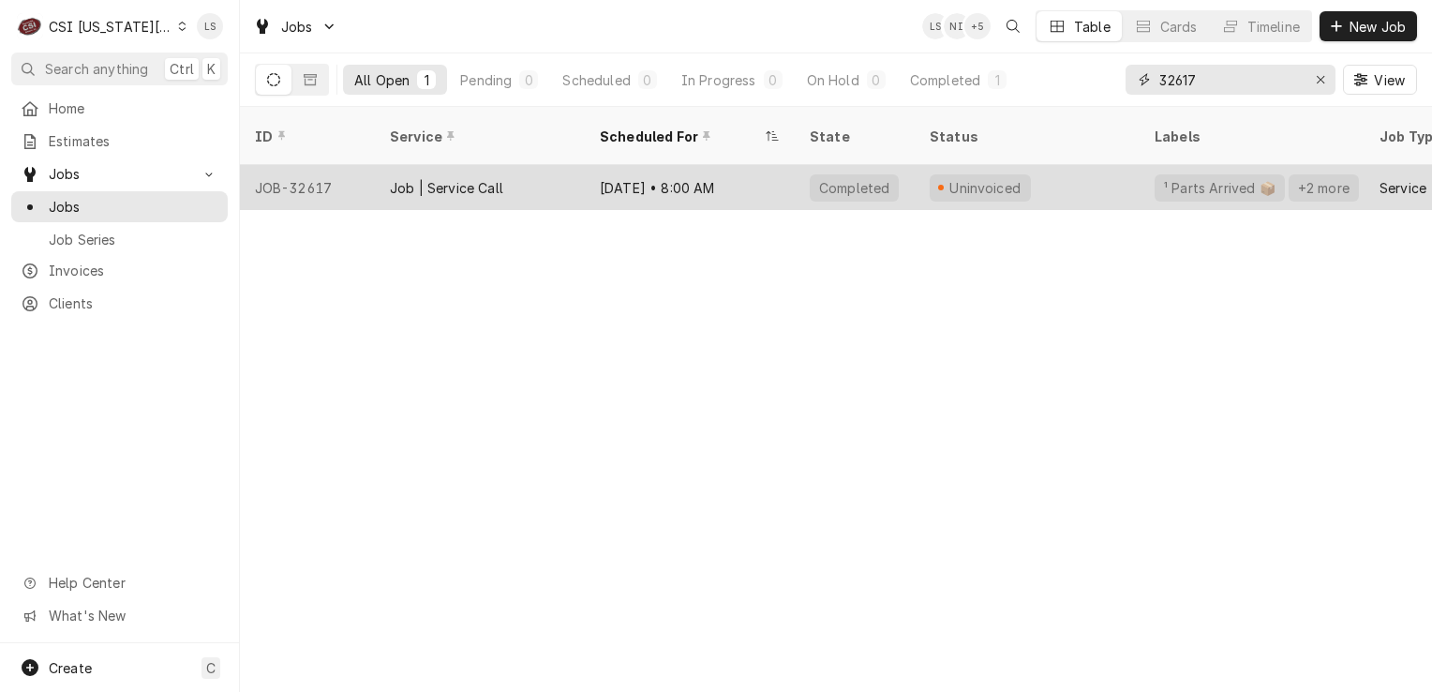
type input "32617"
click at [306, 171] on div "JOB-32617" at bounding box center [307, 187] width 135 height 45
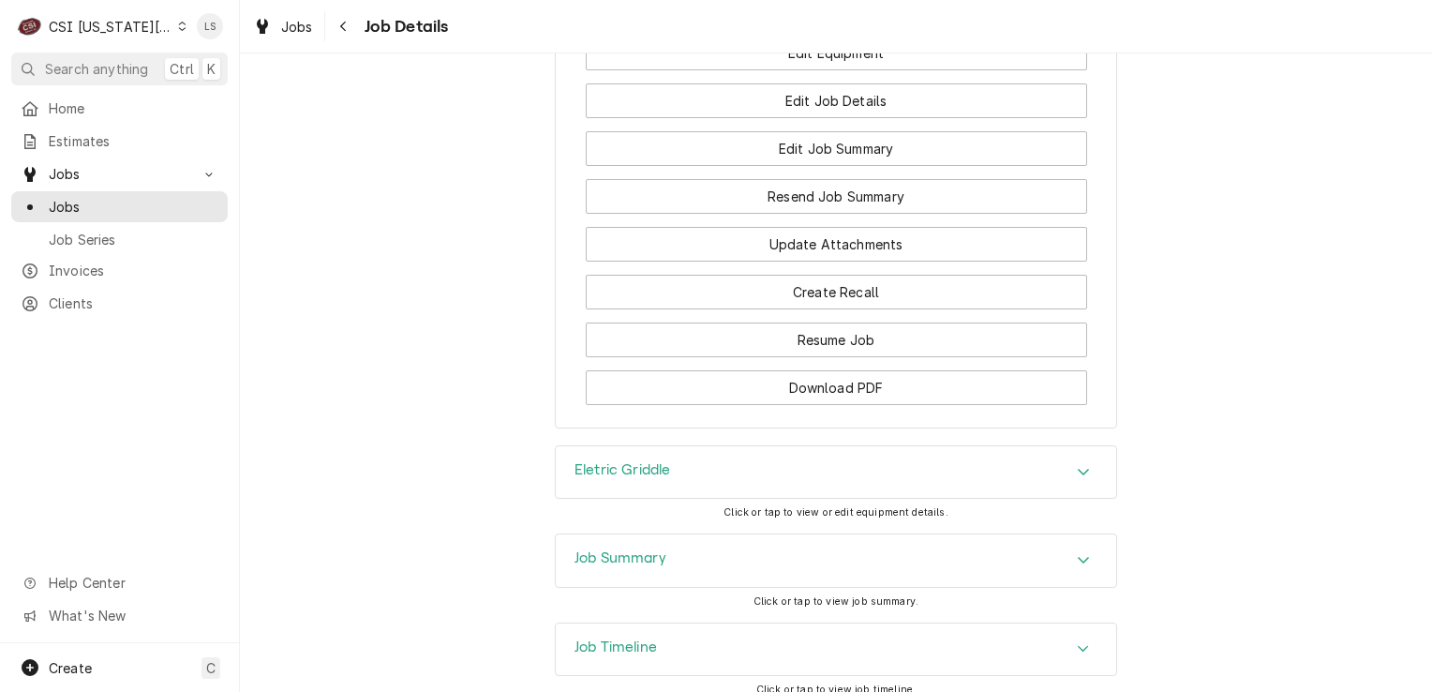
scroll to position [3985, 0]
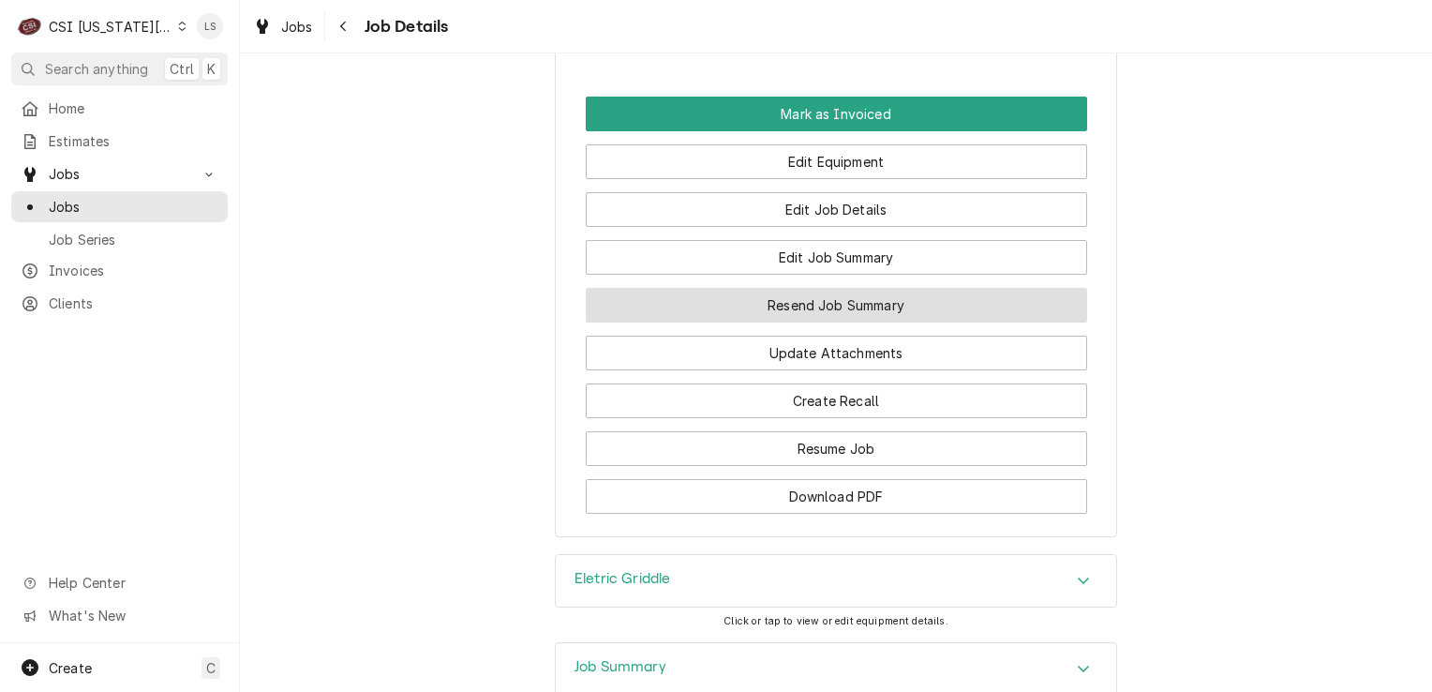
click at [834, 288] on button "Resend Job Summary" at bounding box center [836, 305] width 501 height 35
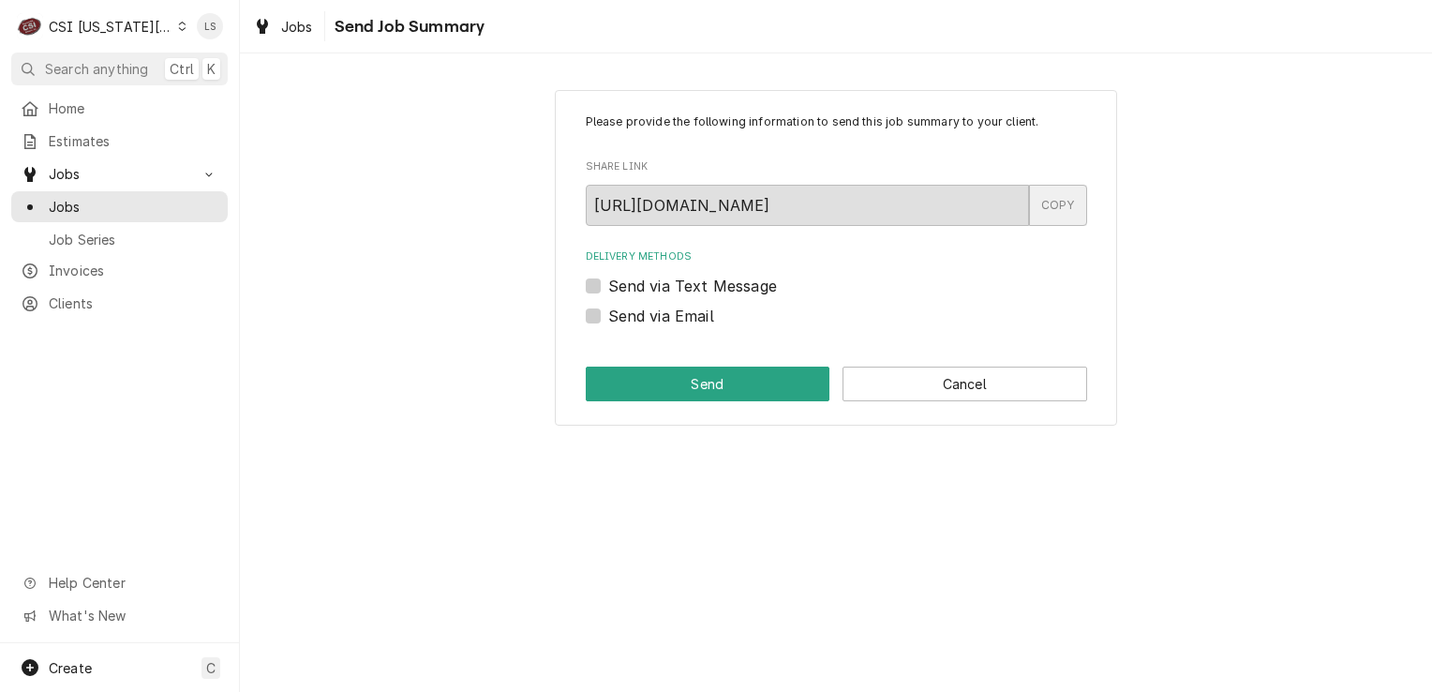
click at [1050, 208] on div "COPY" at bounding box center [1058, 205] width 58 height 41
click at [155, 202] on span "Jobs" at bounding box center [134, 207] width 170 height 20
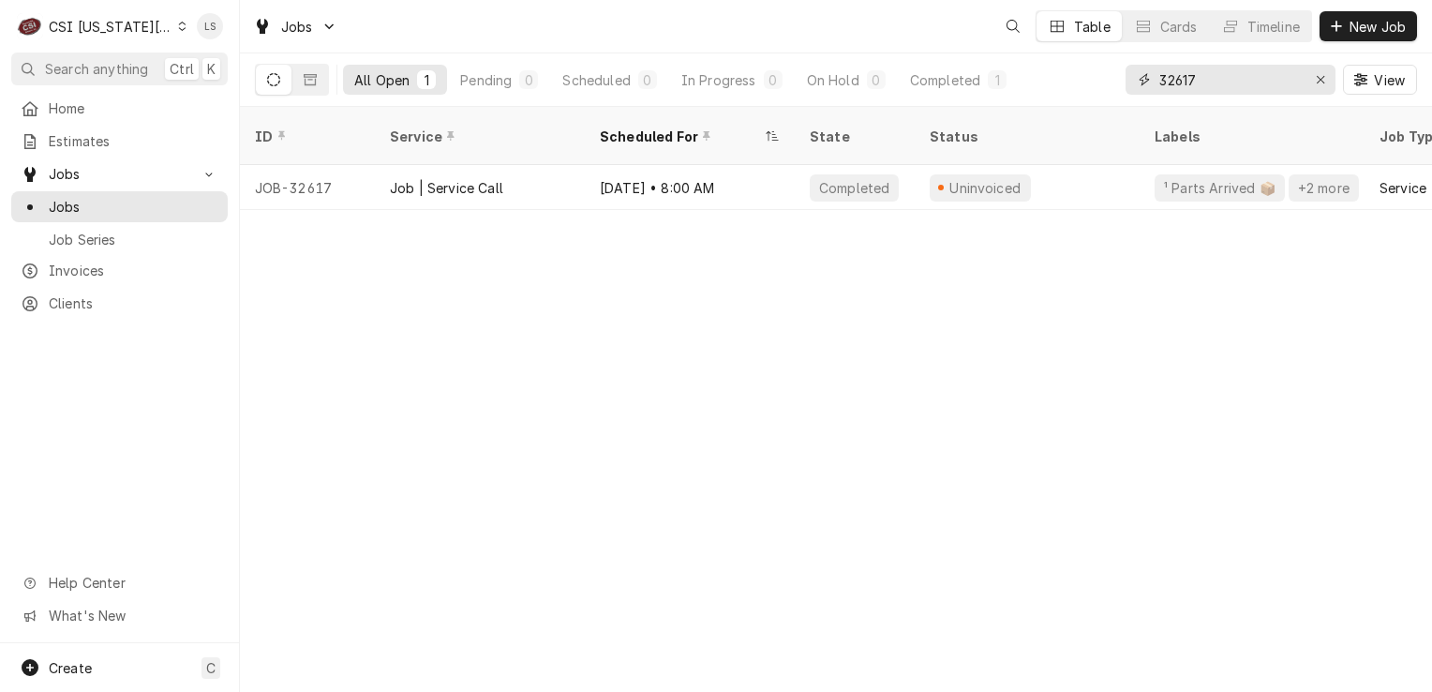
click at [1325, 89] on button "Erase input" at bounding box center [1321, 80] width 30 height 30
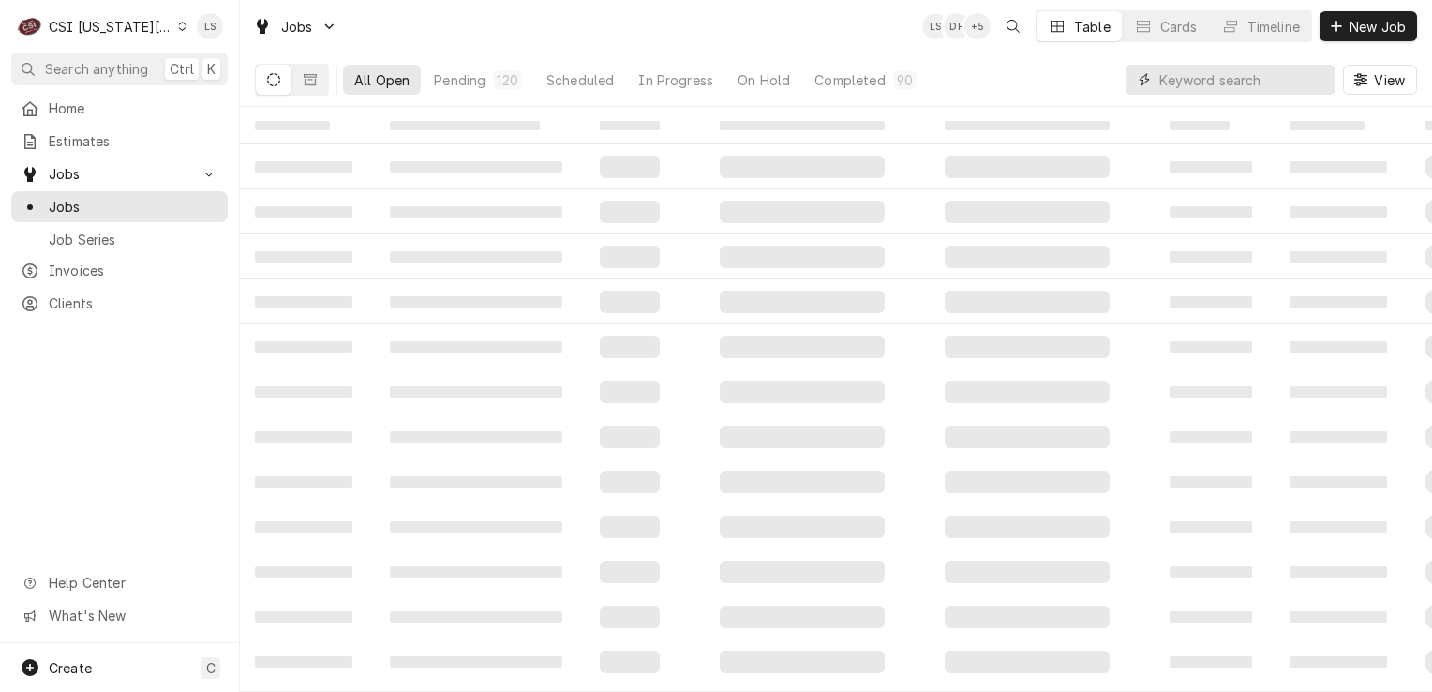
paste input "32158"
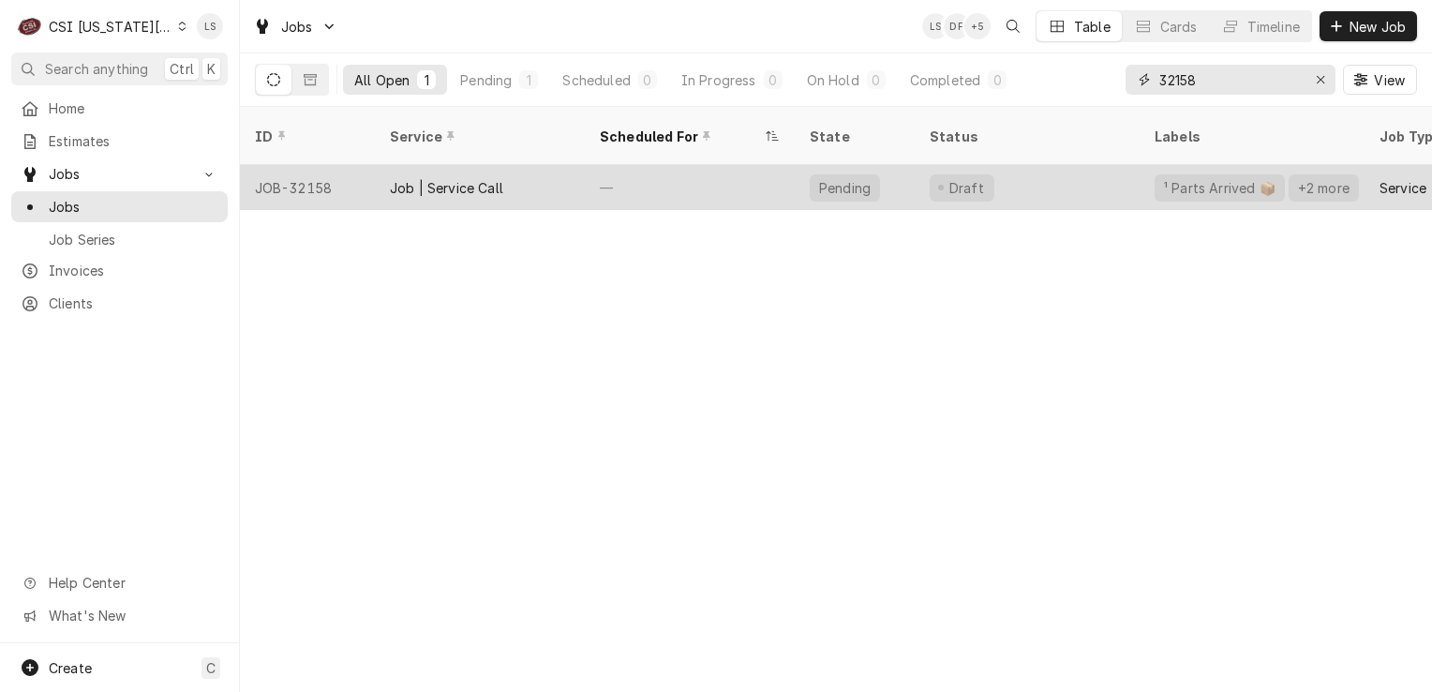
type input "32158"
click at [314, 172] on div "JOB-32158" at bounding box center [307, 187] width 135 height 45
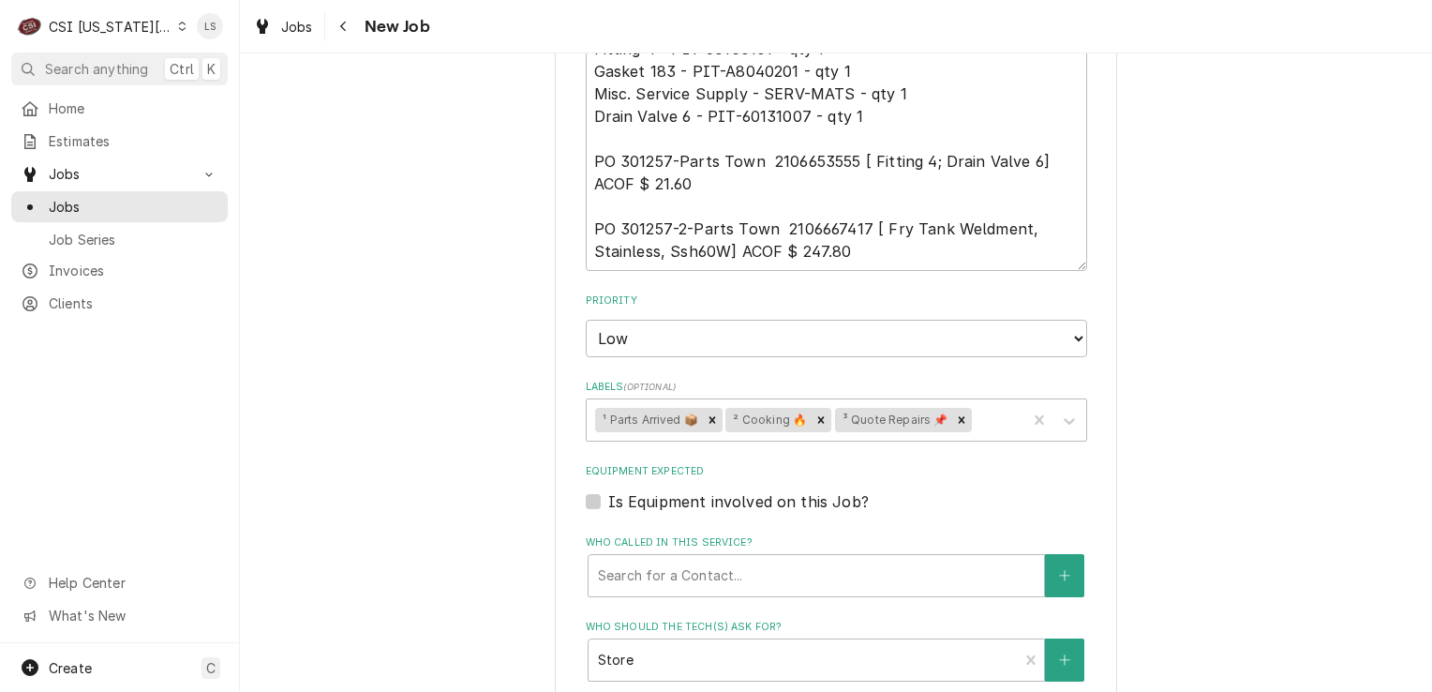
scroll to position [2249, 0]
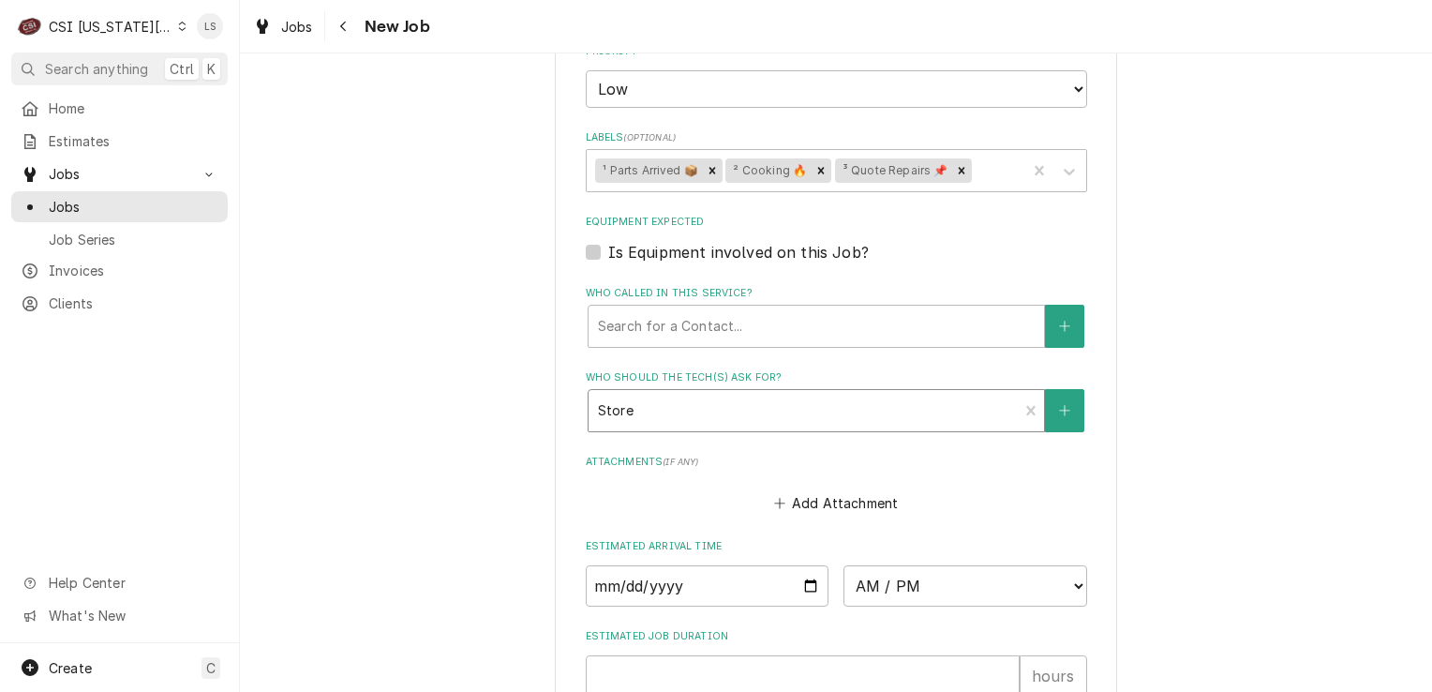
click at [637, 394] on div "Who should the tech(s) ask for?" at bounding box center [803, 411] width 411 height 34
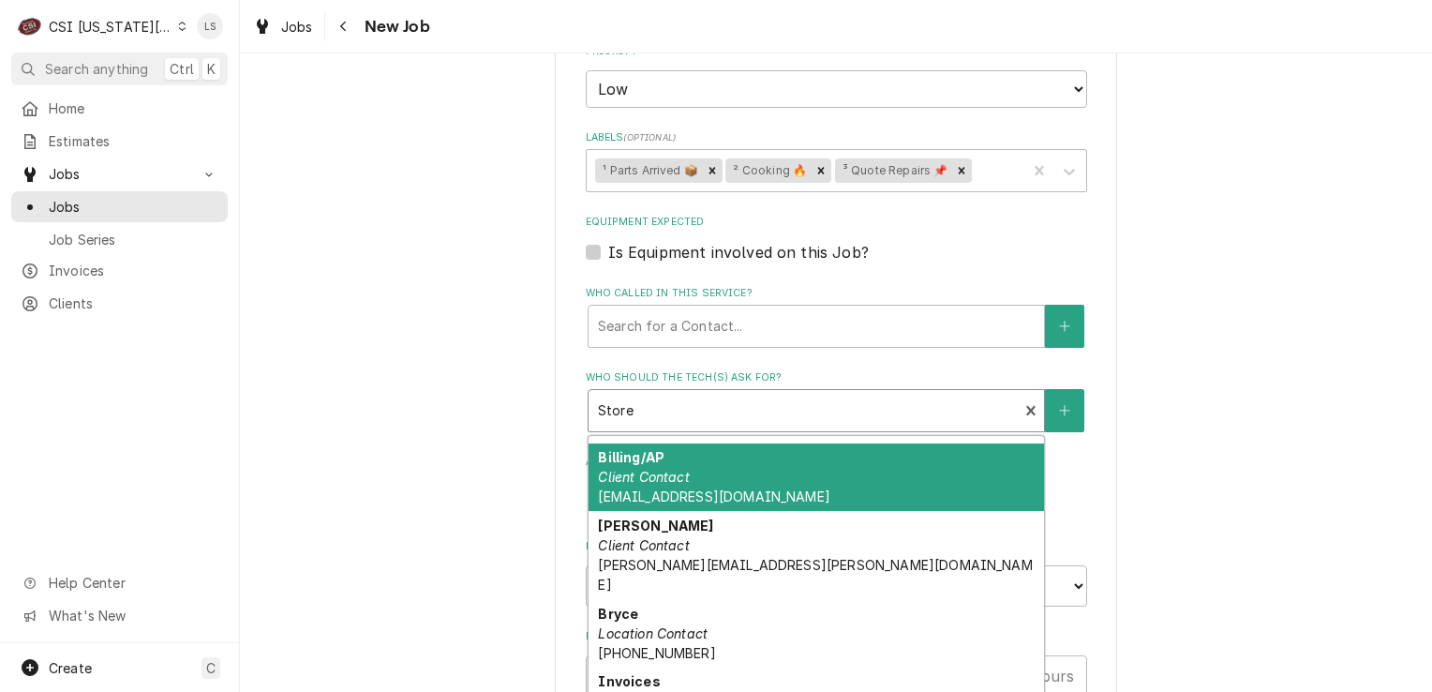
scroll to position [94, 0]
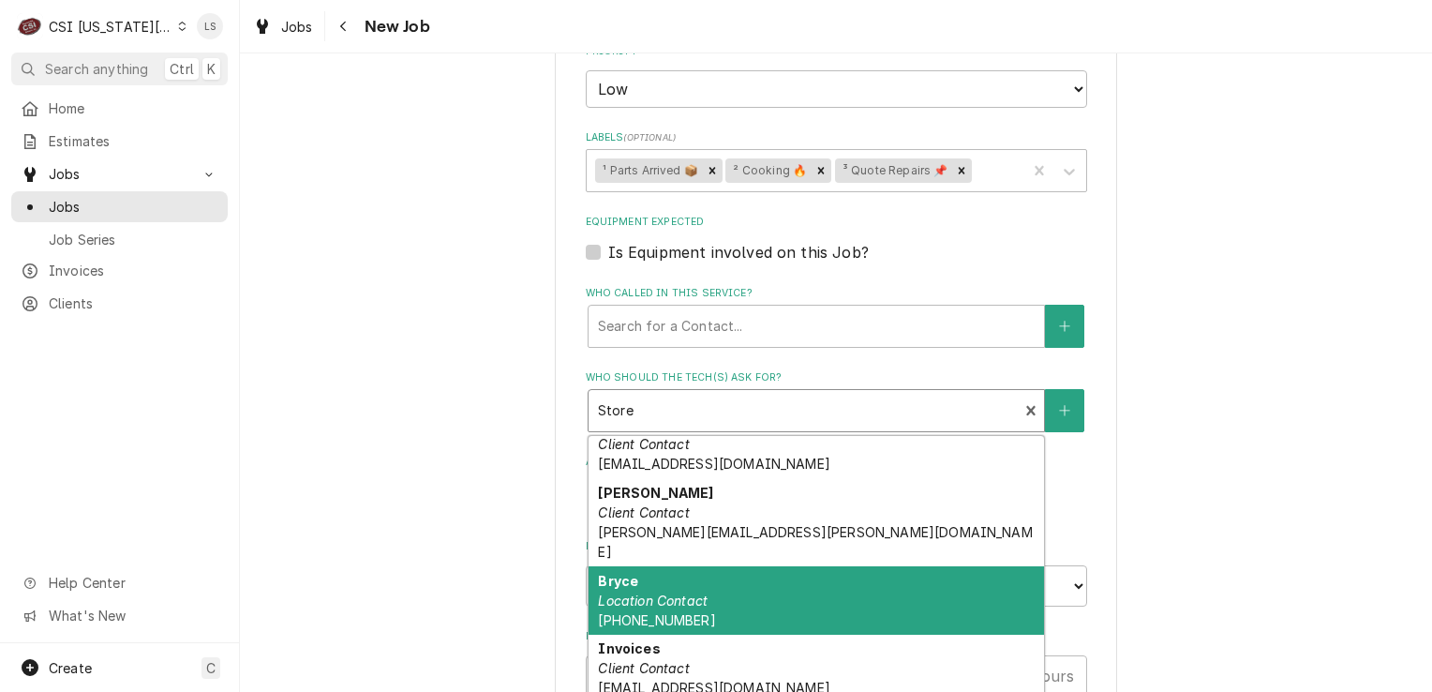
click at [694, 566] on div "Bryce Location Contact [PHONE_NUMBER]" at bounding box center [817, 600] width 456 height 68
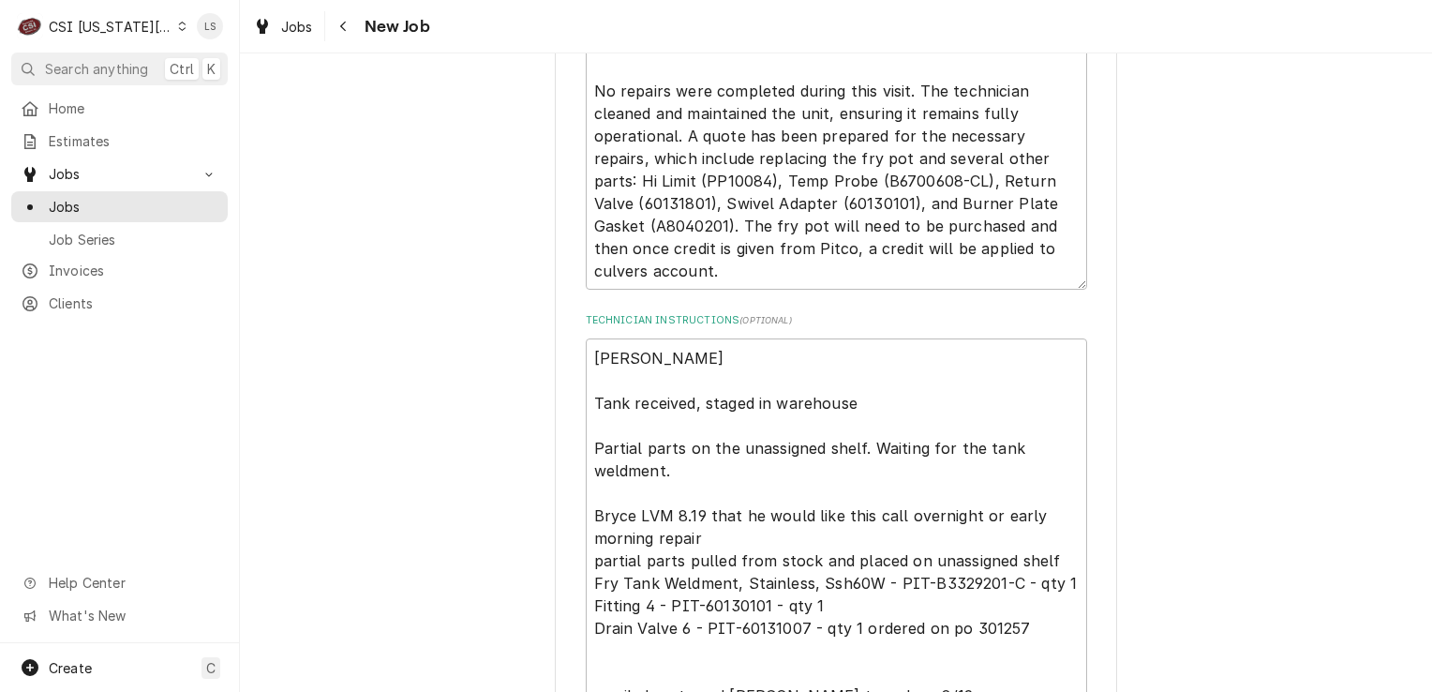
scroll to position [937, 0]
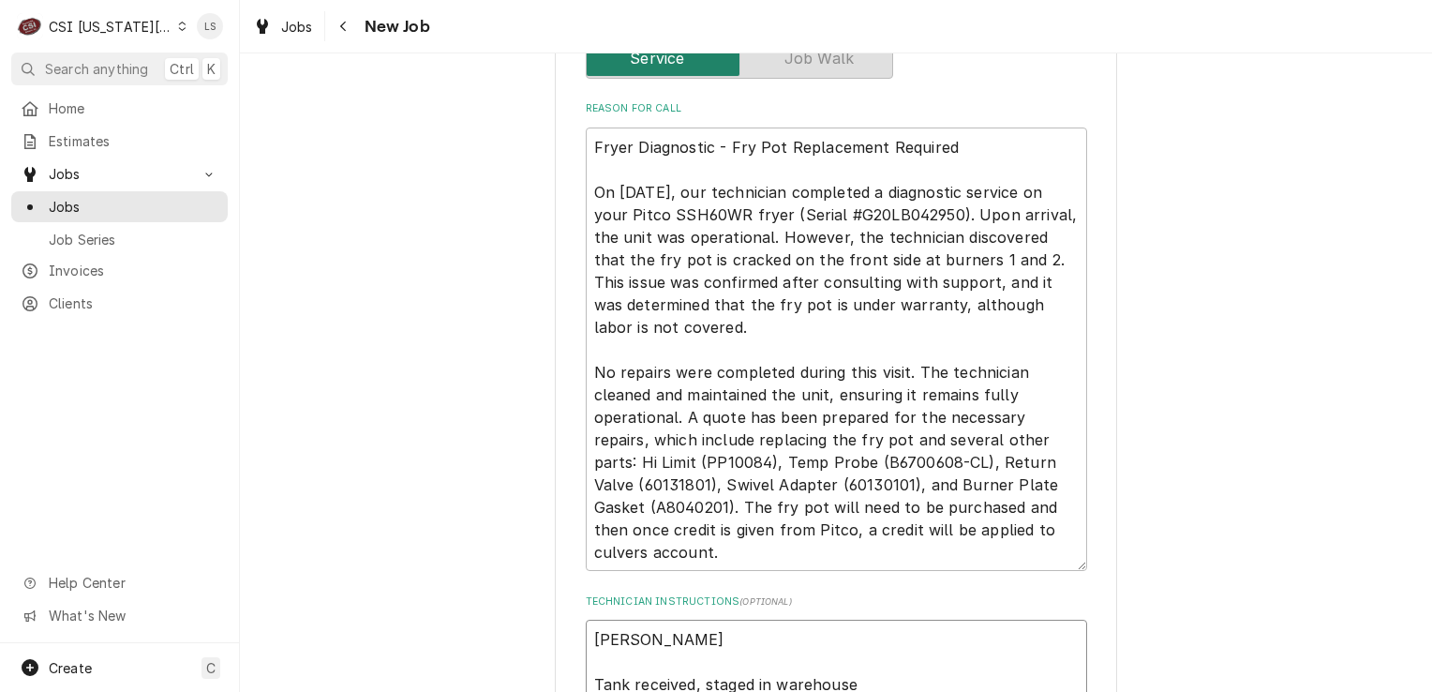
type textarea "x"
type textarea "[PERSON_NAME] Tank received, staged in warehouse Partial parts on the unassigne…"
type textarea "x"
type textarea "Mike S Tank received, staged in warehouse Partial parts on the unassigned shelf…"
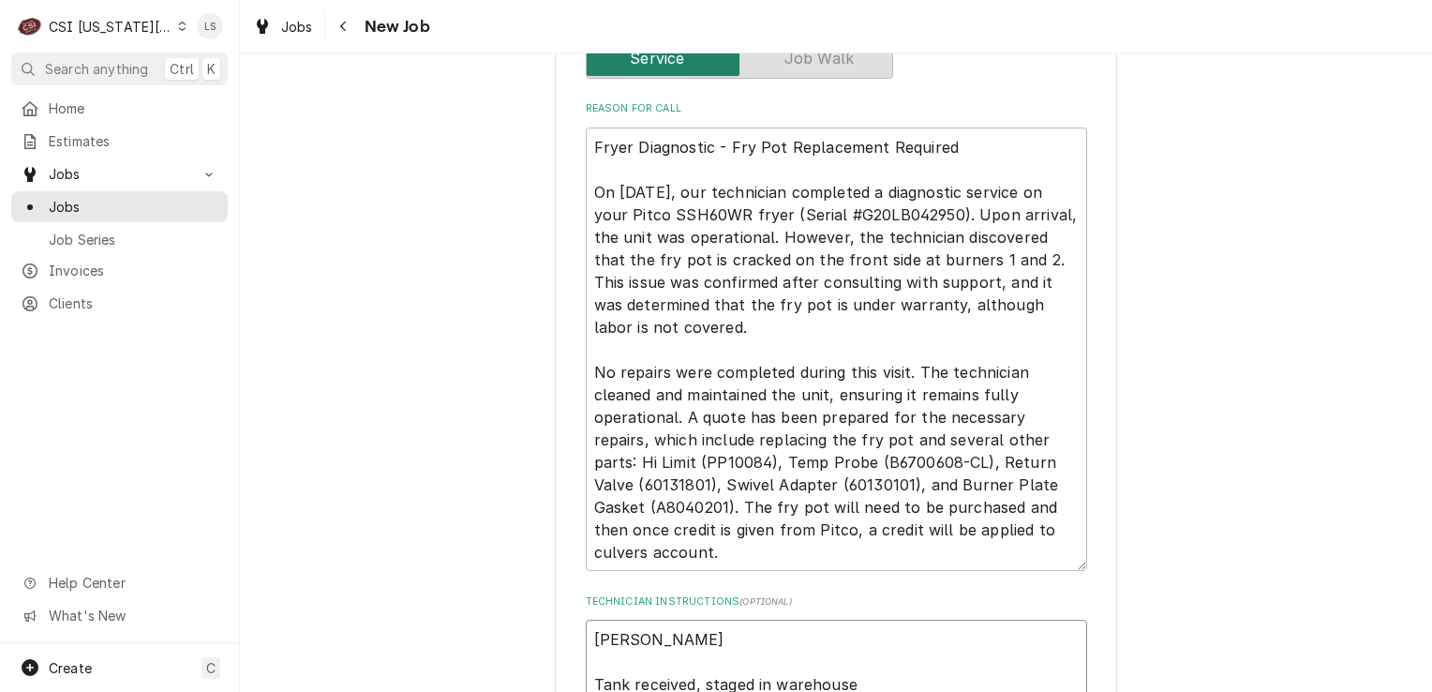
type textarea "x"
type textarea "Sp Mike S Tank received, staged in warehouse Partial parts on the unassigned sh…"
type textarea "x"
type textarea "Spo Mike S Tank received, staged in warehouse Partial parts on the unassigned s…"
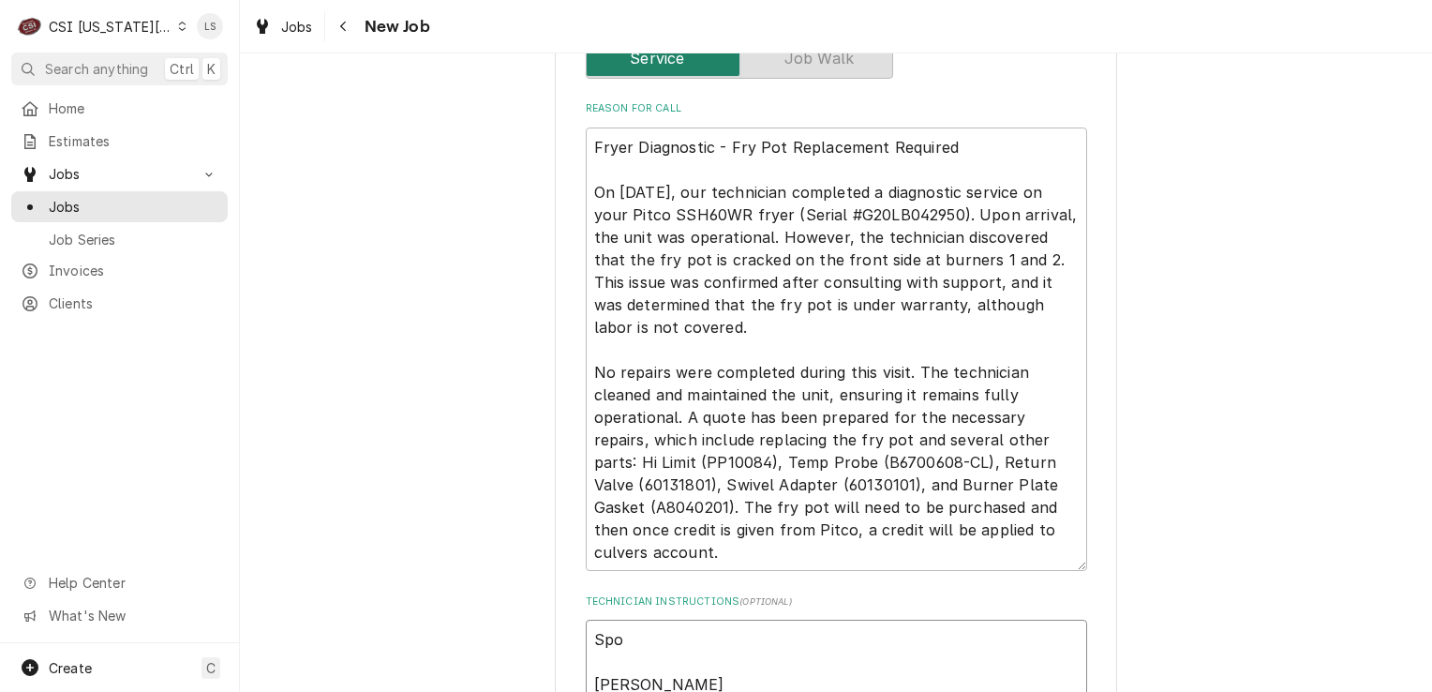
type textarea "x"
type textarea "Spok Mike S Tank received, staged in warehouse Partial parts on the unassigned …"
type textarea "x"
type textarea "Spoke Mike S Tank received, staged in warehouse Partial parts on the unassigned…"
type textarea "x"
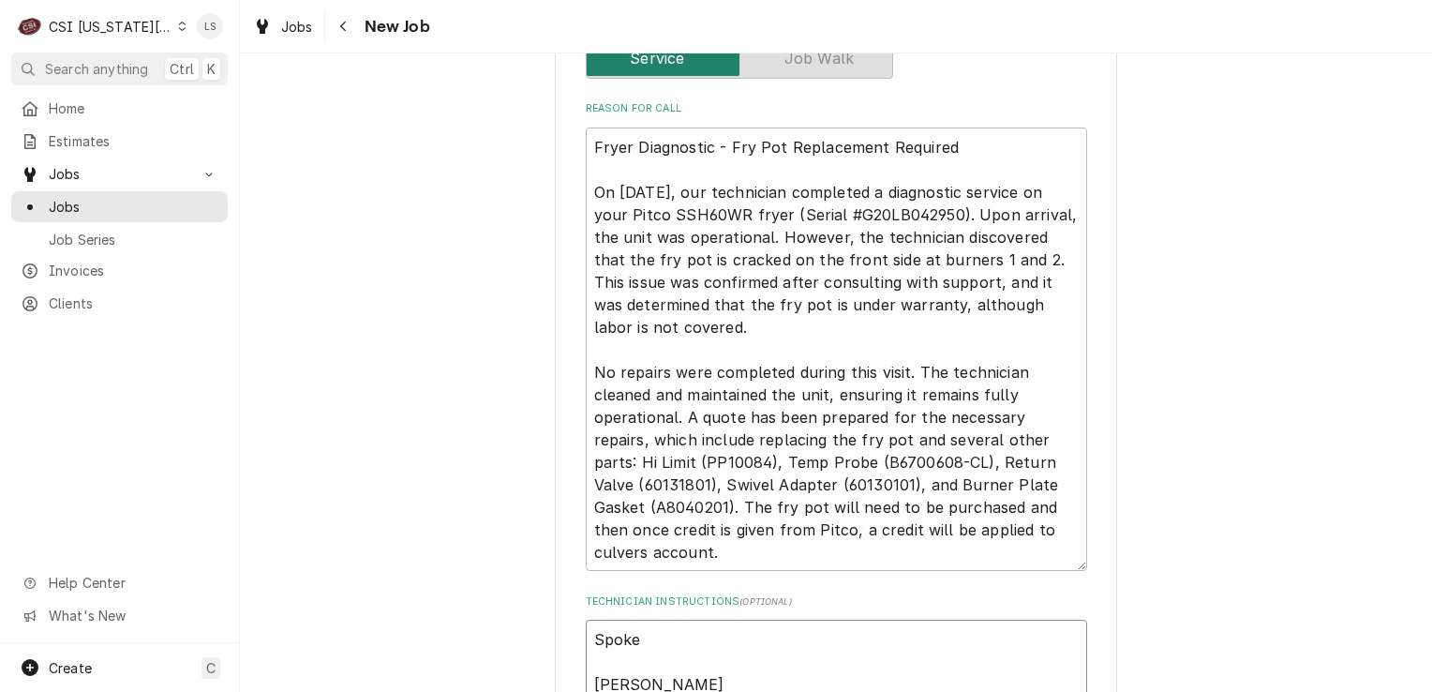
type textarea "Spoke Mike S Tank received, staged in warehouse Partial parts on the unassigned…"
type textarea "x"
type textarea "Spoke to Mike S Tank received, staged in warehouse Partial parts on the unassig…"
type textarea "x"
type textarea "Spoke to Mike S Tank received, staged in warehouse Partial parts on the unassig…"
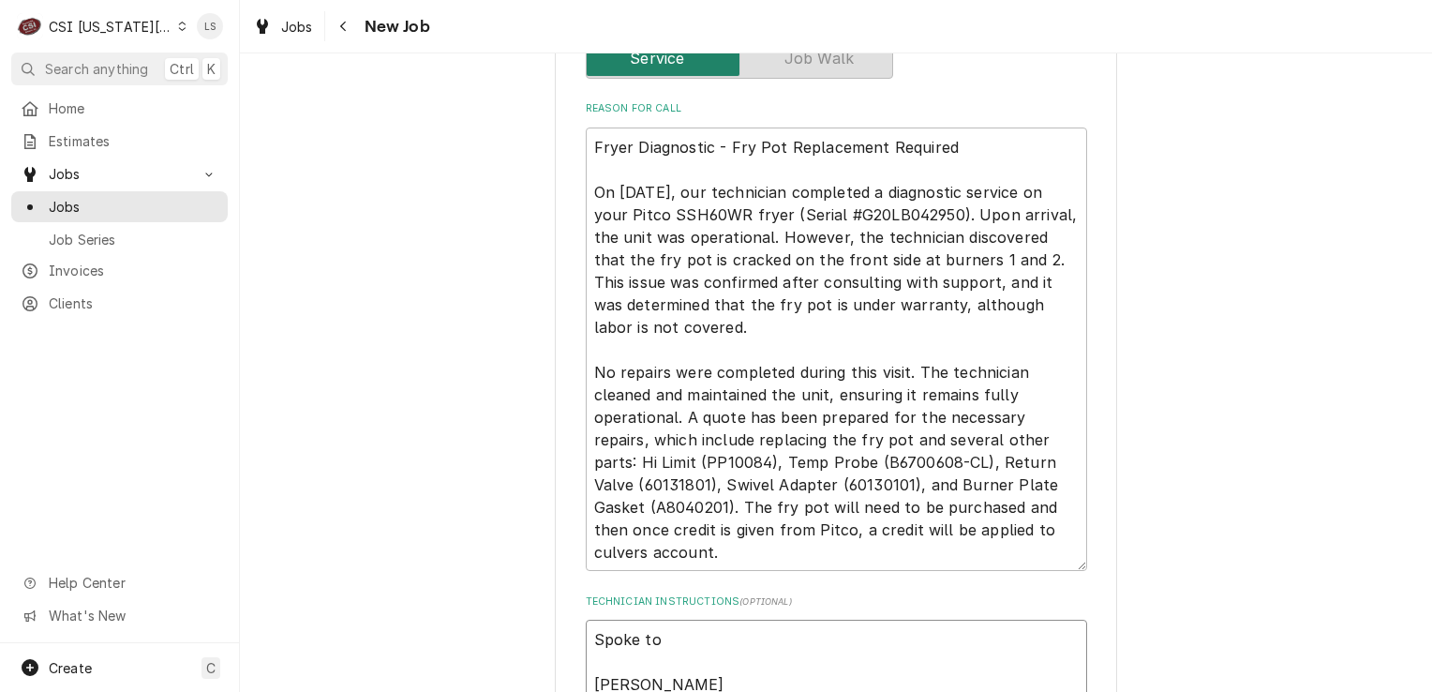
type textarea "x"
type textarea "Spoke to B Mike S Tank received, staged in warehouse Partial parts on the unass…"
type textarea "x"
type textarea "Spoke to Br Mike S Tank received, staged in warehouse Partial parts on the unas…"
type textarea "x"
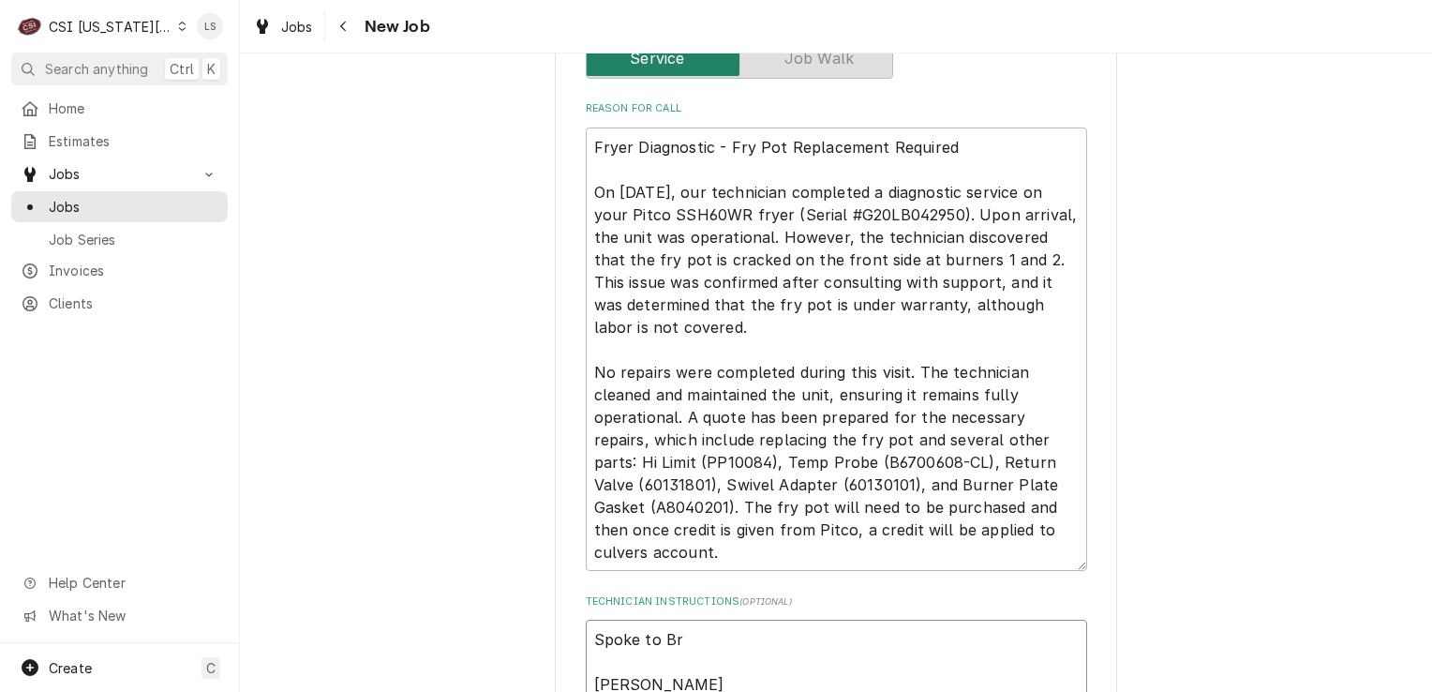
type textarea "Spoke to Bry Mike S Tank received, staged in warehouse Partial parts on the una…"
type textarea "x"
type textarea "Spoke to Bryc Mike S Tank received, staged in warehouse Partial parts on the un…"
type textarea "x"
type textarea "Spoke to Bryce Mike S Tank received, staged in warehouse Partial parts on the u…"
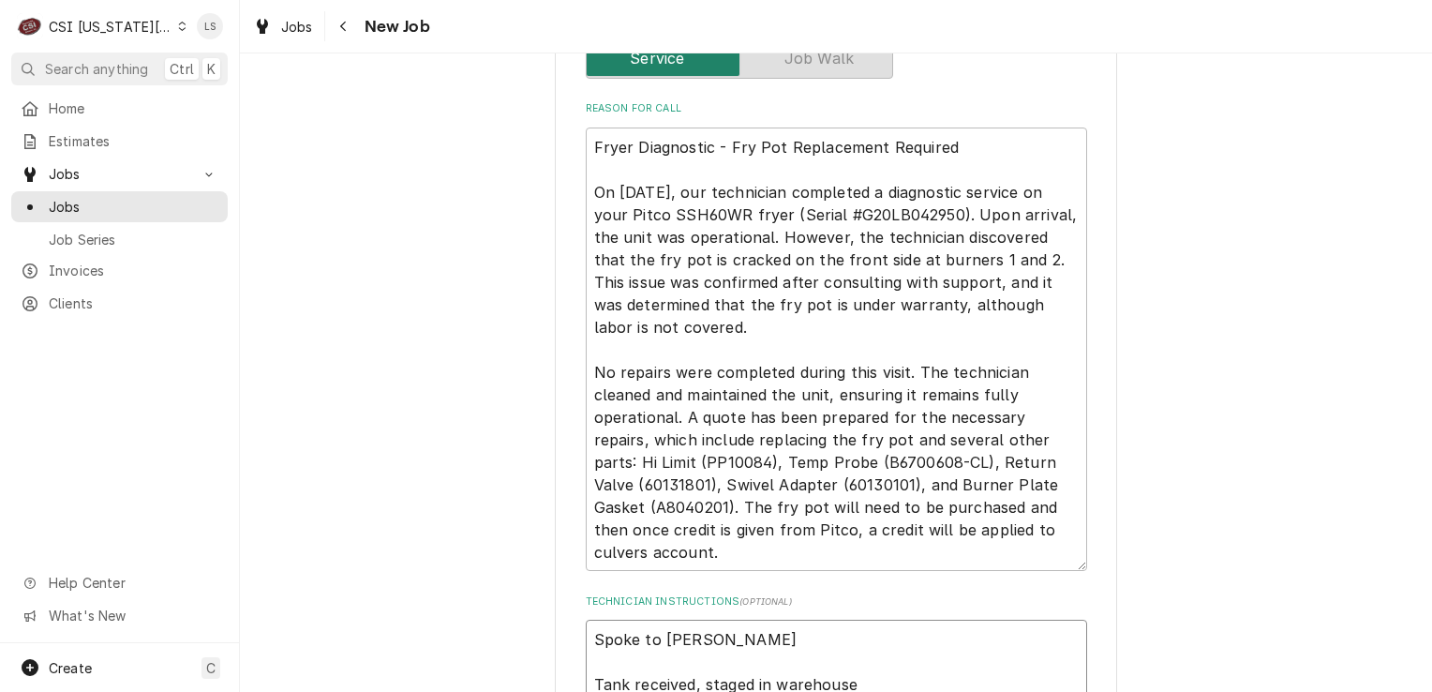
type textarea "x"
type textarea "Spoke to Bryce Mike S Tank received, staged in warehouse Partial parts on the u…"
type textarea "x"
type textarea "Spoke to Bryce an Mike S Tank received, staged in warehouse Partial parts on th…"
type textarea "x"
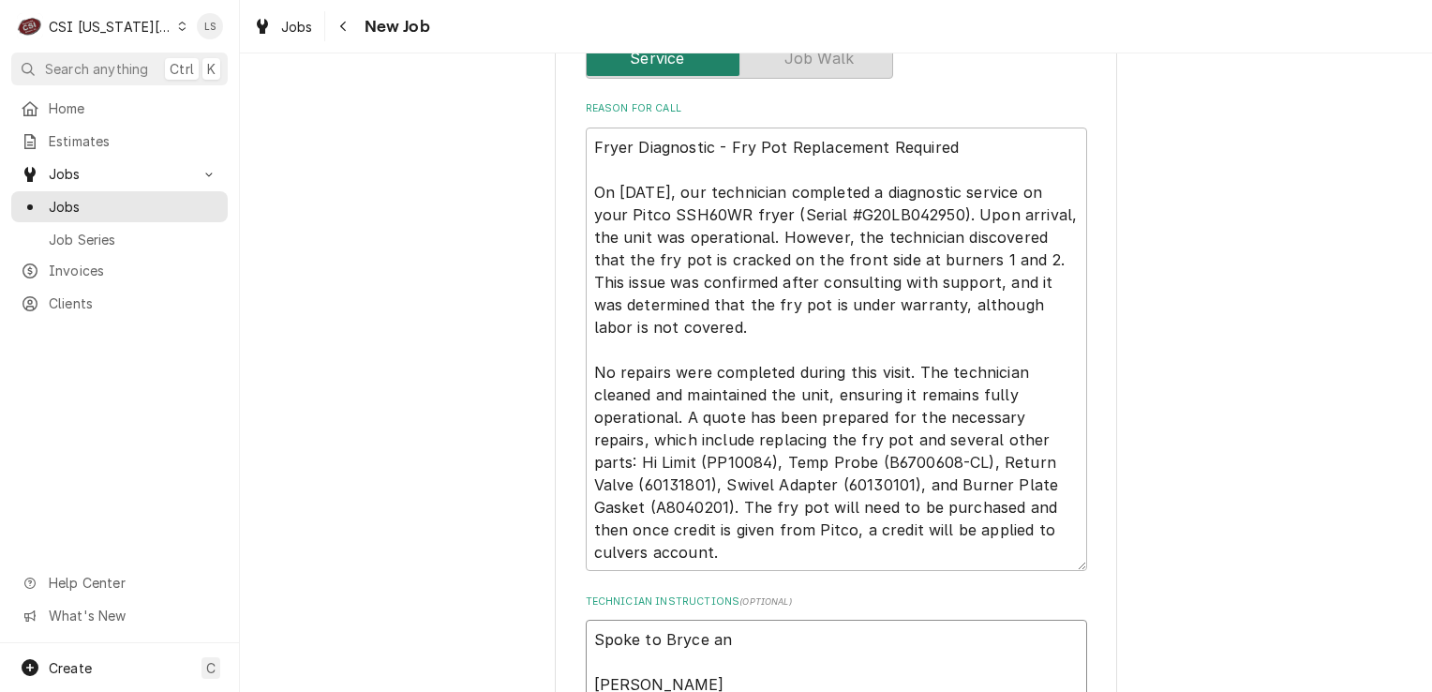
type textarea "Spoke to Bryce and Mike S Tank received, staged in warehouse Partial parts on t…"
type textarea "x"
type textarea "Spoke to Bryce and Mike S Tank received, staged in warehouse Partial parts on t…"
type textarea "x"
type textarea "Spoke to Bryce and co Mike S Tank received, staged in warehouse Partial parts o…"
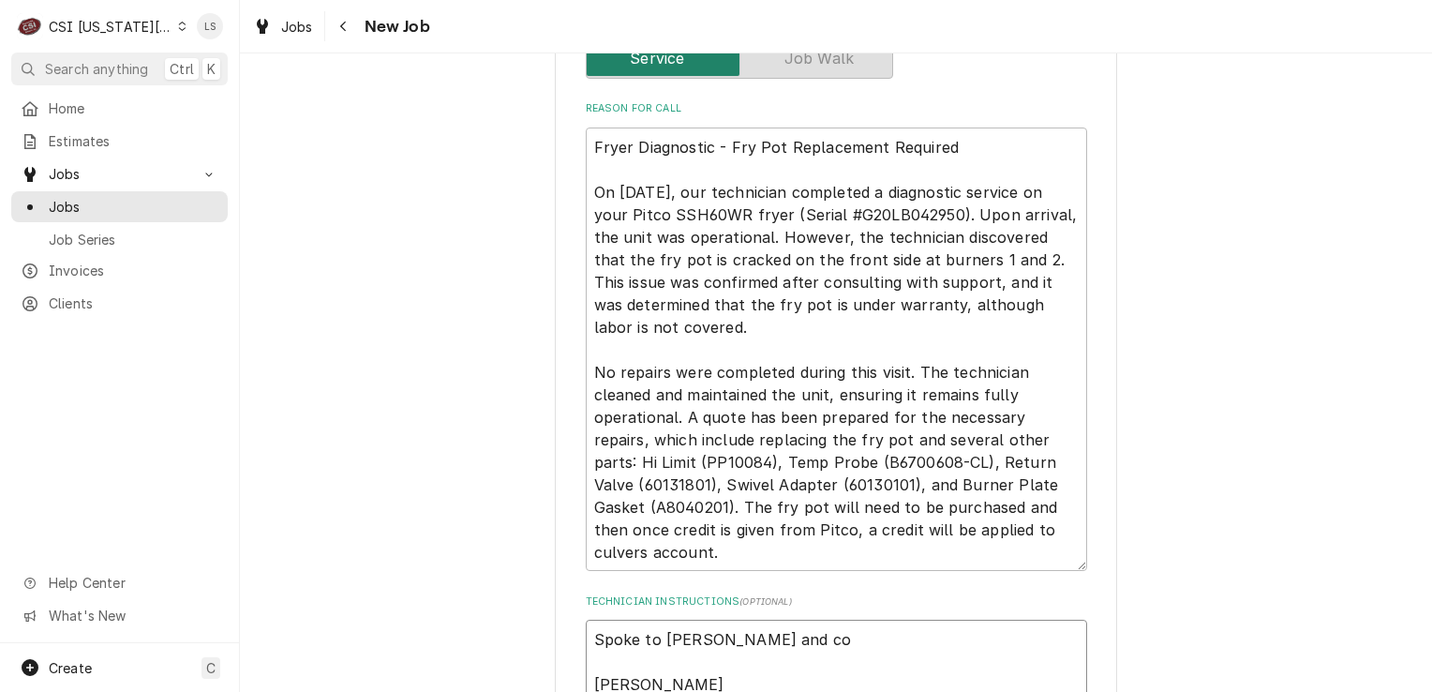
type textarea "x"
type textarea "Spoke to Bryce and con Mike S Tank received, staged in warehouse Partial parts …"
type textarea "x"
type textarea "Spoke to Bryce and conf Mike S Tank received, staged in warehouse Partial parts…"
type textarea "x"
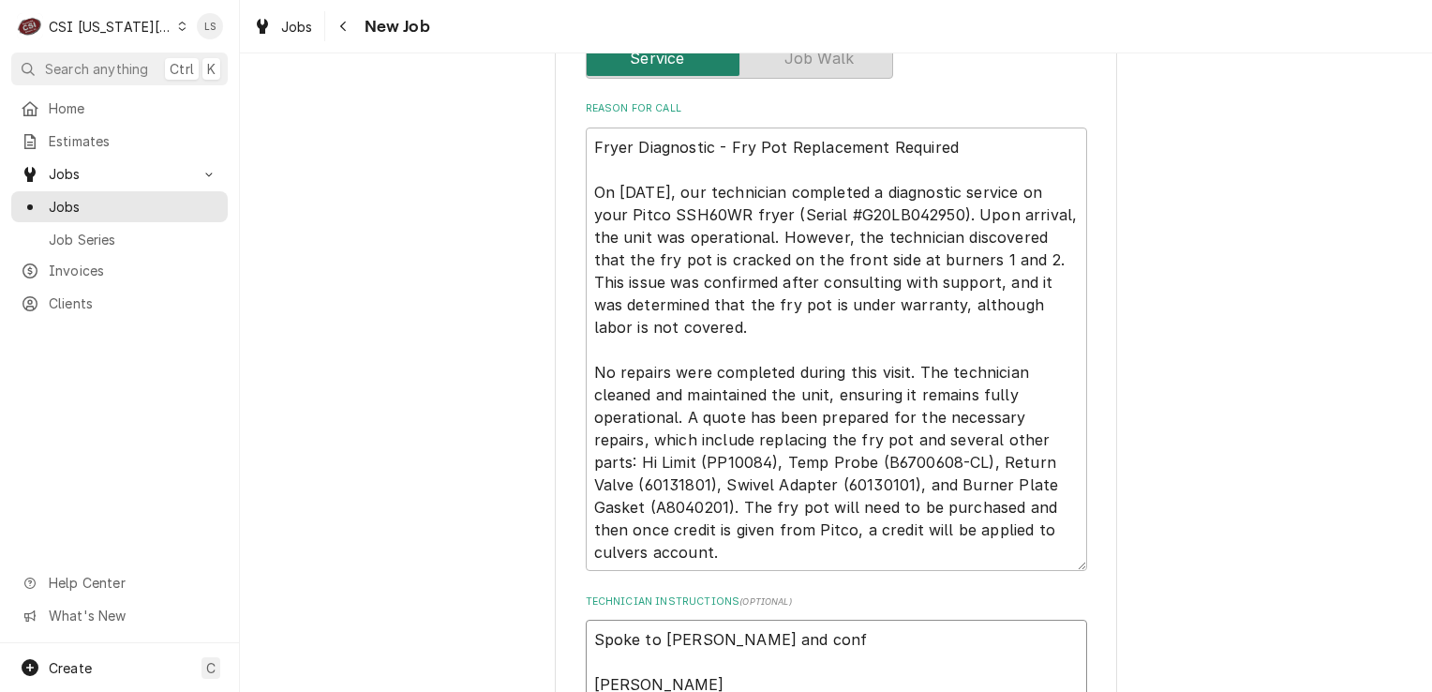
type textarea "Spoke to Bryce and confi Mike S Tank received, staged in warehouse Partial part…"
type textarea "x"
type textarea "Spoke to Bryce and confir Mike S Tank received, staged in warehouse Partial par…"
type textarea "x"
type textarea "Spoke to Bryce and confirm Mike S Tank received, staged in warehouse Partial pa…"
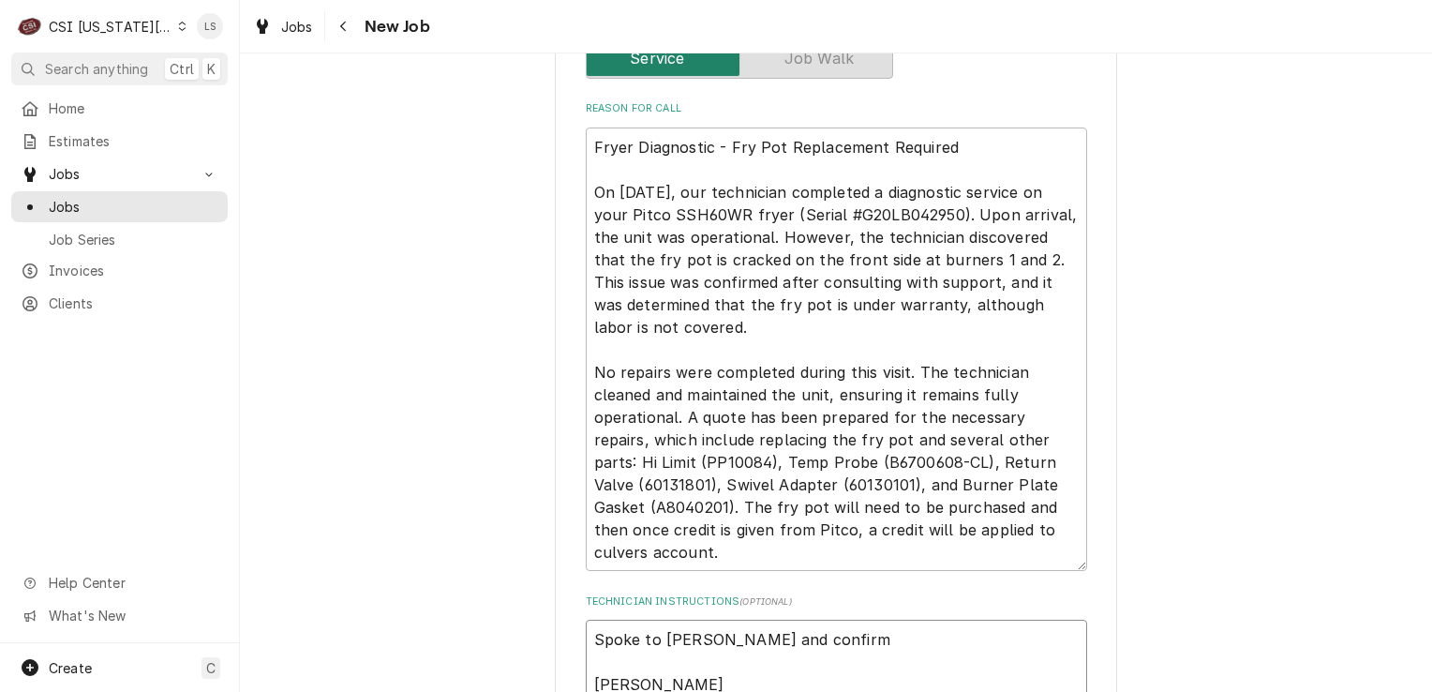
type textarea "x"
type textarea "Spoke to Bryce and confirme Mike S Tank received, staged in warehouse Partial p…"
type textarea "x"
type textarea "Spoke to Bryce and confirmef Mike S Tank received, staged in warehouse Partial …"
type textarea "x"
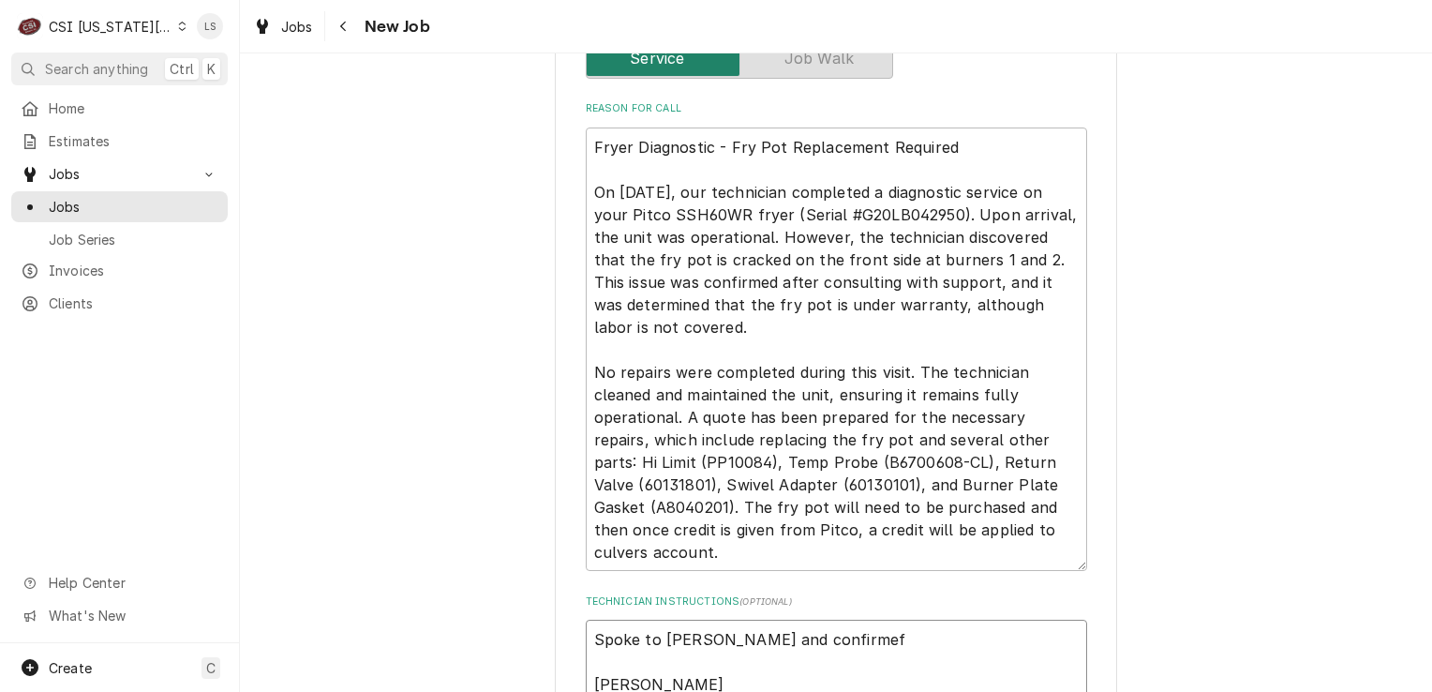
type textarea "Spoke to Bryce and confirmef Mike S Tank received, staged in warehouse Partial …"
type textarea "x"
type textarea "Spoke to Bryce and confirmef f Mike S Tank received, staged in warehouse Partia…"
type textarea "x"
type textarea "Spoke to Bryce and confirmef fo Mike S Tank received, staged in warehouse Parti…"
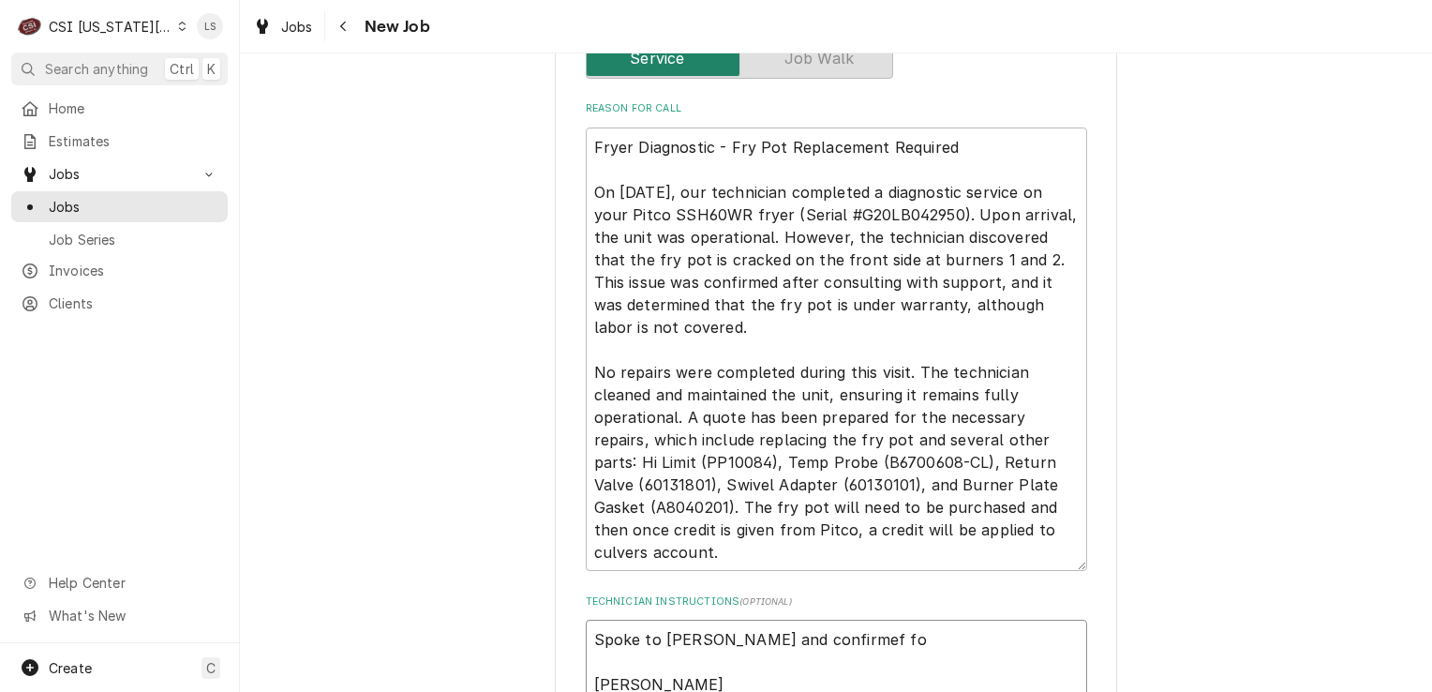
type textarea "x"
type textarea "Spoke to Bryce and confirmef for Mike S Tank received, staged in warehouse Part…"
type textarea "x"
type textarea "Spoke to Bryce and confirmef for Mike S Tank received, staged in warehouse Part…"
type textarea "x"
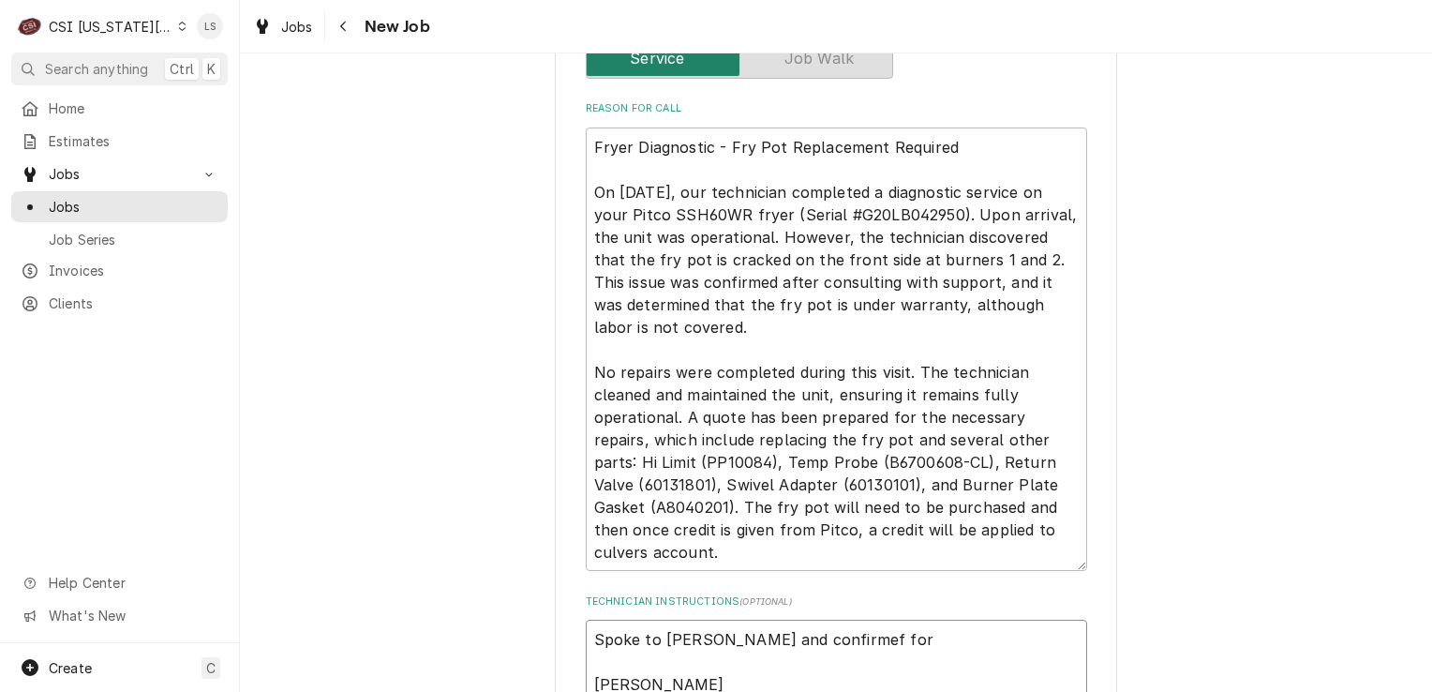
type textarea "Spoke to Bryce and confirmef for Mike S Tank received, staged in warehouse Part…"
type textarea "x"
type textarea "Spoke to Bryce and confirmef fo Mike S Tank received, staged in warehouse Parti…"
type textarea "x"
type textarea "Spoke to Bryce and confirmef f Mike S Tank received, staged in warehouse Partia…"
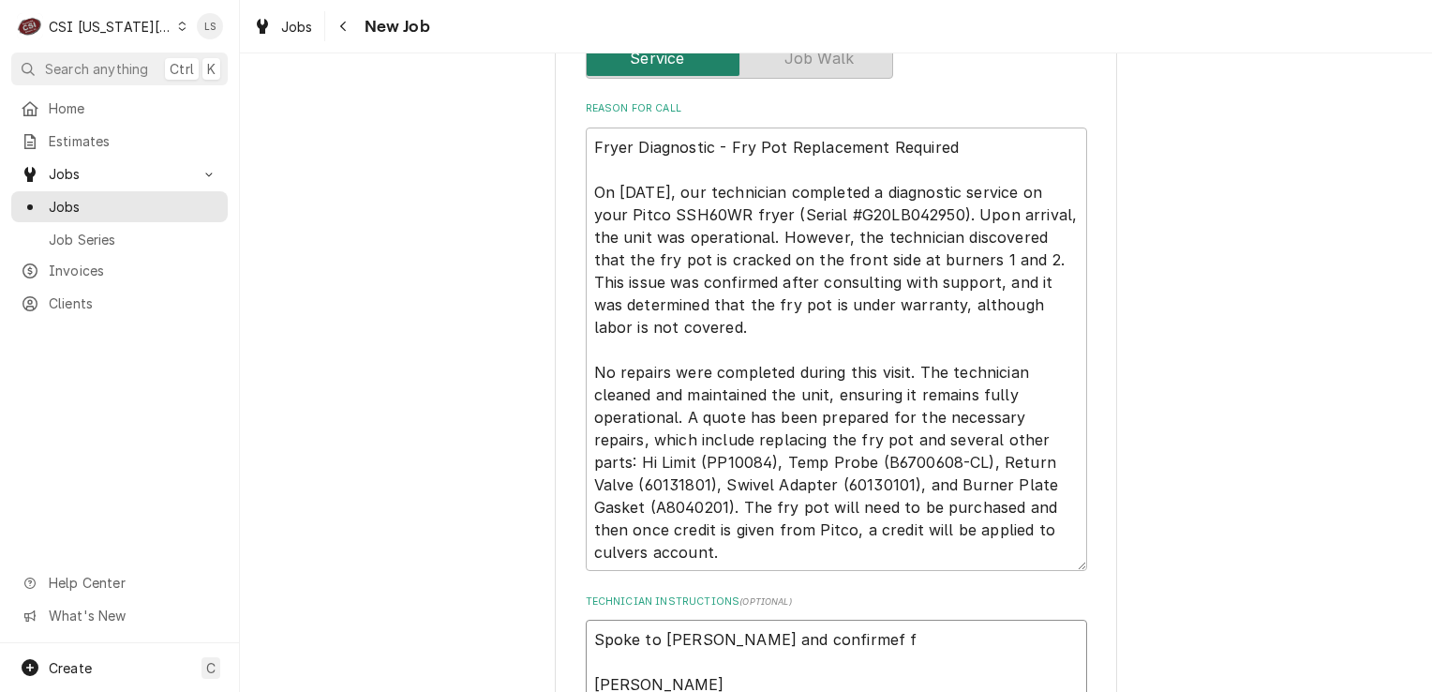
type textarea "x"
type textarea "Spoke to Bryce and confirmef Mike S Tank received, staged in warehouse Partial …"
type textarea "x"
type textarea "Spoke to Bryce and confirmef Mike S Tank received, staged in warehouse Partial …"
type textarea "x"
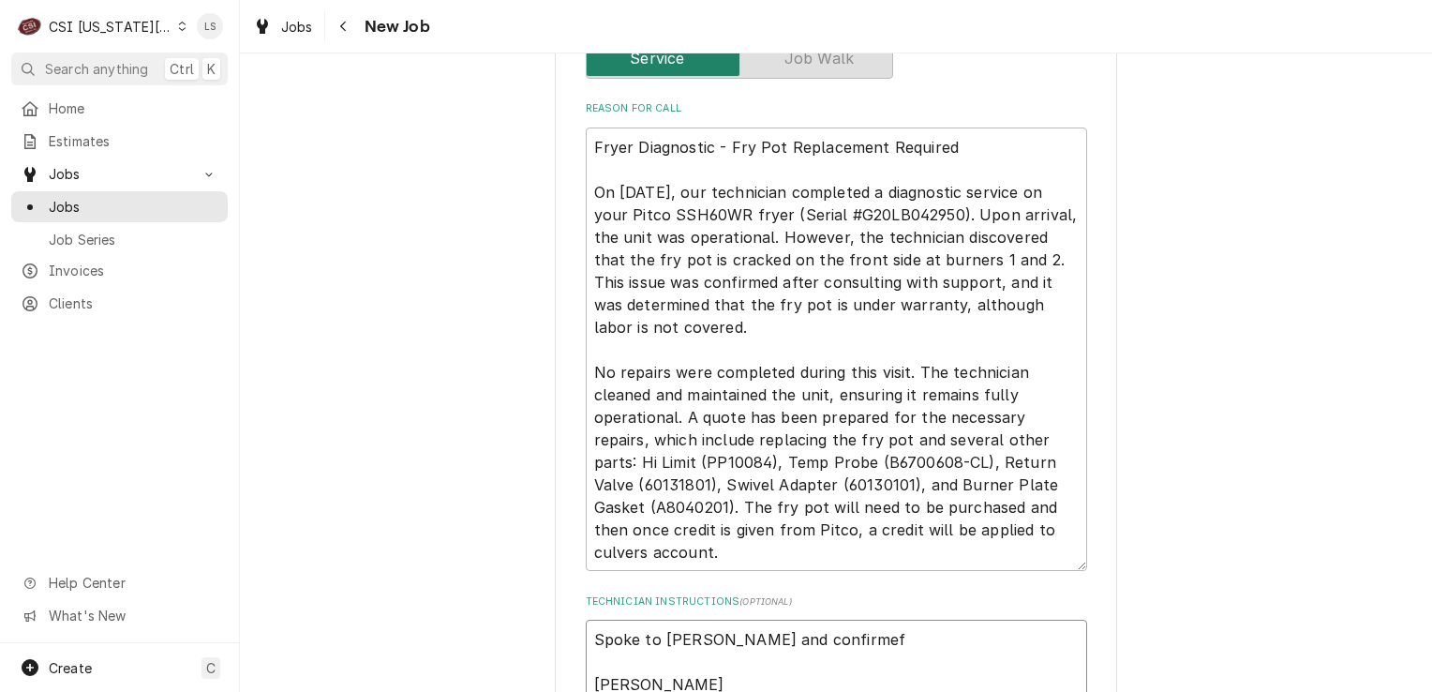
type textarea "Spoke to Bryce and confirme Mike S Tank received, staged in warehouse Partial p…"
type textarea "x"
type textarea "Spoke to Bryce and confirmed Mike S Tank received, staged in warehouse Partial …"
type textarea "x"
type textarea "Spoke to Bryce and confirmed Mike S Tank received, staged in warehouse Partial …"
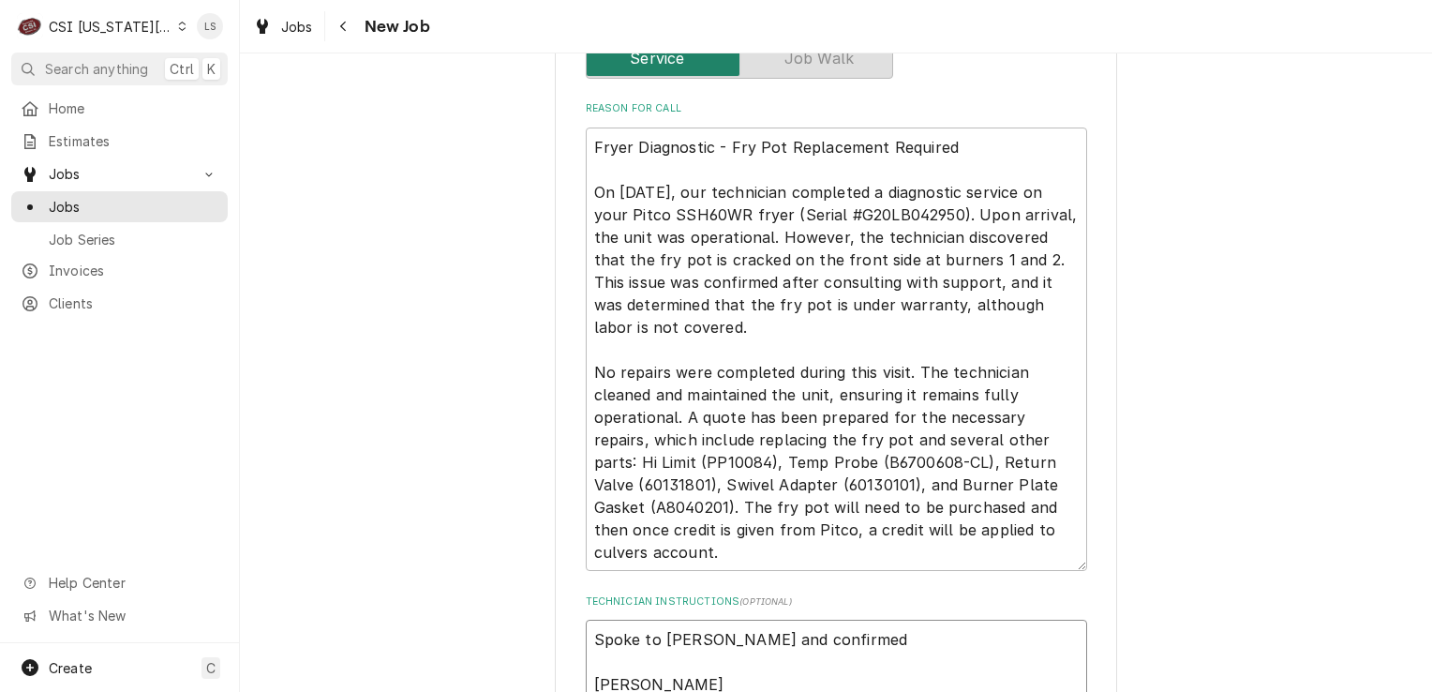
type textarea "x"
type textarea "Spoke to Bryce and confirmed or Mike S Tank received, staged in warehouse Parti…"
type textarea "x"
type textarea "Spoke to Bryce and confirmed o Mike S Tank received, staged in warehouse Partia…"
type textarea "x"
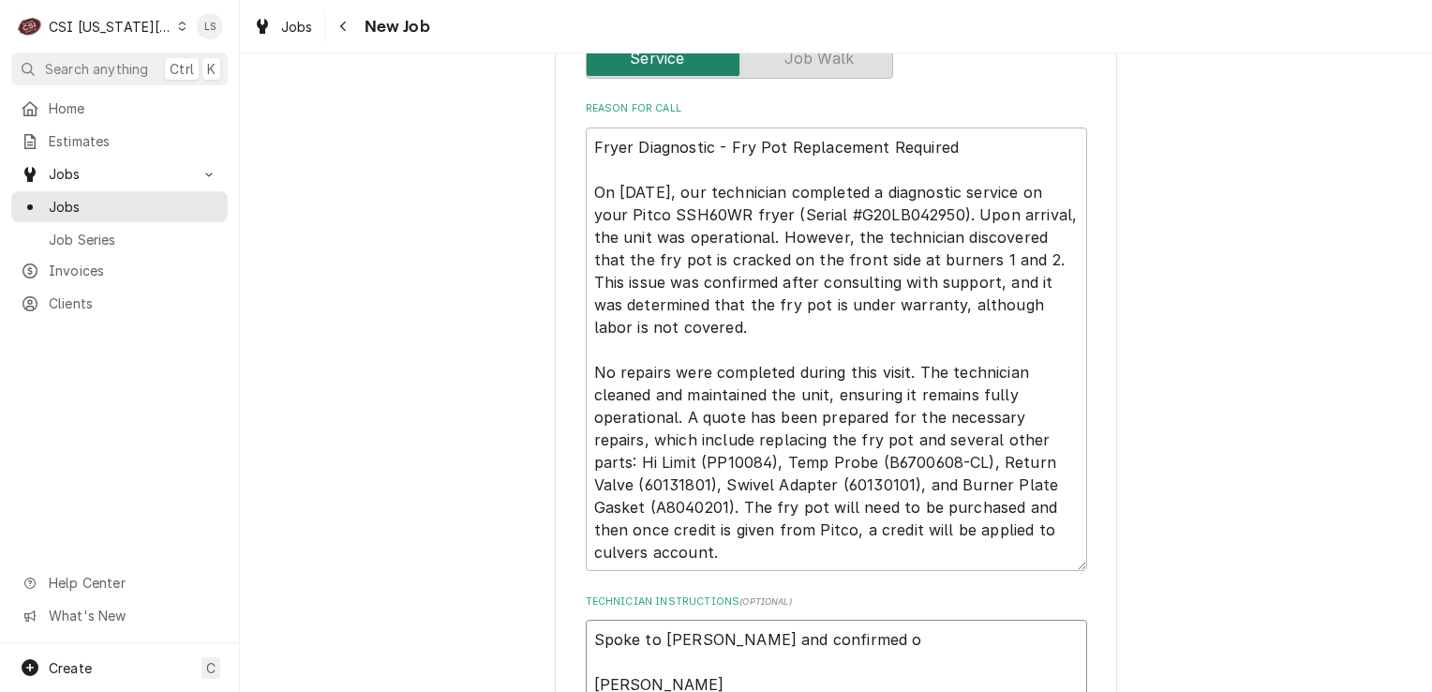
type textarea "Spoke to Bryce and confirmed Mike S Tank received, staged in warehouse Partial …"
type textarea "x"
type textarea "Spoke to Bryce and confirmed f Mike S Tank received, staged in warehouse Partia…"
type textarea "x"
type textarea "Spoke to Bryce and confirmed for Mike S Tank received, staged in warehouse Part…"
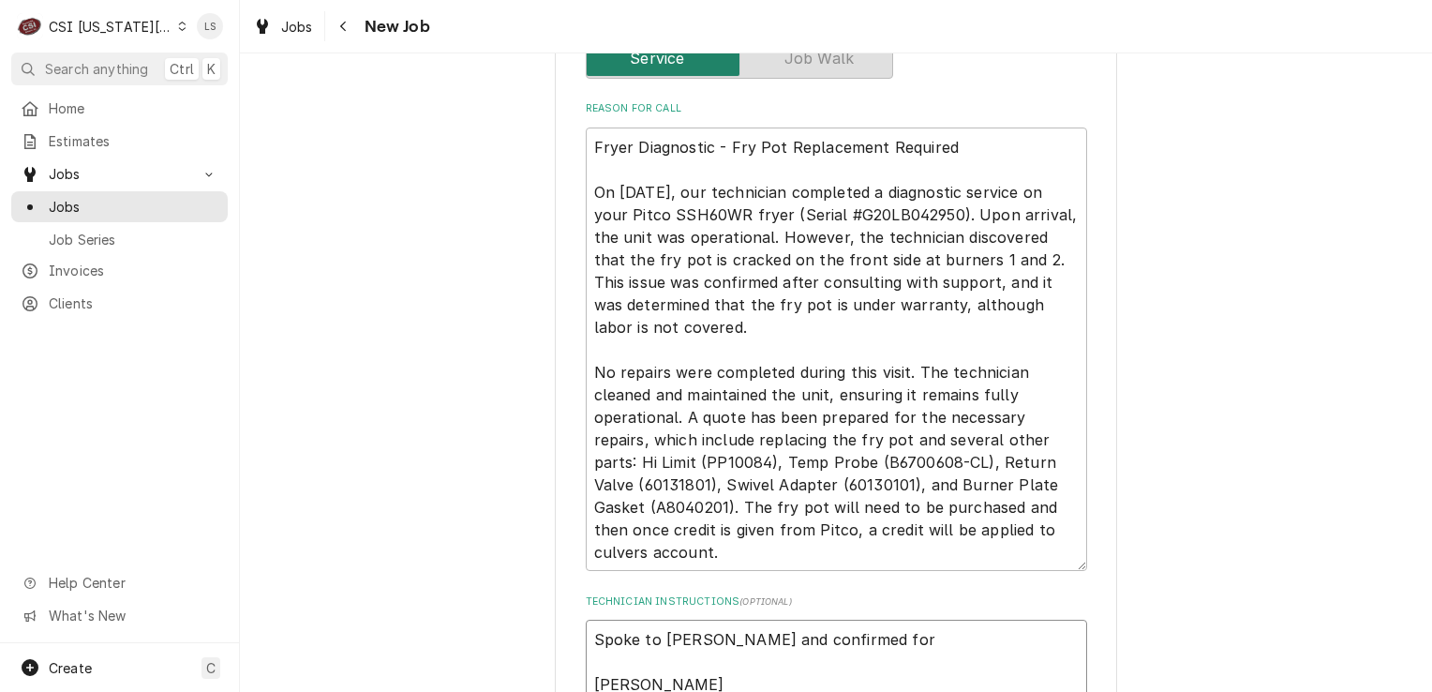
type textarea "x"
type textarea "Spoke to Bryce and confirmed for Mike S Tank received, staged in warehouse Part…"
type textarea "x"
type textarea "Spoke to Bryce and confirmed for F Mike S Tank received, staged in warehouse Pa…"
type textarea "x"
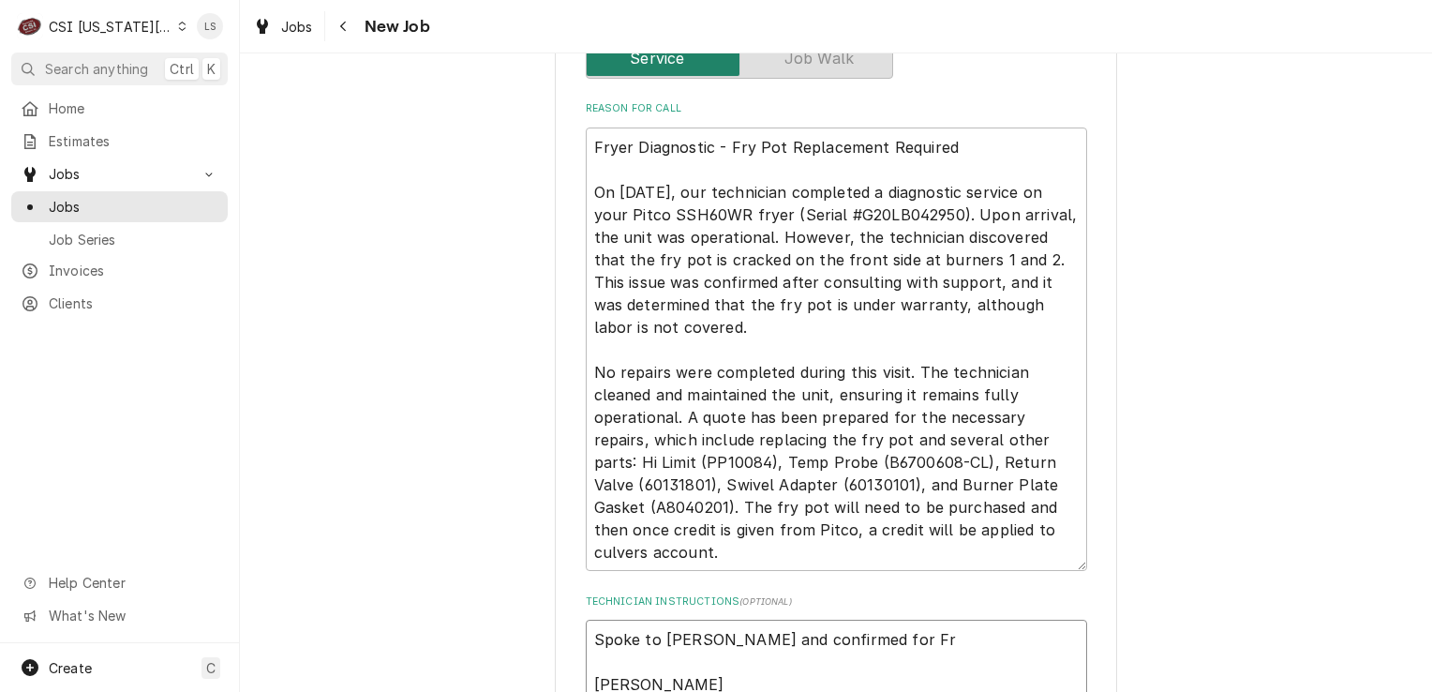
type textarea "Spoke to Bryce and confirmed for Fri Mike S Tank received, staged in warehouse …"
type textarea "x"
type textarea "Spoke to Bryce and confirmed for Frid Mike S Tank received, staged in warehouse…"
type textarea "x"
type textarea "Spoke to Bryce and confirmed for Frida Mike S Tank received, staged in warehous…"
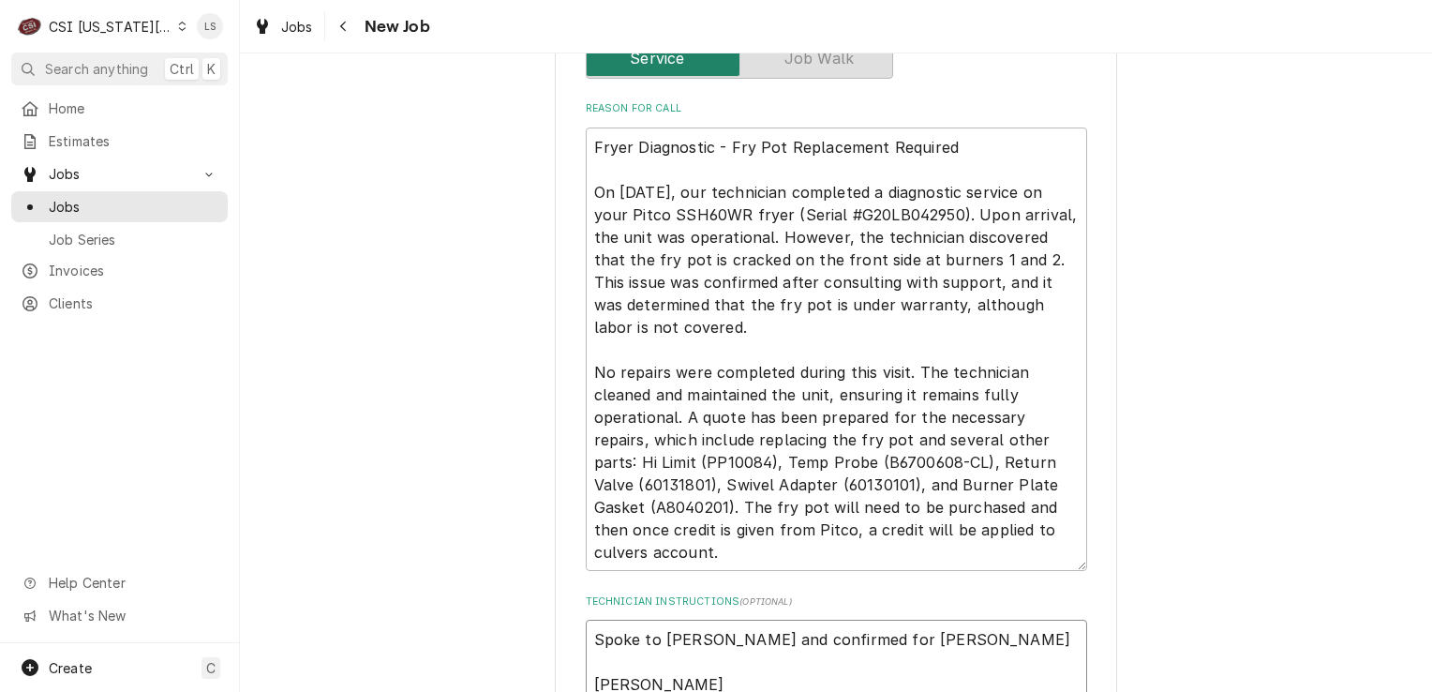
type textarea "x"
type textarea "Spoke to Bryce and confirmed for Friday Mike S Tank received, staged in warehou…"
type textarea "x"
type textarea "Spoke to Bryce and confirmed for Friday Mike S Tank received, staged in warehou…"
type textarea "x"
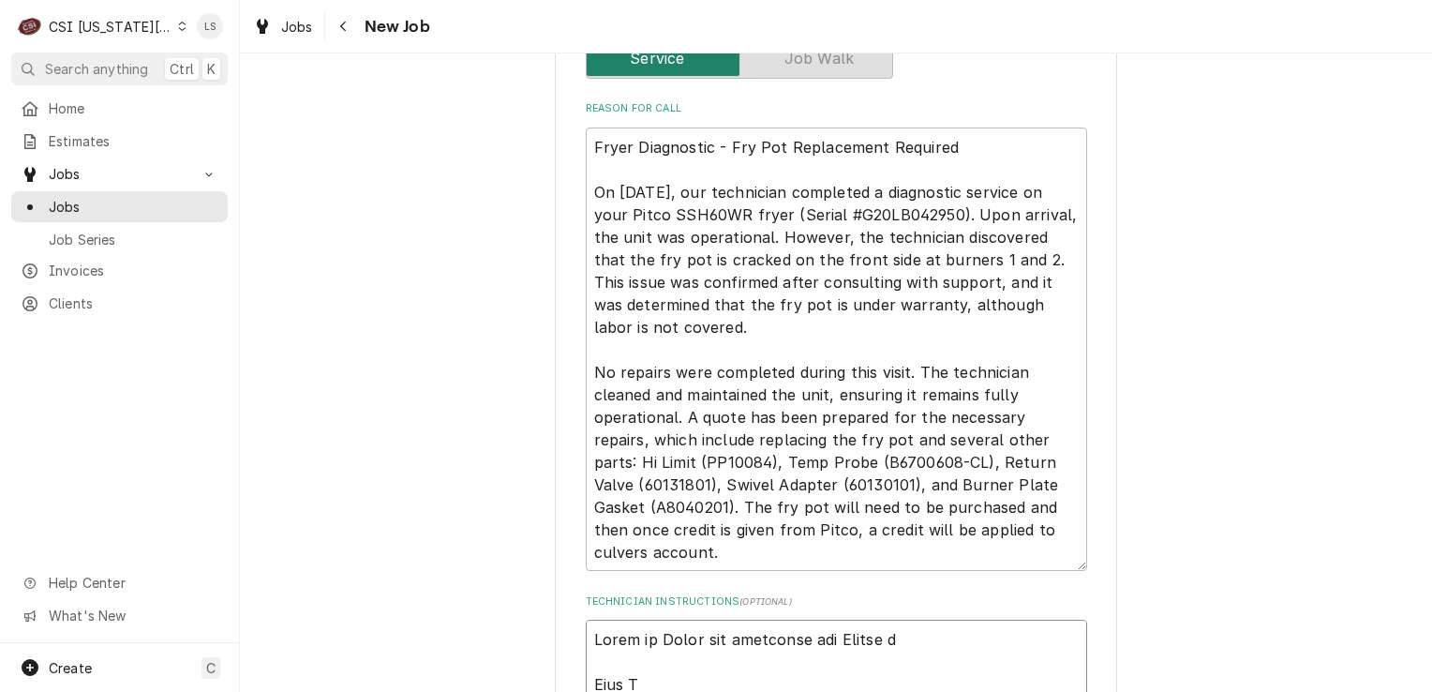
type textarea "Spoke to Bryce and confirmed for Friday ov Mike S Tank received, staged in ware…"
type textarea "x"
type textarea "Spoke to Bryce and confirmed for Friday over Mike S Tank received, staged in wa…"
type textarea "x"
type textarea "Spoke to Bryce and confirmed for Friday overn Mike S Tank received, staged in w…"
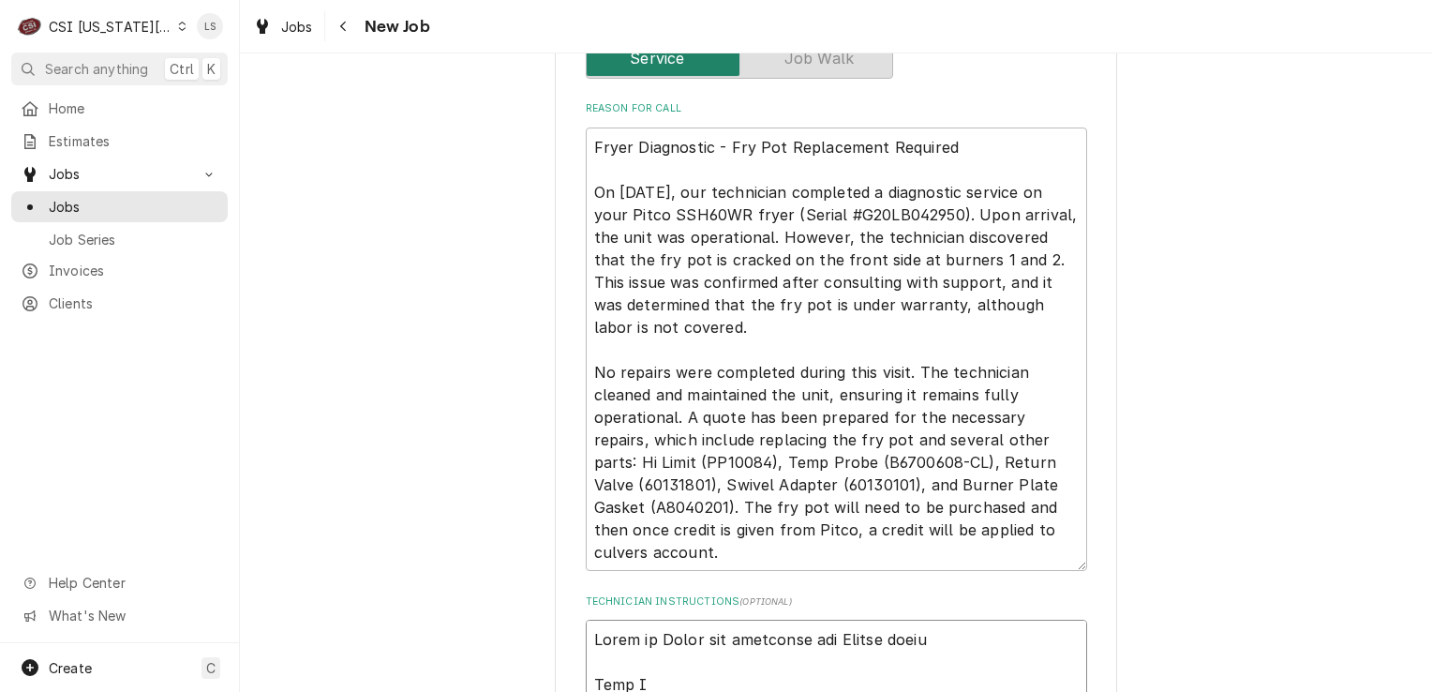
type textarea "x"
type textarea "Spoke to Bryce and confirmed for Friday overnig Mike S Tank received, staged in…"
type textarea "x"
type textarea "Spoke to Bryce and confirmed for Friday overnigh Mike S Tank received, staged i…"
type textarea "x"
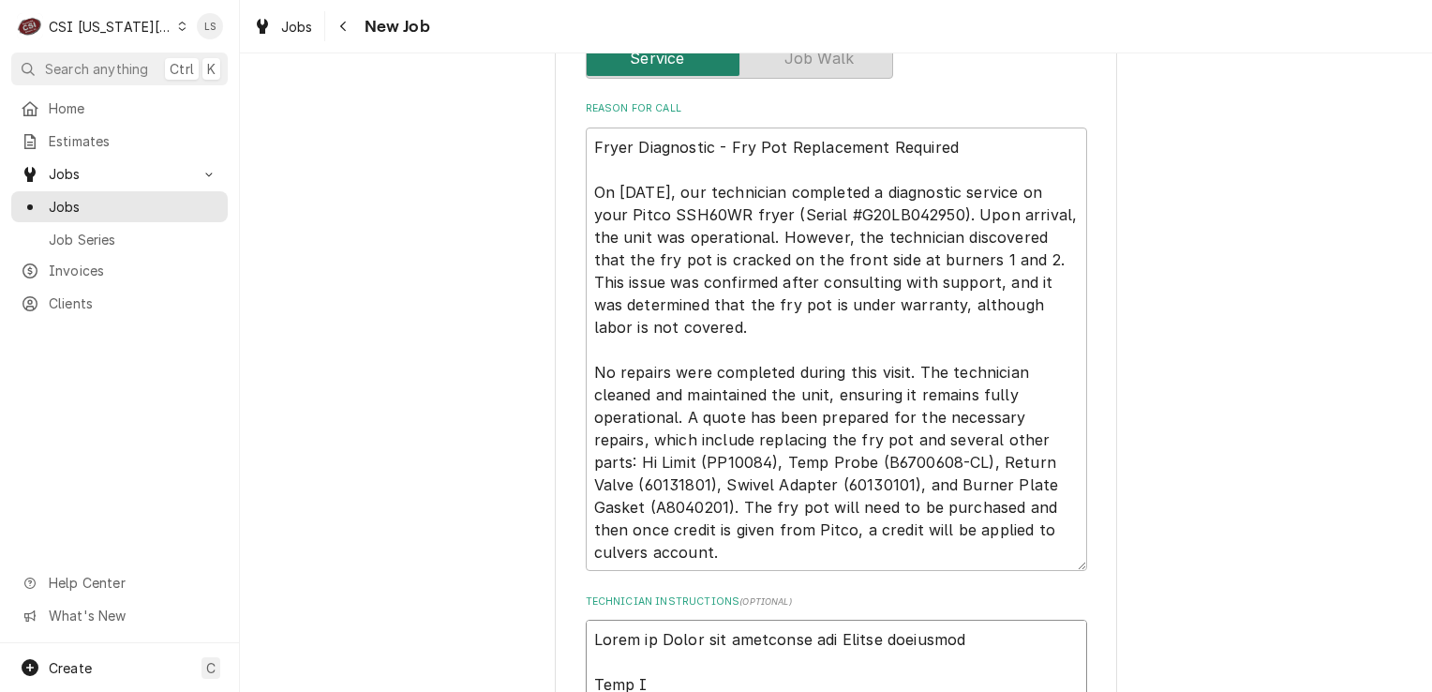
type textarea "Spoke to Bryce and confirmed for Friday overnight Mike S Tank received, staged …"
type textarea "x"
type textarea "Spoke to Bryce and confirmed for Friday overnight o Mike S Tank received, stage…"
type textarea "x"
type textarea "Spoke to Bryce and confirmed for Friday overnight on Mike S Tank received, stag…"
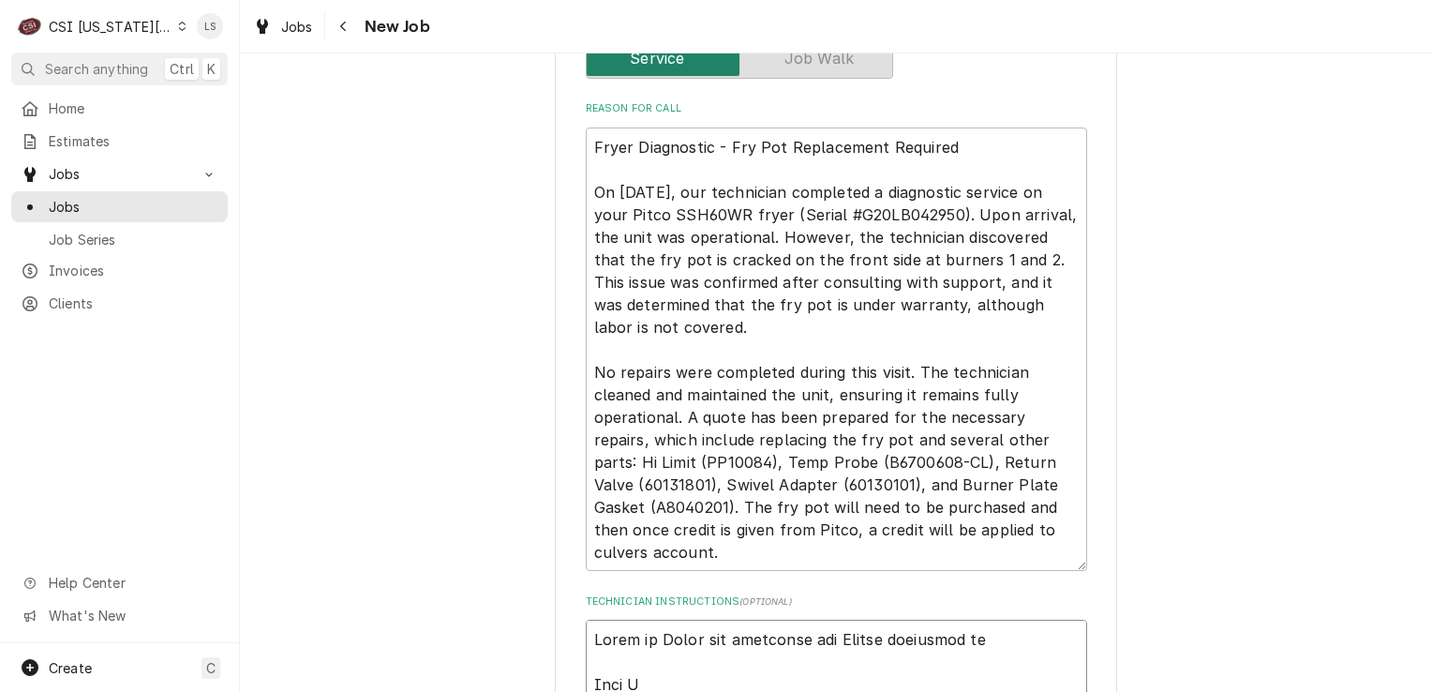
type textarea "x"
type textarea "Spoke to Bryce and confirmed for Friday overnight on Mike S Tank received, stag…"
type textarea "x"
type textarea "Spoke to Bryce and confirmed for Friday overnight on 9 Mike S Tank received, st…"
type textarea "x"
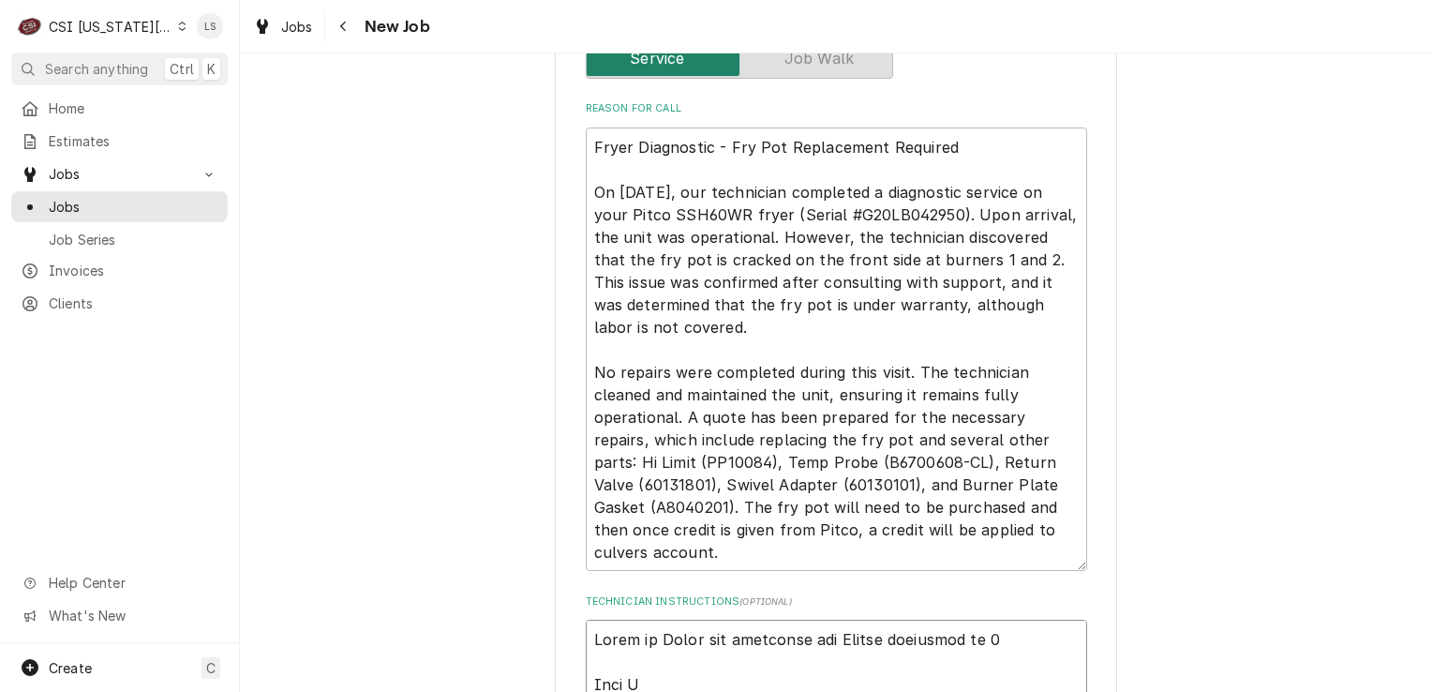
type textarea "Spoke to Bryce and confirmed for Friday overnight on 9/ Mike S Tank received, s…"
type textarea "x"
type textarea "Spoke to Bryce and confirmed for Friday overnight on 9/1 Mike S Tank received, …"
type textarea "x"
type textarea "Spoke to Bryce and confirmed for Friday overnight on 9/19 Mike S Tank received,…"
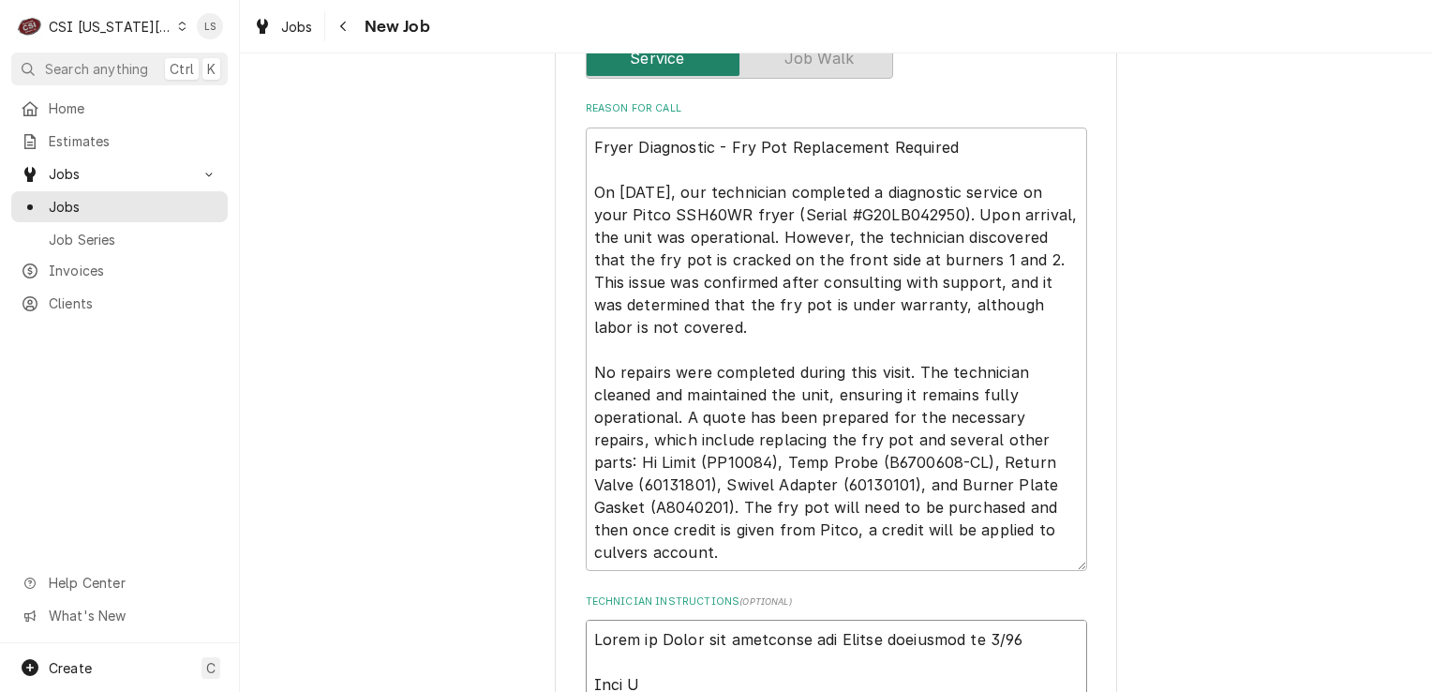
type textarea "x"
type textarea "Spoke to Bryce and confirmed for Friday overnight on 9/19 Mike S Tank received,…"
type textarea "x"
type textarea "Spoke to Bryce and confirmed for Friday overnight on 9/19 i Mike S Tank receive…"
type textarea "x"
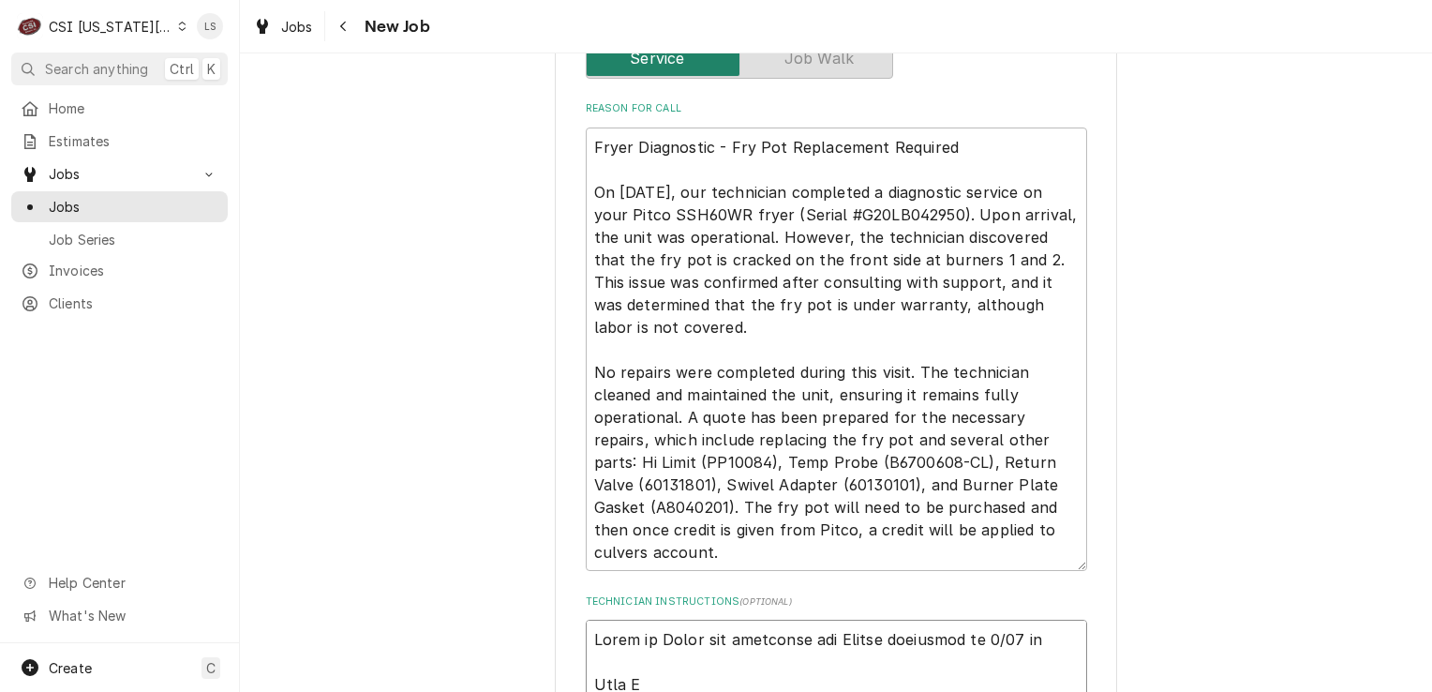
type textarea "Spoke to Bryce and confirmed for Friday overnight on 9/19 int Mike S Tank recei…"
type textarea "x"
type textarea "Spoke to Bryce and confirmed for Friday overnight on 9/19 into Mike S Tank rece…"
type textarea "x"
type textarea "Spoke to Bryce and confirmed for Friday overnight on 9/19 into Mike S Tank rece…"
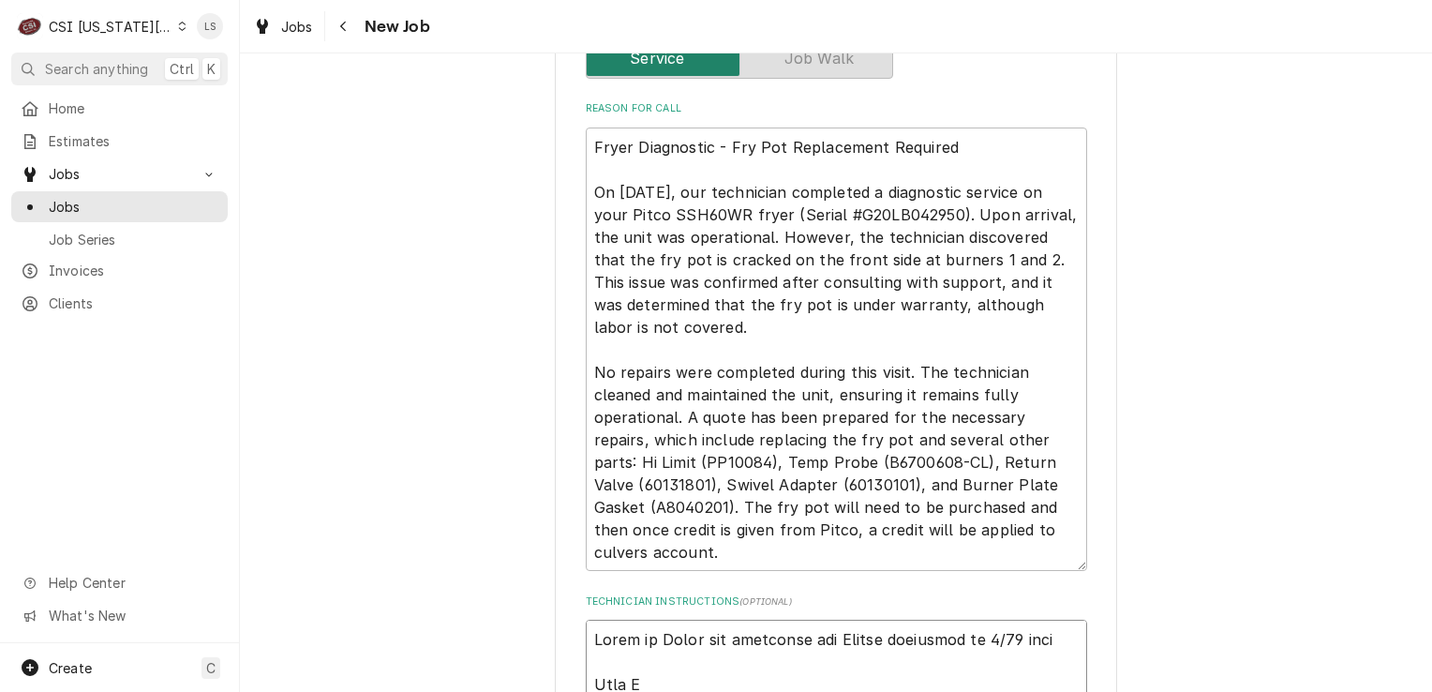
type textarea "x"
type textarea "Spoke to Bryce and confirmed for Friday overnight on 9/19 into S Mike S Tank re…"
type textarea "x"
type textarea "Spoke to Bryce and confirmed for Friday overnight on 9/19 into Sa Mike S Tank r…"
type textarea "x"
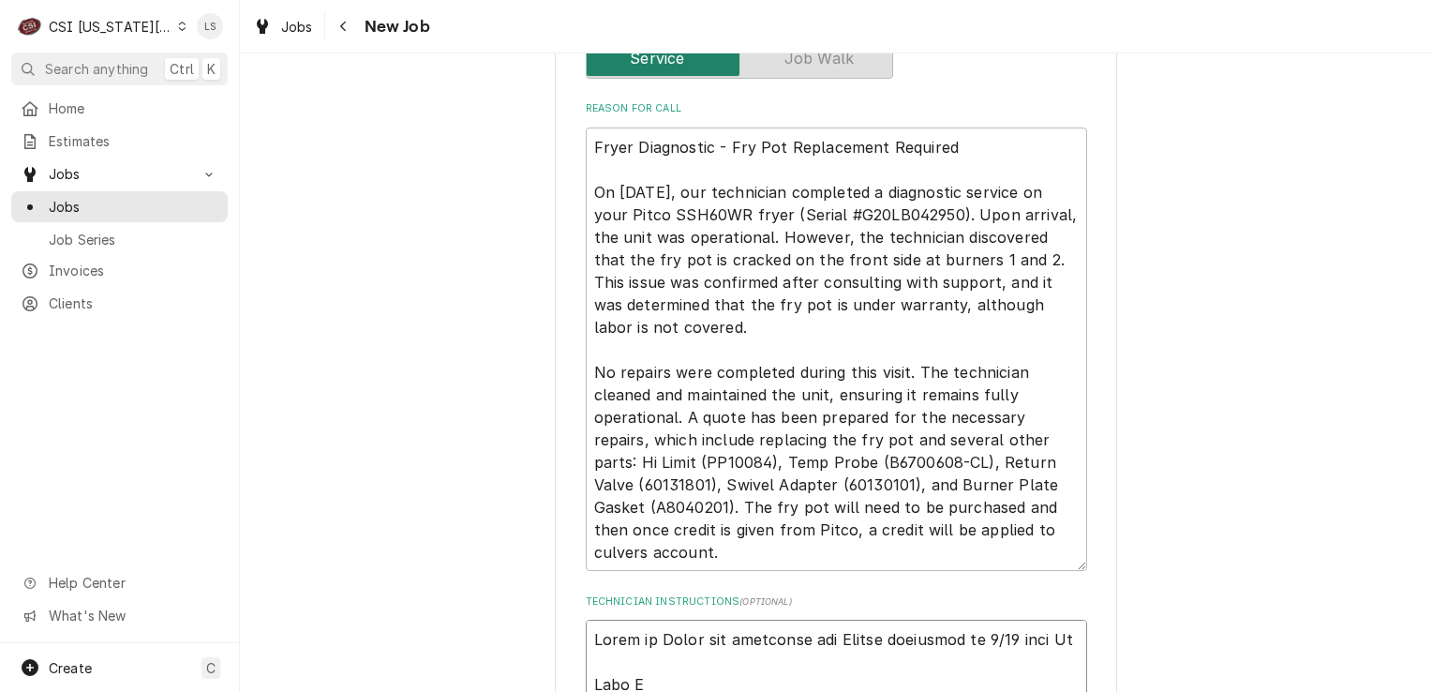
type textarea "Spoke to Bryce and confirmed for Friday overnight on 9/19 into Sat Mike S Tank …"
type textarea "x"
type textarea "Spoke to Bryce and confirmed for Friday overnight on 9/19 into Satu Mike S Tank…"
type textarea "x"
type textarea "Spoke to Bryce and confirmed for Friday overnight on 9/19 into Satur Mike S Tan…"
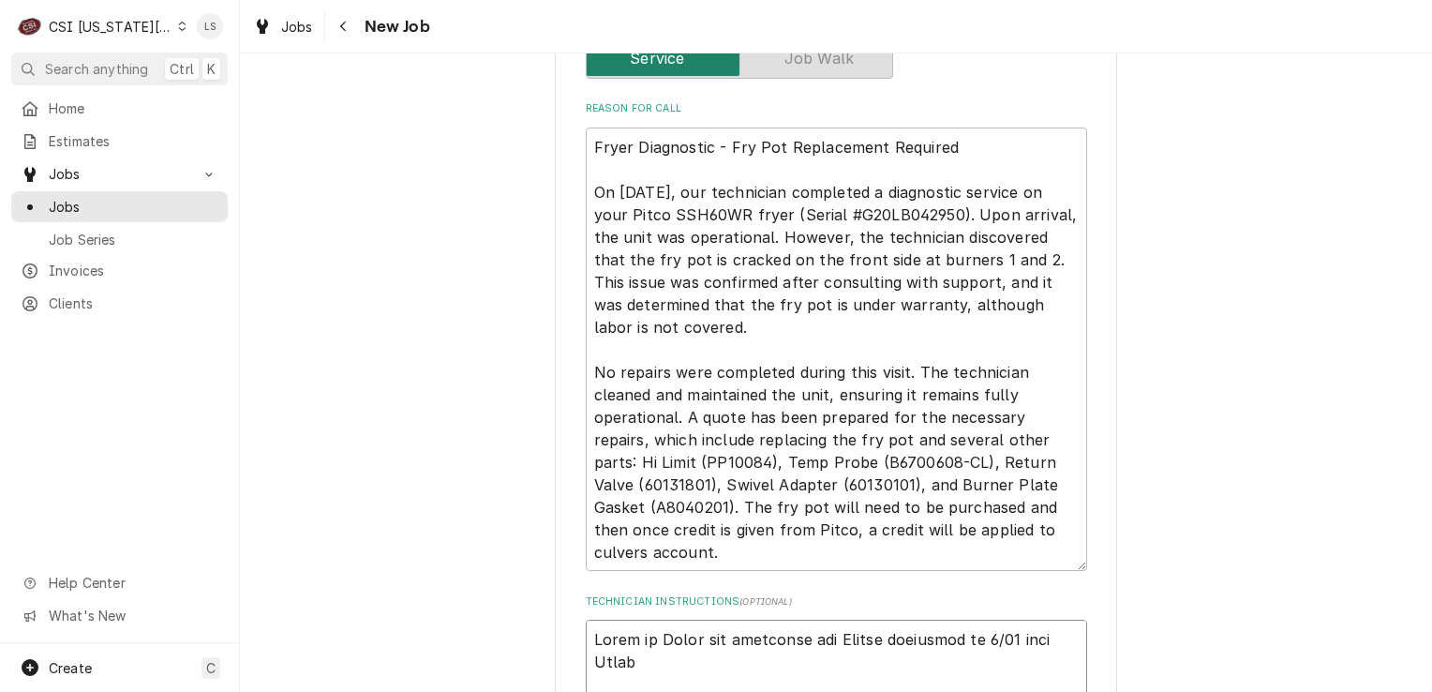
type textarea "x"
type textarea "Spoke to Bryce and confirmed for Friday overnight on 9/19 into Saturd Mike S Ta…"
type textarea "x"
type textarea "Spoke to Bryce and confirmed for Friday overnight on 9/19 into Saturda Mike S T…"
type textarea "x"
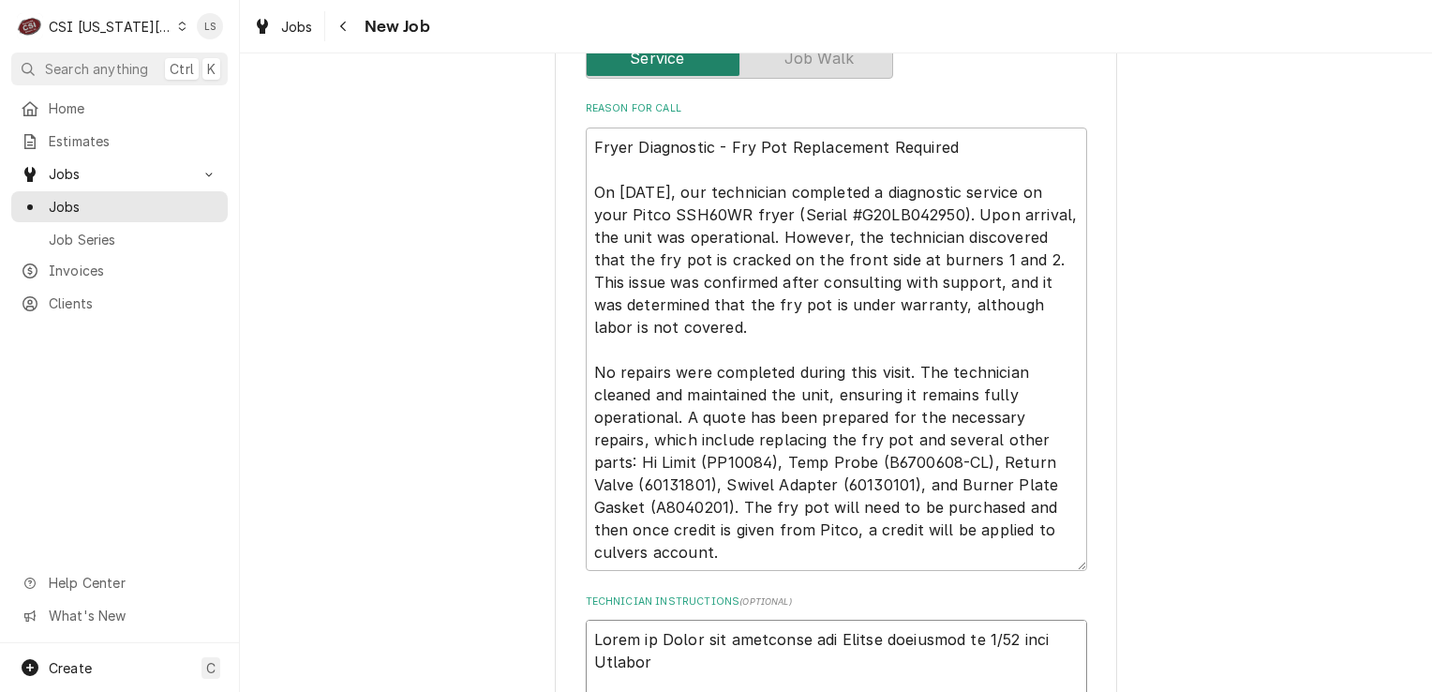
type textarea "Spoke to Bryce and confirmed for Friday overnight on 9/19 into Saturday Mike S …"
type textarea "x"
type textarea "Spoke to Bryce and confirmed for Friday overnight on 9/19 into Saturday Mike S …"
type textarea "x"
type textarea "Spoke to Bryce and confirmed for Friday overnight on 9/19 into Saturday 9 Mike …"
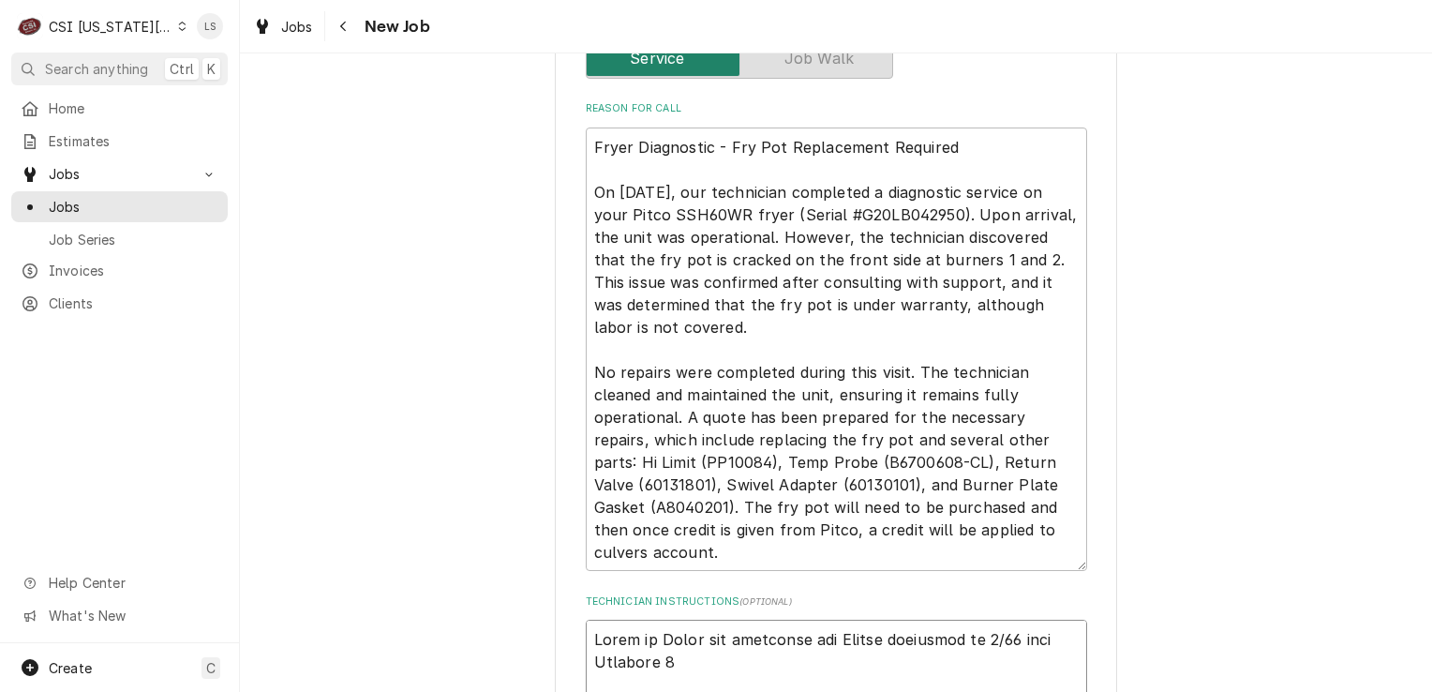
type textarea "x"
type textarea "Spoke to Bryce and confirmed for Friday overnight on 9/19 into Saturday 9/ Mike…"
type textarea "x"
type textarea "Spoke to Bryce and confirmed for Friday overnight on 9/19 into Saturday 9/2 Mik…"
type textarea "x"
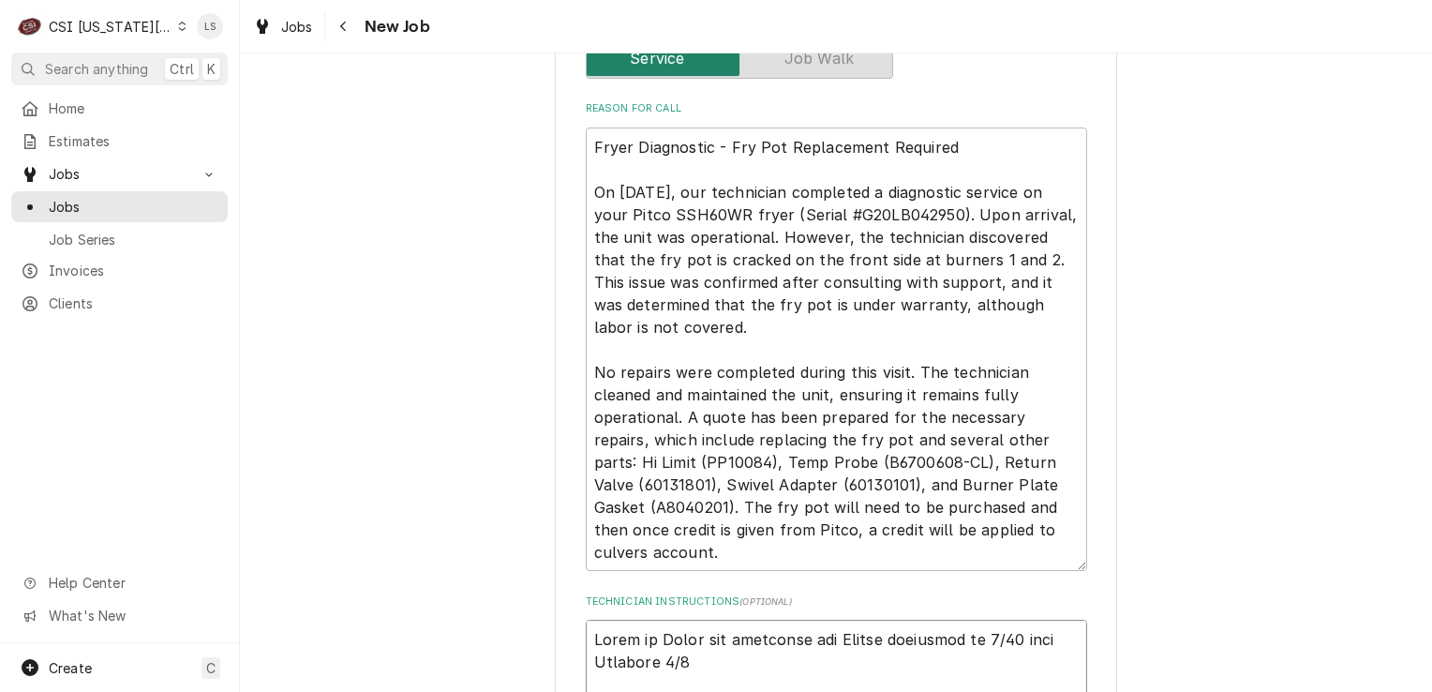
type textarea "Spoke to Bryce and confirmed for Friday overnight on 9/19 into Saturday 9/20 Mi…"
type textarea "x"
type textarea "Spoke to Bryce and confirmed for Friday overnight on 9/19 into Saturday 9/20 Mi…"
type textarea "x"
type textarea "Spoke to Bryce and confirmed for Friday overnight on 9/19 into Saturday 9/20 - …"
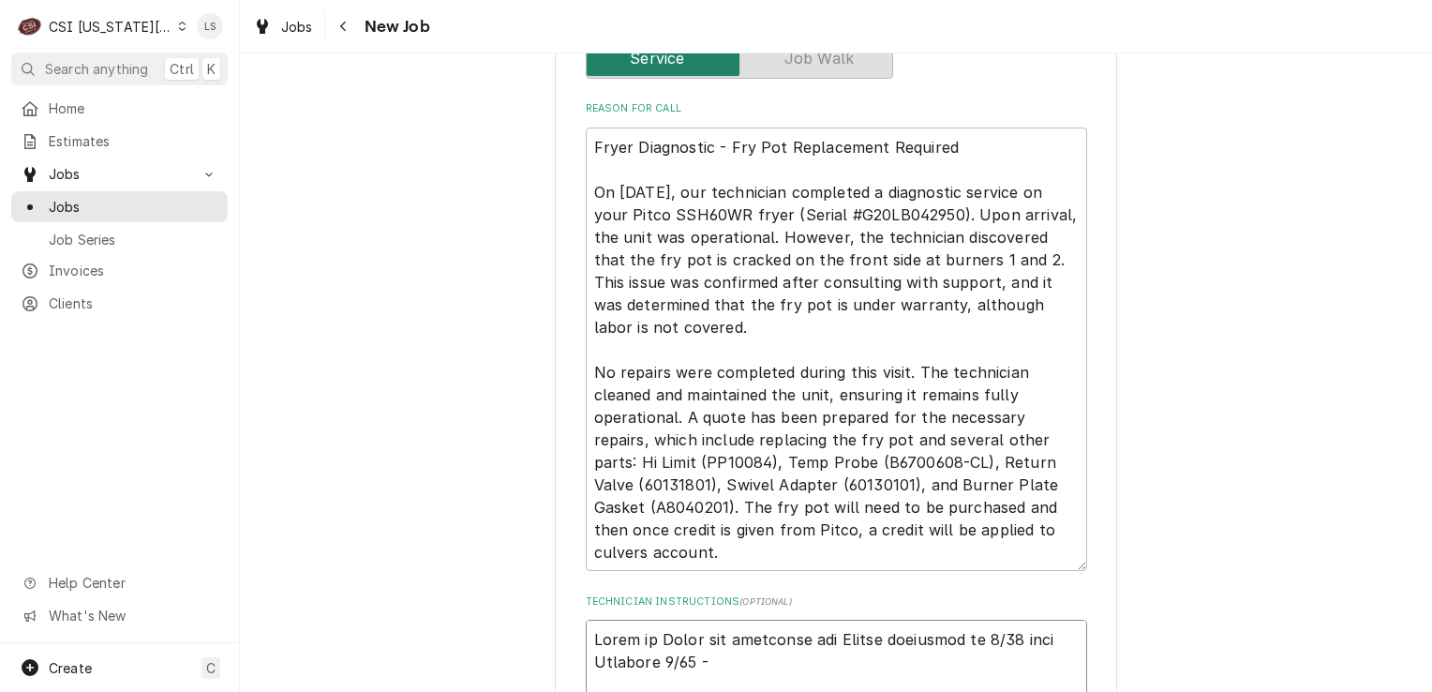
type textarea "x"
type textarea "Spoke to Bryce and confirmed for Friday overnight on 9/19 into Saturday 9/20 - …"
type textarea "x"
type textarea "Spoke to Bryce and confirmed for Friday overnight on 9/19 into Saturday 9/20 - …"
type textarea "x"
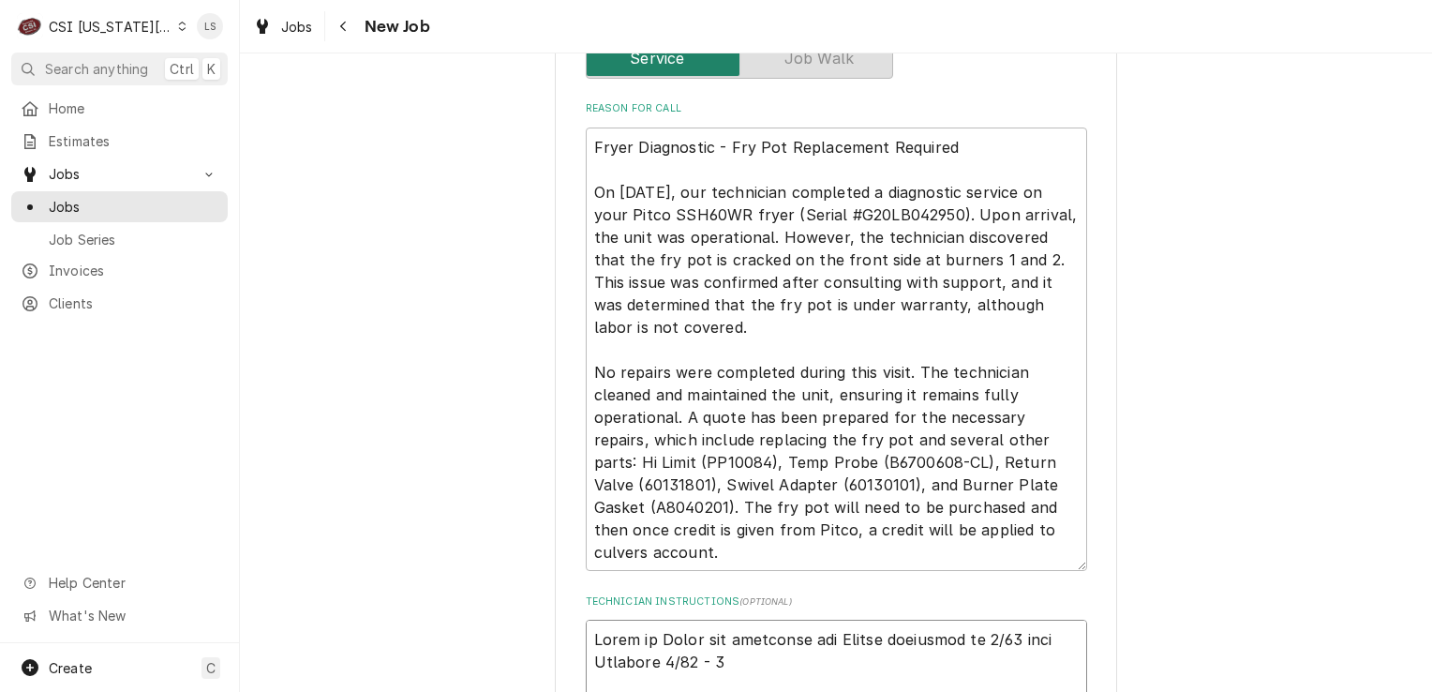
type textarea "Spoke to Bryce and confirmed for Friday overnight on 9/19 into Saturday 9/20 - …"
type textarea "x"
type textarea "Spoke to Bryce and confirmed for Friday overnight on 9/19 into Saturday 9/20 - …"
type textarea "x"
type textarea "Spoke to Bryce and confirmed for Friday overnight on 9/19 into Saturday 9/20 - …"
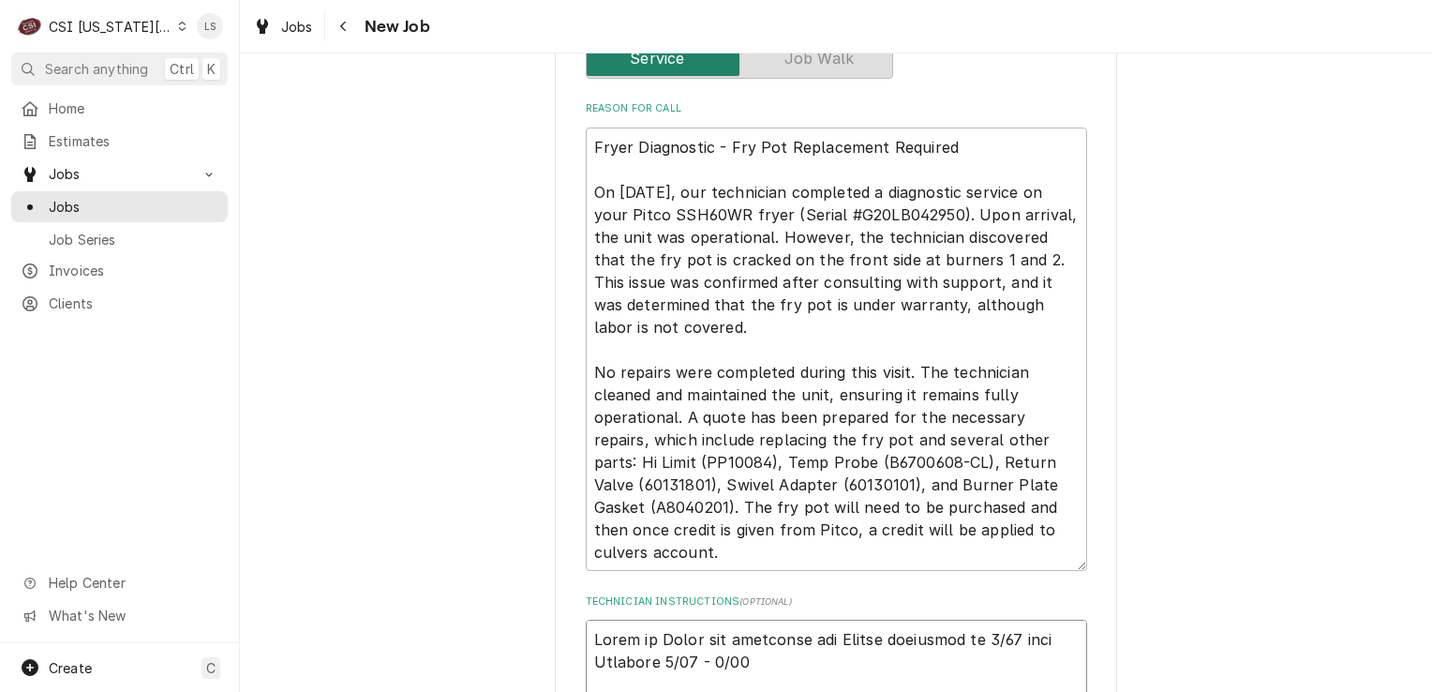
type textarea "x"
type textarea "Spoke to Bryce and confirmed for Friday overnight on 9/19 into Saturday 9/20 - …"
type textarea "x"
type textarea "Spoke to Bryce and confirmed for Friday overnight on 9/19 into Saturday 9/20 - …"
type textarea "x"
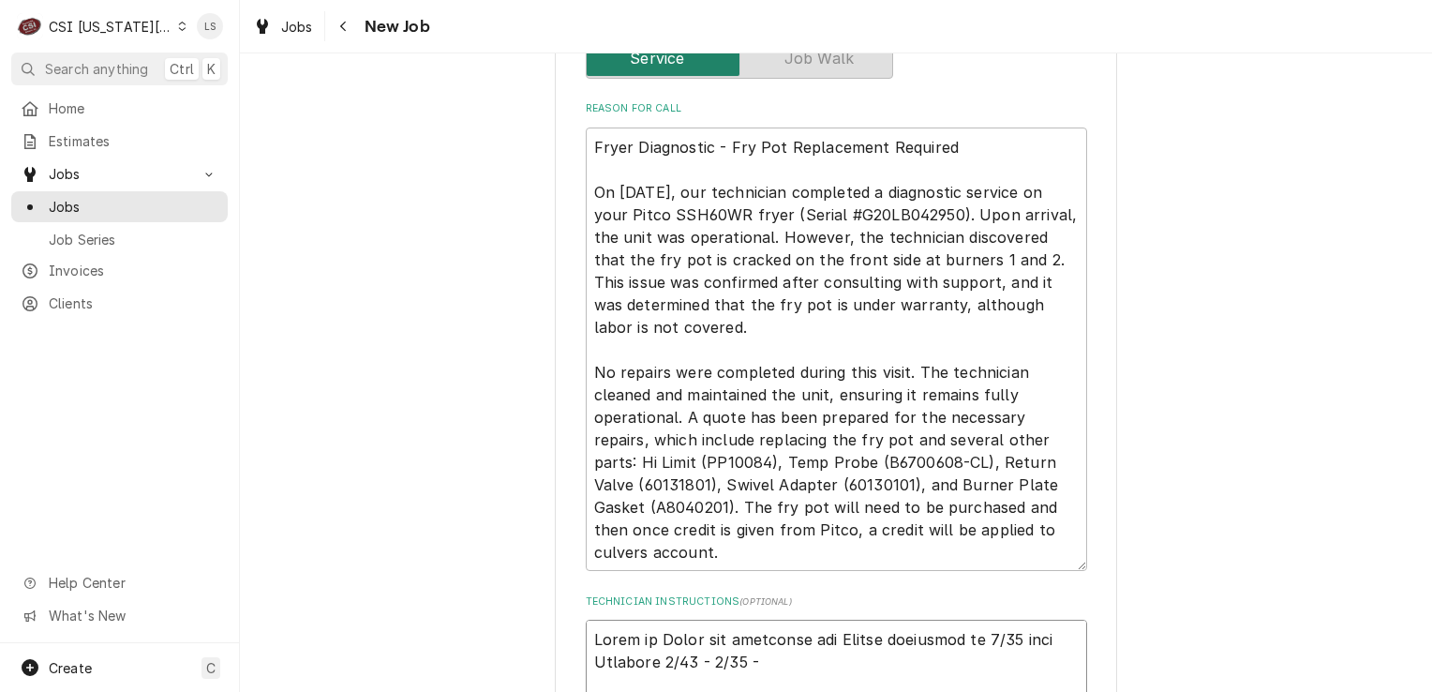
type textarea "Spoke to Bryce and confirmed for Friday overnight on 9/19 into Saturday 9/20 - …"
type textarea "x"
type textarea "Spoke to Bryce and confirmed for Friday overnight on 9/19 into Saturday 9/20 - …"
type textarea "x"
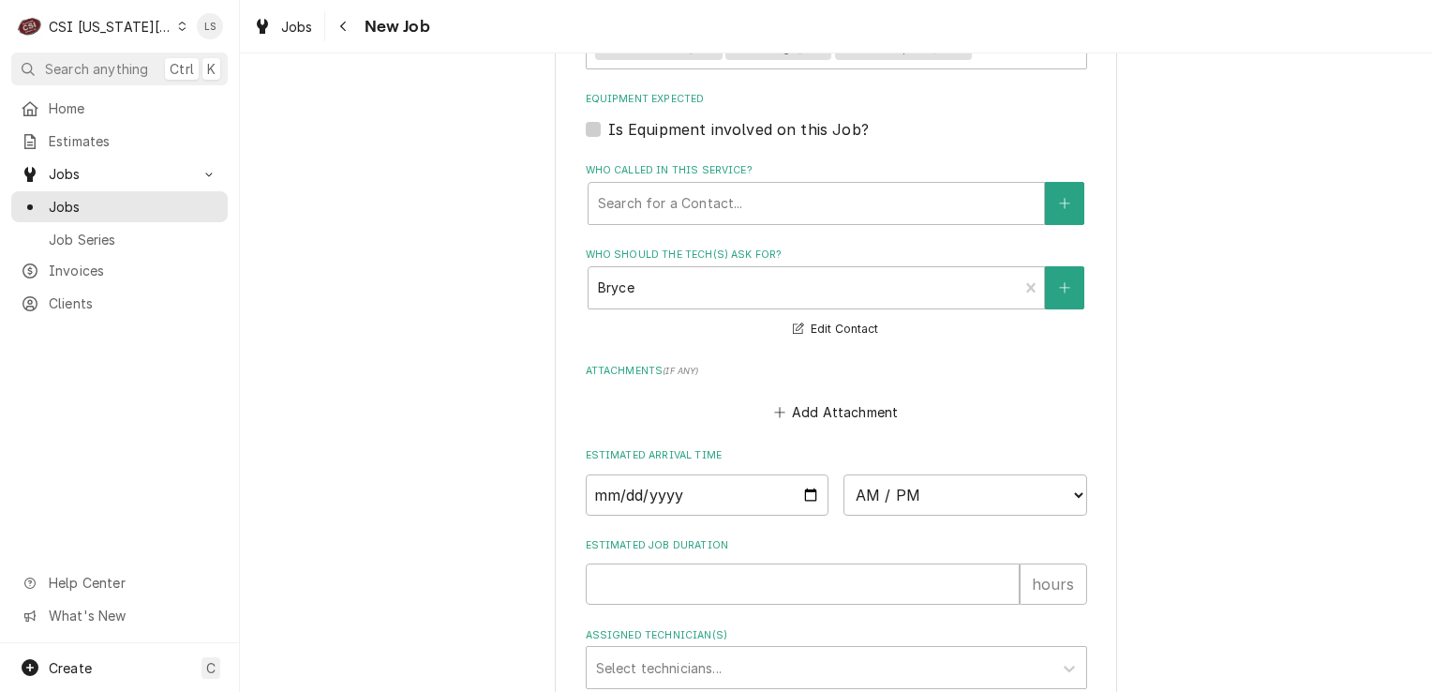
scroll to position [2594, 0]
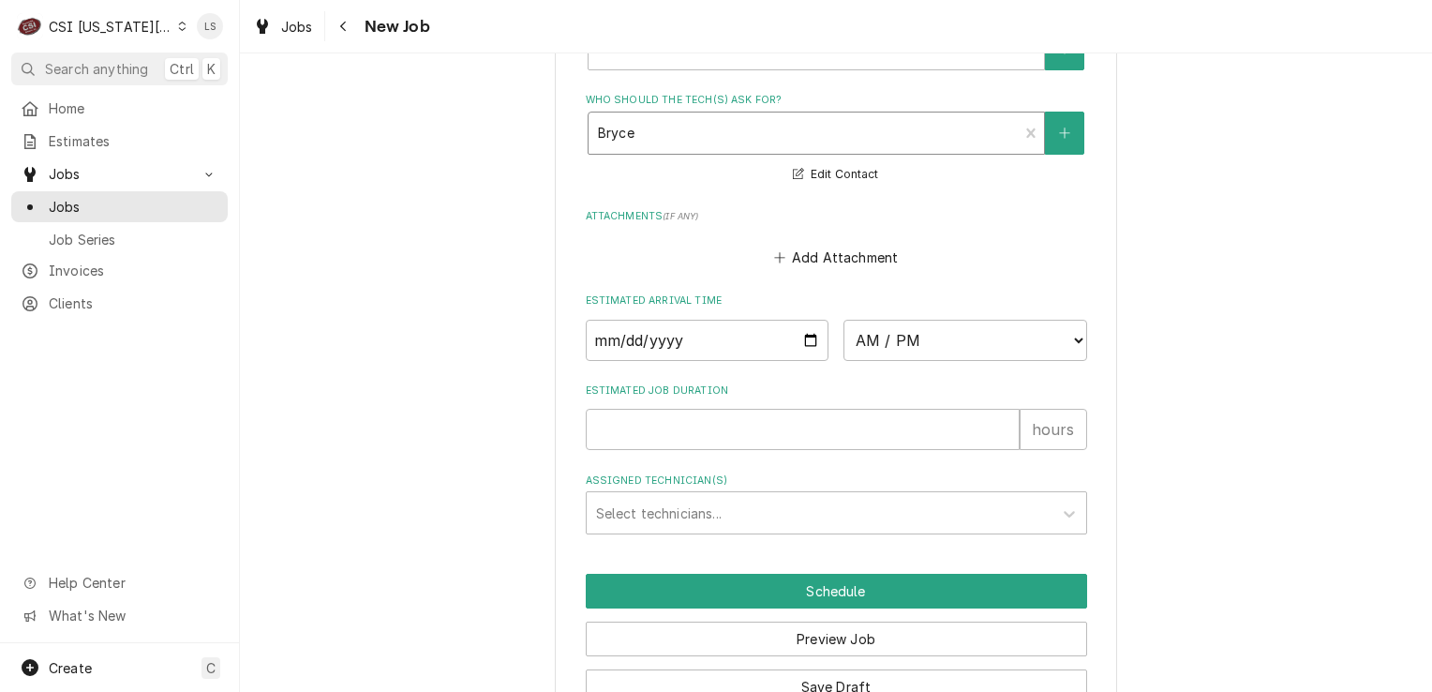
type textarea "Spoke to Bryce and confirmed for Friday overnight on 9/19 into Saturday 9/20 - …"
click at [649, 116] on div "Who should the tech(s) ask for?" at bounding box center [803, 133] width 411 height 34
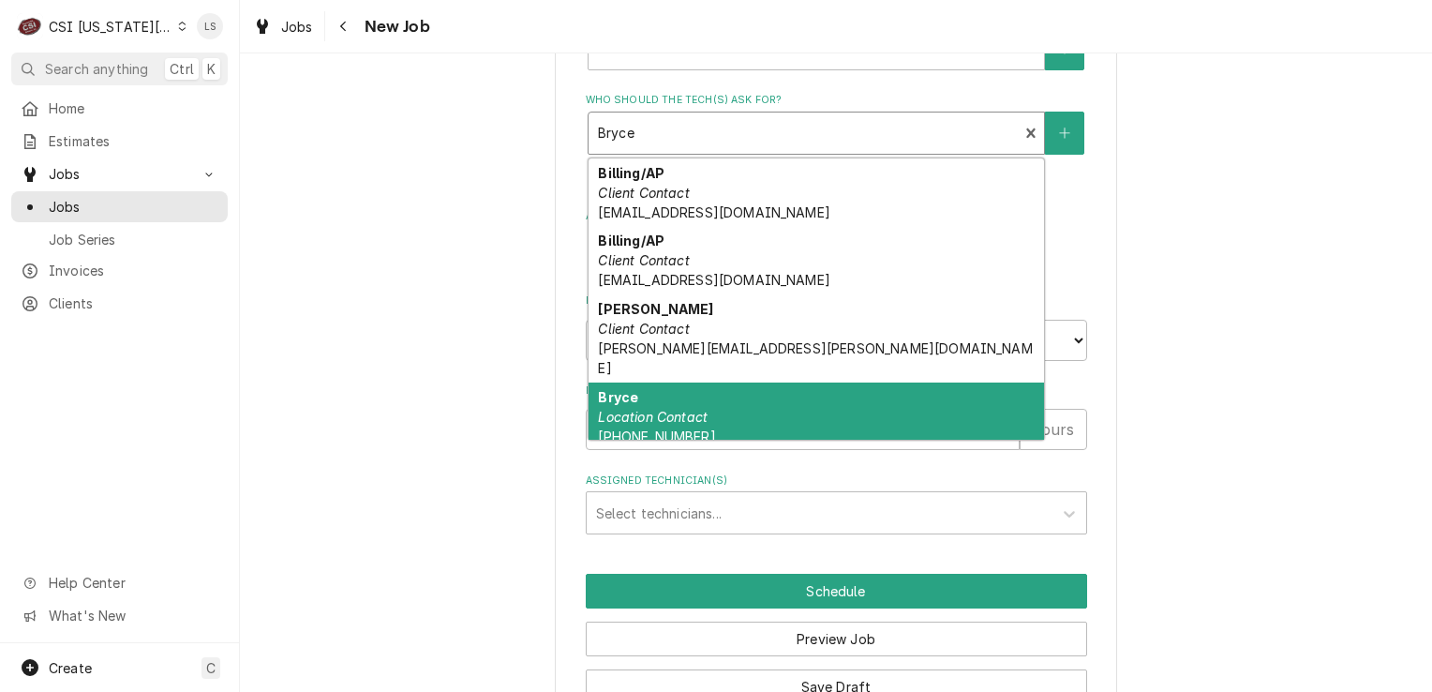
scroll to position [14, 0]
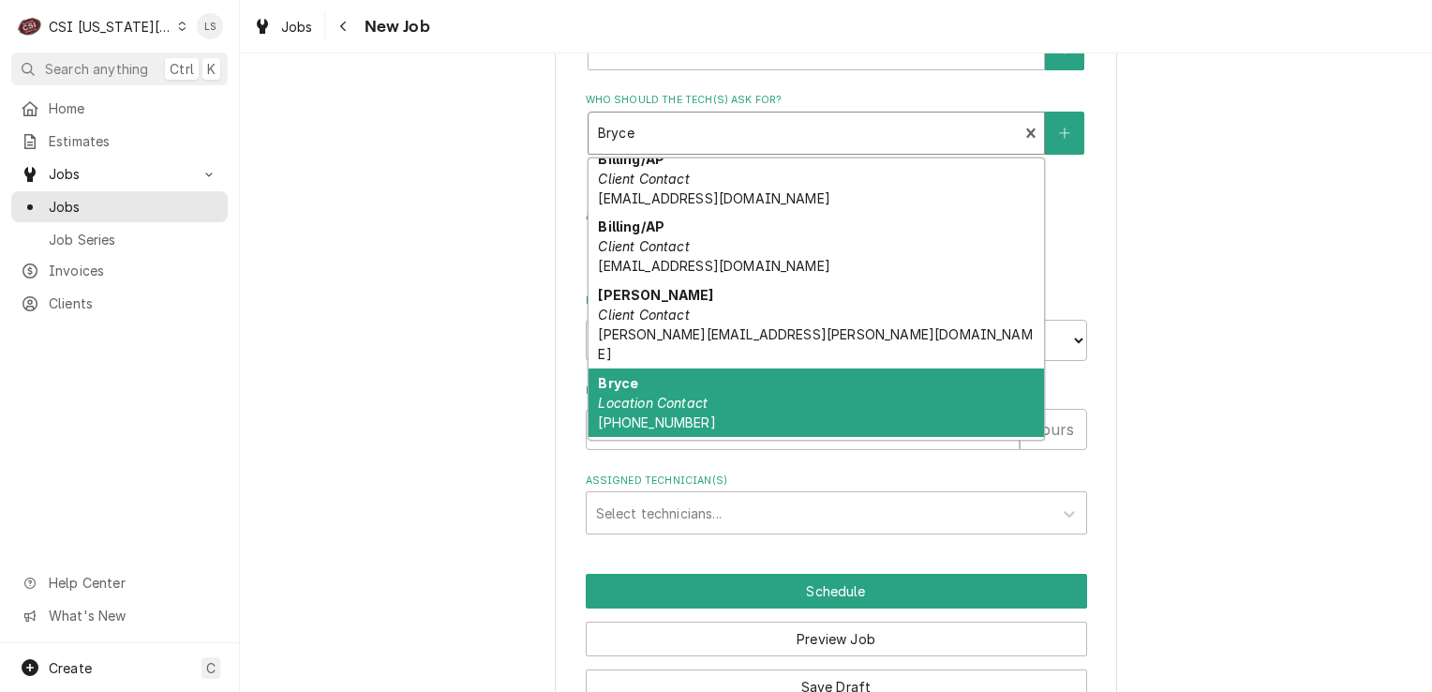
click at [679, 395] on em "Location Contact" at bounding box center [653, 403] width 110 height 16
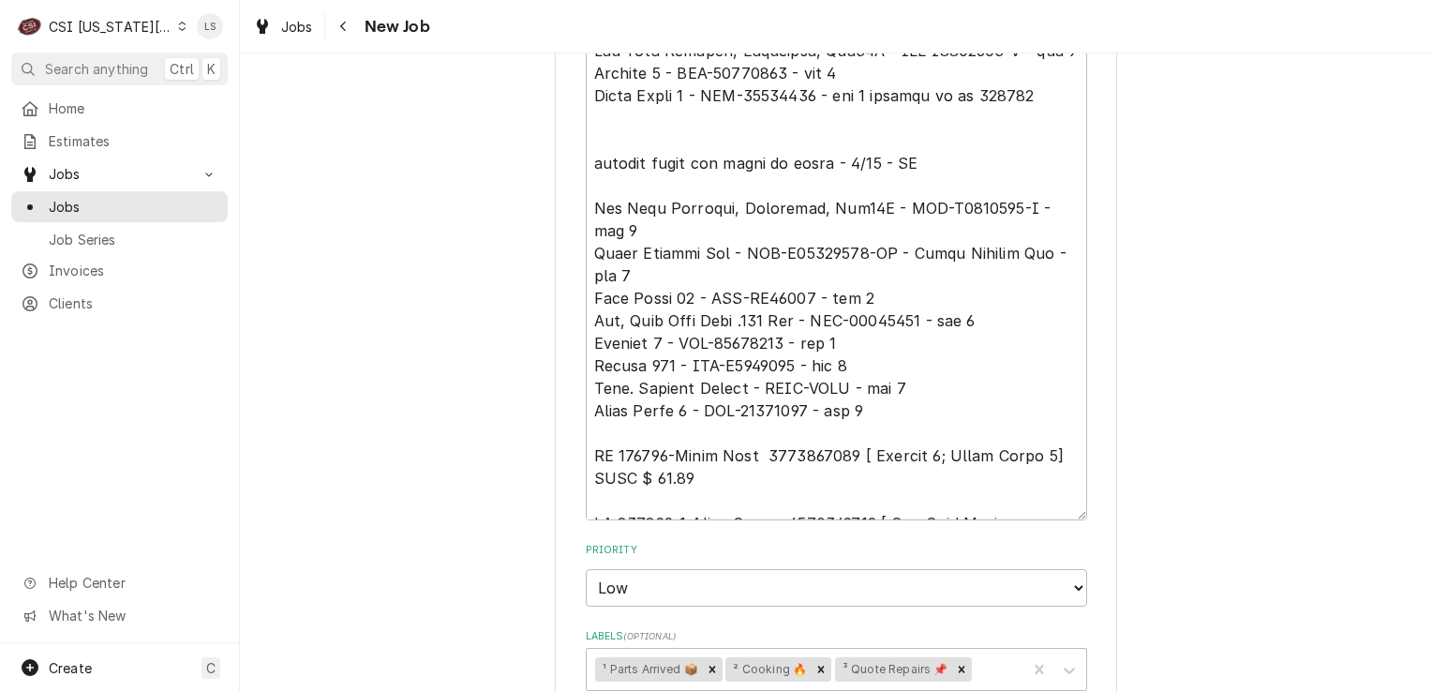
scroll to position [2220, 0]
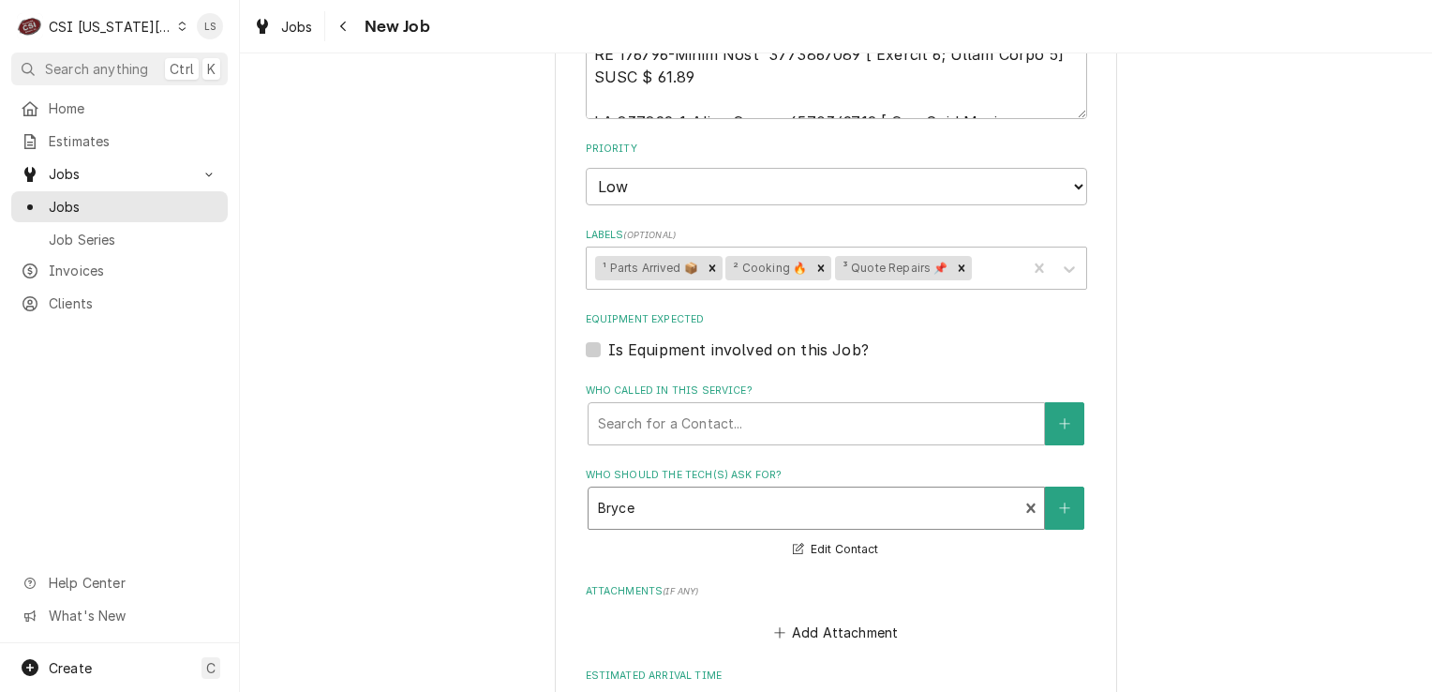
click at [652, 491] on div "Who should the tech(s) ask for?" at bounding box center [803, 508] width 411 height 34
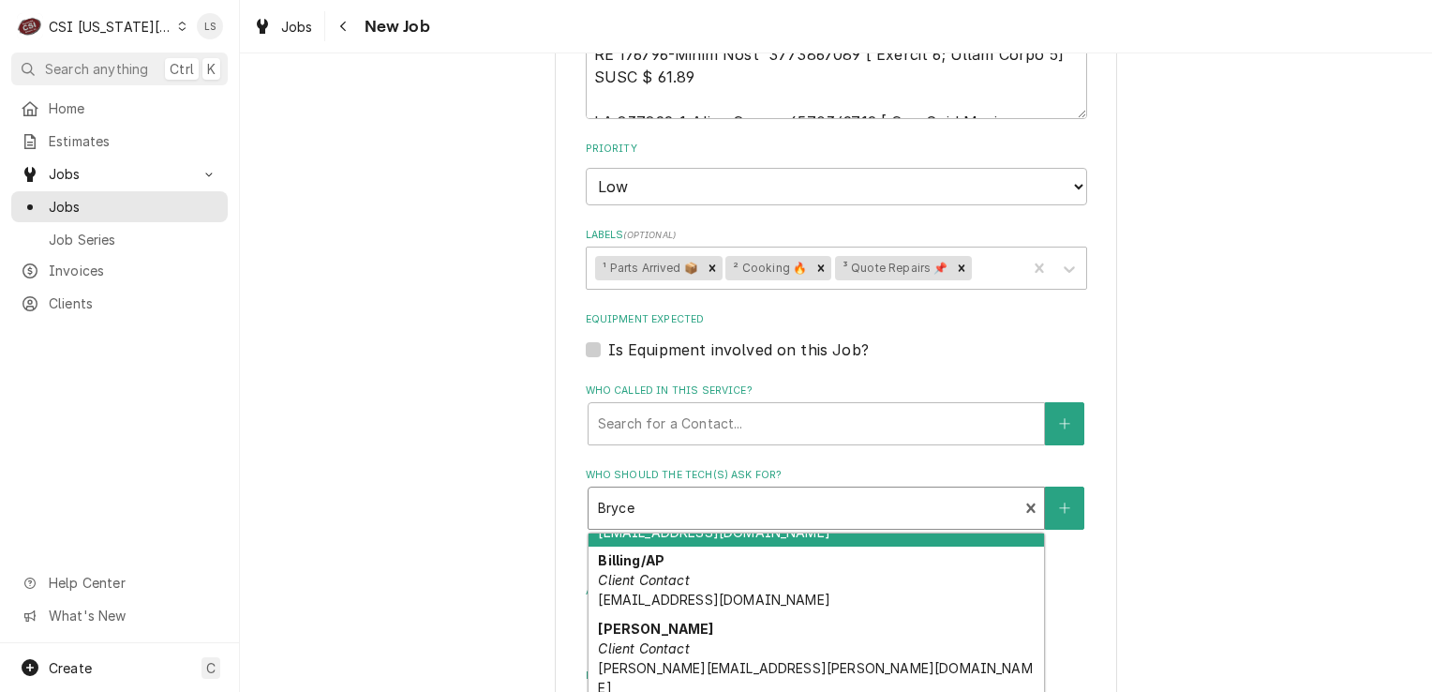
scroll to position [94, 0]
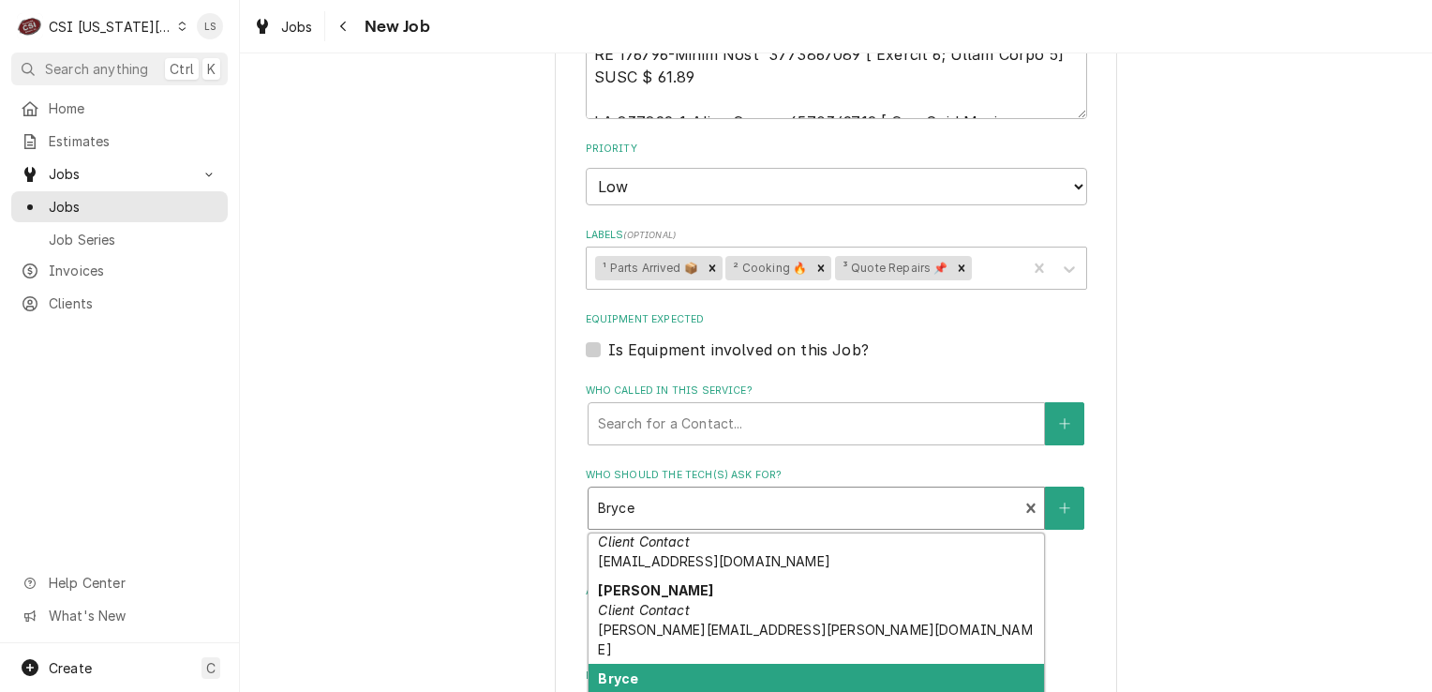
click at [720, 664] on div "Bryce Location Contact (816) 272-5901" at bounding box center [817, 698] width 456 height 68
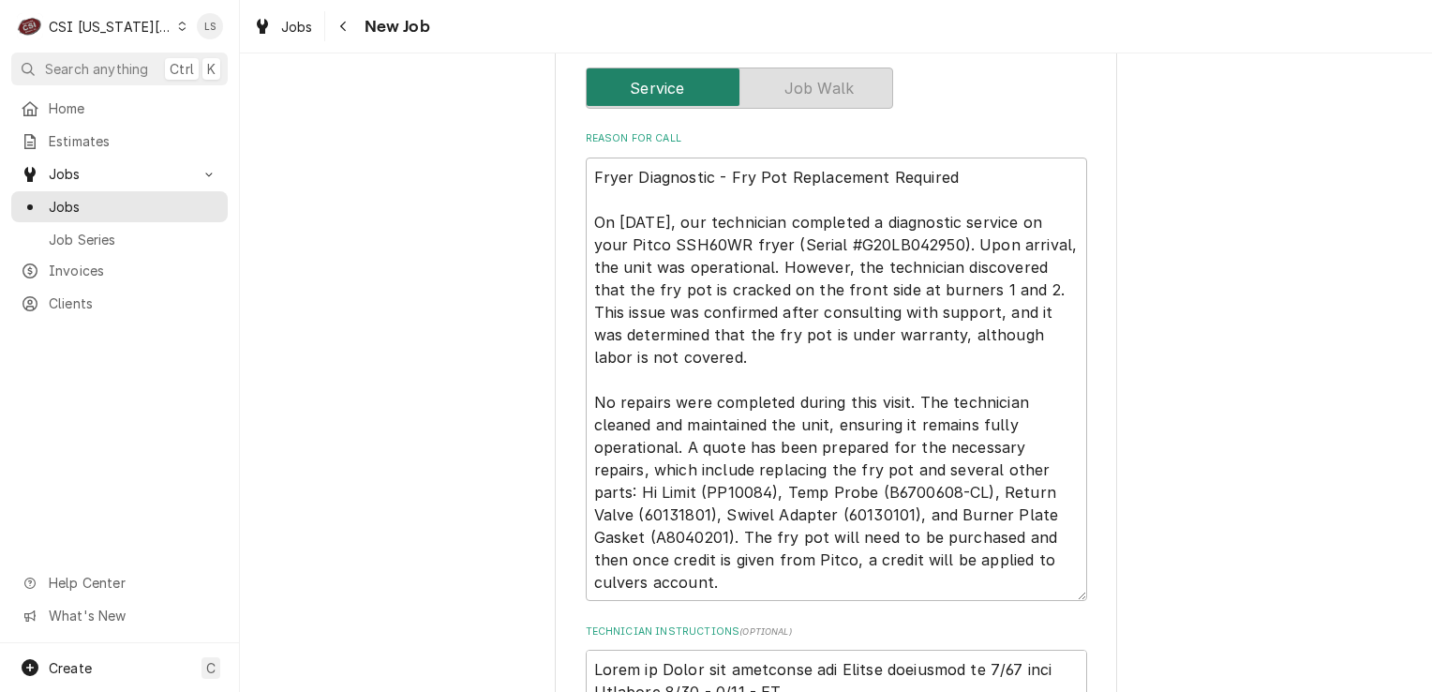
scroll to position [1188, 0]
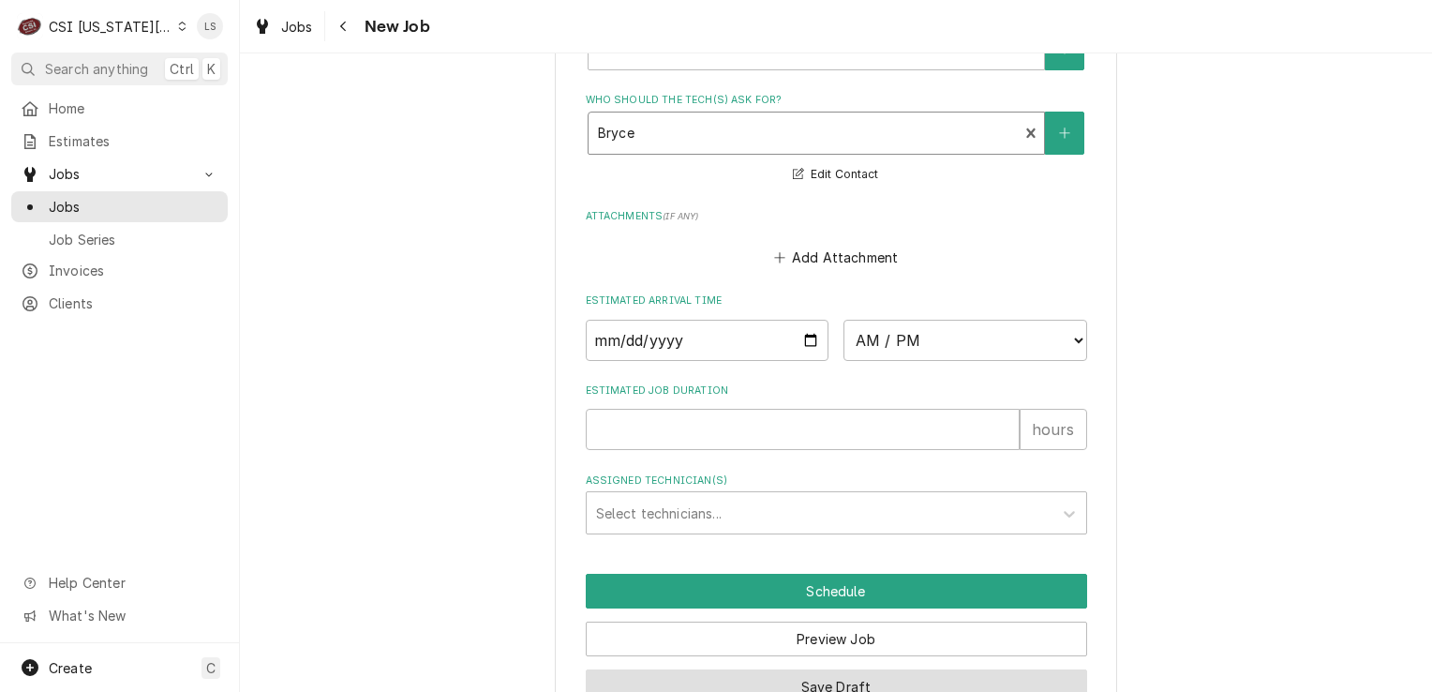
click at [861, 669] on button "Save Draft" at bounding box center [836, 686] width 501 height 35
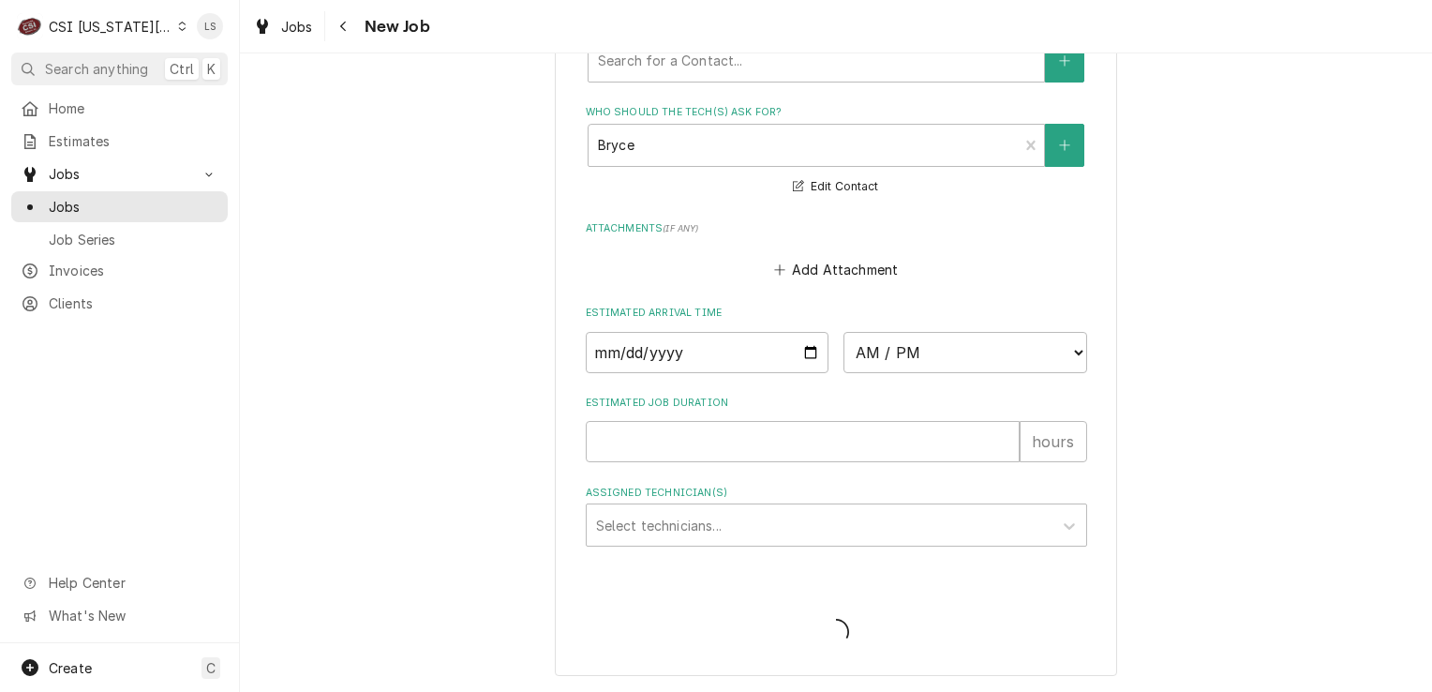
scroll to position [2531, 0]
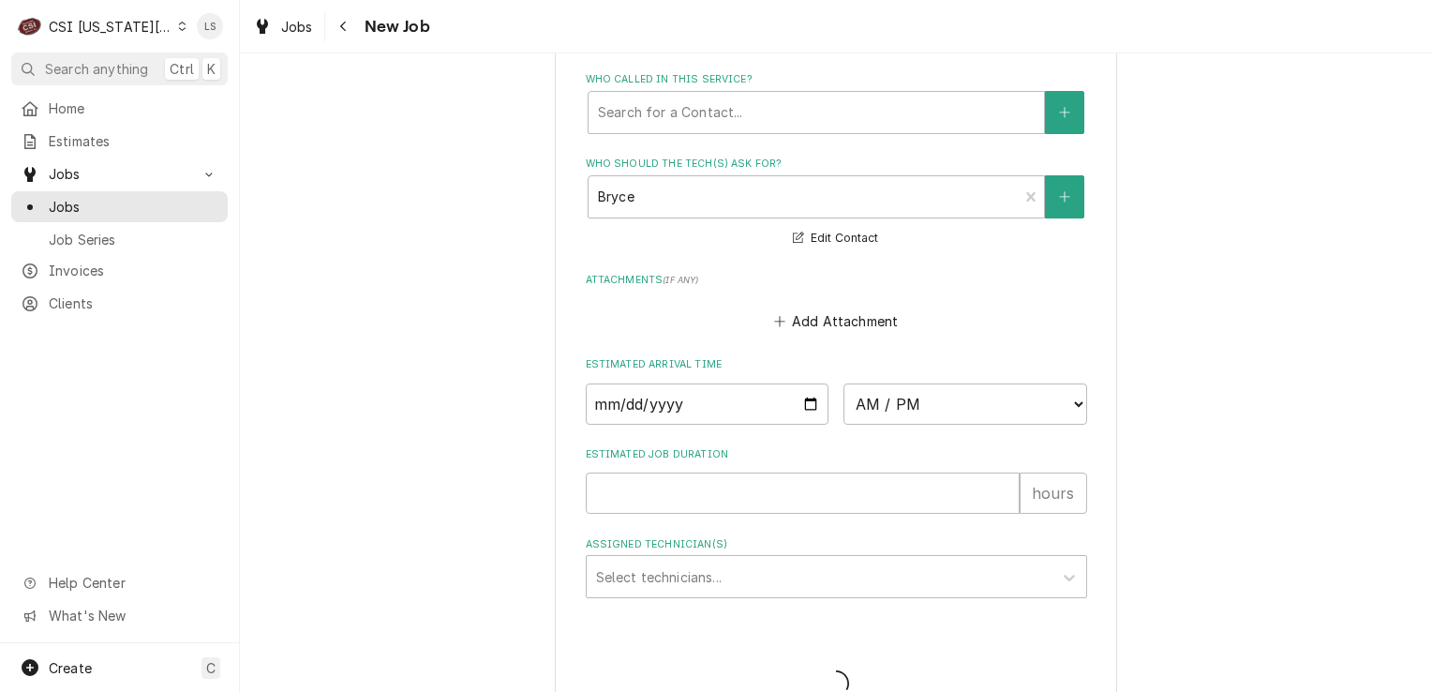
type textarea "x"
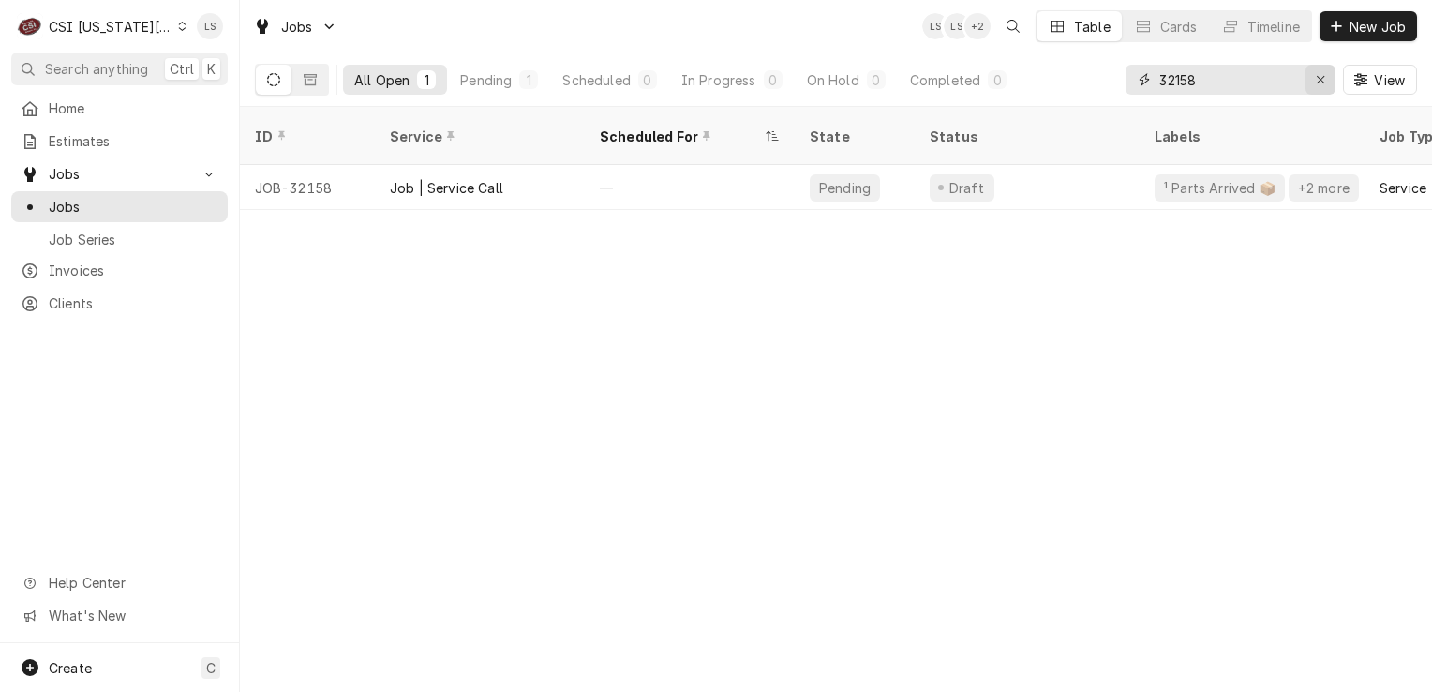
click at [1311, 83] on div "Erase input" at bounding box center [1320, 79] width 19 height 19
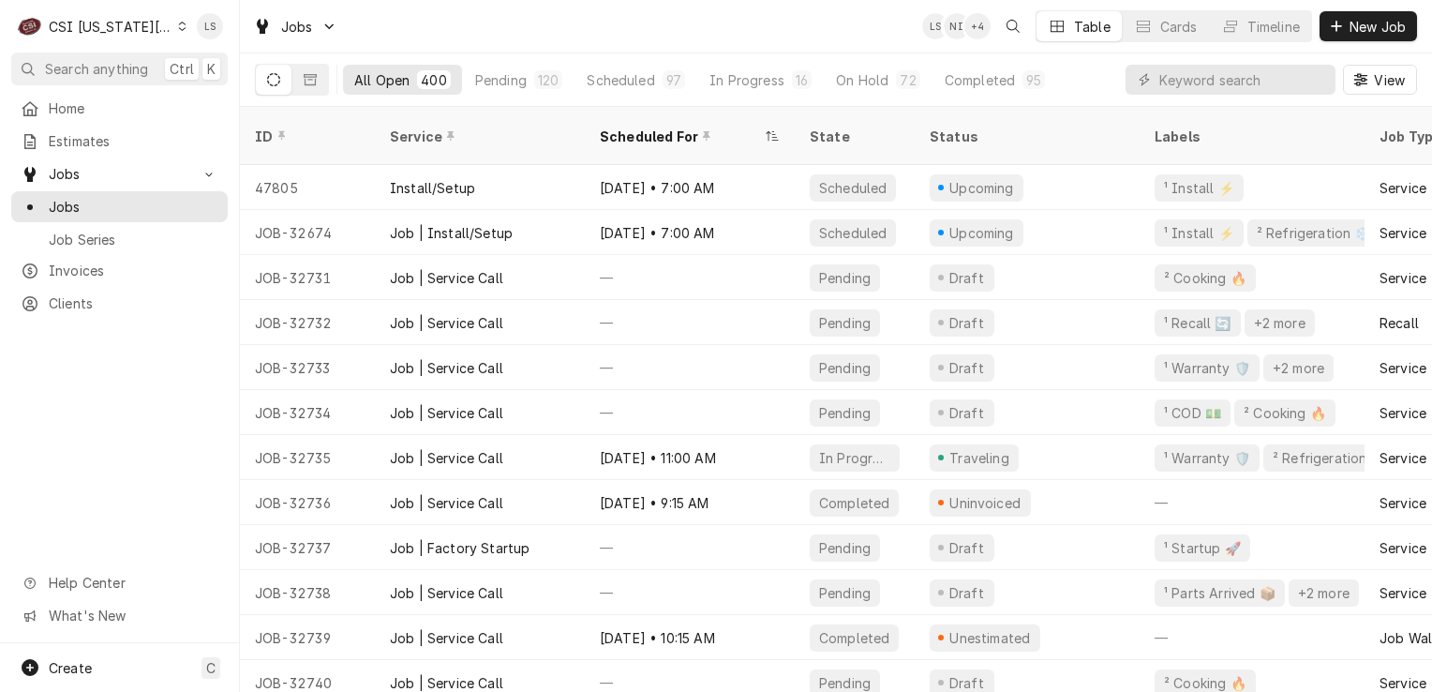
click at [178, 30] on icon "Dynamic Content Wrapper" at bounding box center [182, 26] width 8 height 9
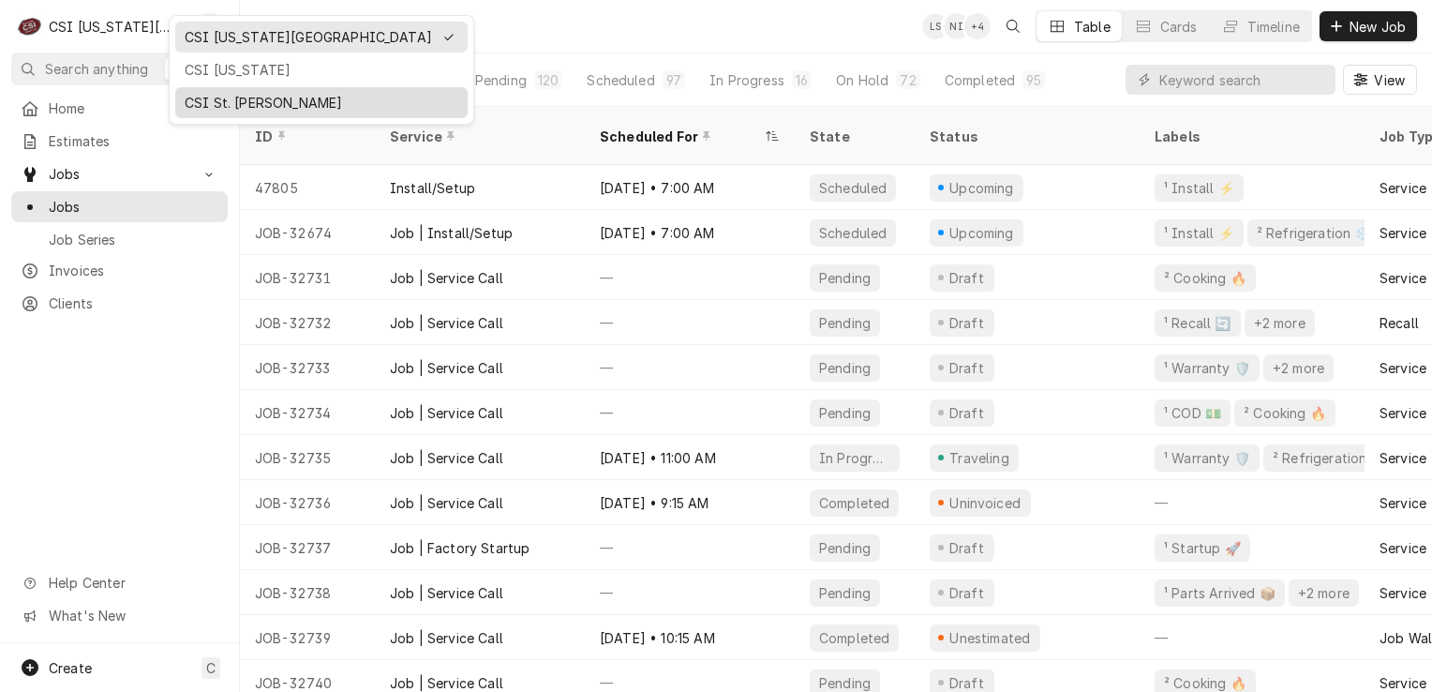
click at [200, 99] on div "CSI St. [PERSON_NAME]" at bounding box center [322, 103] width 274 height 20
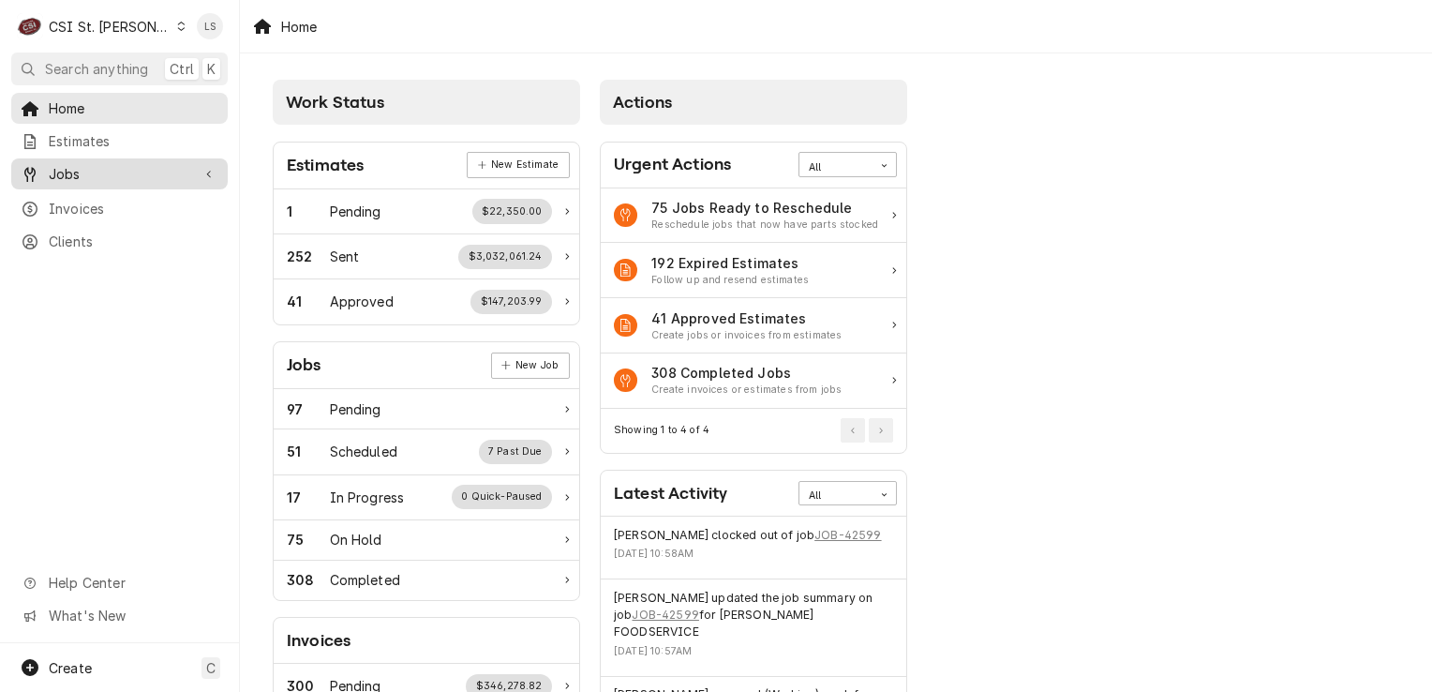
click at [156, 167] on span "Jobs" at bounding box center [120, 174] width 142 height 20
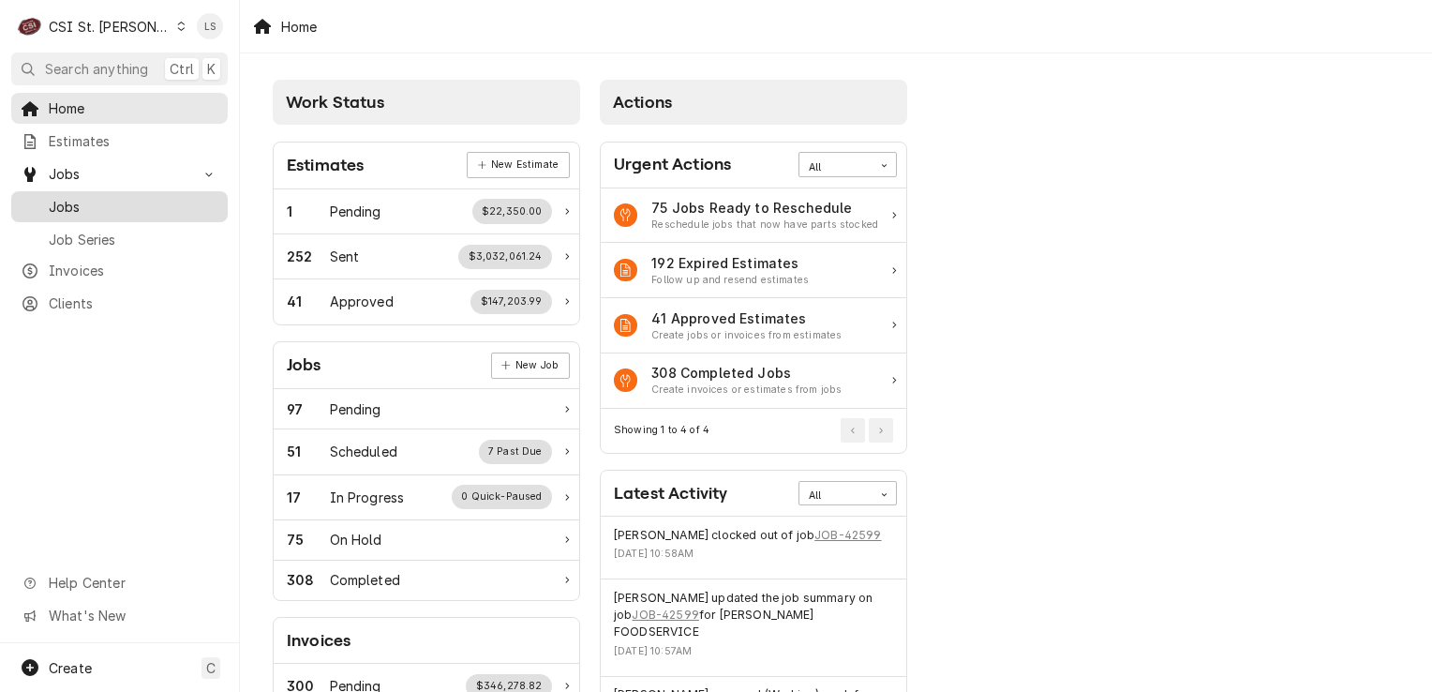
click at [139, 195] on div "Jobs" at bounding box center [119, 206] width 209 height 23
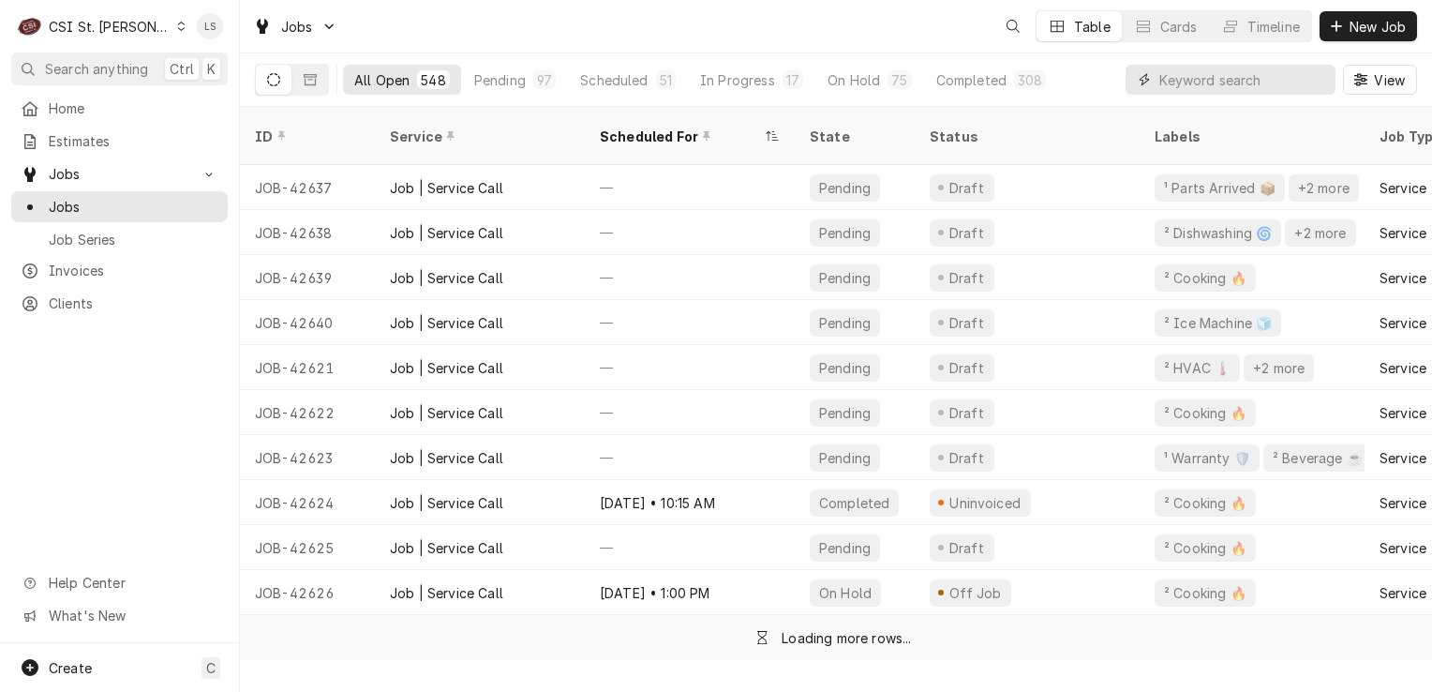
click at [1308, 84] on input "Dynamic Content Wrapper" at bounding box center [1242, 80] width 167 height 30
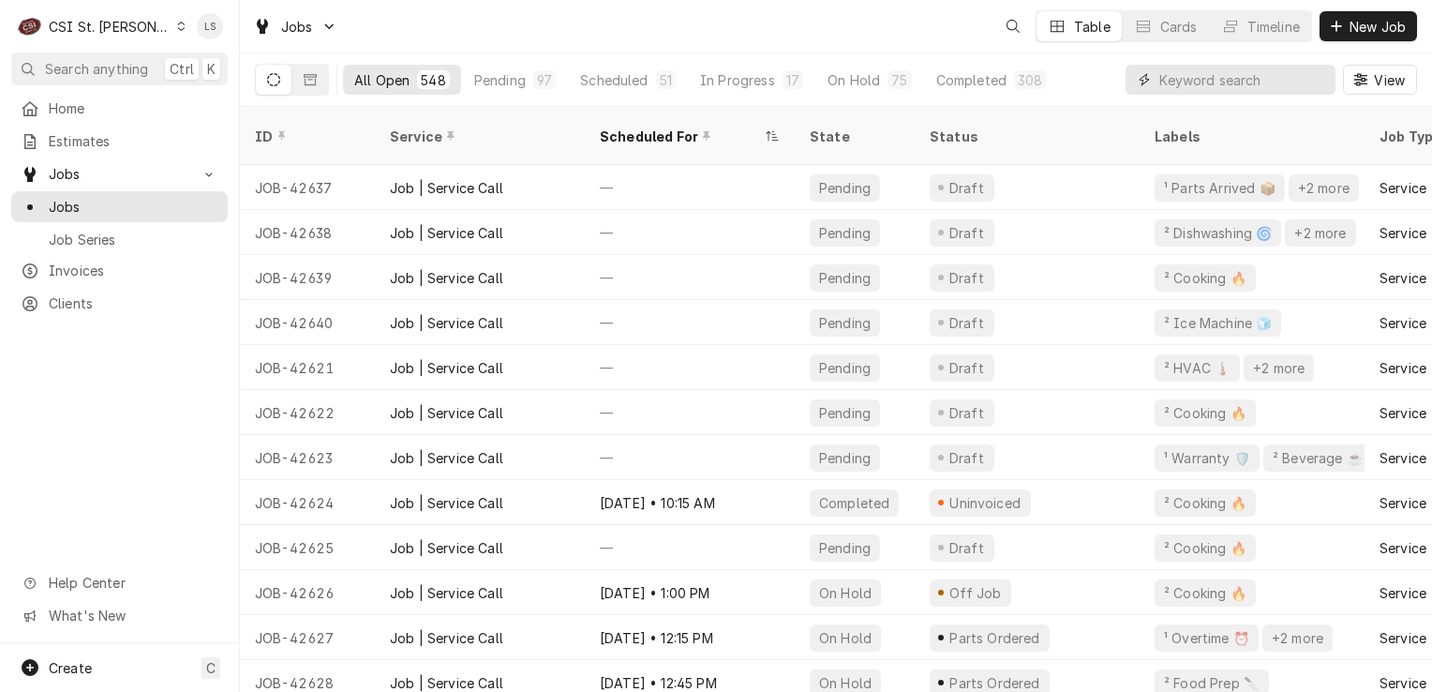
paste input "42351"
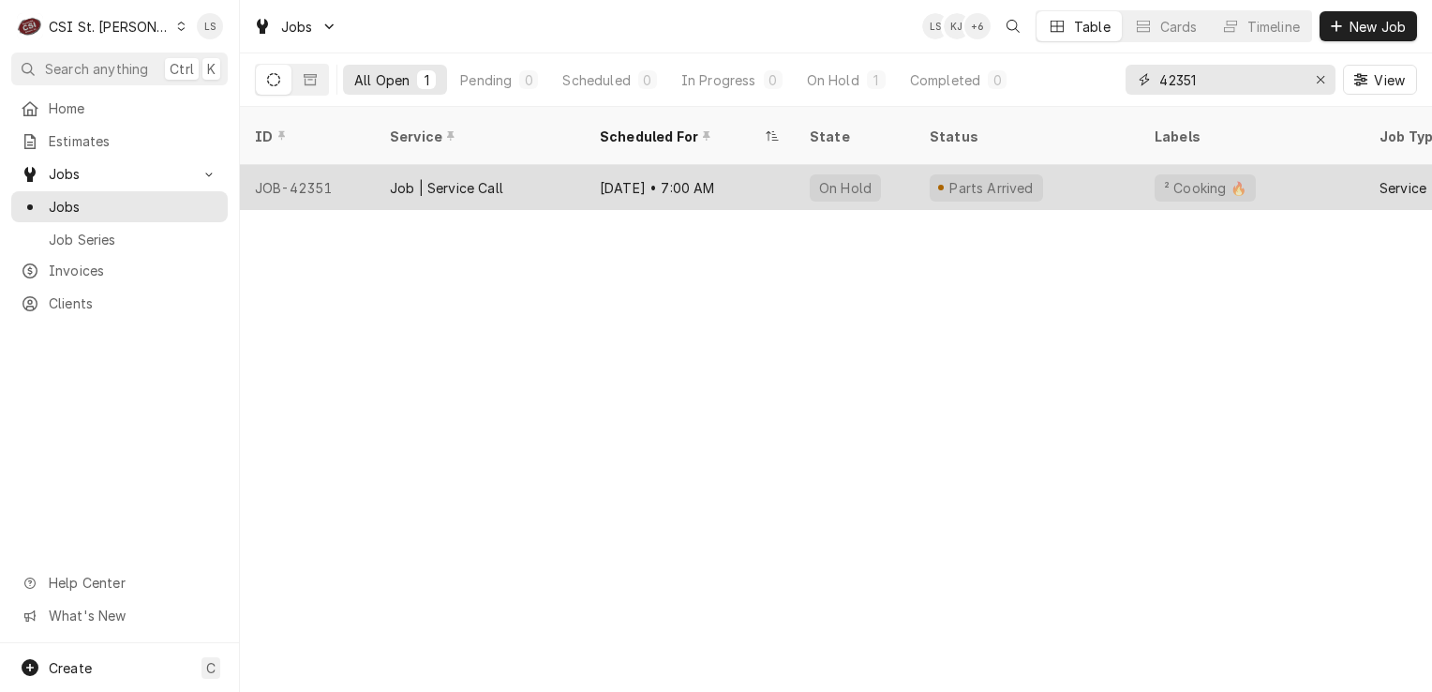
type input "42351"
click at [294, 172] on div "JOB-42351" at bounding box center [307, 187] width 135 height 45
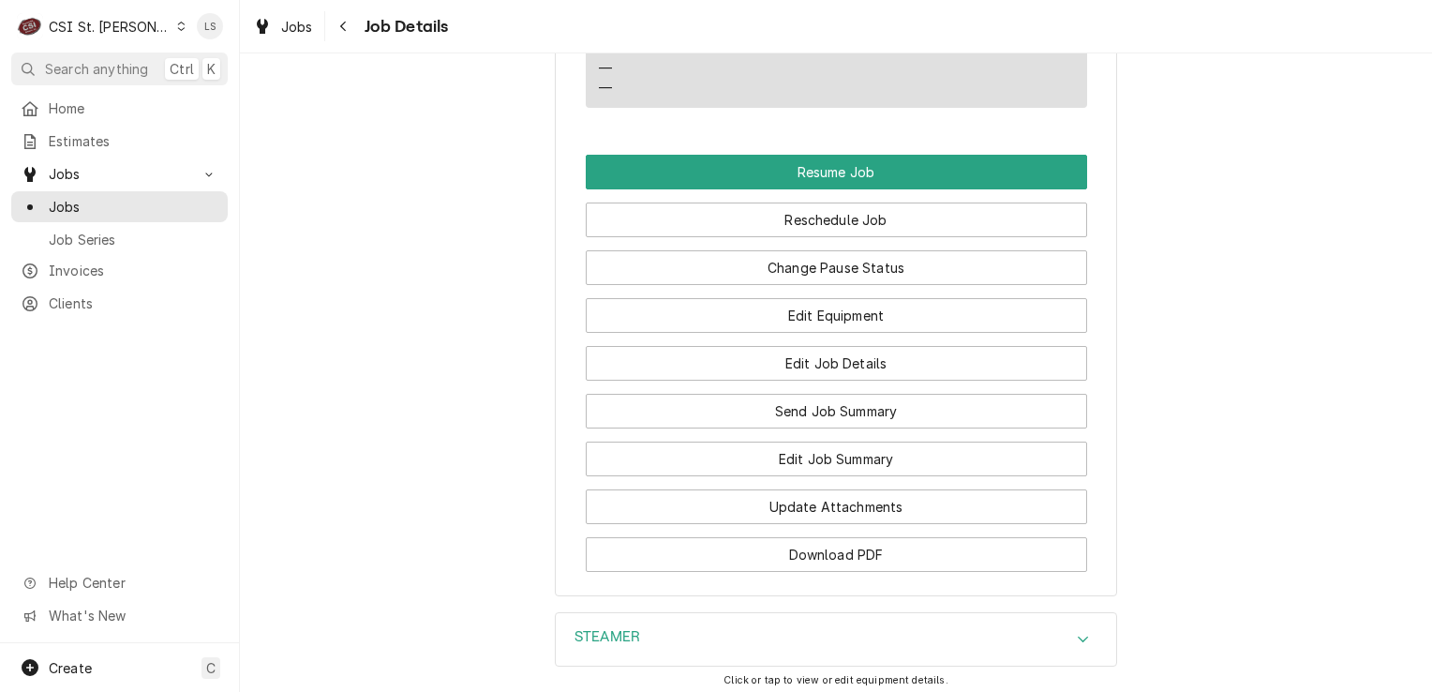
scroll to position [2388, 0]
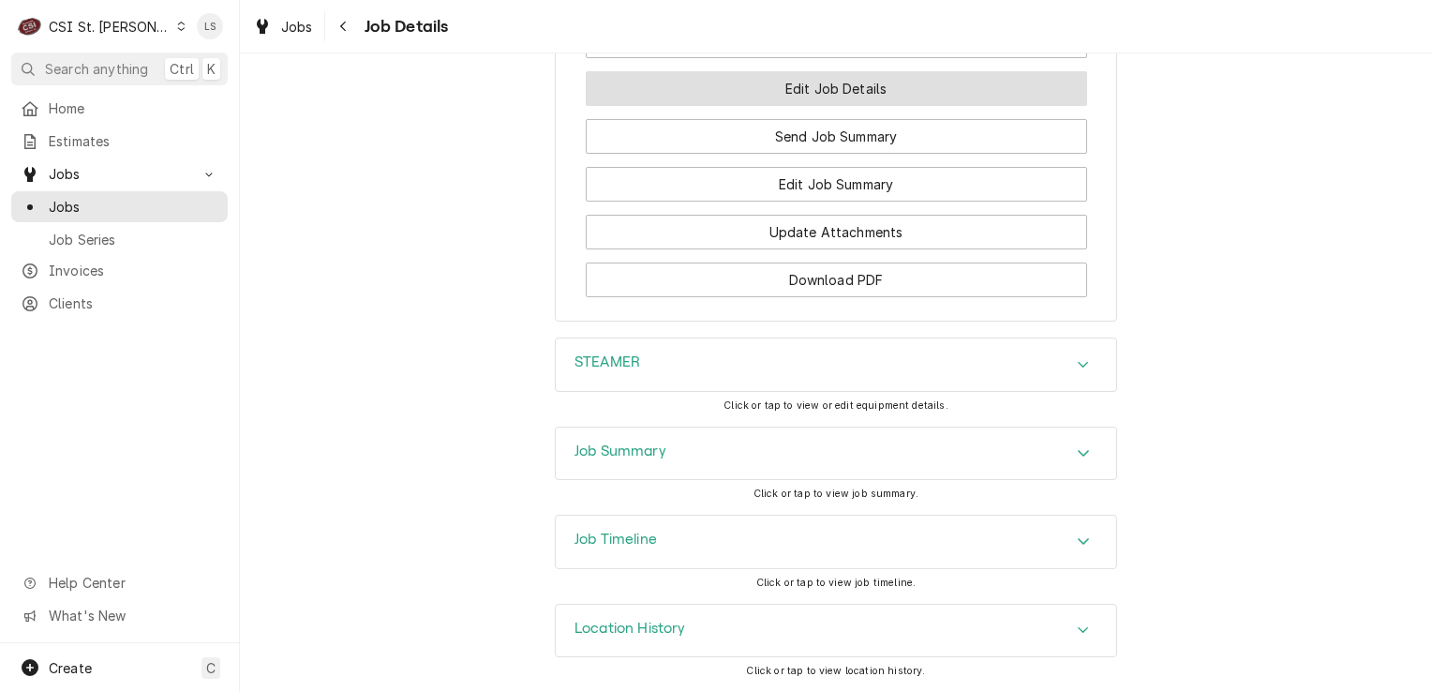
click at [824, 96] on button "Edit Job Details" at bounding box center [836, 88] width 501 height 35
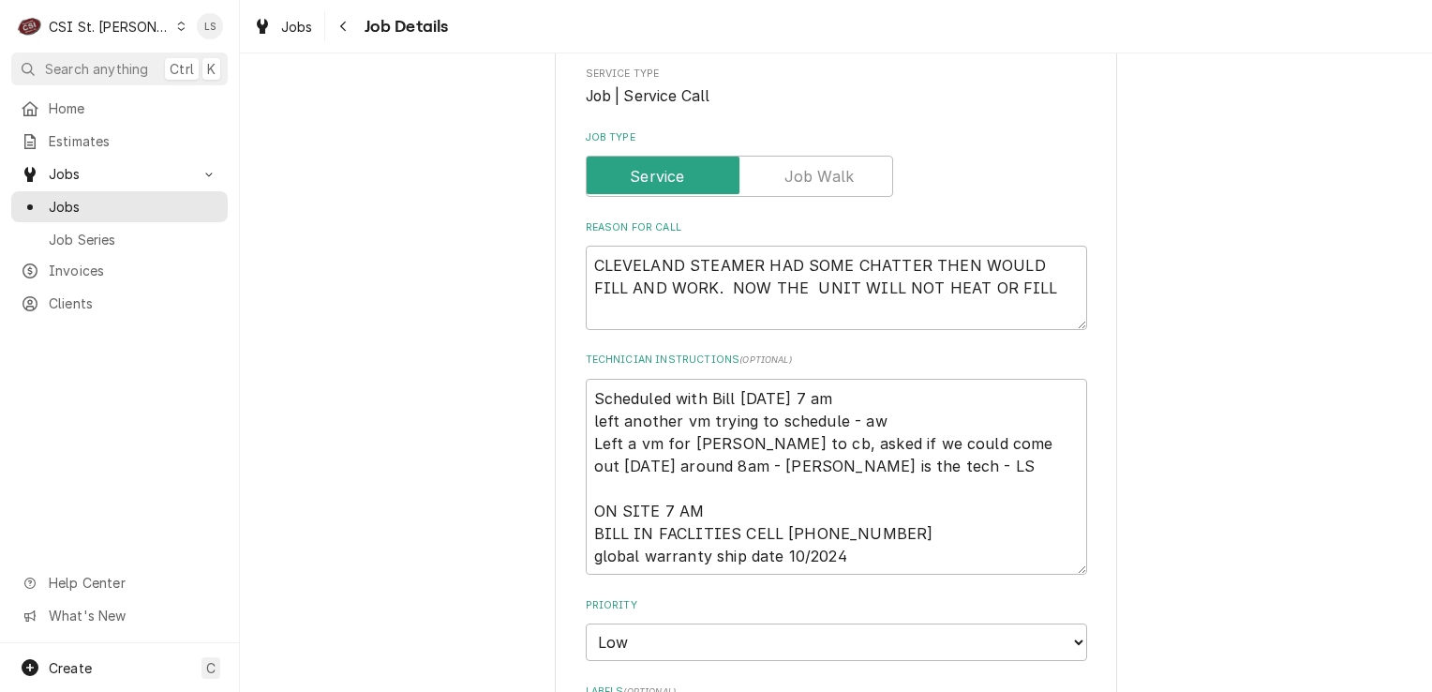
scroll to position [469, 0]
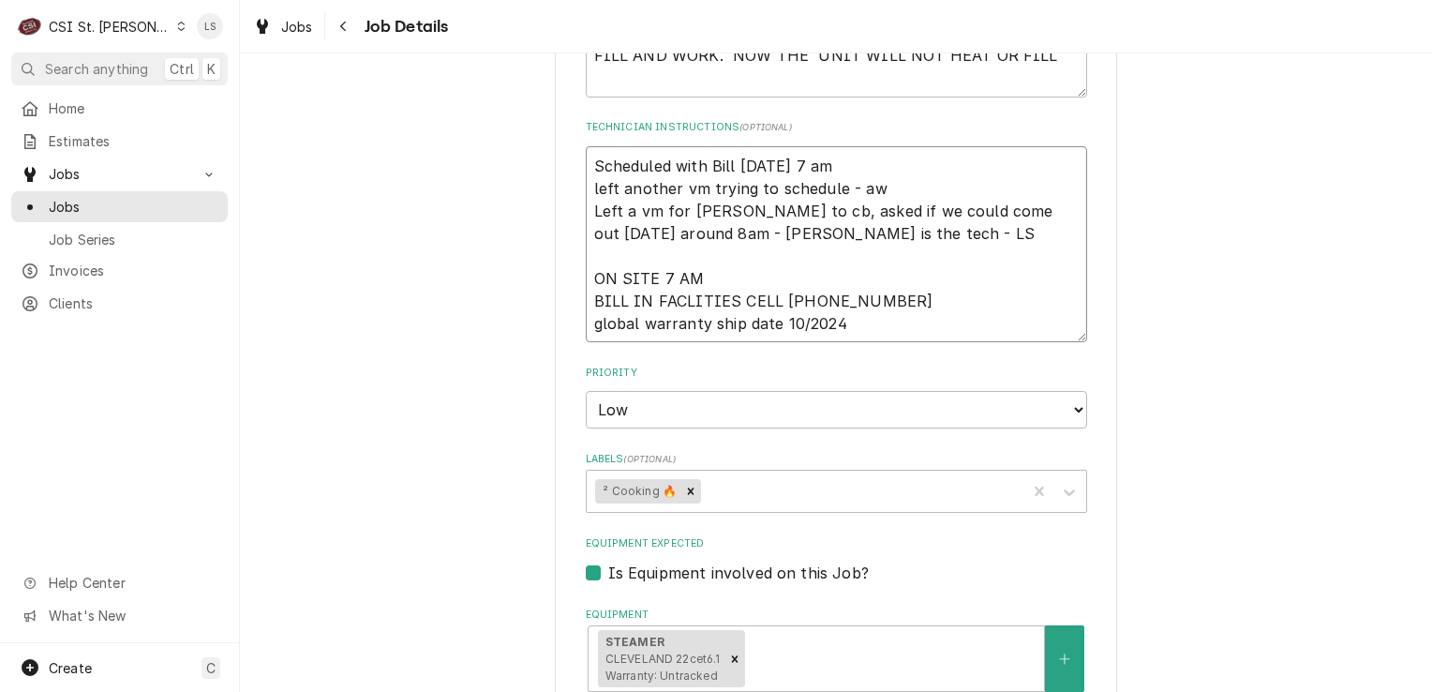
click at [589, 159] on textarea "Scheduled with Bill [DATE] 7 am left another vm trying to schedule - aw Left a …" at bounding box center [836, 244] width 501 height 197
type textarea "x"
type textarea "Scheduled with Bill [DATE] 7 am left another vm trying to schedule - aw Left a …"
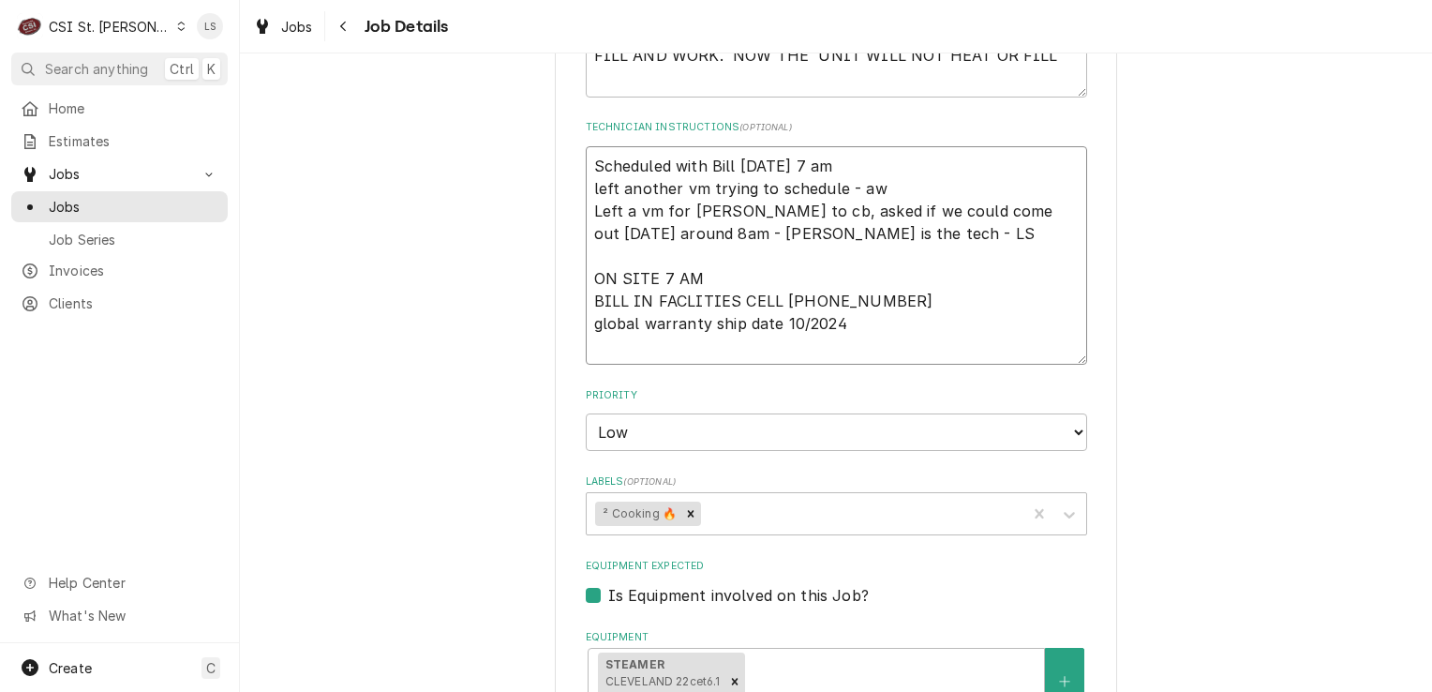
type textarea "x"
click at [589, 159] on textarea "Scheduled with Bill [DATE] 7 am left another vm trying to schedule - aw Left a …" at bounding box center [836, 255] width 501 height 219
click at [615, 157] on textarea "Scheduled with Bill [DATE] 7 am left another vm trying to schedule - aw Left a …" at bounding box center [836, 255] width 501 height 219
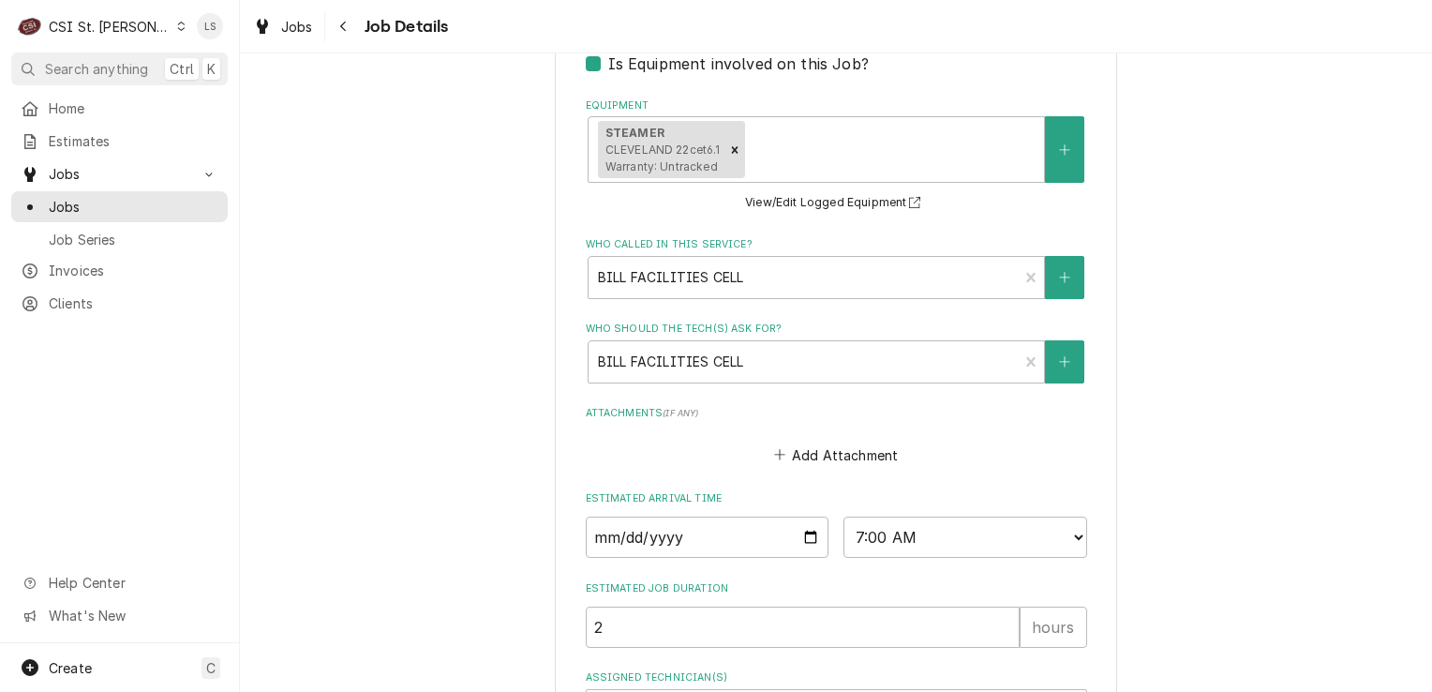
scroll to position [1125, 0]
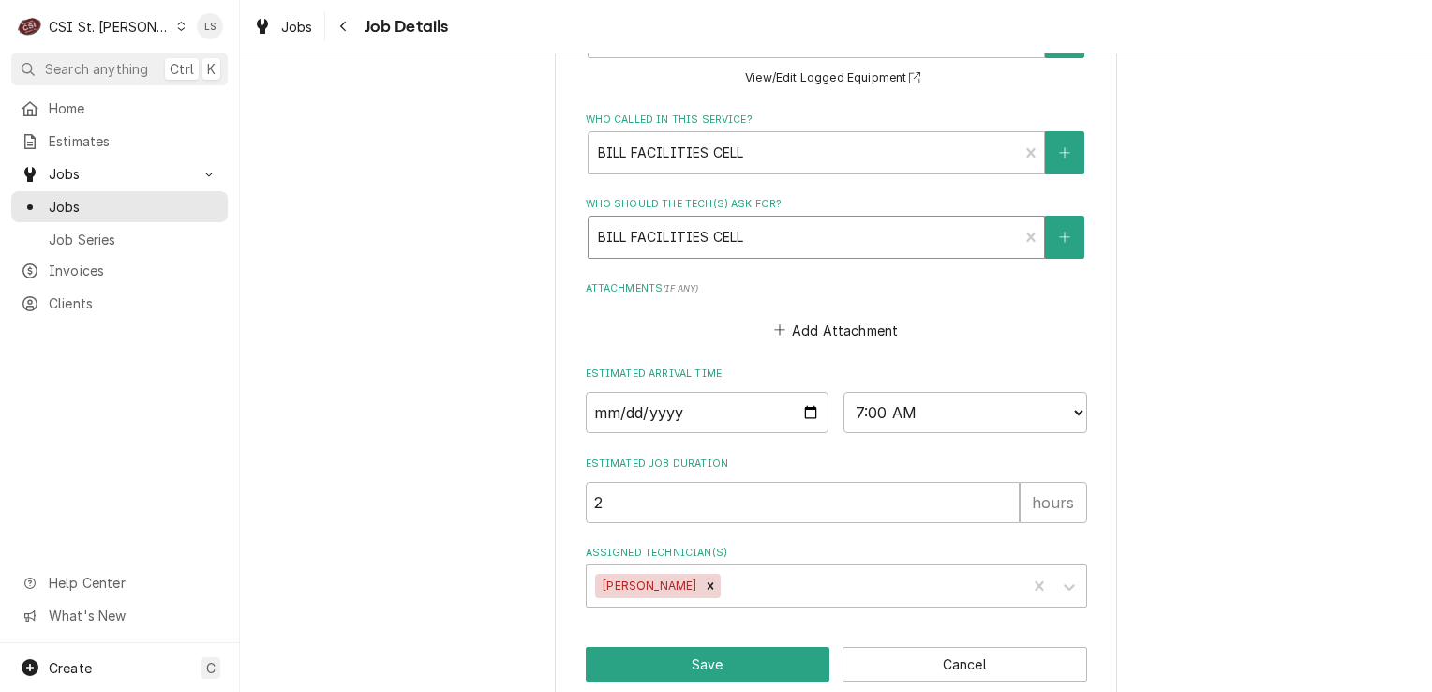
type textarea "Scheduled with Bill [DATE] 7 am left another vm trying to schedule - aw Left a …"
click at [787, 246] on div "Who should the tech(s) ask for?" at bounding box center [803, 237] width 411 height 34
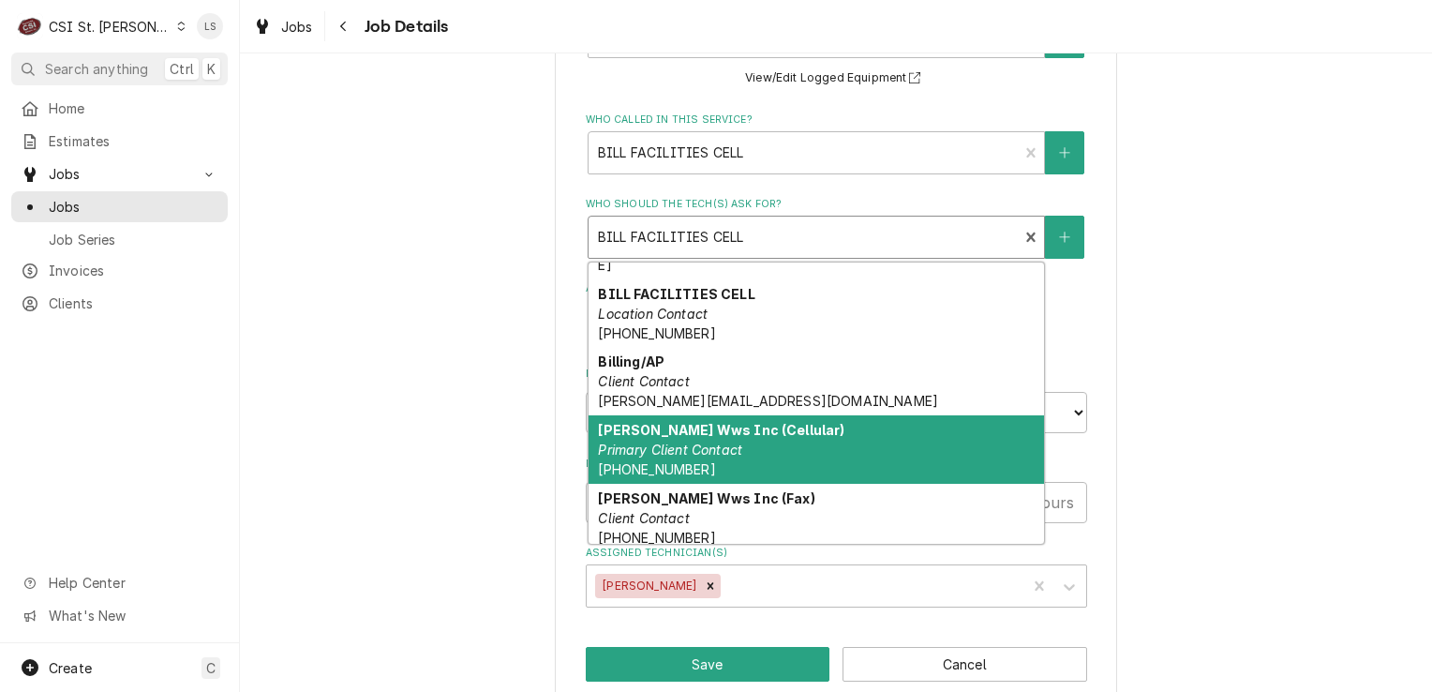
scroll to position [0, 0]
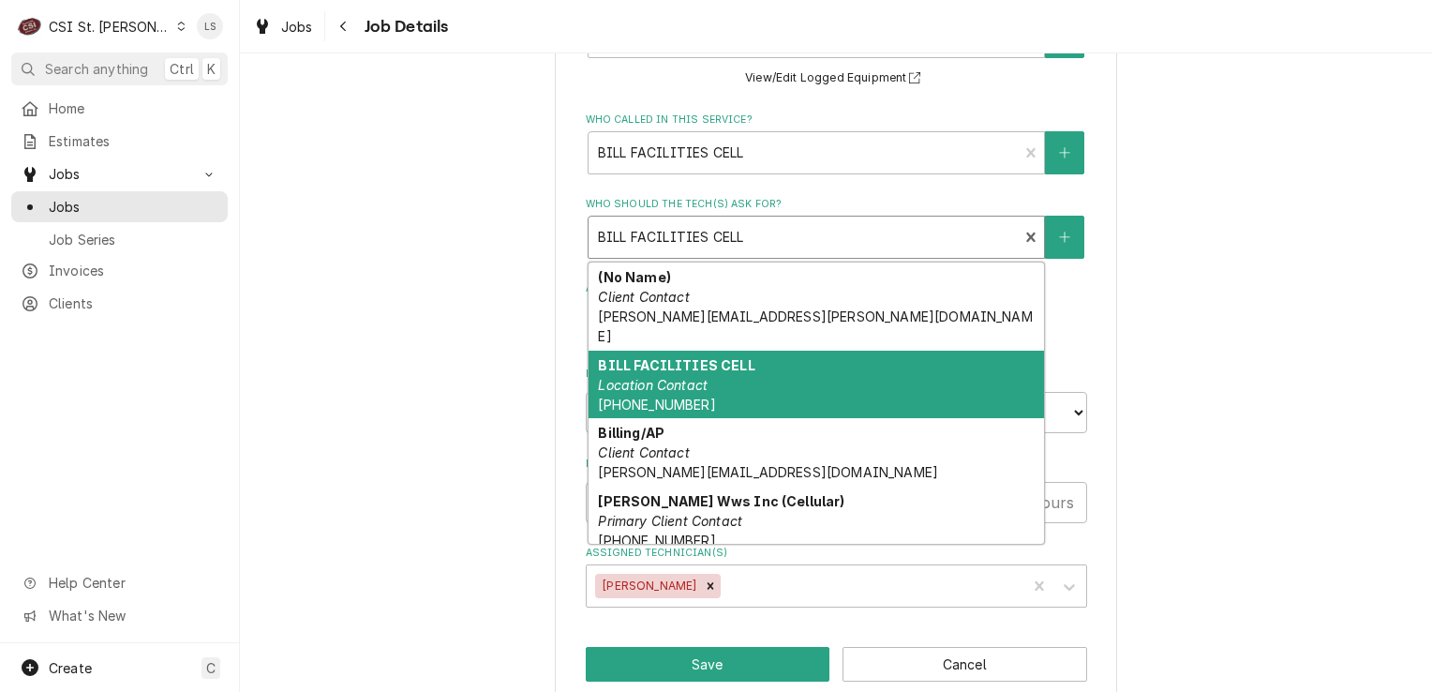
click at [770, 358] on div "BILL FACILITIES CELL Location Contact [PHONE_NUMBER]" at bounding box center [817, 385] width 456 height 68
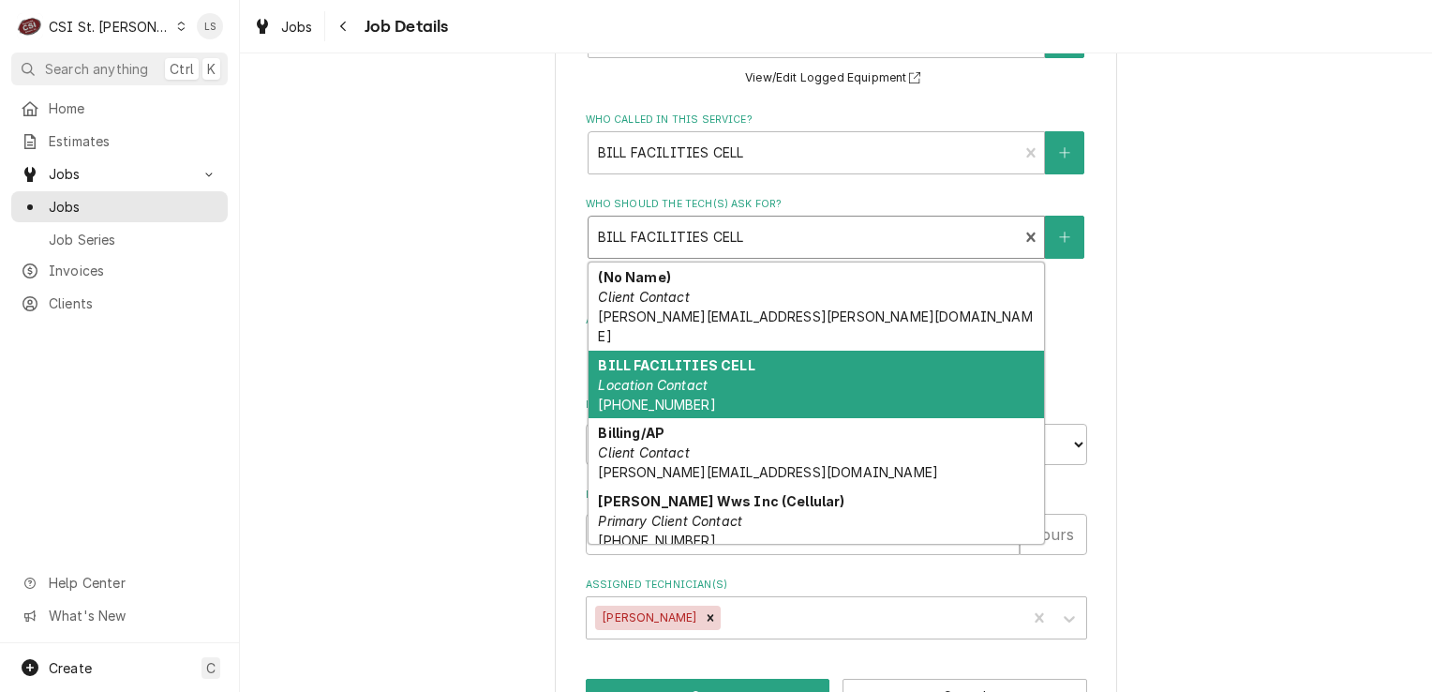
click at [734, 232] on div "Who should the tech(s) ask for?" at bounding box center [803, 237] width 411 height 34
click at [721, 362] on div "BILL FACILITIES CELL Location Contact [PHONE_NUMBER]" at bounding box center [817, 385] width 456 height 68
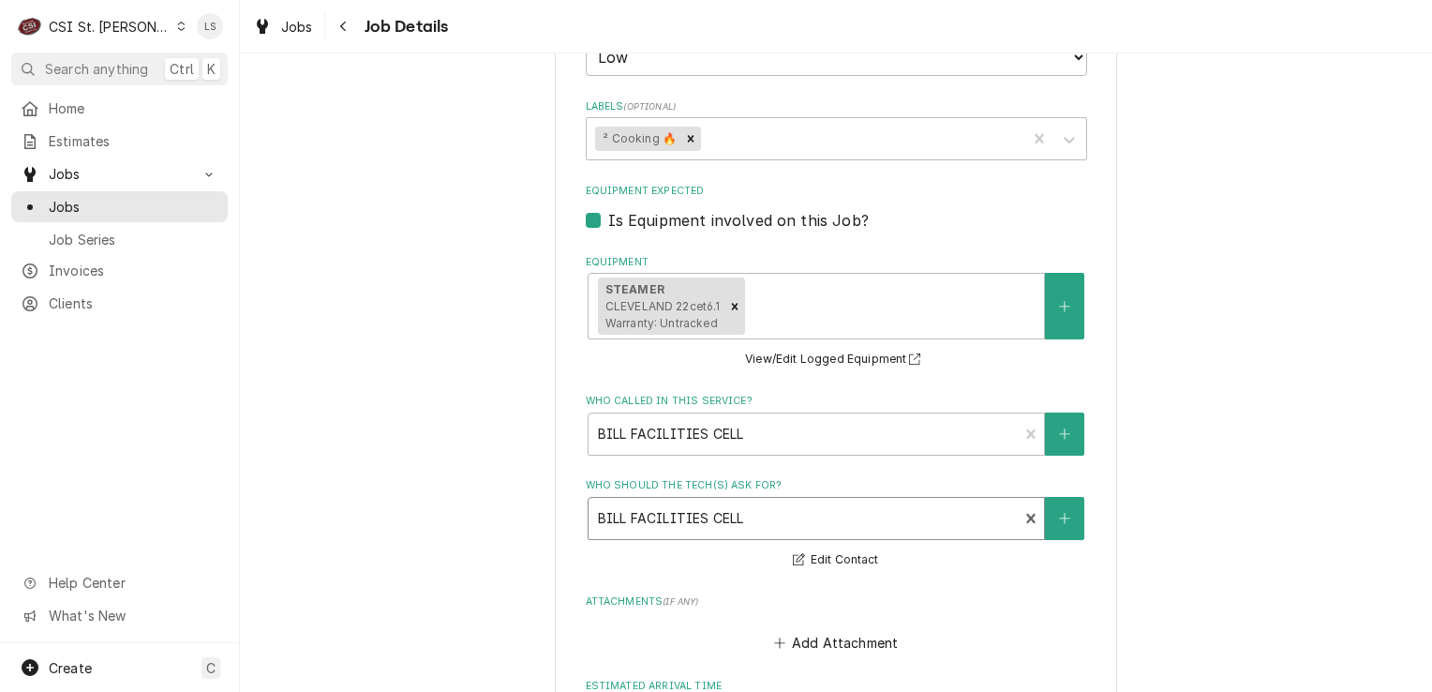
scroll to position [1031, 0]
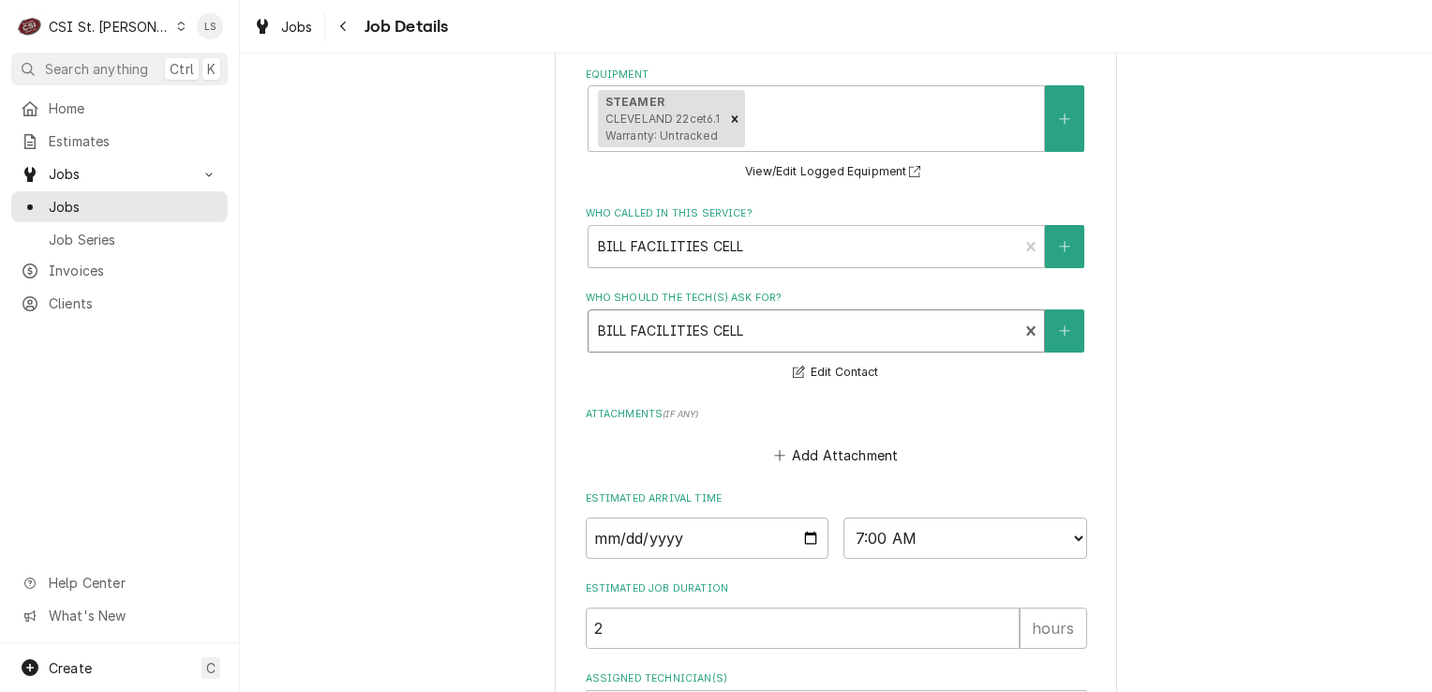
click at [665, 346] on div "BILL FACILITIES CELL Location Contact [PHONE_NUMBER]" at bounding box center [804, 330] width 430 height 41
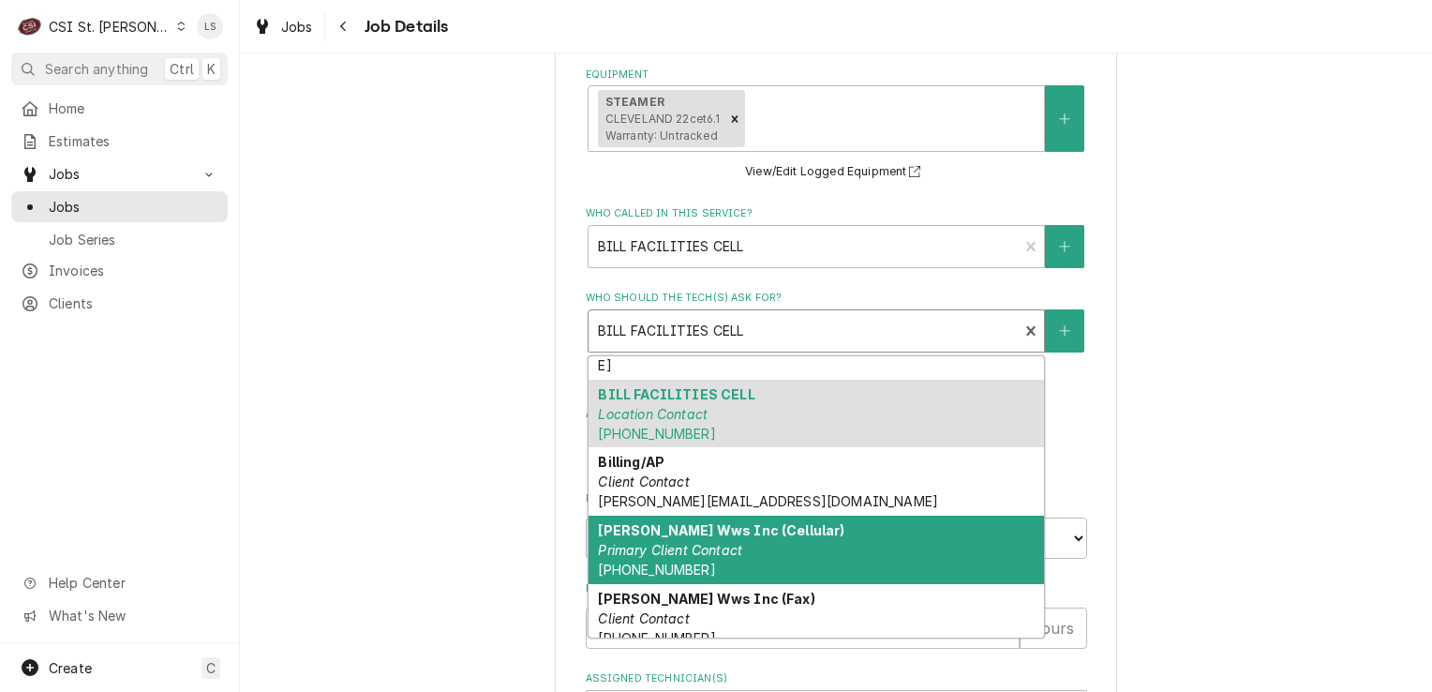
scroll to position [33, 0]
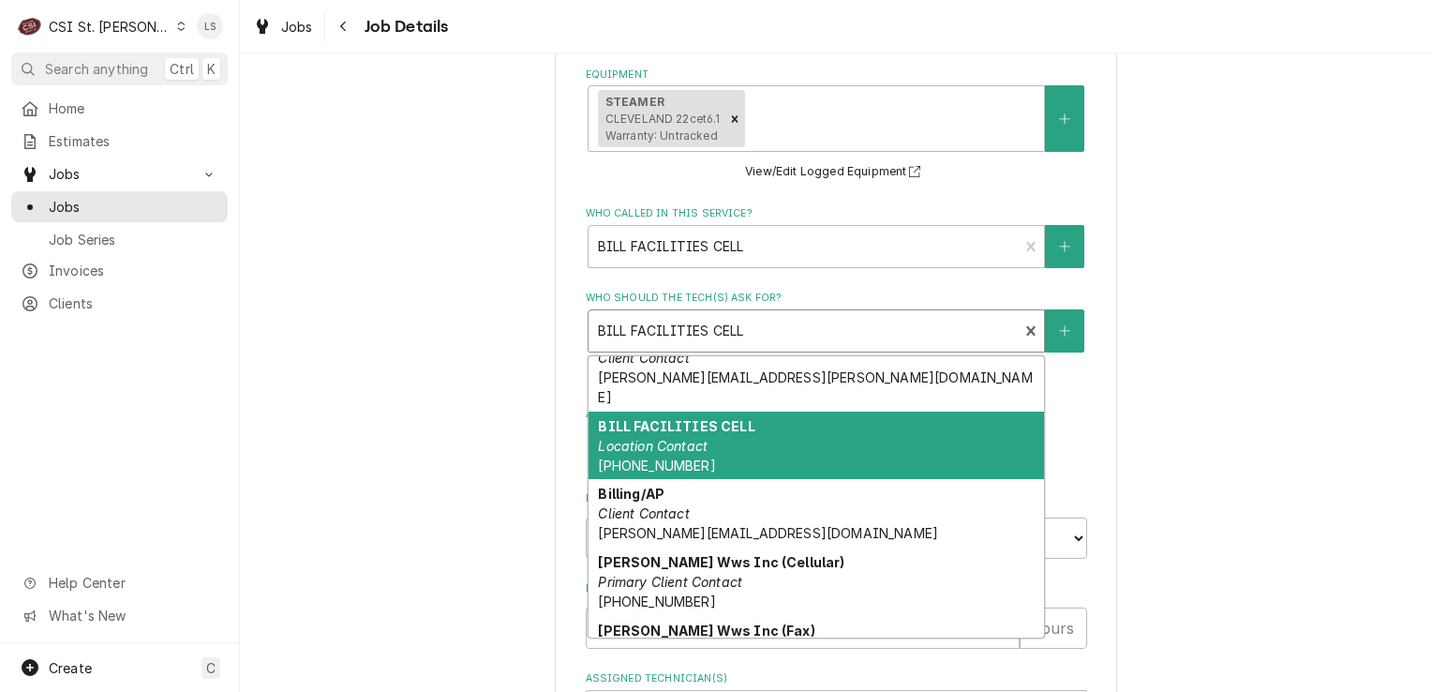
click at [727, 439] on div "BILL FACILITIES CELL Location Contact (636) 541-0872" at bounding box center [817, 445] width 456 height 68
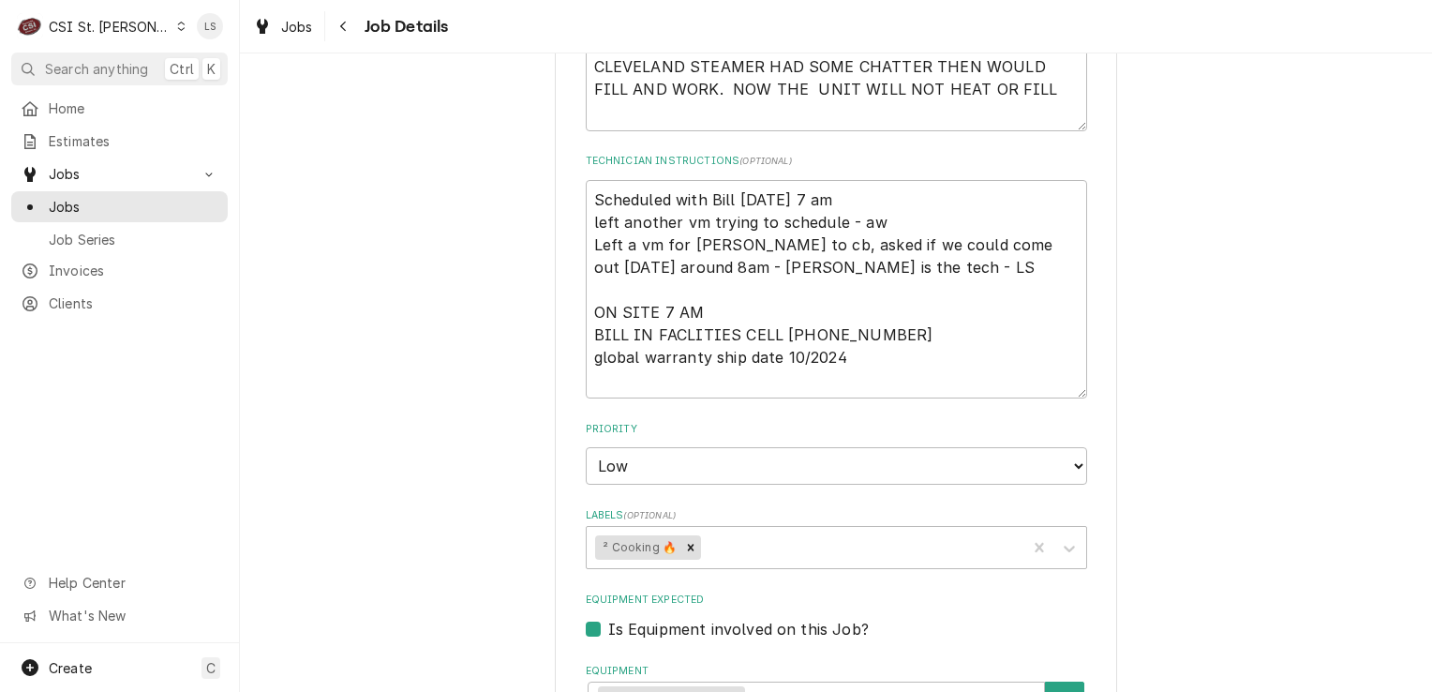
scroll to position [187, 0]
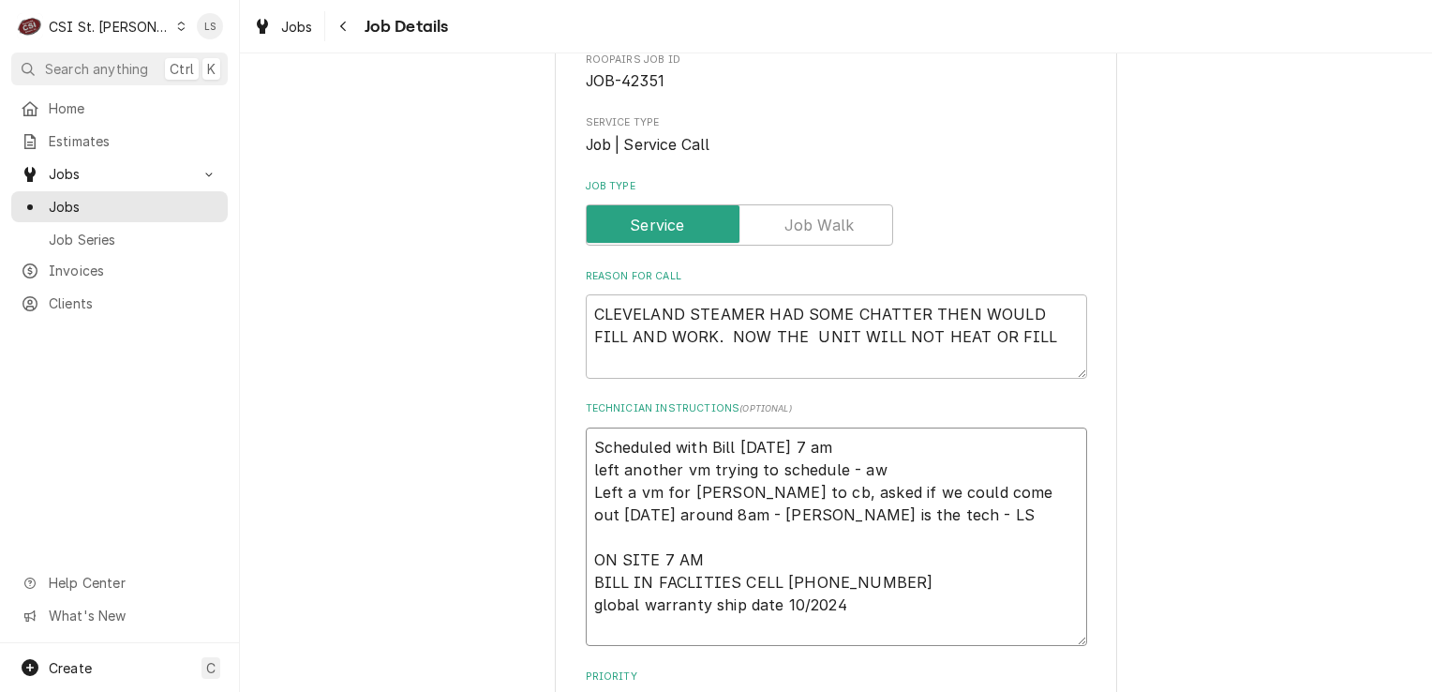
click at [586, 461] on textarea "Scheduled with Bill [DATE] 7 am left another vm trying to schedule - aw Left a …" at bounding box center [836, 536] width 501 height 219
type textarea "x"
type textarea "Scheduled with Bill [DATE] 7 am left another vm trying to schedule - aw Left a …"
type textarea "x"
type textarea "Scheduled with Bill [DATE] 7 am left another vm trying to schedule - aw Left a …"
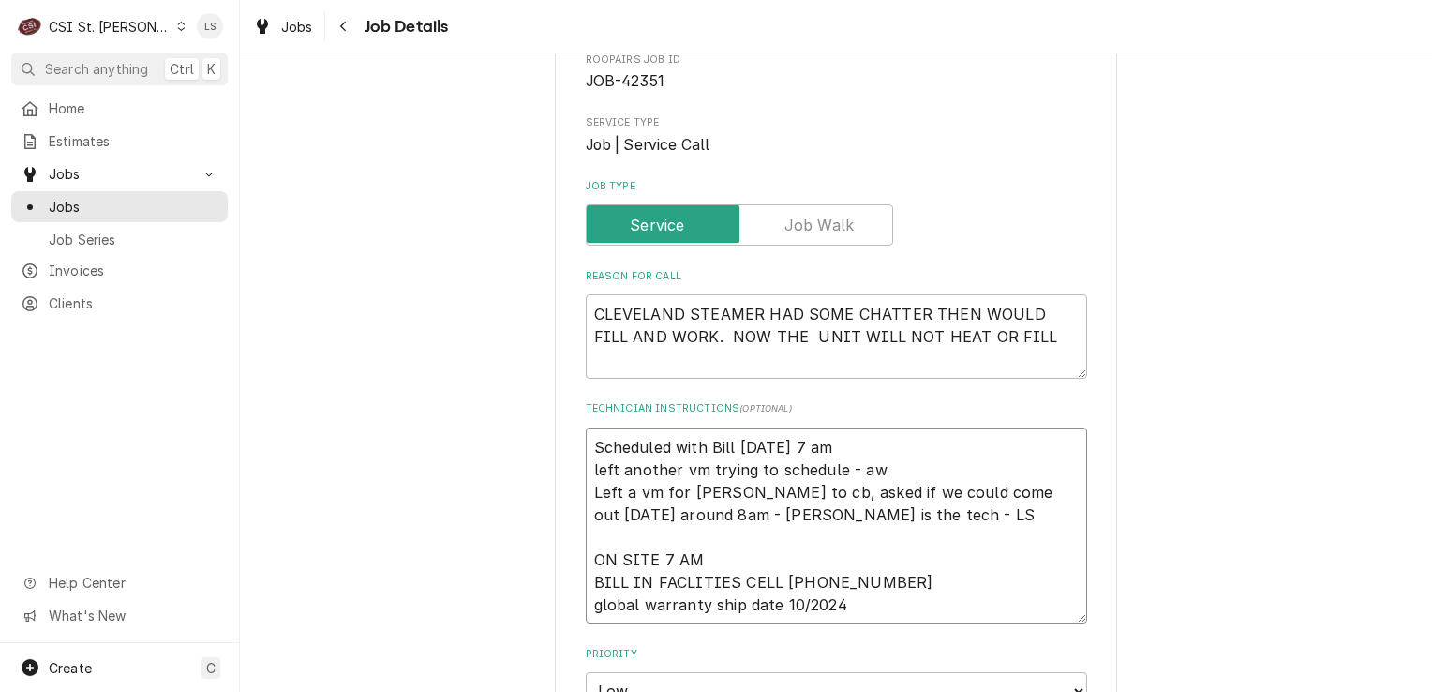
type textarea "x"
type textarea "Scheduled with Bill [DATE] 7 am left another vm trying to schedule - aw Left a …"
type textarea "x"
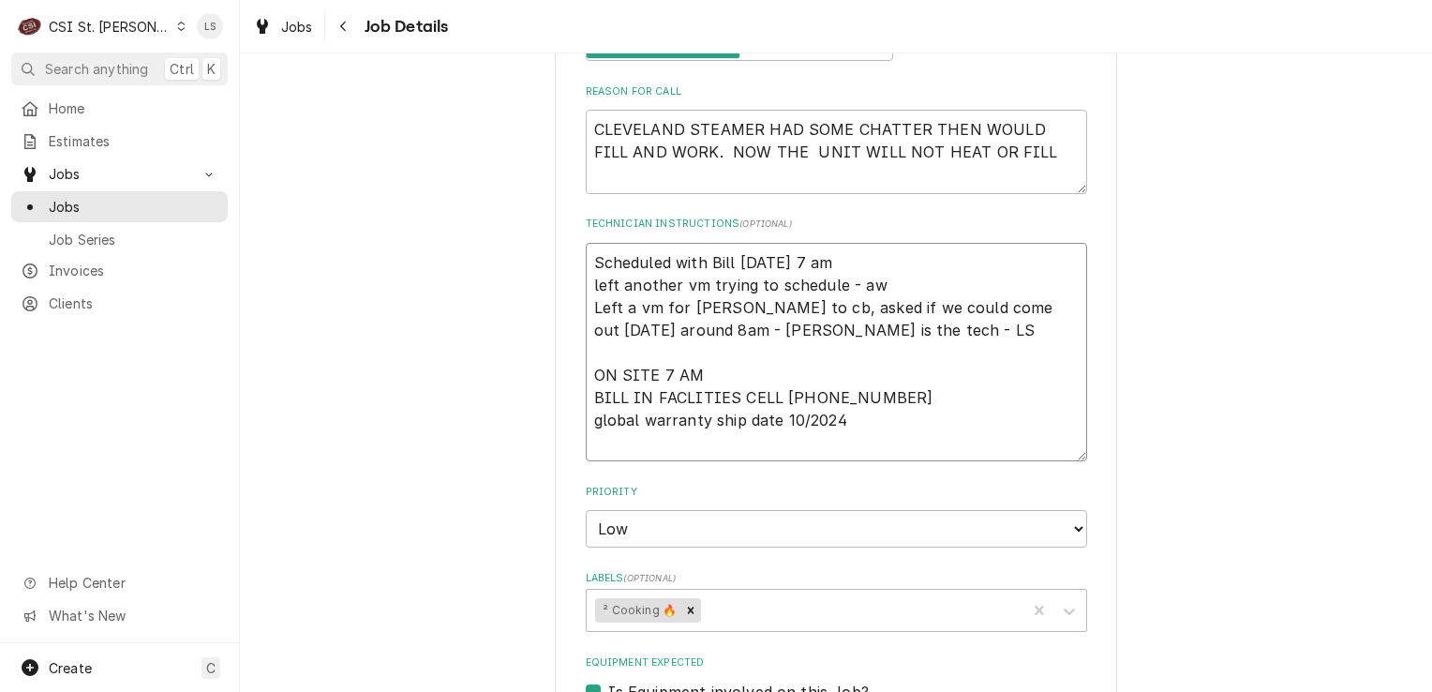
scroll to position [375, 0]
type textarea "Scheduled with Bill [DATE] 7 am left another vm trying to schedule - aw Left a …"
type textarea "x"
type textarea "S Scheduled with Bill Monday 7 am left another vm trying to schedule - aw Left …"
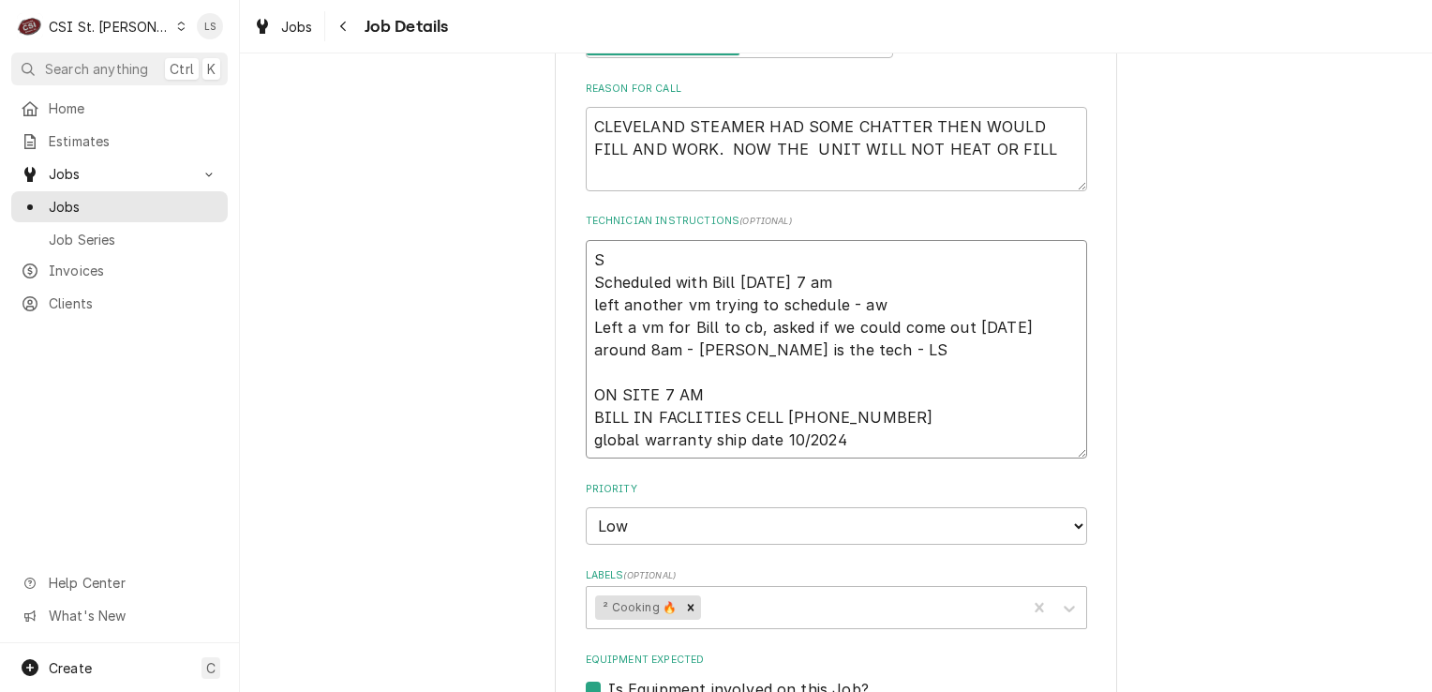
type textarea "x"
type textarea "Sp Scheduled with Bill Monday 7 am left another vm trying to schedule - aw Left…"
type textarea "x"
type textarea "Spo Scheduled with Bill Monday 7 am left another vm trying to schedule - aw Lef…"
type textarea "x"
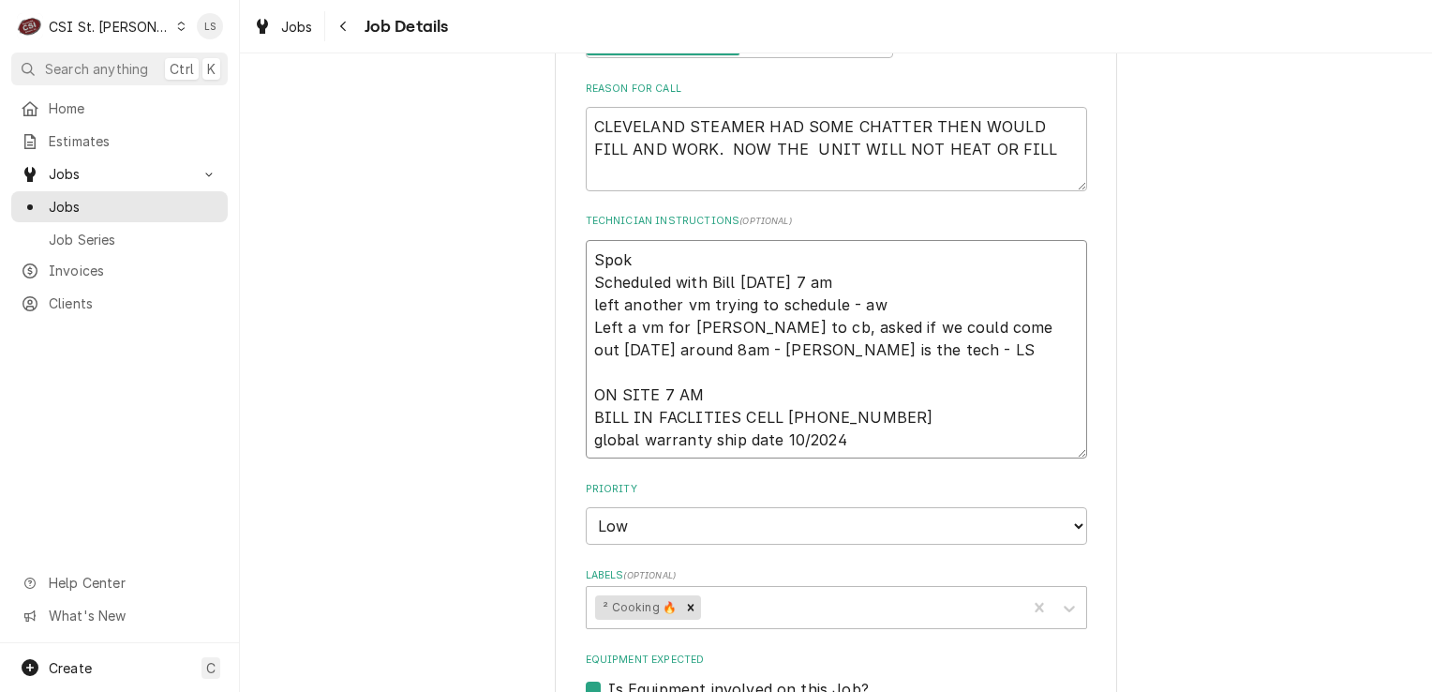
type textarea "Spoke Scheduled with Bill Monday 7 am left another vm trying to schedule - aw L…"
type textarea "x"
type textarea "Spoke Scheduled with Bill Monday 7 am left another vm trying to schedule - aw L…"
type textarea "x"
type textarea "Spoke to Scheduled with Bill Monday 7 am left another vm trying to schedule - a…"
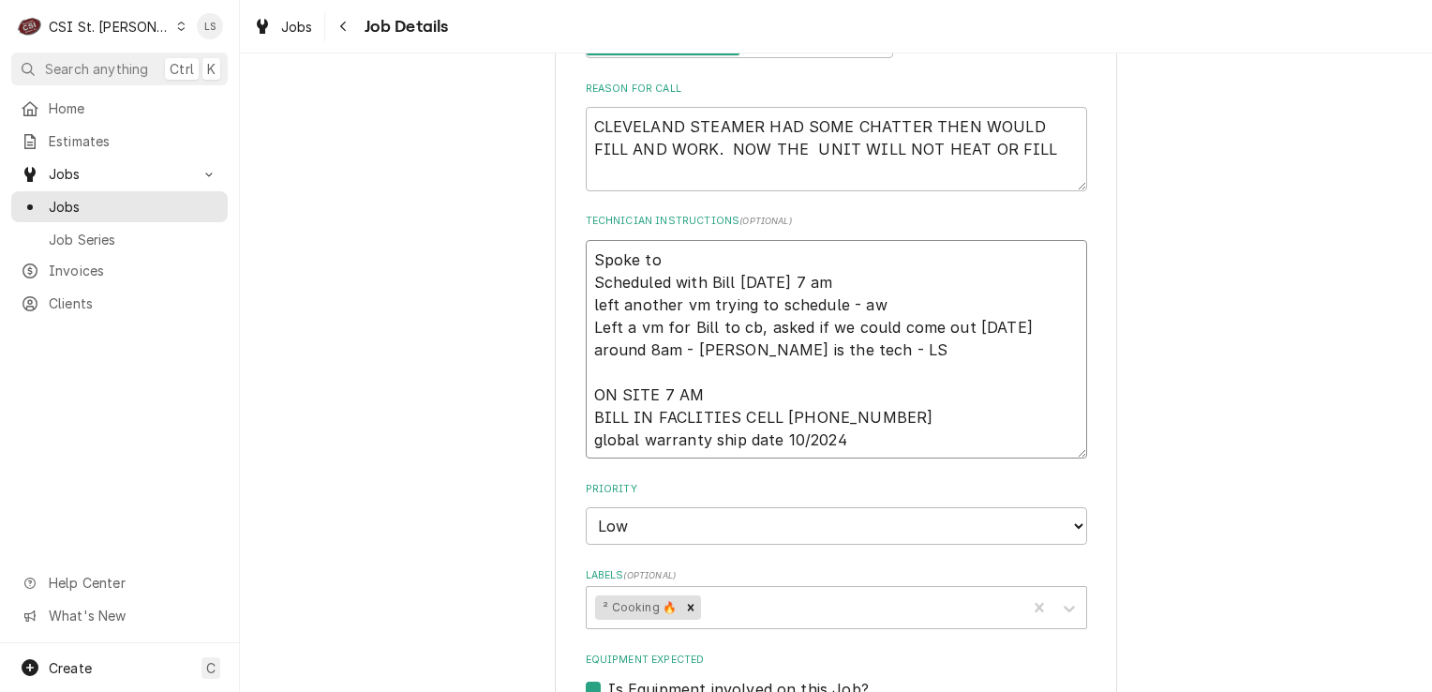
type textarea "x"
type textarea "Spoke to Scheduled with Bill Monday 7 am left another vm trying to schedule - a…"
type textarea "x"
type textarea "Spoke to B Scheduled with Bill Monday 7 am left another vm trying to schedule -…"
type textarea "x"
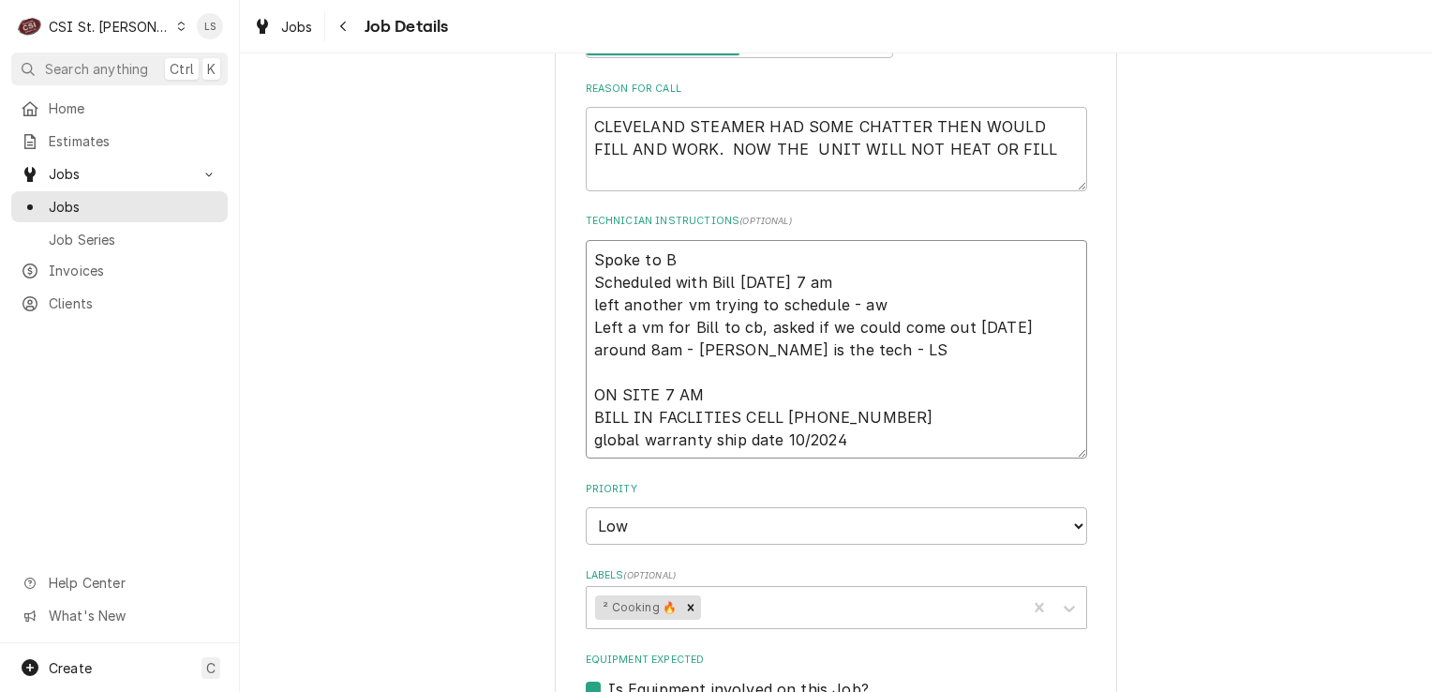
type textarea "Spoke to Bi Scheduled with Bill Monday 7 am left another vm trying to schedule …"
type textarea "x"
type textarea "Spoke to Bil Scheduled with Bill Monday 7 am left another vm trying to schedule…"
type textarea "x"
type textarea "Spoke to Bill Scheduled with Bill Monday 7 am left another vm trying to schedul…"
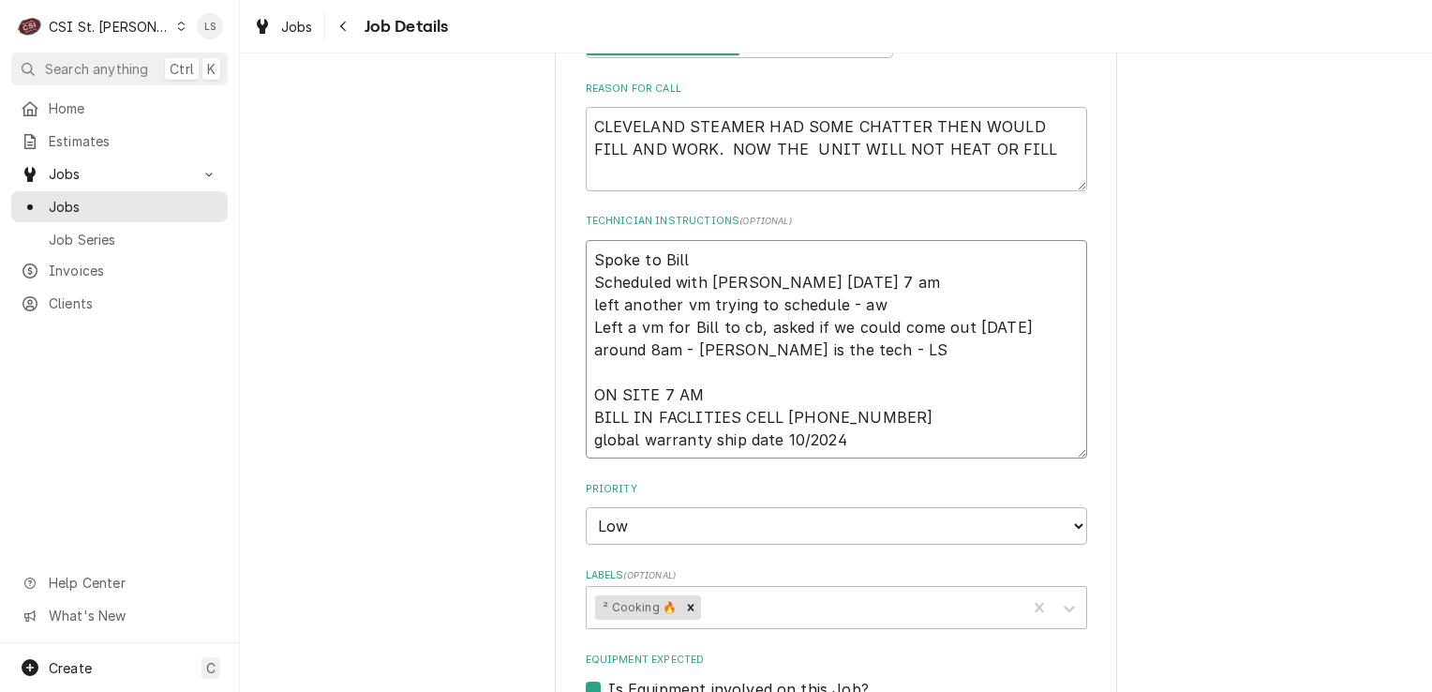
type textarea "x"
type textarea "Spoke to Bill Scheduled with Bill Monday 7 am left another vm trying to schedul…"
type textarea "x"
type textarea "Spoke to Bill an Scheduled with Bill Monday 7 am left another vm trying to sche…"
type textarea "x"
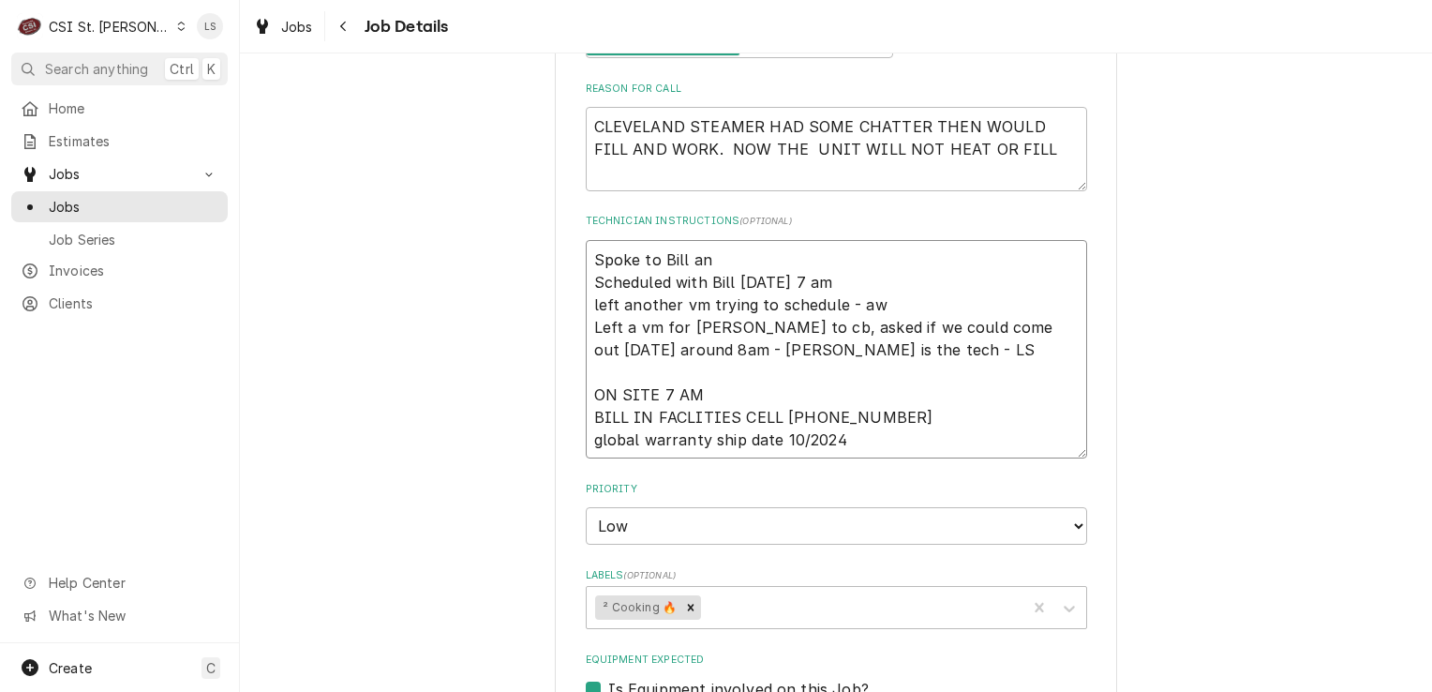
type textarea "Spoke to Bill and Scheduled with Bill Monday 7 am left another vm trying to sch…"
type textarea "x"
type textarea "Spoke to Bill and Scheduled with Bill Monday 7 am left another vm trying to sch…"
type textarea "x"
type textarea "Spoke to Bill and c Scheduled with Bill Monday 7 am left another vm trying to s…"
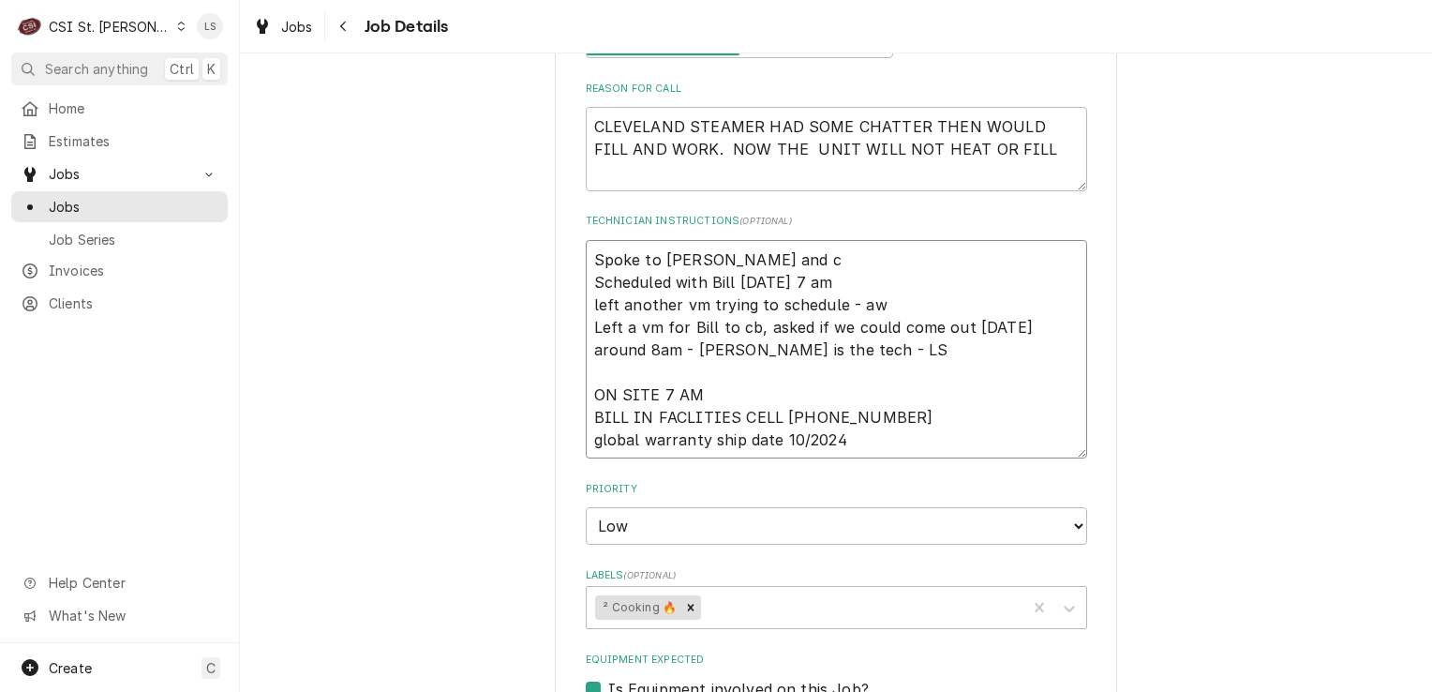
type textarea "x"
type textarea "Spoke to Bill and co Scheduled with Bill Monday 7 am left another vm trying to …"
type textarea "x"
type textarea "Spoke to Bill and con Scheduled with Bill Monday 7 am left another vm trying to…"
type textarea "x"
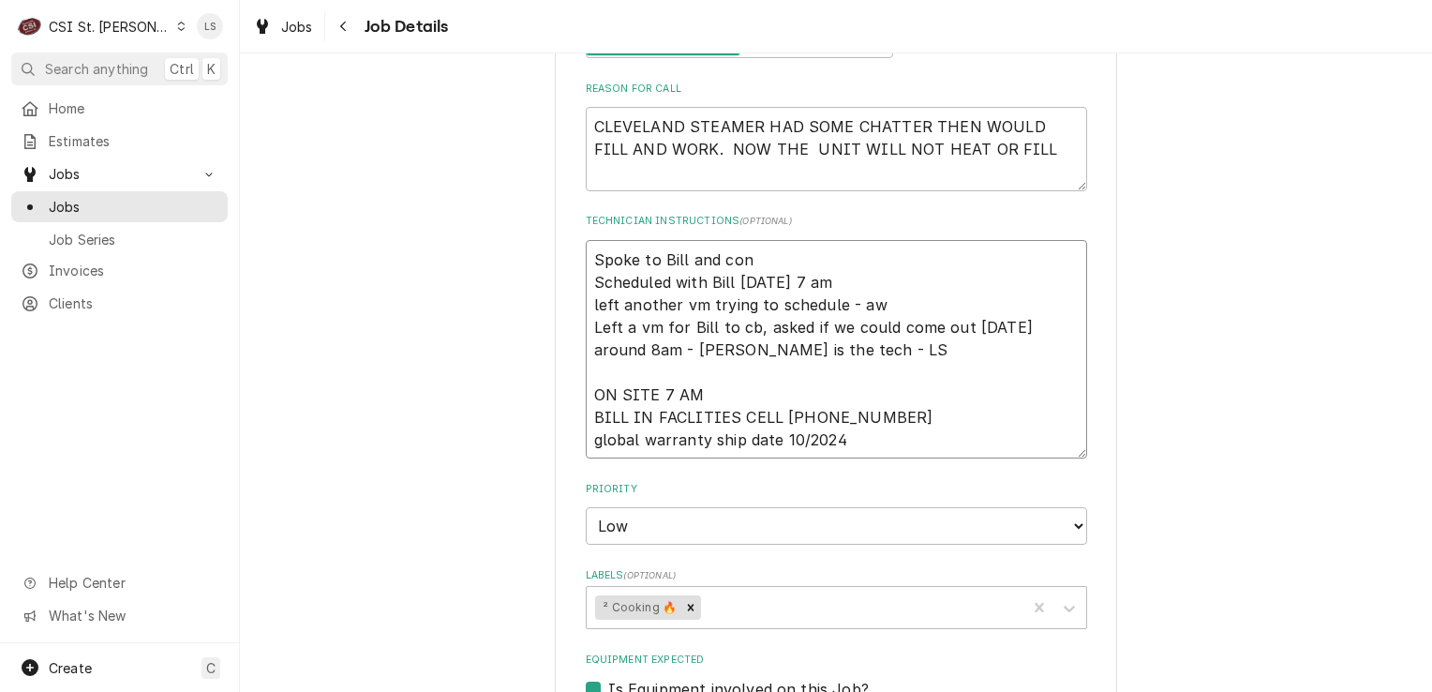
type textarea "Spoke to Bill and conf Scheduled with Bill Monday 7 am left another vm trying t…"
type textarea "x"
type textarea "Spoke to Bill and confi Scheduled with Bill Monday 7 am left another vm trying …"
type textarea "x"
type textarea "Spoke to Bill and confir Scheduled with Bill Monday 7 am left another vm trying…"
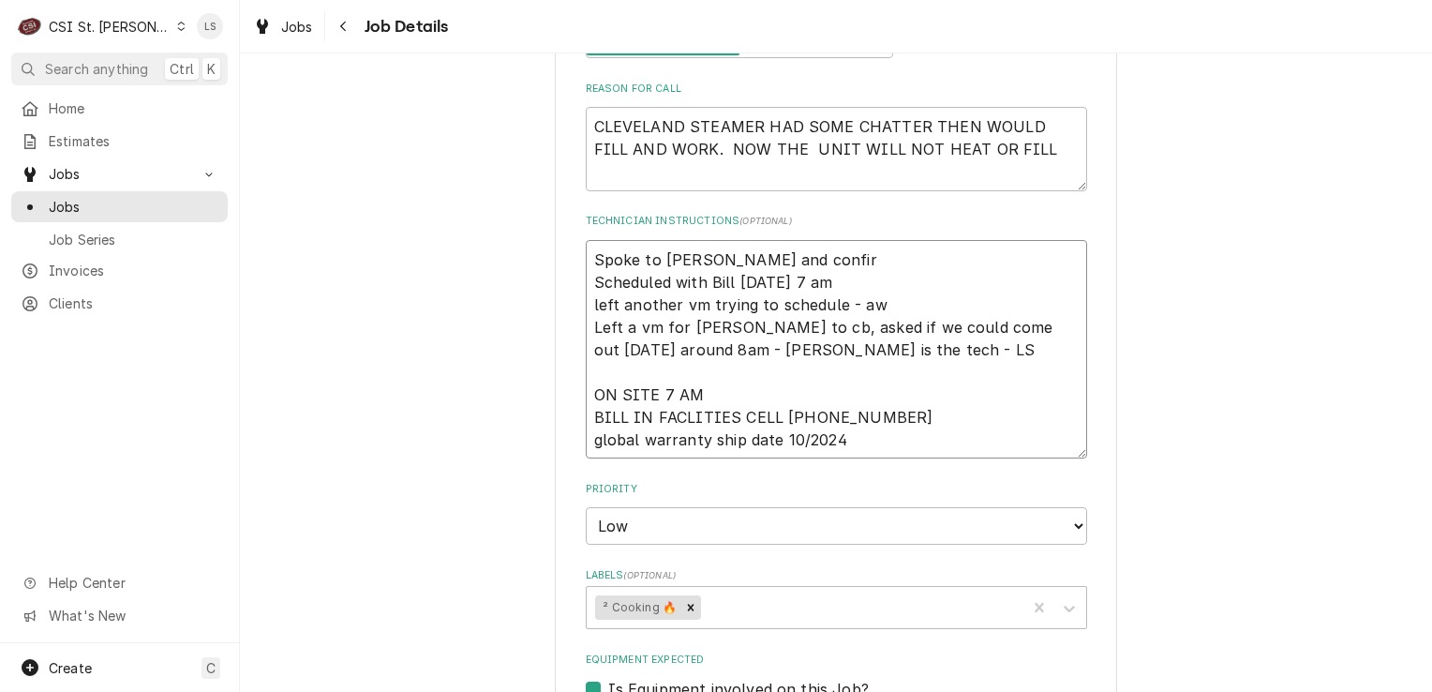
type textarea "x"
type textarea "Spoke to Bill and confirm Scheduled with Bill Monday 7 am left another vm tryin…"
type textarea "x"
type textarea "Spoke to Bill and confirme Scheduled with Bill Monday 7 am left another vm tryi…"
type textarea "x"
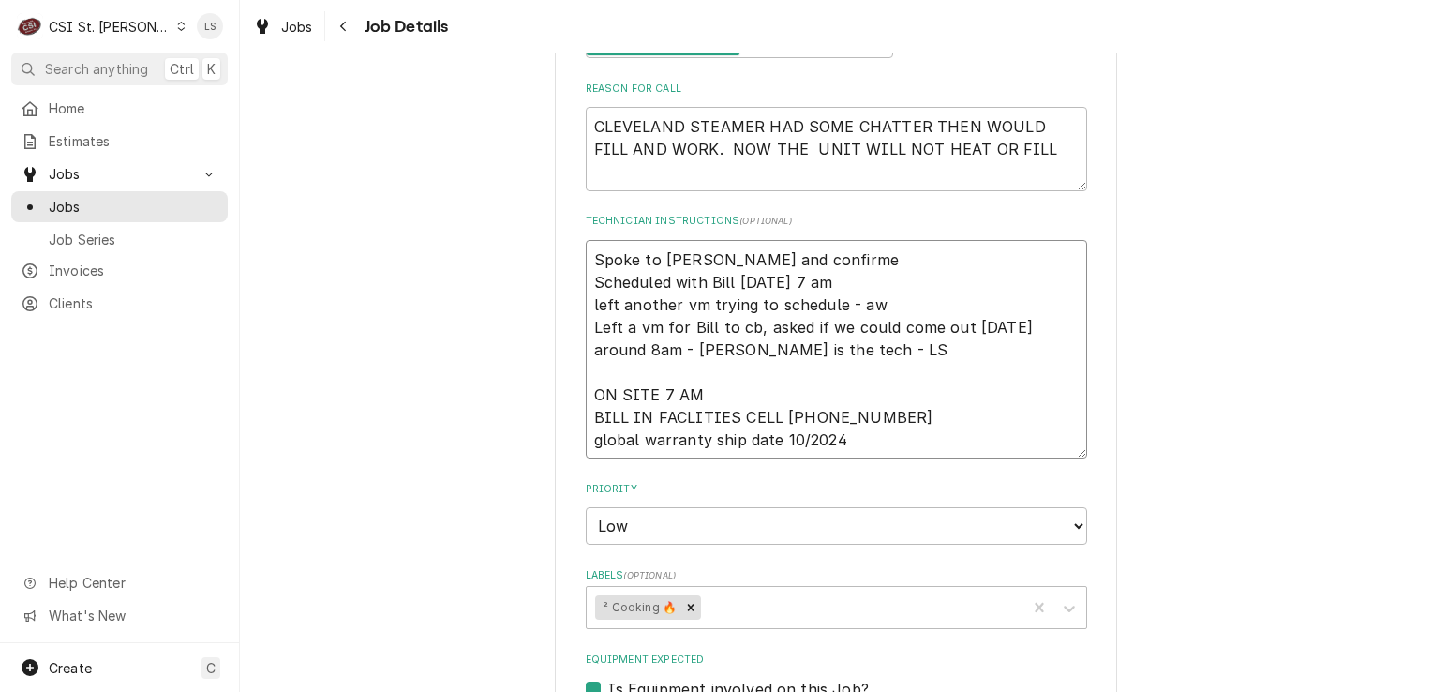
type textarea "Spoke to Bill and confirmed Scheduled with Bill Monday 7 am left another vm try…"
type textarea "x"
type textarea "Spoke to Bill and confirmed Scheduled with Bill Monday 7 am left another vm try…"
type textarea "x"
type textarea "Spoke to Bill and confirmed f Scheduled with Bill Monday 7 am left another vm t…"
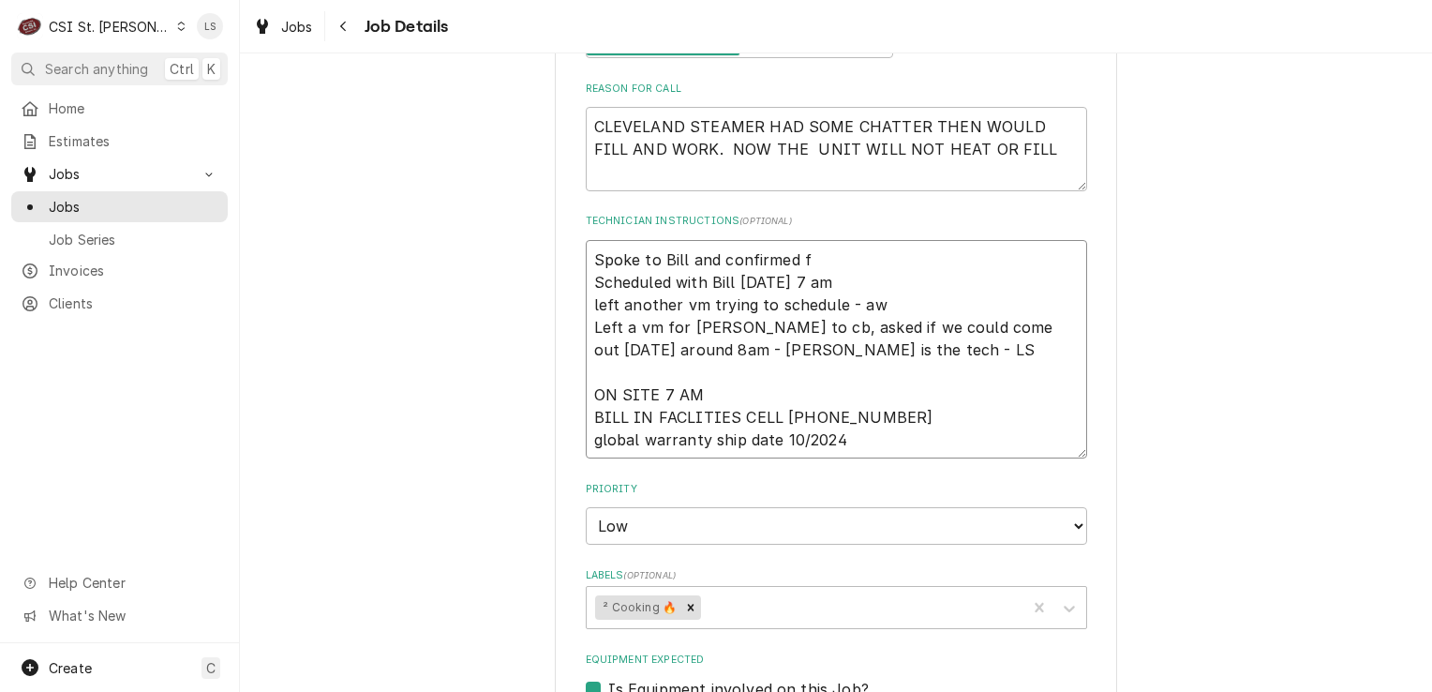
type textarea "x"
type textarea "Spoke to Bill and confirmed fo Scheduled with Bill Monday 7 am left another vm …"
type textarea "x"
type textarea "Spoke to Bill and confirmed for Scheduled with Bill Monday 7 am left another vm…"
type textarea "x"
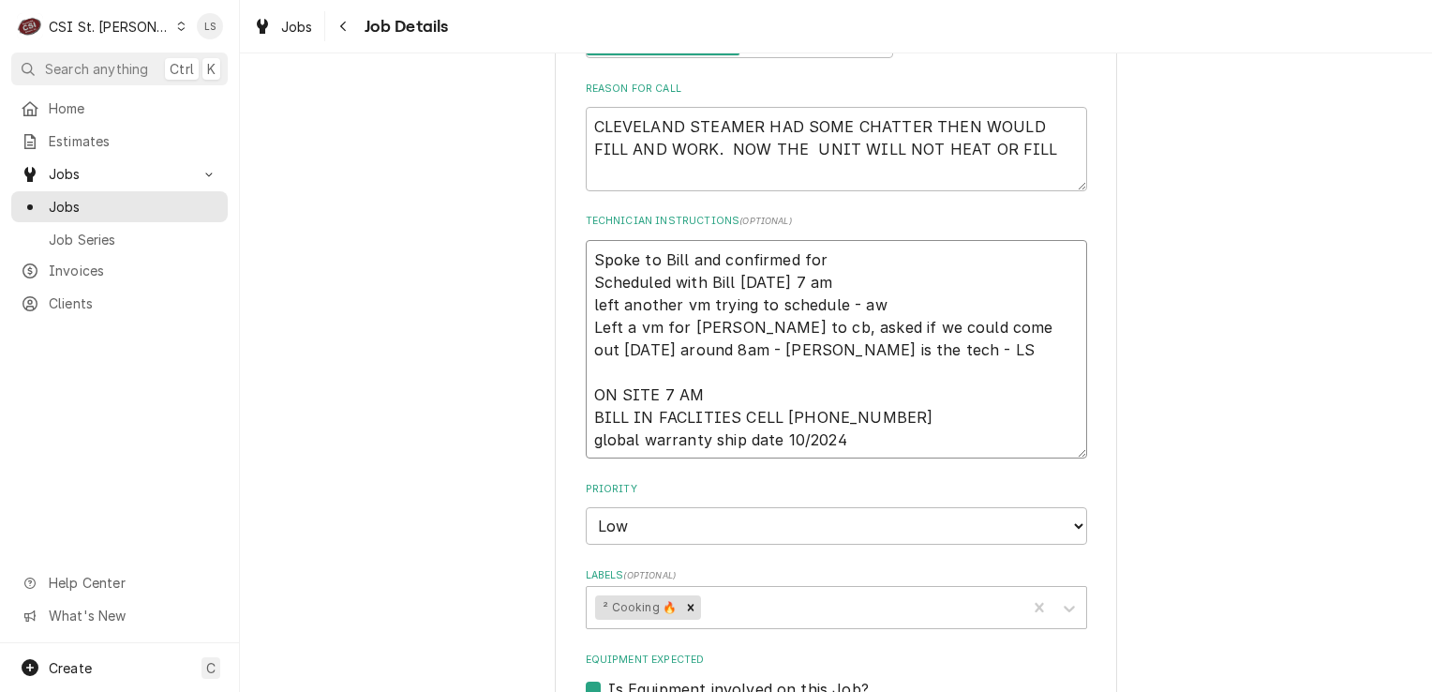
type textarea "Spoke to Bill and confirmed for t Scheduled with Bill Monday 7 am left another …"
type textarea "x"
type textarea "Spoke to Bill and confirmed for to Scheduled with Bill Monday 7 am left another…"
type textarea "x"
type textarea "Spoke to Bill and confirmed for tod Scheduled with Bill Monday 7 am left anothe…"
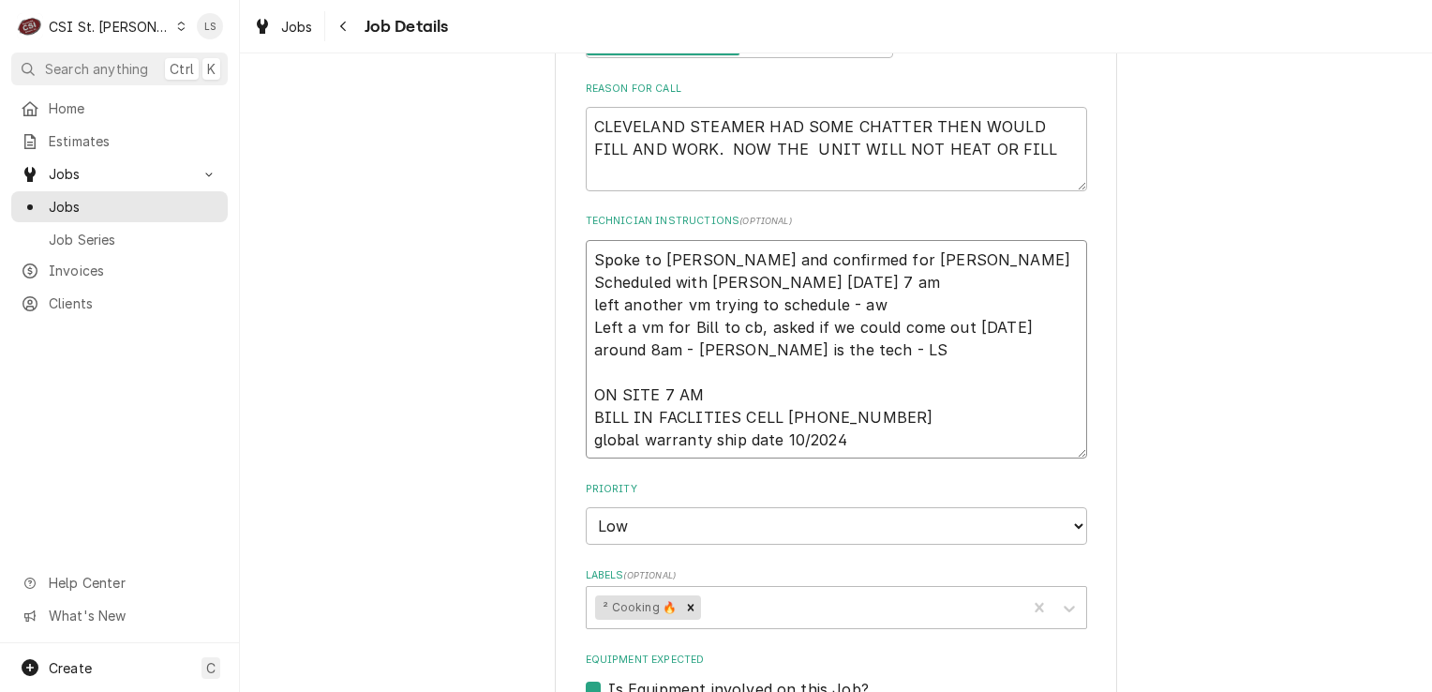
type textarea "x"
type textarea "Spoke to Bill and confirmed for toda Scheduled with Bill Monday 7 am left anoth…"
type textarea "x"
type textarea "Spoke to Bill and confirmed for today Scheduled with Bill Monday 7 am left anot…"
type textarea "x"
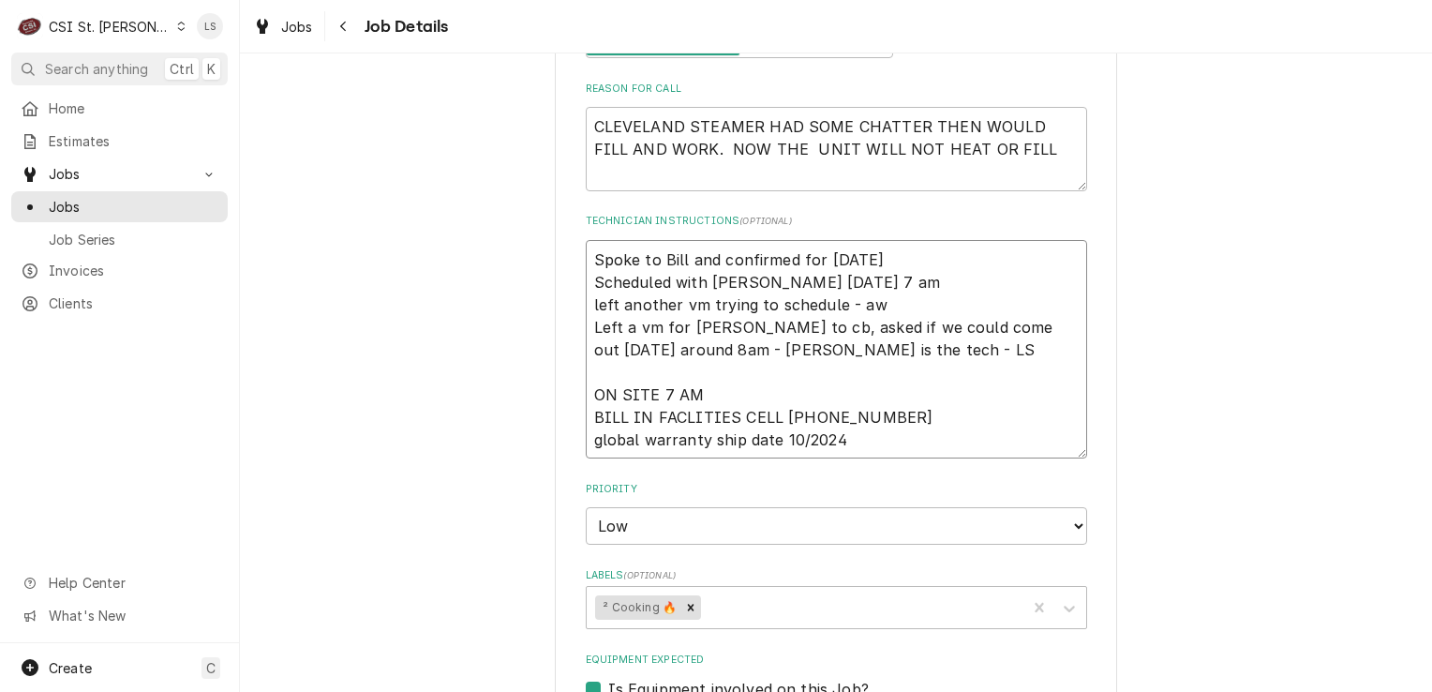
type textarea "Spoke to Bill and confirmed for today Scheduled with Bill Monday 7 am left anot…"
type textarea "x"
type textarea "Spoke to Bill and confirmed for today - Scheduled with Bill Monday 7 am left an…"
type textarea "x"
type textarea "Spoke to Bill and confirmed for today - Scheduled with Bill Monday 7 am left an…"
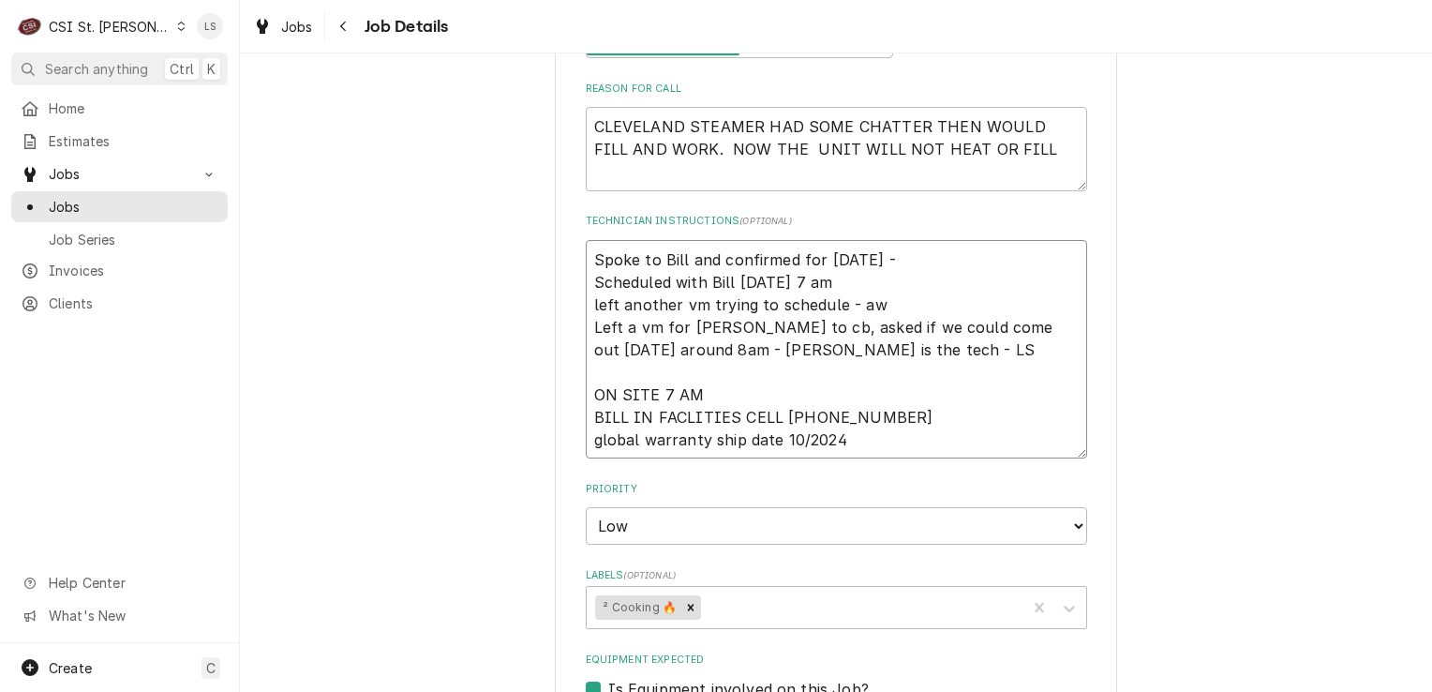
type textarea "x"
type textarea "Spoke to Bill and confirmed for today - 9 Scheduled with Bill Monday 7 am left …"
type textarea "x"
type textarea "Spoke to Bill and confirmed for today - 9/ Scheduled with Bill Monday 7 am left…"
type textarea "x"
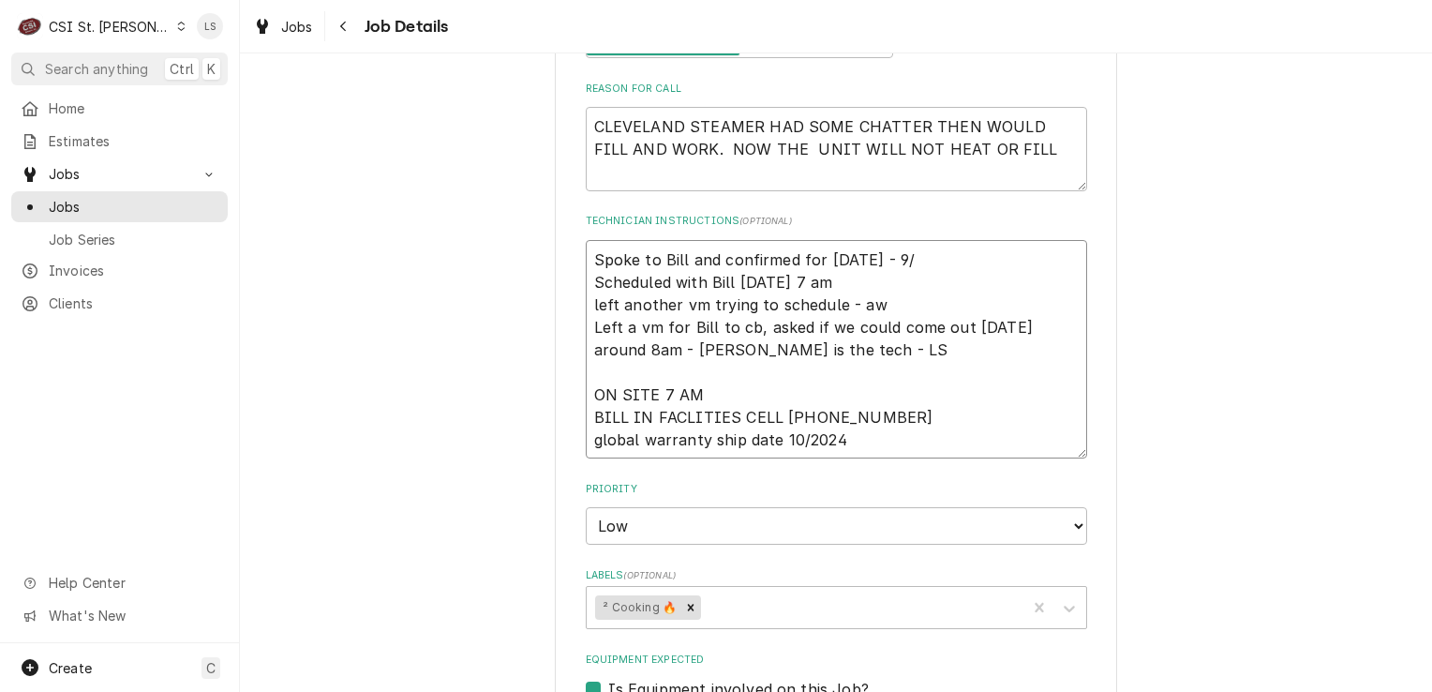
type textarea "Spoke to Bill and confirmed for today - 9/1 Scheduled with Bill Monday 7 am lef…"
type textarea "x"
type textarea "Spoke to Bill and confirmed for today - 9/12 Scheduled with Bill Monday 7 am le…"
type textarea "x"
type textarea "Spoke to Bill and confirmed for today - 9/12 Scheduled with Bill Monday 7 am le…"
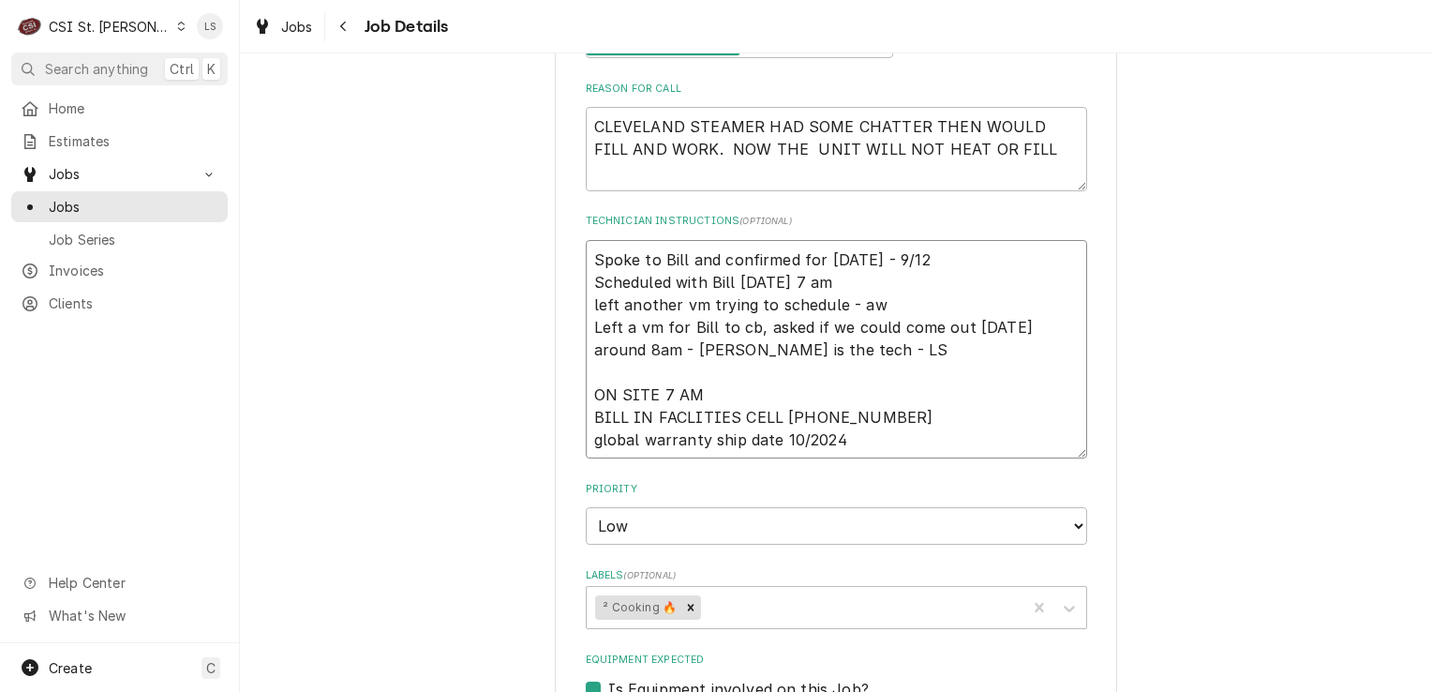
type textarea "x"
type textarea "Spoke to Bill and confirmed for today - 9/12 - Scheduled with Bill Monday 7 am …"
type textarea "x"
type textarea "Spoke to Bill and confirmed for today - 9/12 - Scheduled with Bill Monday 7 am …"
type textarea "x"
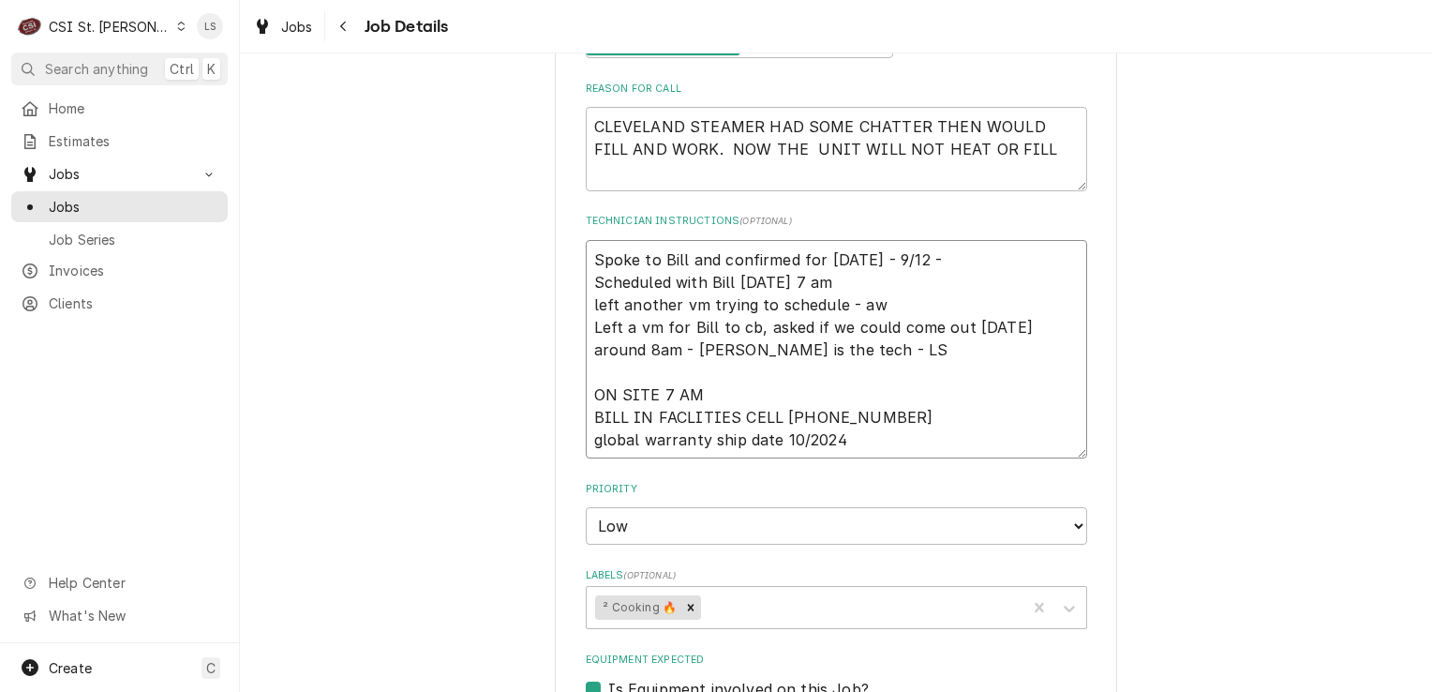
type textarea "Spoke to Bill and confirmed for today - 9/12 - L Scheduled with Bill Monday 7 a…"
type textarea "x"
type textarea "Spoke to Bill and confirmed for [DATE] - 9/12 - LS Scheduled with Bill [DATE] 7…"
type textarea "x"
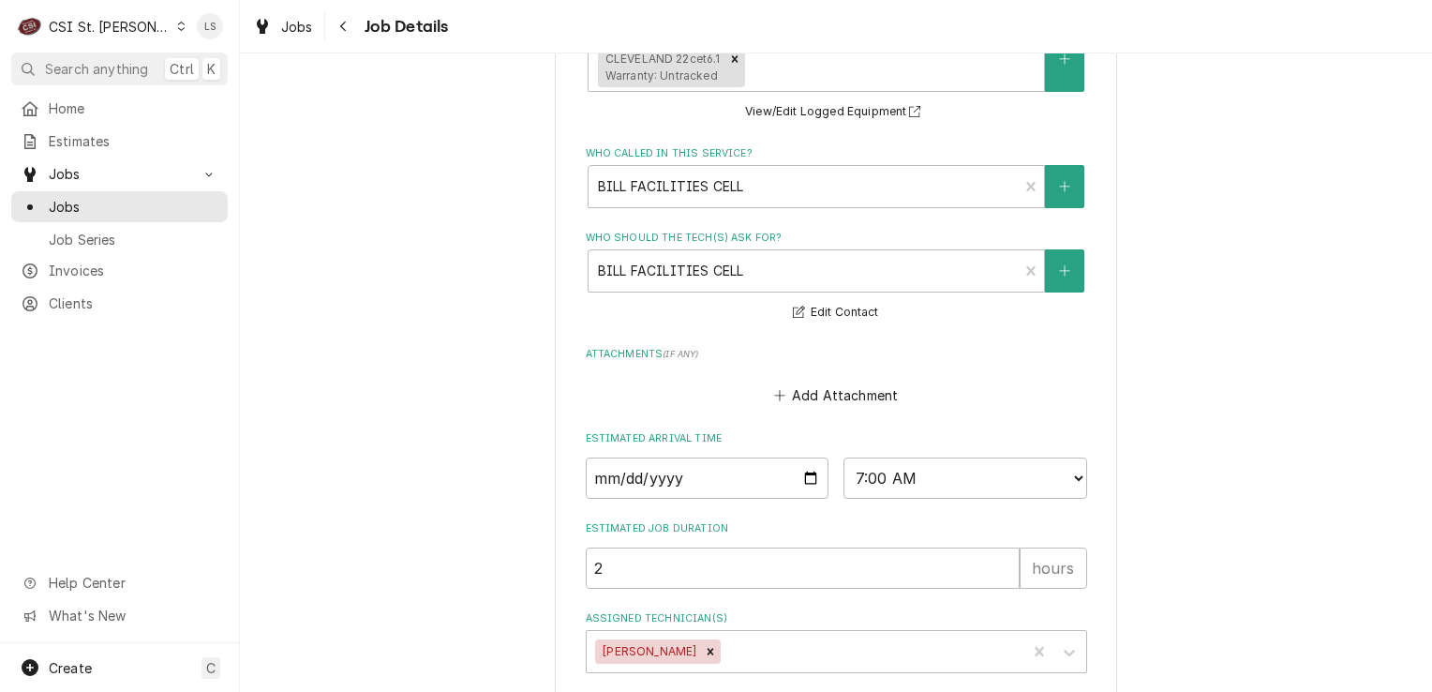
scroll to position [1181, 0]
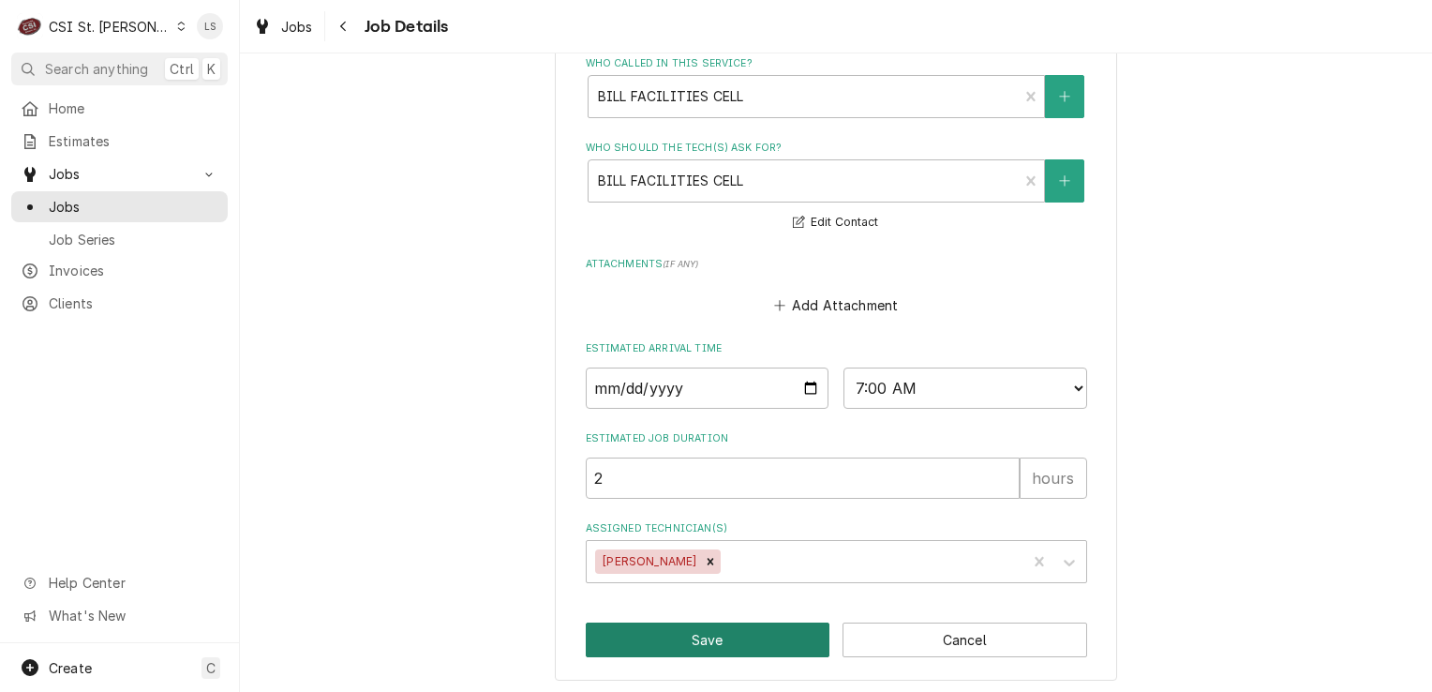
type textarea "Spoke to Bill and confirmed for [DATE] - 9/12 - LS Scheduled with Bill [DATE] 7…"
click at [749, 625] on button "Save" at bounding box center [708, 639] width 245 height 35
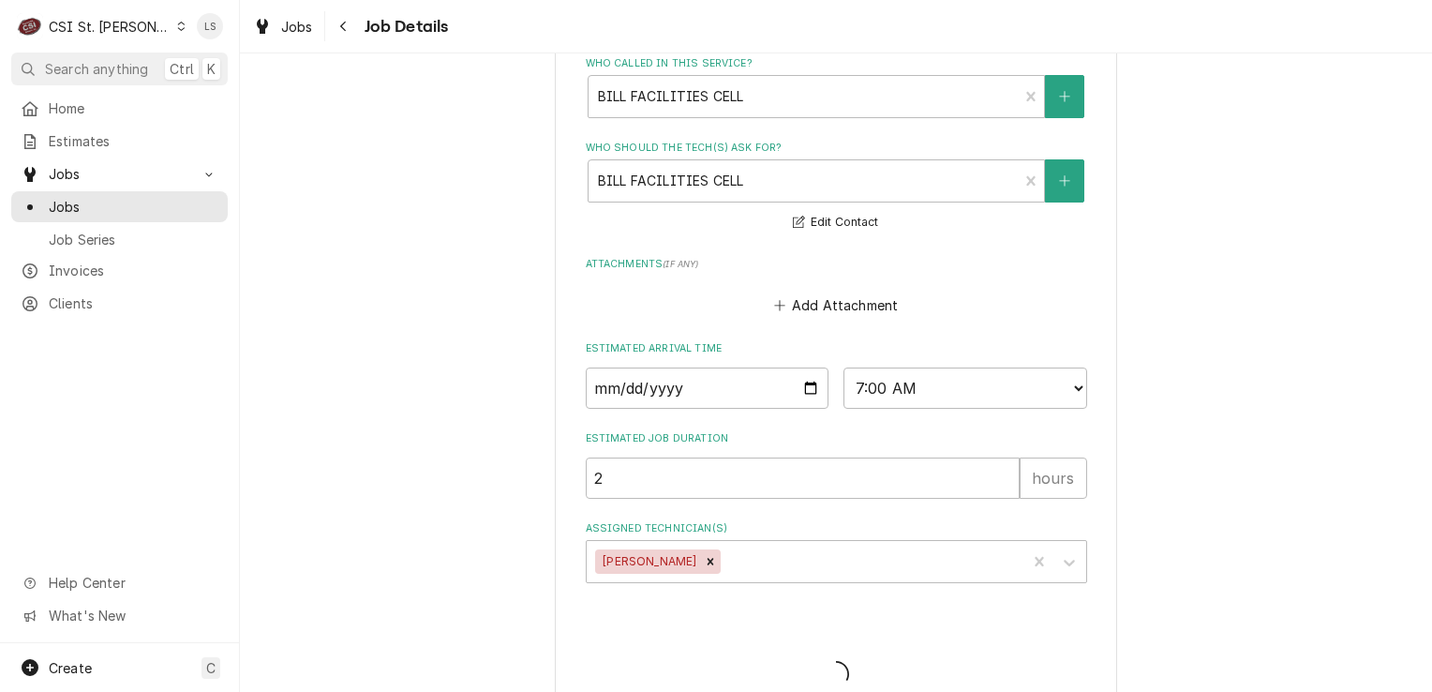
type textarea "x"
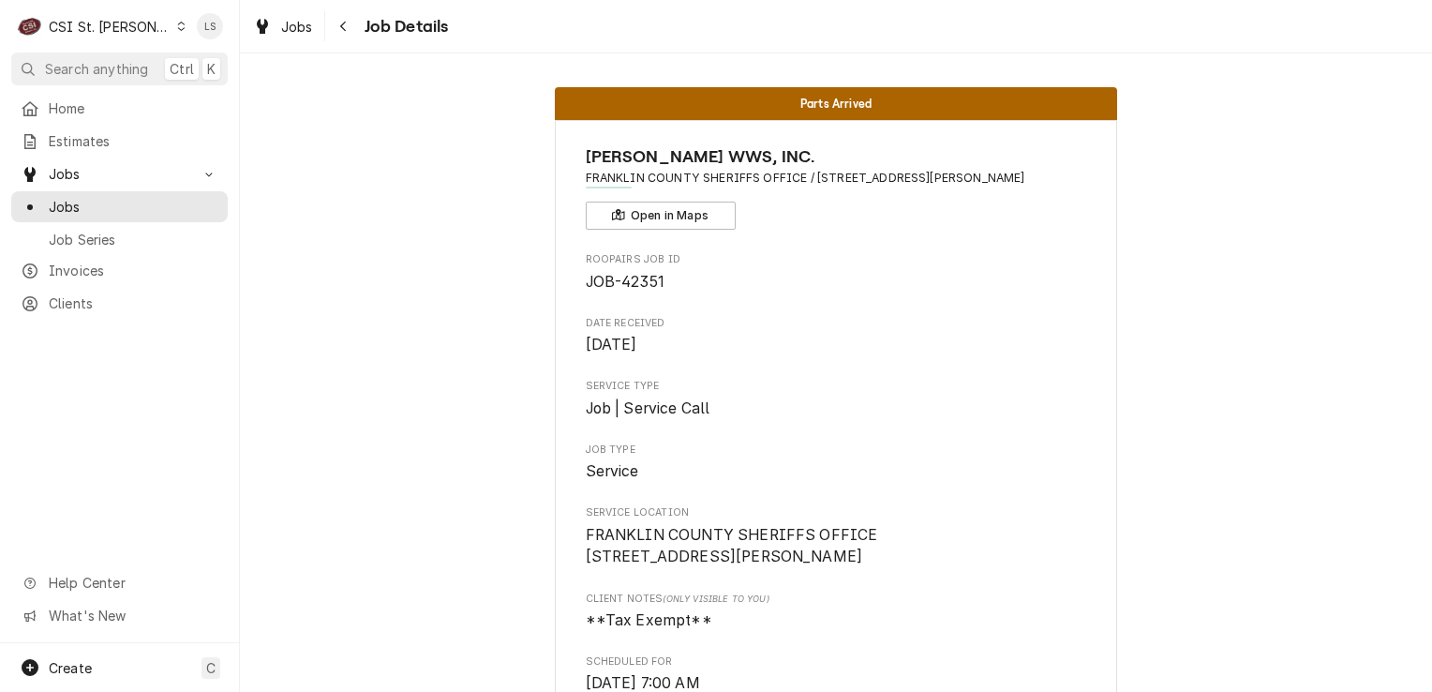
click at [151, 21] on div "C CSI St. [PERSON_NAME]" at bounding box center [101, 25] width 181 height 37
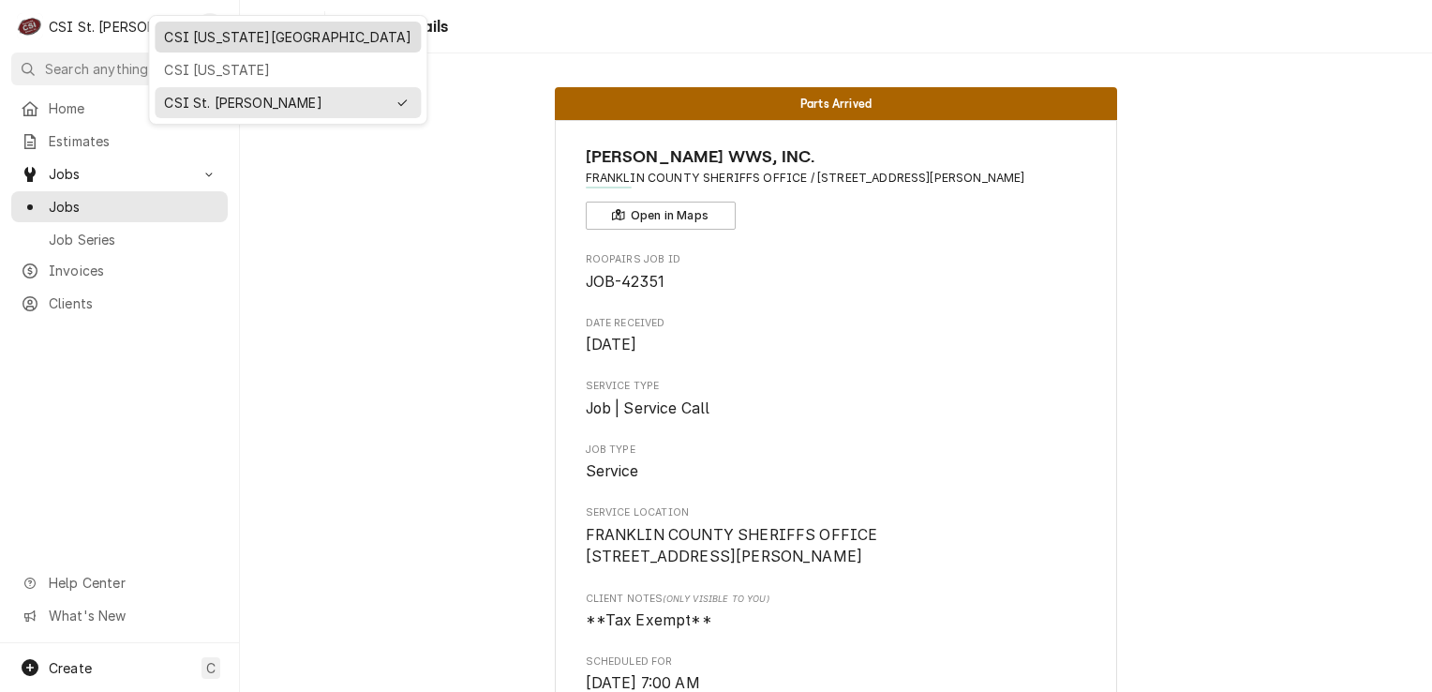
click at [185, 39] on div "CSI [US_STATE][GEOGRAPHIC_DATA]" at bounding box center [287, 37] width 247 height 20
